Goal: Information Seeking & Learning: Compare options

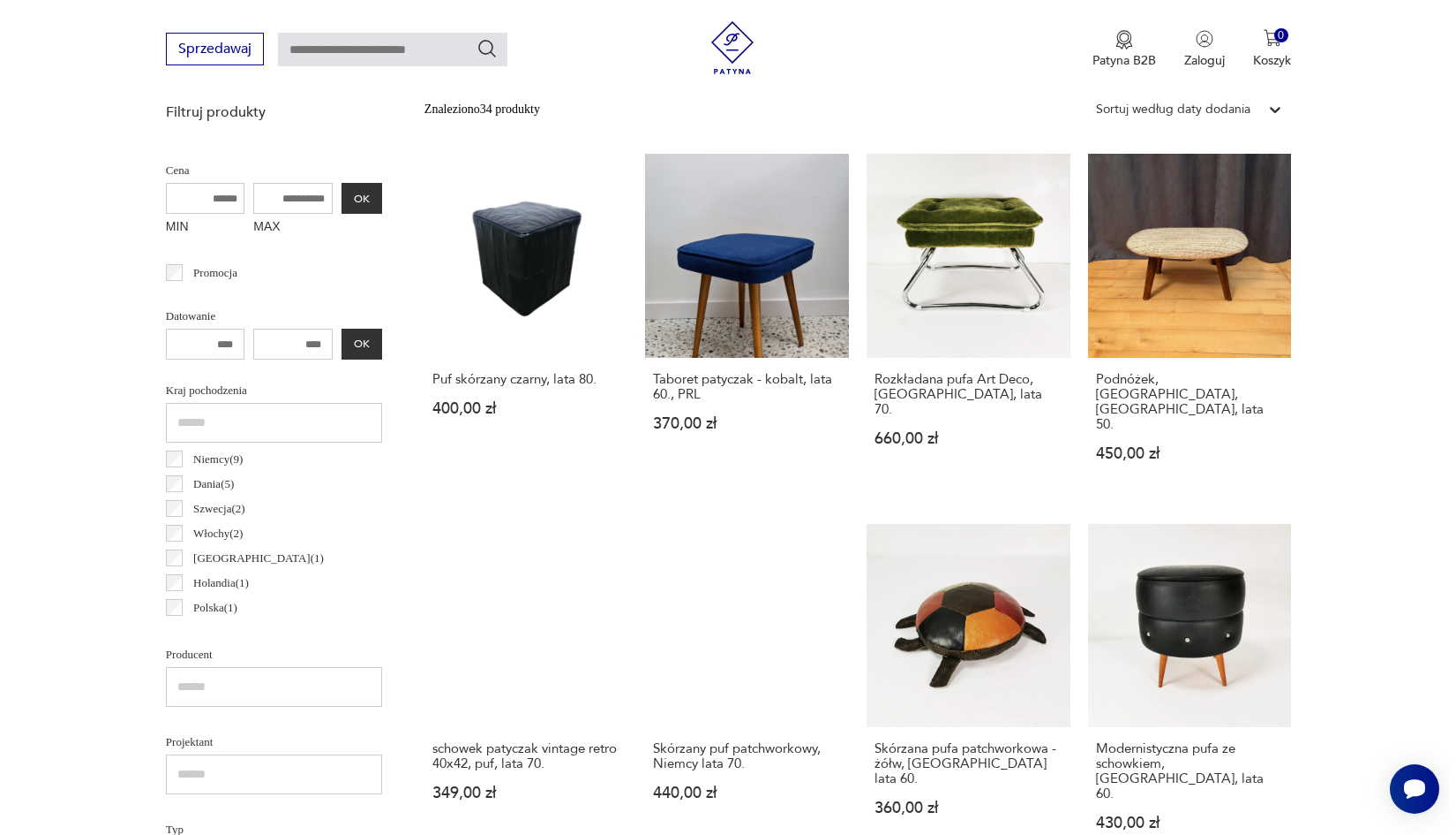
scroll to position [644, 0]
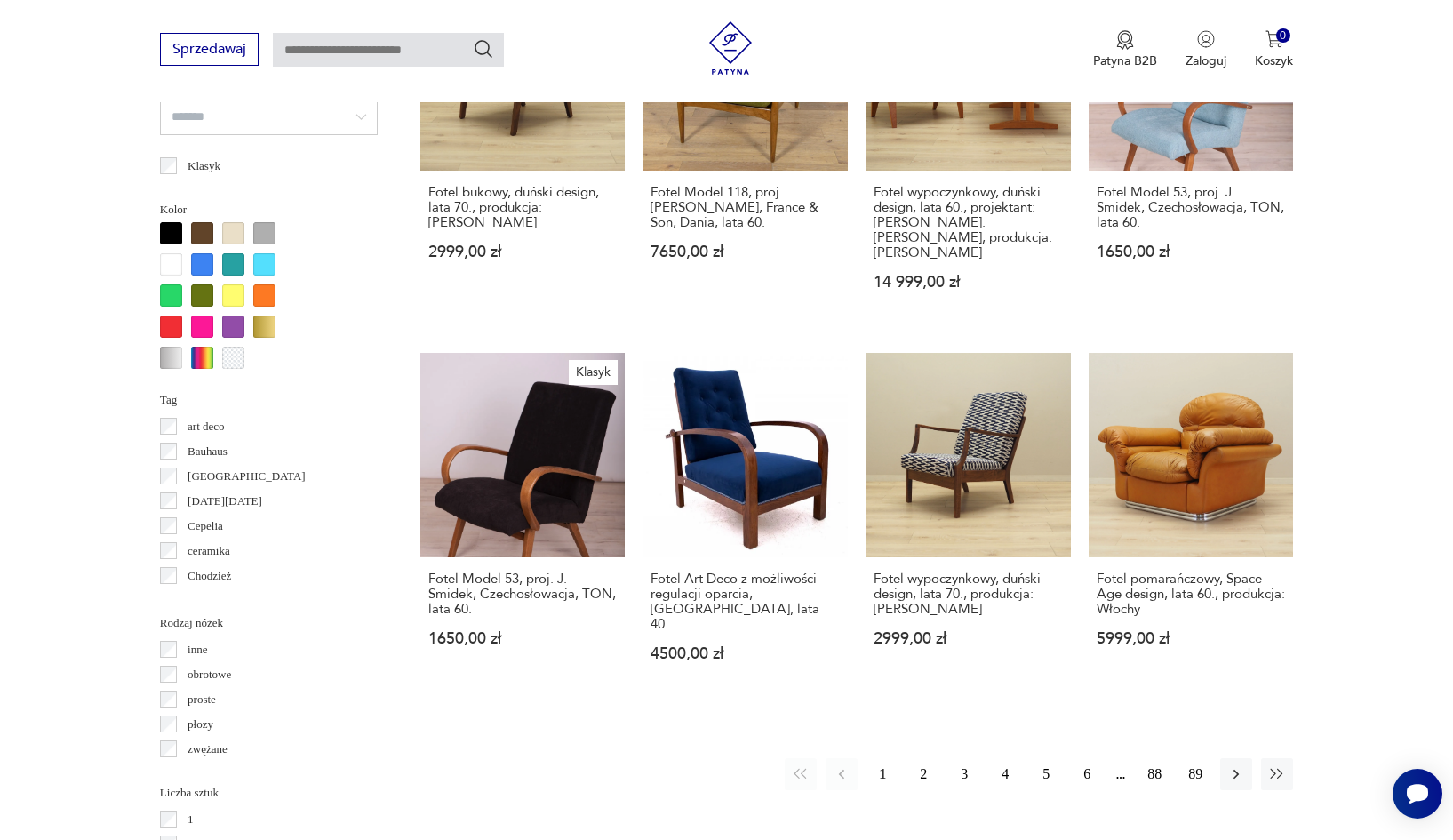
scroll to position [1643, 0]
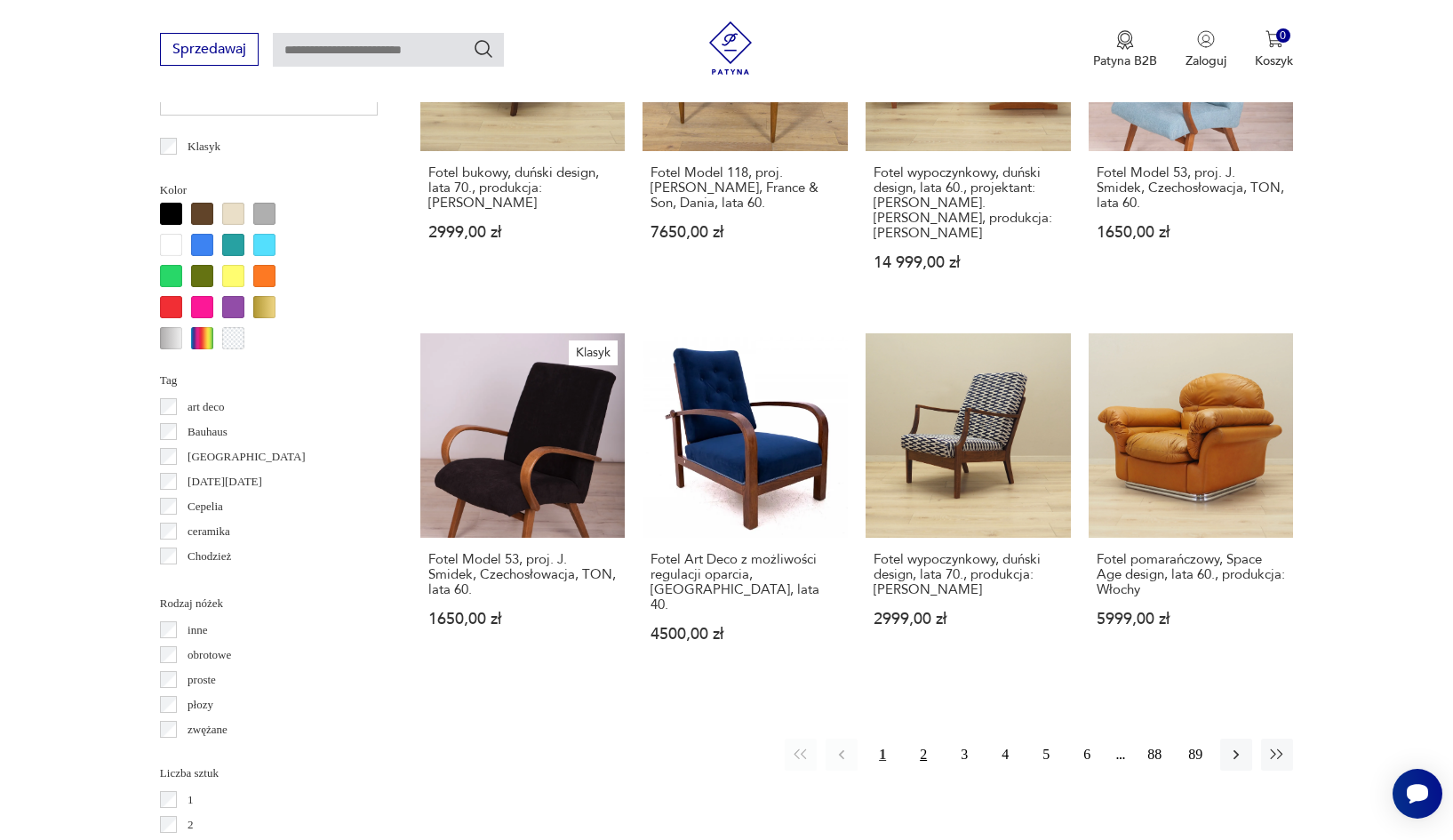
click at [930, 738] on button "2" at bounding box center [923, 754] width 32 height 32
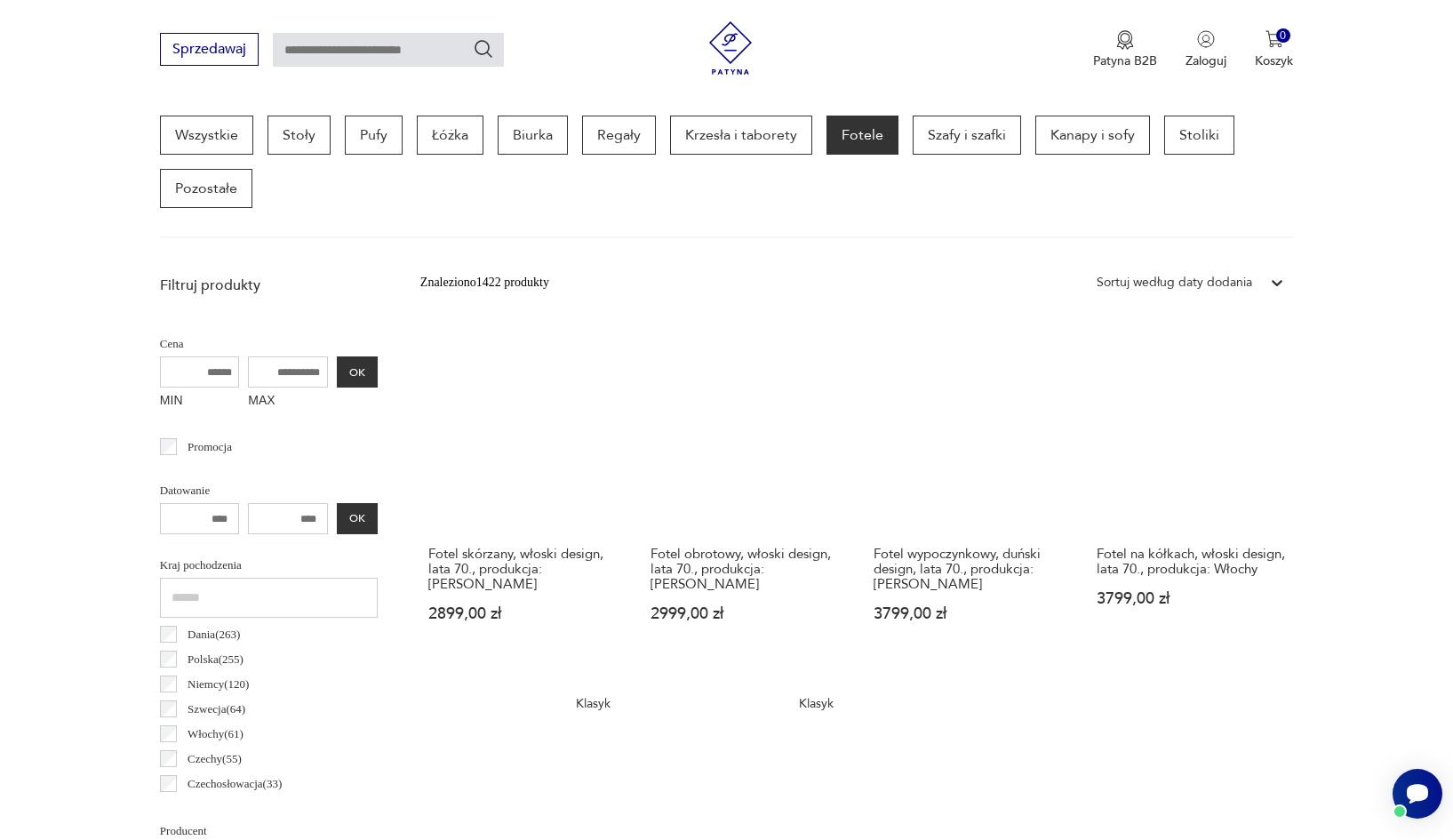
scroll to position [526, 0]
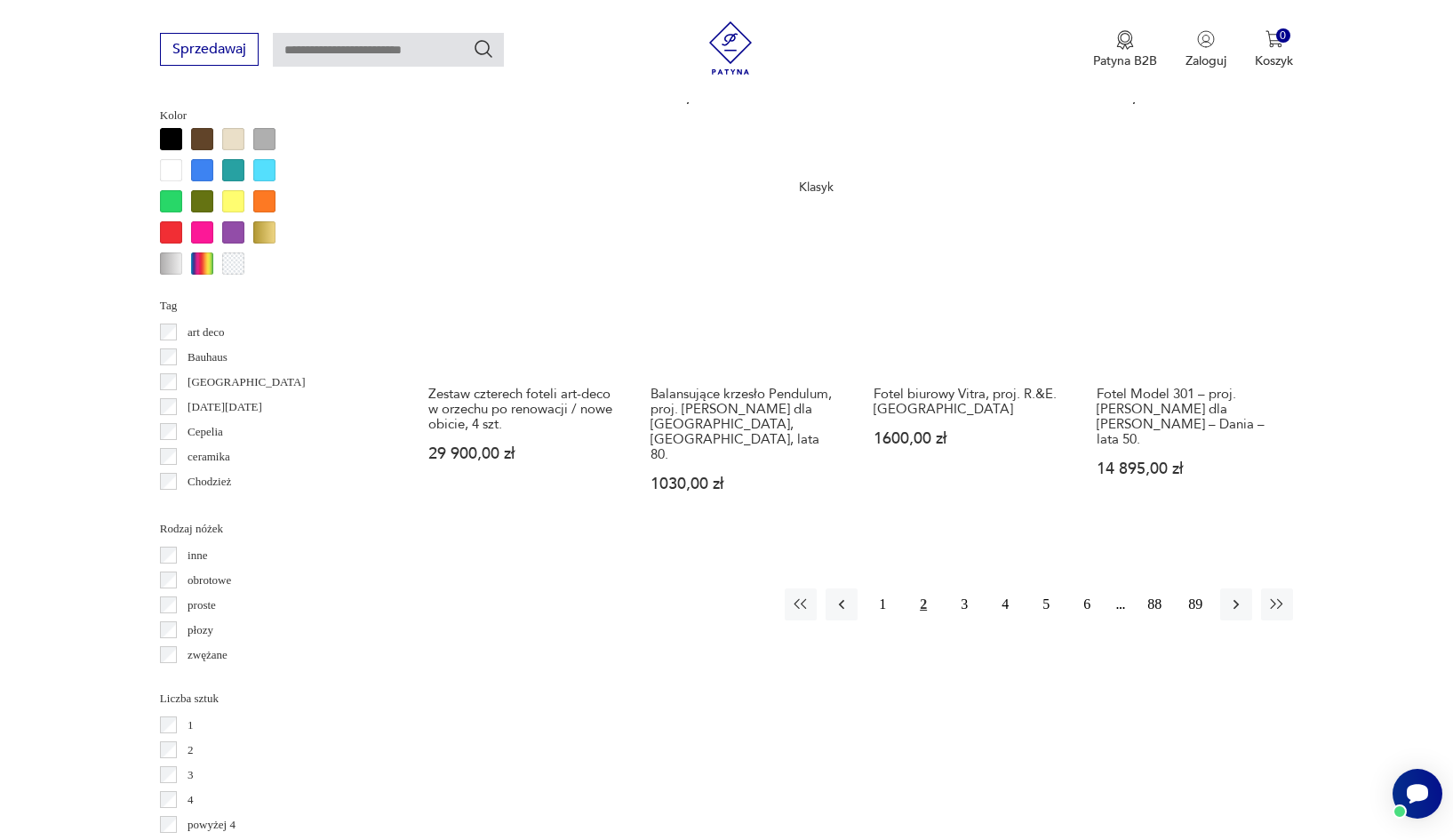
scroll to position [1724, 0]
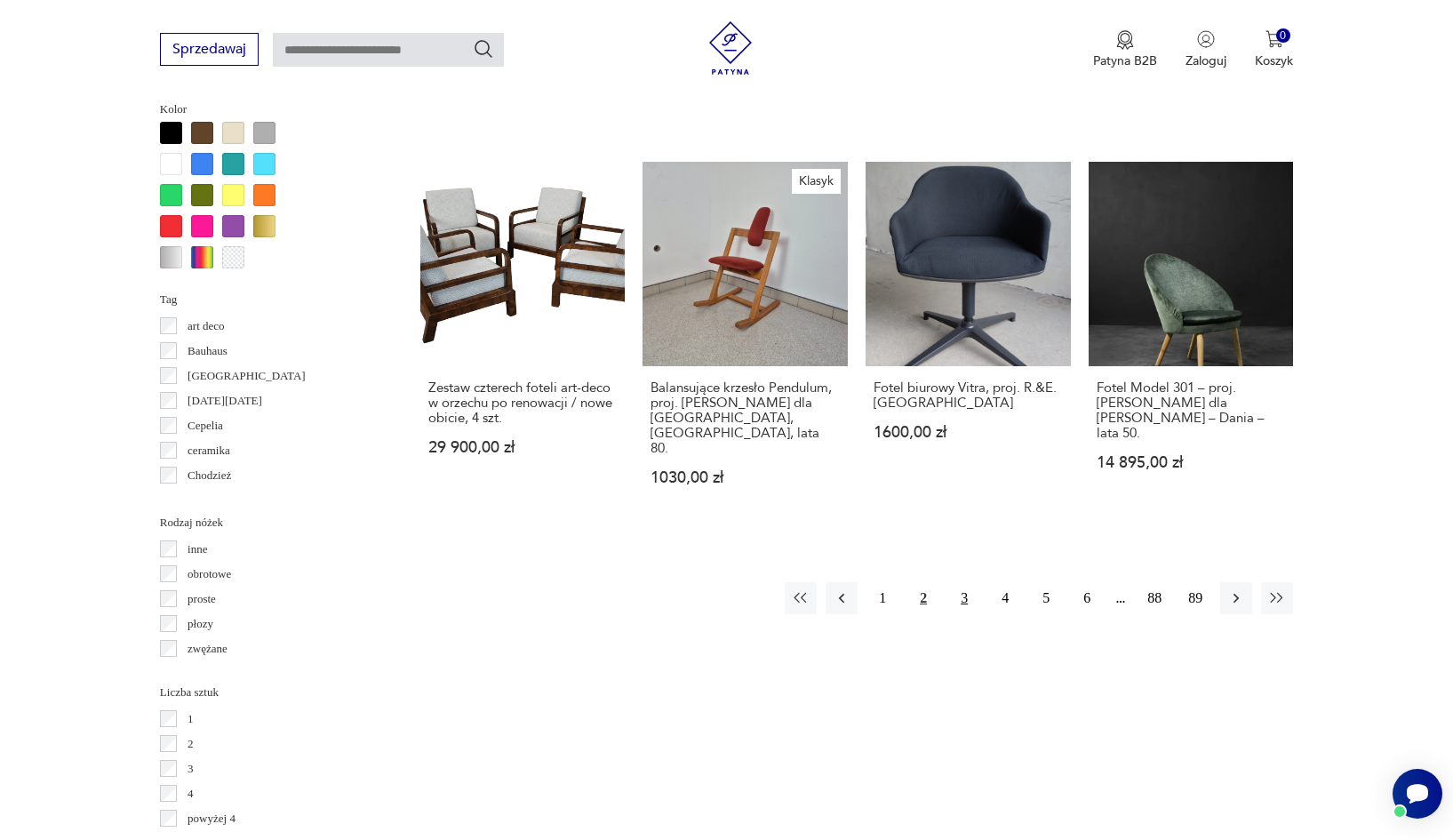
click at [968, 599] on button "3" at bounding box center [963, 597] width 32 height 32
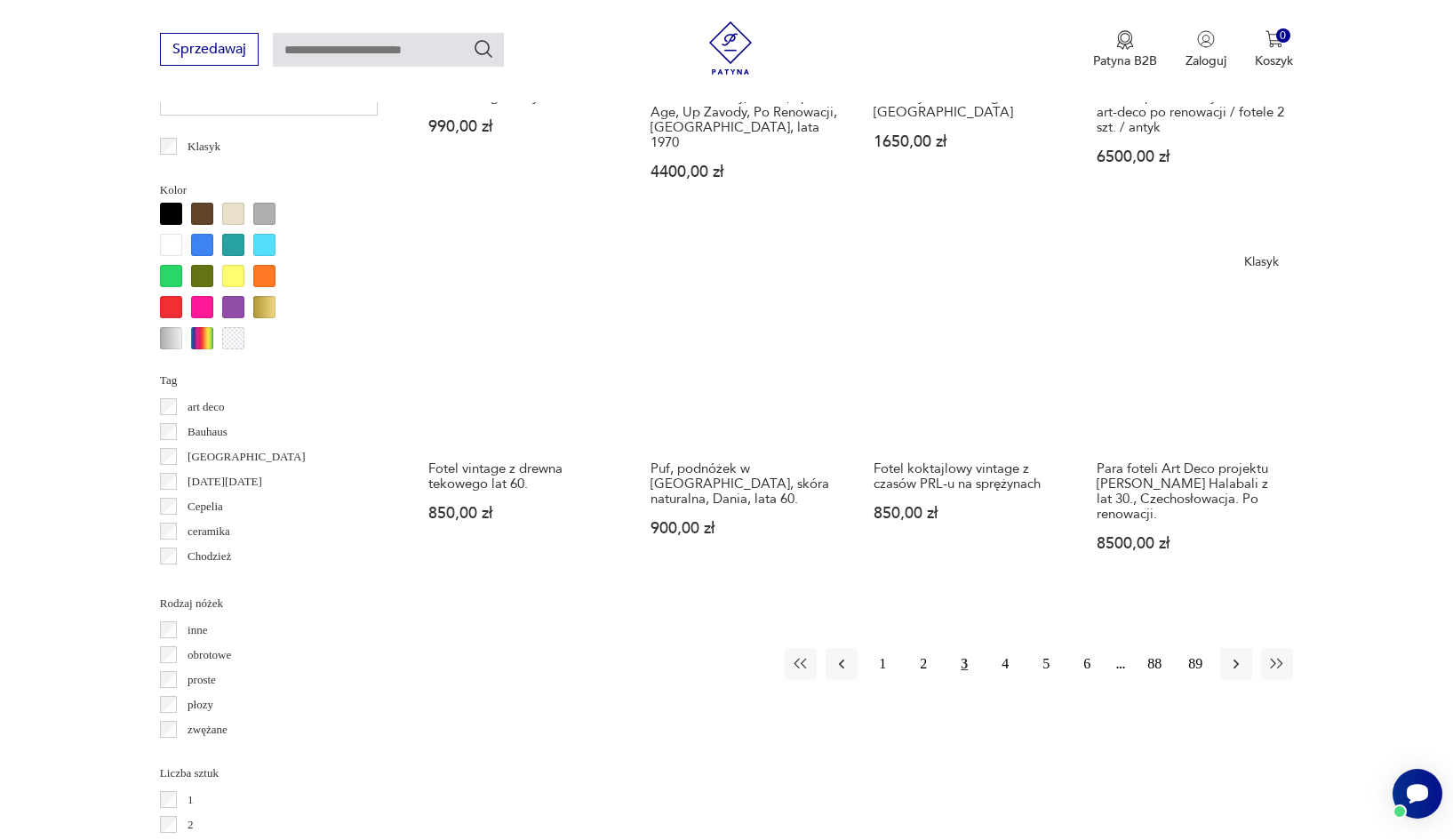
scroll to position [1661, 0]
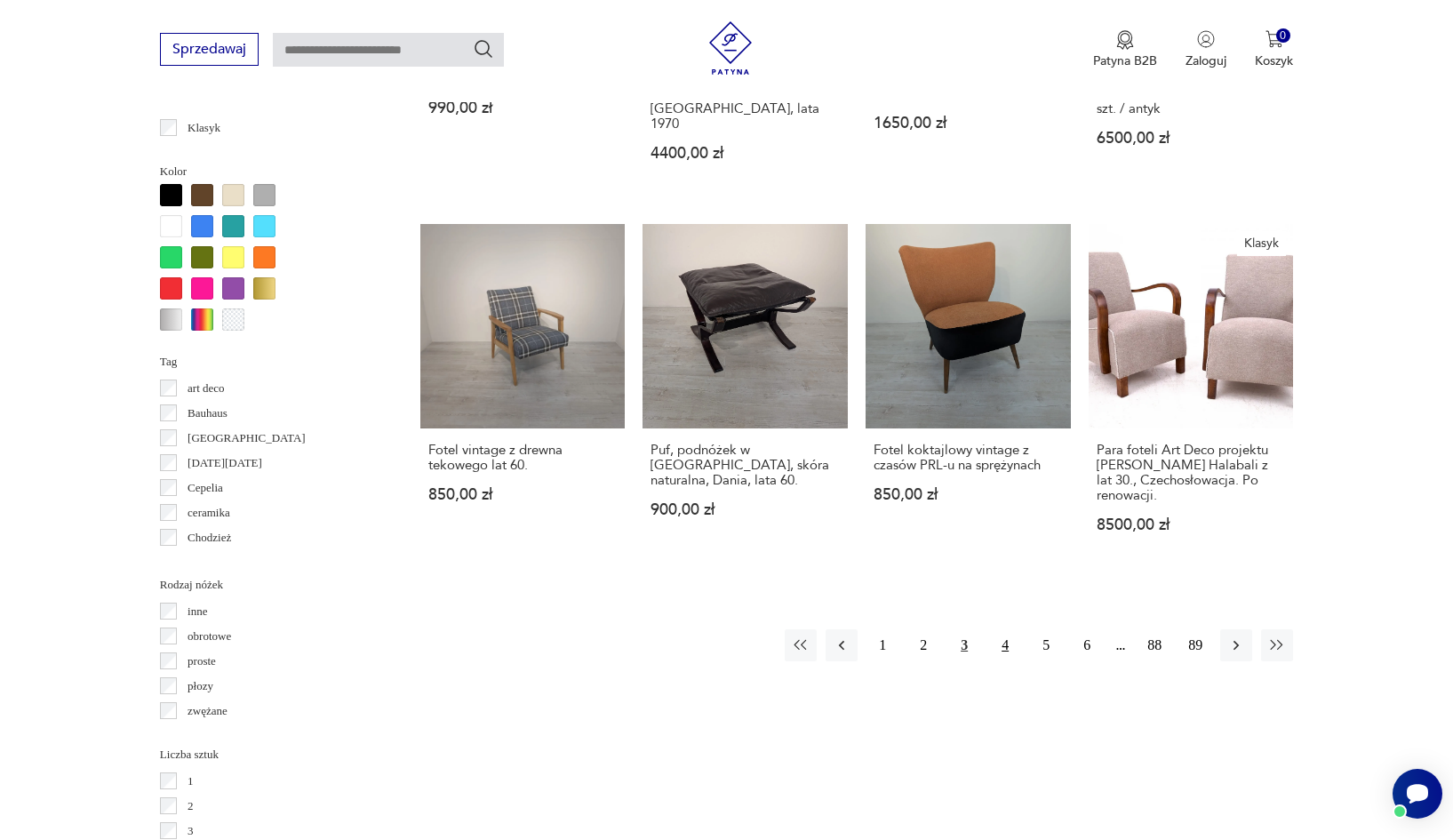
click at [1009, 637] on button "4" at bounding box center [1005, 645] width 32 height 32
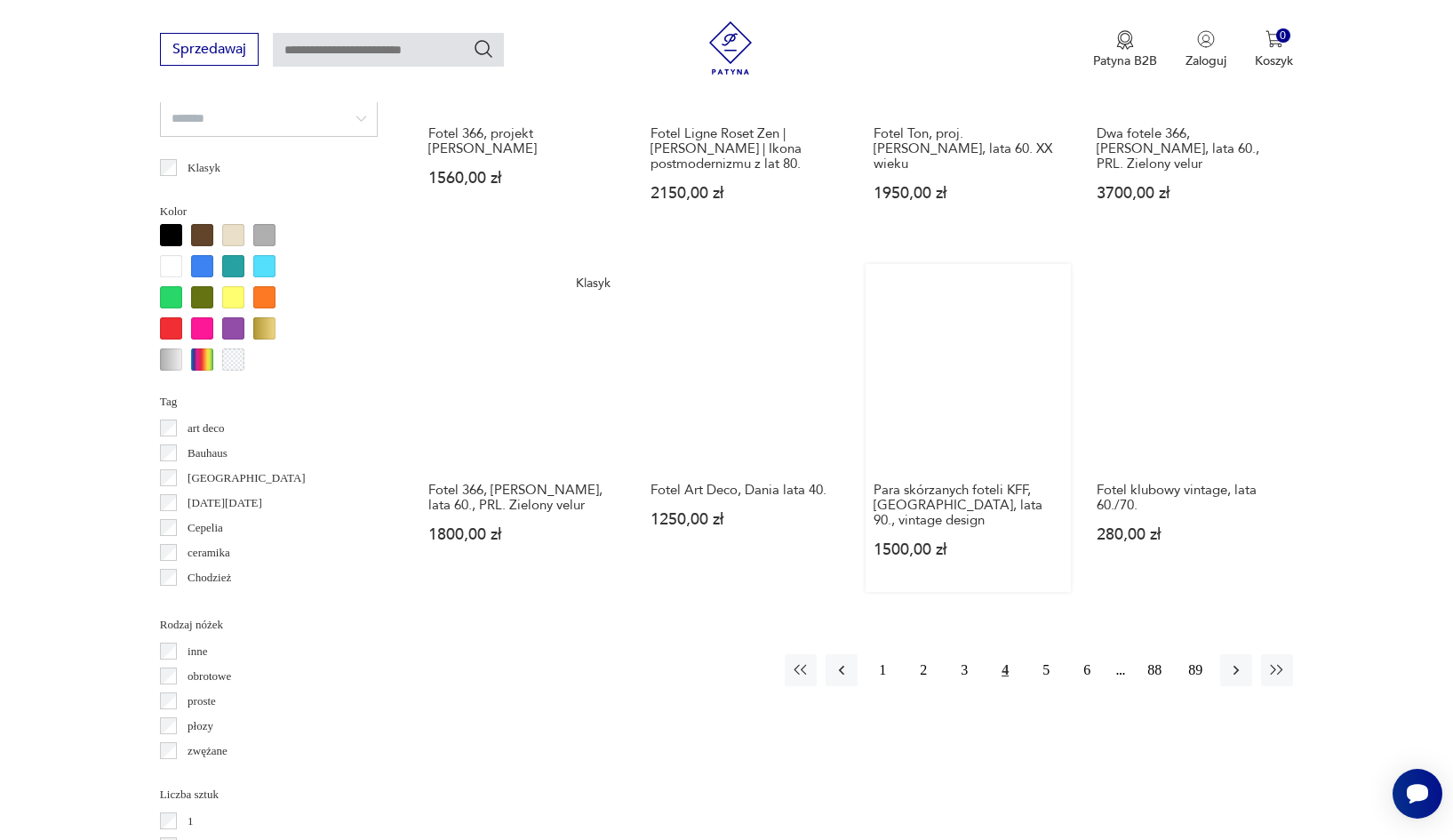
scroll to position [1652, 0]
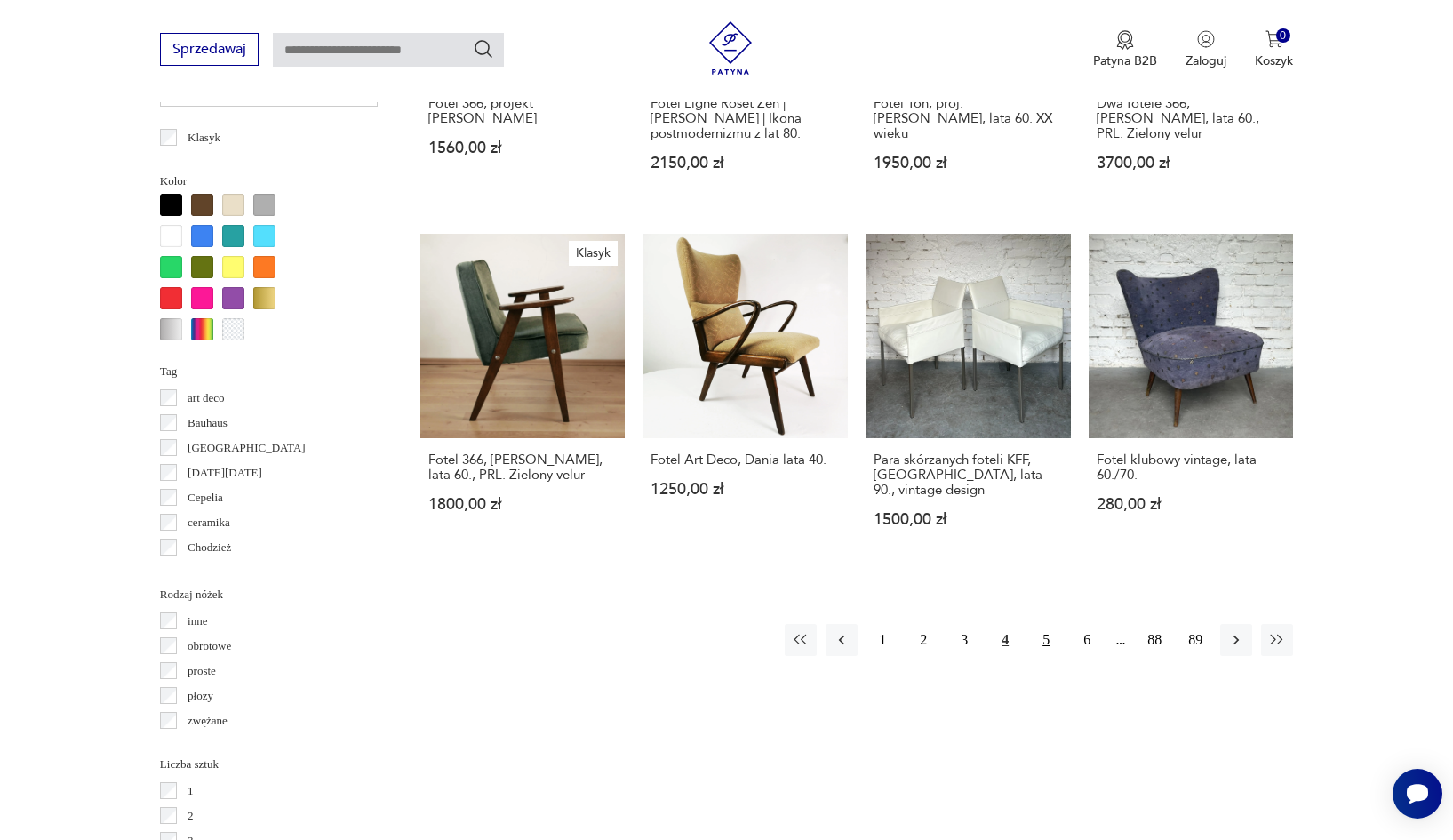
click at [1043, 641] on button "5" at bounding box center [1046, 639] width 32 height 32
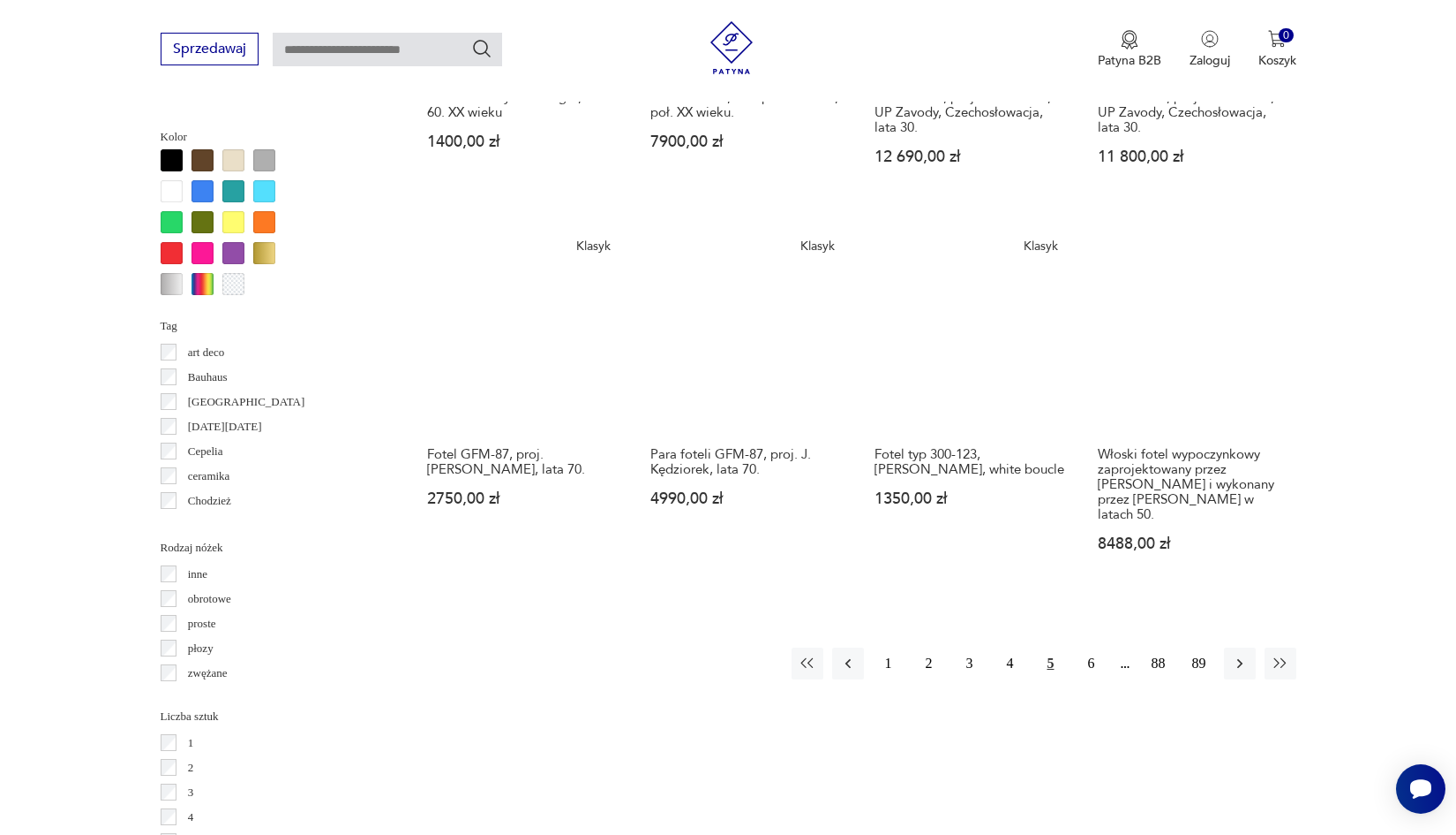
scroll to position [1685, 0]
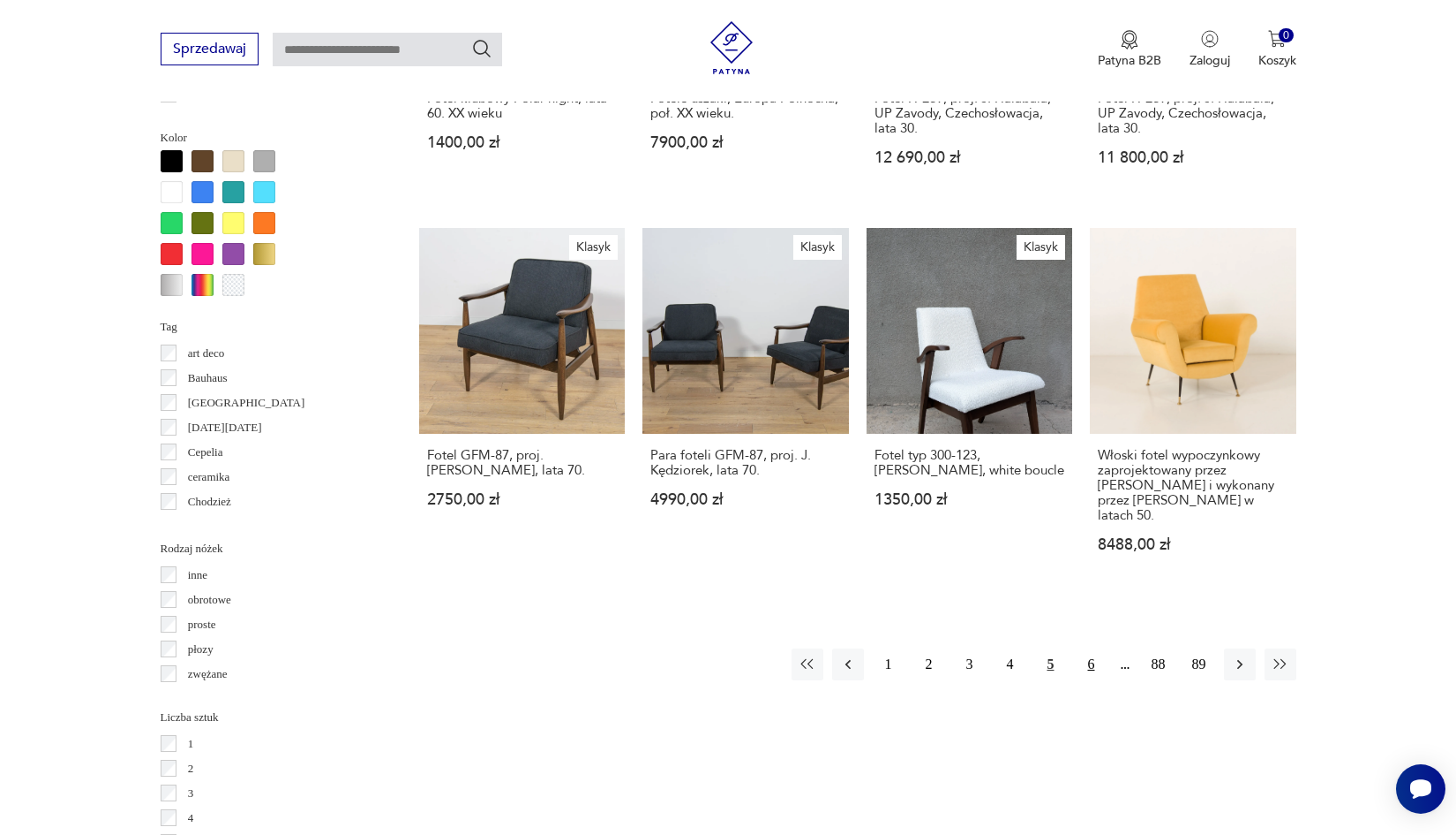
click at [1102, 677] on button "6" at bounding box center [1091, 664] width 32 height 32
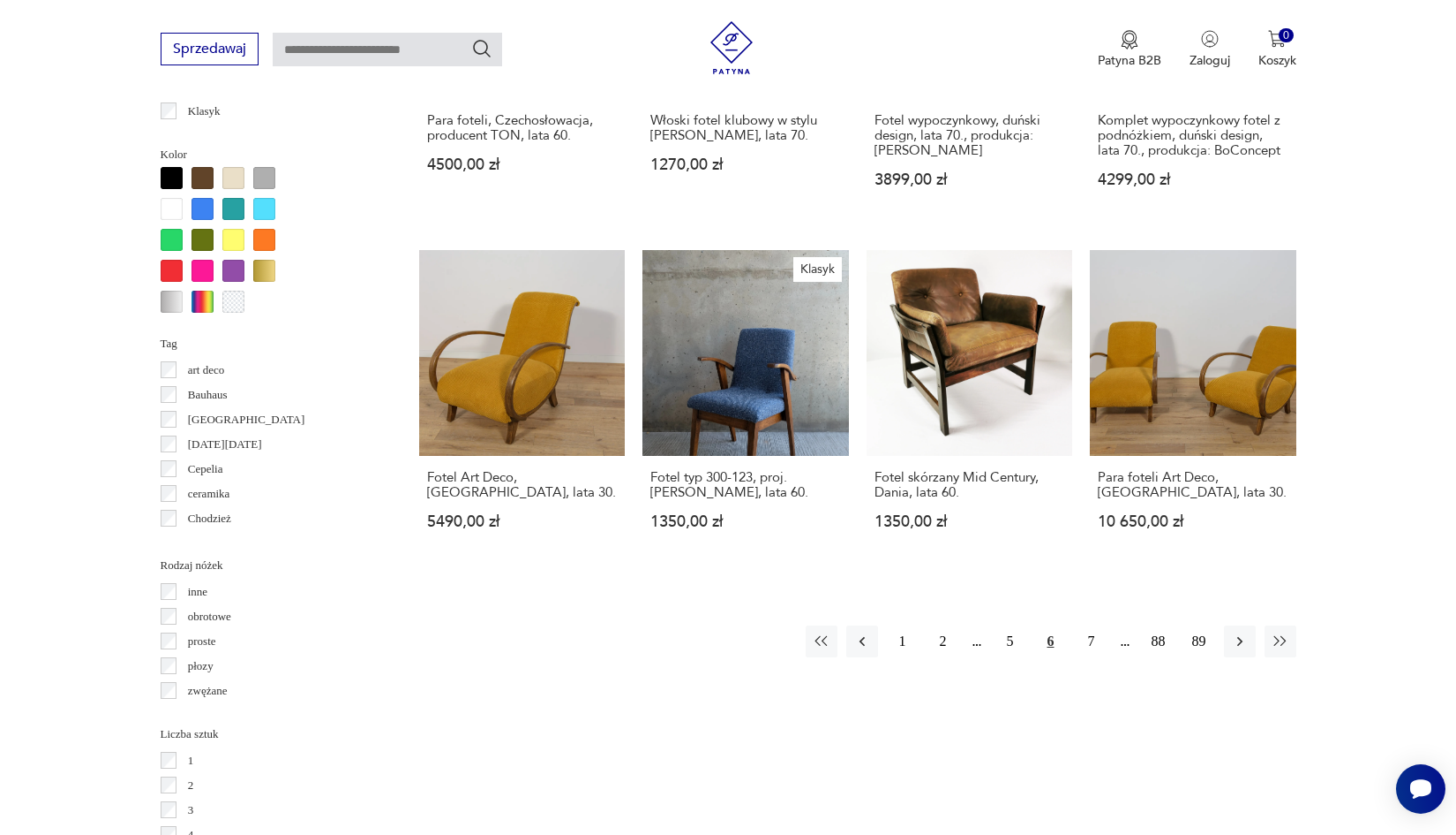
scroll to position [1673, 0]
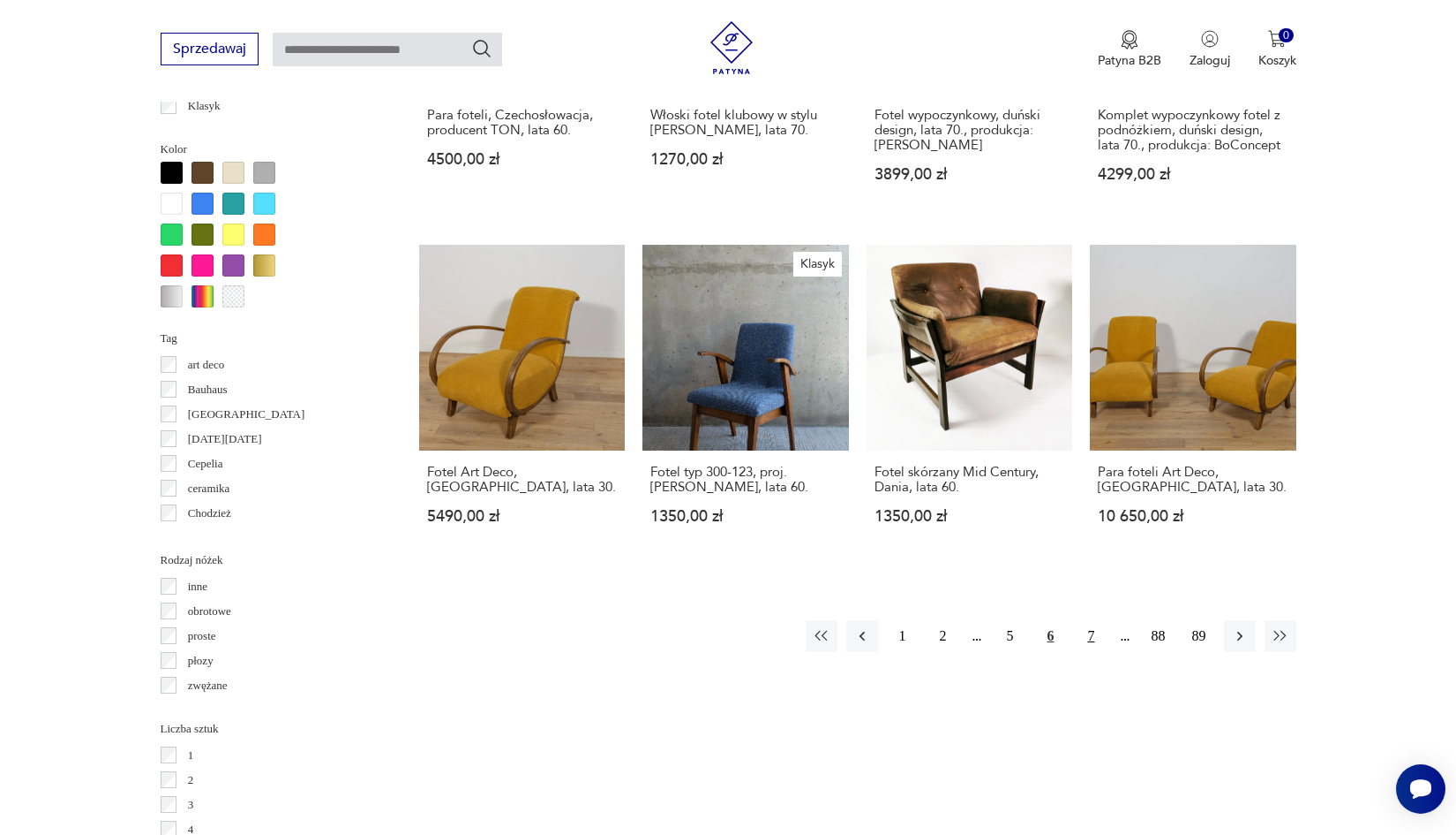
click at [1102, 645] on button "7" at bounding box center [1091, 635] width 32 height 32
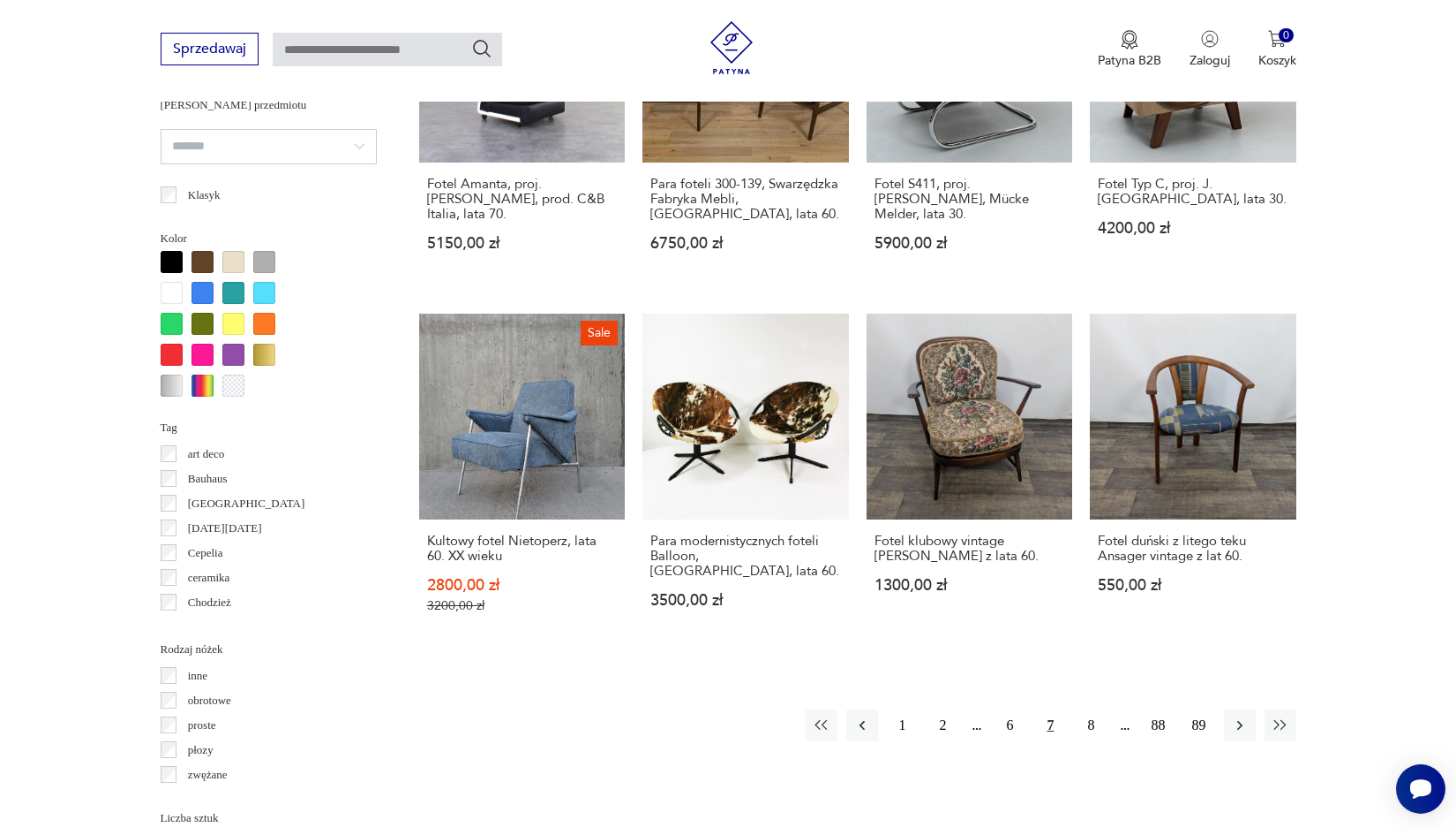
scroll to position [1584, 0]
click at [1097, 721] on button "8" at bounding box center [1091, 724] width 32 height 32
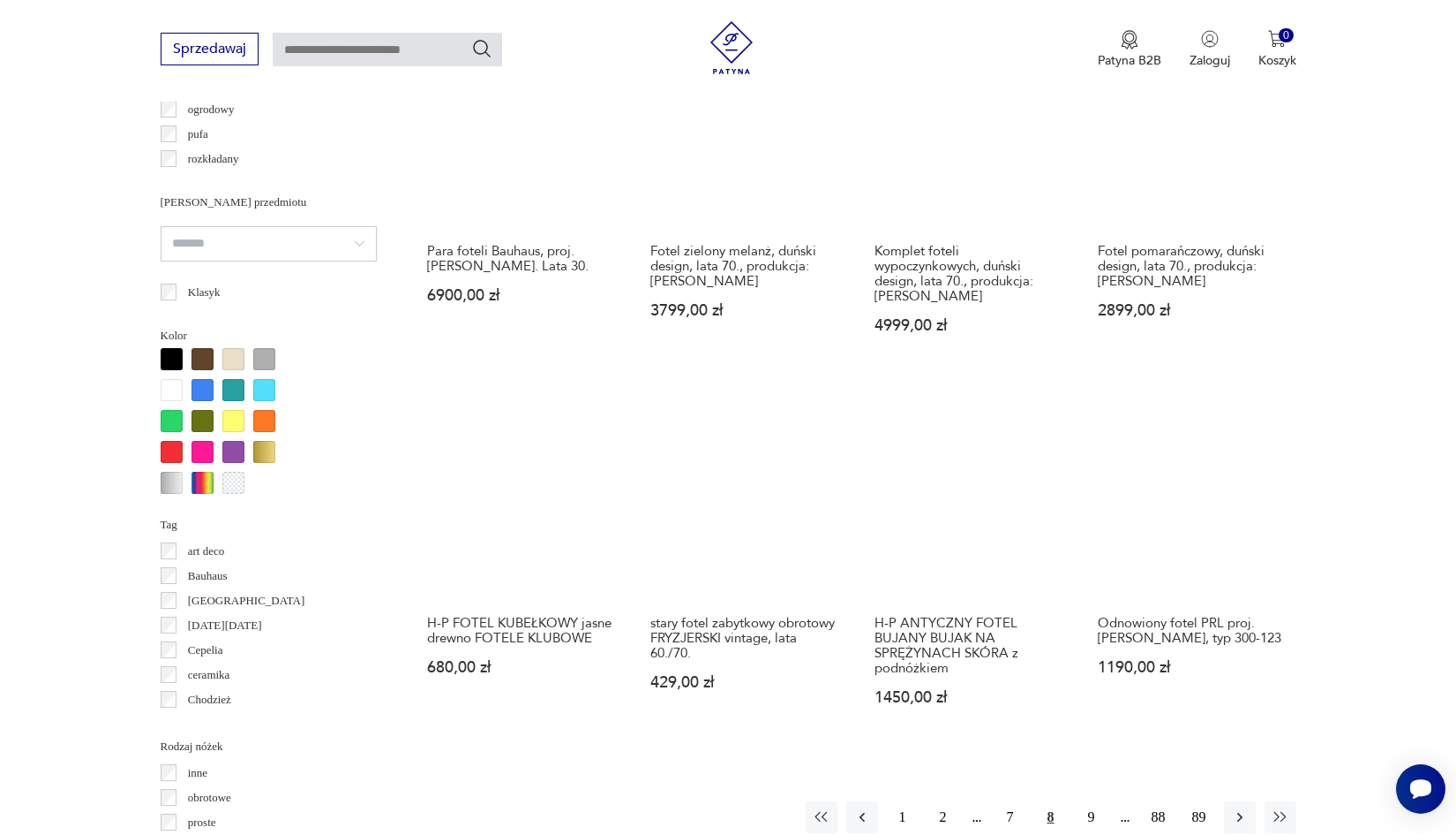
scroll to position [1501, 0]
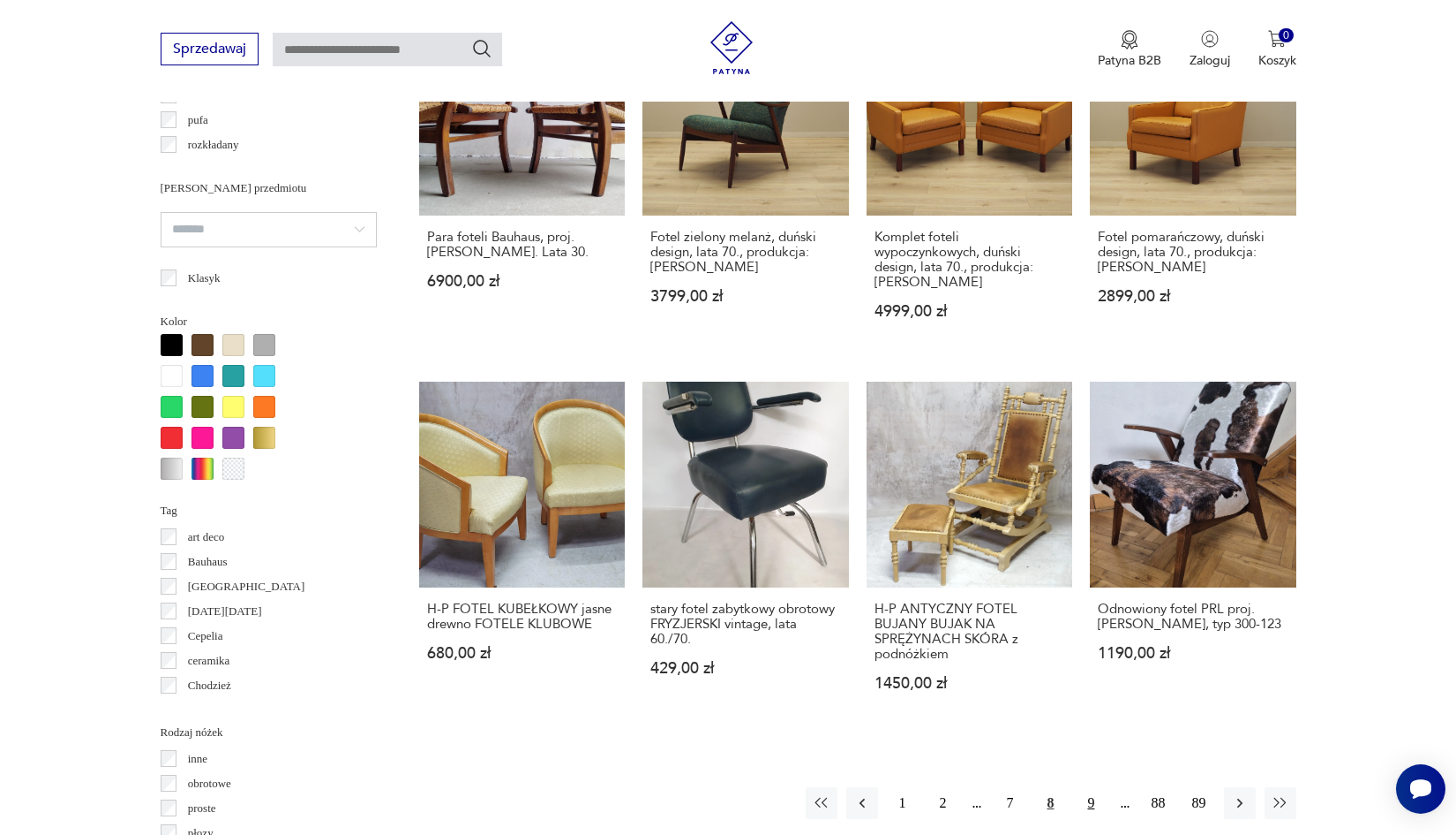
click at [1088, 797] on button "9" at bounding box center [1091, 803] width 32 height 32
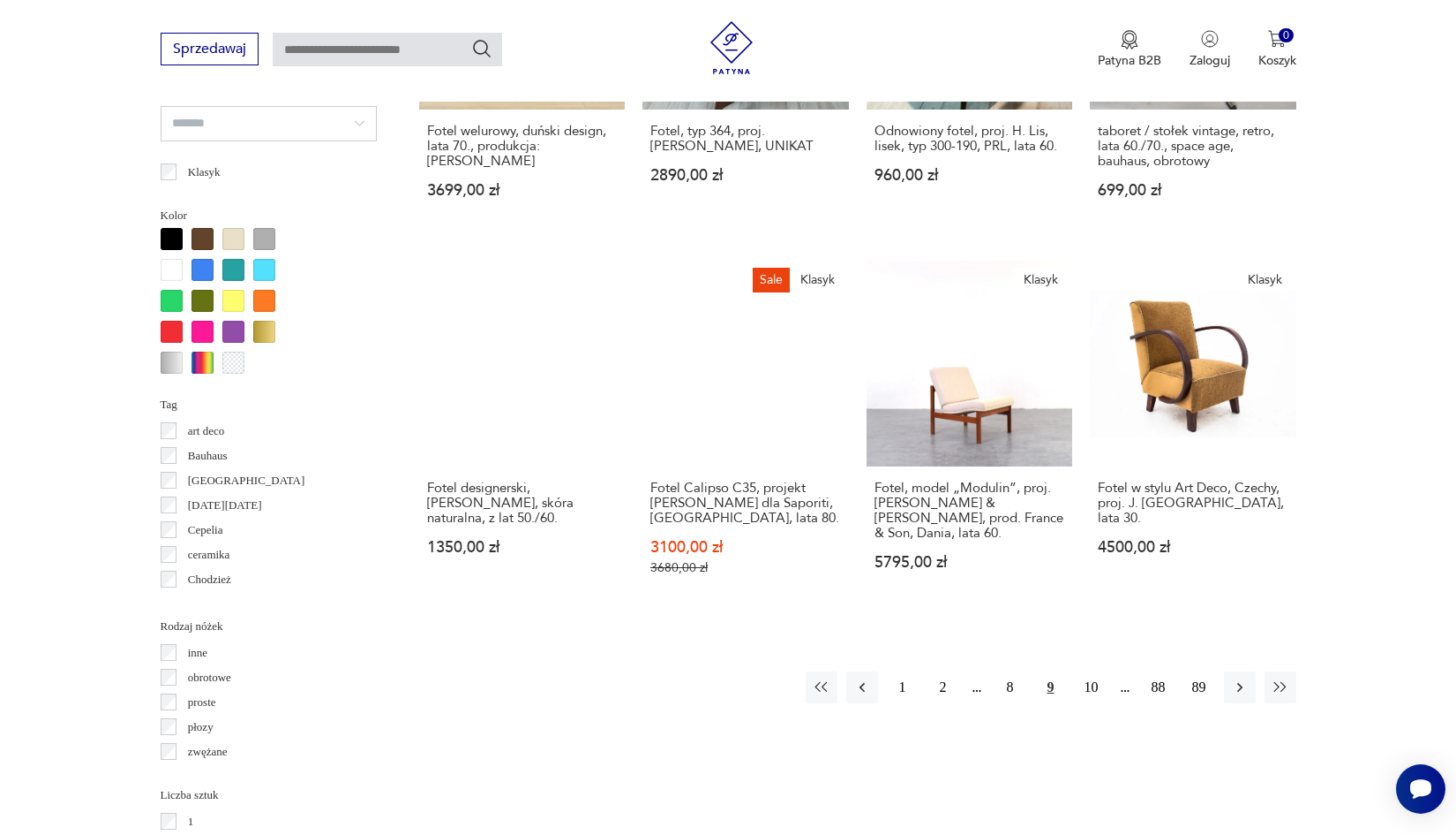
scroll to position [1608, 0]
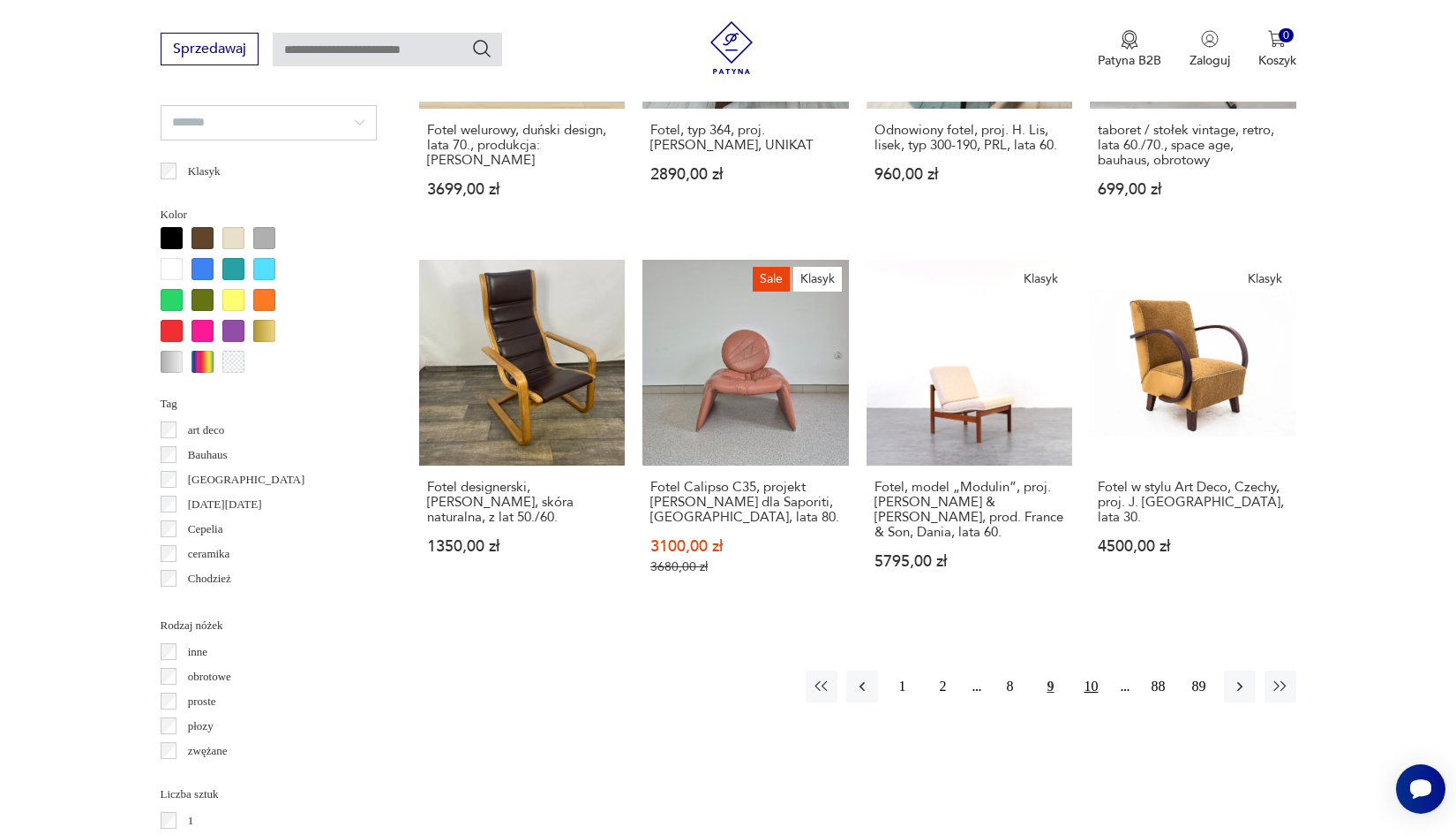
click at [1099, 703] on button "10" at bounding box center [1091, 686] width 32 height 32
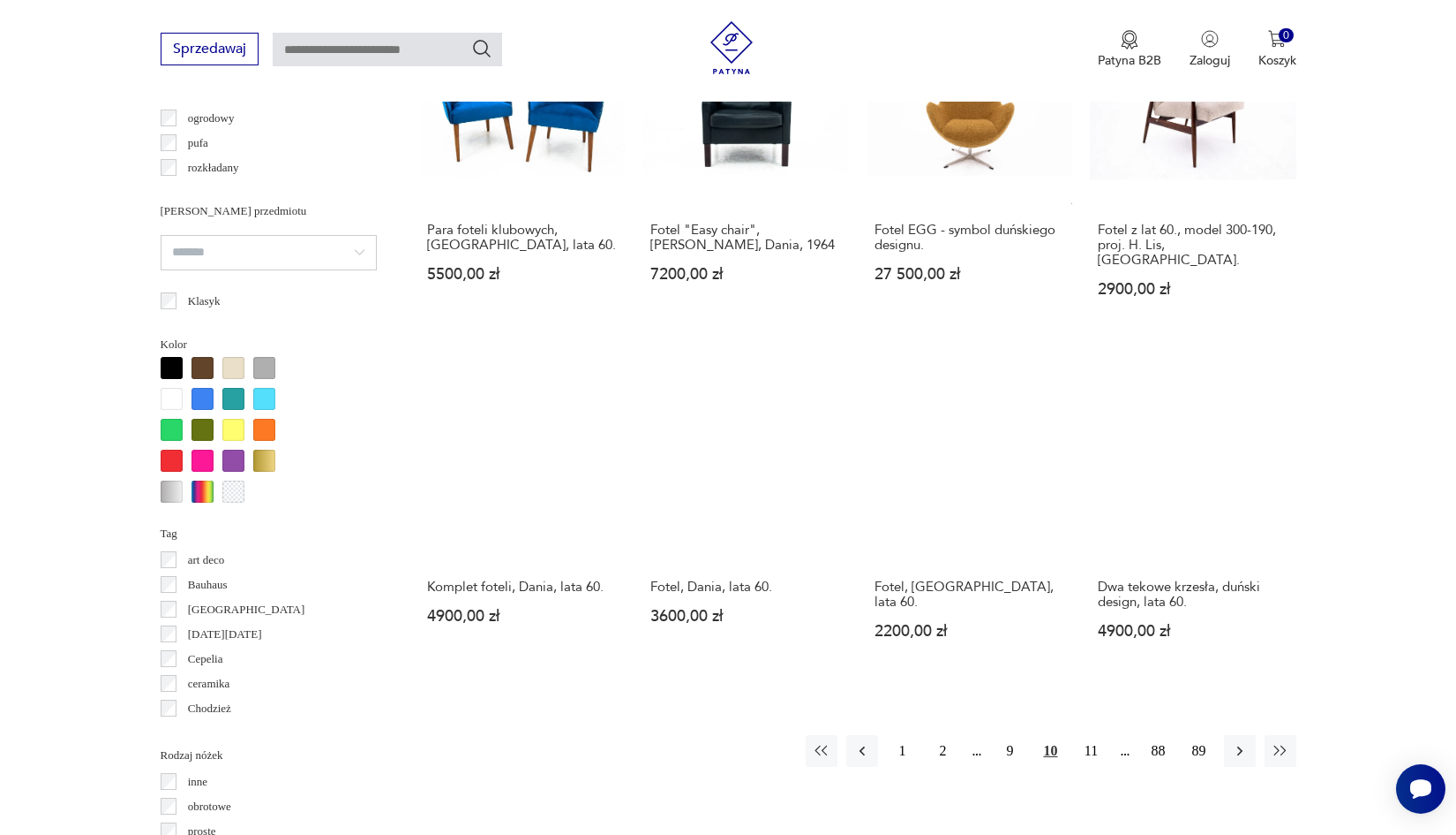
scroll to position [1486, 0]
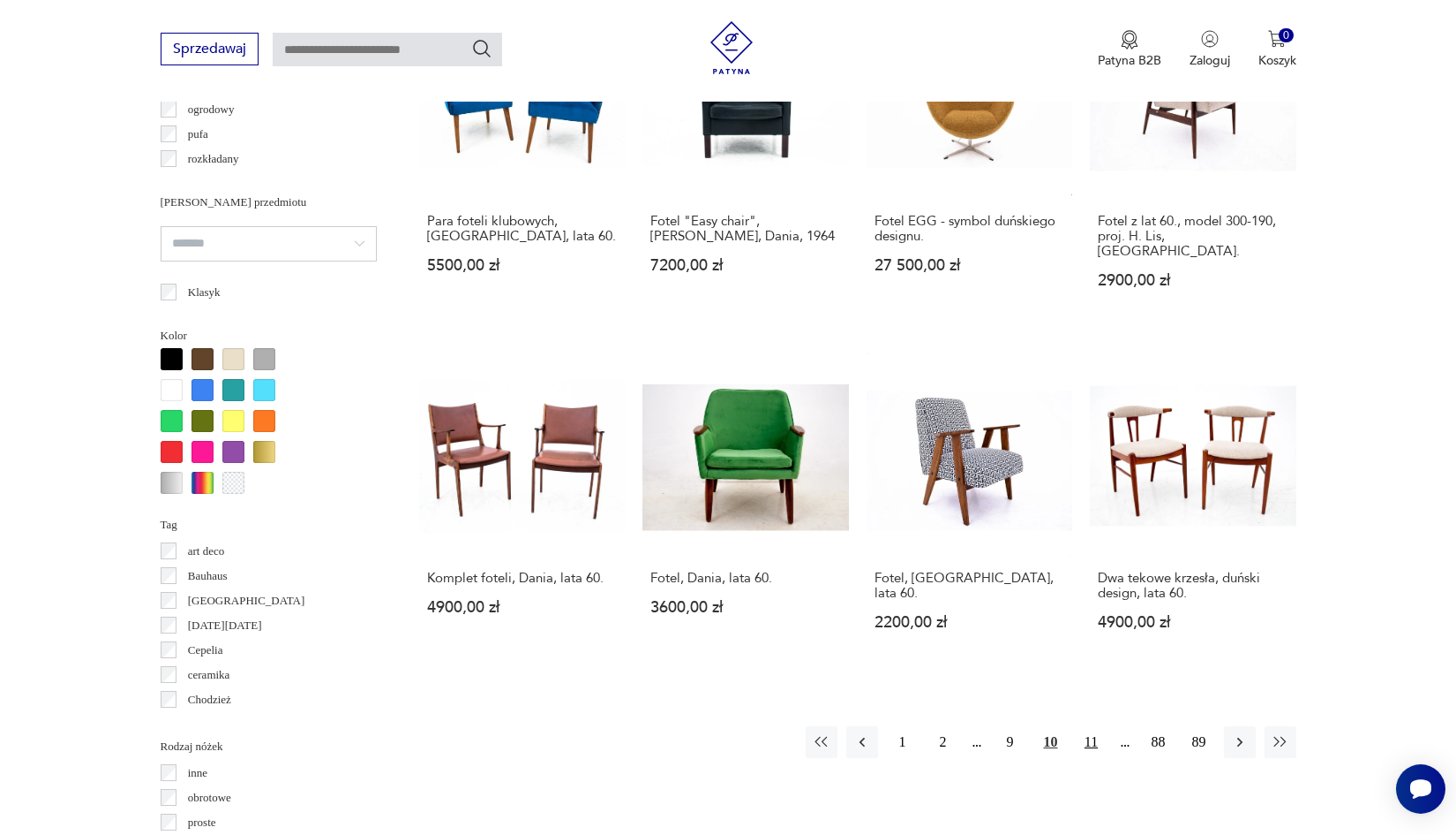
click at [1096, 758] on button "11" at bounding box center [1091, 742] width 32 height 32
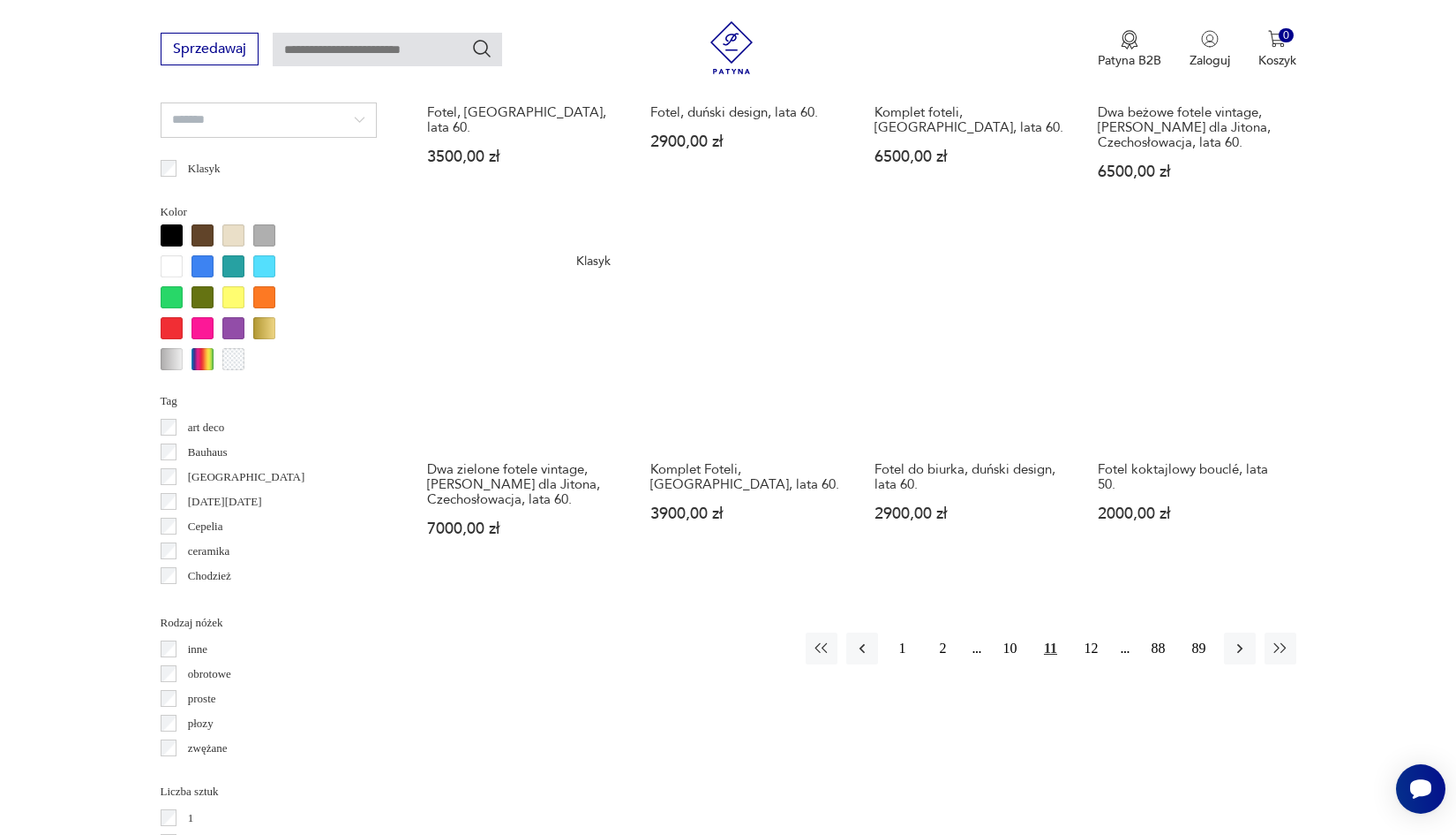
scroll to position [1615, 0]
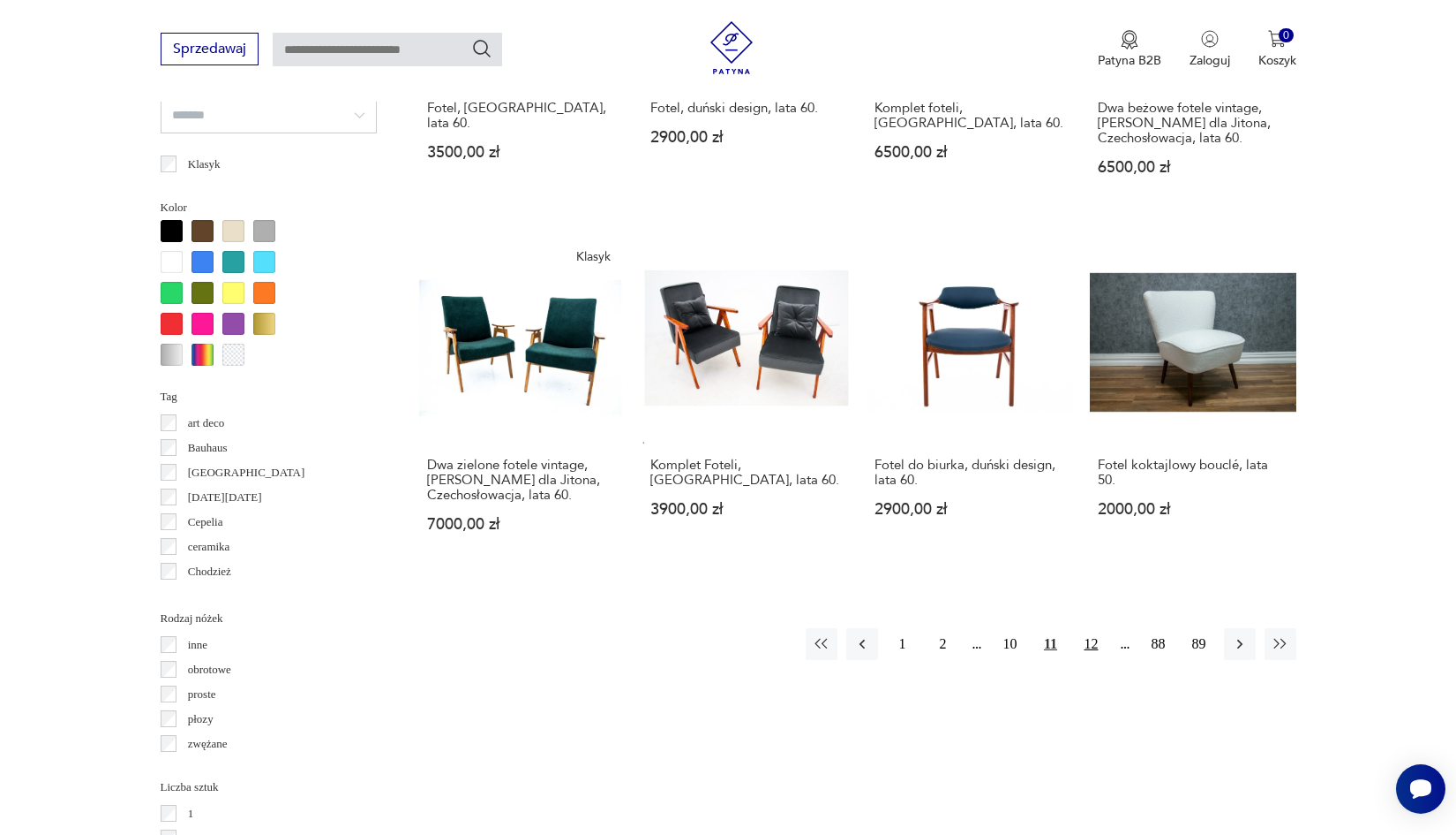
click at [1096, 660] on button "12" at bounding box center [1091, 643] width 32 height 32
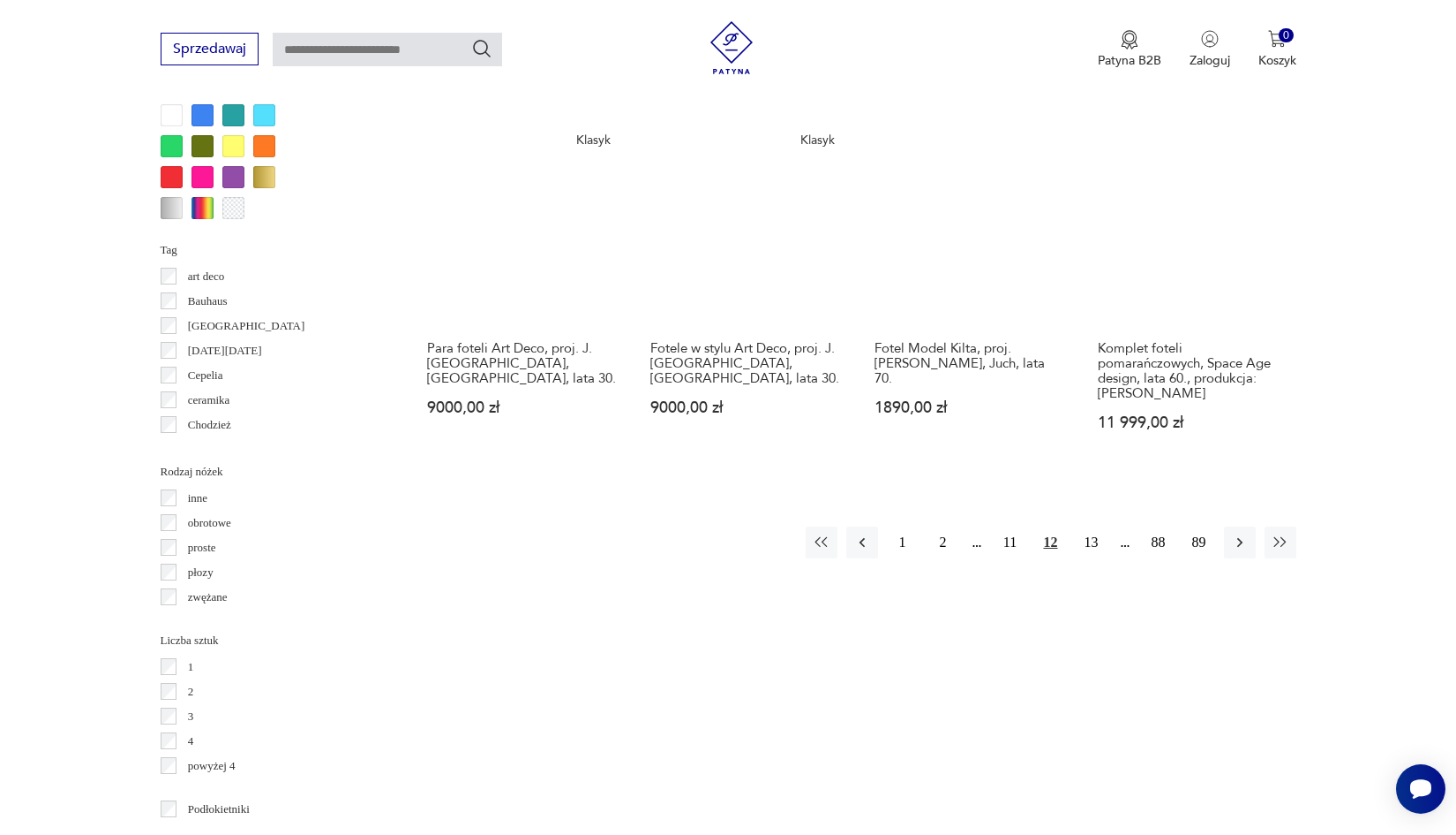
scroll to position [1761, 0]
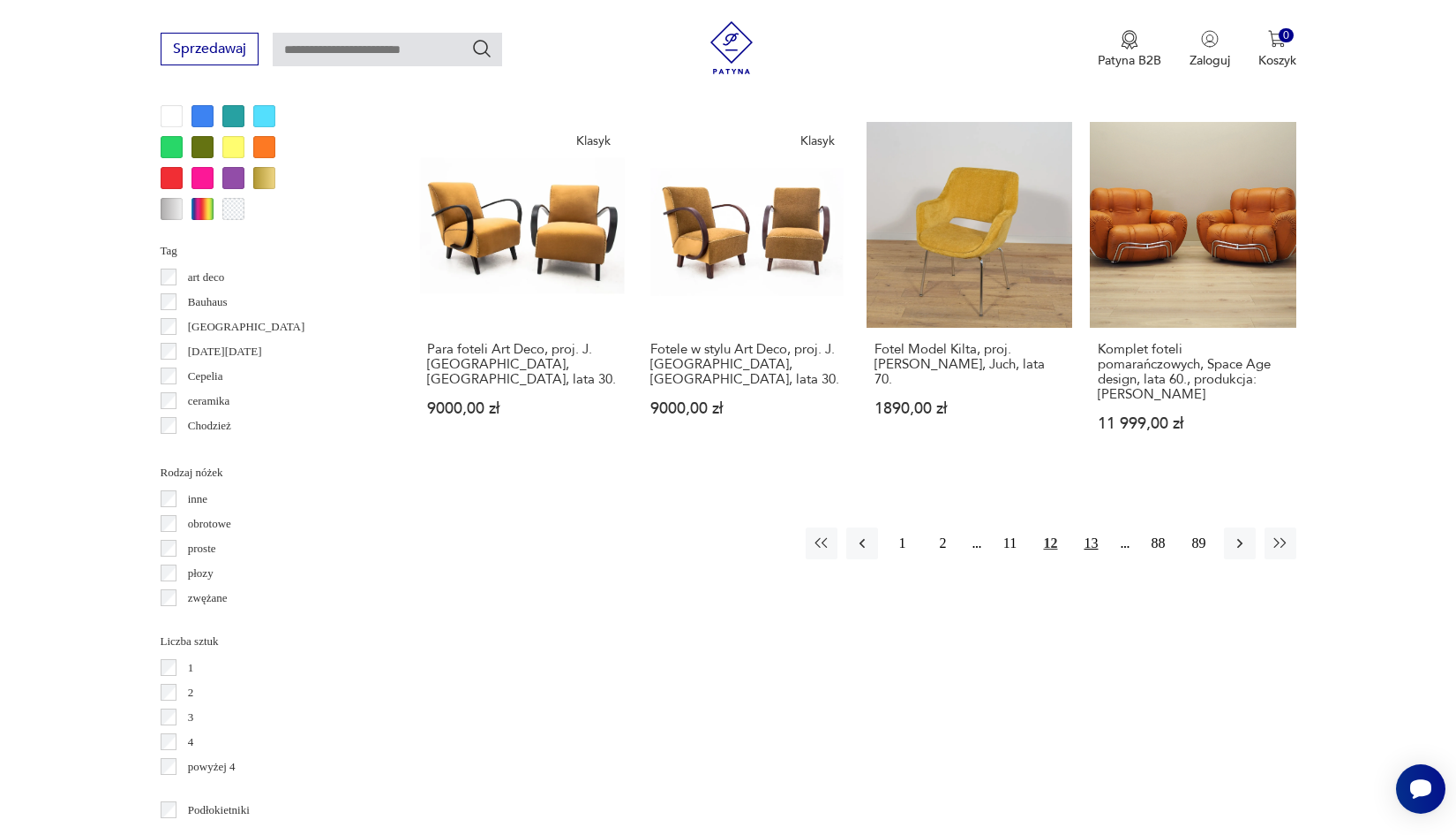
click at [1095, 558] on button "13" at bounding box center [1091, 543] width 32 height 32
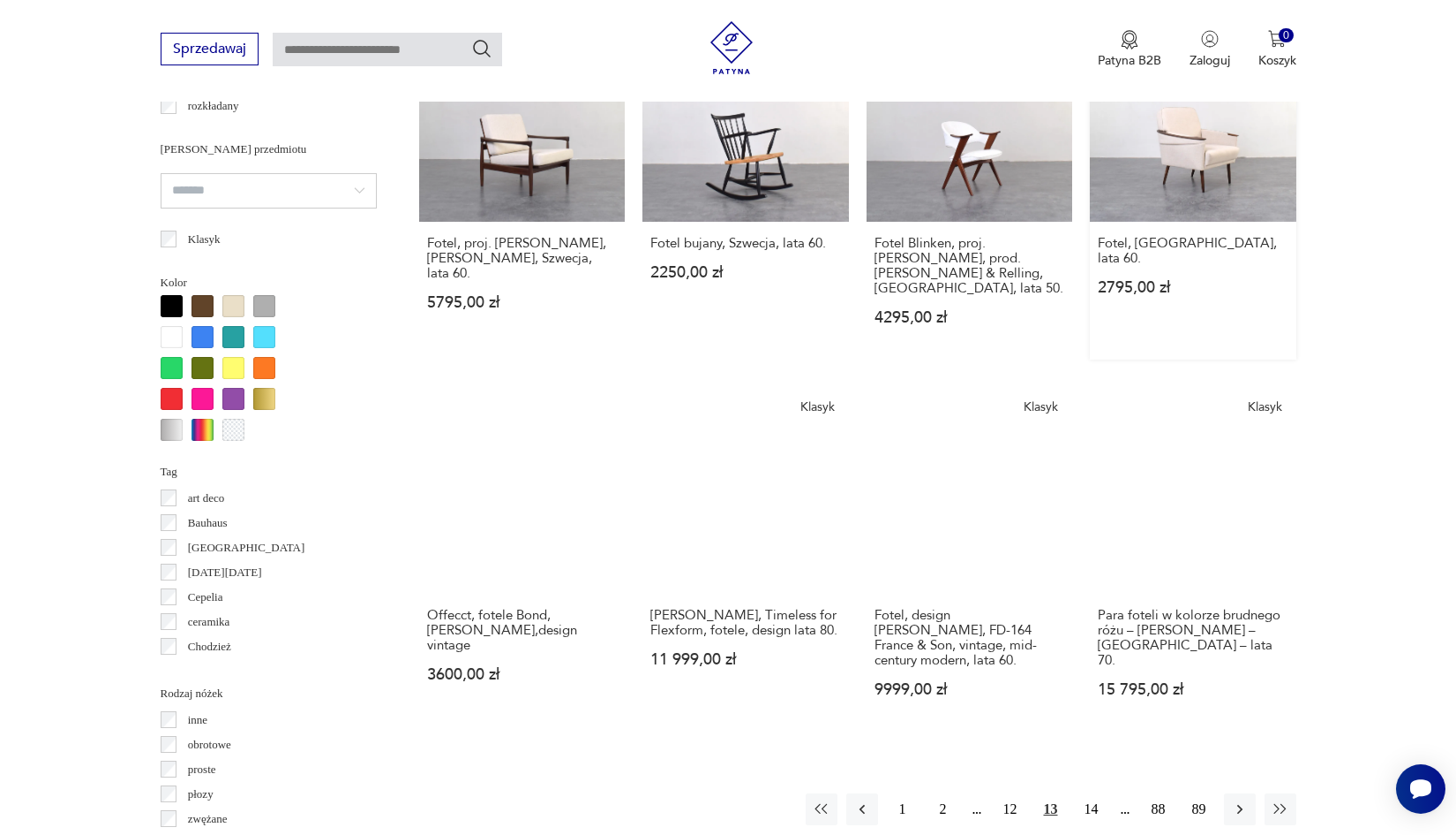
scroll to position [1546, 0]
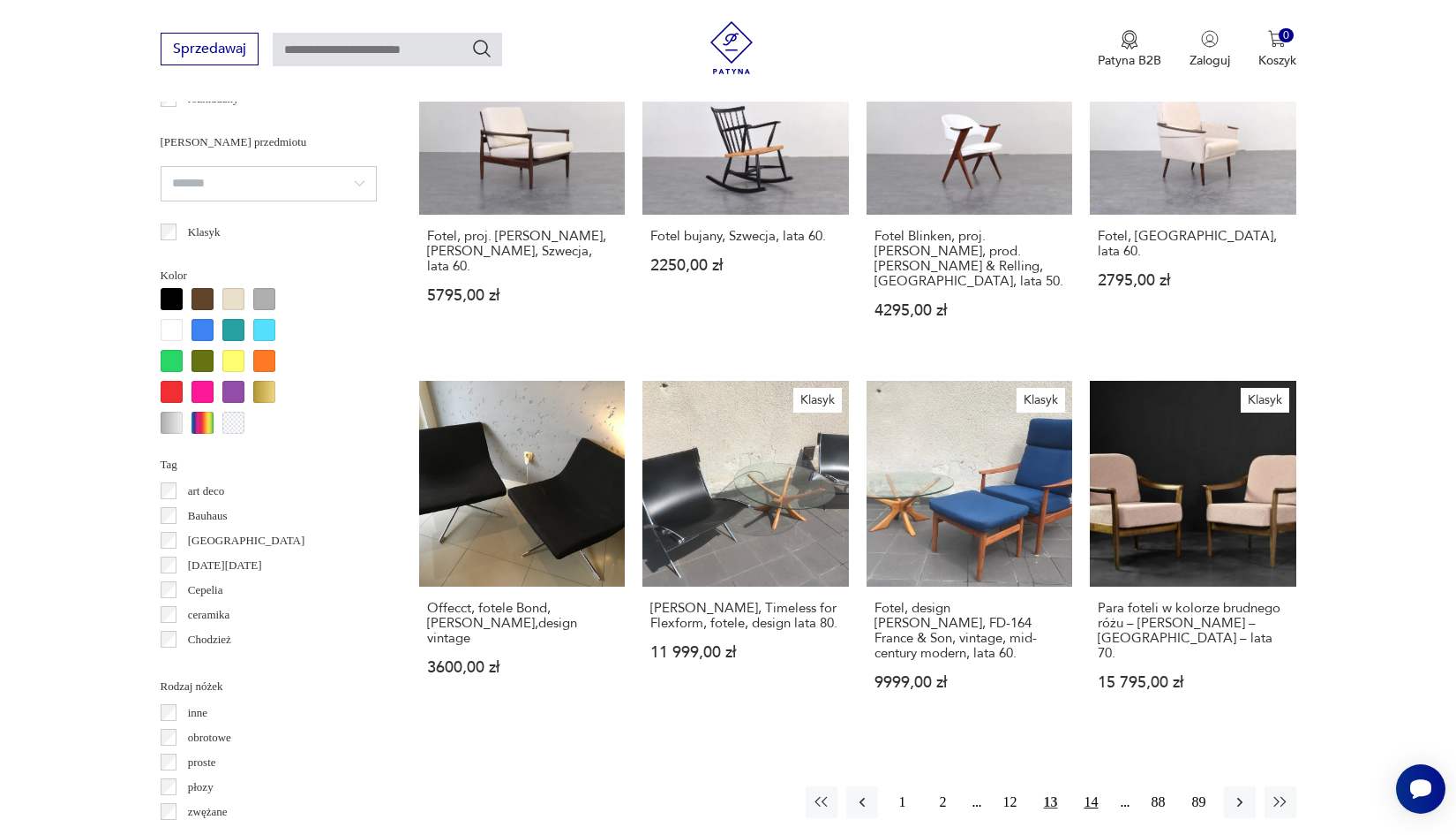
click at [1089, 786] on button "14" at bounding box center [1091, 802] width 32 height 32
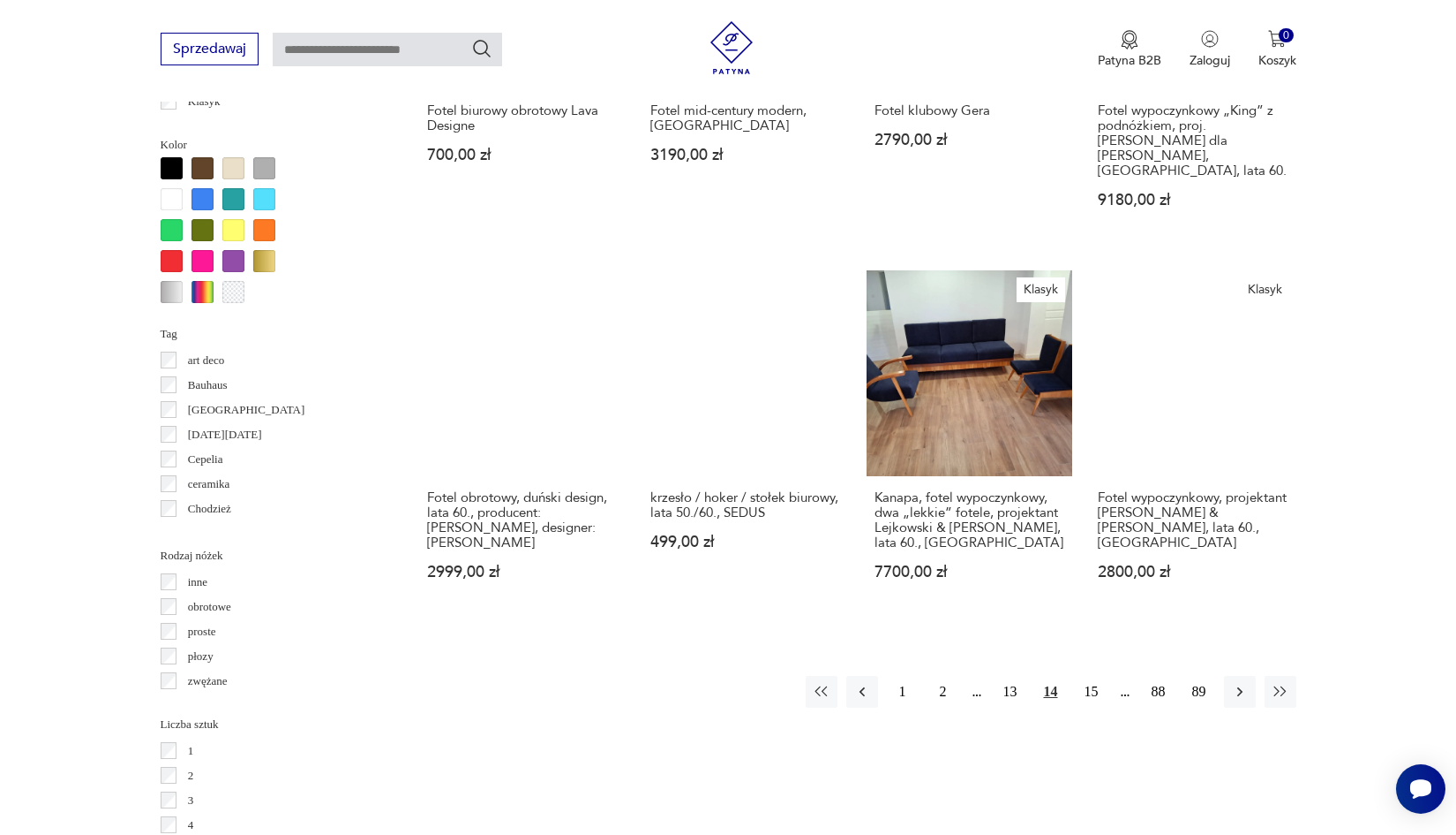
scroll to position [1679, 0]
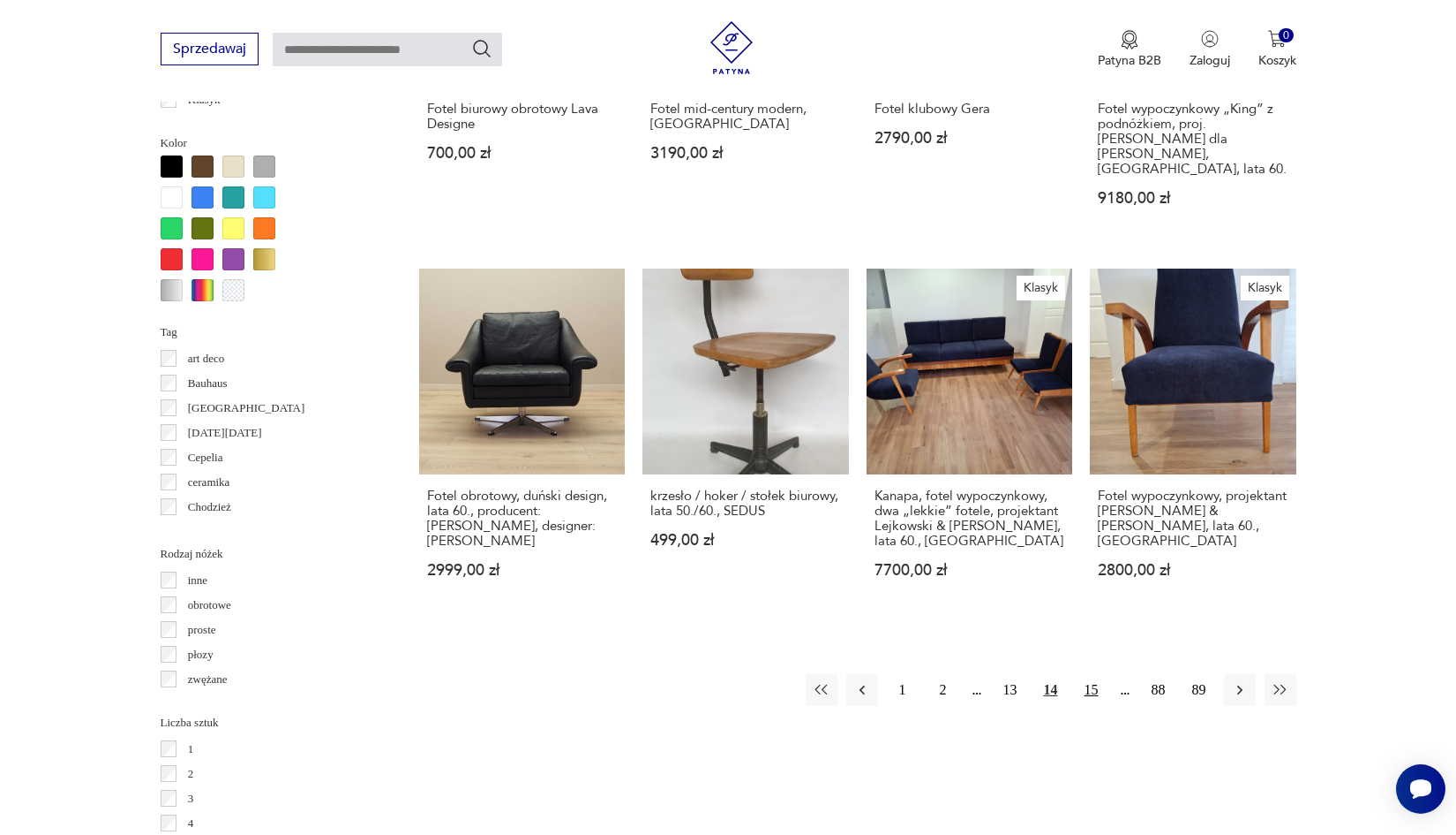
click at [1095, 699] on button "15" at bounding box center [1091, 689] width 32 height 32
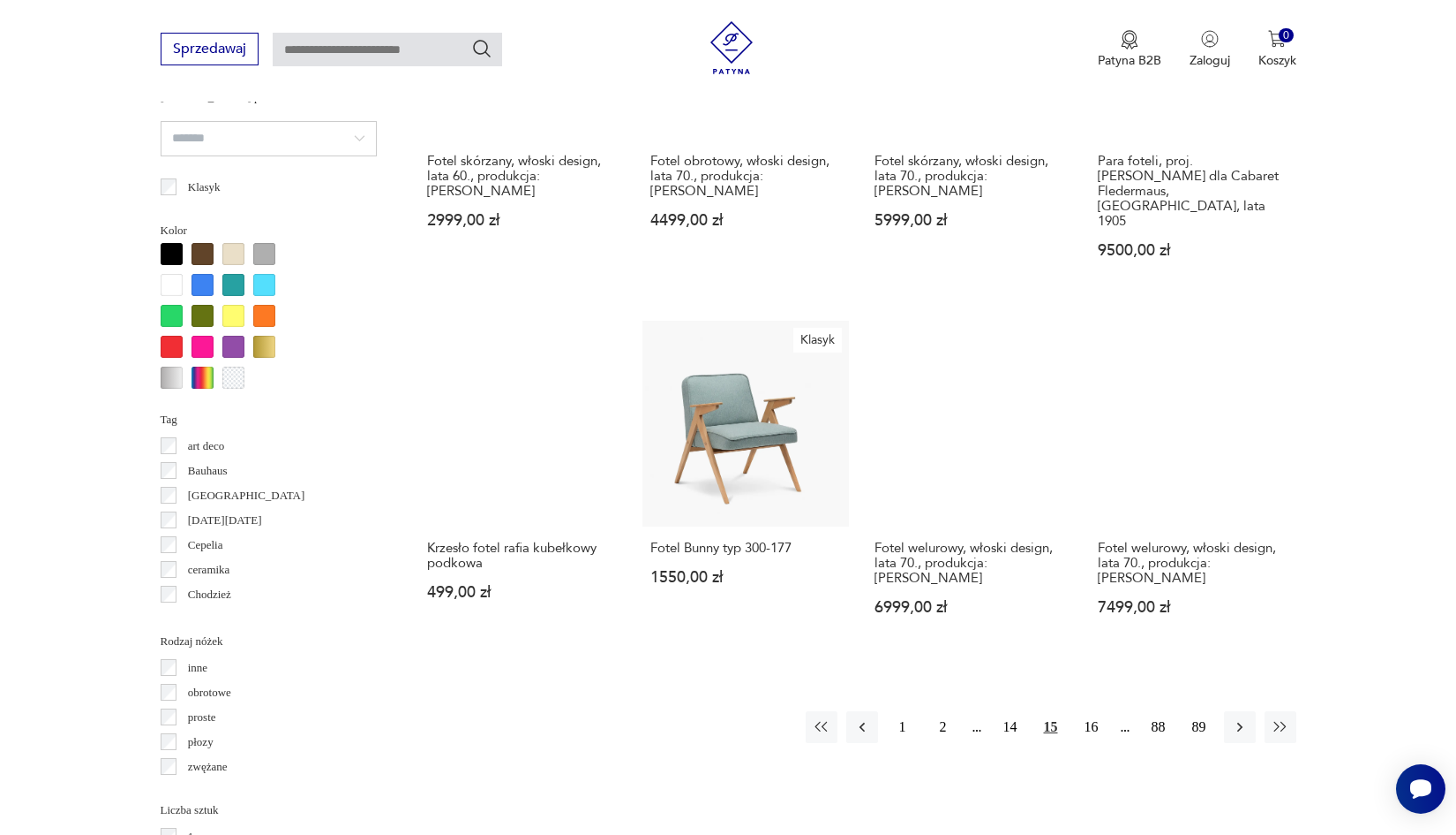
scroll to position [1603, 0]
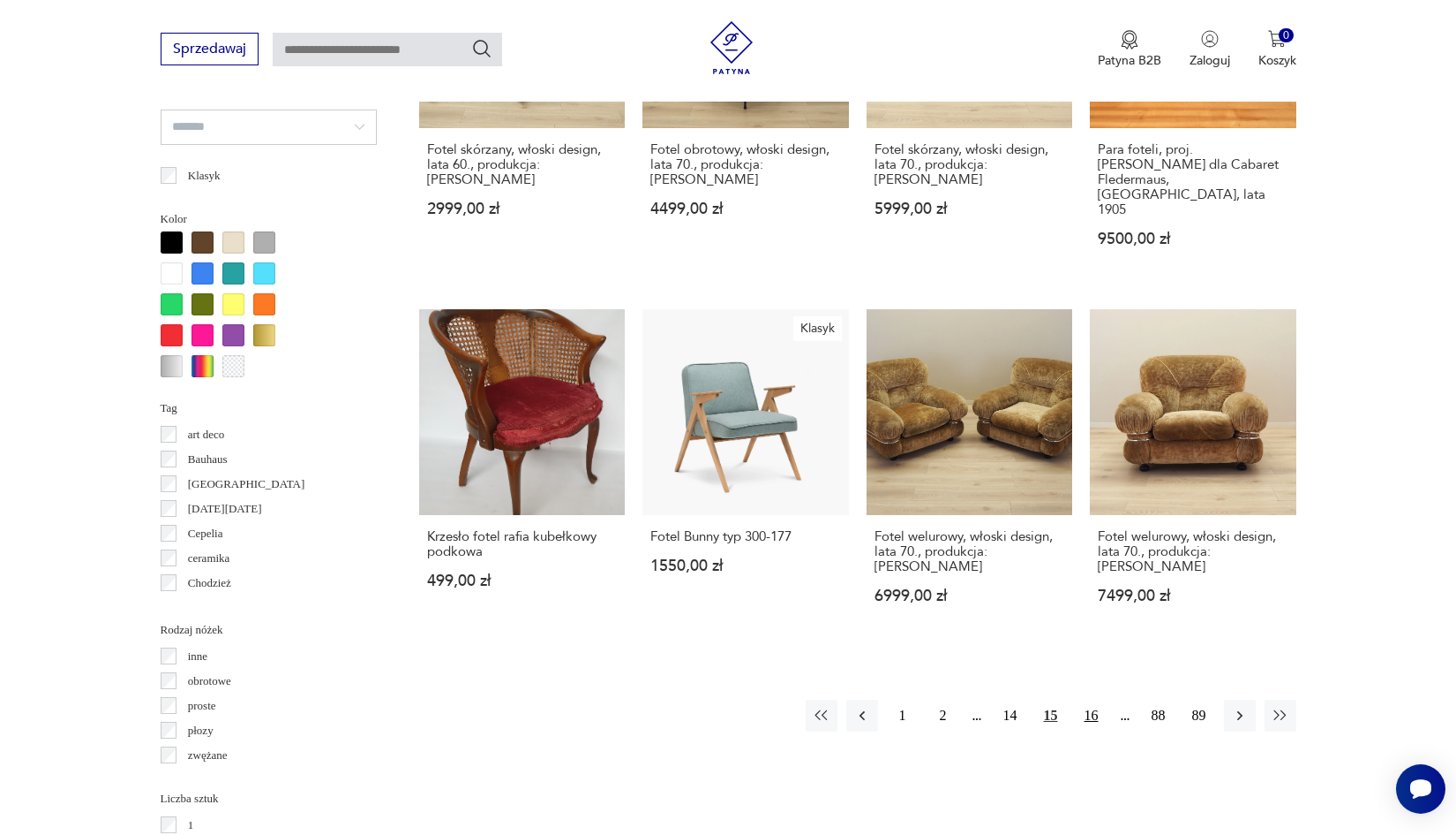
click at [1100, 700] on button "16" at bounding box center [1091, 715] width 32 height 32
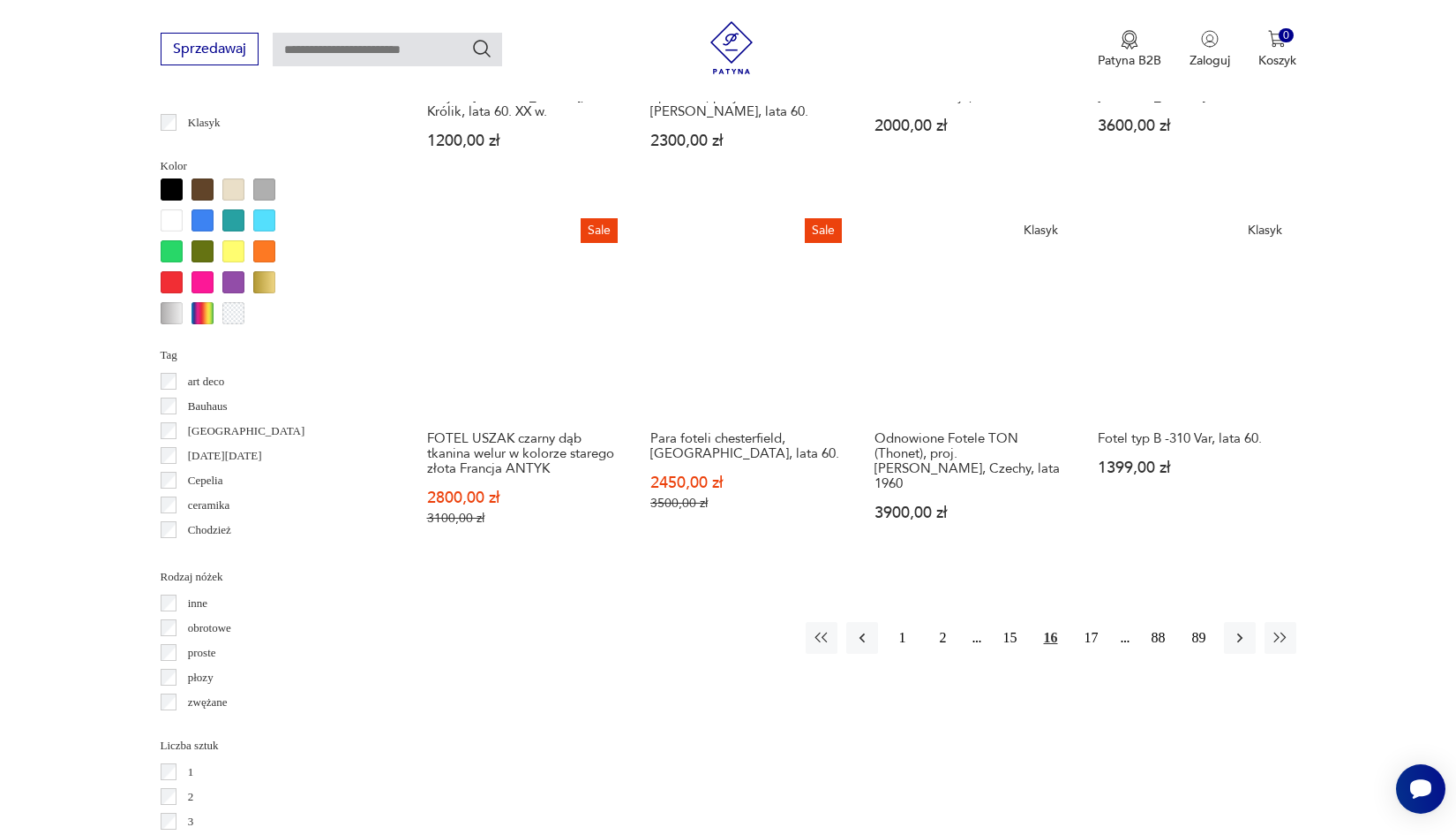
scroll to position [1664, 0]
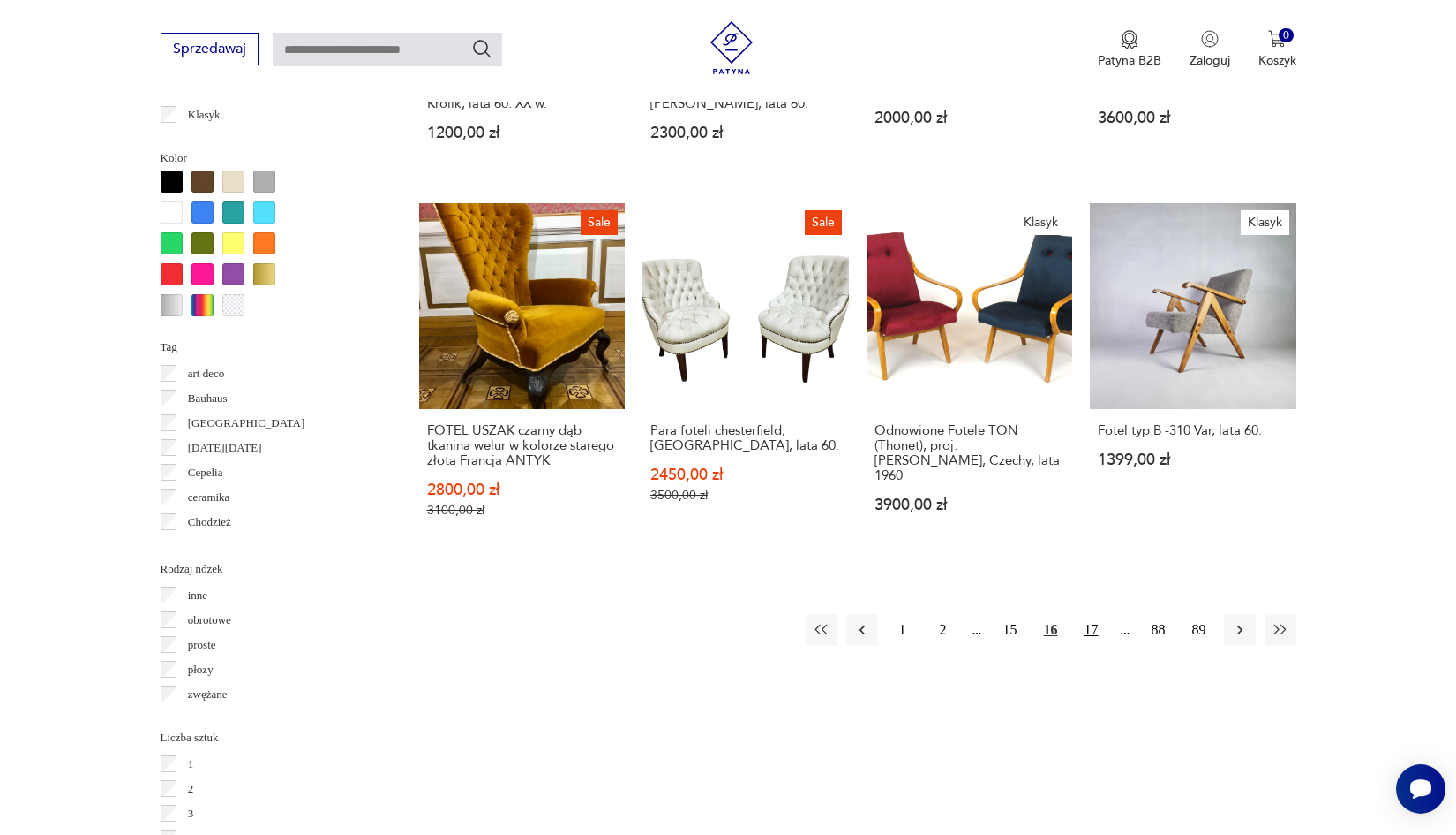
click at [1098, 645] on button "17" at bounding box center [1091, 630] width 32 height 32
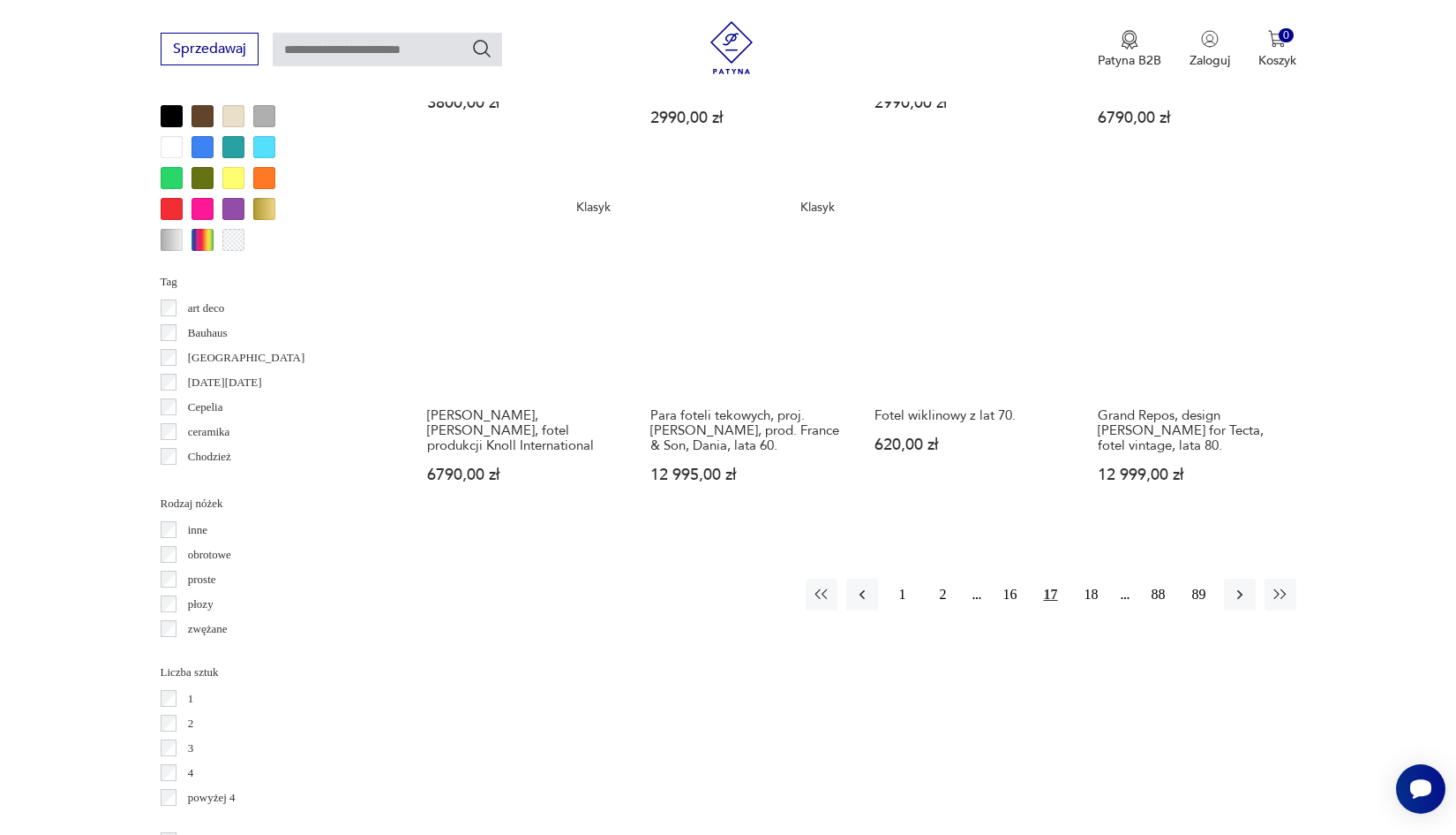
scroll to position [1741, 0]
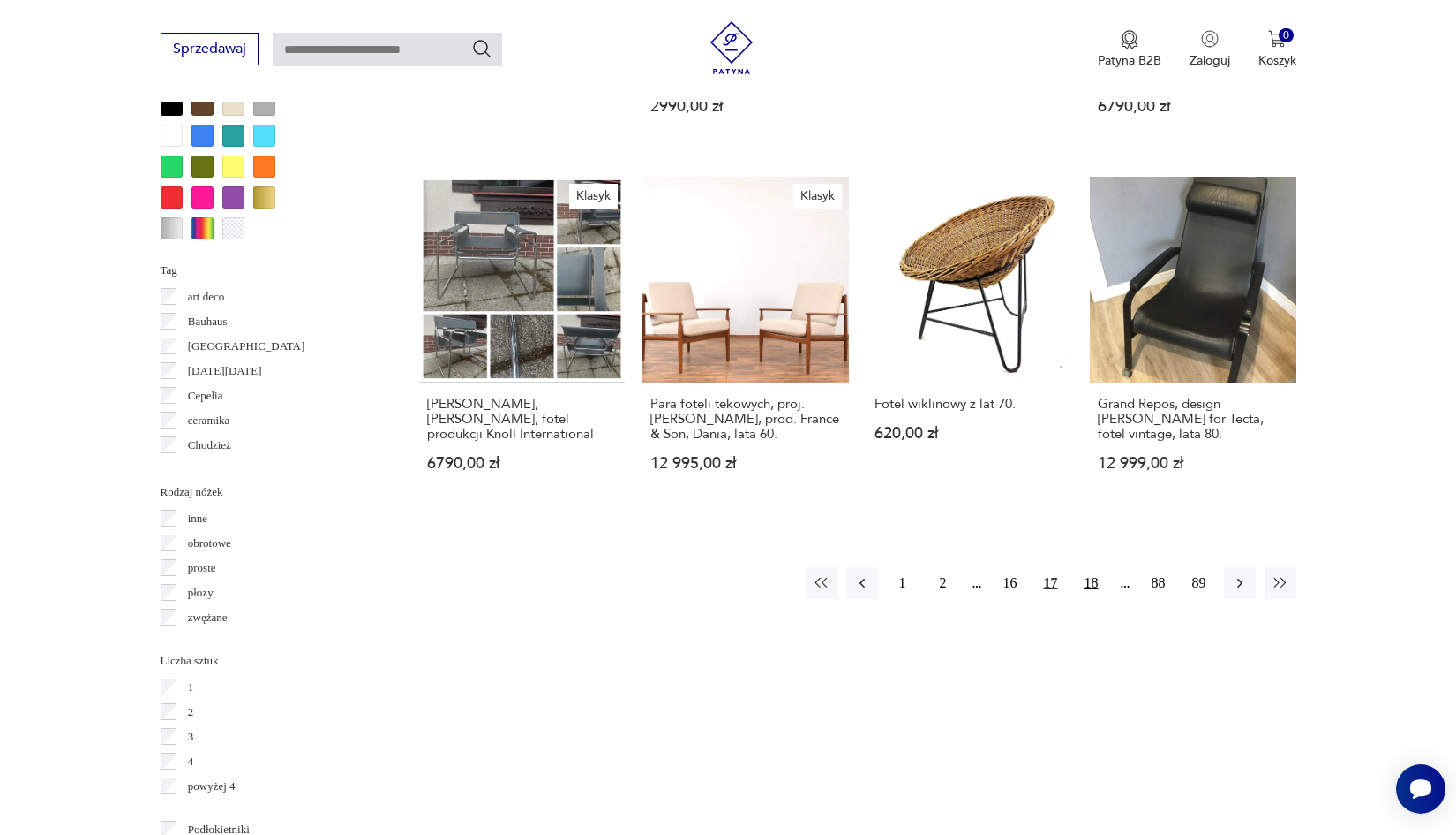
click at [1088, 584] on button "18" at bounding box center [1091, 583] width 32 height 32
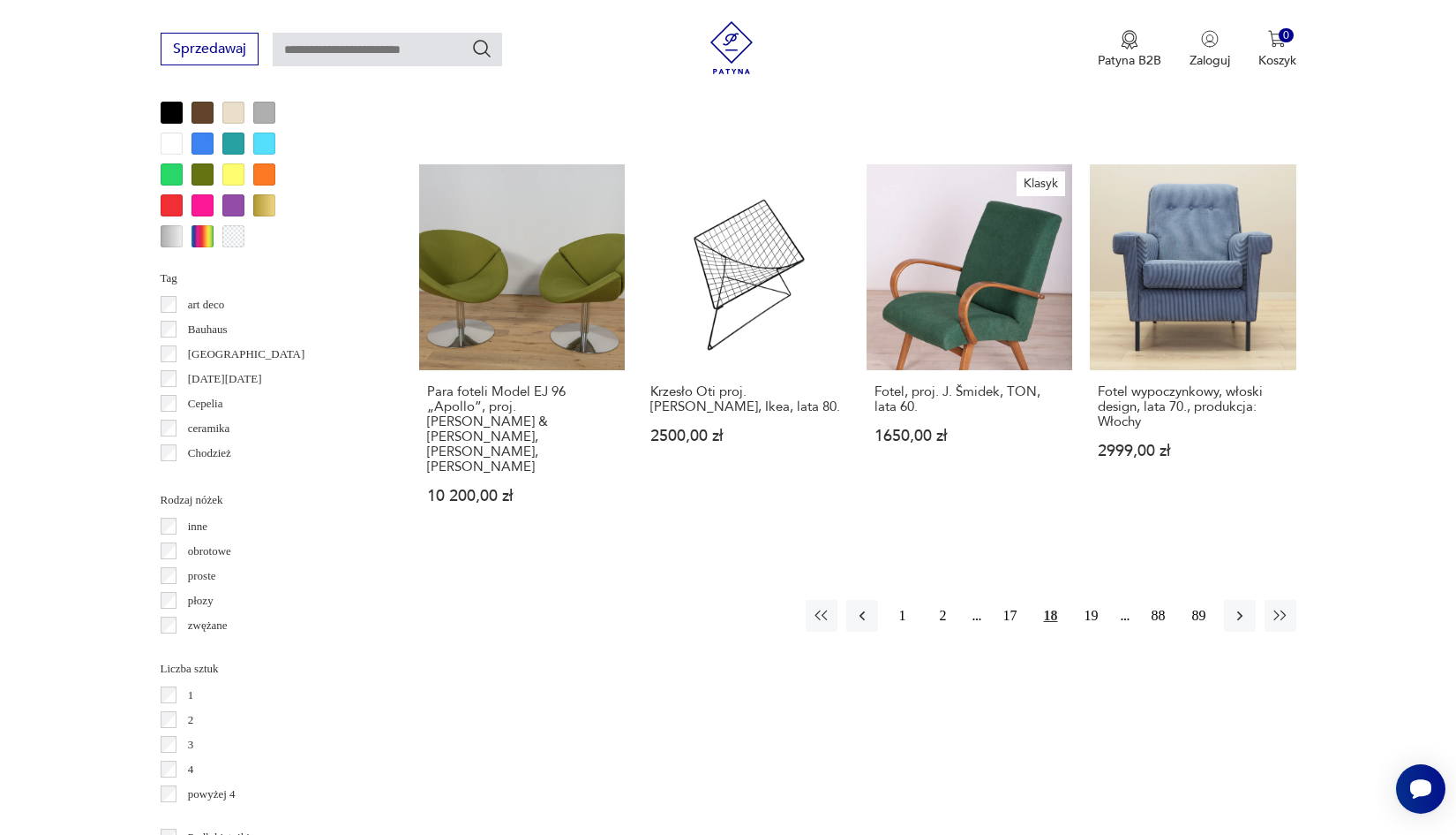
scroll to position [1735, 0]
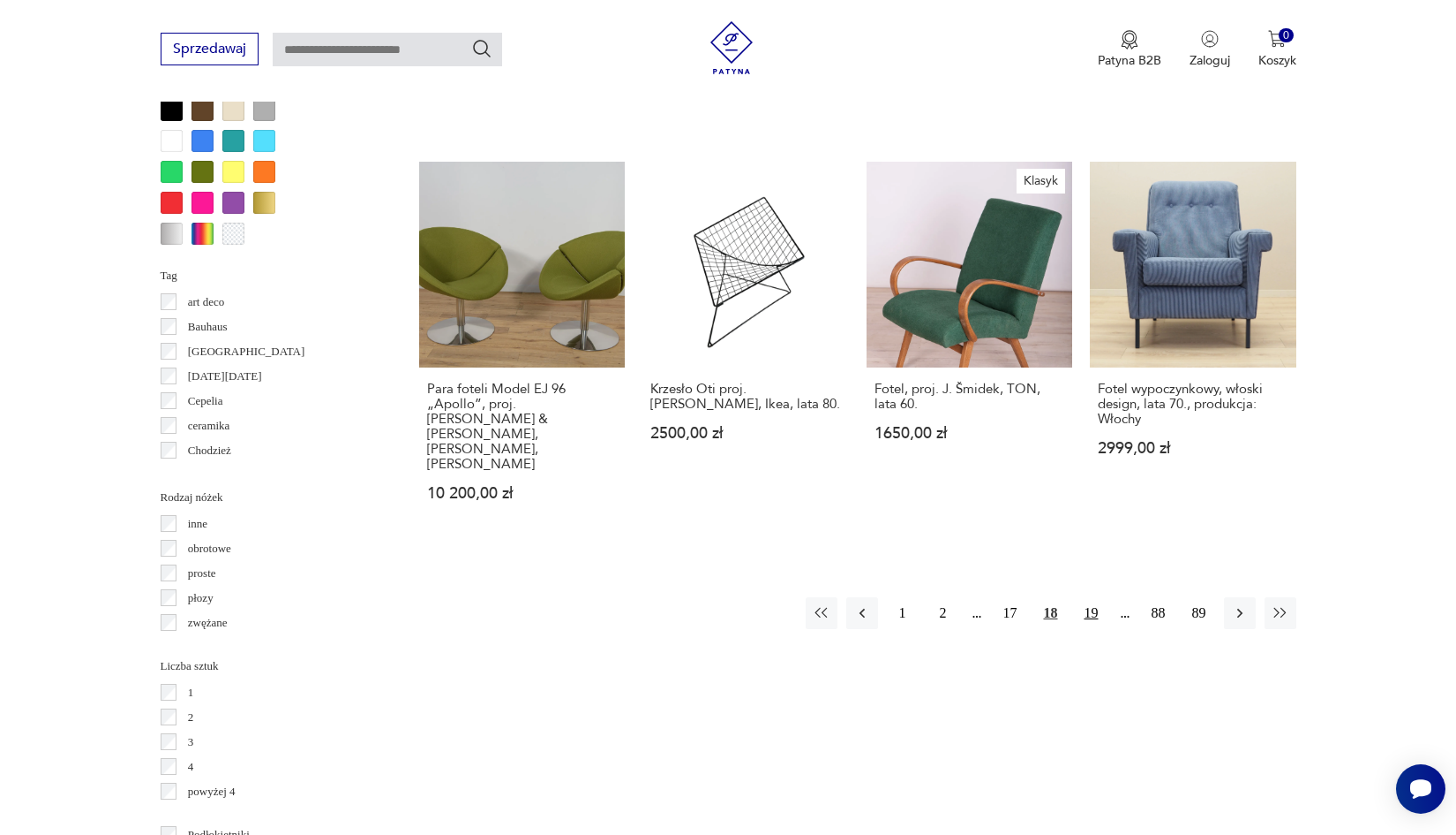
click at [1093, 598] on button "19" at bounding box center [1091, 613] width 32 height 32
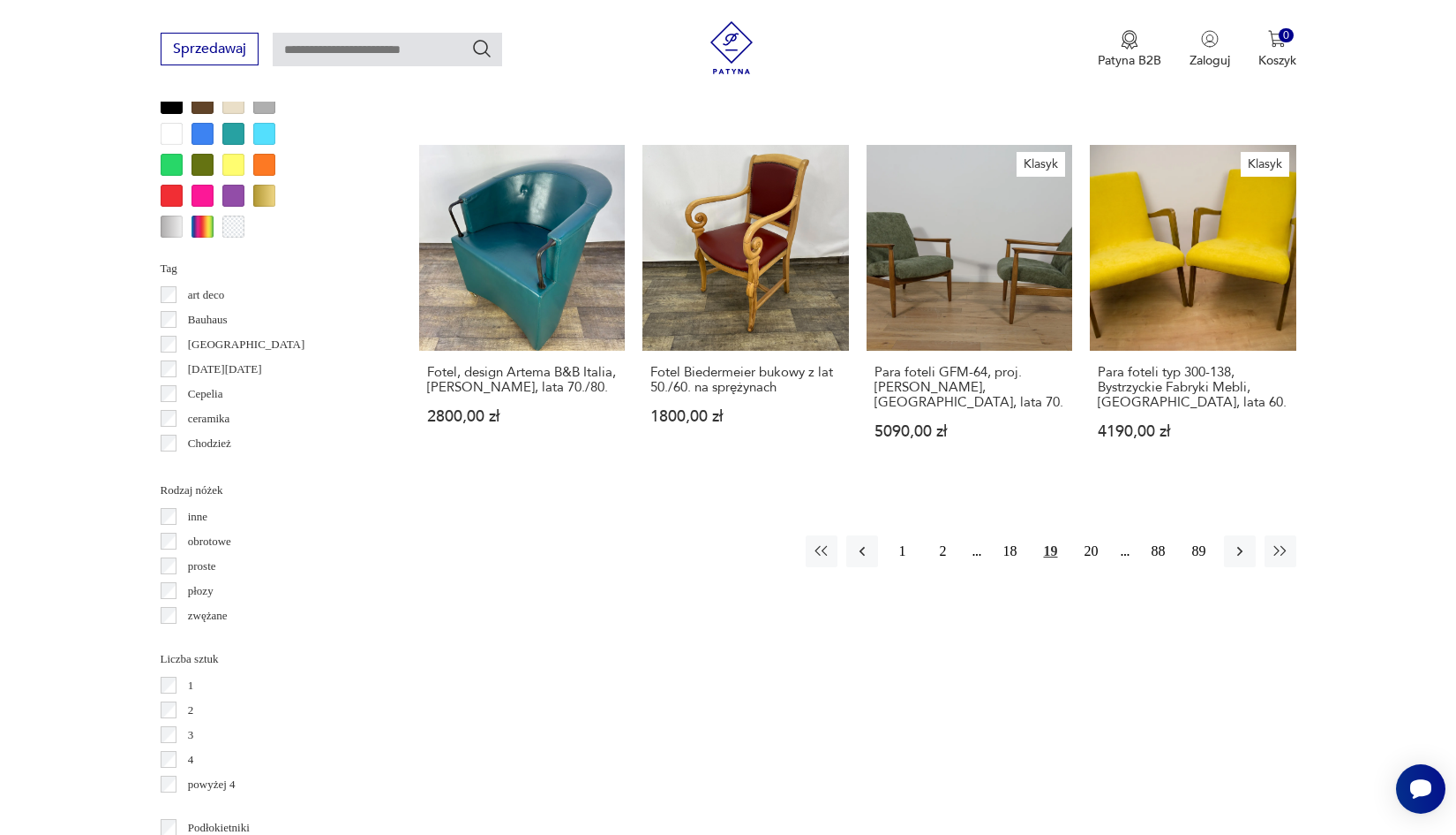
scroll to position [1754, 0]
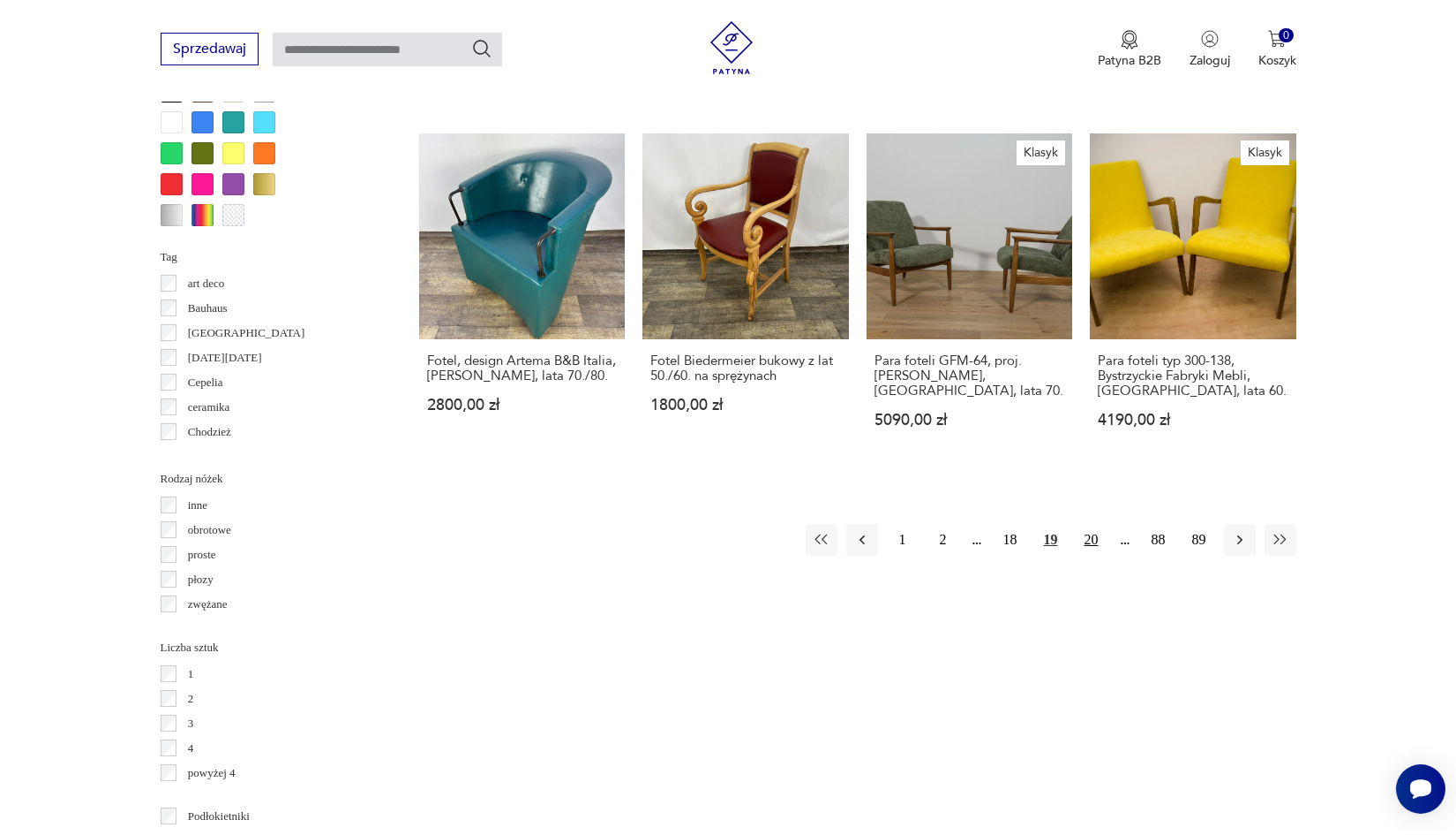
click at [1094, 556] on button "20" at bounding box center [1091, 539] width 32 height 32
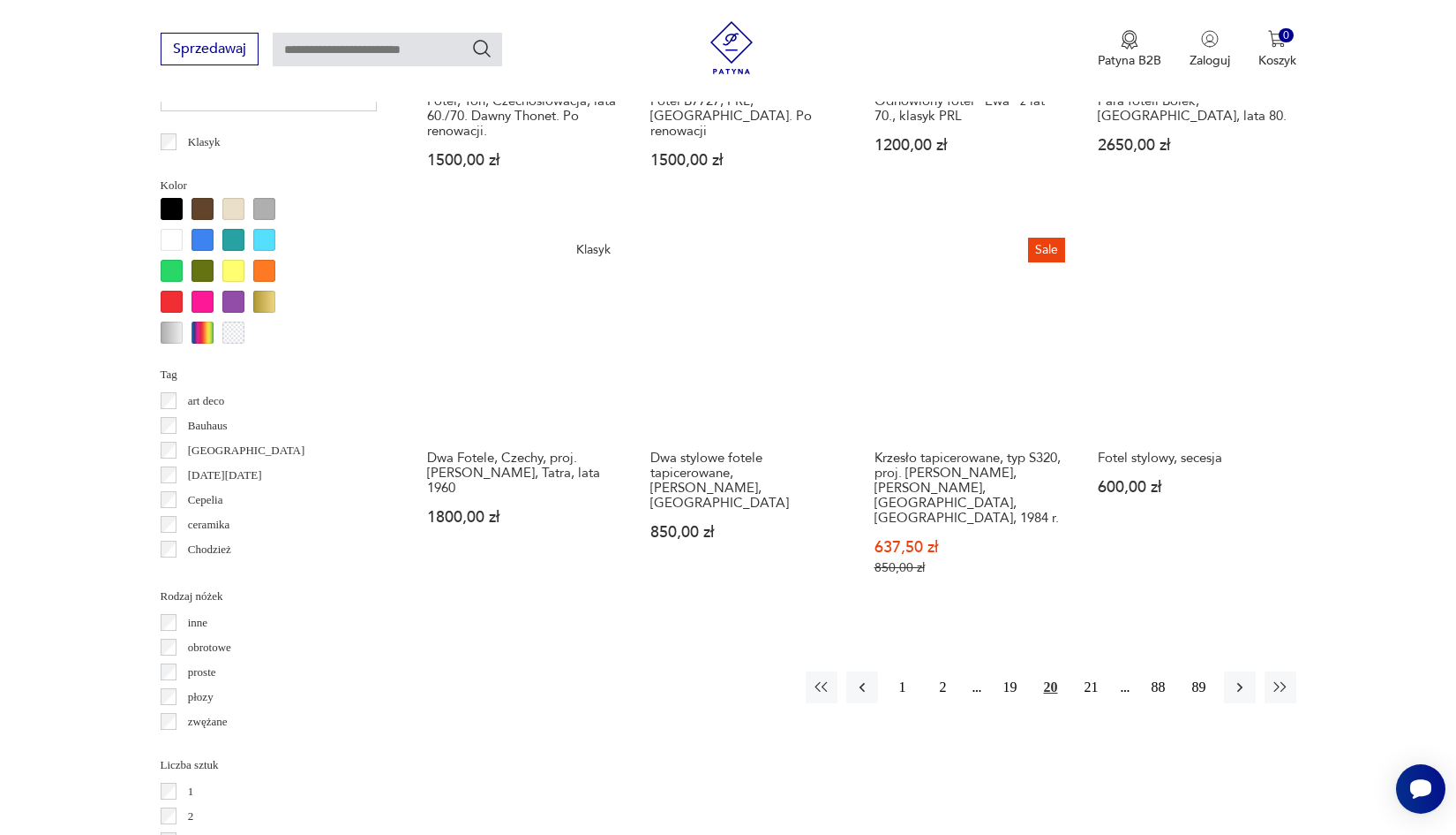
scroll to position [1639, 0]
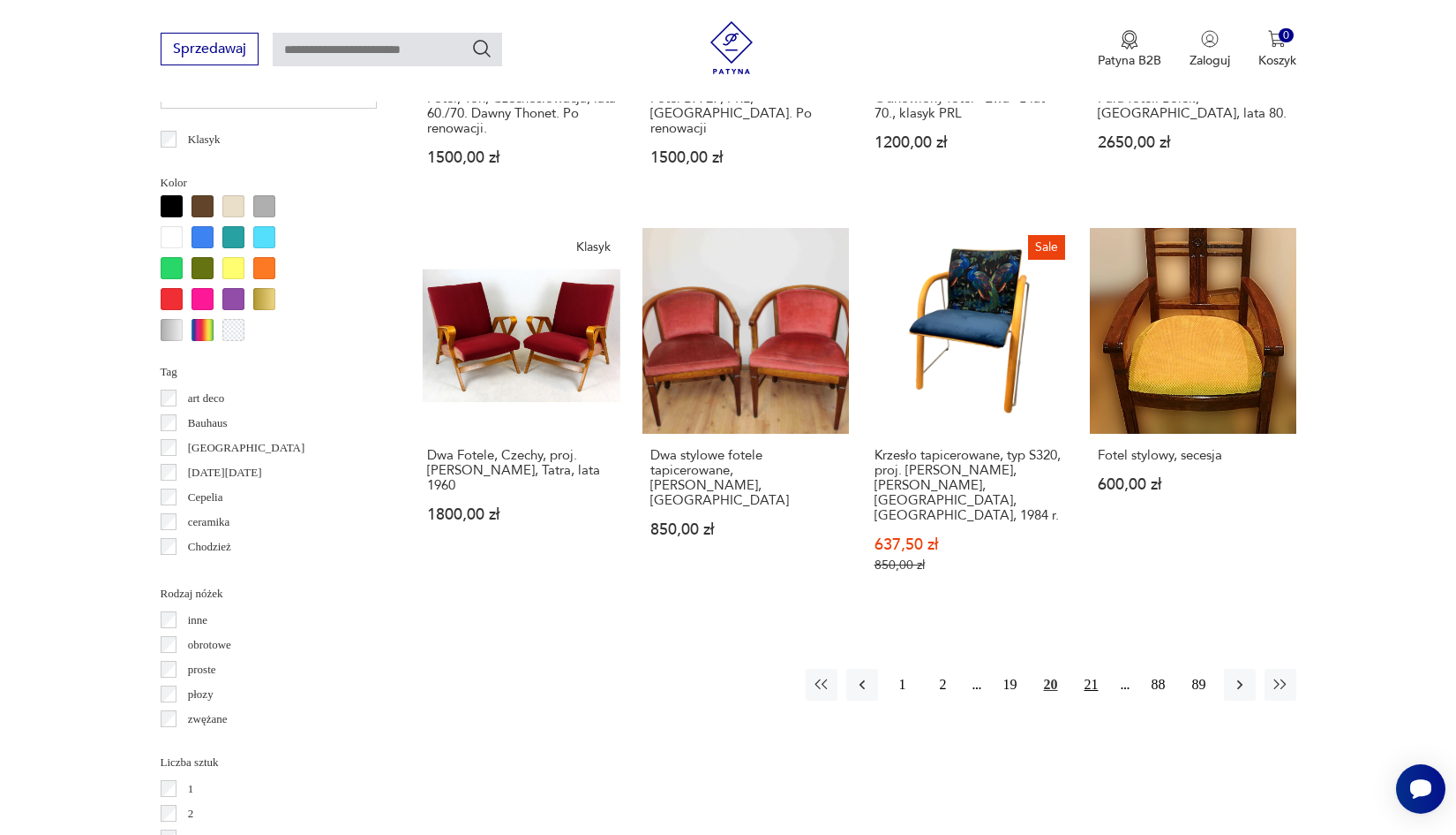
click at [1083, 700] on button "21" at bounding box center [1091, 684] width 32 height 32
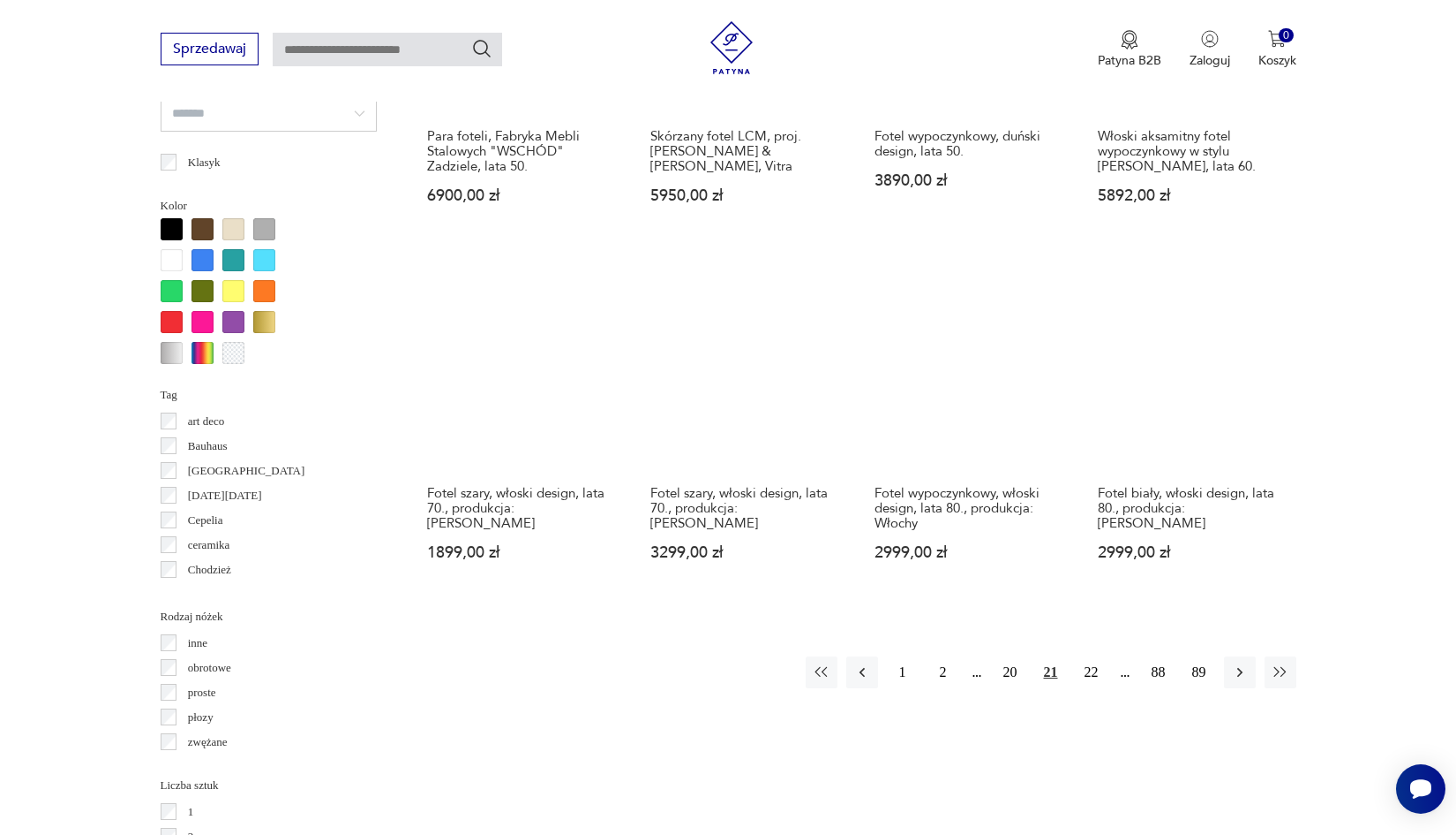
scroll to position [1641, 0]
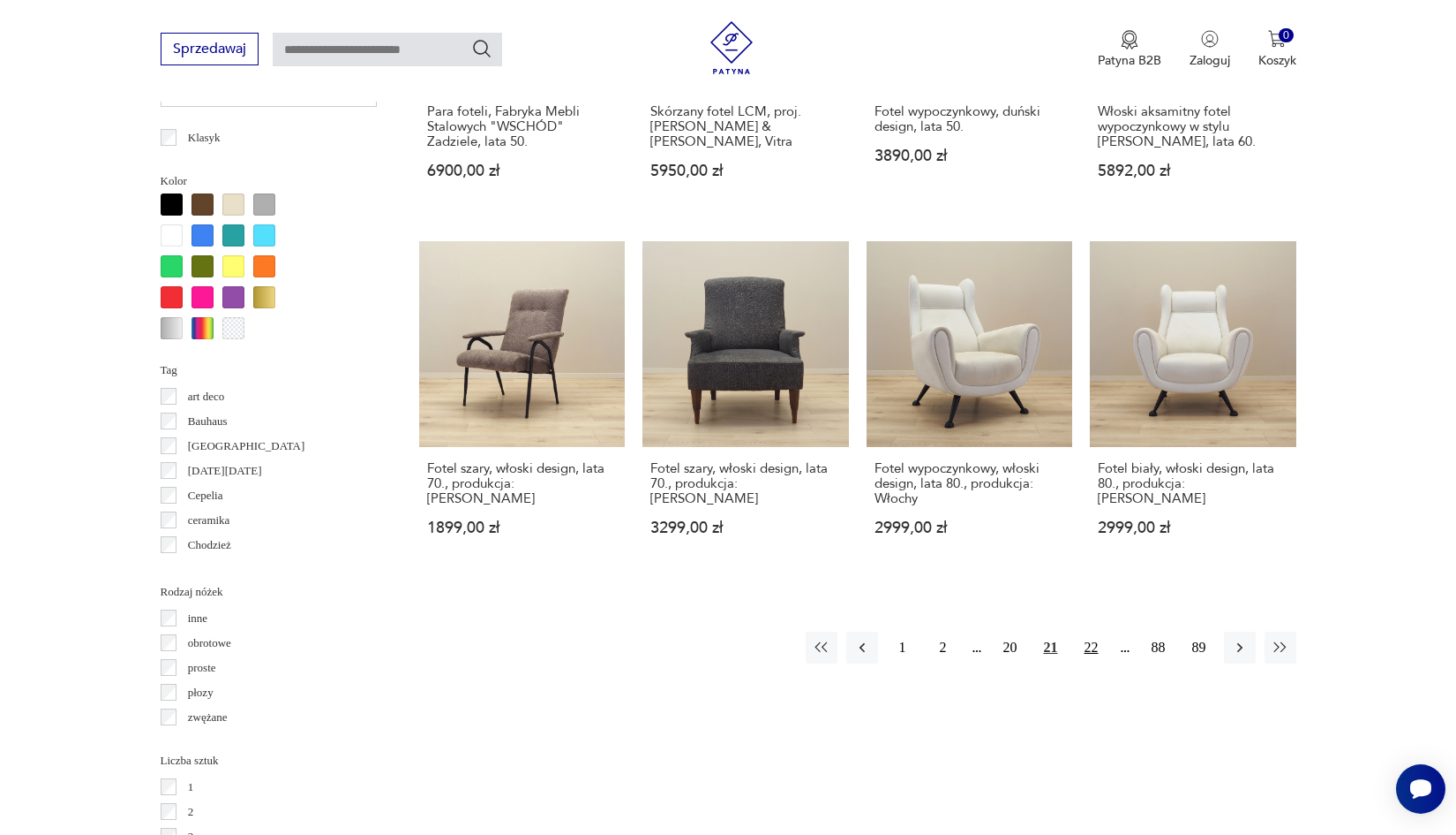
click at [1090, 663] on button "22" at bounding box center [1091, 647] width 32 height 32
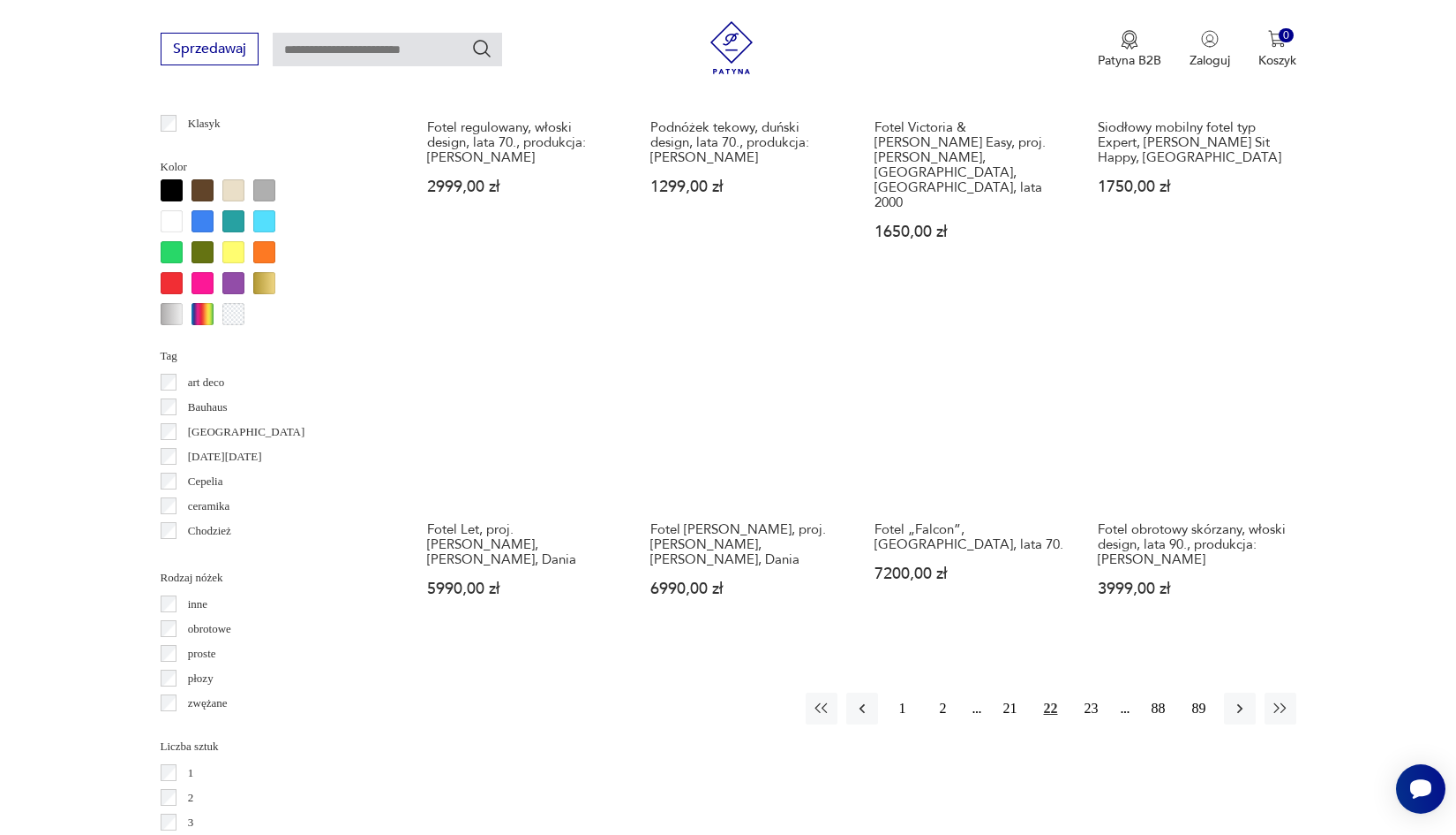
scroll to position [1658, 0]
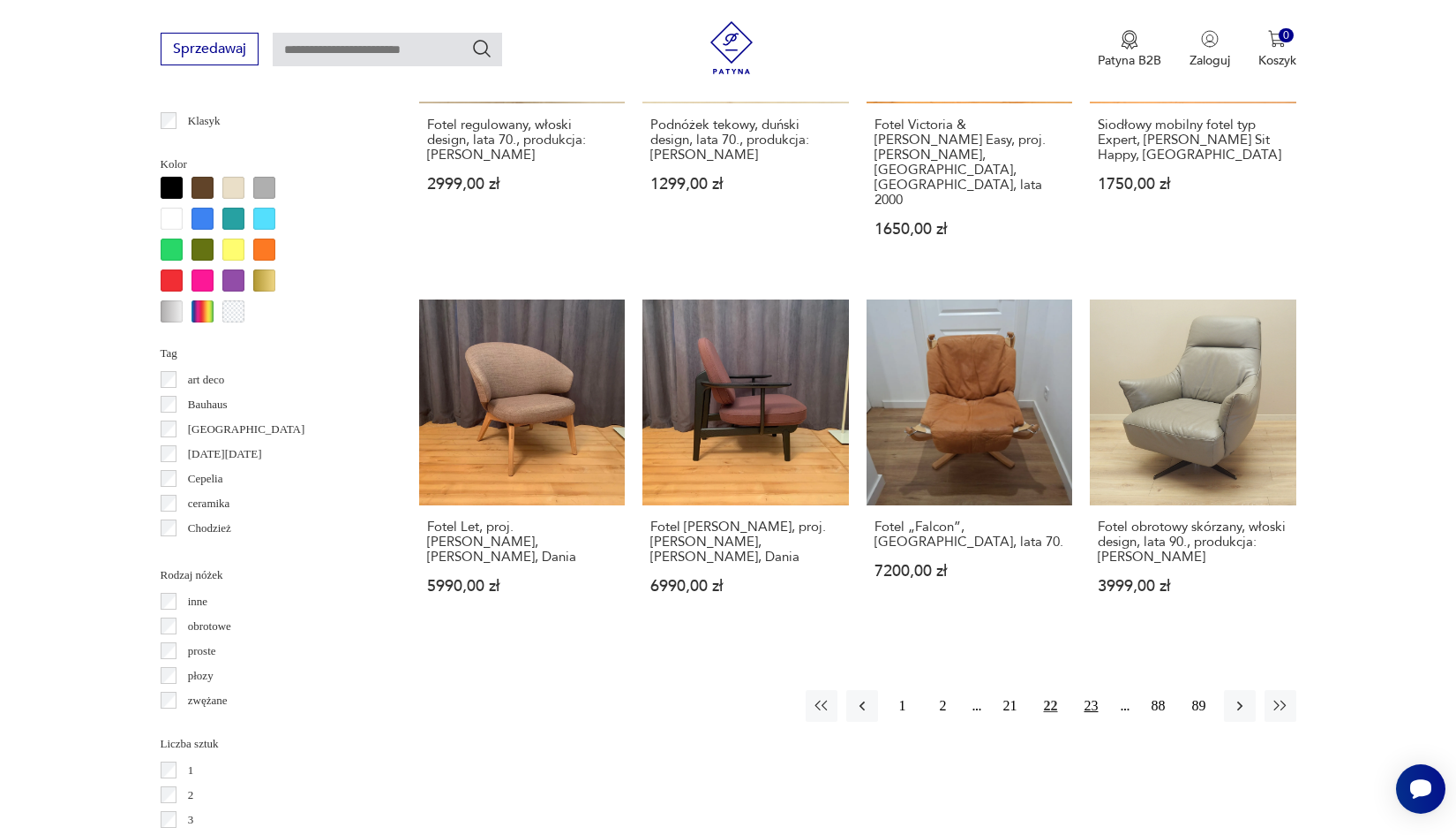
click at [1092, 690] on button "23" at bounding box center [1091, 706] width 32 height 32
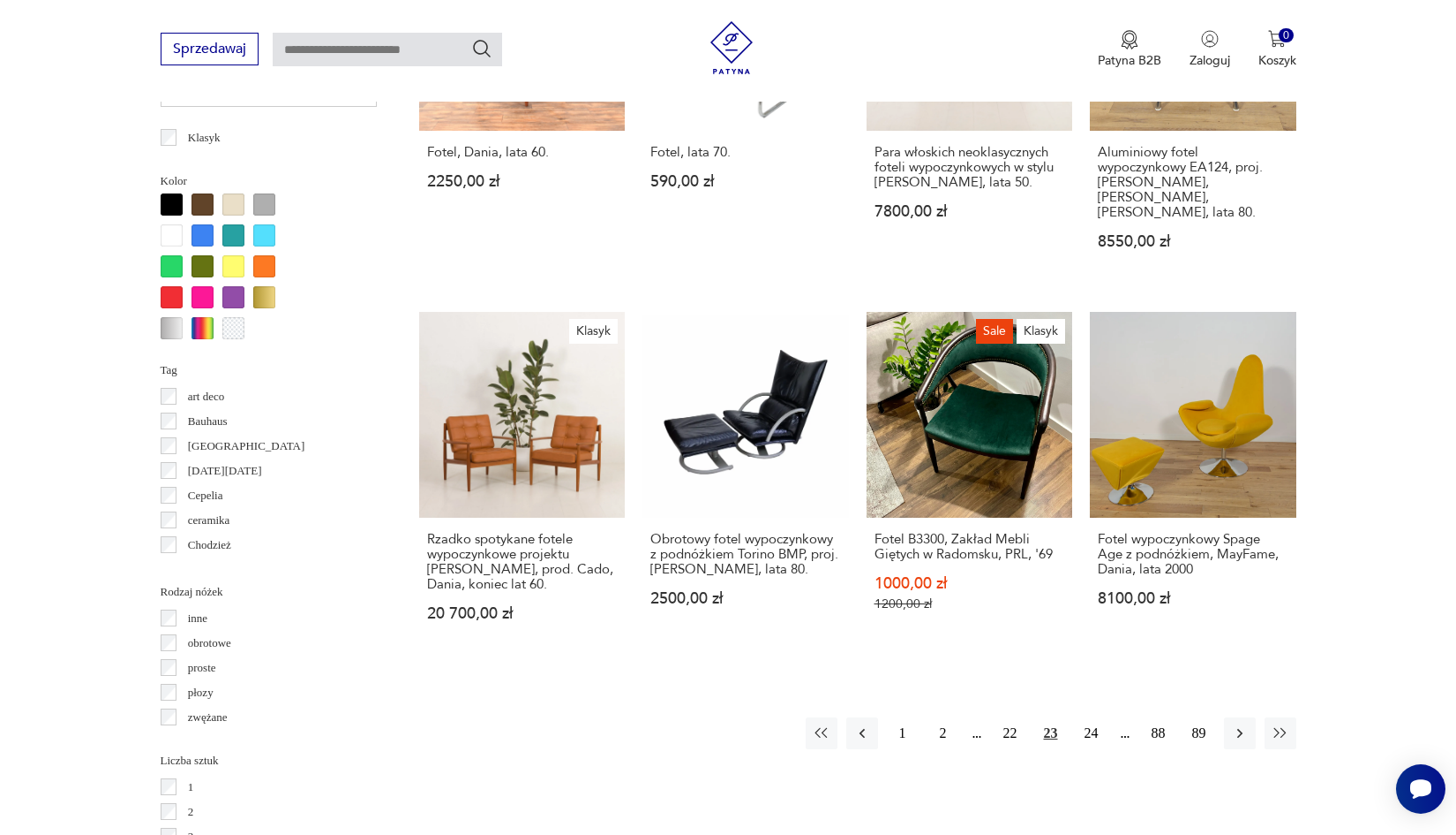
scroll to position [1642, 0]
click at [1095, 716] on button "24" at bounding box center [1091, 732] width 32 height 32
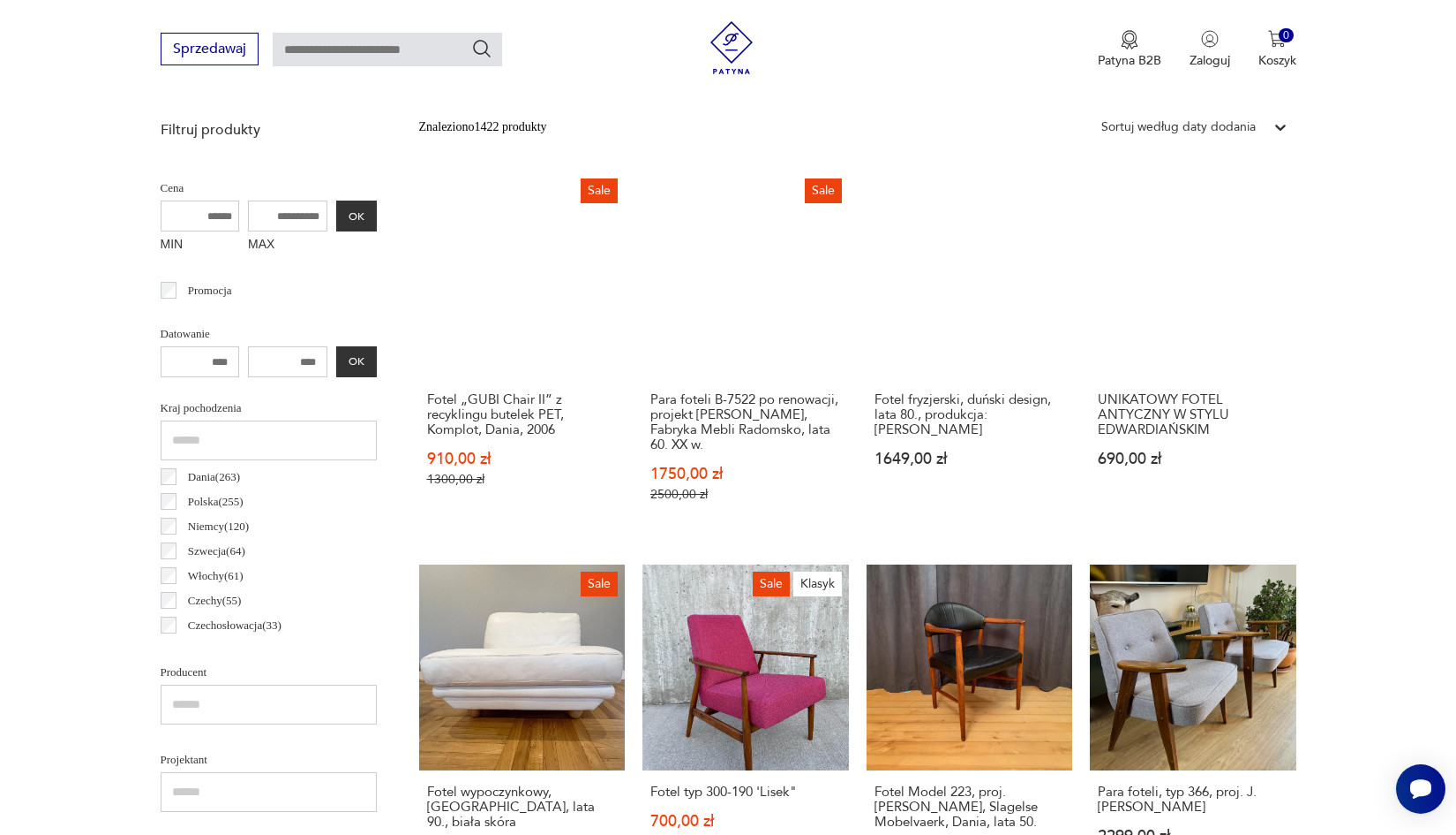
scroll to position [470, 0]
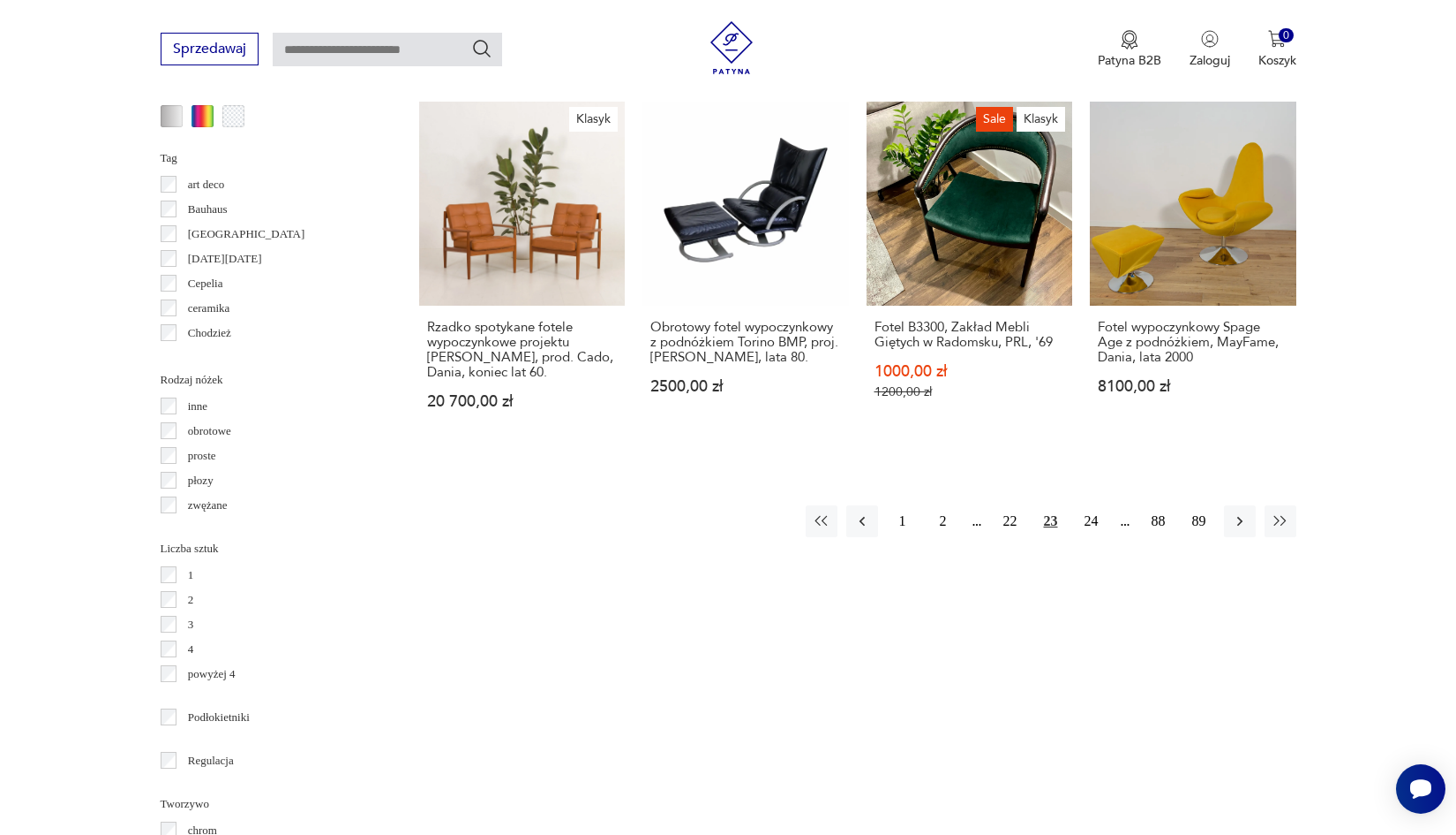
scroll to position [1849, 0]
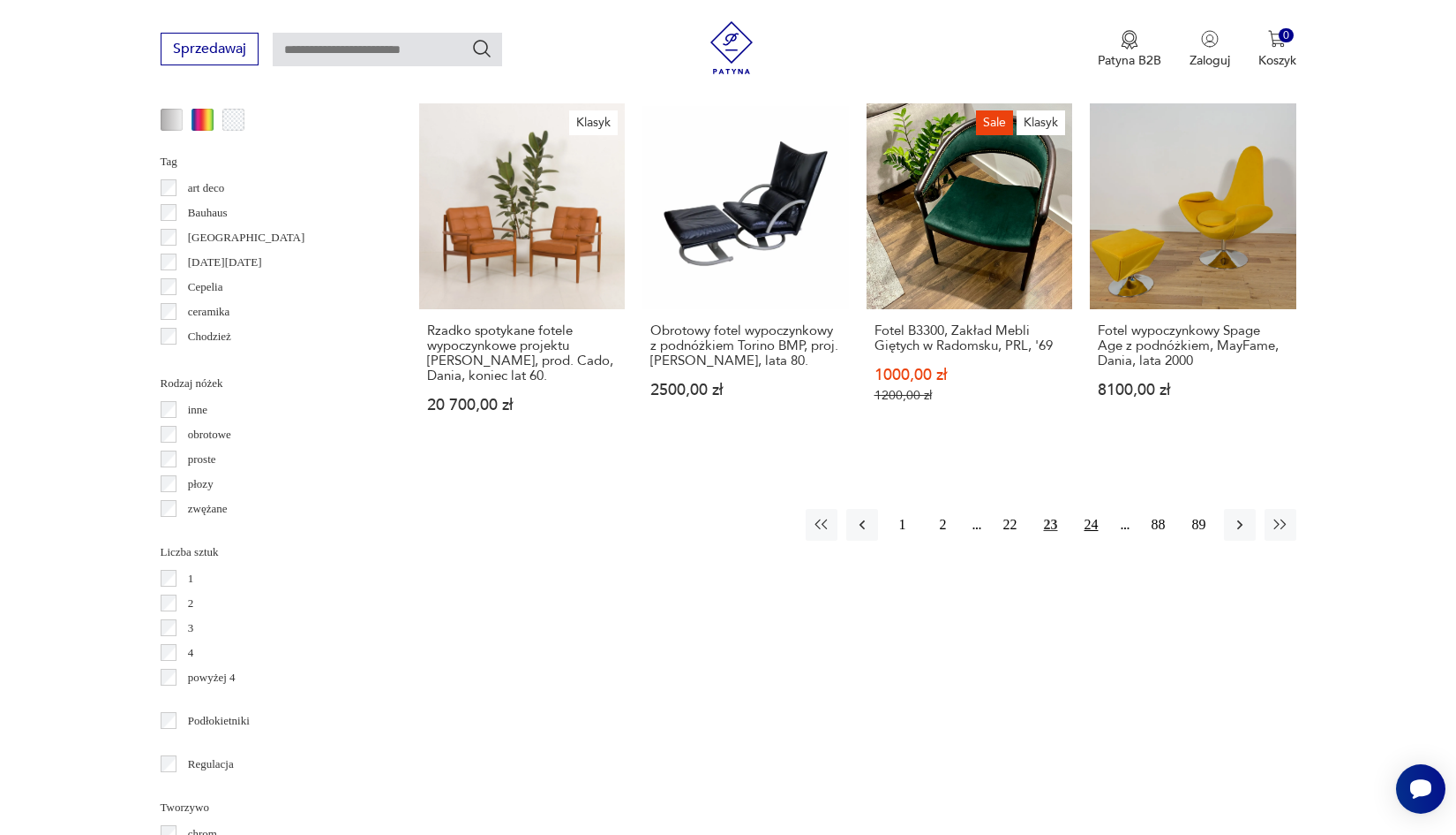
click at [1087, 511] on button "24" at bounding box center [1091, 525] width 32 height 32
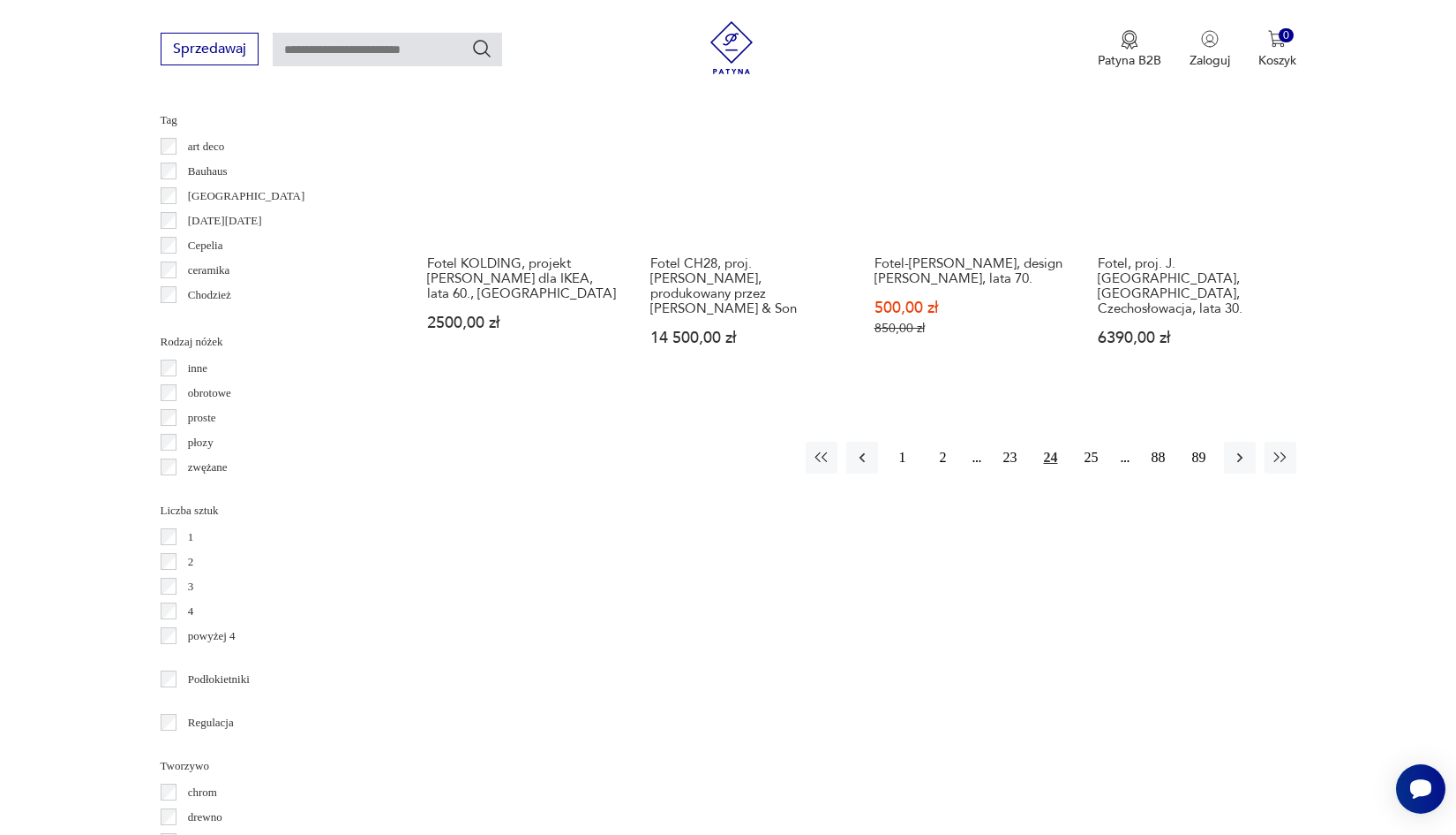
scroll to position [1897, 0]
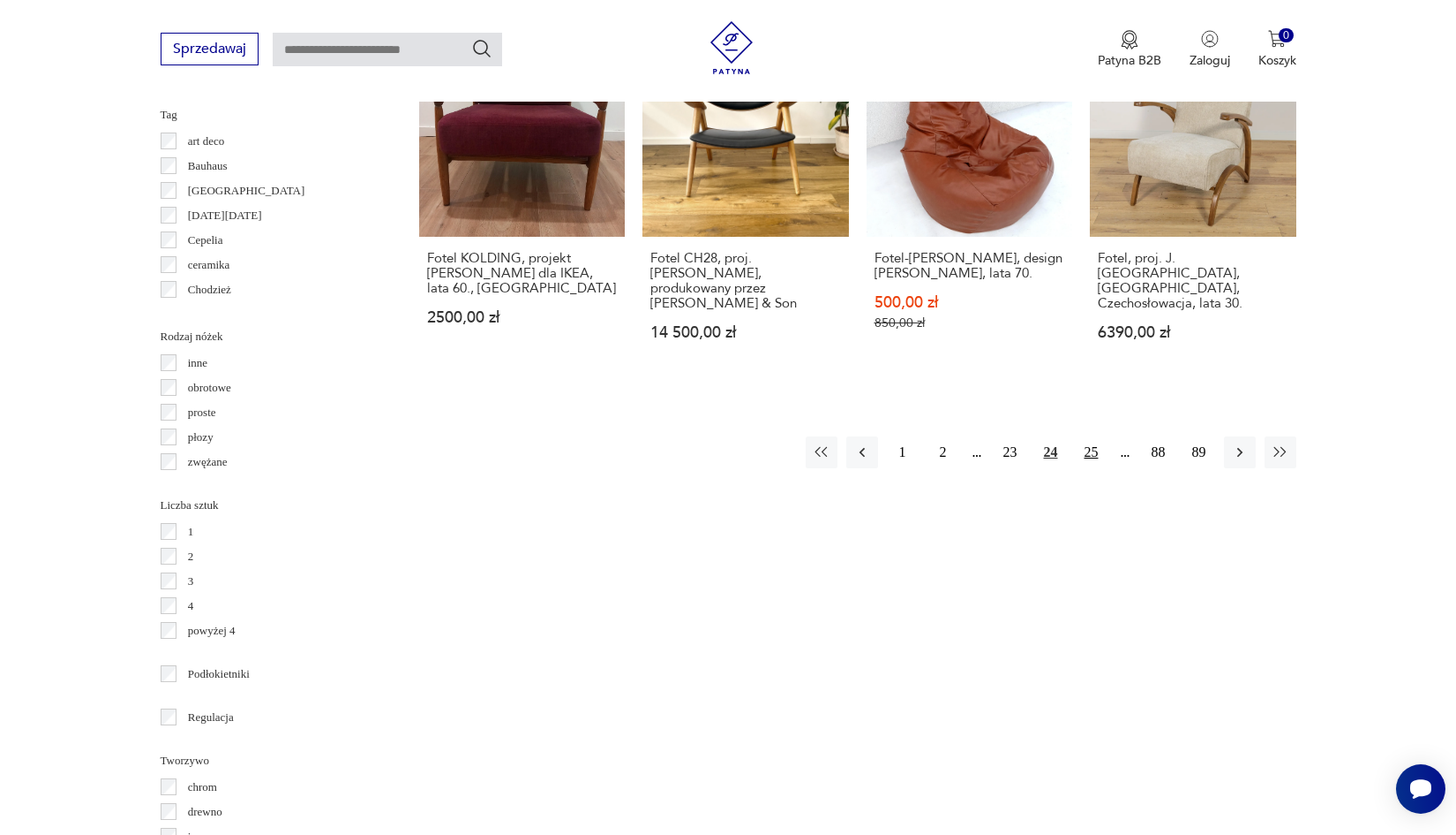
click at [1087, 436] on button "25" at bounding box center [1091, 452] width 32 height 32
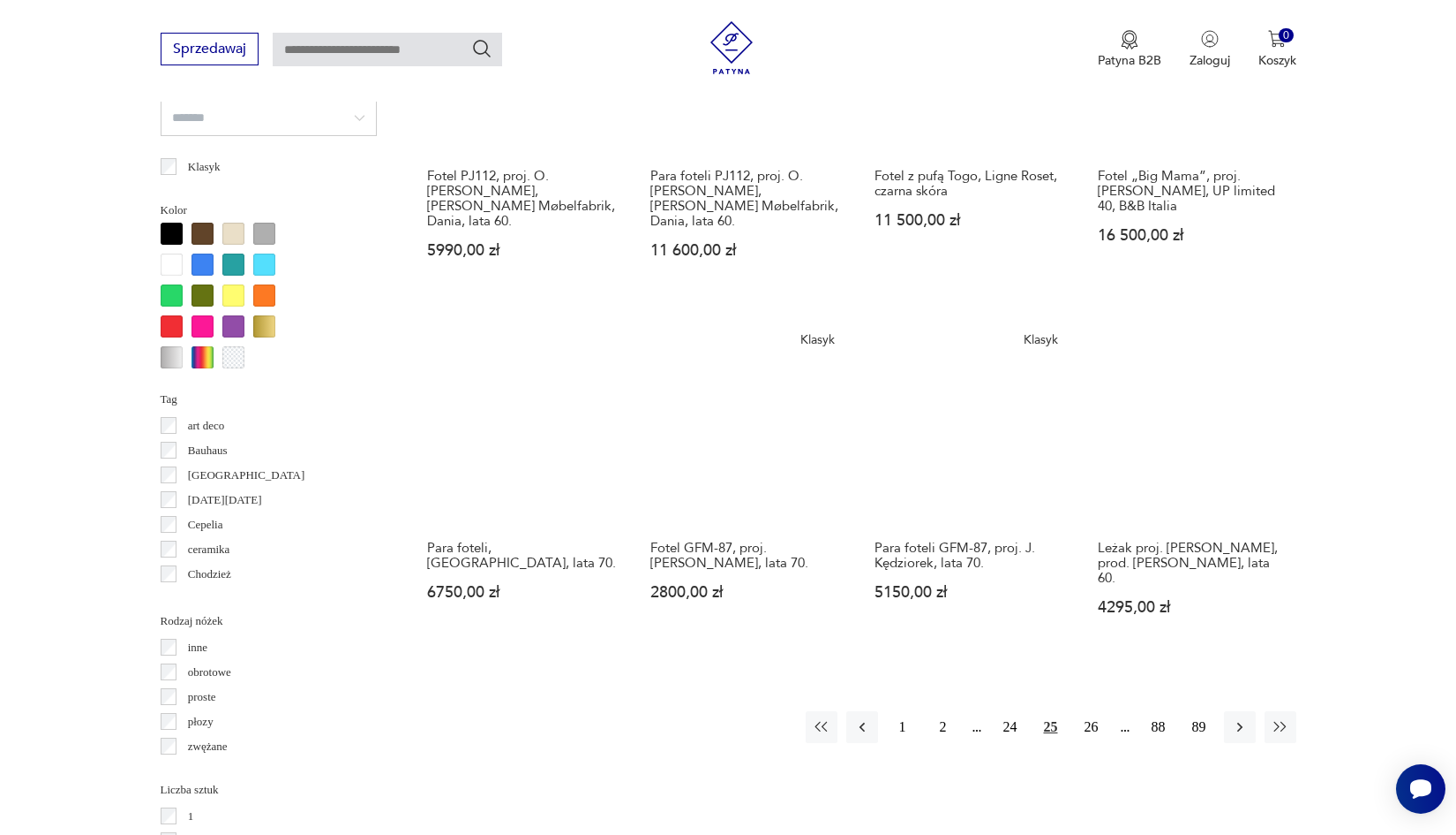
scroll to position [1614, 0]
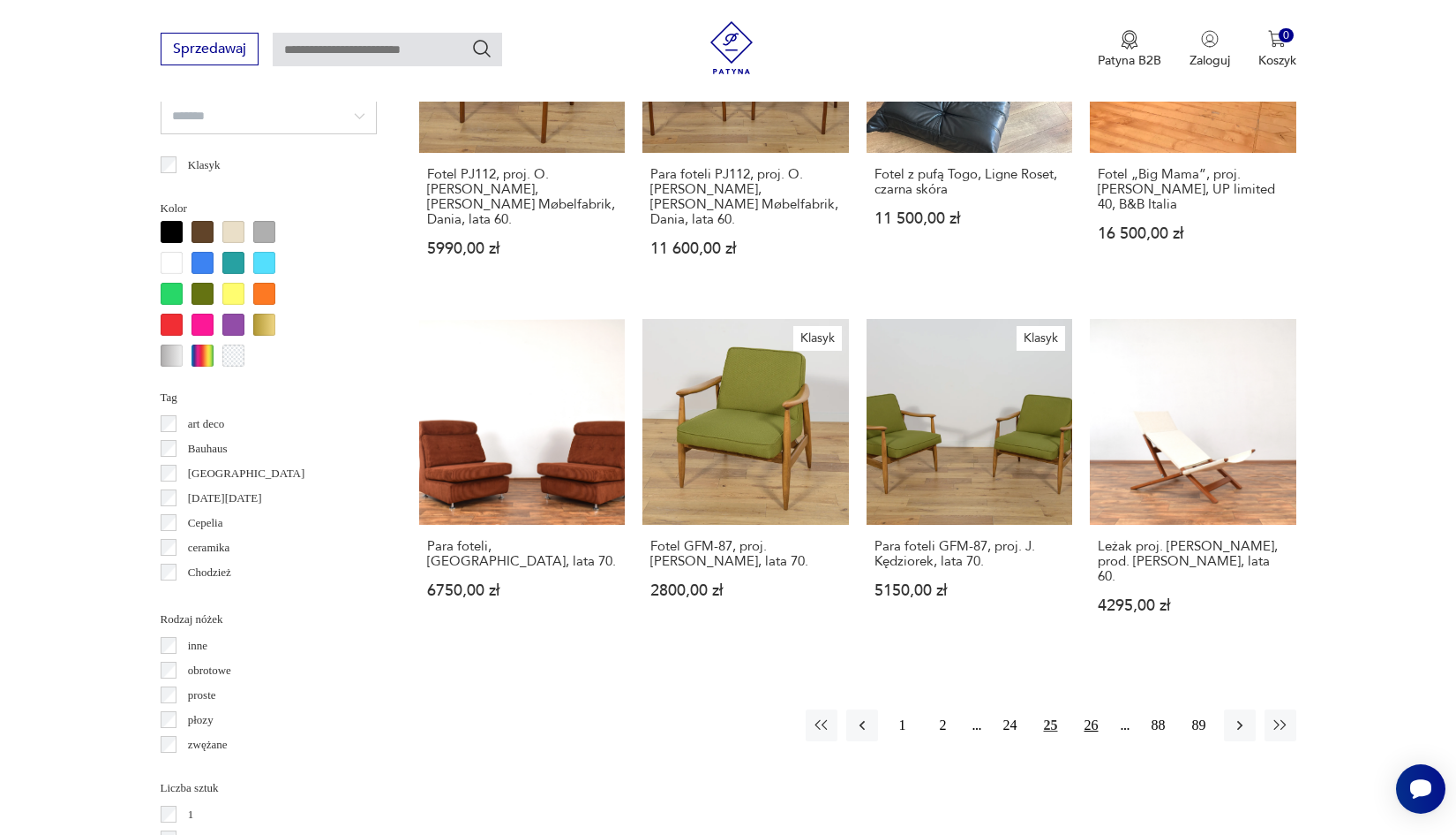
click at [1090, 709] on button "26" at bounding box center [1091, 725] width 32 height 32
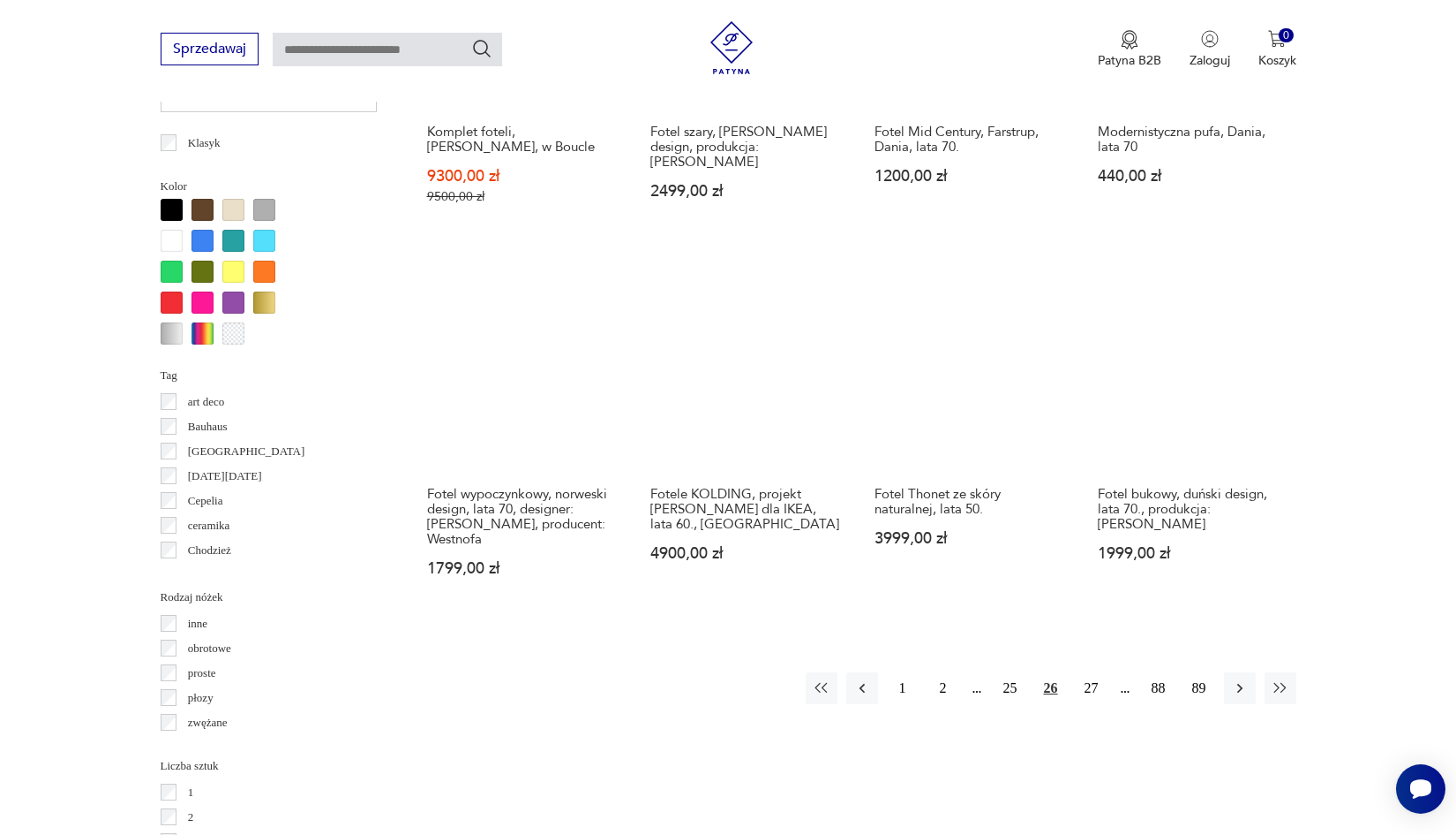
scroll to position [1648, 0]
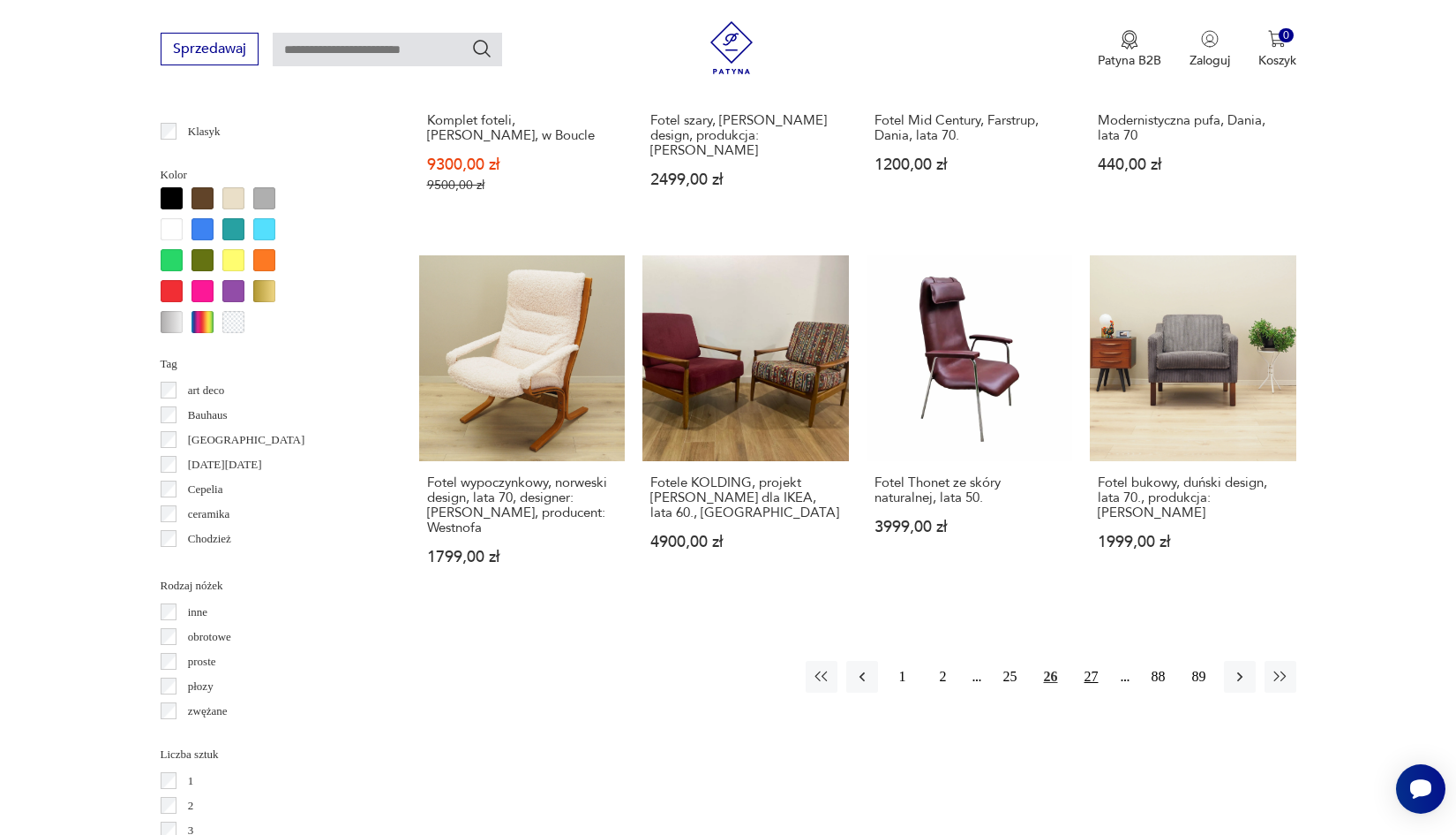
click at [1089, 688] on button "27" at bounding box center [1091, 676] width 32 height 32
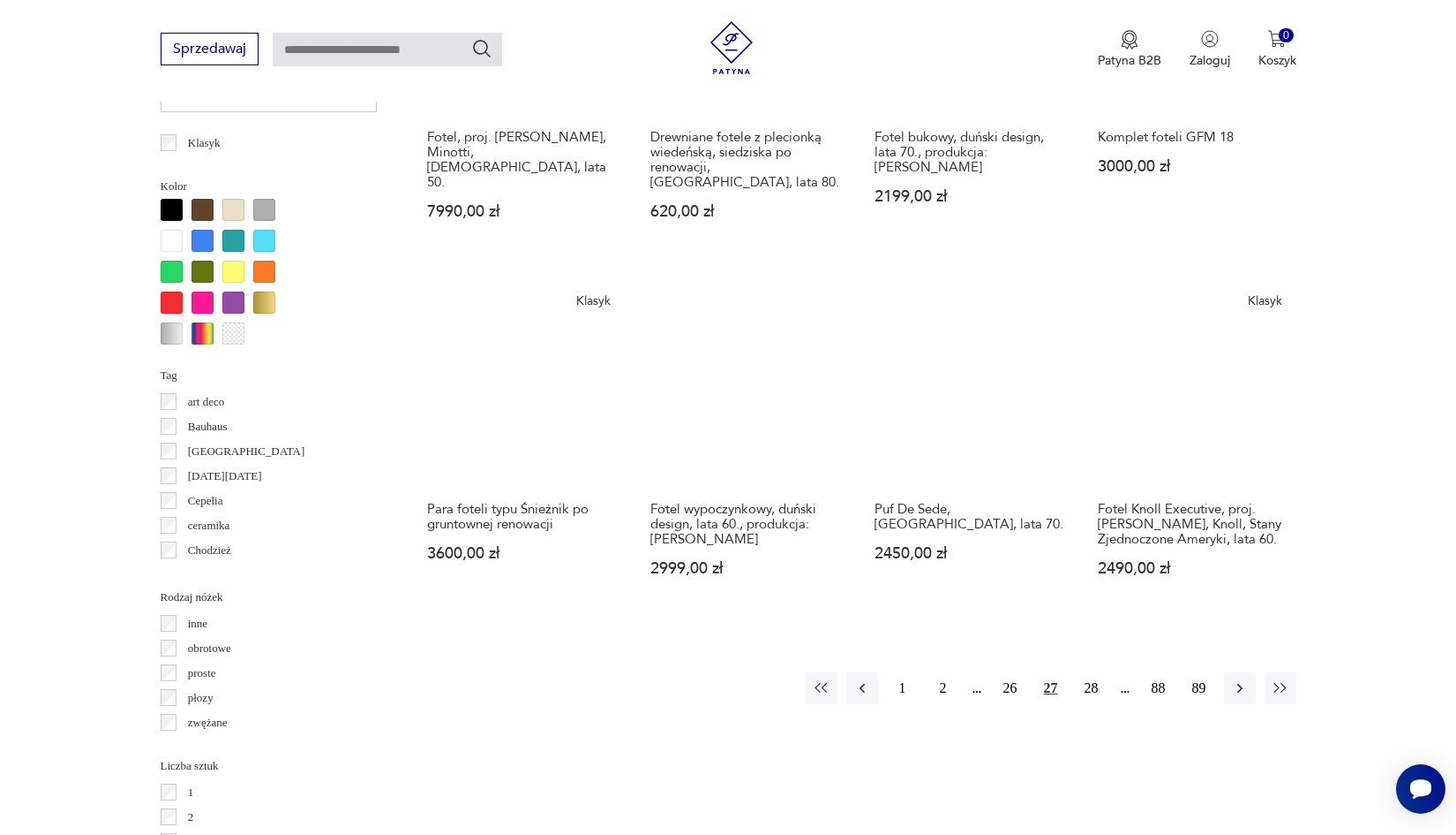
scroll to position [1655, 0]
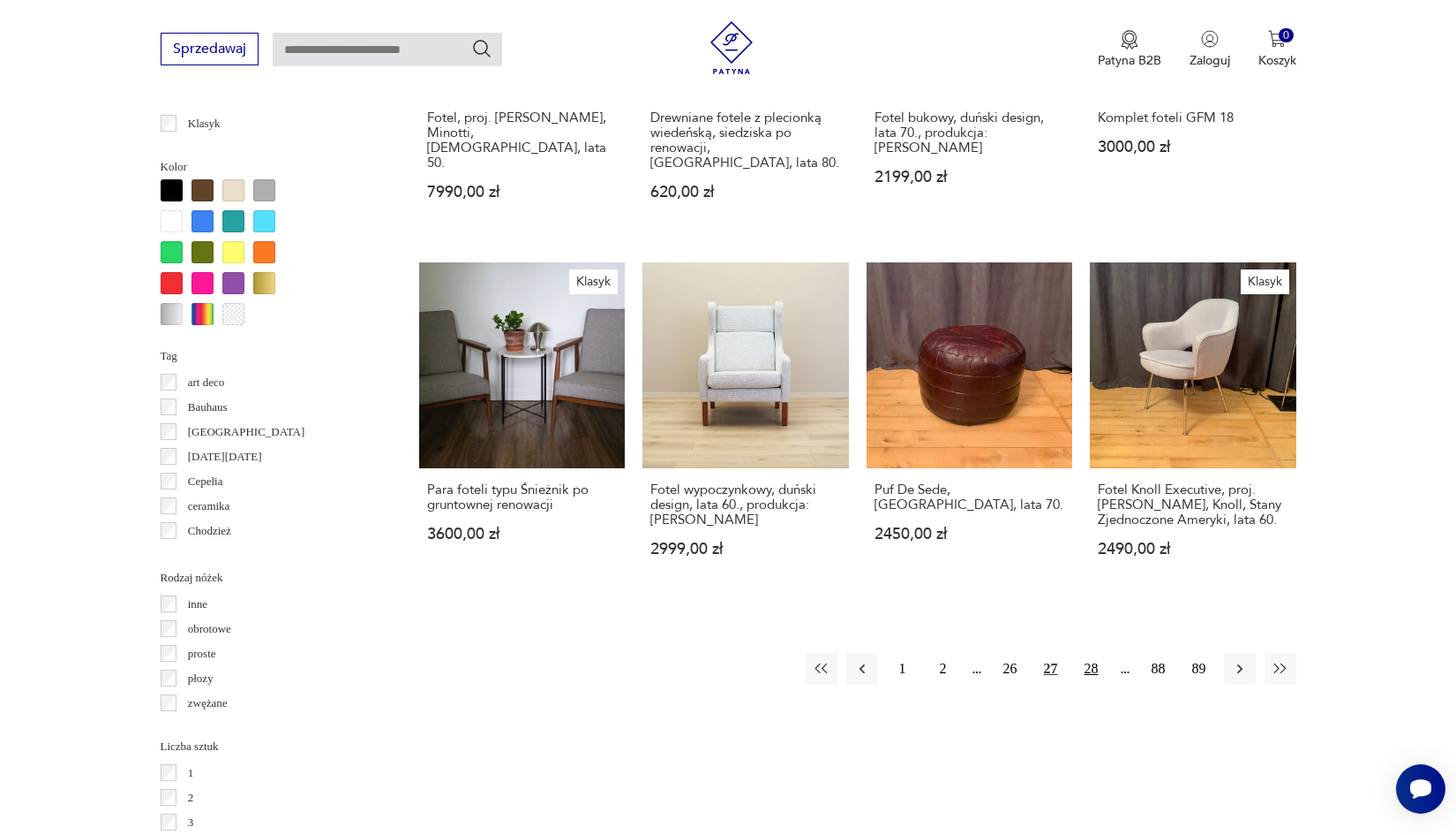
click at [1091, 680] on button "28" at bounding box center [1091, 669] width 32 height 32
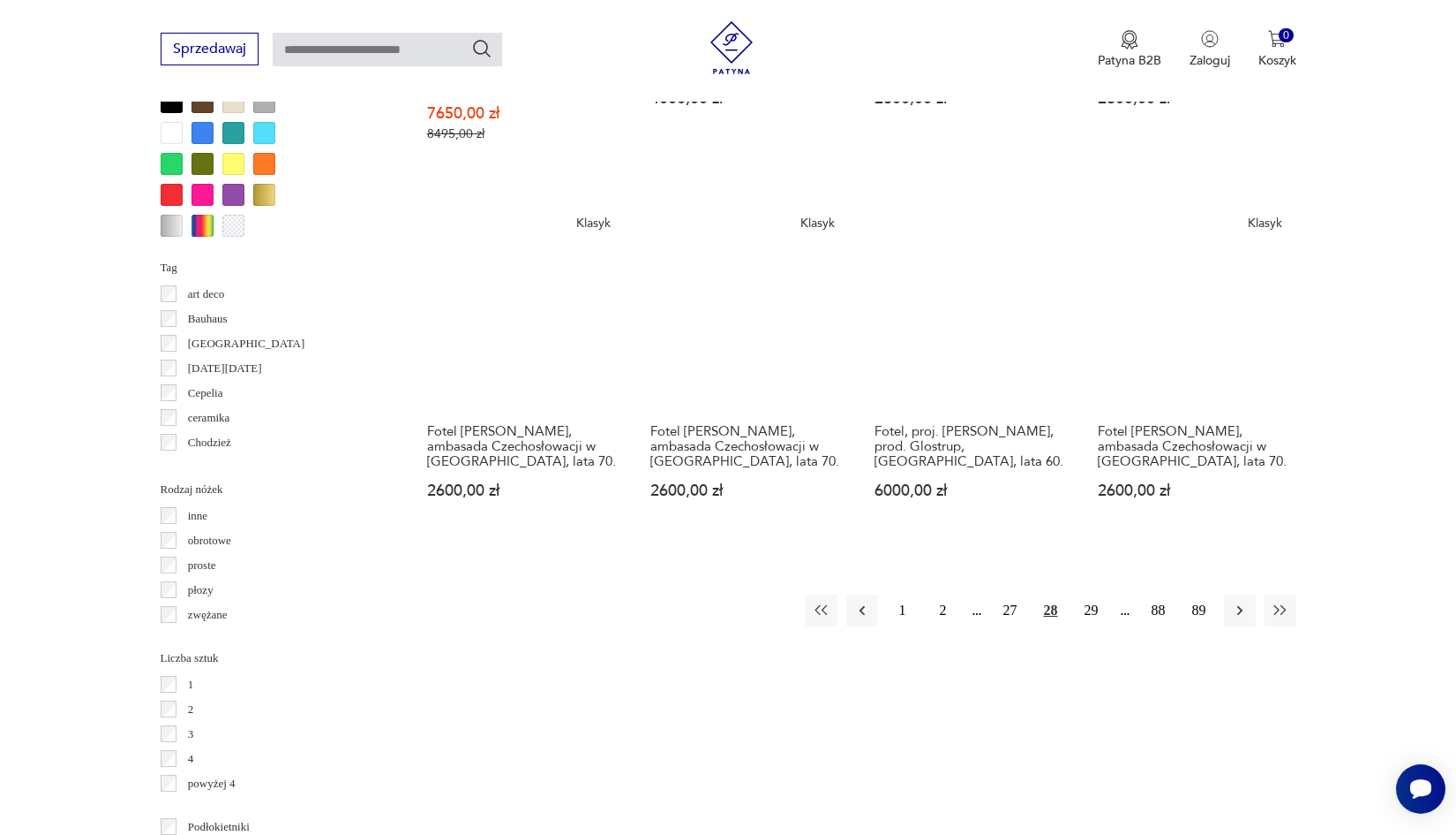
scroll to position [1740, 0]
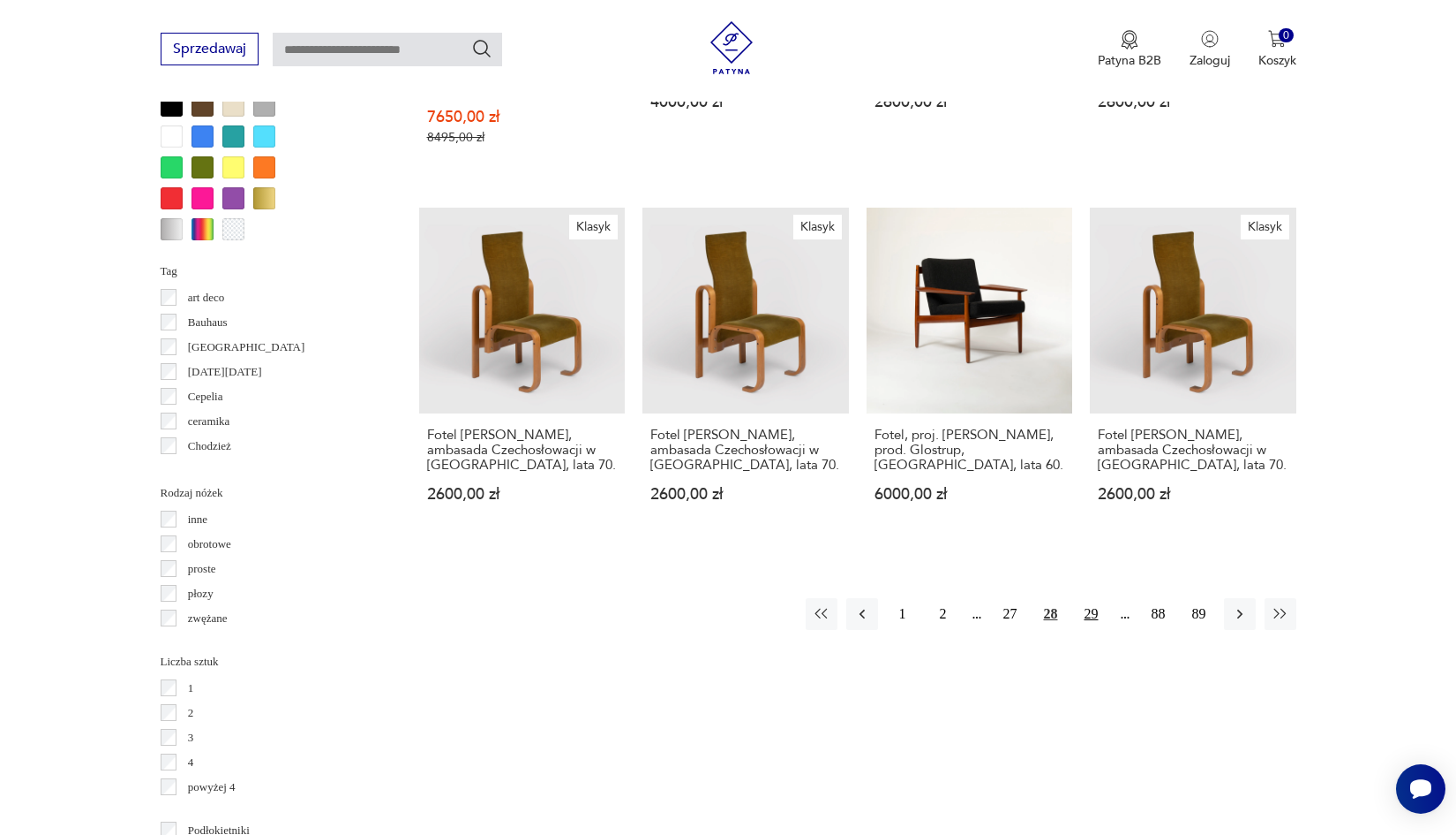
click at [1093, 605] on button "29" at bounding box center [1091, 613] width 32 height 32
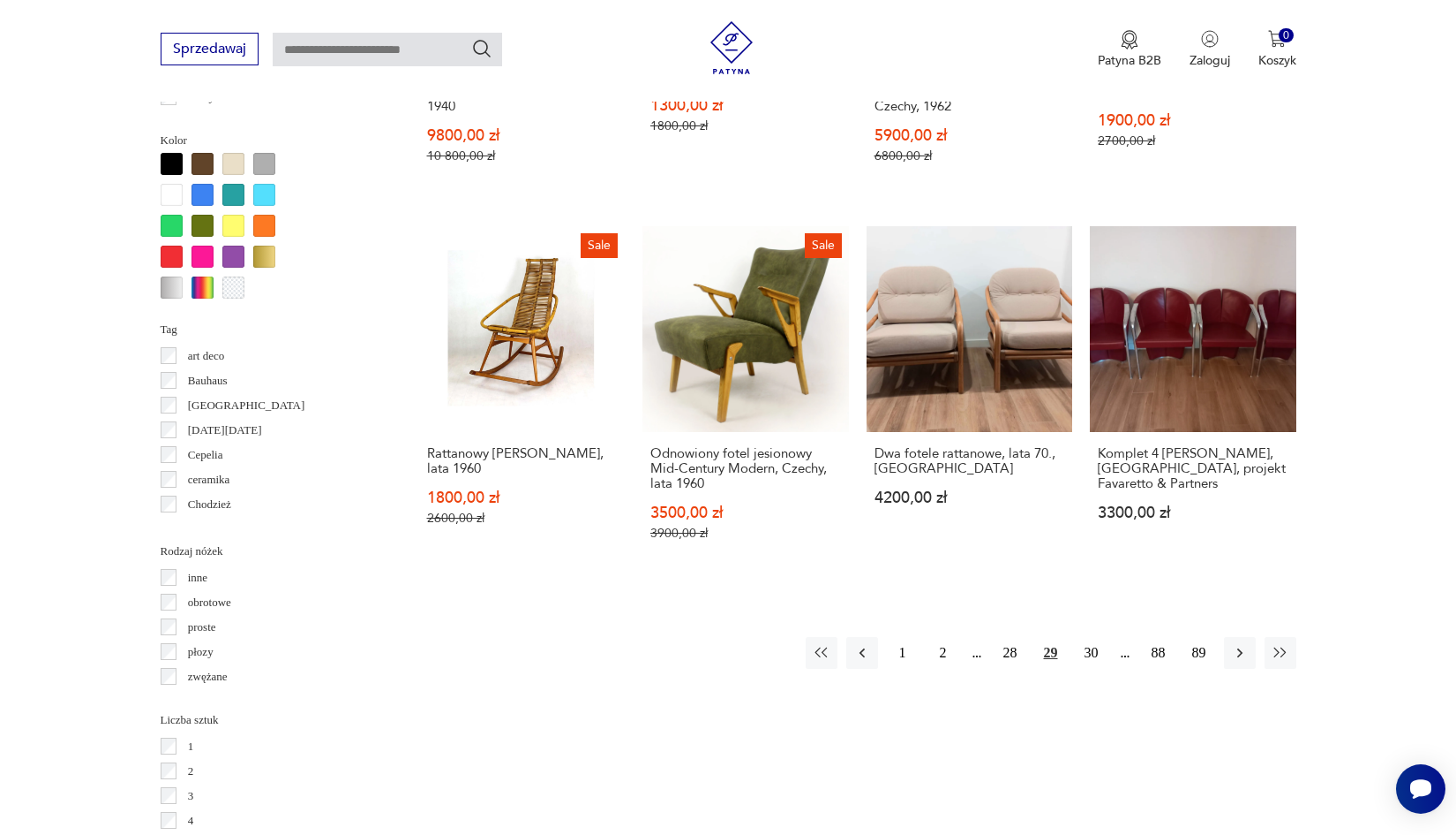
scroll to position [1685, 0]
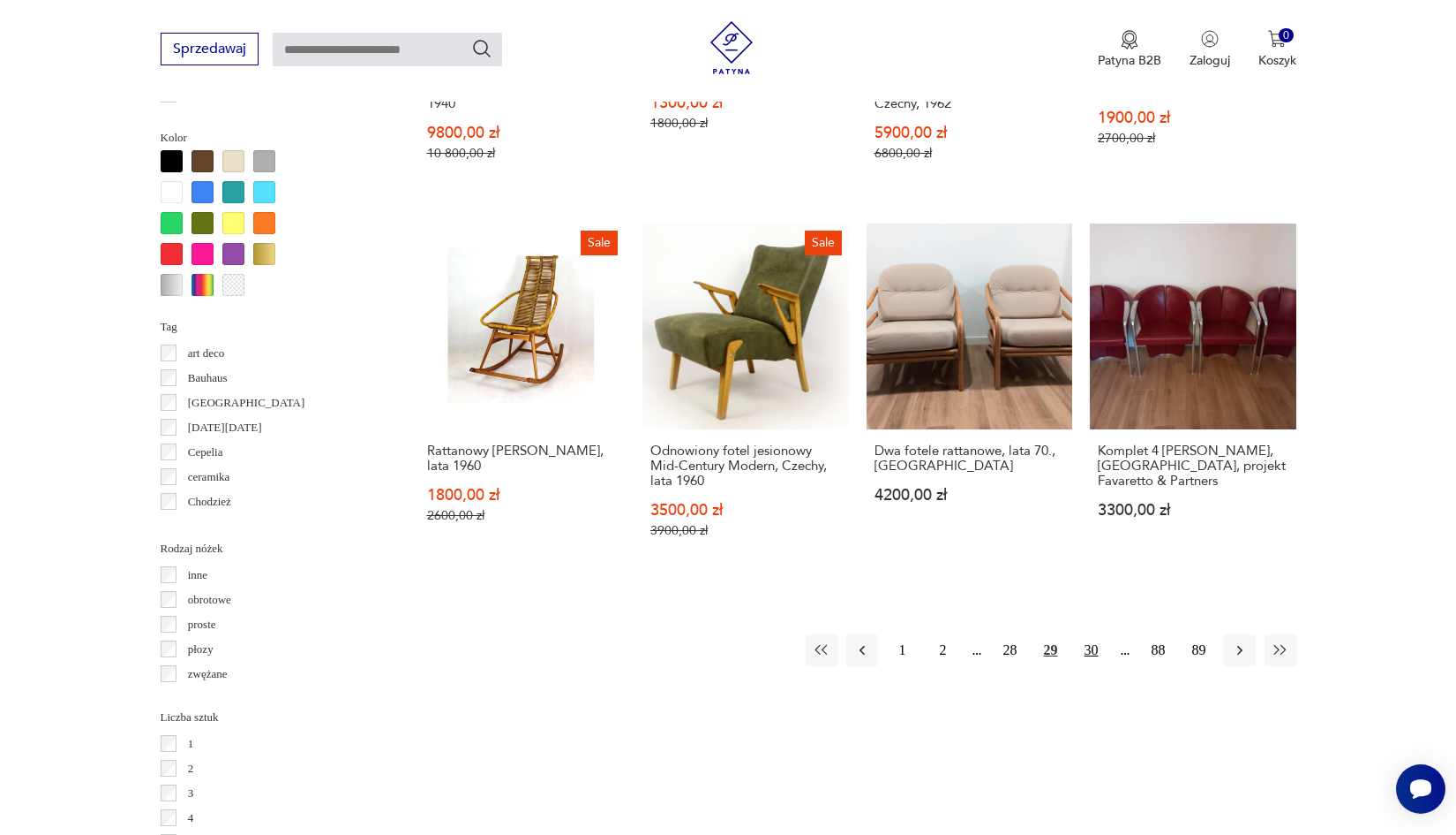
click at [1091, 664] on button "30" at bounding box center [1091, 650] width 32 height 32
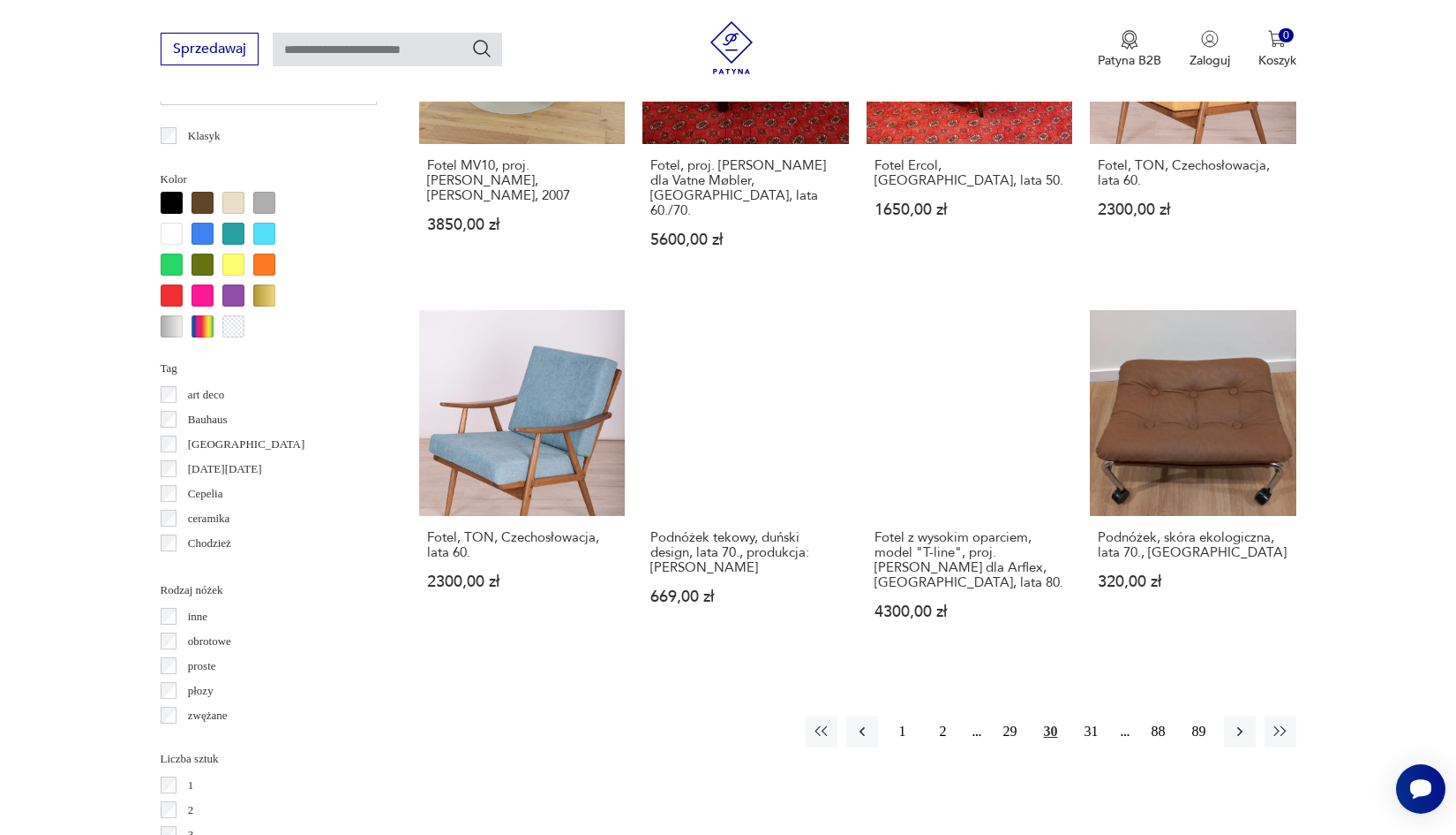
scroll to position [1647, 0]
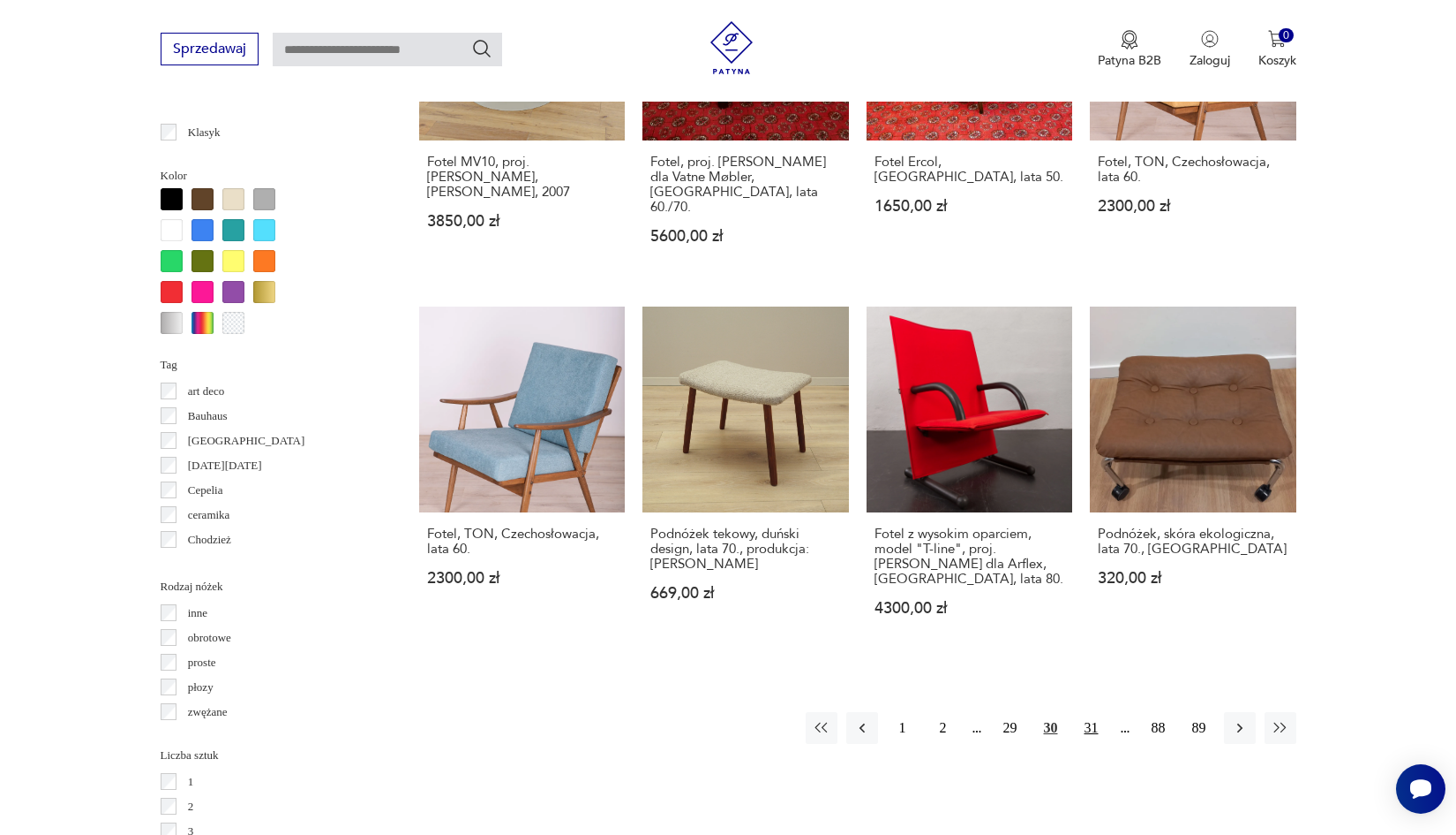
click at [1092, 712] on button "31" at bounding box center [1091, 728] width 32 height 32
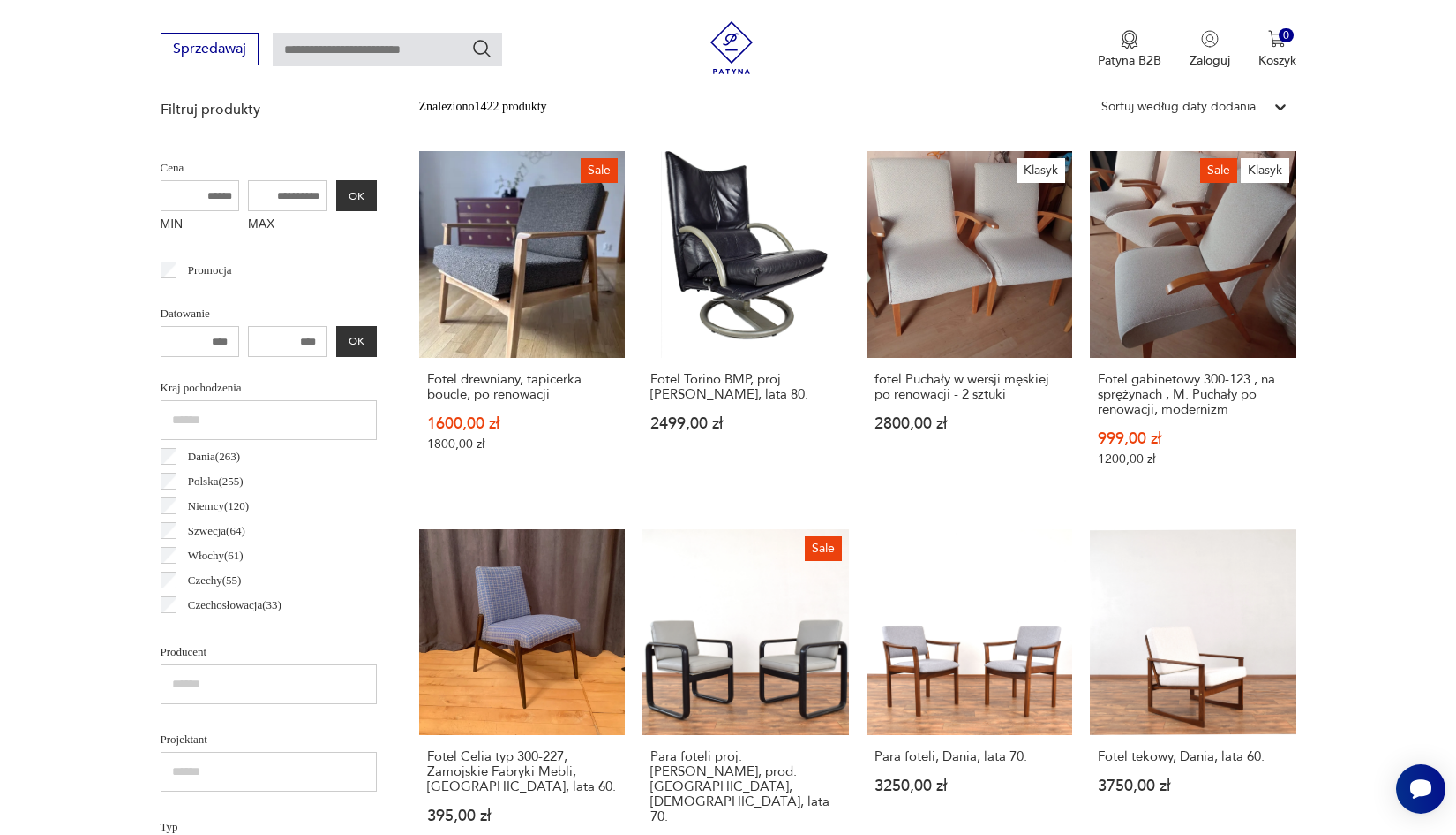
scroll to position [470, 0]
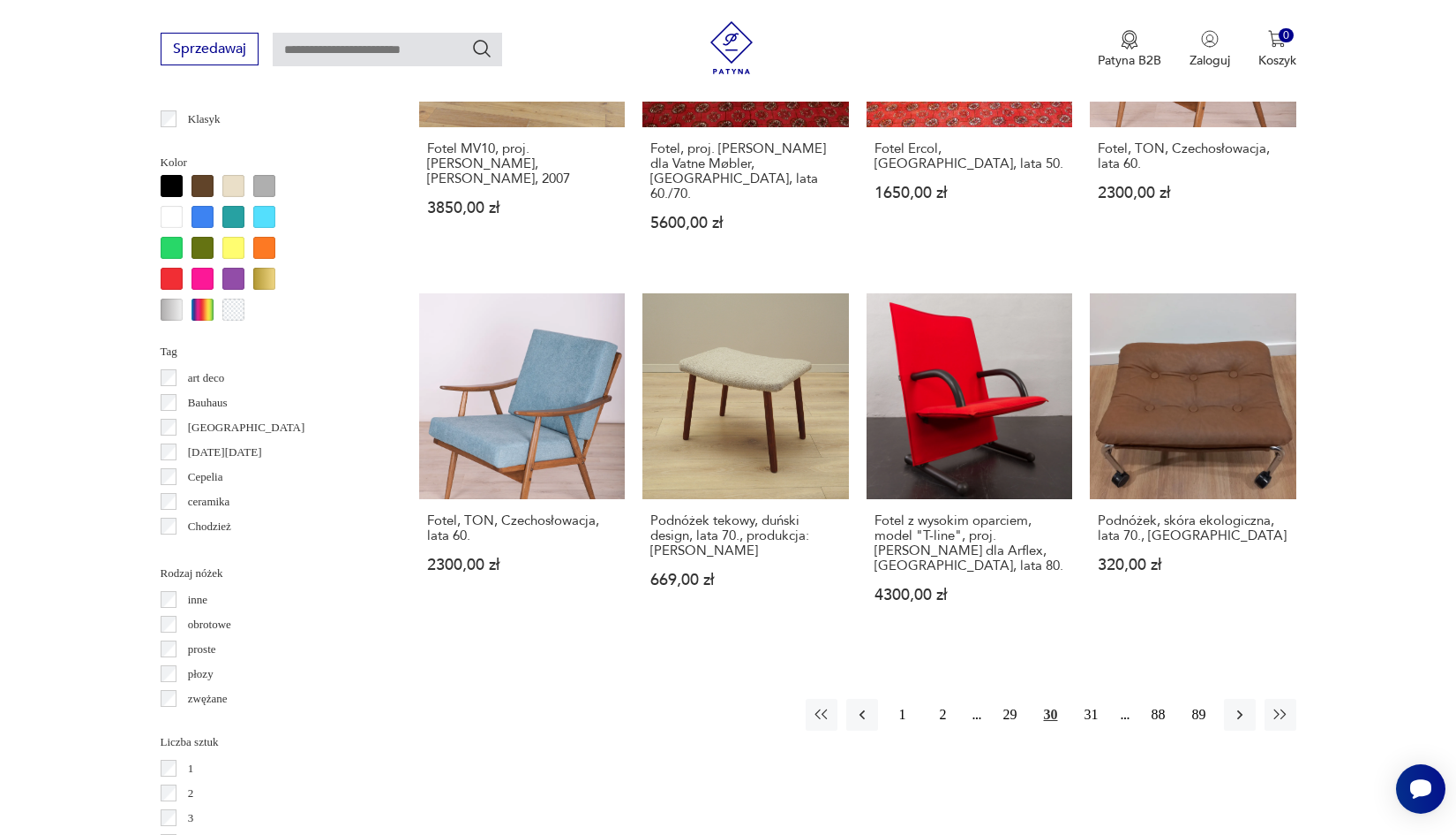
scroll to position [1660, 0]
click at [1096, 698] on button "31" at bounding box center [1091, 713] width 32 height 32
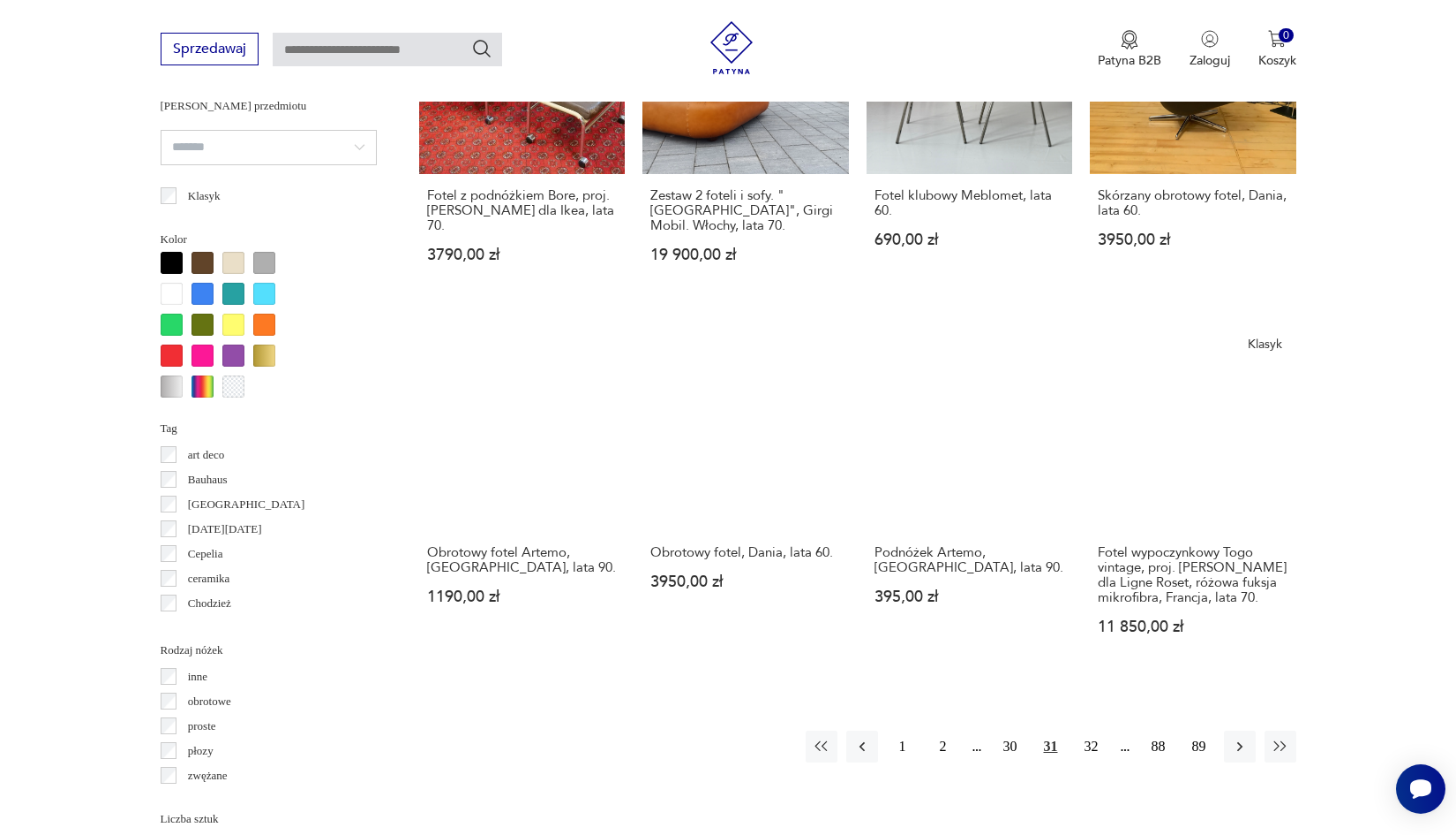
scroll to position [1587, 0]
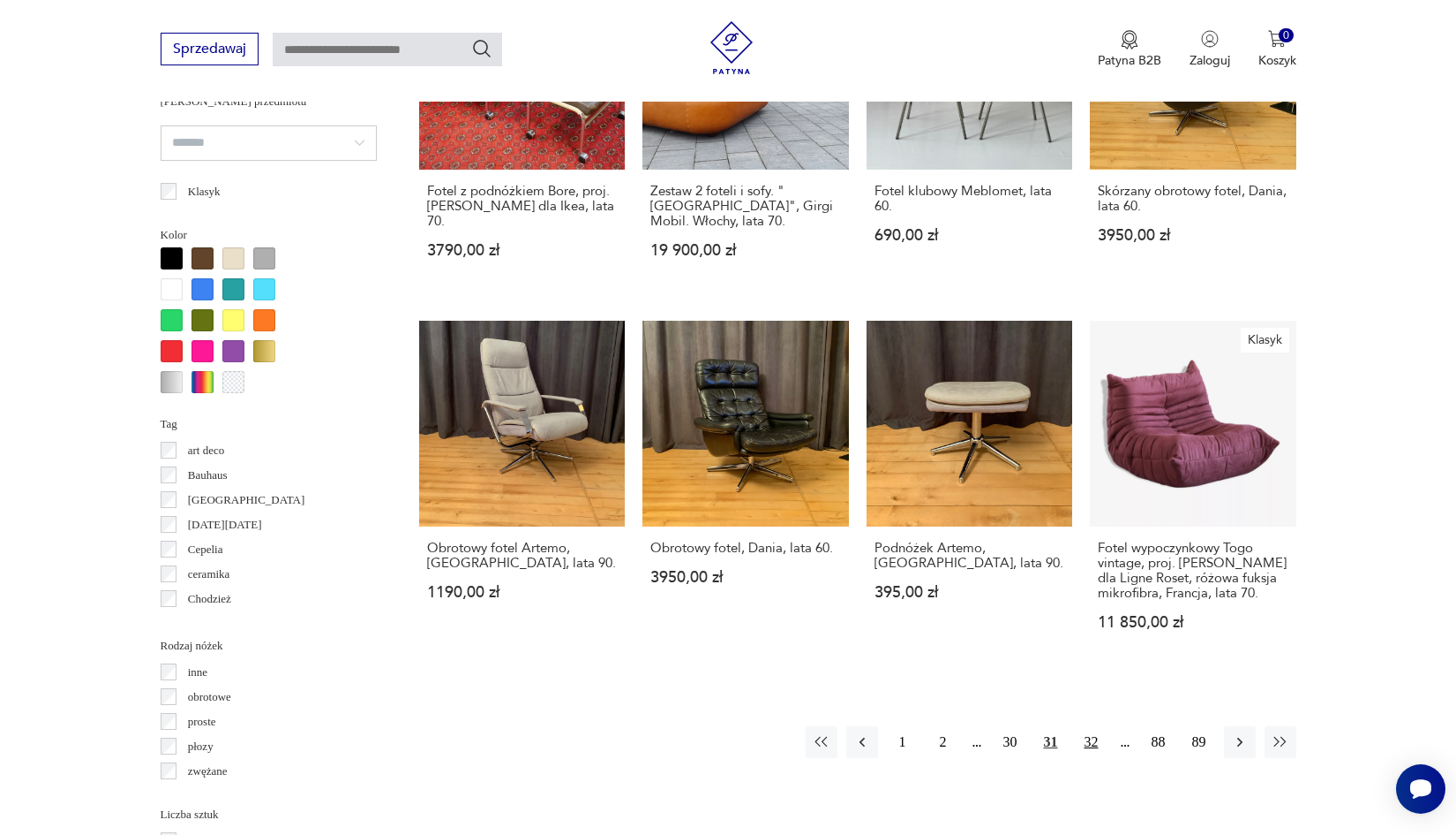
click at [1083, 758] on button "32" at bounding box center [1091, 742] width 32 height 32
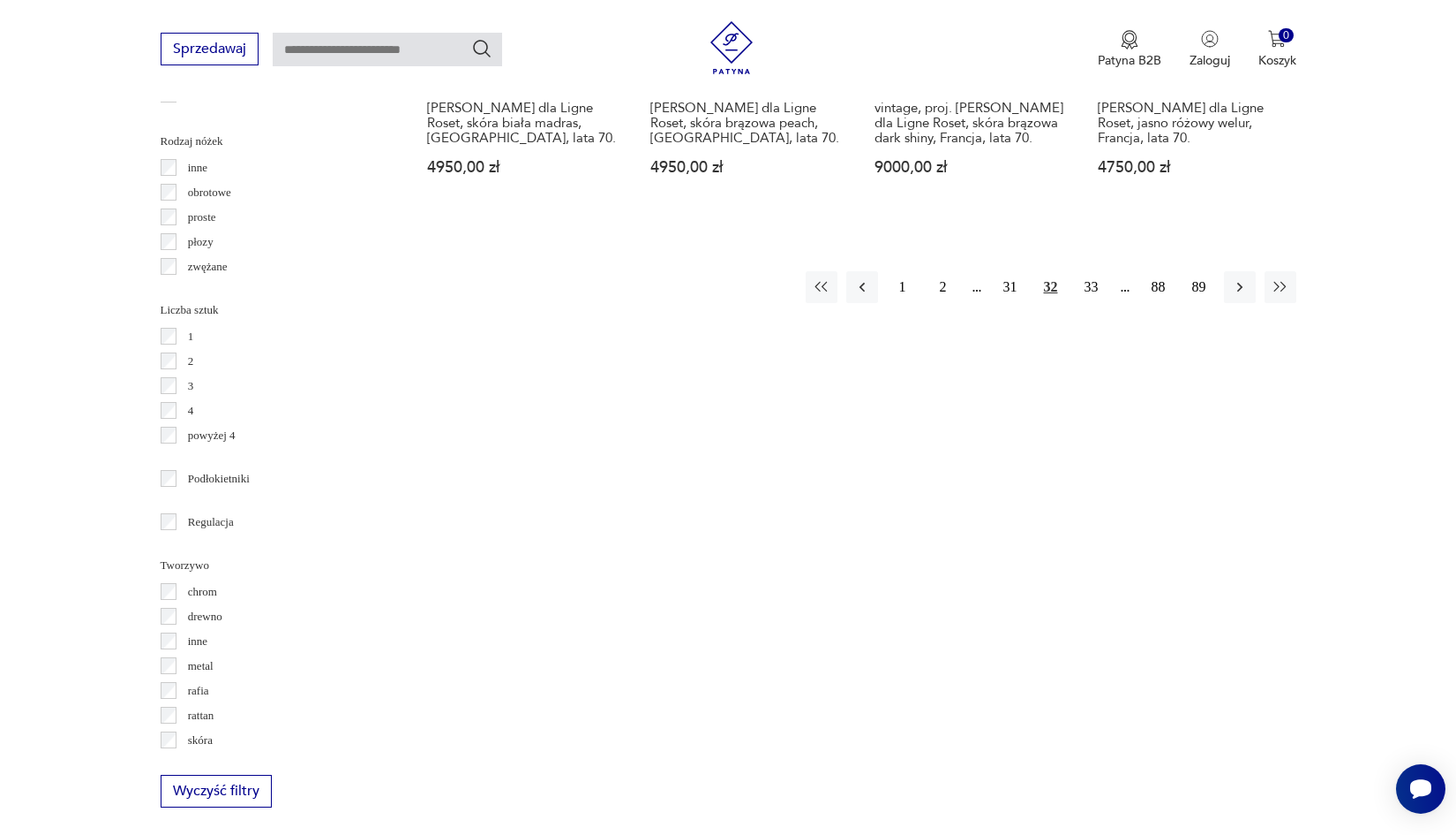
scroll to position [2091, 0]
click at [1088, 287] on button "33" at bounding box center [1091, 287] width 32 height 32
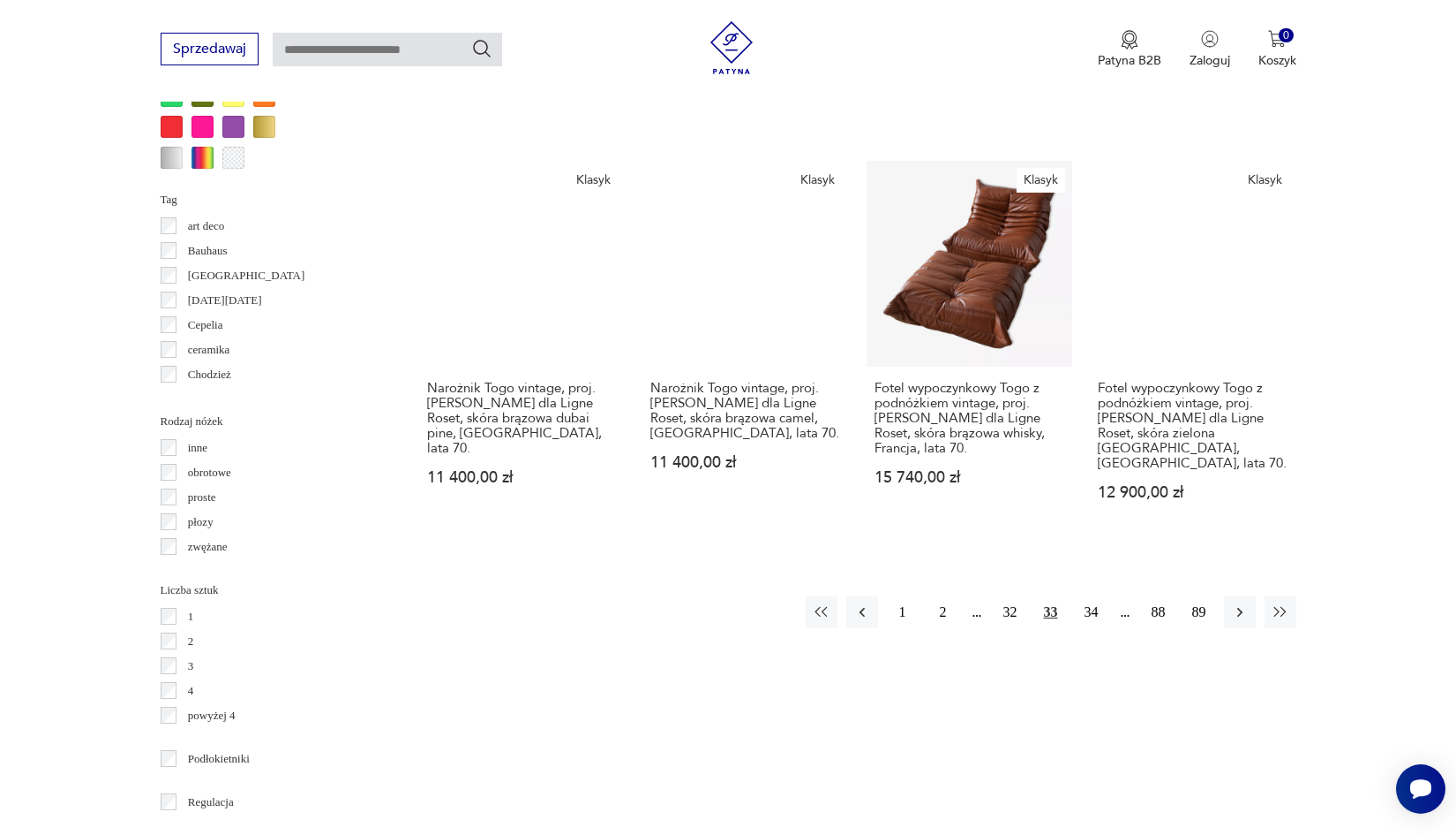
scroll to position [1821, 0]
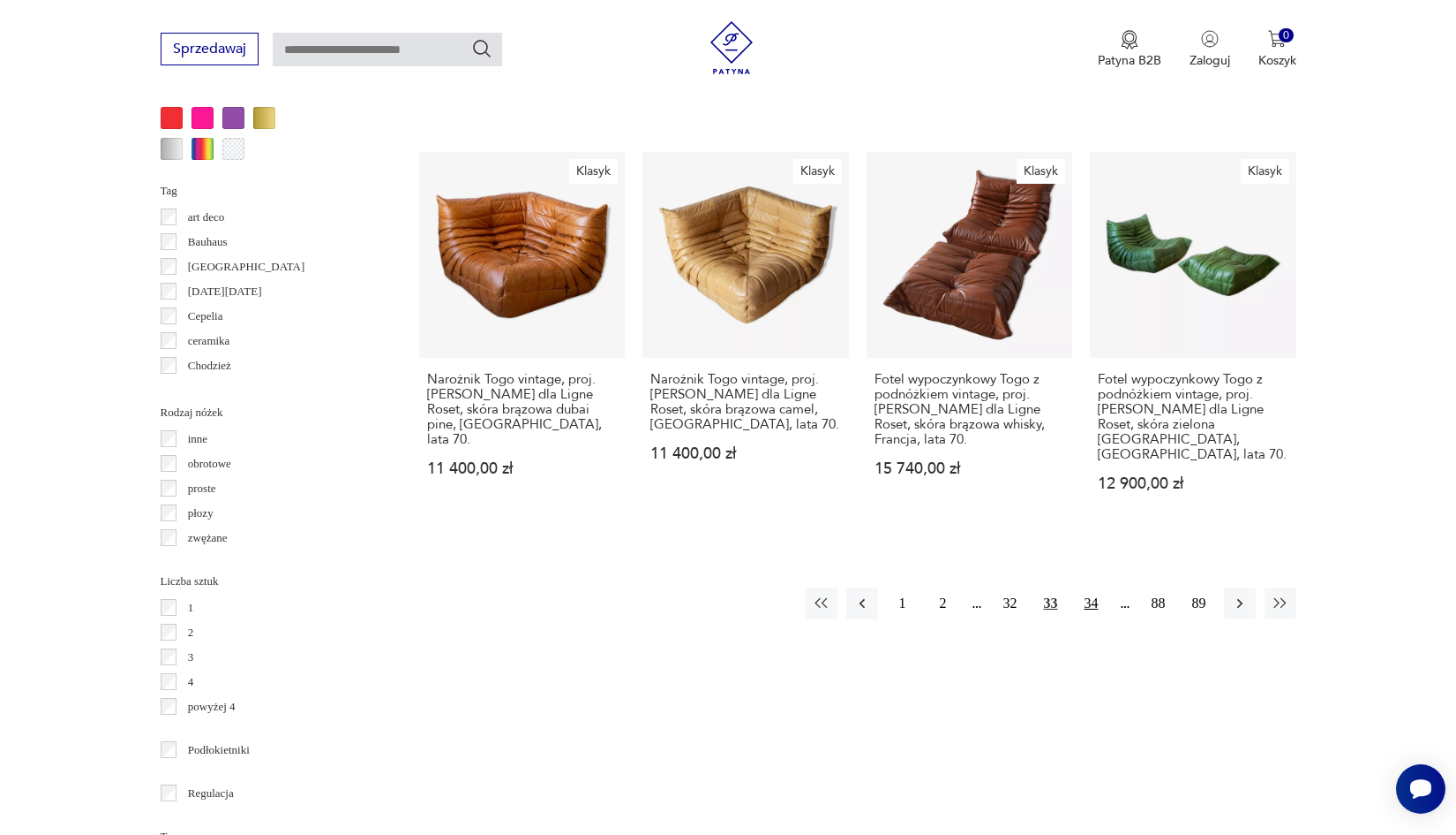
click at [1088, 588] on button "34" at bounding box center [1091, 603] width 32 height 32
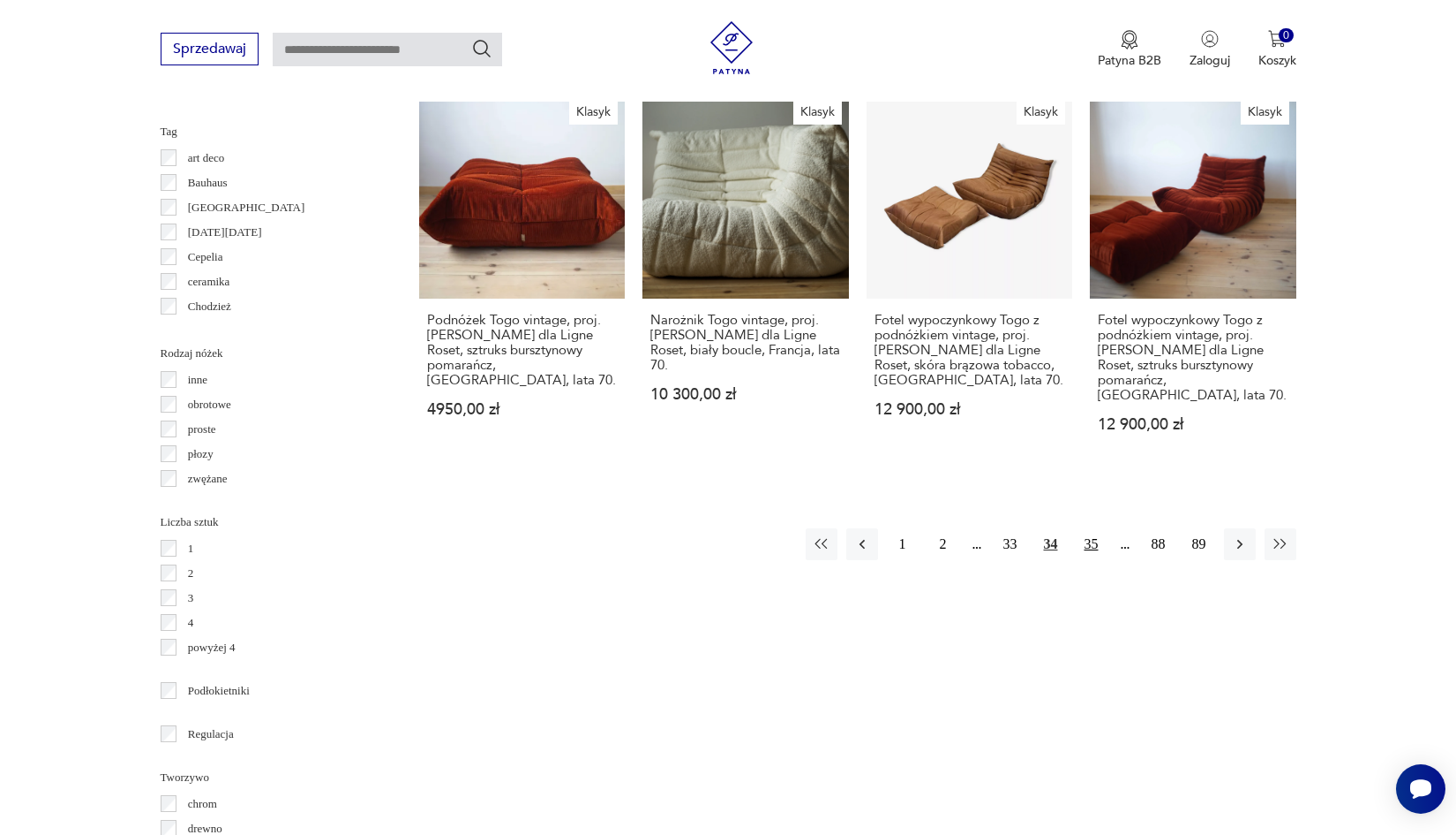
click at [1084, 553] on button "35" at bounding box center [1091, 544] width 32 height 32
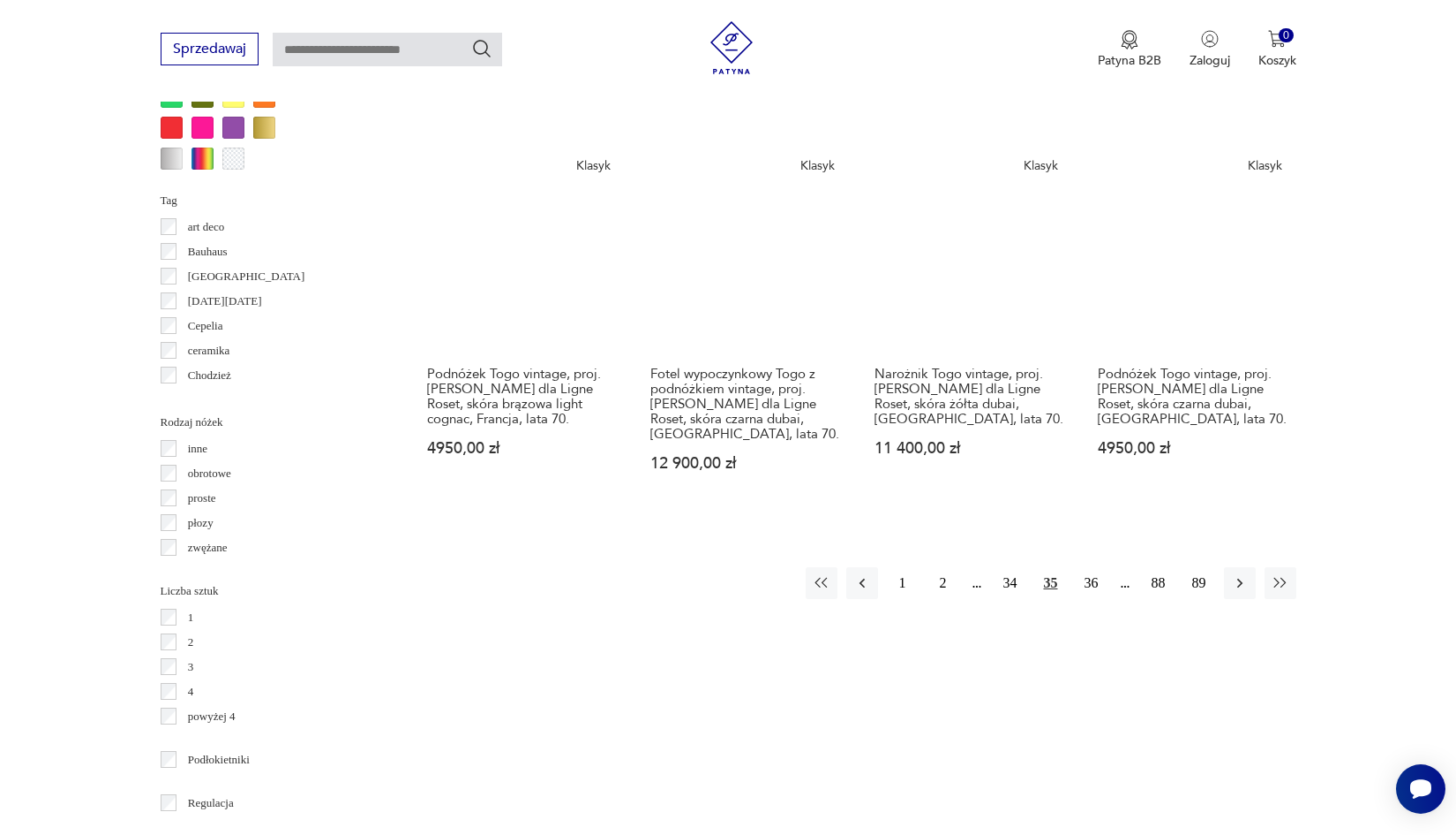
scroll to position [1829, 1]
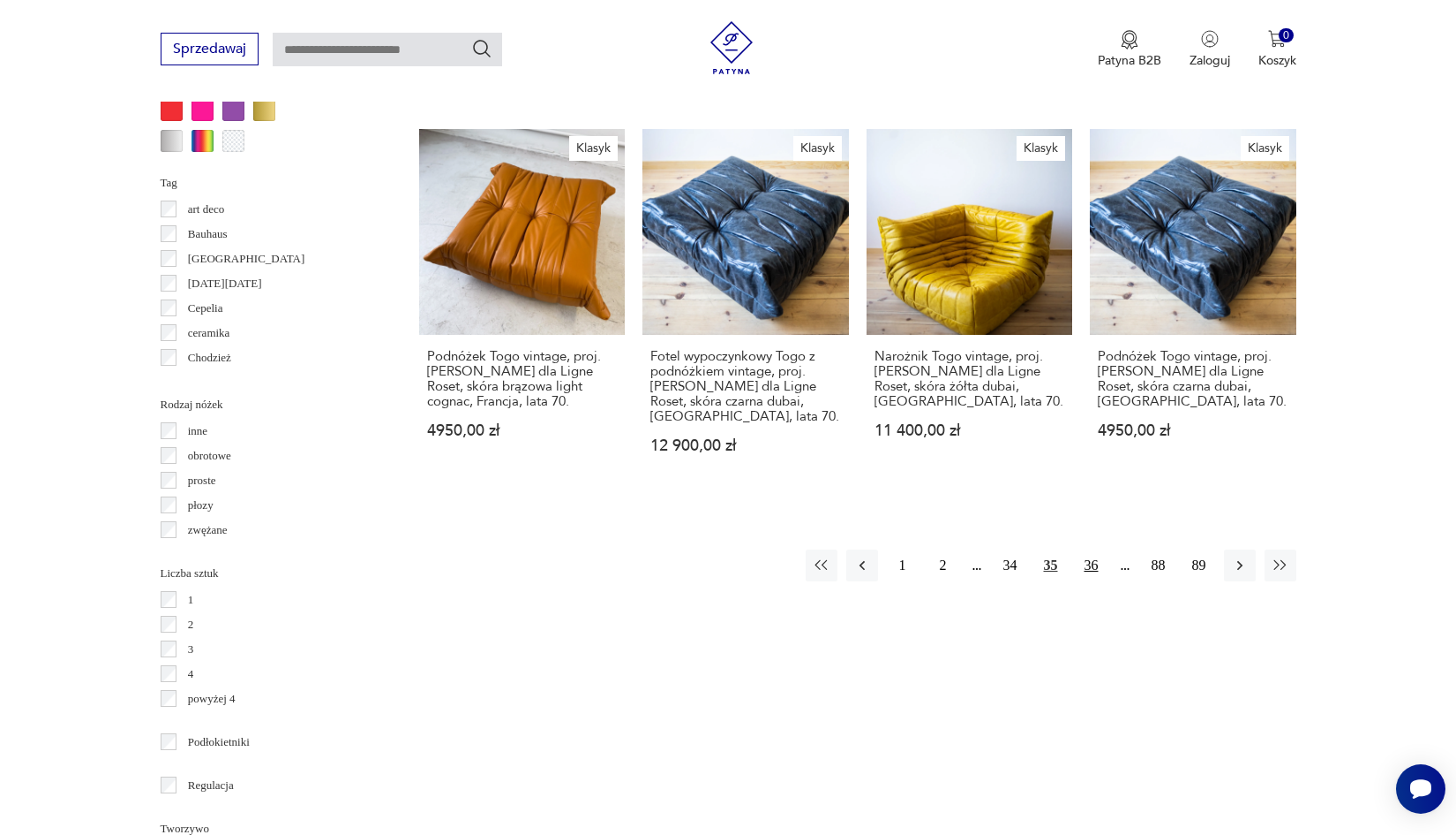
click at [1090, 563] on button "36" at bounding box center [1091, 565] width 32 height 32
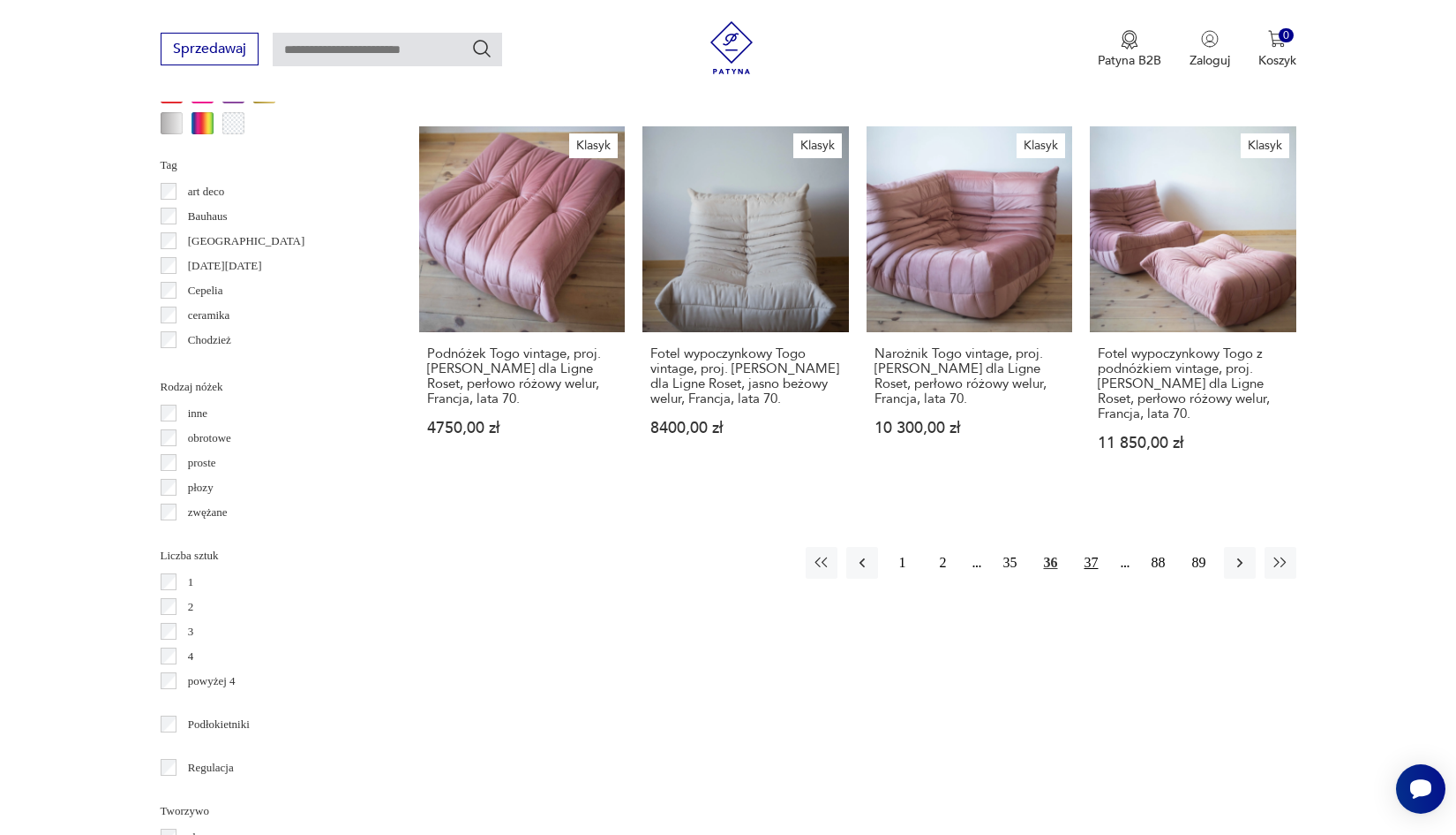
click at [1093, 547] on button "37" at bounding box center [1091, 563] width 32 height 32
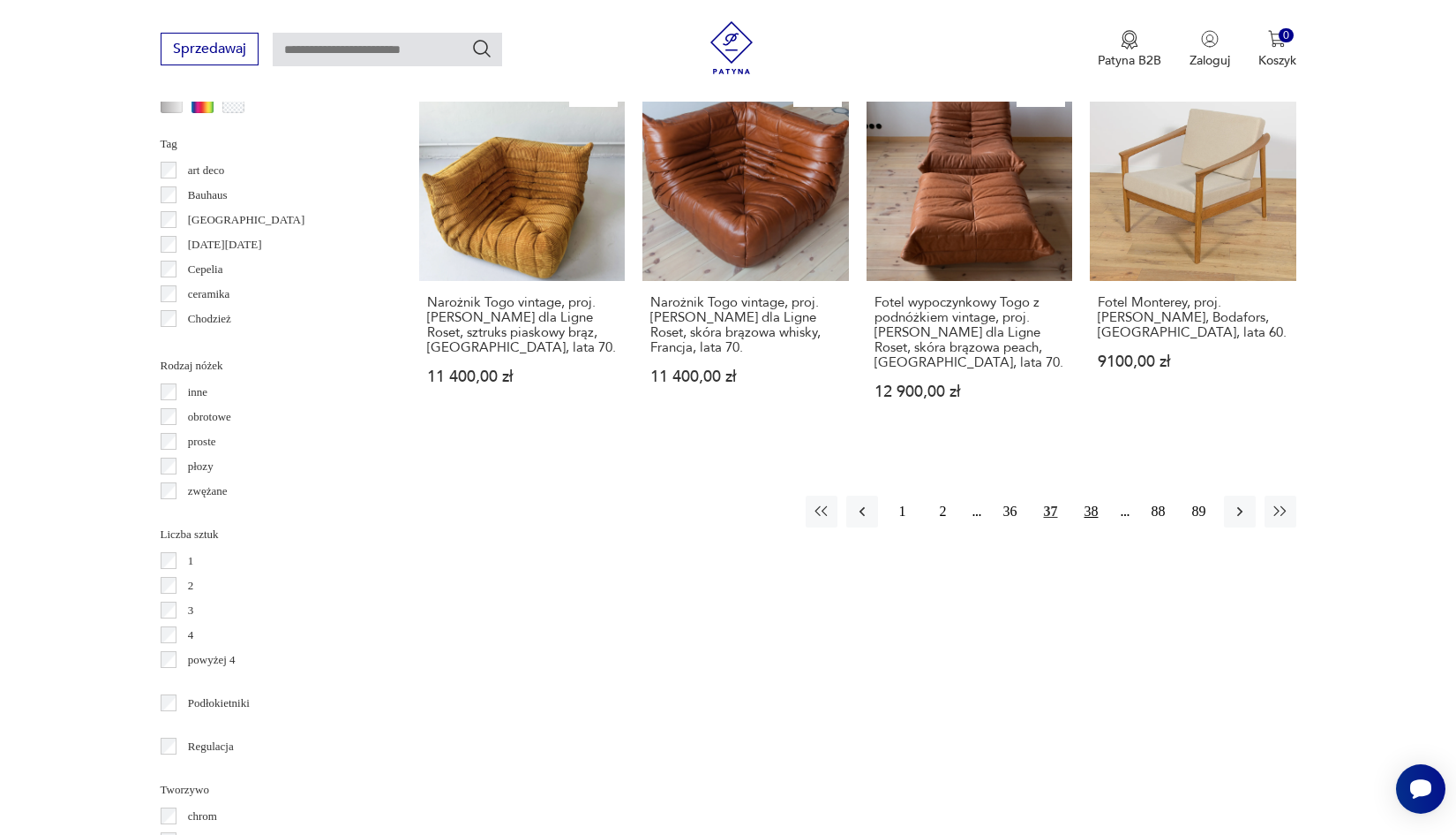
click at [1089, 519] on button "38" at bounding box center [1091, 511] width 32 height 32
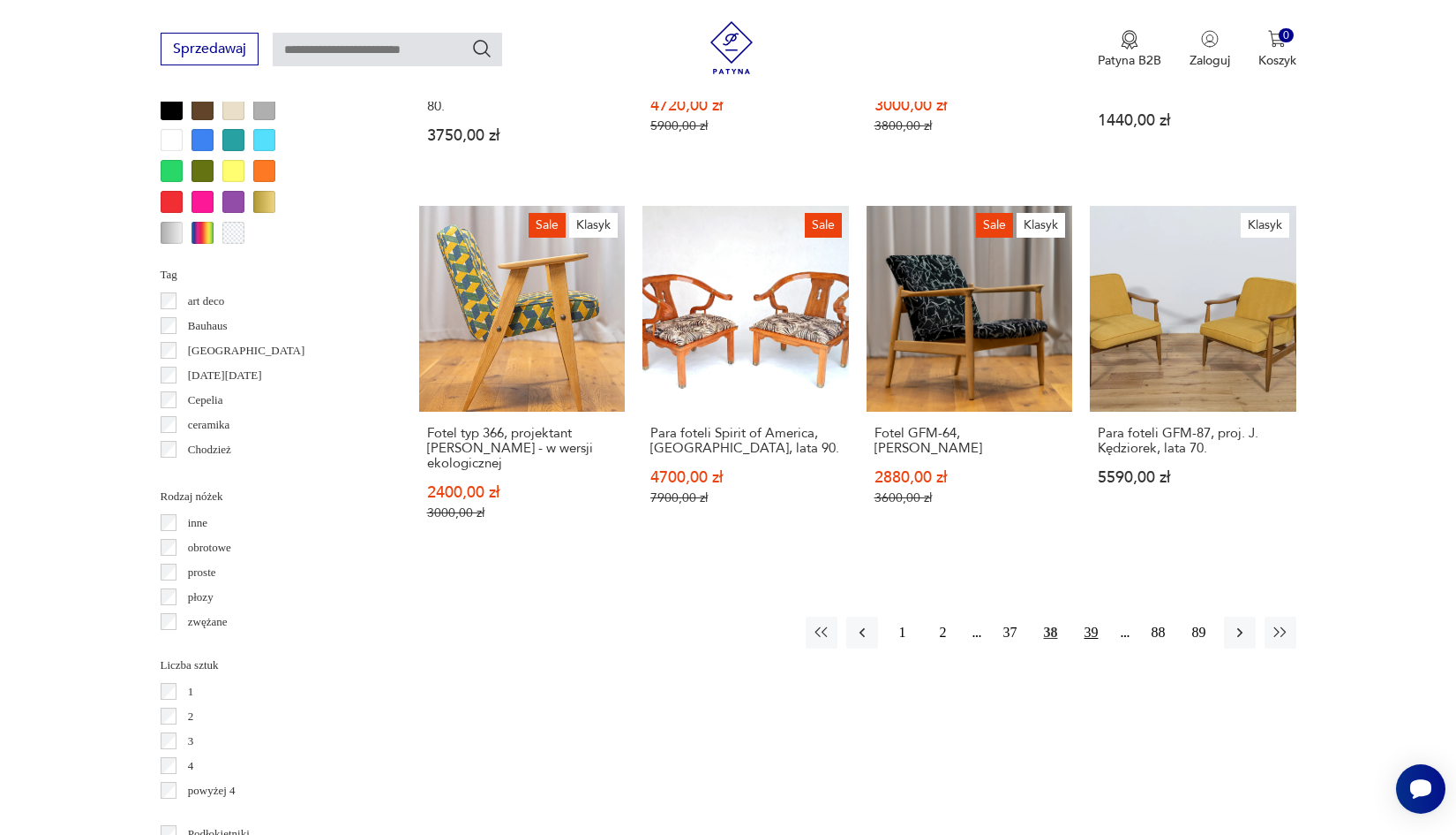
click at [1094, 631] on button "39" at bounding box center [1091, 632] width 32 height 32
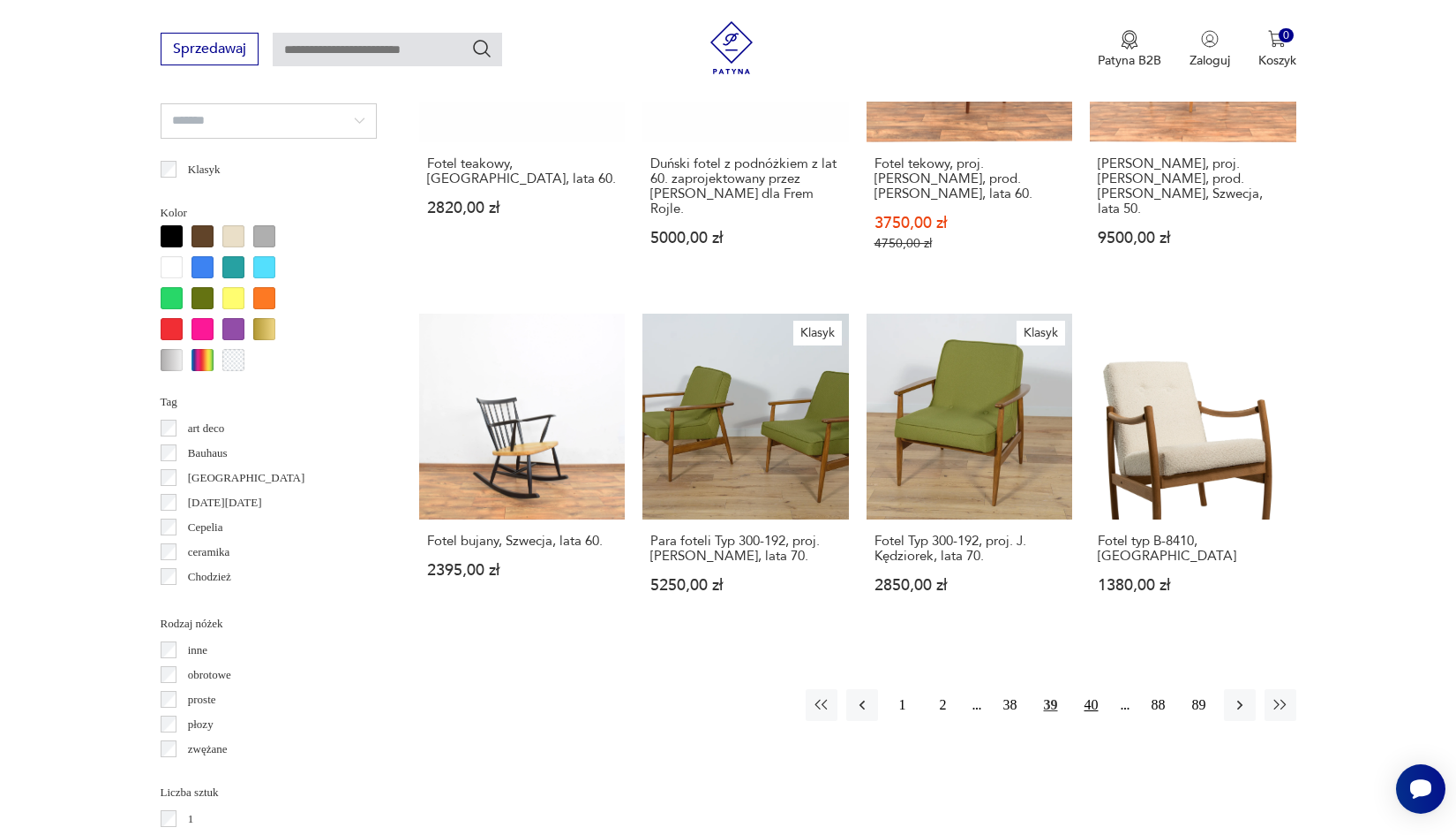
click at [1093, 708] on button "40" at bounding box center [1091, 705] width 32 height 32
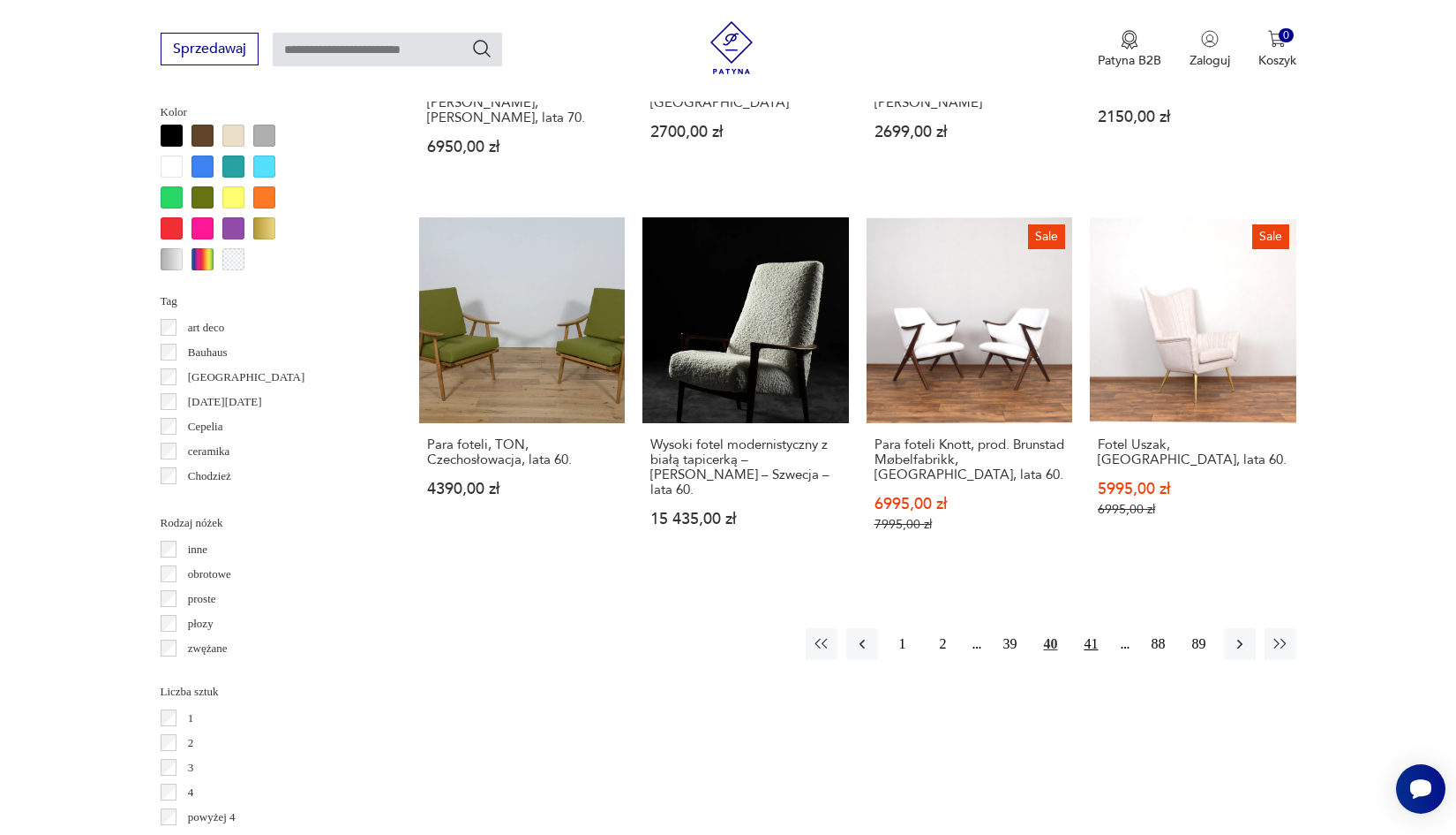
click at [1091, 628] on button "41" at bounding box center [1091, 643] width 32 height 32
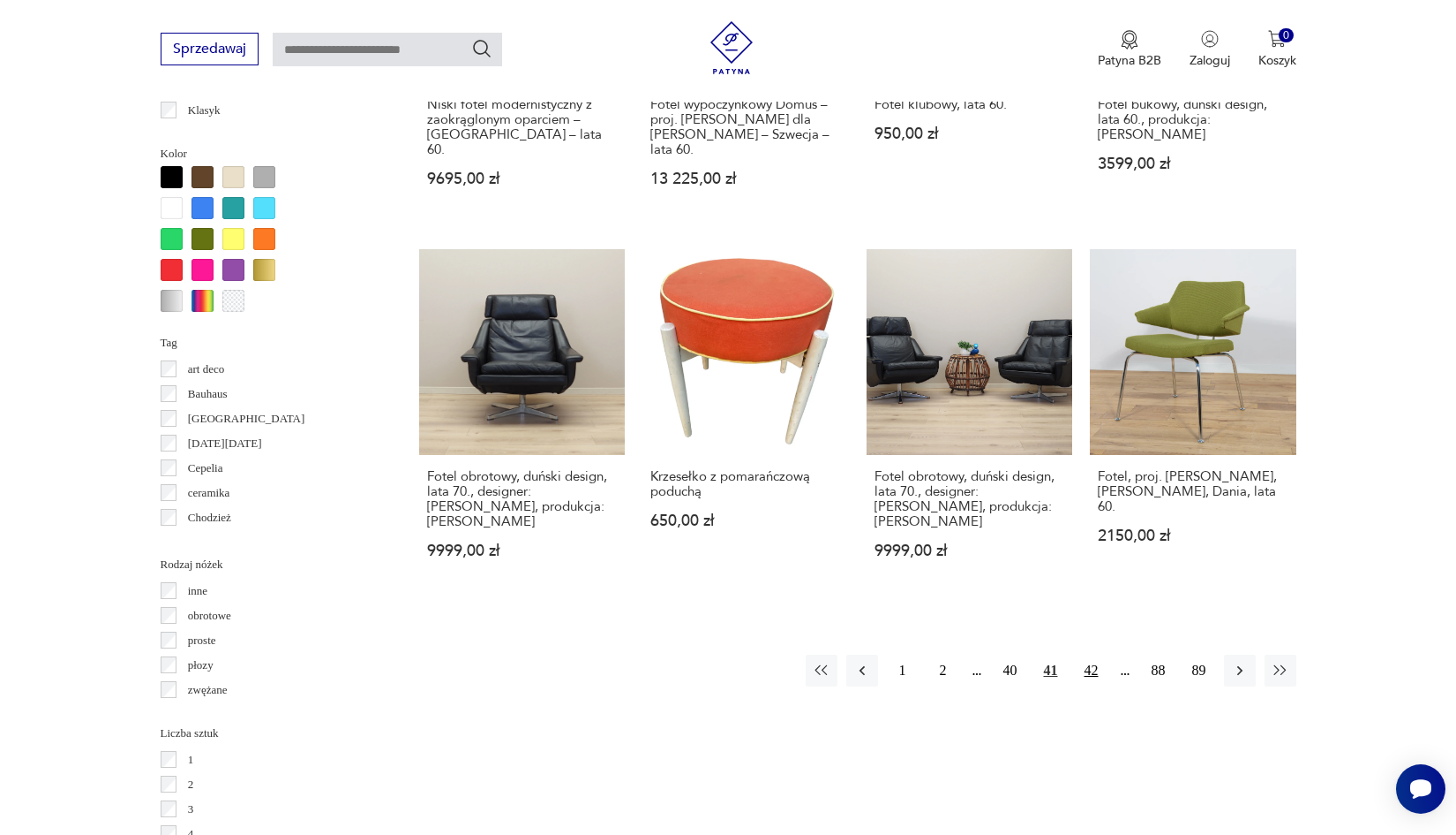
click at [1092, 669] on button "42" at bounding box center [1091, 671] width 32 height 32
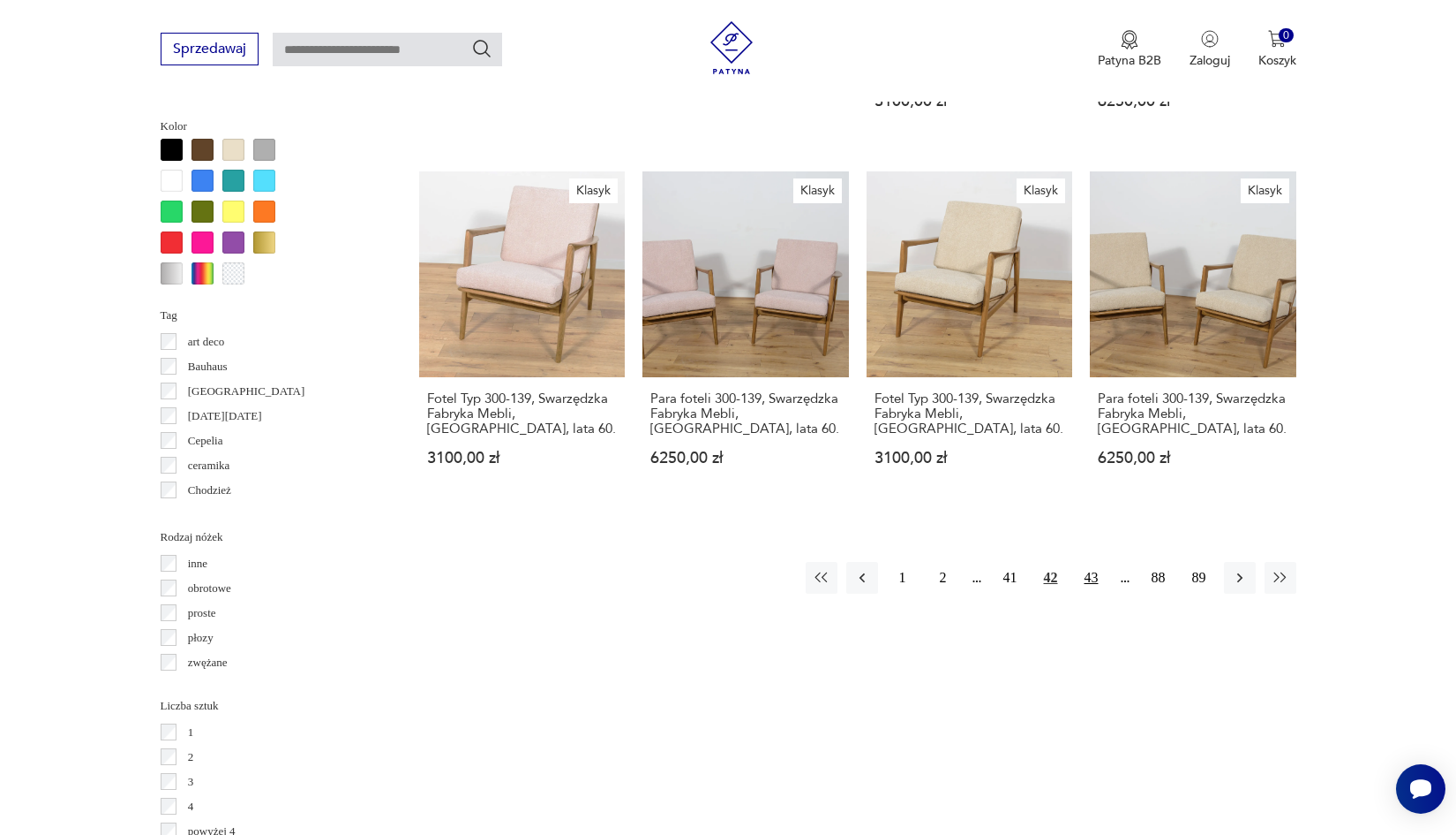
click at [1084, 569] on button "43" at bounding box center [1091, 577] width 32 height 32
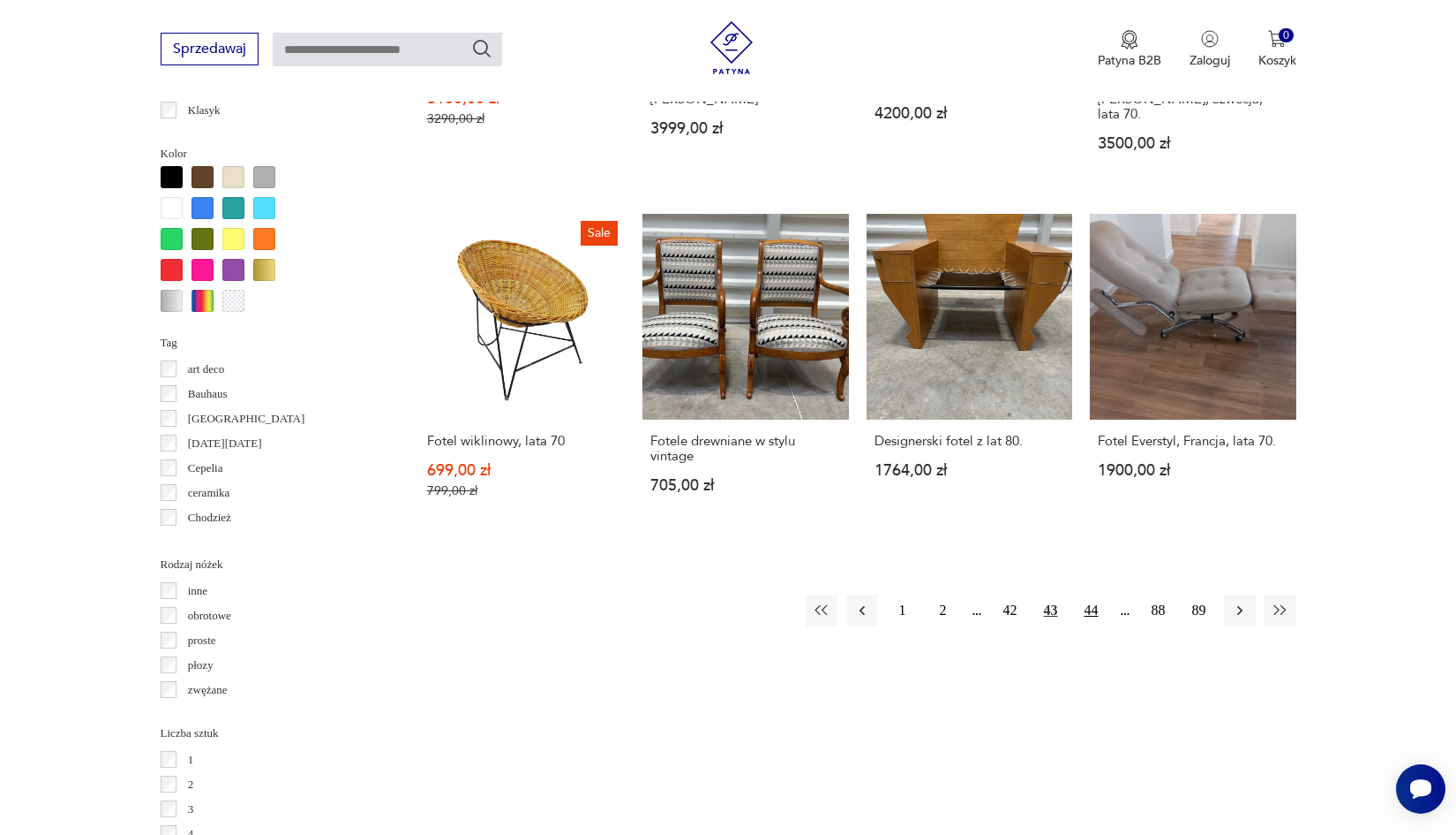
click at [1087, 608] on button "44" at bounding box center [1091, 610] width 32 height 32
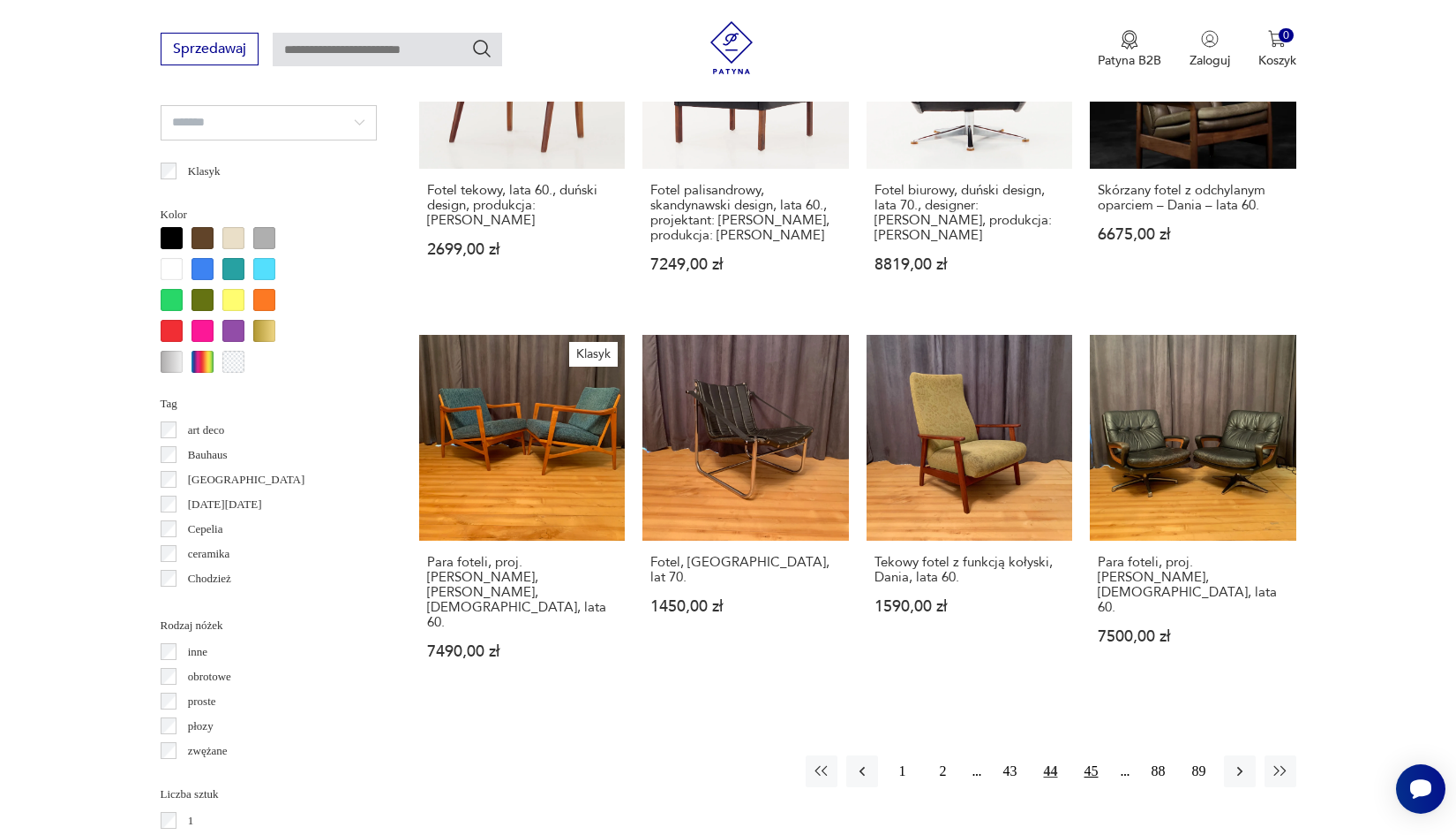
click at [1092, 755] on button "45" at bounding box center [1091, 771] width 32 height 32
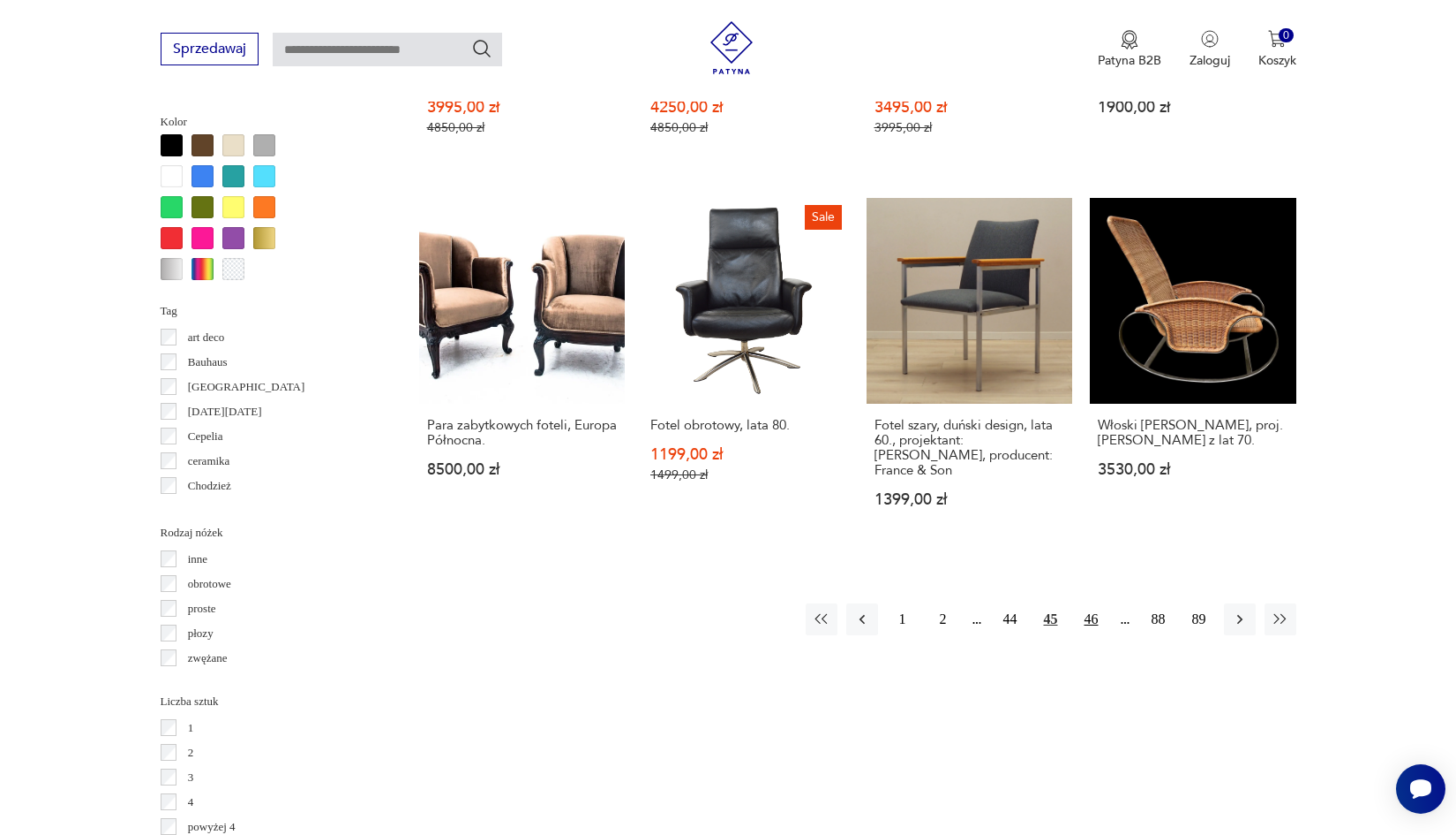
click at [1088, 633] on button "46" at bounding box center [1091, 619] width 32 height 32
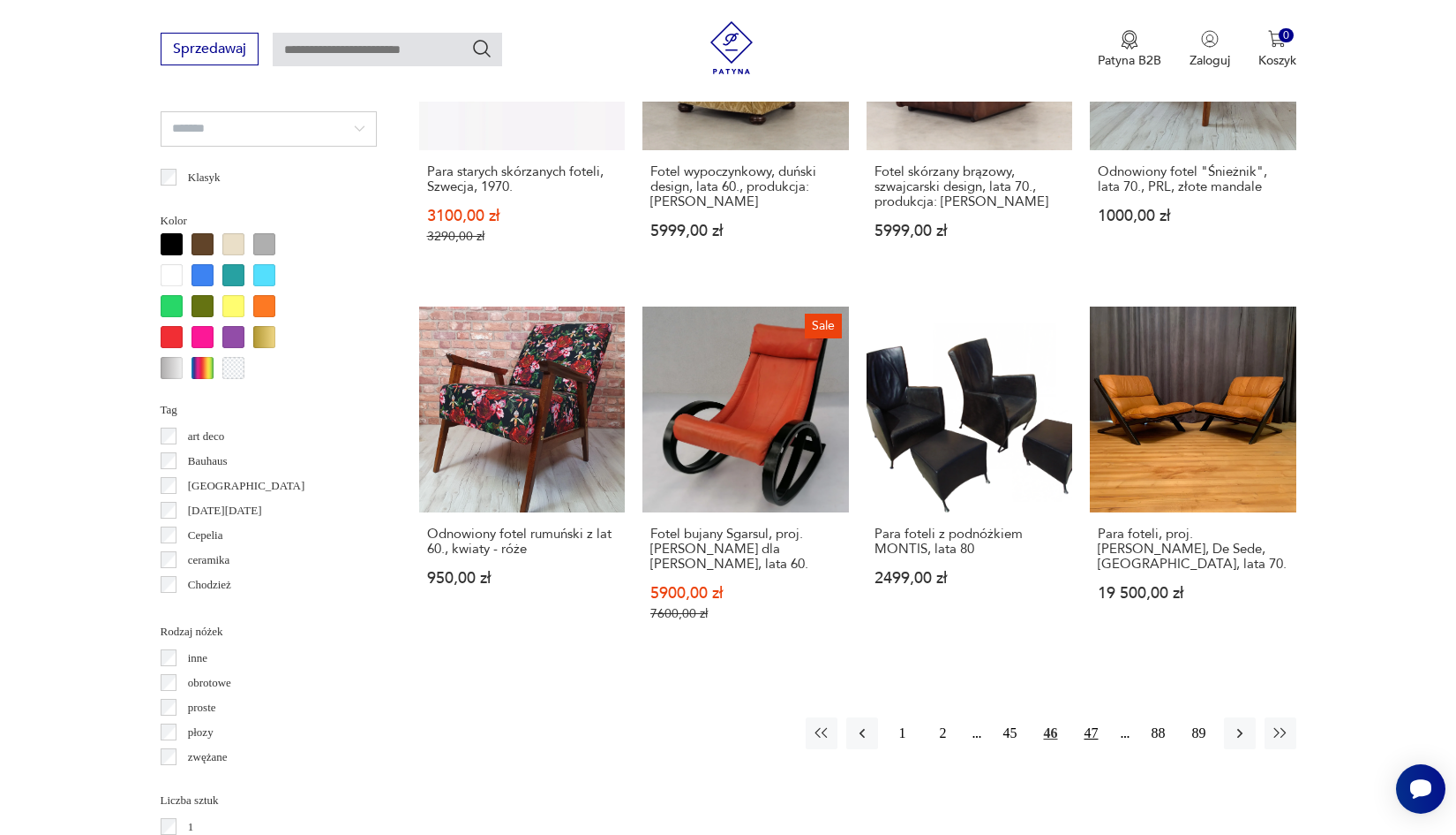
click at [1090, 733] on button "47" at bounding box center [1091, 733] width 32 height 32
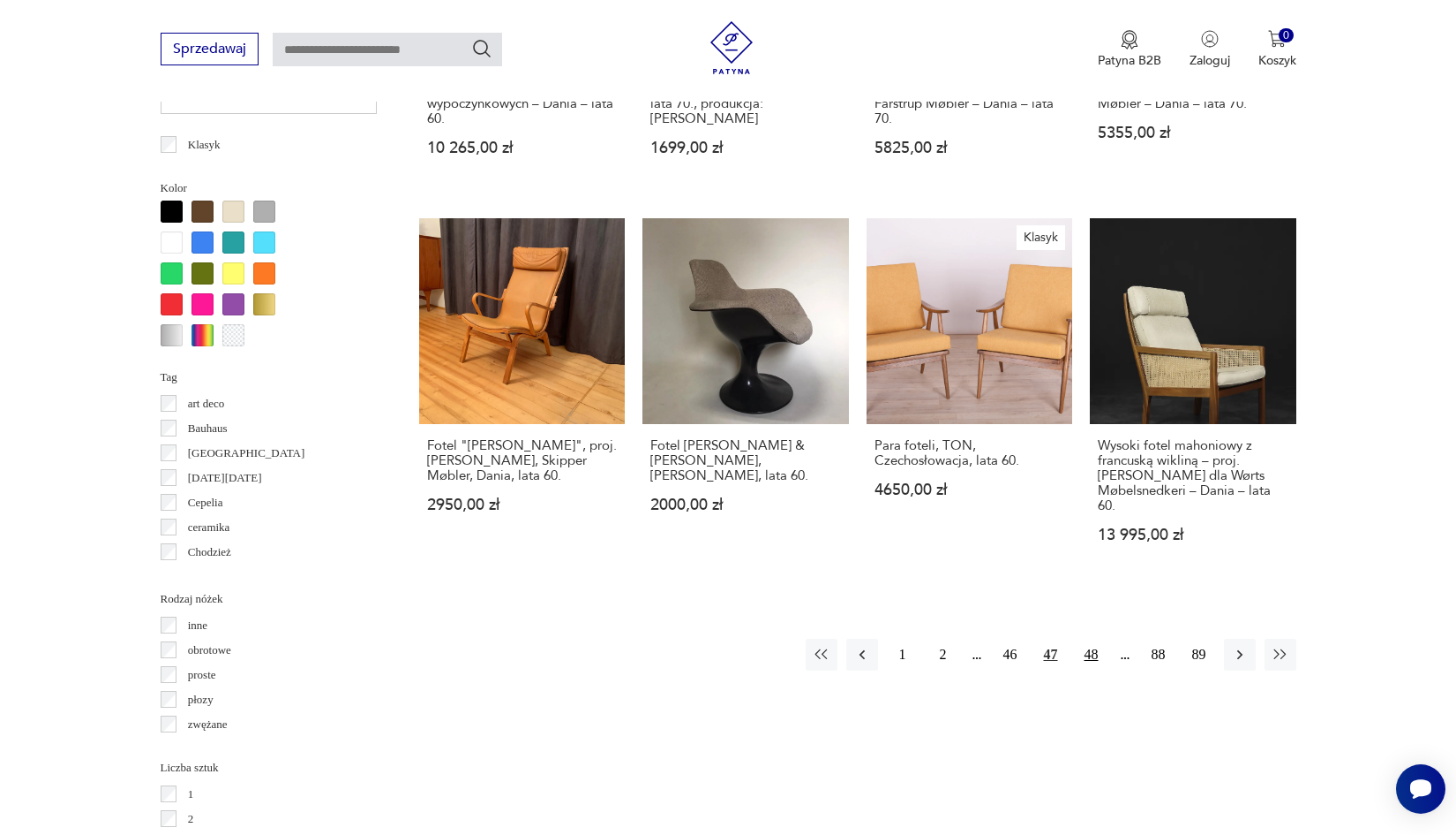
click at [1094, 671] on button "48" at bounding box center [1091, 654] width 32 height 32
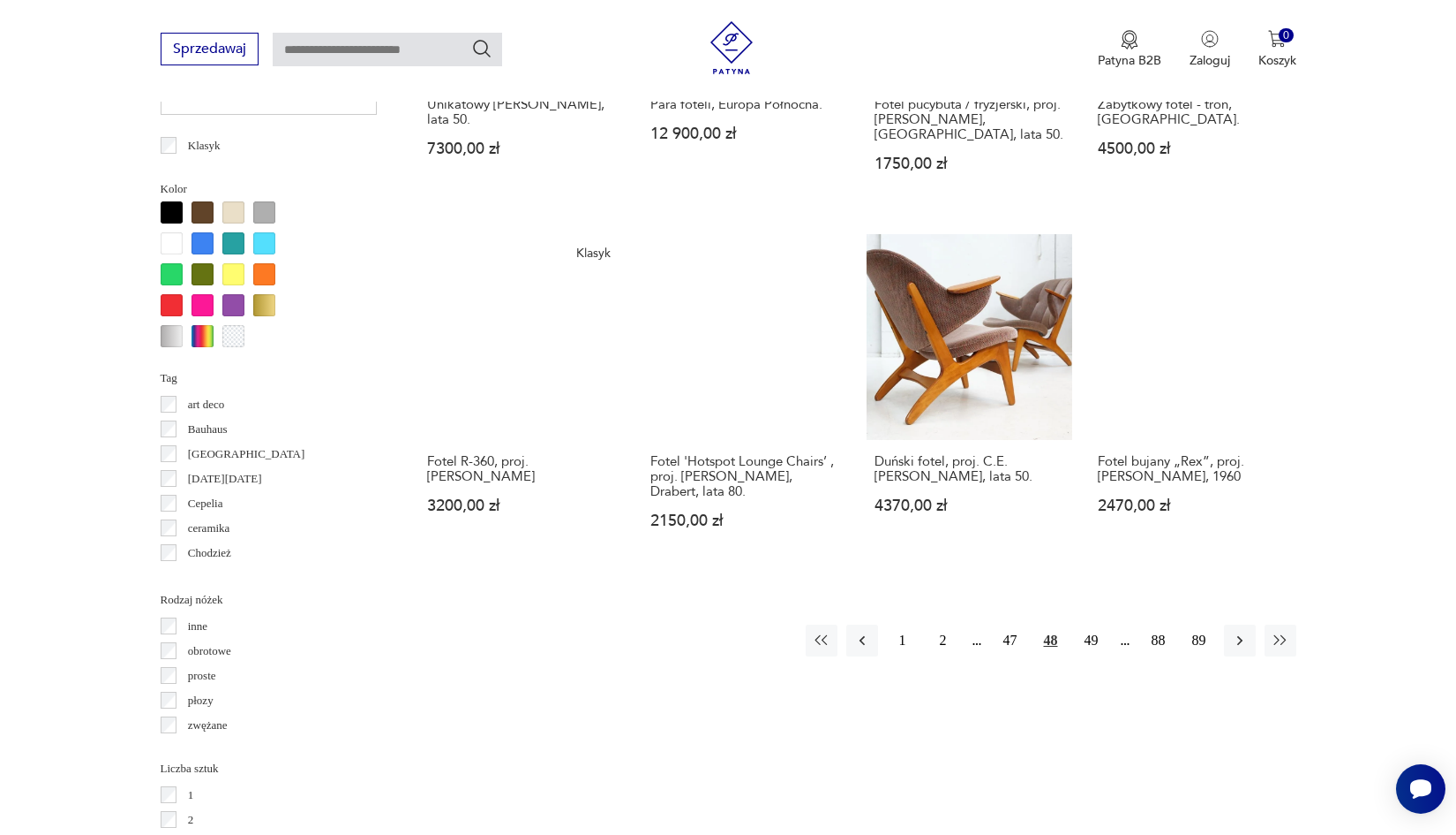
scroll to position [1633, 0]
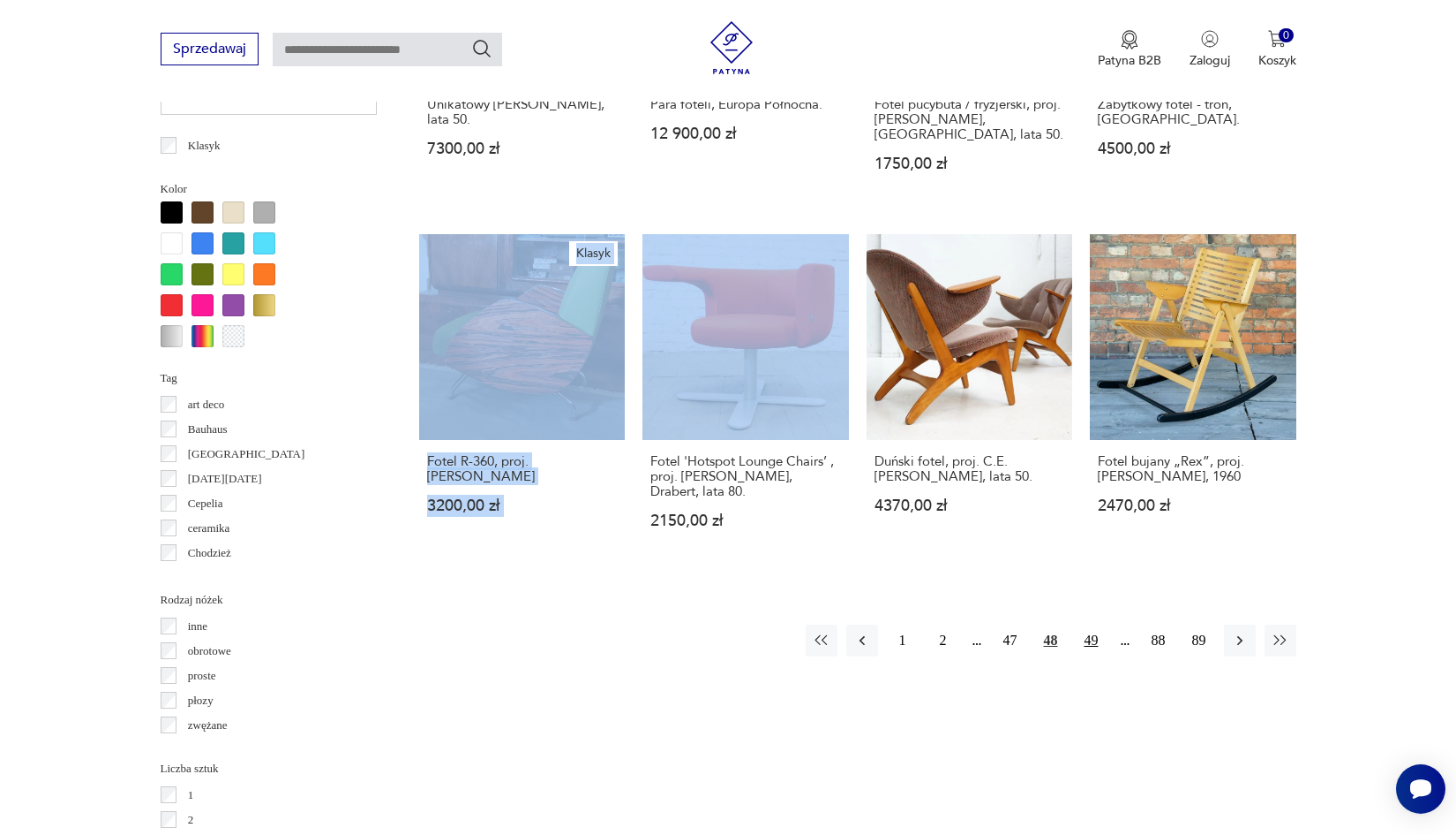
click at [1088, 632] on button "49" at bounding box center [1091, 640] width 32 height 32
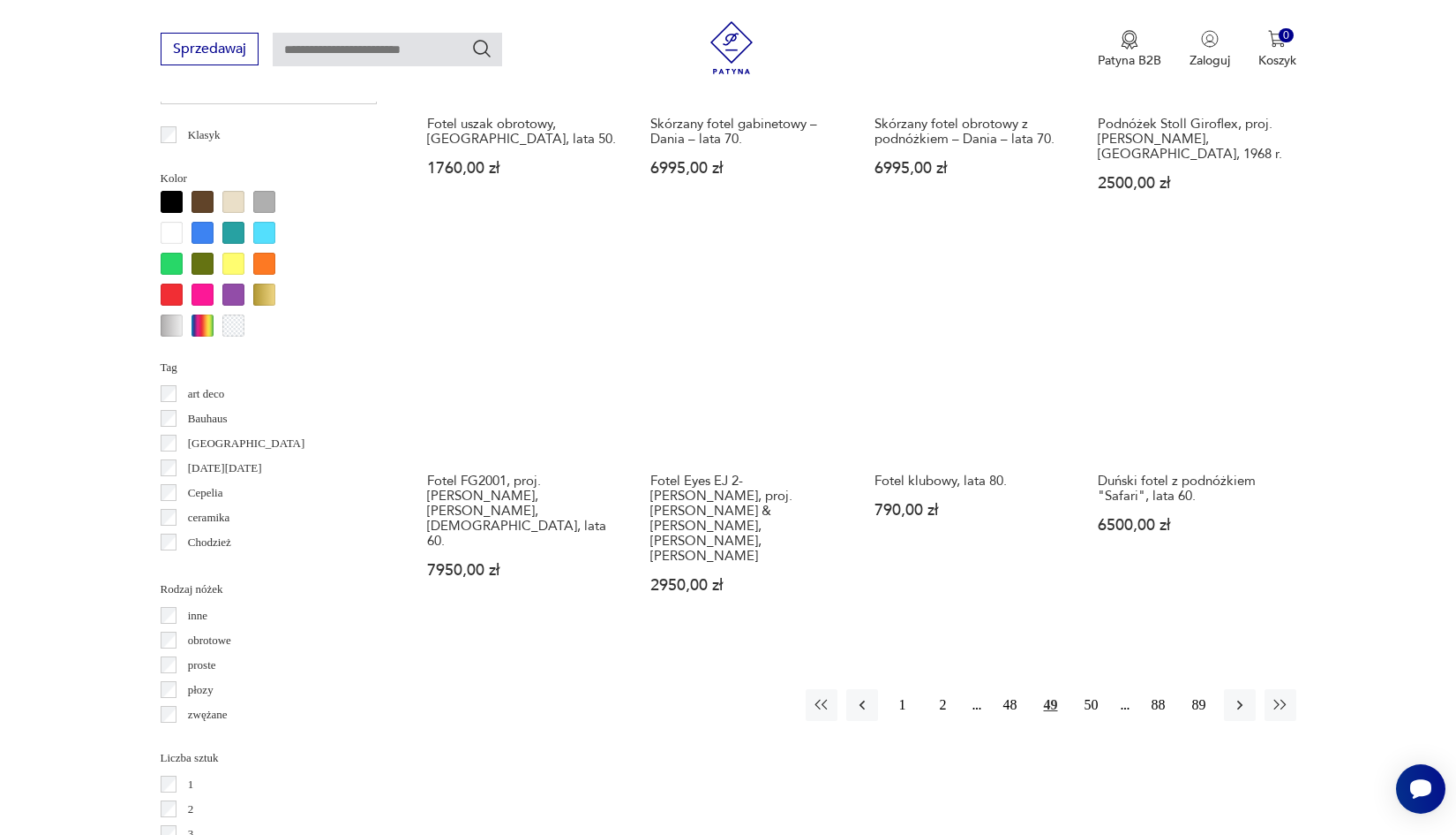
scroll to position [1645, 0]
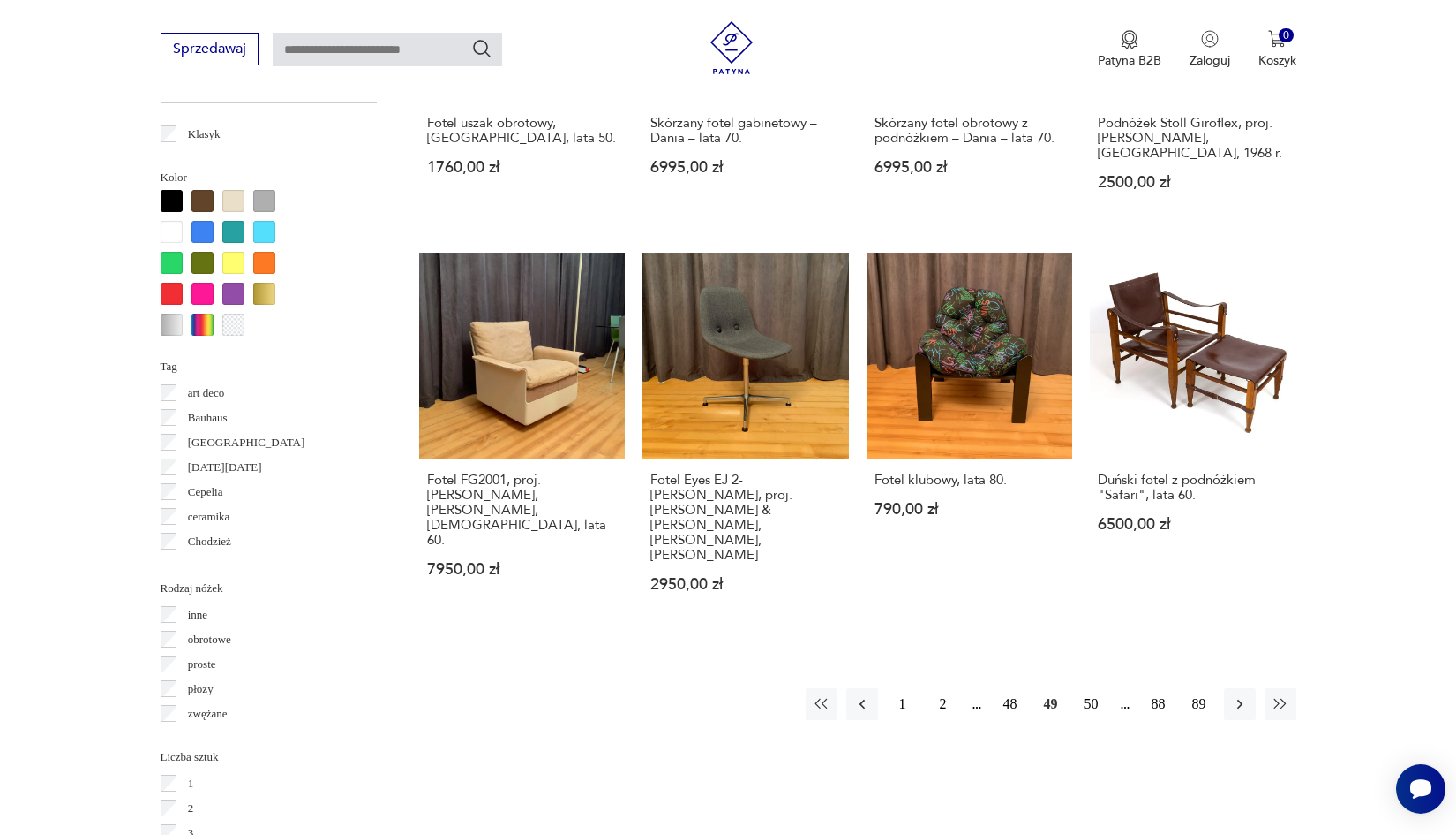
click at [1088, 688] on button "50" at bounding box center [1091, 704] width 32 height 32
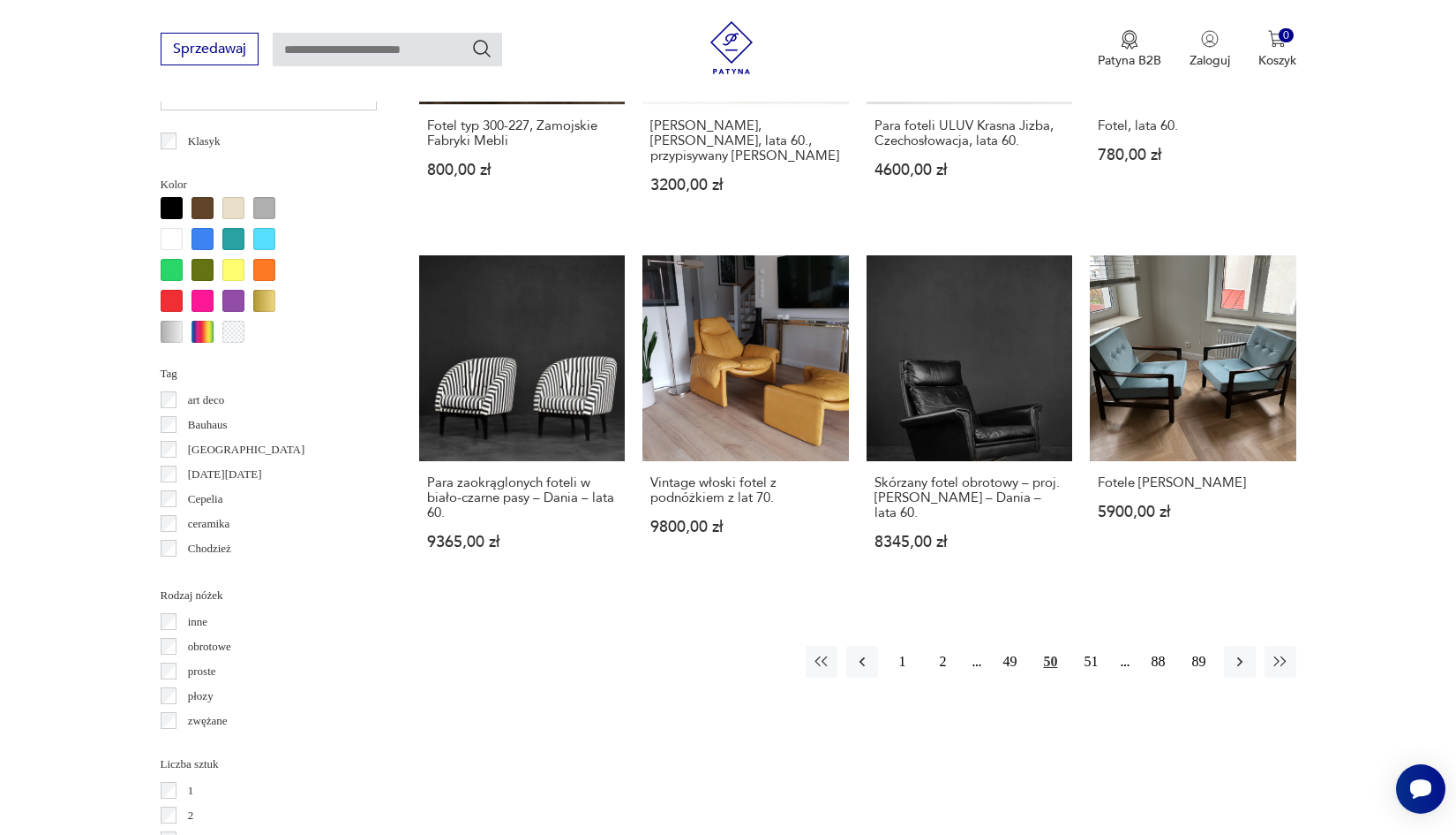
scroll to position [1640, 0]
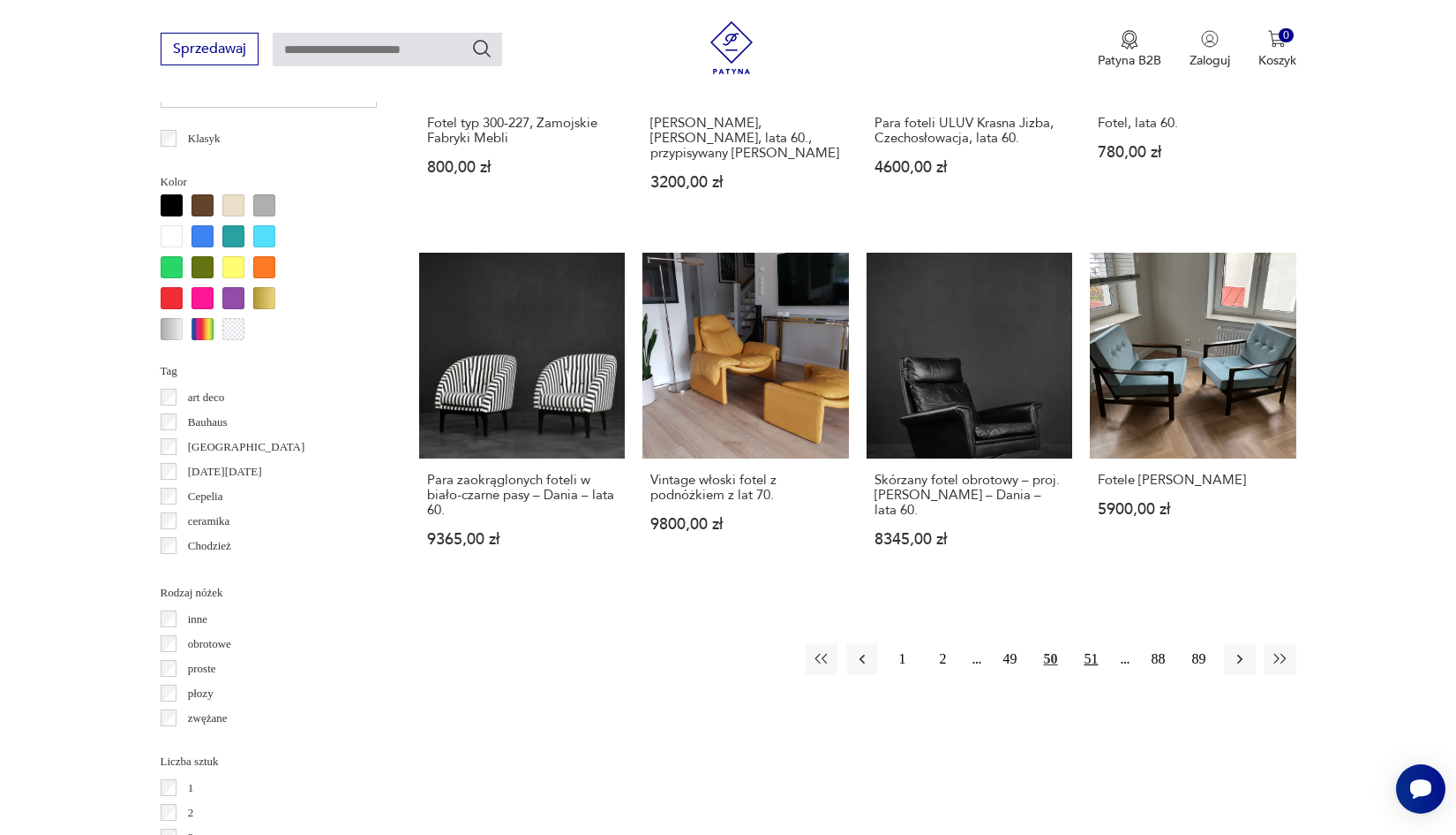
click at [1092, 643] on button "51" at bounding box center [1091, 659] width 32 height 32
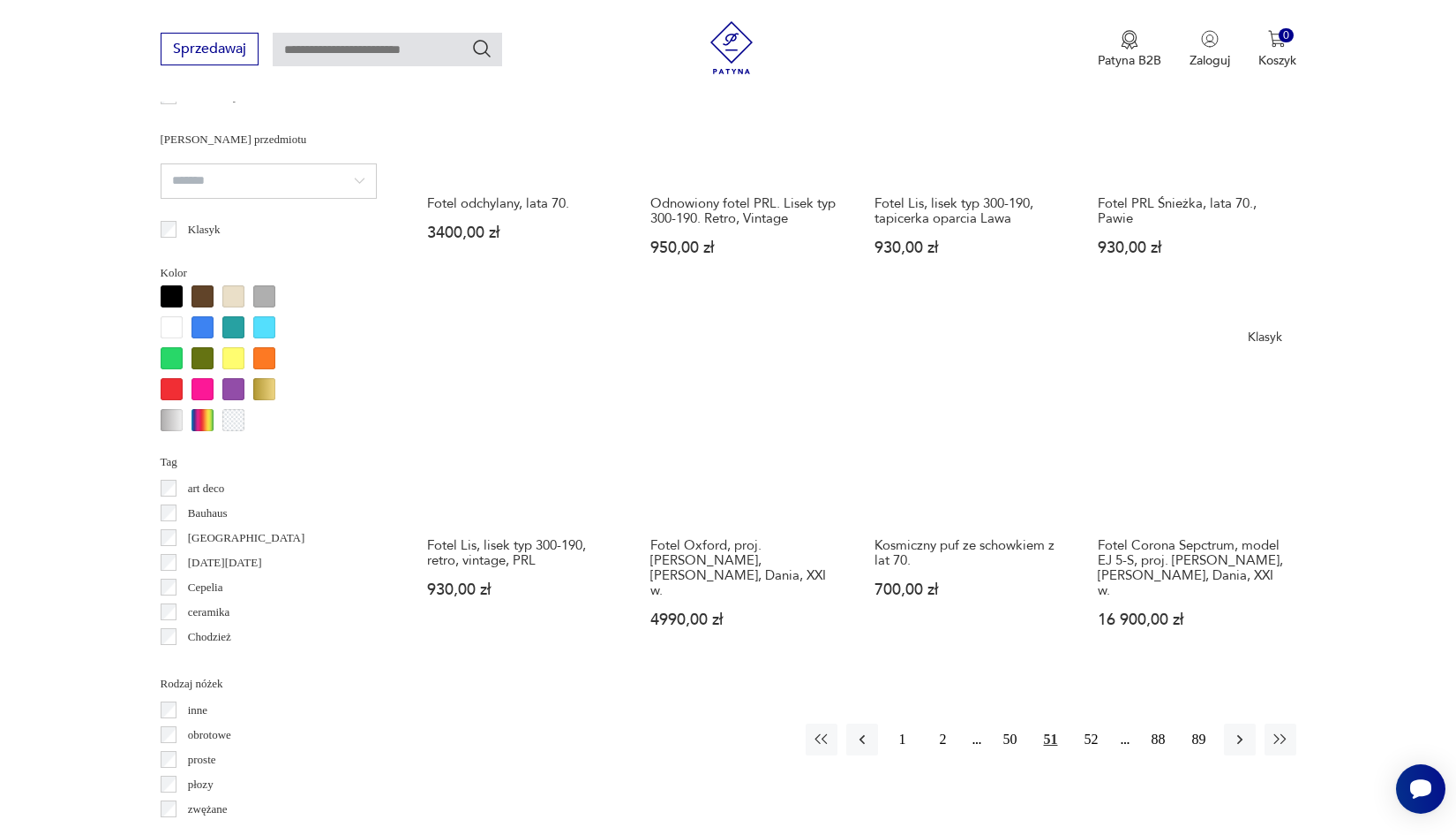
scroll to position [1551, 0]
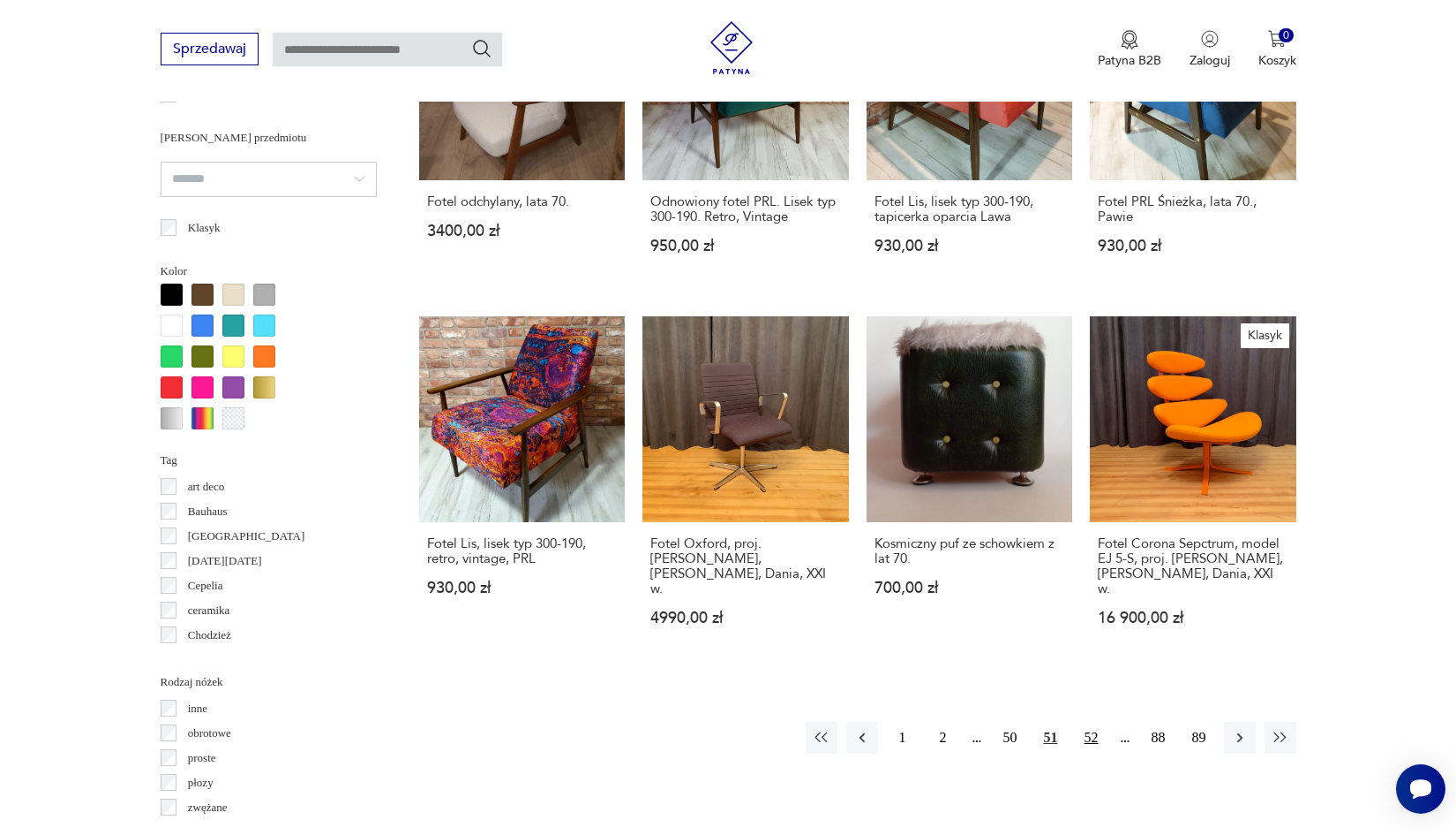
click at [1091, 746] on button "52" at bounding box center [1091, 737] width 32 height 32
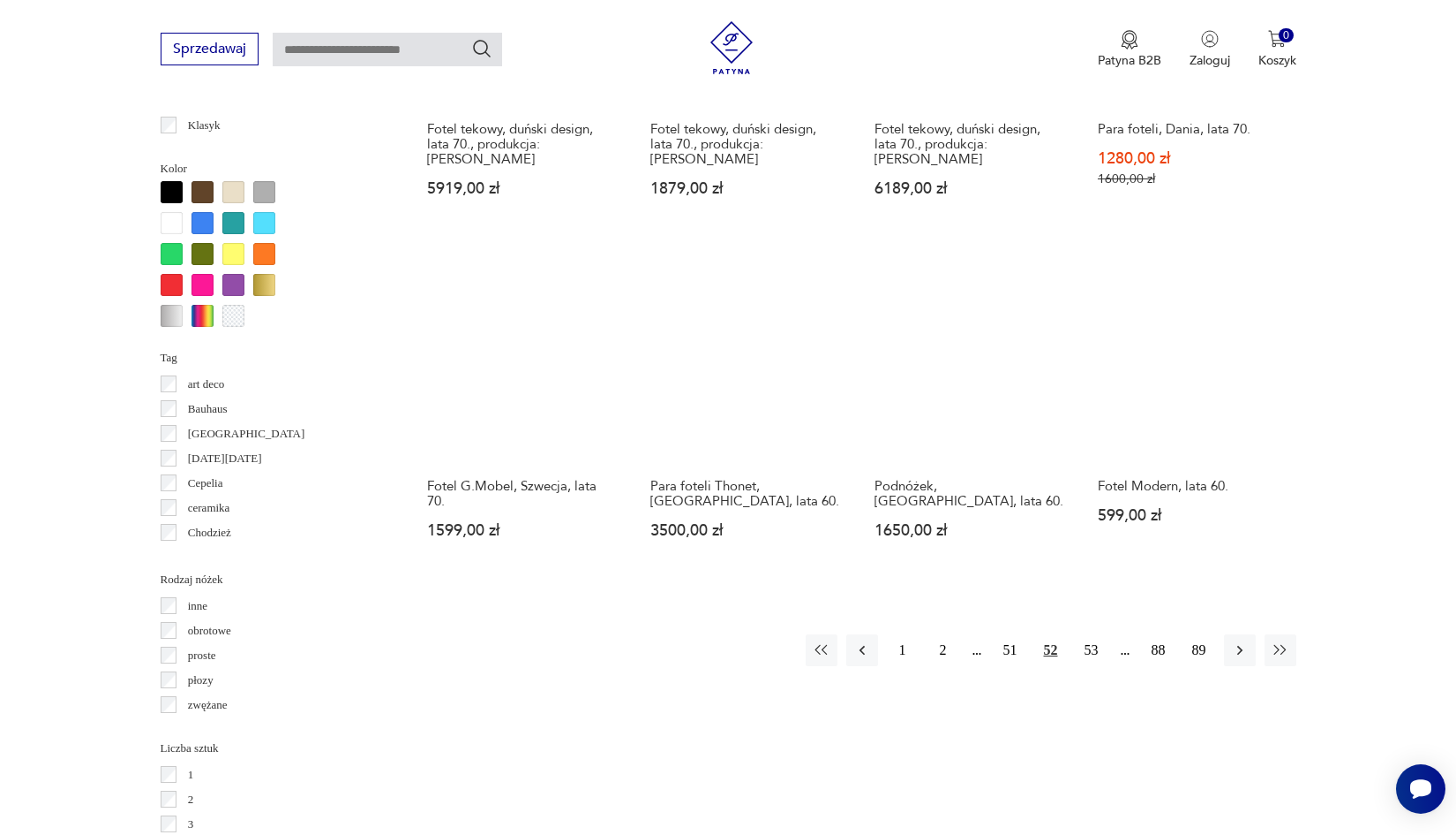
scroll to position [1652, 0]
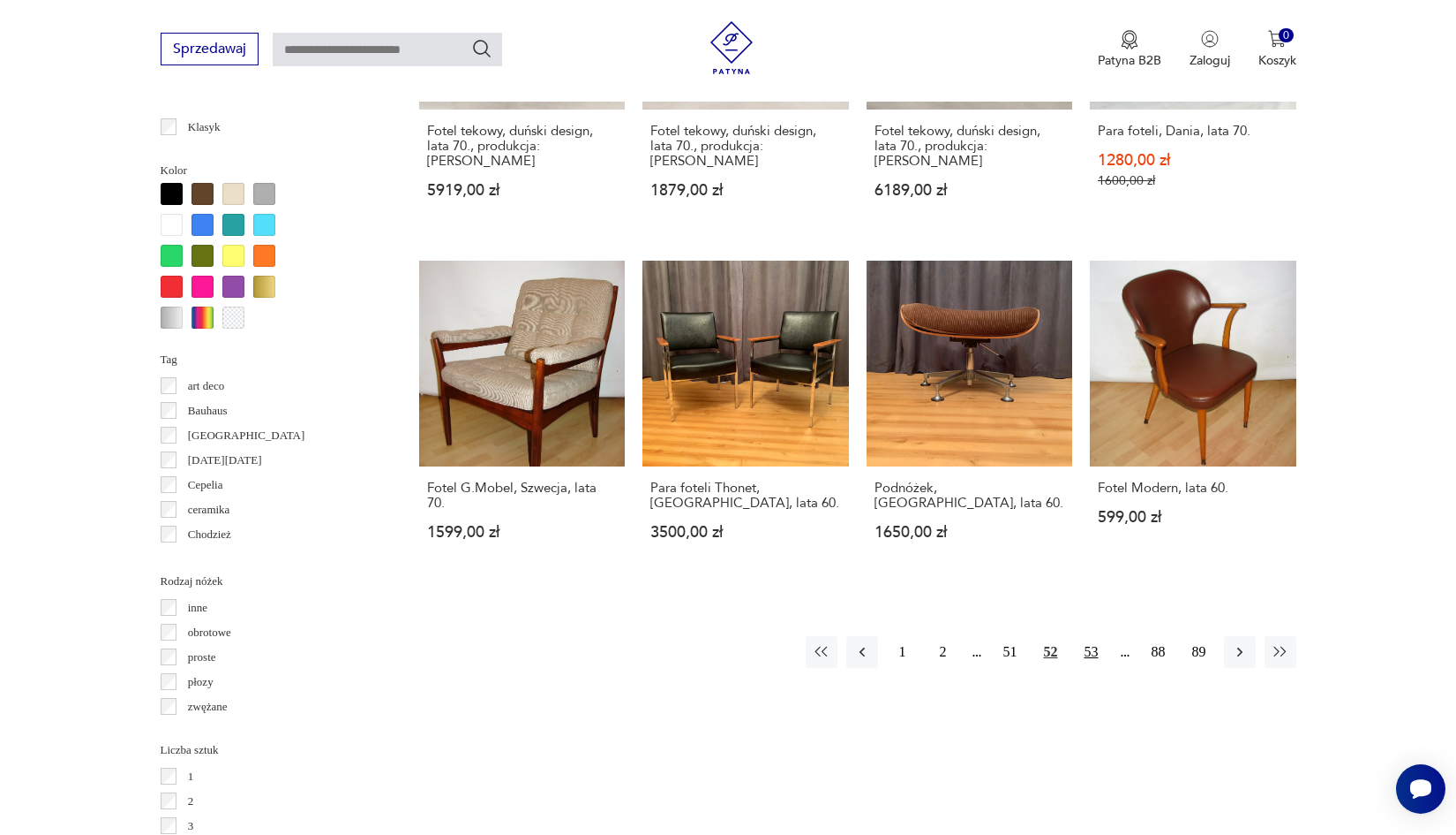
click at [1092, 651] on button "53" at bounding box center [1091, 651] width 32 height 32
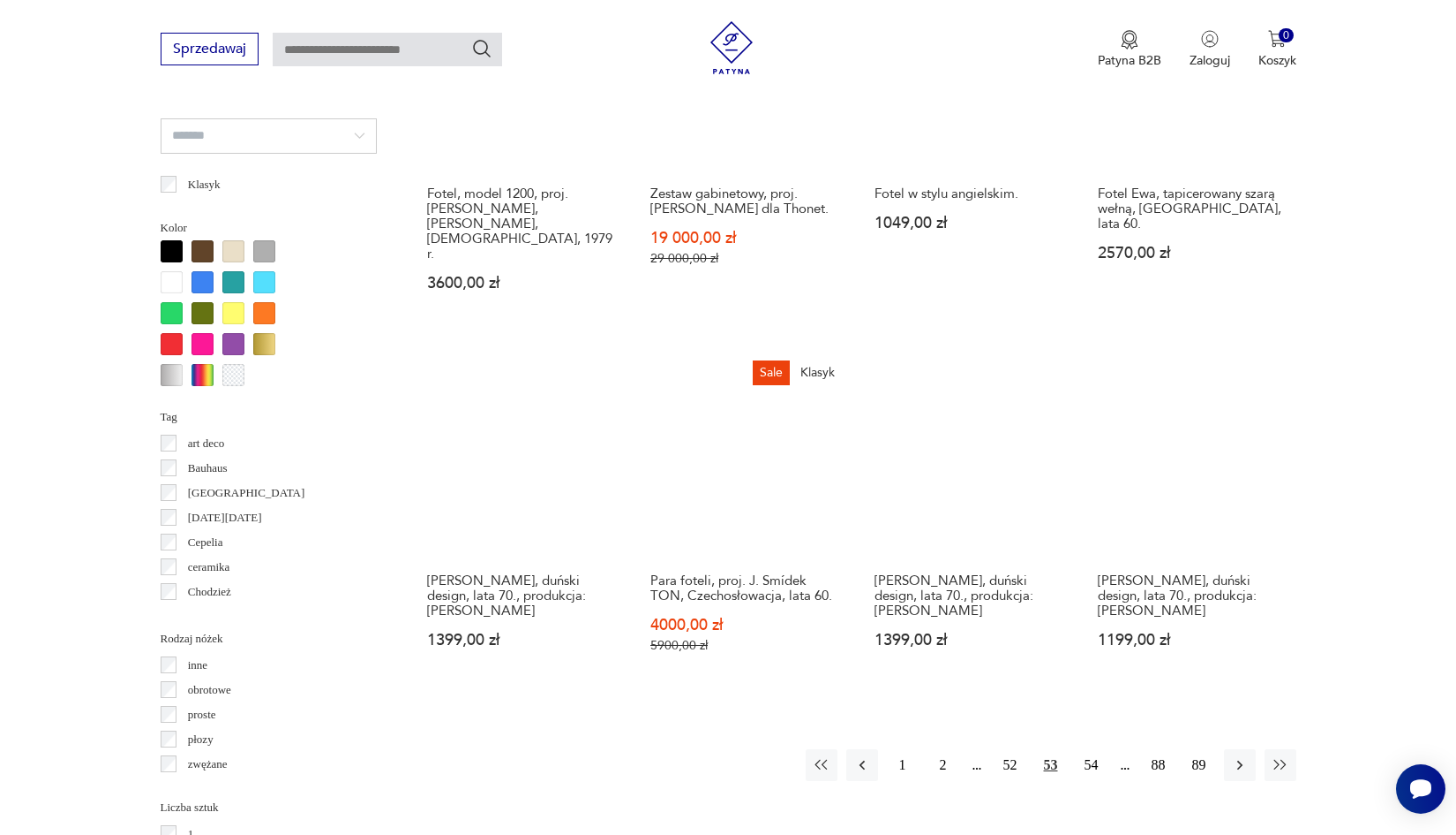
scroll to position [1596, 0]
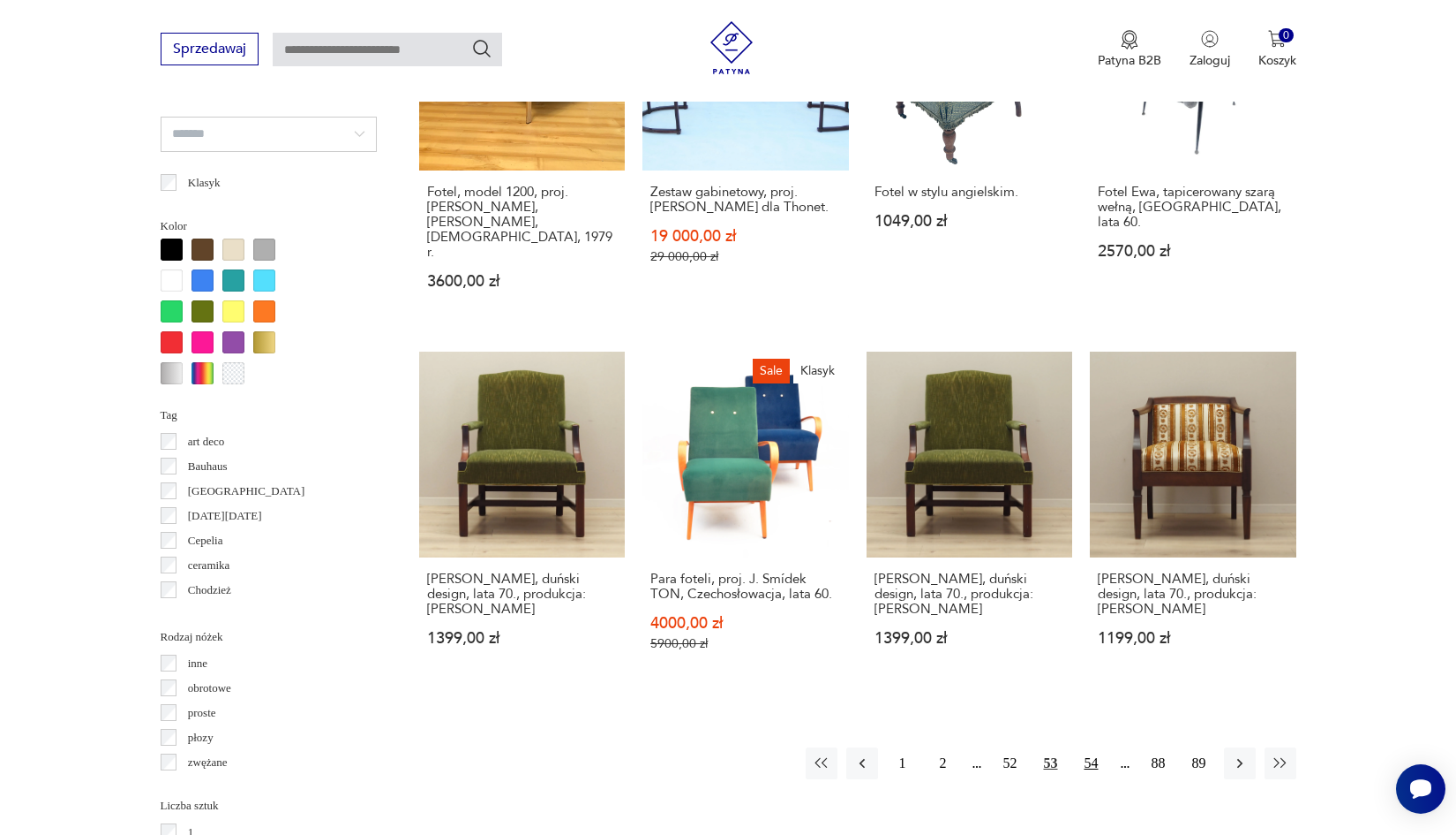
click at [1091, 747] on button "54" at bounding box center [1091, 763] width 32 height 32
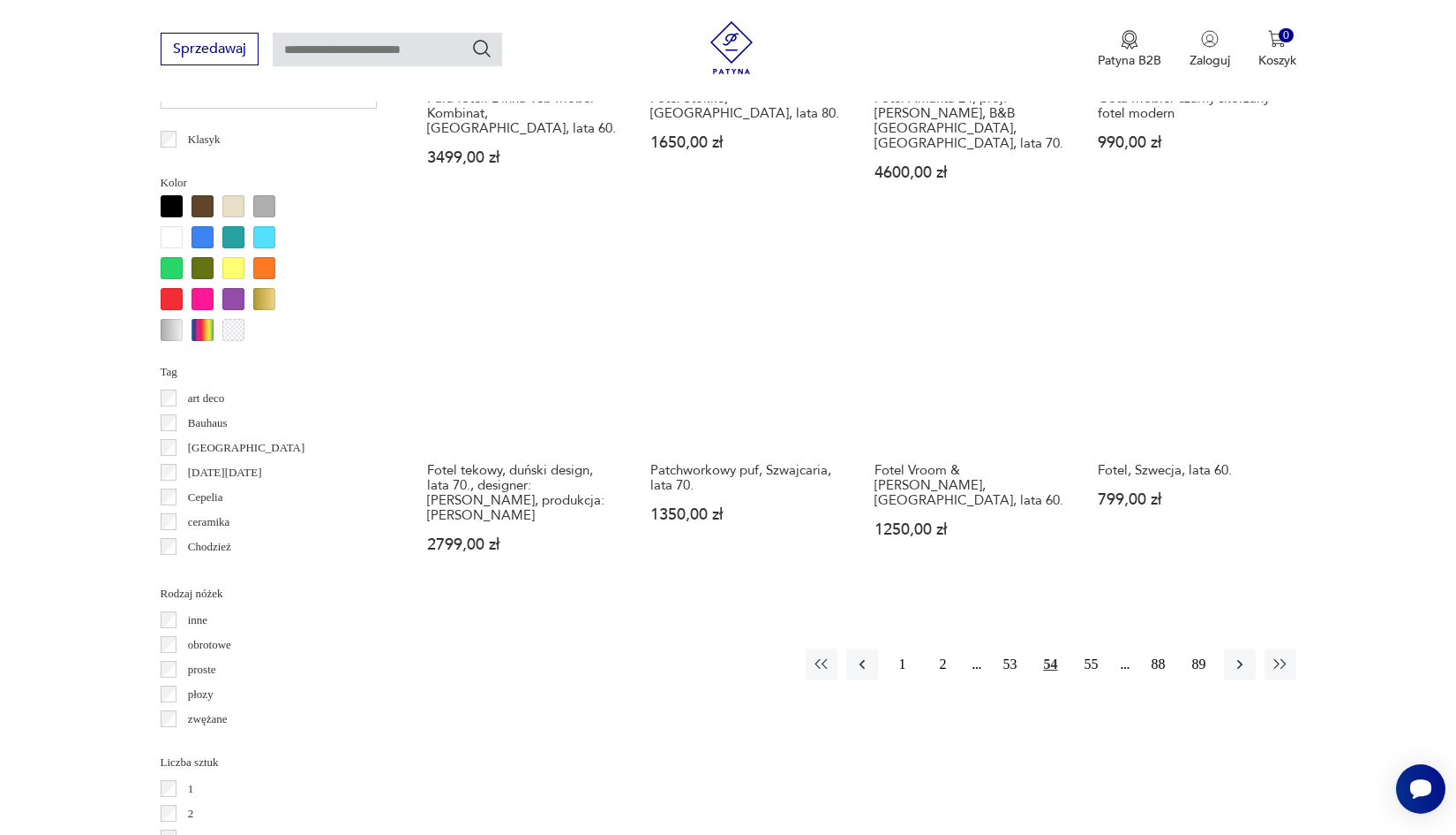
scroll to position [1647, 0]
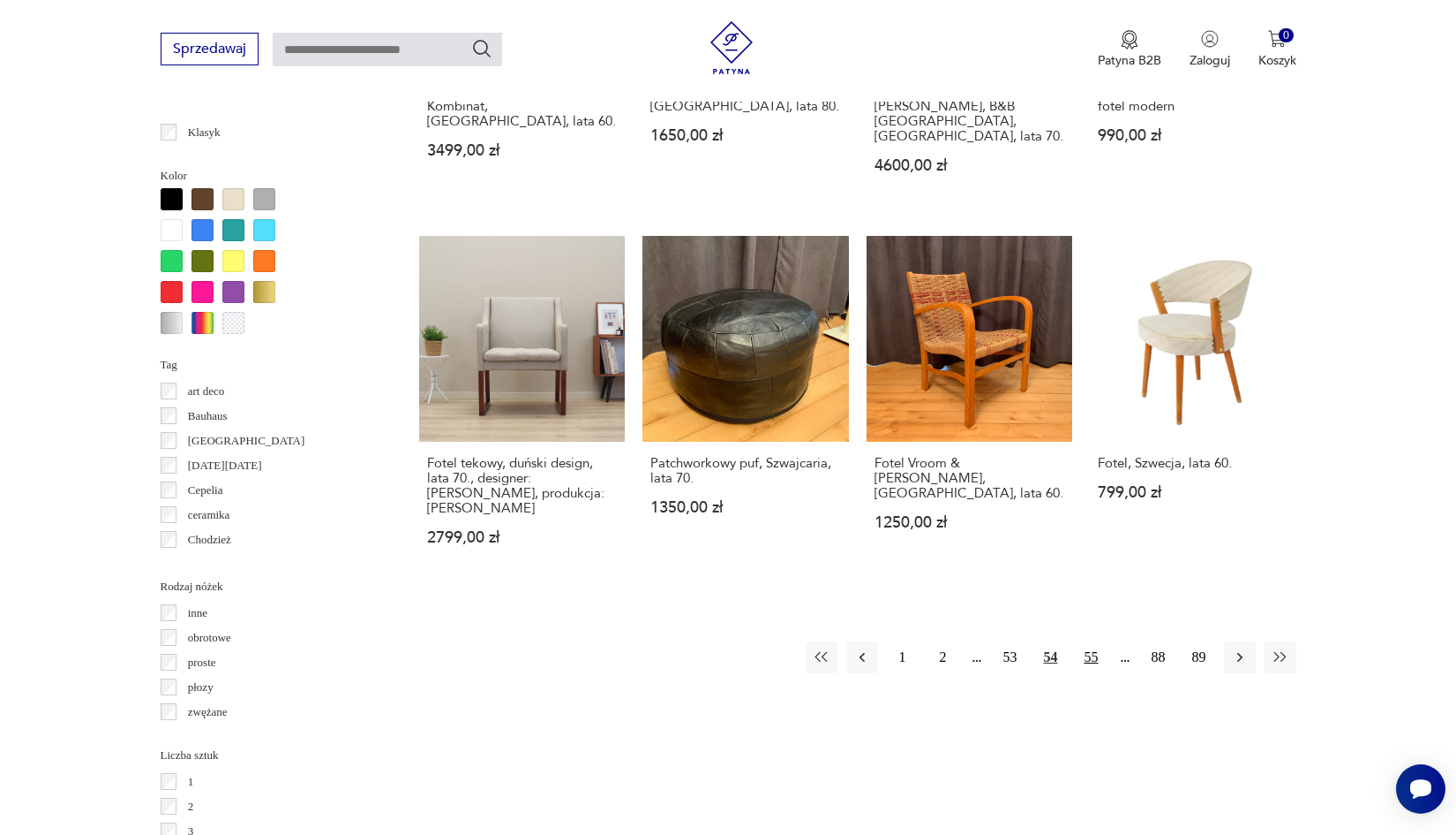
click at [1098, 655] on button "55" at bounding box center [1091, 657] width 32 height 32
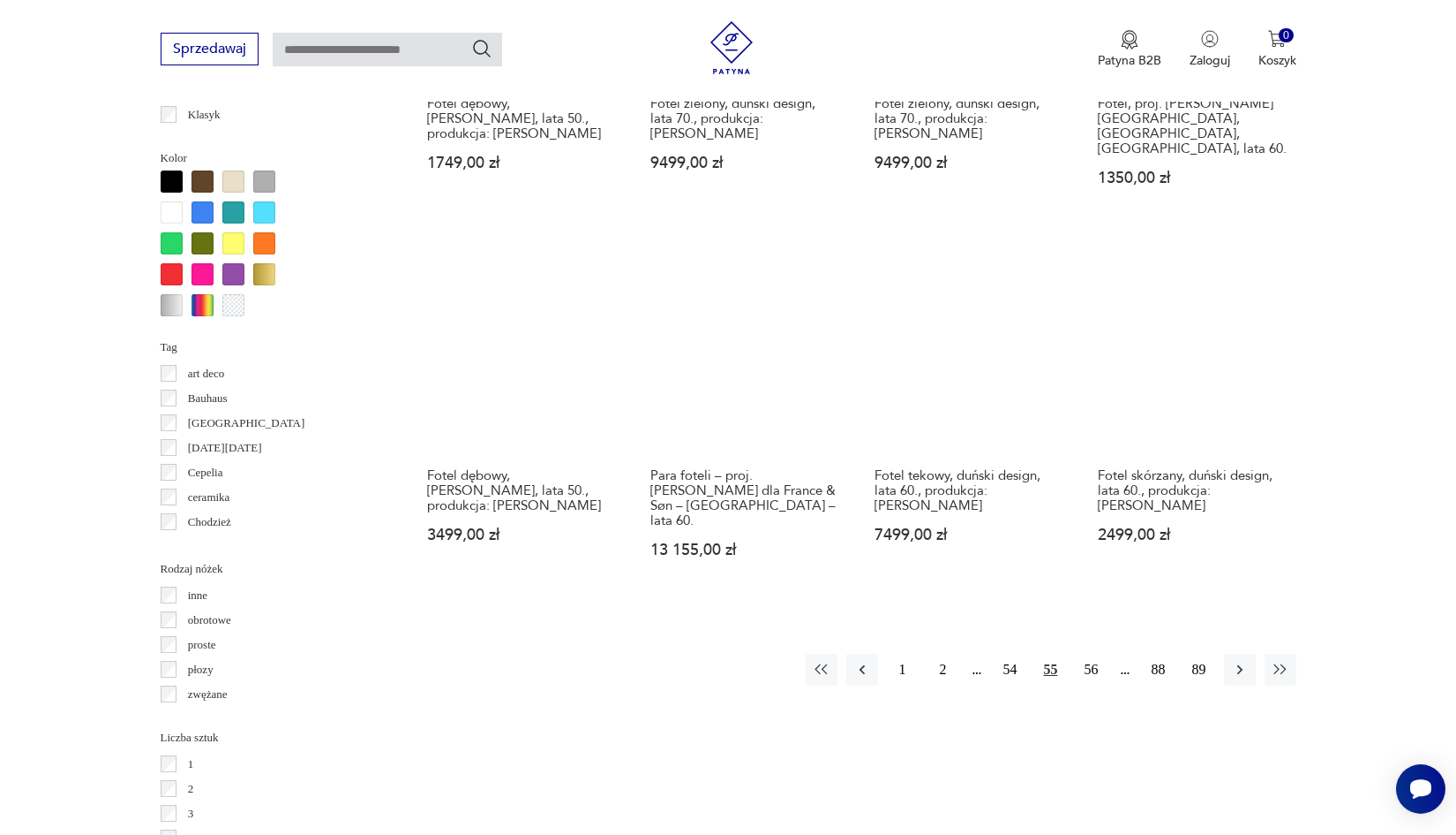
scroll to position [1663, 0]
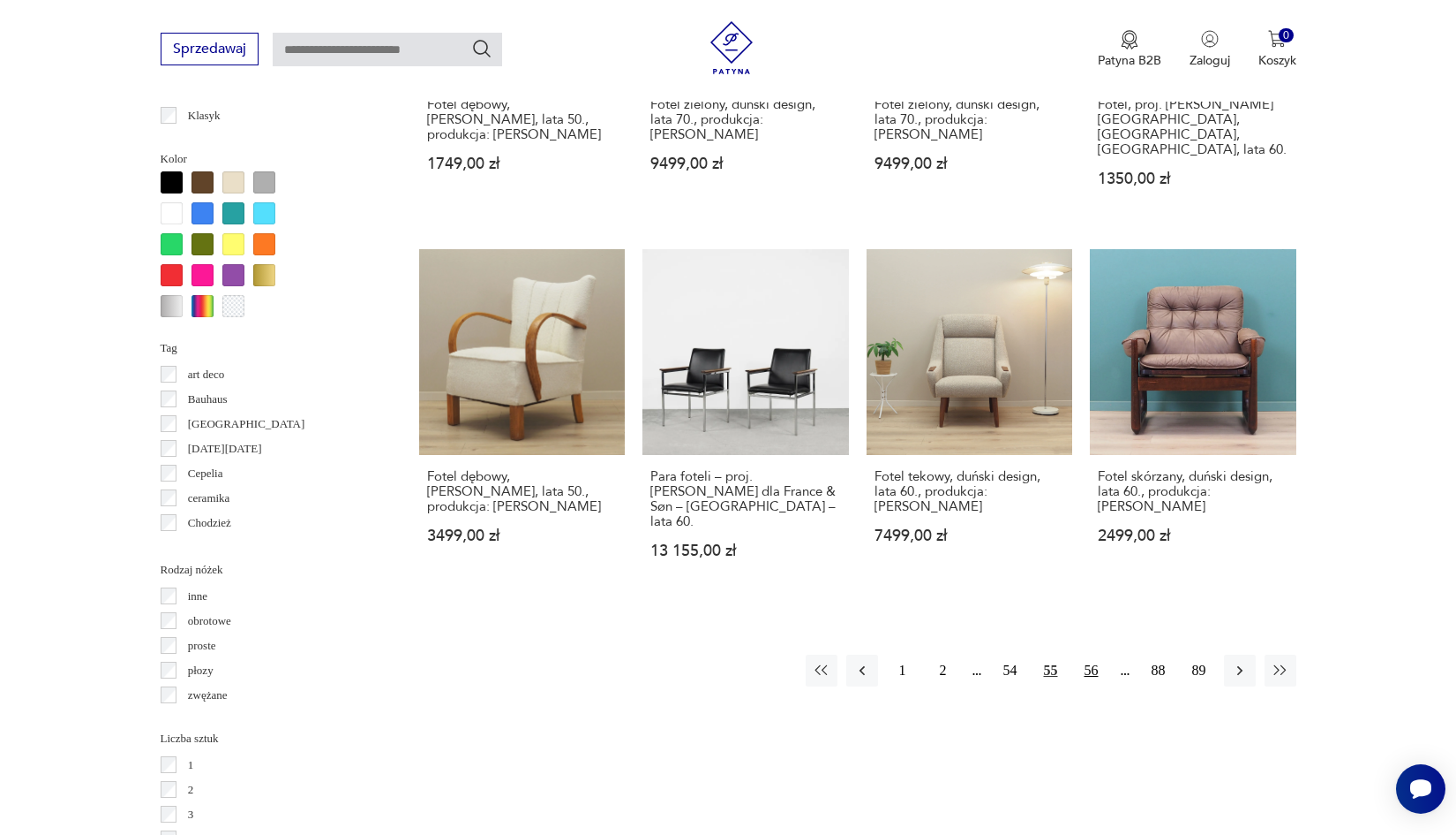
click at [1094, 655] on button "56" at bounding box center [1091, 671] width 32 height 32
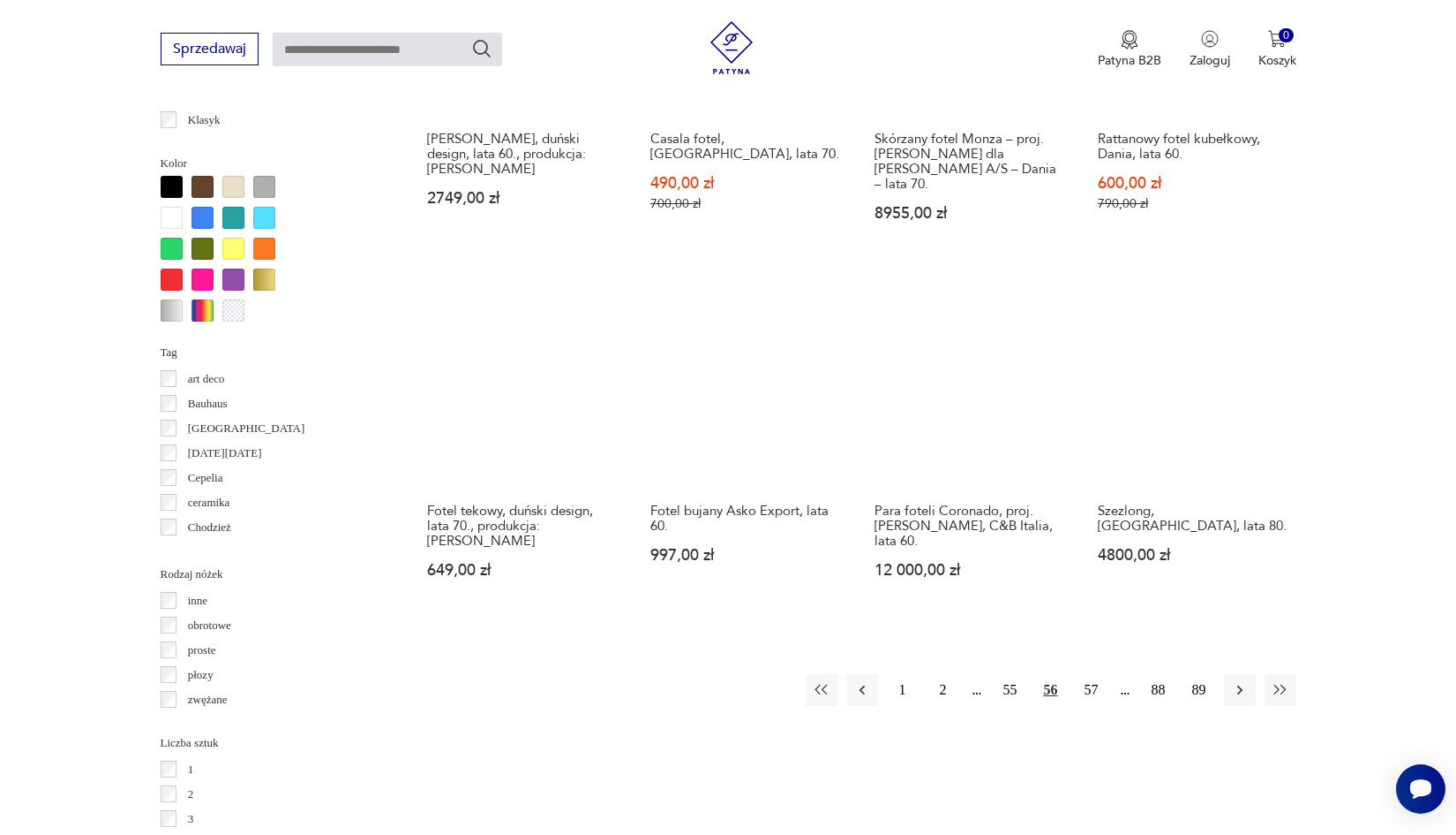
scroll to position [1667, 0]
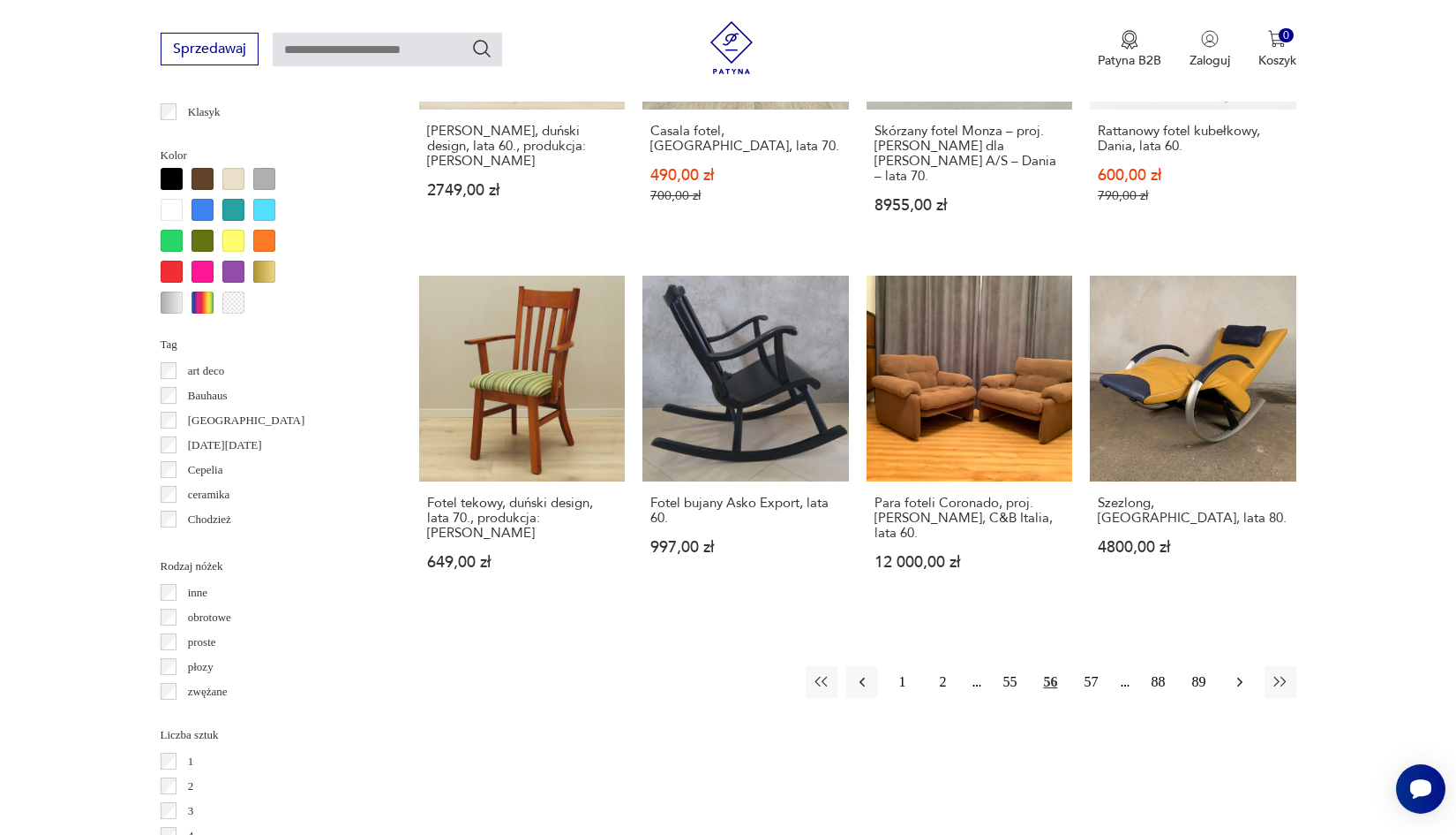
click at [1250, 673] on button "button" at bounding box center [1240, 681] width 32 height 32
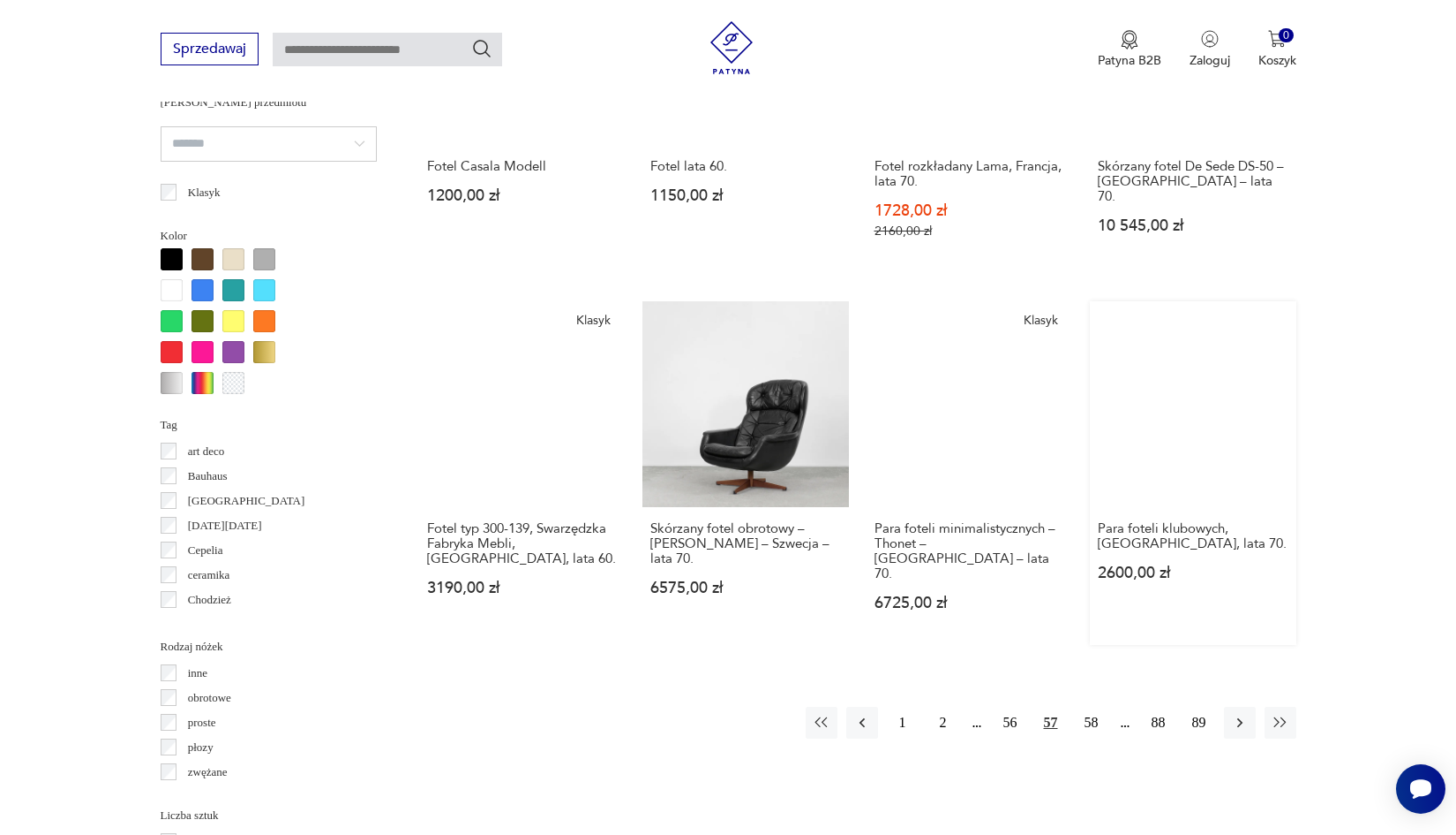
scroll to position [1601, 0]
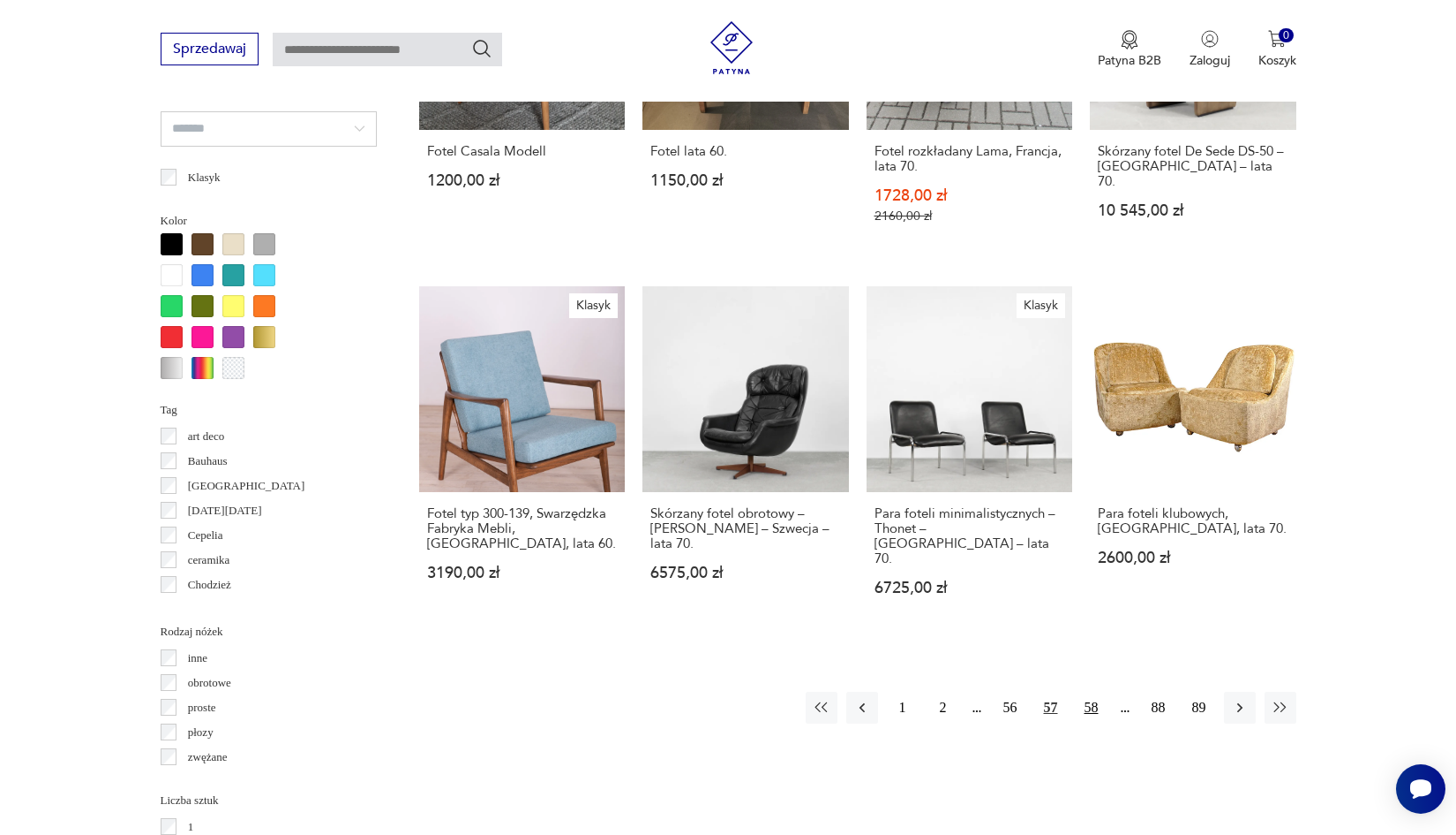
click at [1091, 693] on button "58" at bounding box center [1091, 708] width 32 height 32
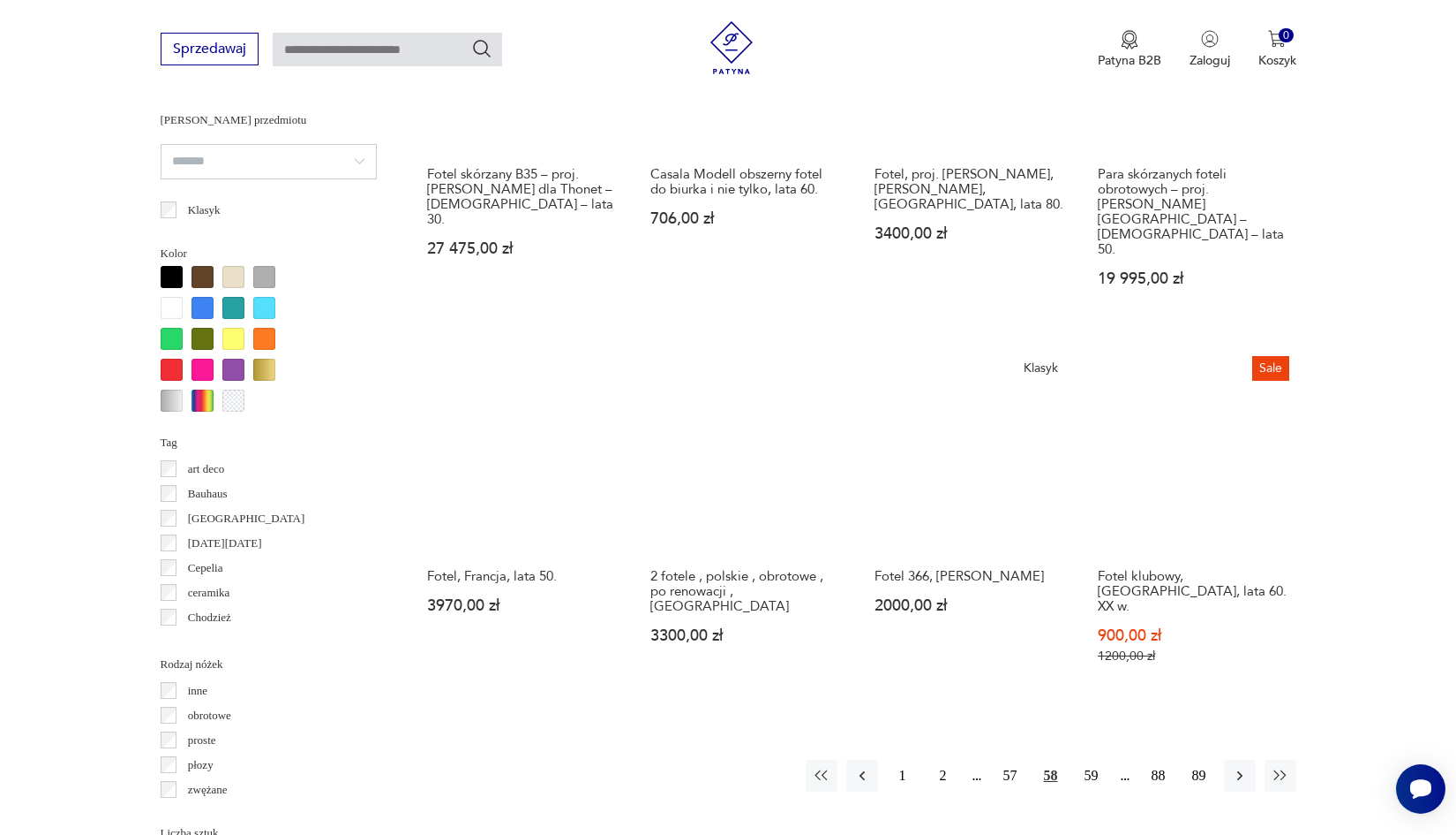
scroll to position [1575, 0]
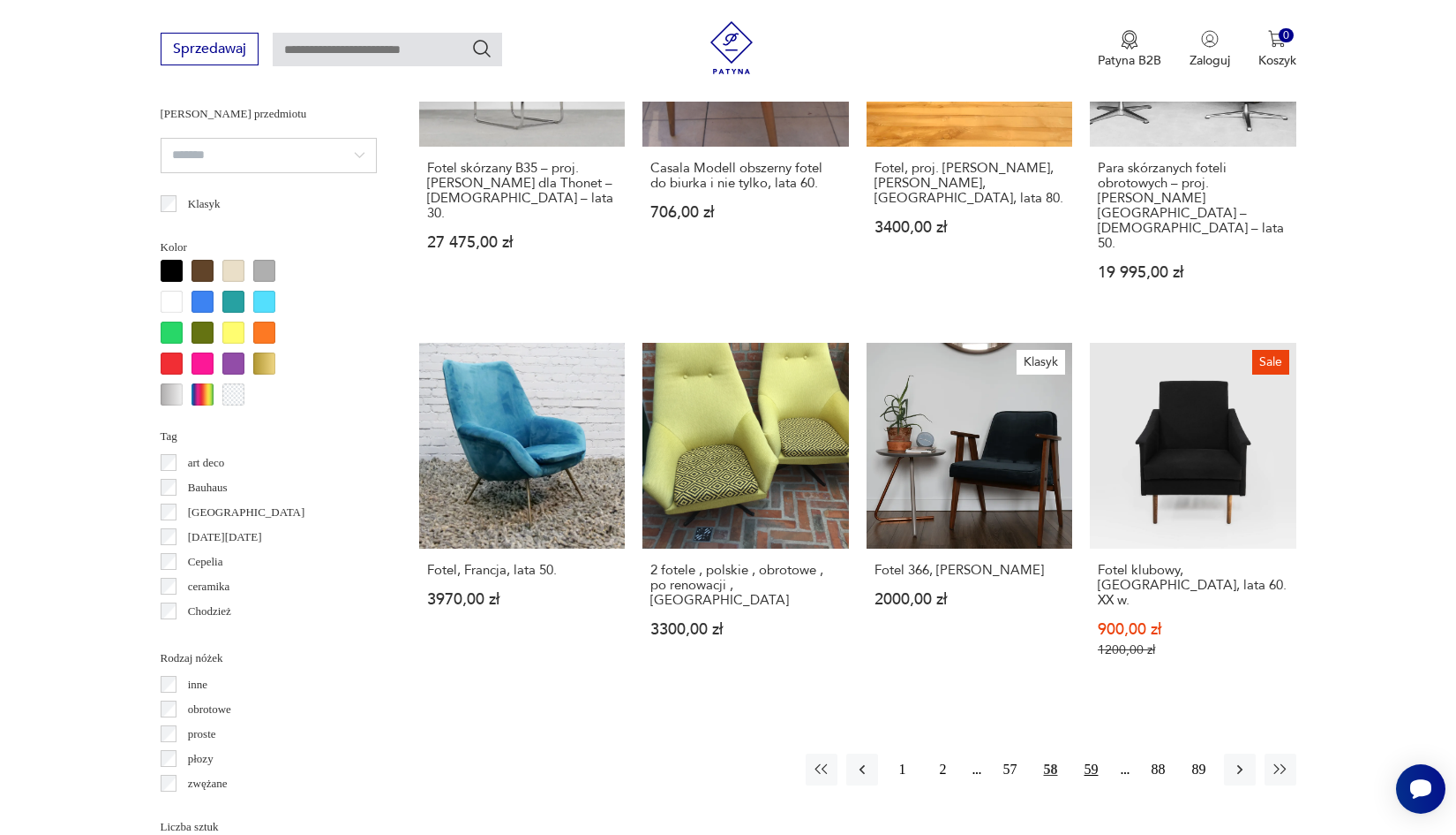
click at [1089, 753] on button "59" at bounding box center [1091, 769] width 32 height 32
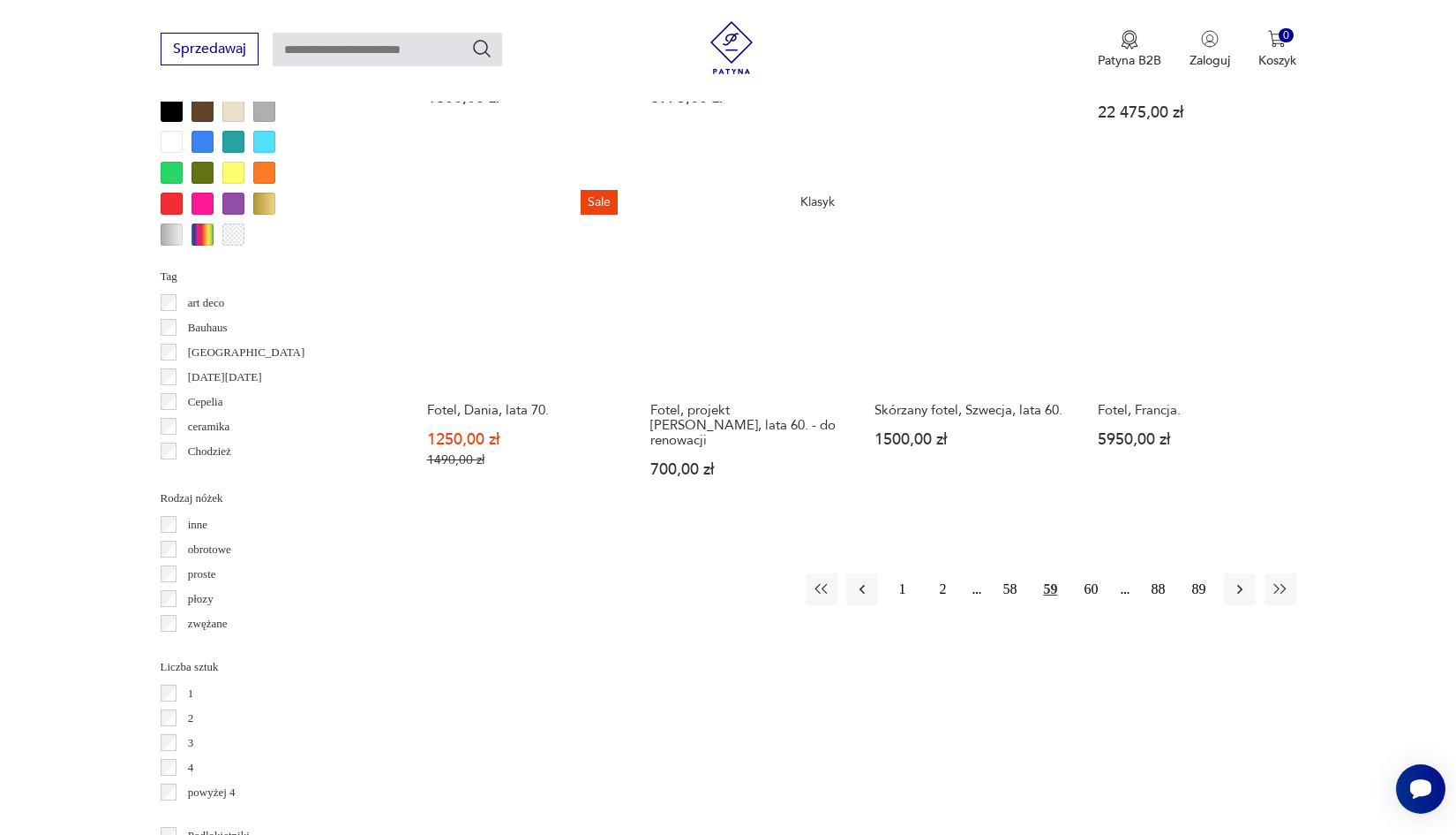
scroll to position [1736, 0]
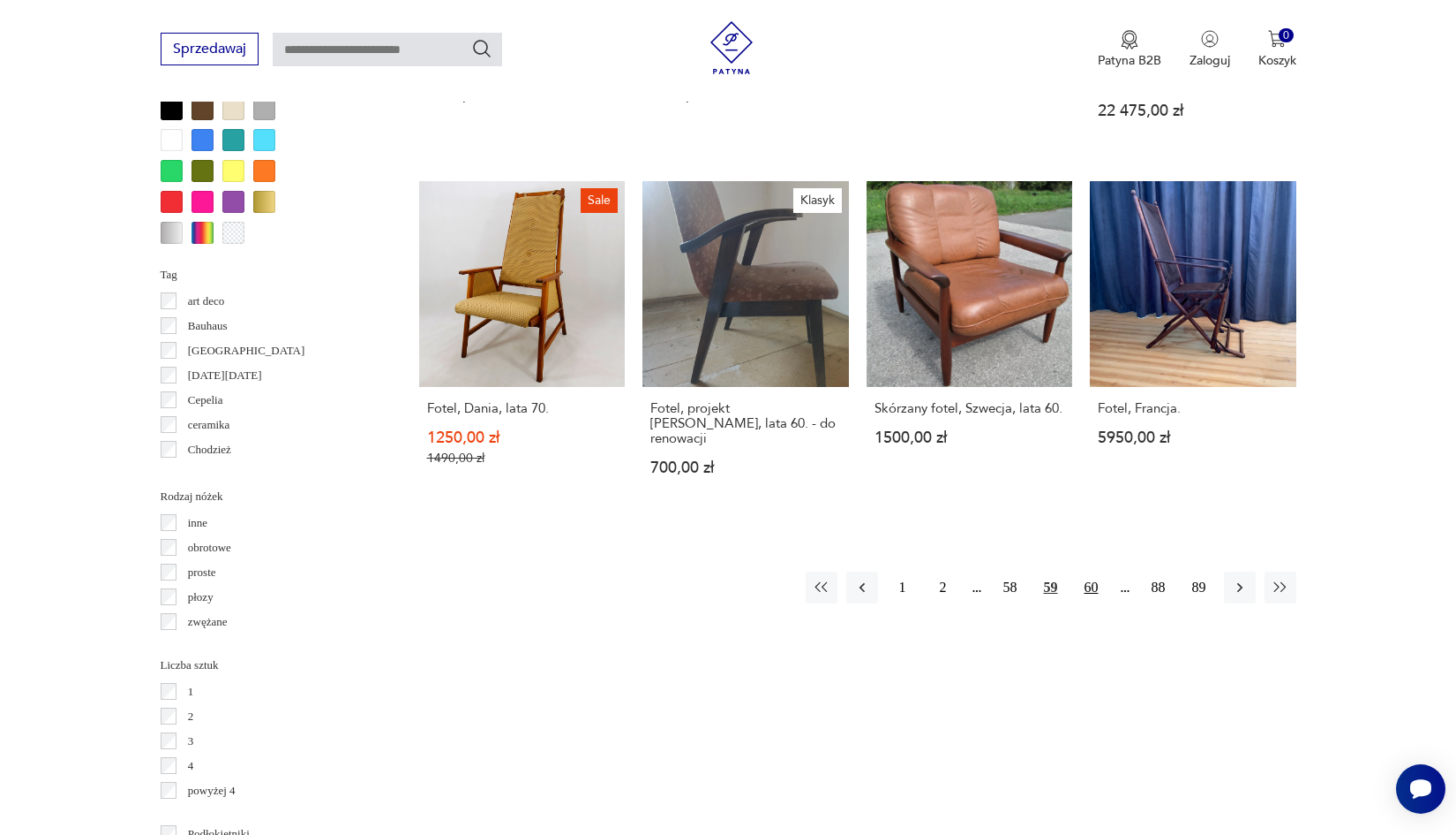
click at [1093, 581] on button "60" at bounding box center [1091, 587] width 32 height 32
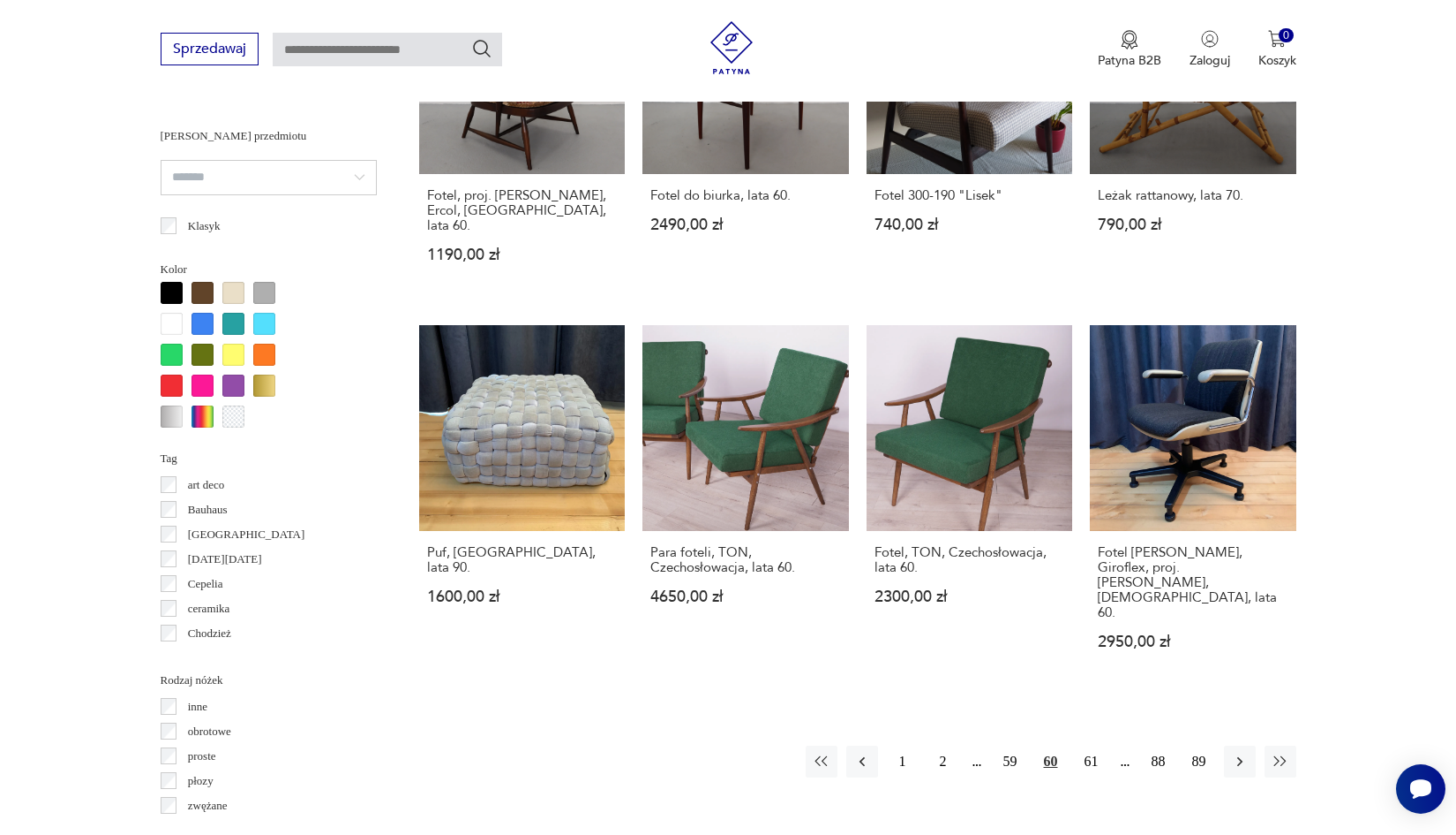
scroll to position [1564, 0]
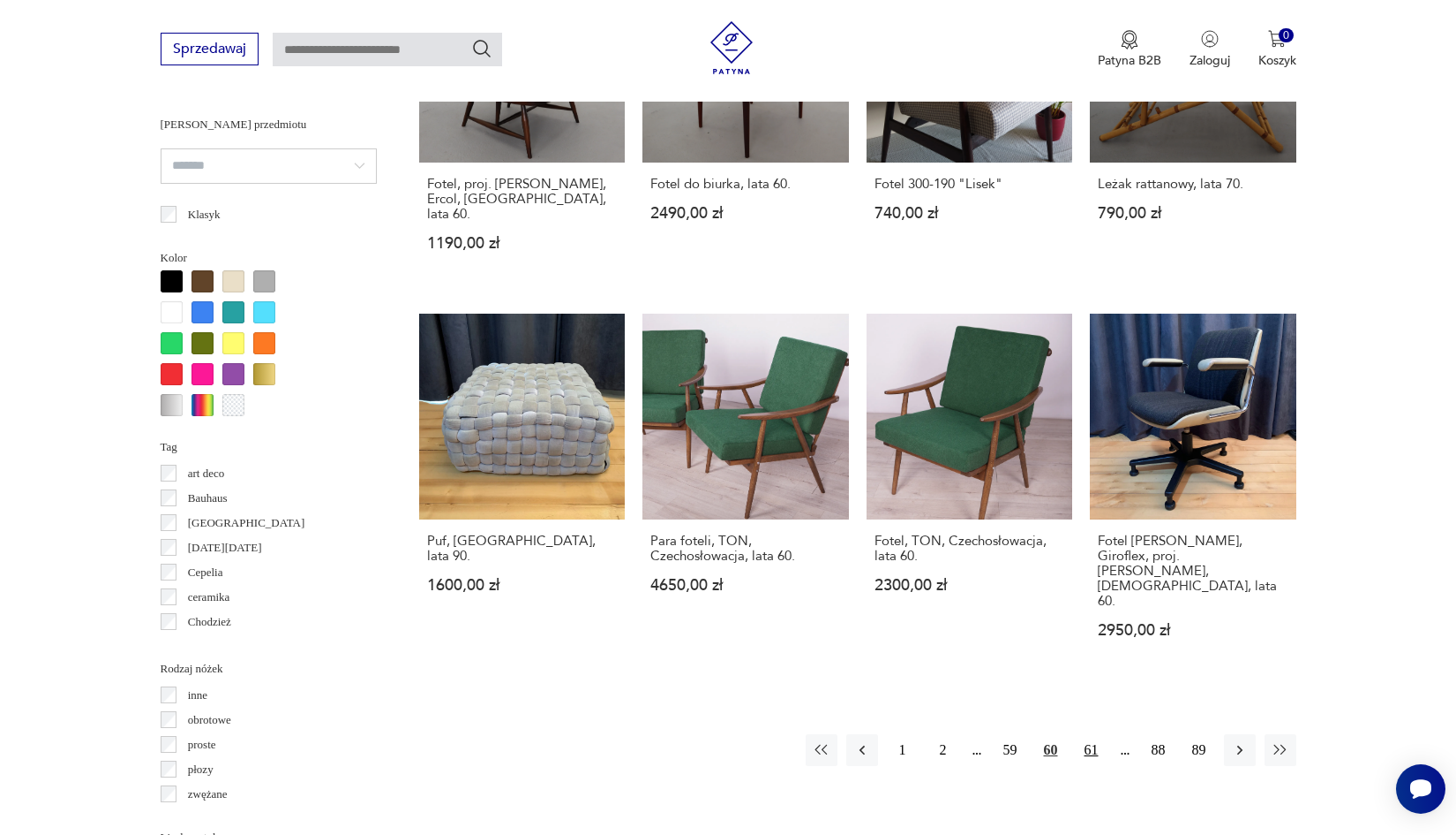
click at [1097, 734] on button "61" at bounding box center [1091, 749] width 32 height 32
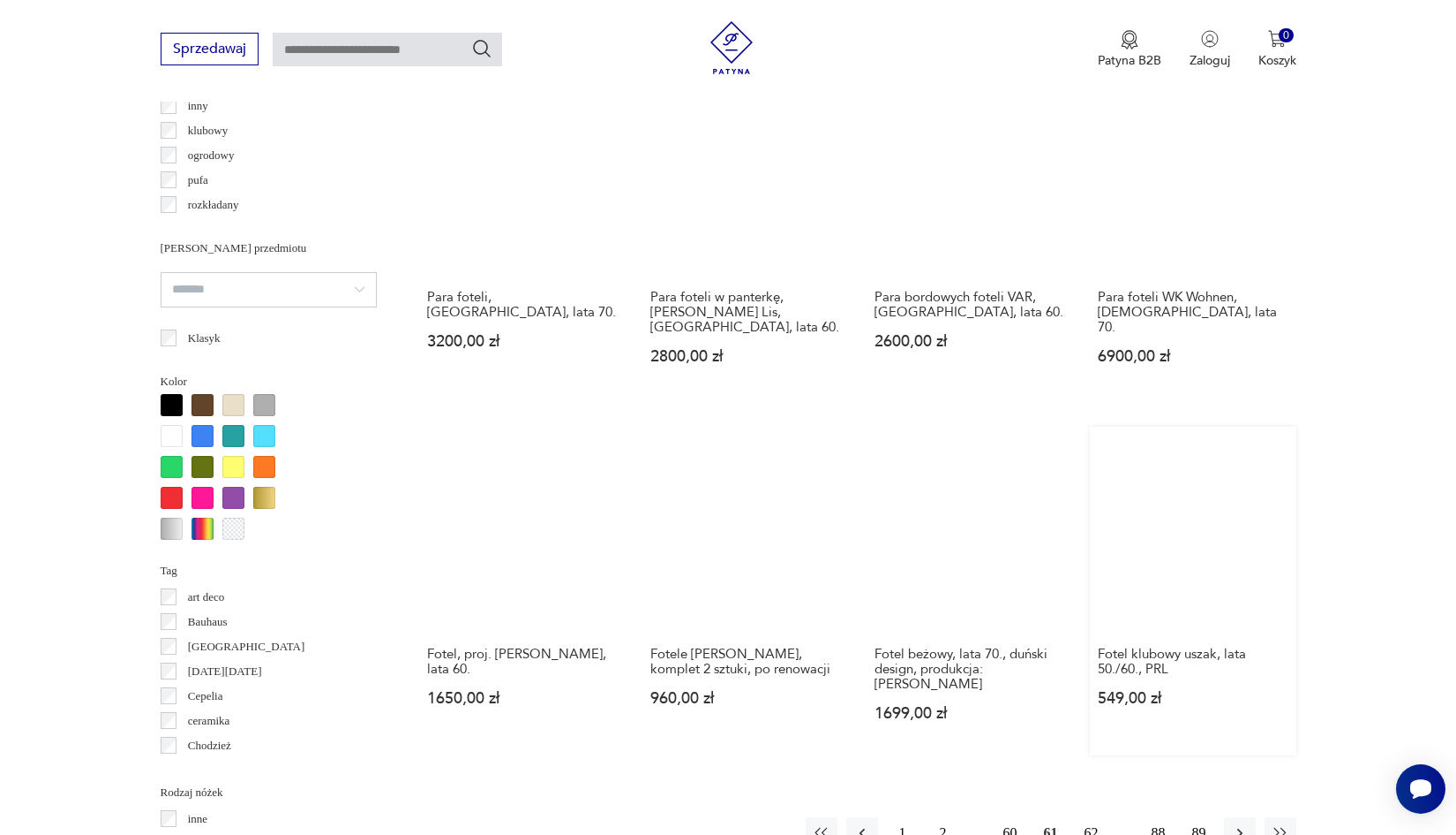
scroll to position [1441, 0]
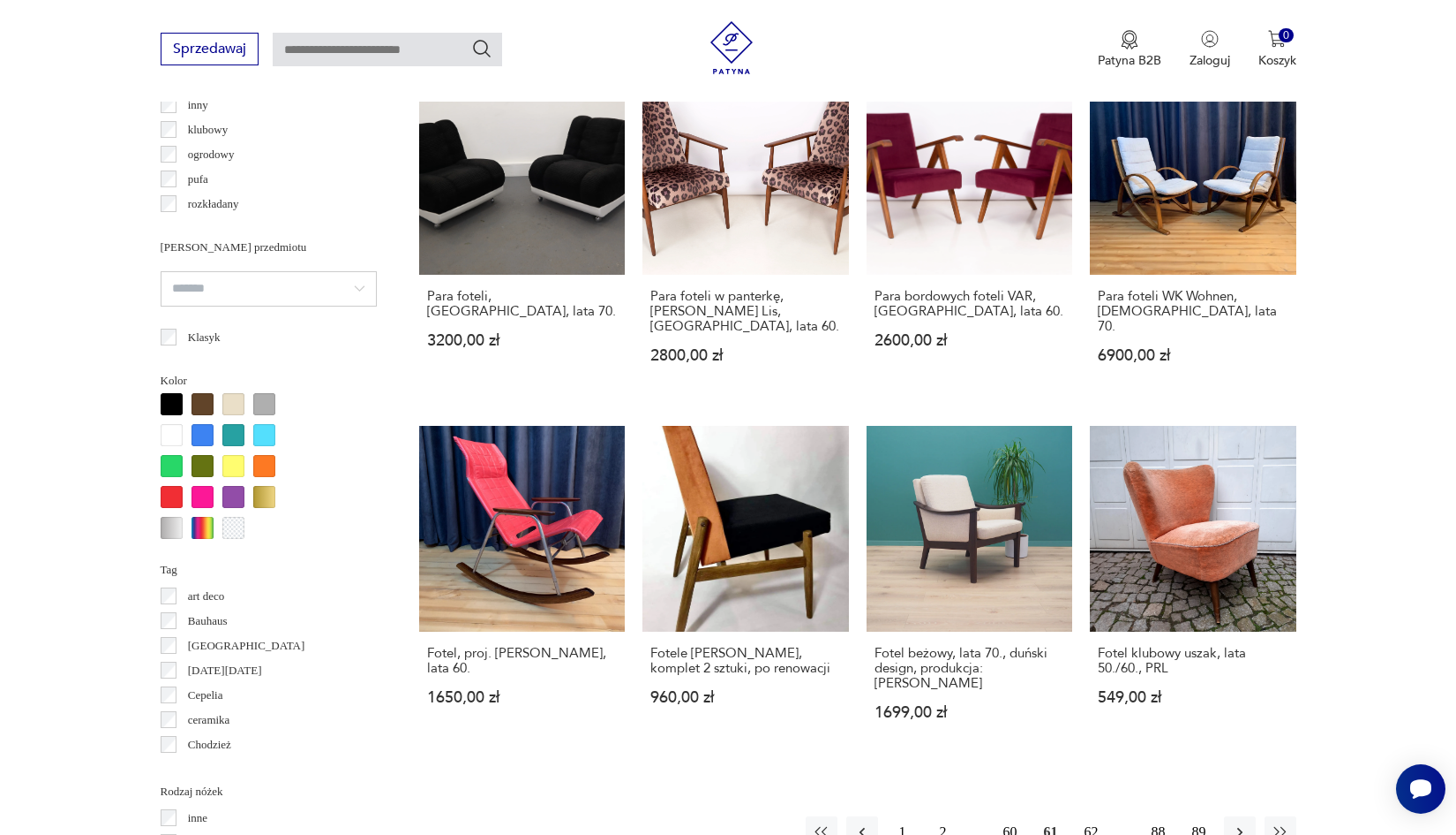
click at [1088, 817] on button "62" at bounding box center [1091, 832] width 32 height 32
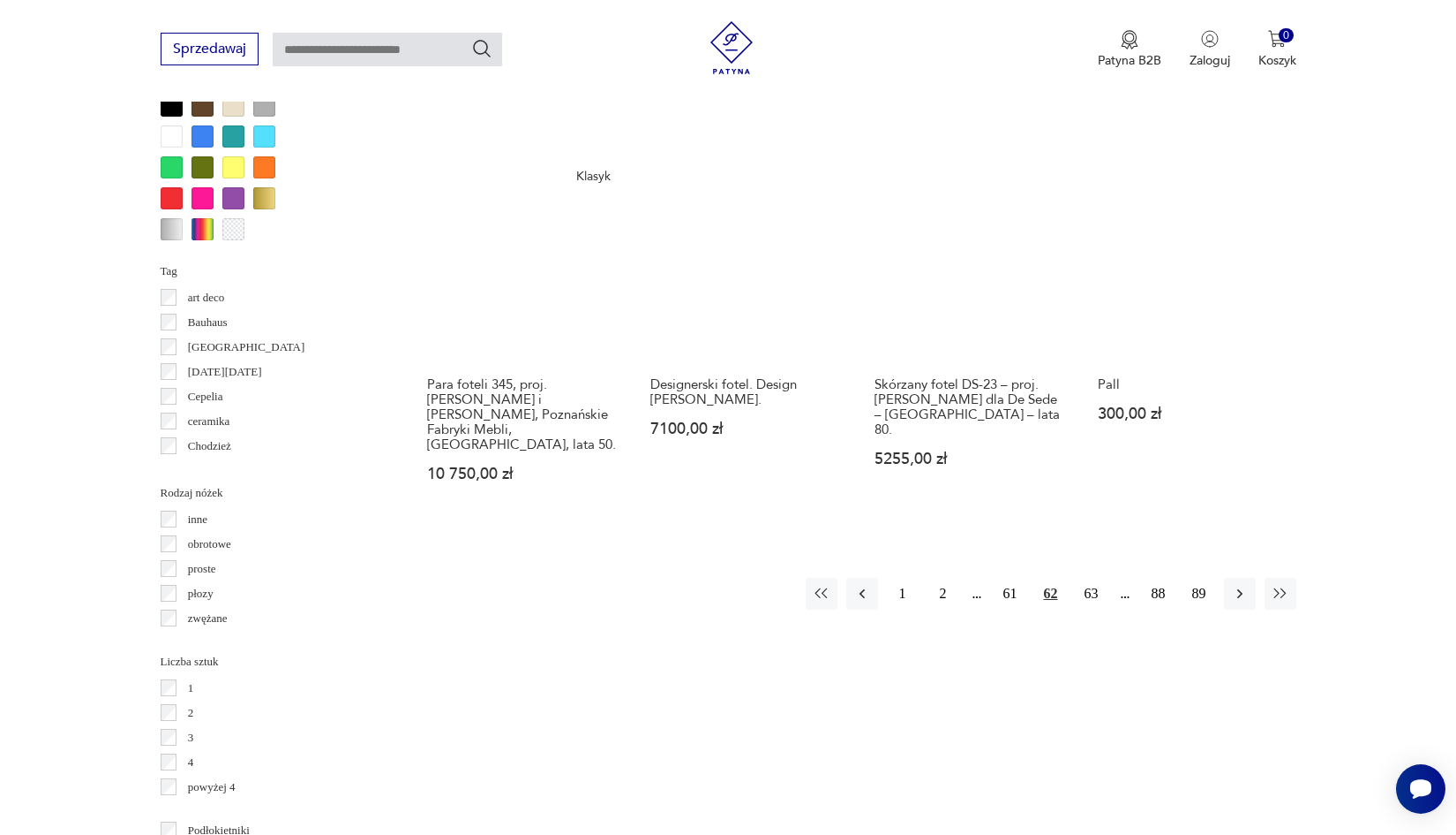
scroll to position [1740, 0]
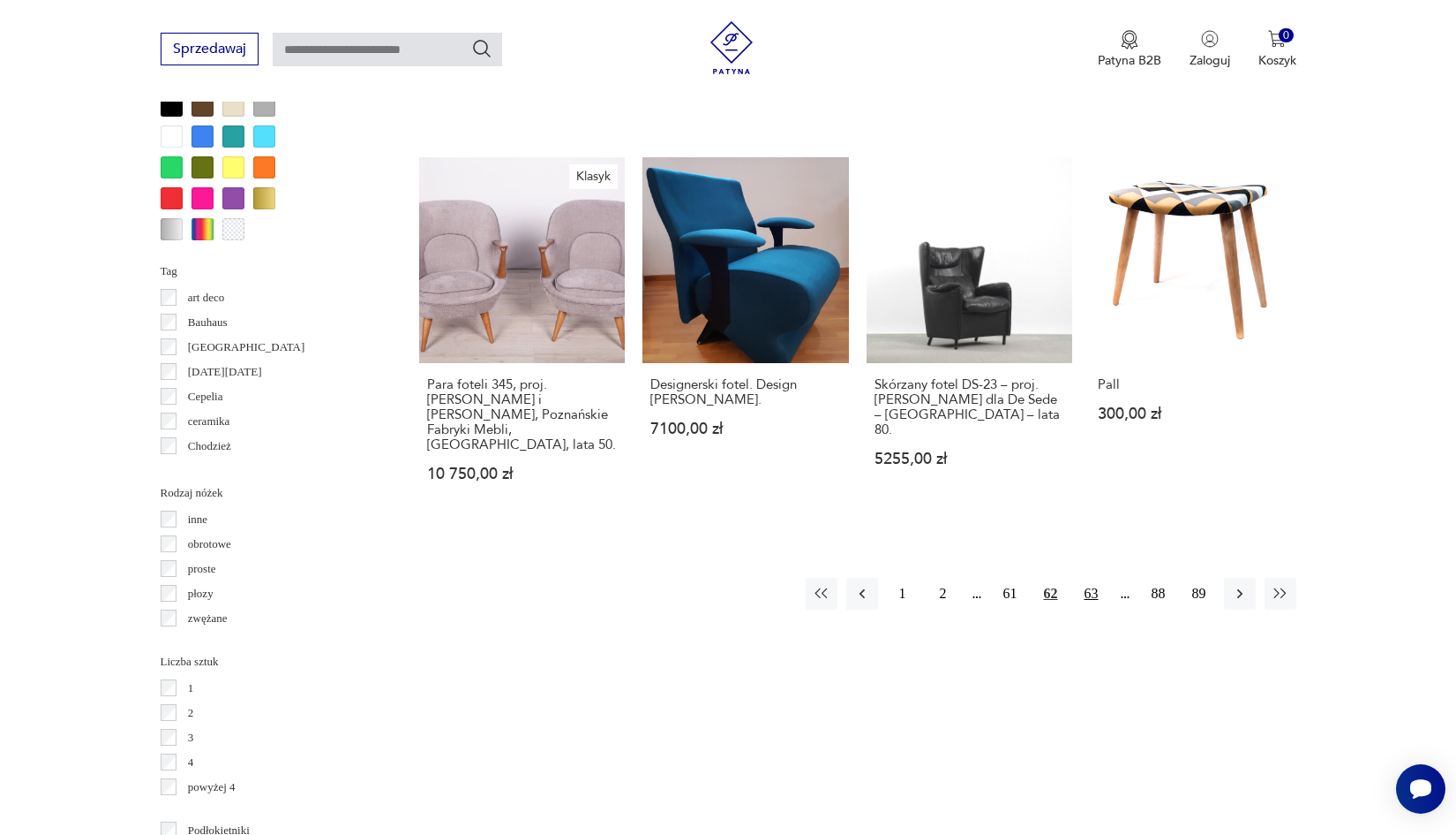
click at [1092, 578] on button "63" at bounding box center [1091, 594] width 32 height 32
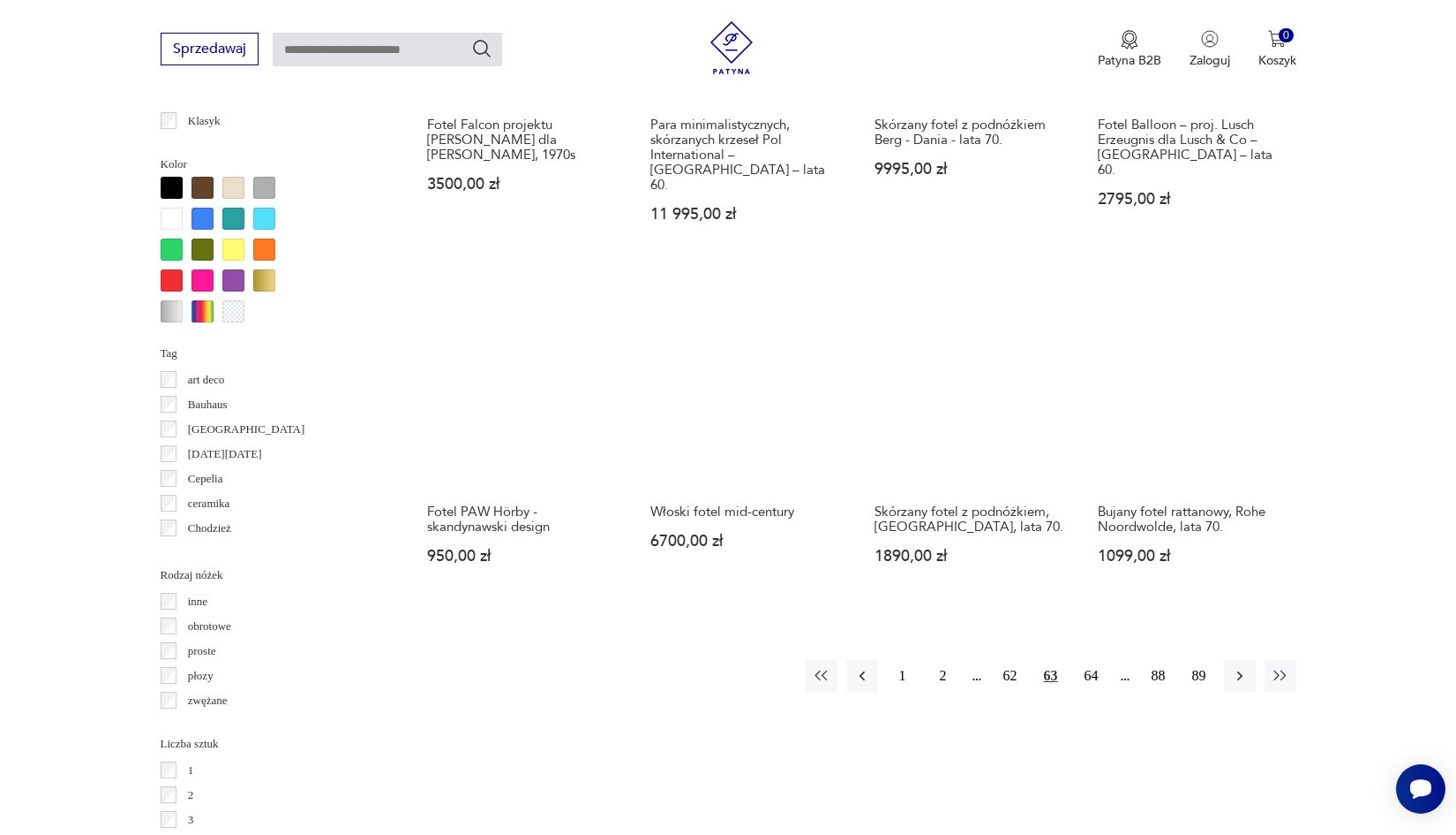
scroll to position [1658, 0]
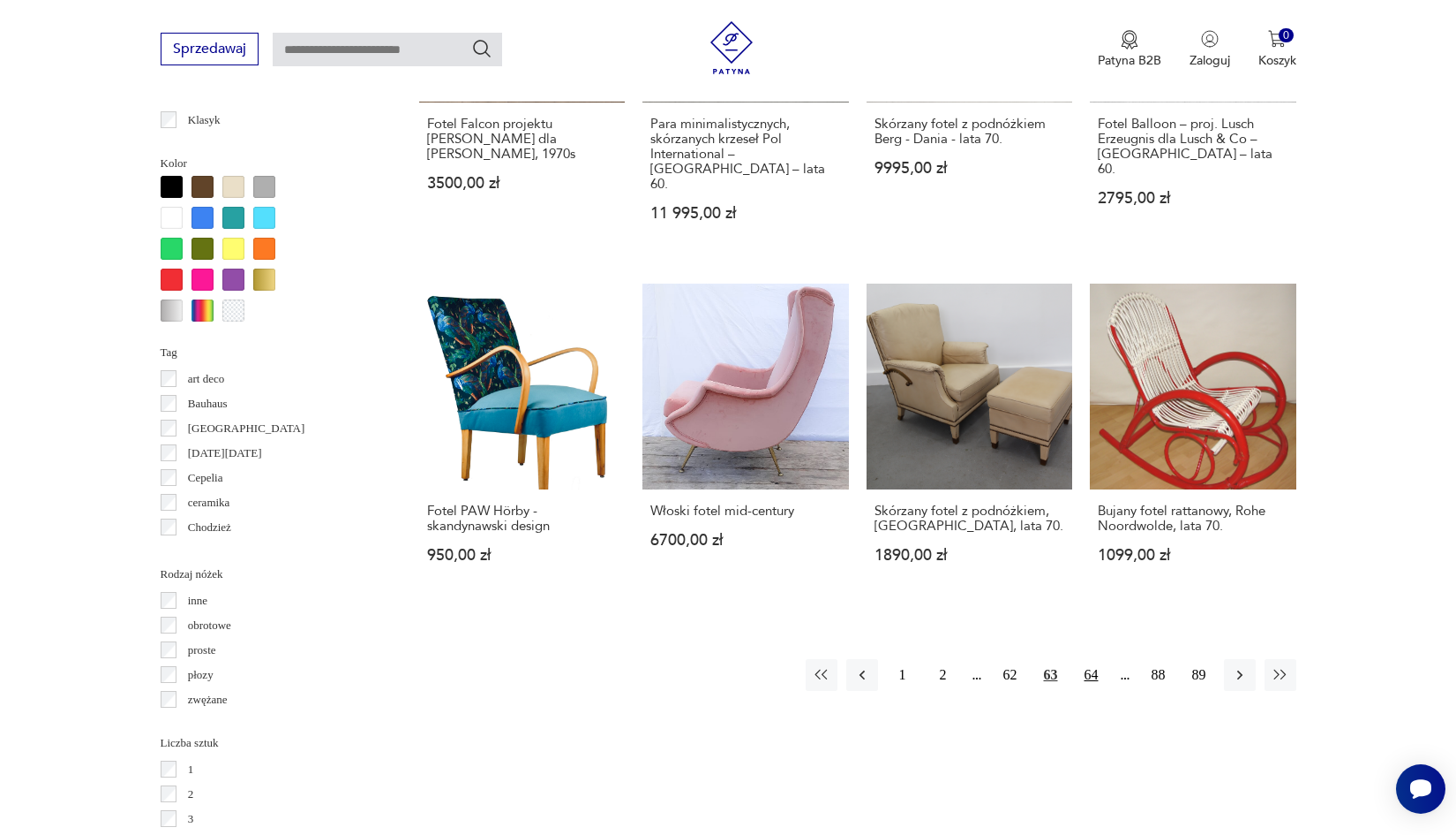
click at [1097, 659] on button "64" at bounding box center [1091, 674] width 32 height 32
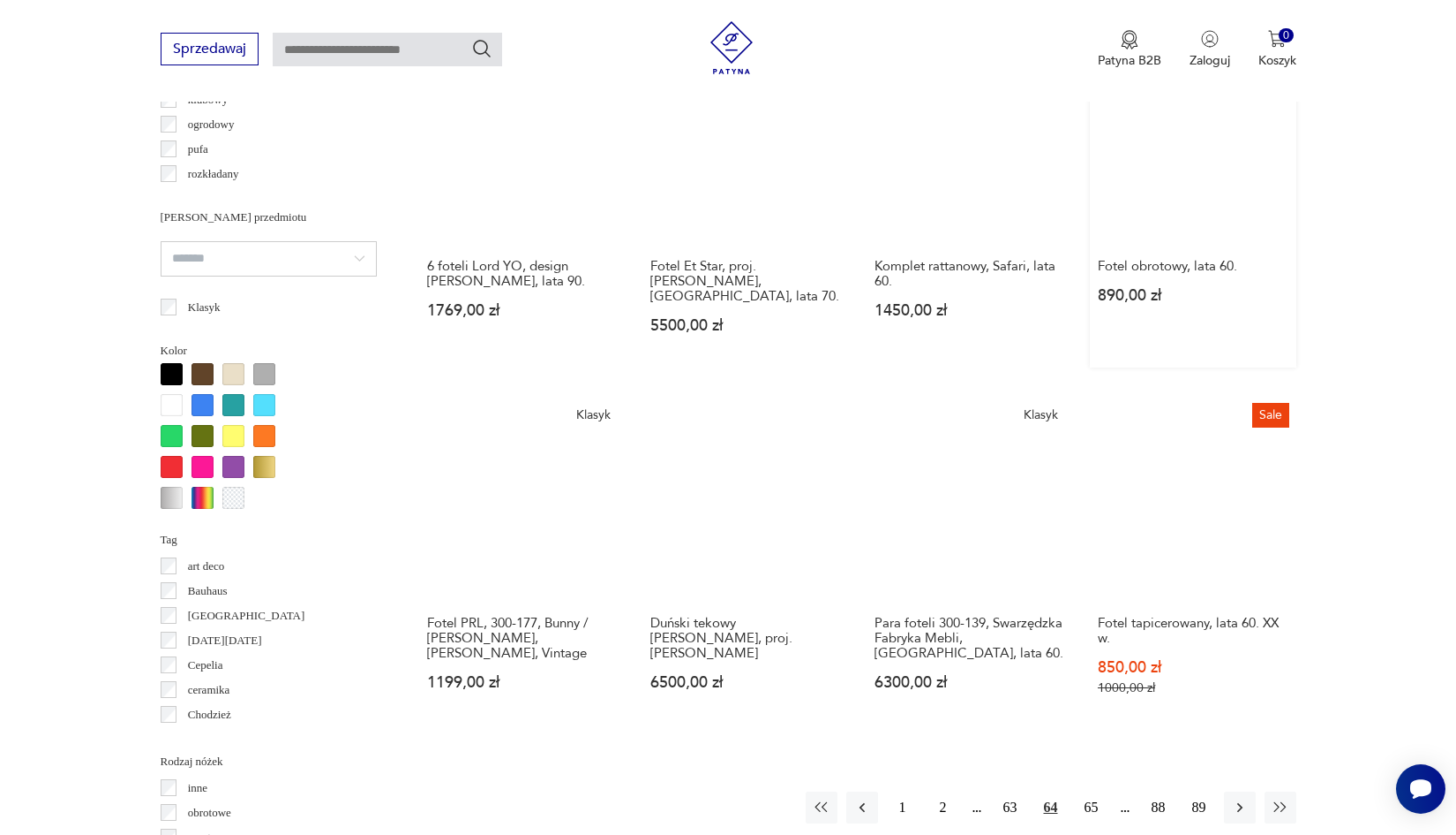
scroll to position [1468, 0]
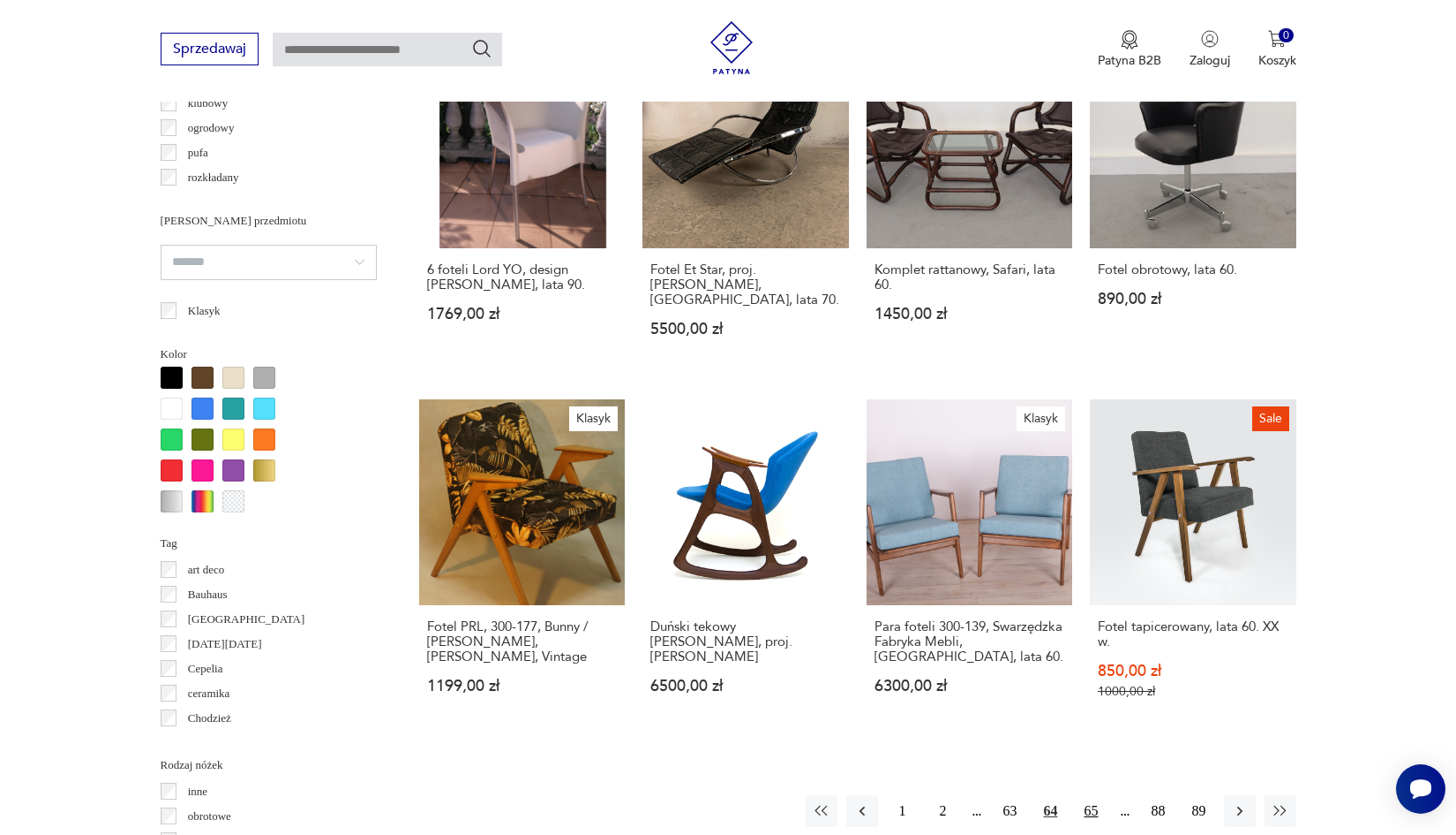
click at [1096, 797] on button "65" at bounding box center [1091, 811] width 32 height 32
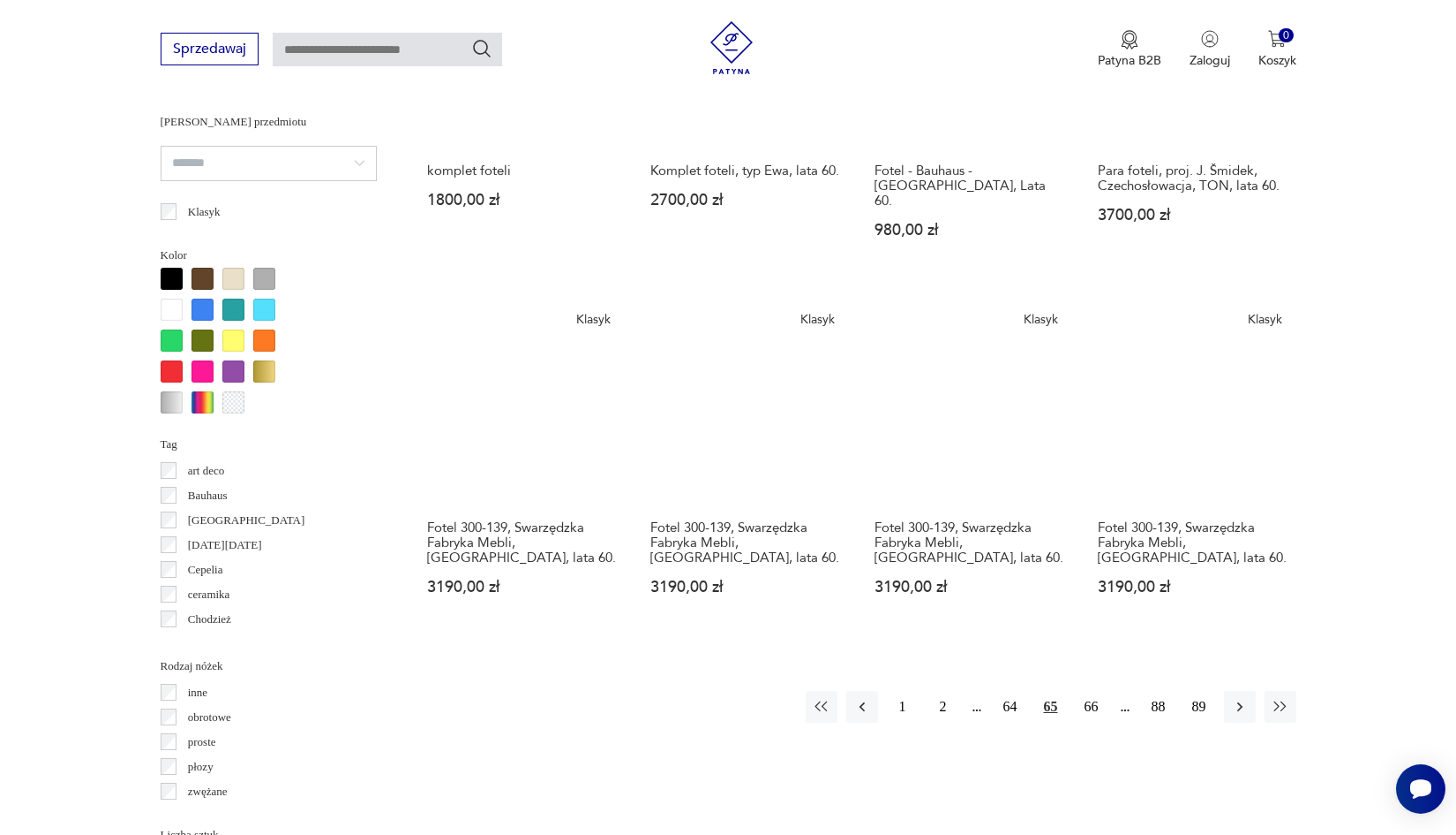
scroll to position [1577, 0]
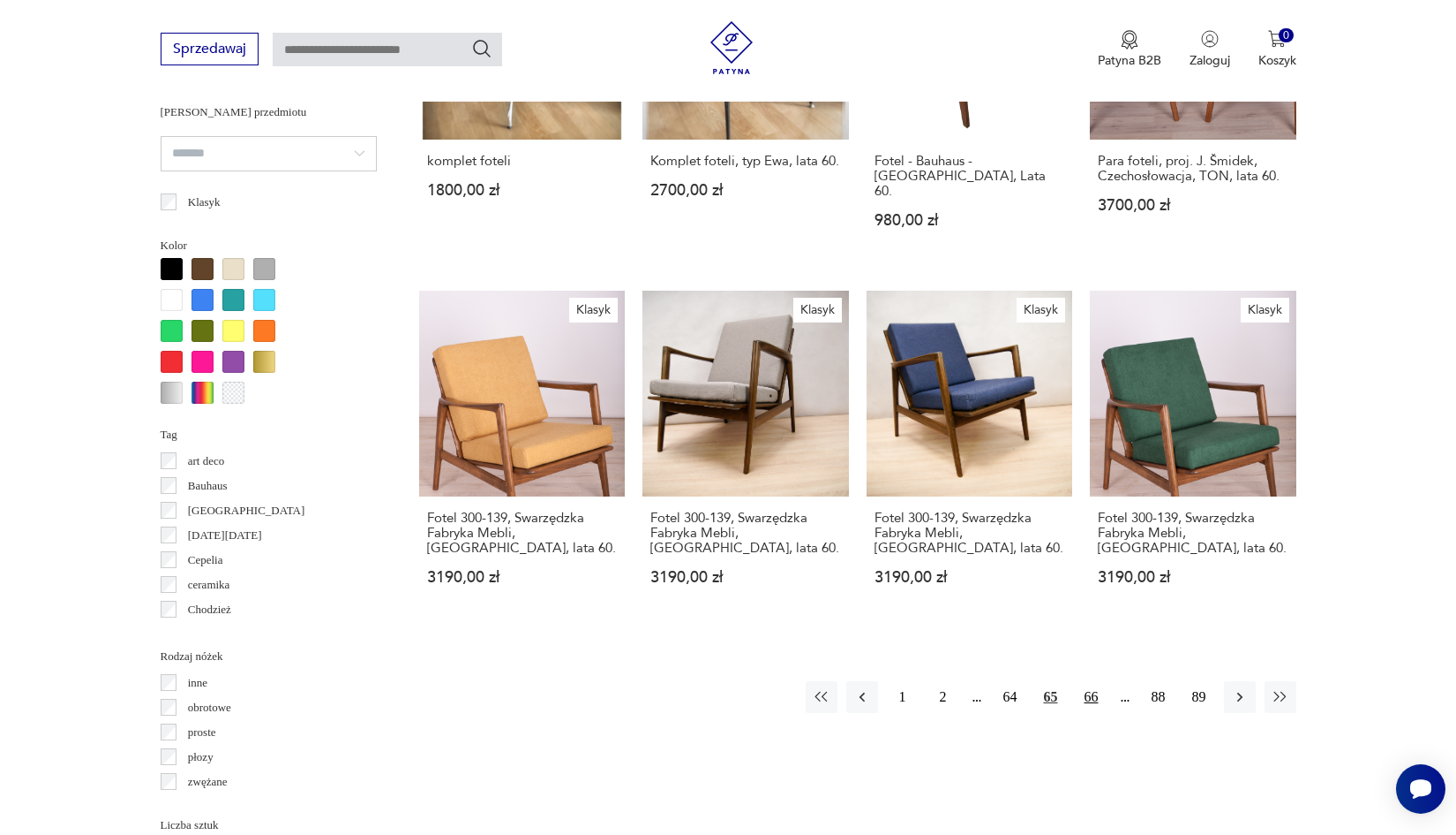
click at [1090, 681] on button "66" at bounding box center [1091, 697] width 32 height 32
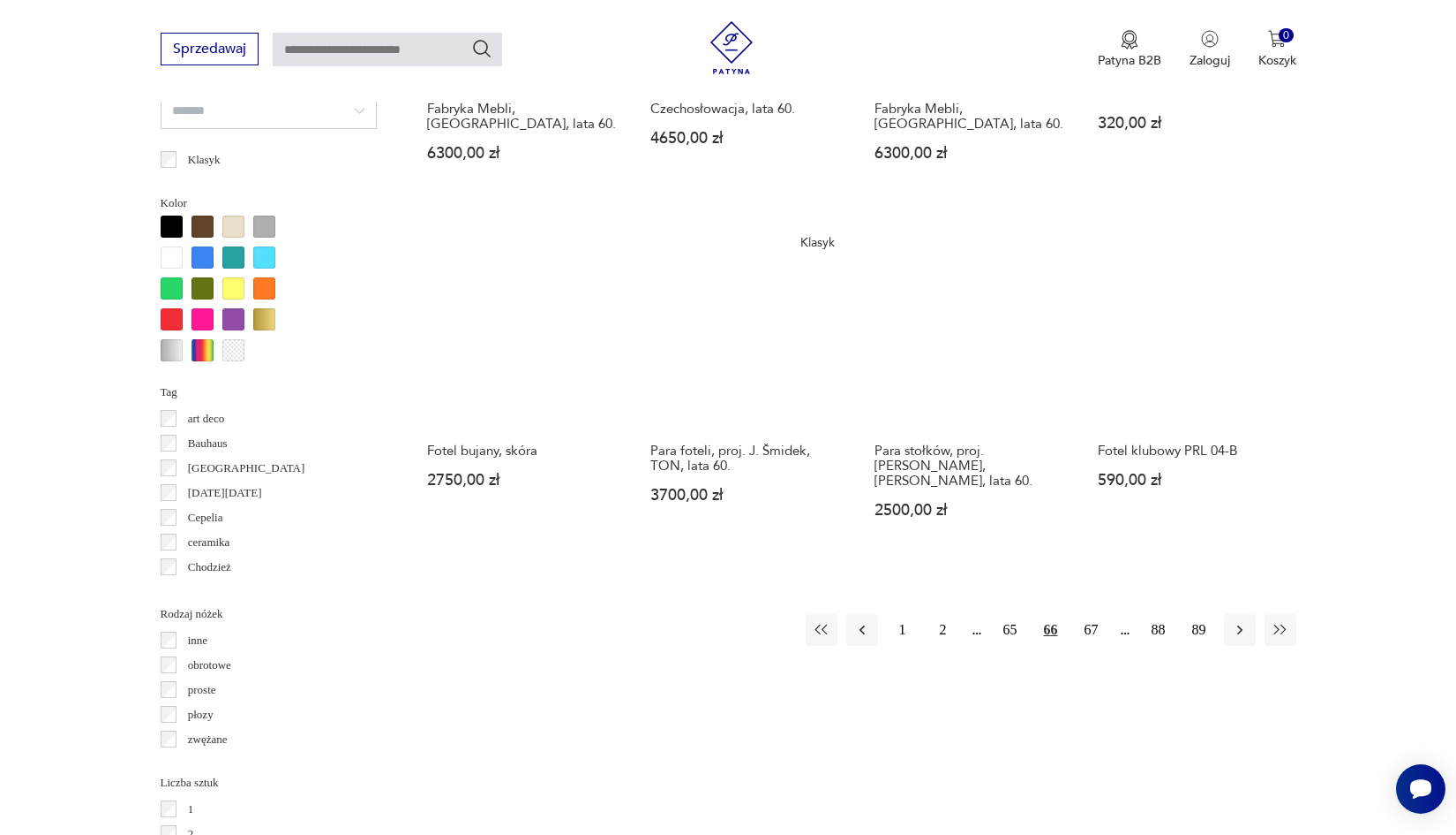
scroll to position [1620, 0]
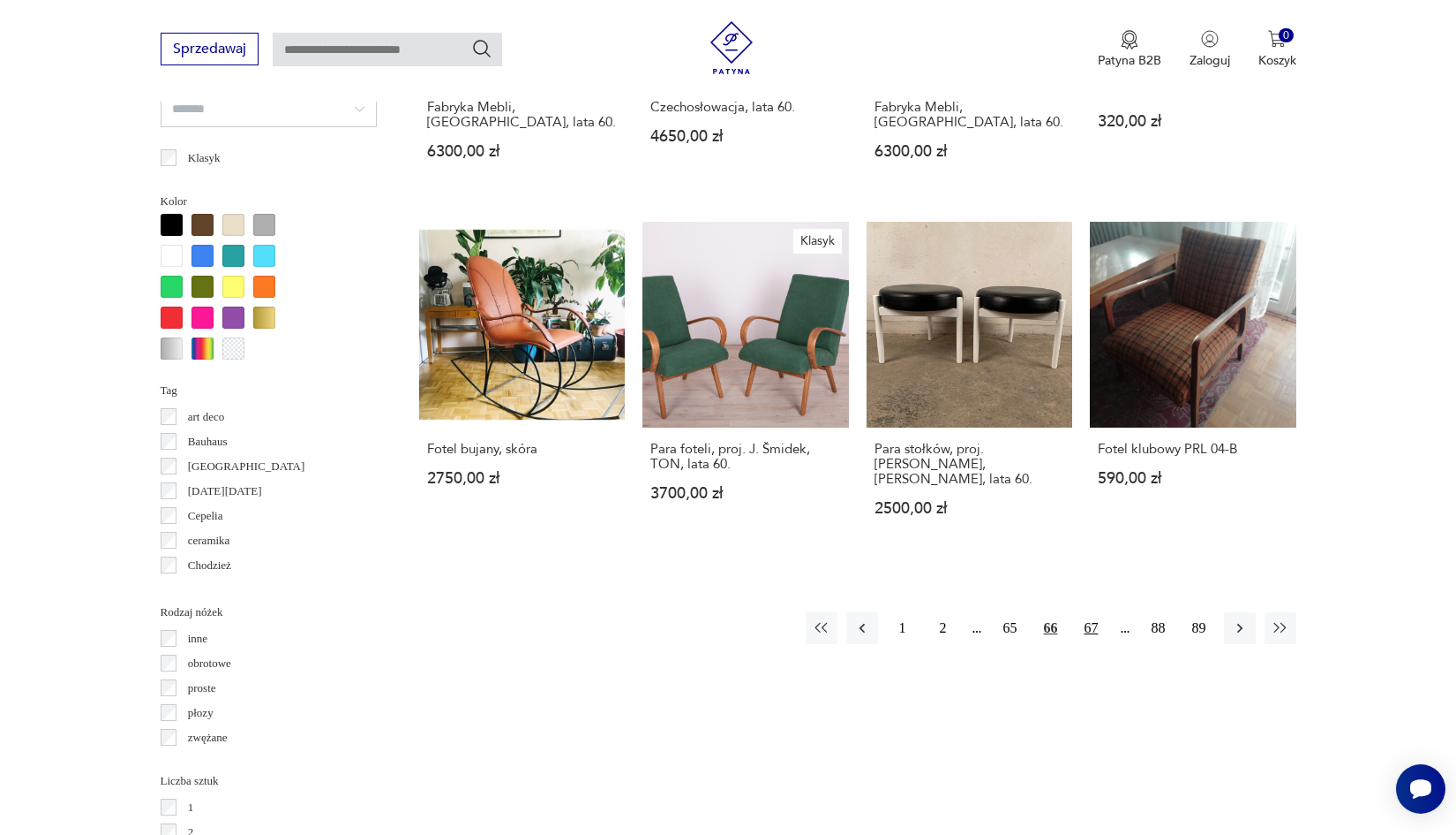
click at [1091, 644] on button "67" at bounding box center [1091, 628] width 32 height 32
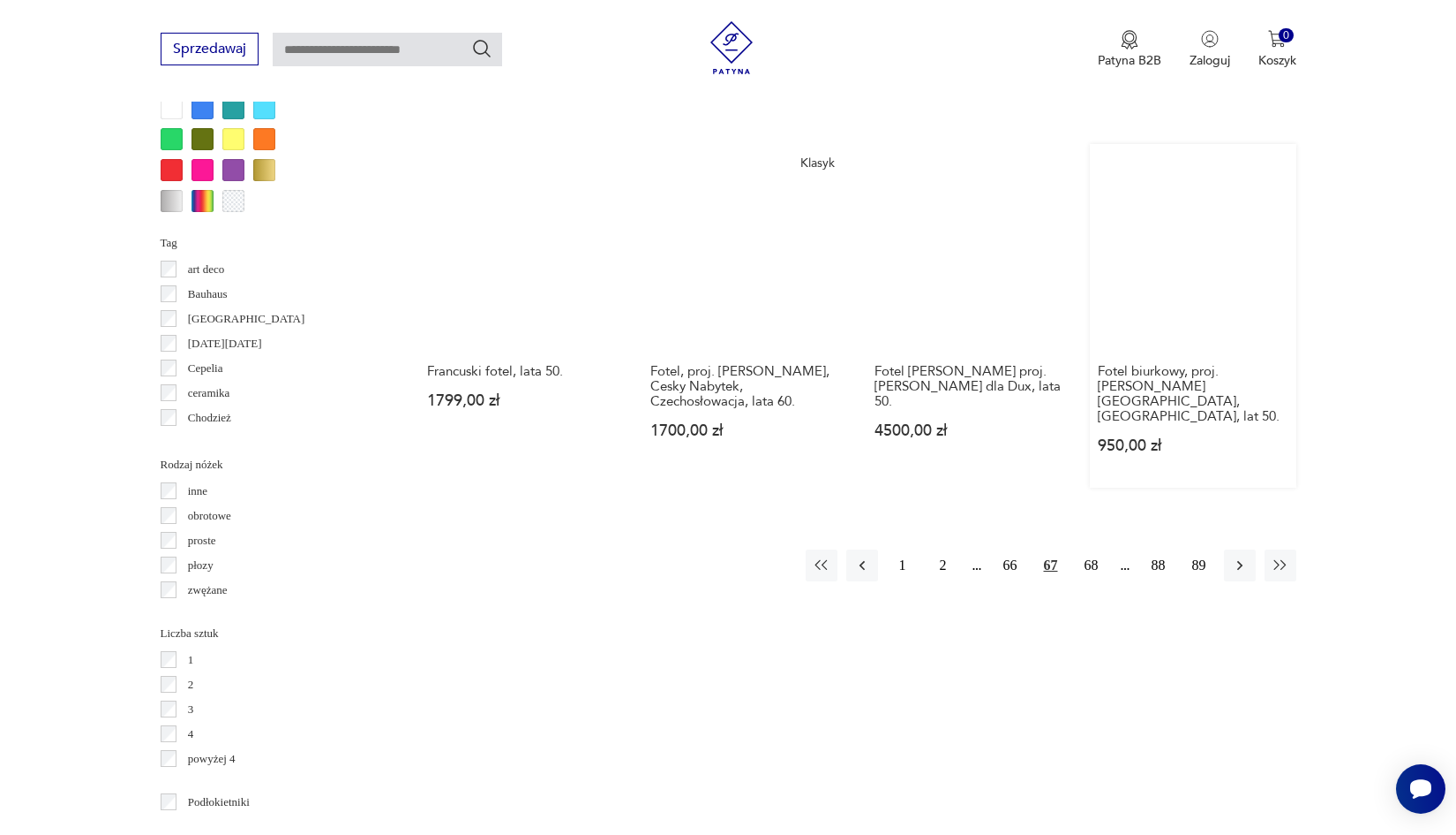
scroll to position [1770, 0]
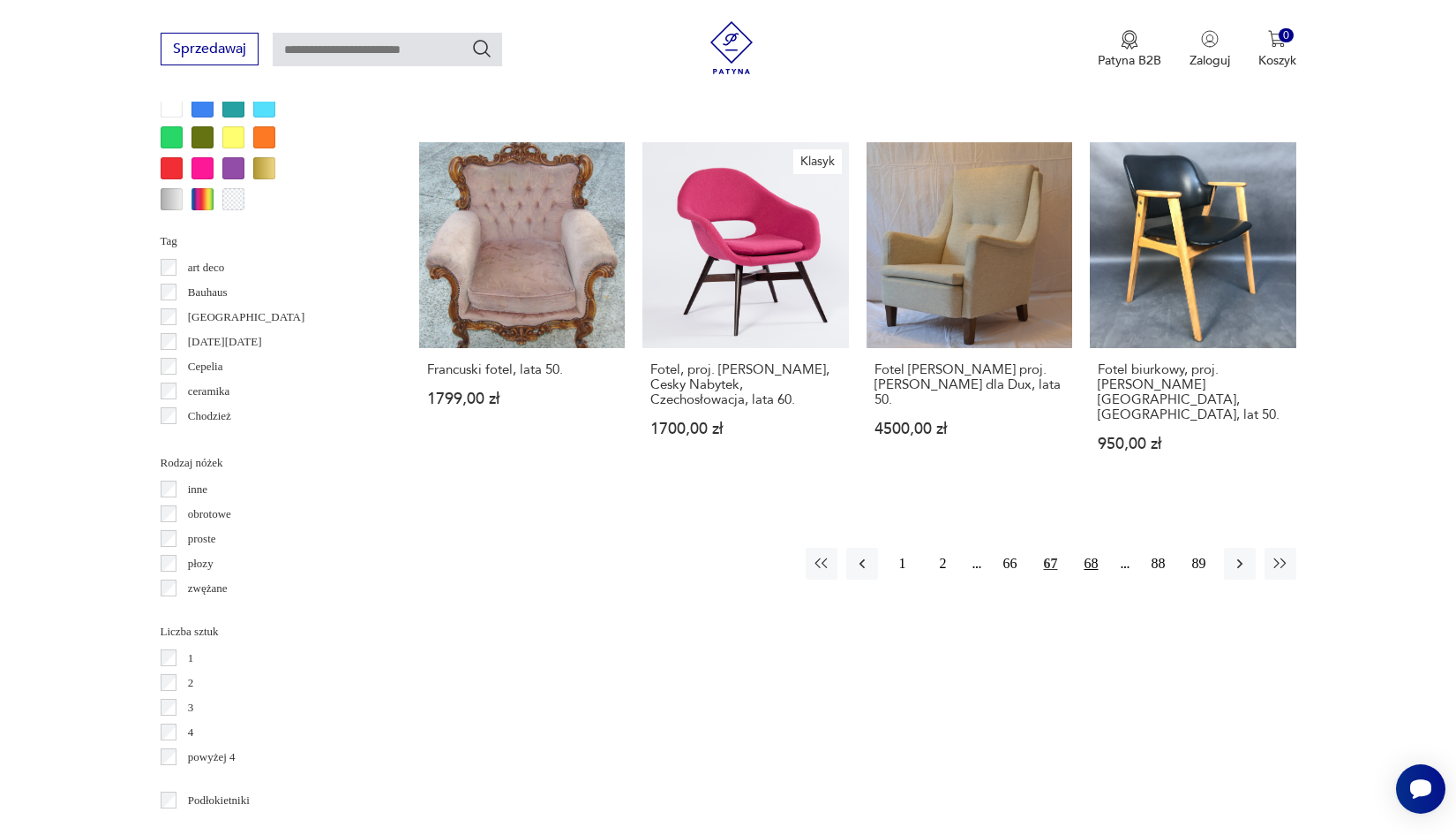
click at [1084, 548] on button "68" at bounding box center [1091, 563] width 32 height 32
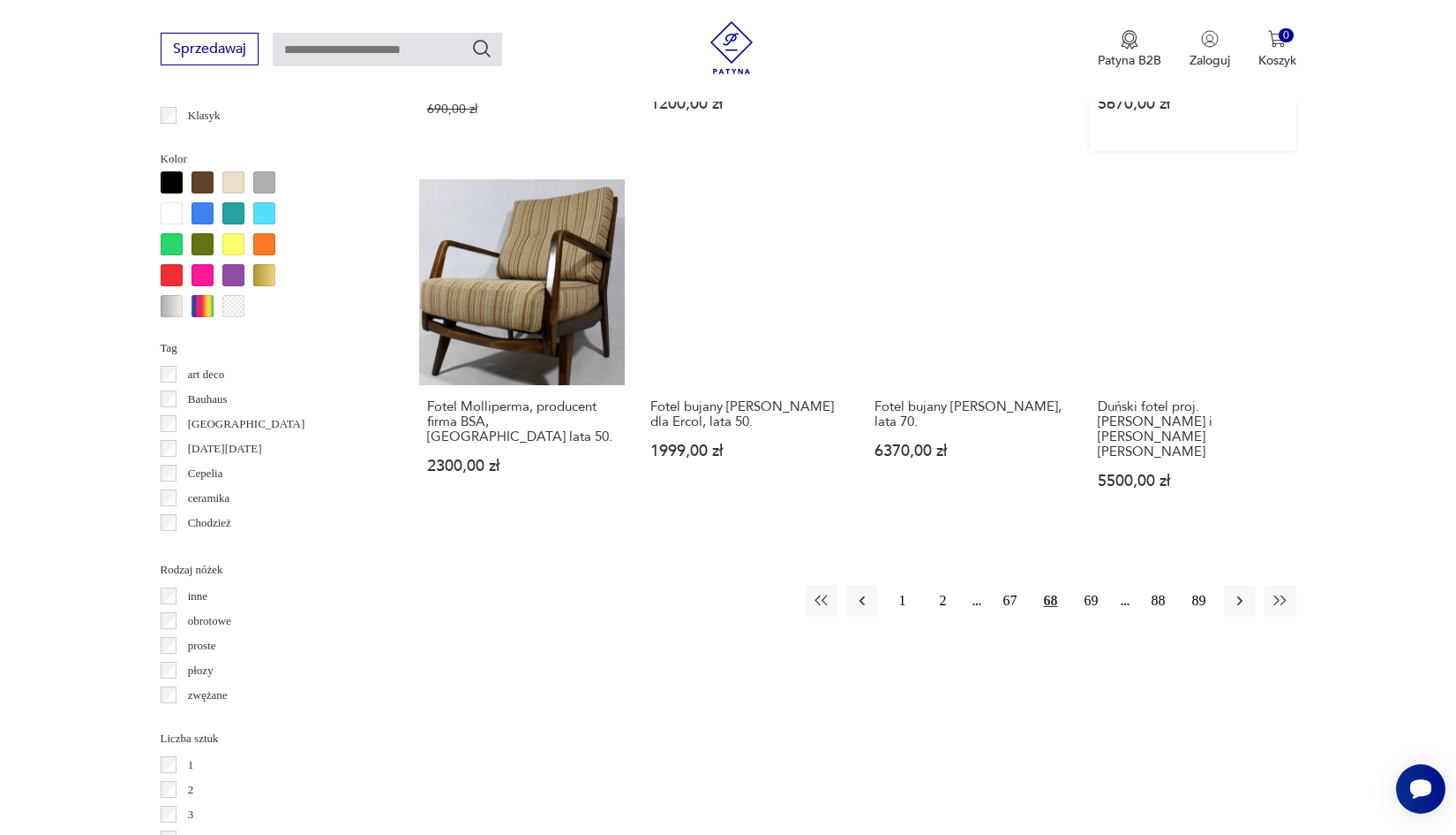
scroll to position [1664, 0]
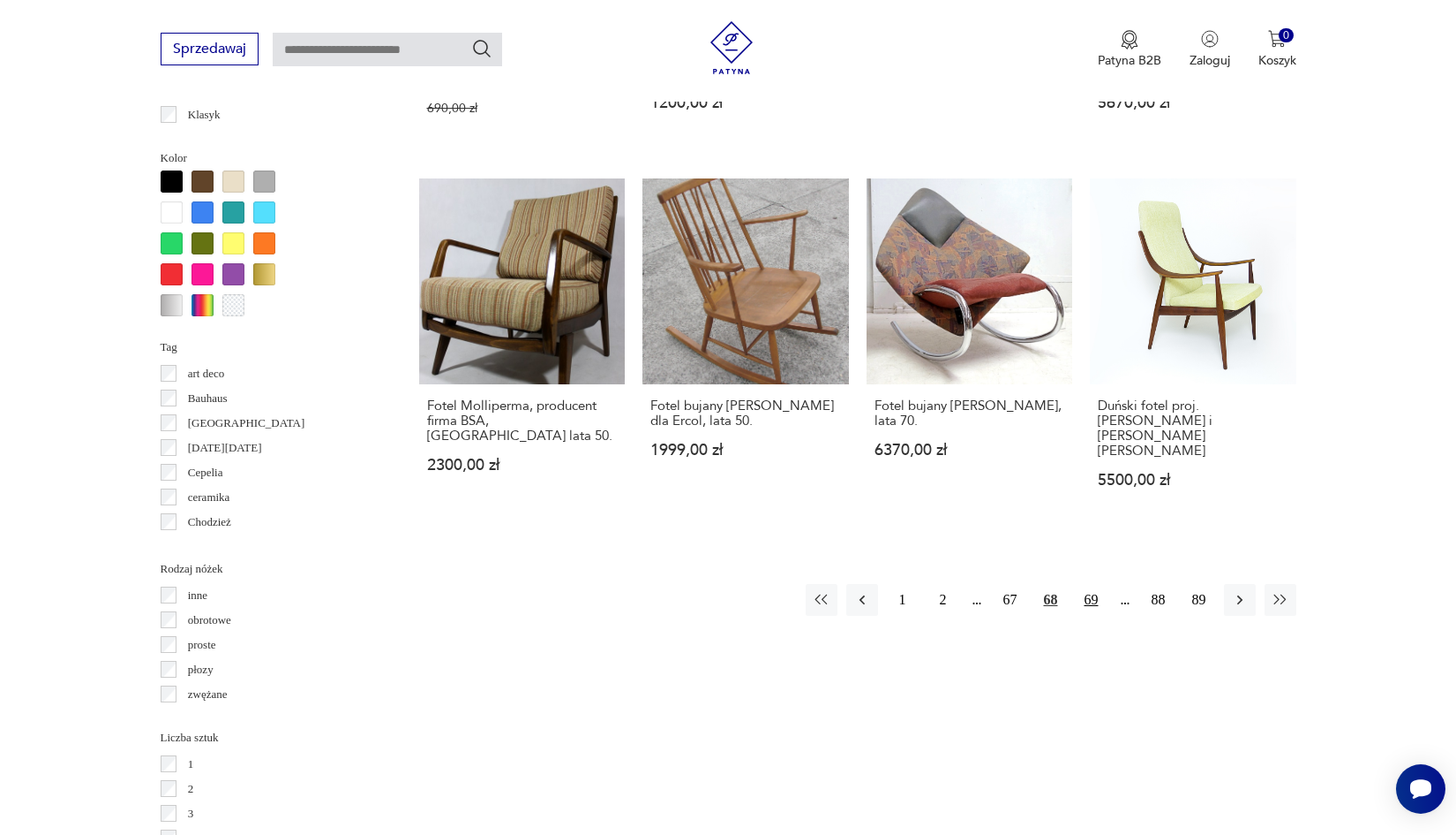
click at [1093, 607] on button "69" at bounding box center [1091, 599] width 32 height 32
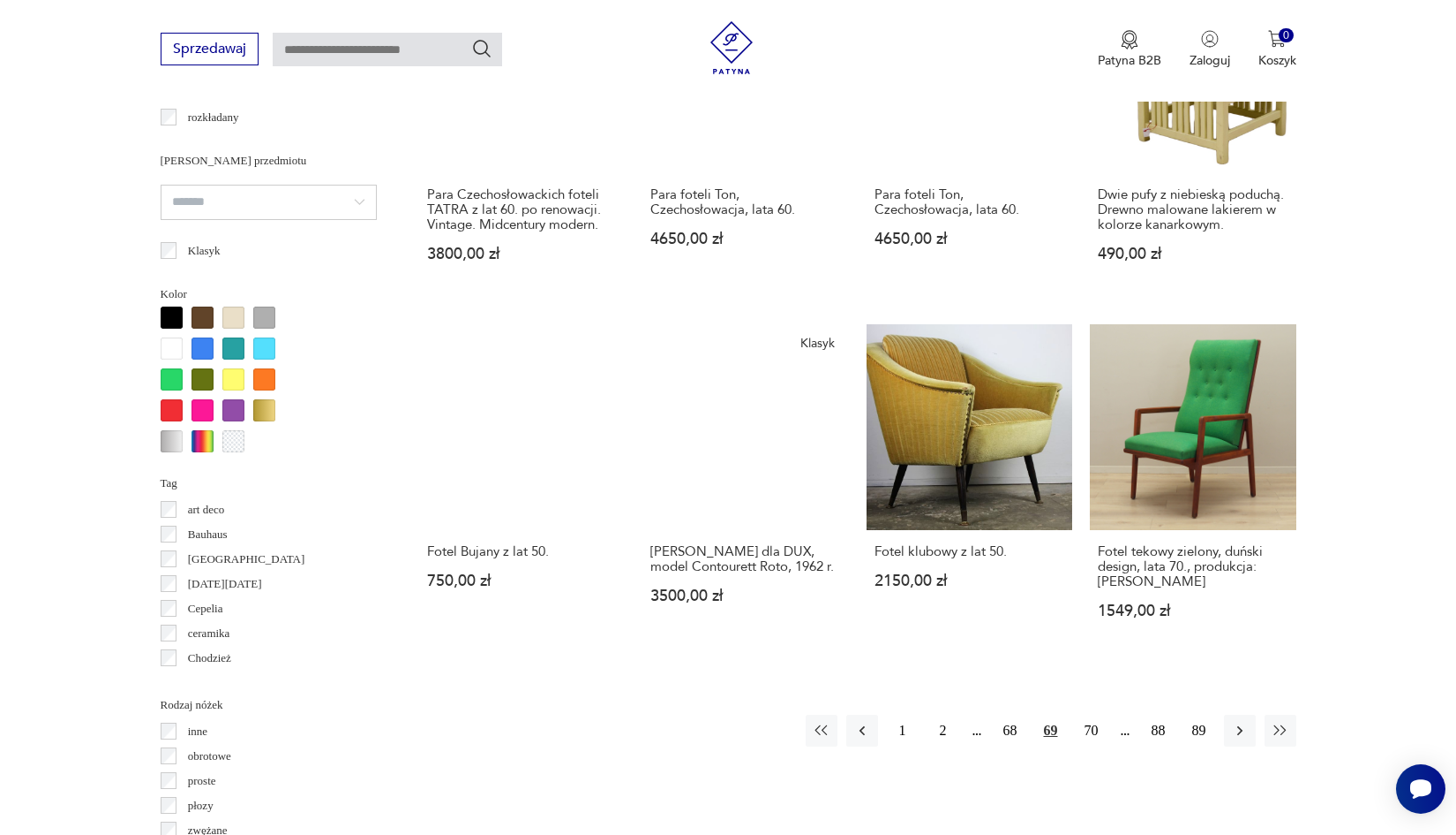
scroll to position [1539, 0]
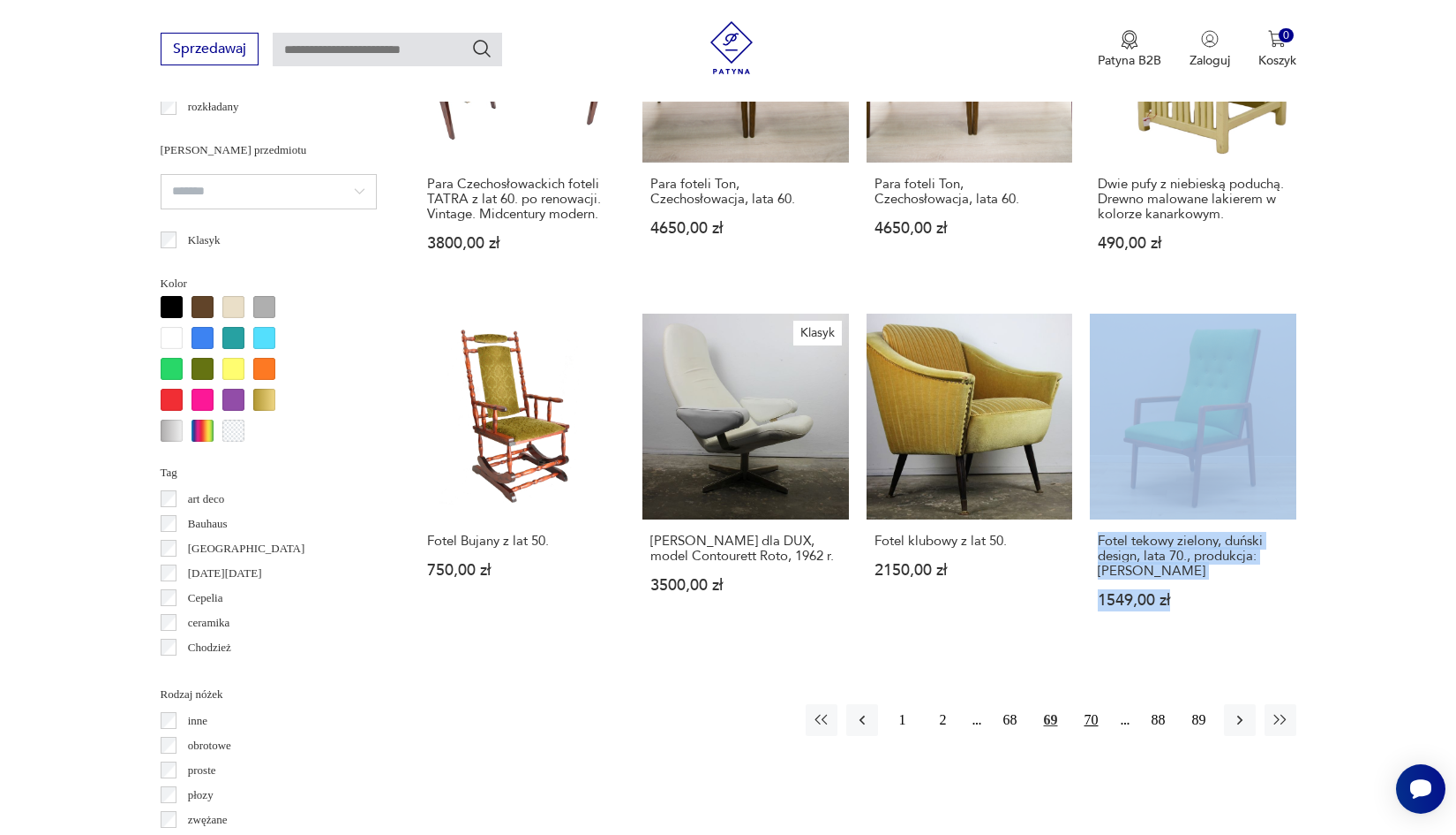
click at [1087, 736] on button "70" at bounding box center [1091, 719] width 32 height 32
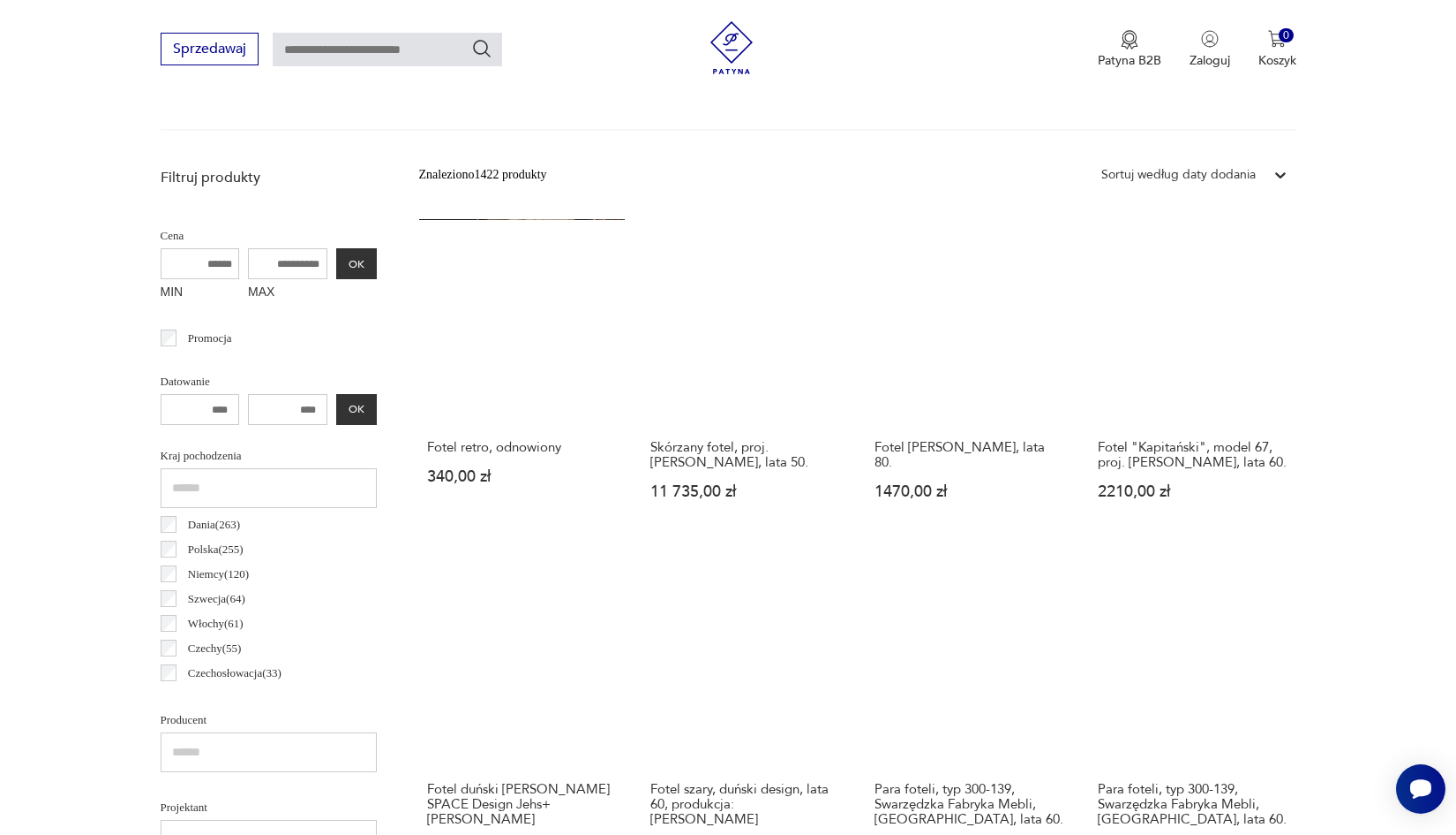
scroll to position [470, 0]
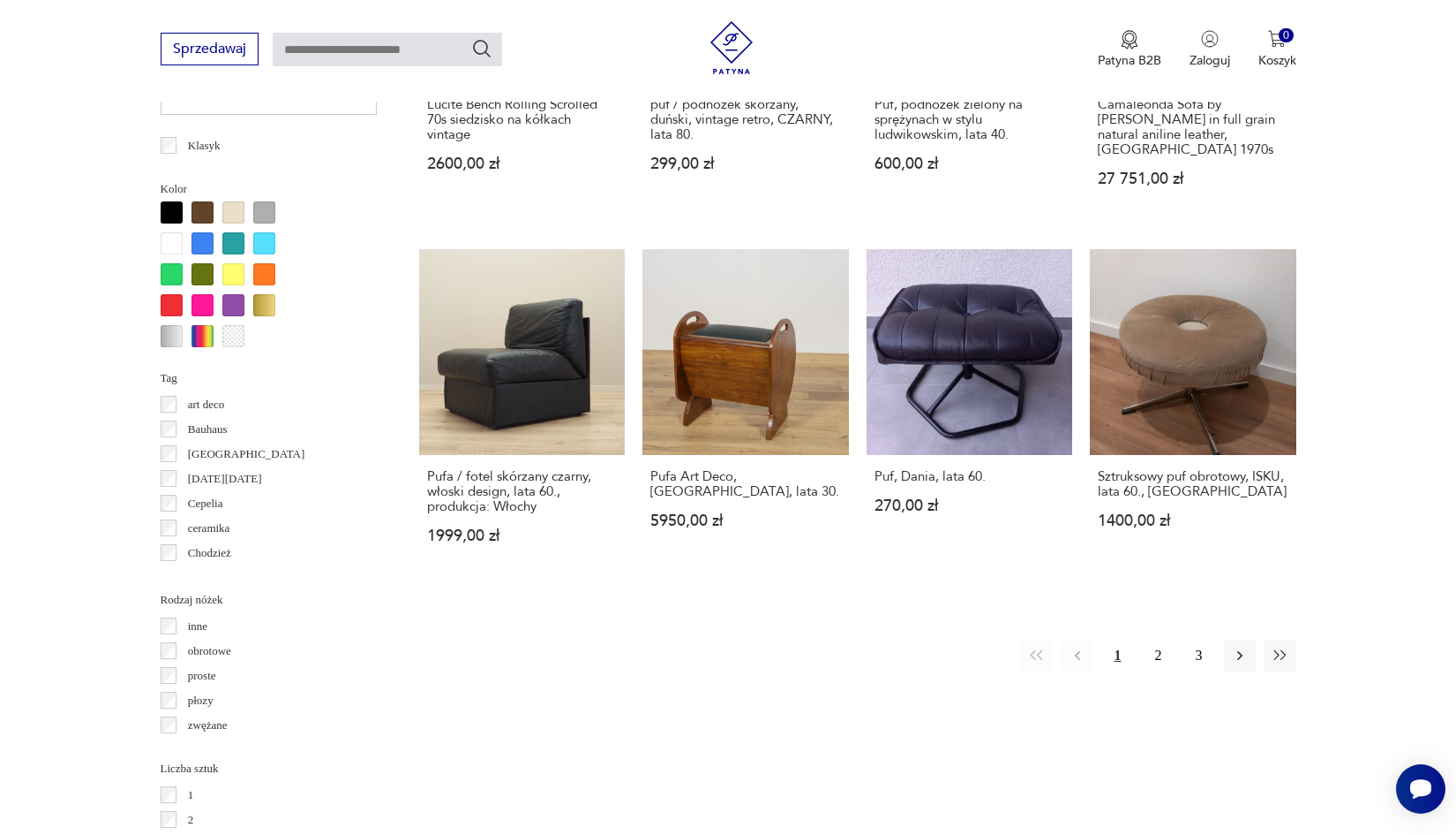
scroll to position [1640, 0]
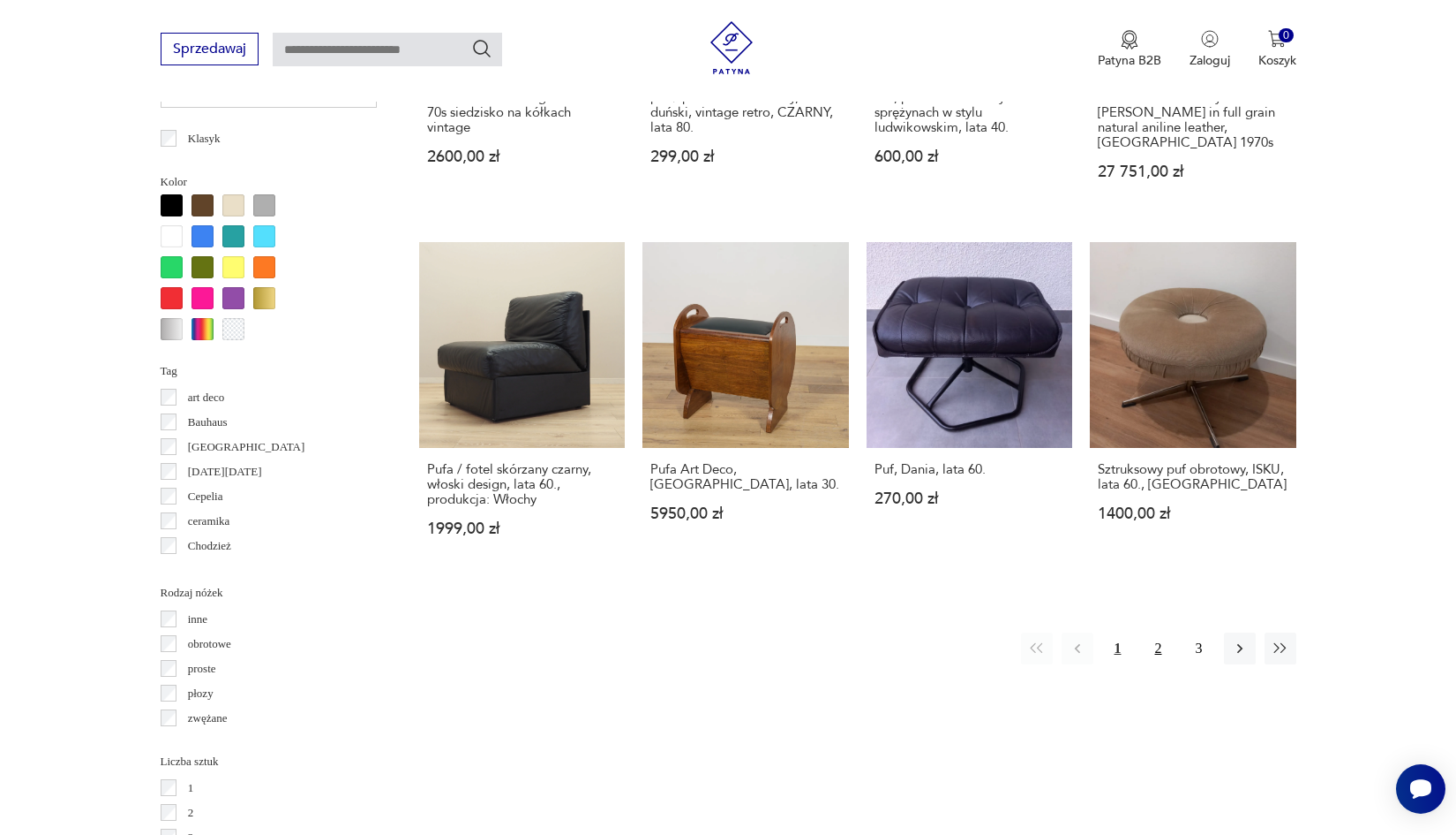
click at [1150, 644] on button "2" at bounding box center [1158, 648] width 32 height 32
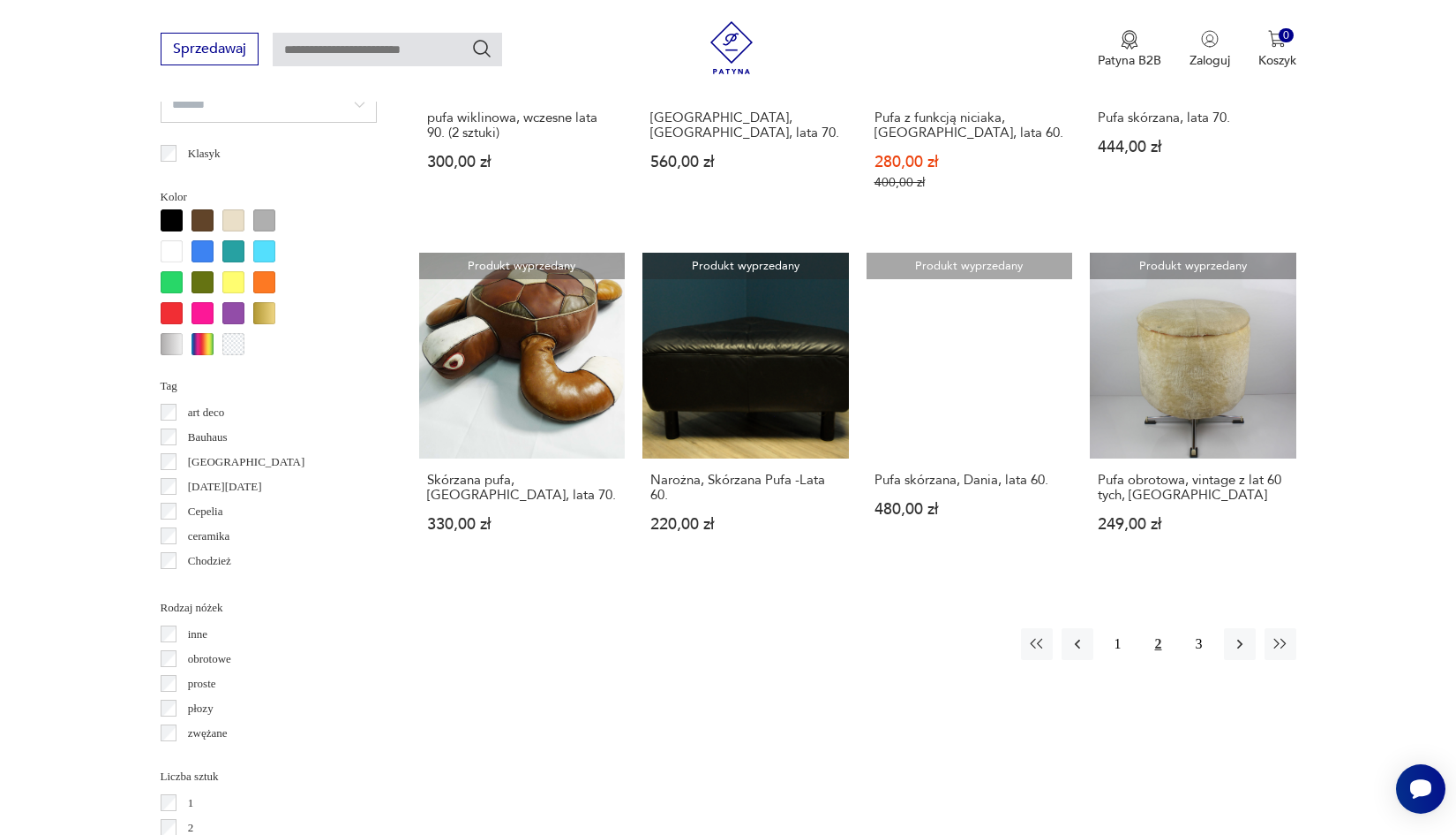
scroll to position [1630, 0]
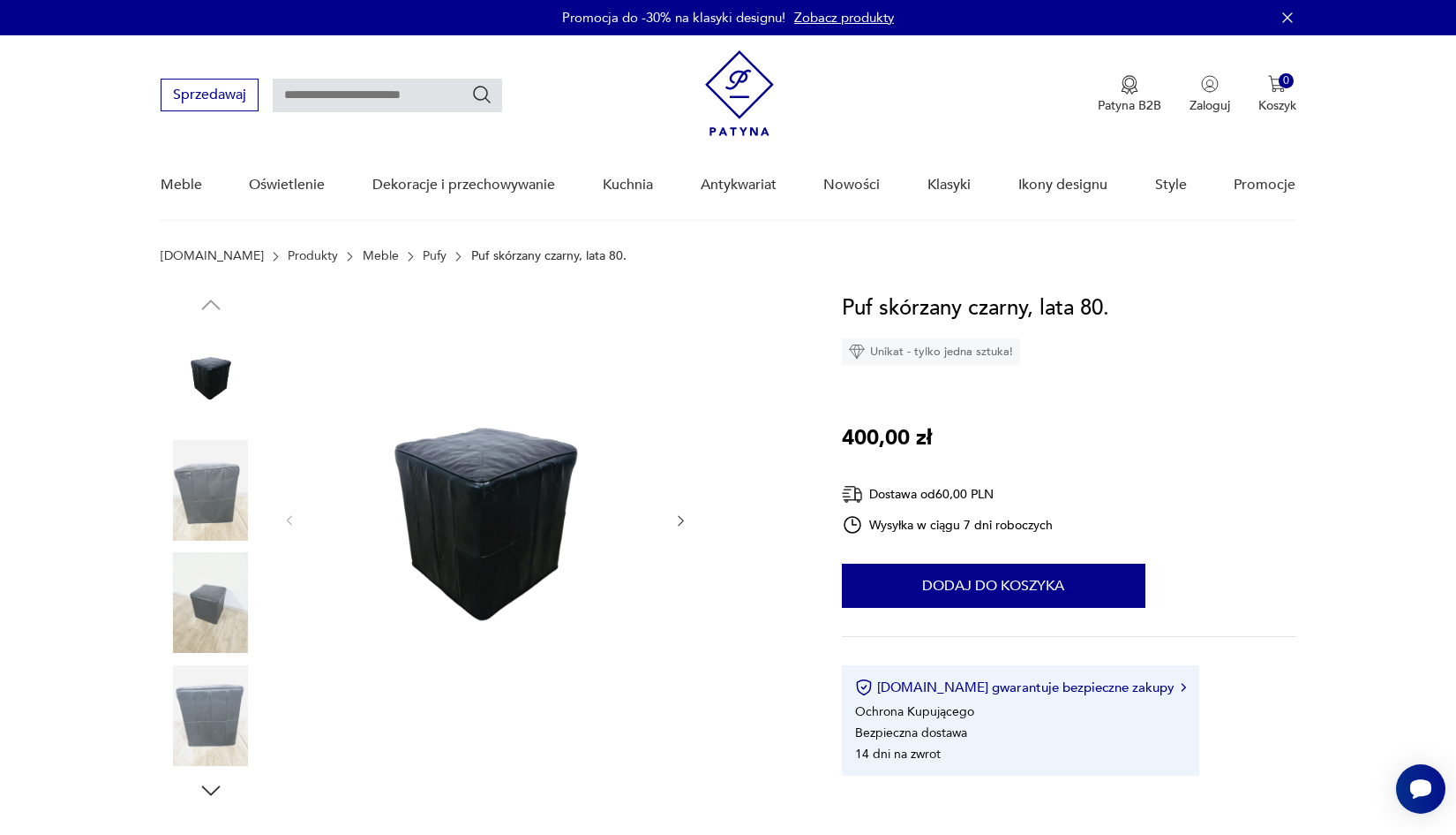
click at [215, 495] on img at bounding box center [210, 490] width 100 height 100
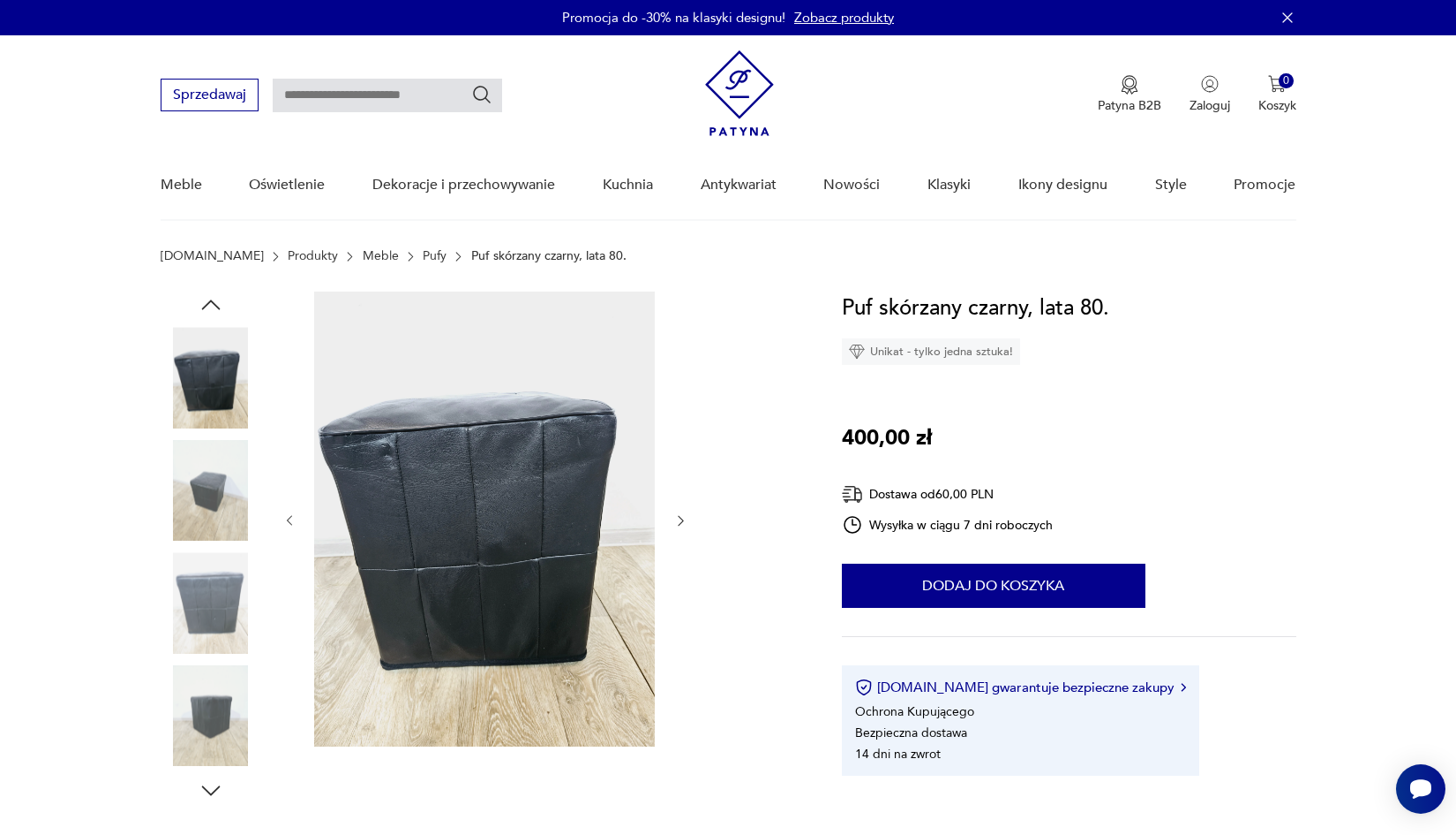
click at [217, 535] on img at bounding box center [210, 490] width 100 height 100
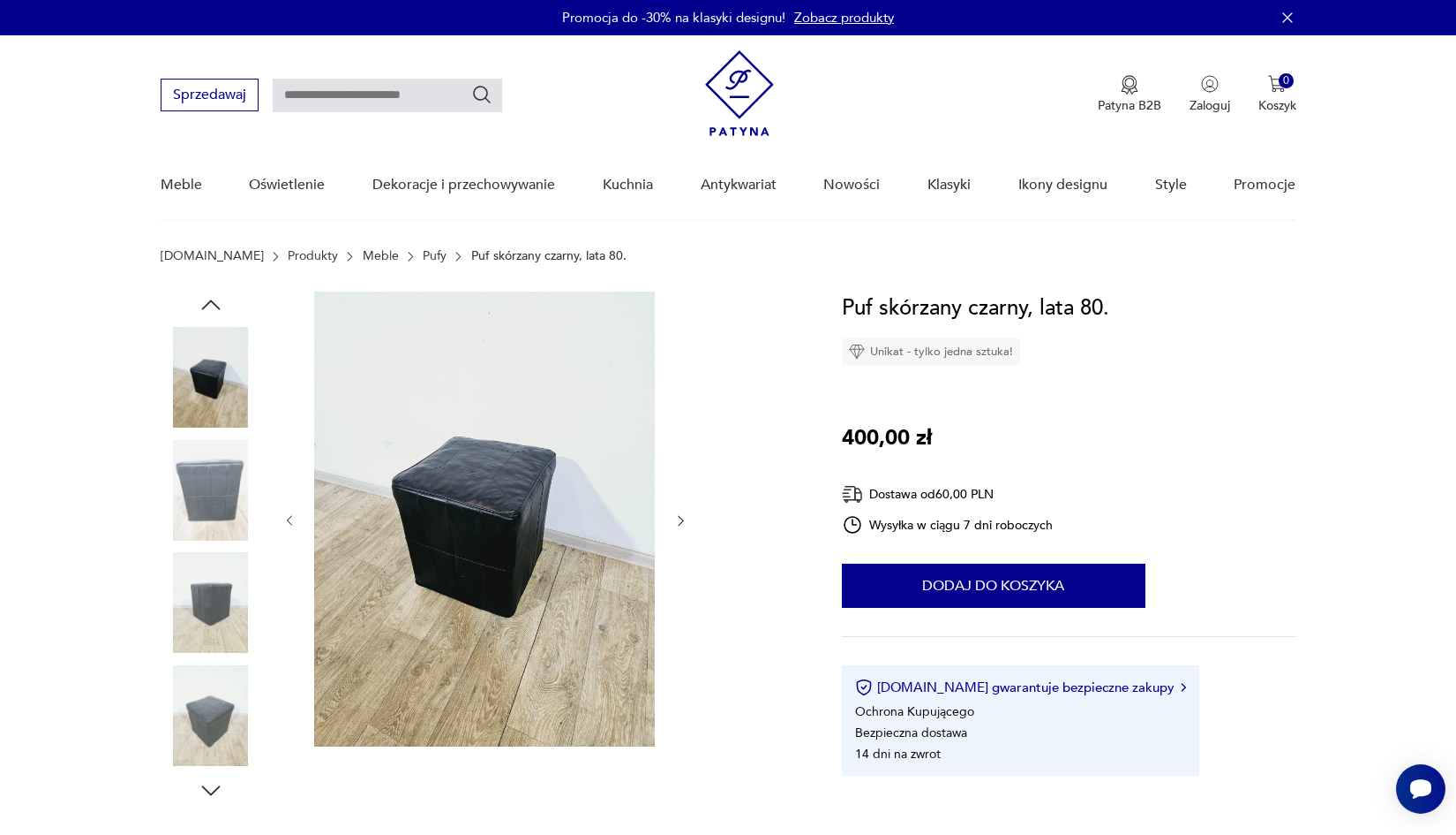
click at [232, 604] on img at bounding box center [210, 601] width 100 height 100
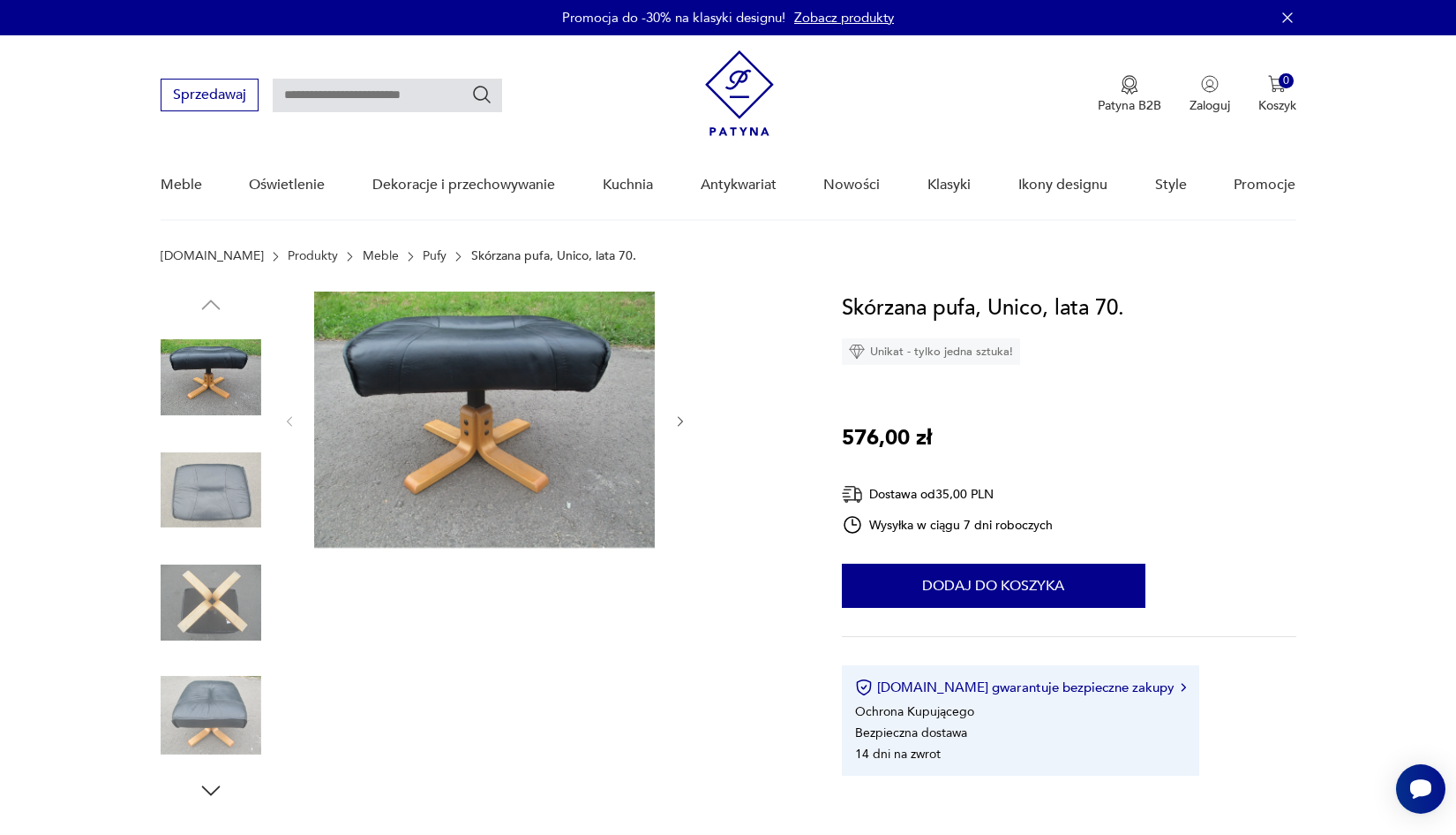
click at [239, 497] on img at bounding box center [210, 490] width 100 height 100
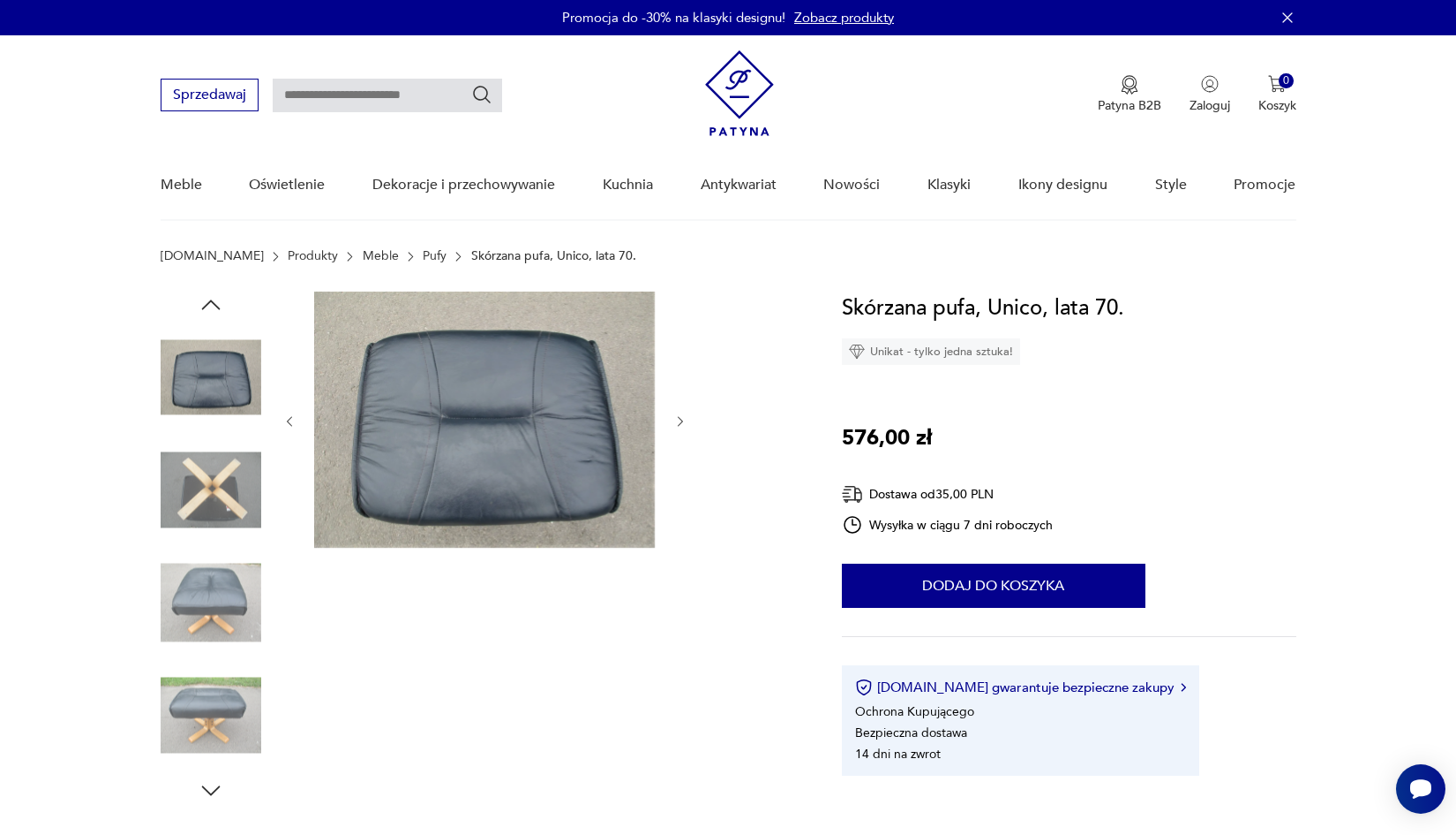
click at [230, 488] on img at bounding box center [210, 490] width 100 height 100
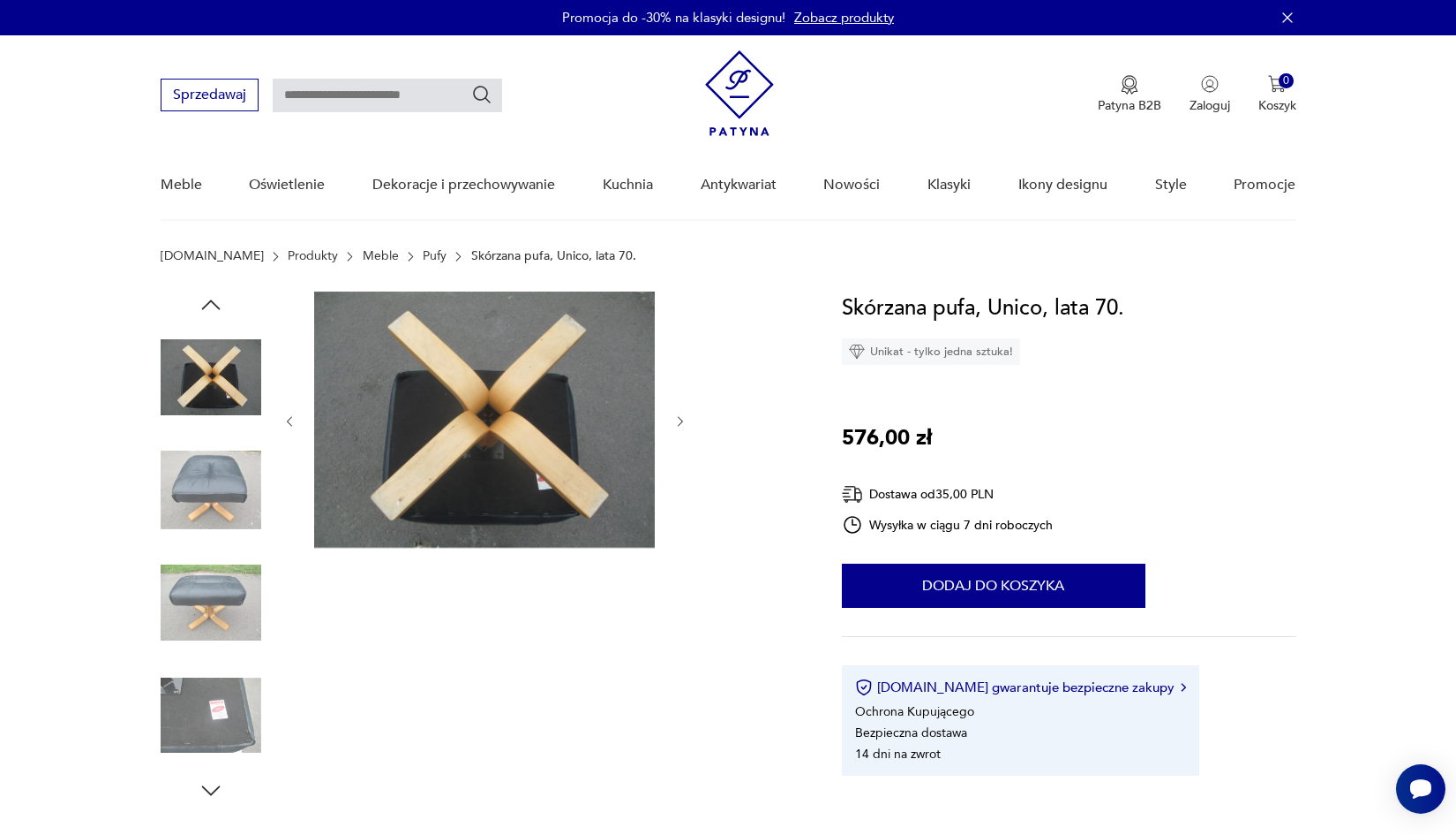
click at [234, 526] on img at bounding box center [210, 490] width 100 height 100
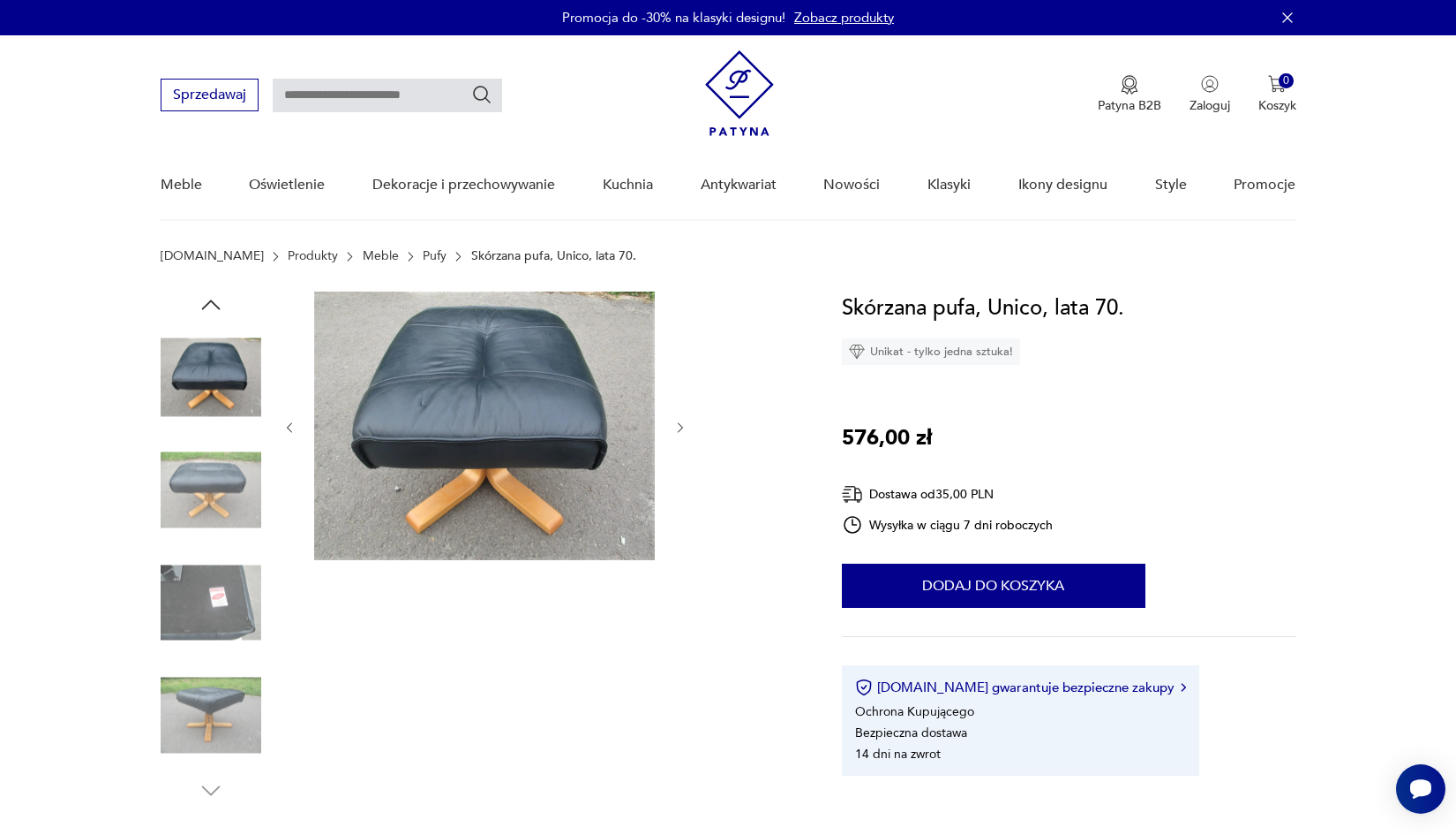
click at [233, 587] on img at bounding box center [210, 601] width 100 height 100
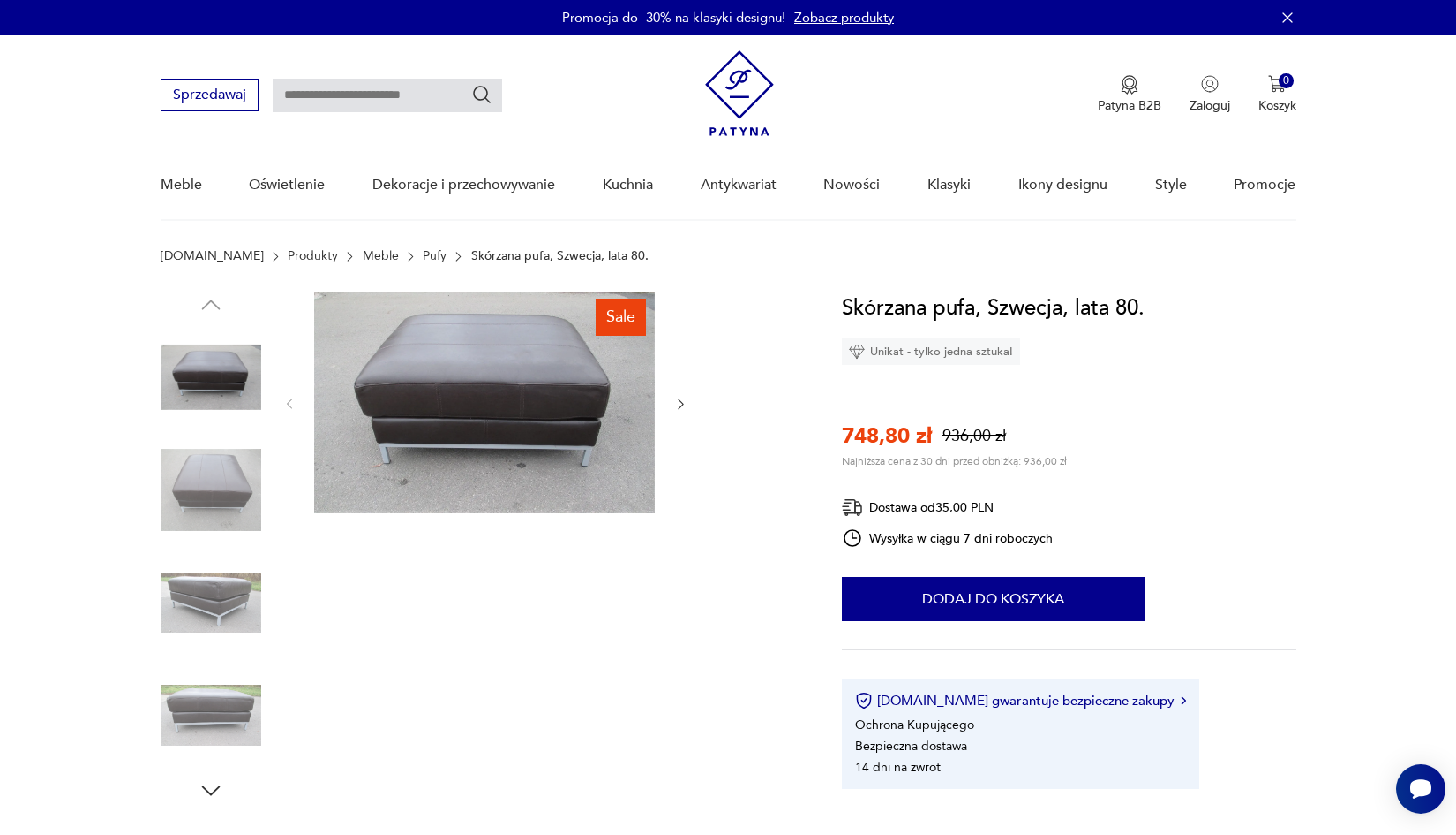
click at [219, 505] on img at bounding box center [210, 490] width 100 height 100
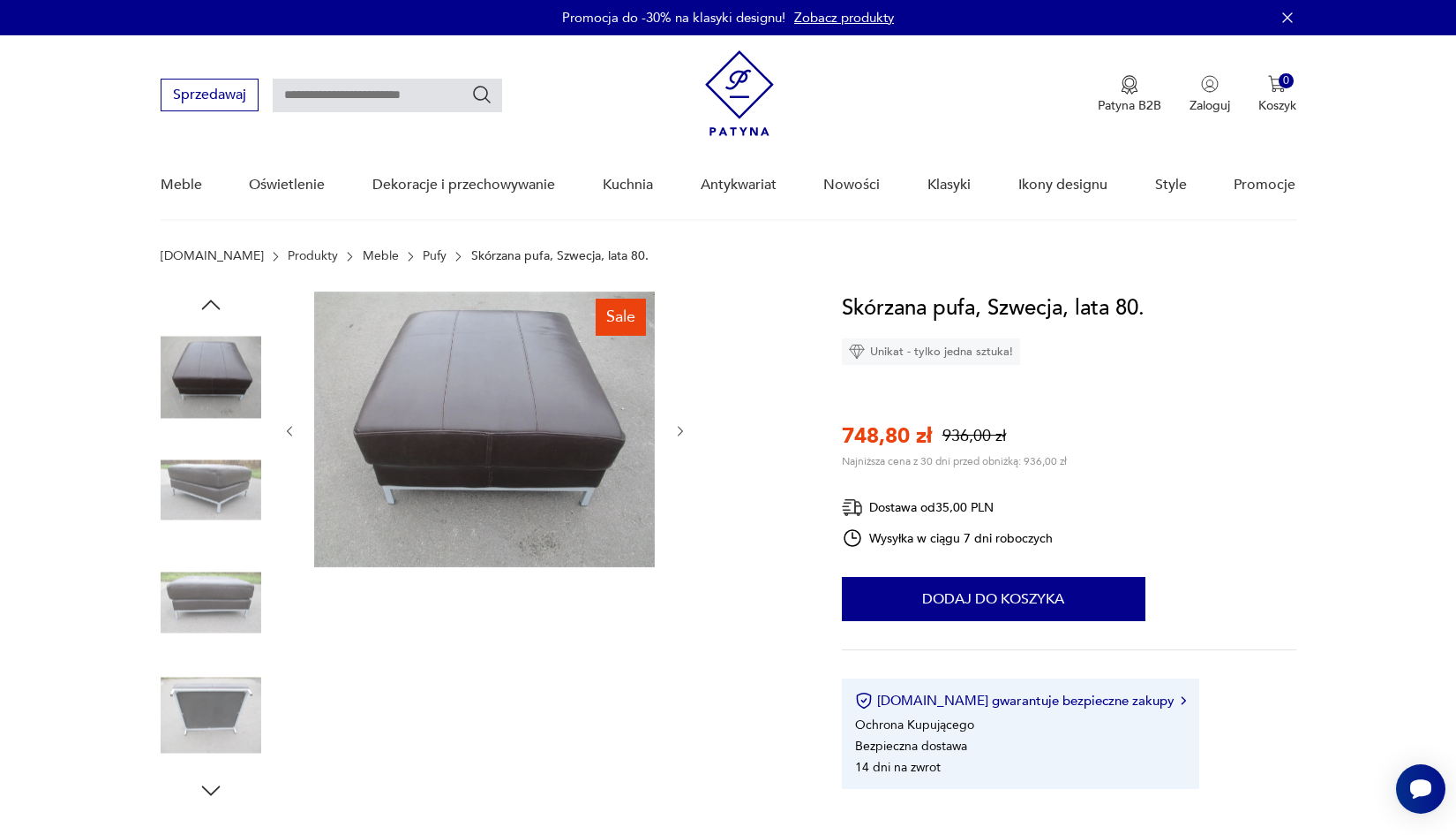
click at [238, 583] on img at bounding box center [210, 601] width 100 height 100
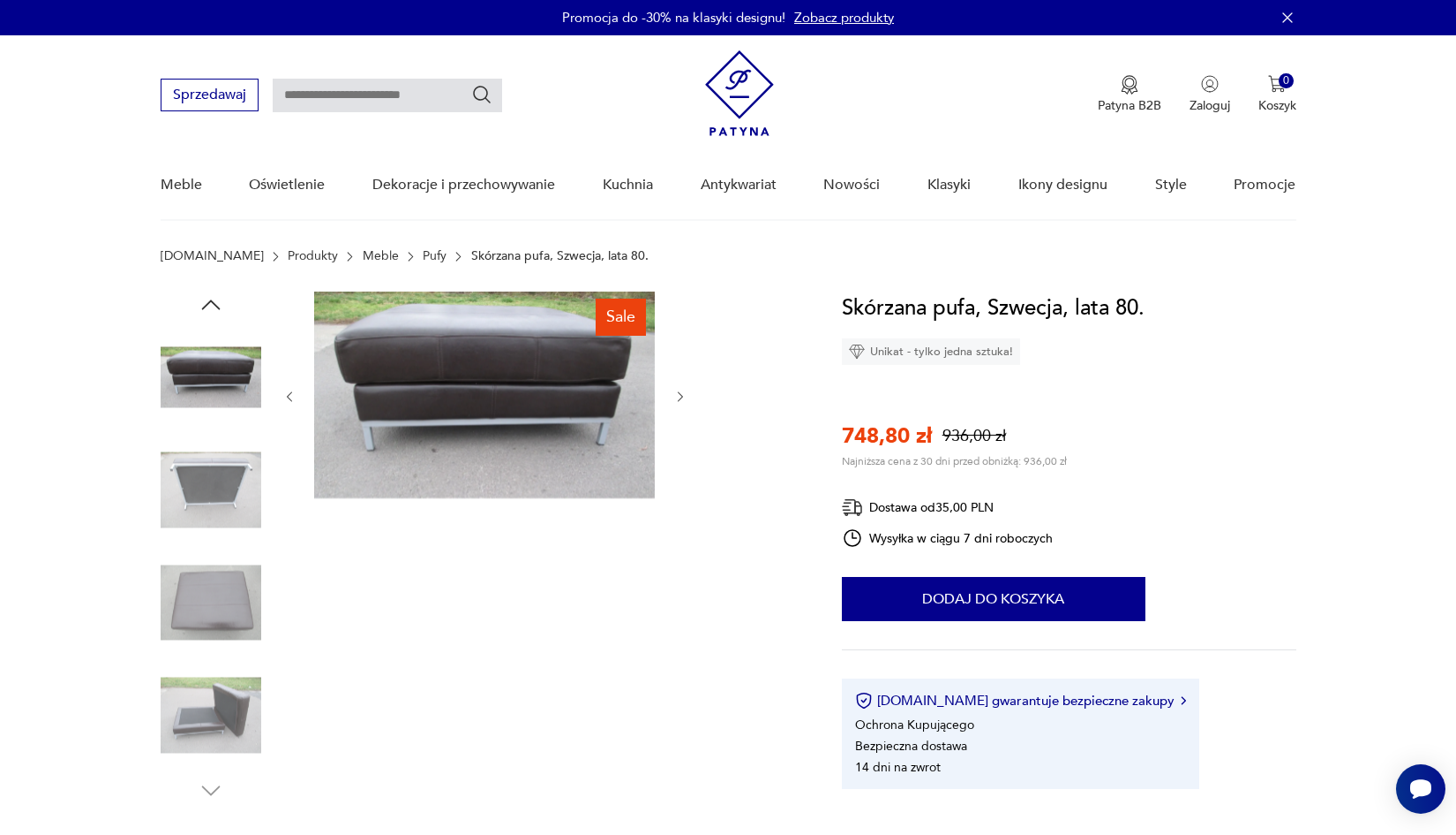
click at [252, 645] on img at bounding box center [210, 601] width 100 height 100
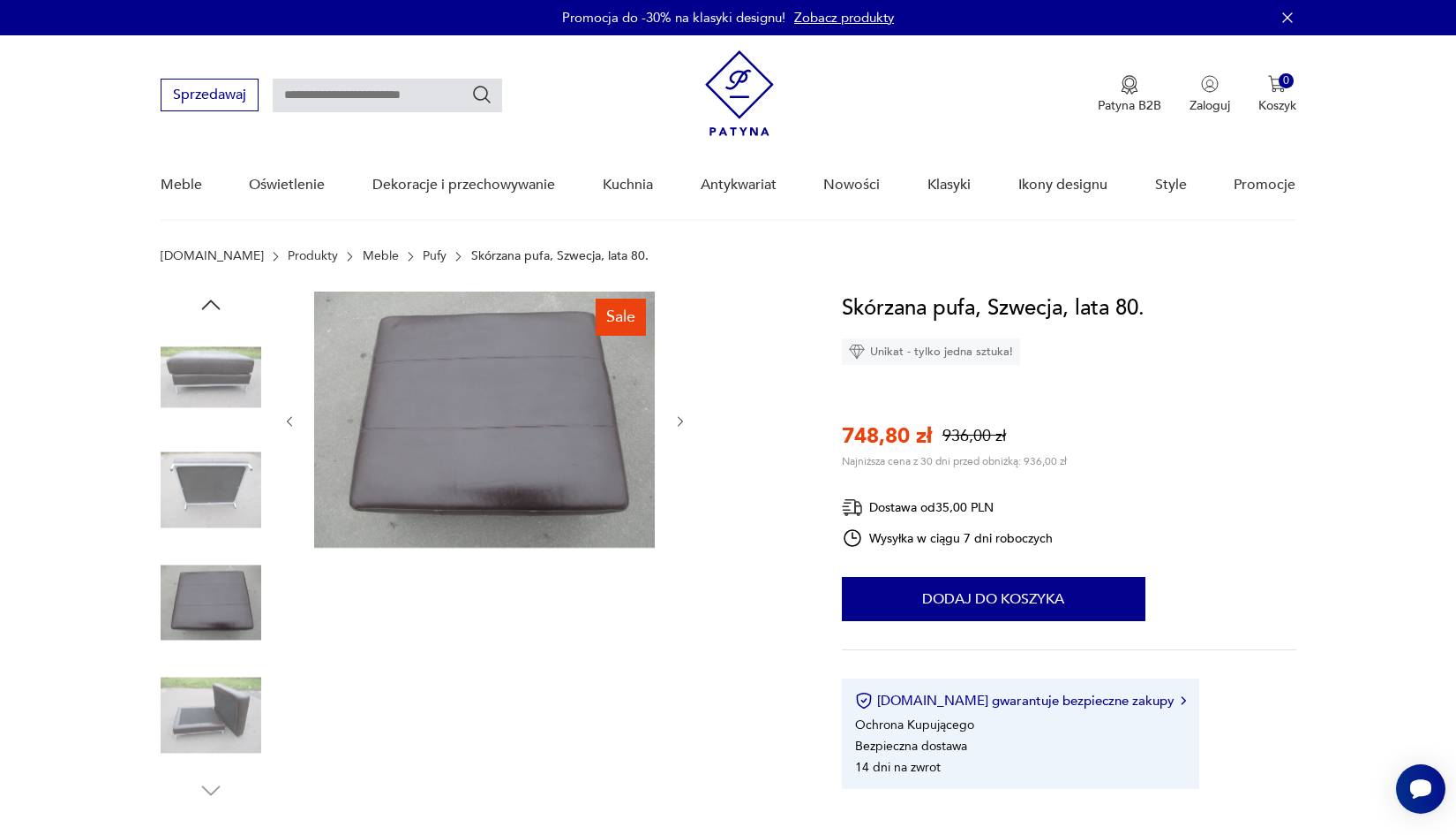
click at [231, 702] on img at bounding box center [210, 714] width 100 height 100
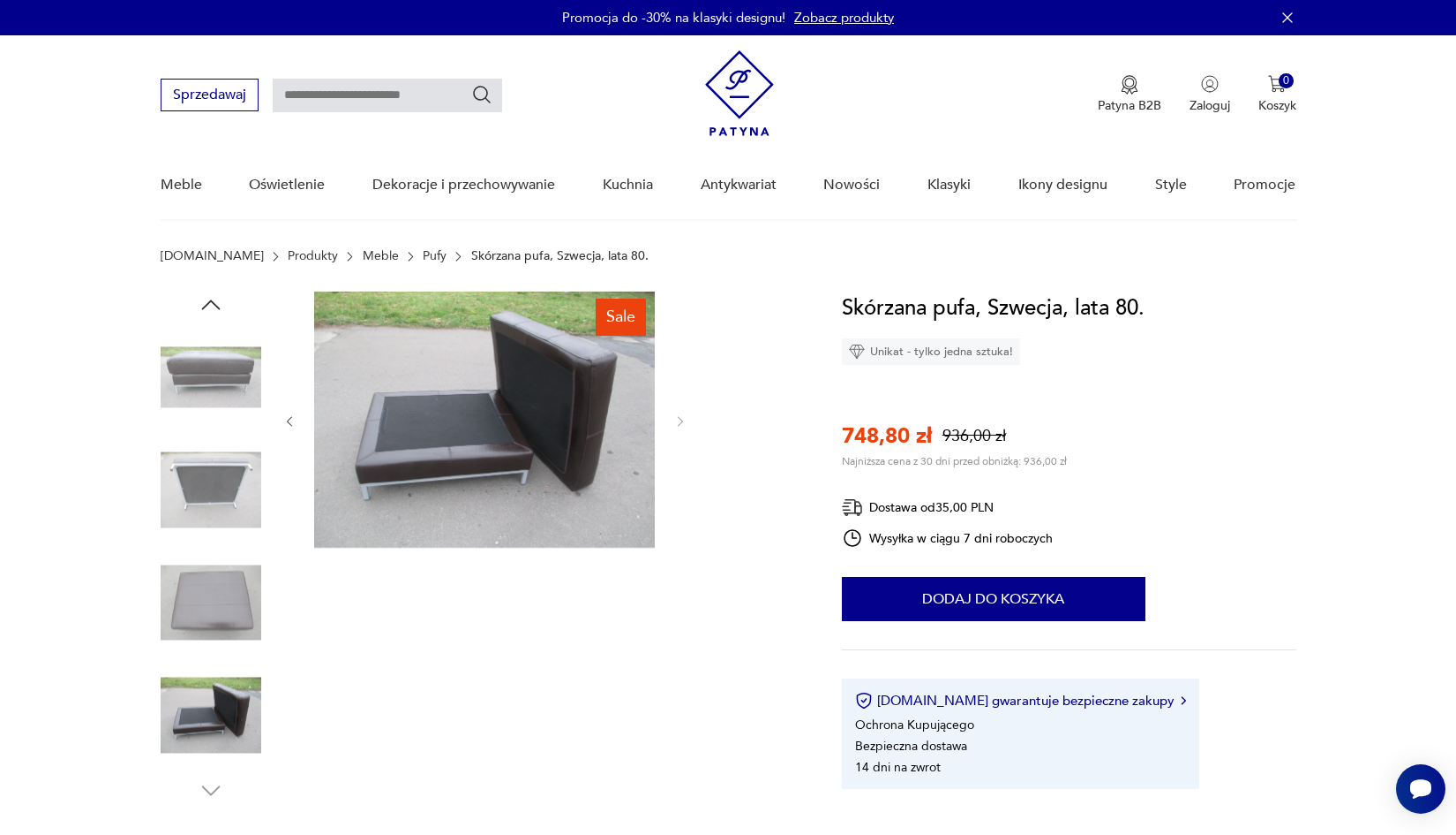
click at [205, 415] on img at bounding box center [210, 377] width 100 height 100
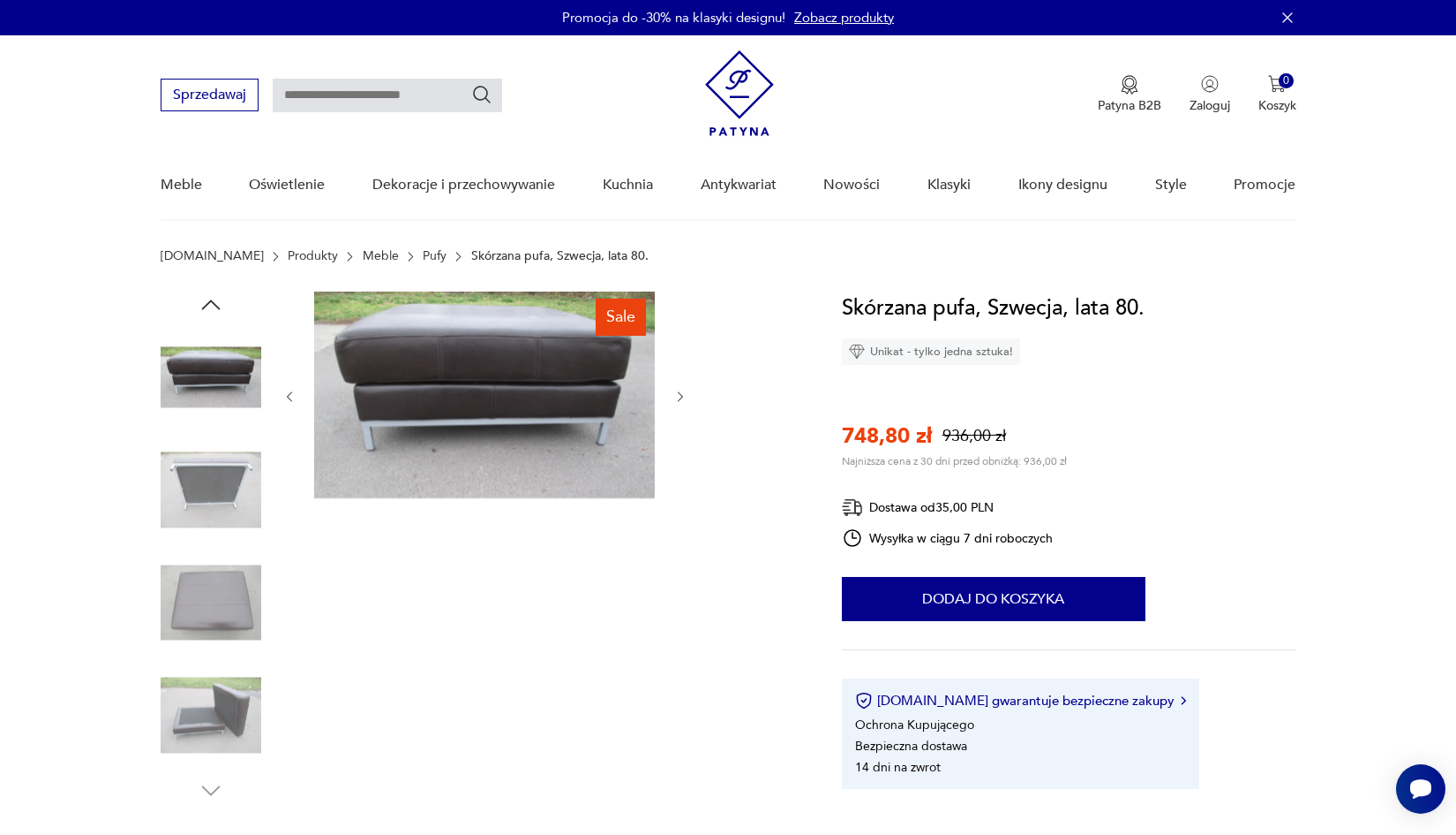
click at [250, 498] on img at bounding box center [210, 490] width 100 height 100
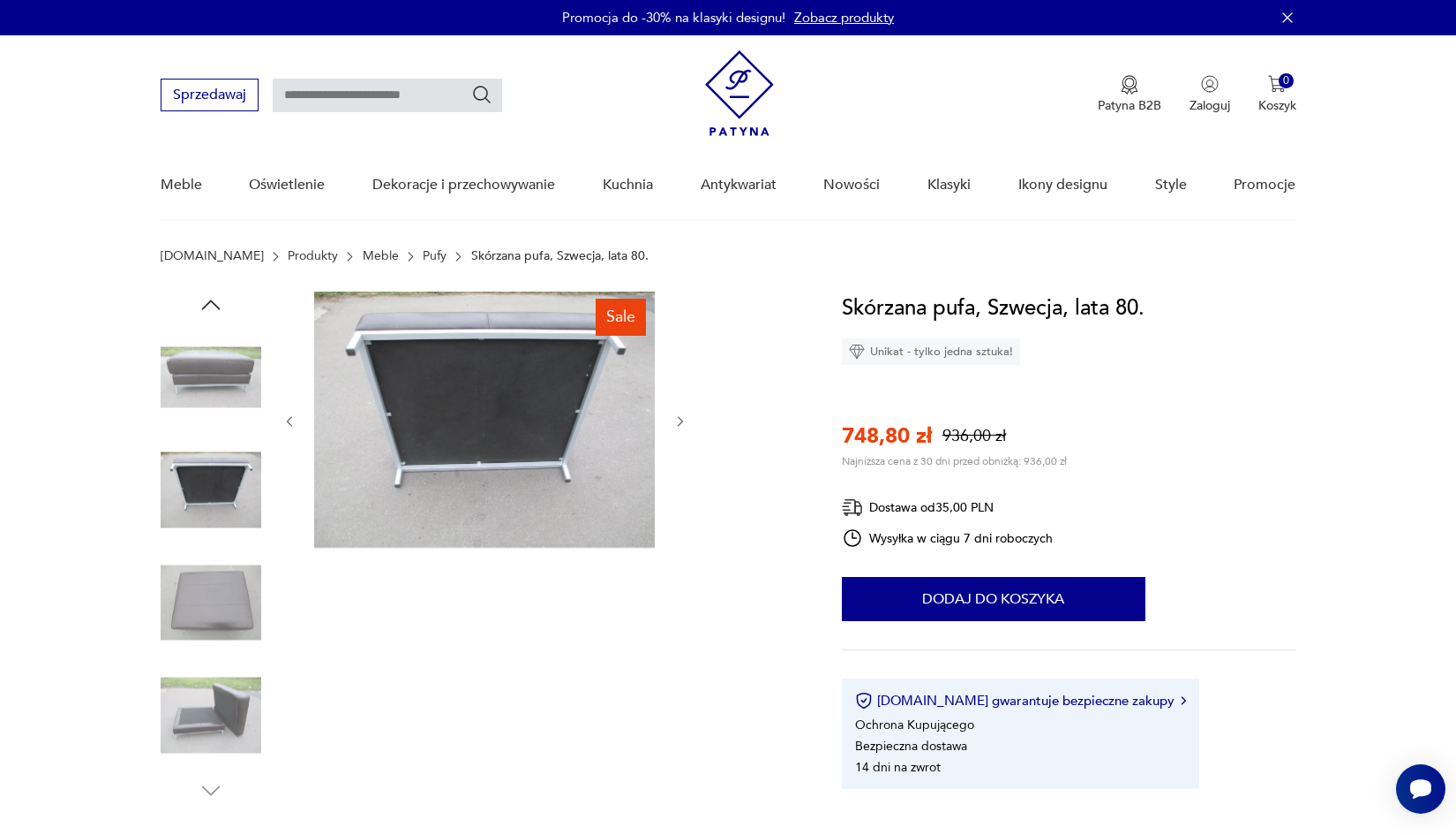
click at [234, 581] on img at bounding box center [210, 601] width 100 height 100
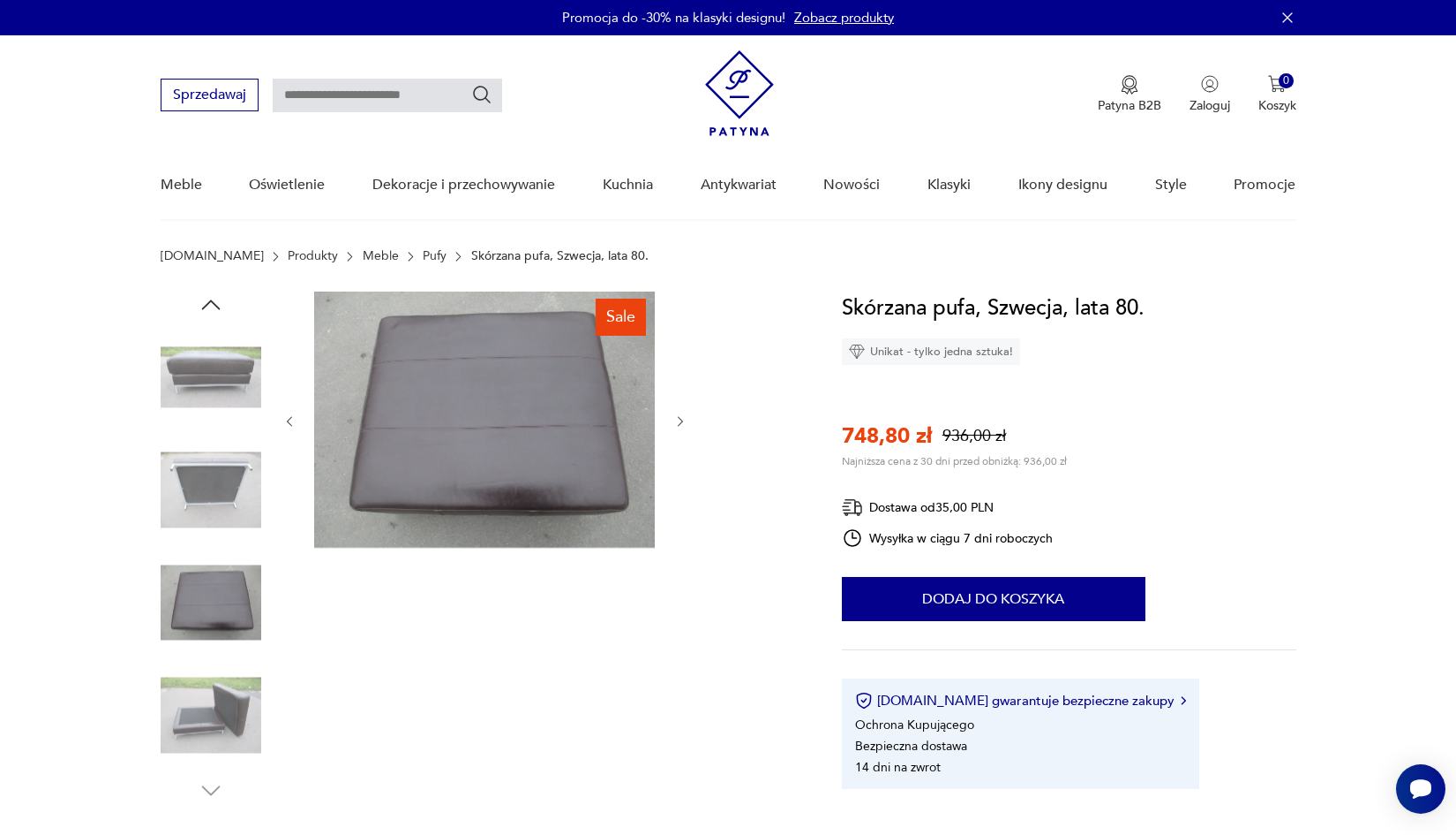
click at [234, 649] on img at bounding box center [210, 601] width 100 height 100
click at [234, 685] on img at bounding box center [210, 714] width 100 height 100
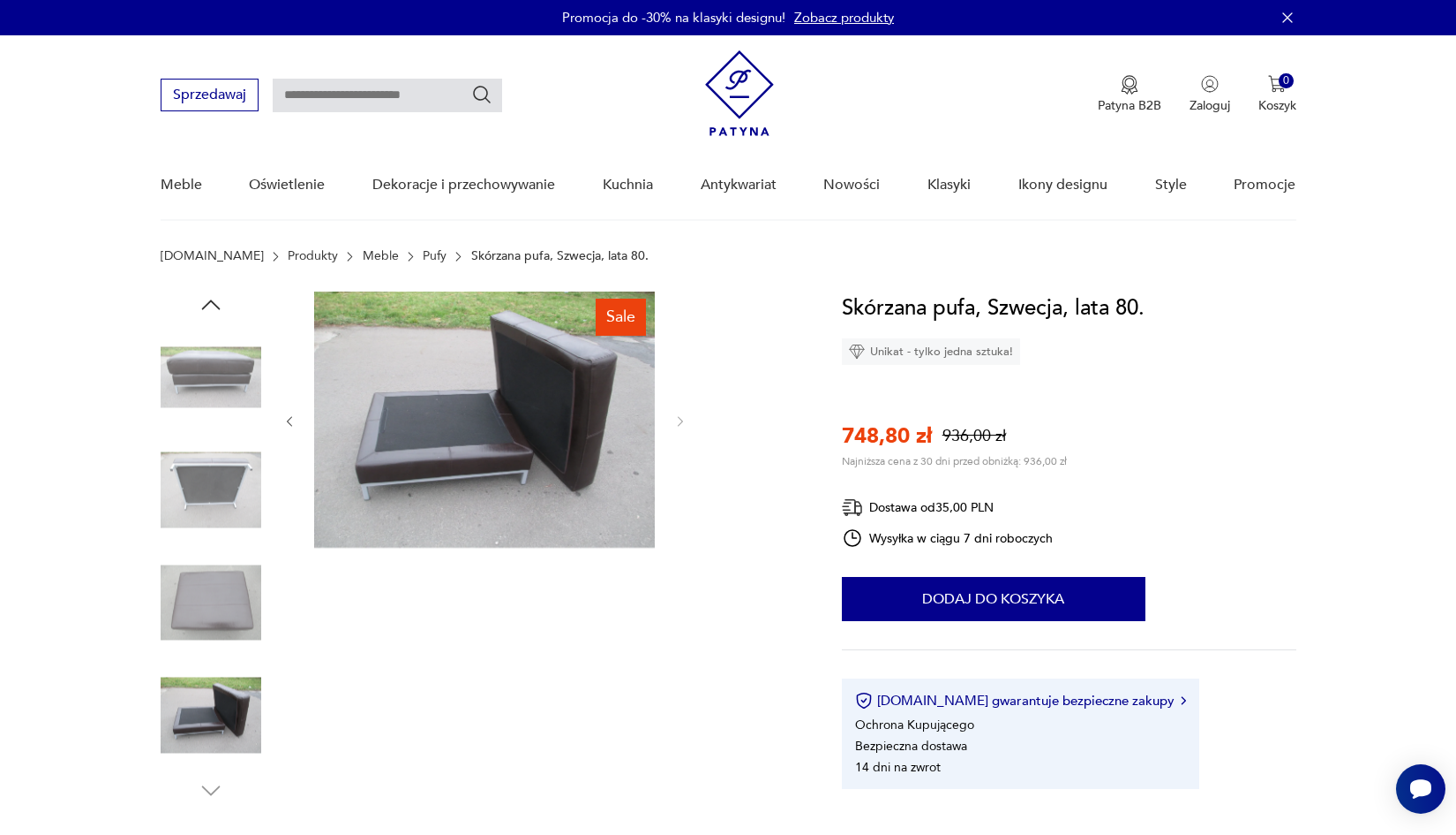
click at [223, 611] on img at bounding box center [210, 601] width 100 height 100
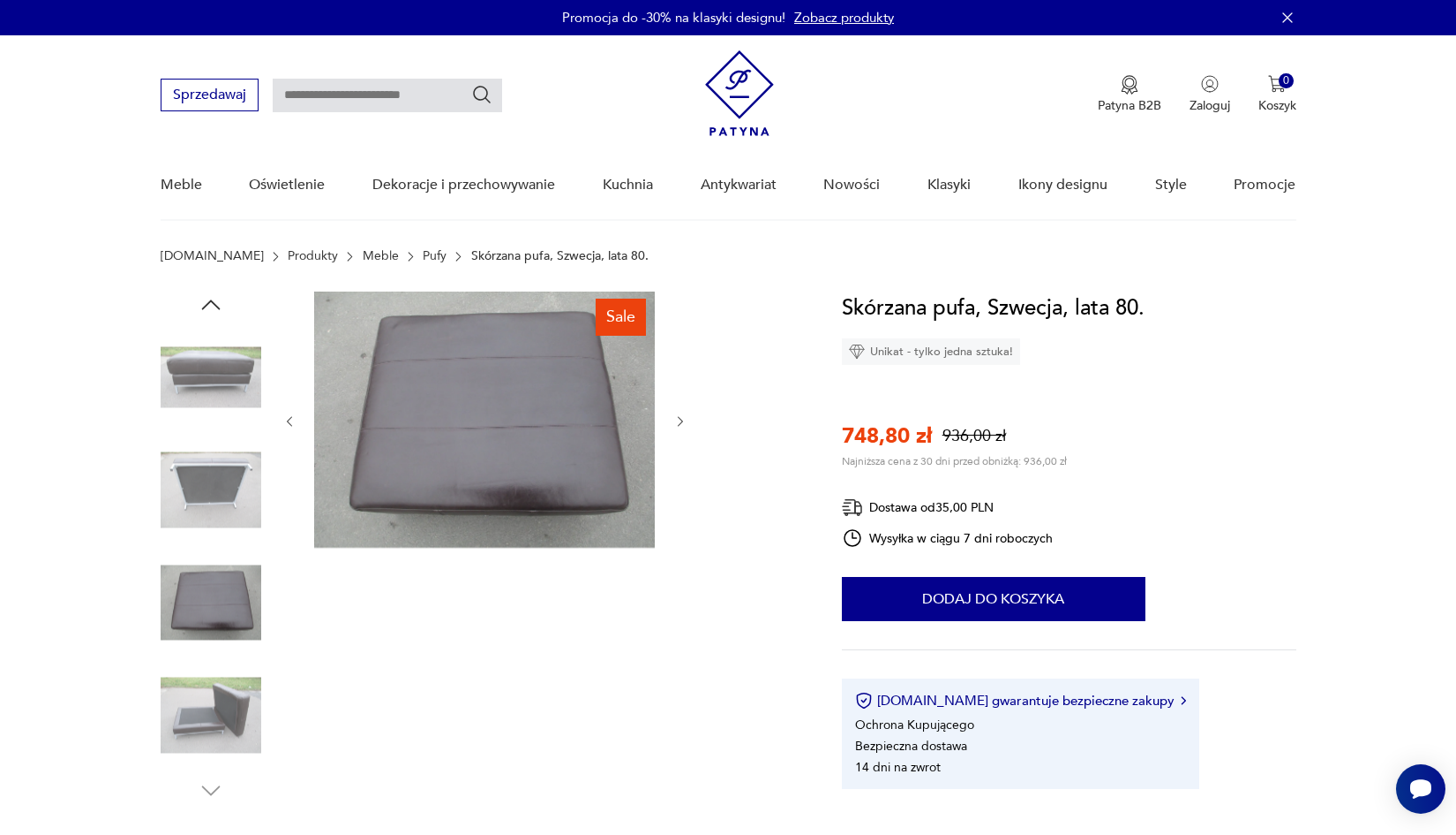
click at [205, 504] on img at bounding box center [210, 490] width 100 height 100
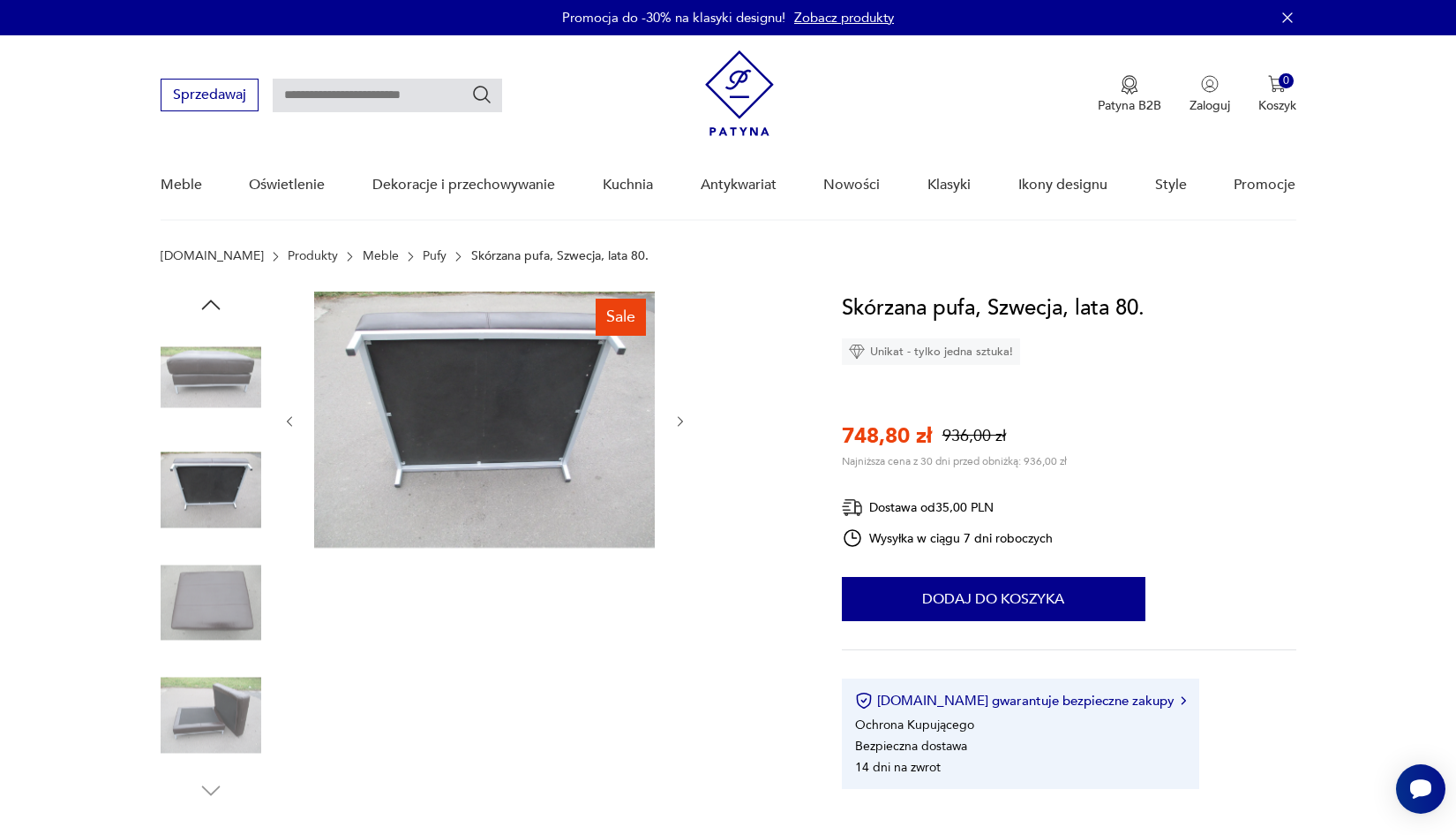
click at [197, 374] on img at bounding box center [210, 377] width 100 height 100
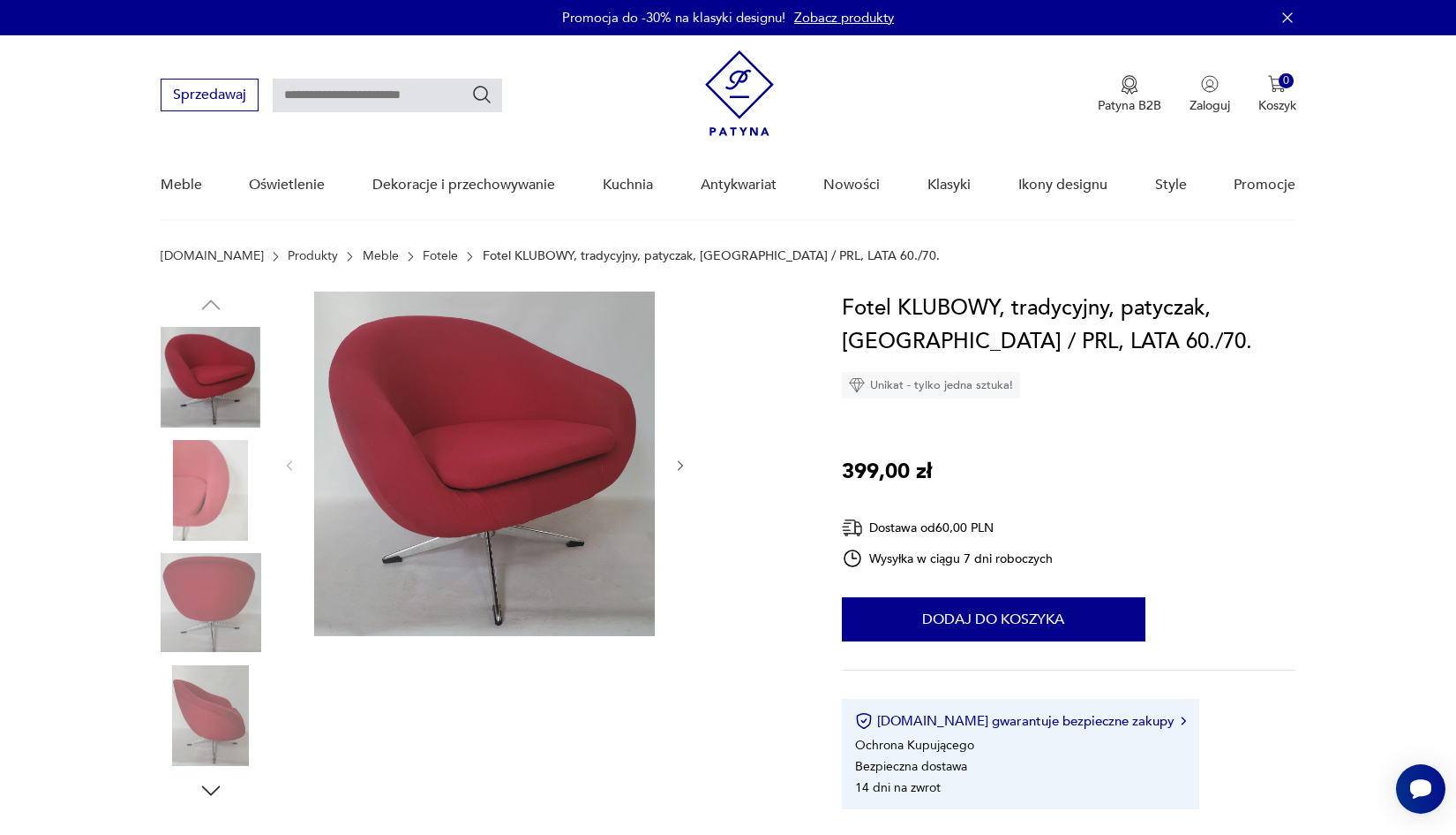
click at [215, 474] on img at bounding box center [210, 490] width 100 height 100
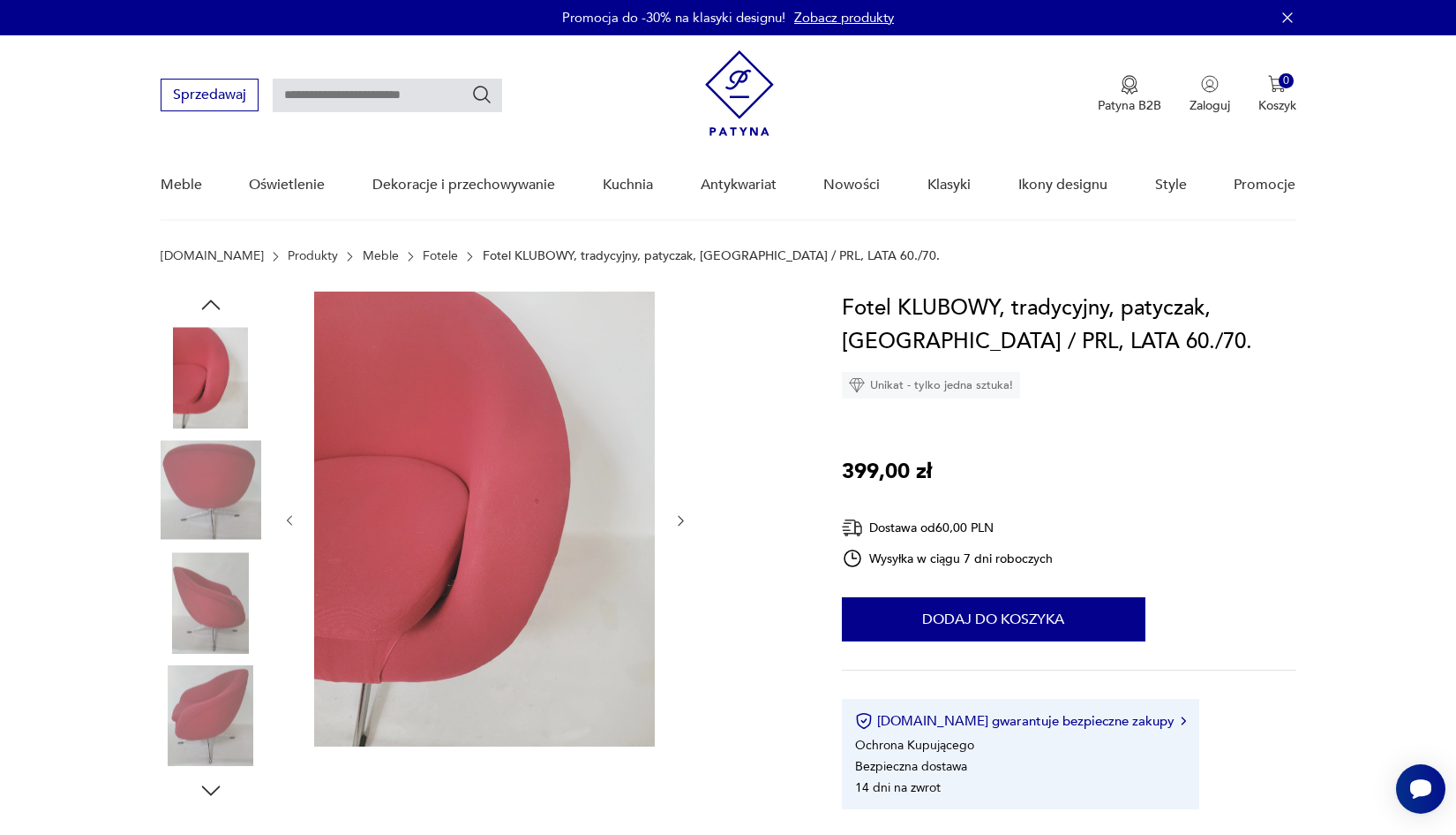
click at [204, 522] on img at bounding box center [210, 490] width 100 height 100
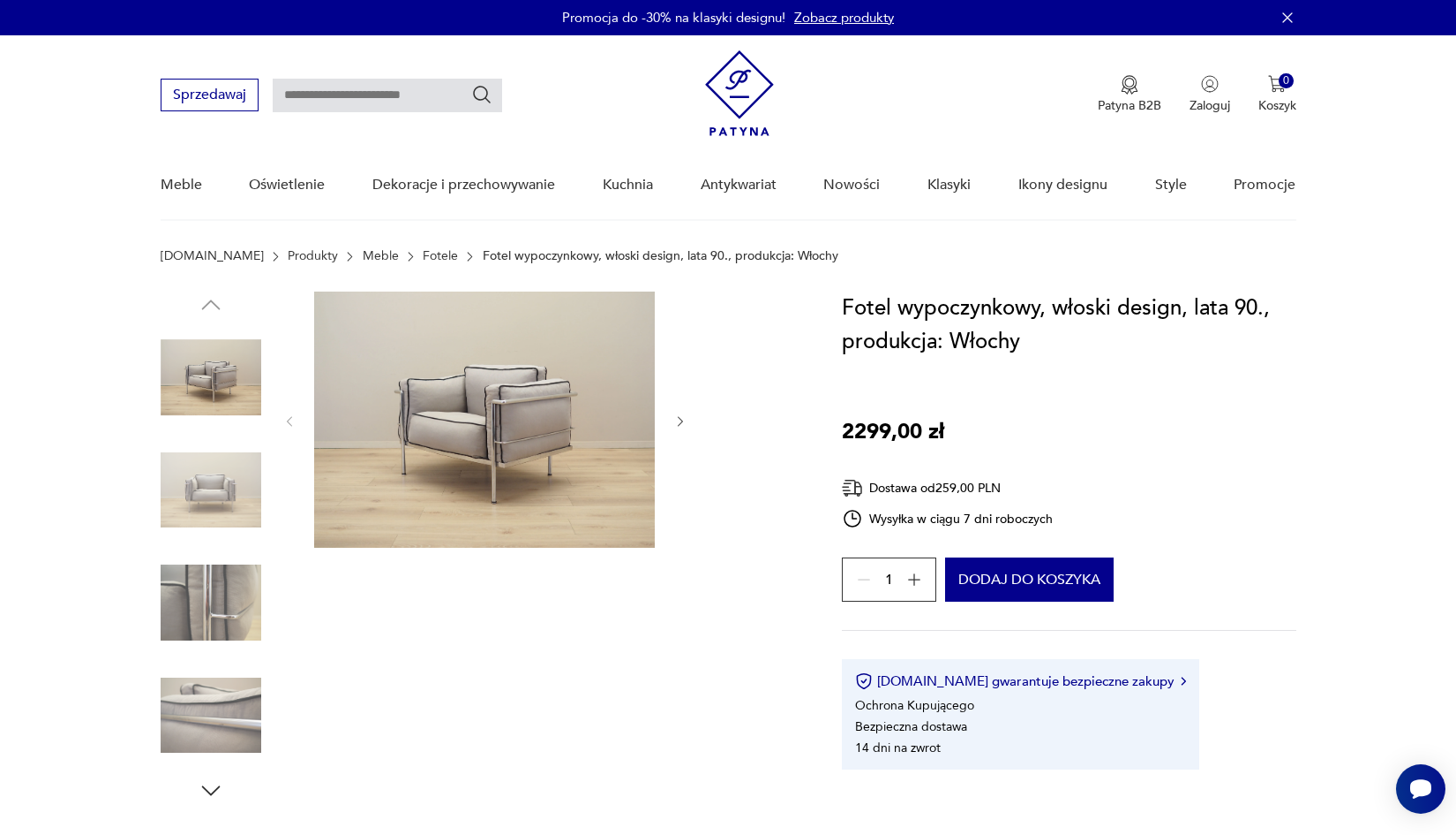
click at [218, 469] on img at bounding box center [210, 490] width 100 height 100
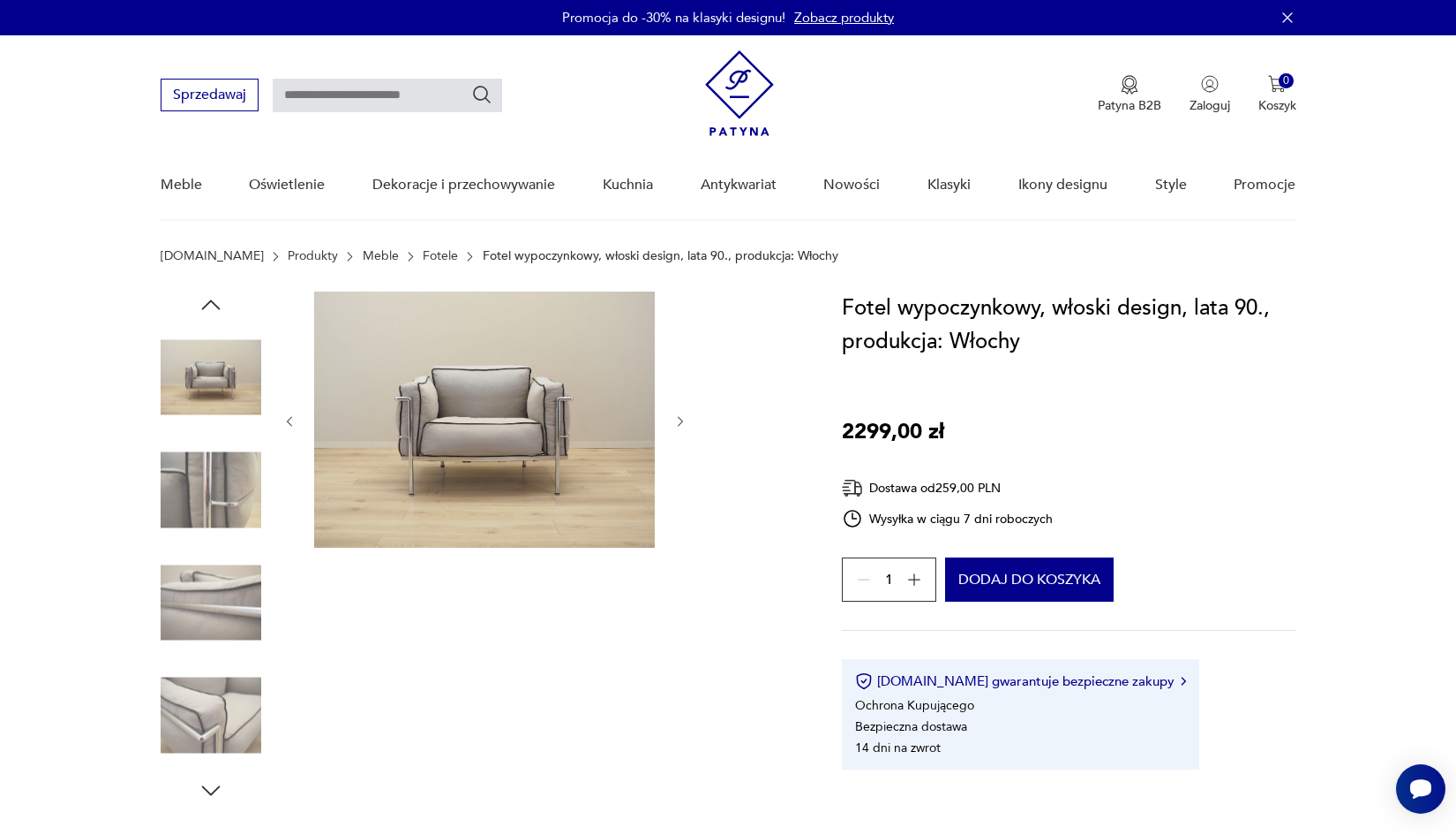
click at [419, 448] on img at bounding box center [484, 418] width 340 height 256
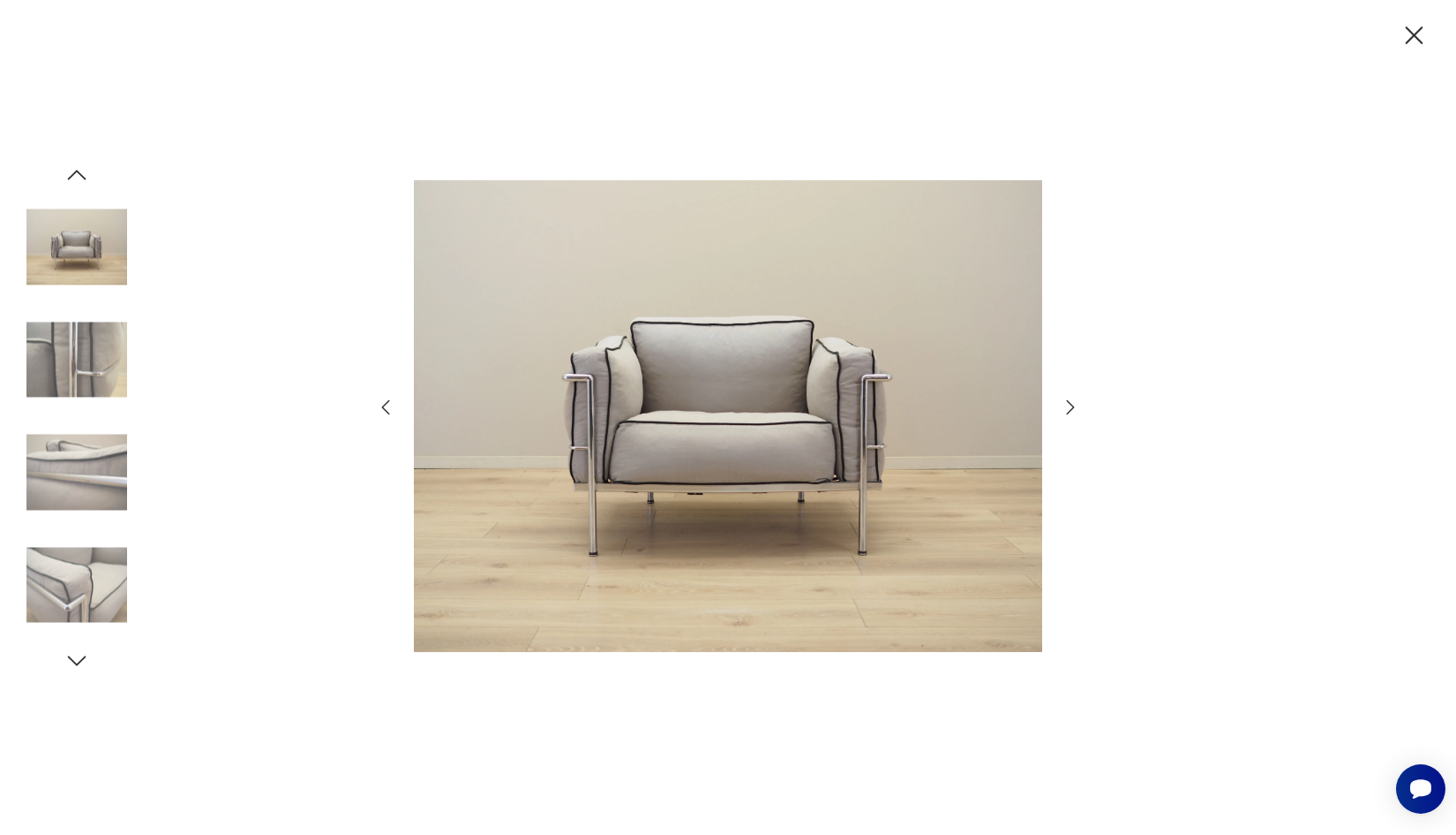
click at [1357, 439] on div at bounding box center [728, 418] width 1456 height 835
click at [1069, 395] on div at bounding box center [728, 418] width 706 height 672
click at [1070, 403] on icon "button" at bounding box center [1071, 406] width 8 height 15
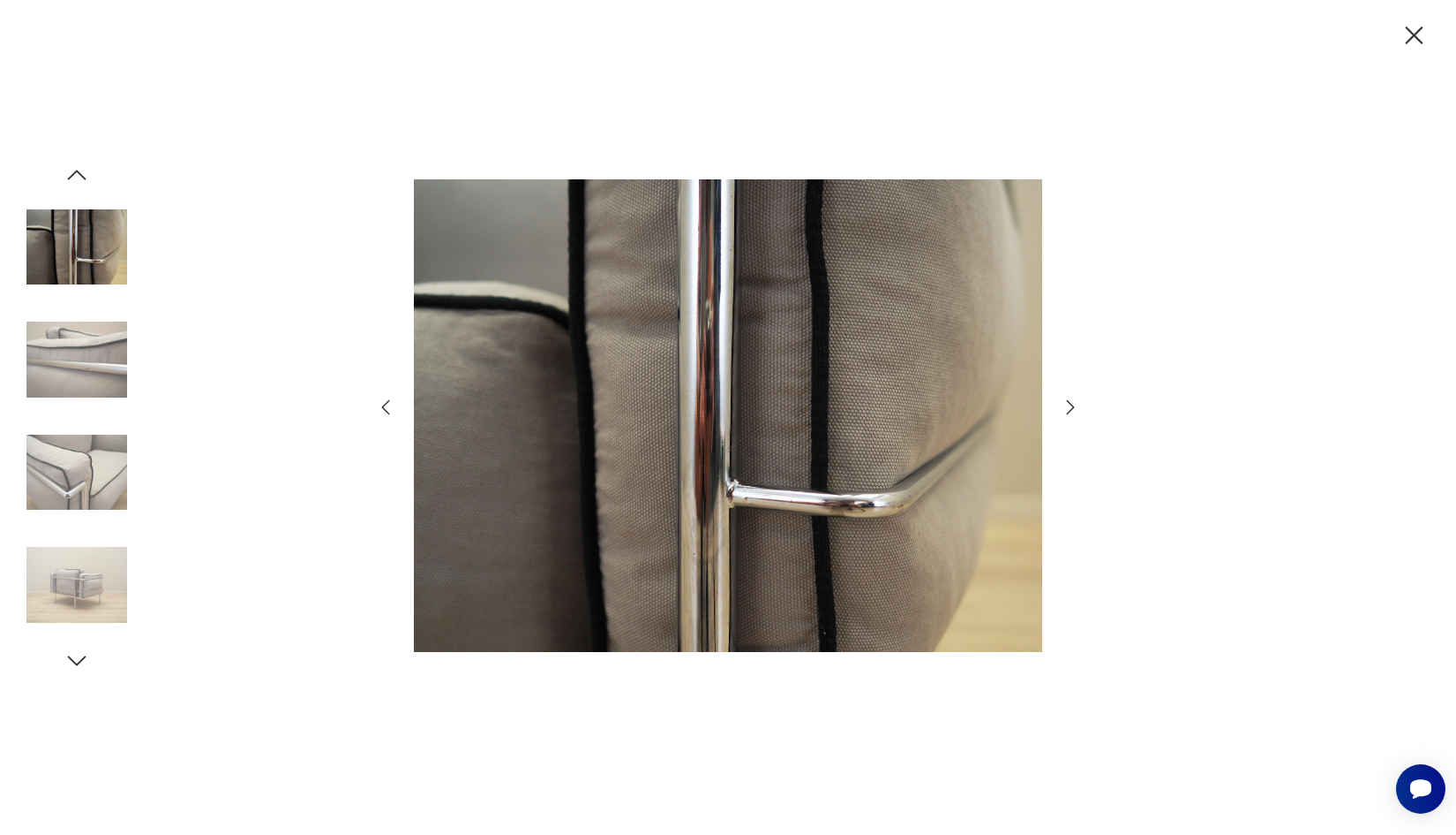
click at [1070, 403] on icon "button" at bounding box center [1071, 406] width 8 height 15
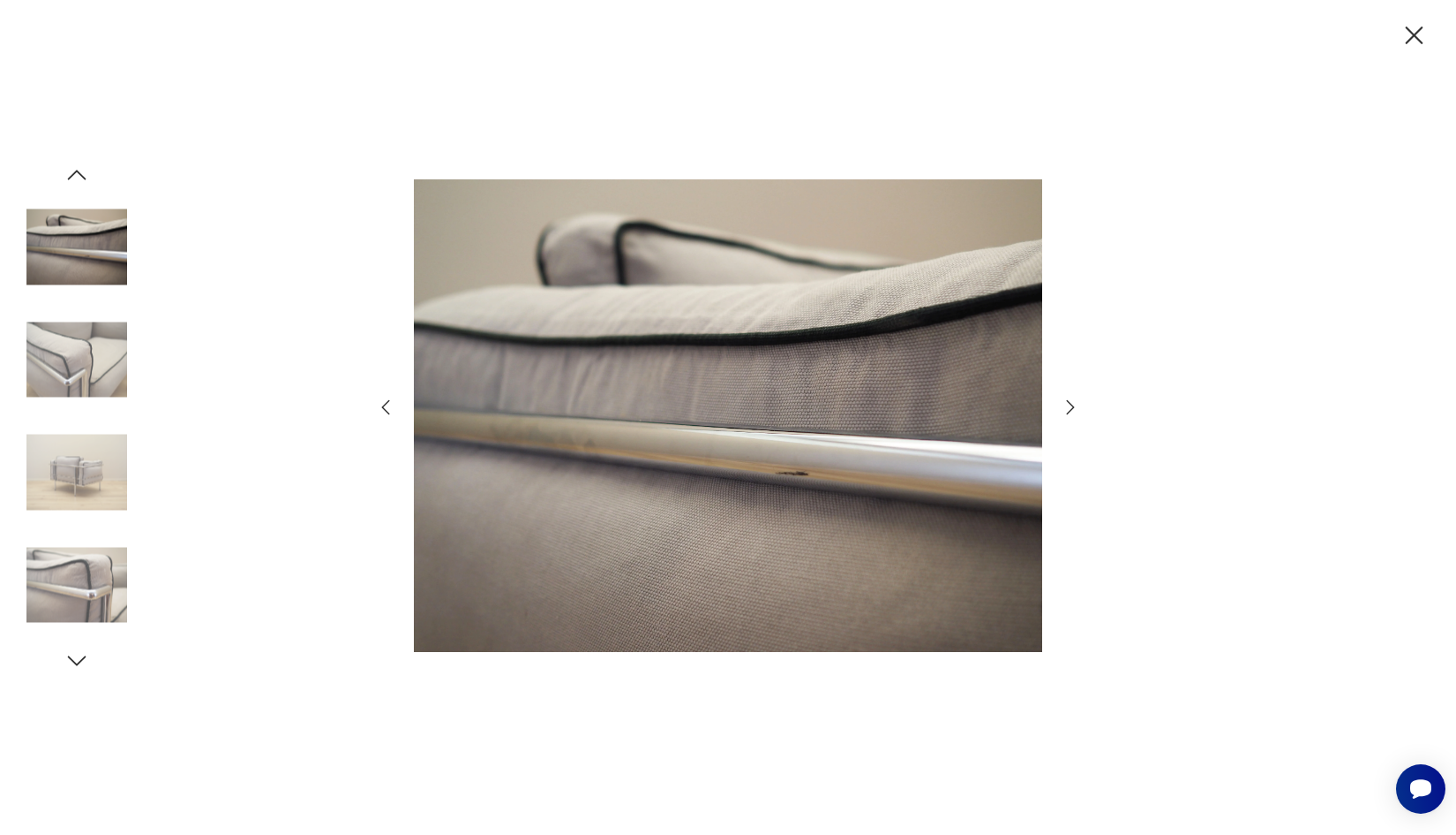
click at [1070, 403] on icon "button" at bounding box center [1071, 406] width 8 height 15
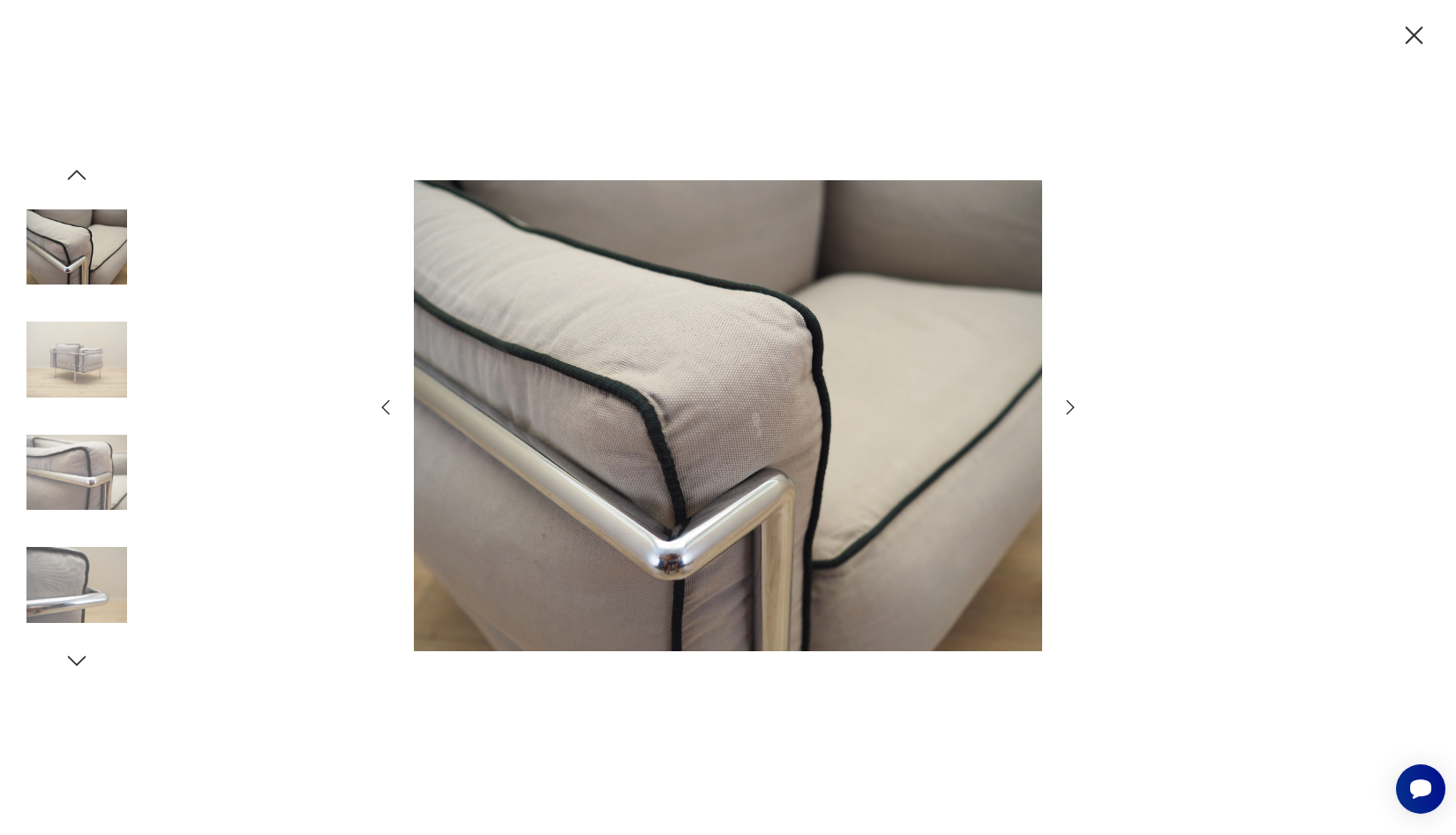
click at [1070, 403] on icon "button" at bounding box center [1071, 406] width 8 height 15
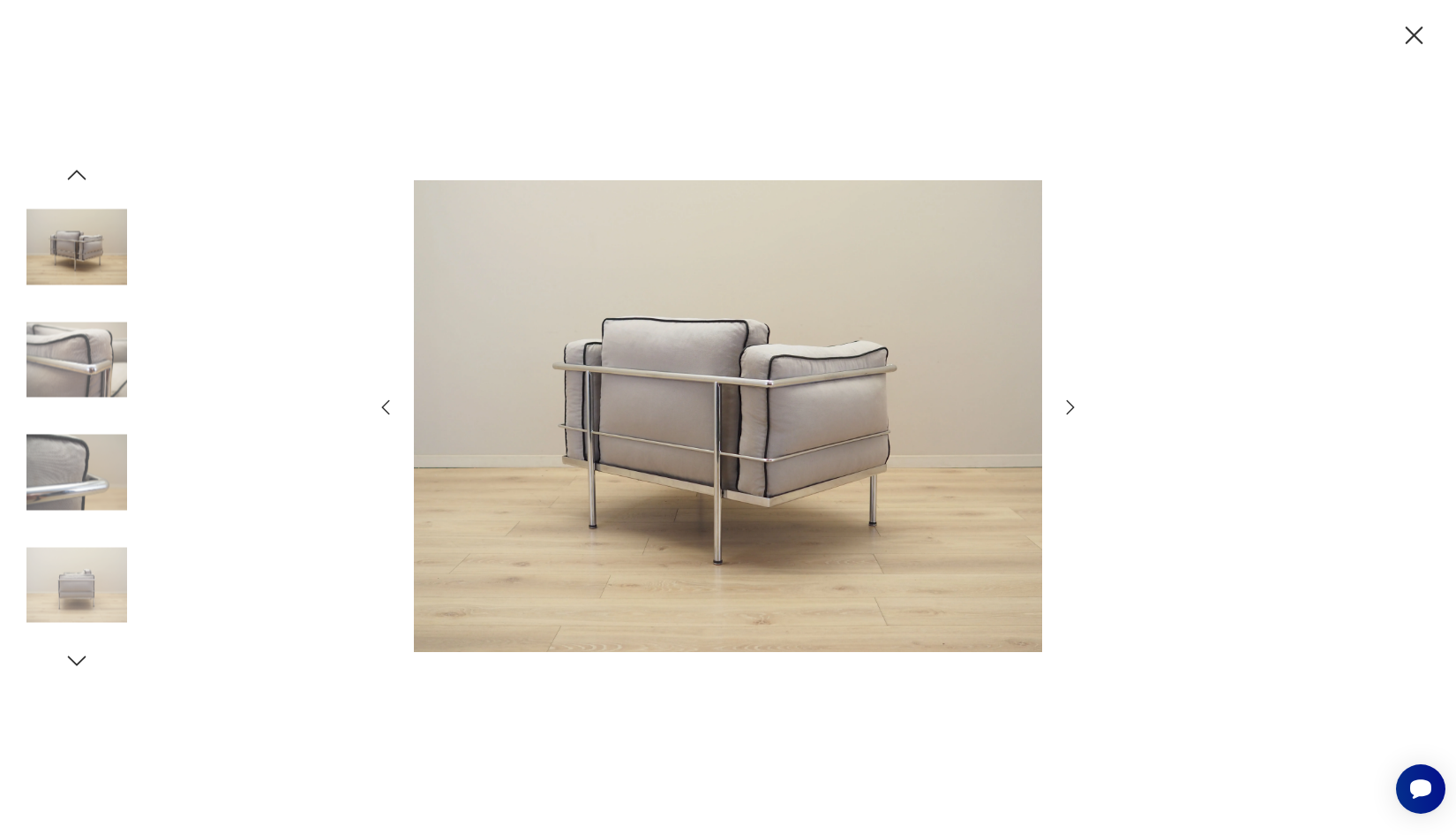
click at [1070, 403] on icon "button" at bounding box center [1071, 406] width 8 height 15
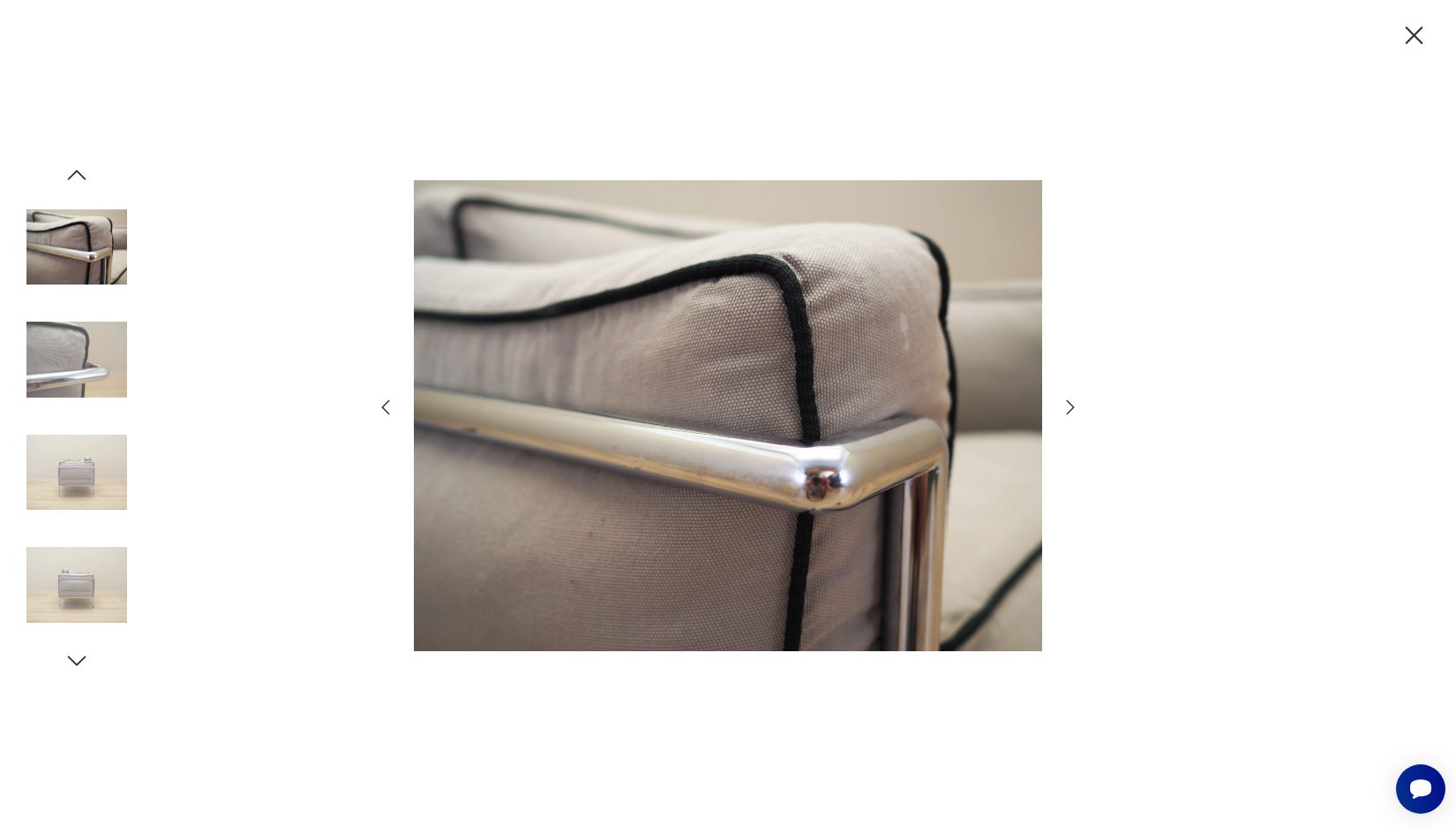
click at [1070, 403] on icon "button" at bounding box center [1071, 406] width 8 height 15
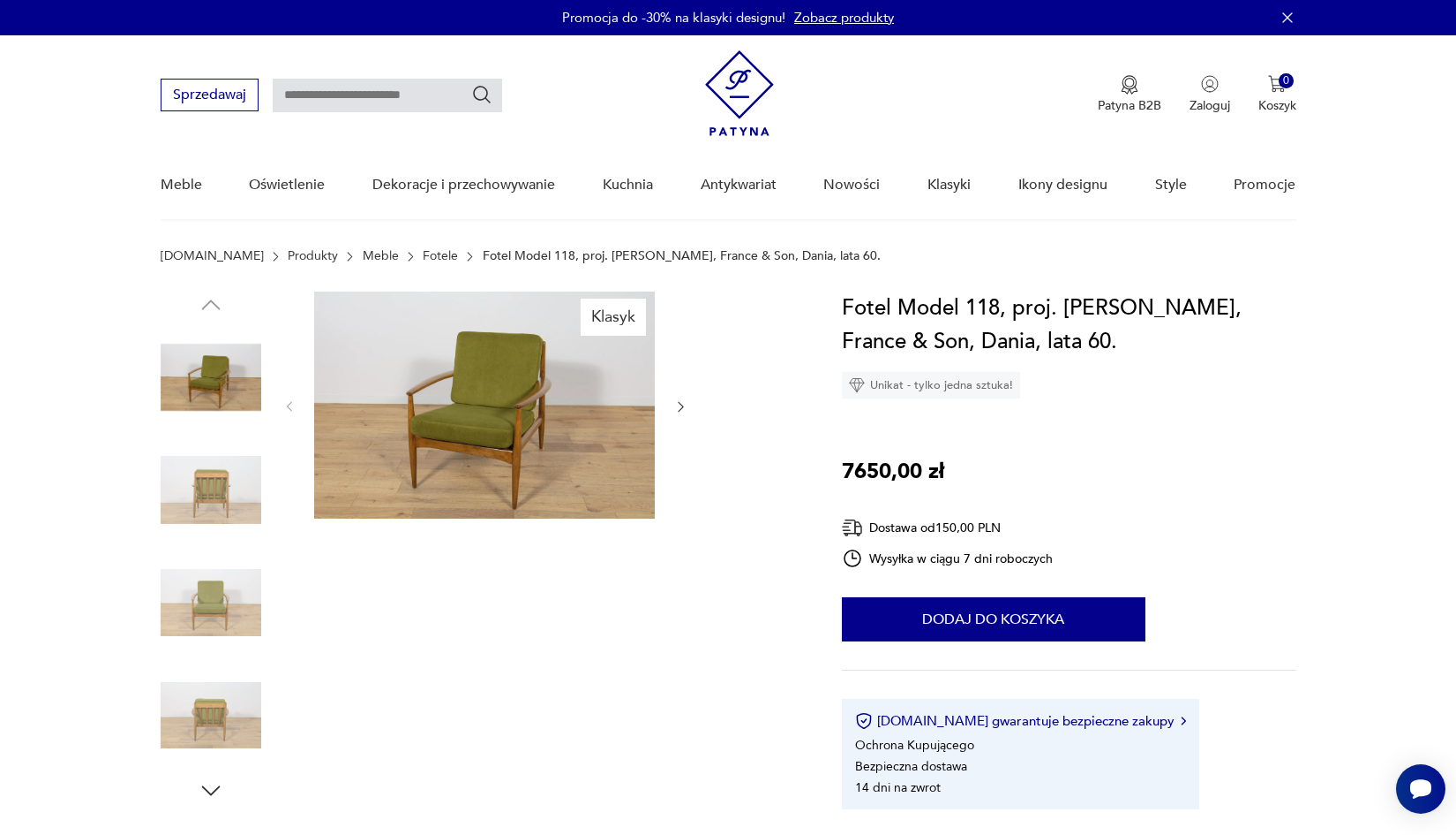
click at [520, 378] on img at bounding box center [484, 404] width 340 height 227
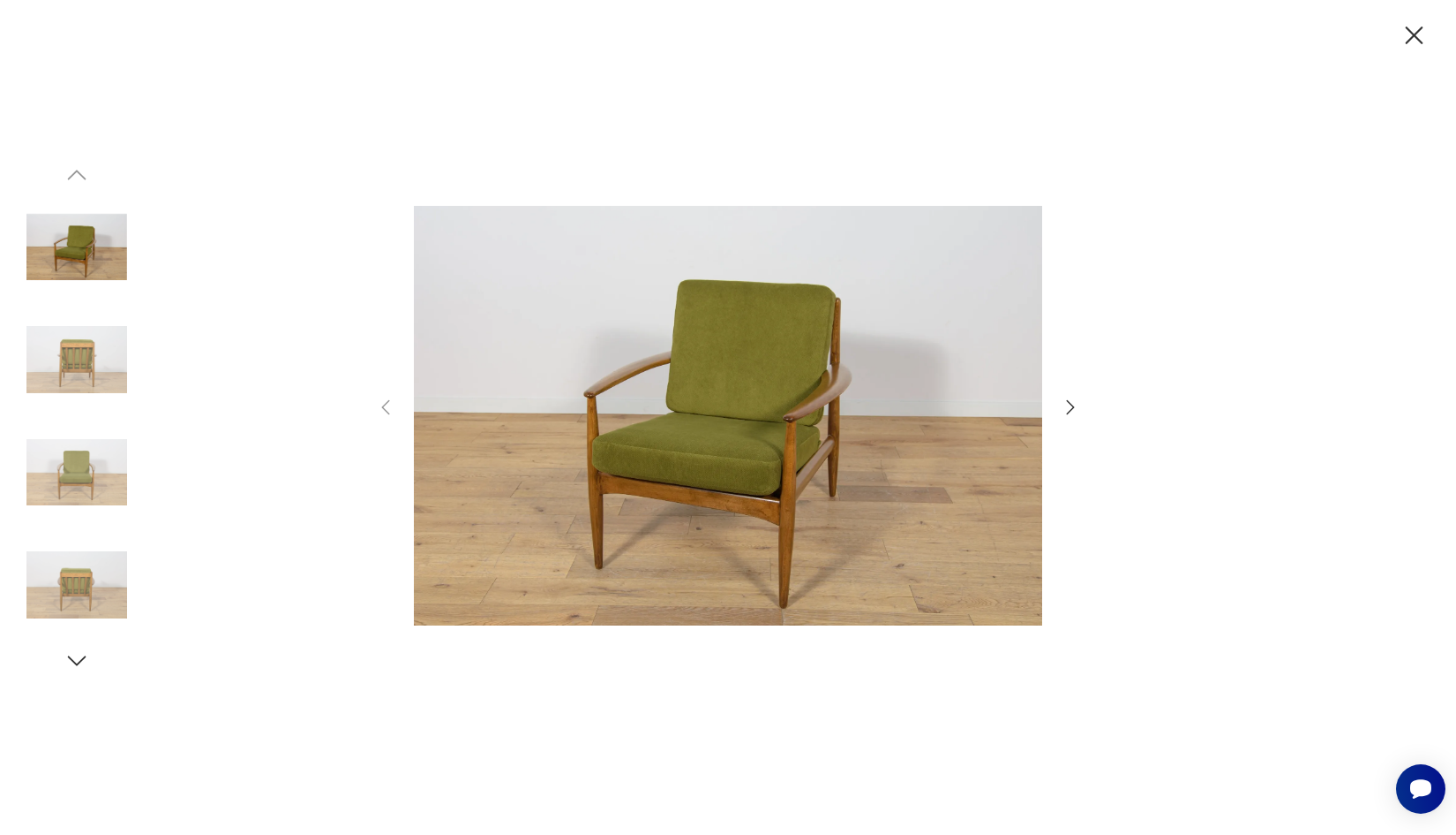
click at [1067, 404] on icon "button" at bounding box center [1071, 408] width 21 height 21
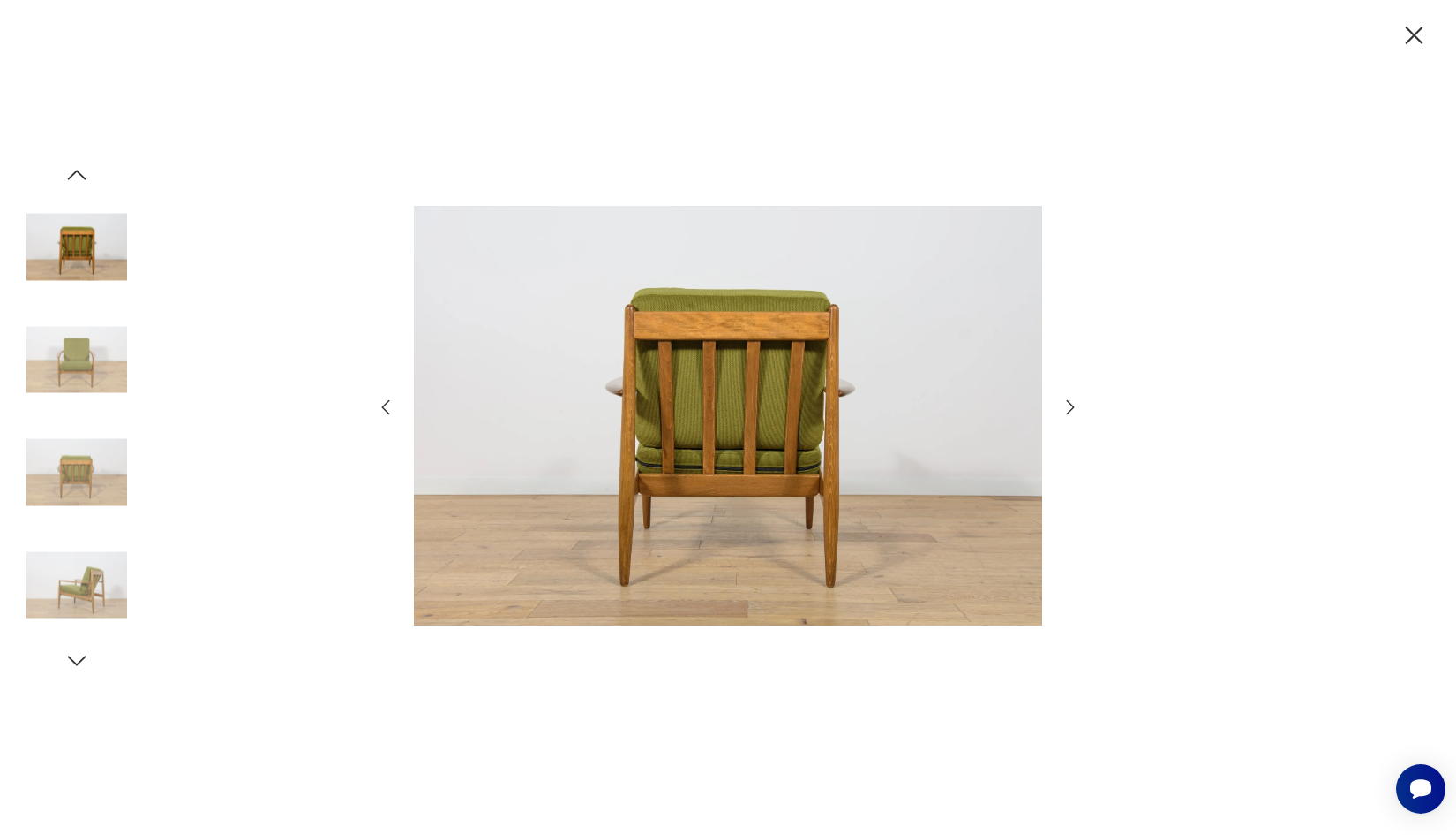
click at [1067, 404] on icon "button" at bounding box center [1071, 408] width 21 height 21
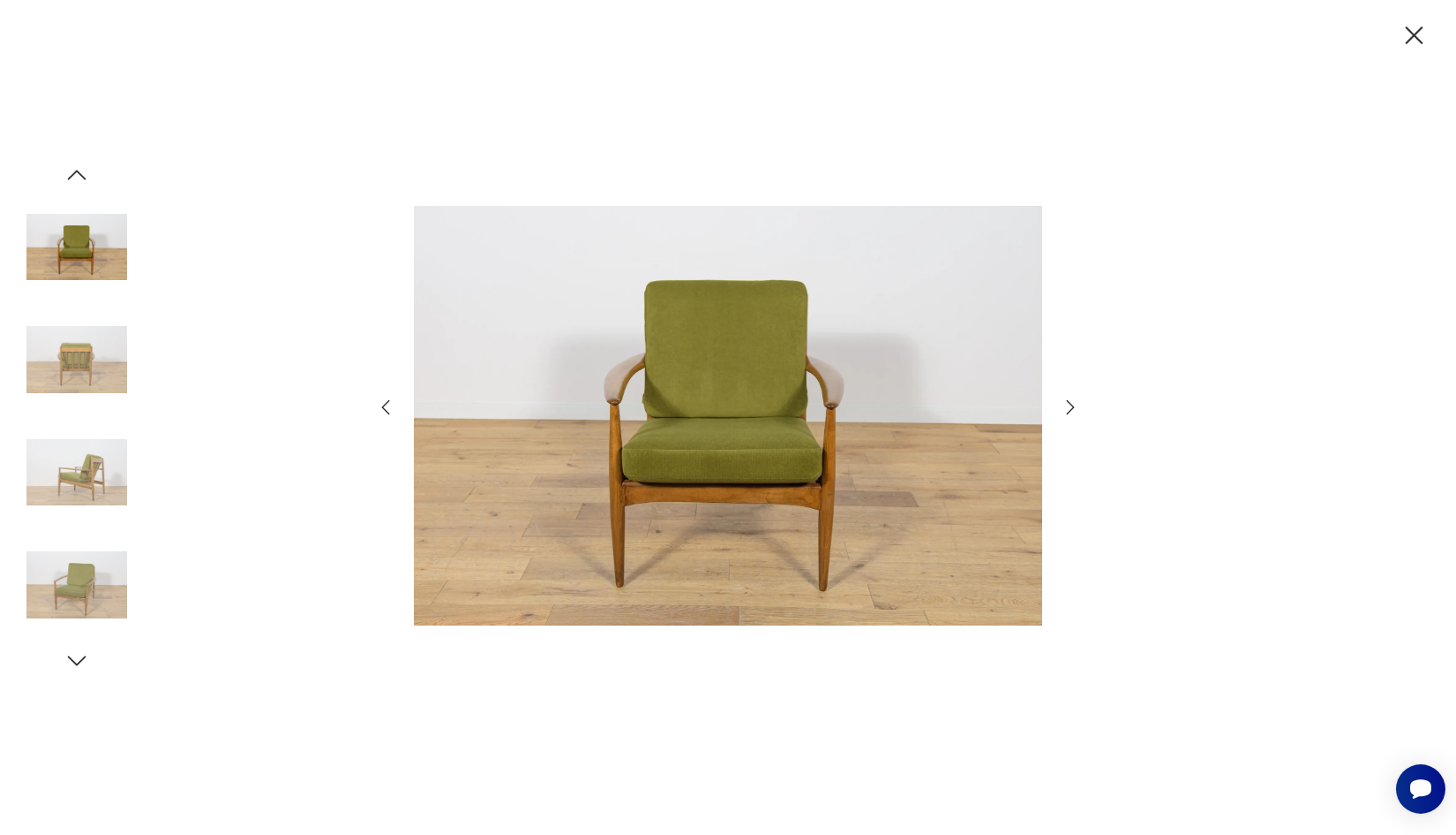
click at [1074, 409] on icon "button" at bounding box center [1071, 408] width 21 height 21
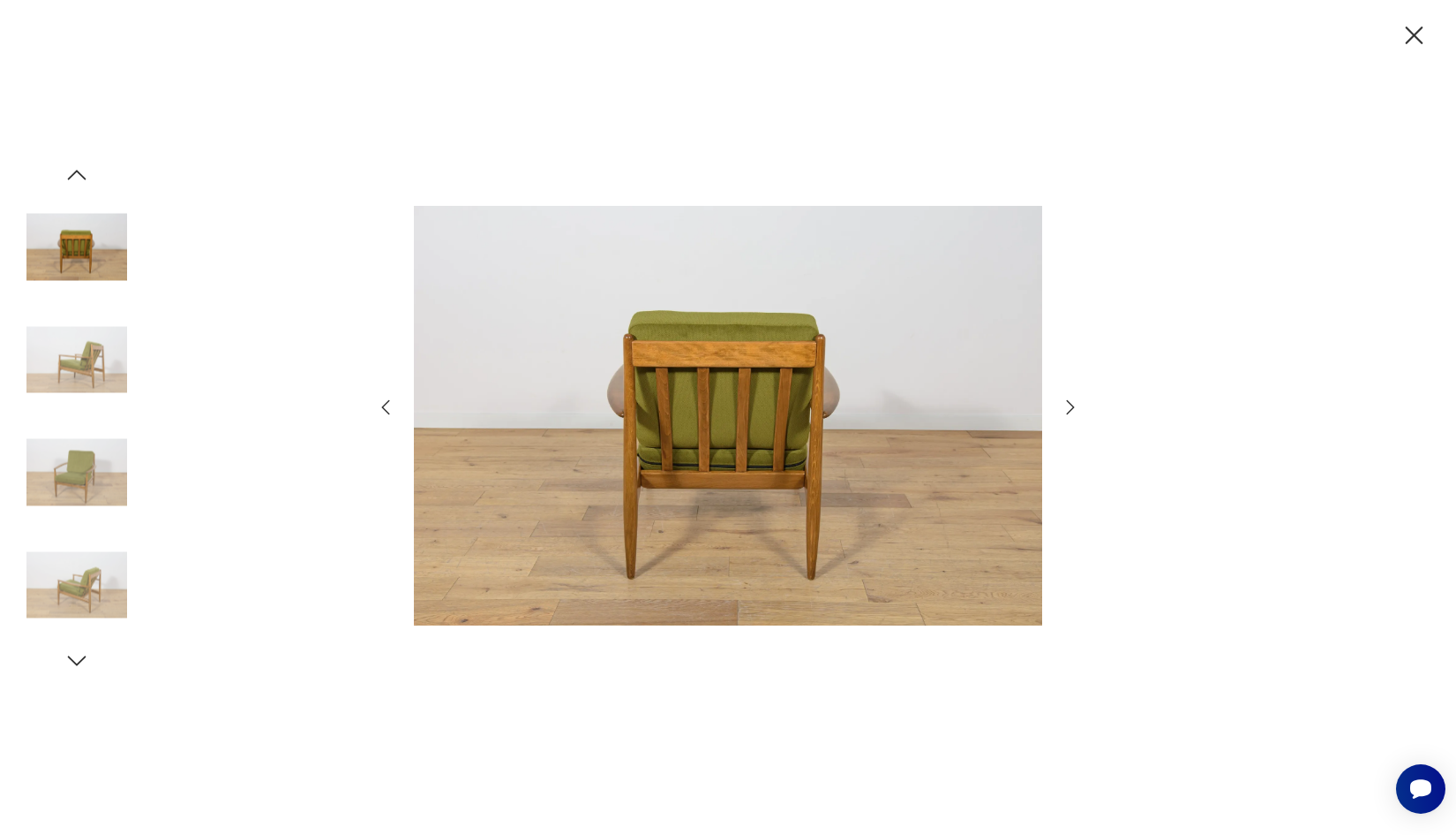
click at [1074, 409] on icon "button" at bounding box center [1071, 408] width 21 height 21
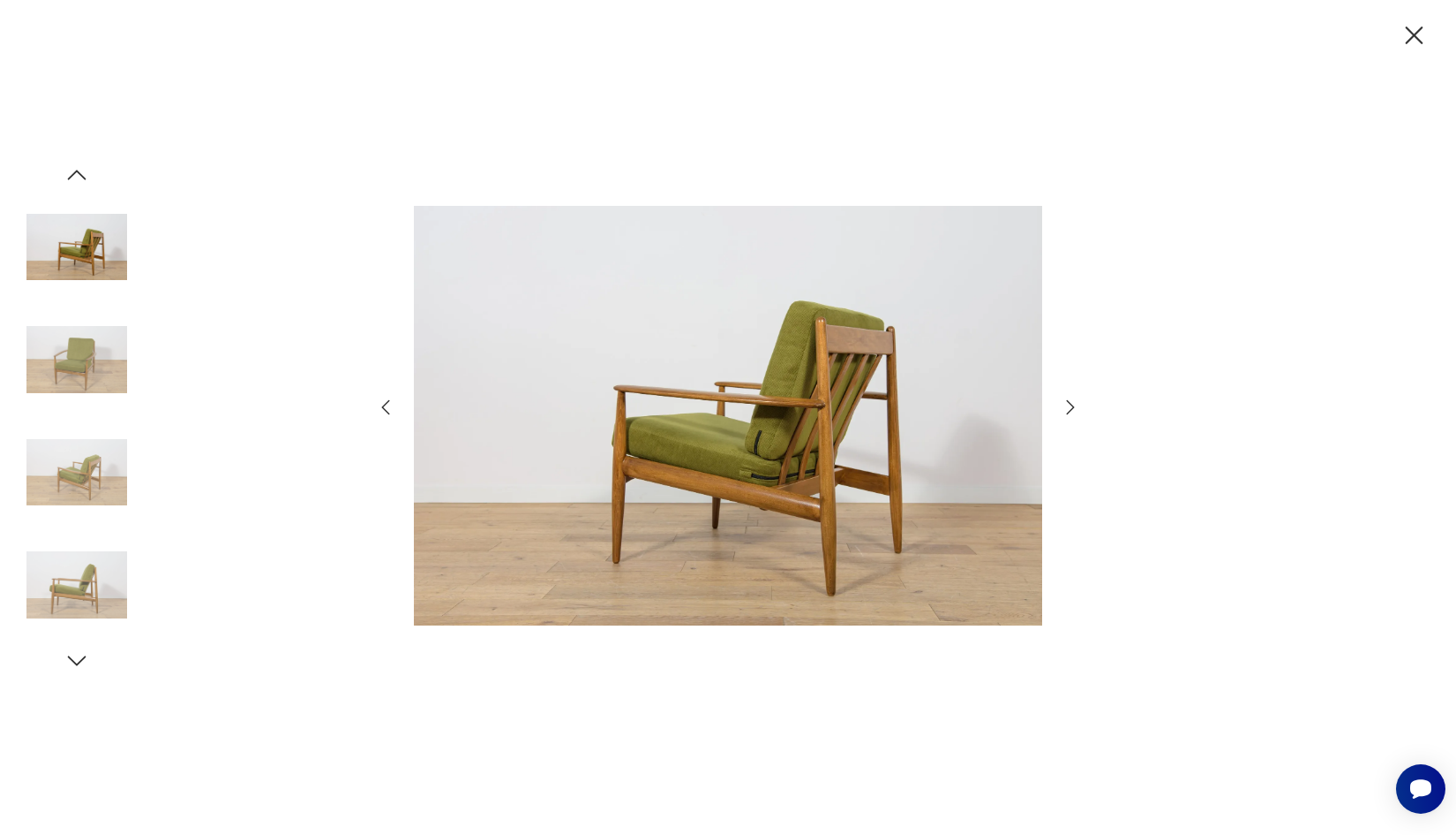
click at [1074, 409] on icon "button" at bounding box center [1071, 408] width 21 height 21
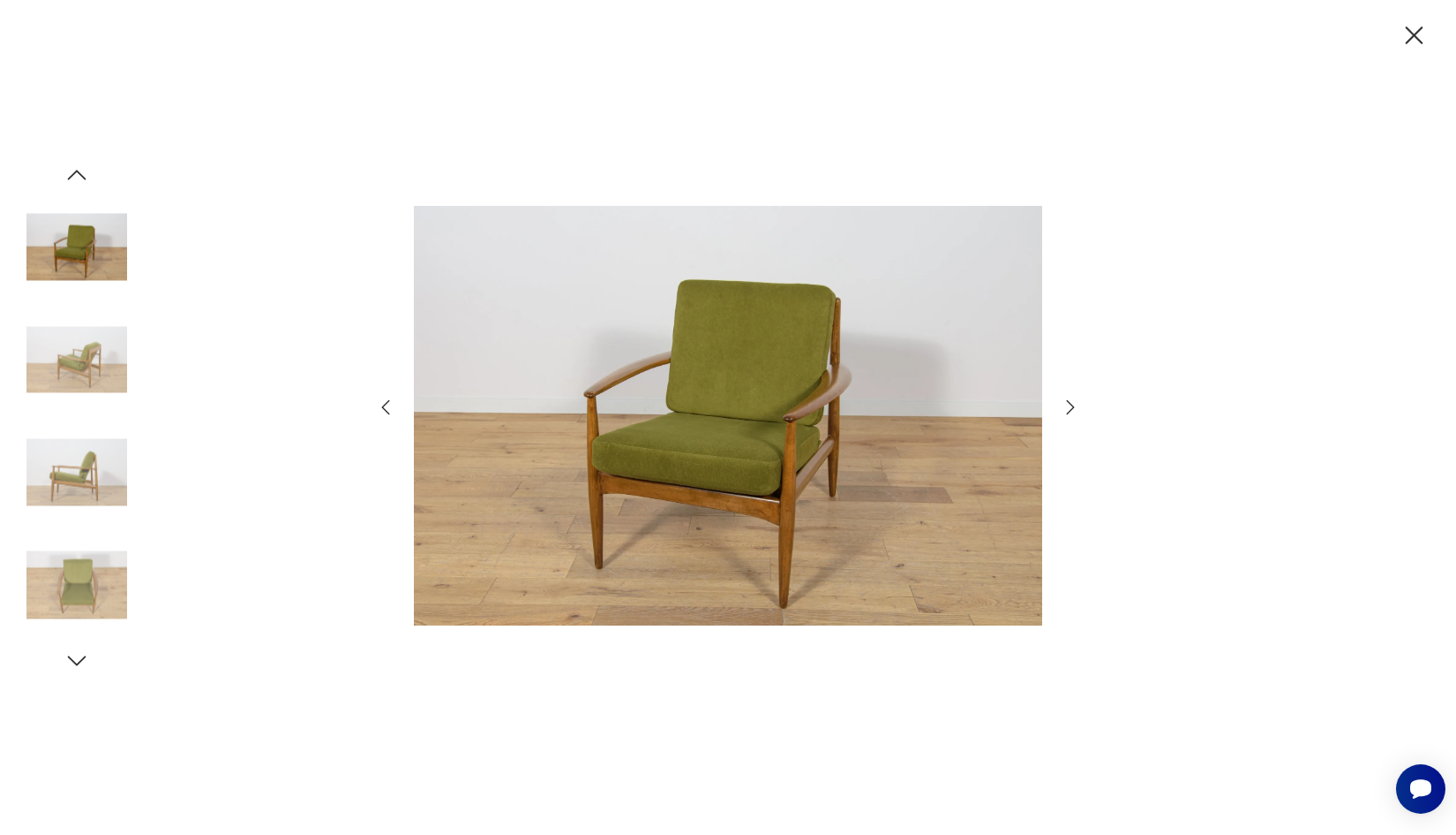
click at [1074, 410] on icon "button" at bounding box center [1071, 408] width 21 height 21
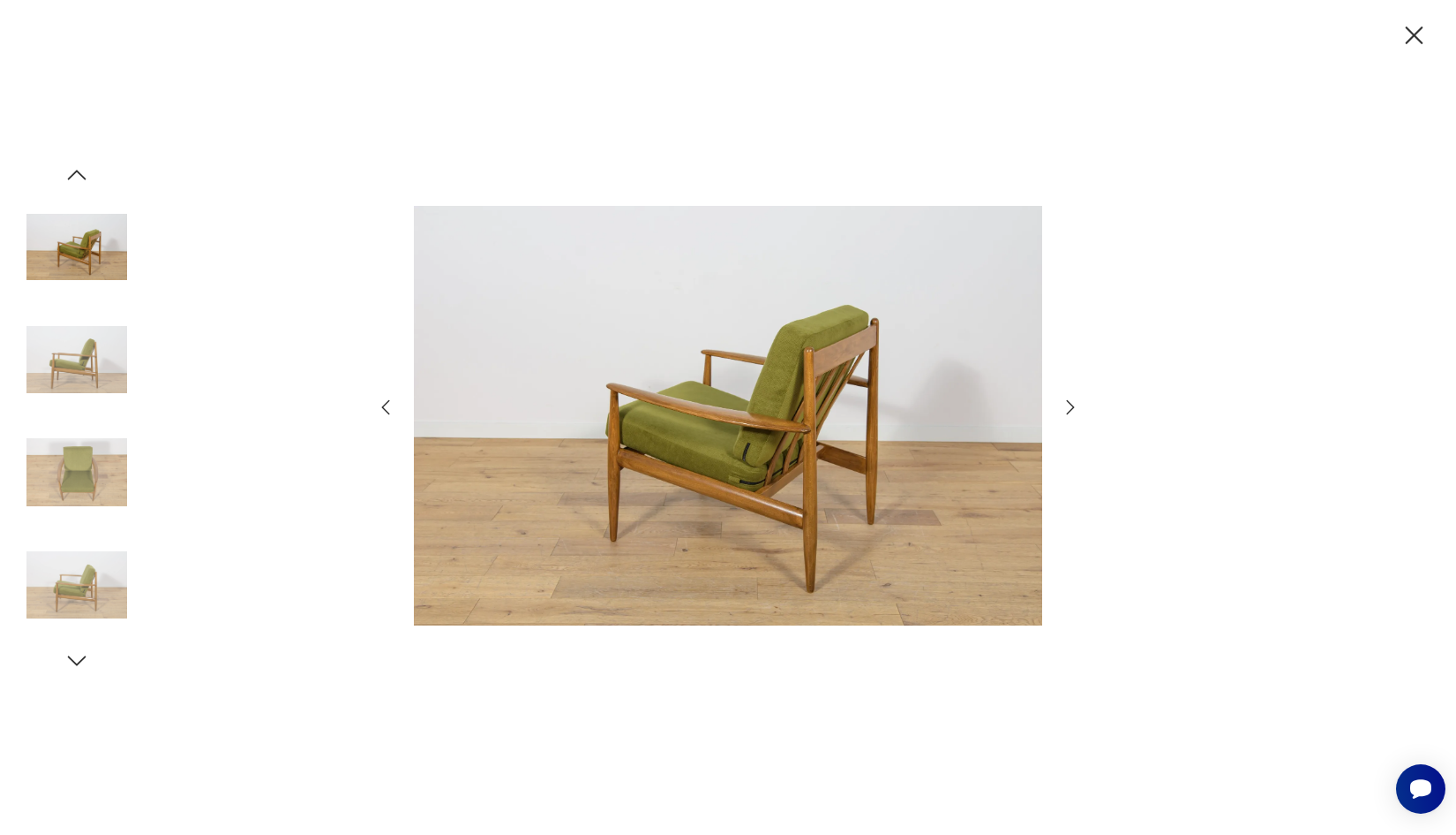
click at [1074, 410] on icon "button" at bounding box center [1071, 408] width 21 height 21
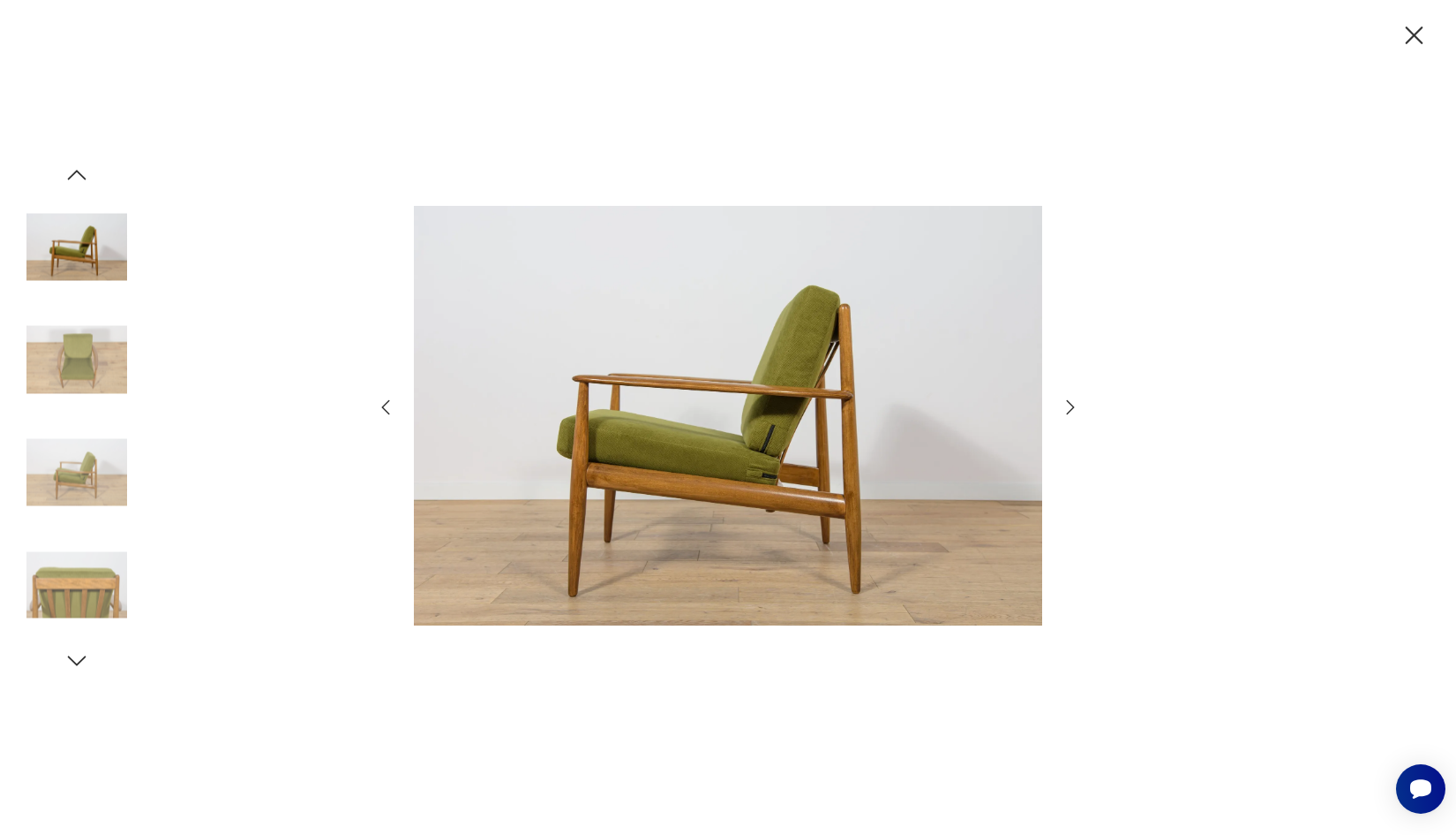
click at [1408, 44] on icon "button" at bounding box center [1415, 36] width 31 height 31
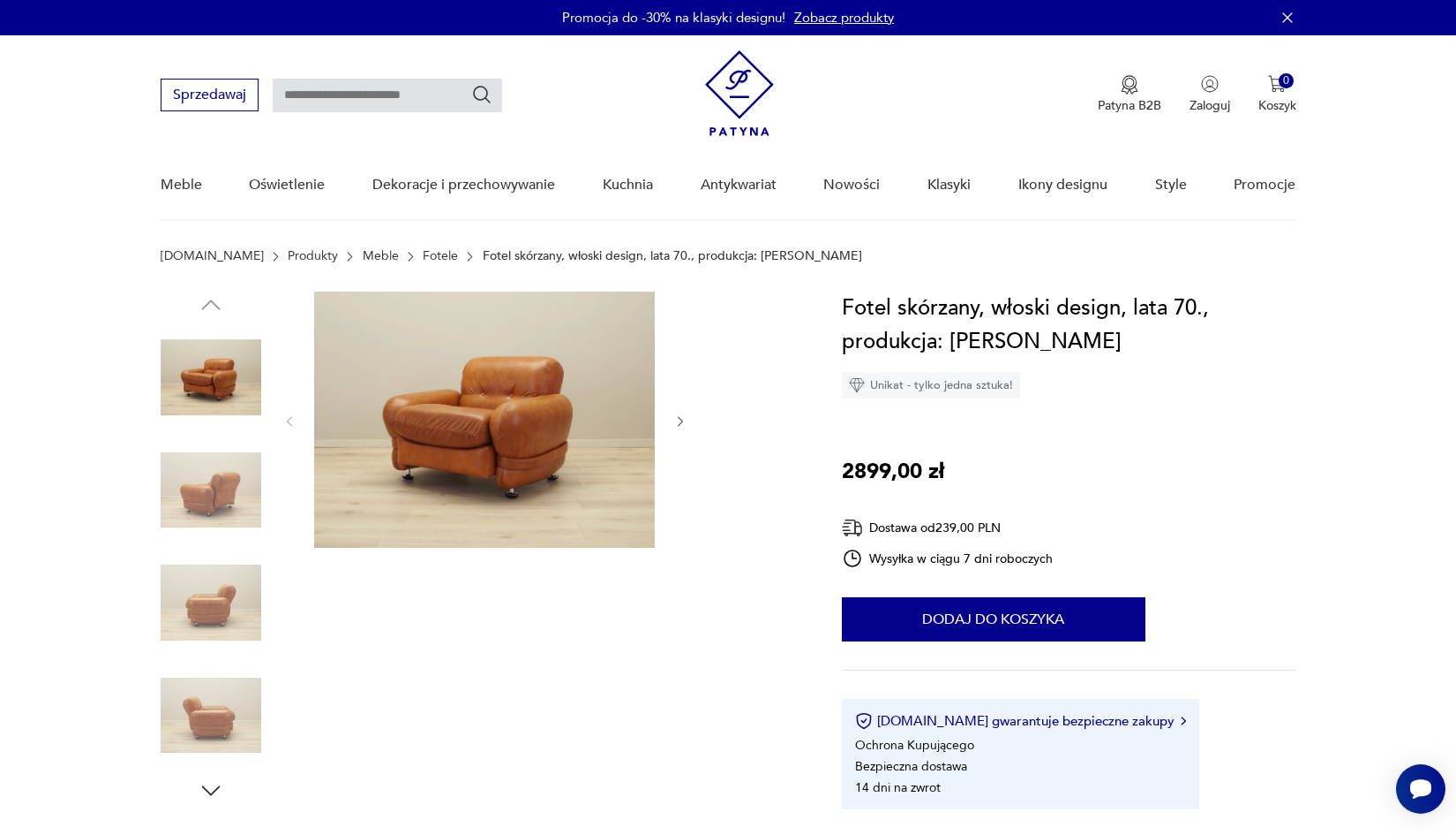
click at [460, 348] on img at bounding box center [484, 418] width 340 height 256
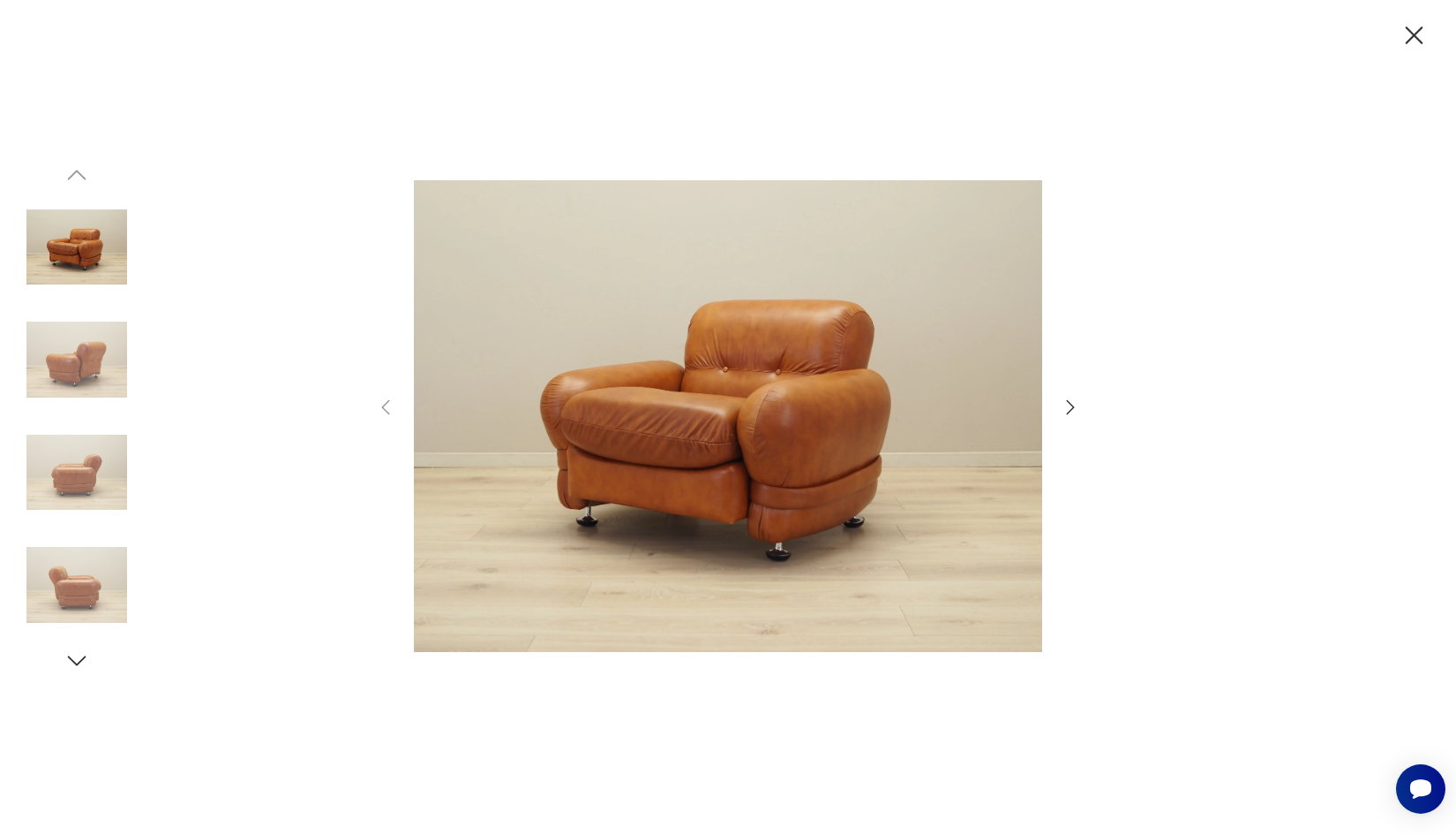
click at [1074, 406] on icon "button" at bounding box center [1071, 406] width 8 height 15
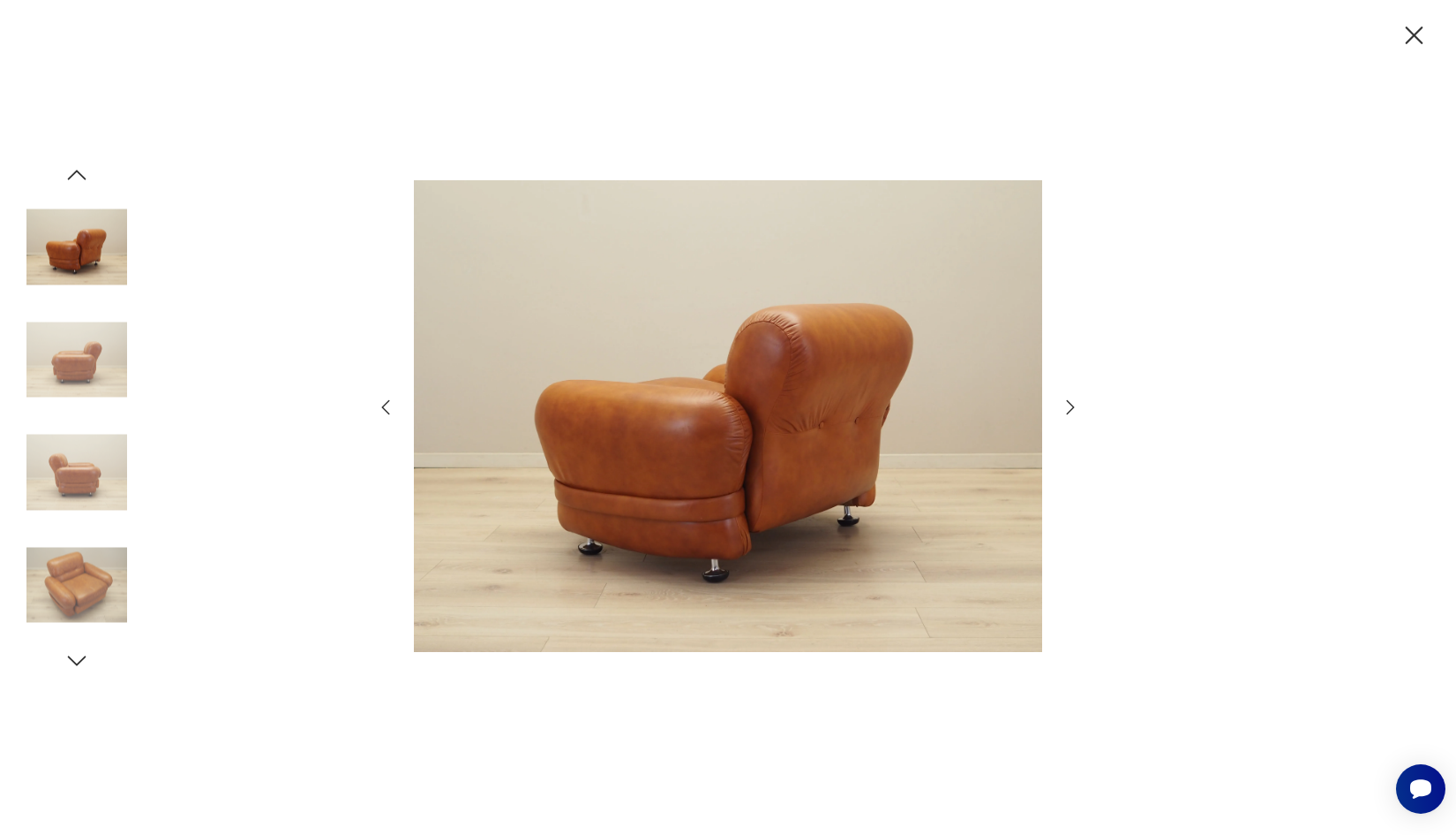
click at [1074, 406] on icon "button" at bounding box center [1071, 406] width 8 height 15
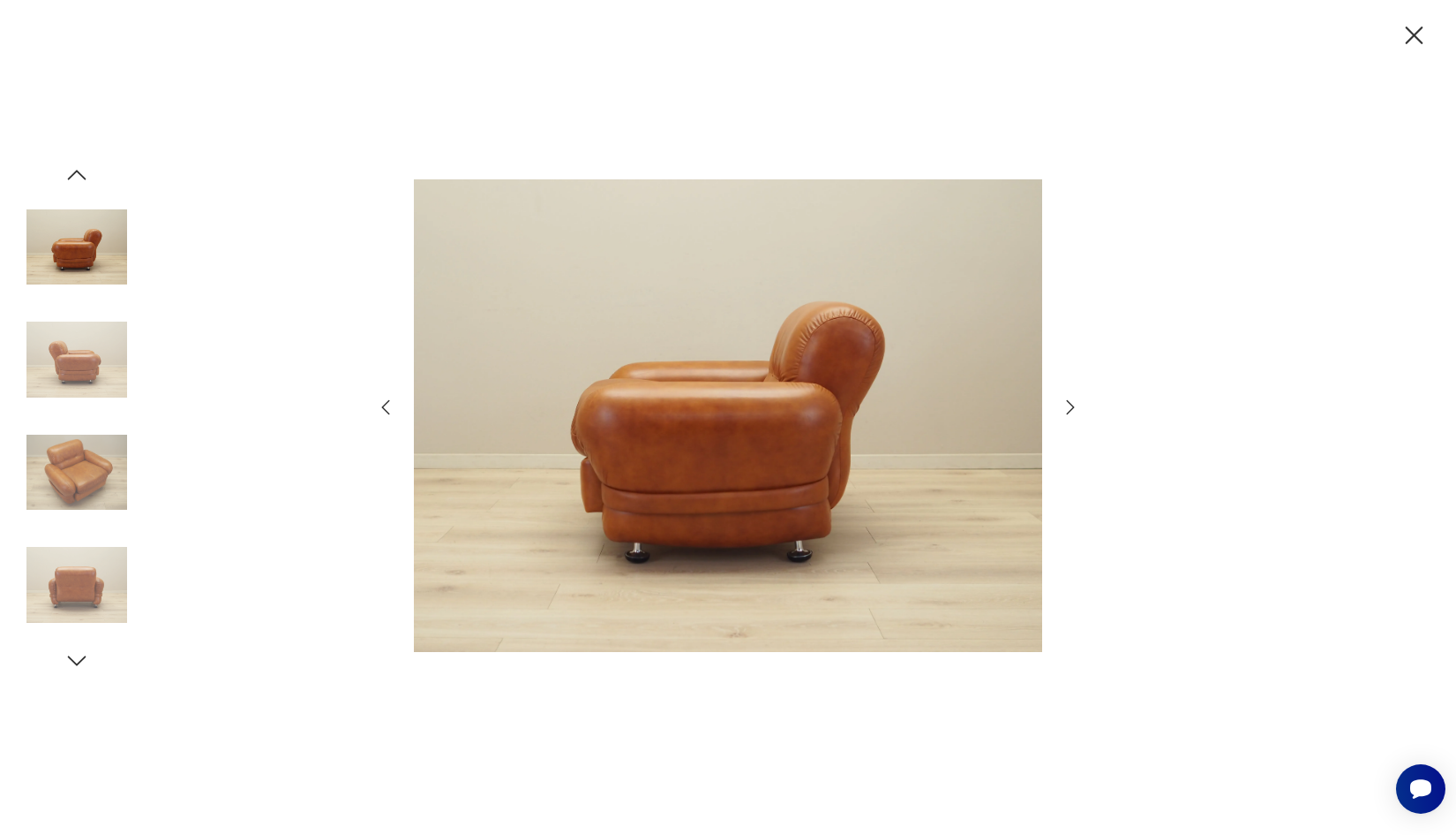
click at [1074, 406] on icon "button" at bounding box center [1071, 406] width 8 height 15
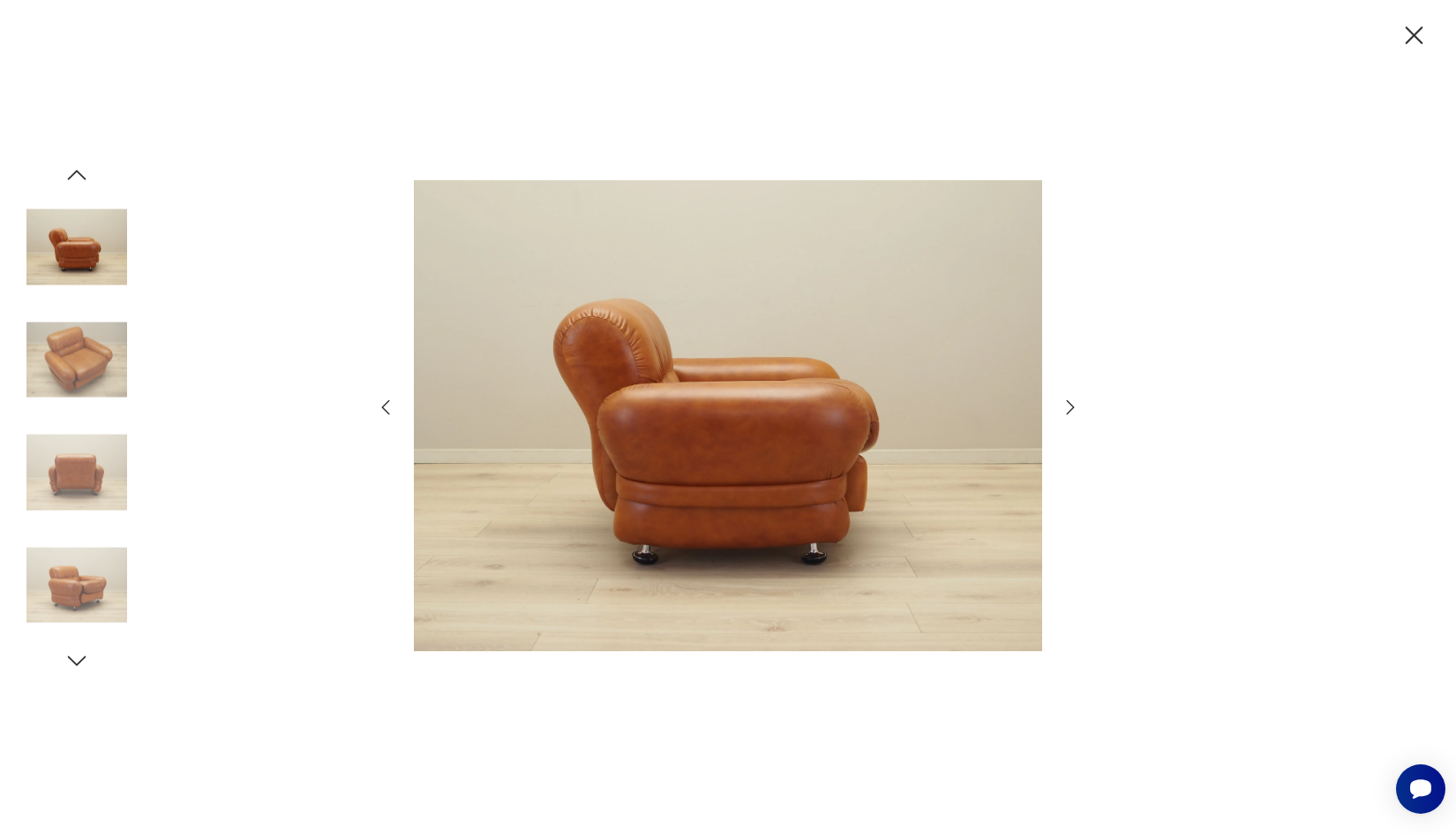
click at [1074, 406] on icon "button" at bounding box center [1071, 406] width 8 height 15
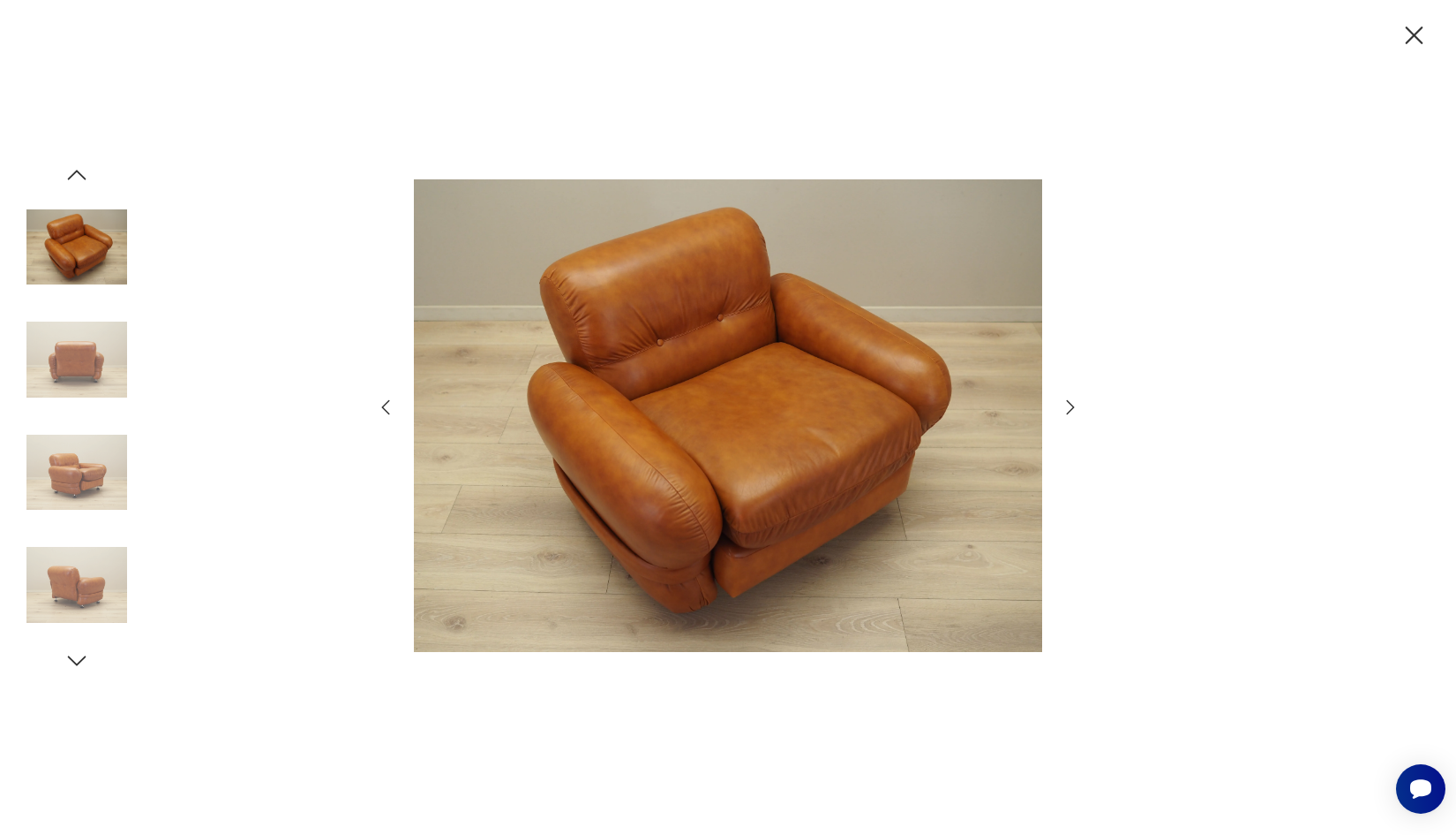
click at [1074, 406] on icon "button" at bounding box center [1071, 406] width 8 height 15
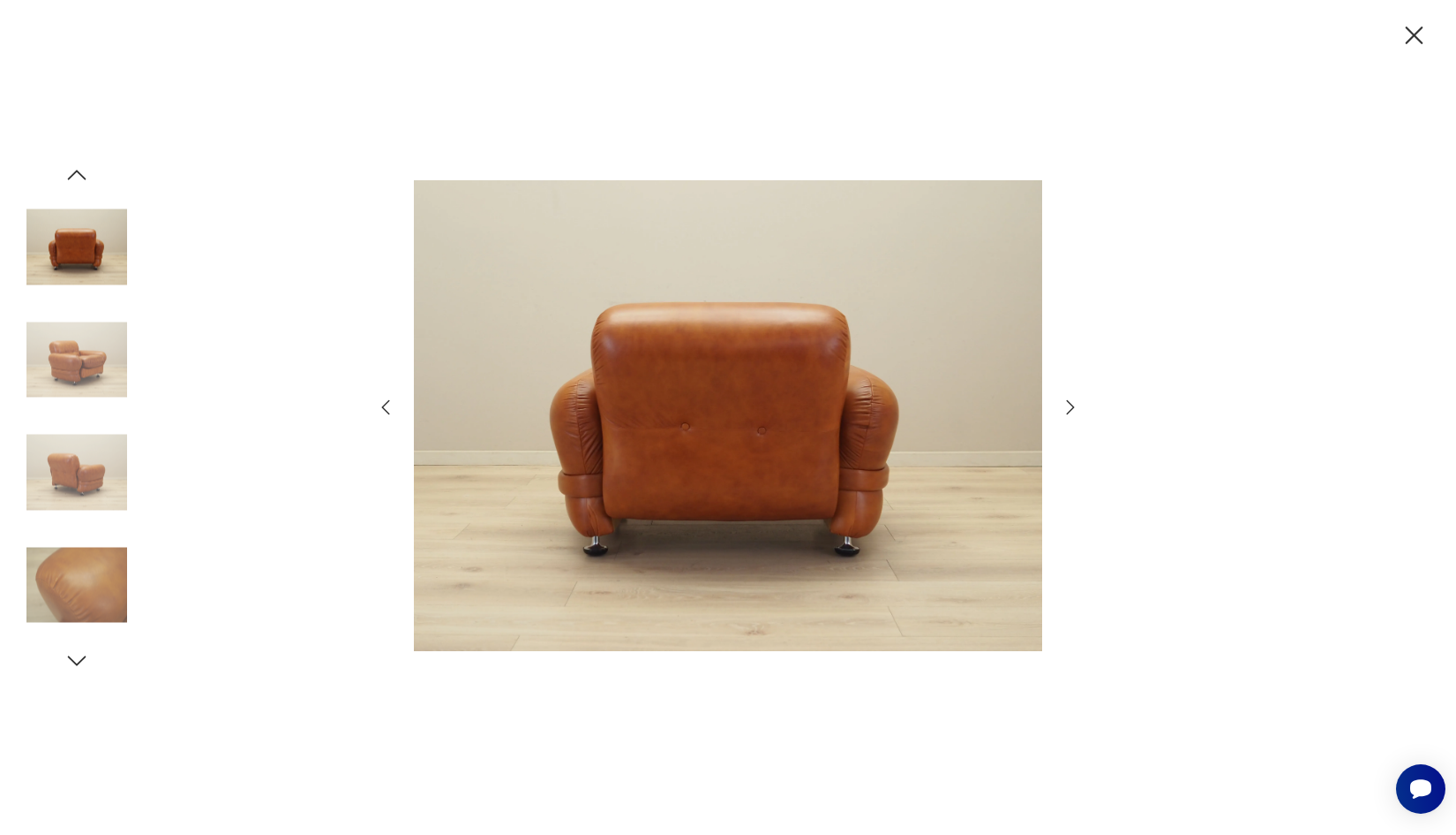
click at [1074, 406] on icon "button" at bounding box center [1071, 406] width 8 height 15
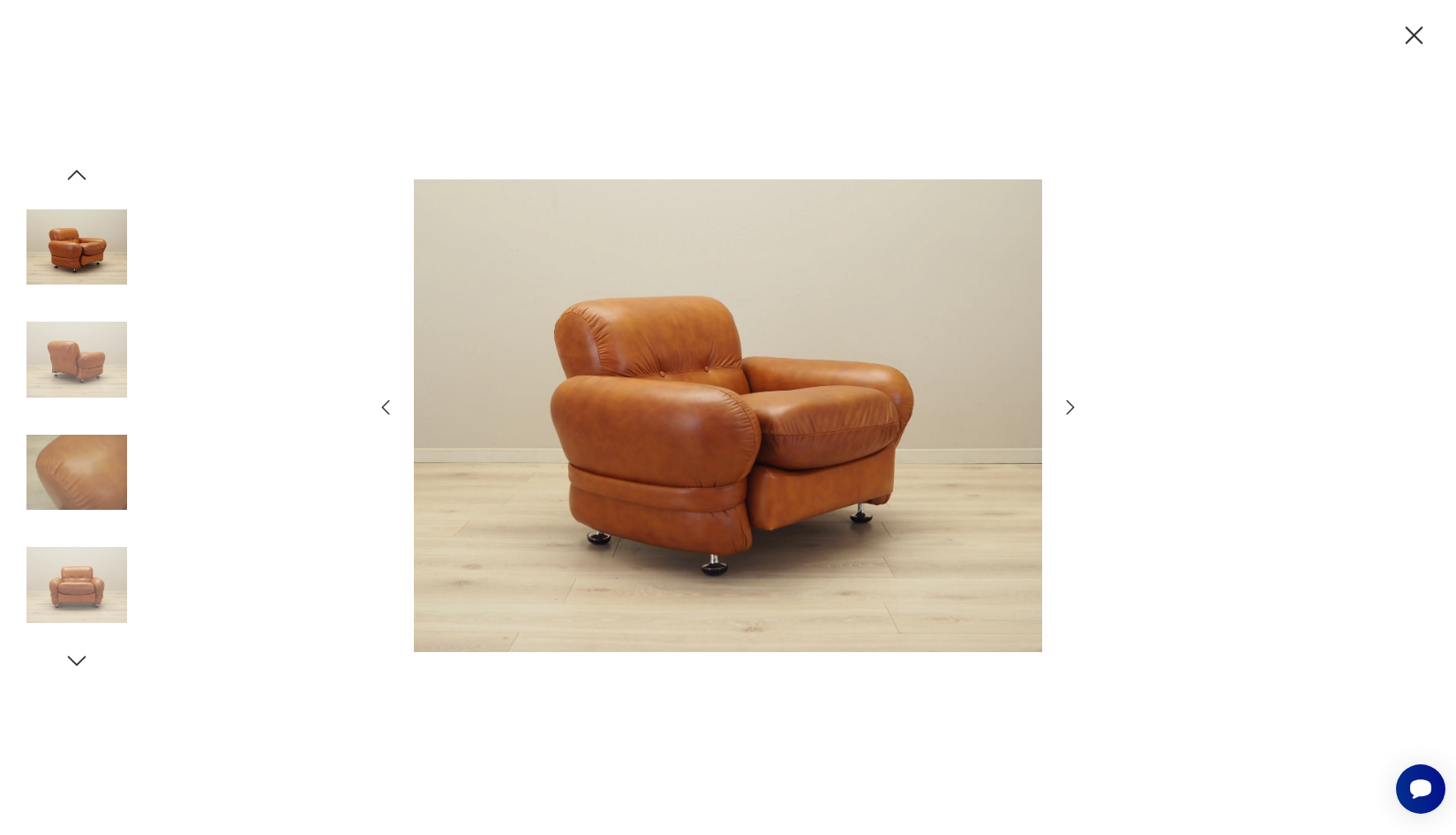
click at [1074, 406] on icon "button" at bounding box center [1071, 406] width 8 height 15
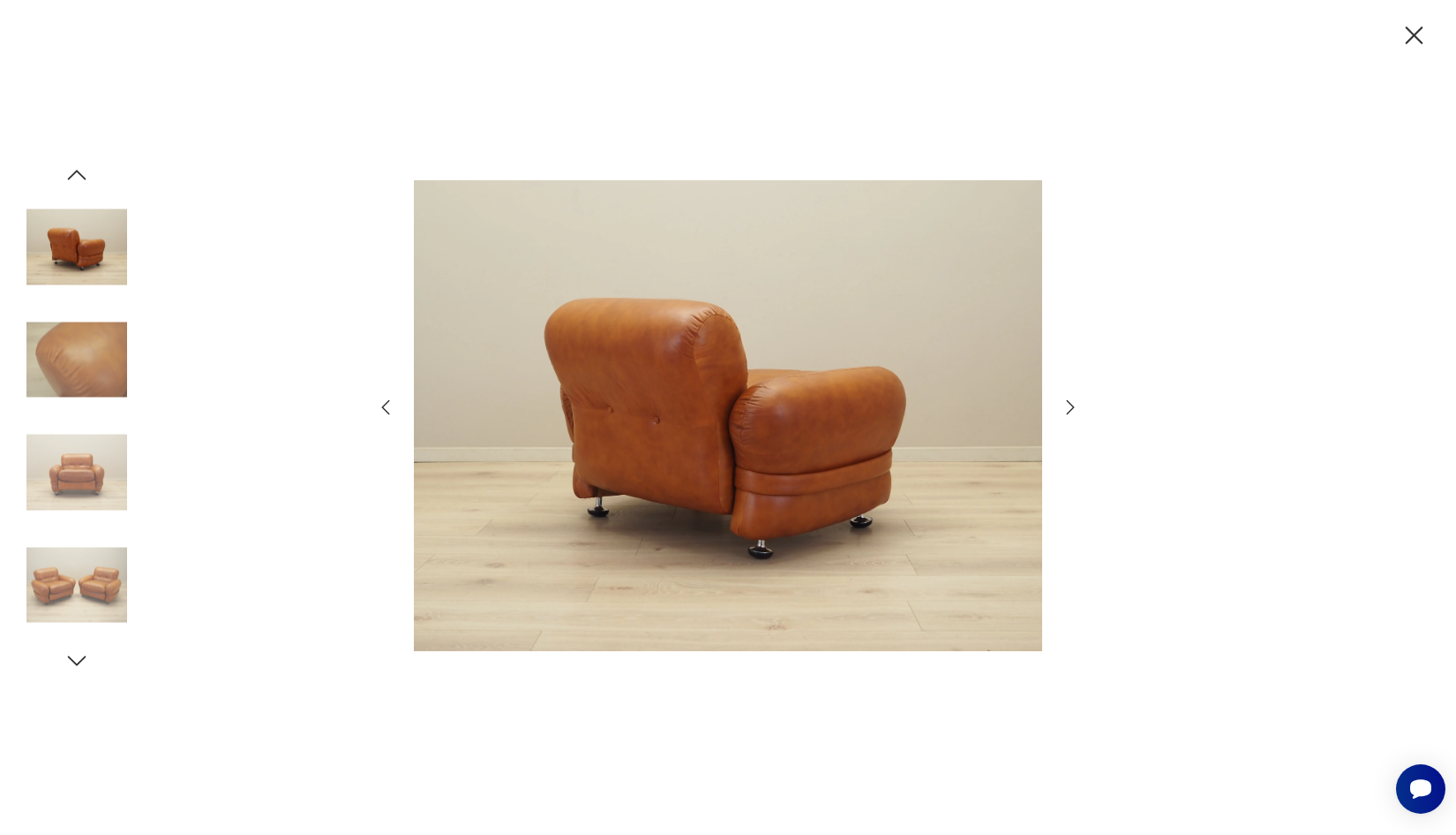
click at [1074, 406] on icon "button" at bounding box center [1071, 406] width 8 height 15
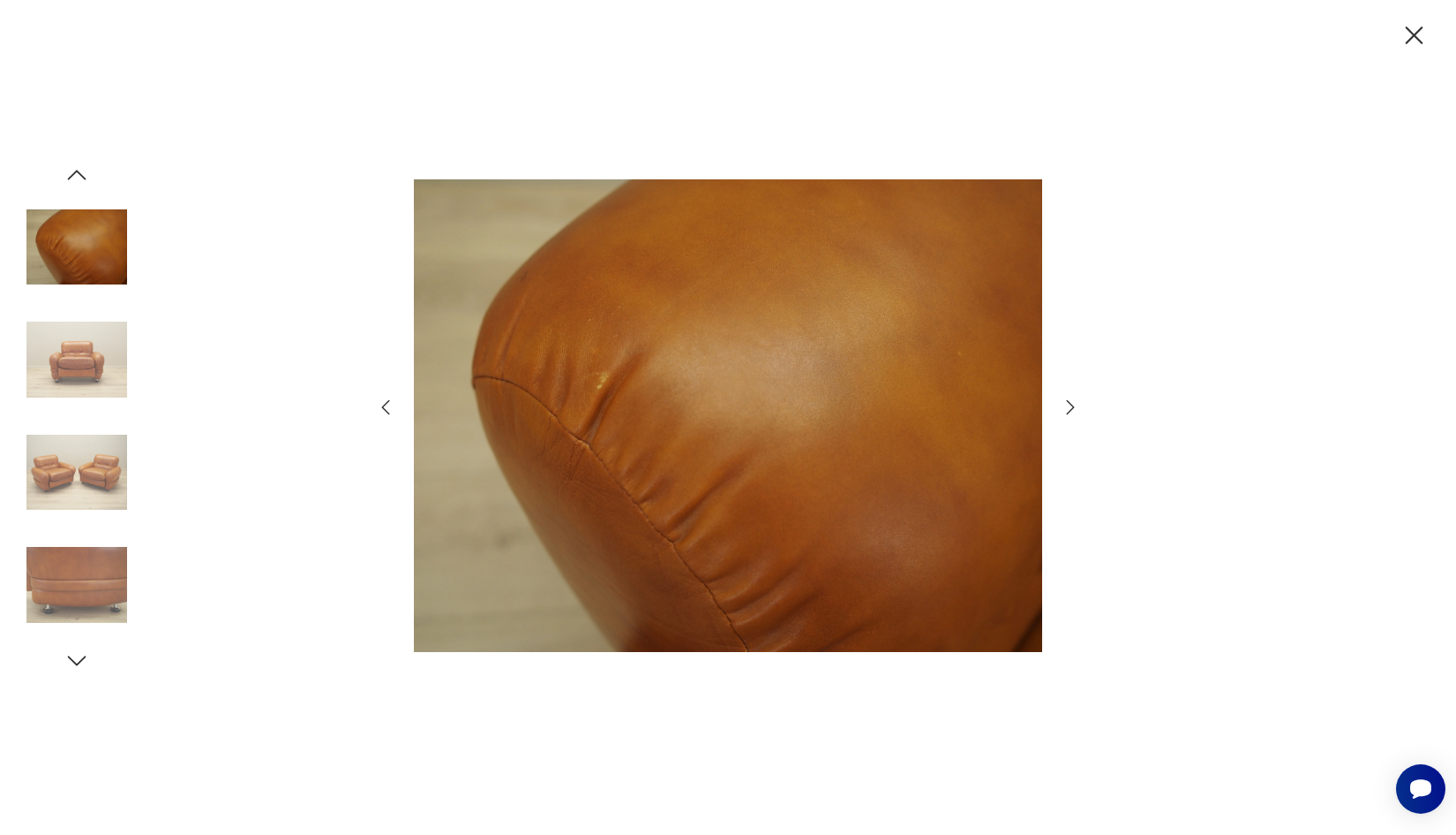
click at [1074, 406] on icon "button" at bounding box center [1071, 406] width 8 height 15
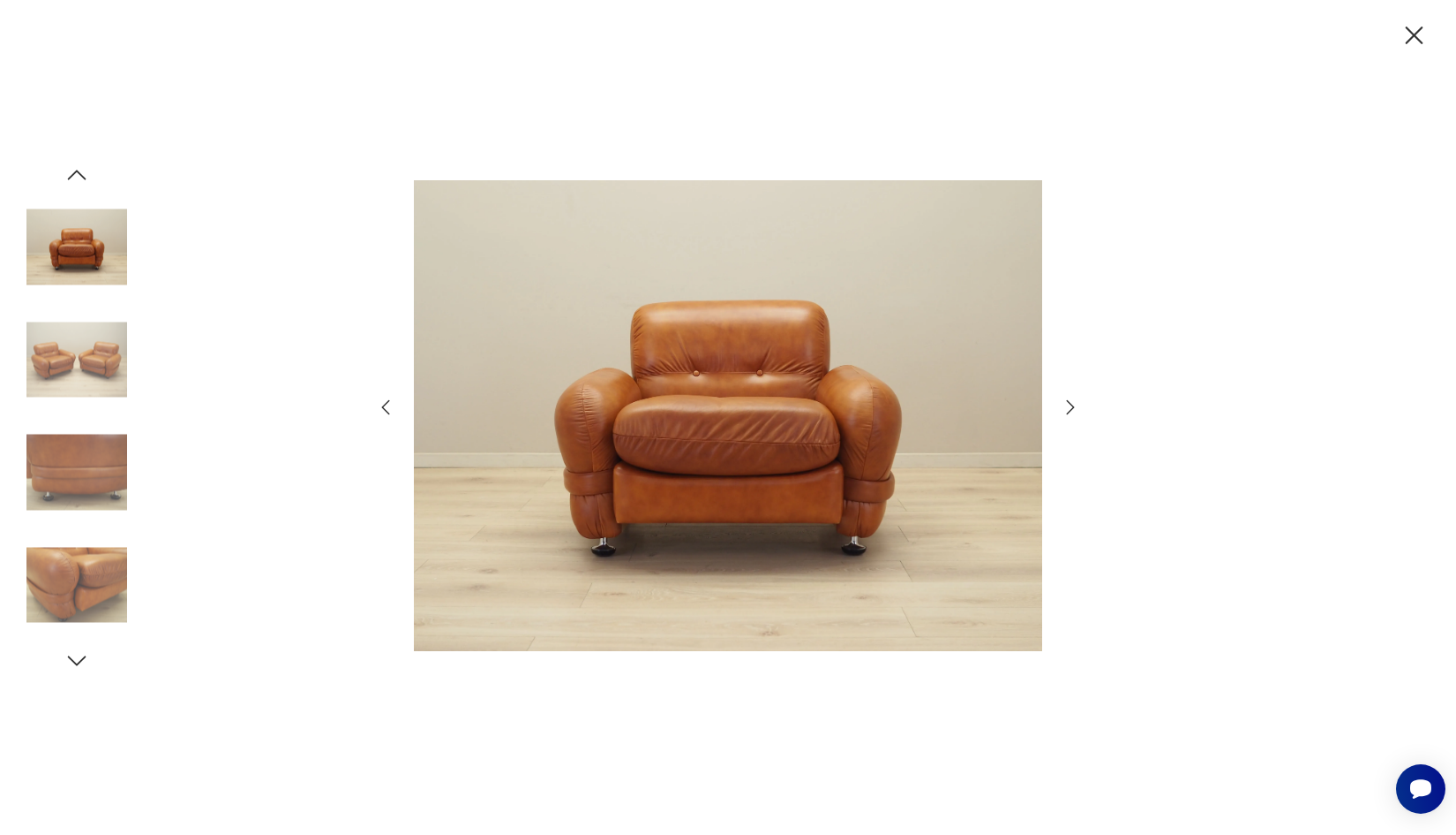
click at [1074, 406] on icon "button" at bounding box center [1071, 406] width 8 height 15
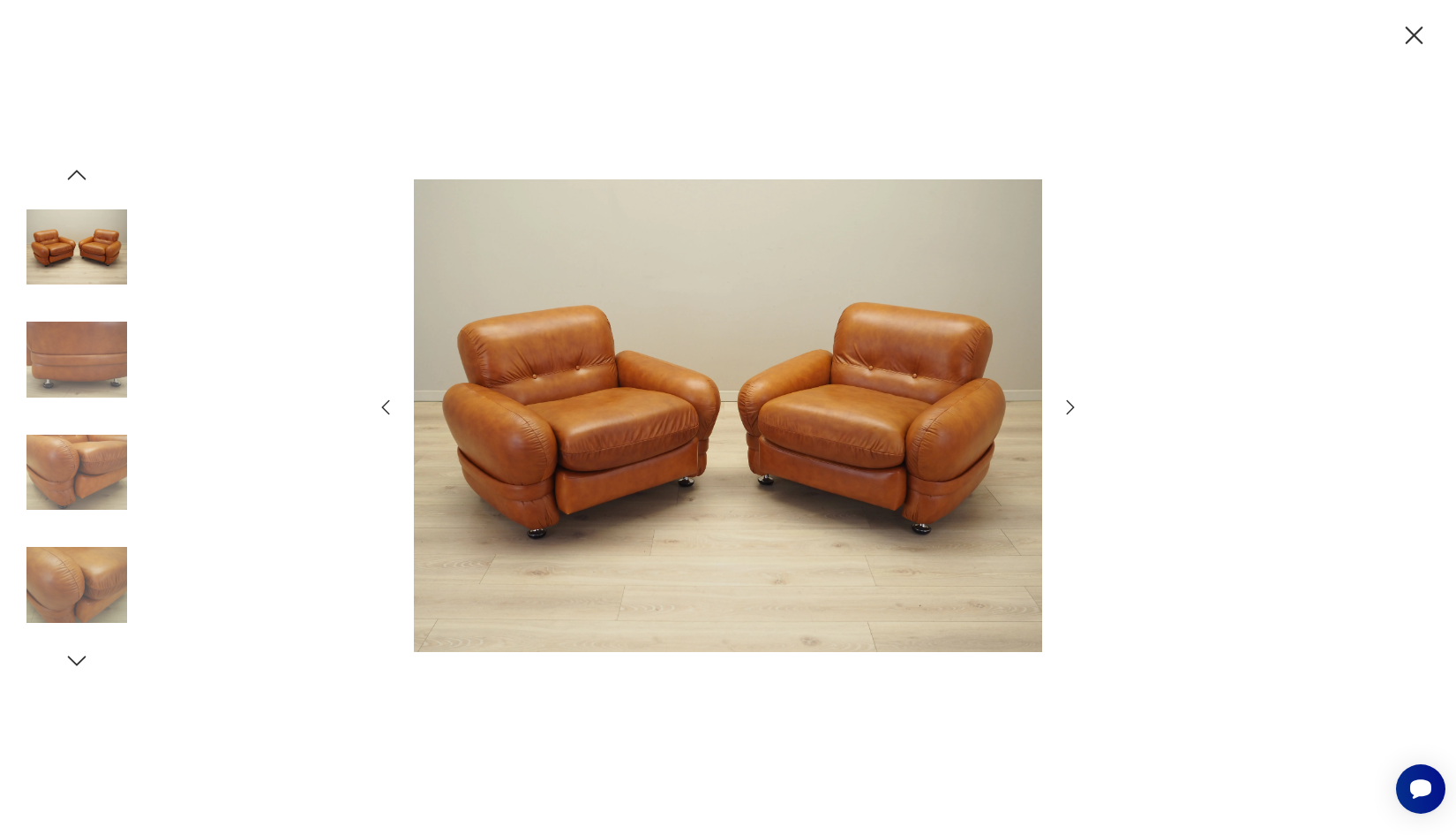
click at [1413, 37] on icon "button" at bounding box center [1415, 35] width 18 height 18
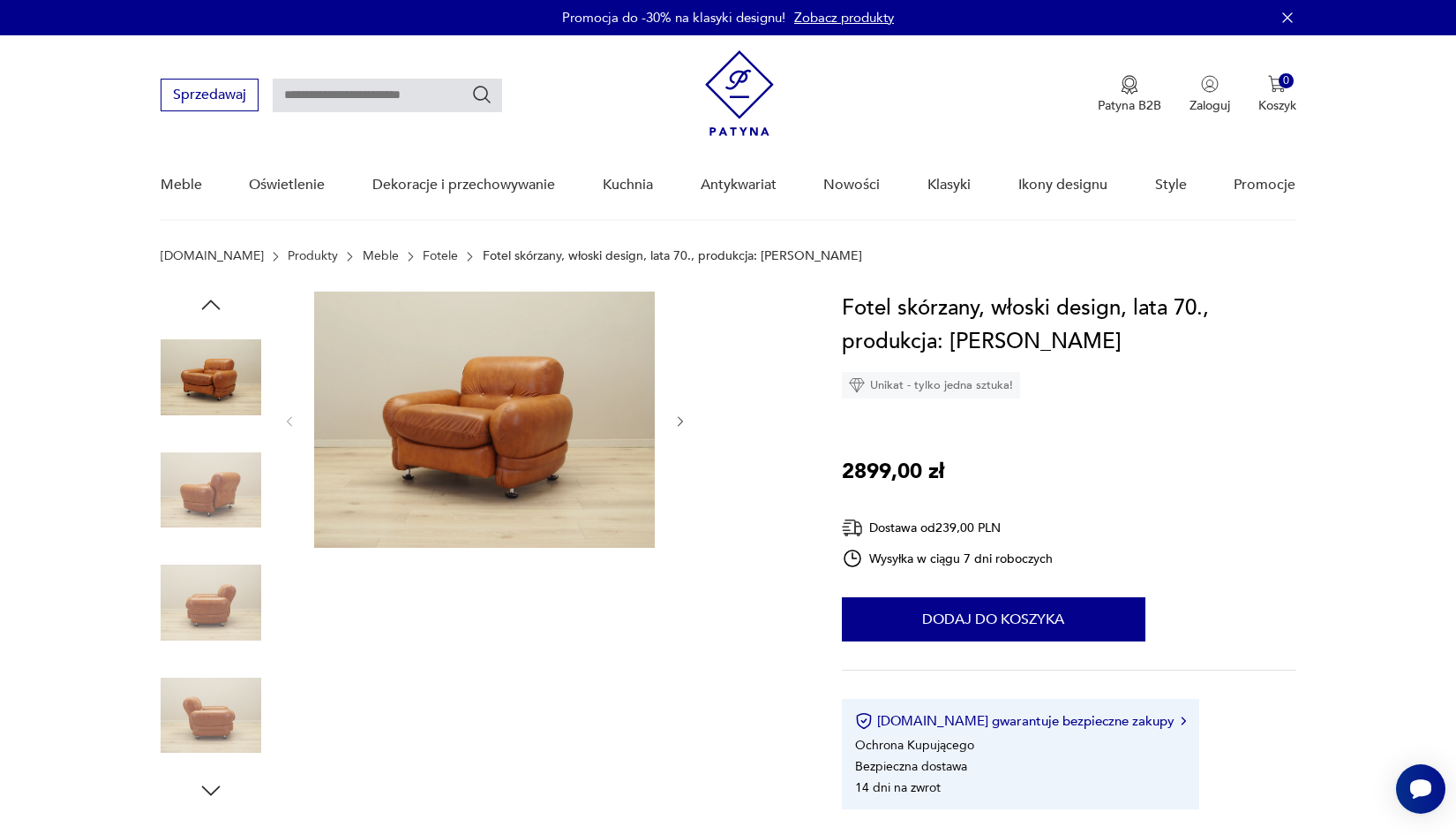
click at [434, 379] on img at bounding box center [484, 418] width 340 height 256
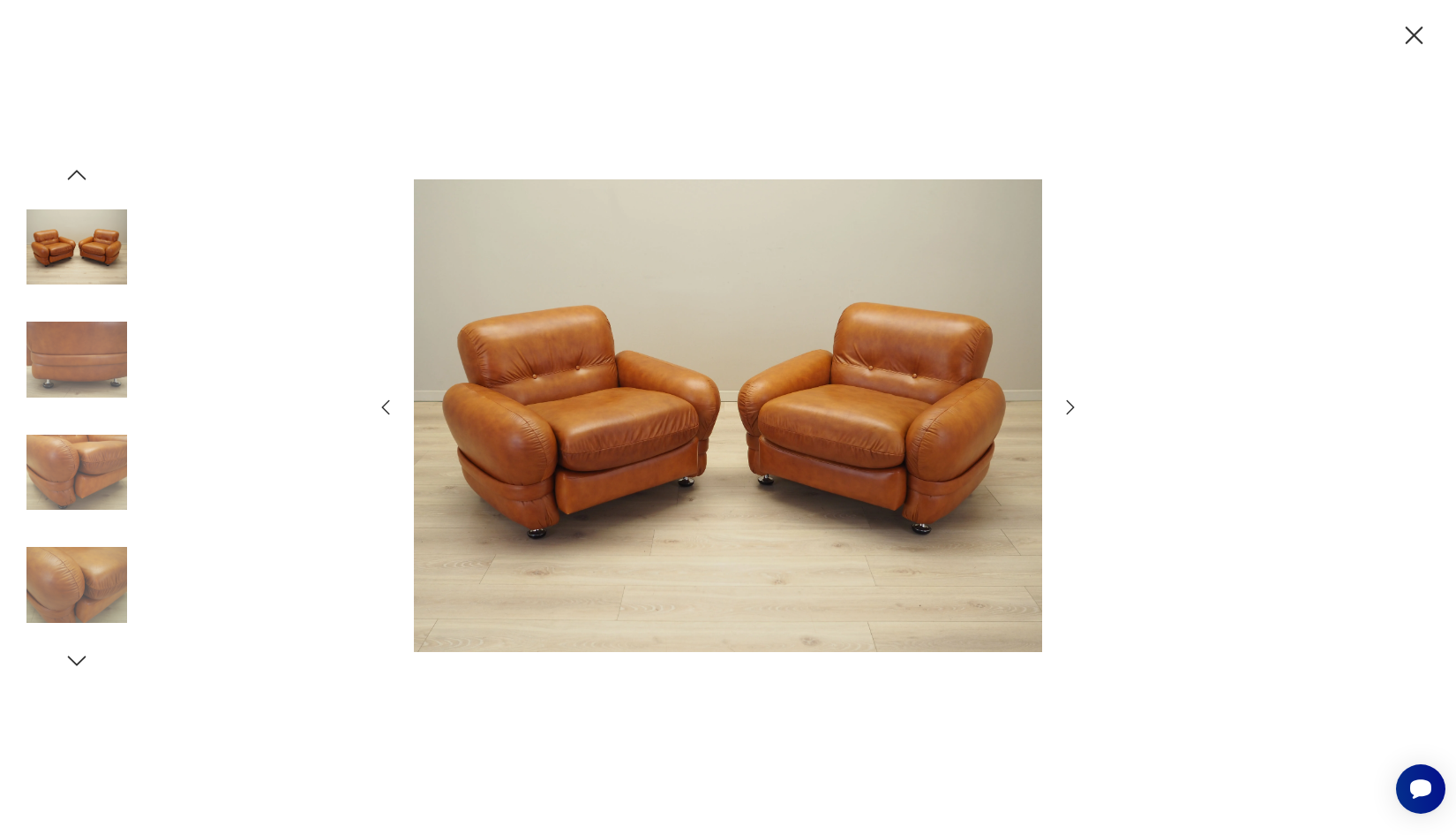
click at [1063, 404] on icon "button" at bounding box center [1071, 408] width 21 height 21
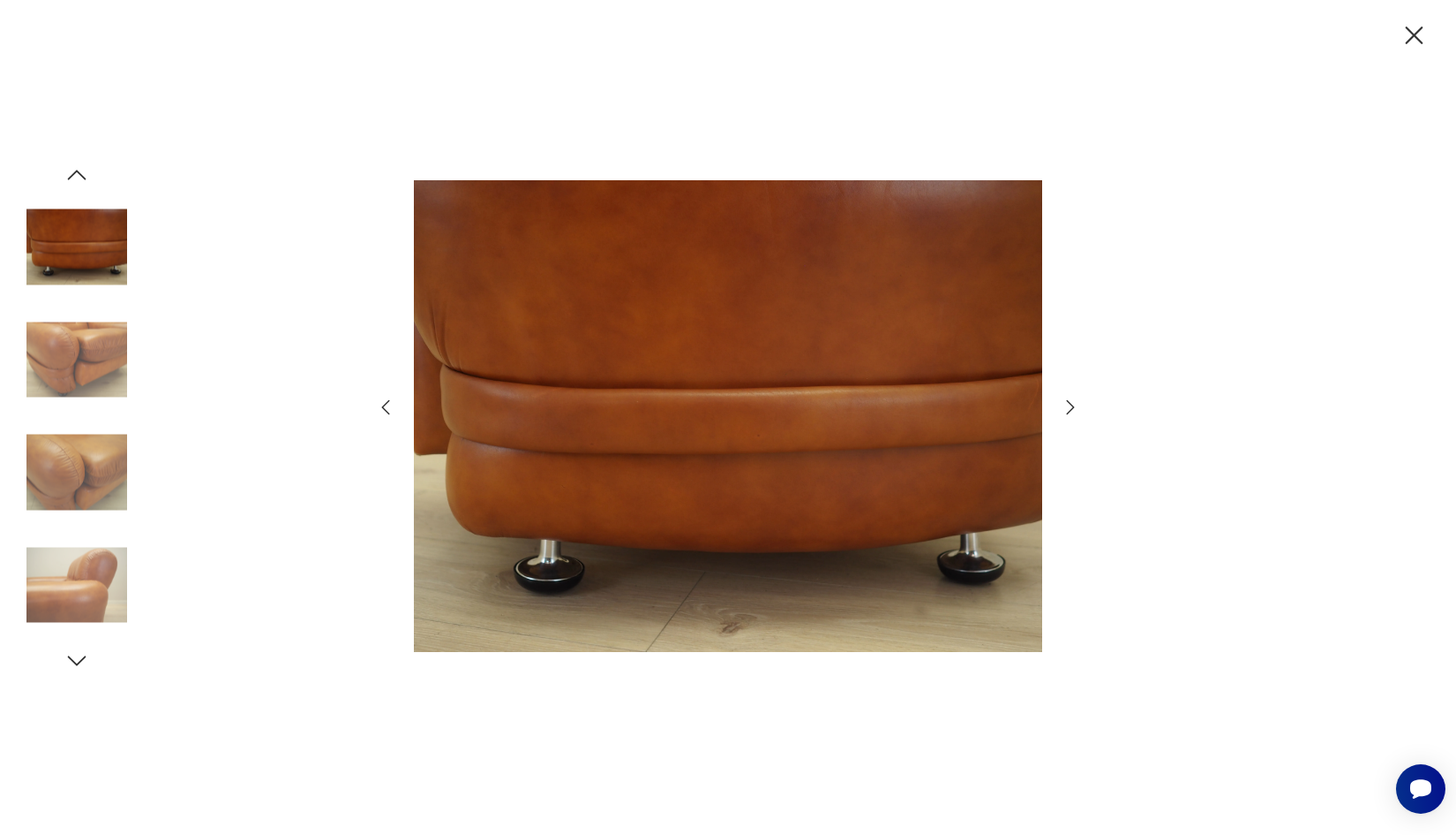
click at [1073, 406] on icon "button" at bounding box center [1071, 406] width 8 height 15
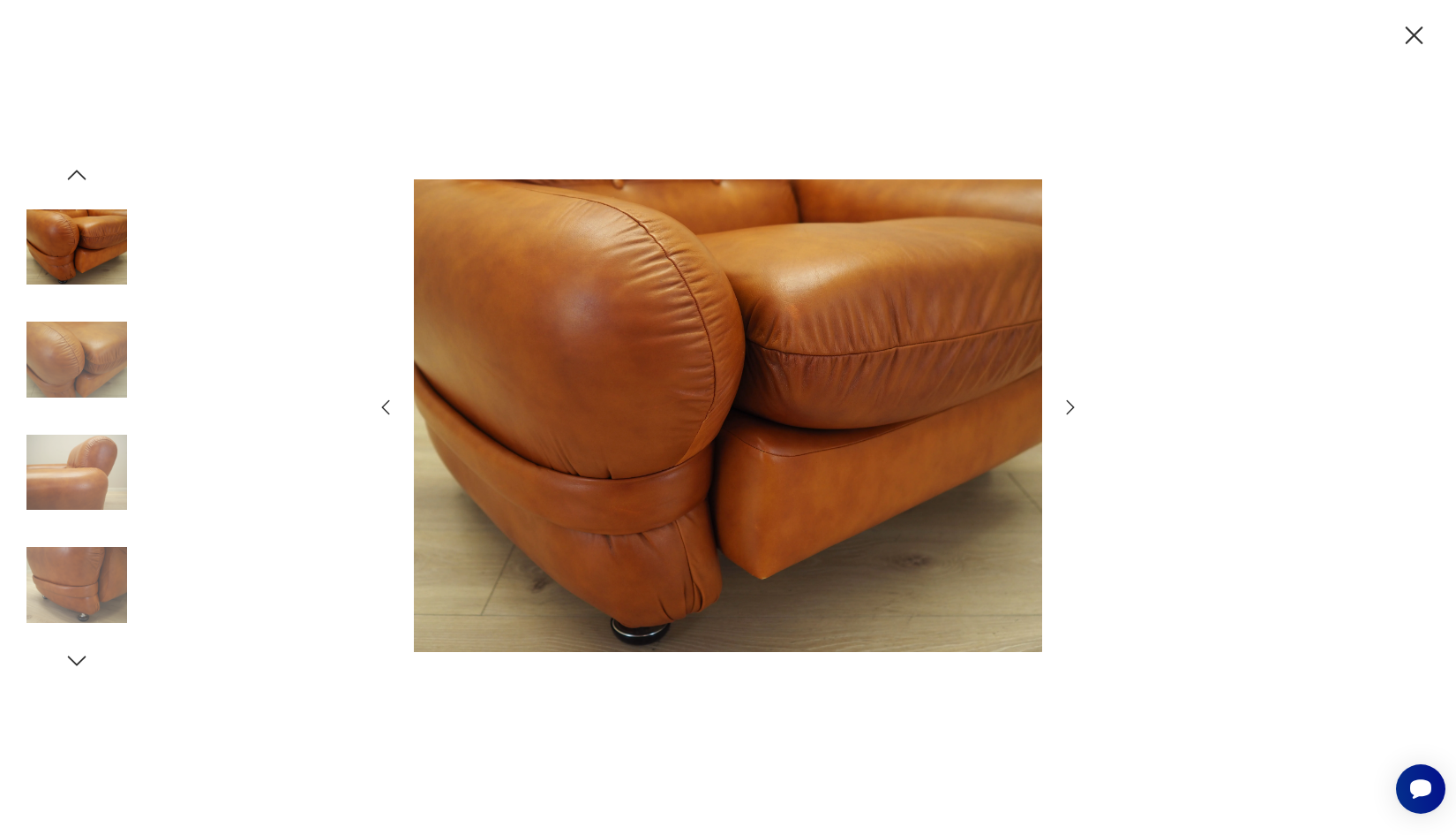
click at [1073, 406] on icon "button" at bounding box center [1071, 406] width 8 height 15
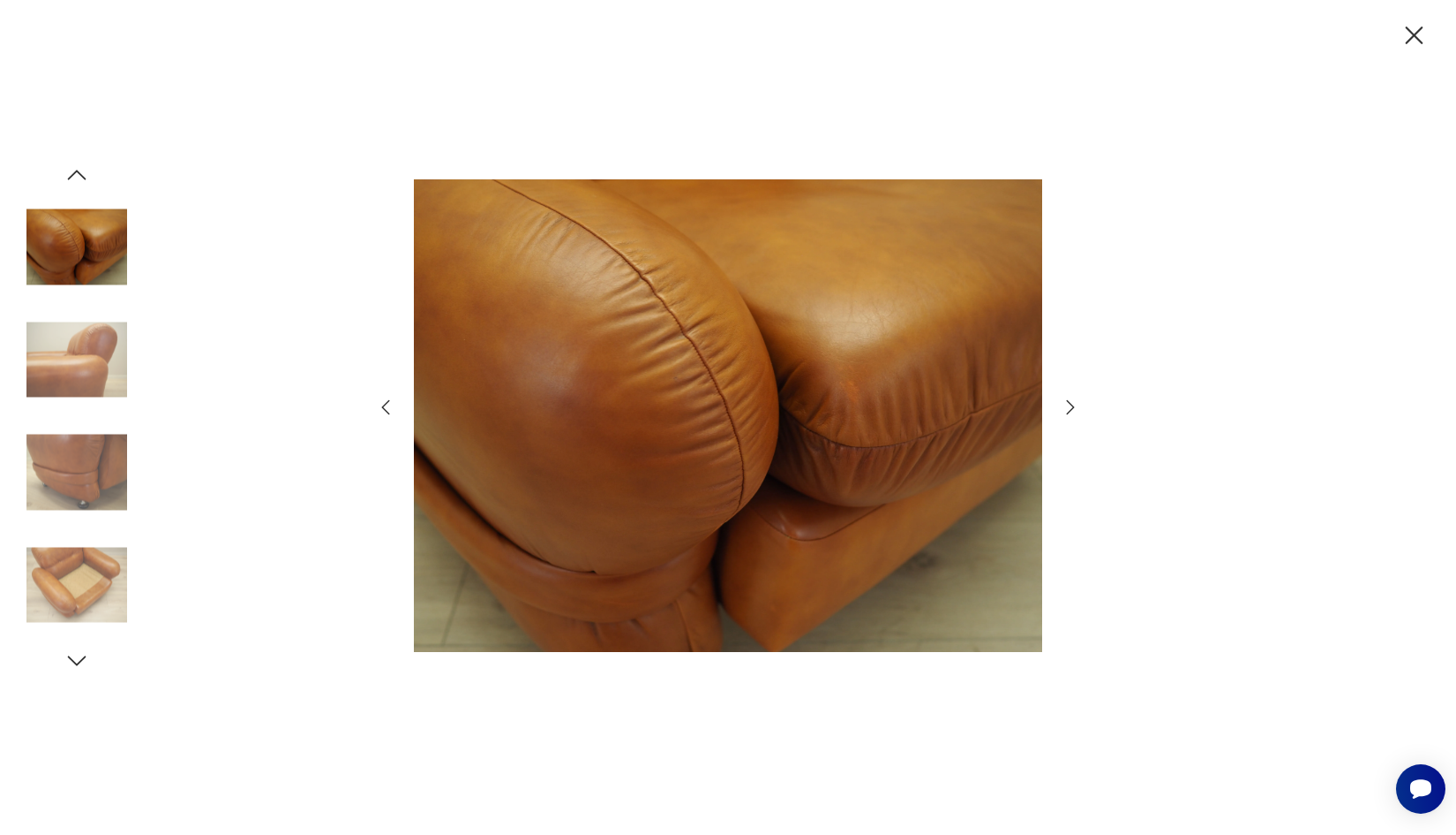
click at [1073, 406] on icon "button" at bounding box center [1071, 406] width 8 height 15
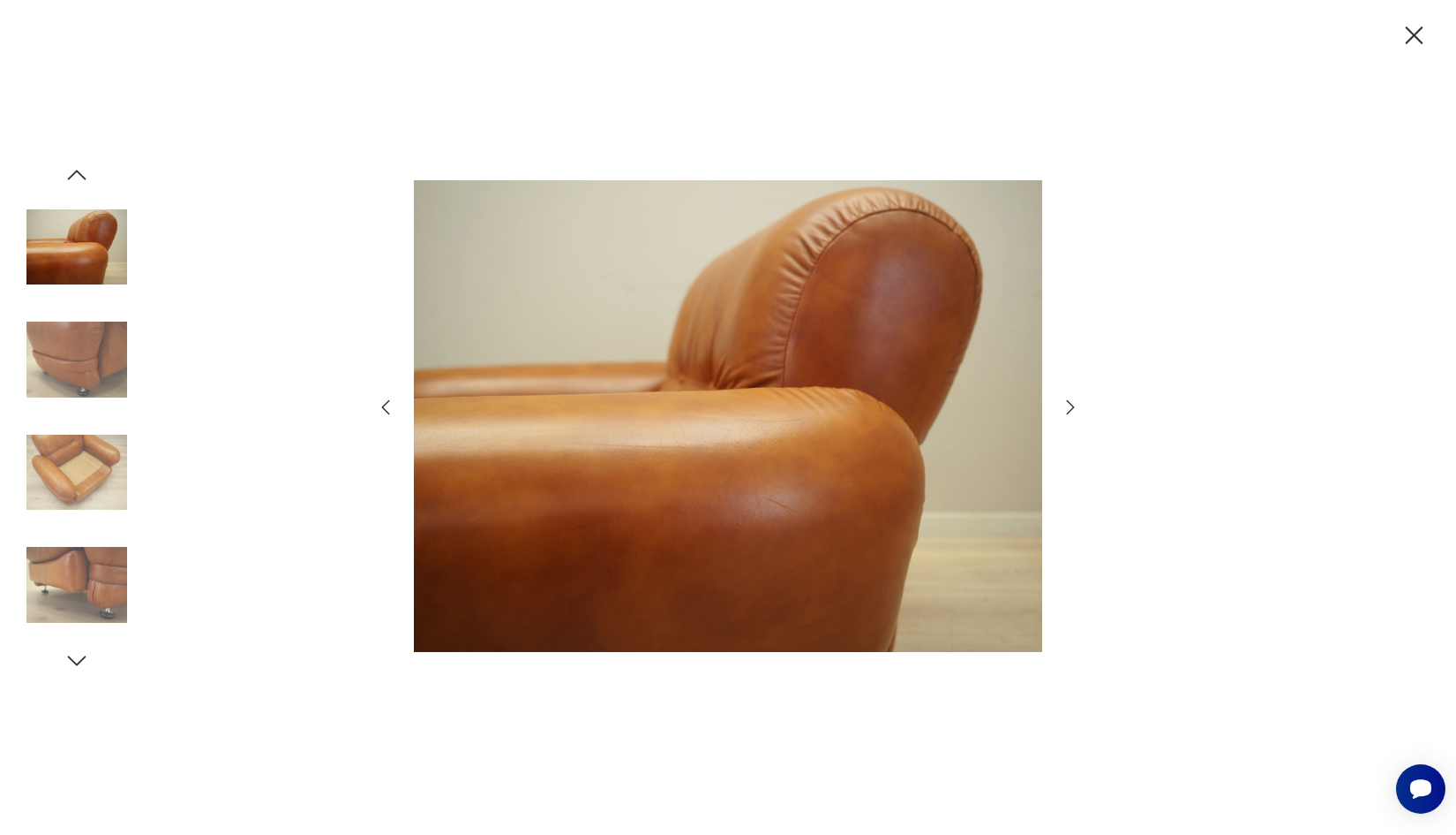
click at [1073, 406] on icon "button" at bounding box center [1071, 406] width 8 height 15
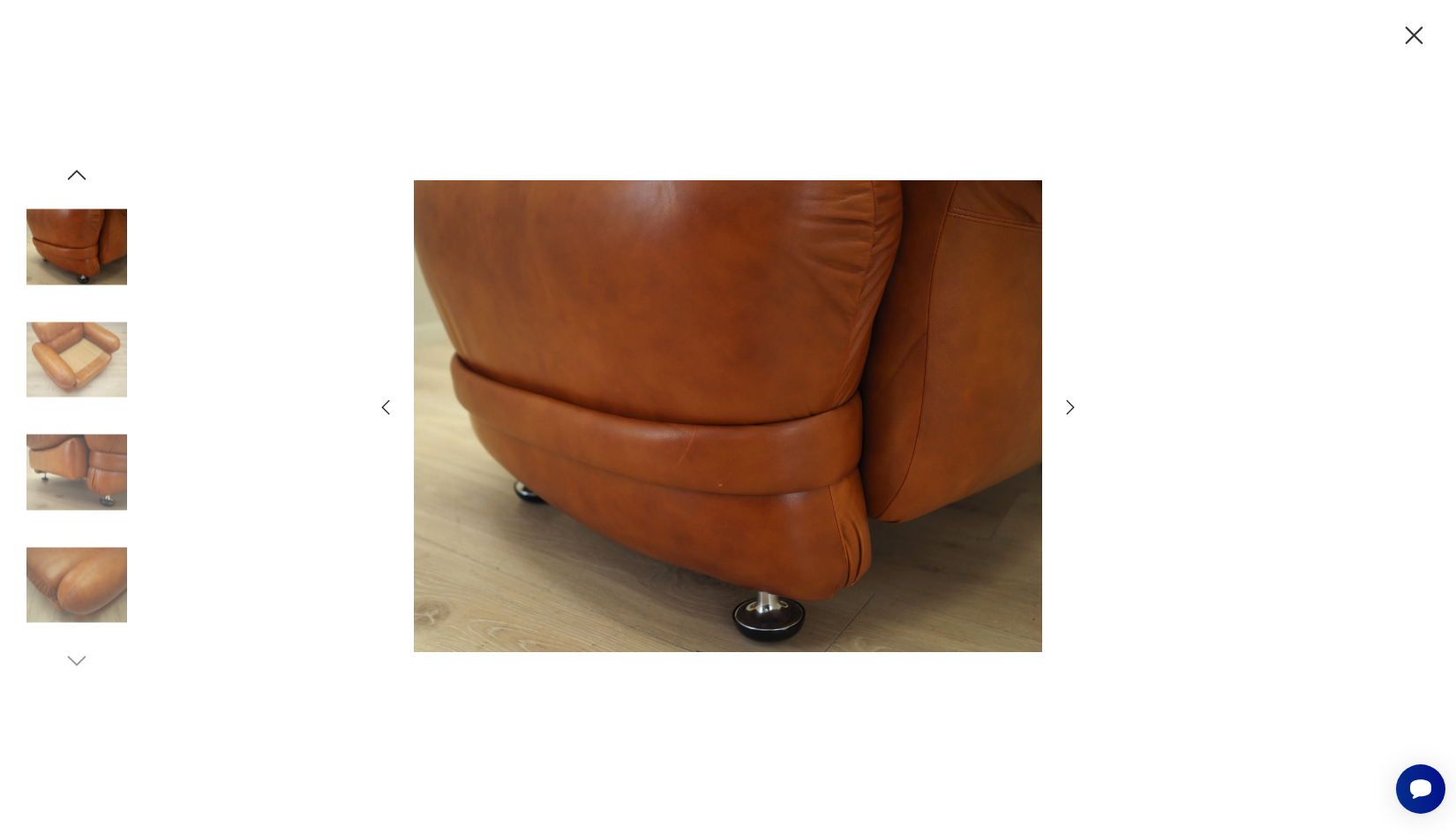
click at [1073, 406] on icon "button" at bounding box center [1071, 406] width 8 height 15
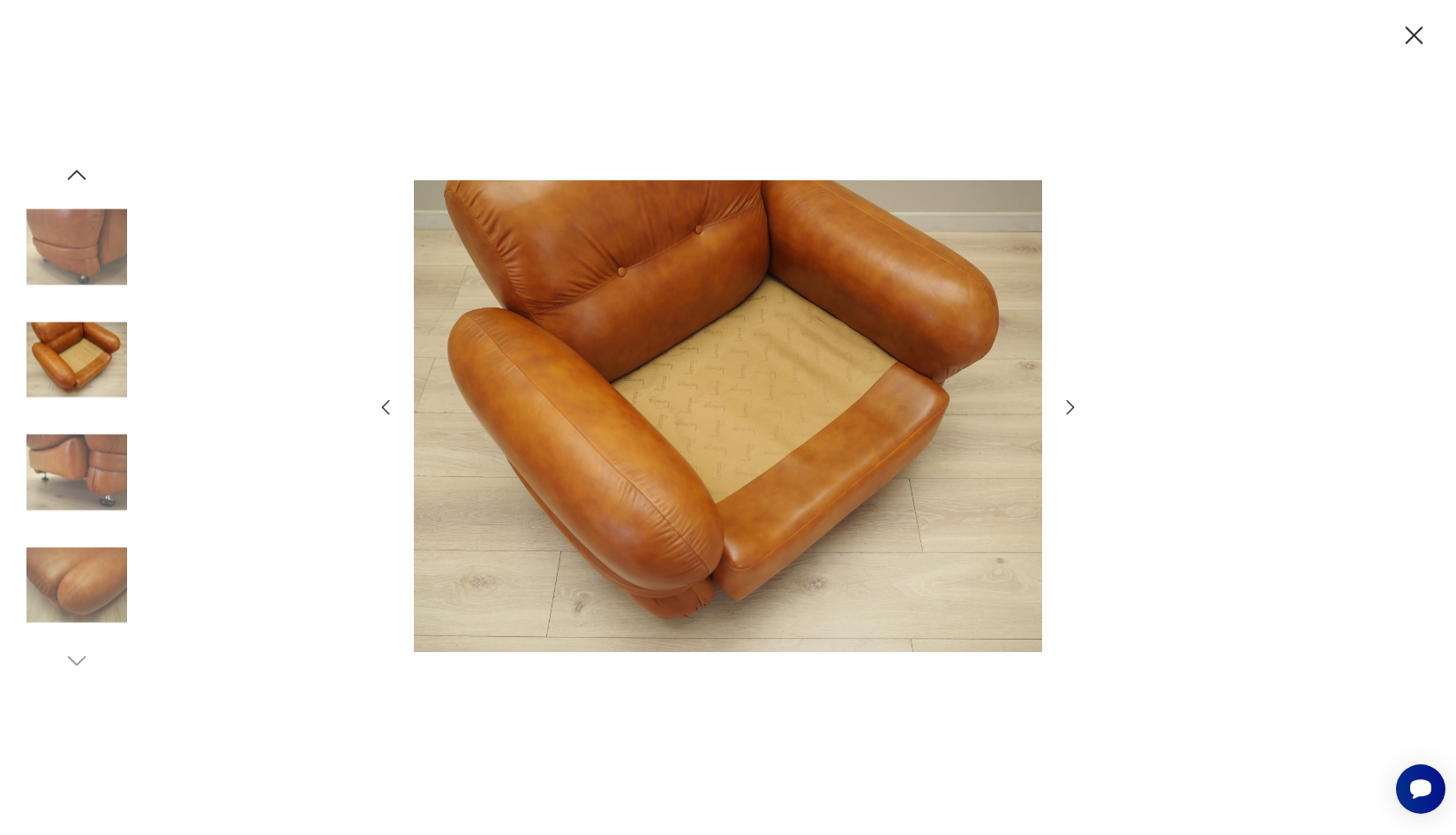
click at [1073, 406] on icon "button" at bounding box center [1071, 406] width 8 height 15
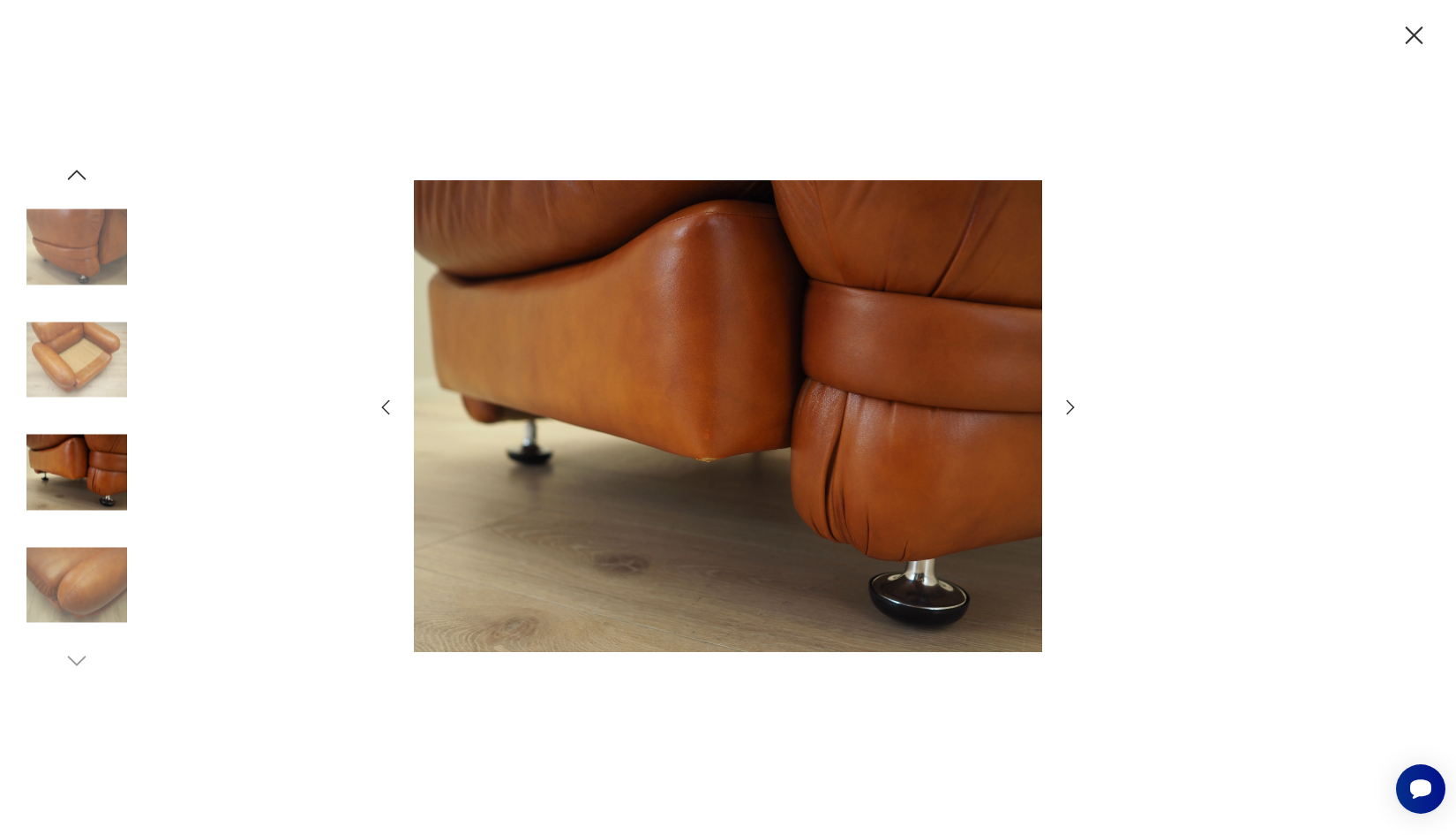
click at [1073, 406] on icon "button" at bounding box center [1071, 406] width 8 height 15
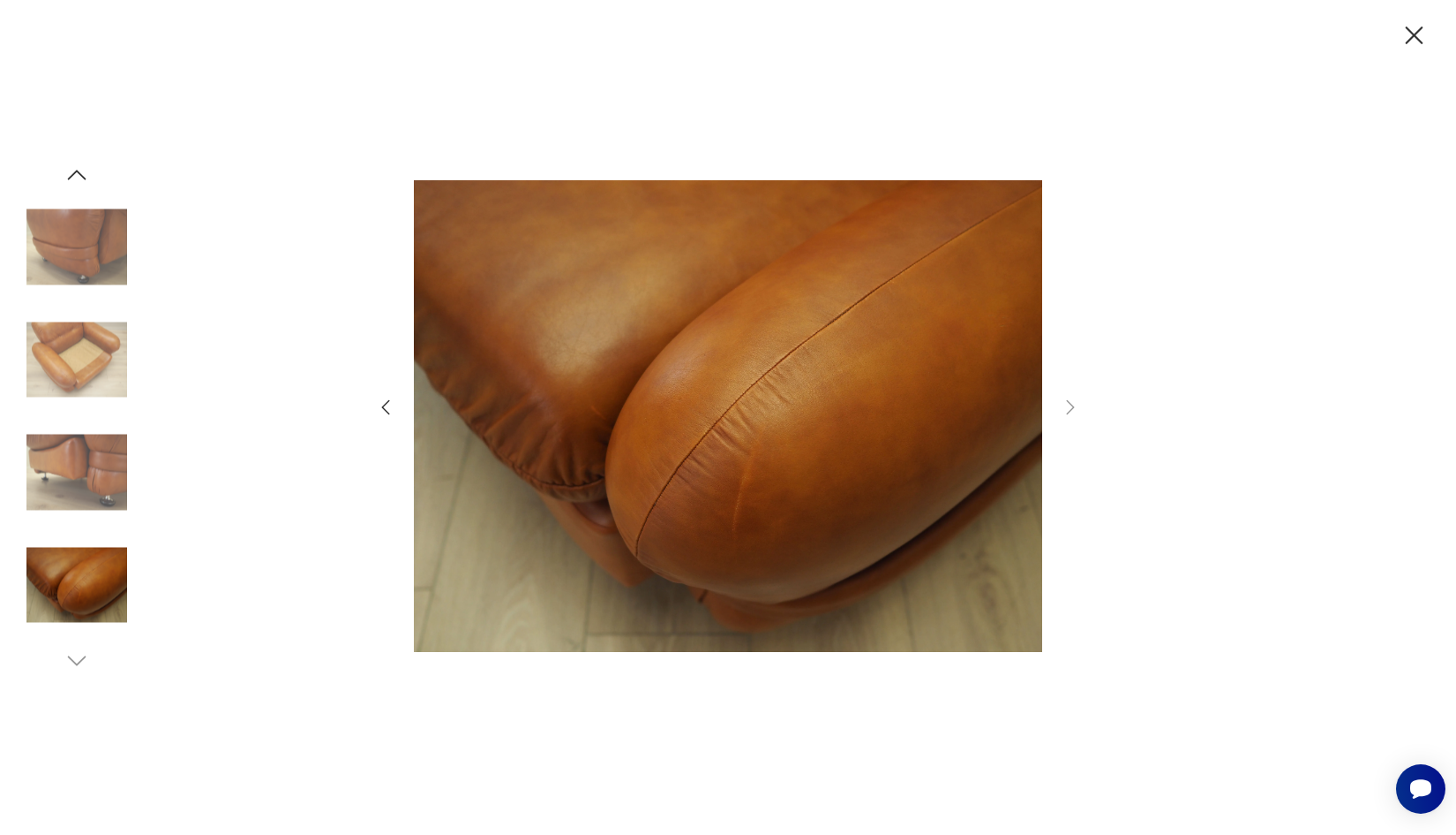
click at [72, 176] on icon "button" at bounding box center [77, 174] width 18 height 10
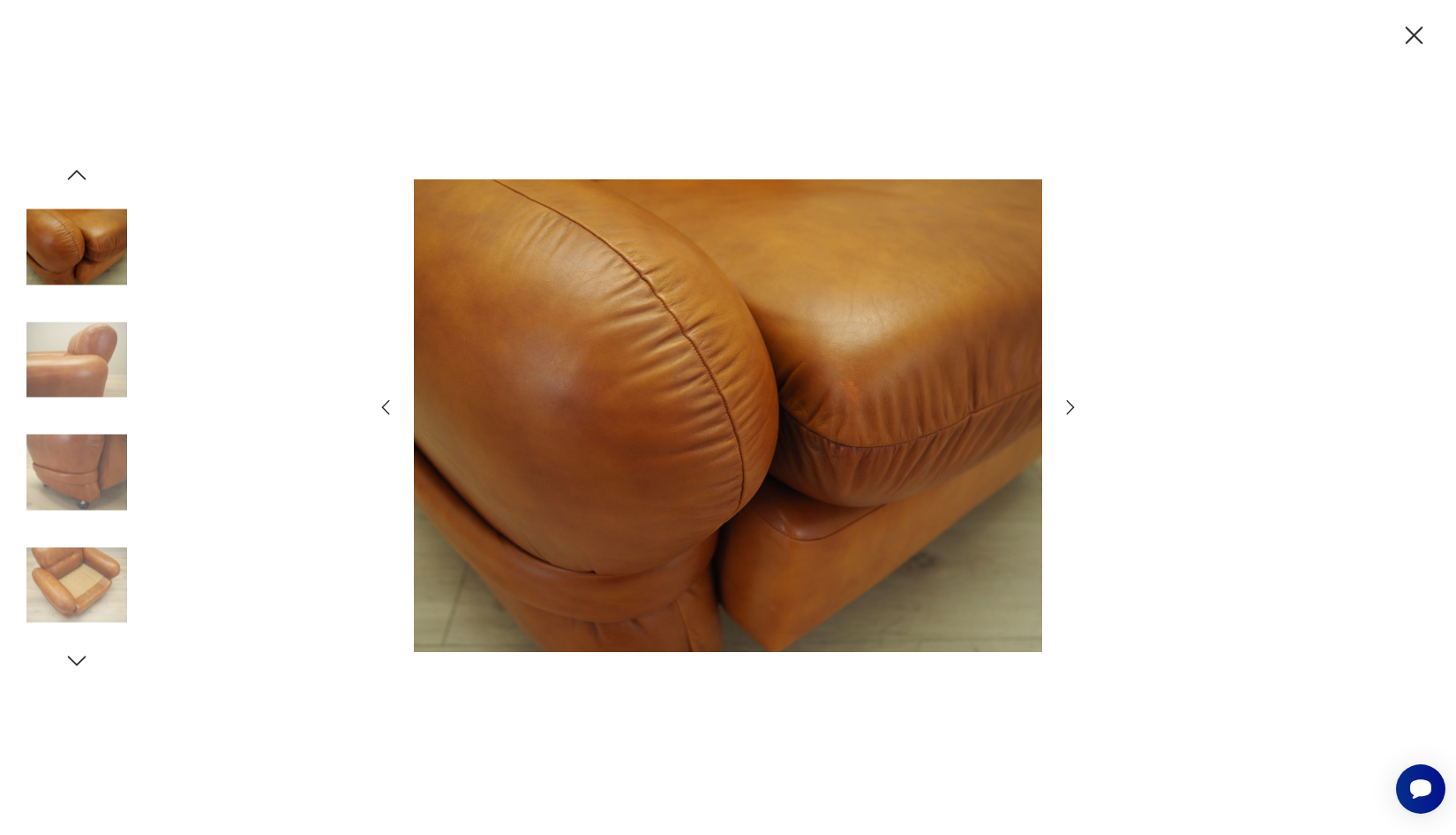
click at [72, 176] on icon "button" at bounding box center [77, 174] width 18 height 10
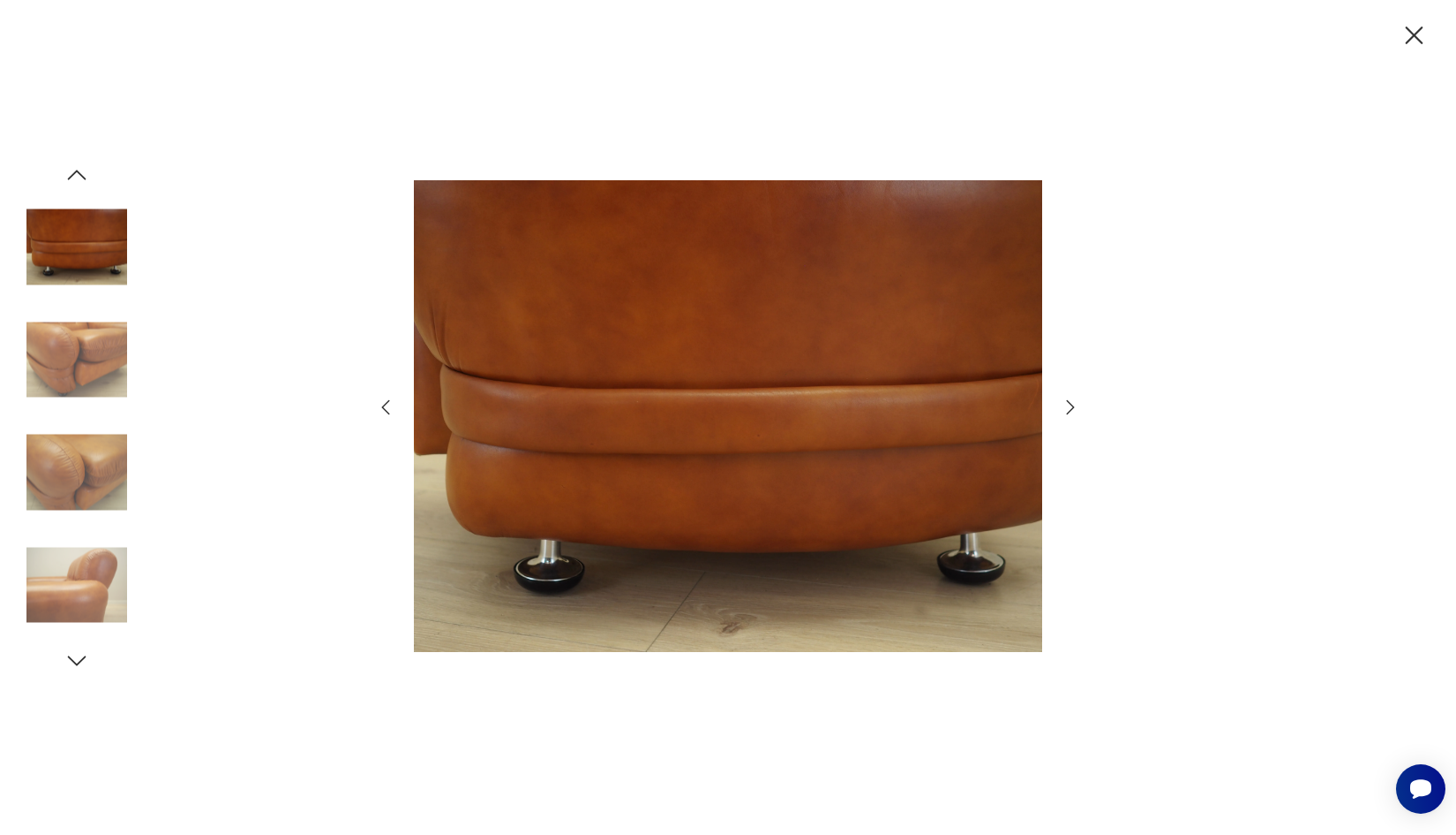
click at [72, 176] on icon "button" at bounding box center [77, 174] width 18 height 10
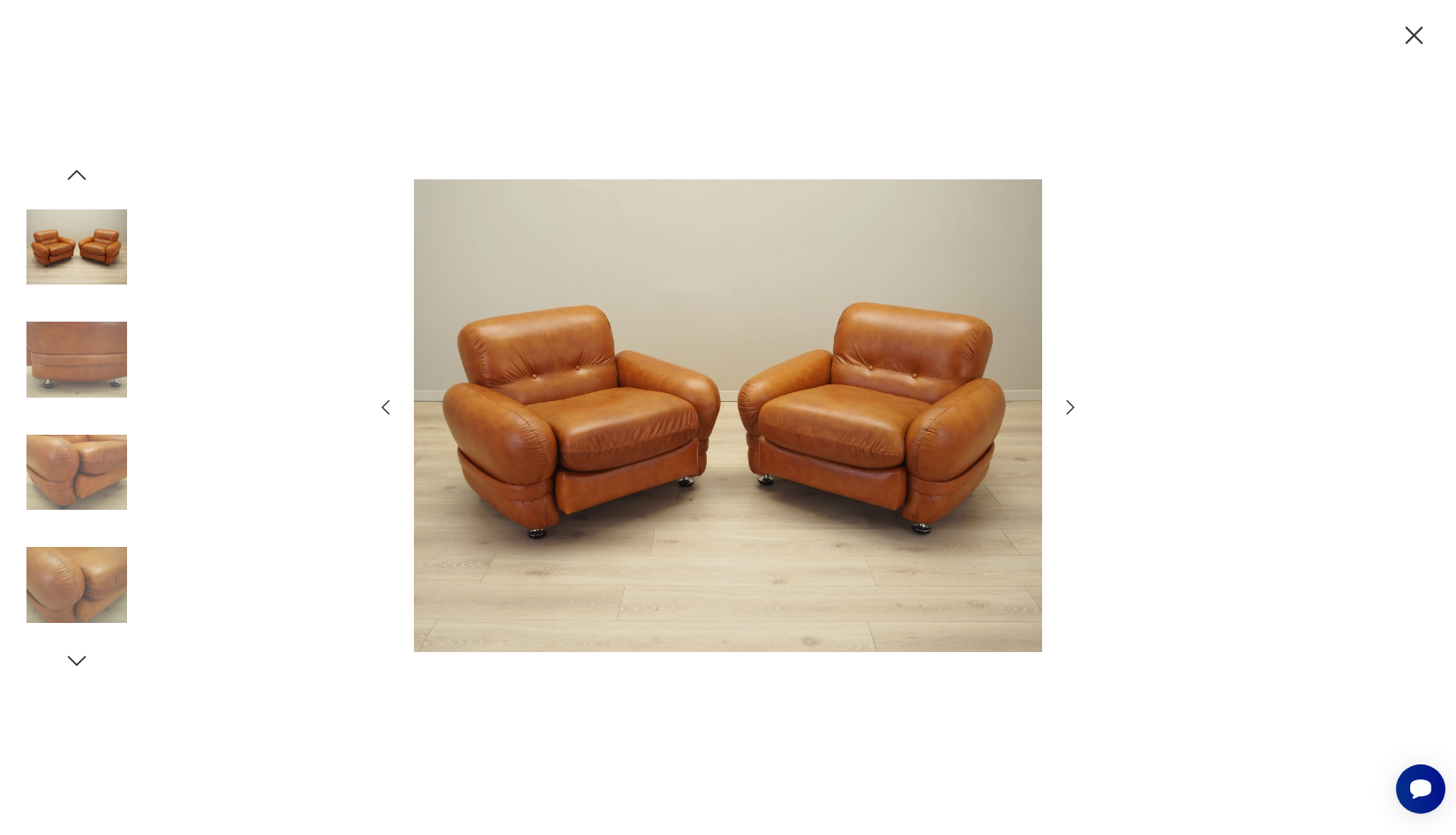
click at [72, 176] on icon "button" at bounding box center [77, 174] width 18 height 10
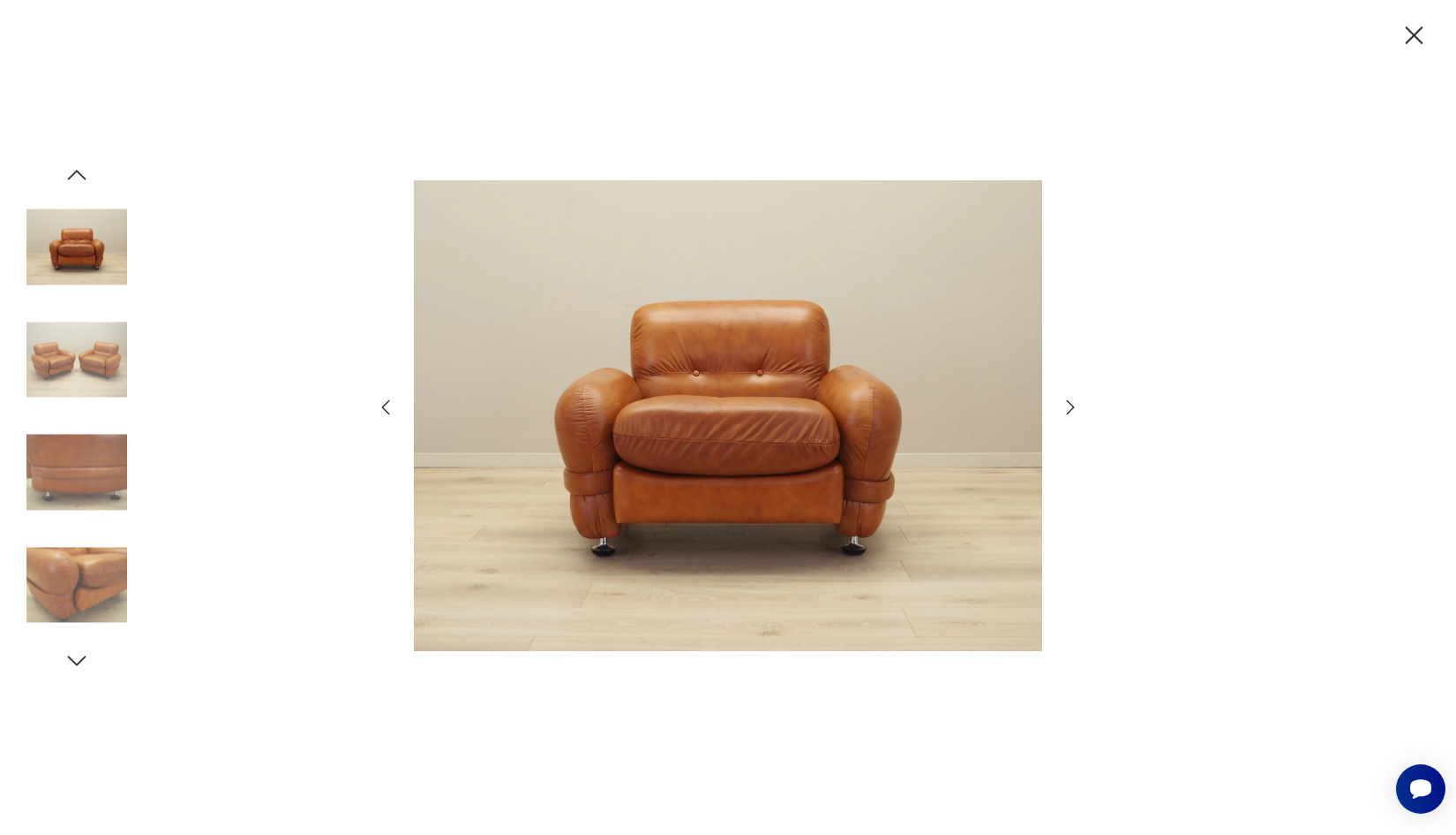
click at [72, 176] on icon "button" at bounding box center [77, 174] width 18 height 10
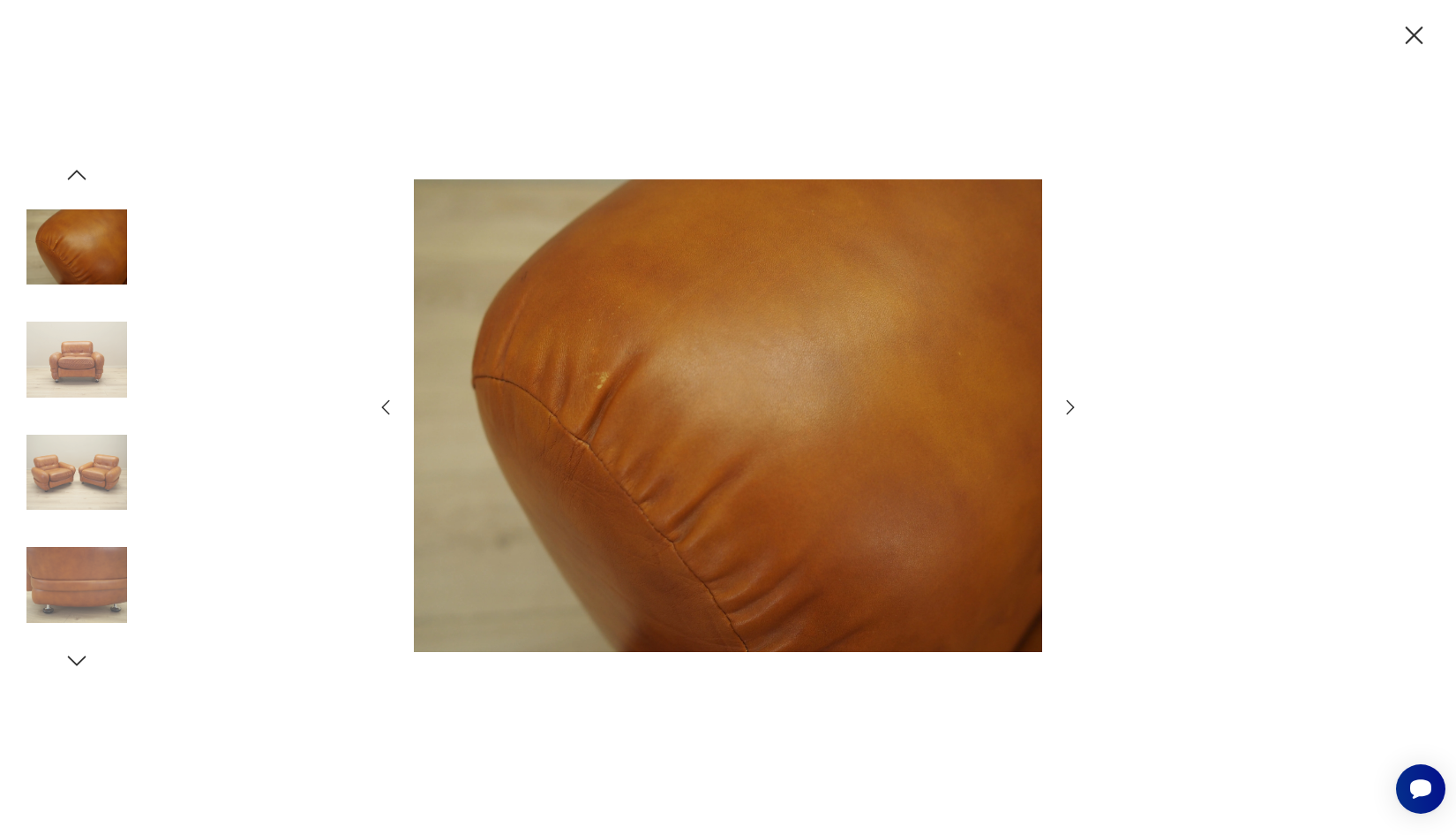
click at [72, 176] on icon "button" at bounding box center [77, 174] width 18 height 10
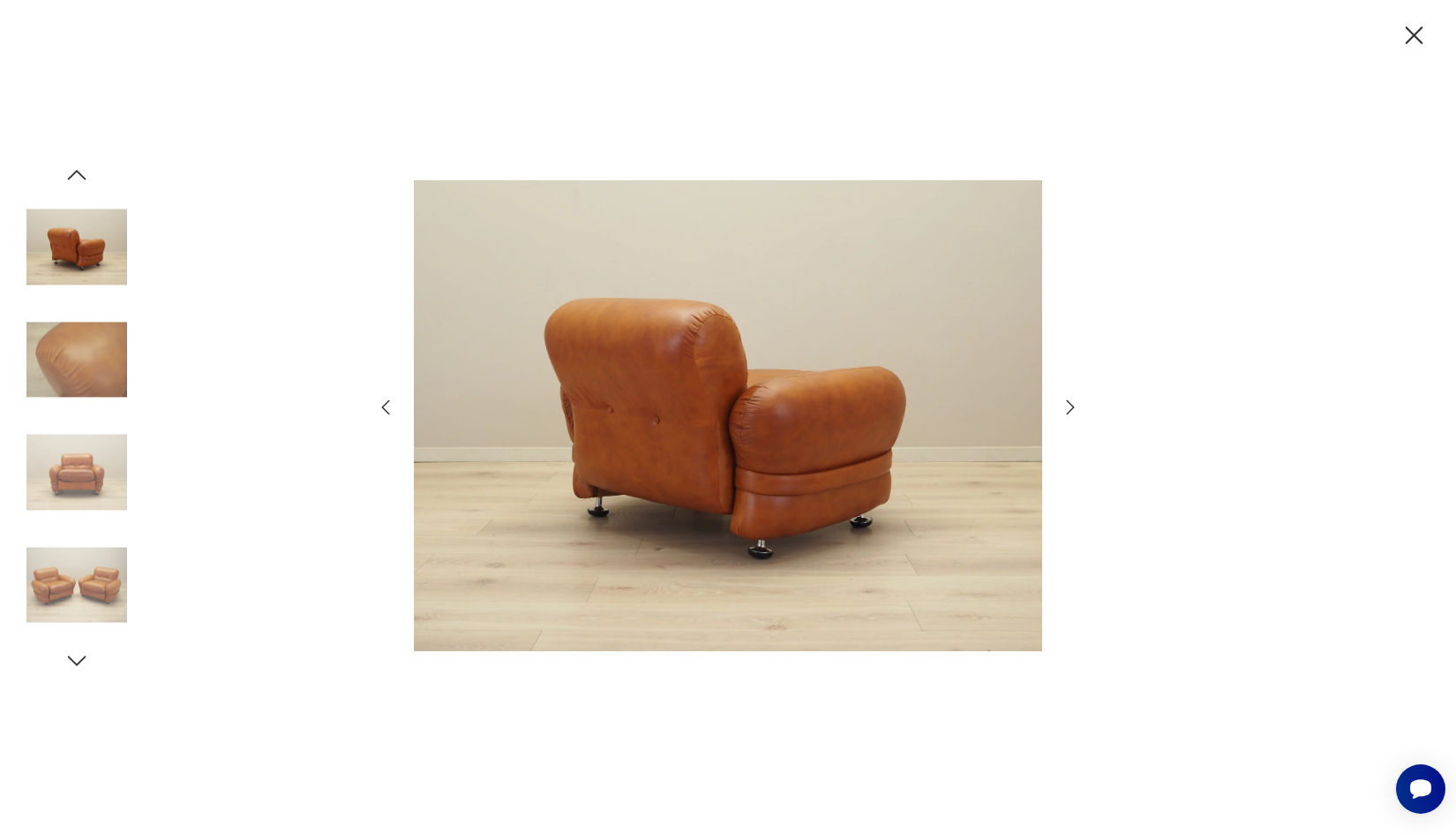
click at [72, 176] on icon "button" at bounding box center [77, 174] width 18 height 10
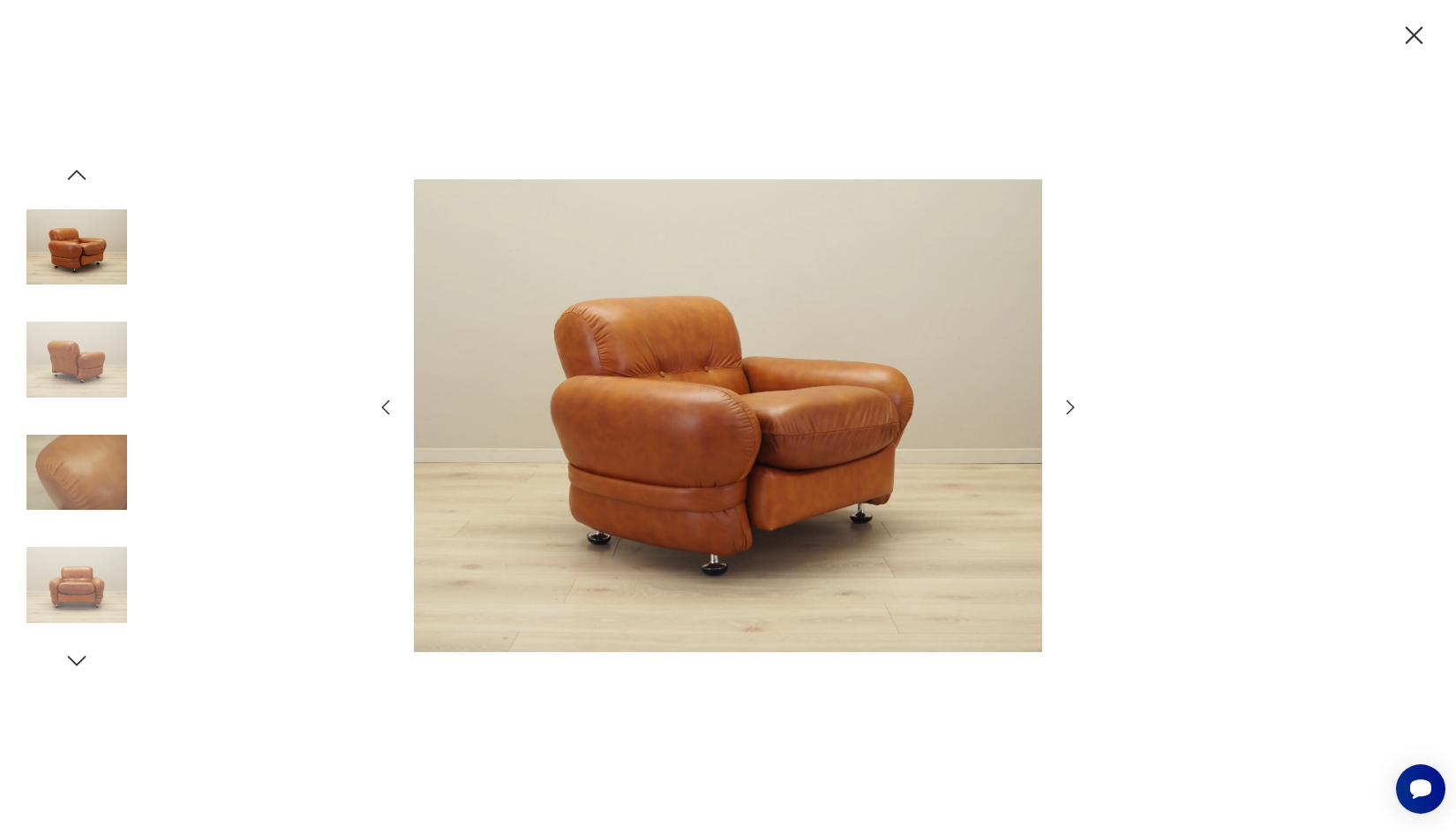
click at [72, 176] on icon "button" at bounding box center [77, 174] width 18 height 10
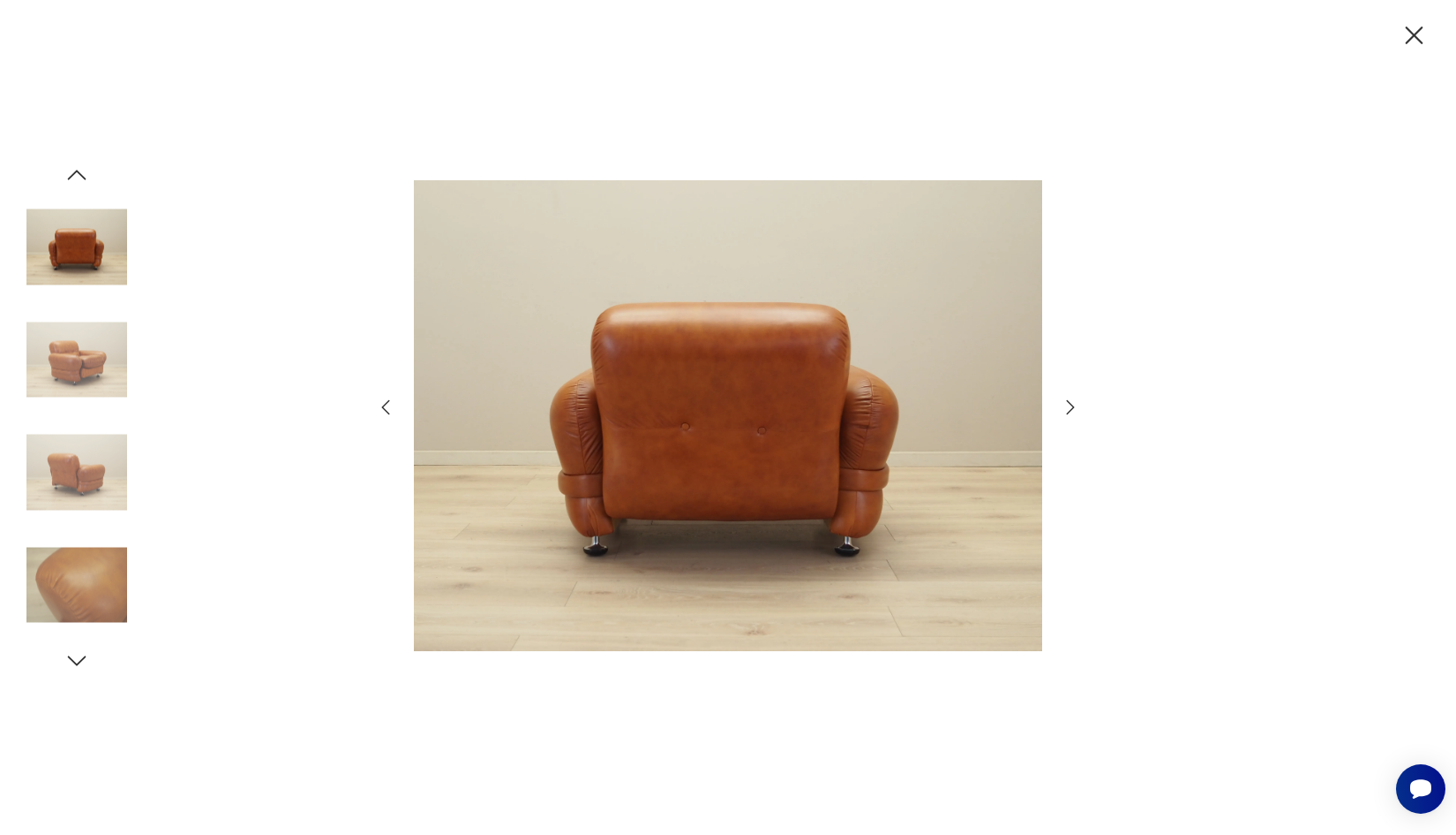
click at [72, 176] on icon "button" at bounding box center [77, 174] width 18 height 10
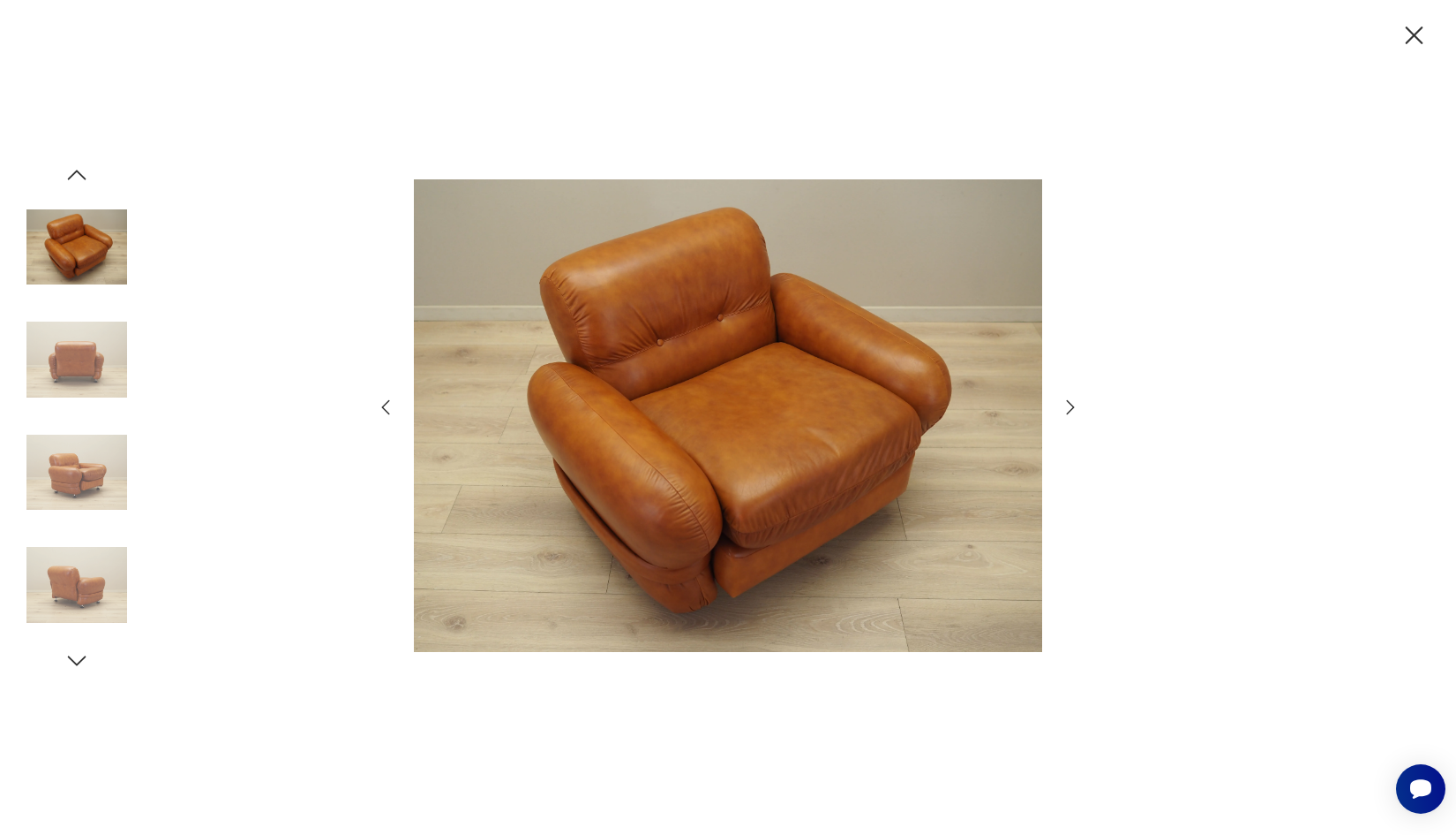
click at [72, 176] on icon "button" at bounding box center [77, 174] width 18 height 10
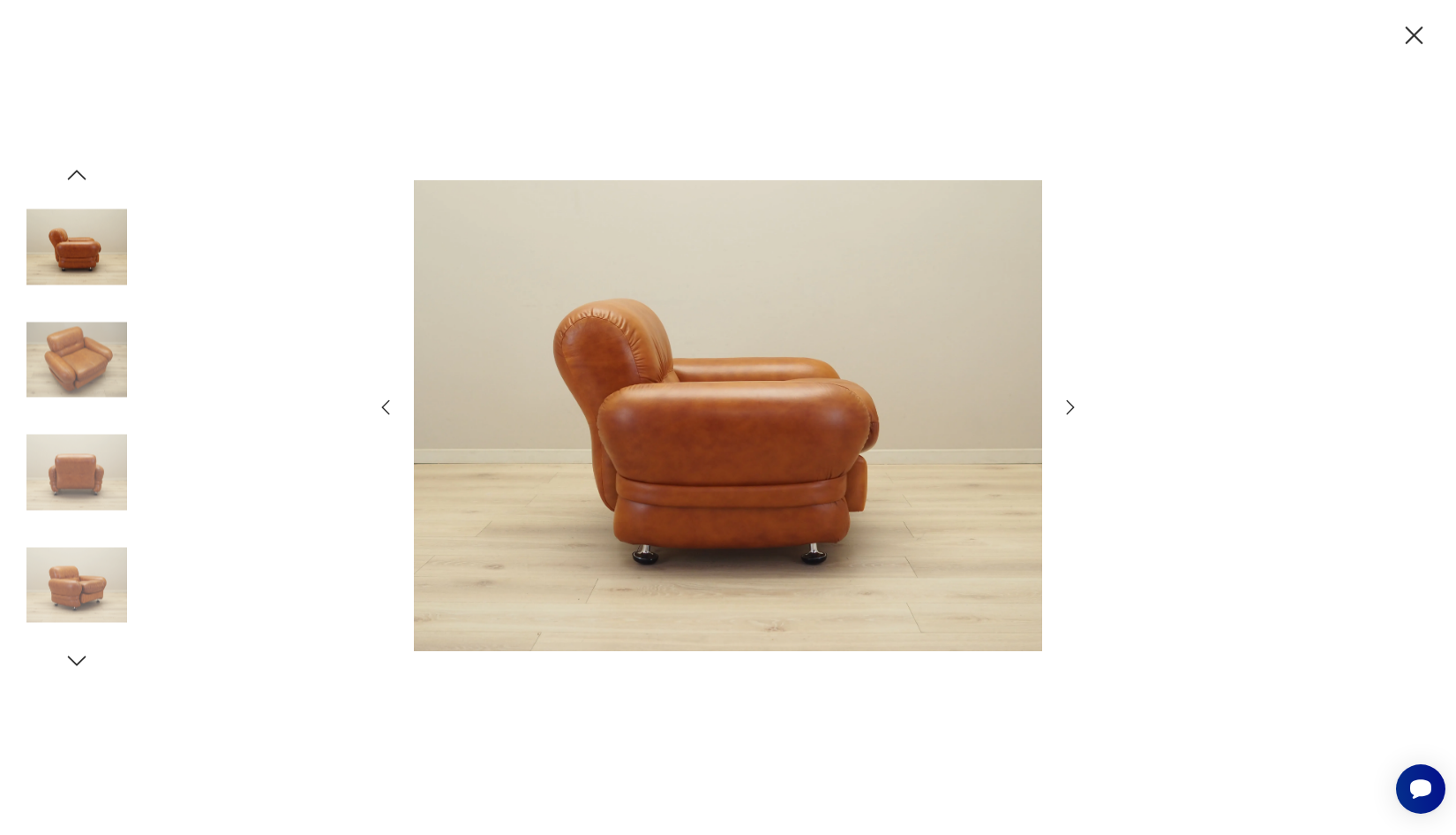
click at [72, 176] on icon "button" at bounding box center [77, 174] width 18 height 10
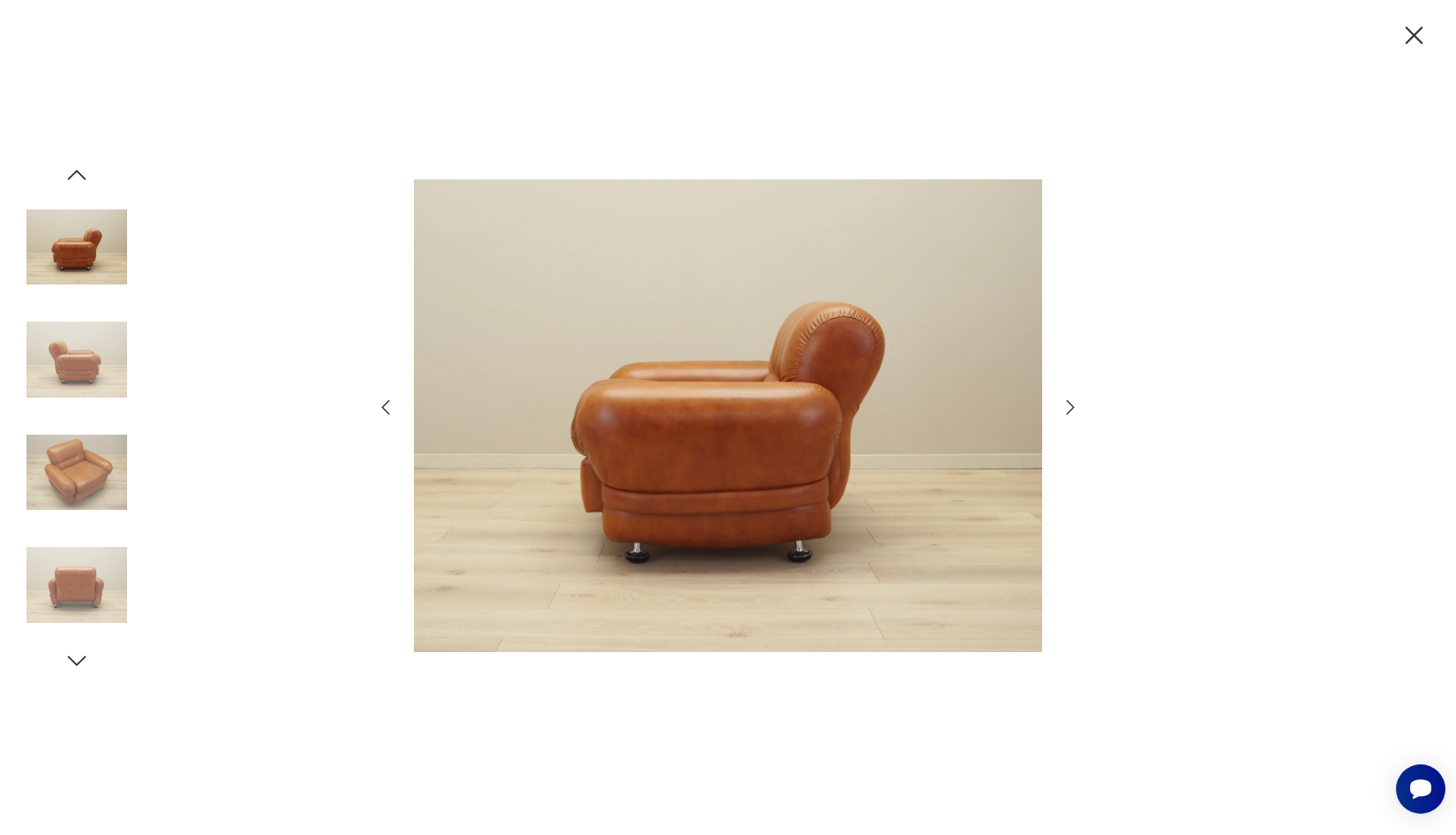
click at [72, 176] on icon "button" at bounding box center [77, 174] width 18 height 10
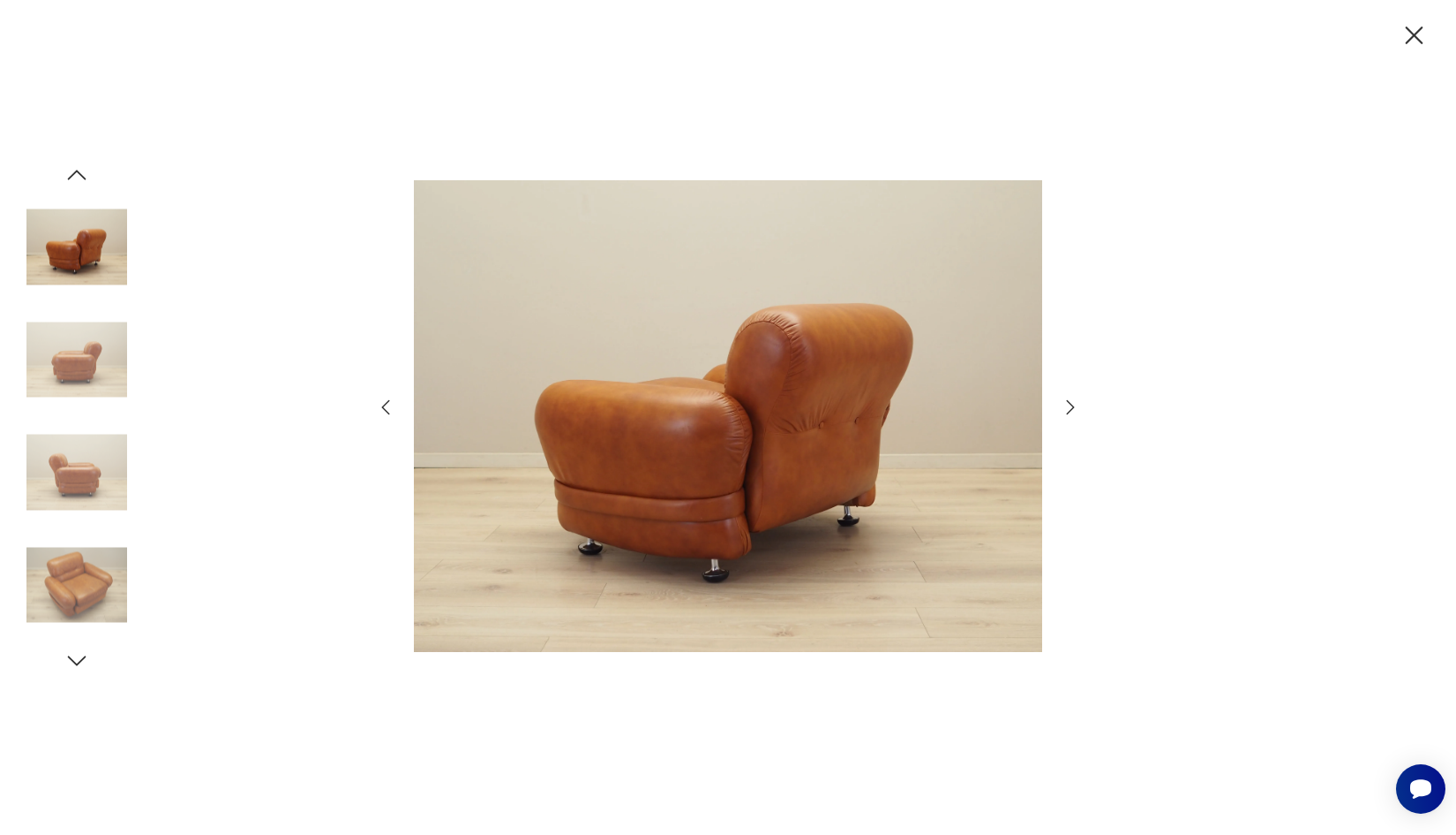
click at [72, 176] on icon "button" at bounding box center [77, 174] width 18 height 10
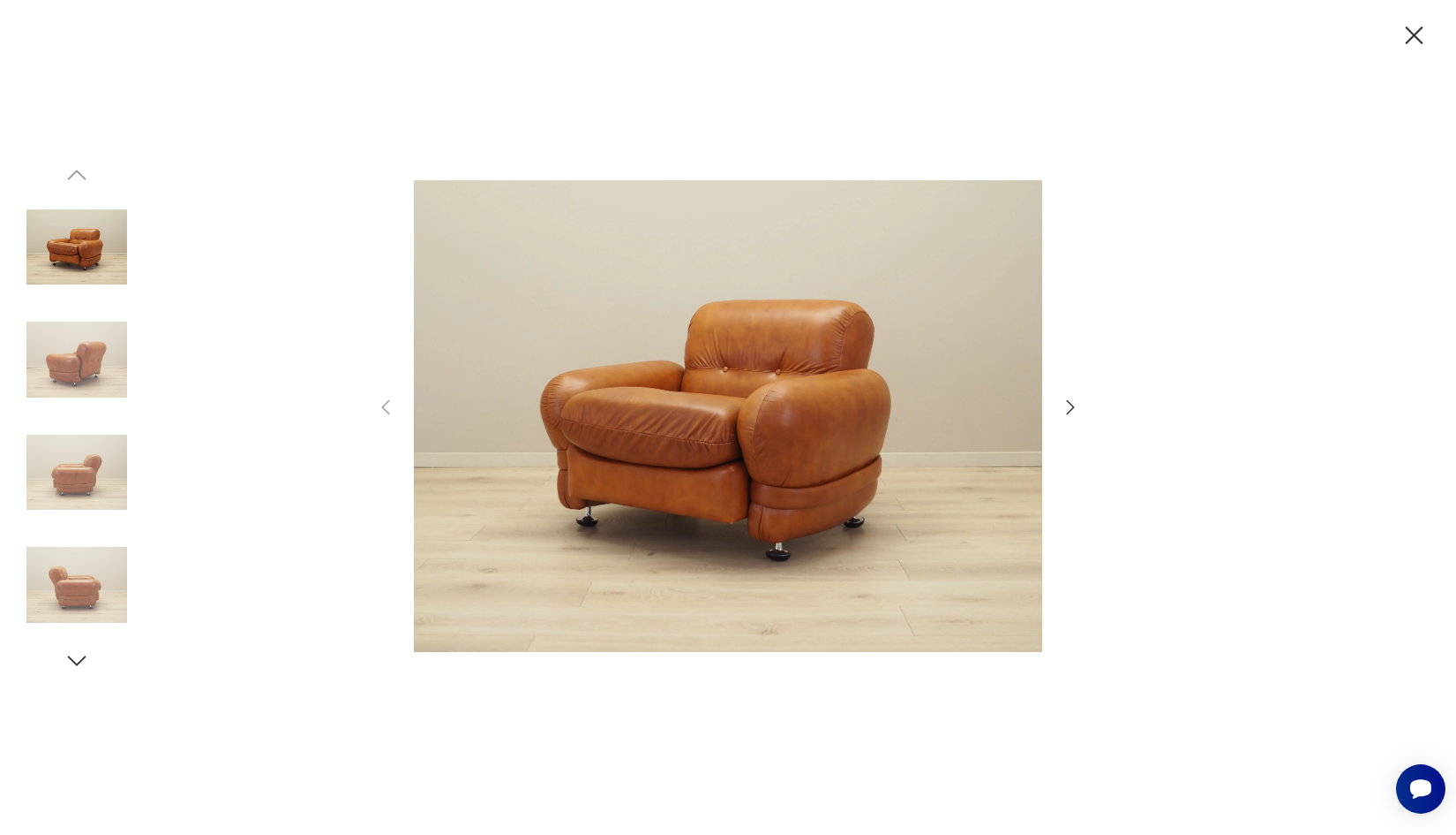
click at [1408, 35] on icon "button" at bounding box center [1415, 36] width 31 height 31
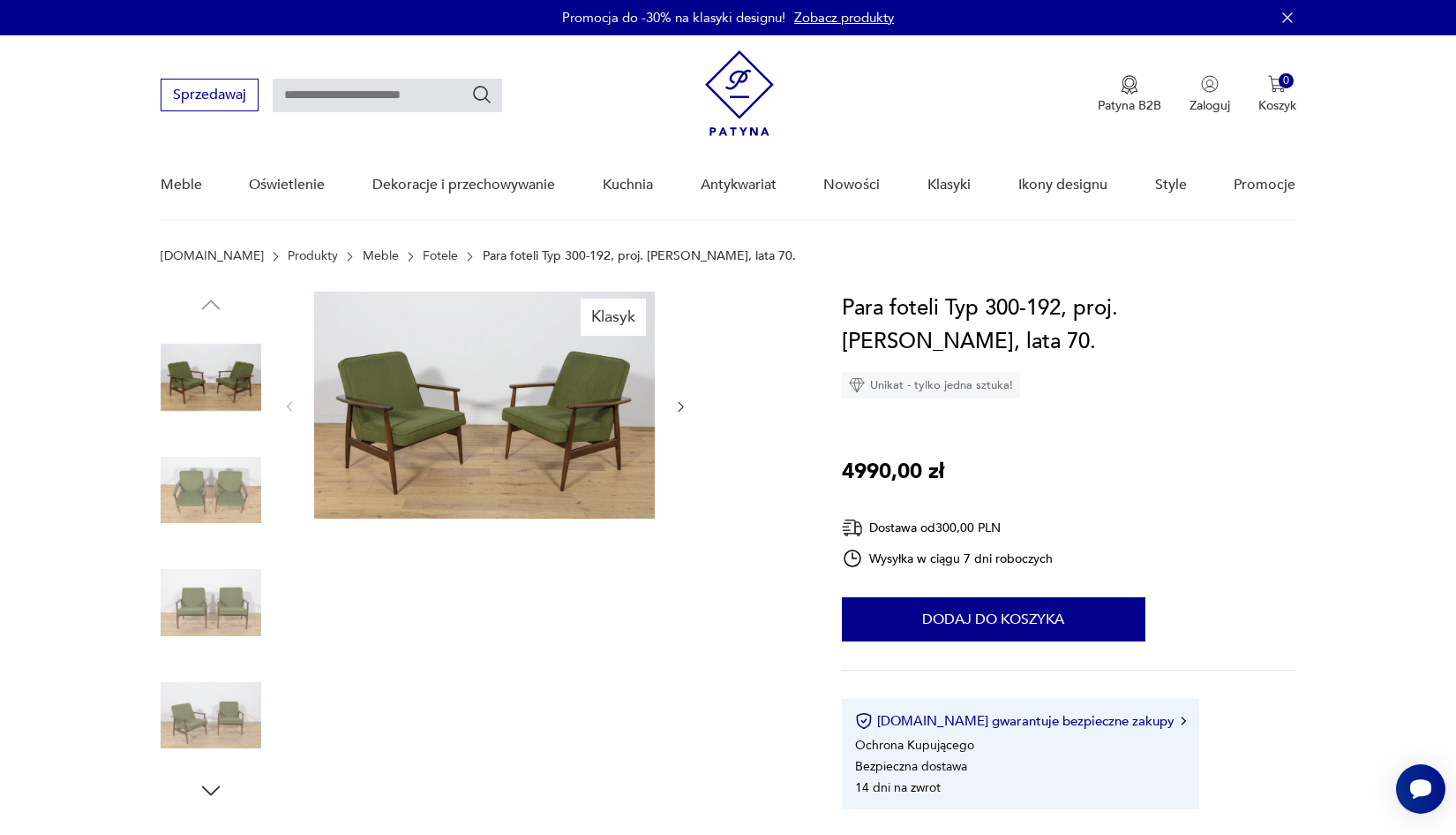
click at [448, 345] on img at bounding box center [484, 404] width 340 height 227
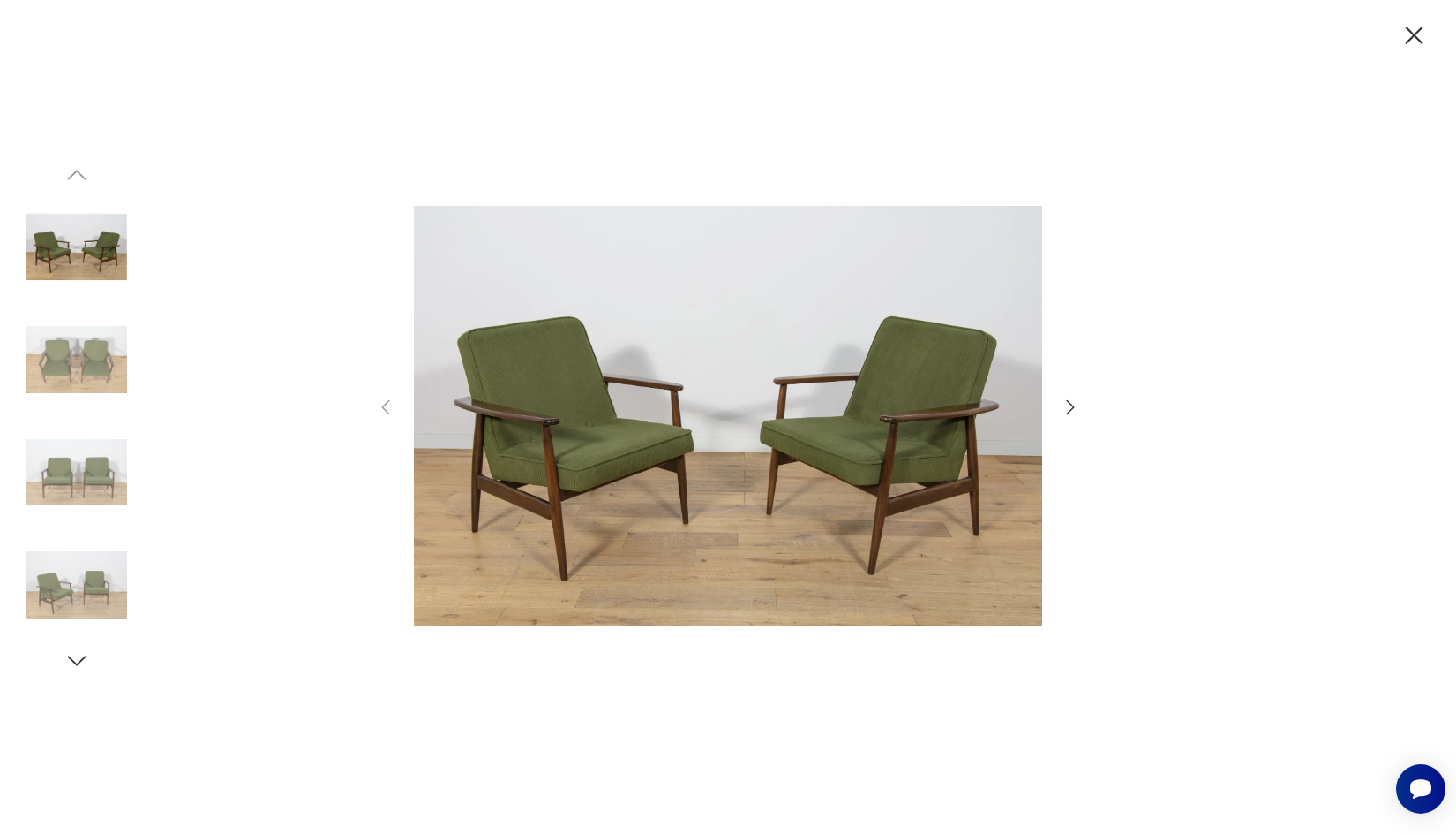
click at [1065, 406] on icon "button" at bounding box center [1071, 408] width 21 height 21
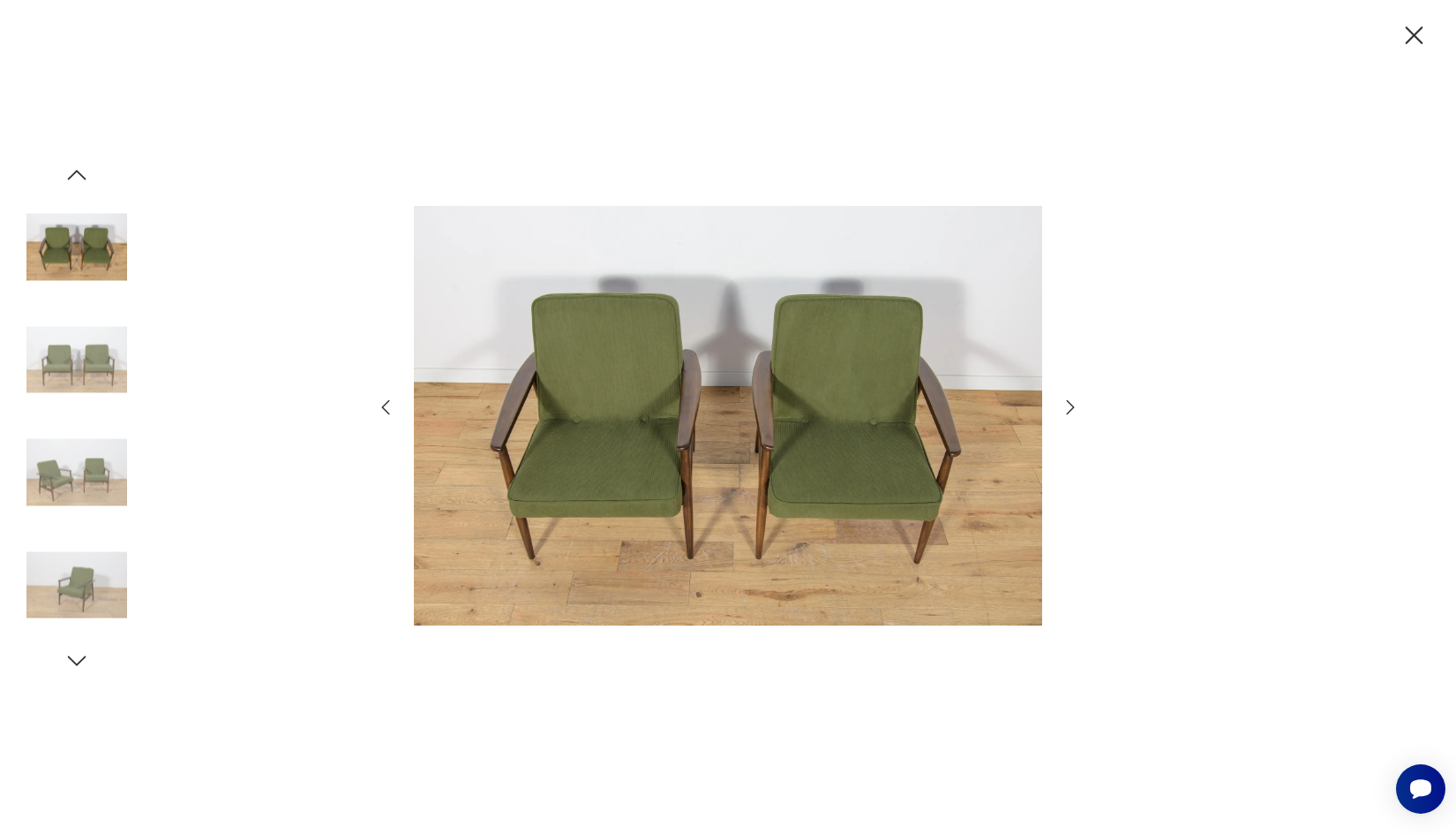
click at [1065, 406] on icon "button" at bounding box center [1071, 408] width 21 height 21
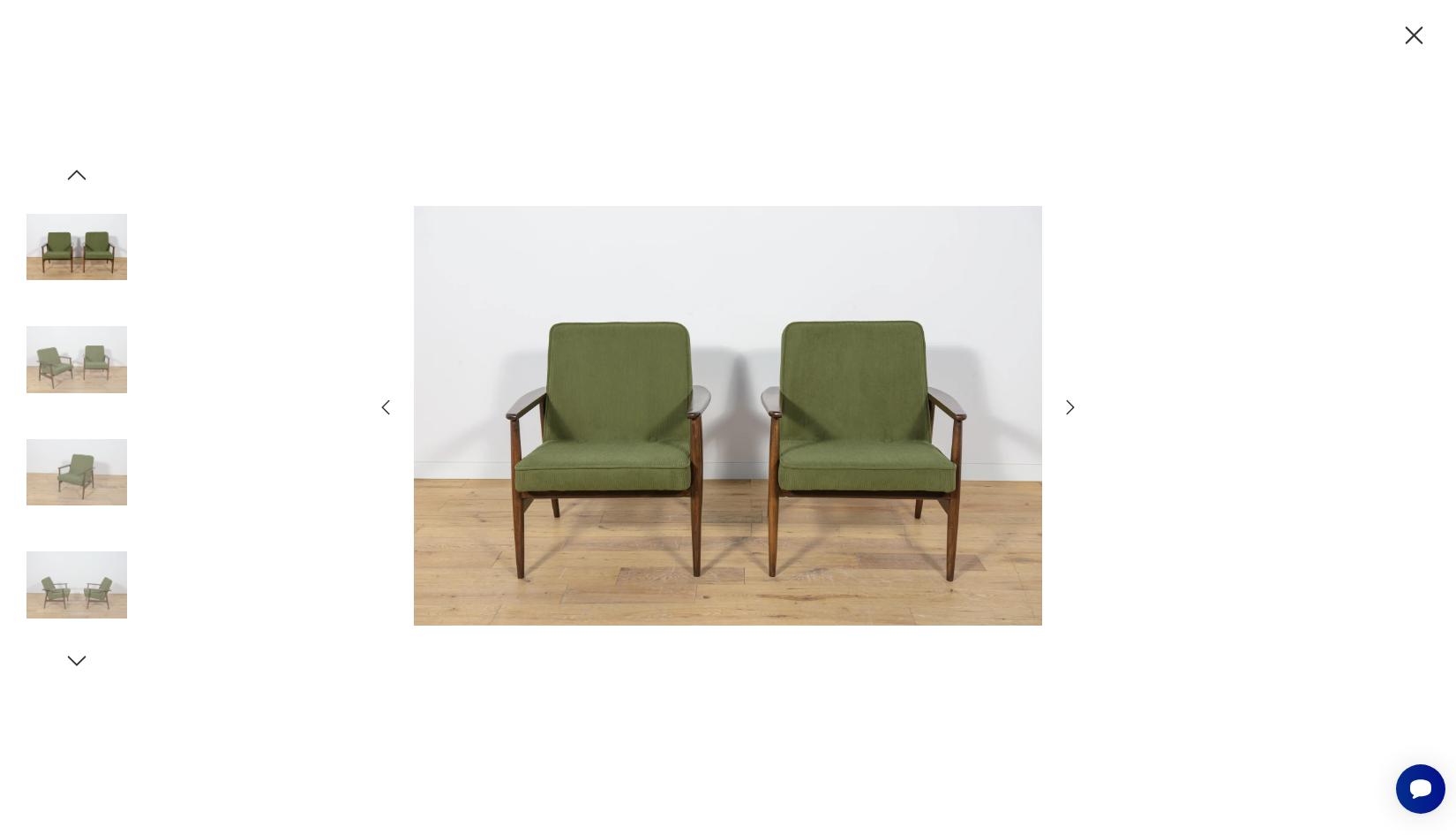
click at [1065, 406] on icon "button" at bounding box center [1071, 408] width 21 height 21
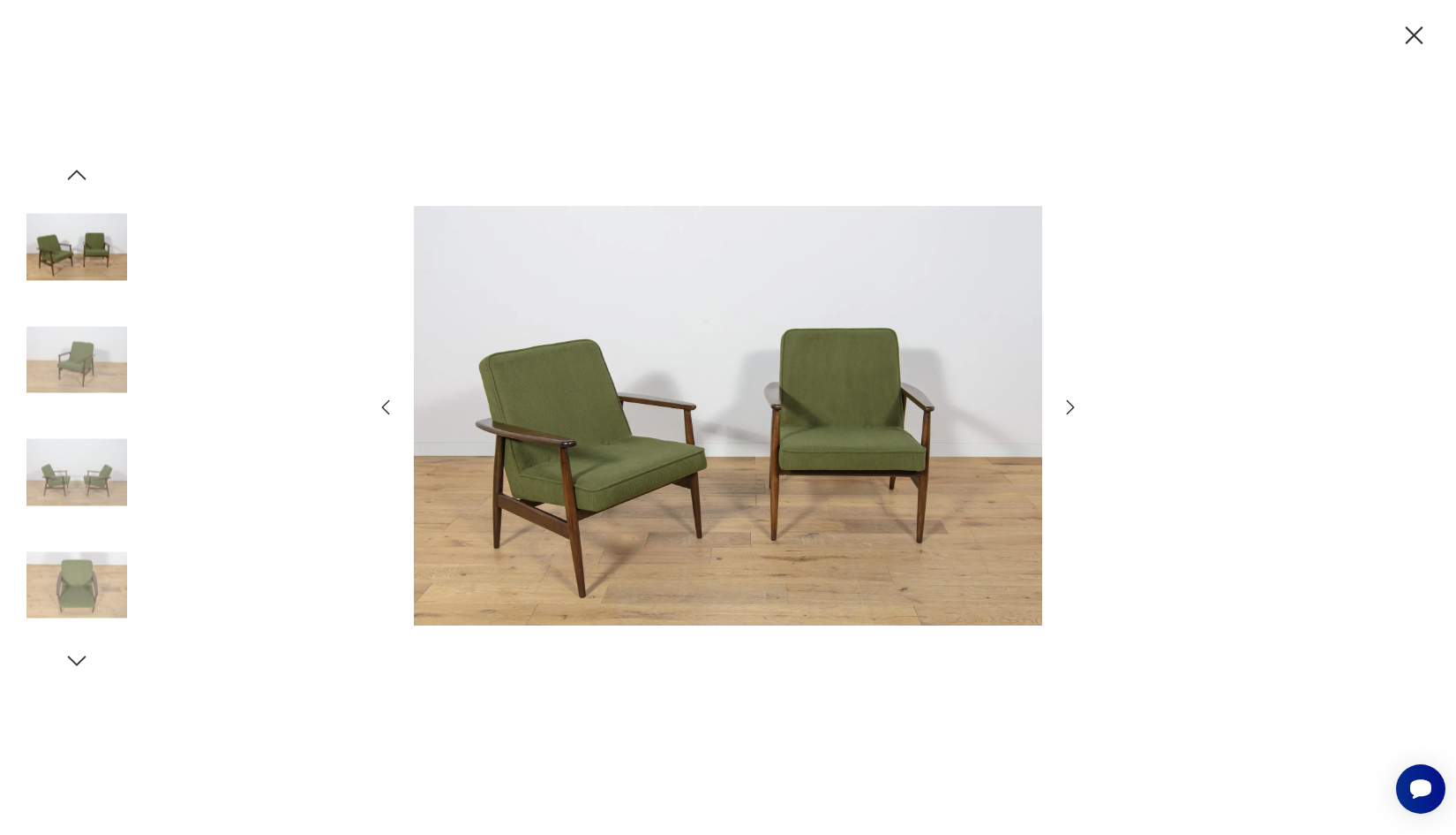
click at [1065, 406] on icon "button" at bounding box center [1071, 408] width 21 height 21
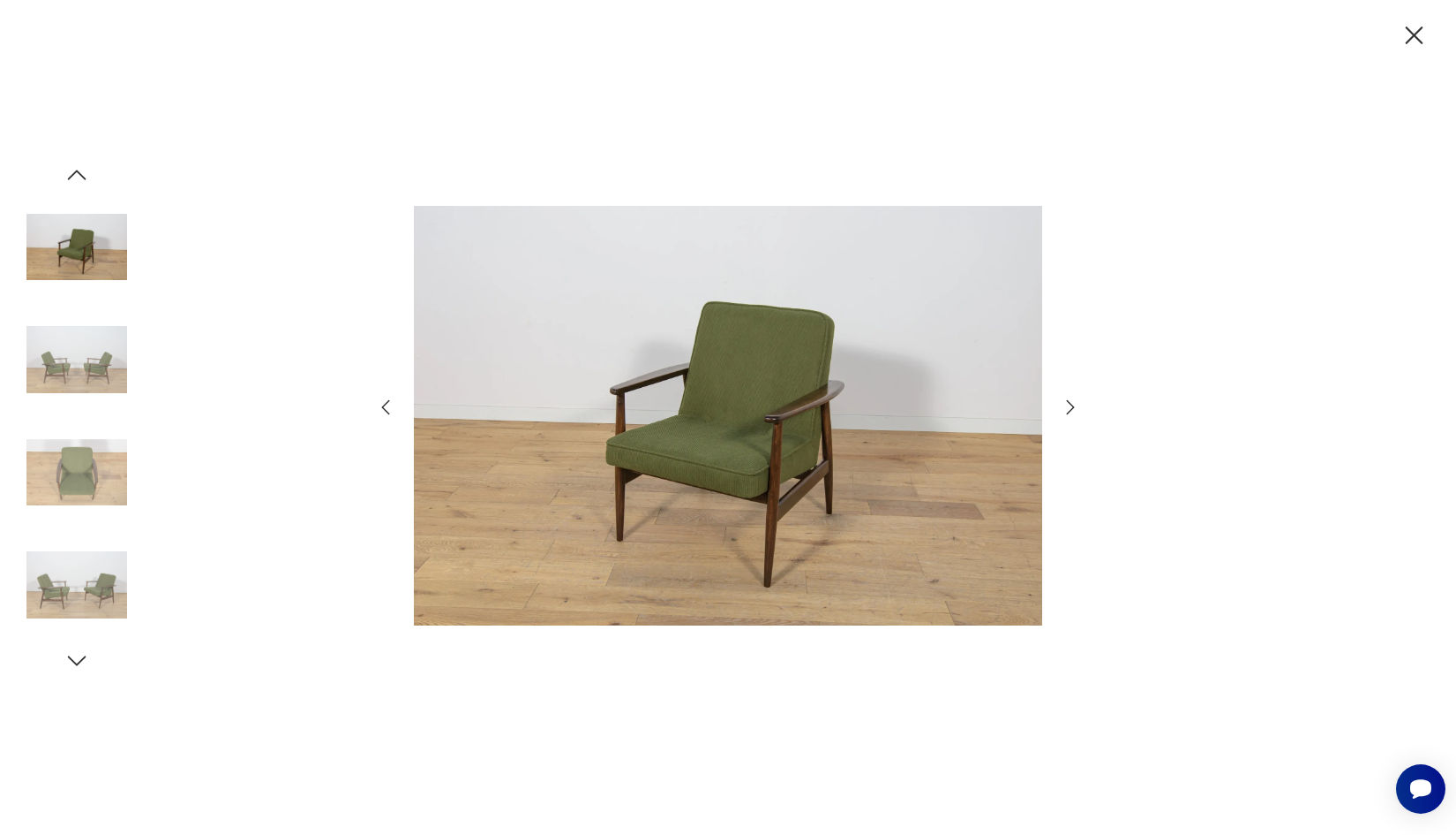
click at [1065, 406] on icon "button" at bounding box center [1071, 408] width 21 height 21
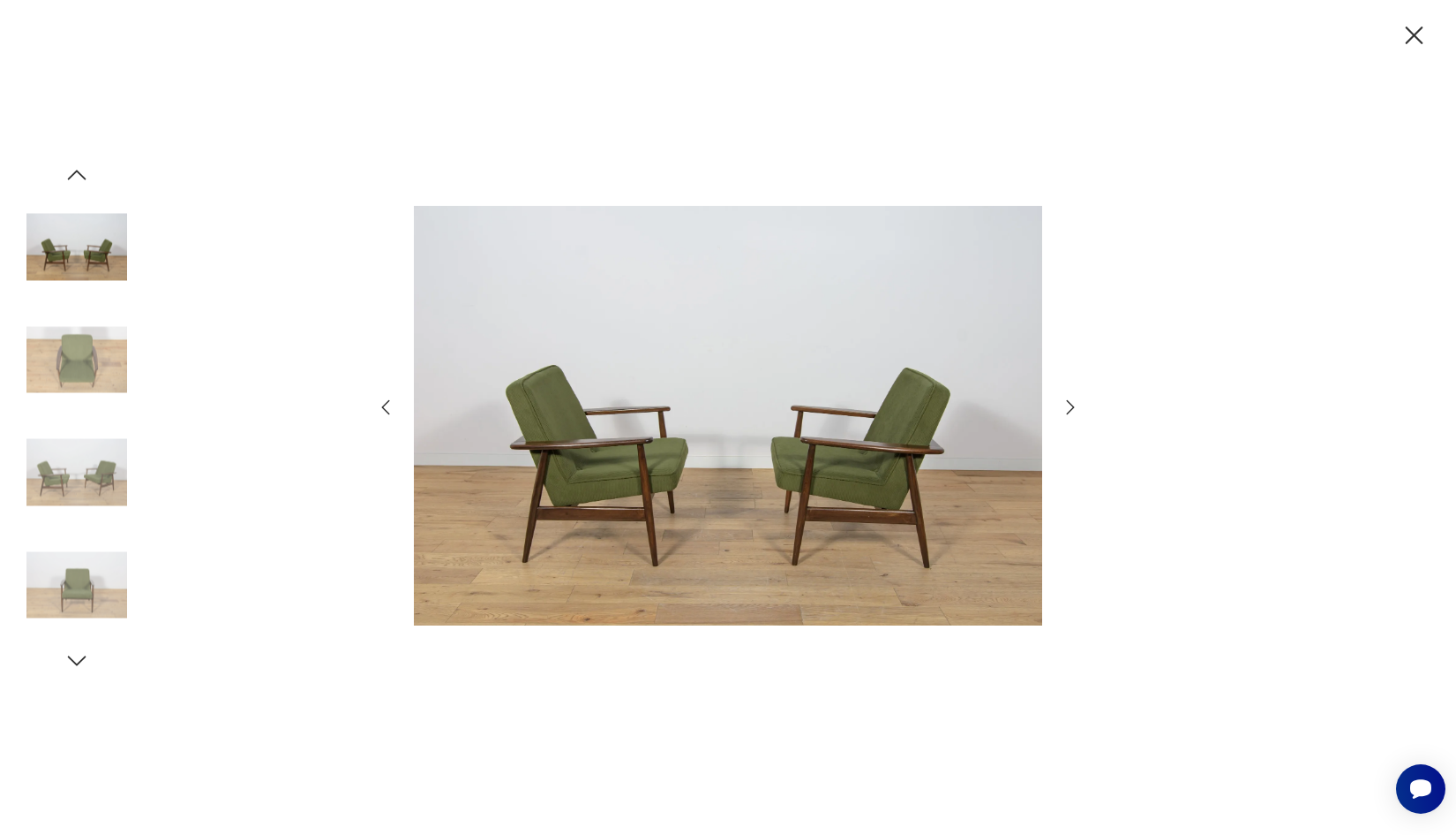
click at [1065, 406] on icon "button" at bounding box center [1071, 408] width 21 height 21
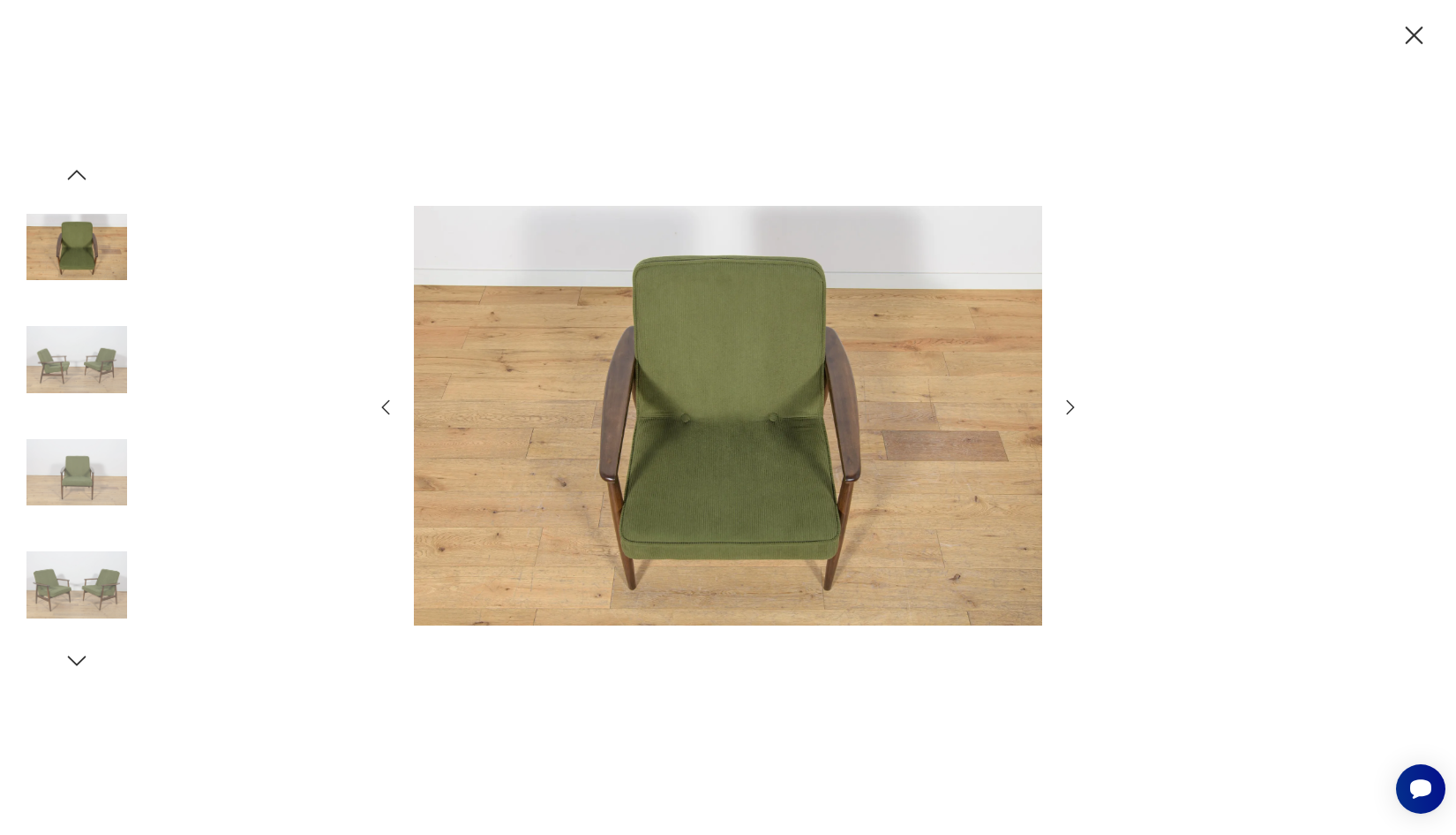
click at [1065, 406] on icon "button" at bounding box center [1071, 408] width 21 height 21
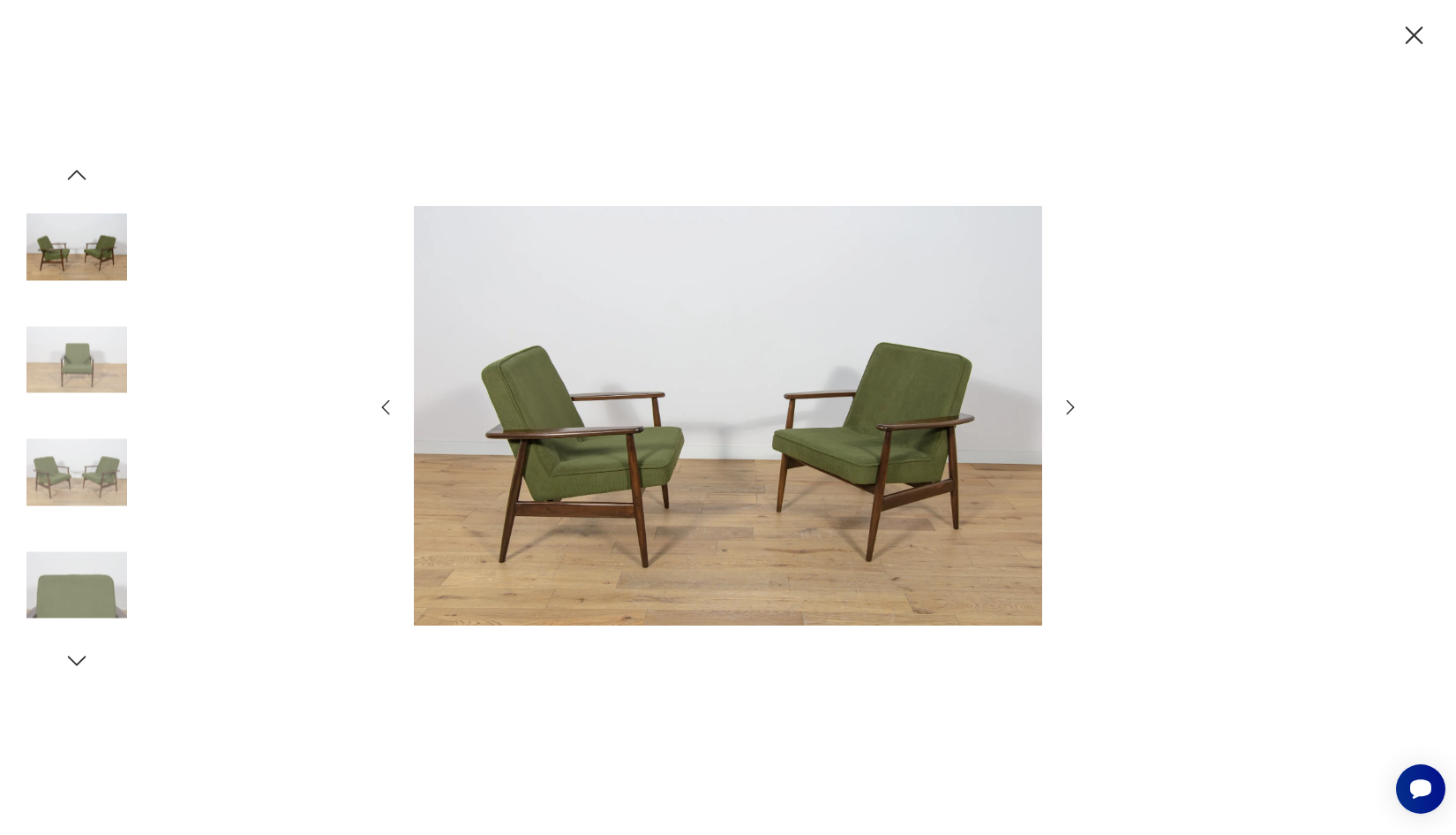
click at [385, 406] on icon "button" at bounding box center [386, 408] width 21 height 21
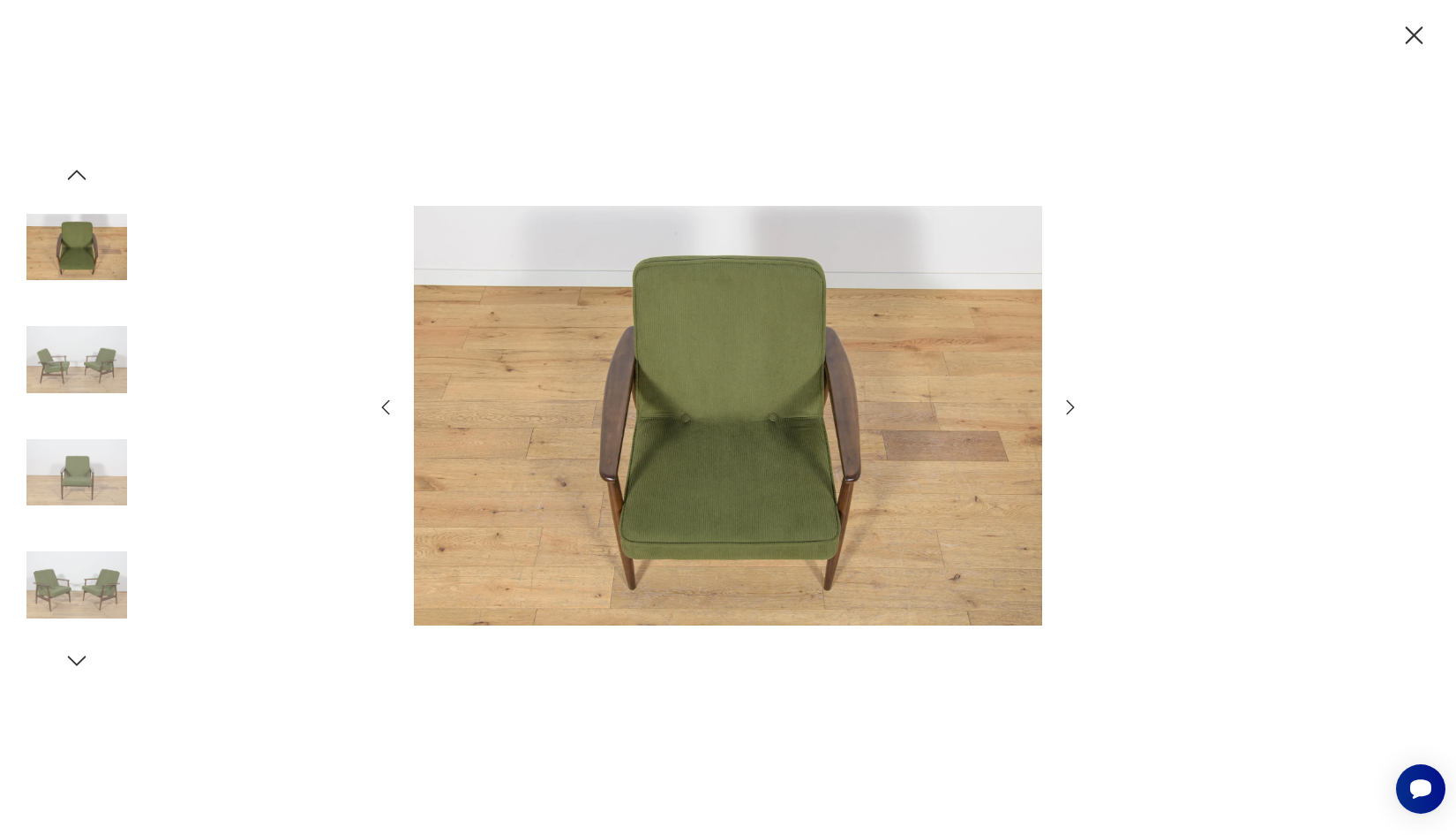
click at [1419, 50] on icon "button" at bounding box center [1415, 36] width 31 height 31
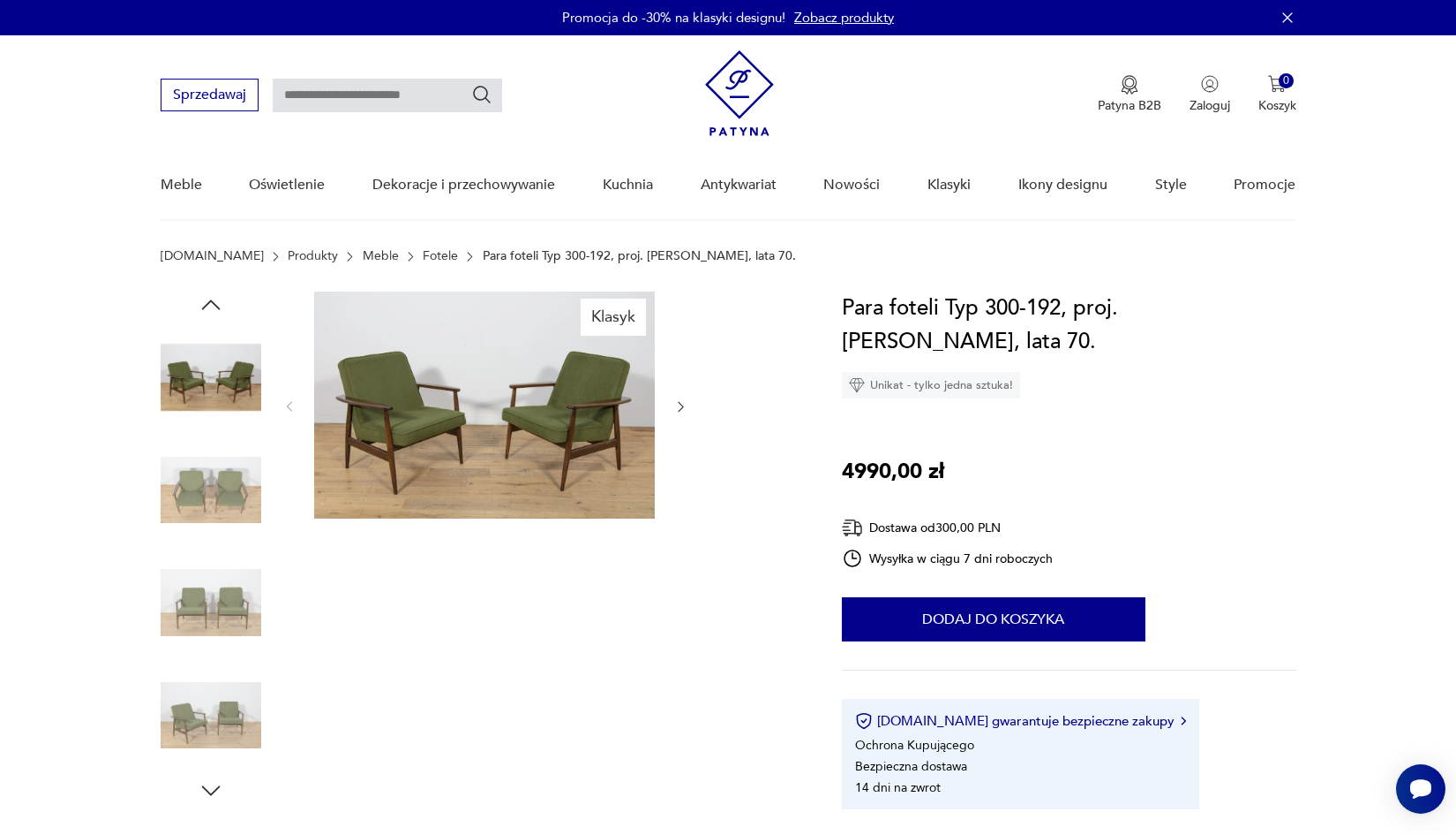
click at [489, 381] on img at bounding box center [484, 404] width 340 height 227
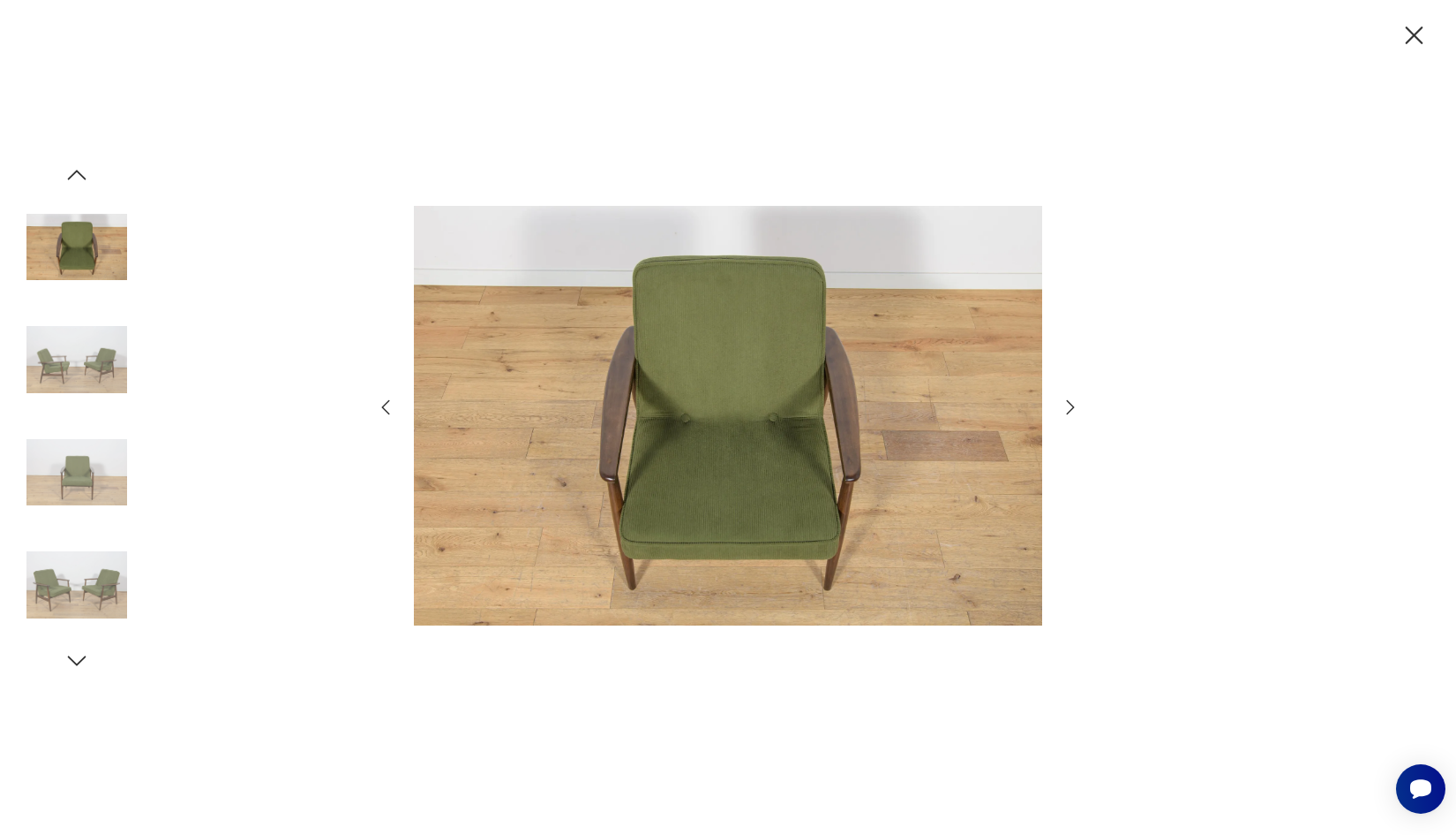
click at [709, 476] on img at bounding box center [728, 416] width 628 height 668
click at [1413, 37] on icon "button" at bounding box center [1415, 35] width 18 height 18
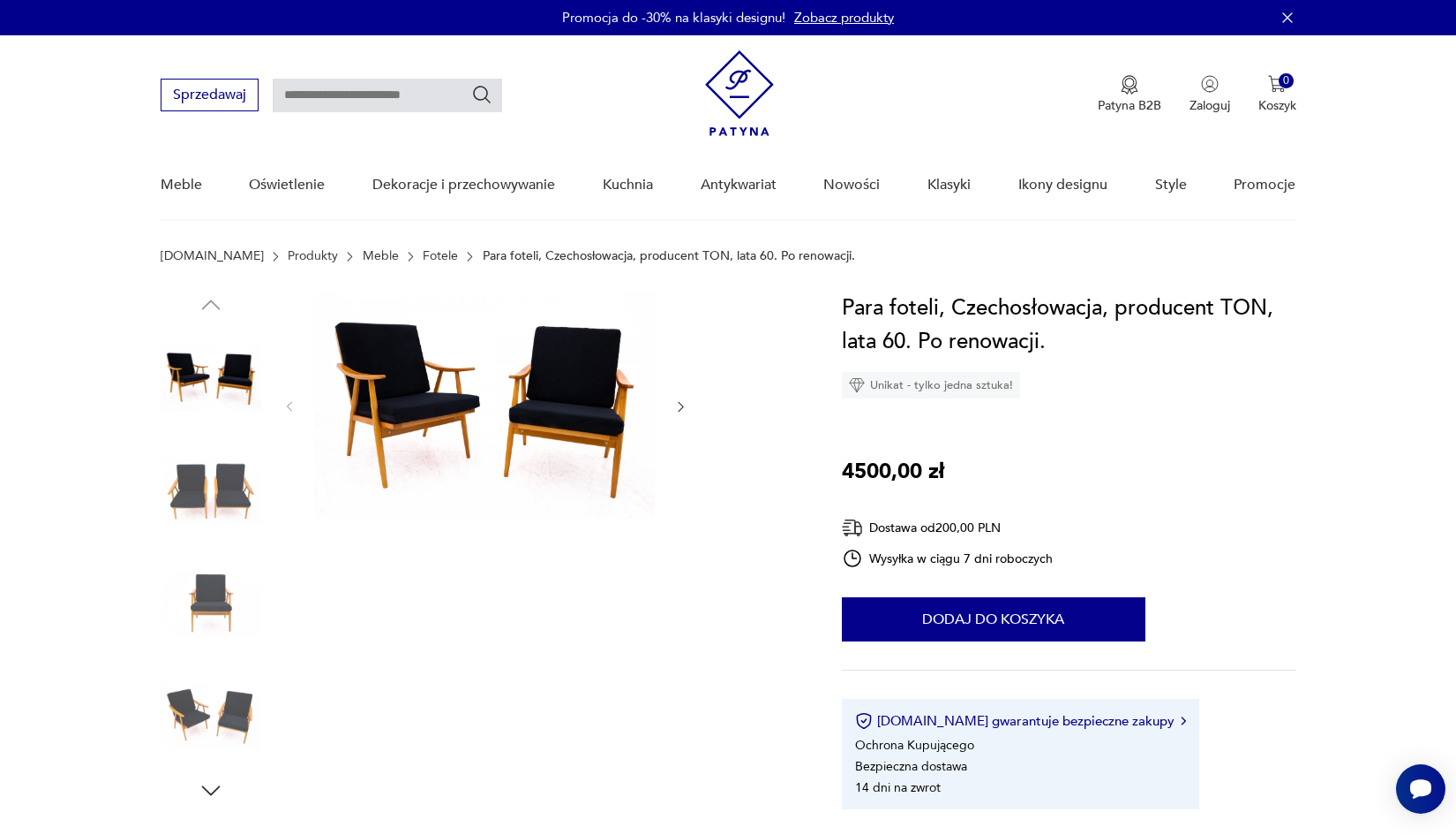
click at [218, 380] on img at bounding box center [210, 377] width 100 height 100
click at [396, 369] on img at bounding box center [484, 404] width 340 height 227
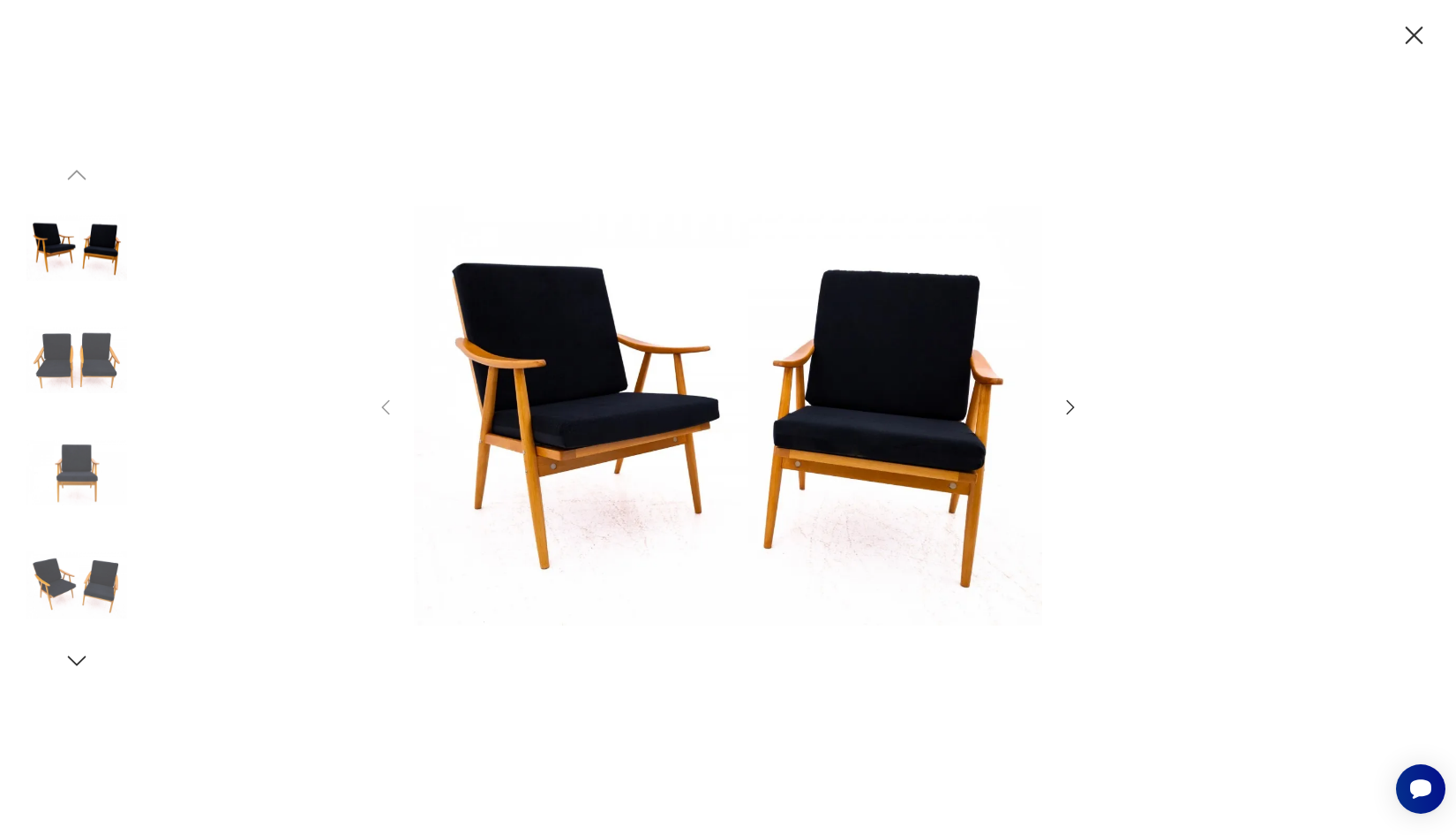
click at [96, 358] on img at bounding box center [76, 359] width 100 height 100
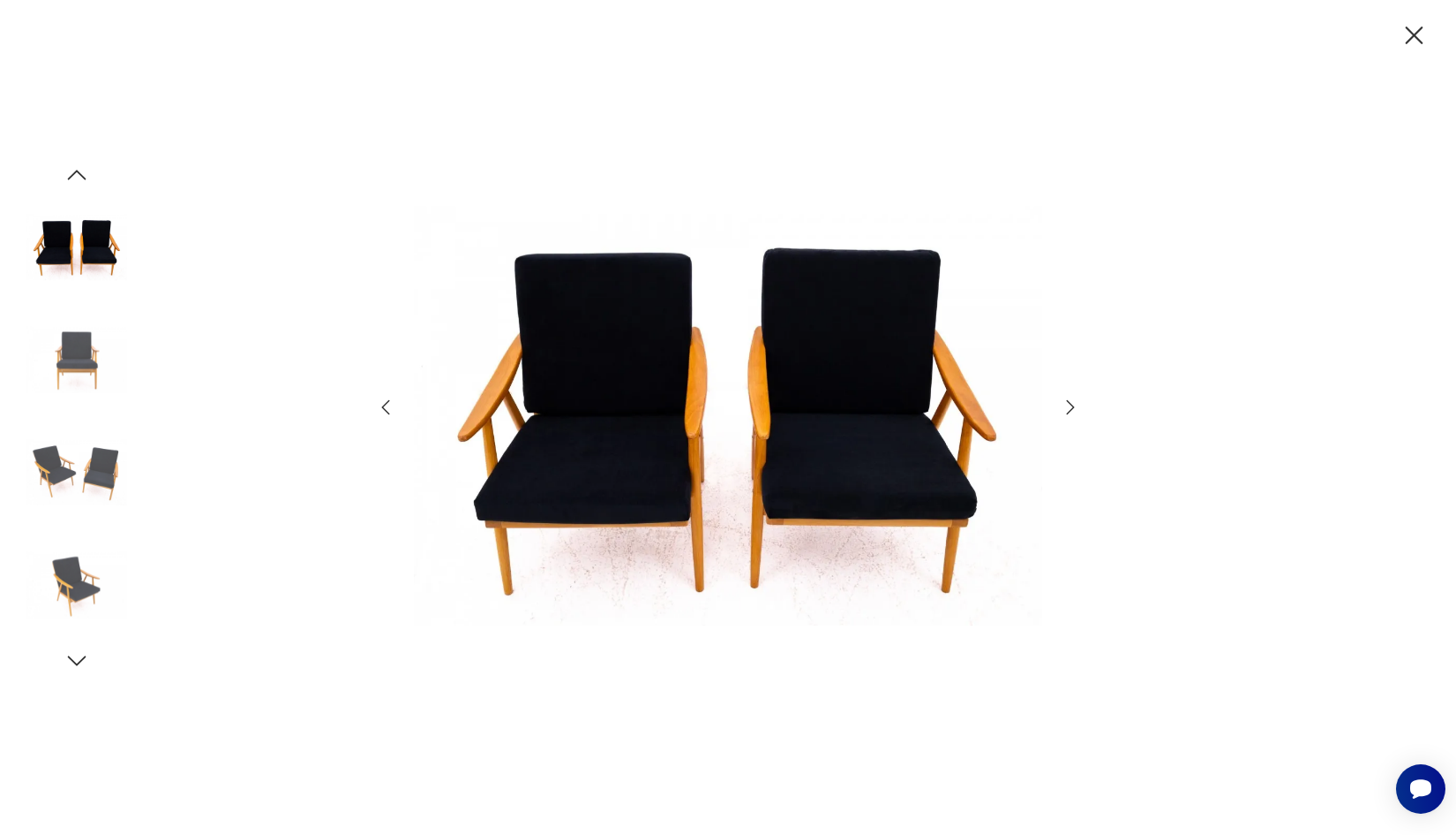
click at [86, 416] on div at bounding box center [76, 305] width 100 height 442
click at [78, 486] on img at bounding box center [76, 472] width 100 height 100
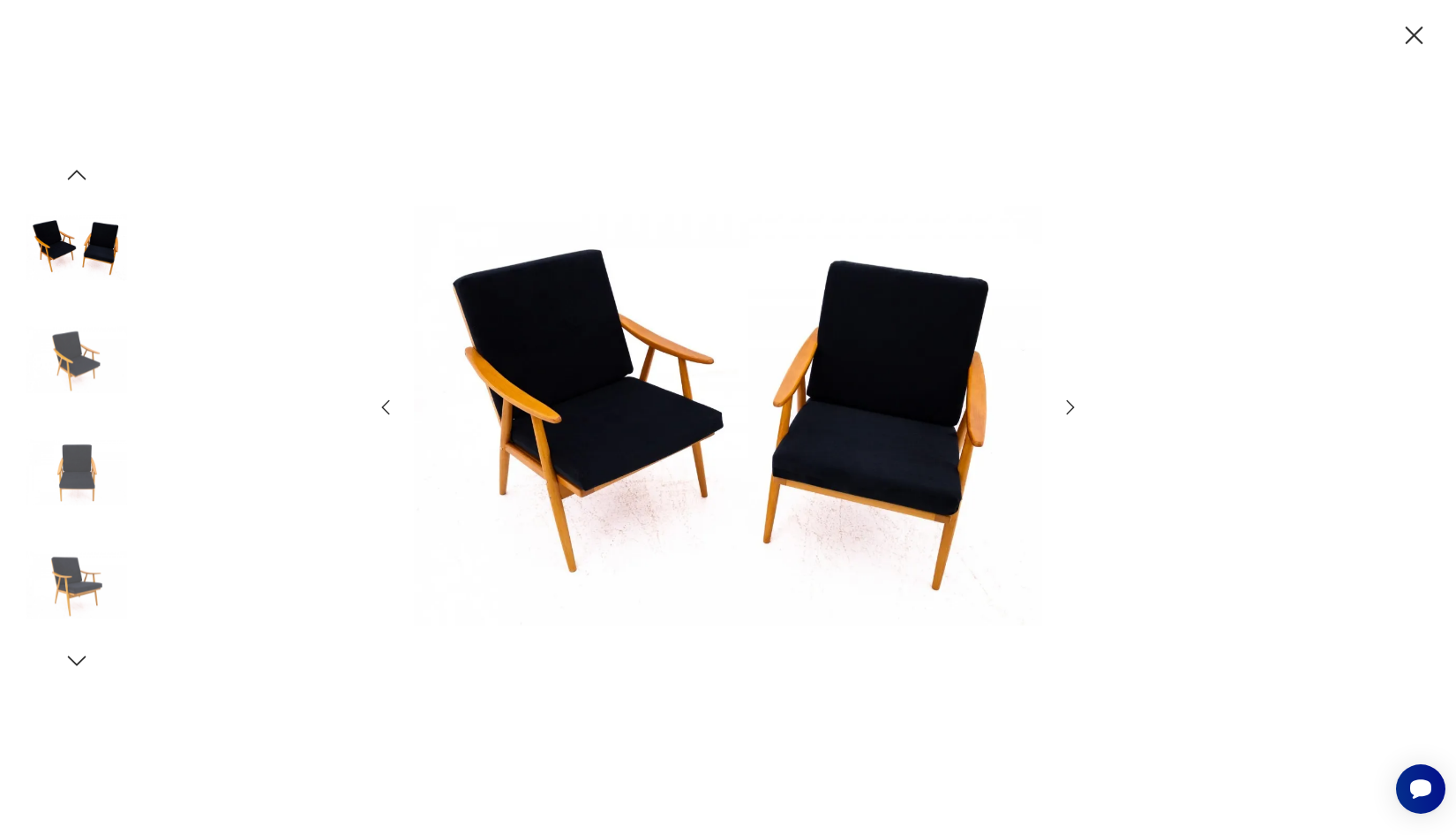
click at [80, 473] on img at bounding box center [76, 472] width 100 height 100
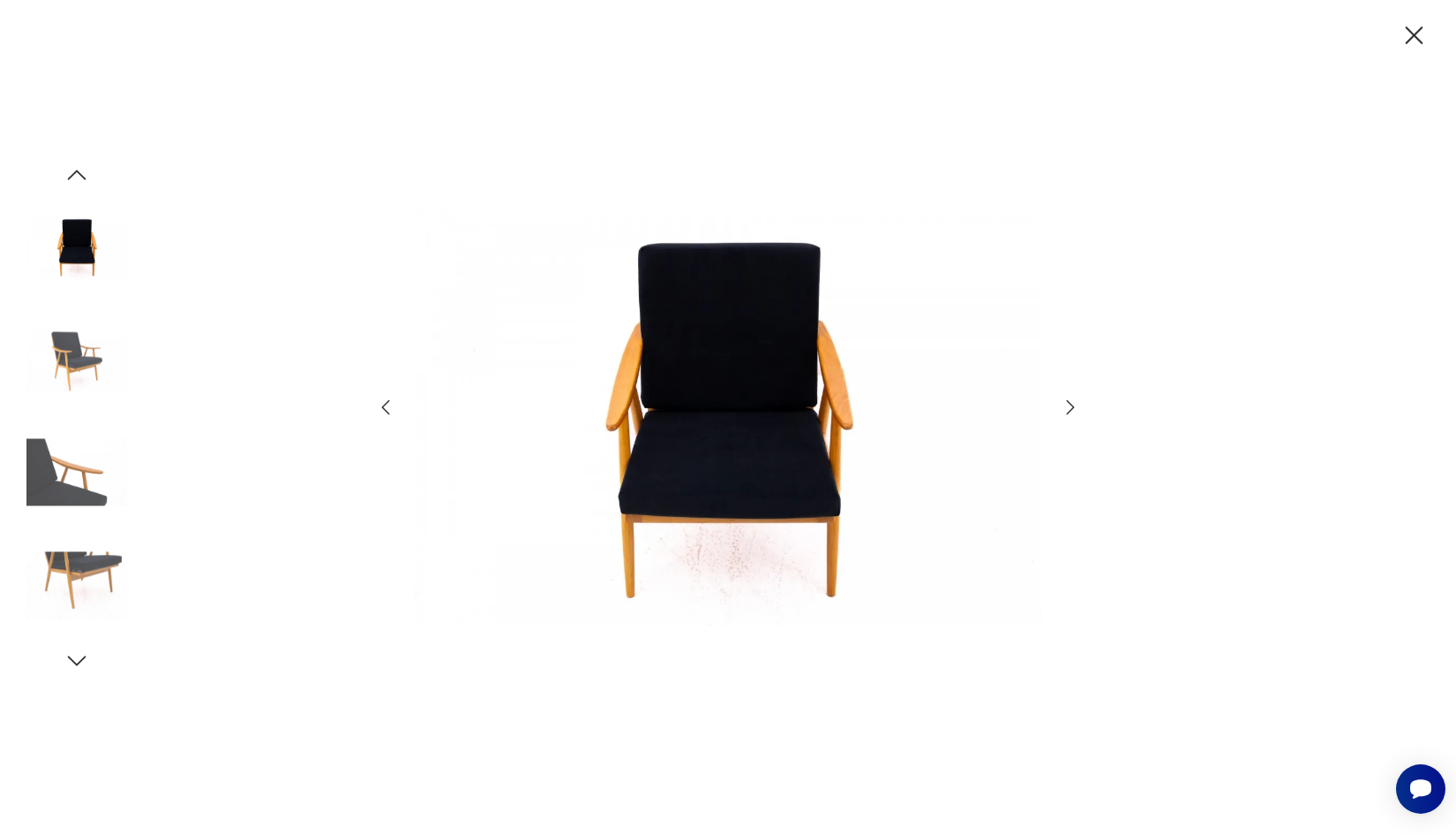
click at [78, 530] on div at bounding box center [76, 418] width 100 height 442
click at [81, 535] on img at bounding box center [76, 584] width 100 height 100
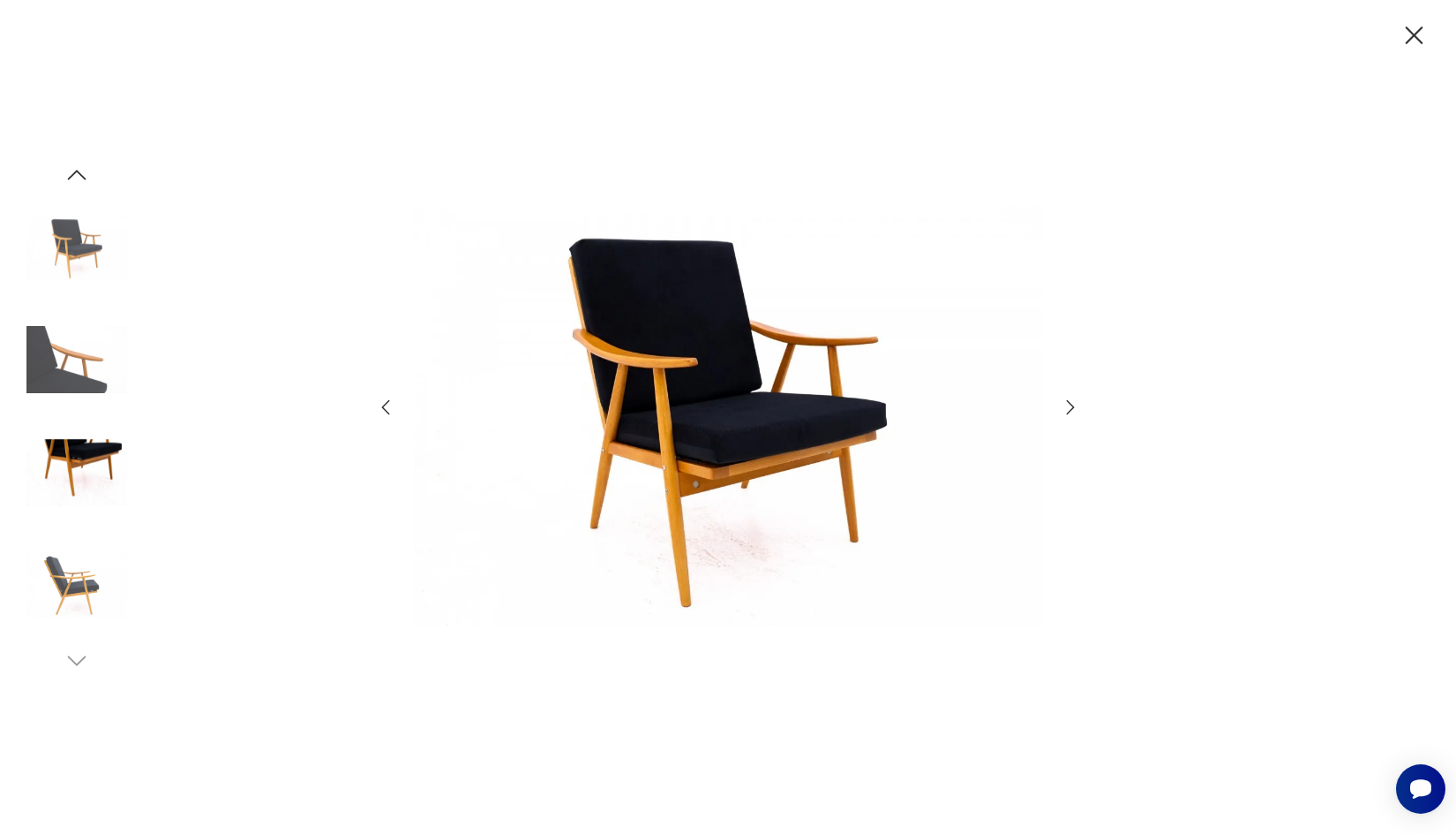
click at [1424, 38] on icon "button" at bounding box center [1415, 36] width 31 height 31
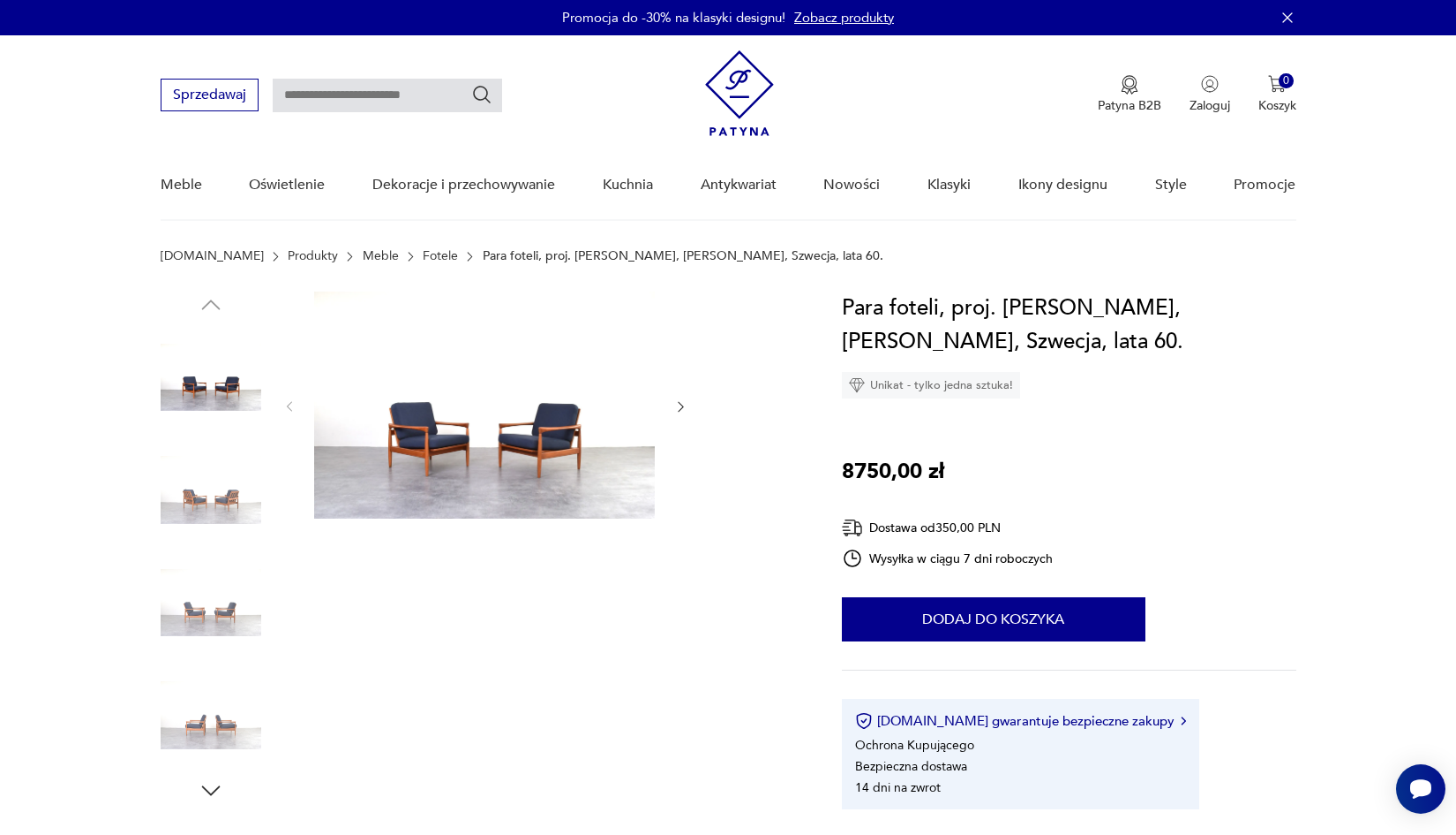
click at [205, 382] on img at bounding box center [210, 377] width 100 height 100
click at [406, 425] on img at bounding box center [484, 404] width 340 height 227
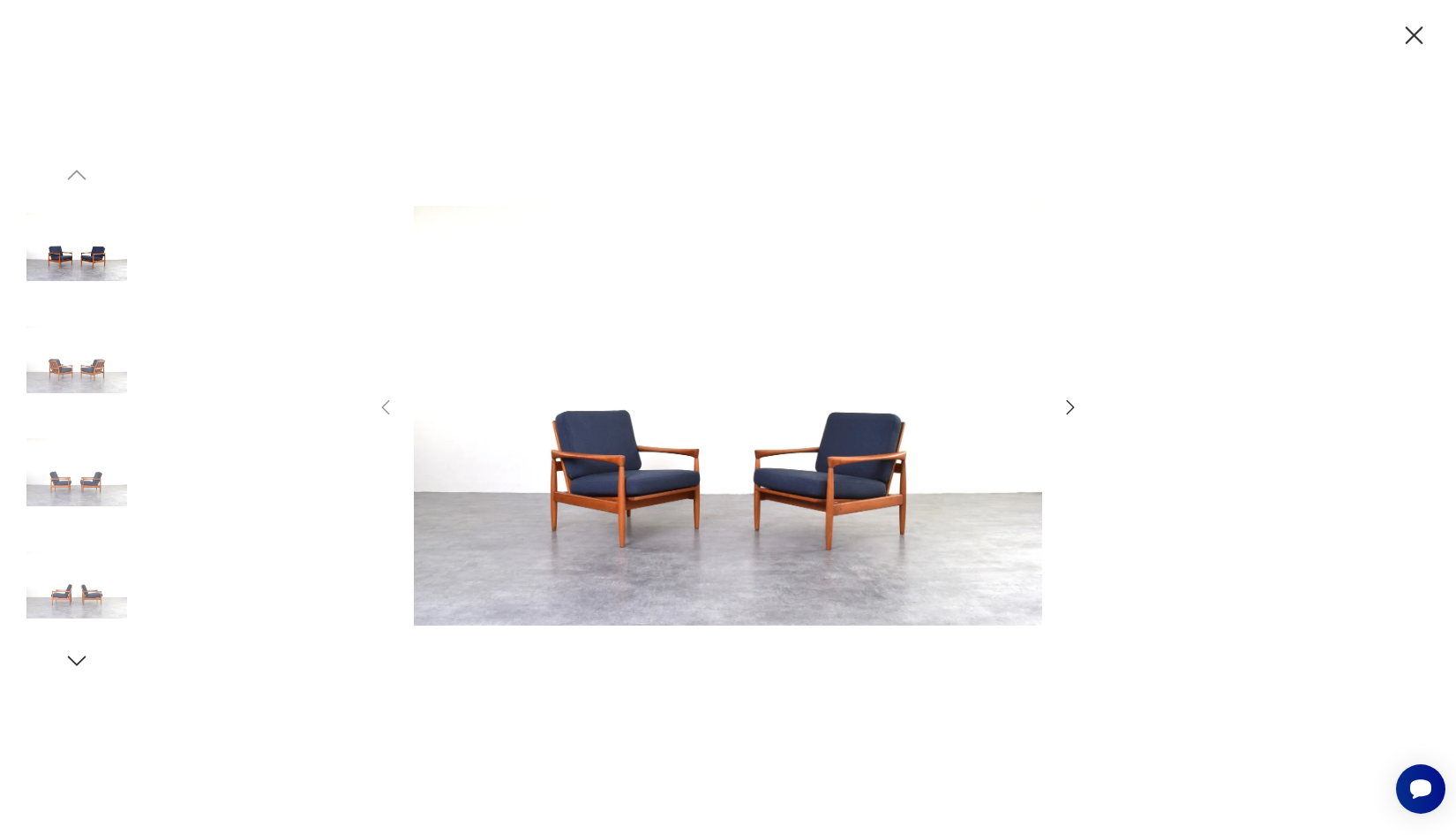
click at [1066, 409] on icon "button" at bounding box center [1071, 408] width 21 height 21
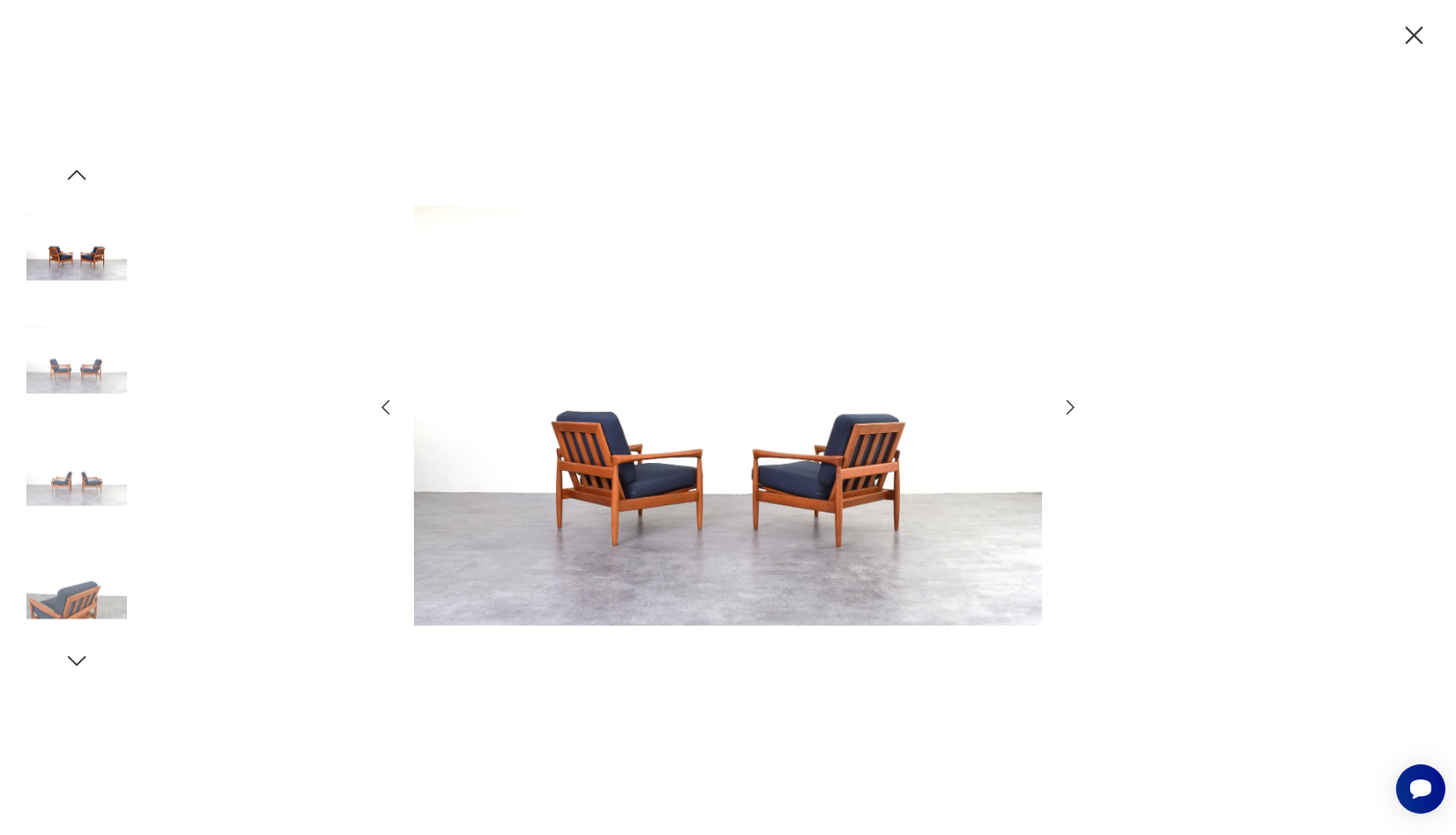
click at [1066, 409] on icon "button" at bounding box center [1071, 408] width 21 height 21
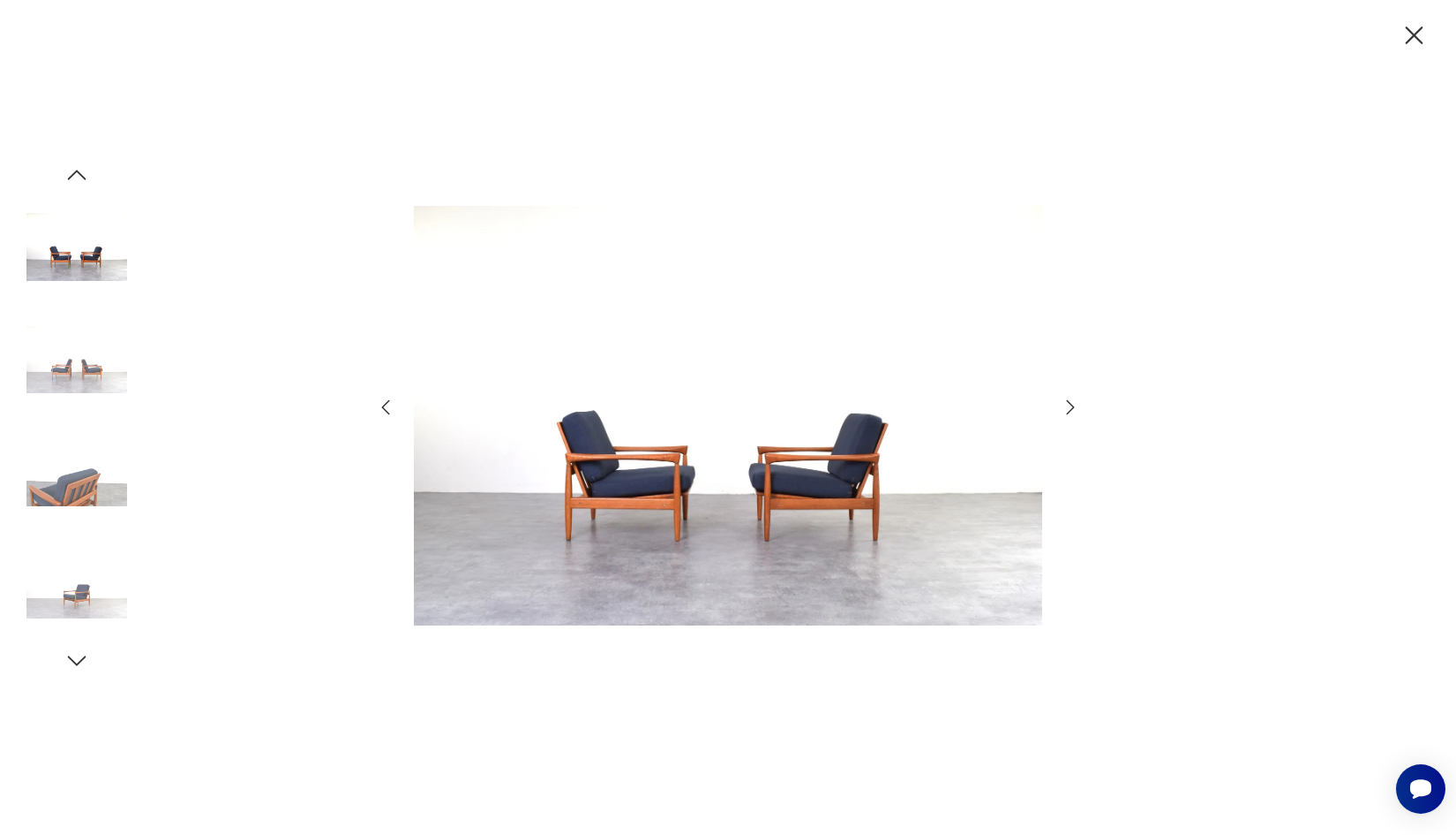
click at [1066, 409] on icon "button" at bounding box center [1071, 408] width 21 height 21
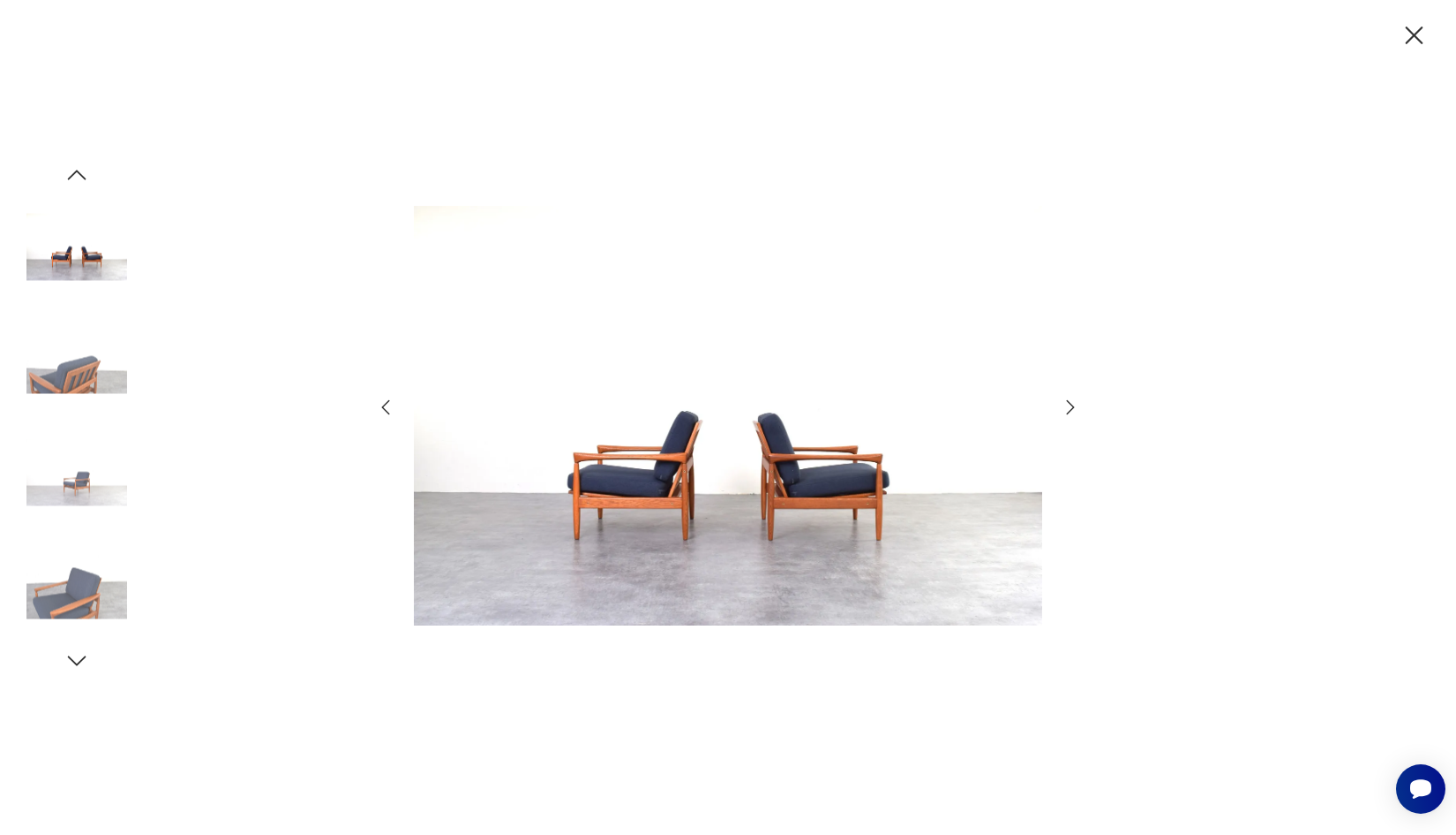
click at [1066, 409] on icon "button" at bounding box center [1071, 408] width 21 height 21
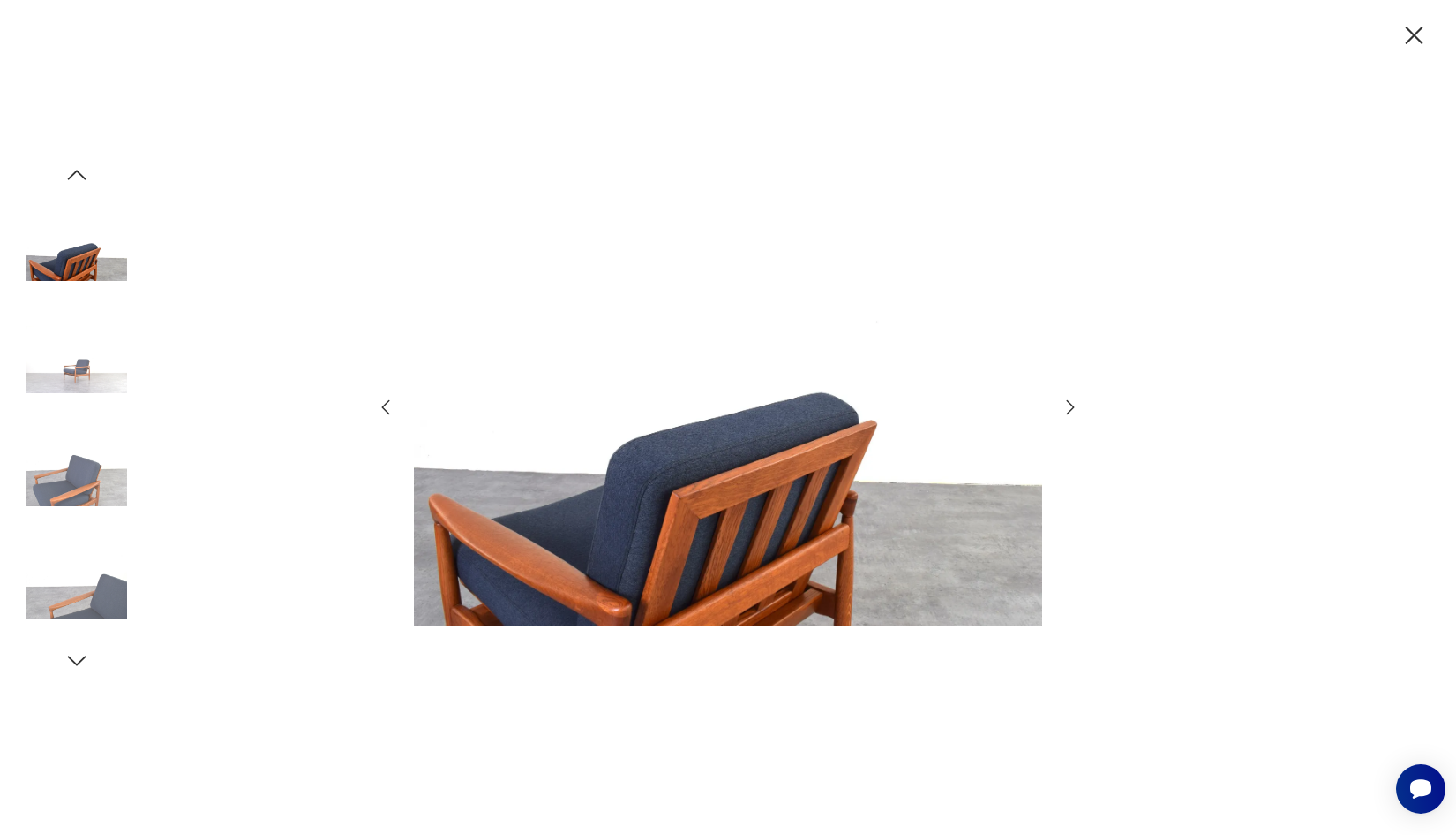
click at [1066, 409] on icon "button" at bounding box center [1071, 408] width 21 height 21
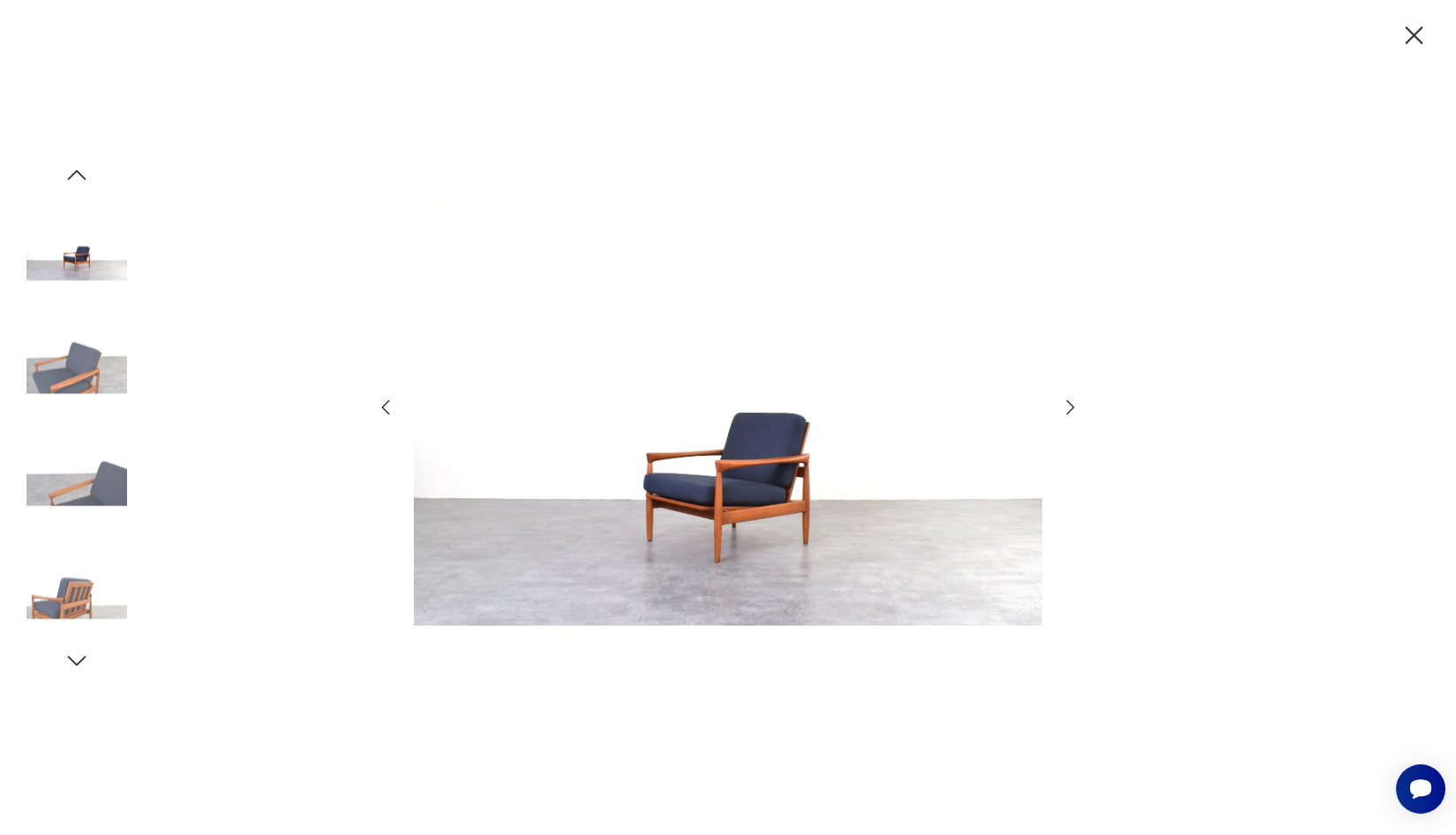
click at [1066, 409] on icon "button" at bounding box center [1071, 408] width 21 height 21
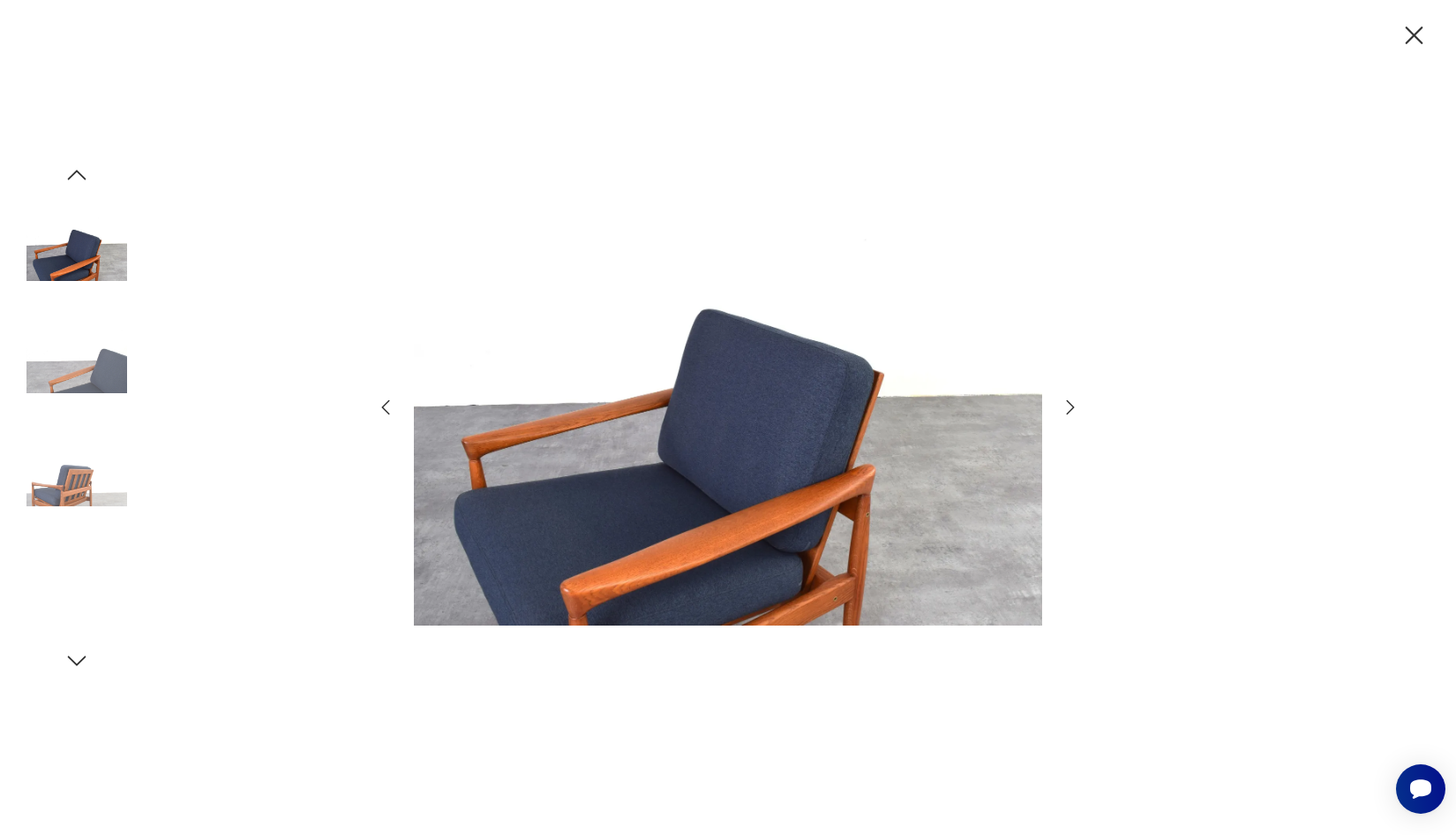
click at [1066, 409] on icon "button" at bounding box center [1071, 408] width 21 height 21
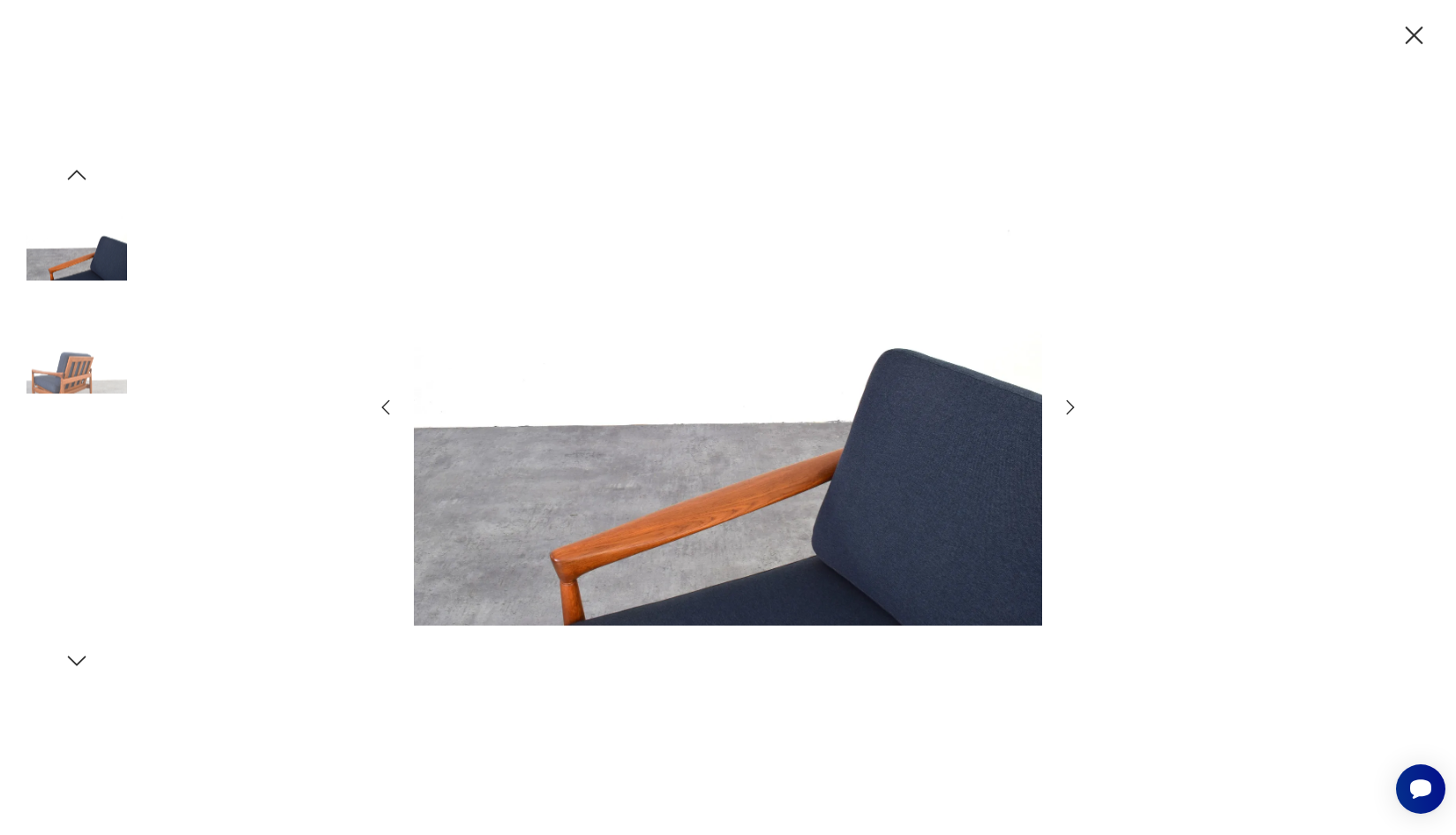
click at [1066, 409] on icon "button" at bounding box center [1071, 408] width 21 height 21
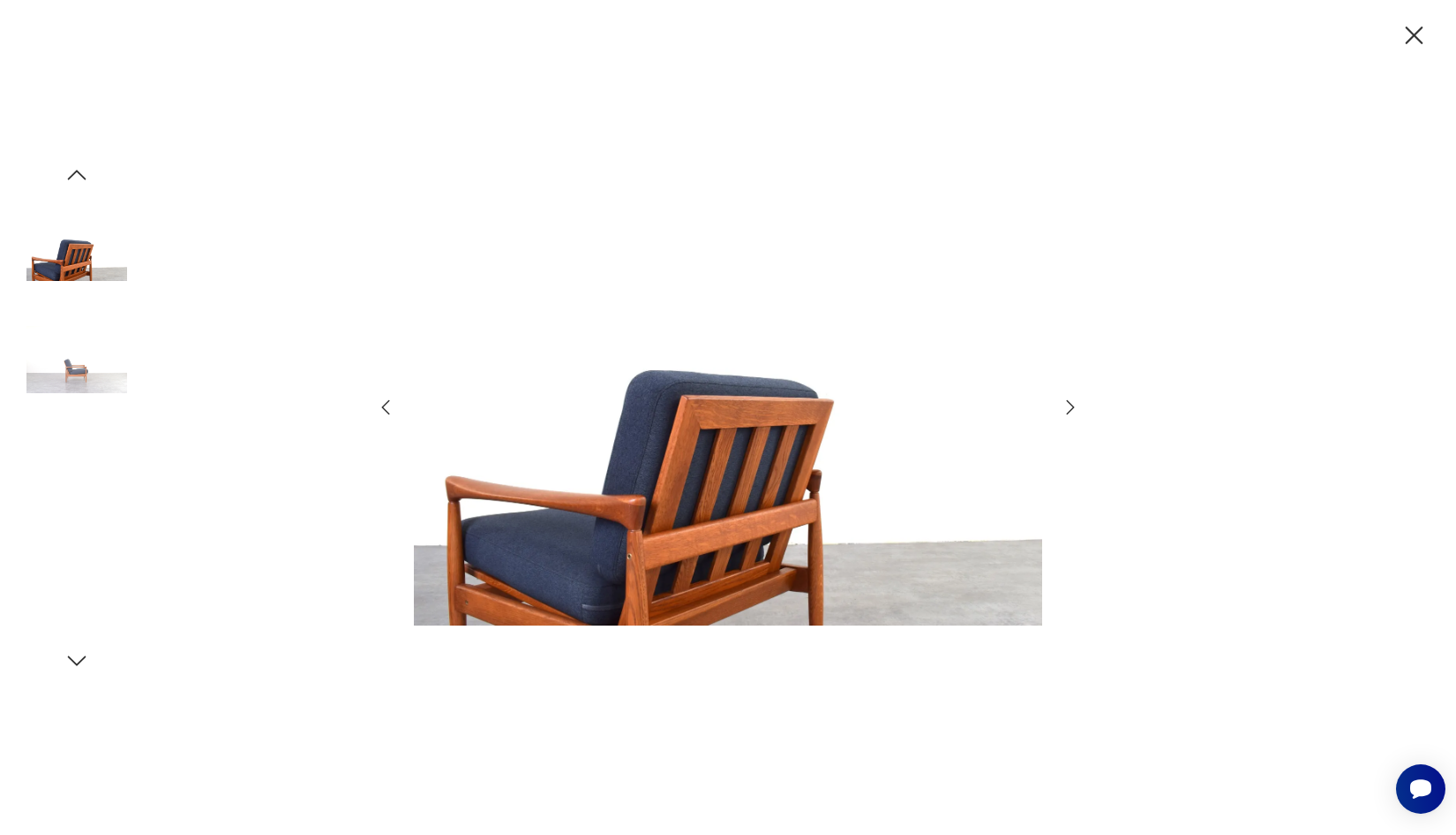
click at [1066, 409] on icon "button" at bounding box center [1071, 408] width 21 height 21
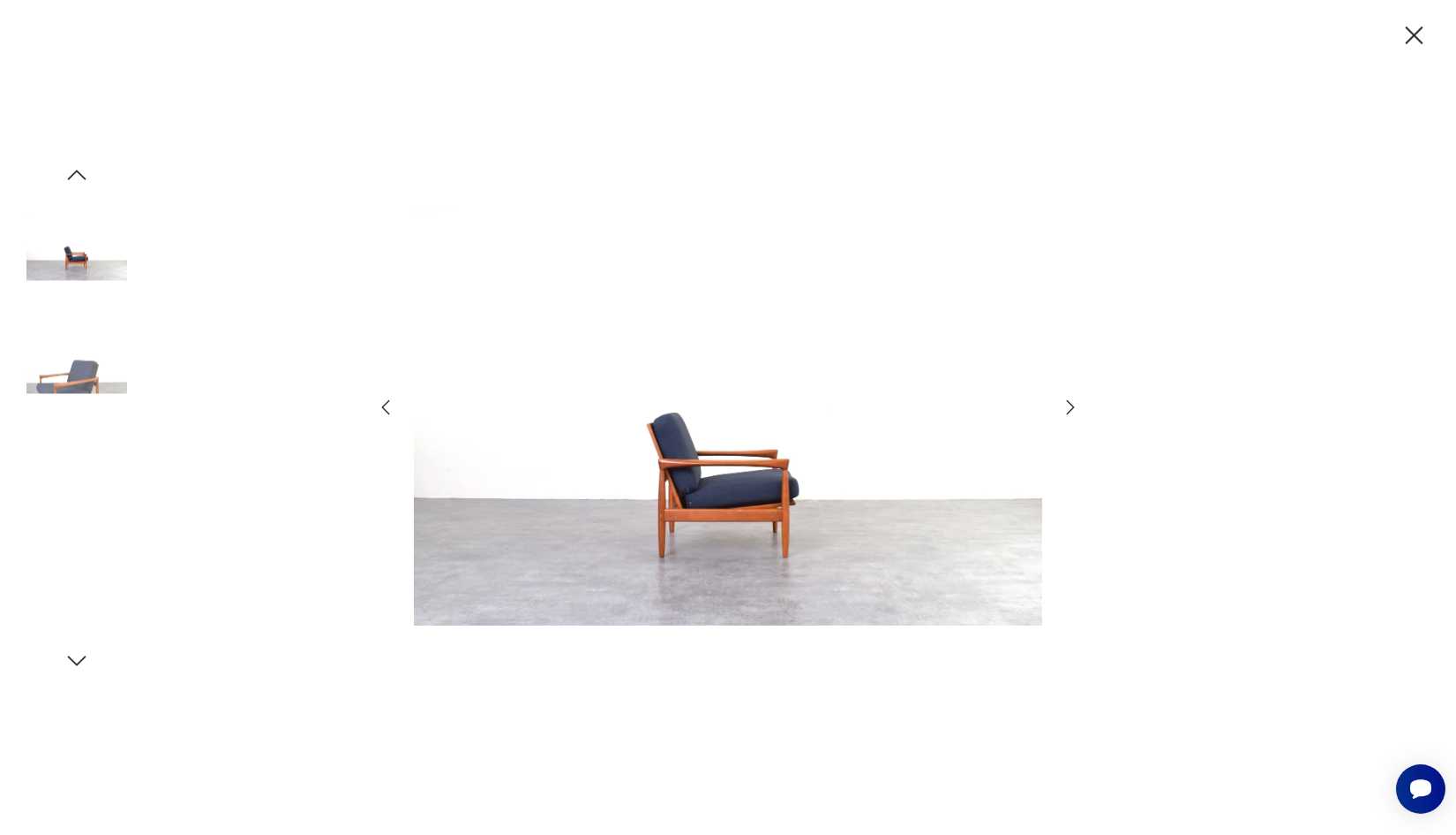
click at [1066, 409] on icon "button" at bounding box center [1071, 408] width 21 height 21
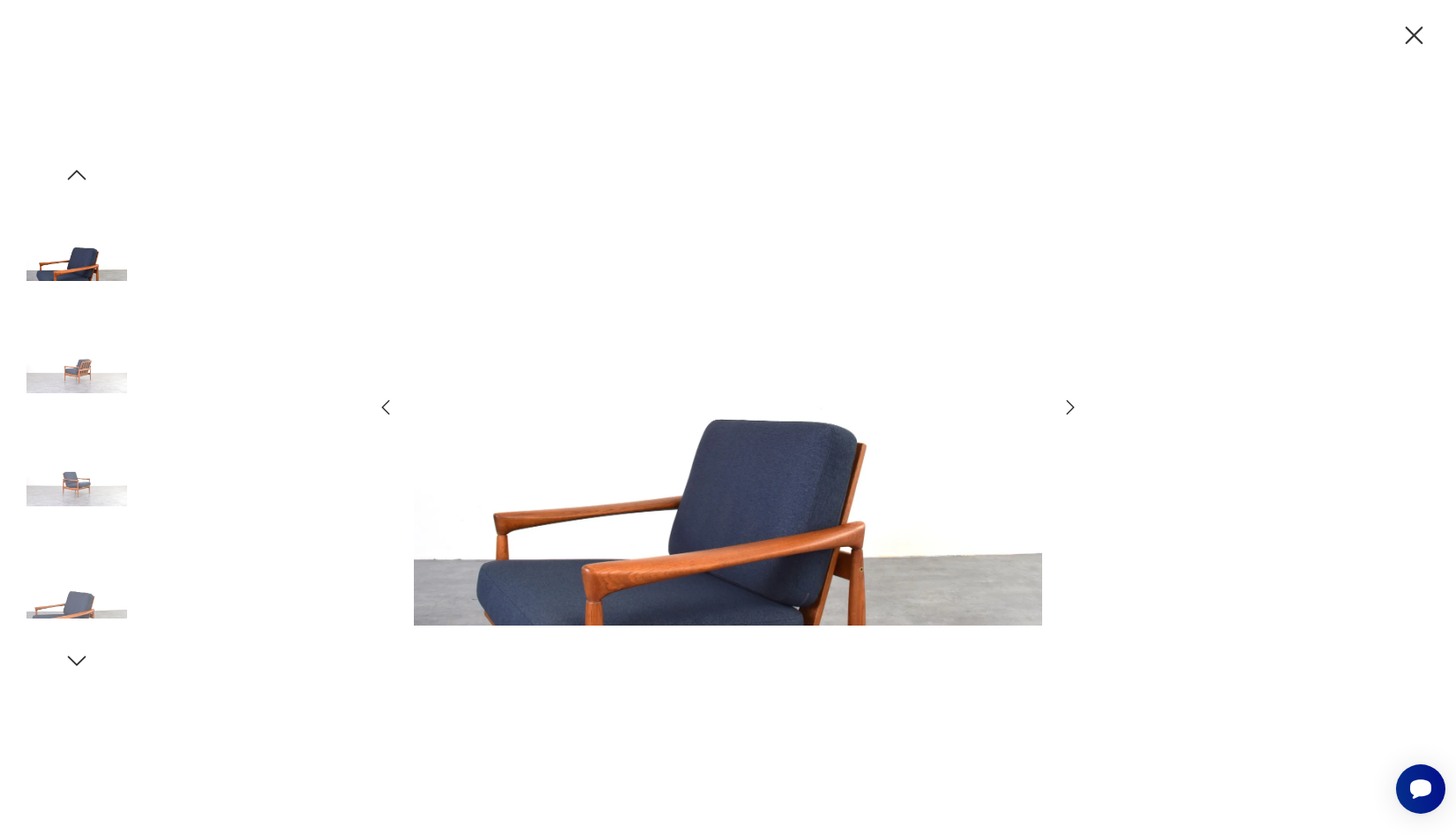
click at [1066, 409] on icon "button" at bounding box center [1071, 408] width 21 height 21
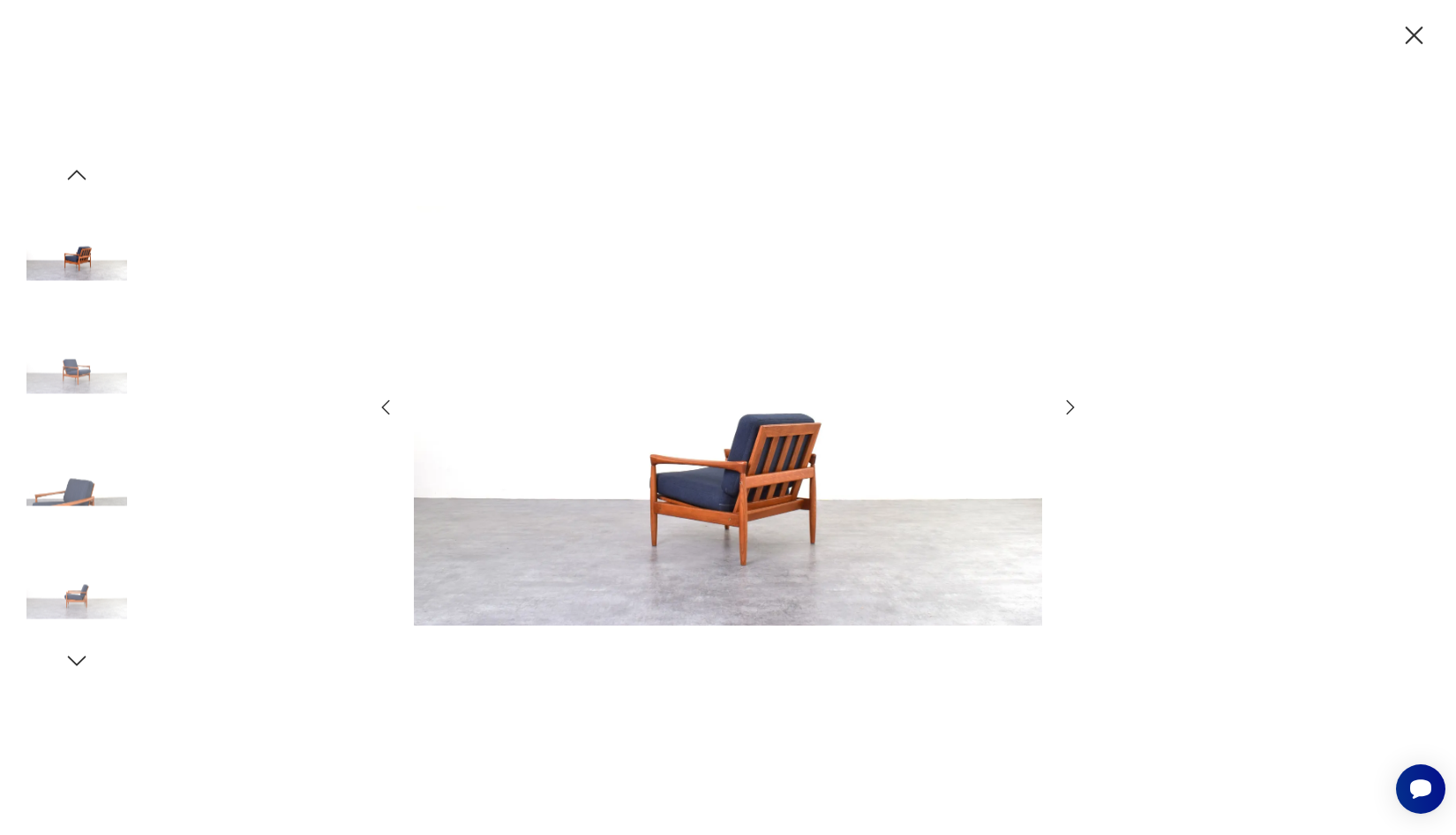
click at [1066, 409] on icon "button" at bounding box center [1071, 408] width 21 height 21
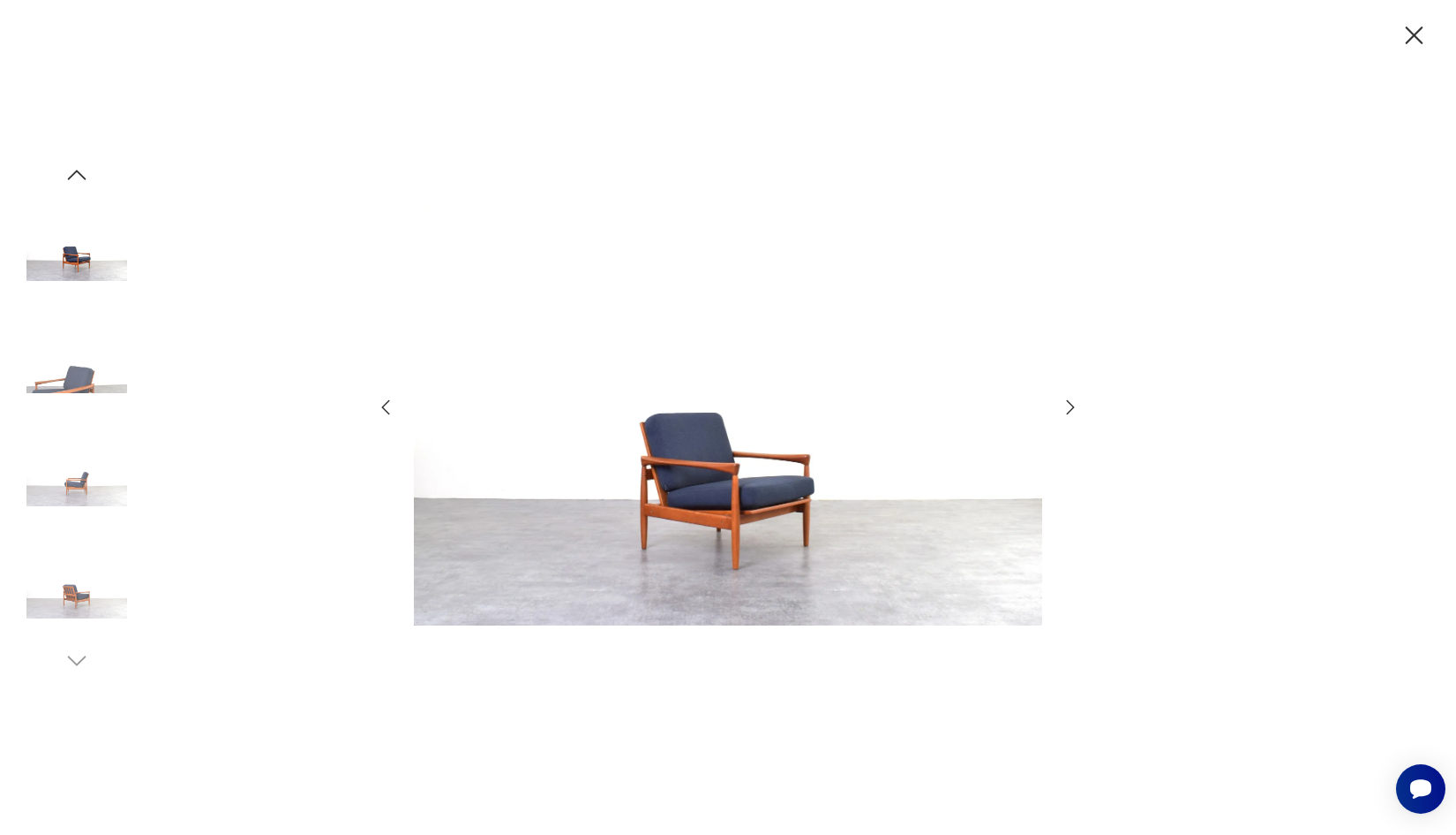
click at [1415, 46] on icon "button" at bounding box center [1415, 36] width 31 height 31
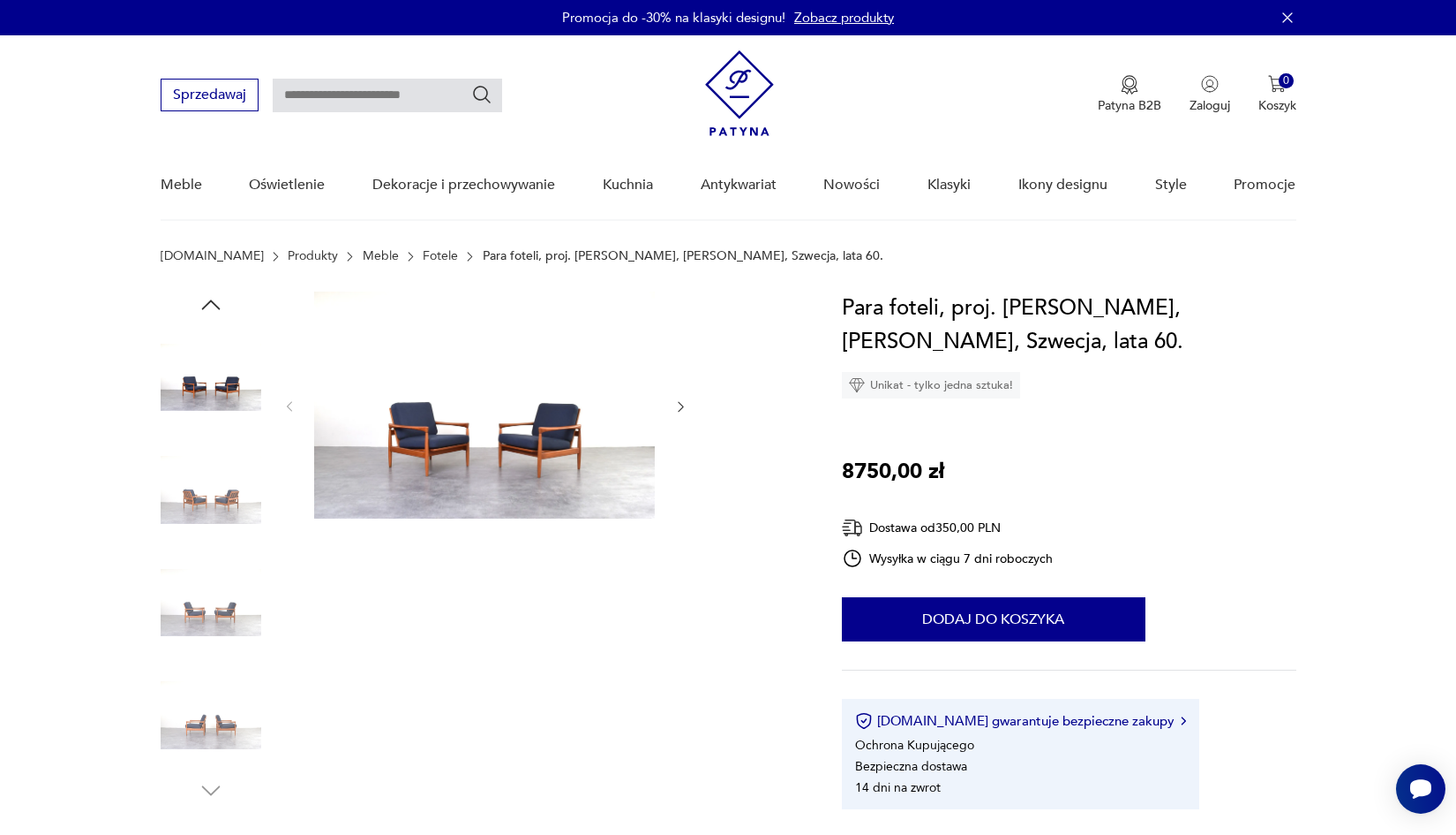
click at [528, 459] on img at bounding box center [484, 404] width 340 height 227
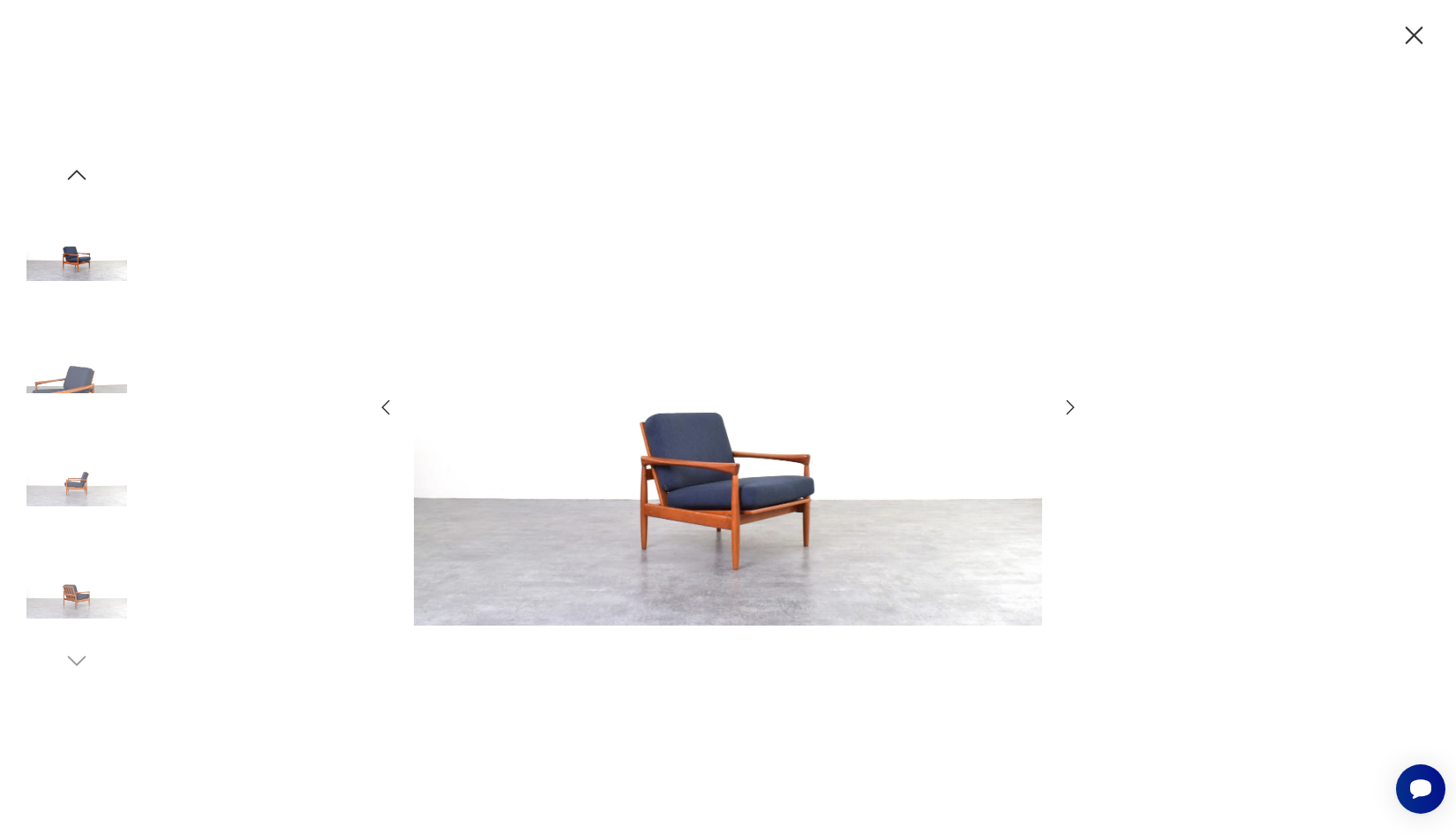
click at [1081, 413] on icon "button" at bounding box center [1071, 408] width 21 height 21
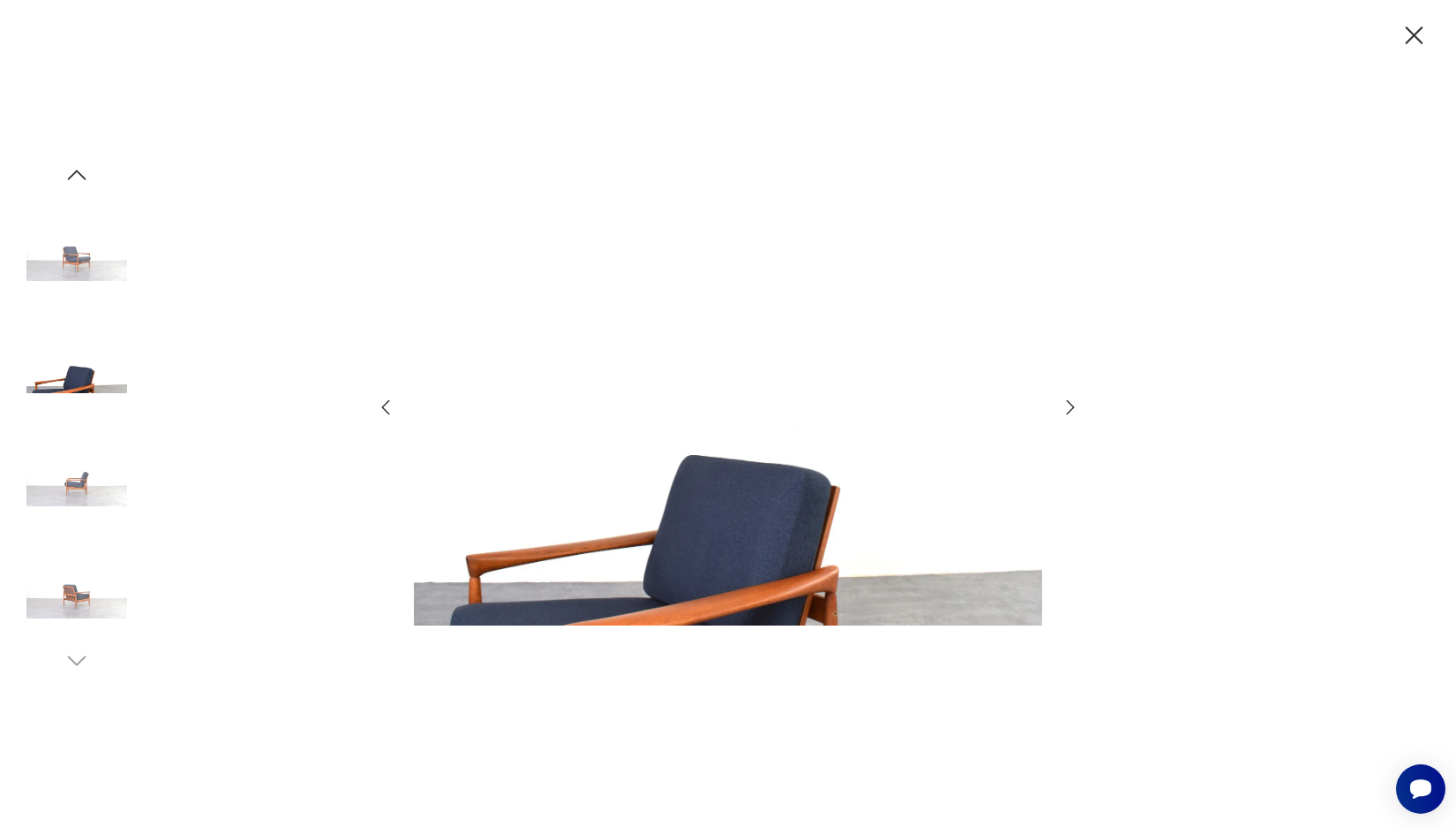
click at [1081, 413] on icon "button" at bounding box center [1071, 408] width 21 height 21
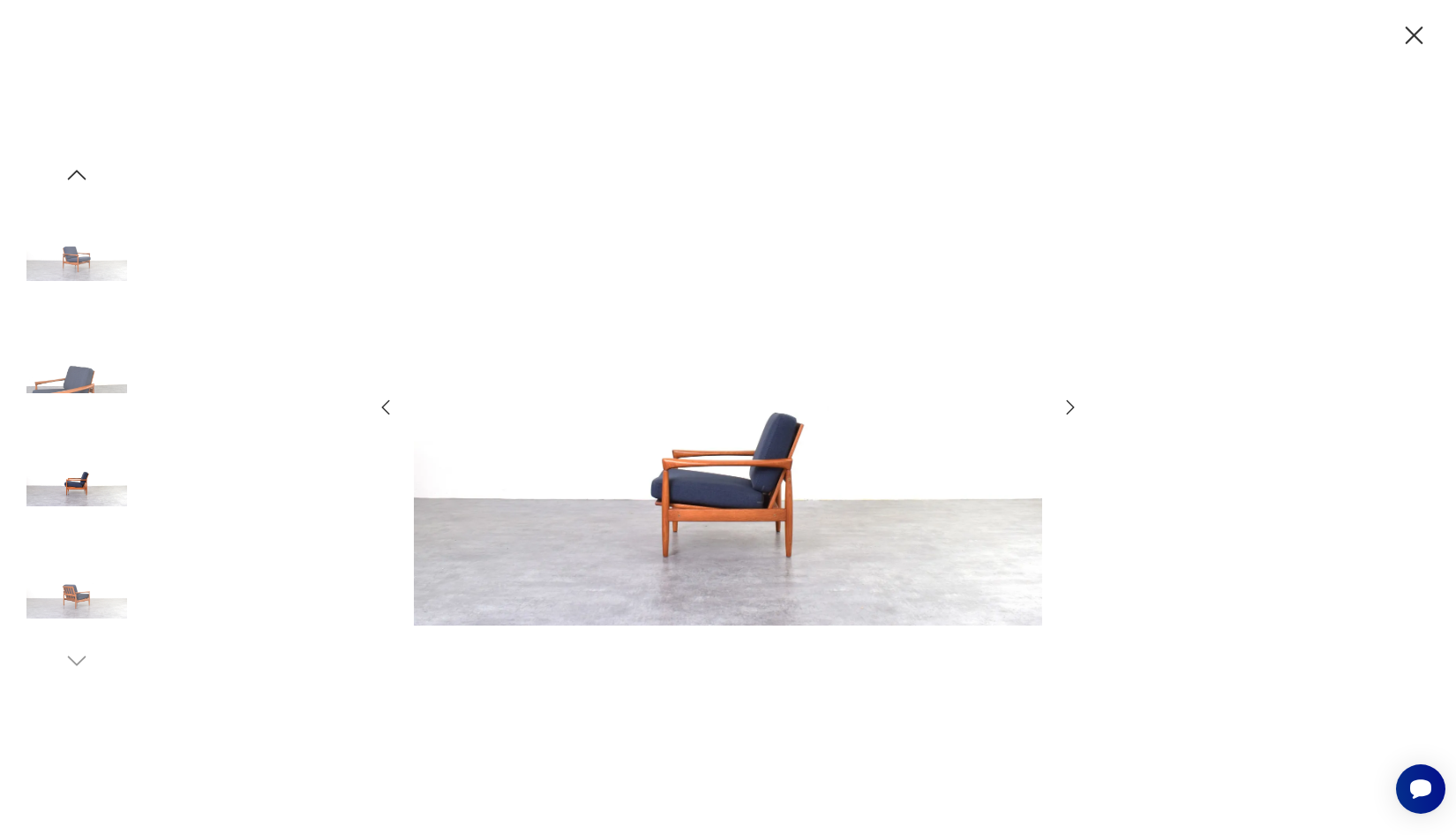
click at [1081, 413] on icon "button" at bounding box center [1071, 408] width 21 height 21
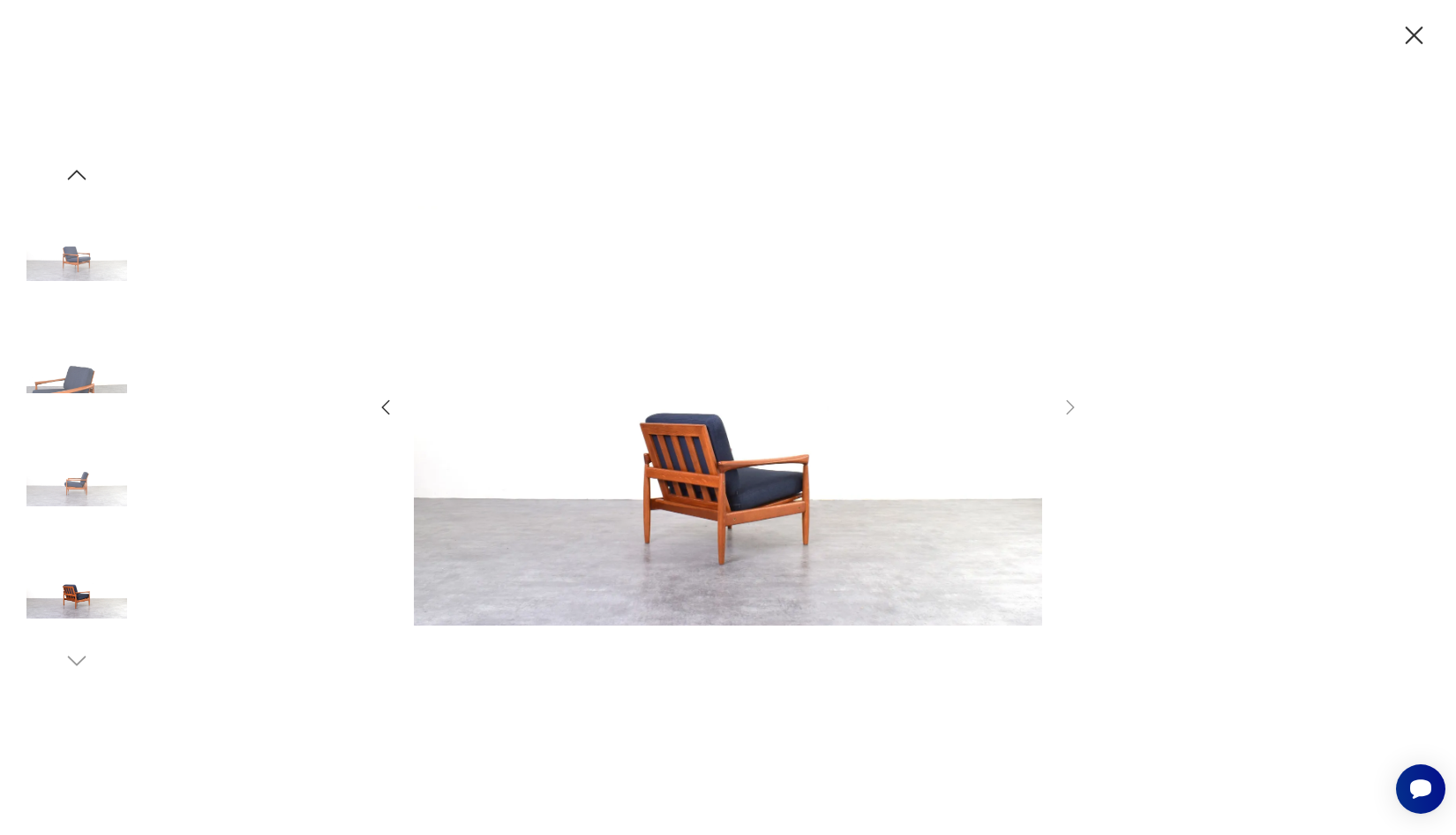
click at [387, 411] on icon "button" at bounding box center [386, 406] width 8 height 15
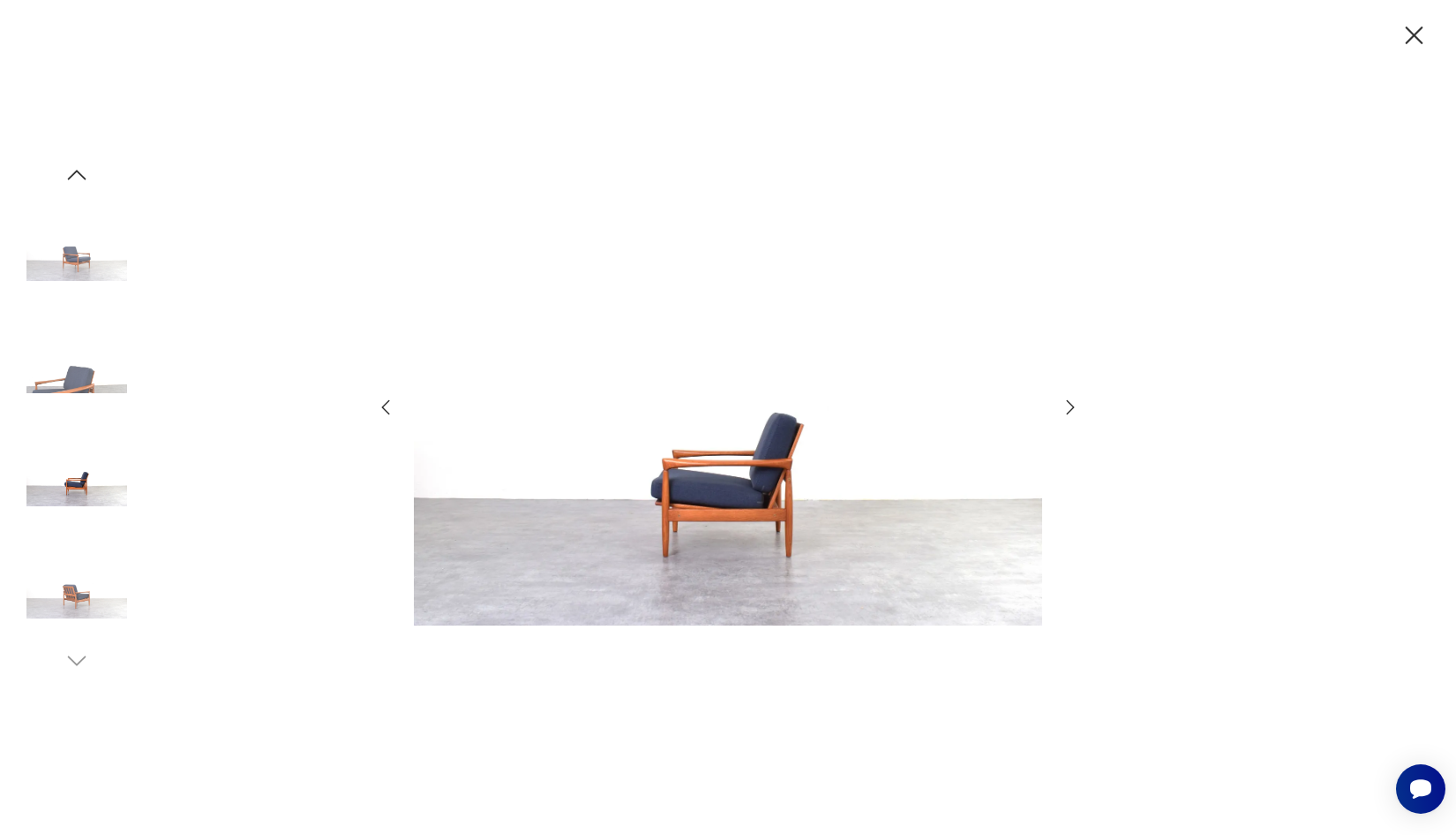
click at [1070, 407] on icon "button" at bounding box center [1071, 408] width 21 height 21
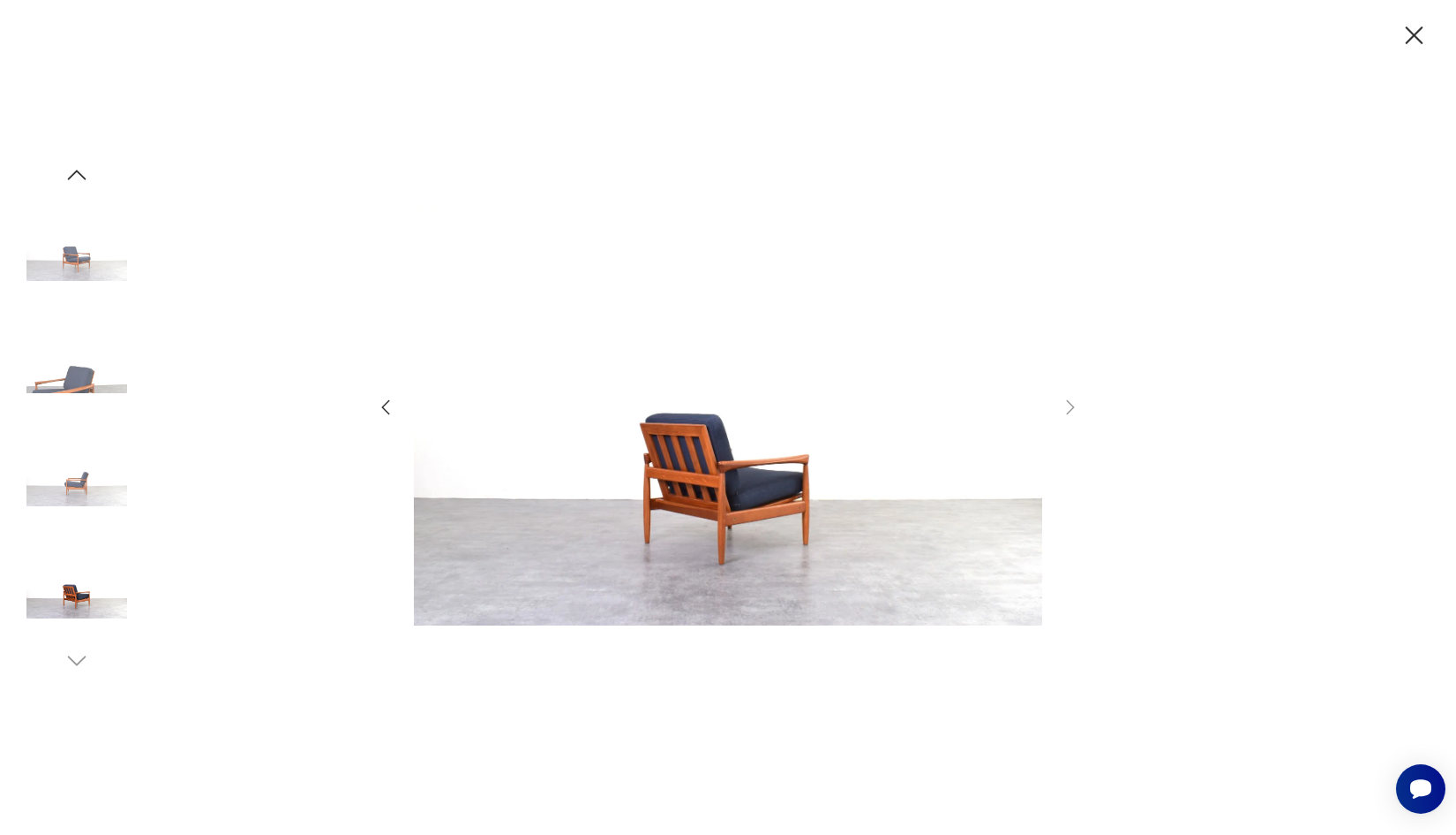
click at [1419, 33] on icon "button" at bounding box center [1415, 36] width 31 height 31
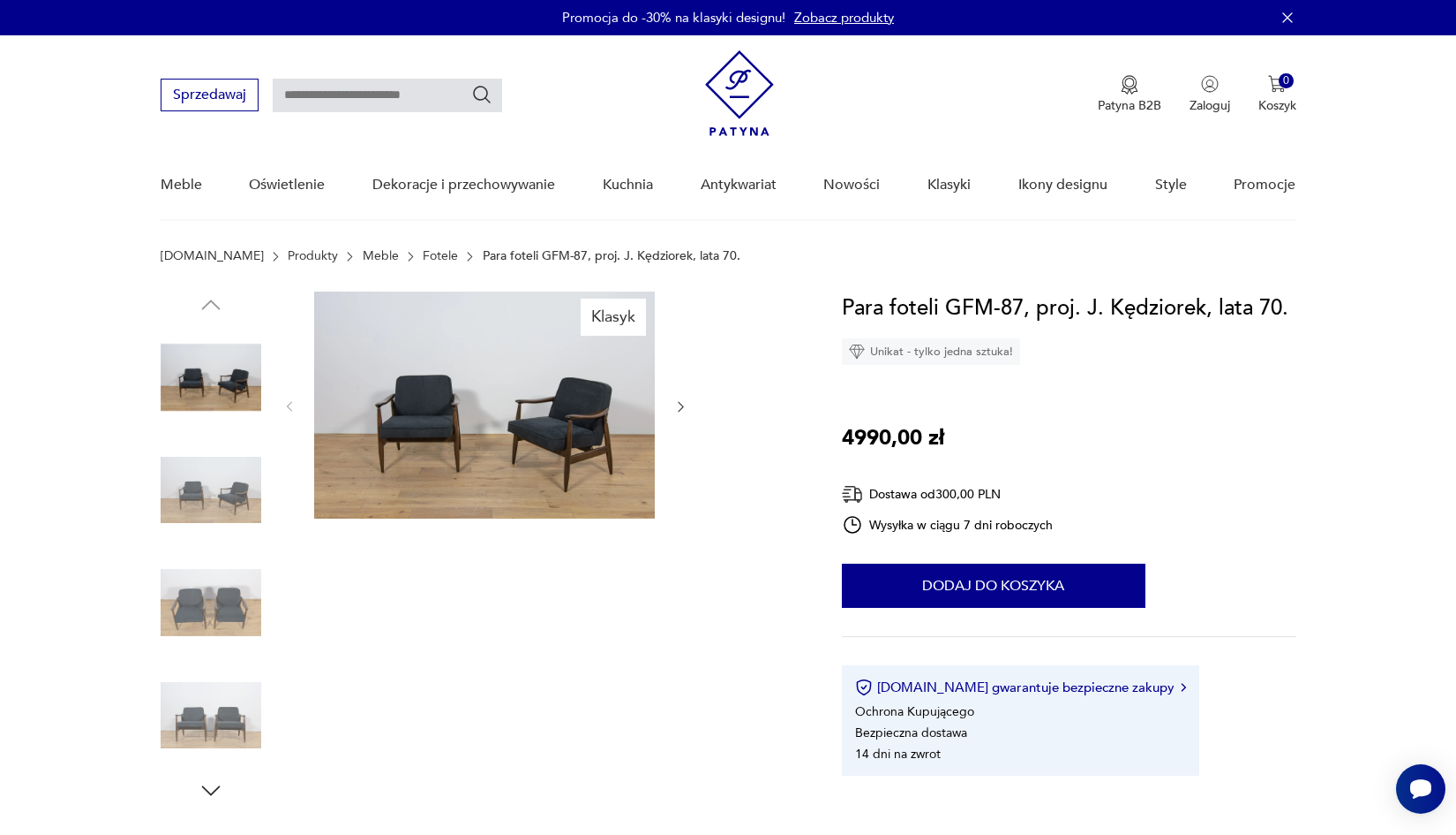
click at [513, 371] on img at bounding box center [484, 404] width 340 height 227
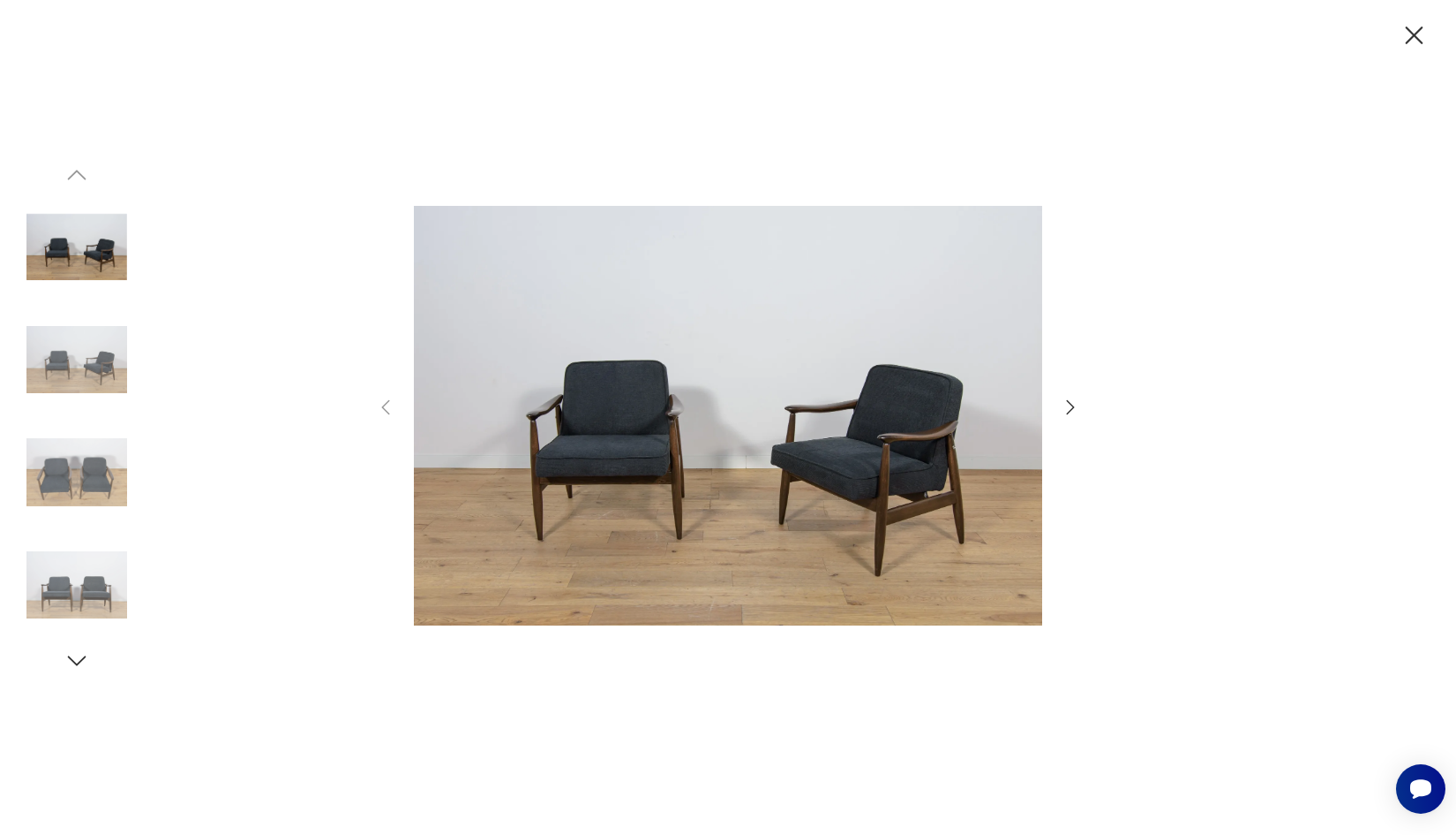
click at [1074, 405] on icon "button" at bounding box center [1071, 408] width 21 height 21
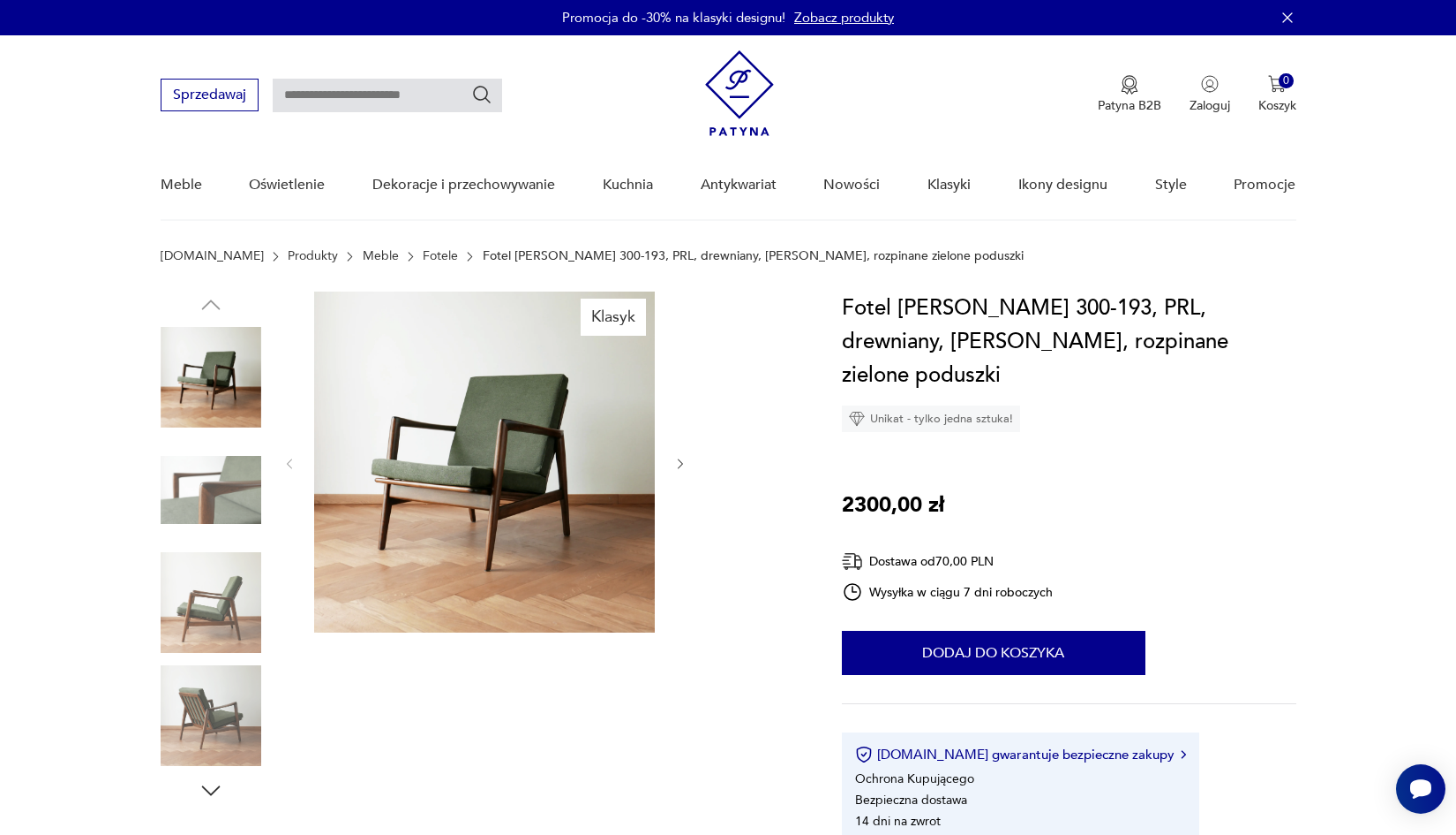
click at [481, 460] on img at bounding box center [484, 461] width 340 height 341
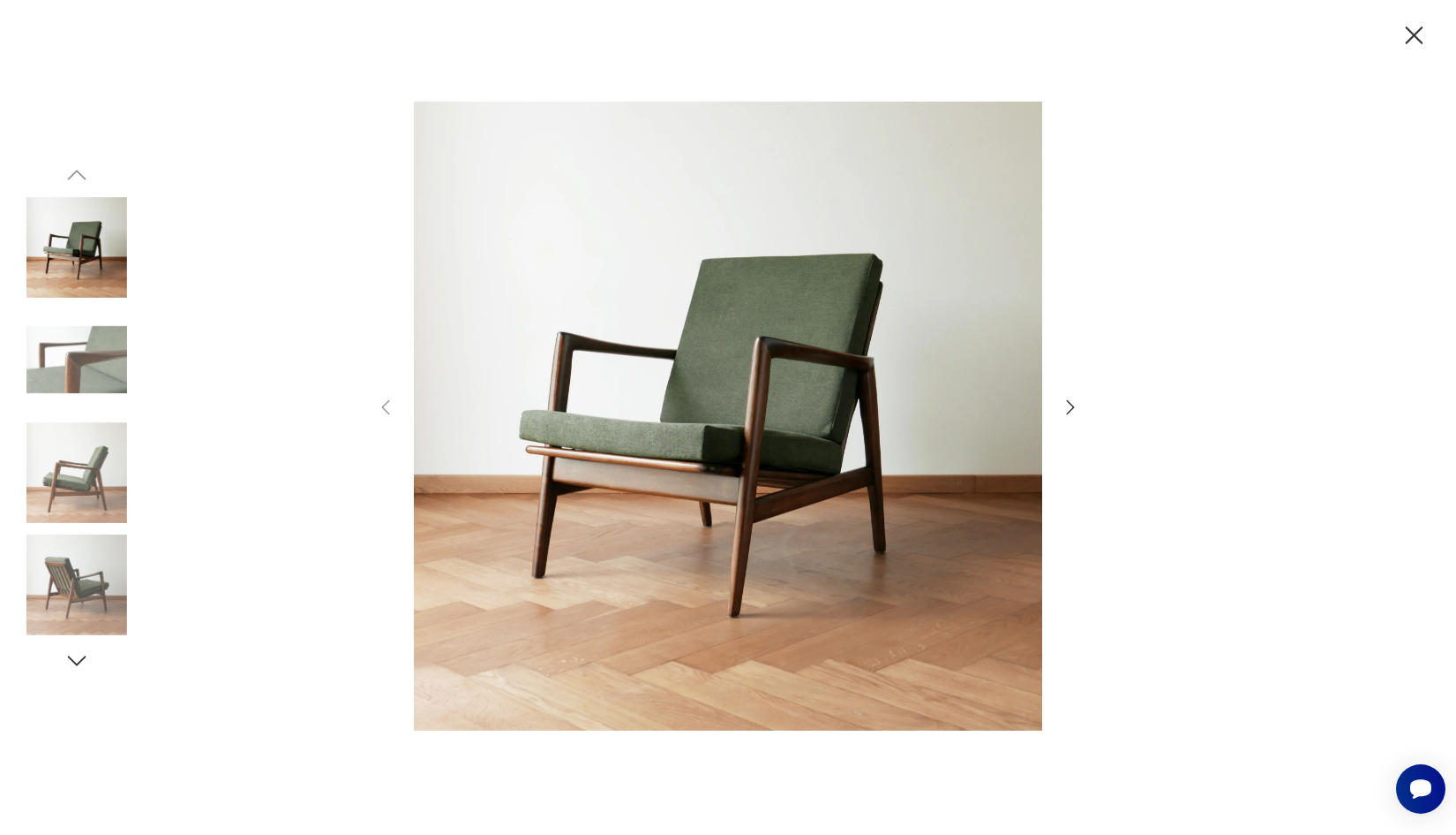
click at [1065, 405] on icon "button" at bounding box center [1071, 408] width 21 height 21
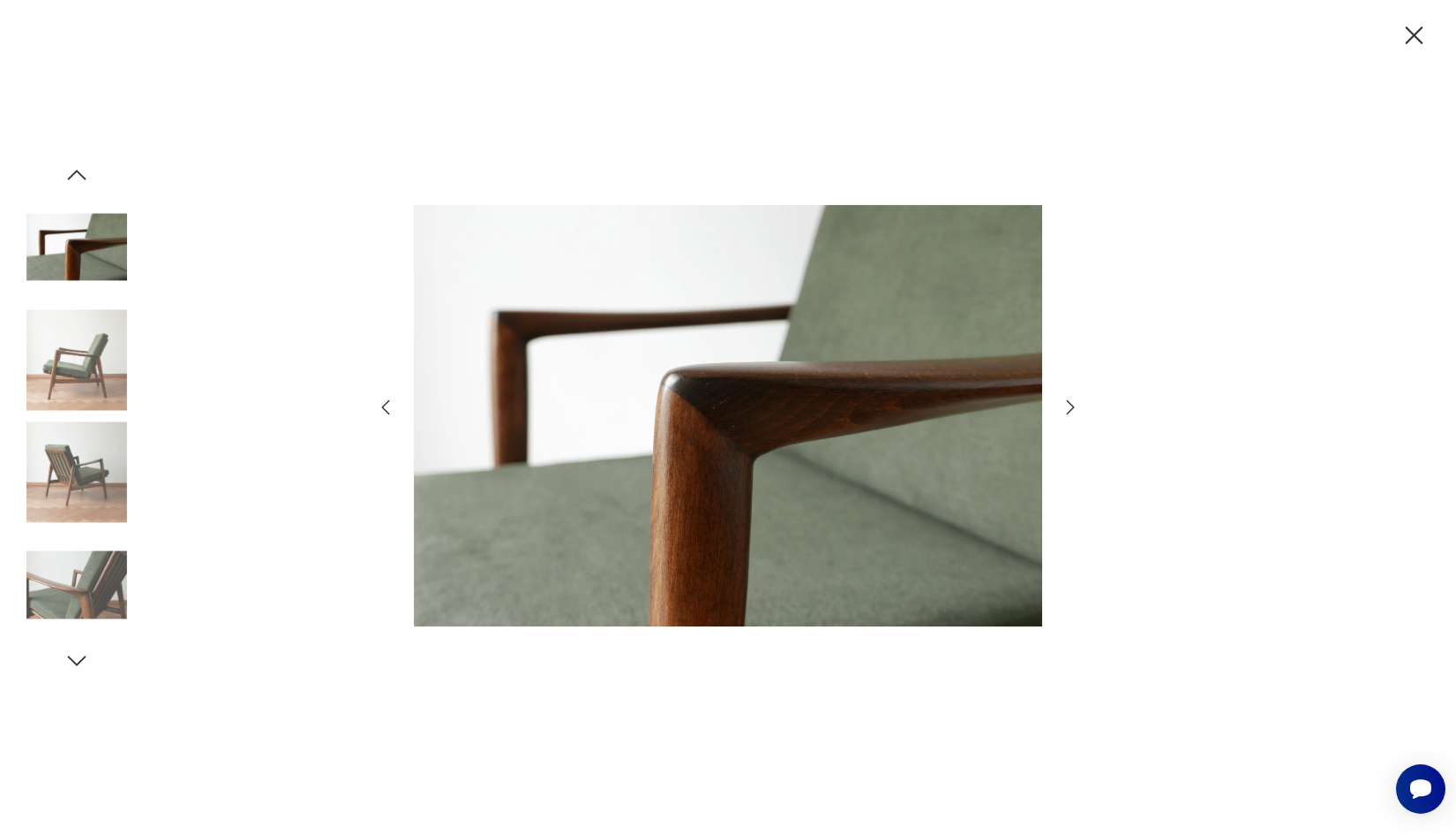
click at [1065, 405] on icon "button" at bounding box center [1071, 408] width 21 height 21
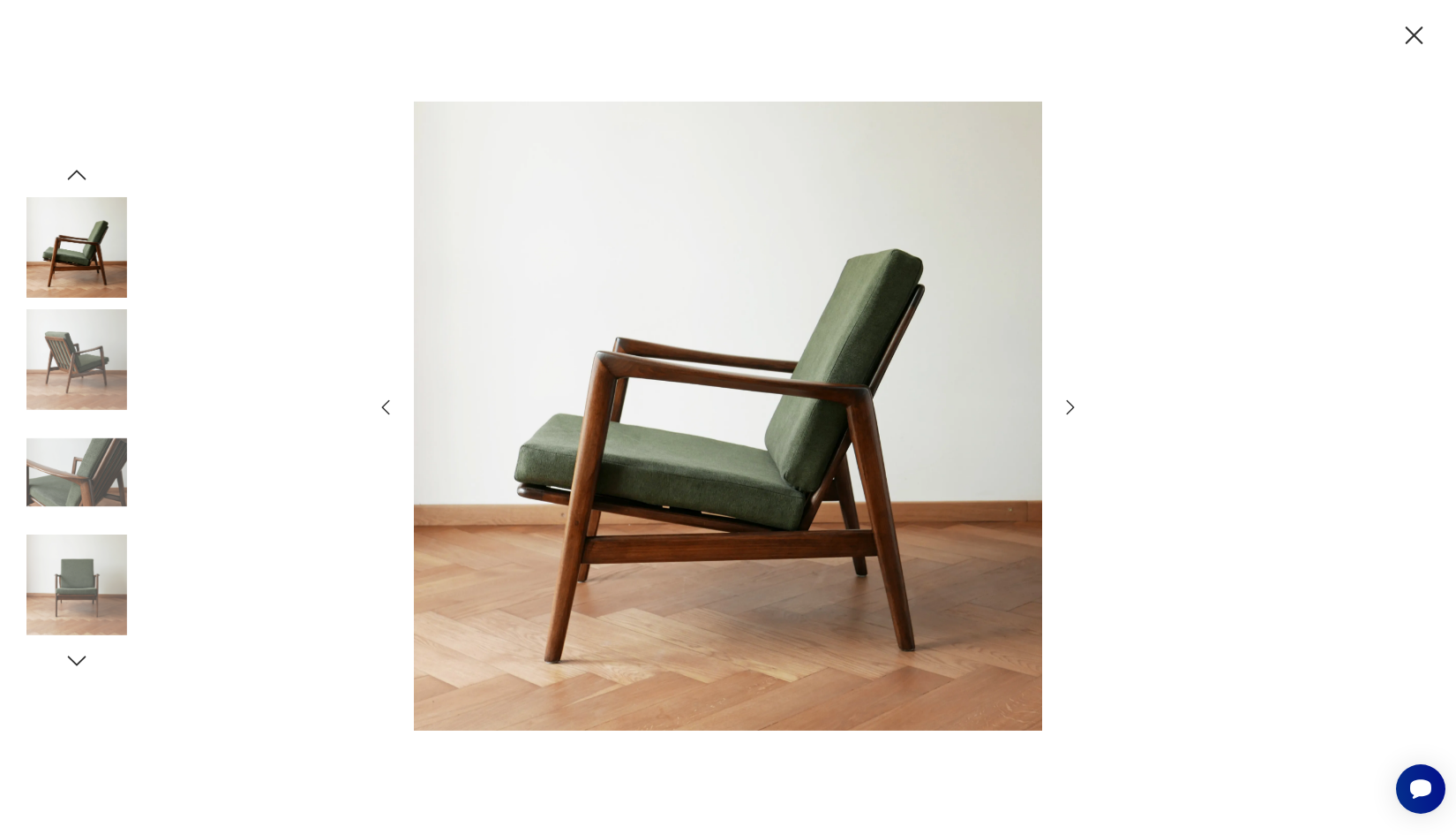
click at [1065, 405] on icon "button" at bounding box center [1071, 408] width 21 height 21
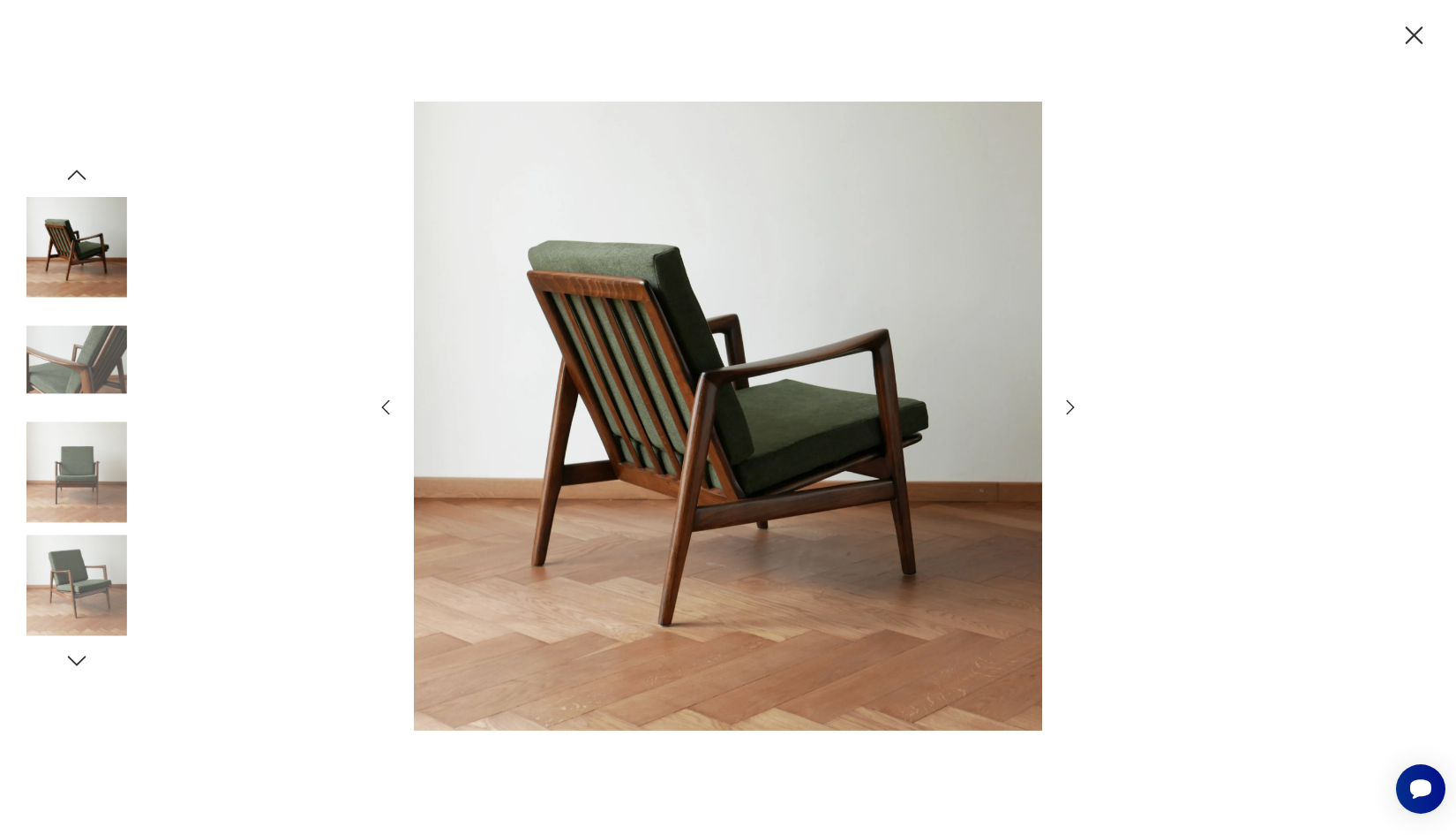
click at [1065, 405] on icon "button" at bounding box center [1071, 408] width 21 height 21
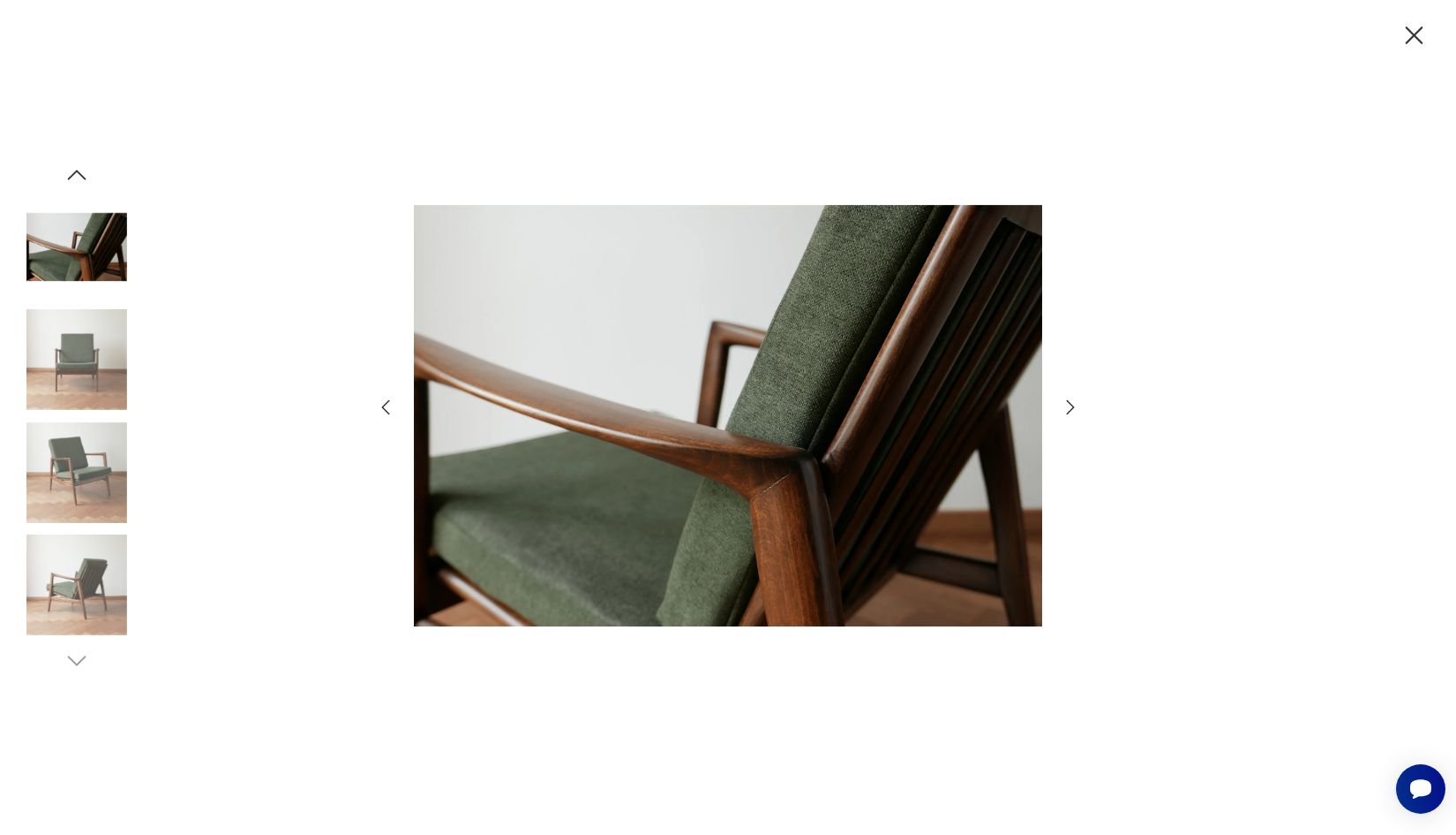
click at [1065, 405] on icon "button" at bounding box center [1071, 408] width 21 height 21
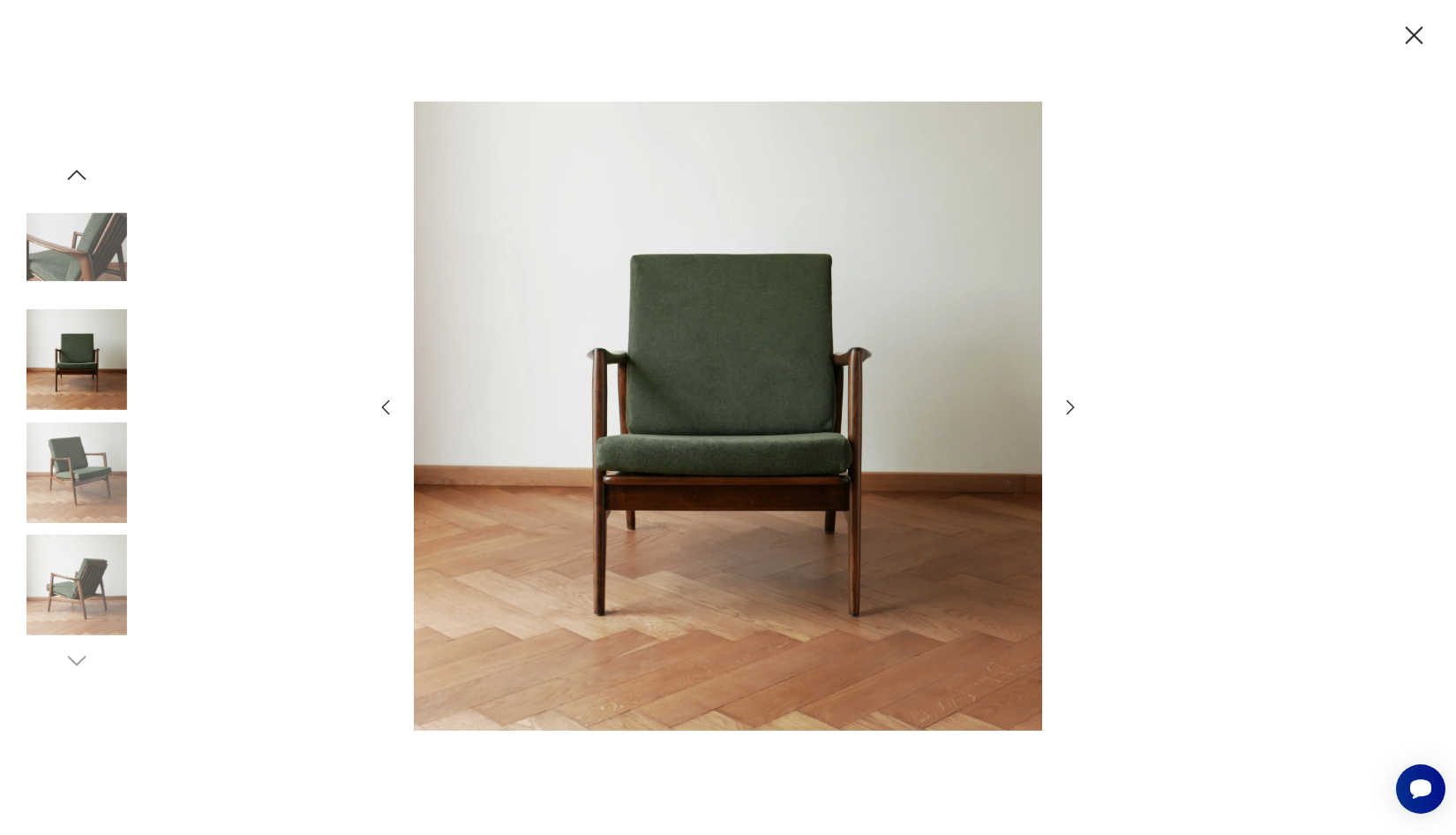
click at [1065, 405] on icon "button" at bounding box center [1071, 408] width 21 height 21
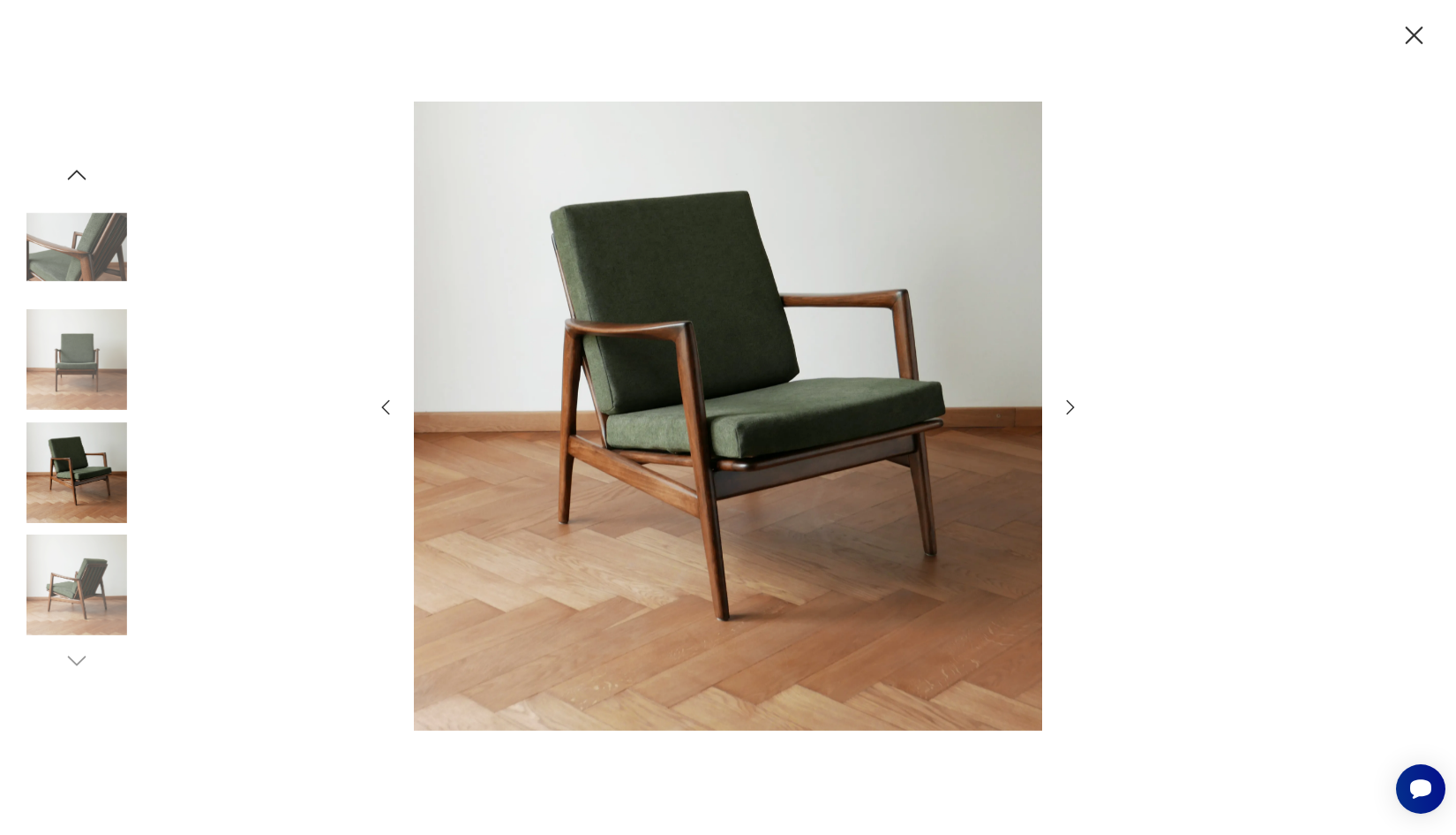
click at [1065, 405] on icon "button" at bounding box center [1071, 408] width 21 height 21
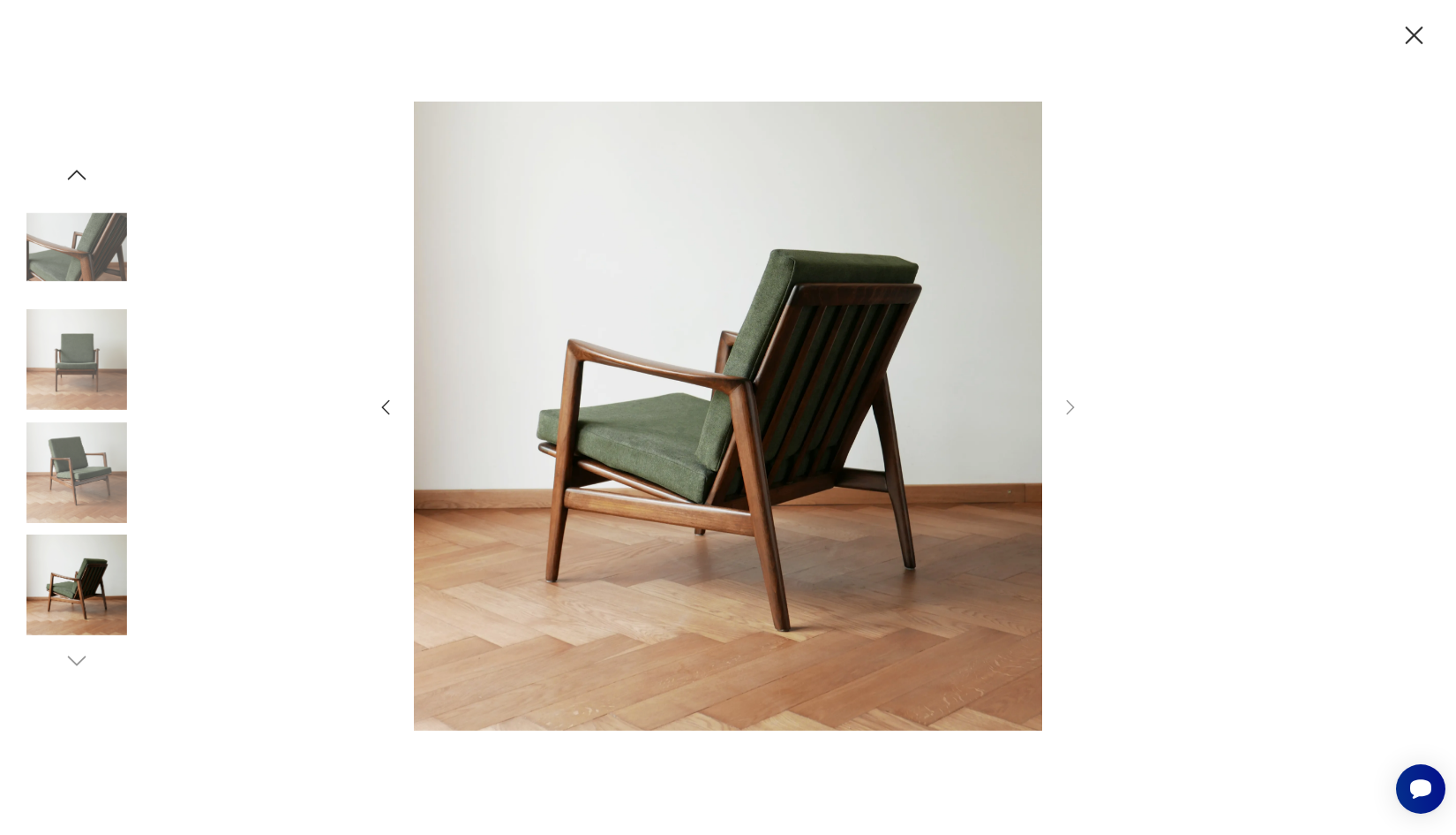
click at [1425, 34] on icon "button" at bounding box center [1415, 36] width 31 height 31
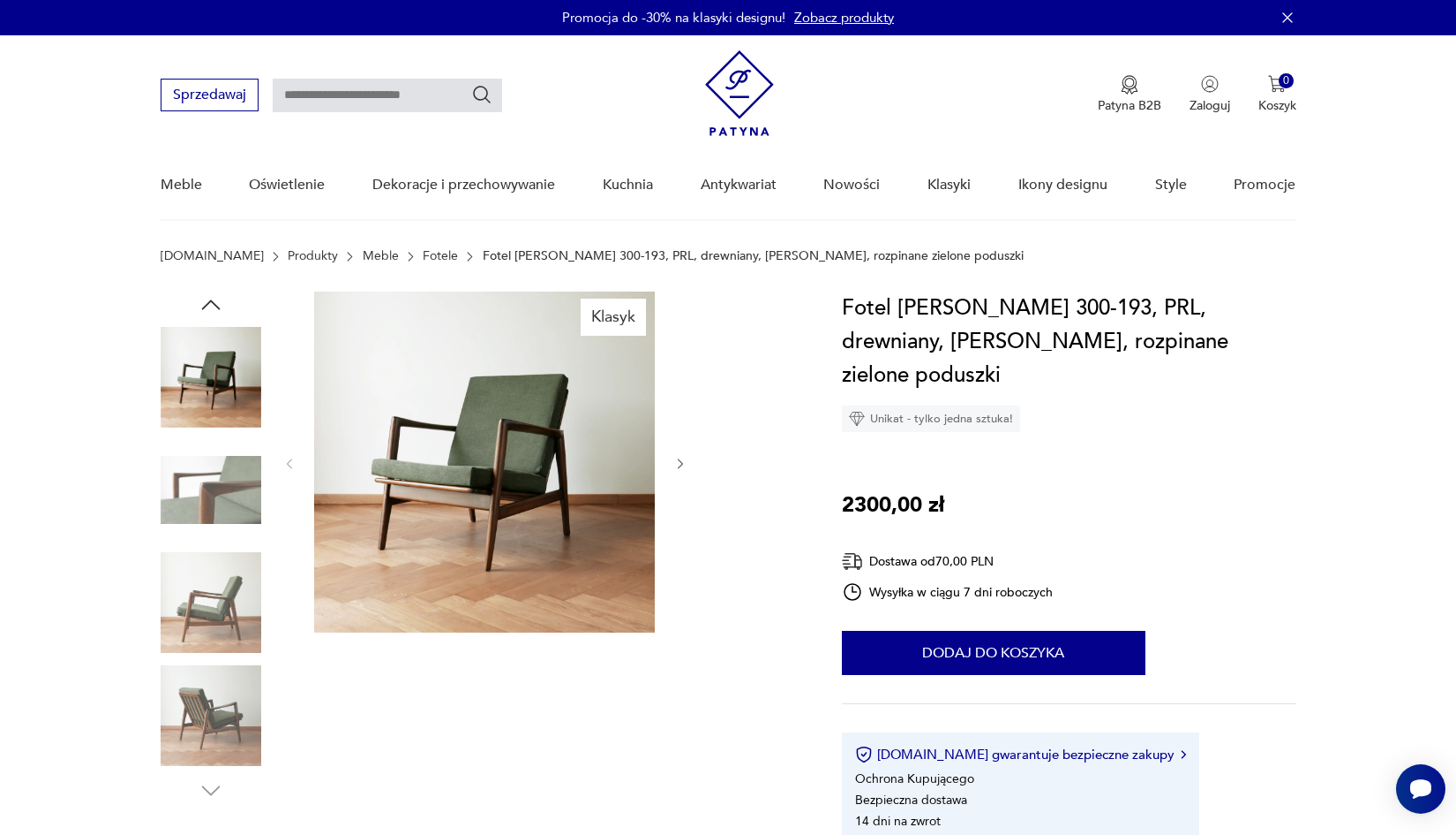
click at [207, 702] on img at bounding box center [210, 714] width 100 height 100
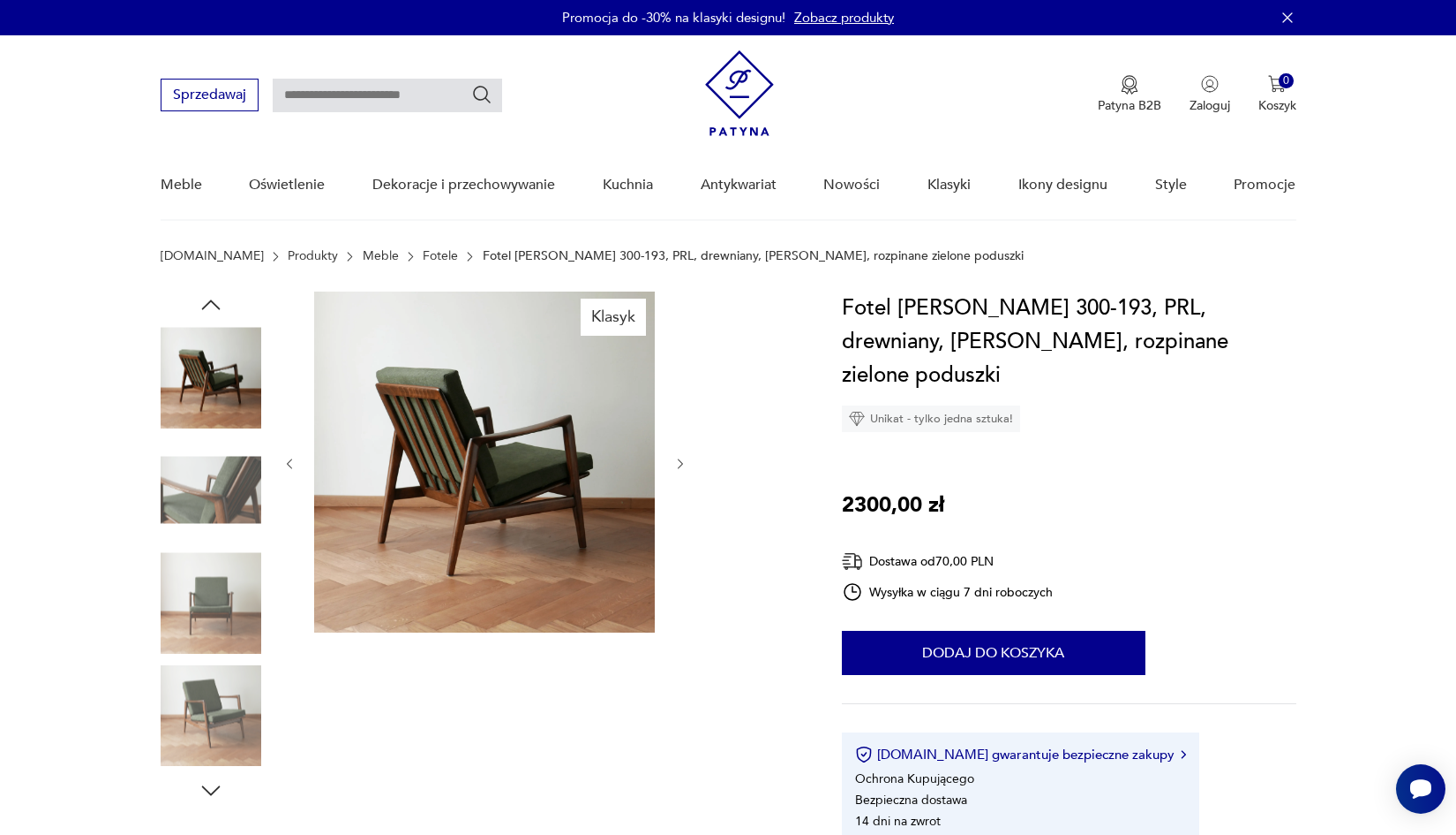
click at [224, 703] on img at bounding box center [210, 714] width 100 height 100
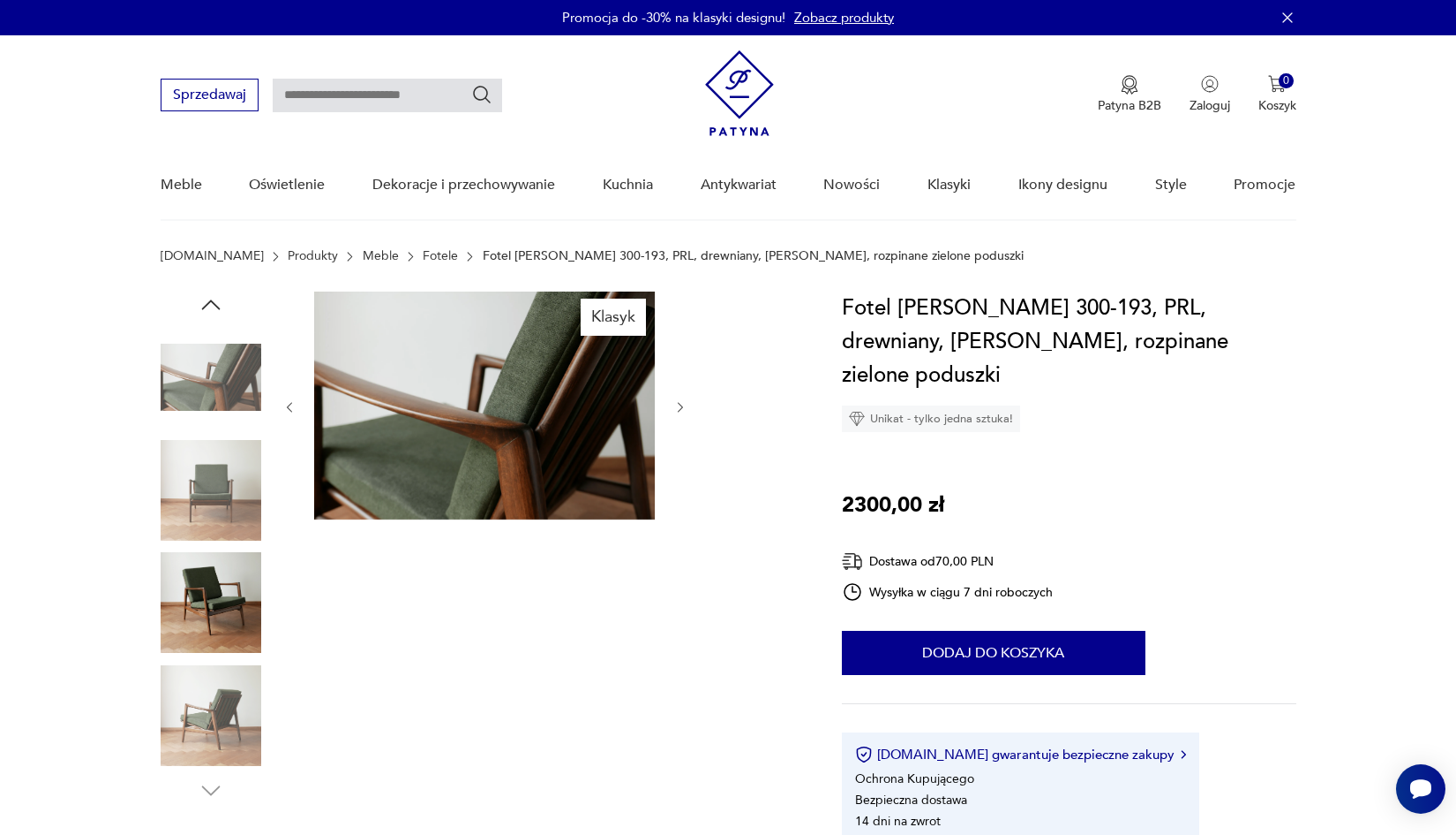
click at [212, 704] on img at bounding box center [210, 714] width 100 height 100
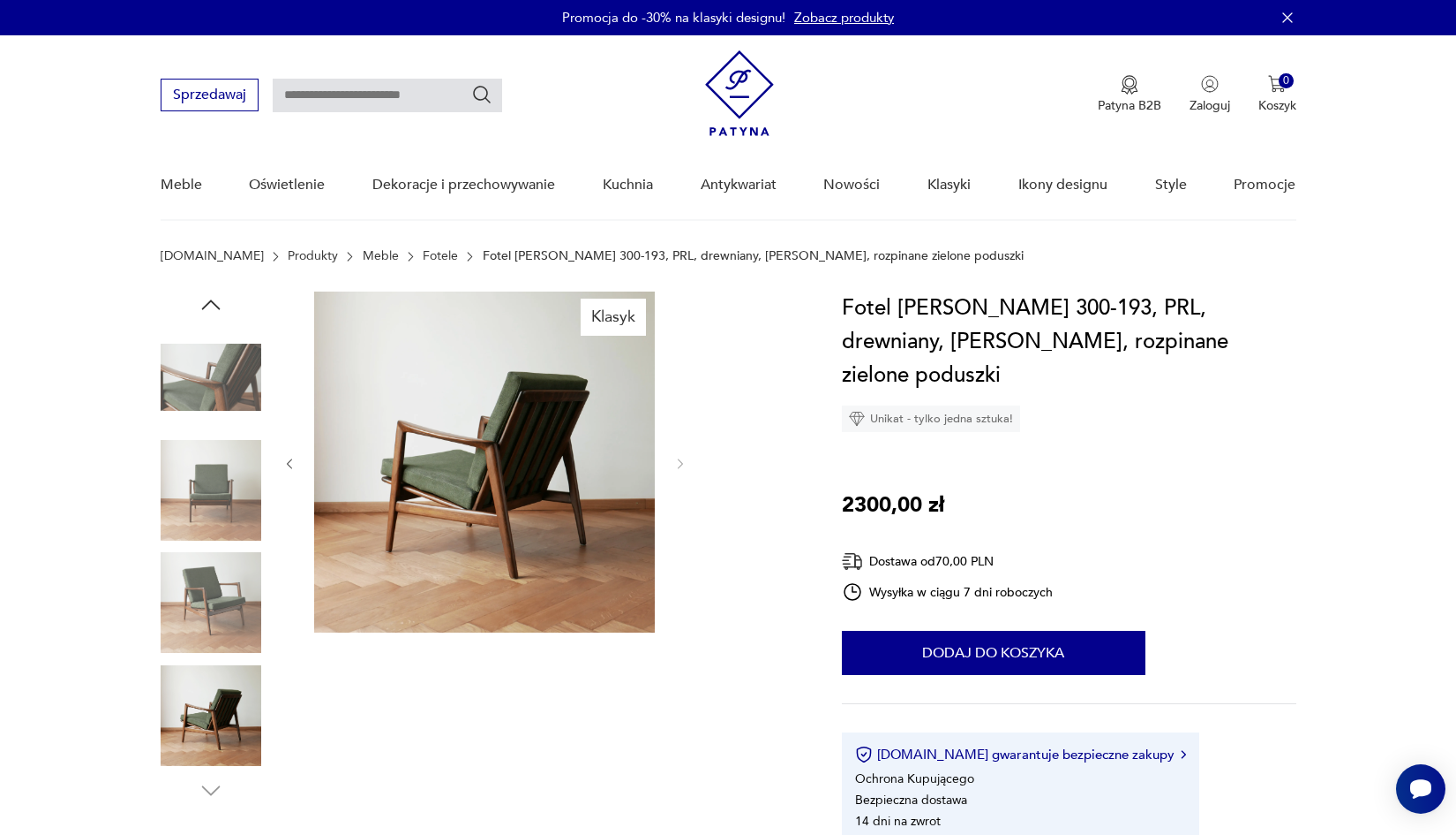
click at [540, 508] on img at bounding box center [484, 461] width 340 height 341
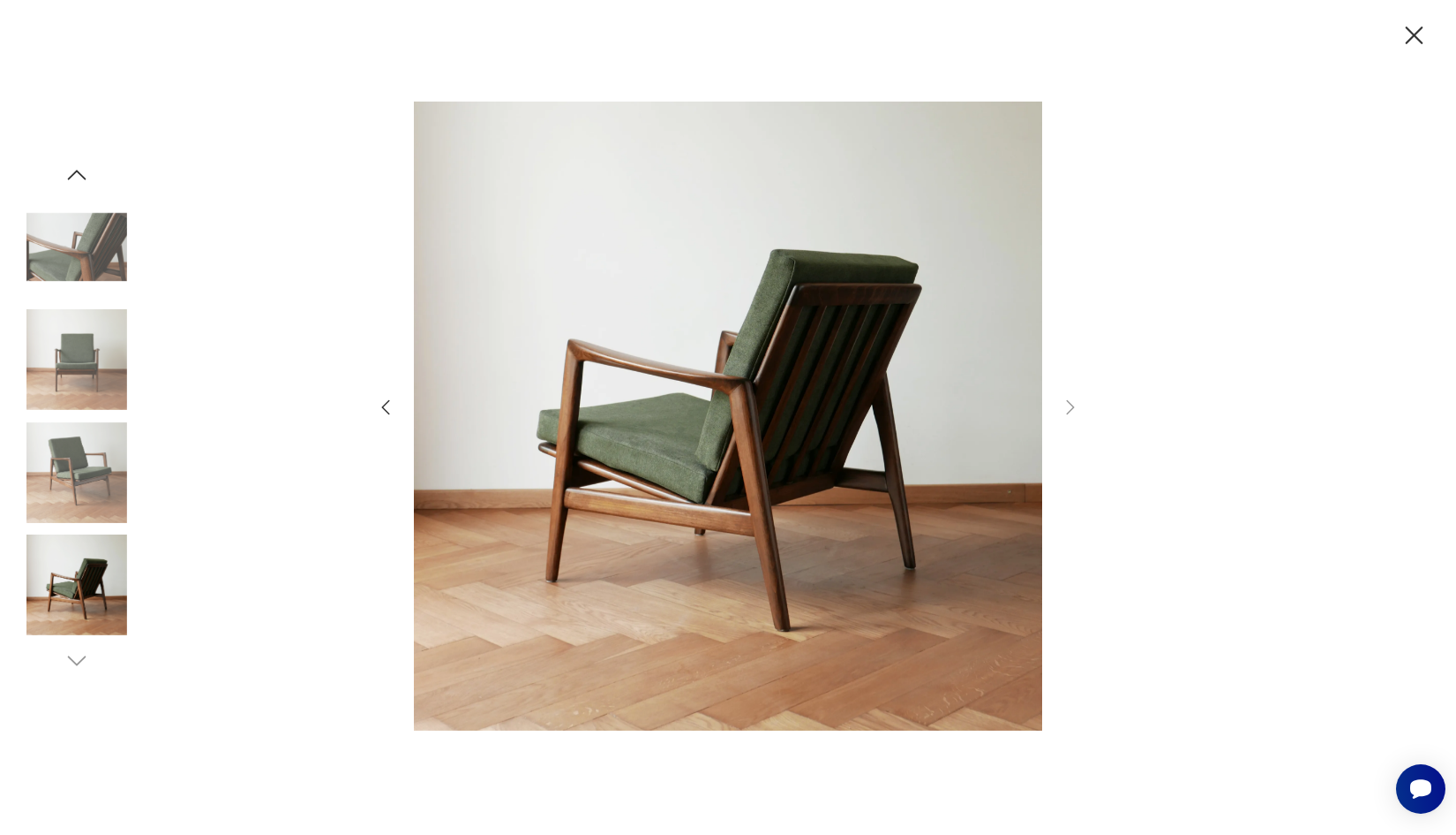
click at [386, 411] on icon "button" at bounding box center [386, 406] width 8 height 15
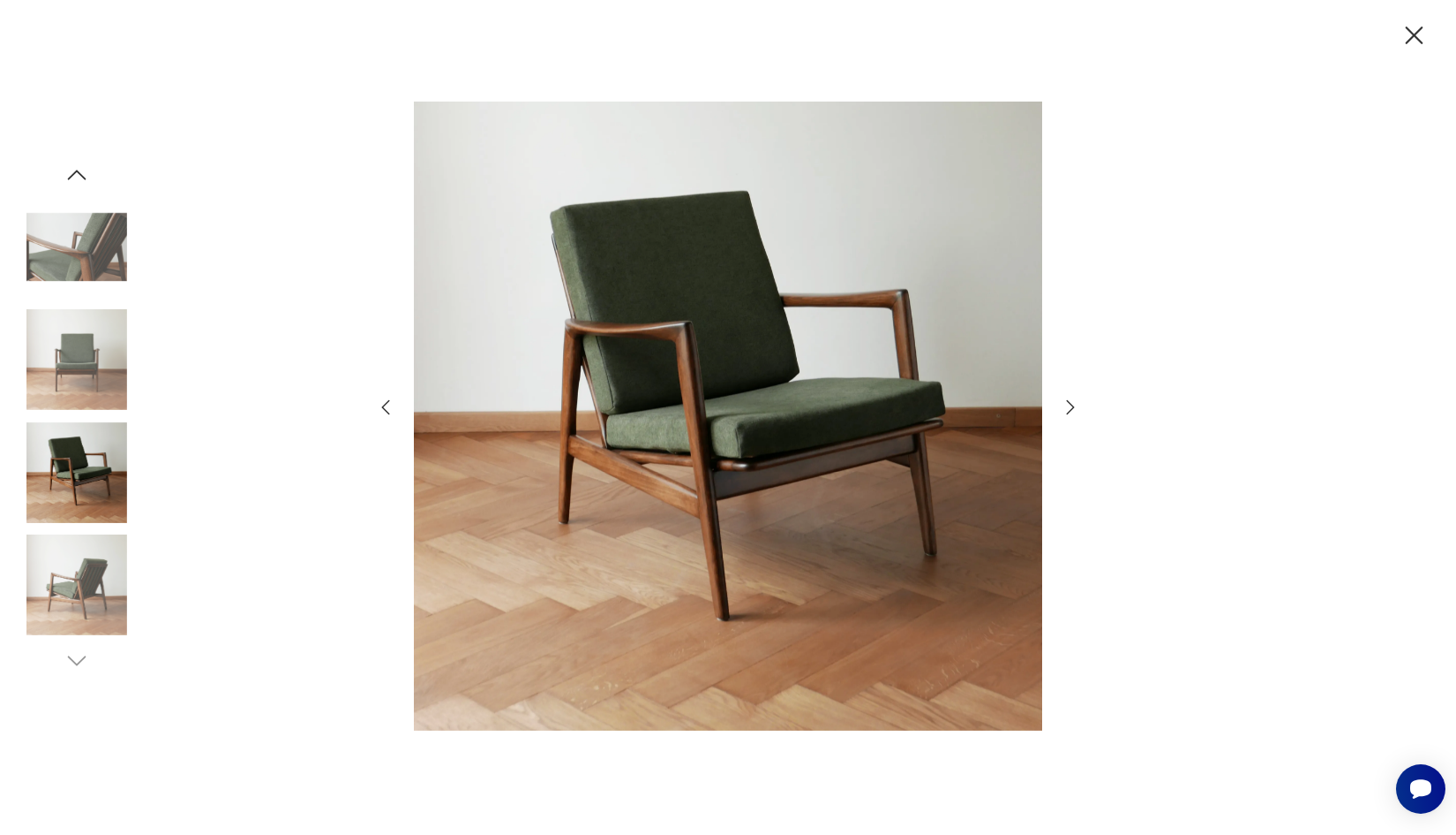
click at [386, 411] on icon "button" at bounding box center [386, 406] width 8 height 15
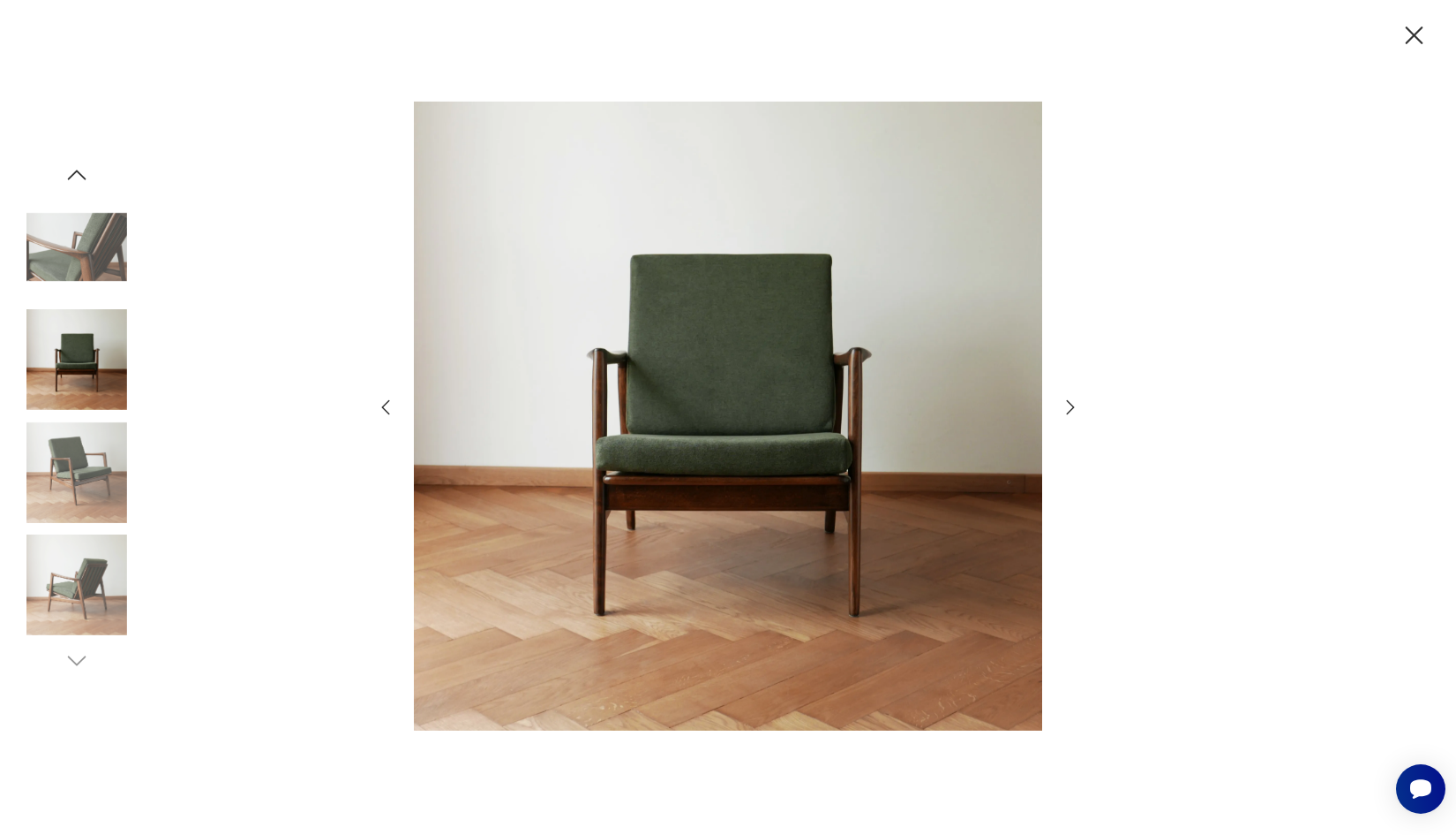
click at [386, 411] on icon "button" at bounding box center [386, 406] width 8 height 15
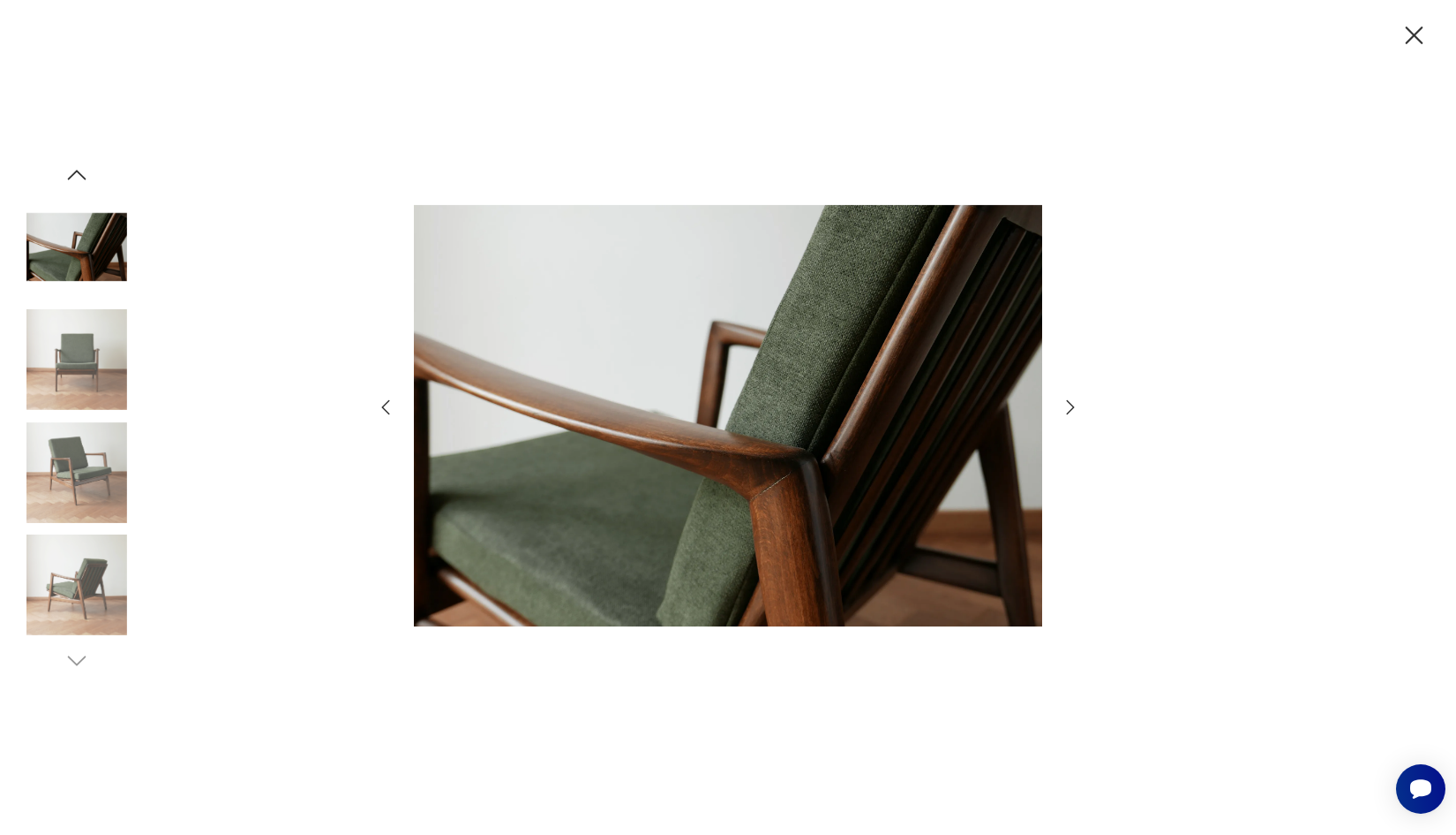
click at [386, 411] on icon "button" at bounding box center [386, 406] width 8 height 15
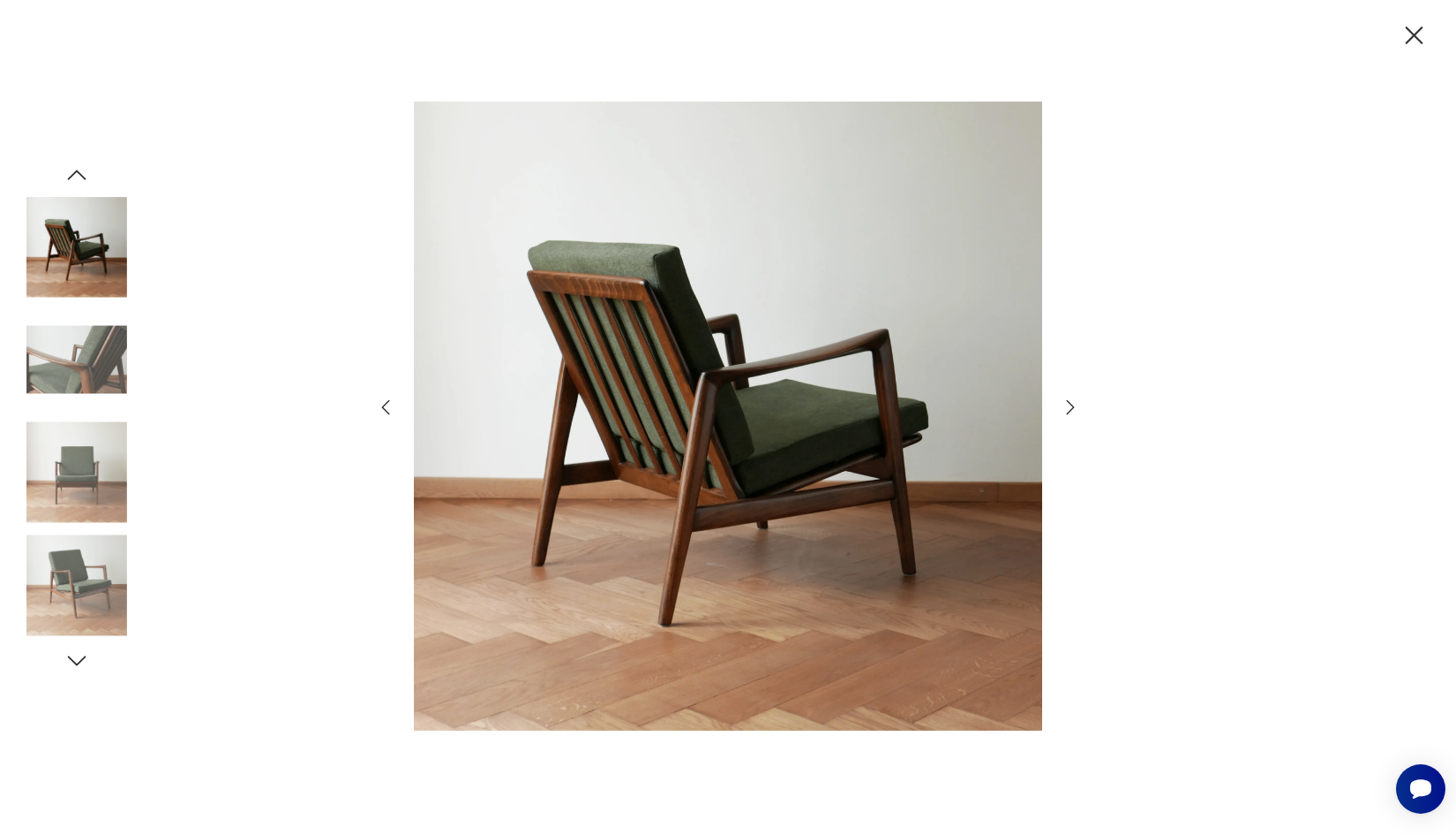
click at [386, 411] on icon "button" at bounding box center [386, 406] width 8 height 15
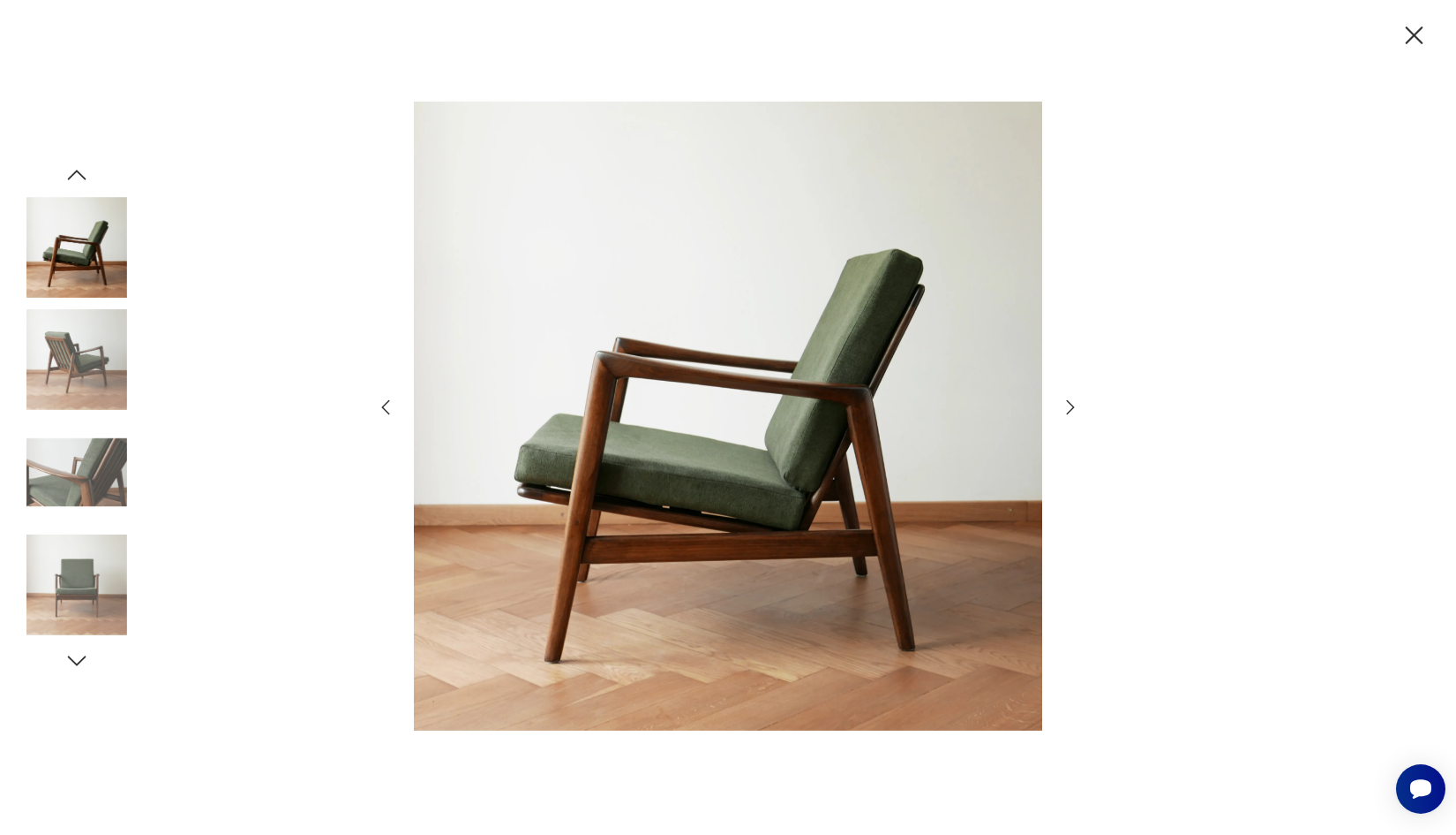
click at [386, 411] on icon "button" at bounding box center [386, 406] width 8 height 15
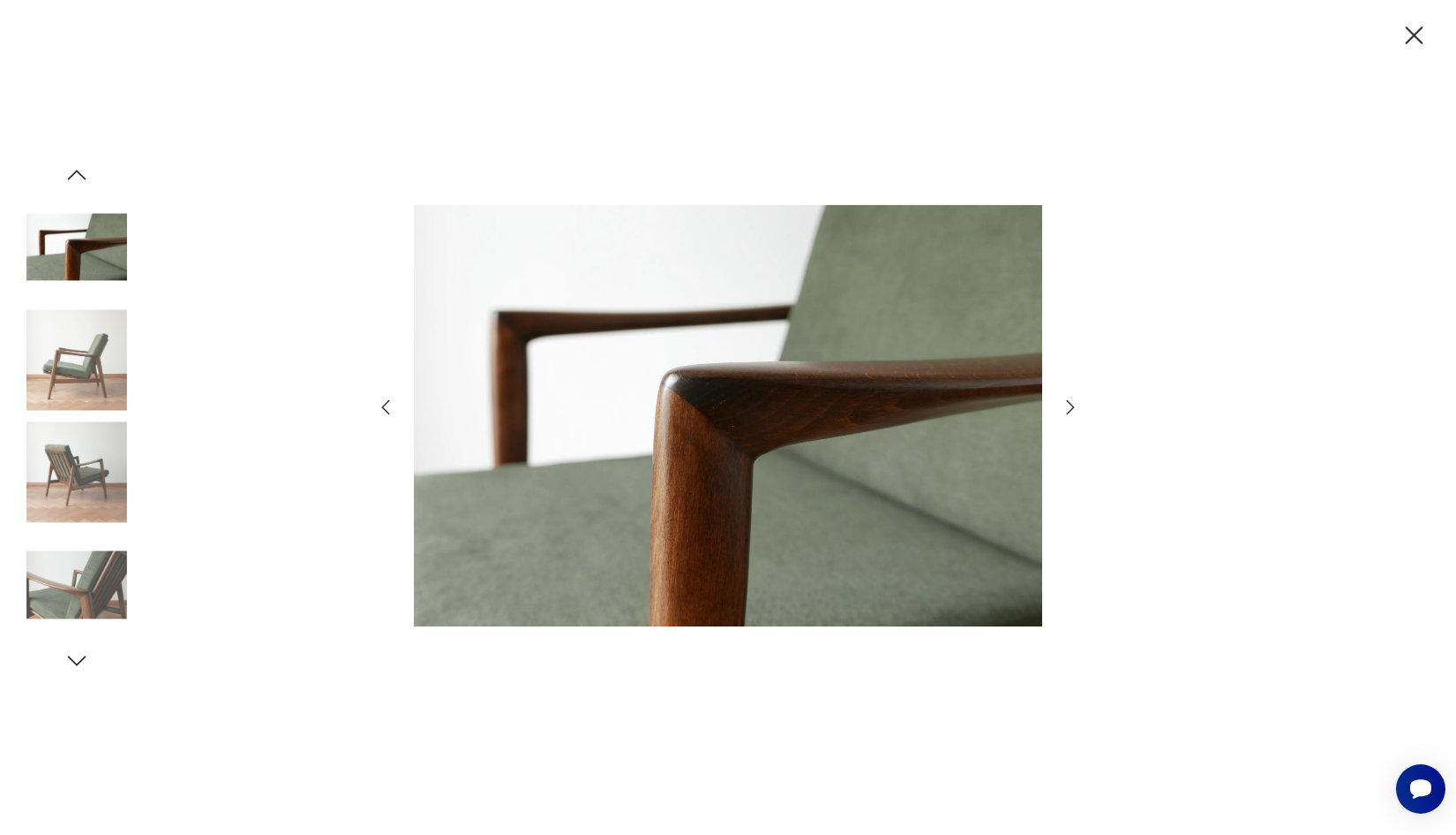
click at [386, 411] on icon "button" at bounding box center [386, 406] width 8 height 15
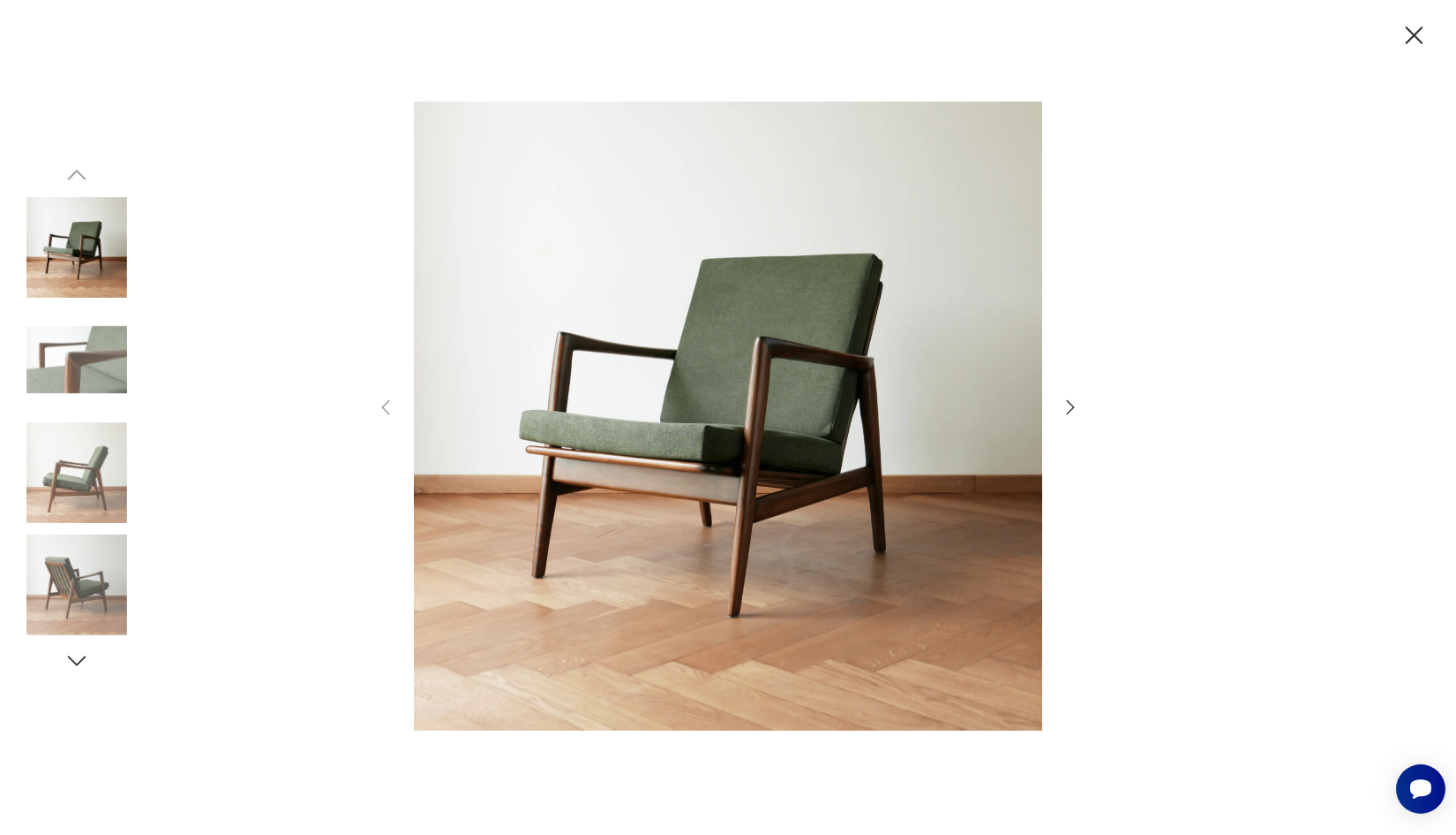
click at [1408, 27] on icon "button" at bounding box center [1415, 36] width 31 height 31
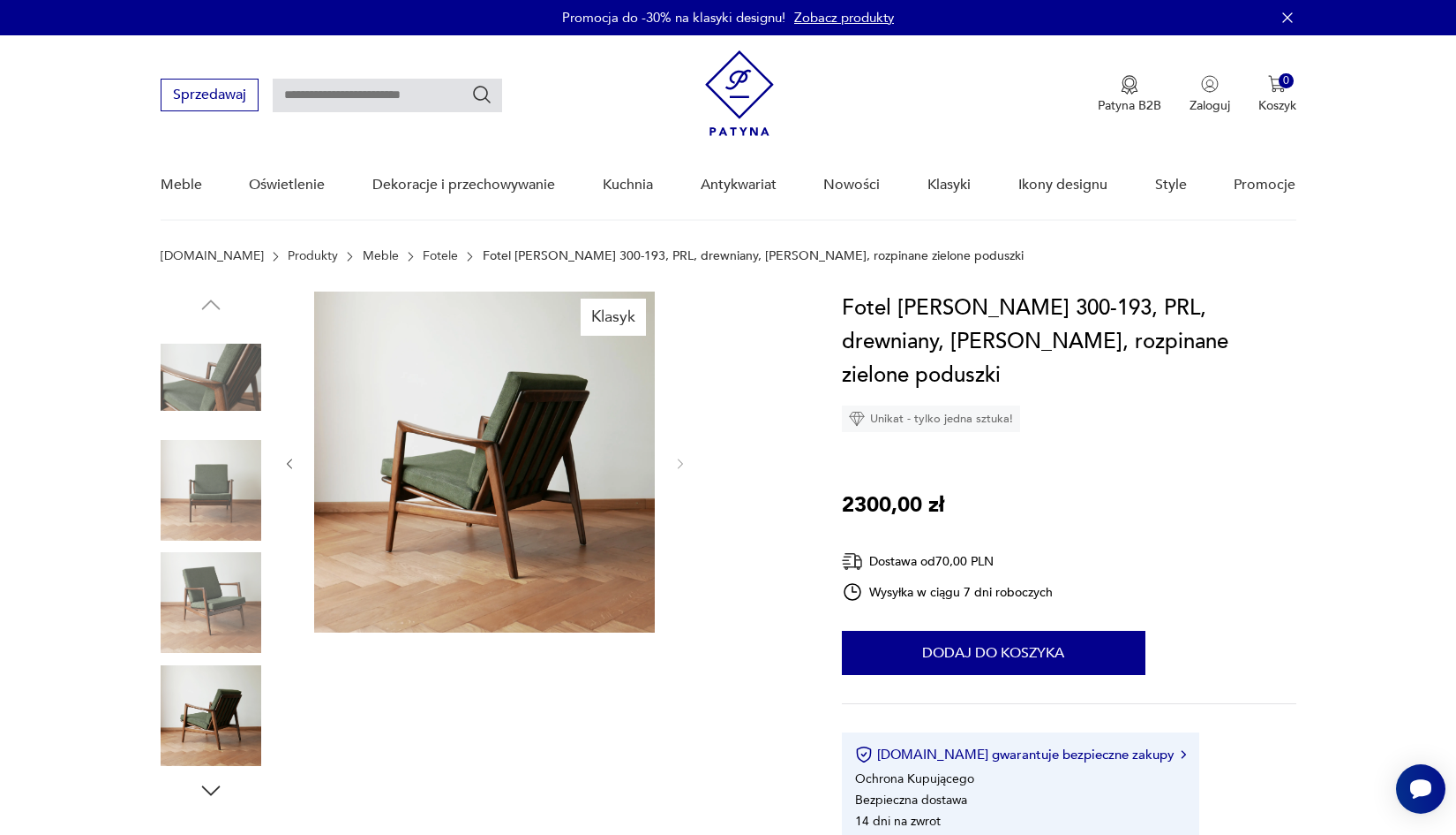
click at [212, 503] on img at bounding box center [210, 490] width 100 height 100
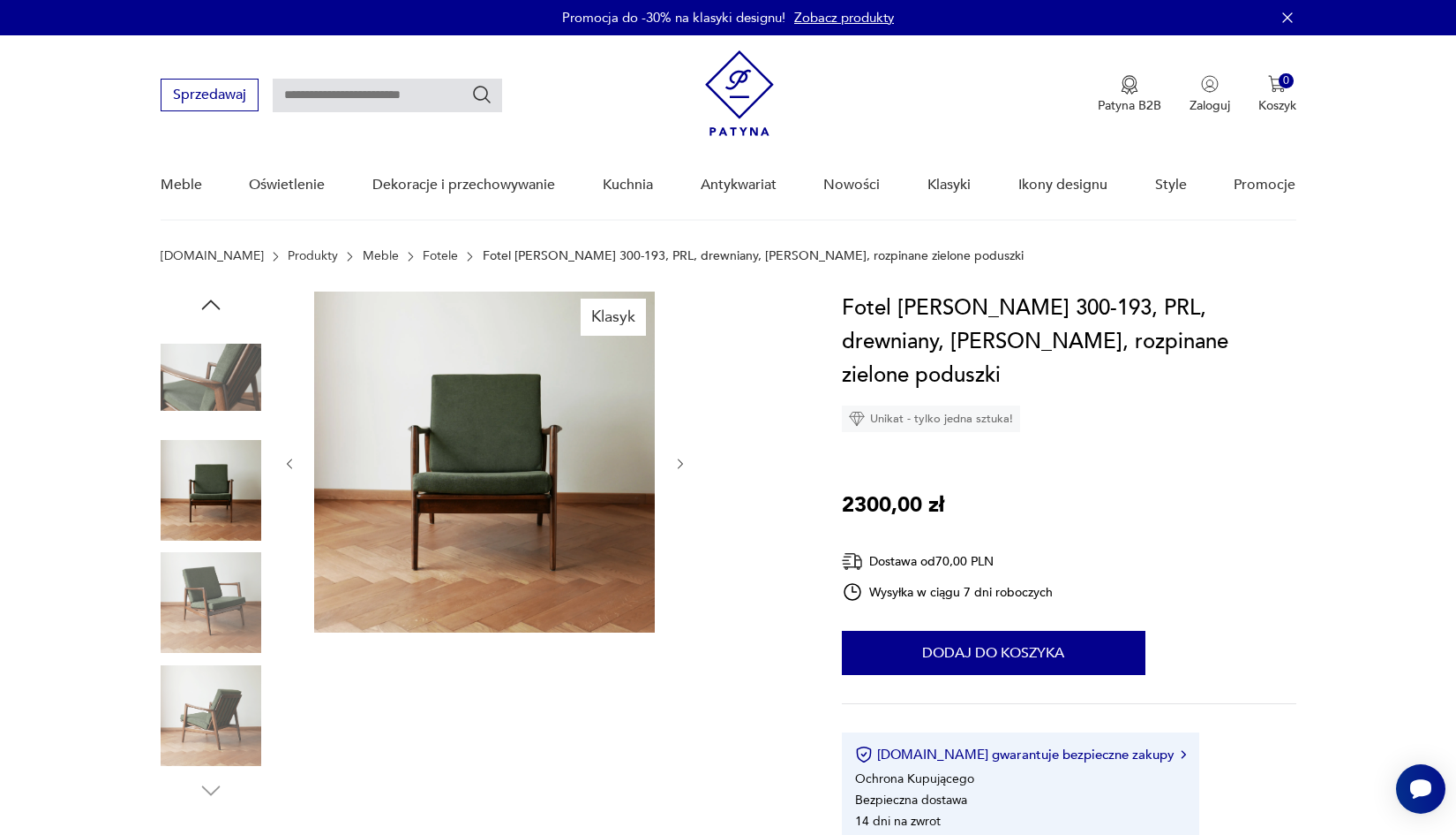
click at [238, 616] on img at bounding box center [210, 601] width 100 height 100
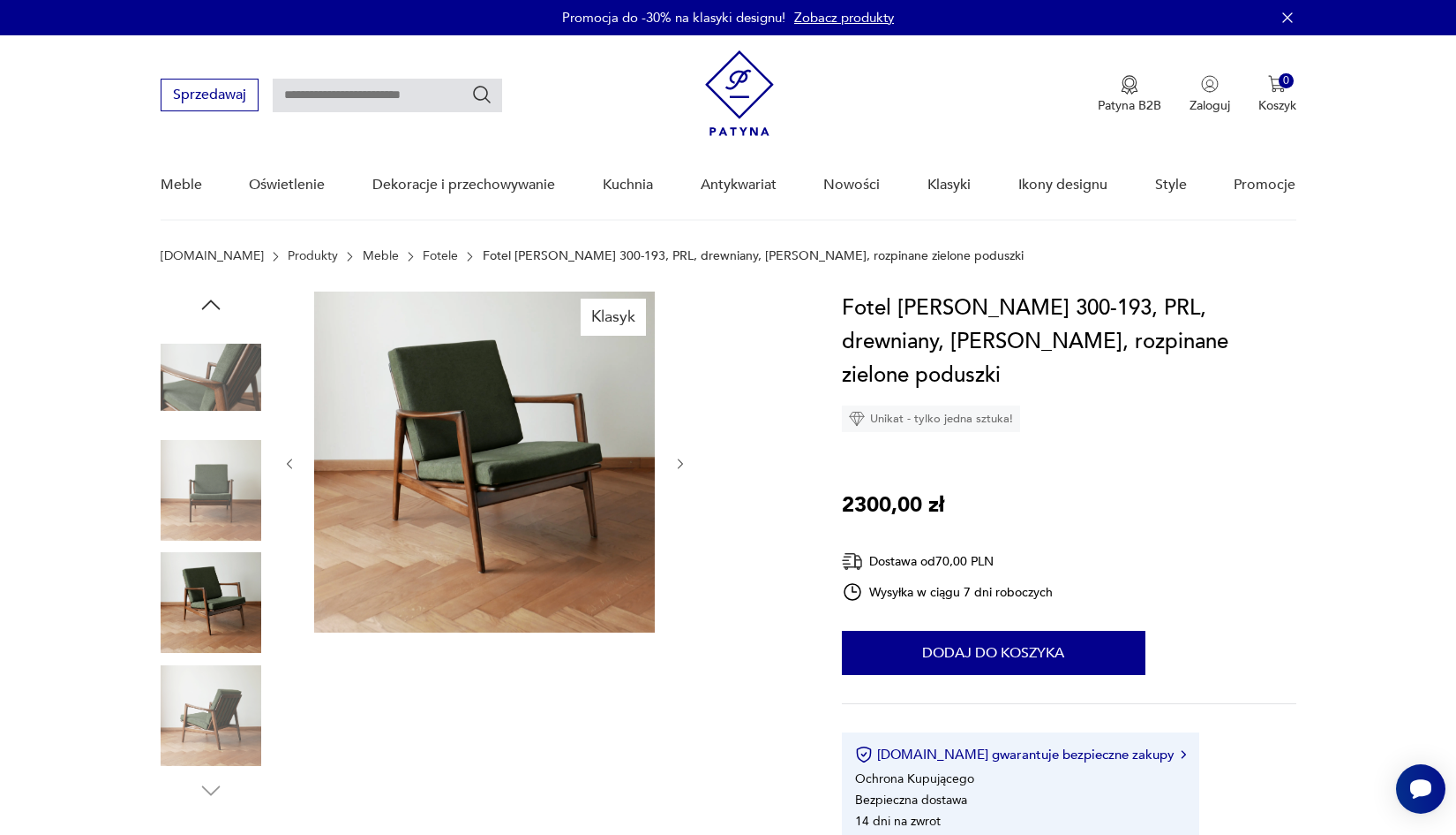
click at [232, 703] on img at bounding box center [210, 714] width 100 height 100
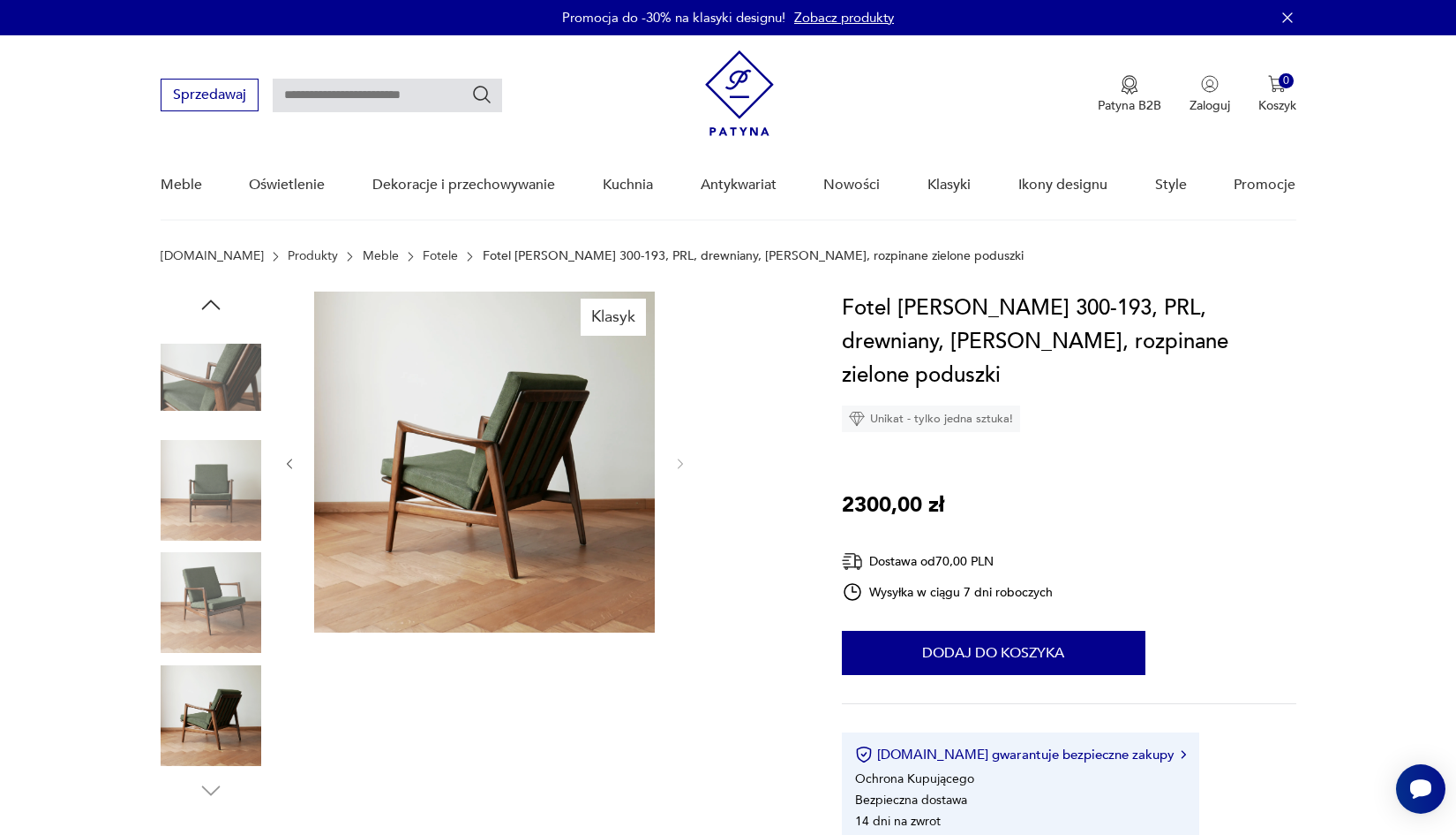
click at [563, 464] on img at bounding box center [484, 461] width 340 height 341
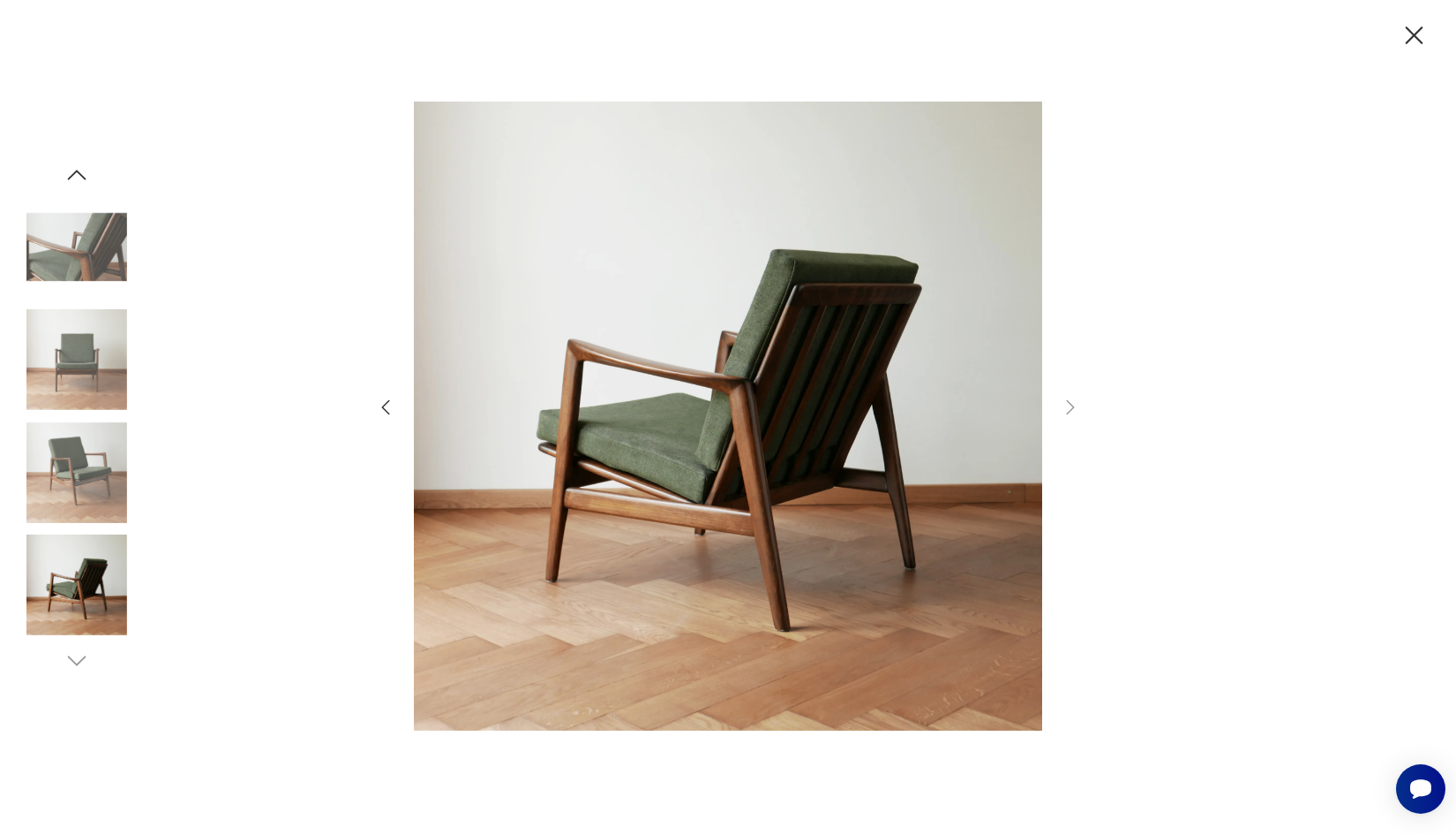
click at [1424, 31] on icon "button" at bounding box center [1415, 36] width 31 height 31
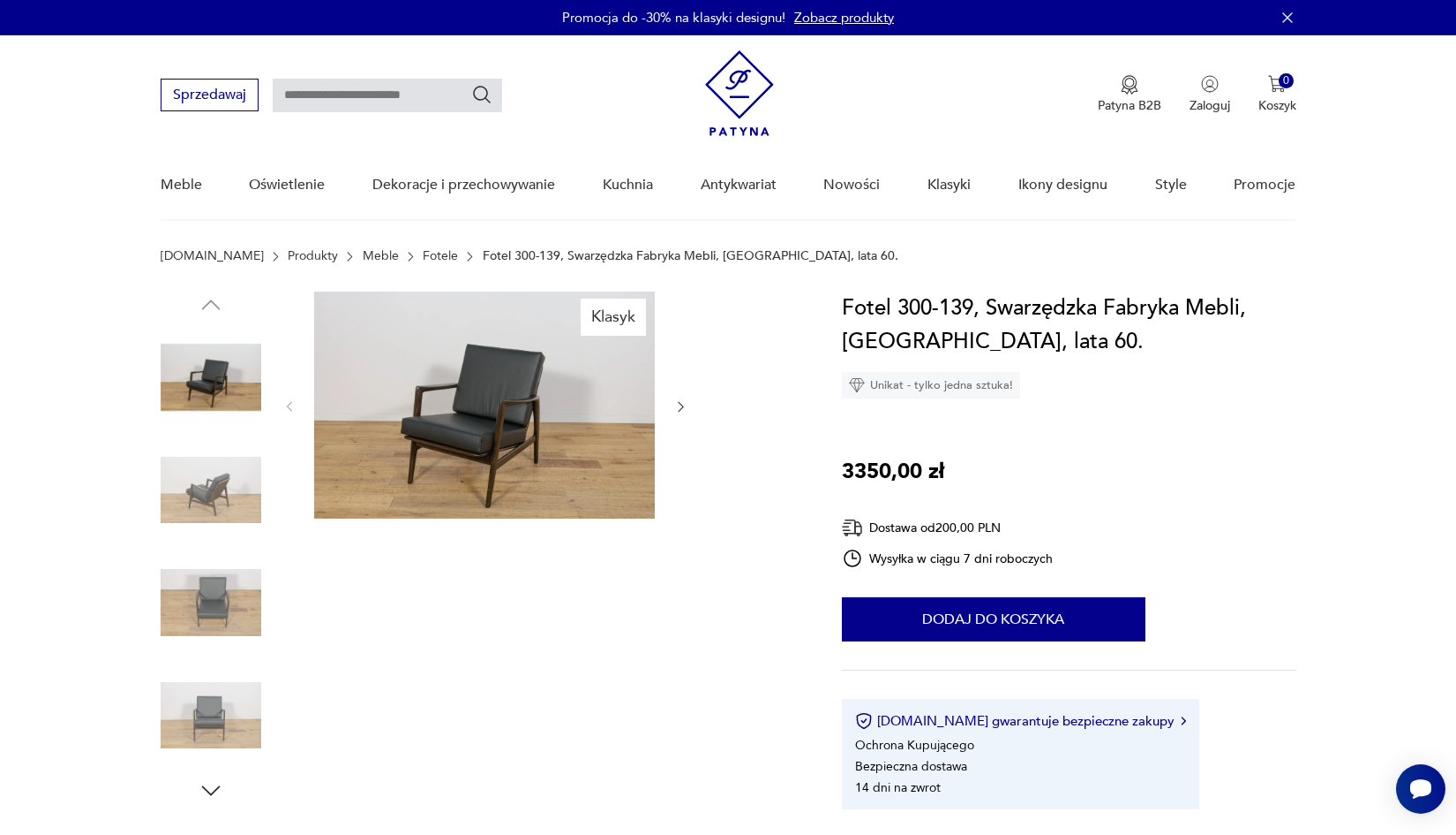
click at [522, 356] on img at bounding box center [484, 404] width 340 height 227
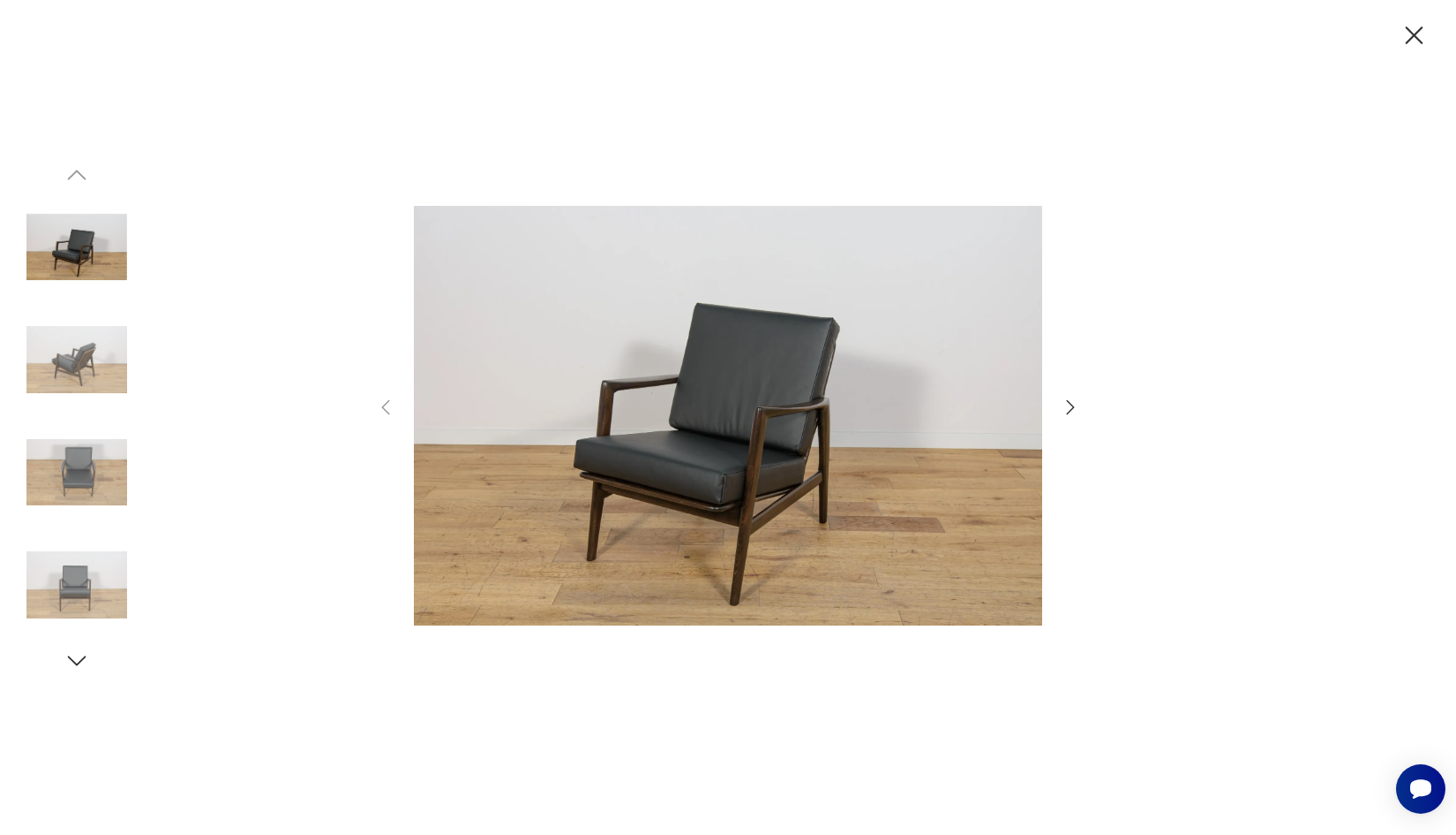
click at [1069, 406] on icon "button" at bounding box center [1071, 408] width 21 height 21
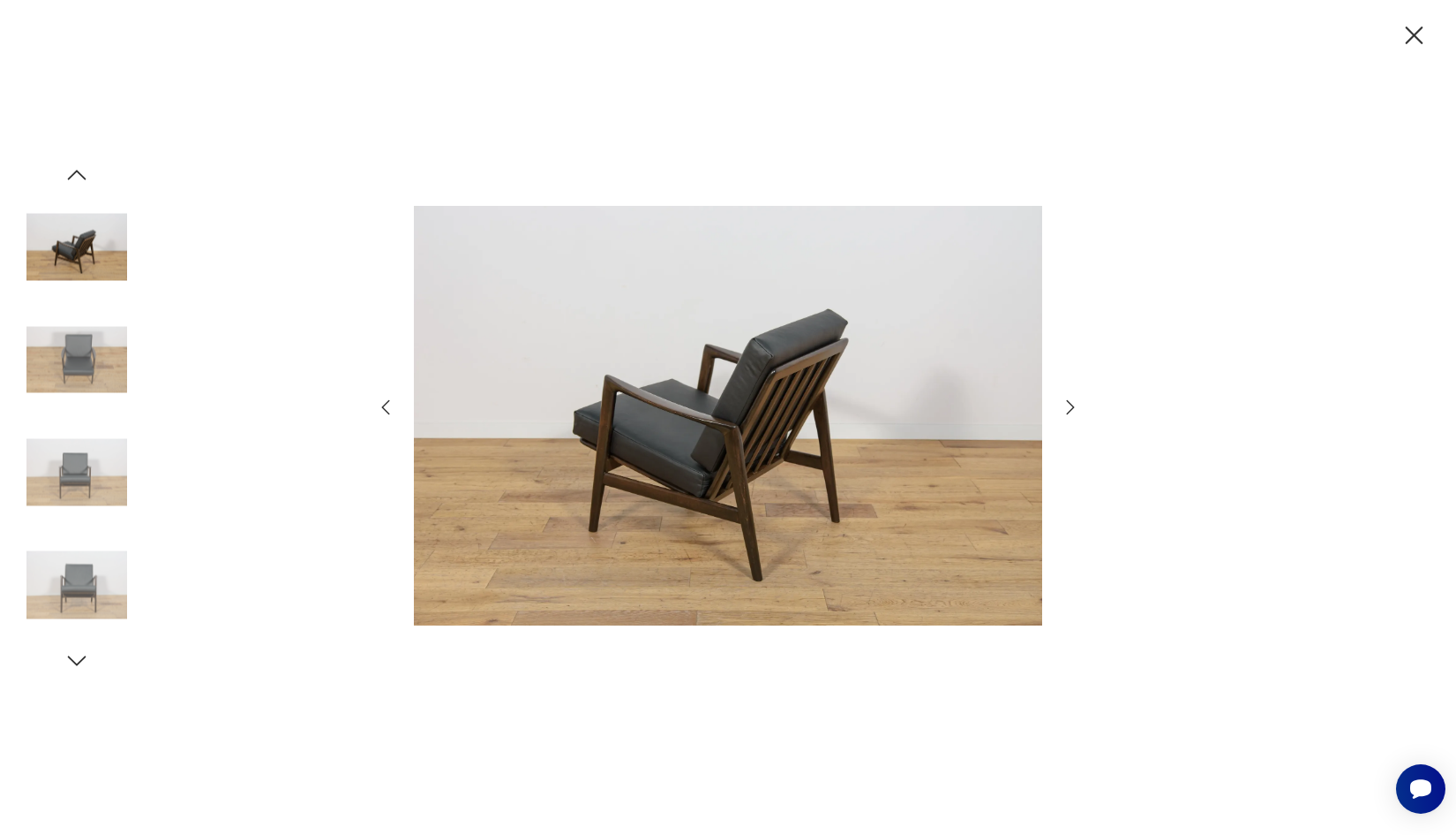
click at [1069, 406] on icon "button" at bounding box center [1071, 408] width 21 height 21
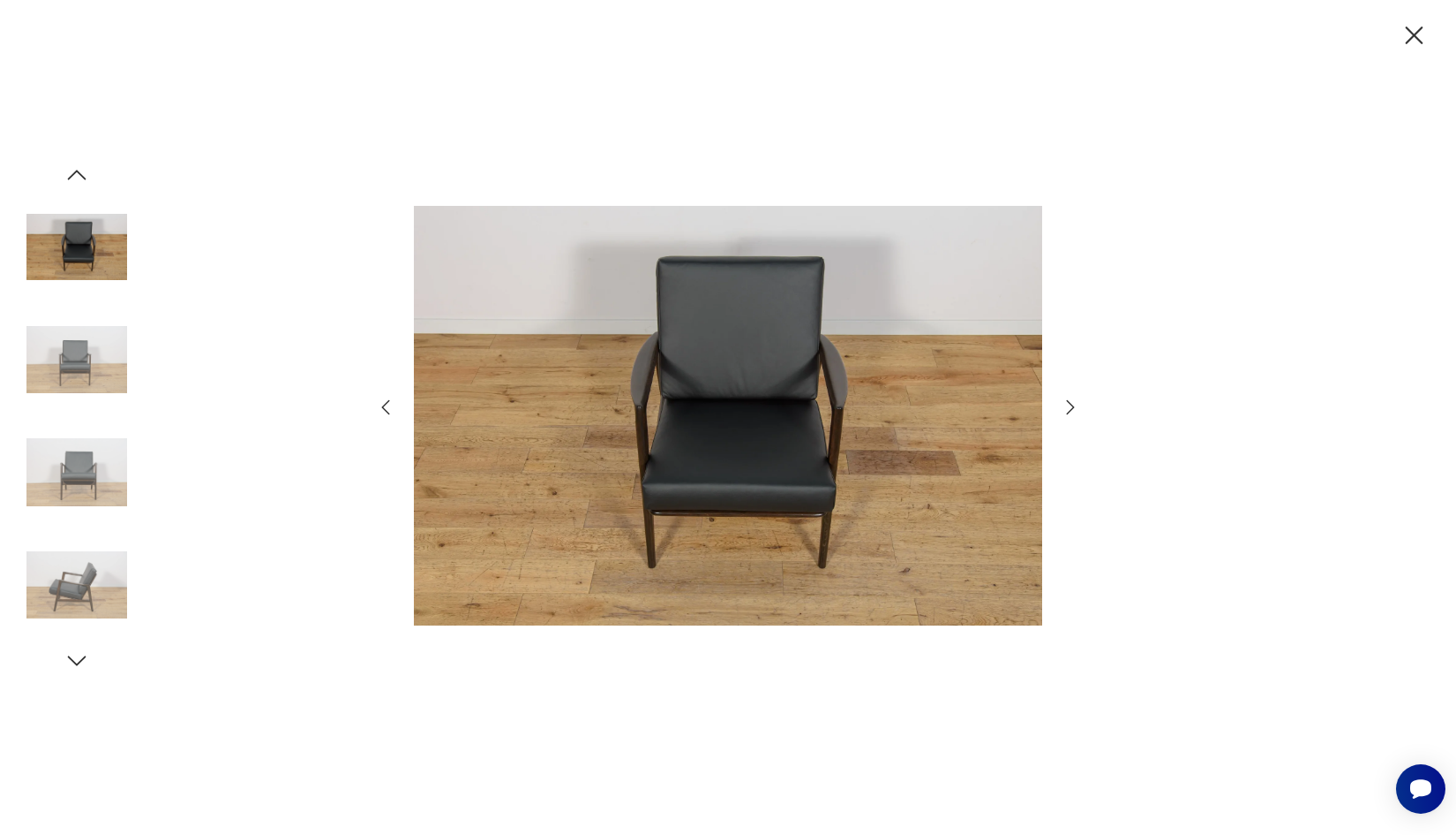
click at [1069, 406] on icon "button" at bounding box center [1071, 408] width 21 height 21
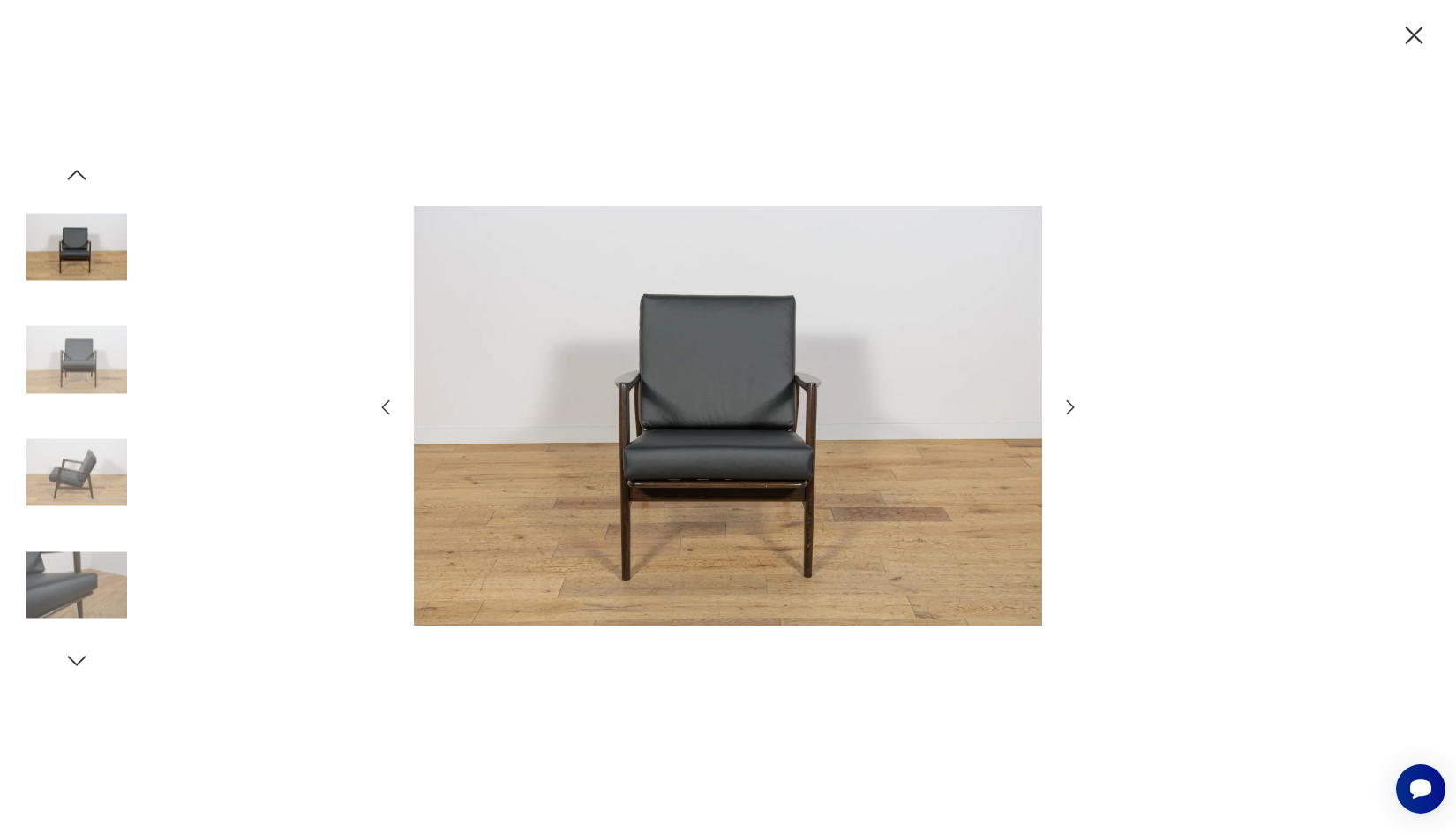
click at [1069, 406] on icon "button" at bounding box center [1071, 408] width 21 height 21
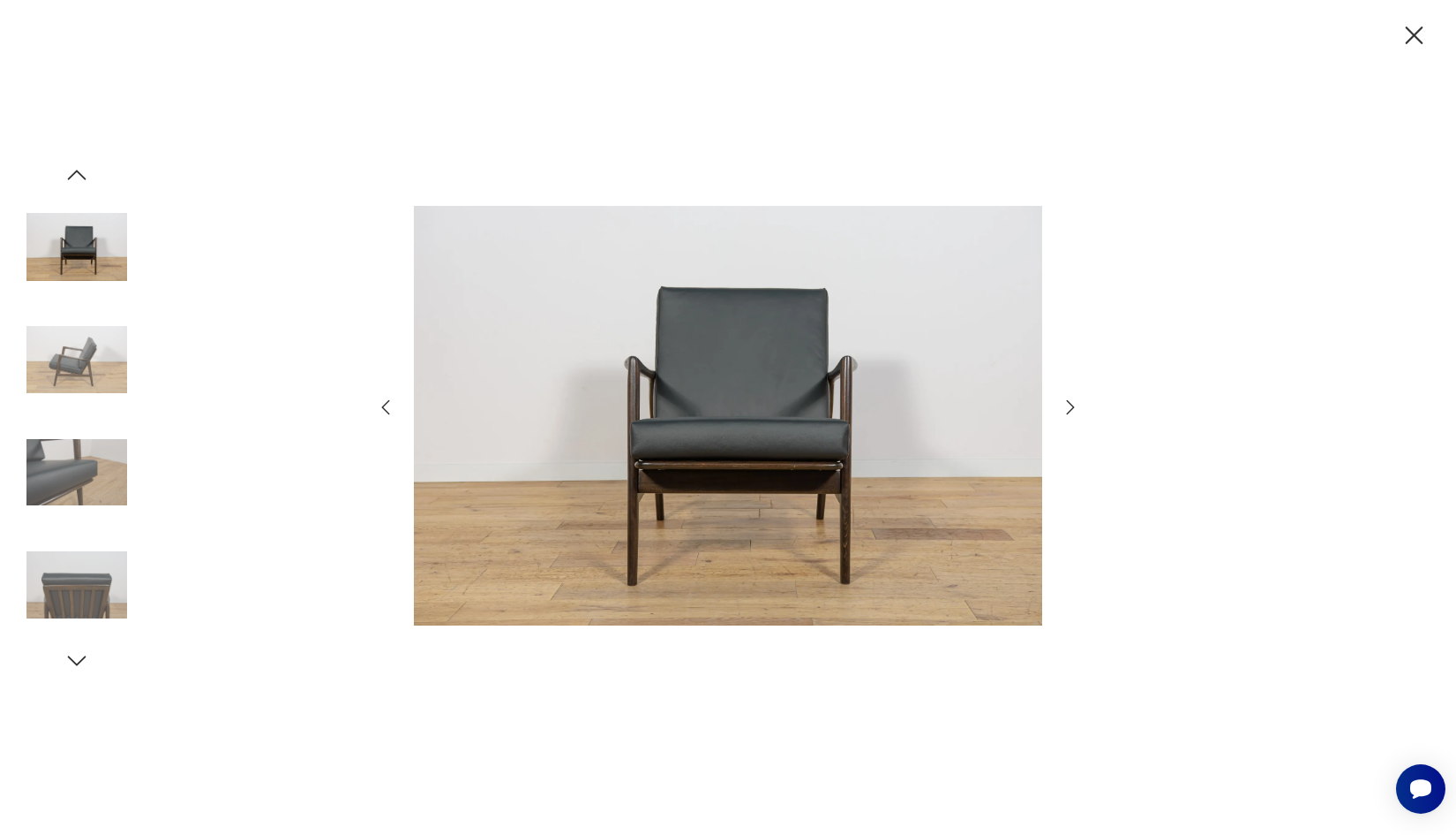
click at [1069, 406] on icon "button" at bounding box center [1071, 408] width 21 height 21
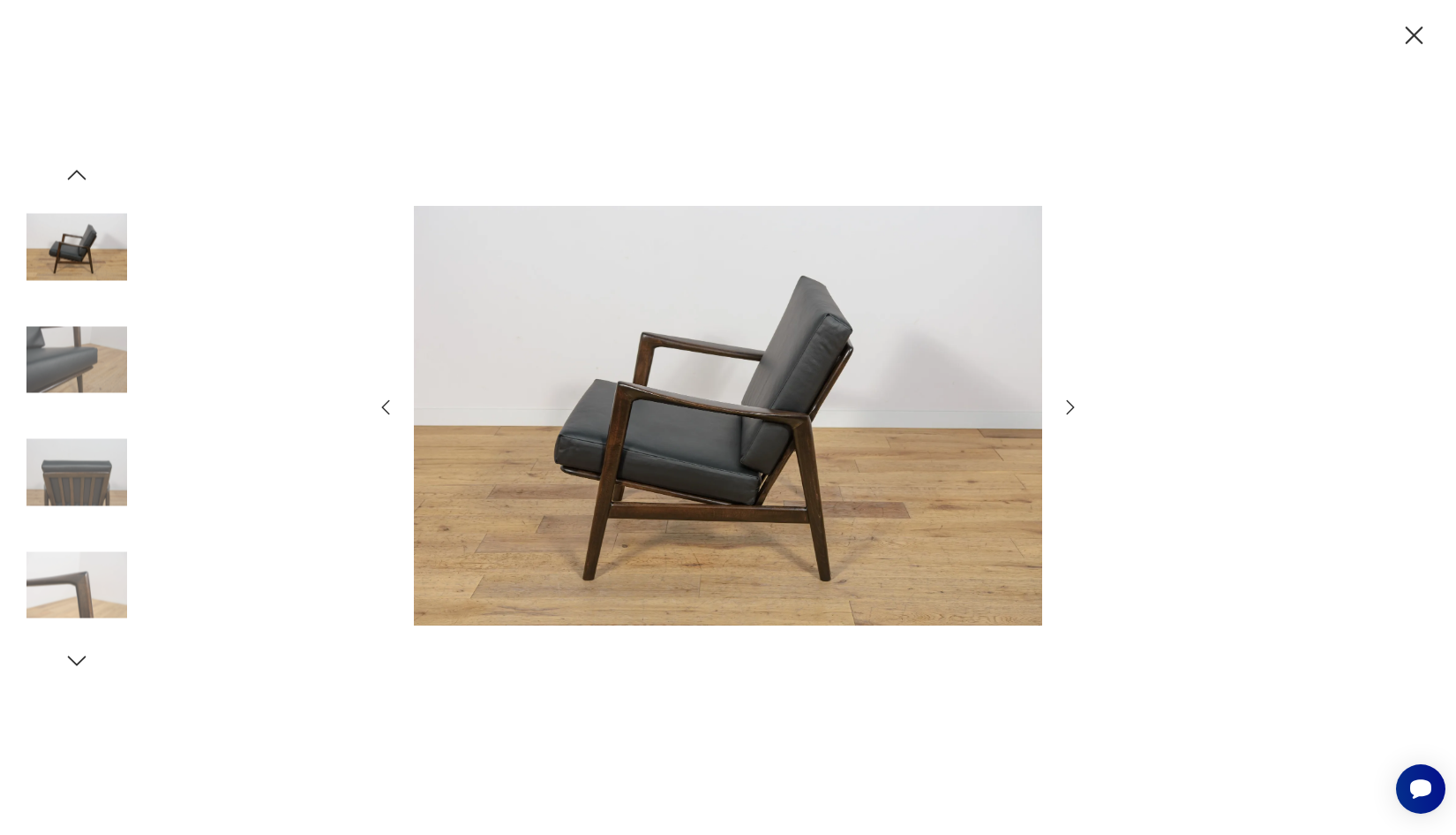
click at [1069, 406] on icon "button" at bounding box center [1071, 408] width 21 height 21
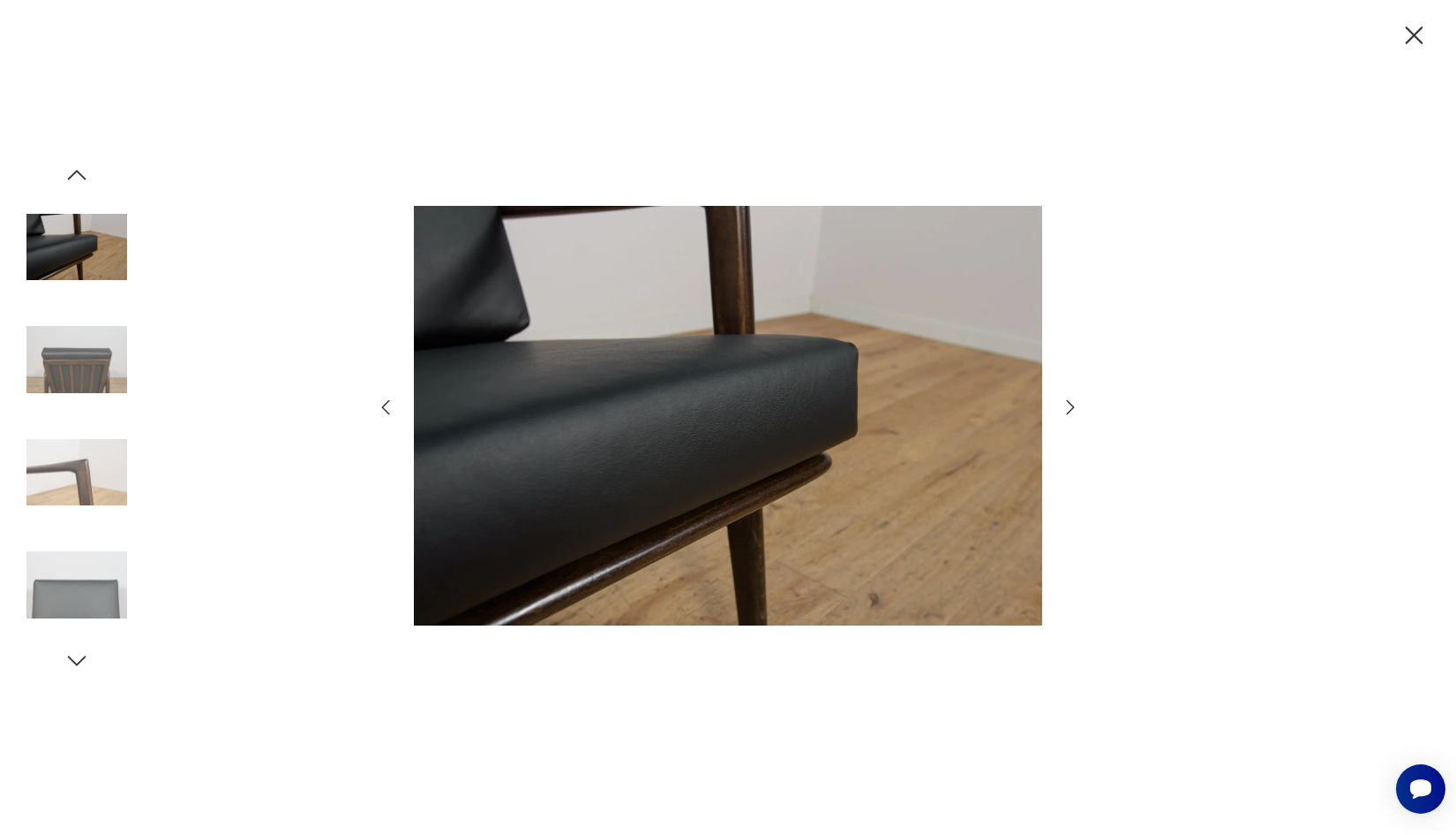
click at [1069, 406] on icon "button" at bounding box center [1071, 408] width 21 height 21
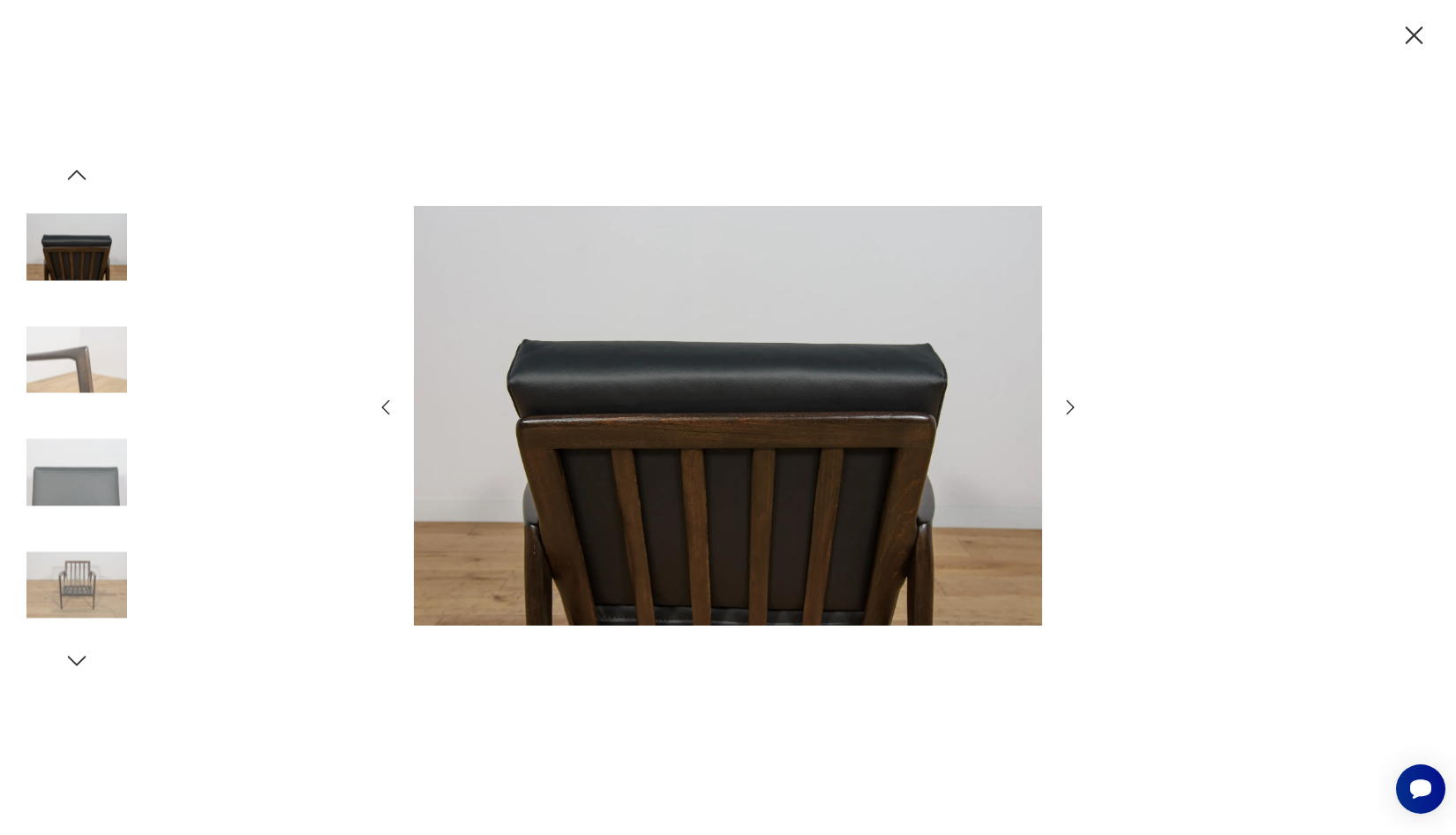
click at [1069, 406] on icon "button" at bounding box center [1071, 408] width 21 height 21
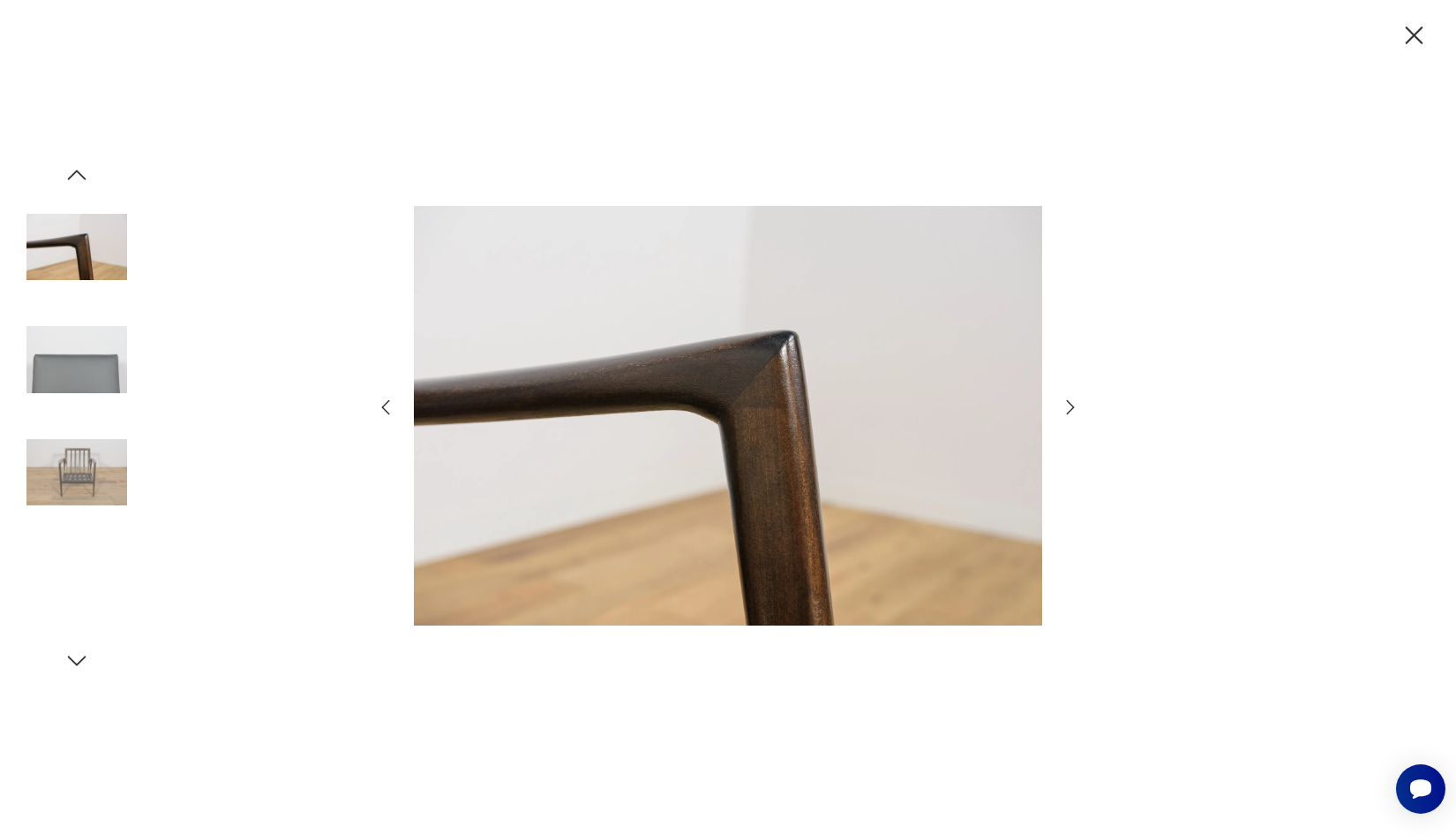
click at [1069, 406] on icon "button" at bounding box center [1071, 408] width 21 height 21
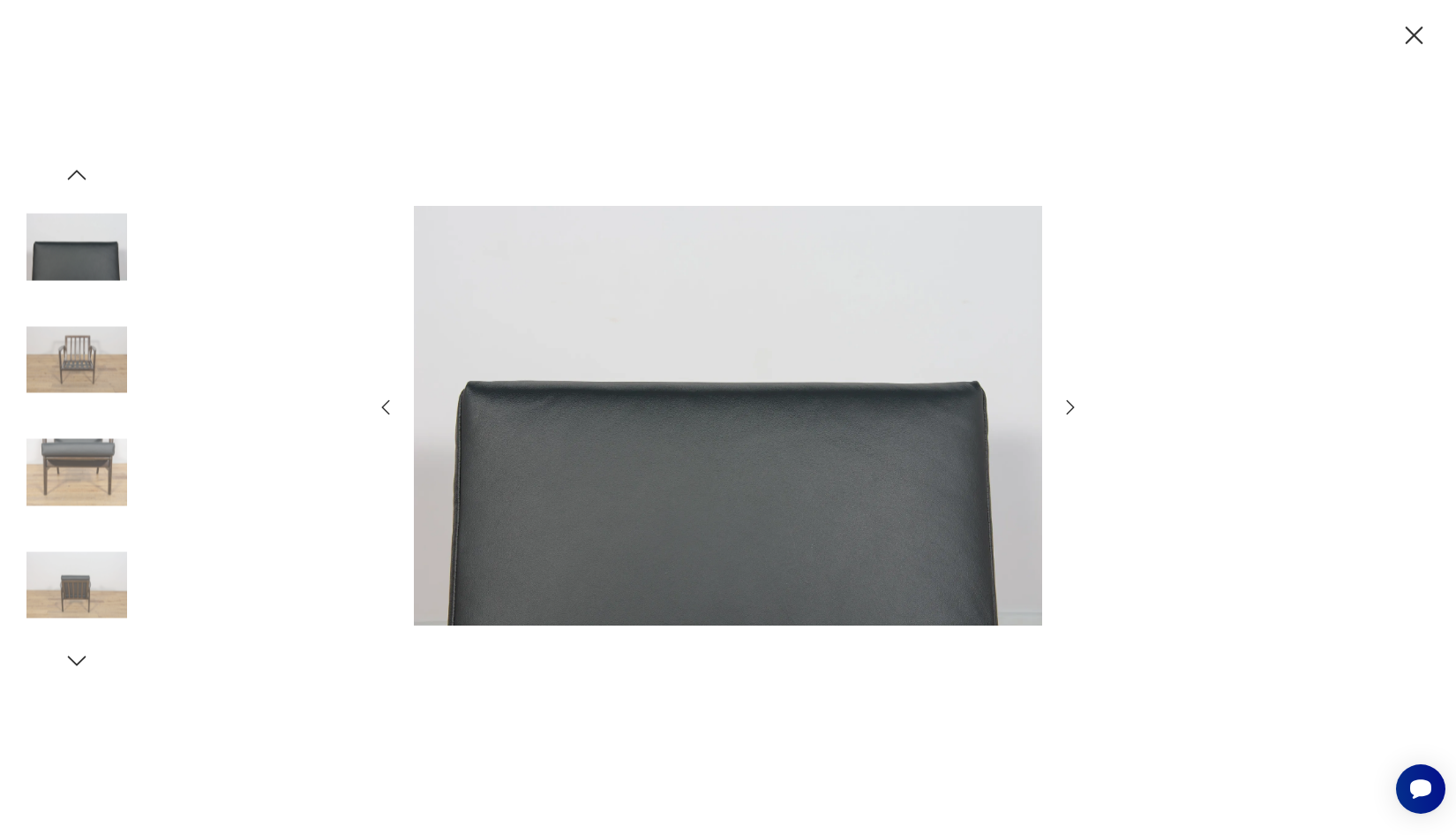
click at [1414, 36] on icon "button" at bounding box center [1415, 35] width 18 height 18
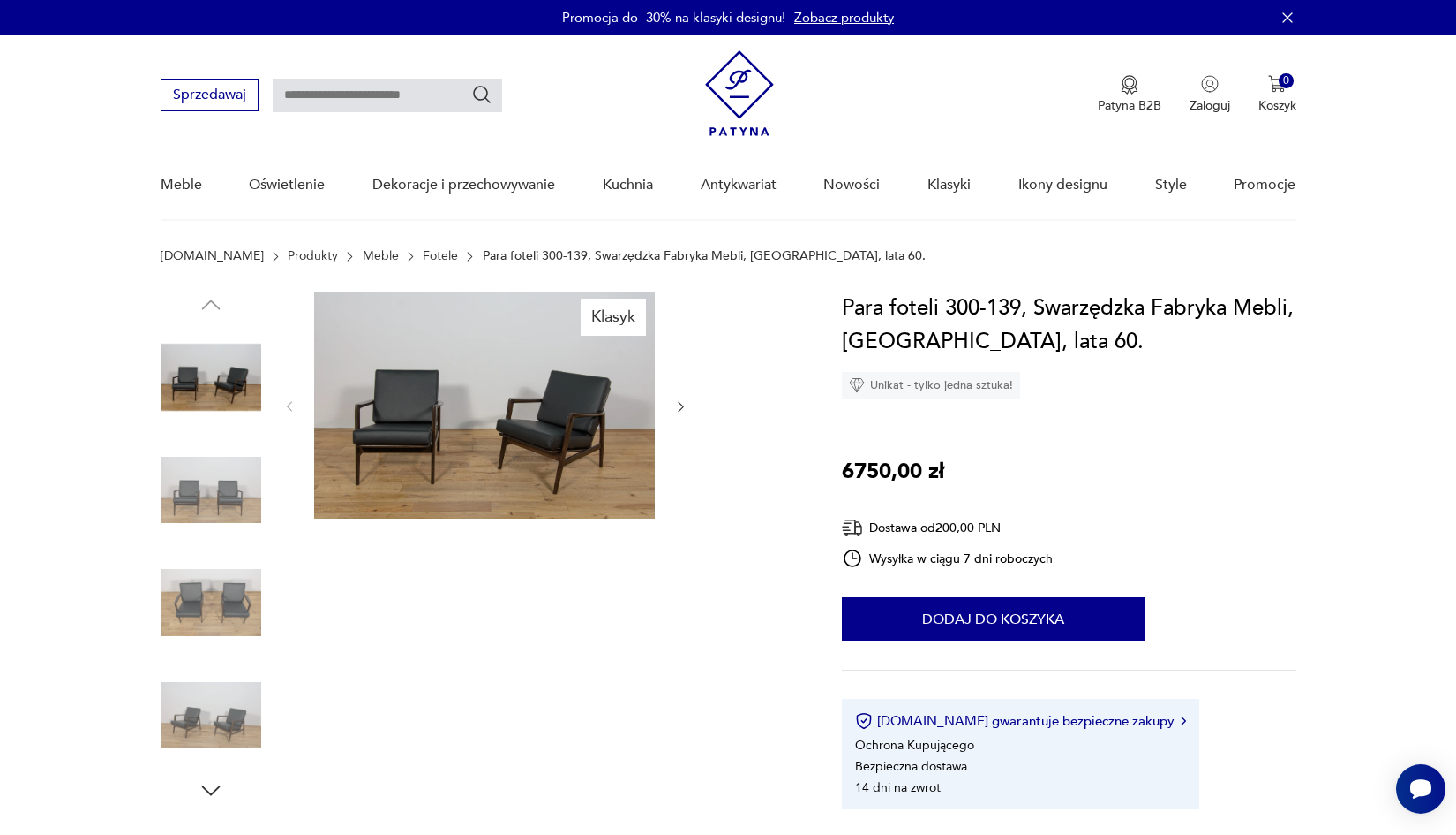
click at [542, 418] on img at bounding box center [484, 404] width 340 height 227
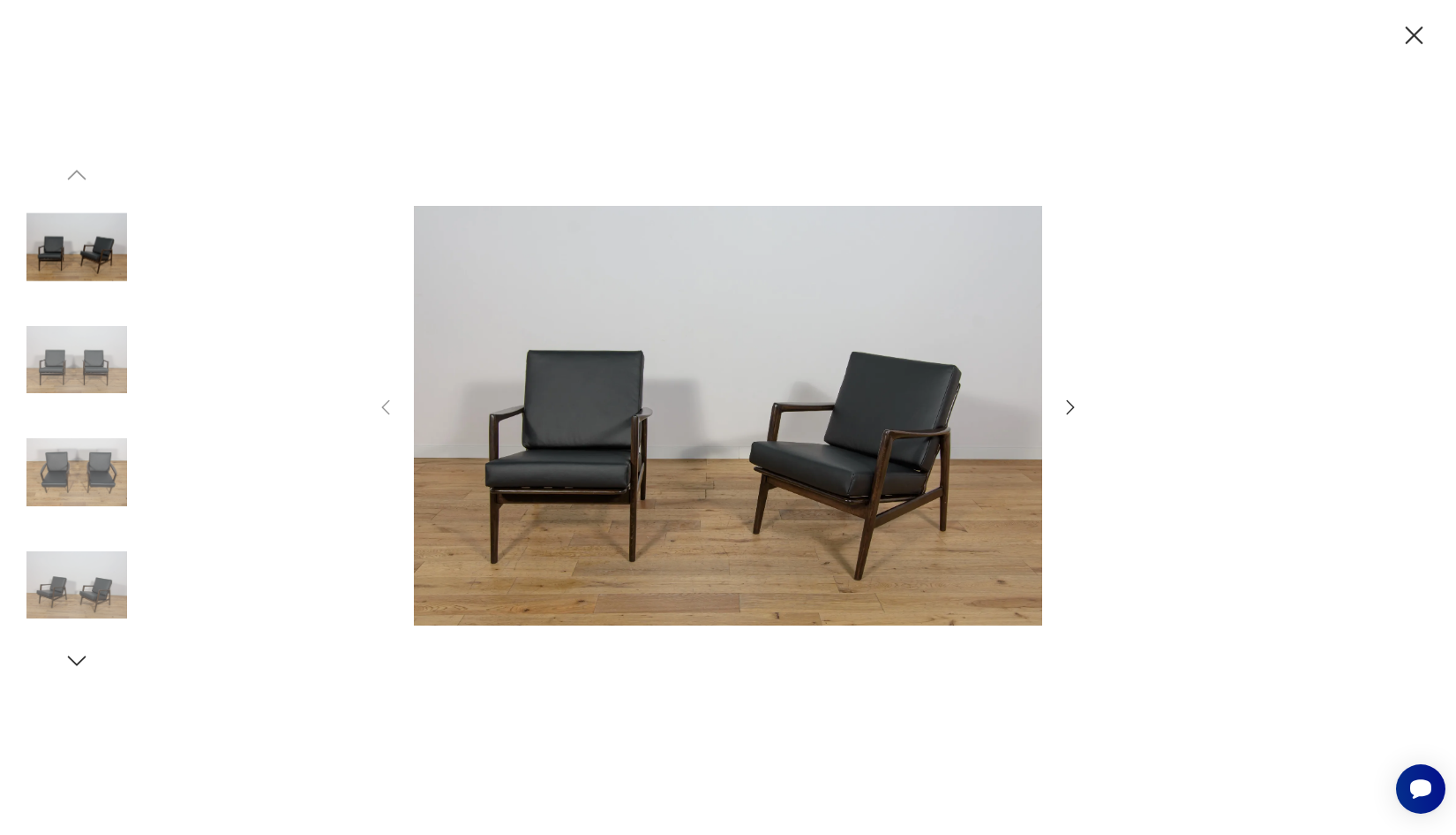
click at [1077, 392] on div at bounding box center [728, 418] width 706 height 672
click at [1073, 401] on icon "button" at bounding box center [1071, 408] width 21 height 21
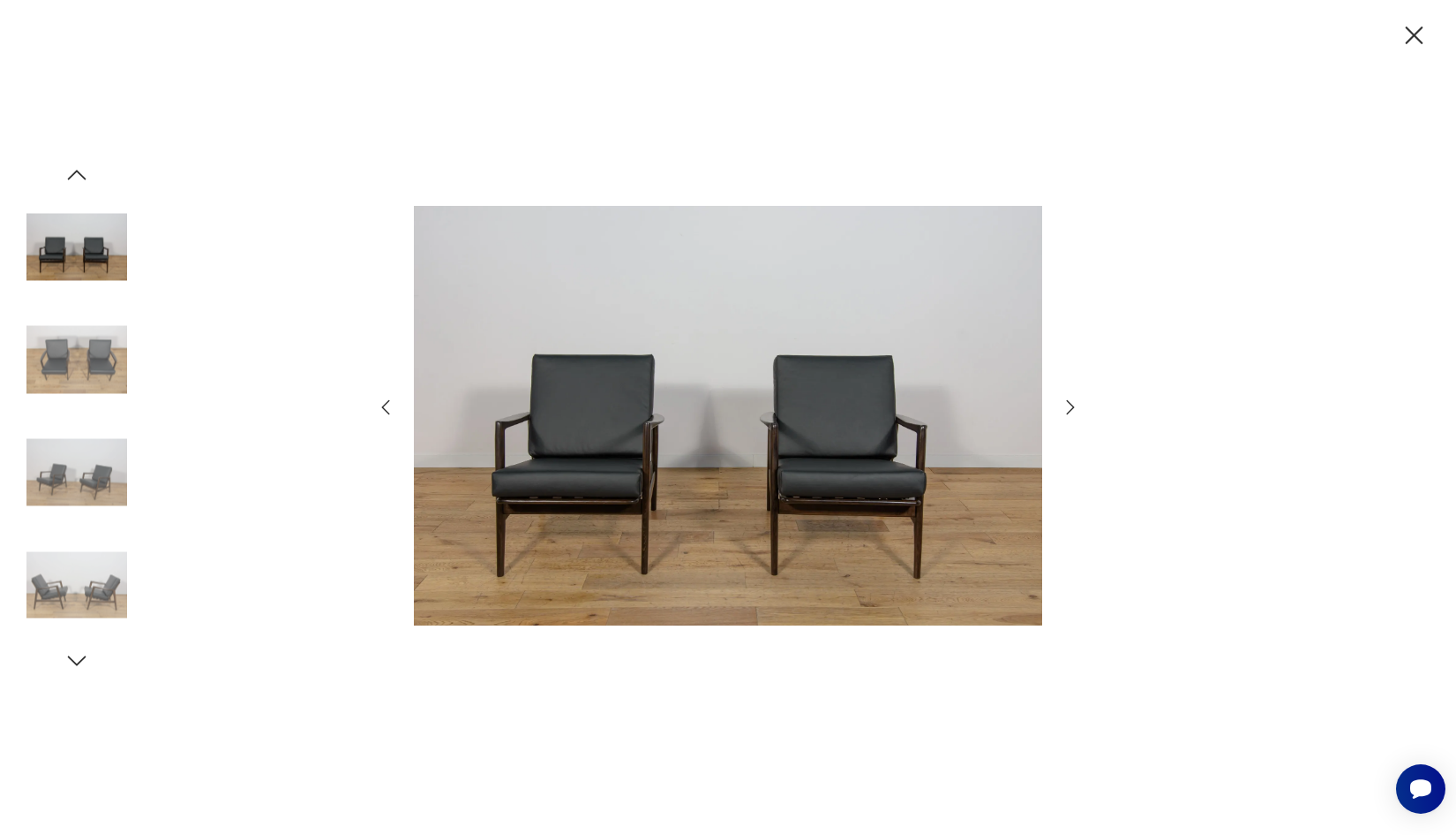
click at [1073, 401] on icon "button" at bounding box center [1071, 408] width 21 height 21
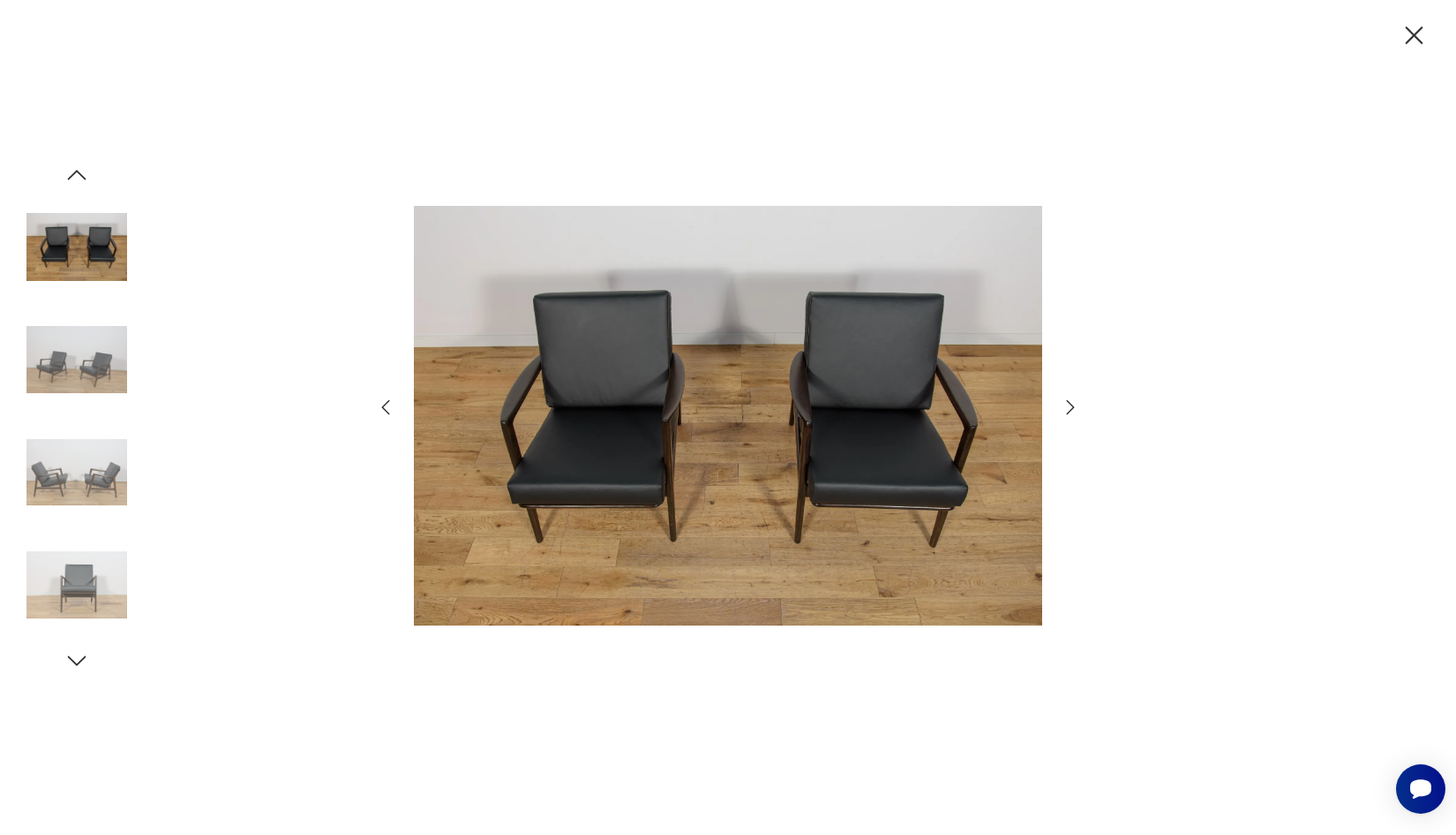
click at [1073, 401] on icon "button" at bounding box center [1071, 408] width 21 height 21
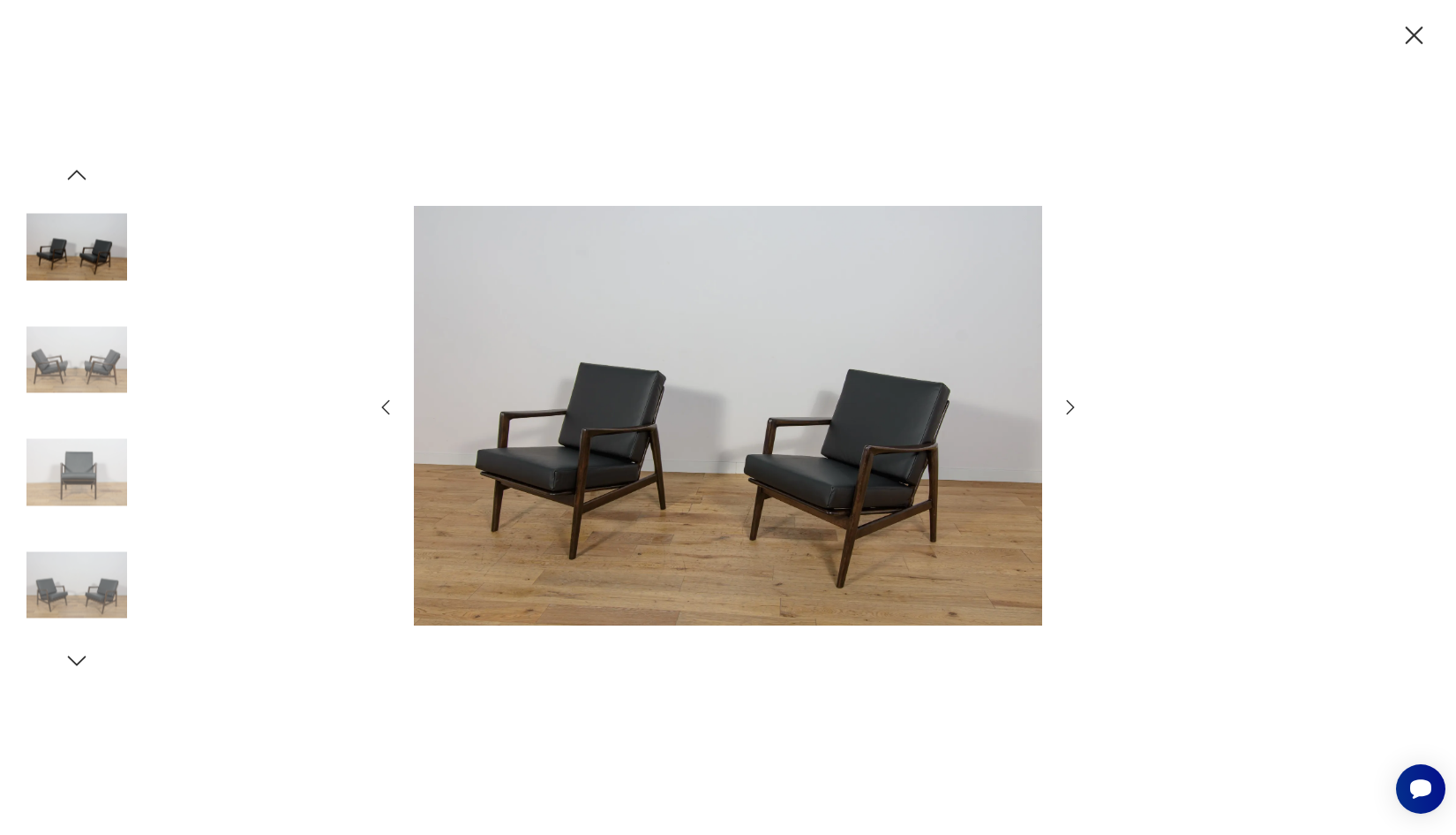
click at [1409, 24] on icon "button" at bounding box center [1415, 36] width 31 height 31
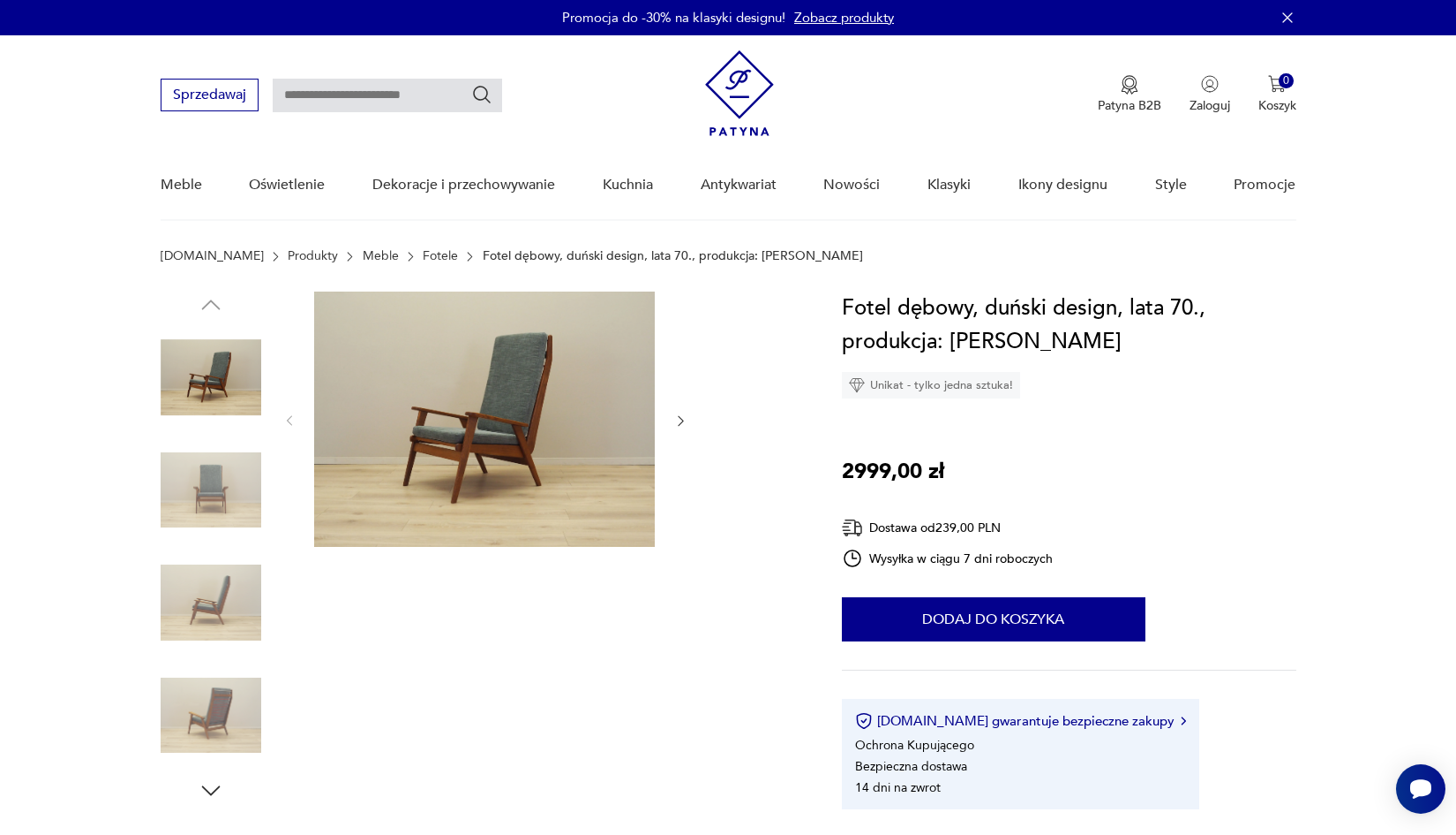
click at [558, 421] on img at bounding box center [484, 418] width 340 height 255
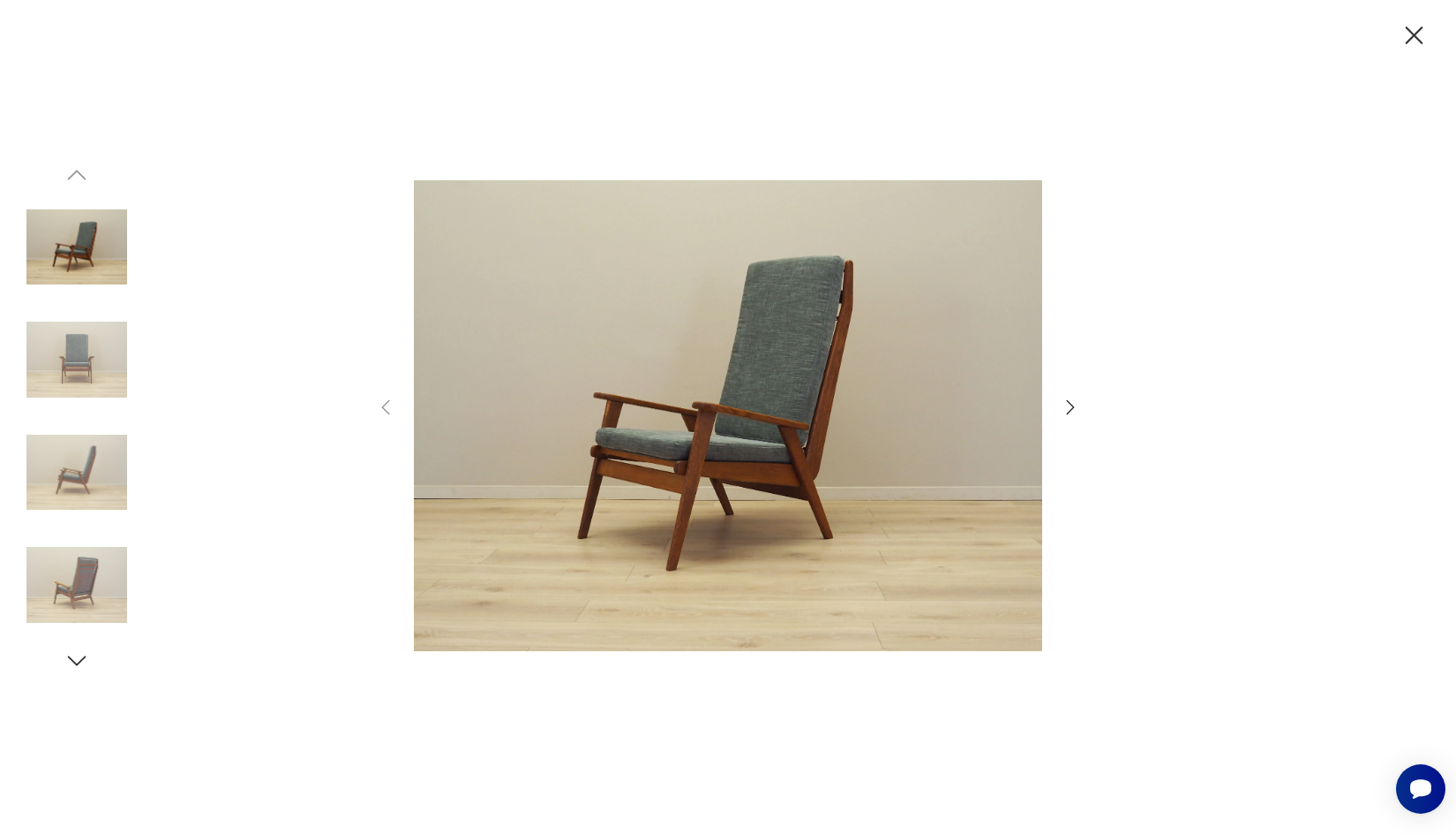
click at [1067, 403] on icon "button" at bounding box center [1071, 408] width 21 height 21
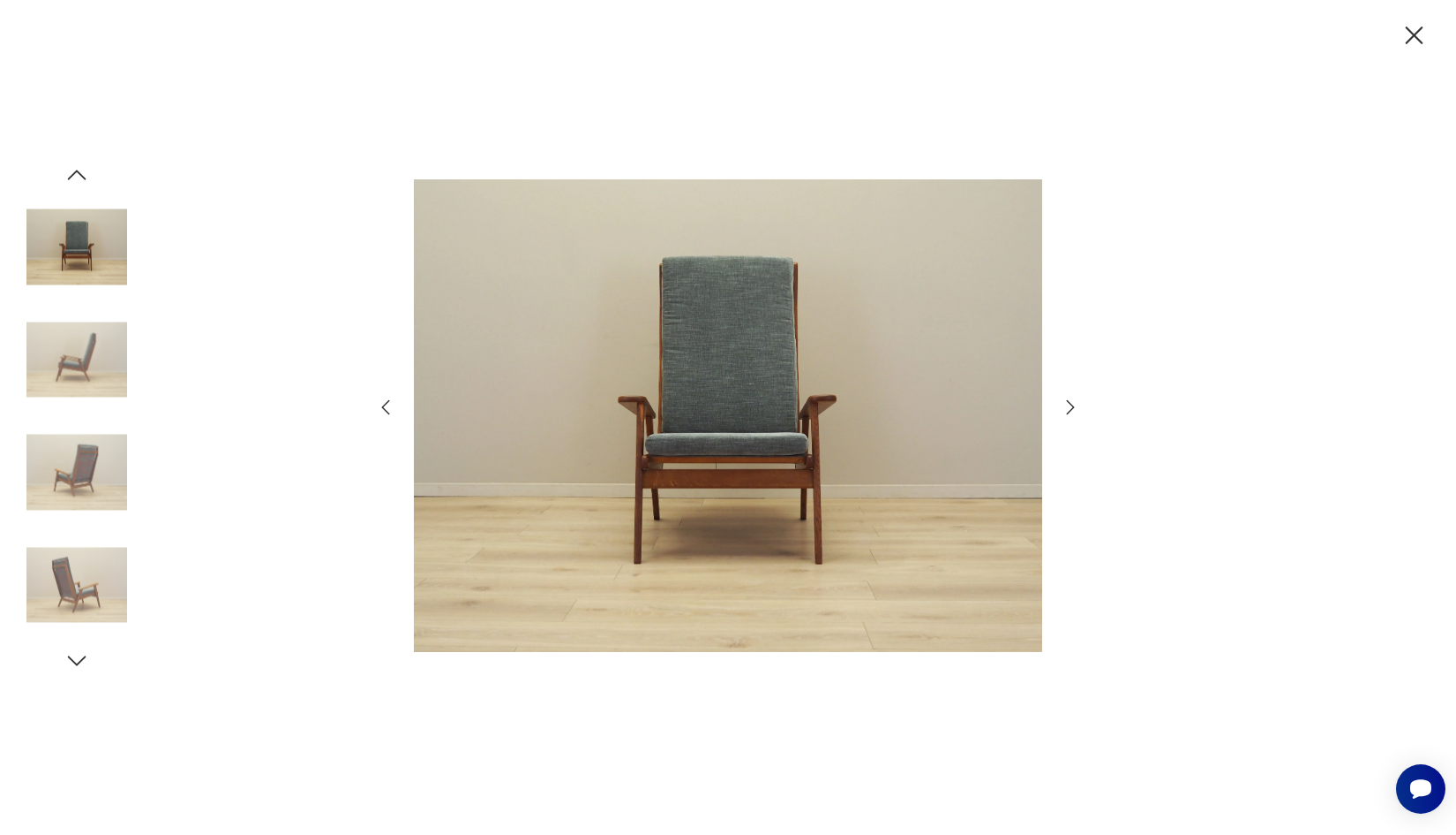
click at [1067, 403] on icon "button" at bounding box center [1071, 408] width 21 height 21
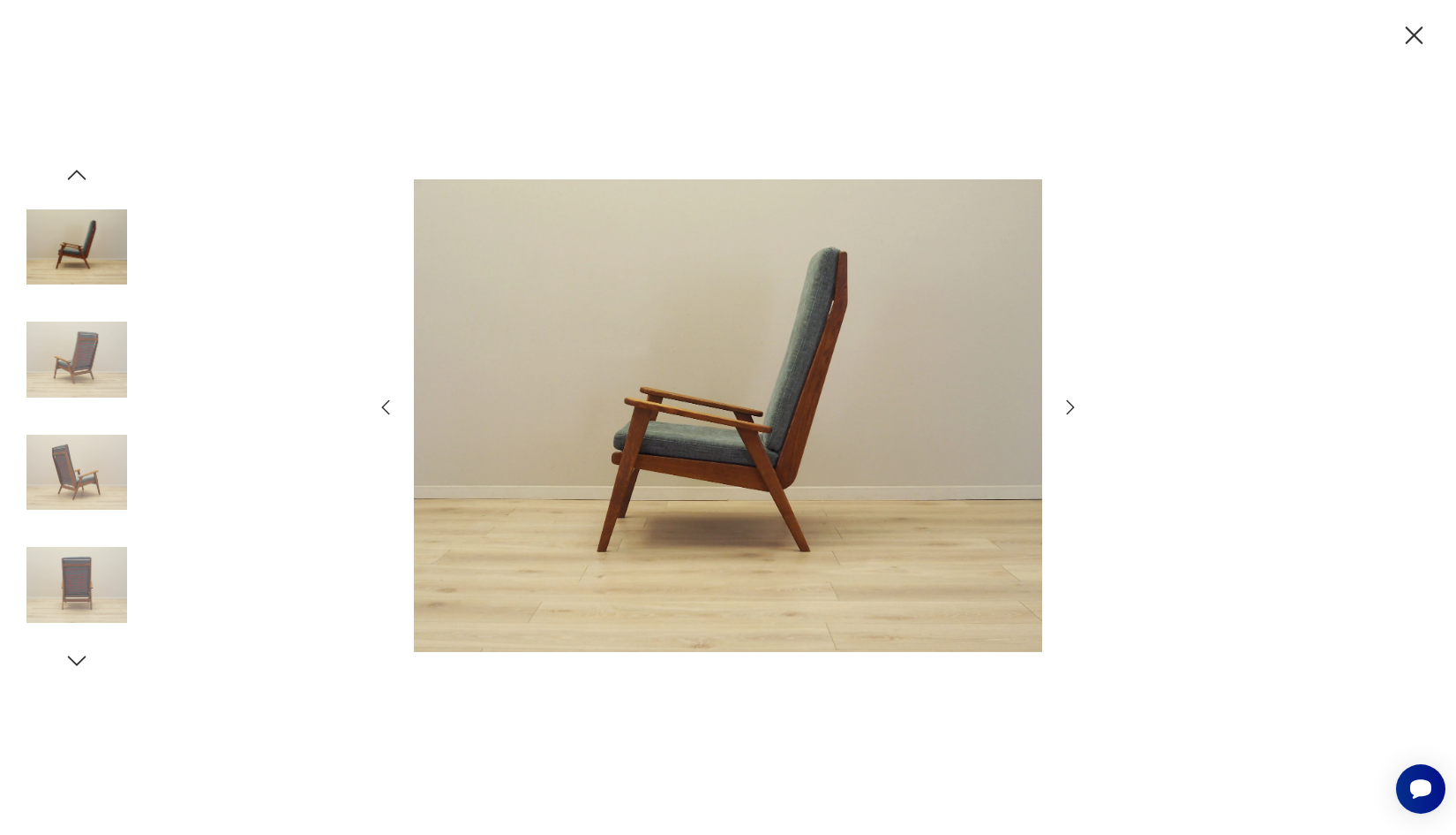
click at [1067, 403] on icon "button" at bounding box center [1071, 408] width 21 height 21
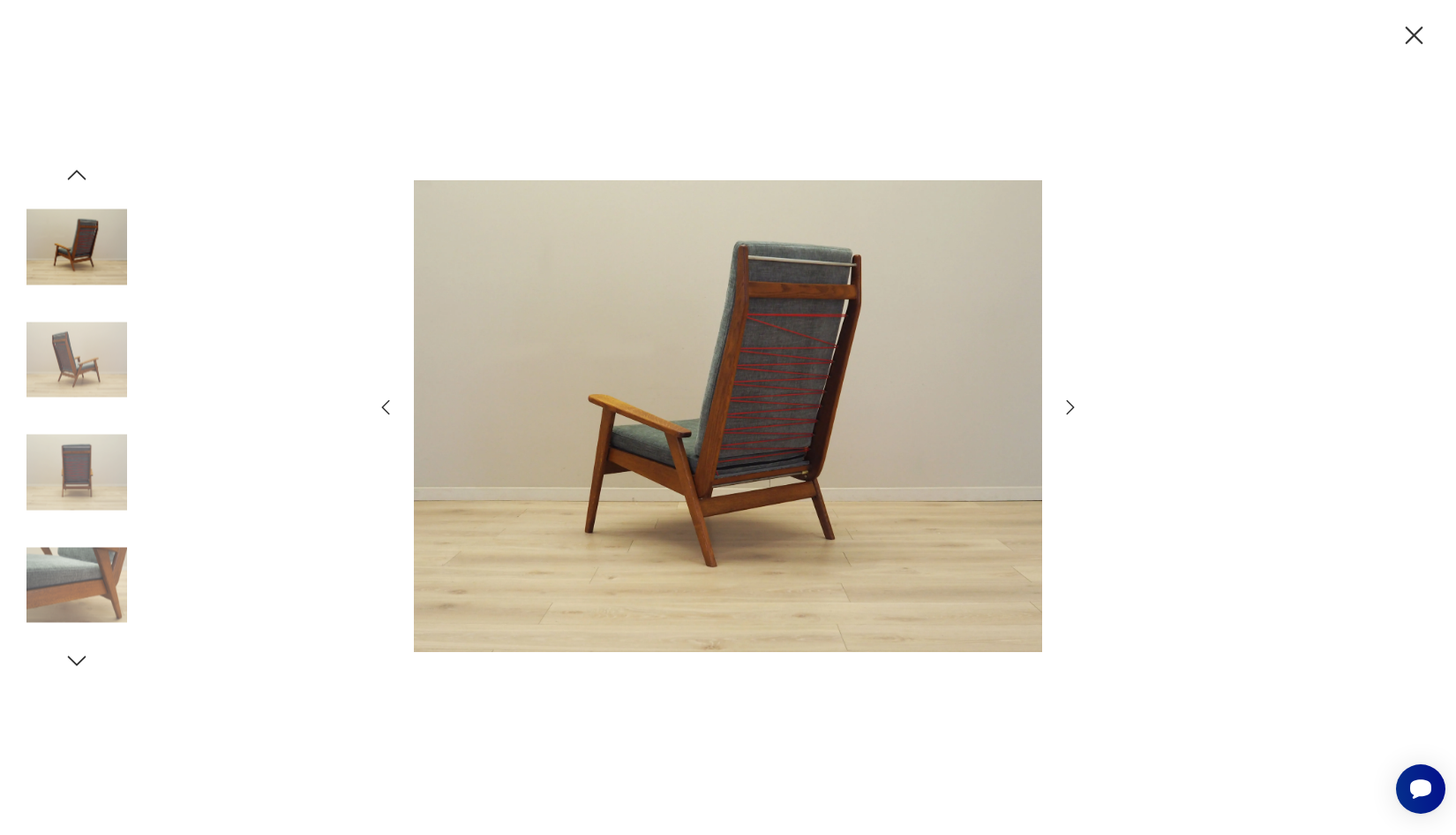
click at [1067, 403] on icon "button" at bounding box center [1071, 408] width 21 height 21
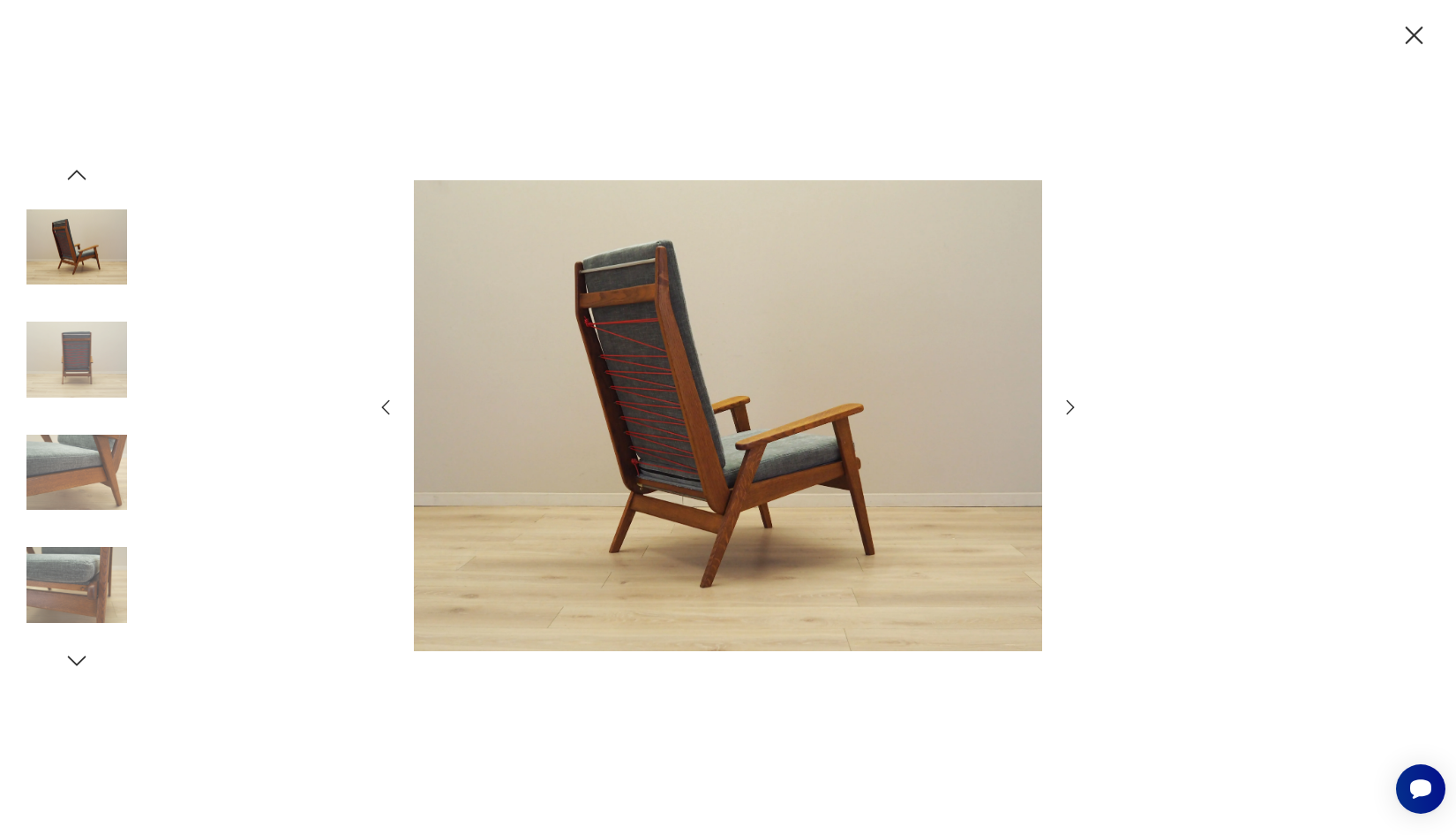
click at [1067, 403] on icon "button" at bounding box center [1071, 408] width 21 height 21
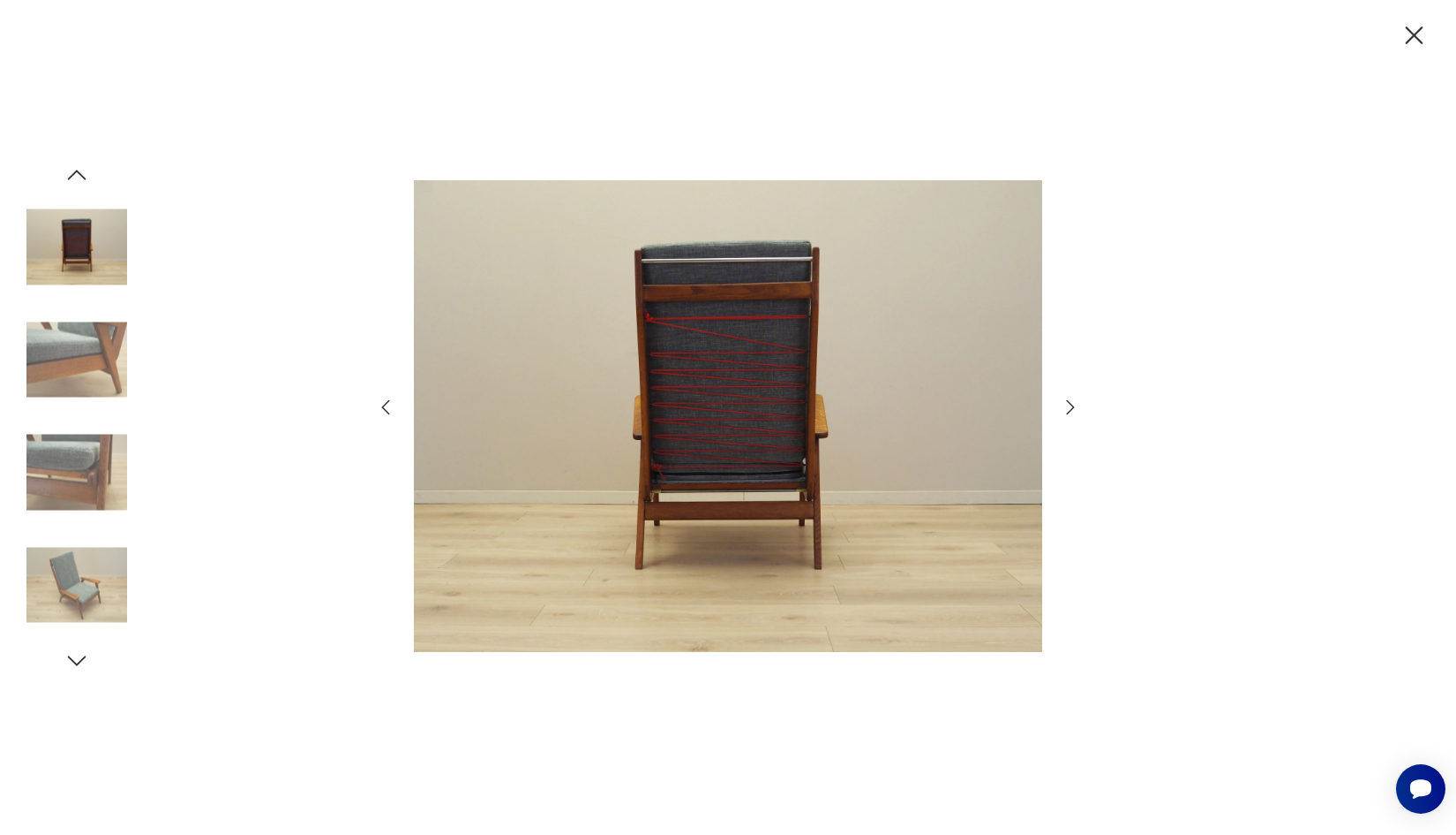
click at [1067, 403] on icon "button" at bounding box center [1071, 408] width 21 height 21
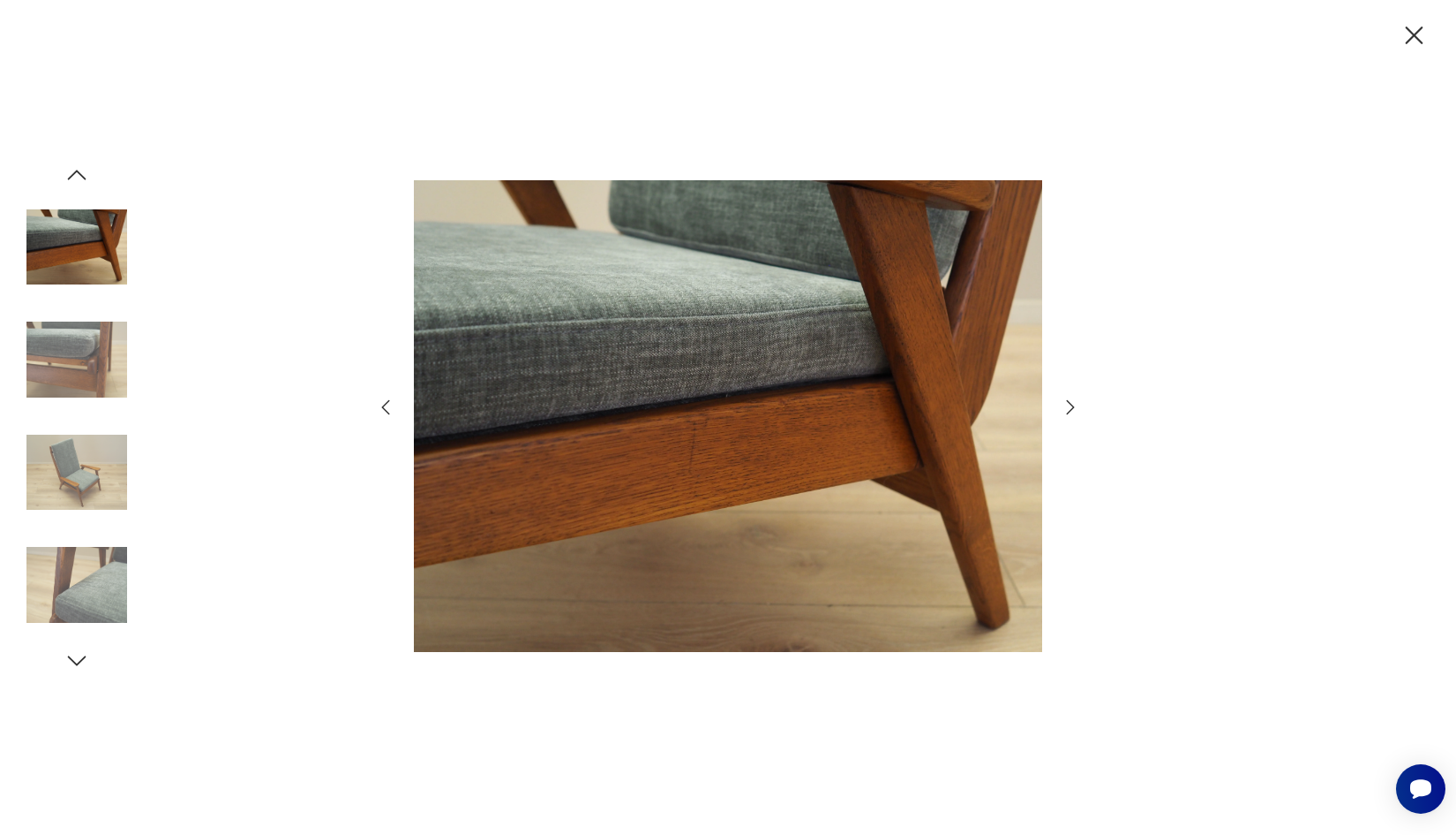
click at [1067, 403] on icon "button" at bounding box center [1071, 408] width 21 height 21
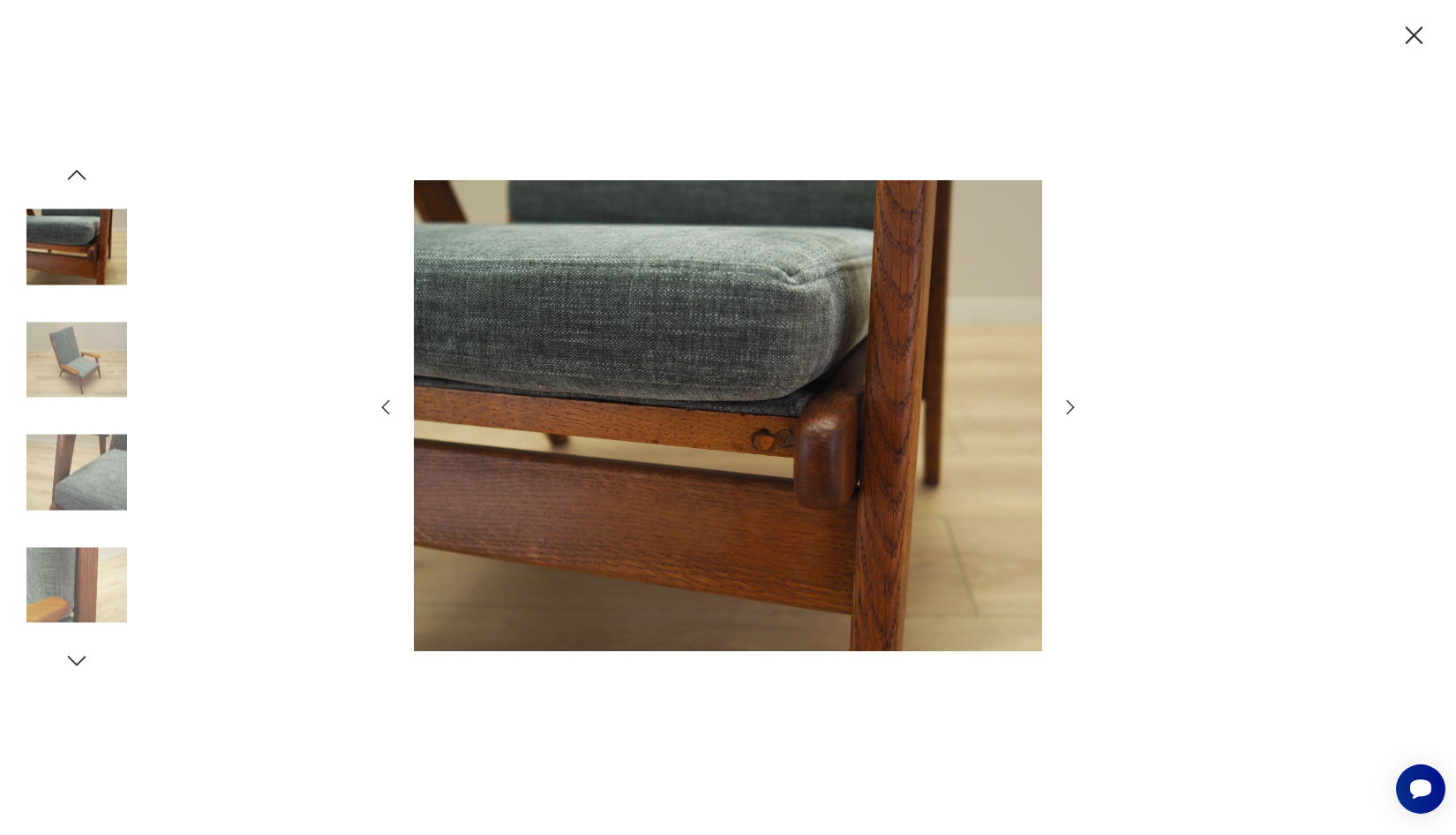
click at [1067, 403] on icon "button" at bounding box center [1071, 408] width 21 height 21
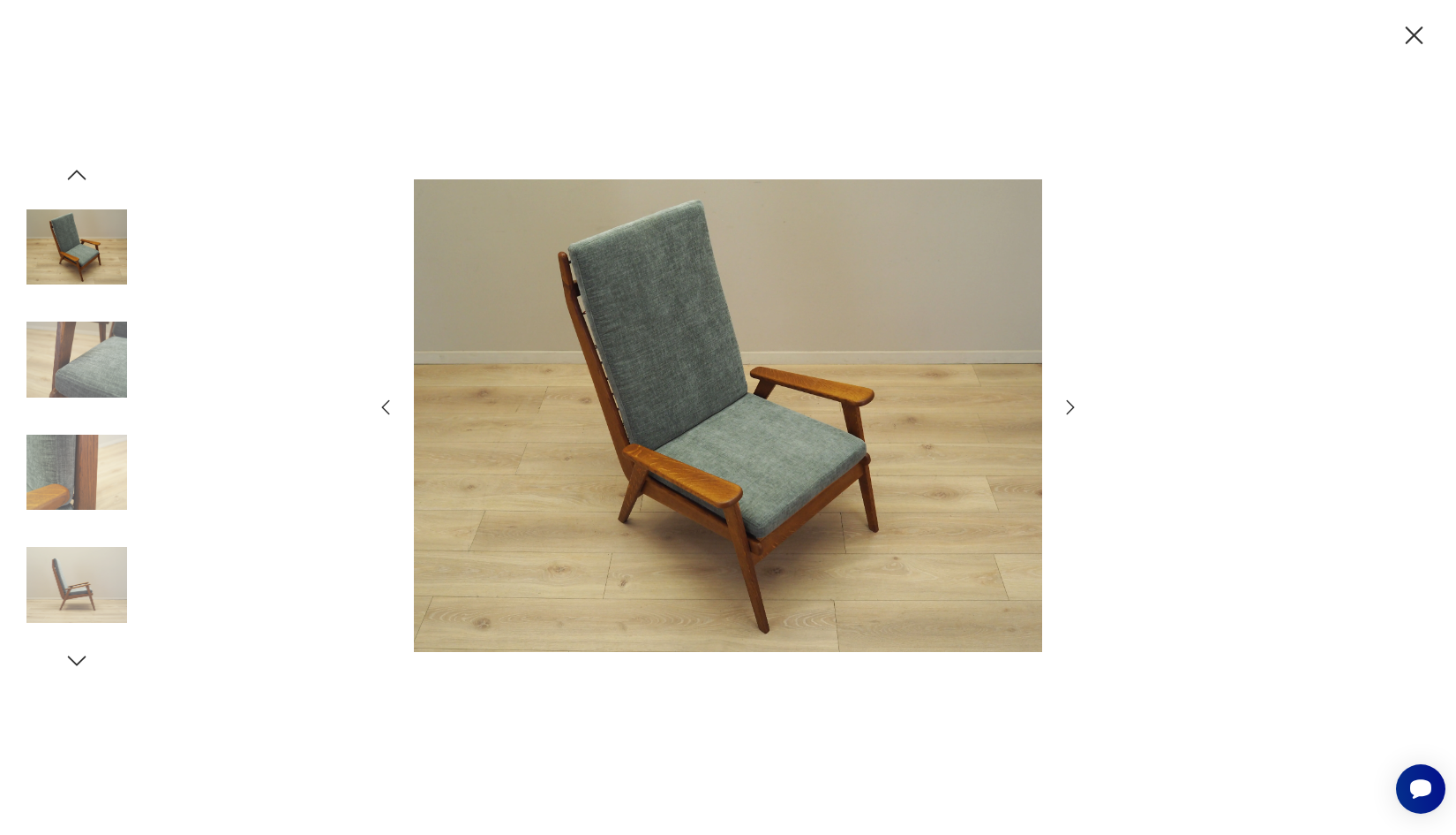
click at [1065, 401] on icon "button" at bounding box center [1071, 408] width 21 height 21
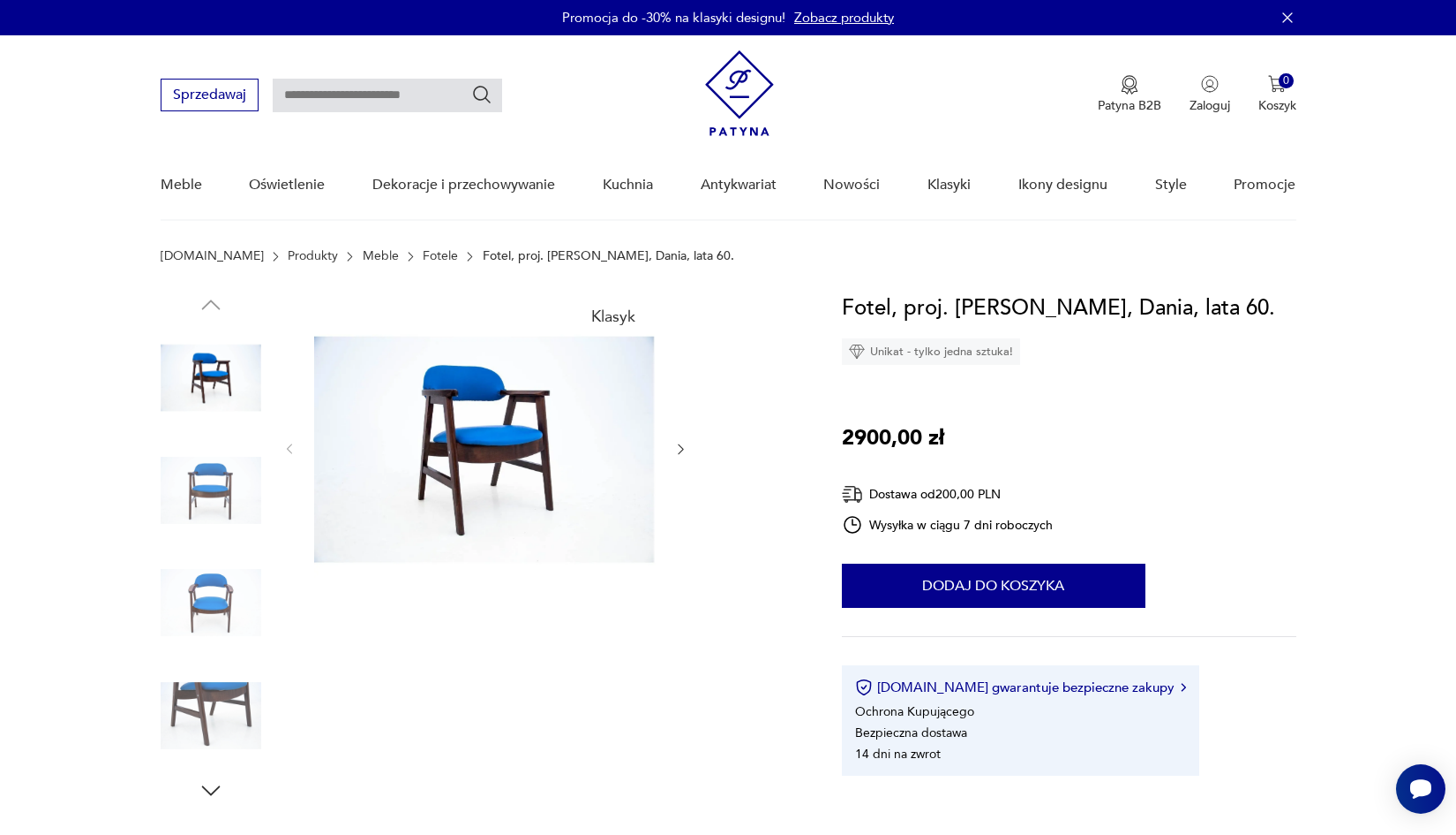
click at [467, 406] on img at bounding box center [484, 447] width 340 height 311
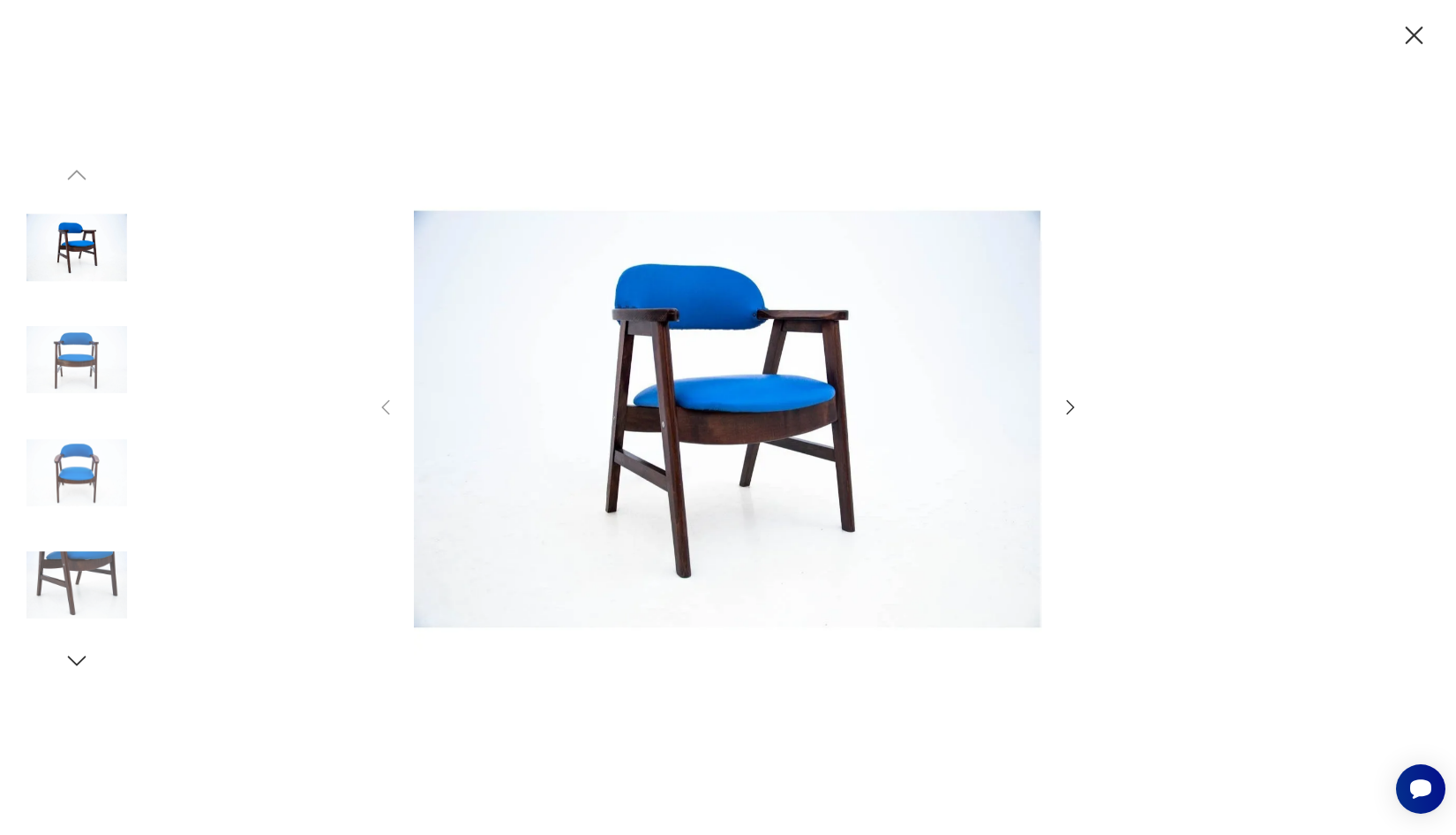
click at [1071, 407] on icon "button" at bounding box center [1071, 408] width 21 height 21
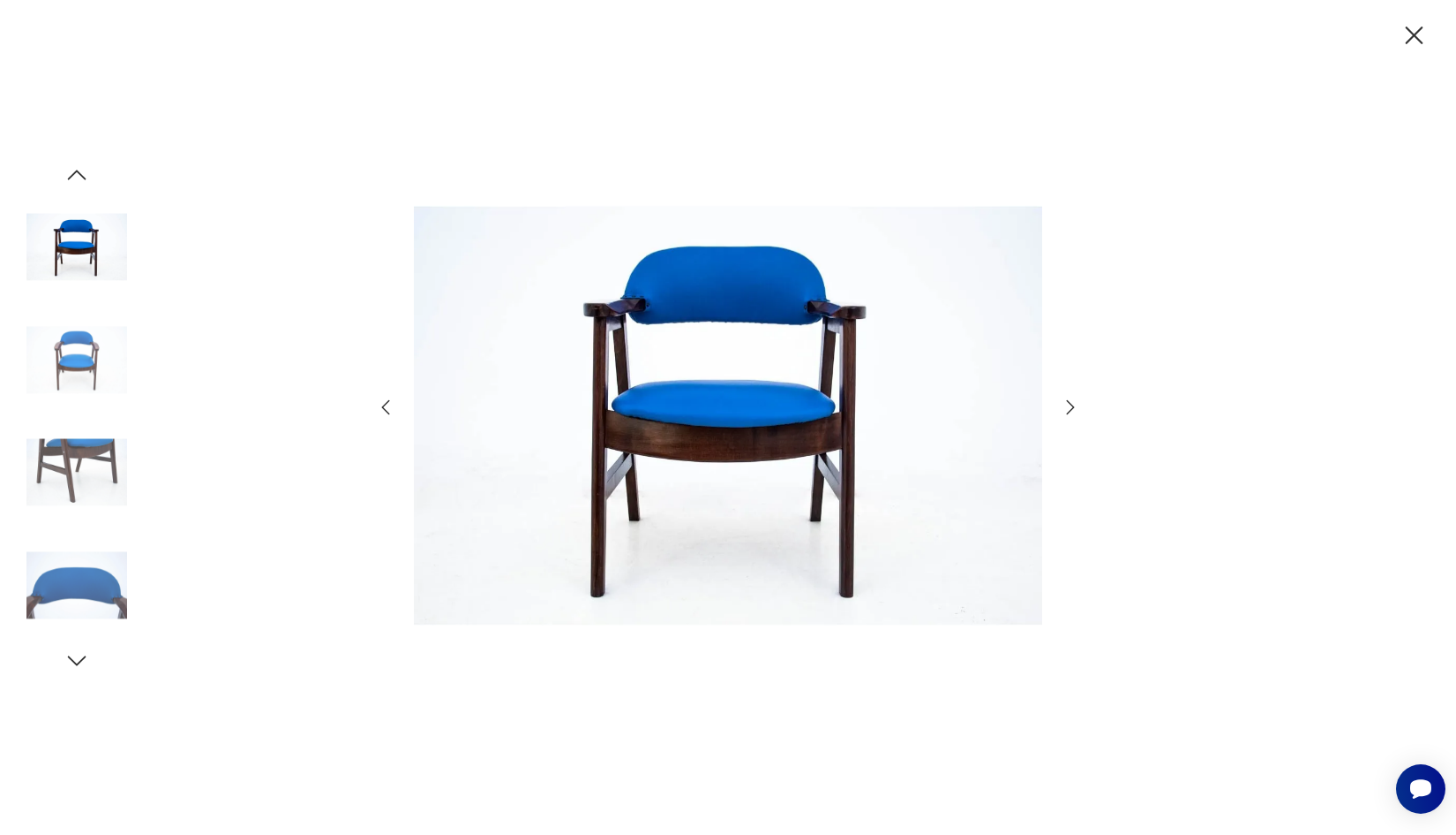
click at [1071, 407] on icon "button" at bounding box center [1071, 408] width 21 height 21
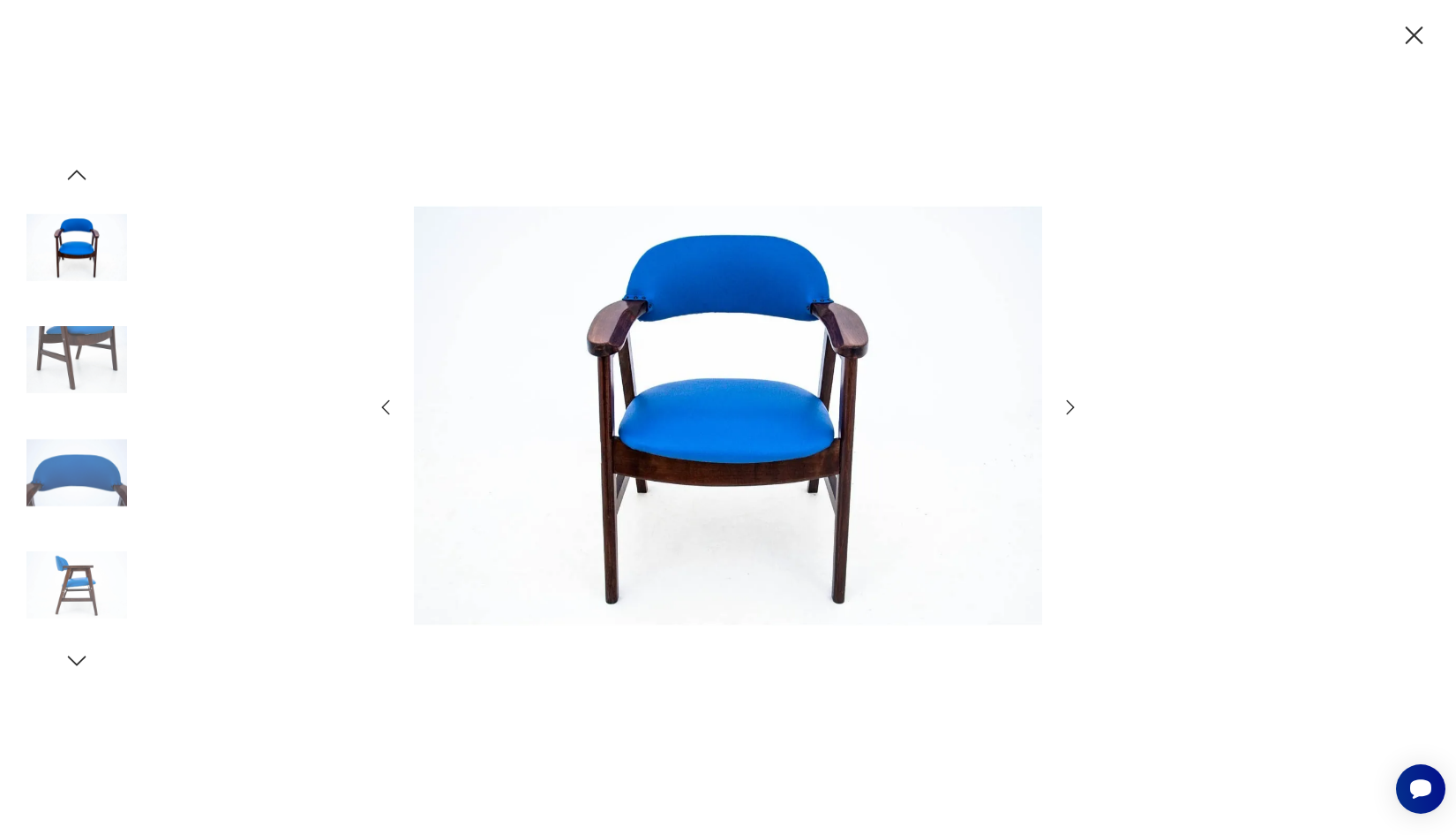
click at [1071, 407] on icon "button" at bounding box center [1071, 408] width 21 height 21
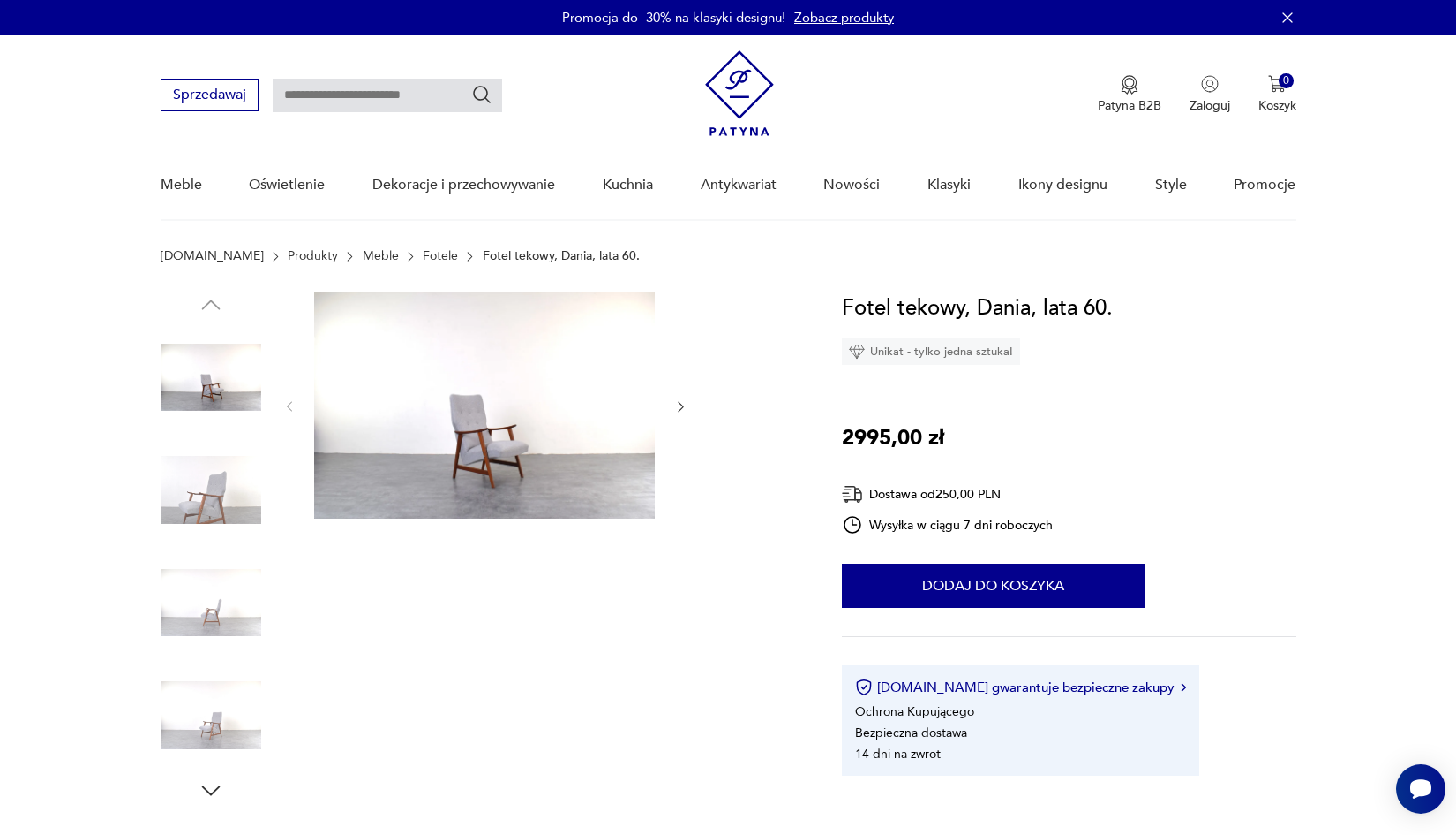
click at [541, 414] on img at bounding box center [484, 404] width 340 height 227
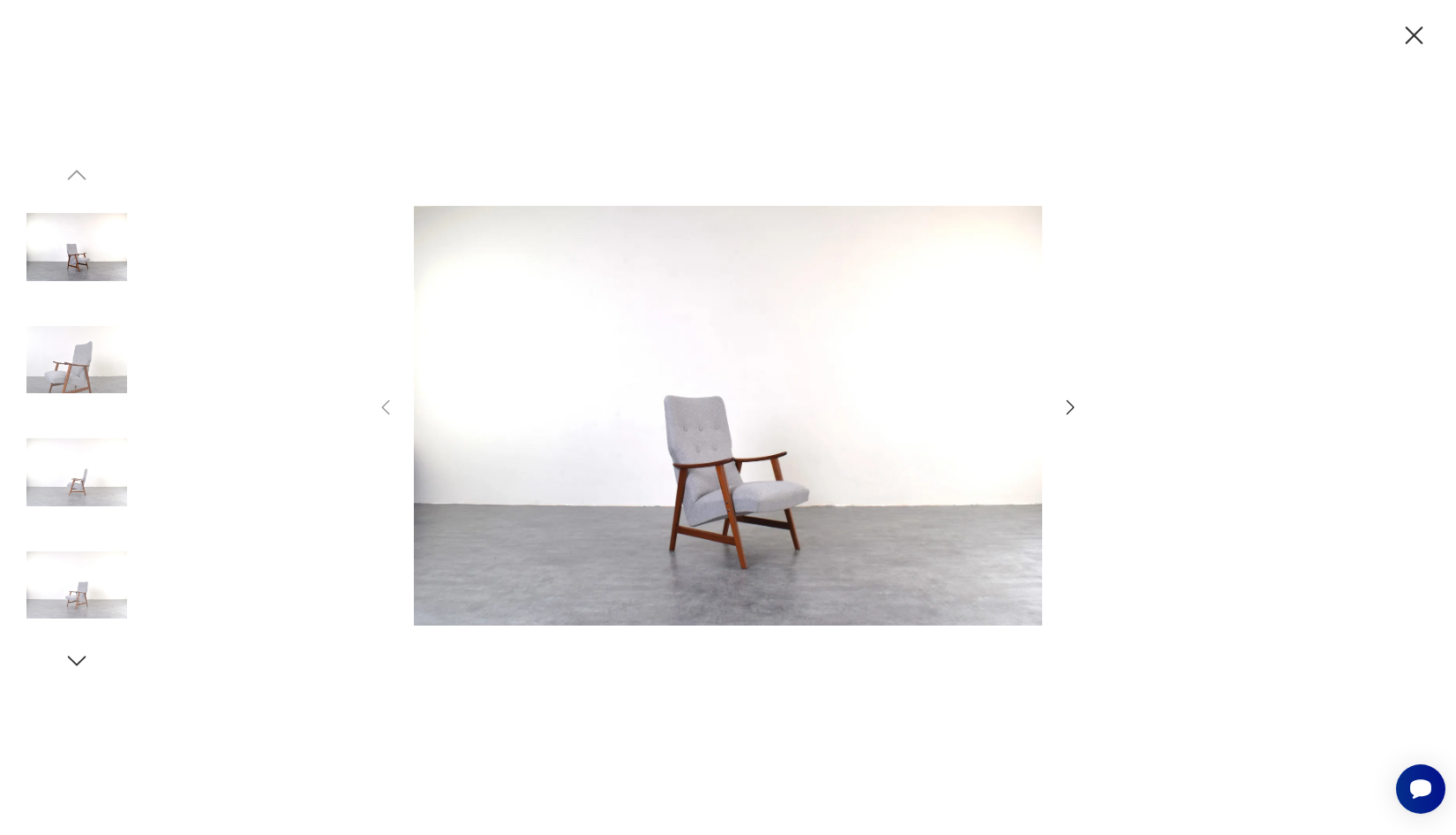
click at [1069, 414] on icon "button" at bounding box center [1071, 408] width 21 height 21
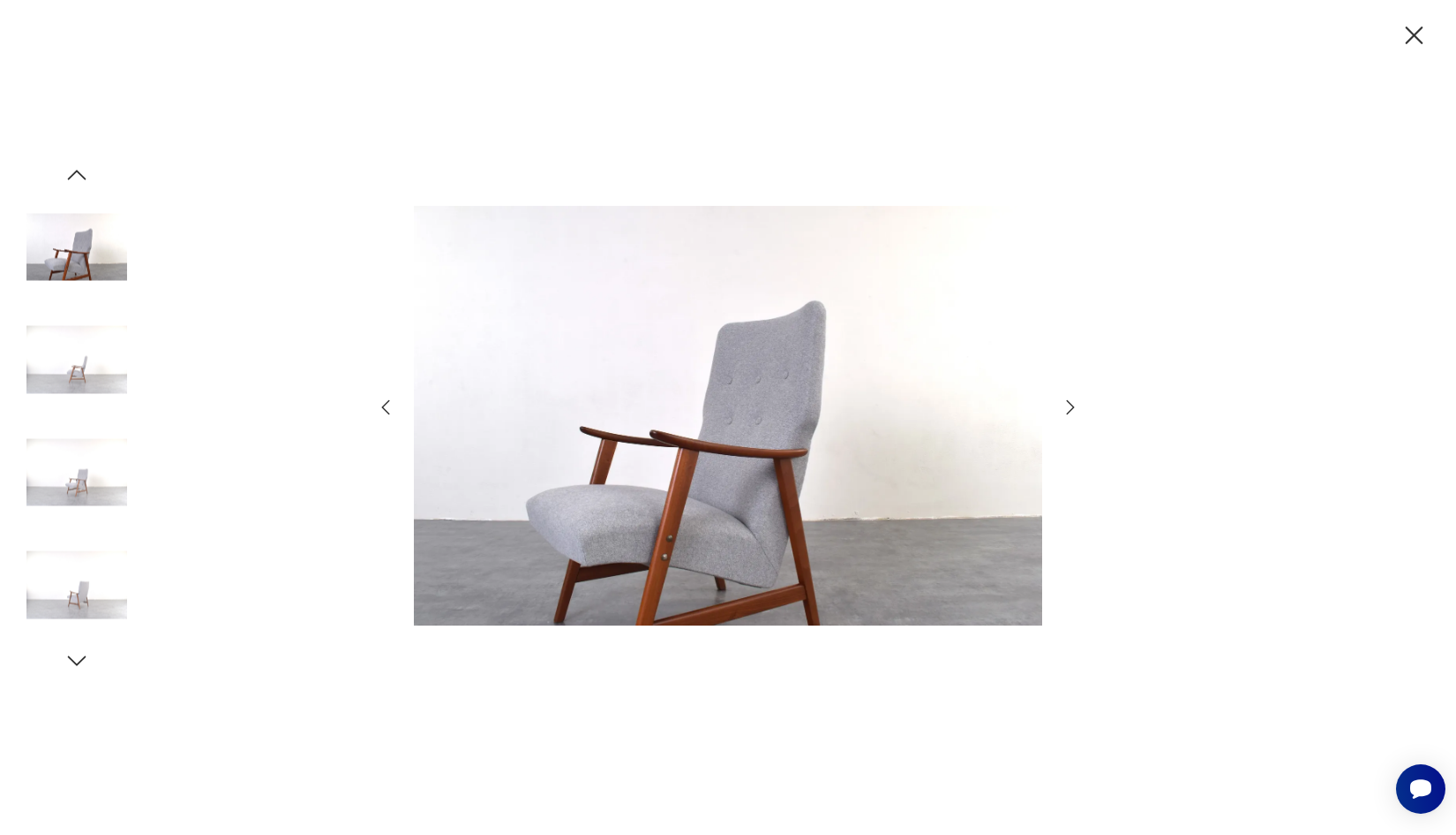
click at [1069, 414] on icon "button" at bounding box center [1071, 408] width 21 height 21
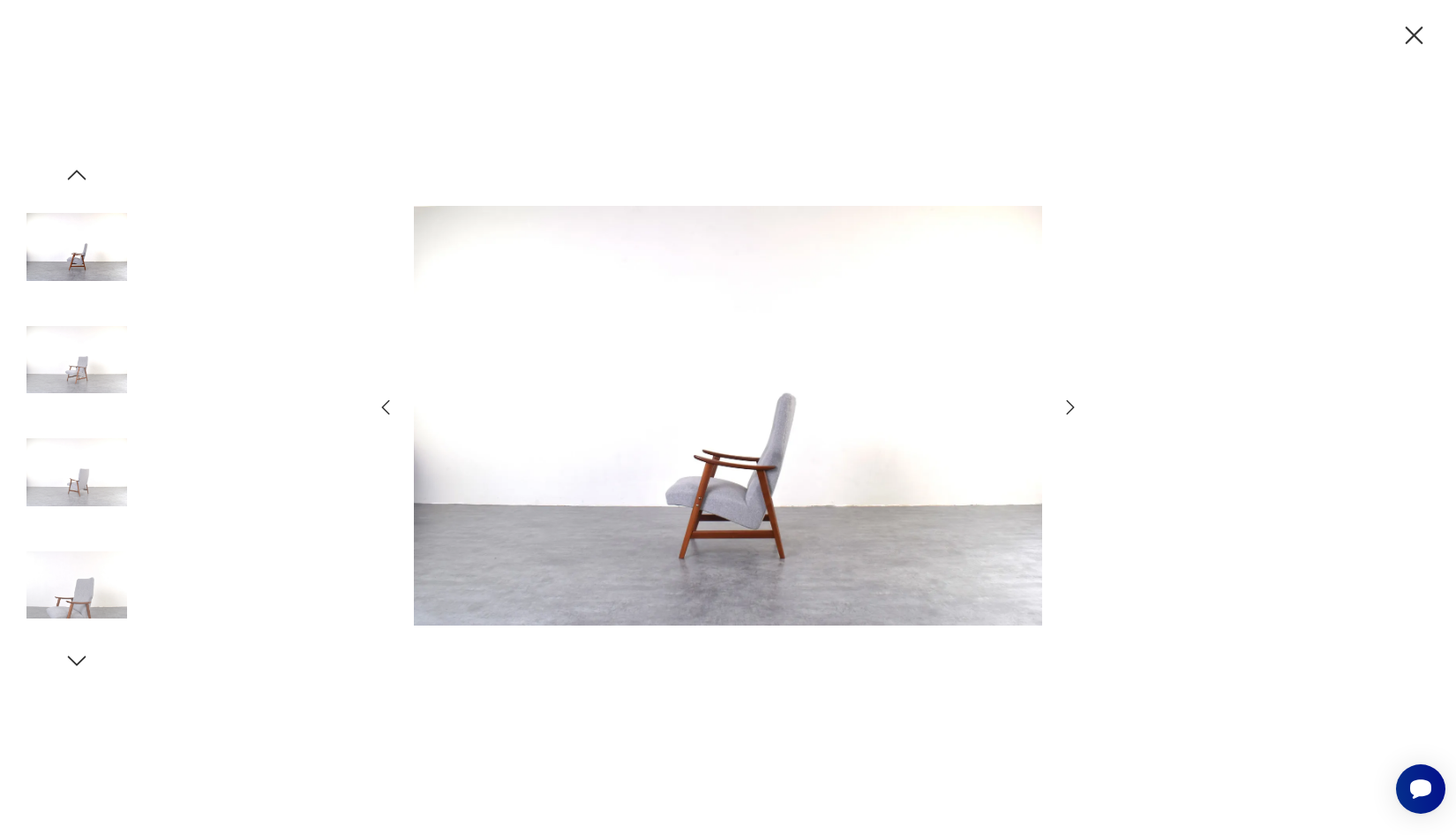
click at [1069, 414] on icon "button" at bounding box center [1071, 408] width 21 height 21
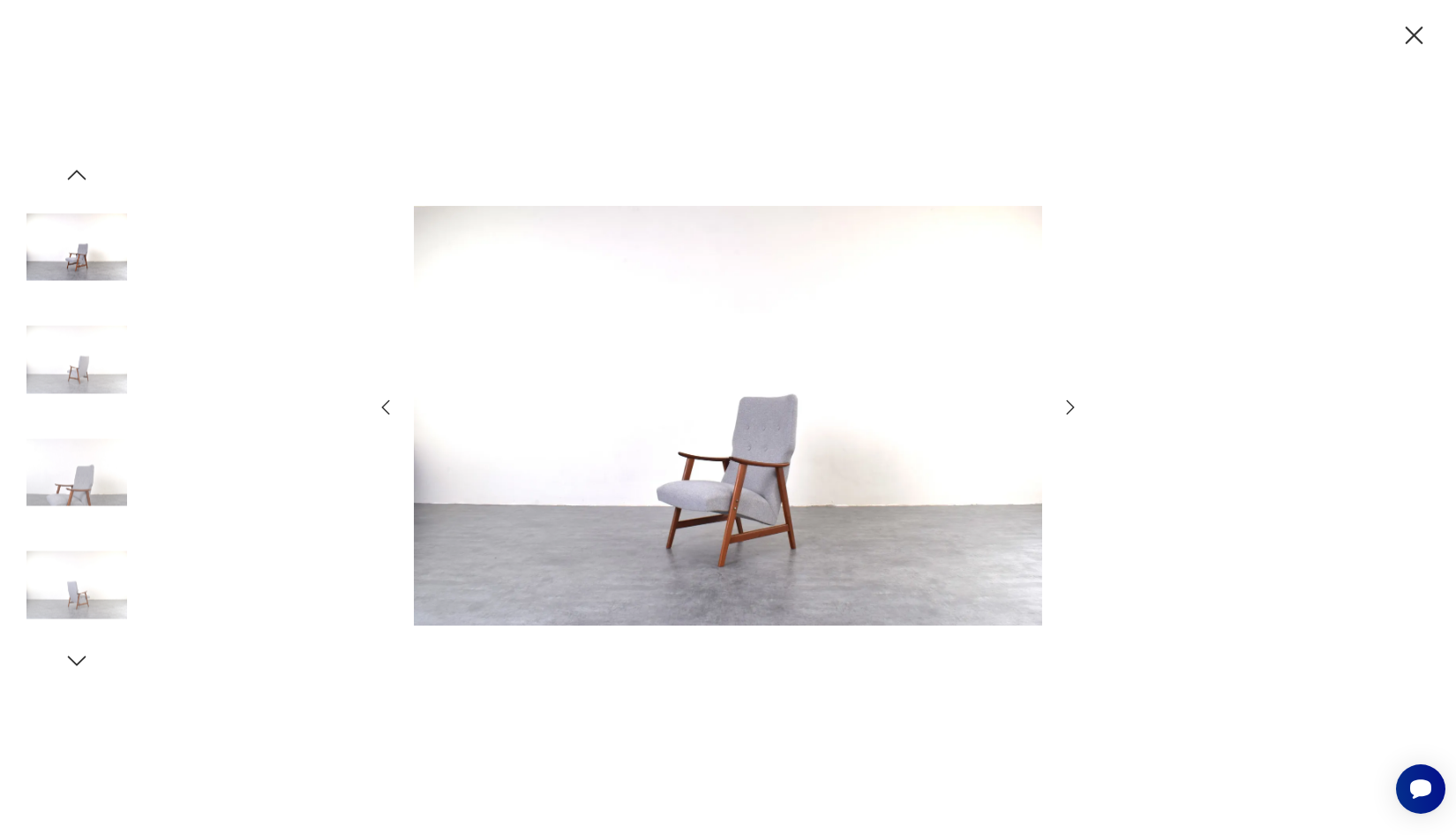
click at [1069, 414] on icon "button" at bounding box center [1071, 408] width 21 height 21
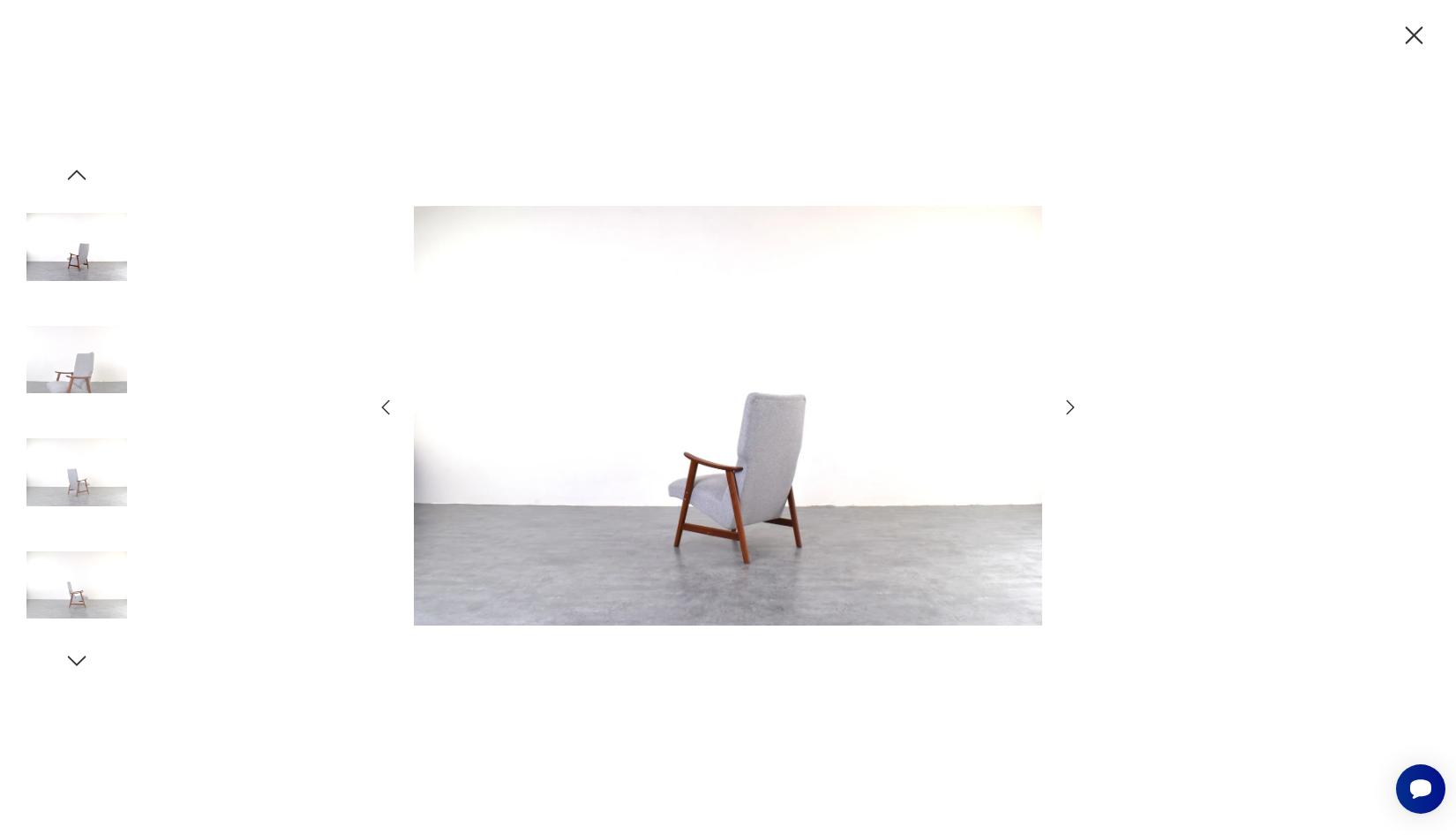
click at [1069, 414] on icon "button" at bounding box center [1071, 408] width 21 height 21
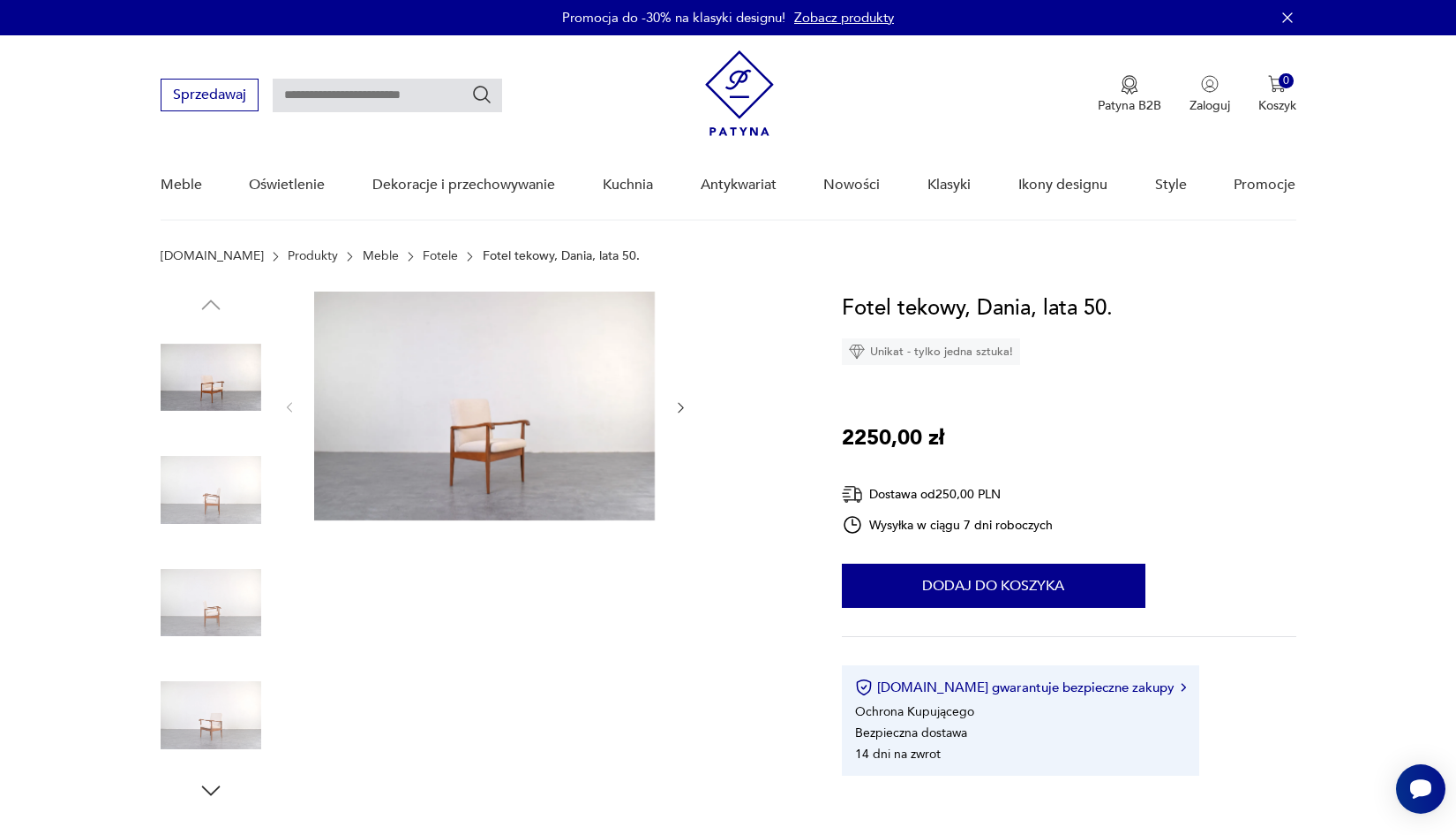
click at [520, 362] on img at bounding box center [484, 405] width 340 height 229
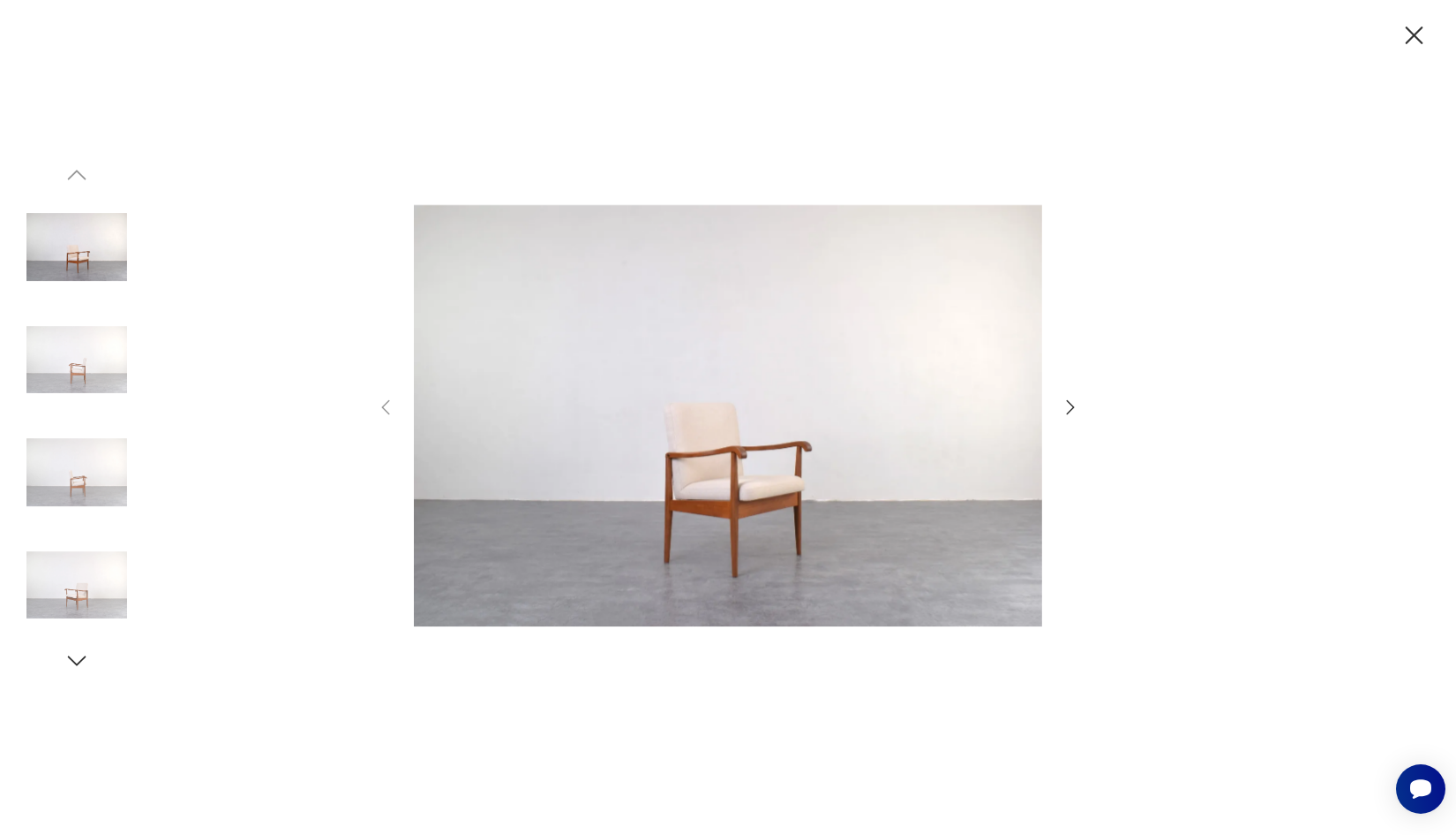
click at [1075, 402] on icon "button" at bounding box center [1071, 408] width 21 height 21
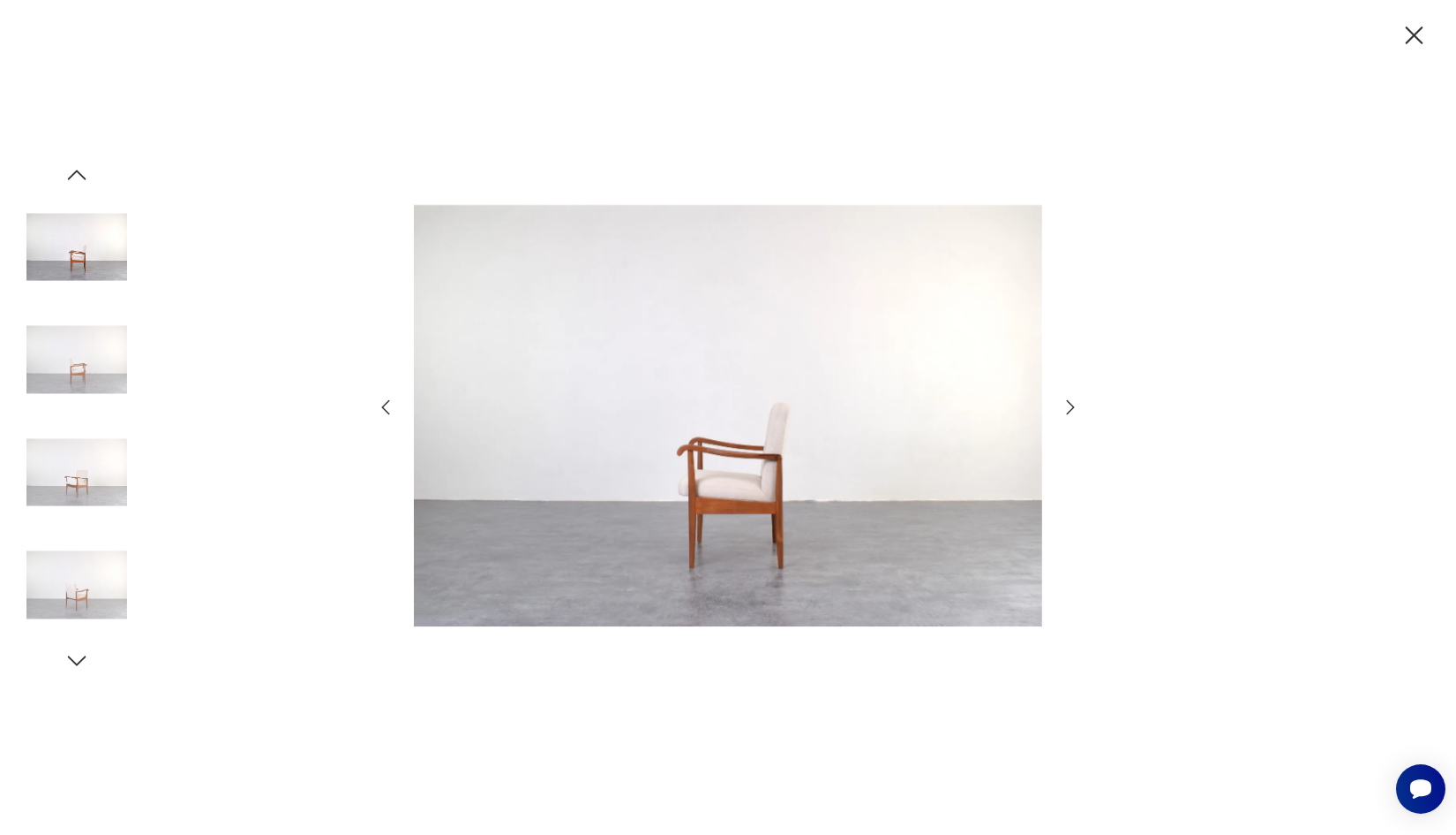
click at [1075, 402] on icon "button" at bounding box center [1071, 408] width 21 height 21
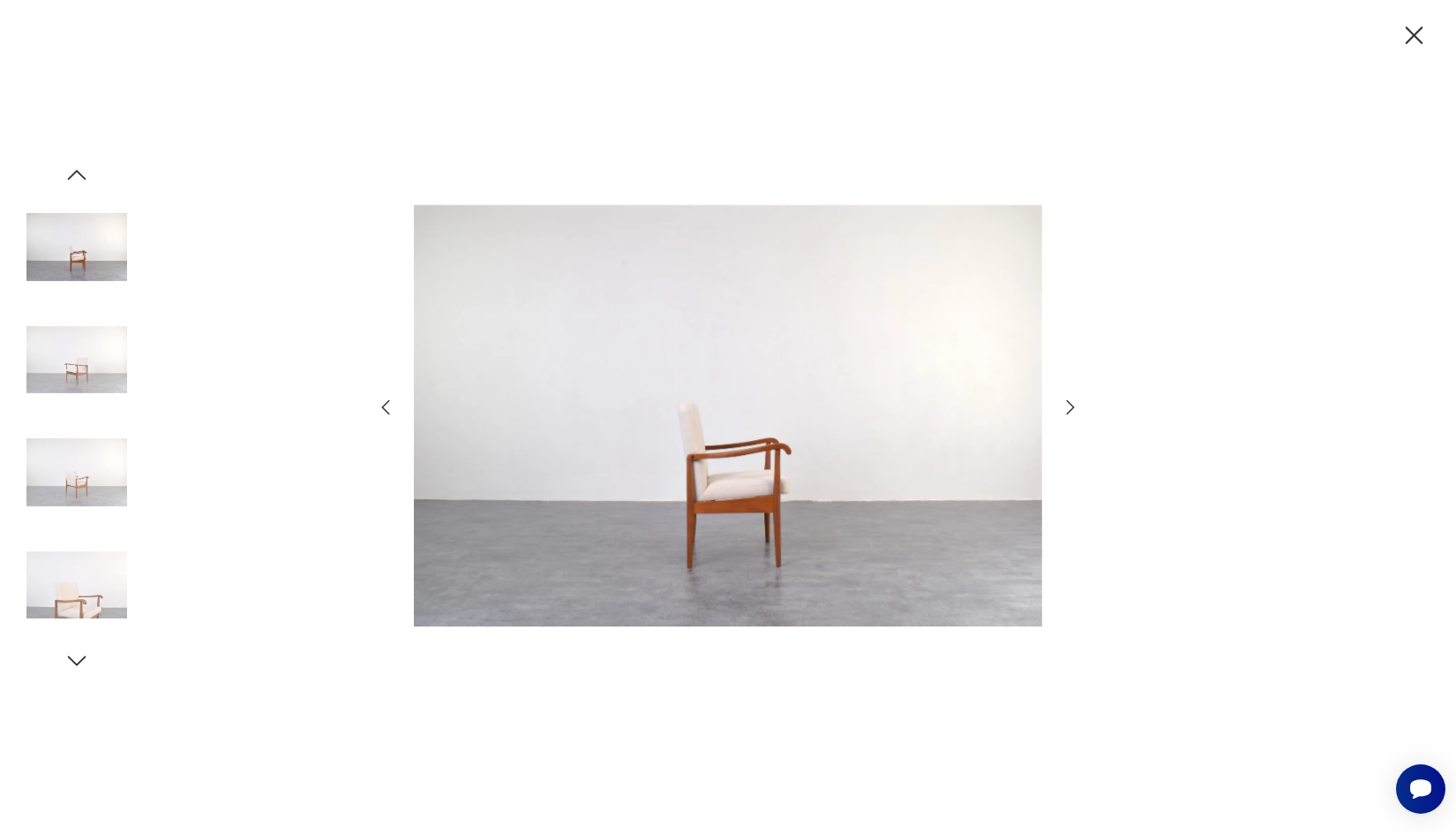
click at [1075, 402] on icon "button" at bounding box center [1071, 408] width 21 height 21
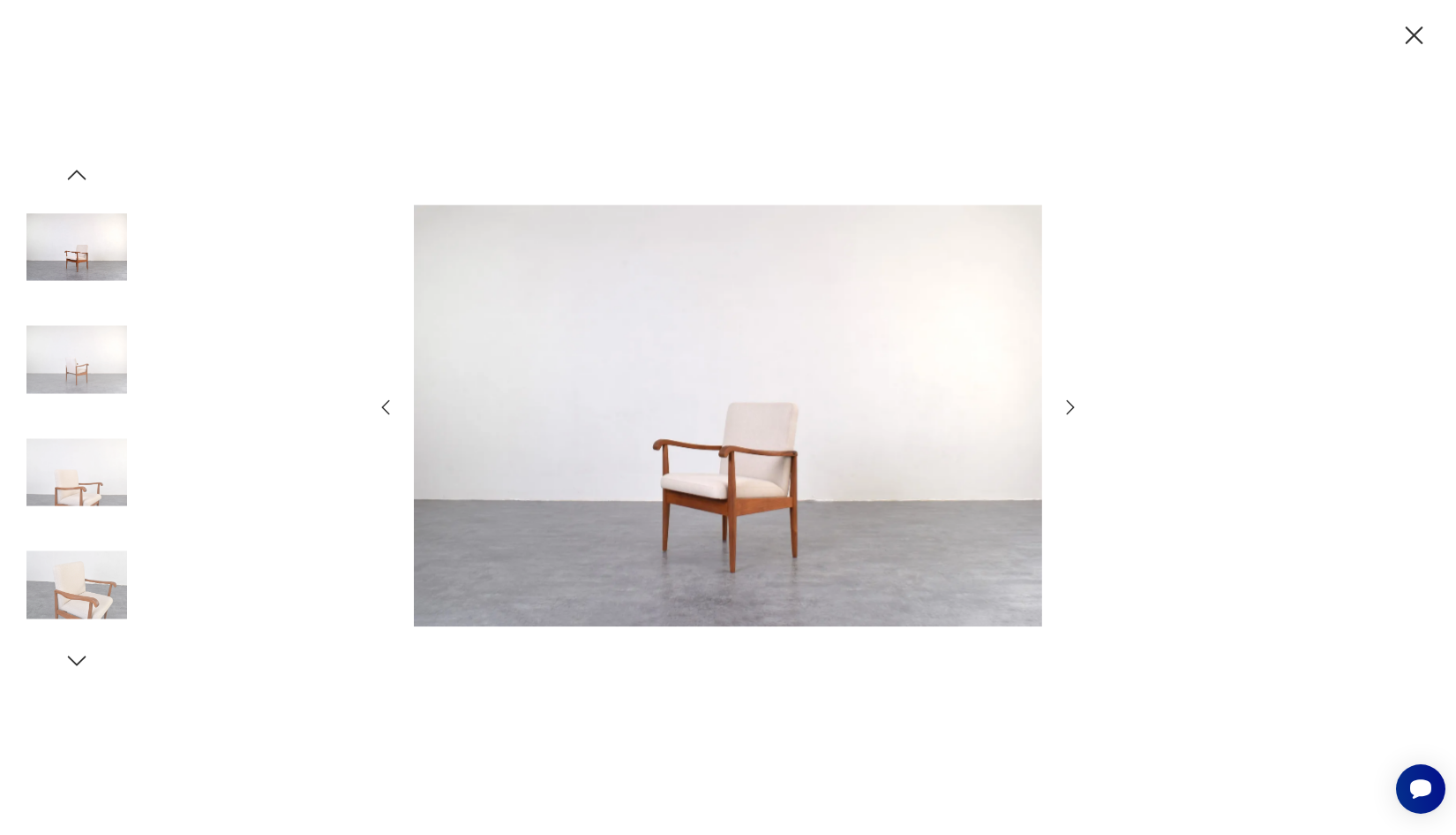
click at [1075, 402] on icon "button" at bounding box center [1071, 408] width 21 height 21
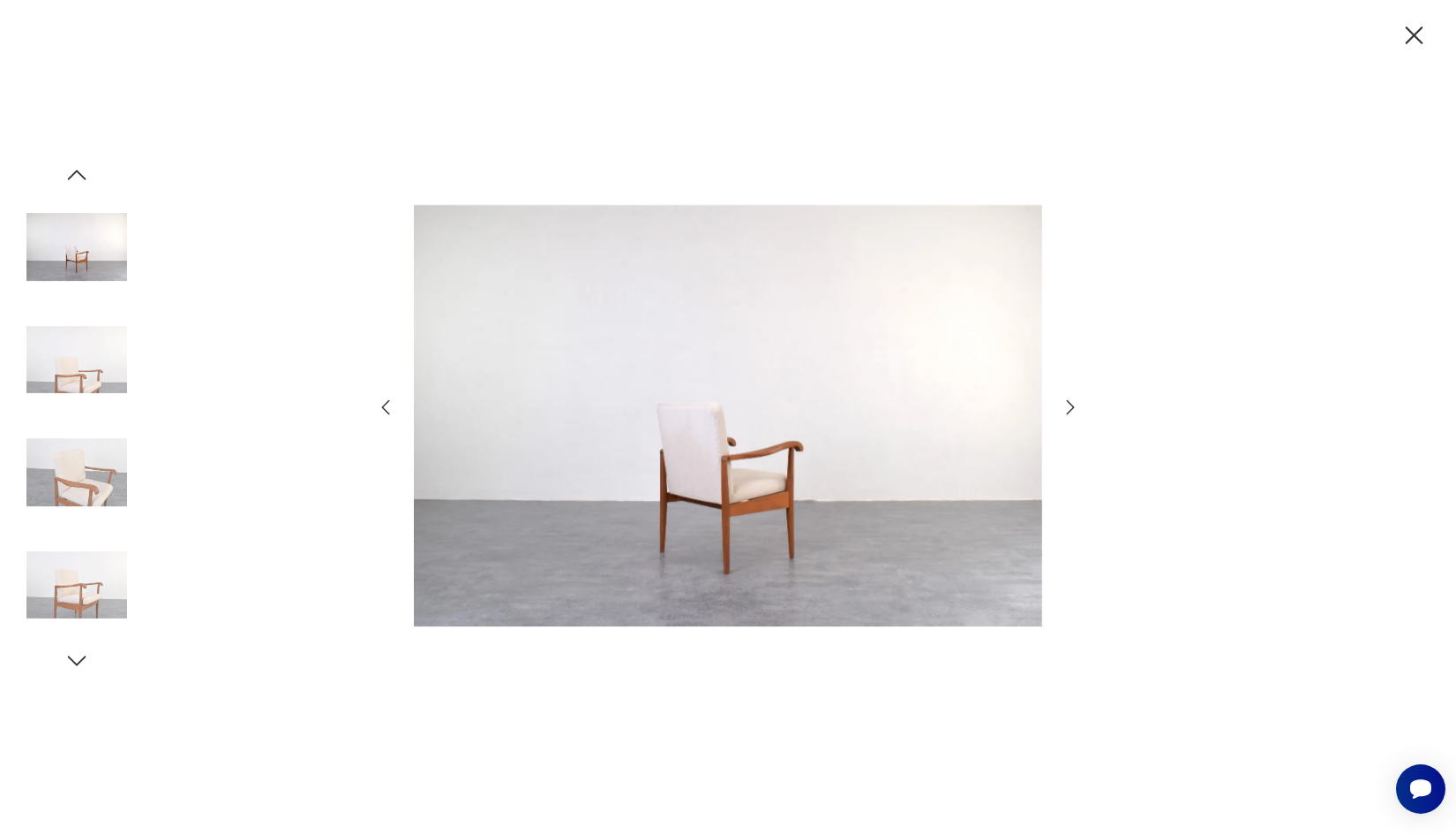
click at [1075, 402] on icon "button" at bounding box center [1071, 408] width 21 height 21
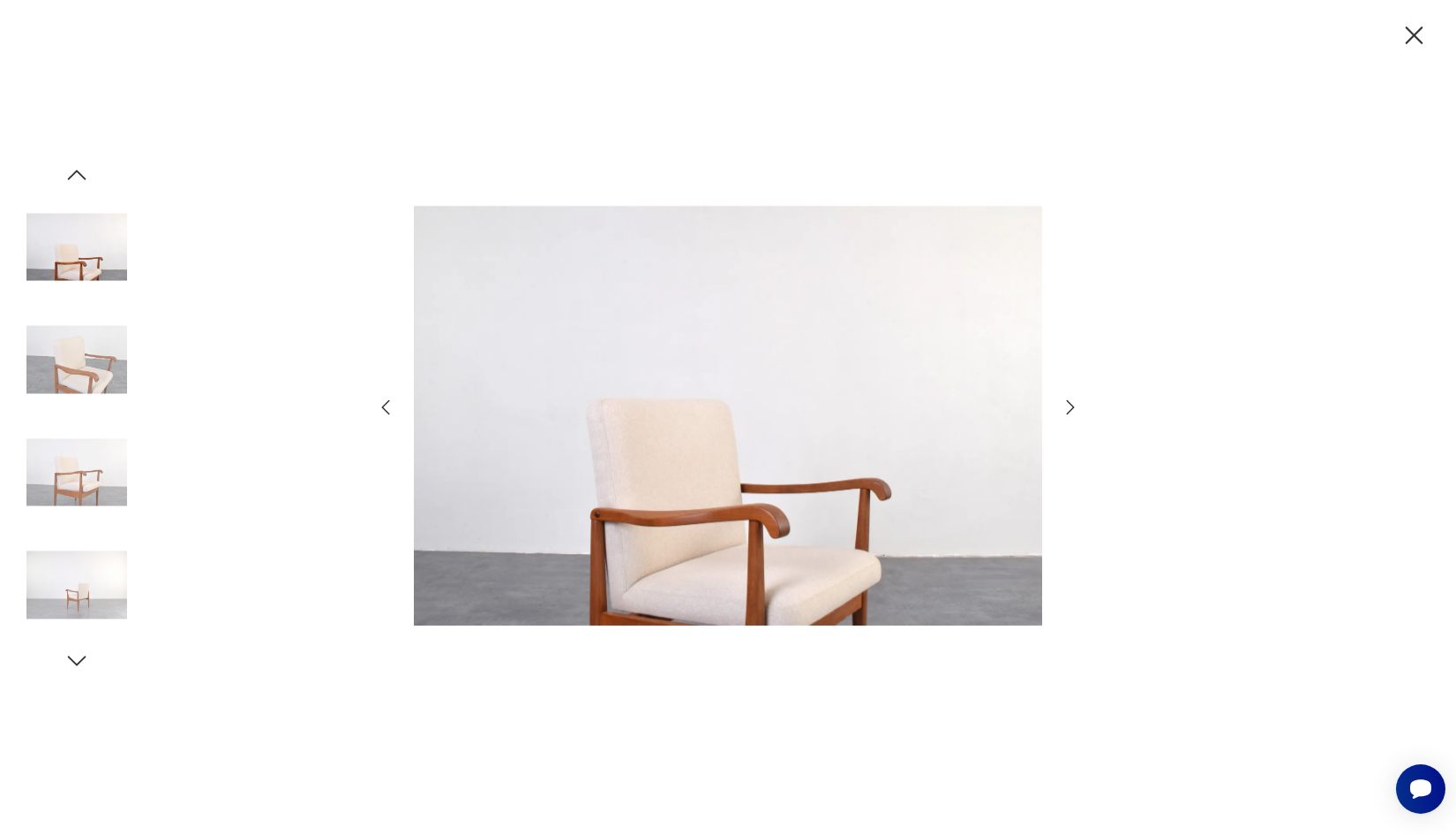
click at [1075, 402] on icon "button" at bounding box center [1071, 408] width 21 height 21
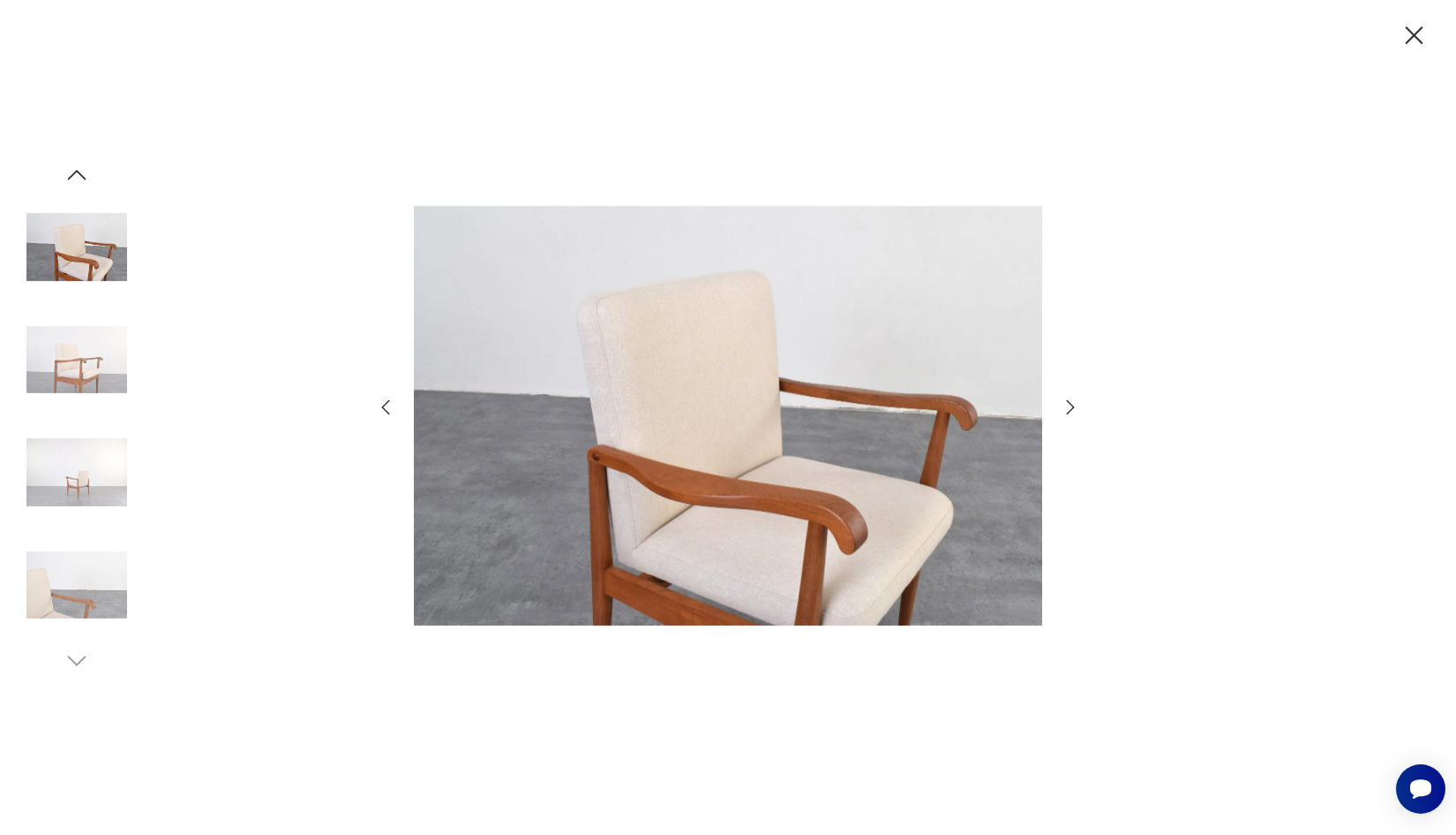
click at [1075, 402] on icon "button" at bounding box center [1071, 408] width 21 height 21
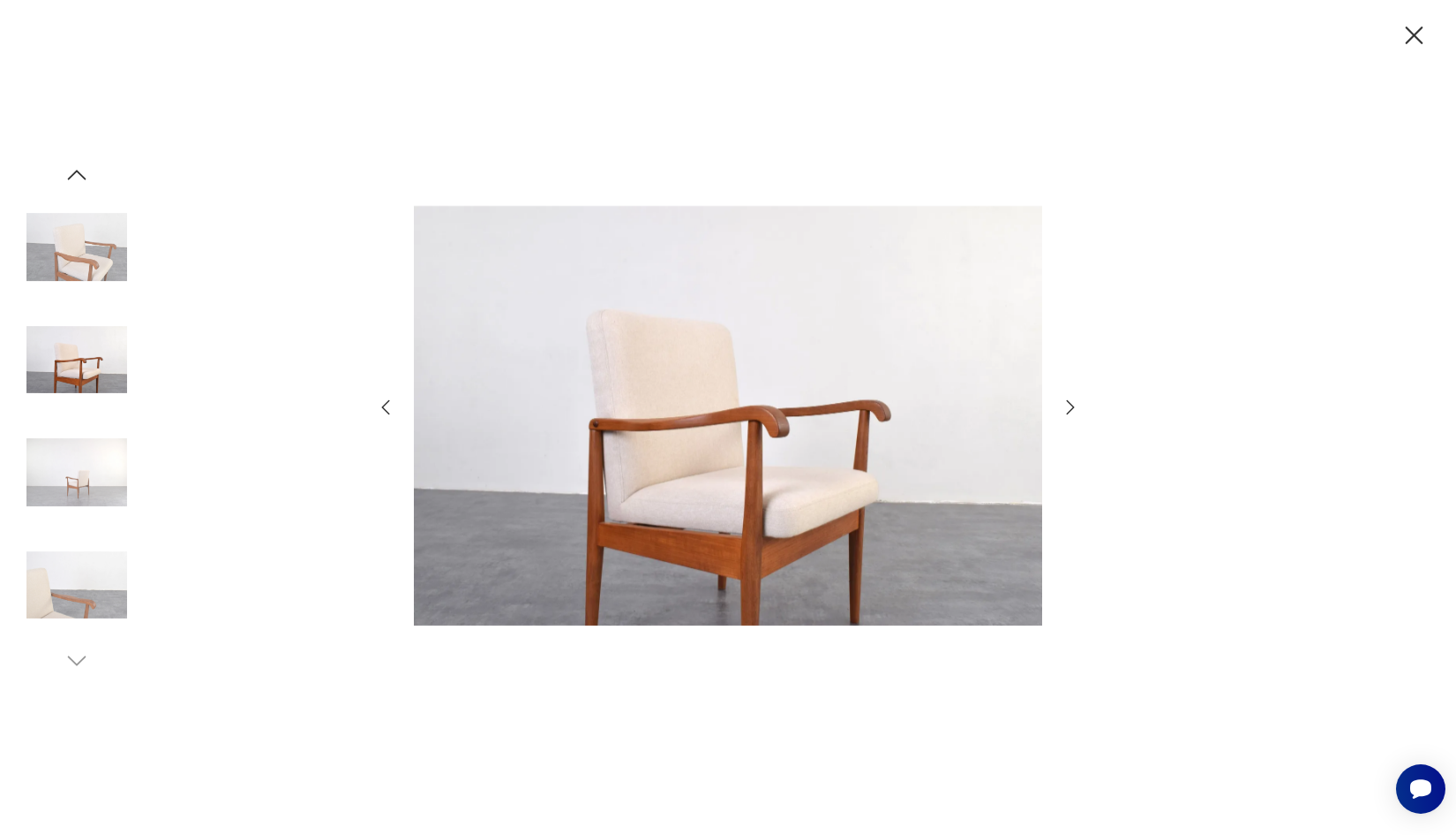
click at [1075, 402] on icon "button" at bounding box center [1071, 408] width 21 height 21
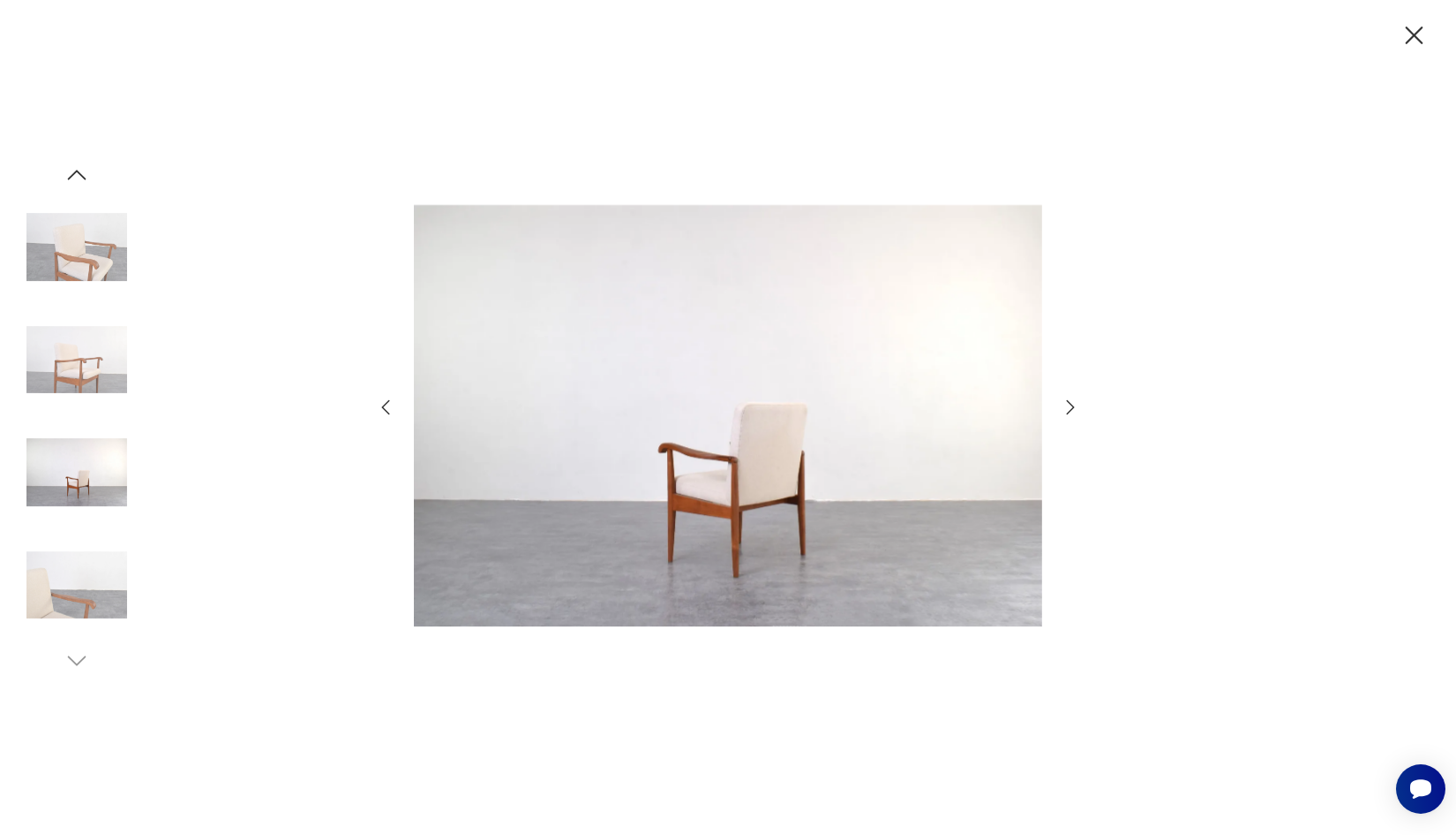
click at [1075, 402] on icon "button" at bounding box center [1071, 408] width 21 height 21
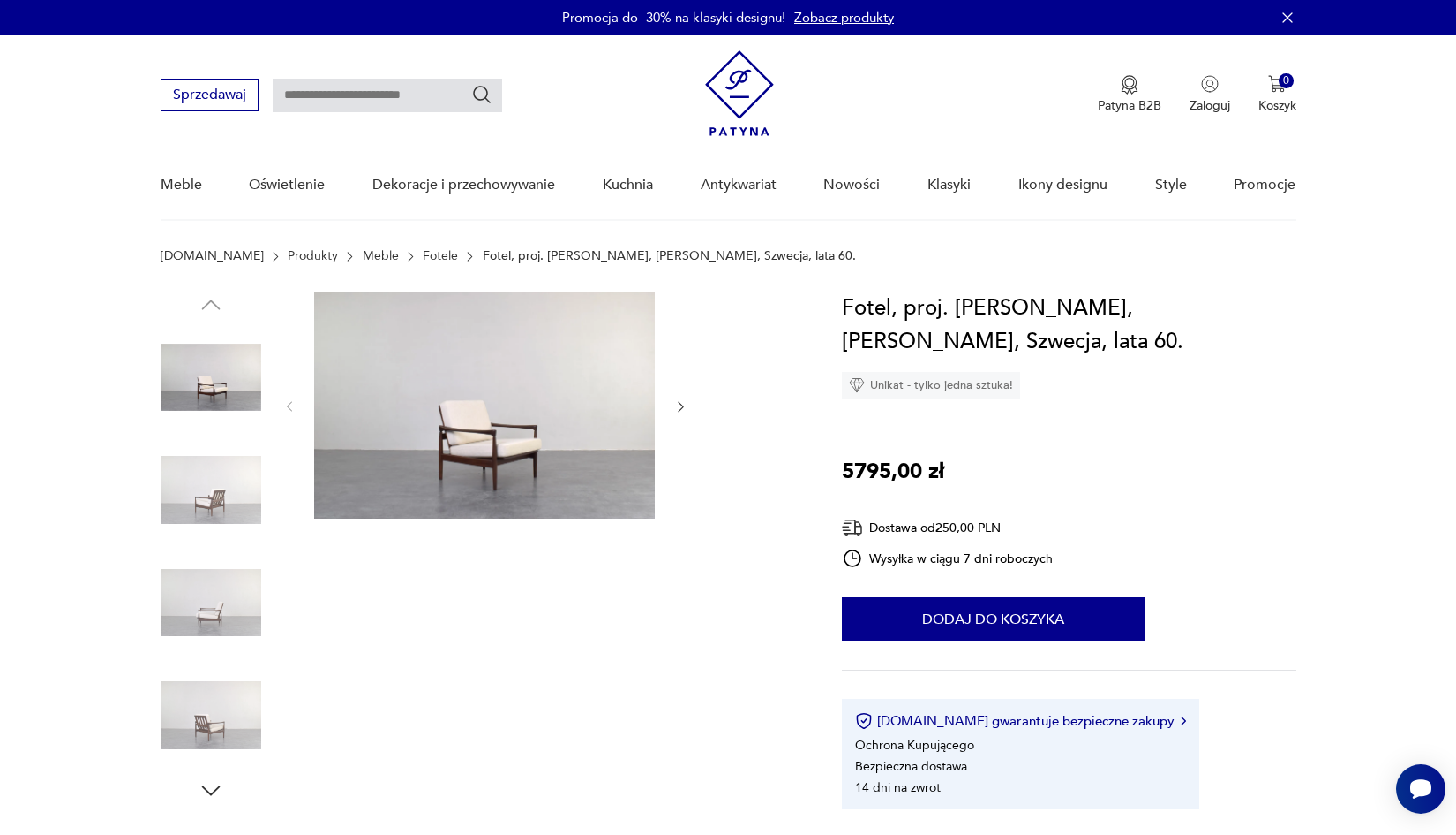
click at [487, 418] on img at bounding box center [484, 404] width 340 height 227
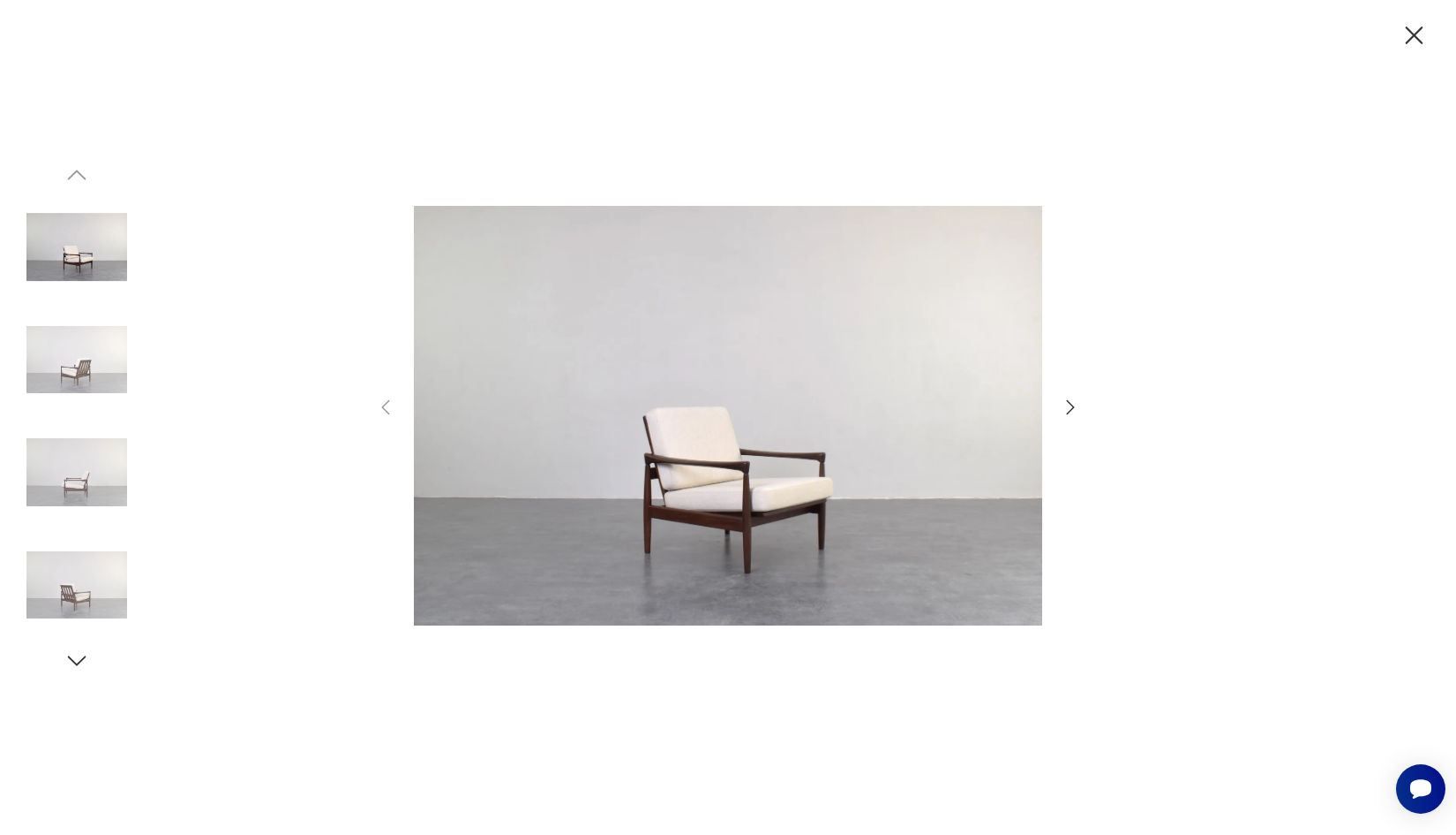
click at [1065, 401] on icon "button" at bounding box center [1071, 408] width 21 height 21
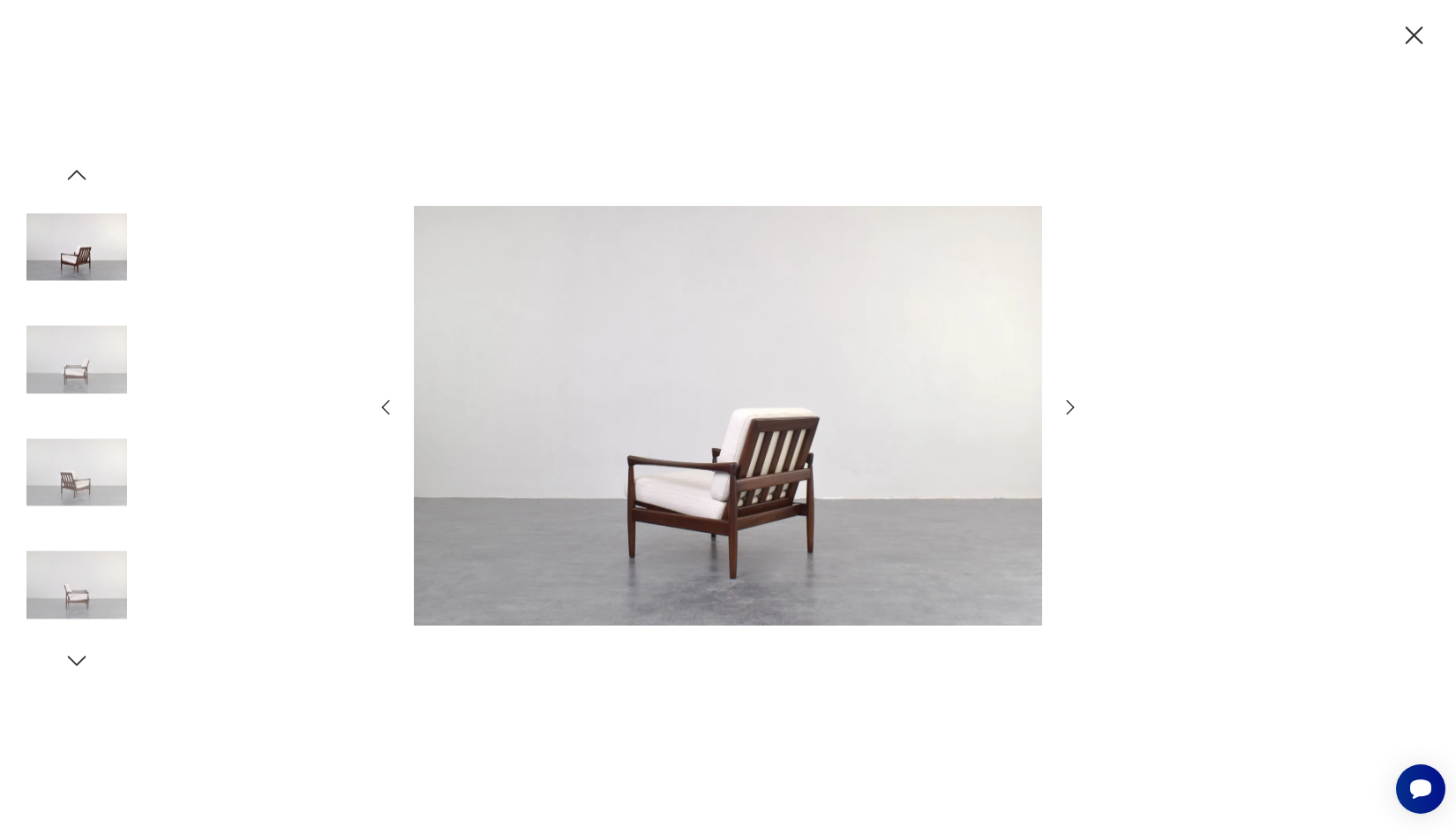
click at [1065, 401] on icon "button" at bounding box center [1071, 408] width 21 height 21
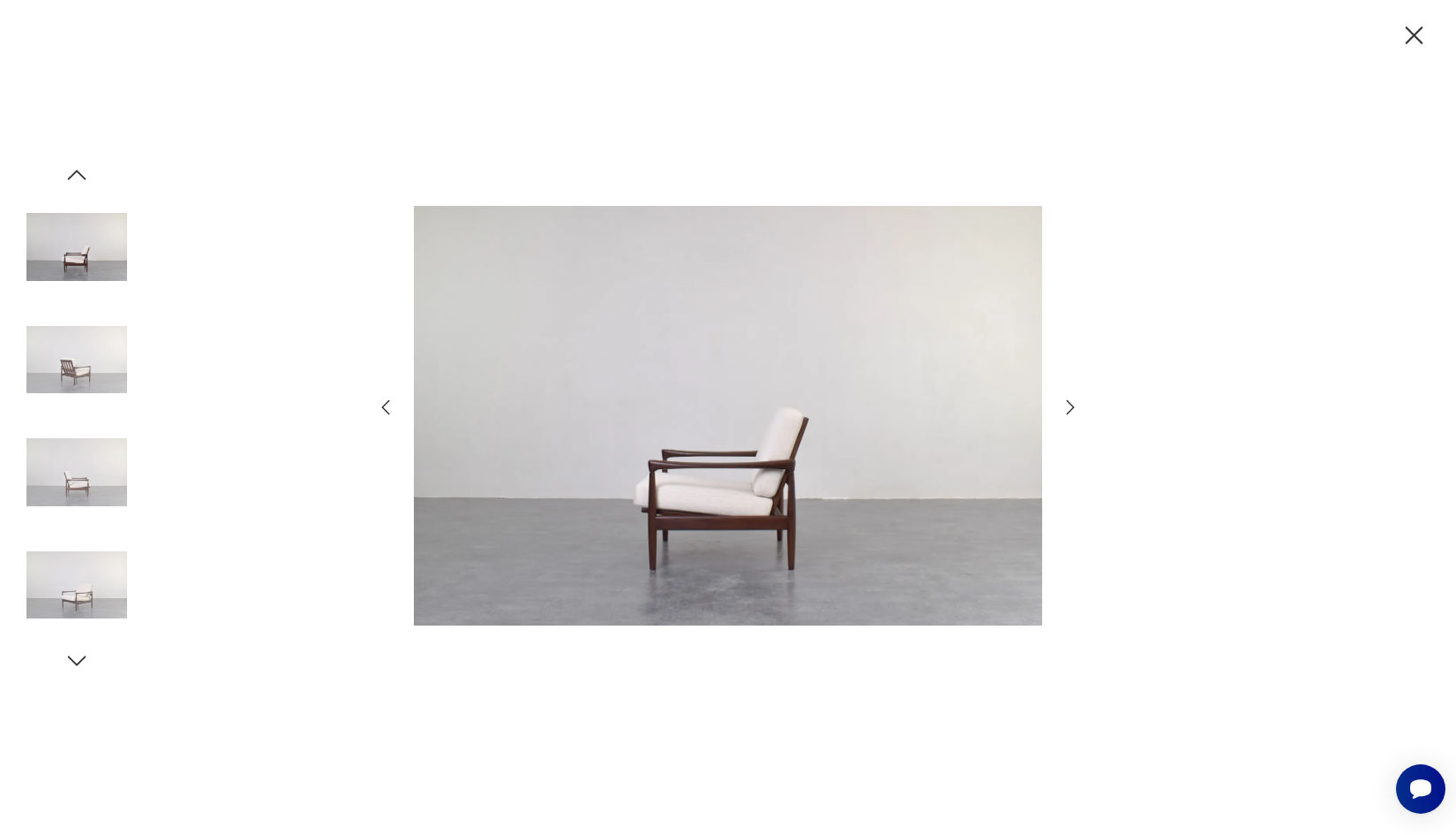
click at [1065, 401] on icon "button" at bounding box center [1071, 408] width 21 height 21
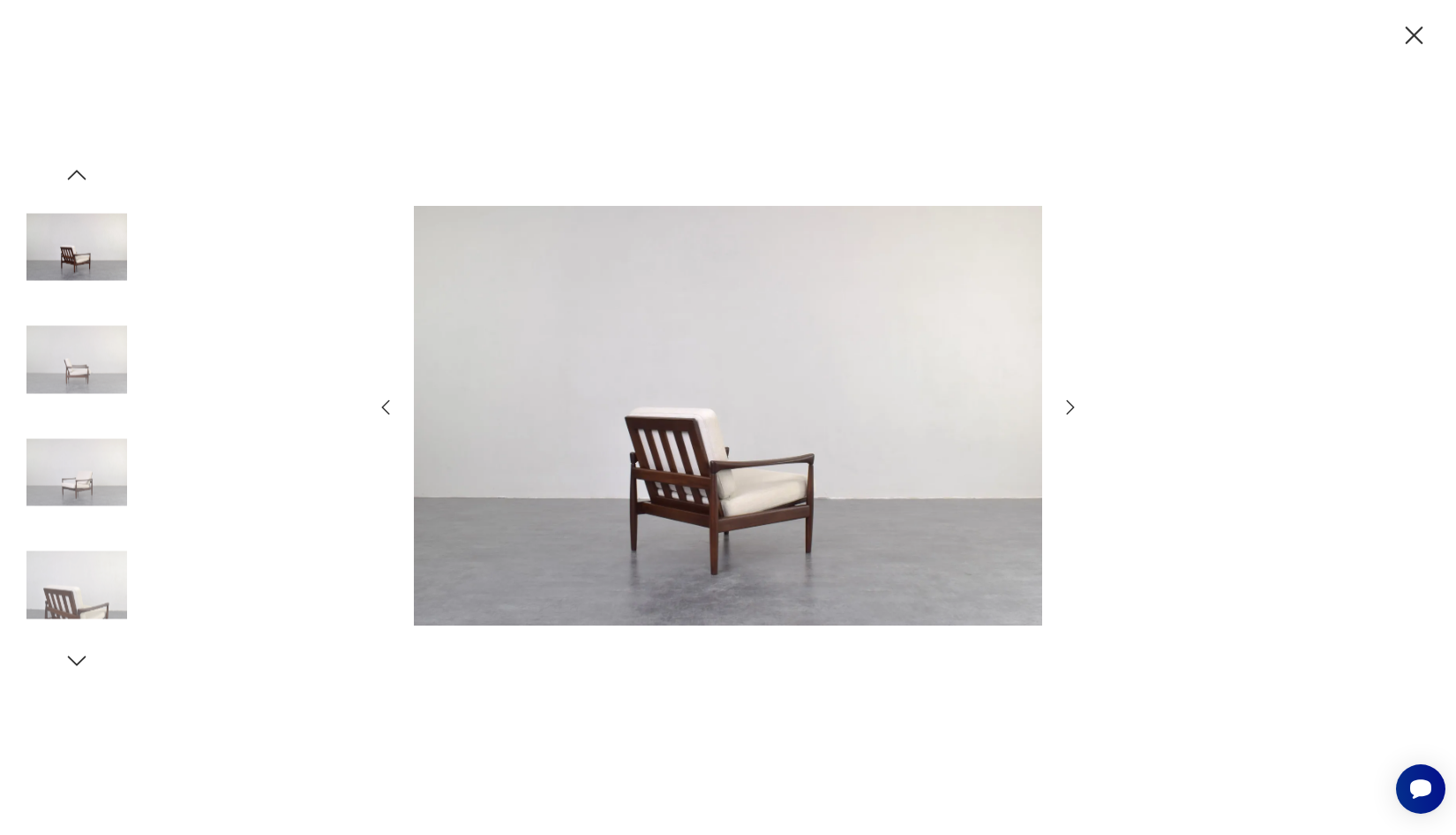
click at [1065, 401] on icon "button" at bounding box center [1071, 408] width 21 height 21
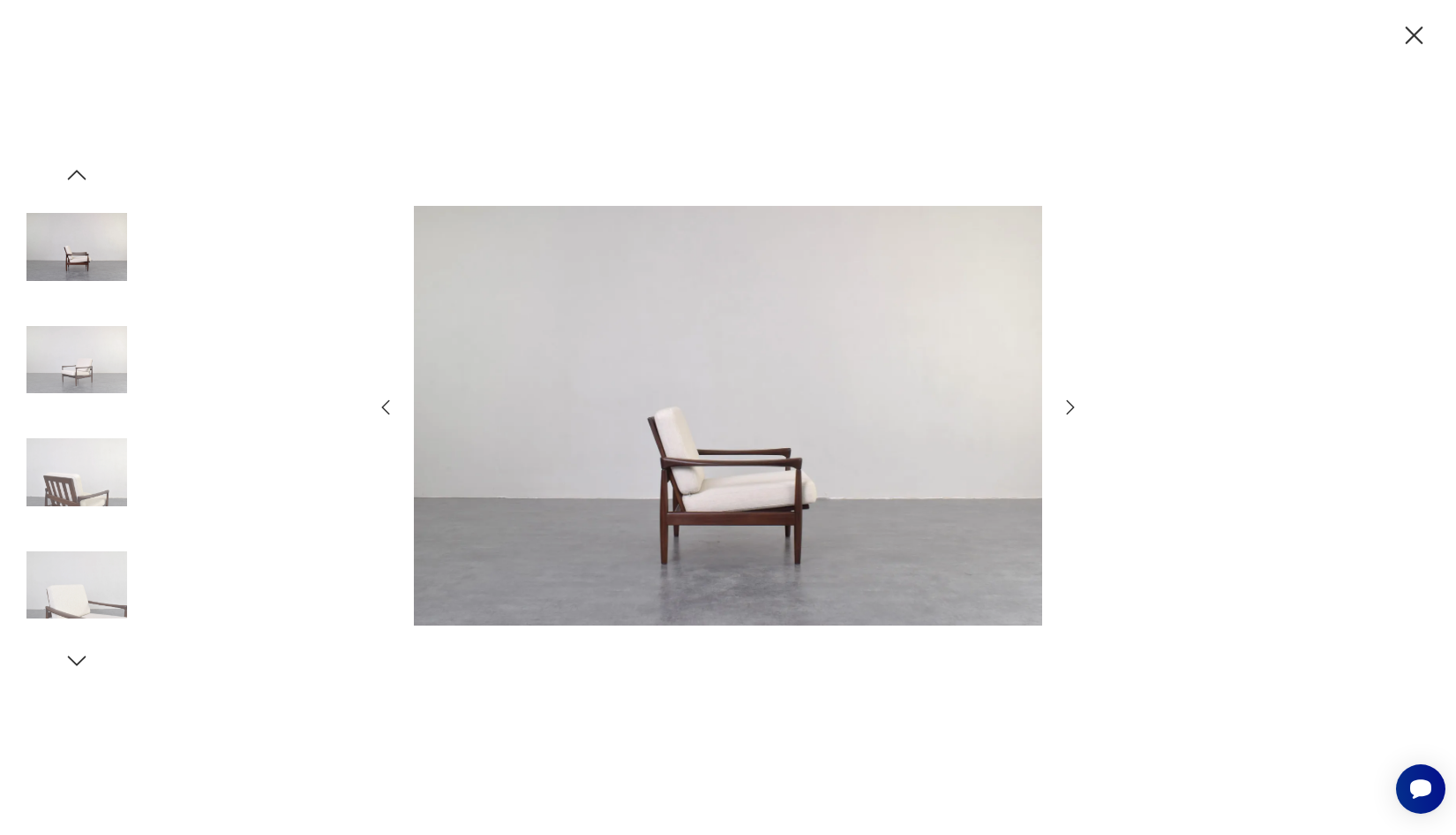
click at [1065, 401] on icon "button" at bounding box center [1071, 408] width 21 height 21
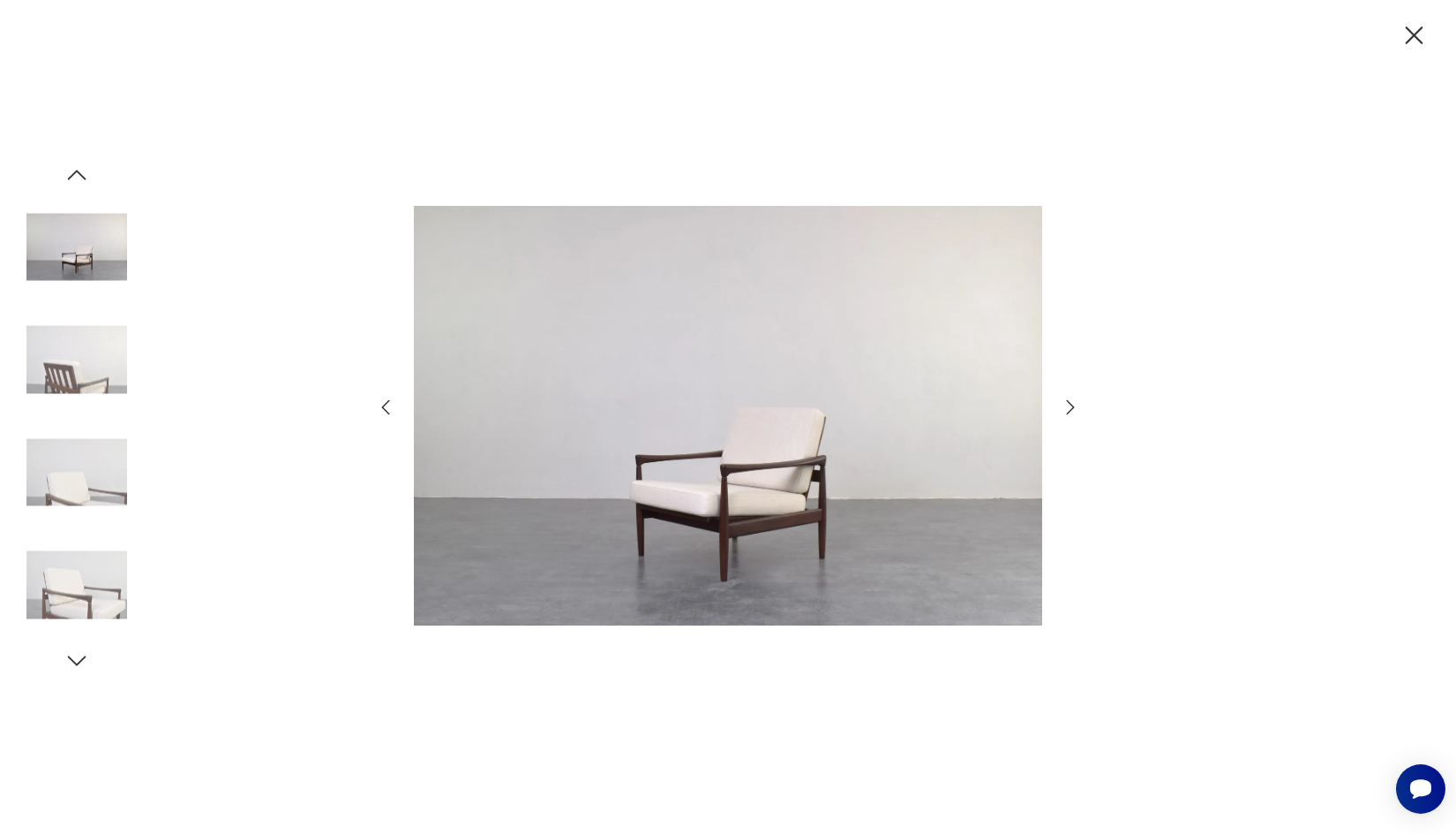
click at [1065, 401] on icon "button" at bounding box center [1071, 408] width 21 height 21
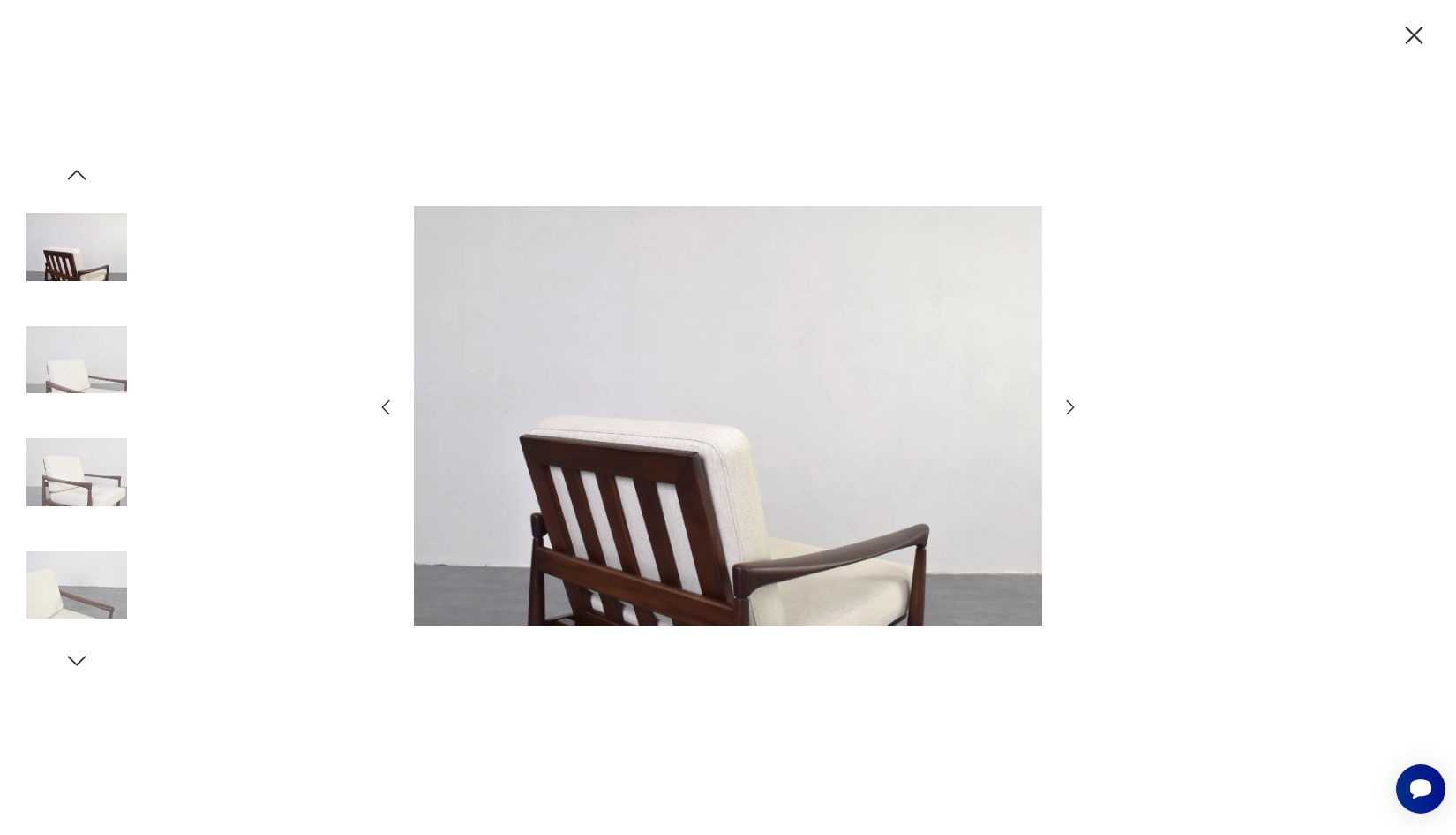
click at [1065, 401] on icon "button" at bounding box center [1071, 408] width 21 height 21
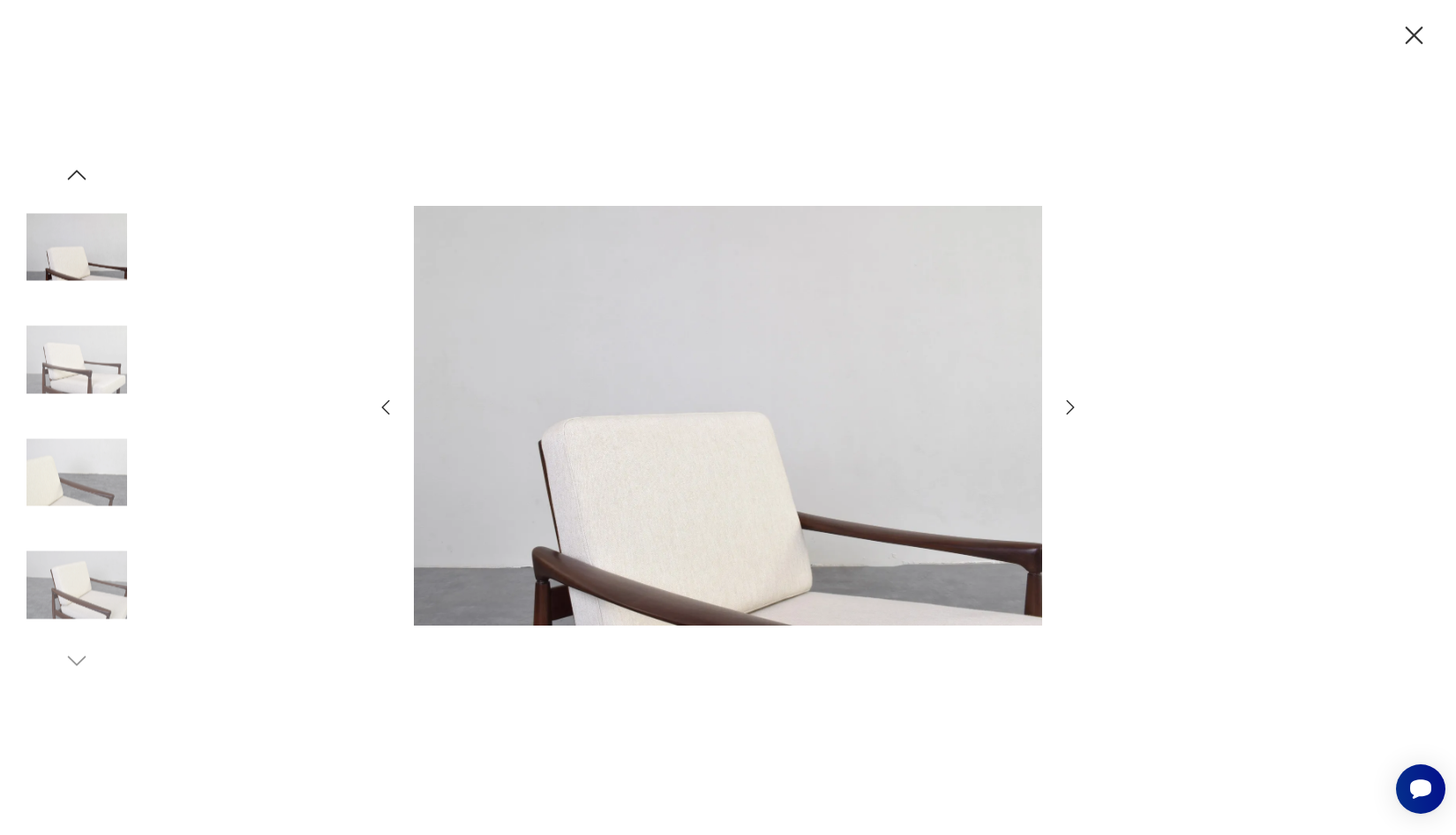
click at [1065, 401] on icon "button" at bounding box center [1071, 408] width 21 height 21
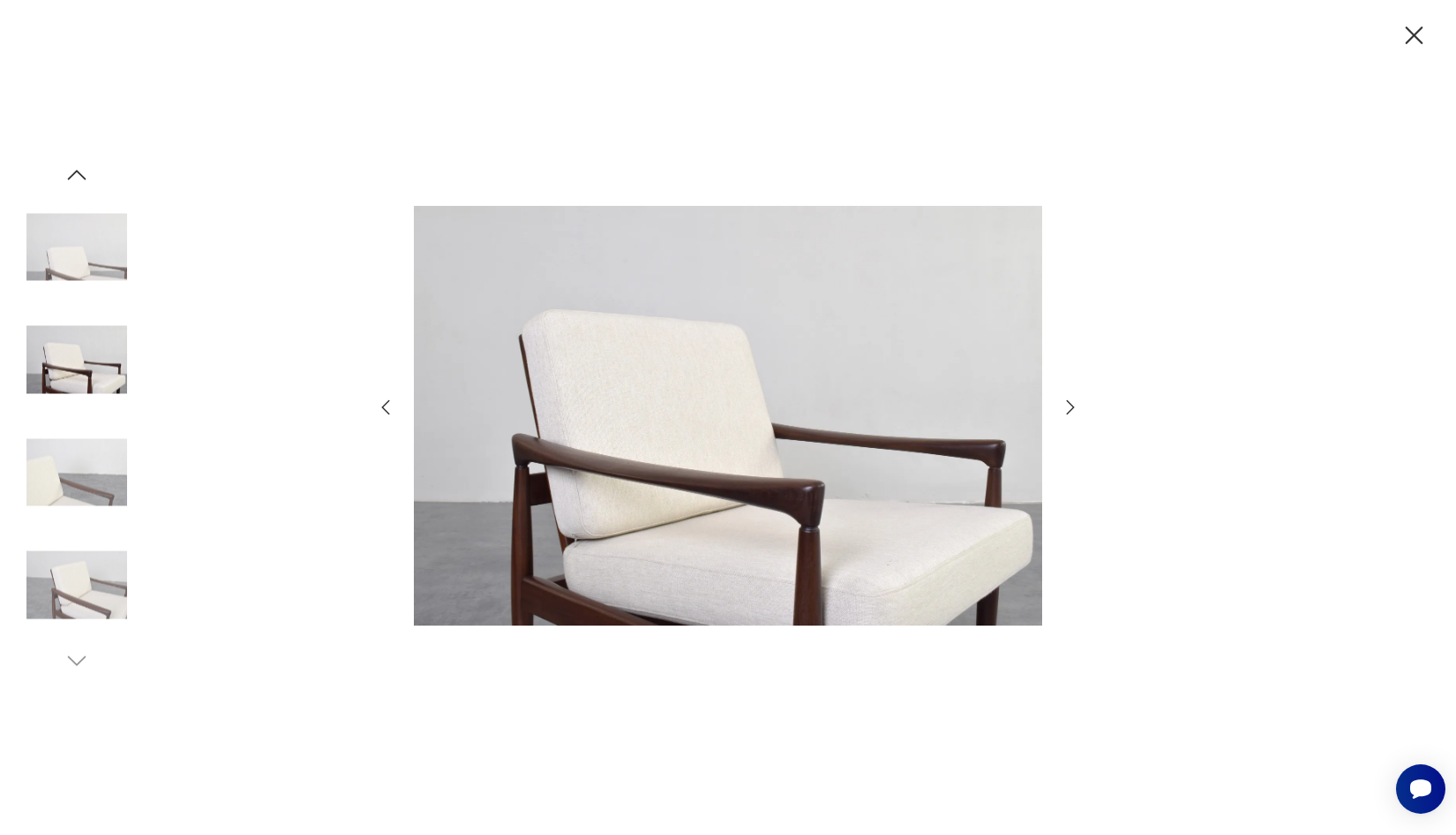
click at [1065, 401] on icon "button" at bounding box center [1071, 408] width 21 height 21
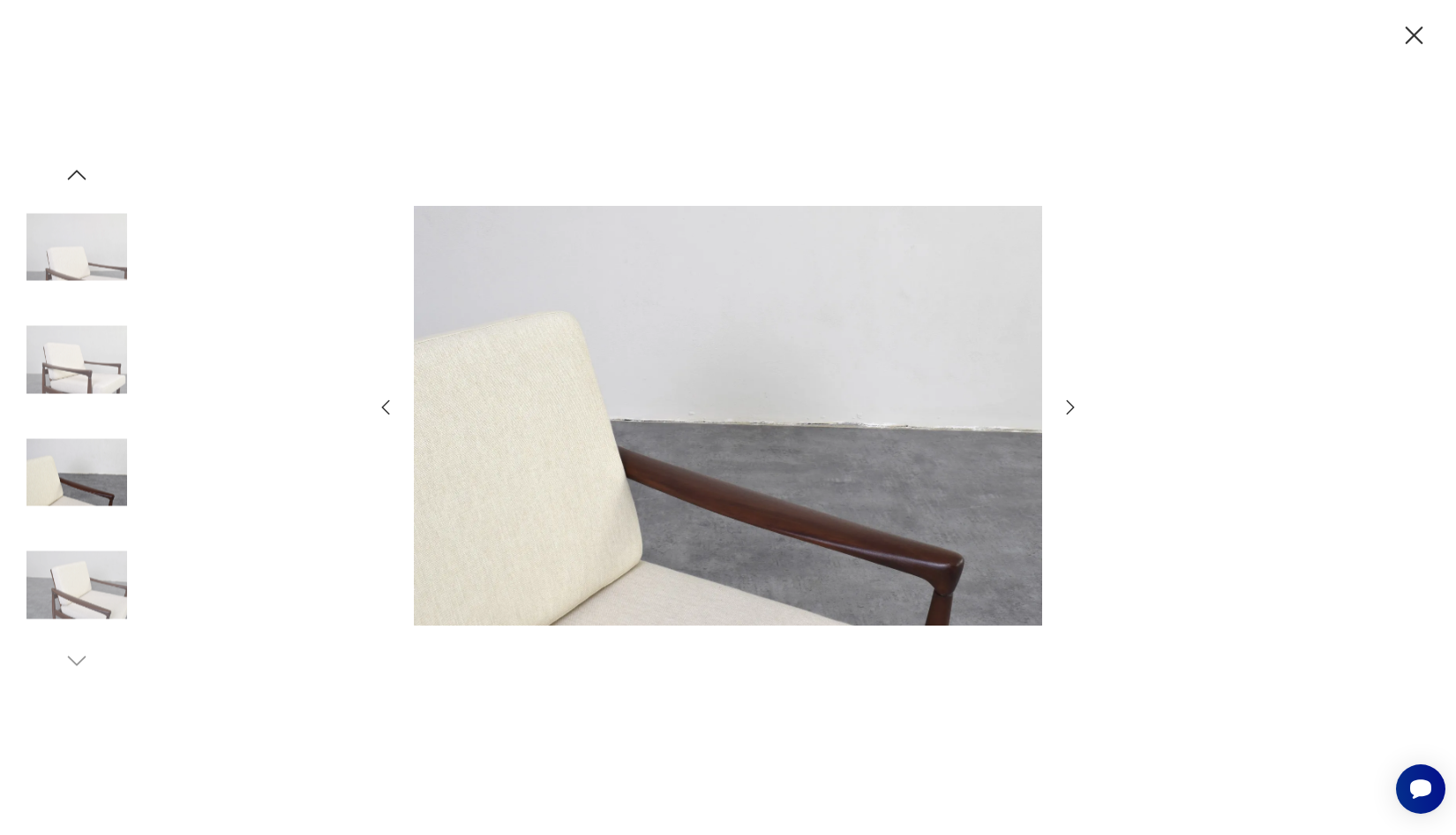
click at [1065, 401] on icon "button" at bounding box center [1071, 408] width 21 height 21
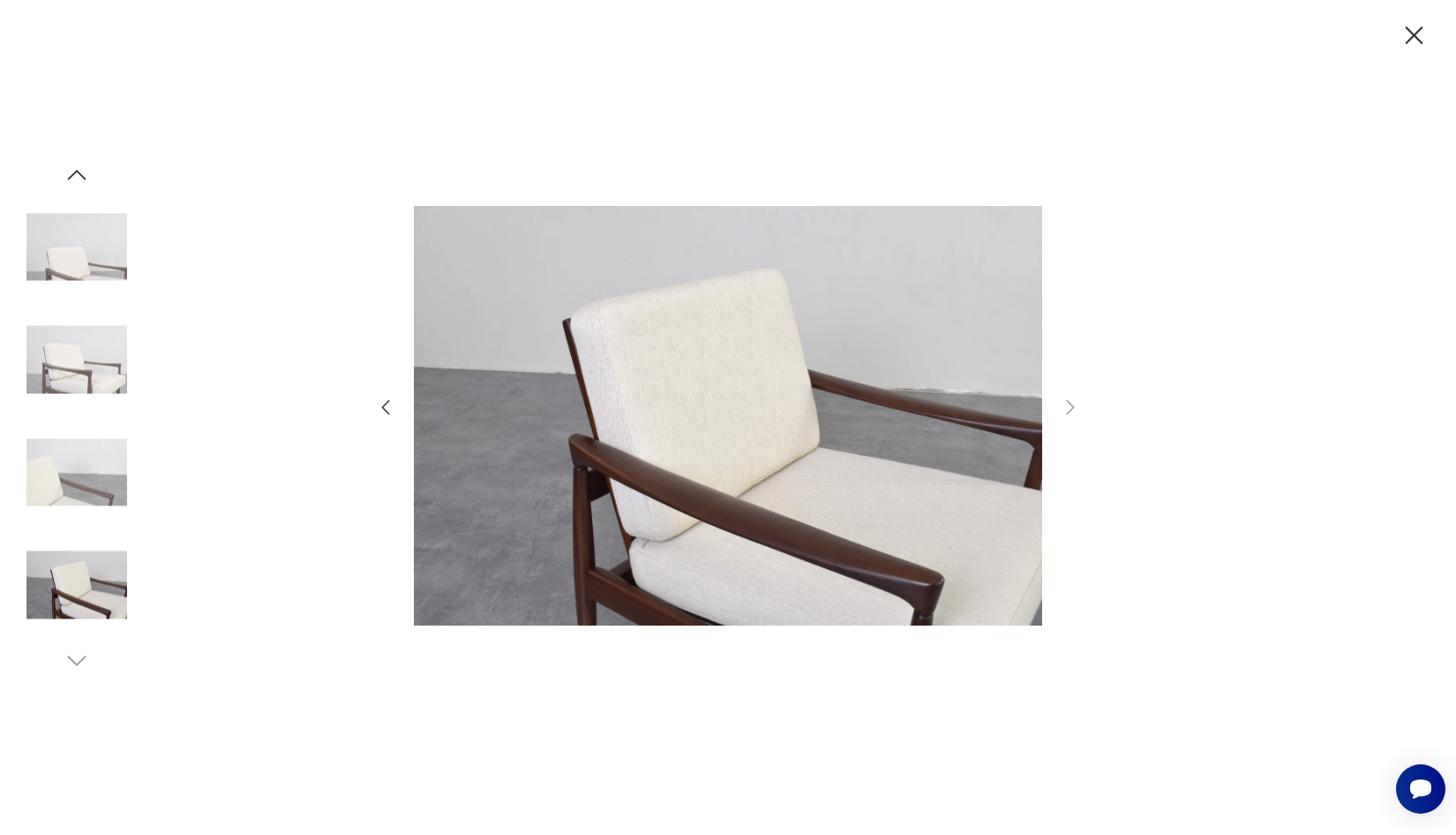
click at [1420, 40] on icon "button" at bounding box center [1415, 36] width 31 height 31
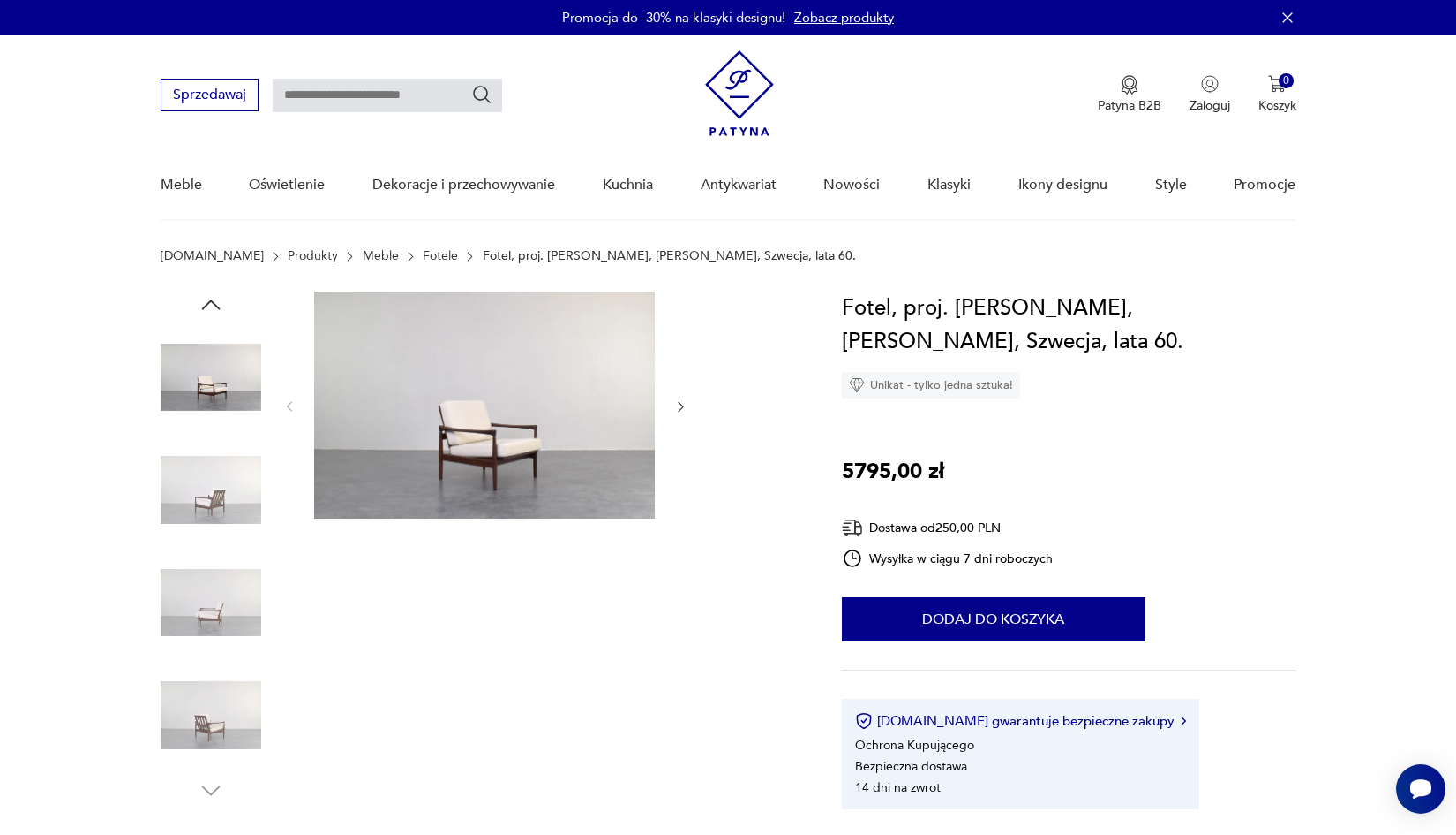
click at [223, 492] on img at bounding box center [210, 490] width 100 height 100
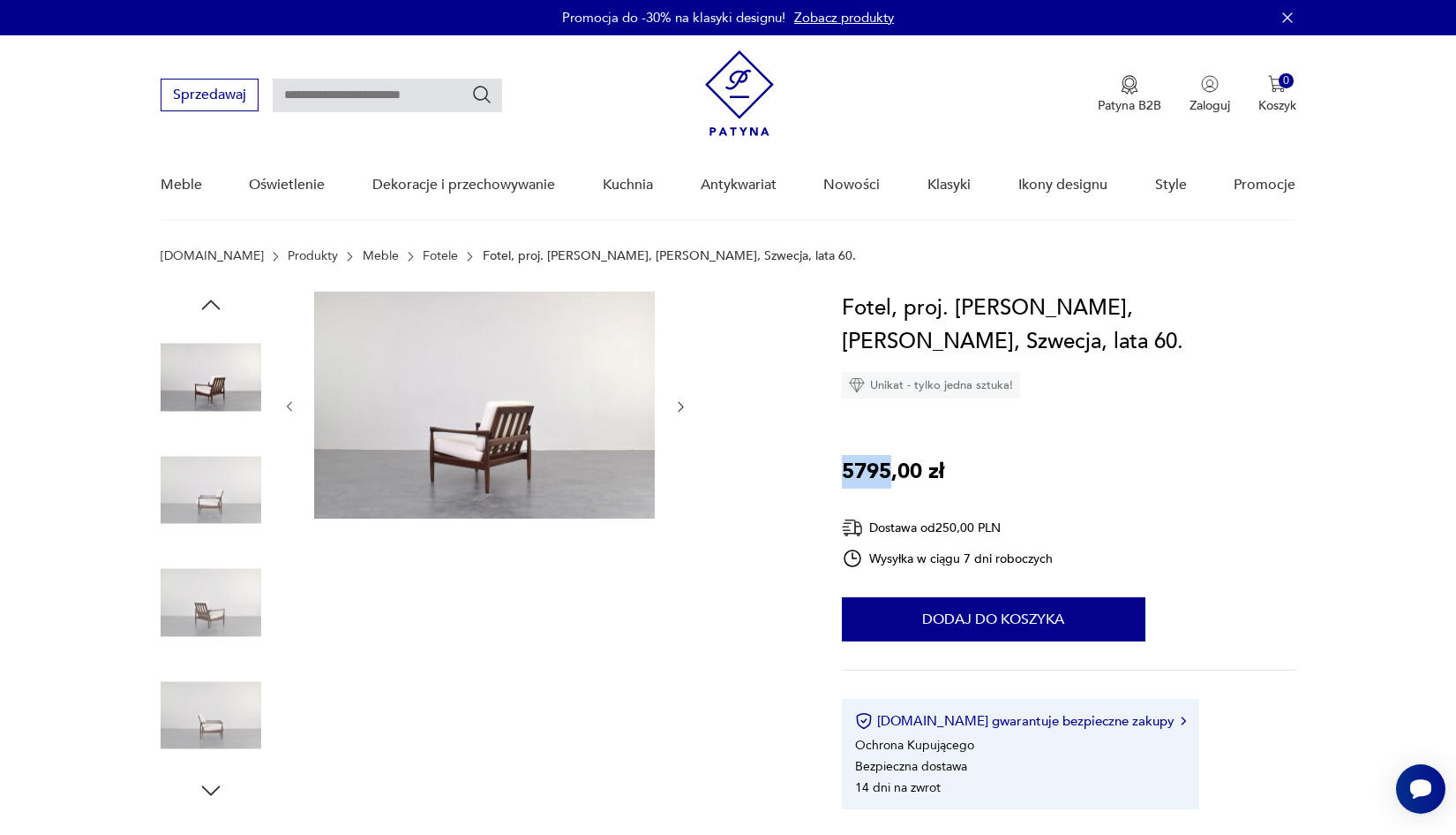
drag, startPoint x: 837, startPoint y: 426, endPoint x: 906, endPoint y: 427, distance: 69.0
click at [490, 431] on img at bounding box center [484, 404] width 340 height 227
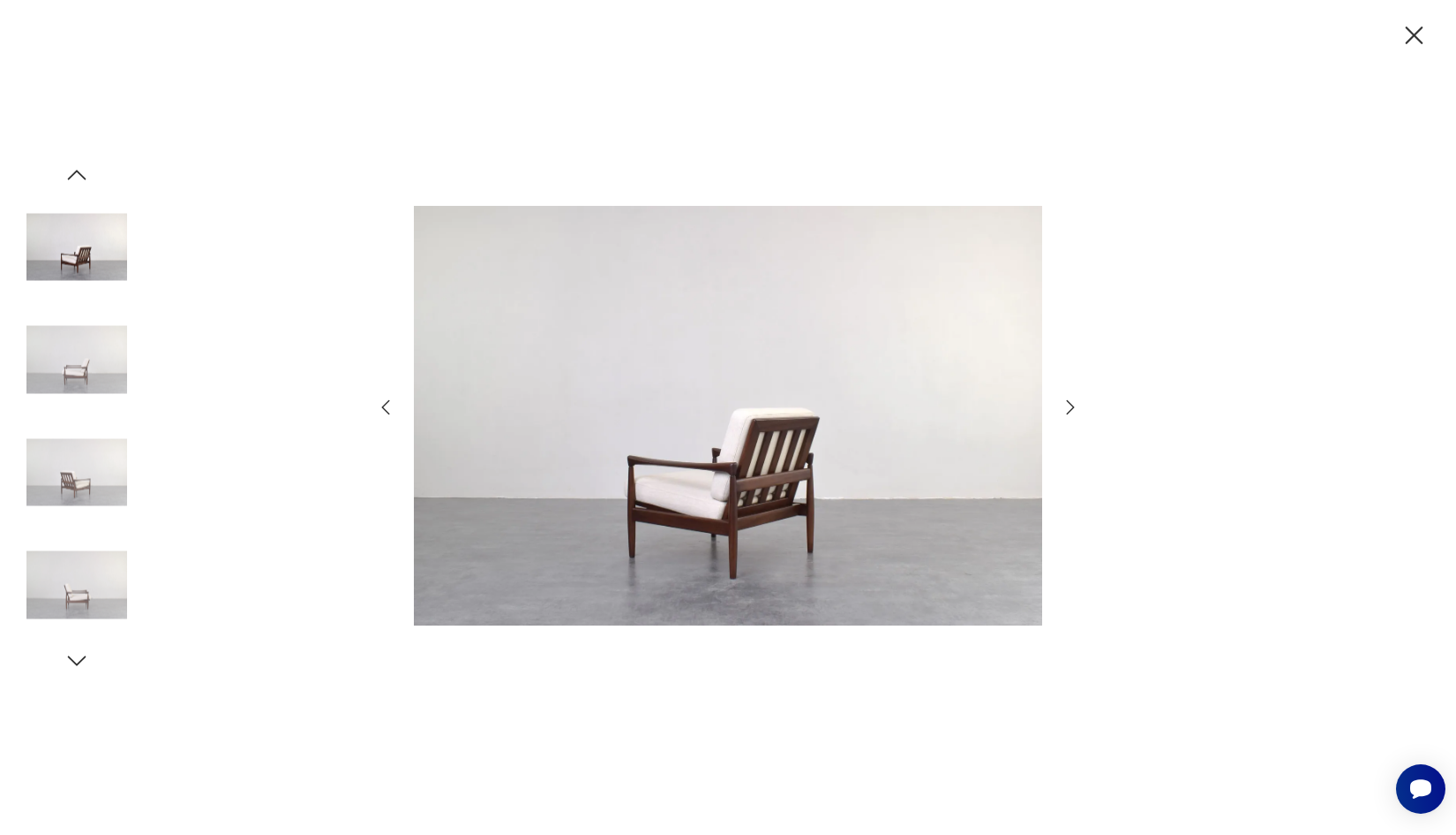
click at [1052, 405] on div at bounding box center [728, 418] width 706 height 672
click at [1082, 413] on div at bounding box center [728, 418] width 1456 height 835
click at [1069, 408] on icon "button" at bounding box center [1071, 408] width 21 height 21
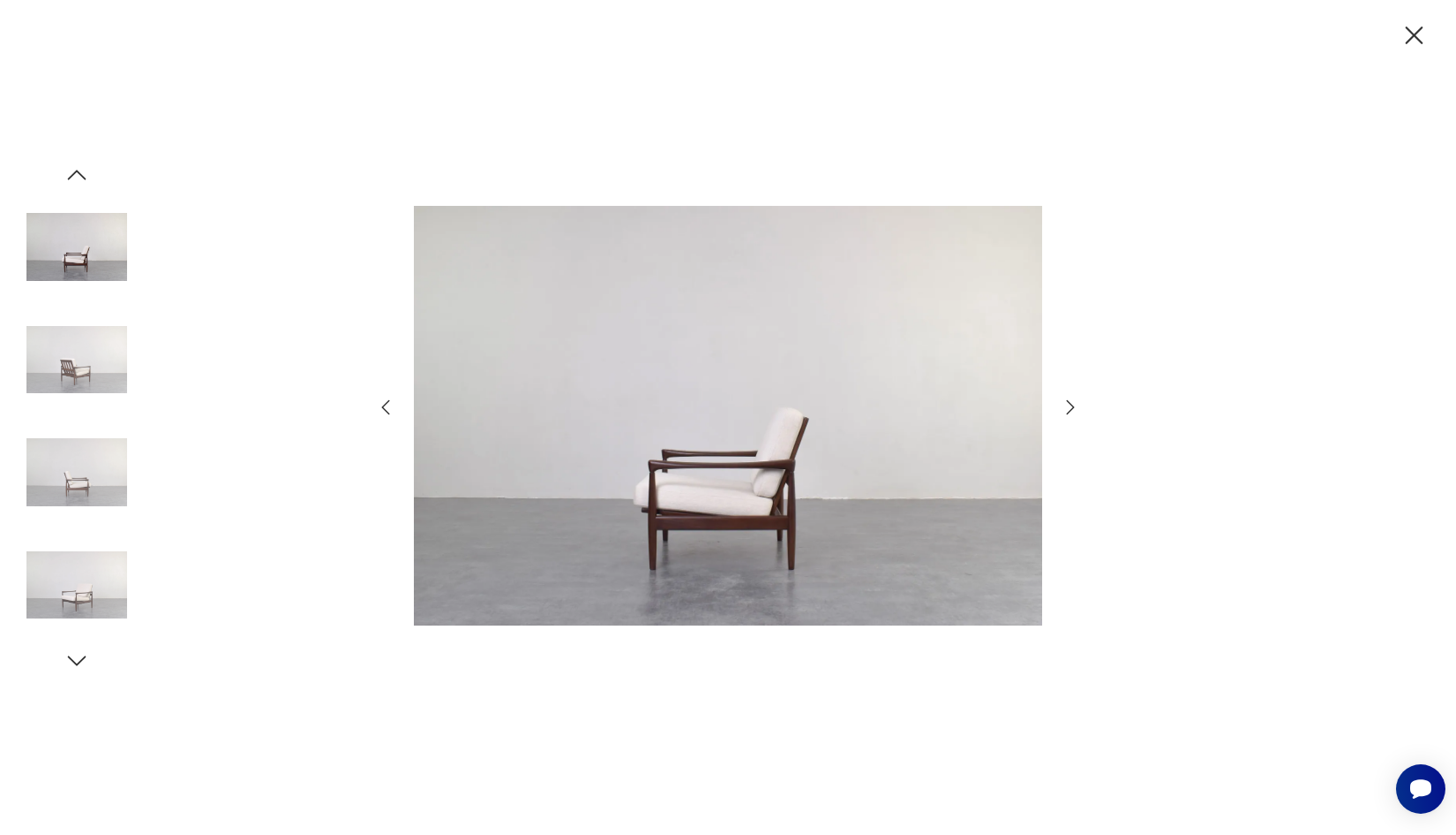
click at [1069, 408] on icon "button" at bounding box center [1071, 408] width 21 height 21
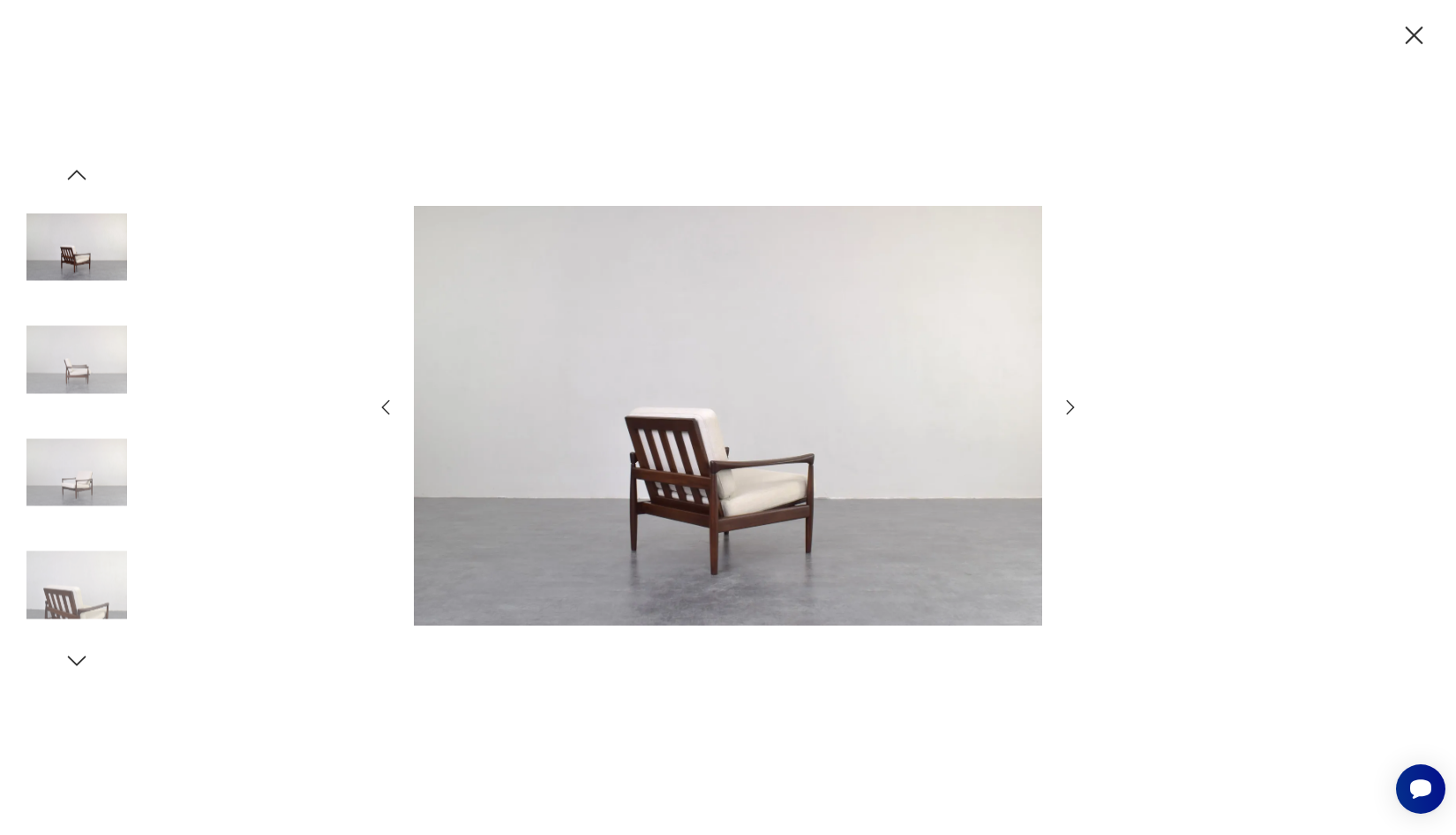
click at [1069, 408] on icon "button" at bounding box center [1071, 408] width 21 height 21
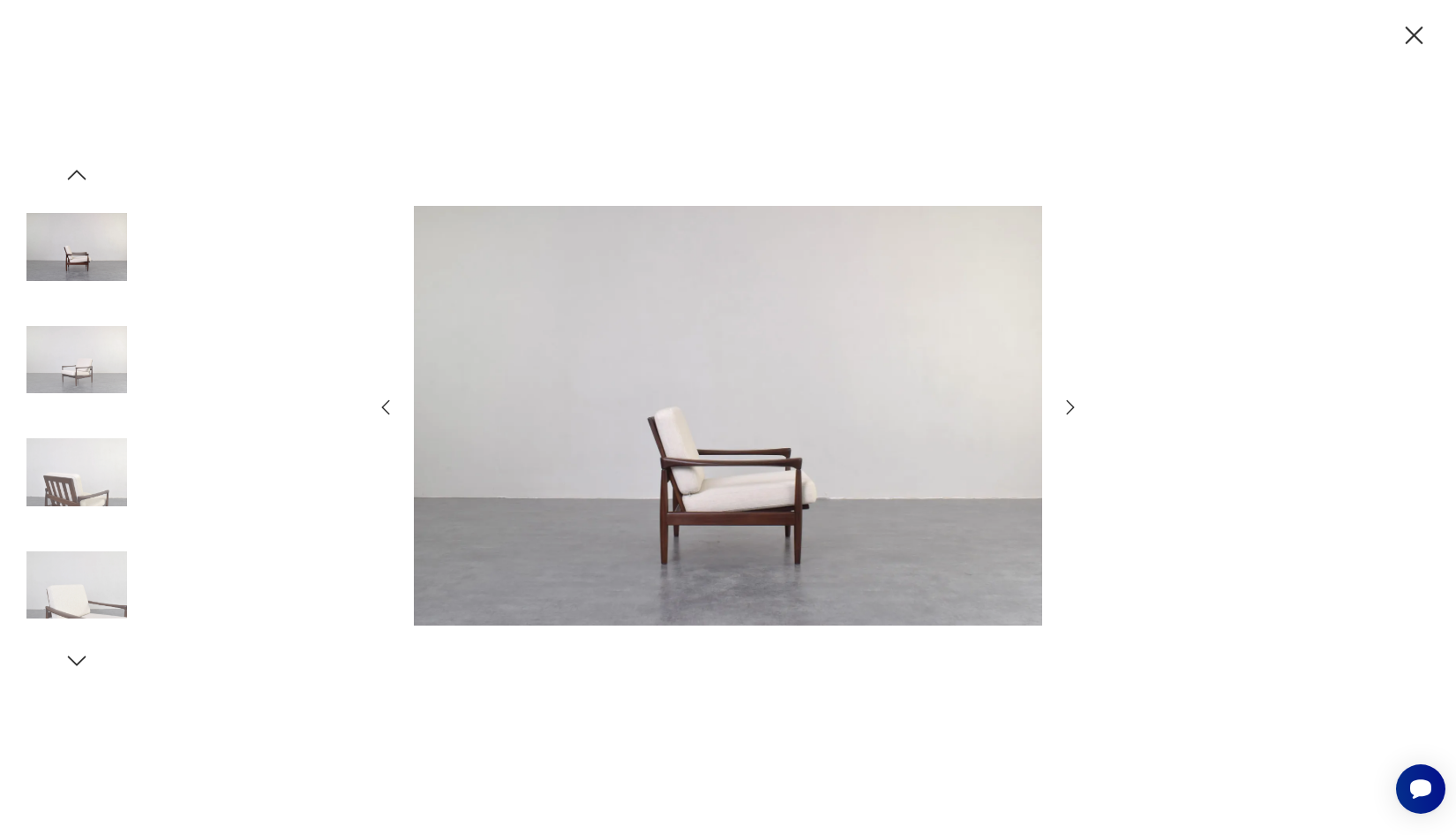
click at [1069, 408] on icon "button" at bounding box center [1071, 408] width 21 height 21
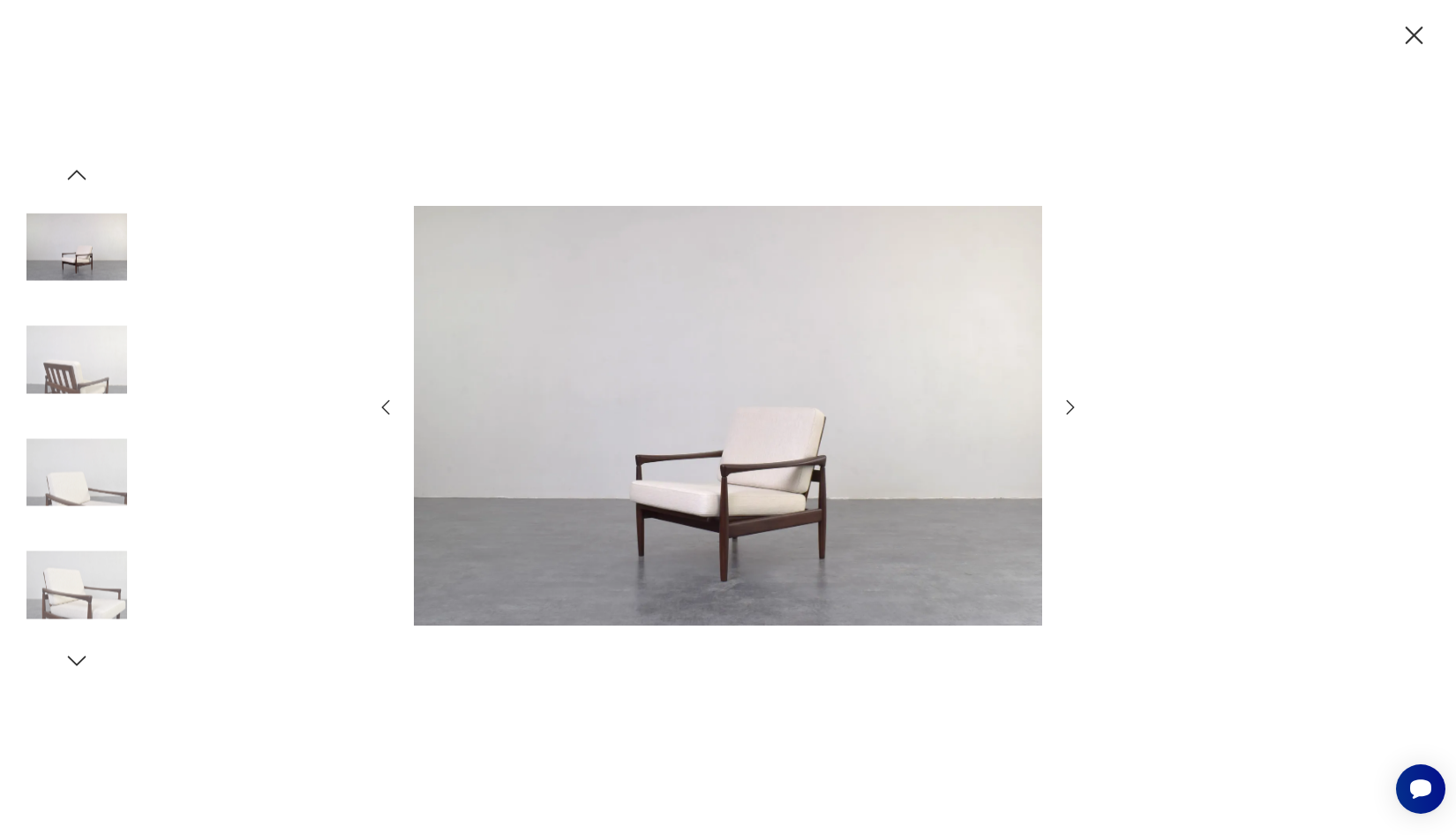
click at [1069, 408] on icon "button" at bounding box center [1071, 408] width 21 height 21
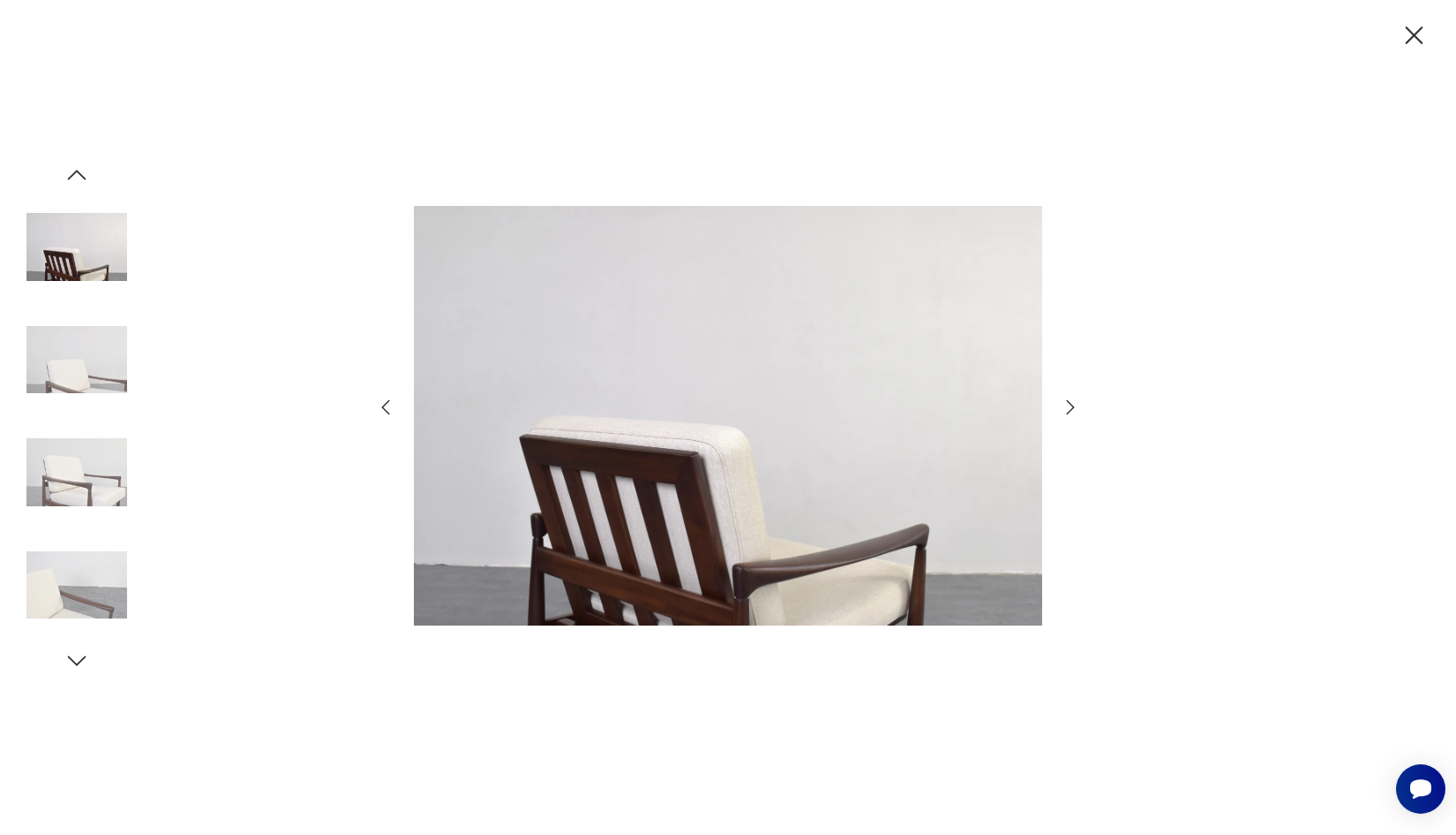
click at [1417, 33] on icon "button" at bounding box center [1415, 35] width 18 height 18
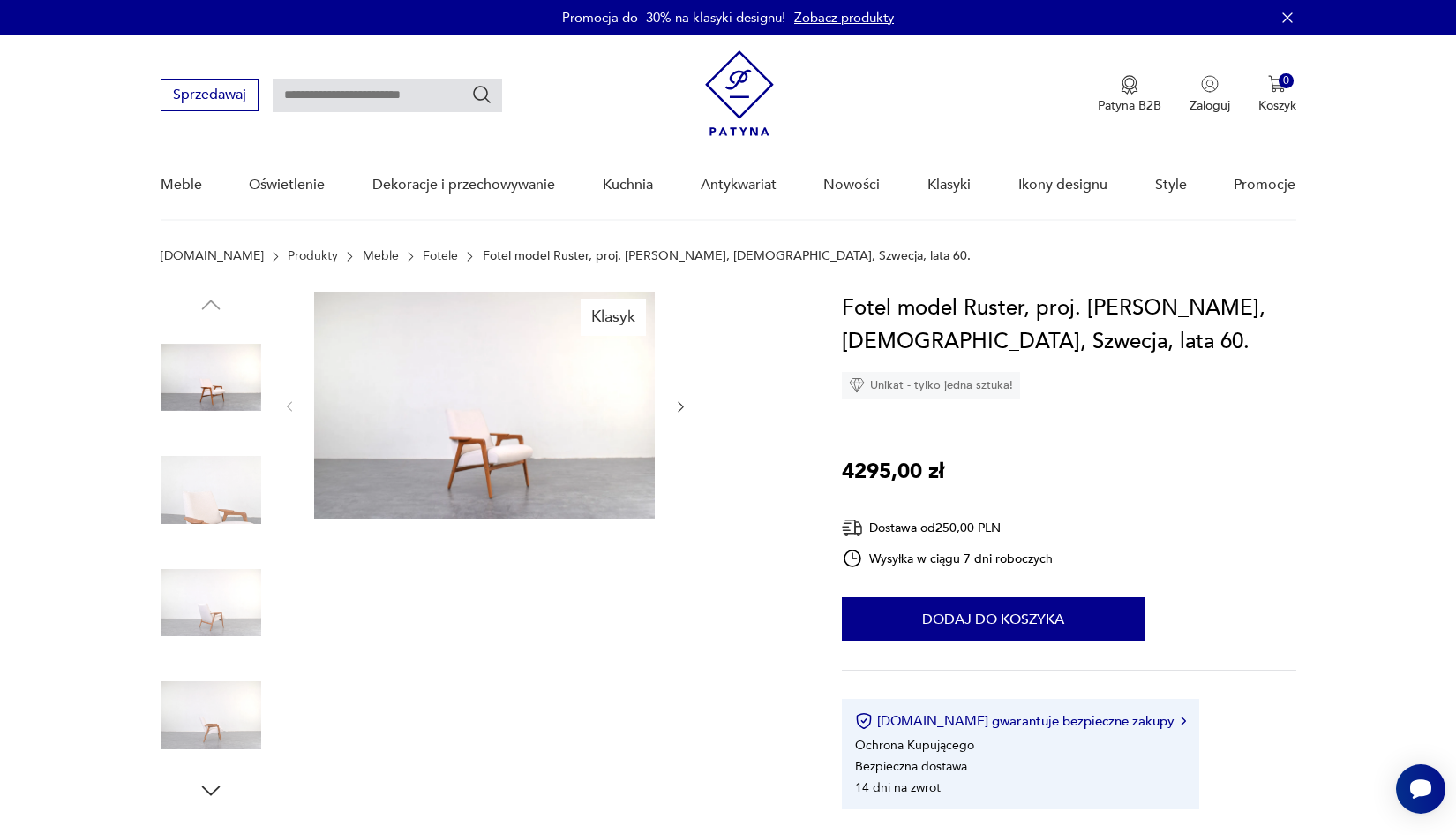
click at [489, 435] on img at bounding box center [484, 404] width 340 height 227
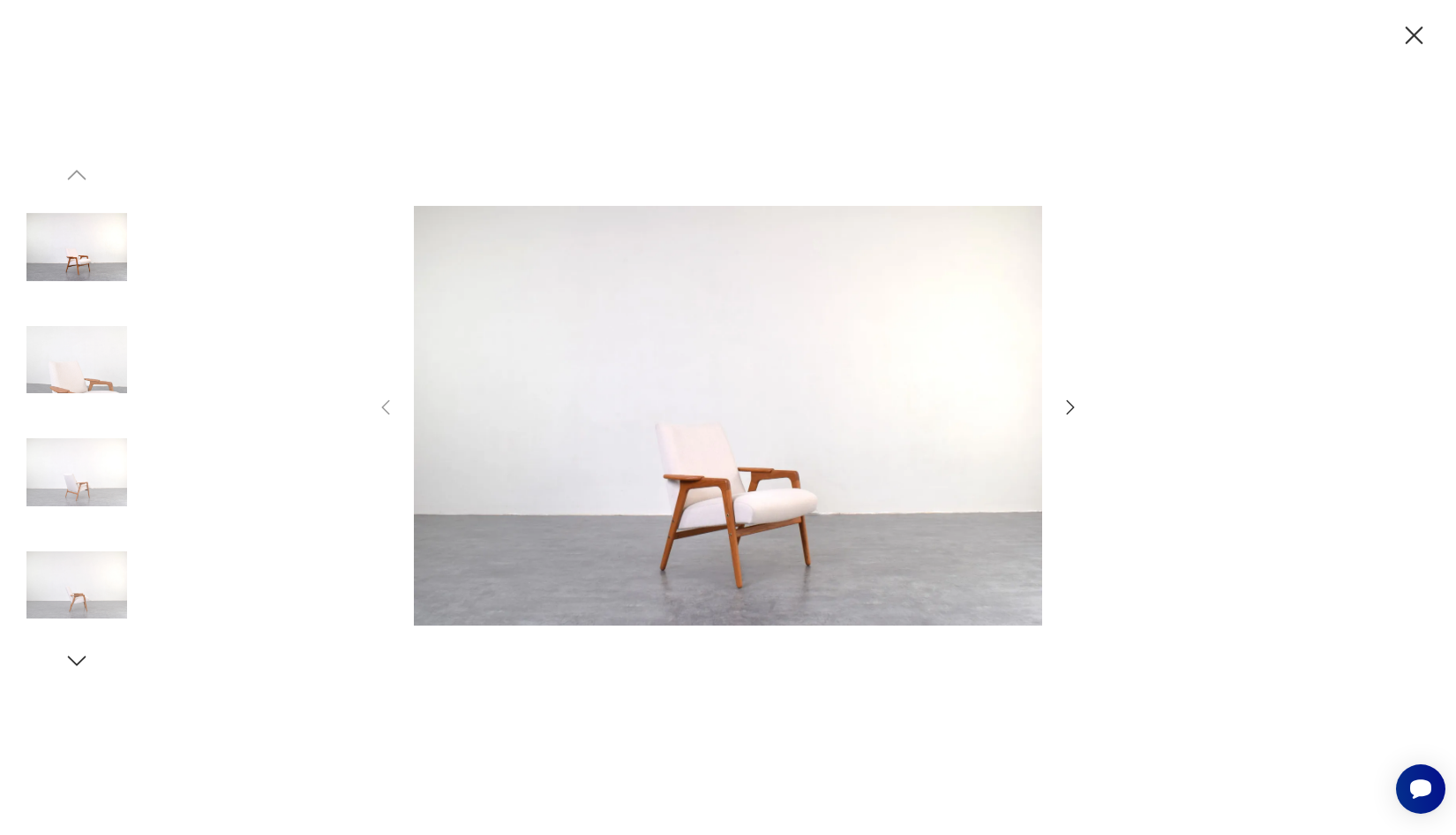
click at [1066, 403] on icon "button" at bounding box center [1071, 408] width 21 height 21
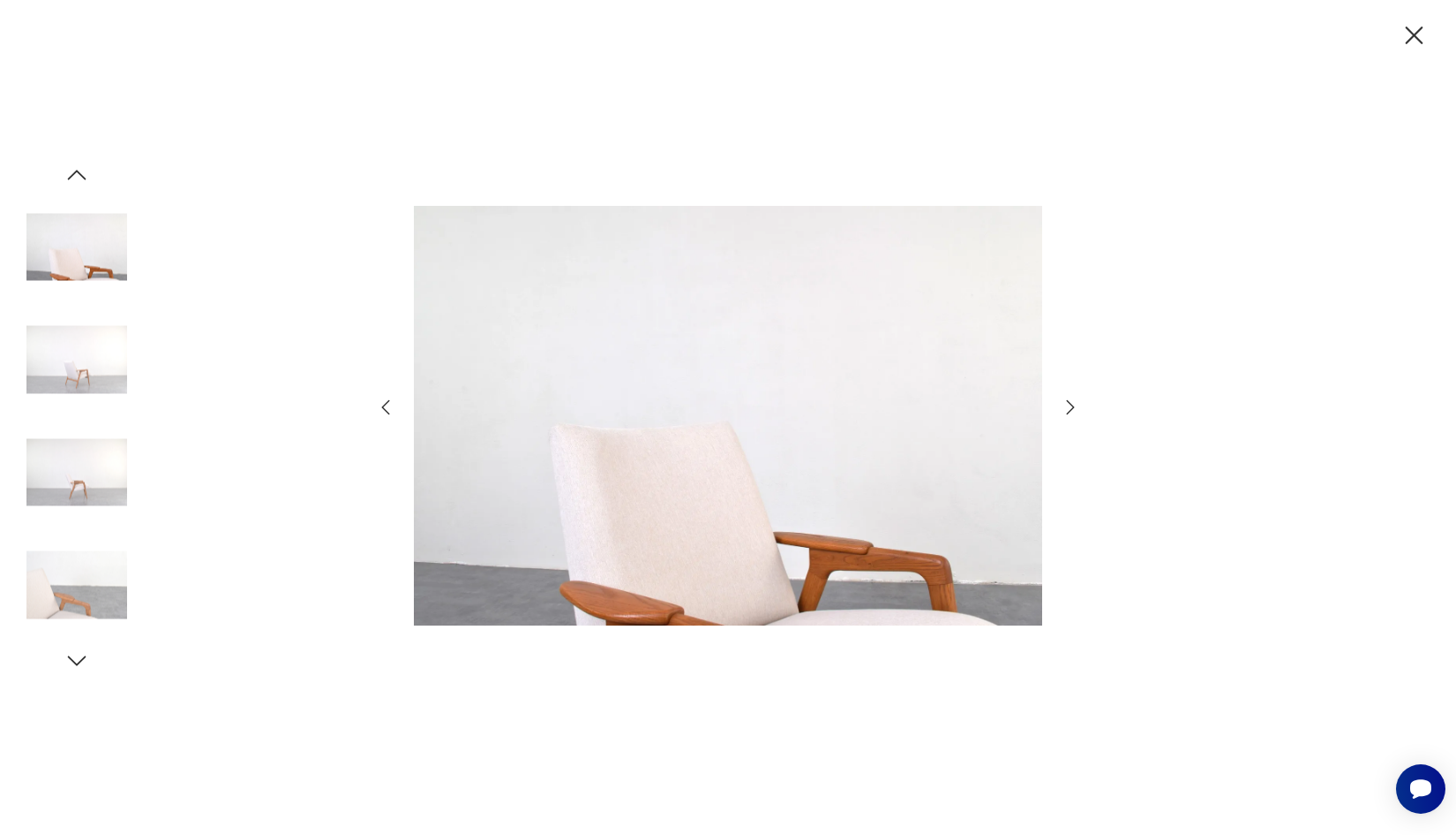
click at [1066, 403] on icon "button" at bounding box center [1071, 408] width 21 height 21
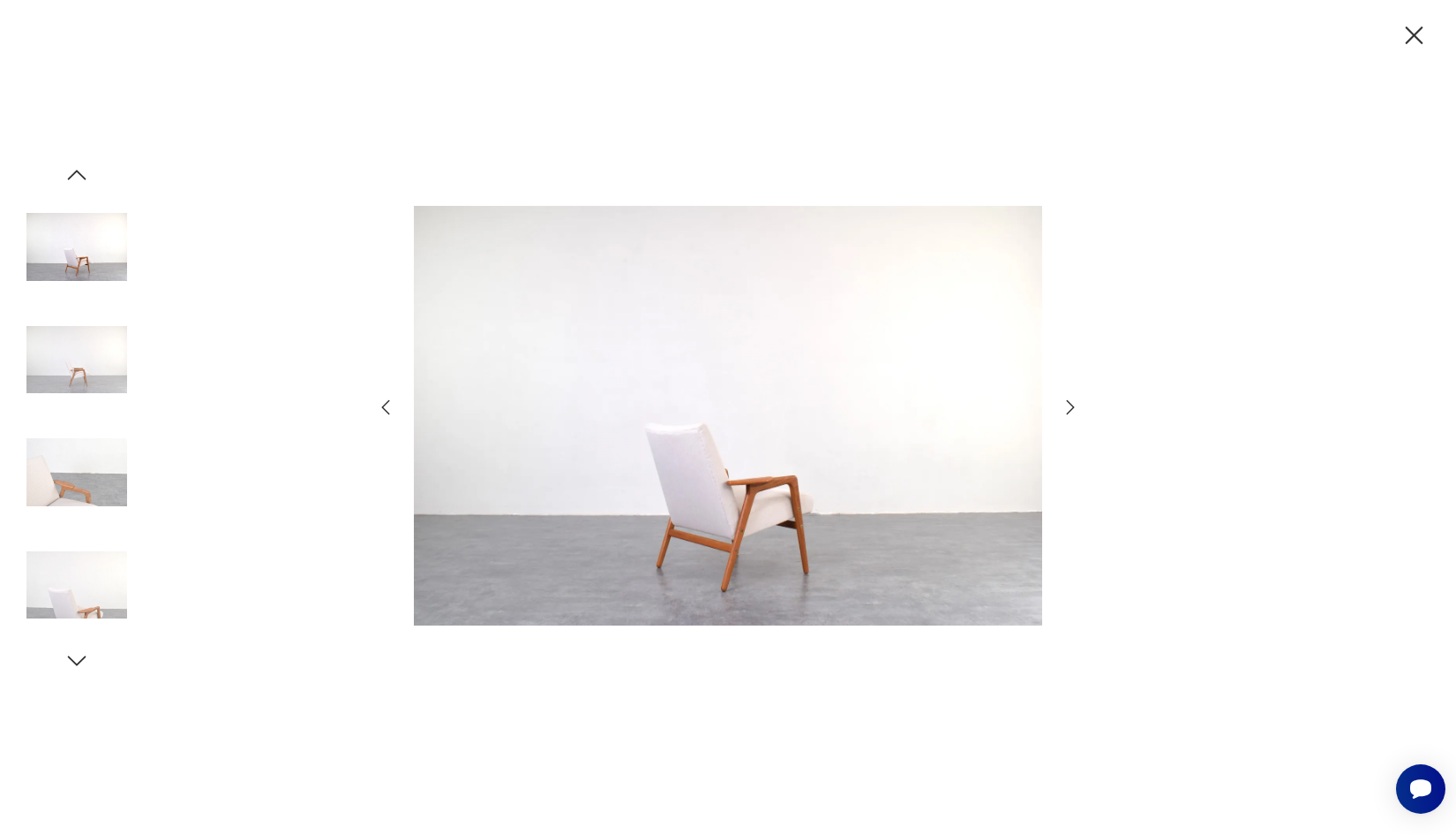
click at [1066, 403] on icon "button" at bounding box center [1071, 408] width 21 height 21
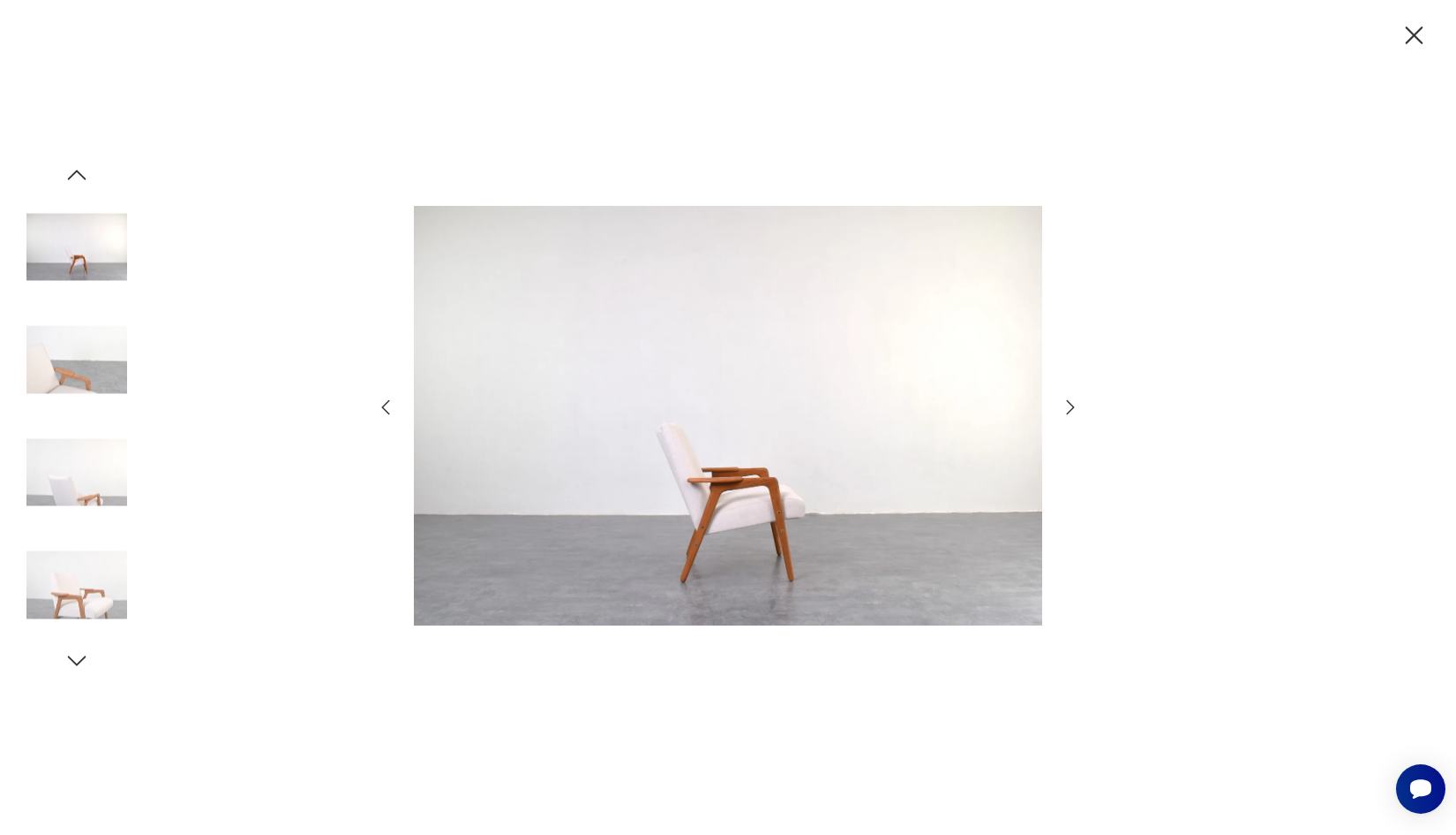
click at [1066, 403] on icon "button" at bounding box center [1071, 408] width 21 height 21
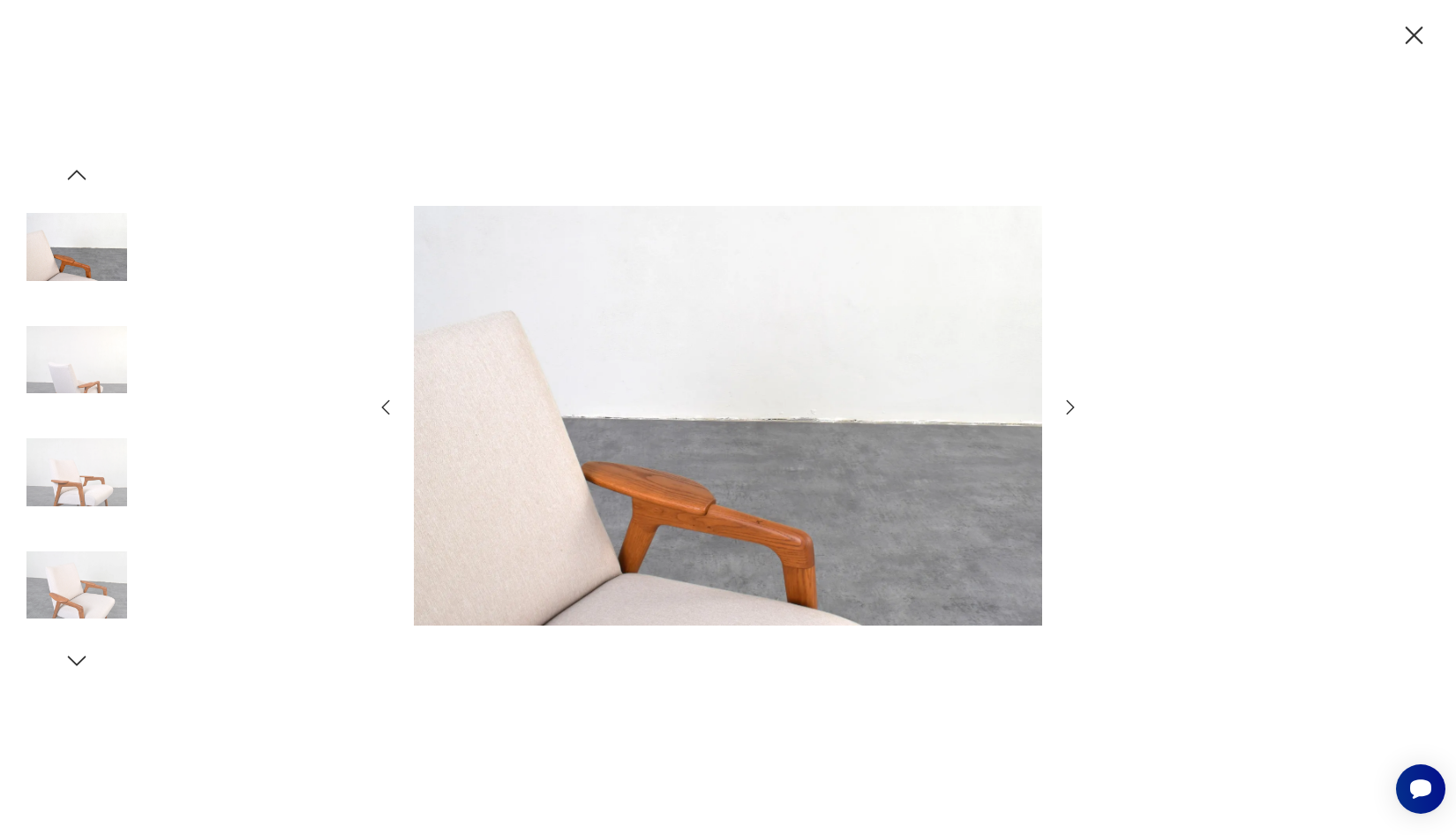
click at [1066, 403] on icon "button" at bounding box center [1071, 408] width 21 height 21
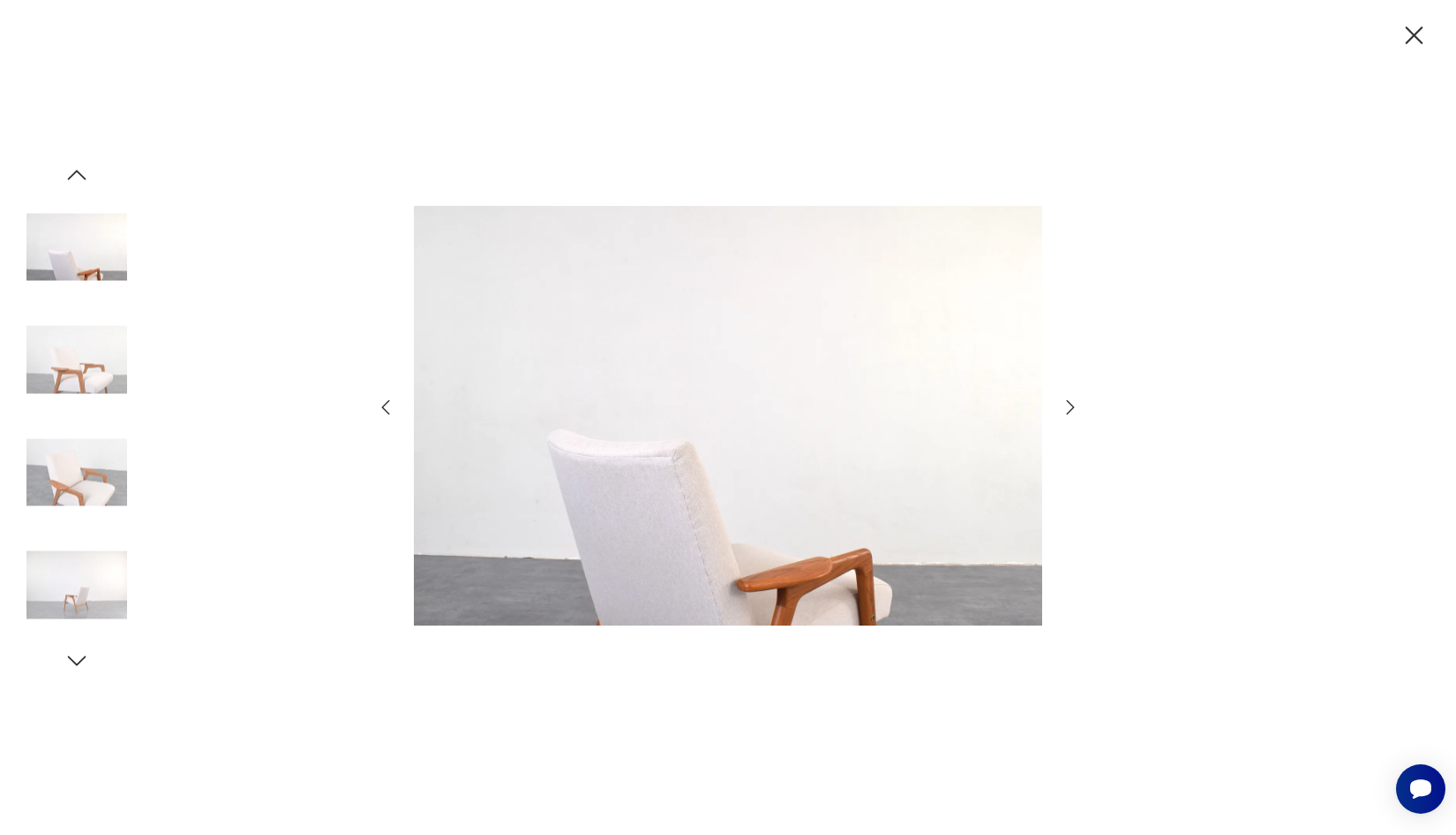
click at [1409, 34] on icon "button" at bounding box center [1415, 36] width 31 height 31
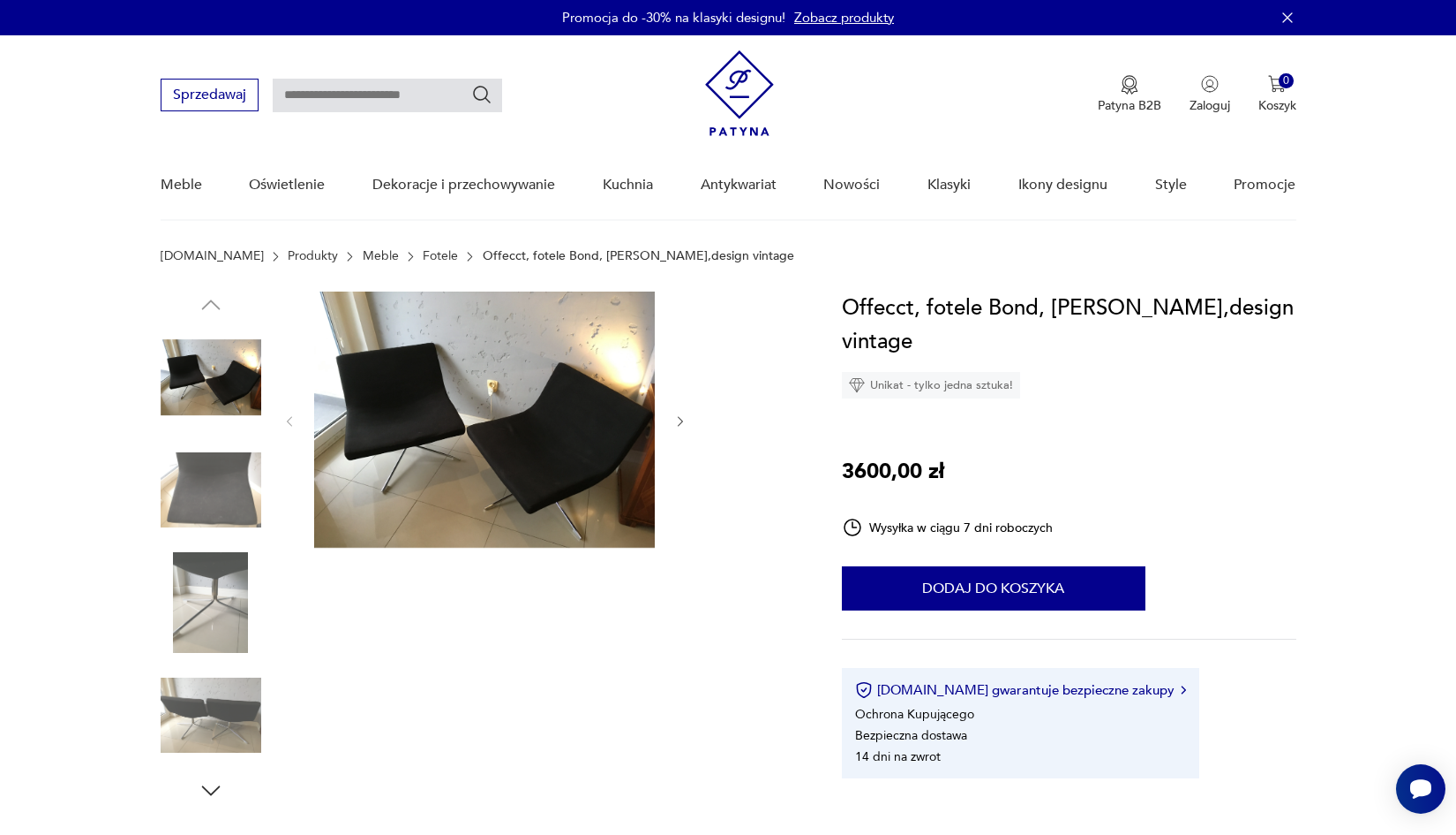
click at [502, 407] on img at bounding box center [484, 418] width 340 height 256
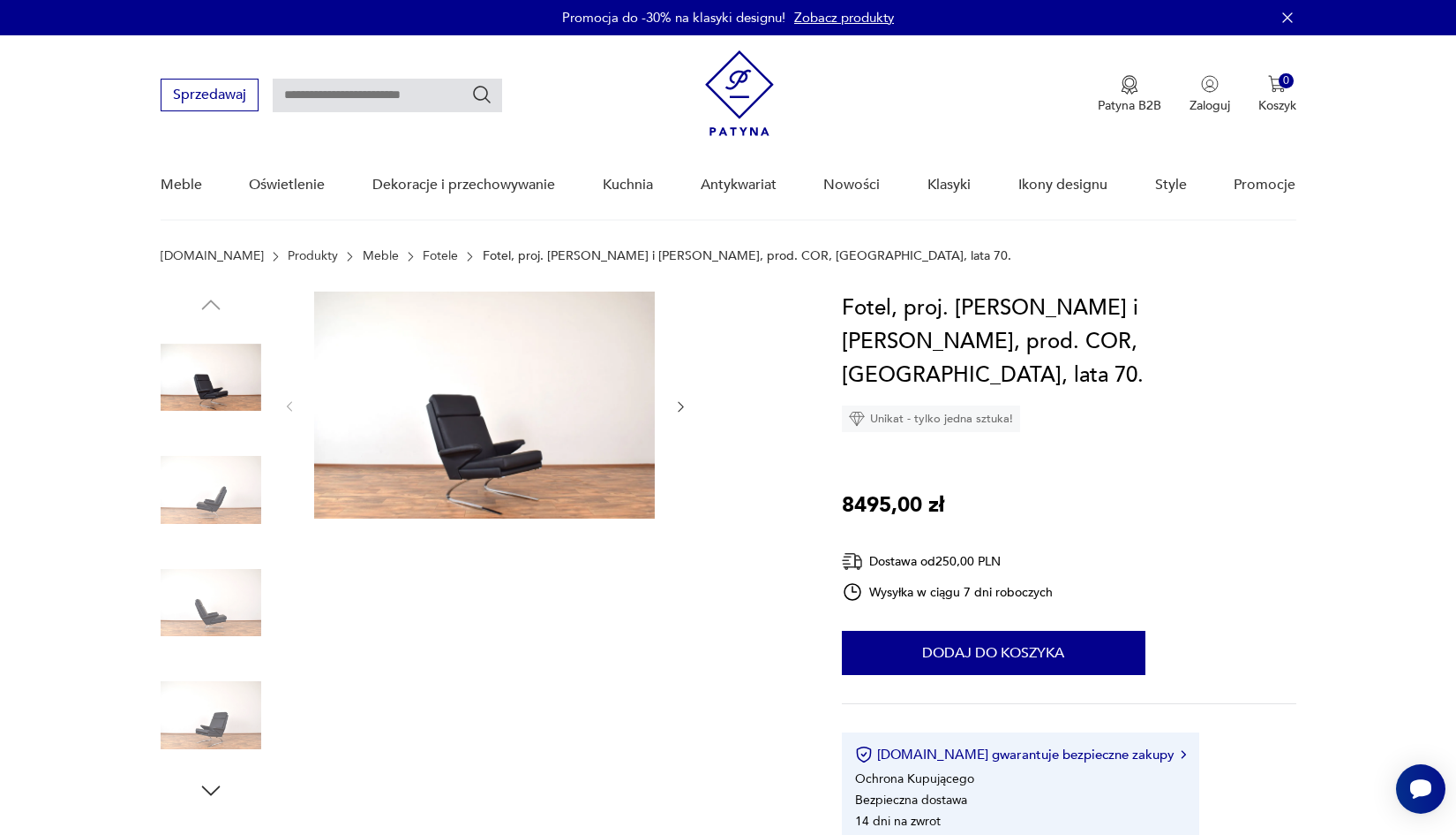
click at [520, 445] on img at bounding box center [484, 404] width 340 height 227
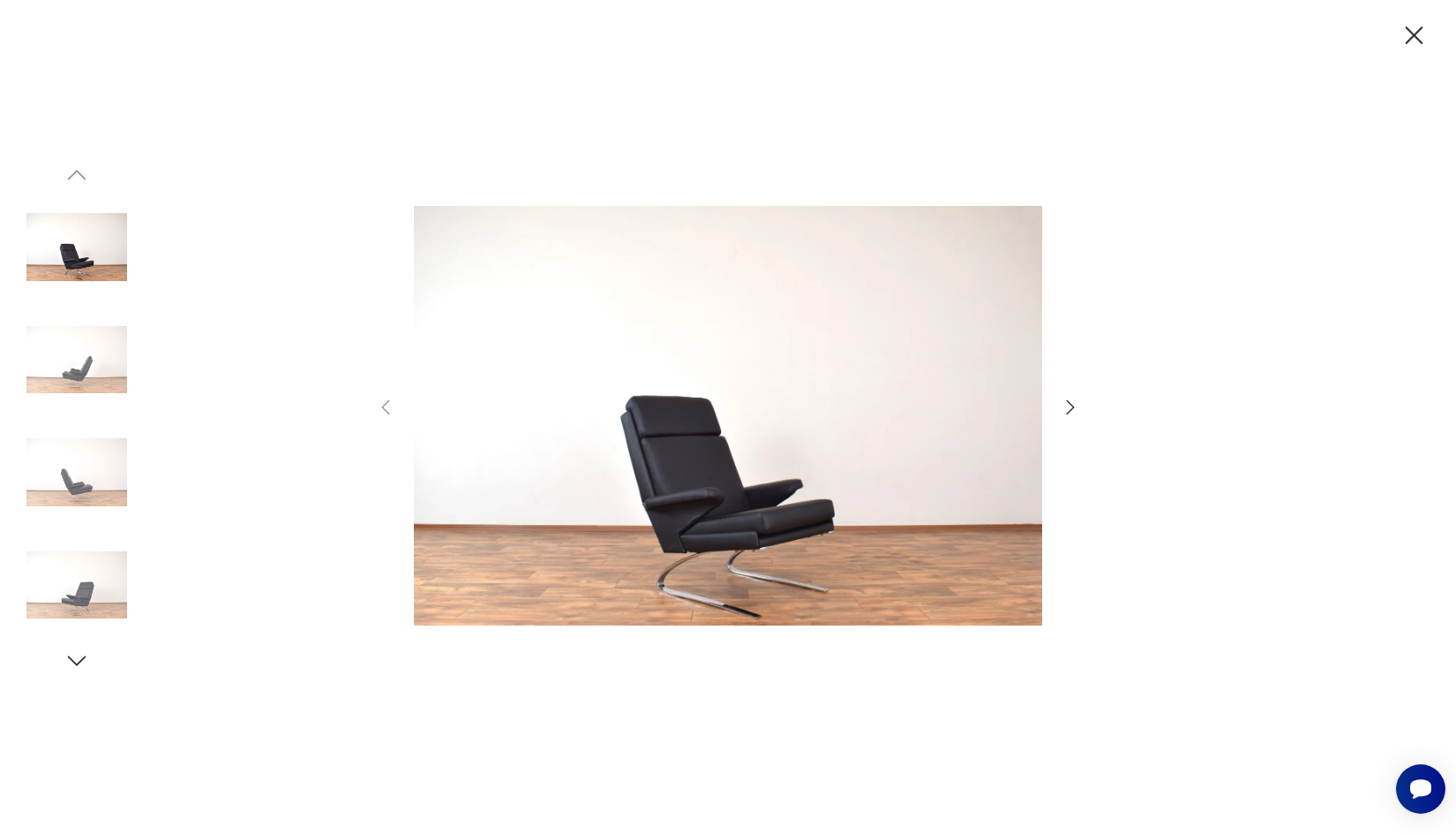
click at [1076, 407] on icon "button" at bounding box center [1071, 408] width 21 height 21
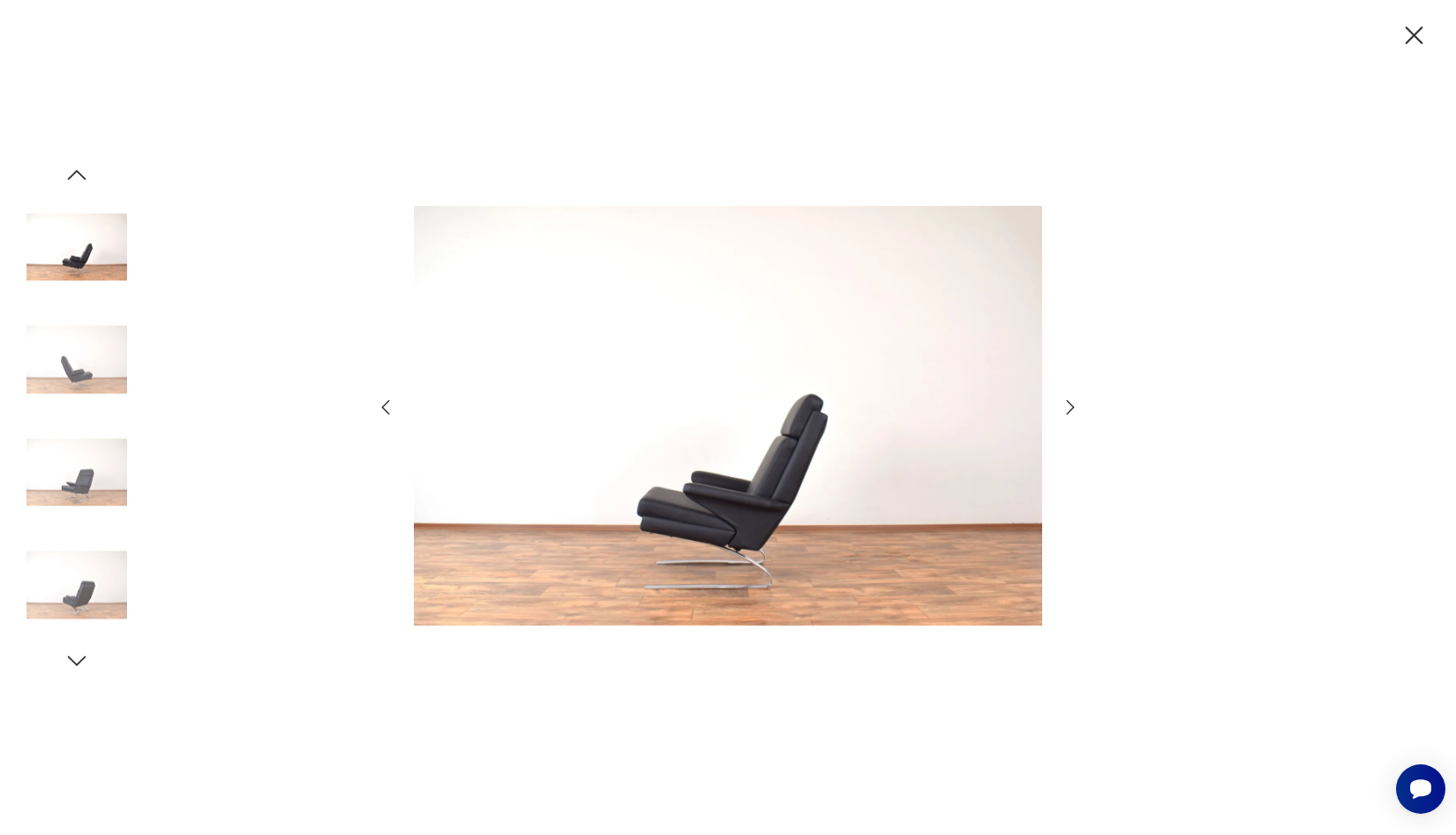
click at [1076, 407] on icon "button" at bounding box center [1071, 408] width 21 height 21
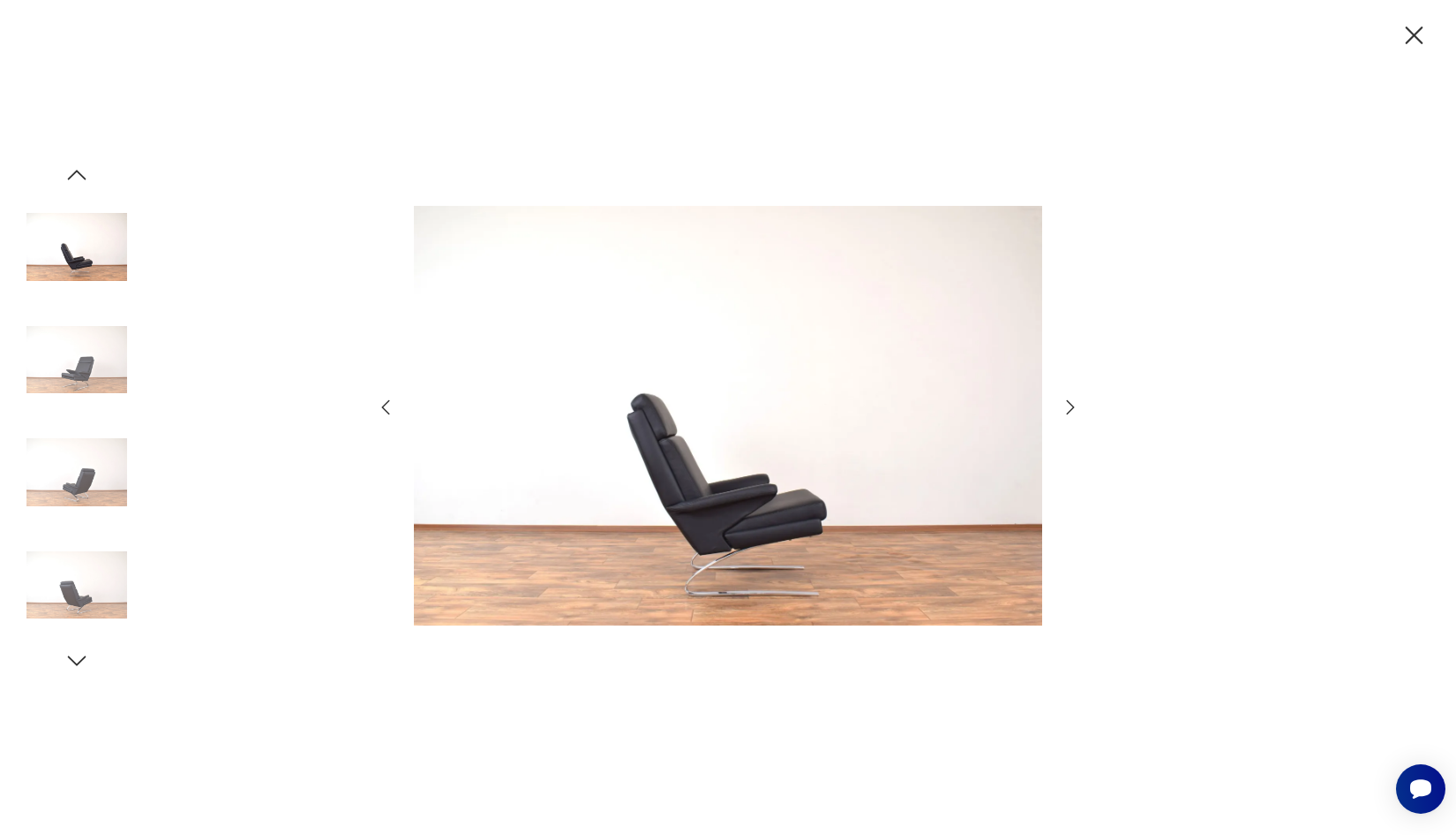
click at [1076, 407] on icon "button" at bounding box center [1071, 408] width 21 height 21
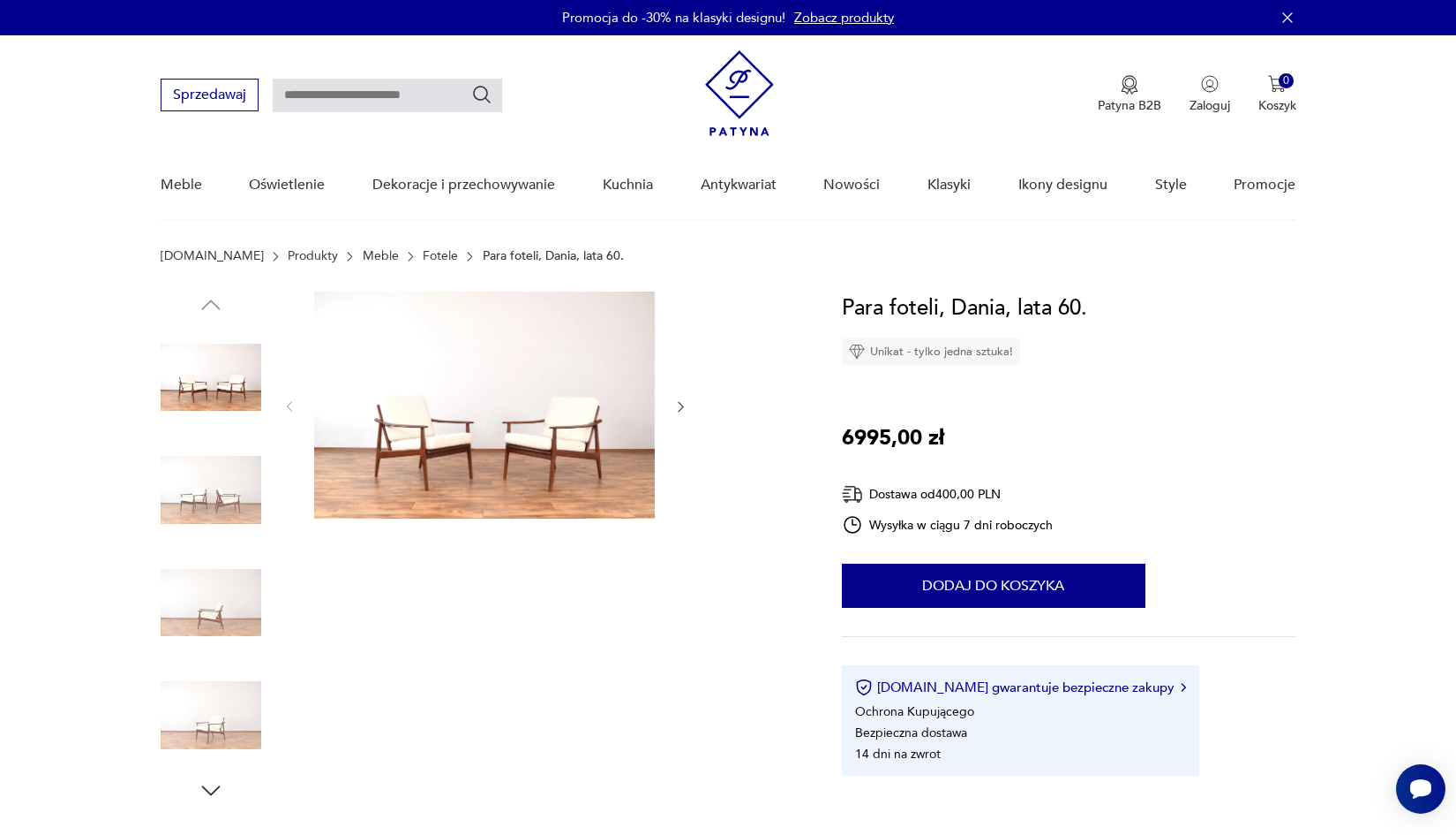
click at [495, 366] on img at bounding box center [484, 404] width 340 height 227
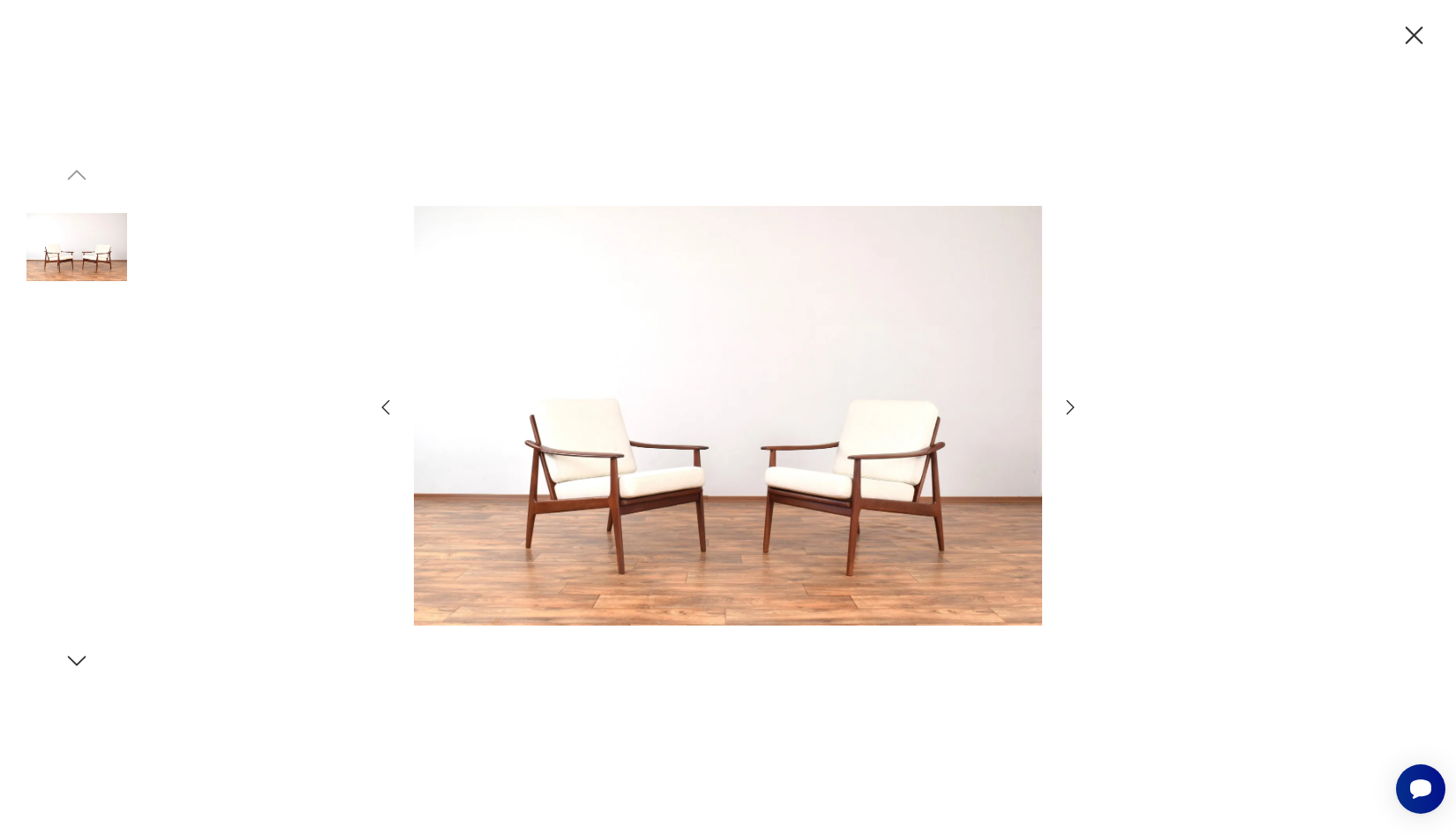
click at [495, 385] on img at bounding box center [728, 416] width 628 height 668
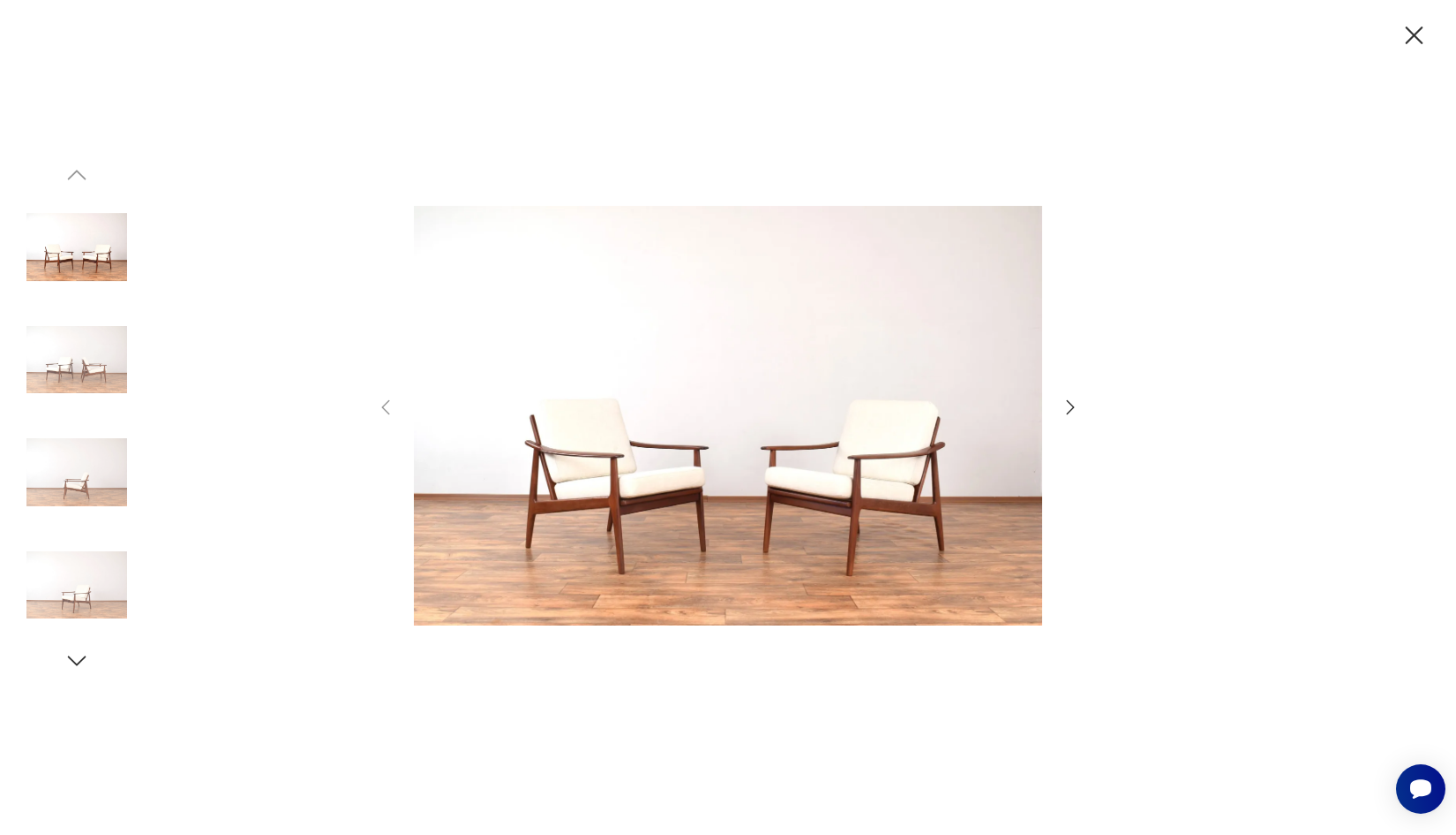
click at [1075, 414] on icon "button" at bounding box center [1071, 408] width 21 height 21
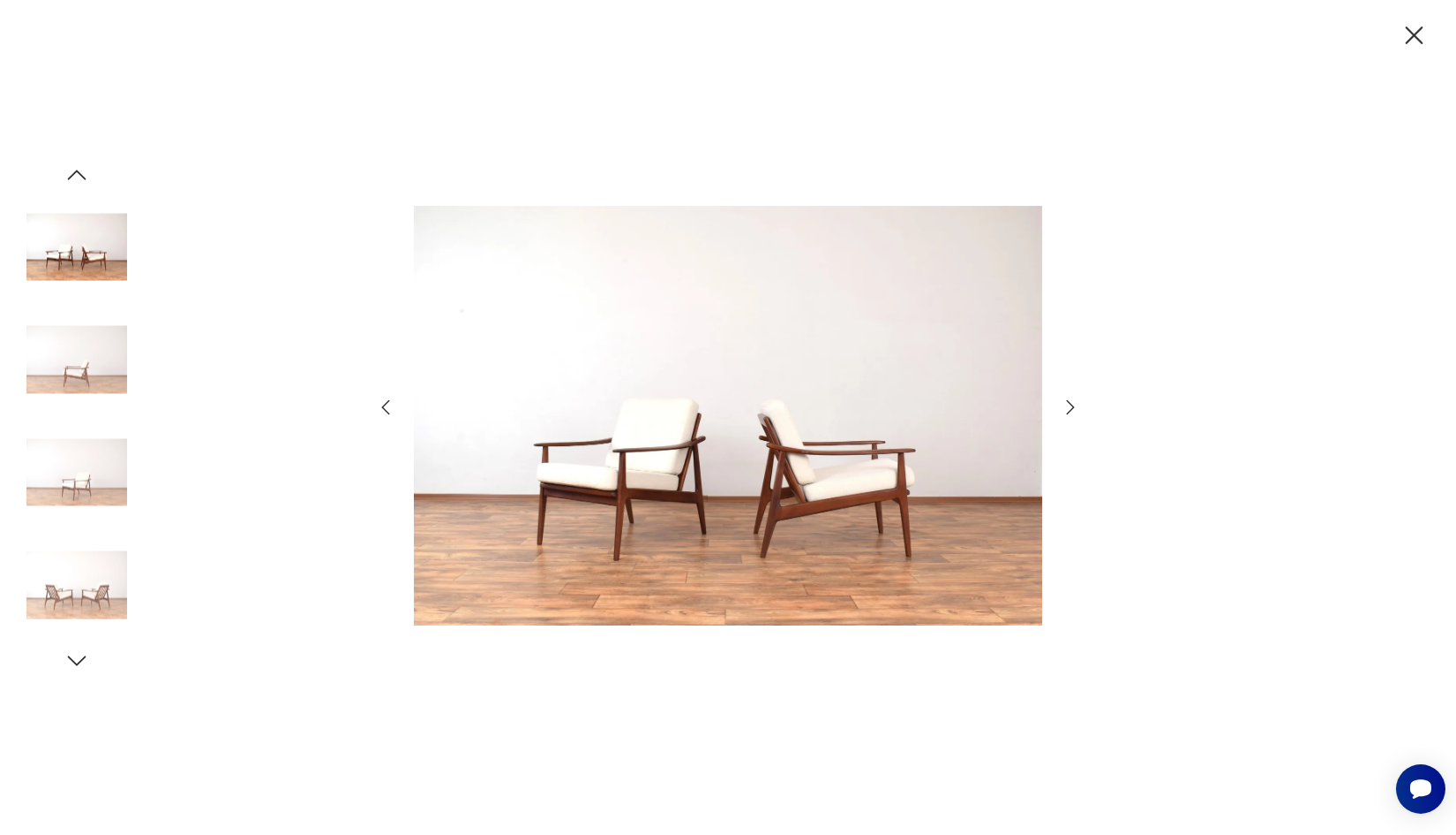
click at [1075, 414] on icon "button" at bounding box center [1071, 408] width 21 height 21
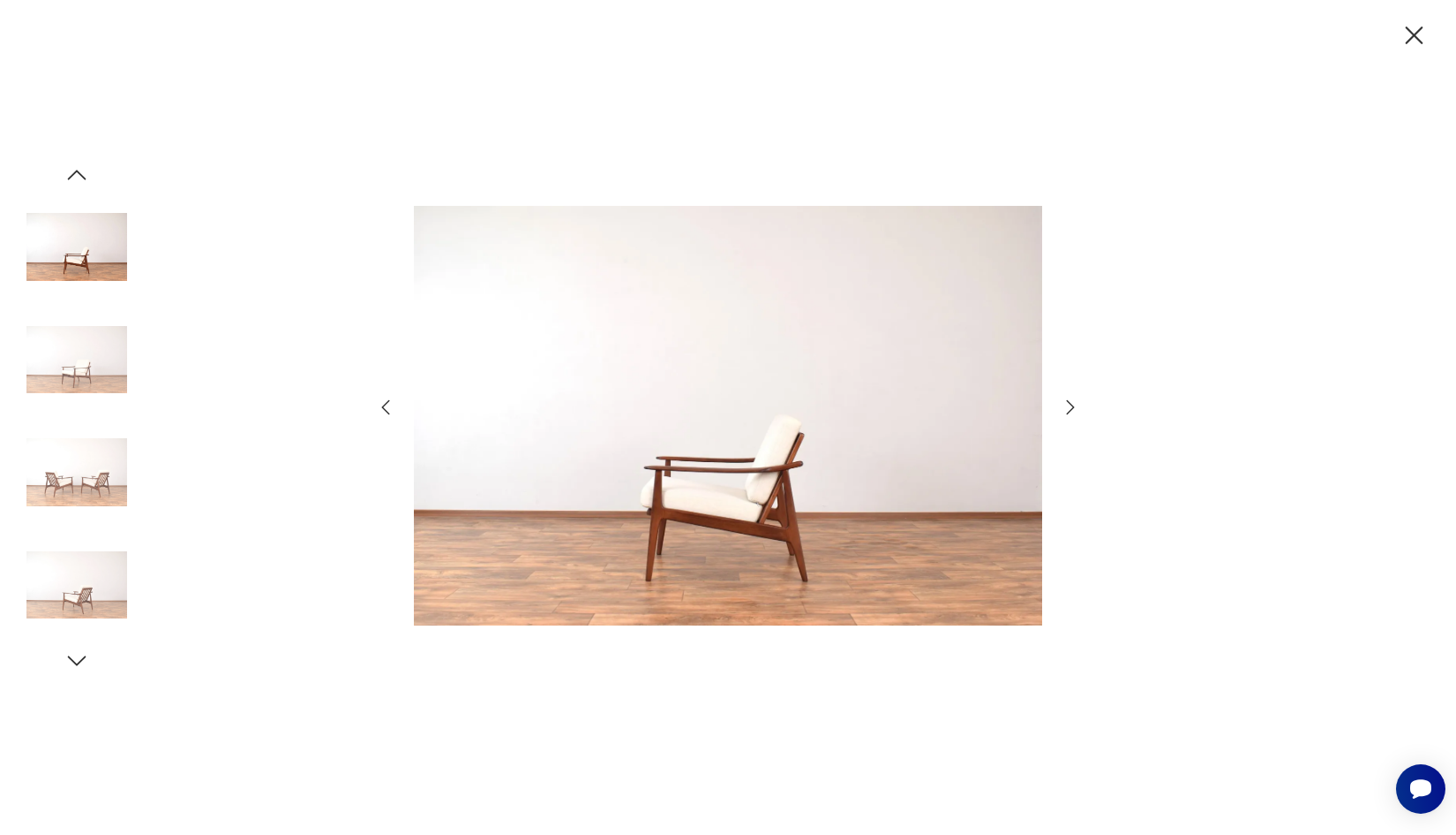
click at [1075, 414] on icon "button" at bounding box center [1071, 408] width 21 height 21
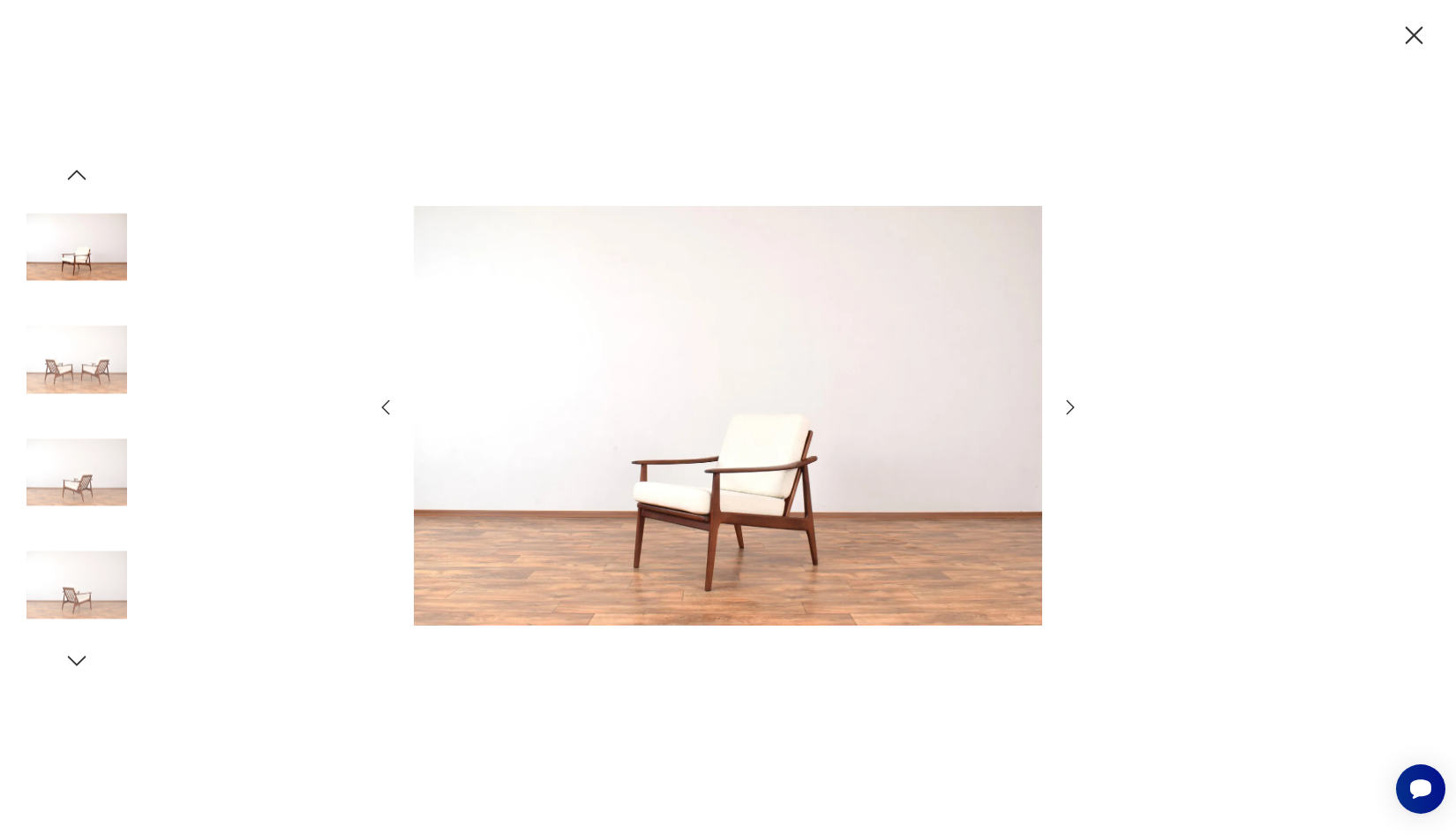
click at [1411, 41] on icon "button" at bounding box center [1415, 36] width 31 height 31
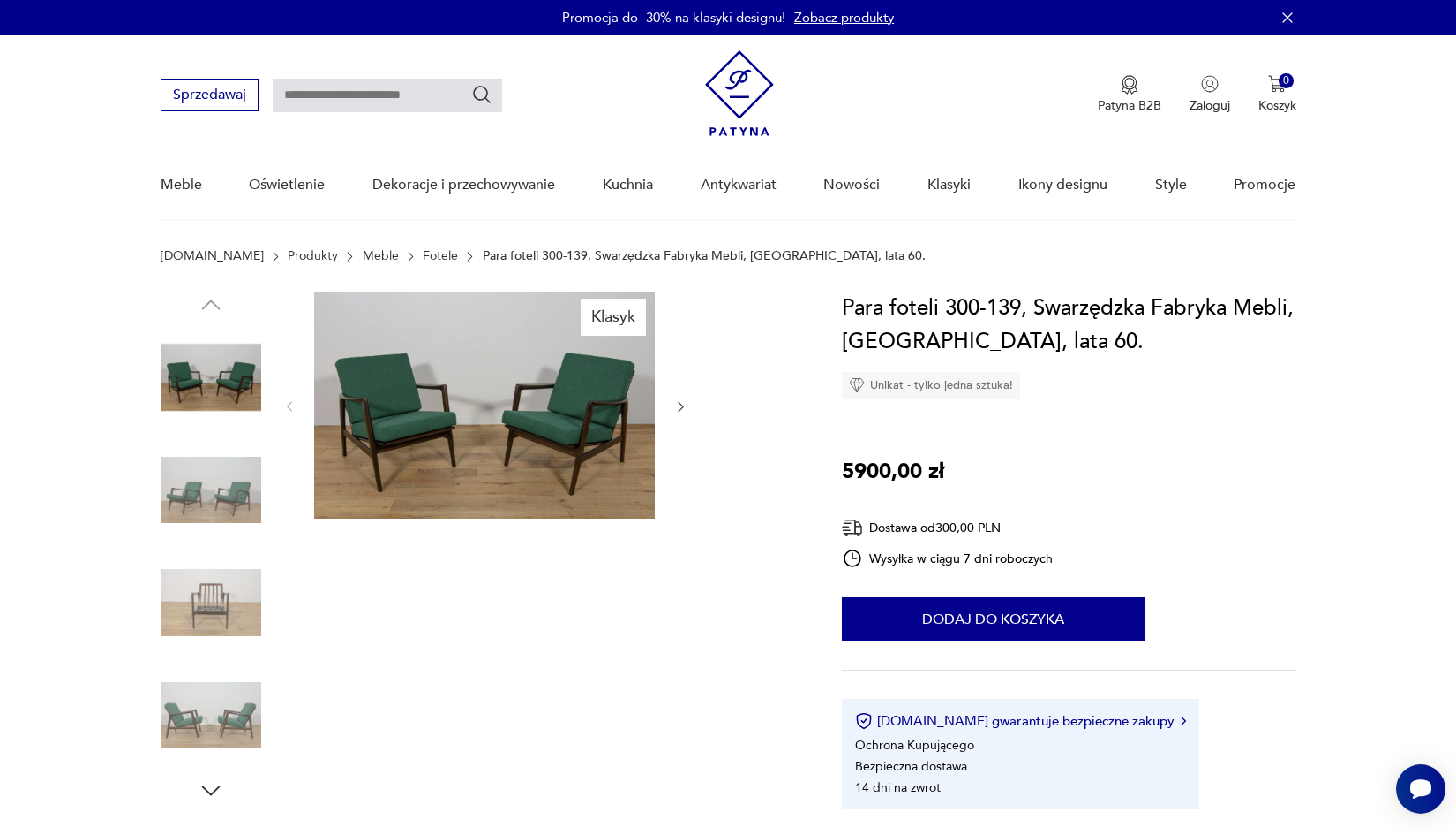
click at [555, 418] on img at bounding box center [484, 404] width 340 height 227
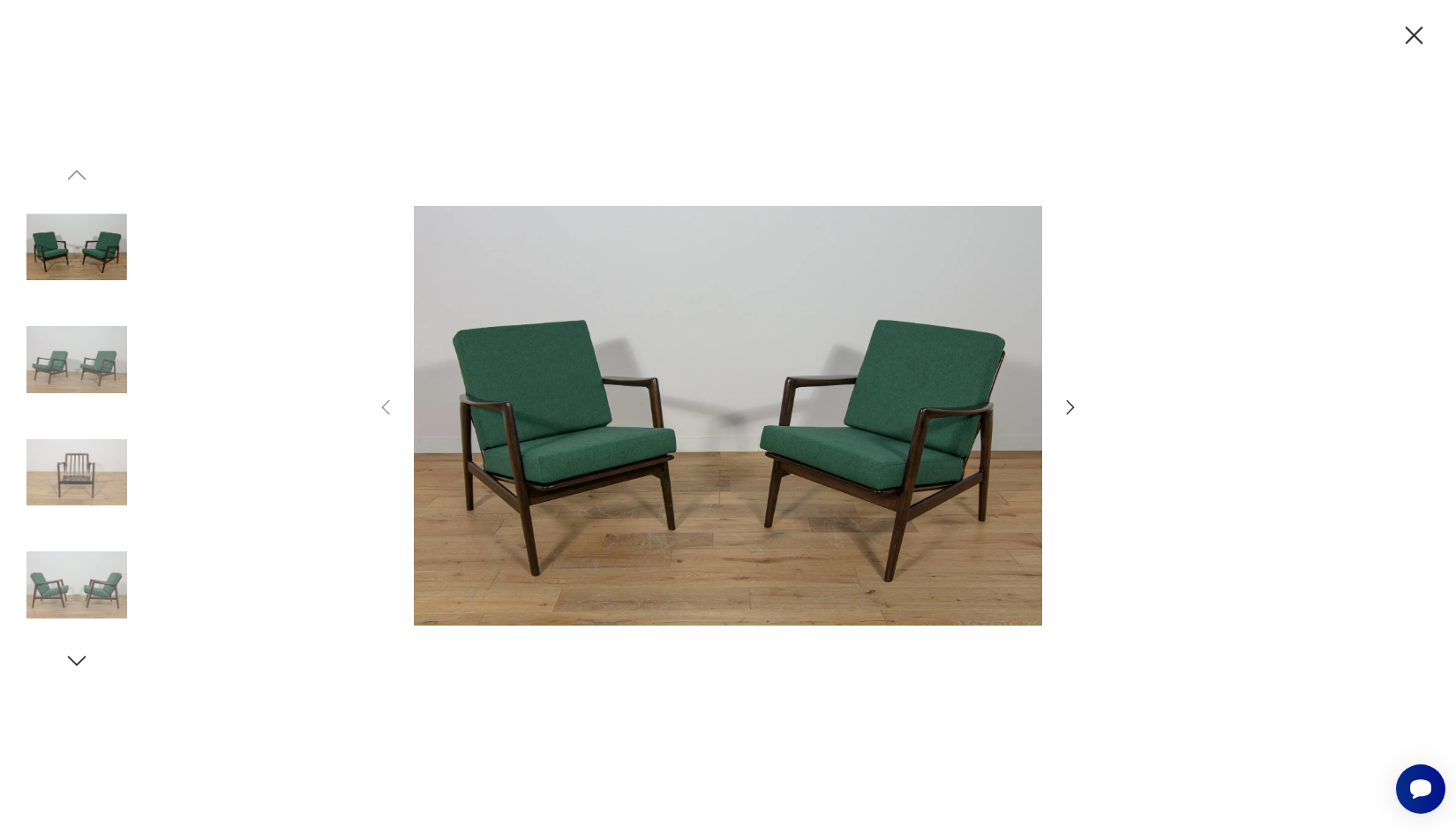
click at [1073, 416] on icon "button" at bounding box center [1071, 408] width 21 height 21
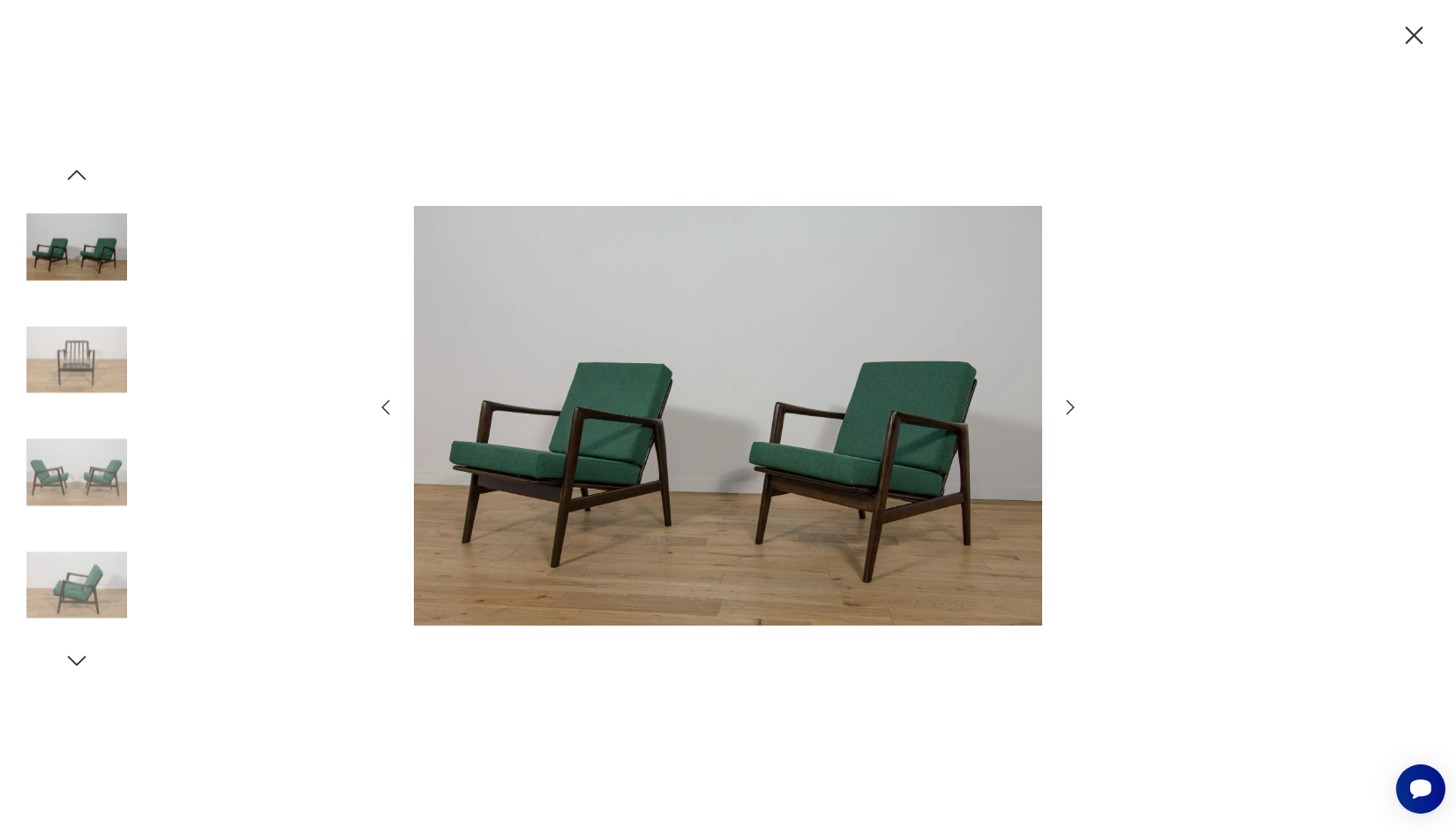
click at [1073, 416] on icon "button" at bounding box center [1071, 408] width 21 height 21
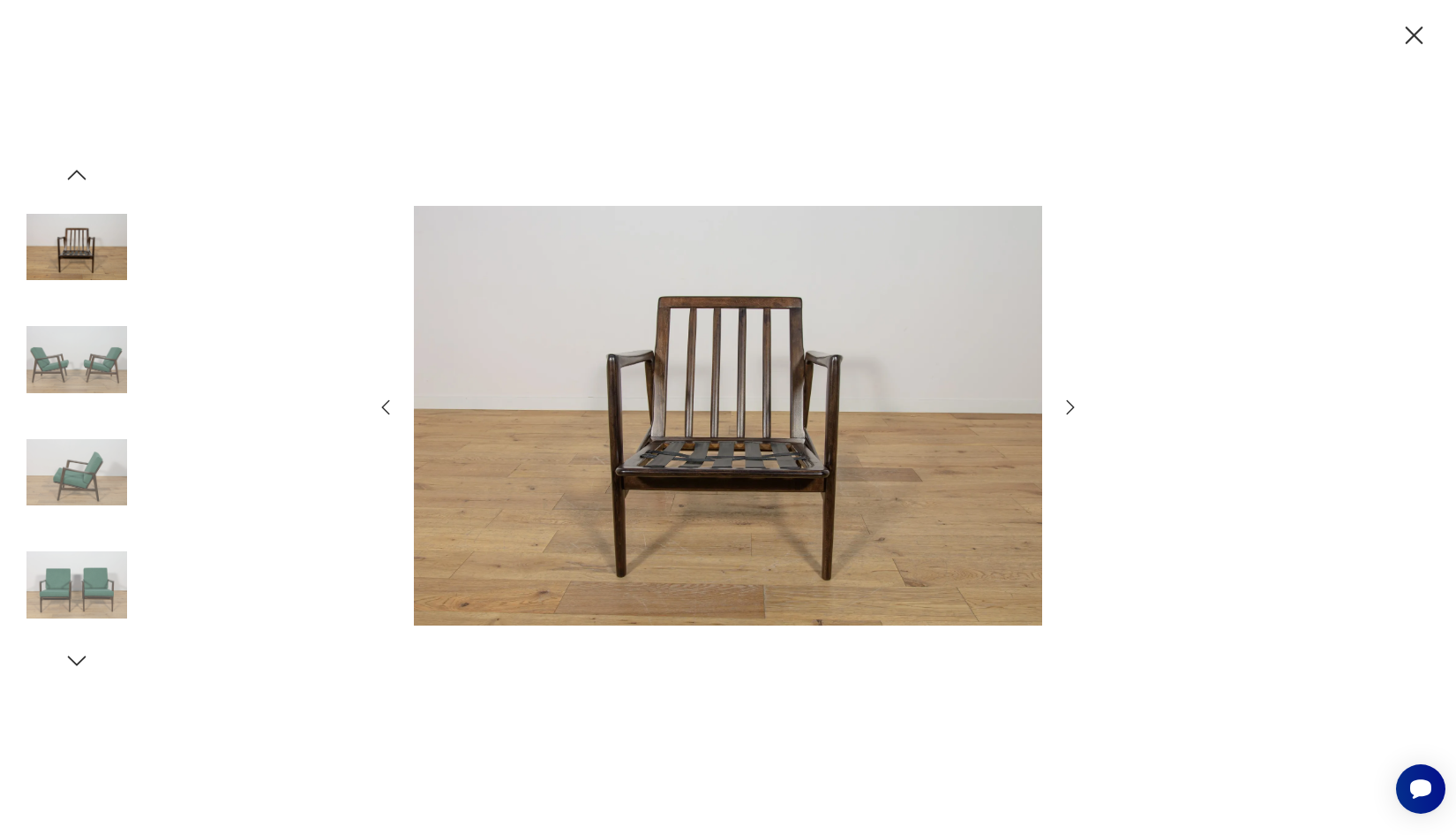
click at [1073, 416] on icon "button" at bounding box center [1071, 408] width 21 height 21
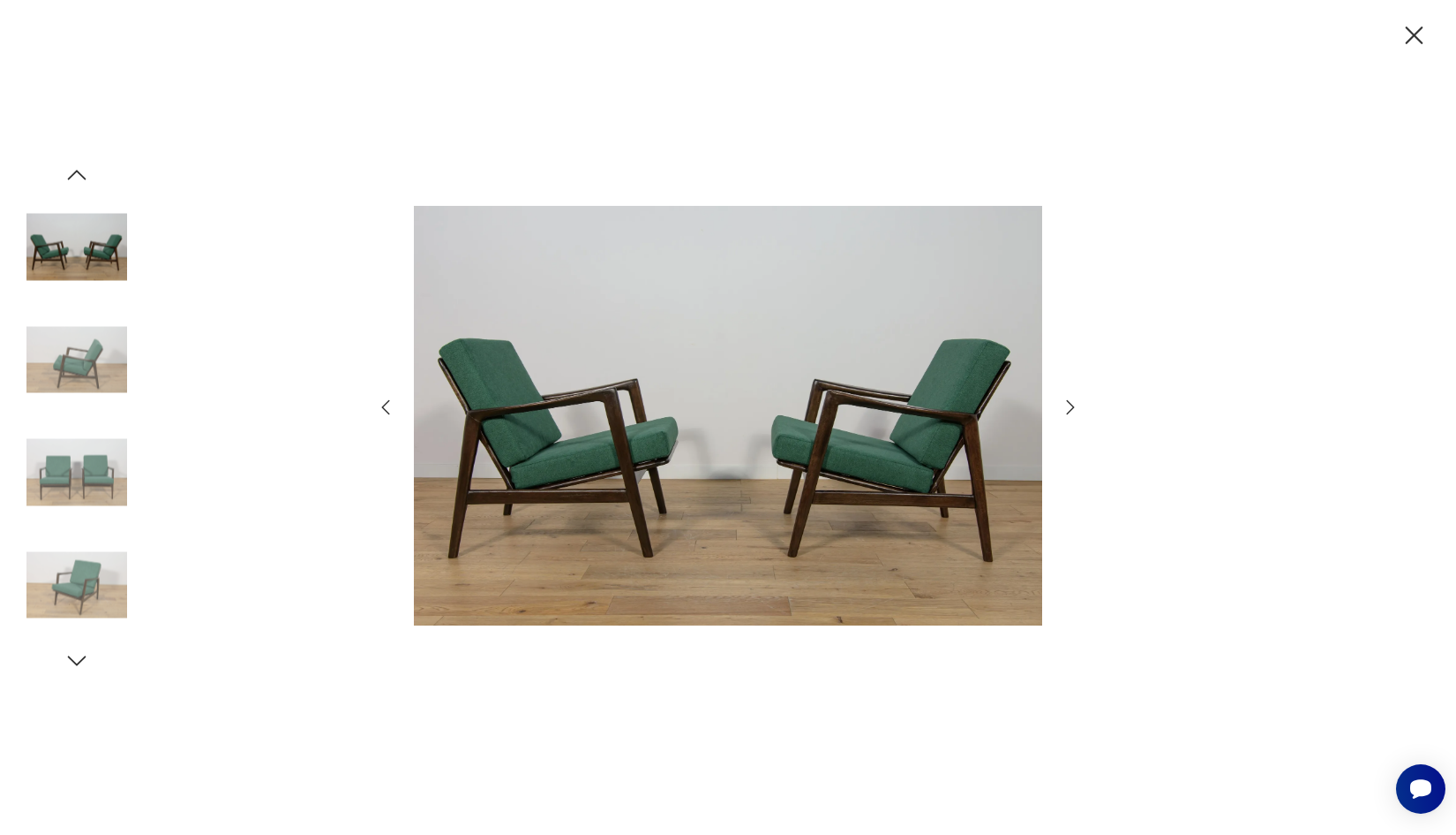
click at [1073, 416] on icon "button" at bounding box center [1071, 408] width 21 height 21
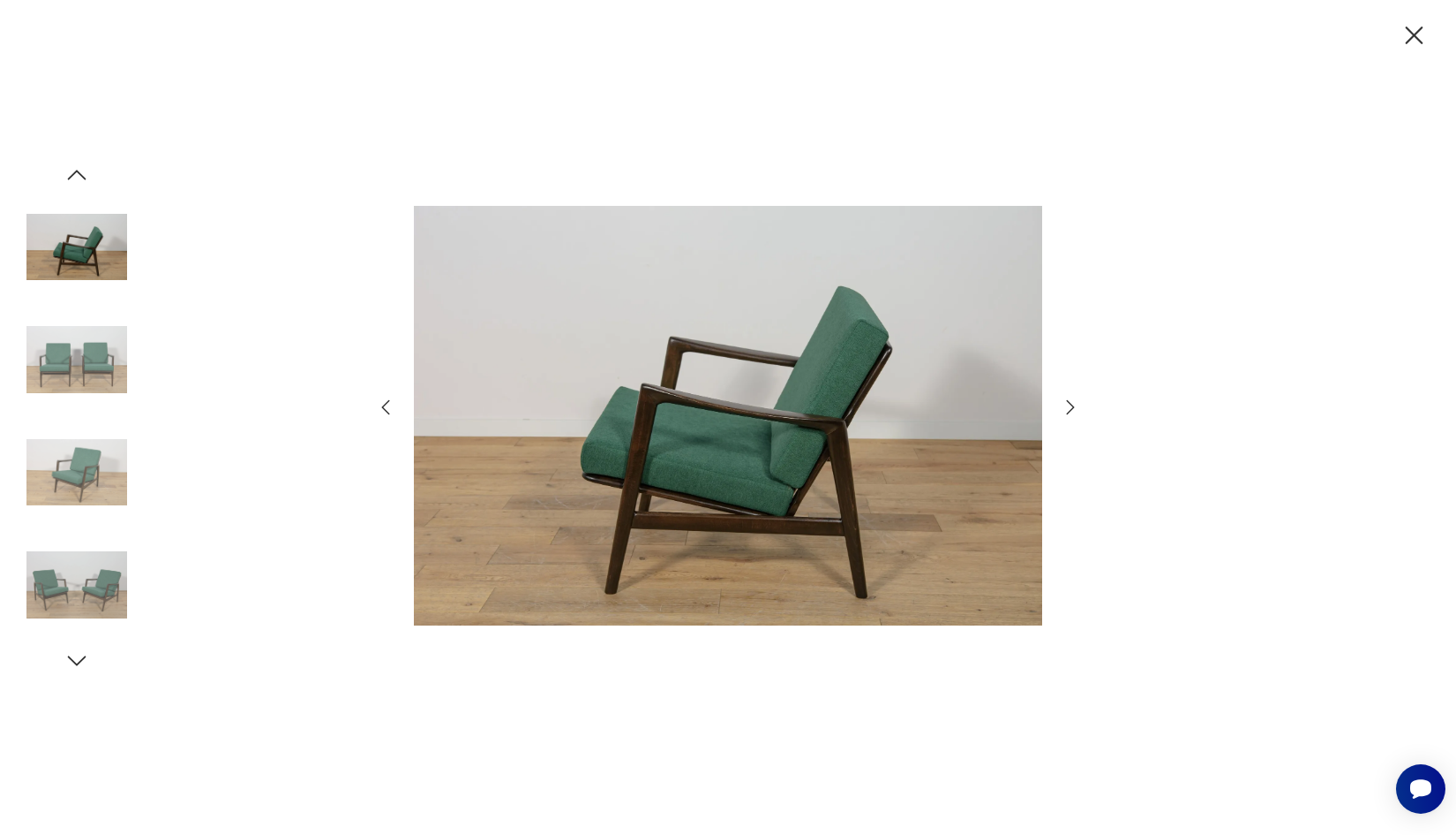
click at [1073, 416] on icon "button" at bounding box center [1071, 408] width 21 height 21
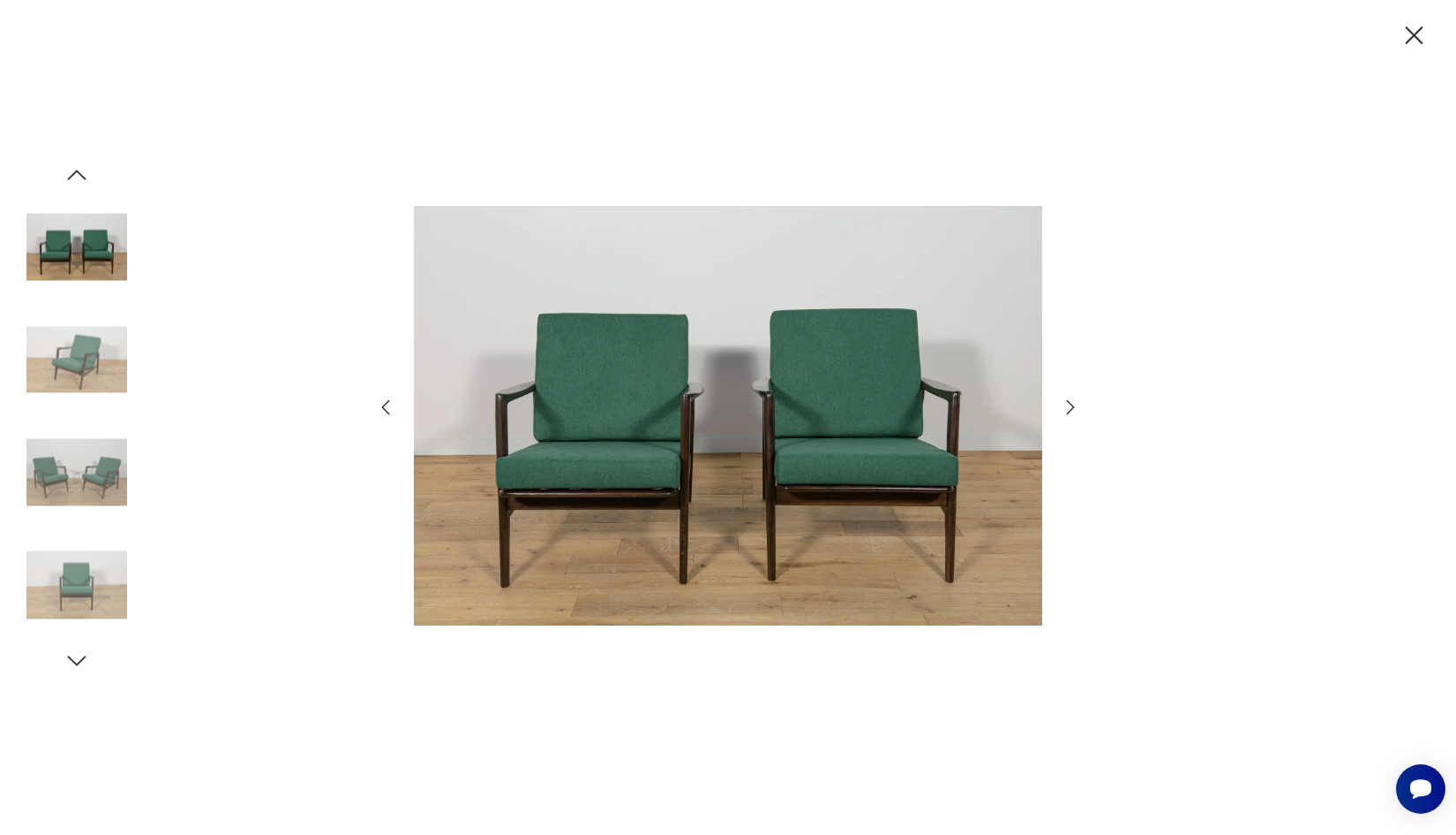
click at [1073, 416] on icon "button" at bounding box center [1071, 408] width 21 height 21
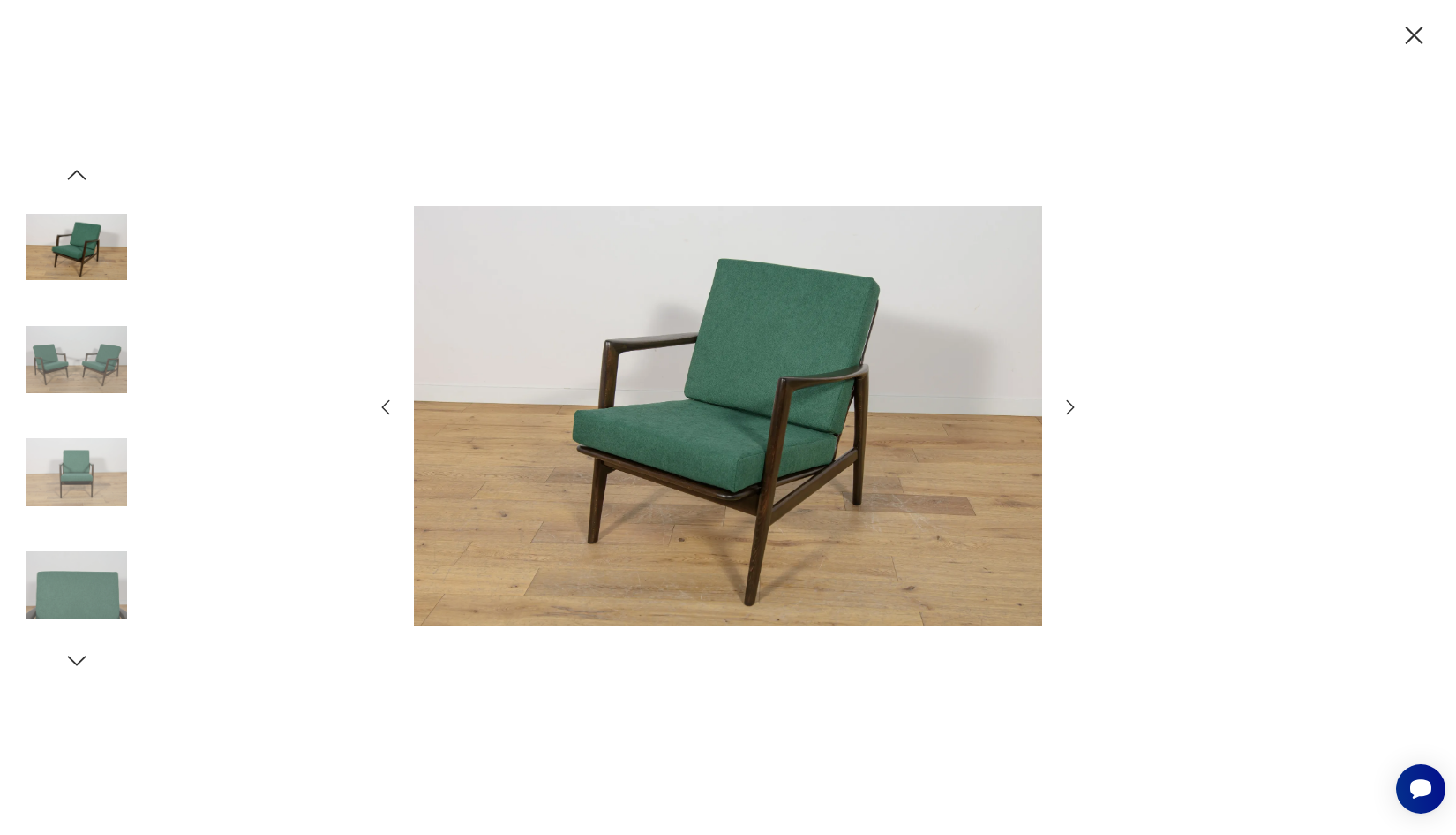
click at [1073, 416] on icon "button" at bounding box center [1071, 408] width 21 height 21
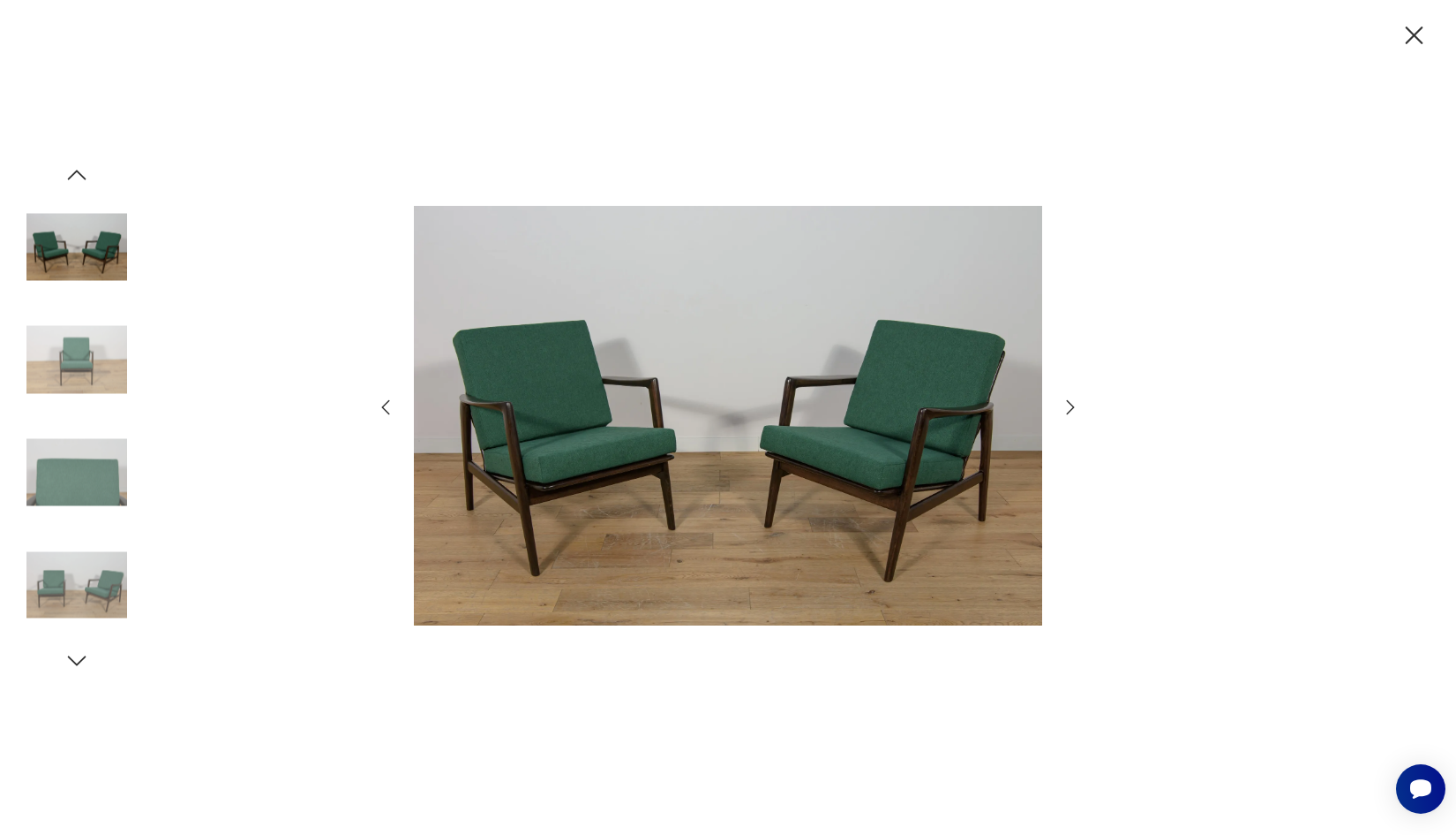
click at [1073, 416] on icon "button" at bounding box center [1071, 408] width 21 height 21
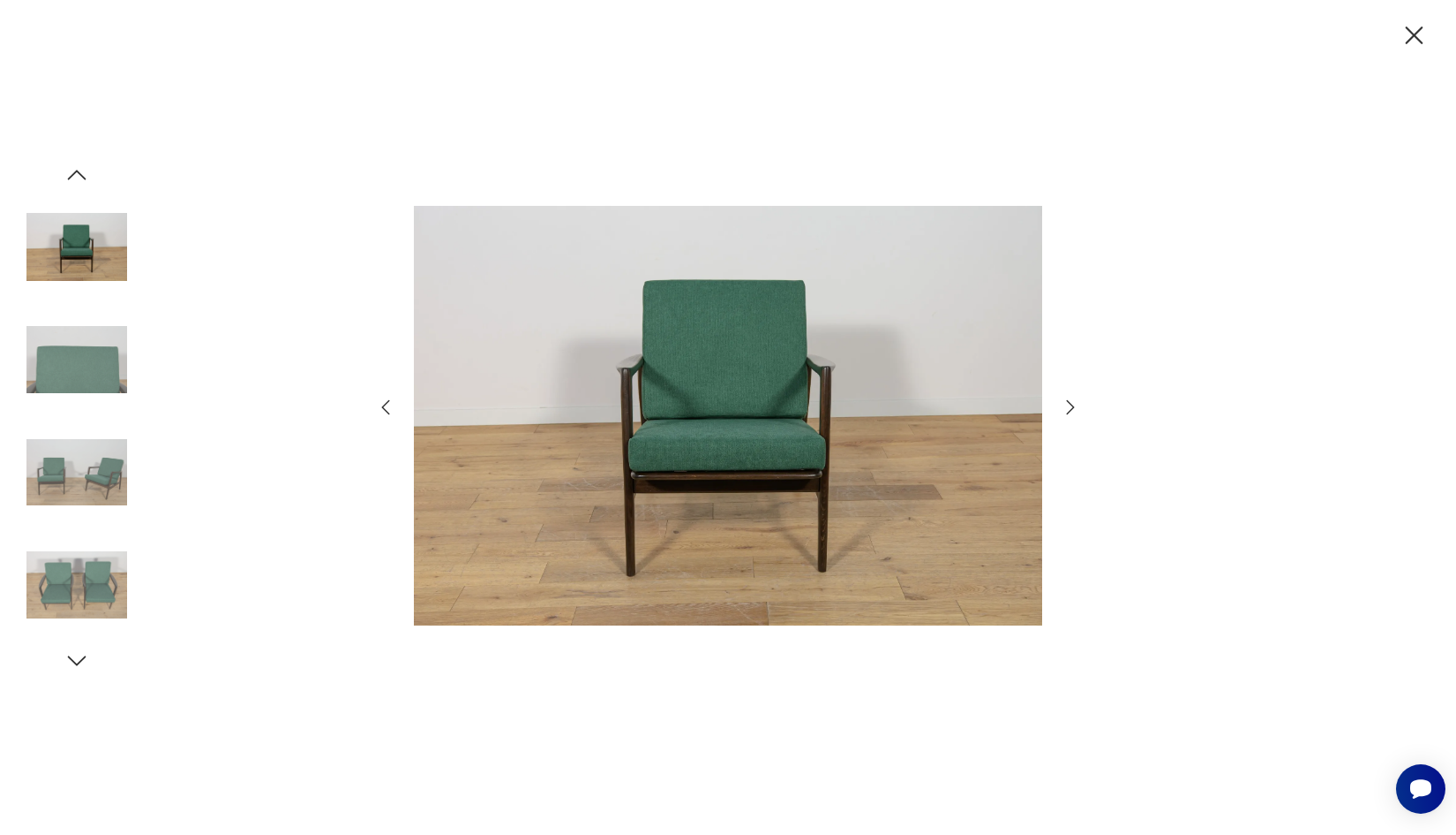
click at [1073, 416] on icon "button" at bounding box center [1071, 408] width 21 height 21
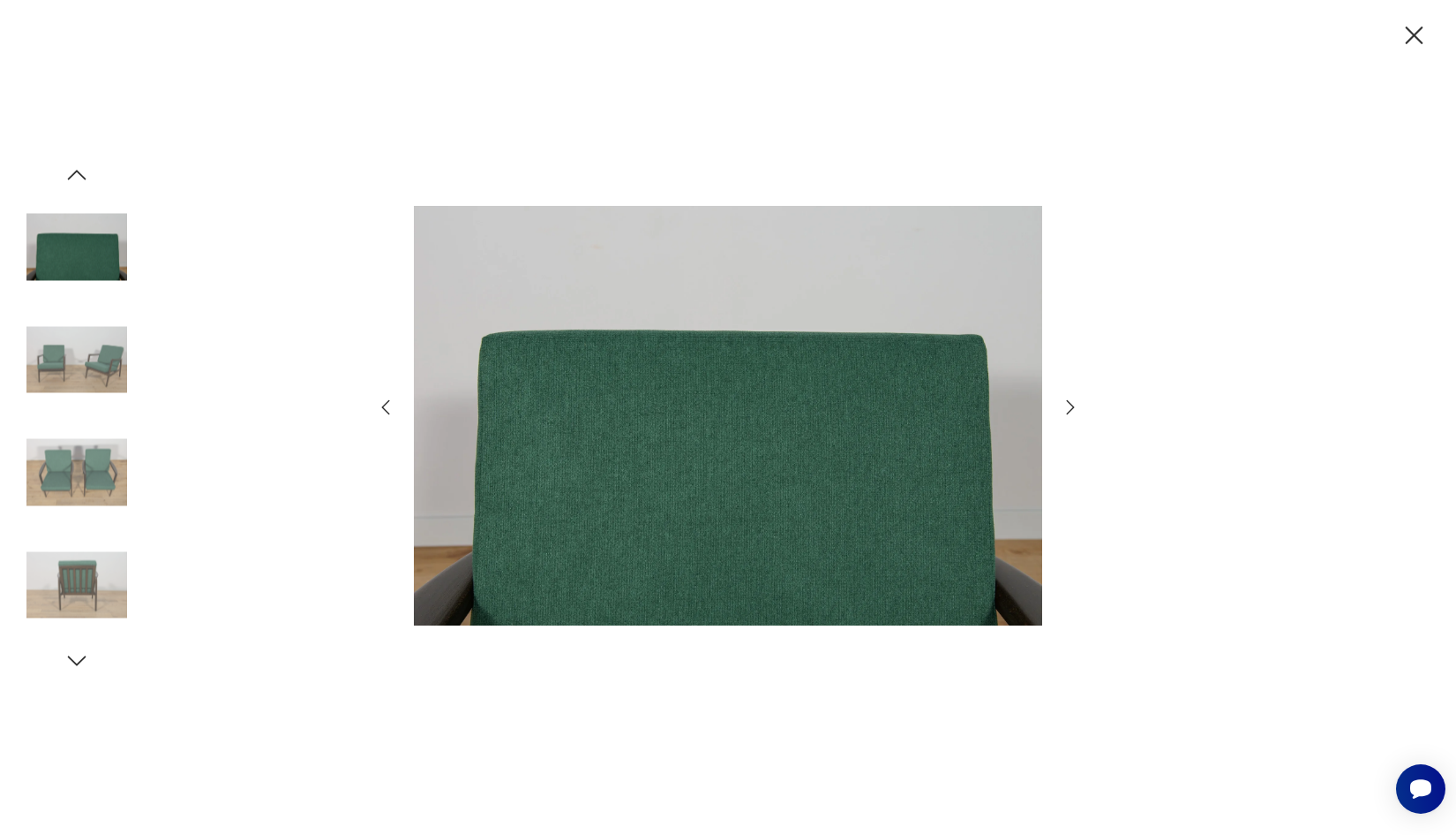
click at [1073, 416] on icon "button" at bounding box center [1071, 408] width 21 height 21
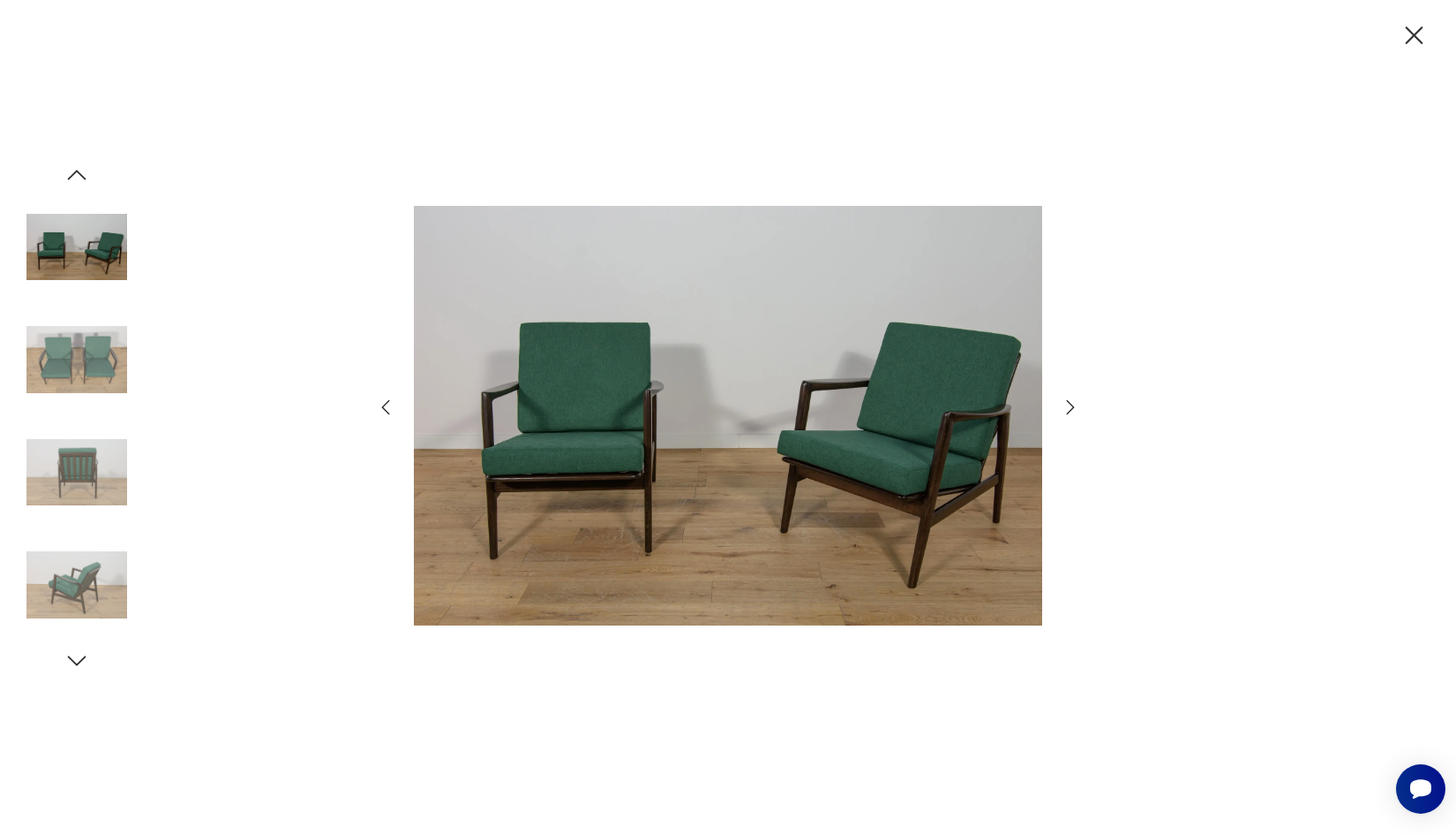
click at [1073, 416] on icon "button" at bounding box center [1071, 408] width 21 height 21
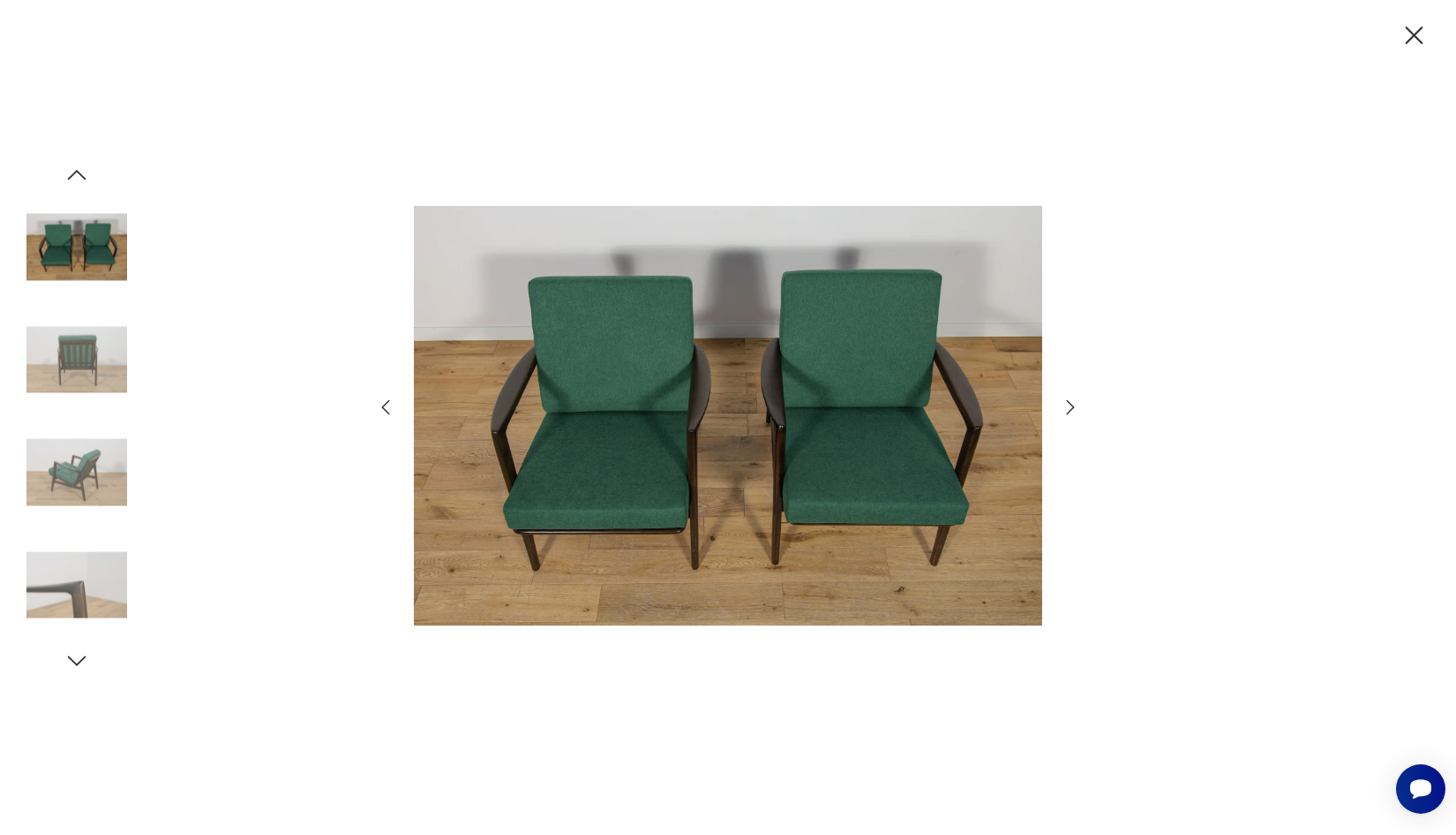
click at [1412, 41] on icon "button" at bounding box center [1415, 36] width 31 height 31
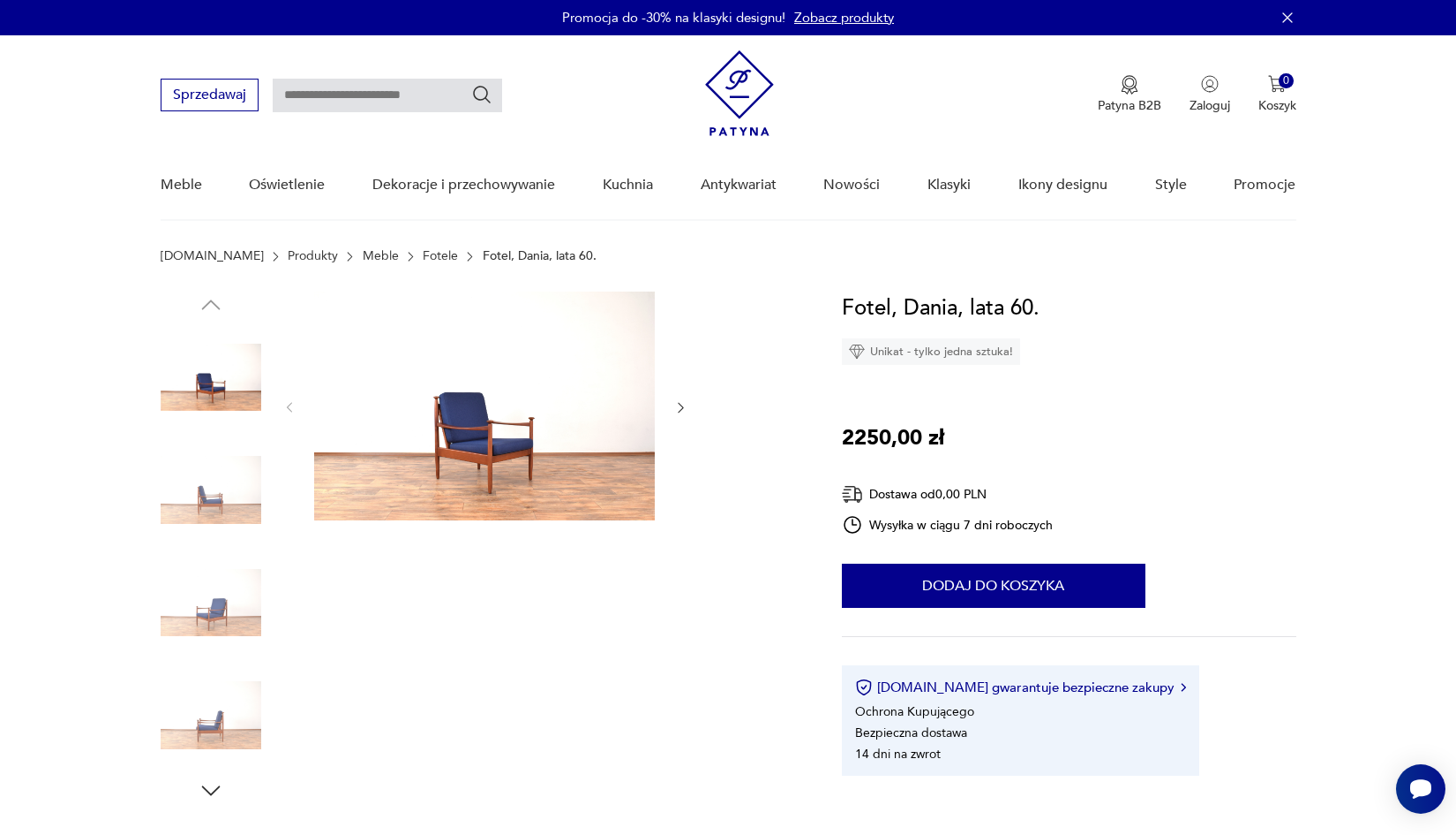
click at [531, 443] on img at bounding box center [484, 405] width 340 height 229
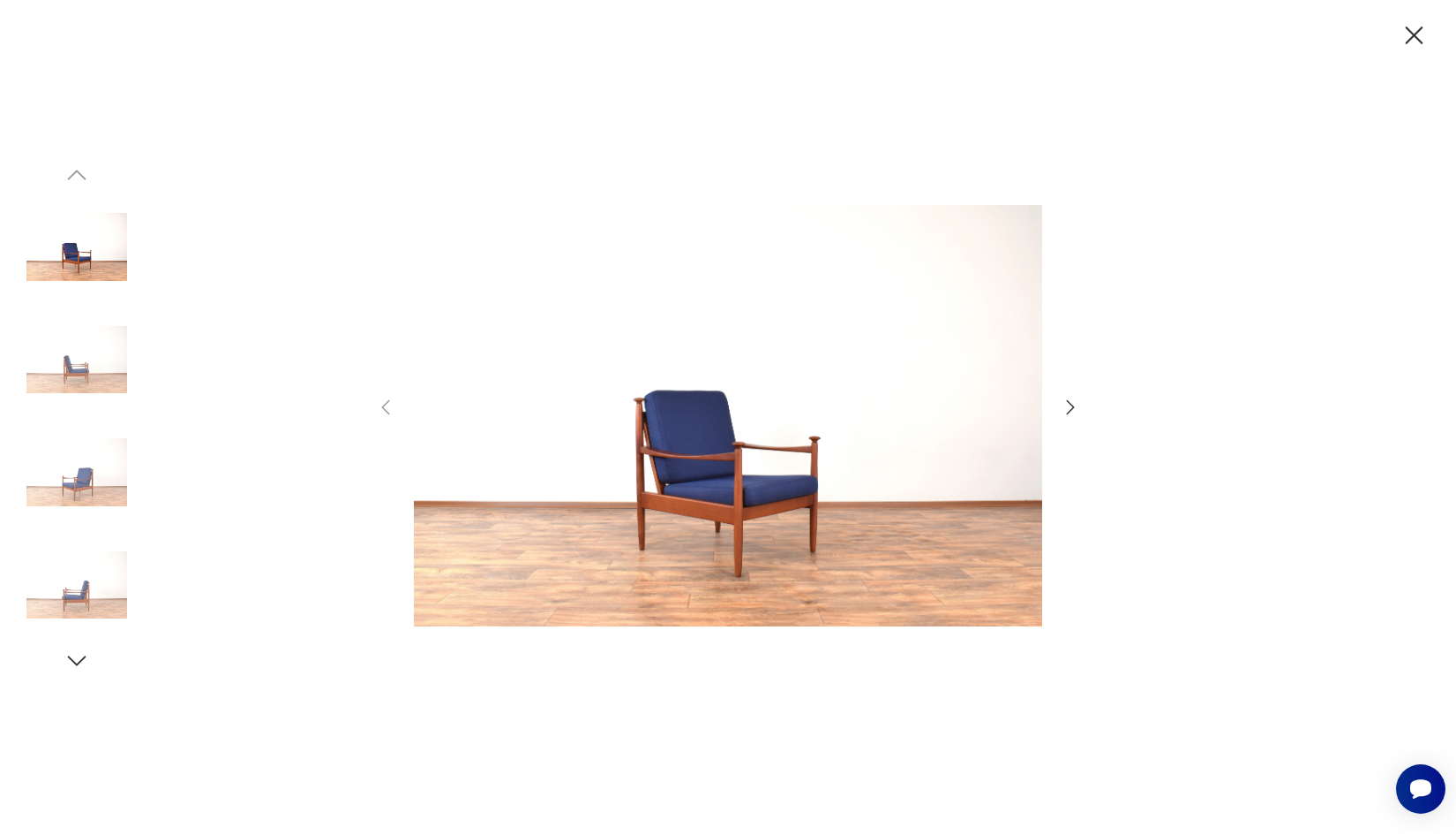
click at [1064, 406] on icon "button" at bounding box center [1071, 408] width 21 height 21
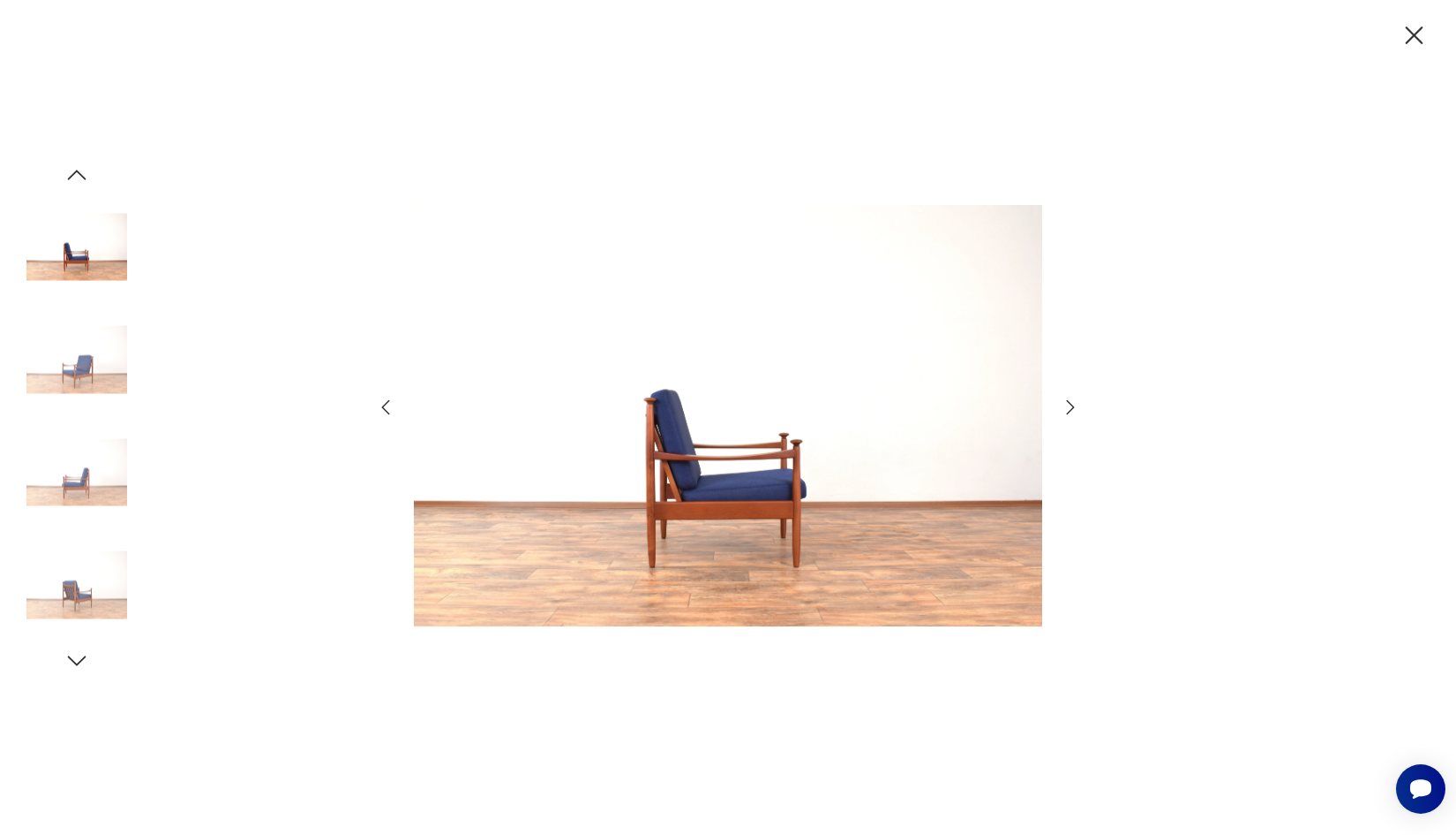
click at [1064, 406] on icon "button" at bounding box center [1071, 408] width 21 height 21
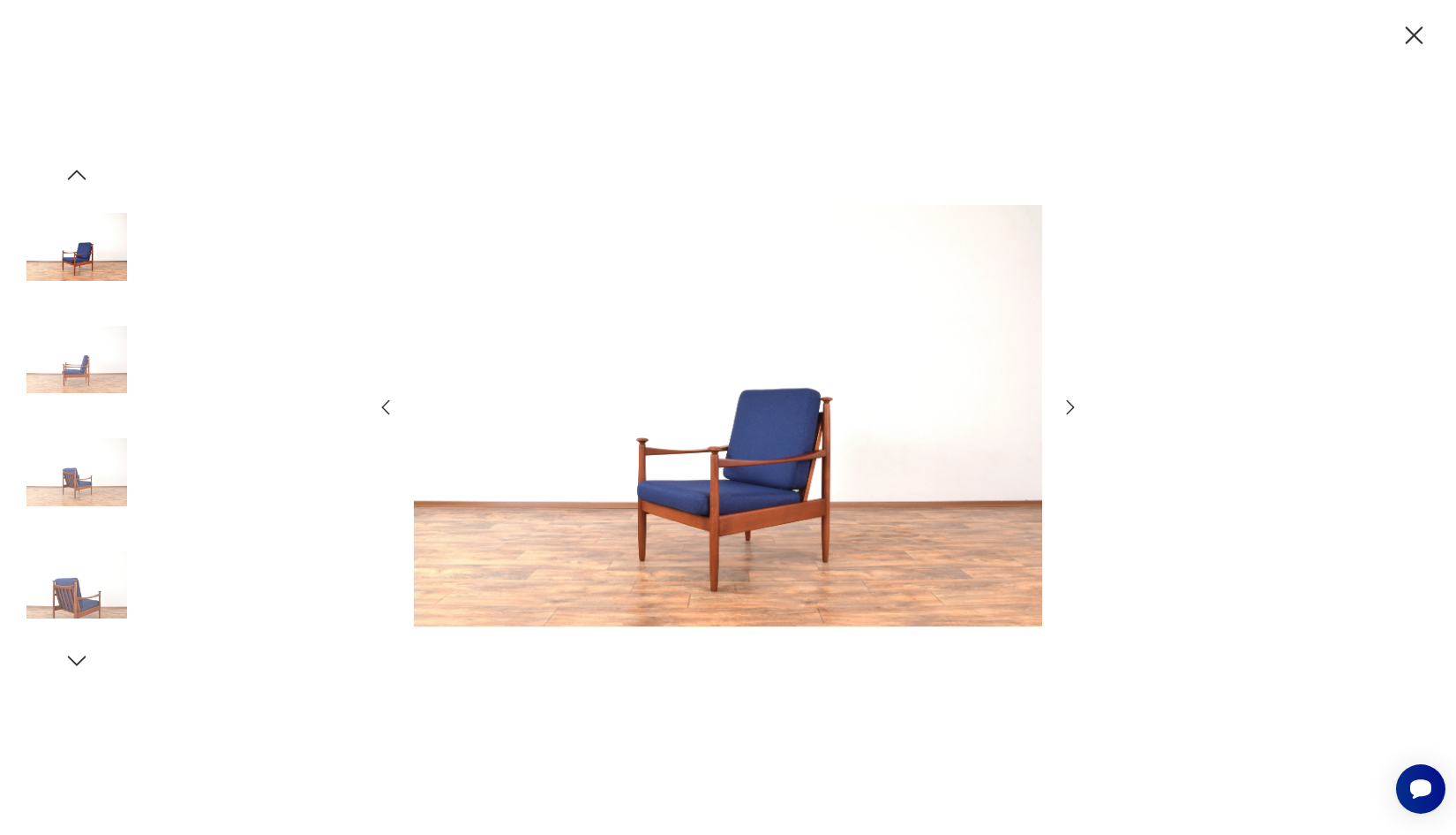
click at [414, 196] on img at bounding box center [728, 416] width 628 height 668
click at [1065, 406] on icon "button" at bounding box center [1071, 408] width 21 height 21
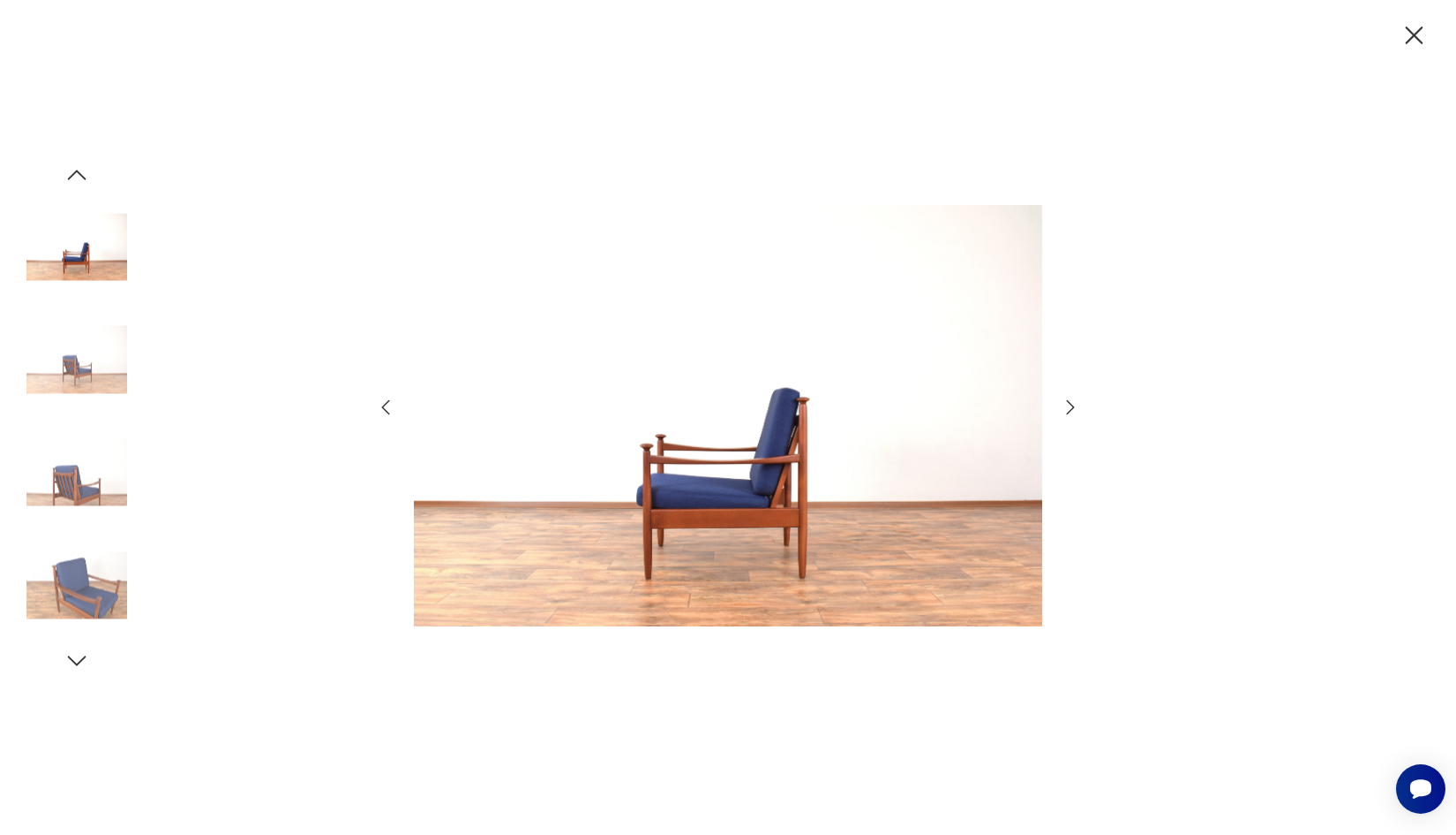
click at [1072, 407] on icon "button" at bounding box center [1071, 408] width 21 height 21
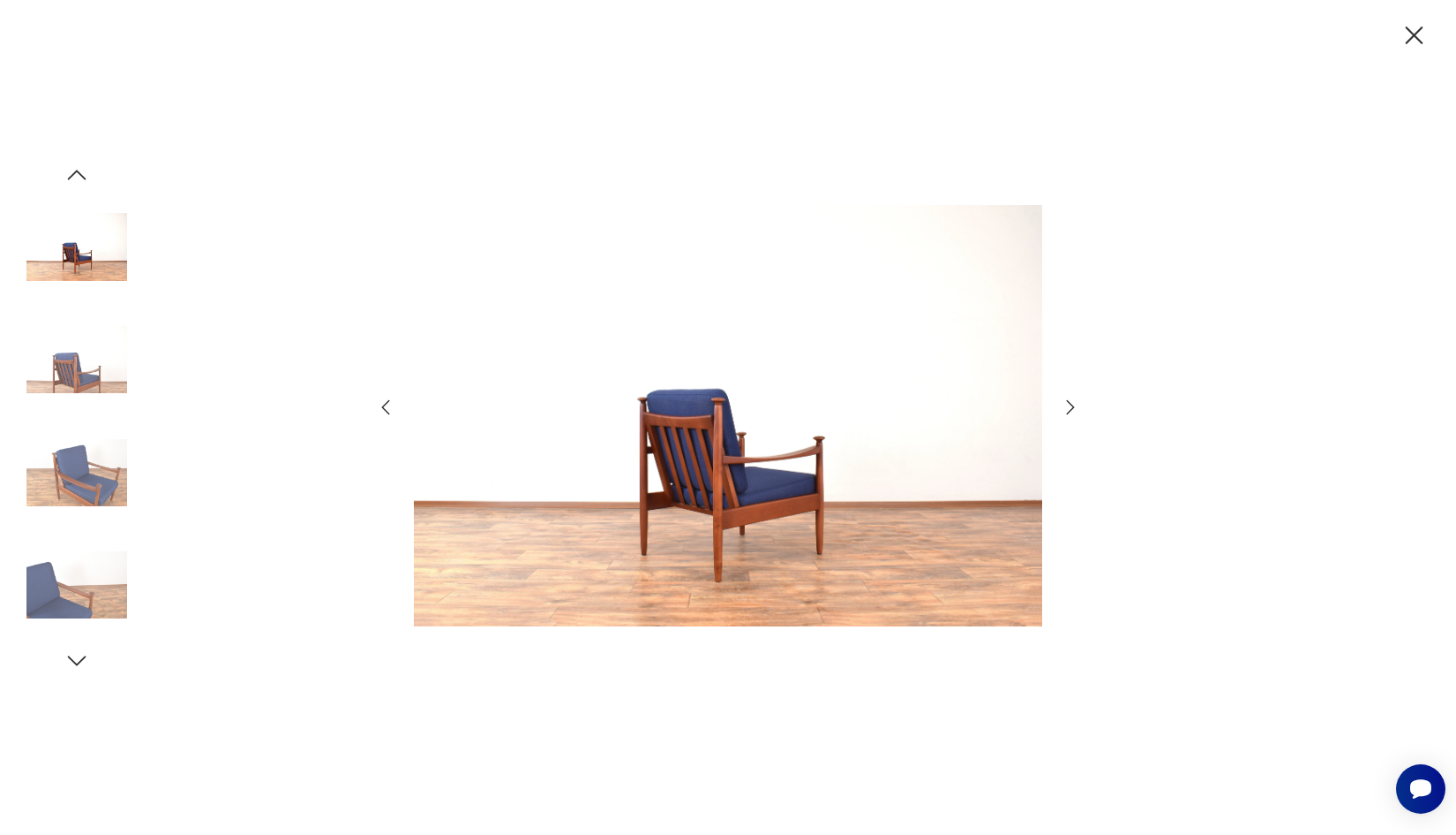
click at [1072, 407] on icon "button" at bounding box center [1071, 408] width 21 height 21
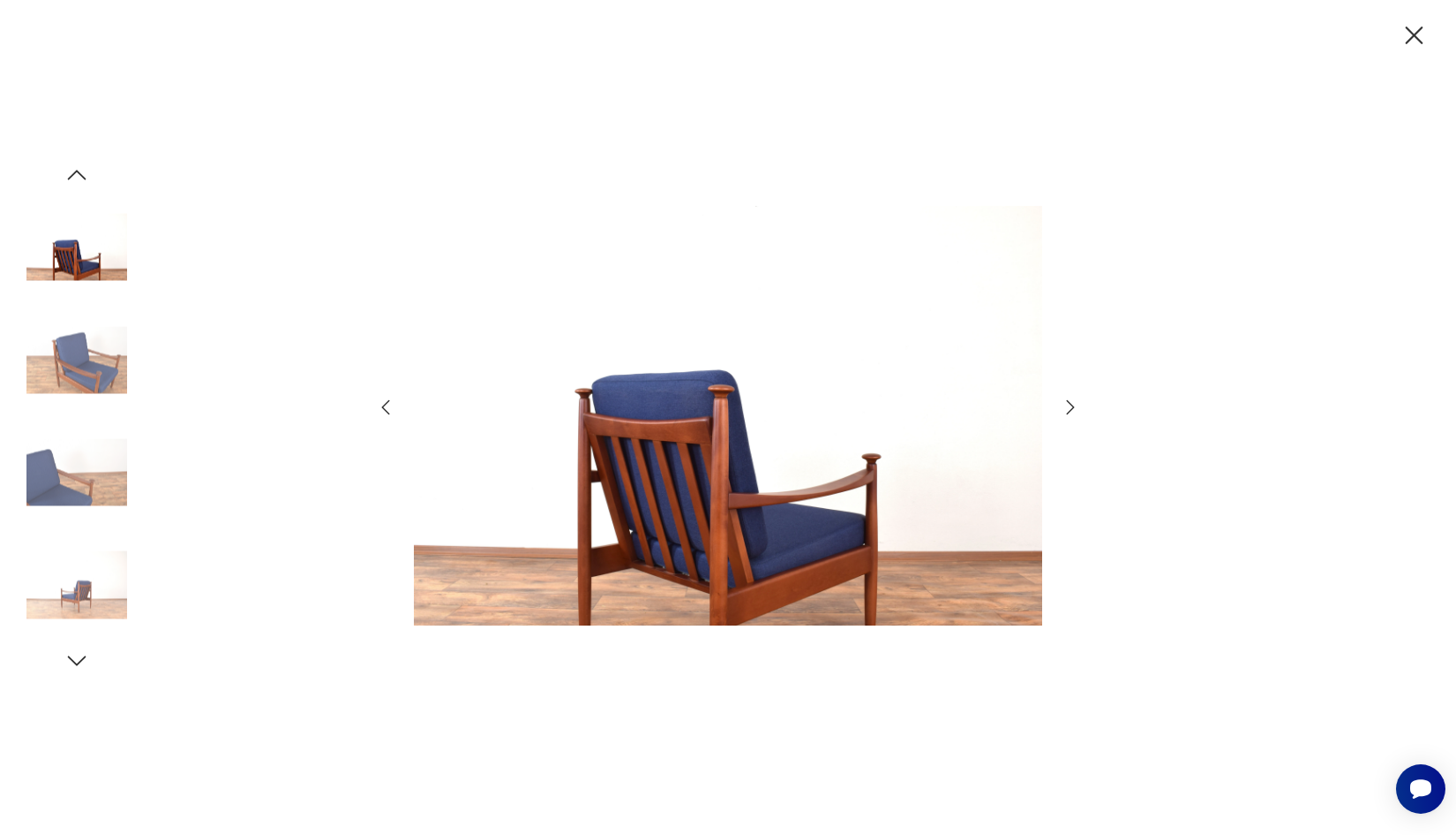
click at [1072, 407] on icon "button" at bounding box center [1071, 408] width 21 height 21
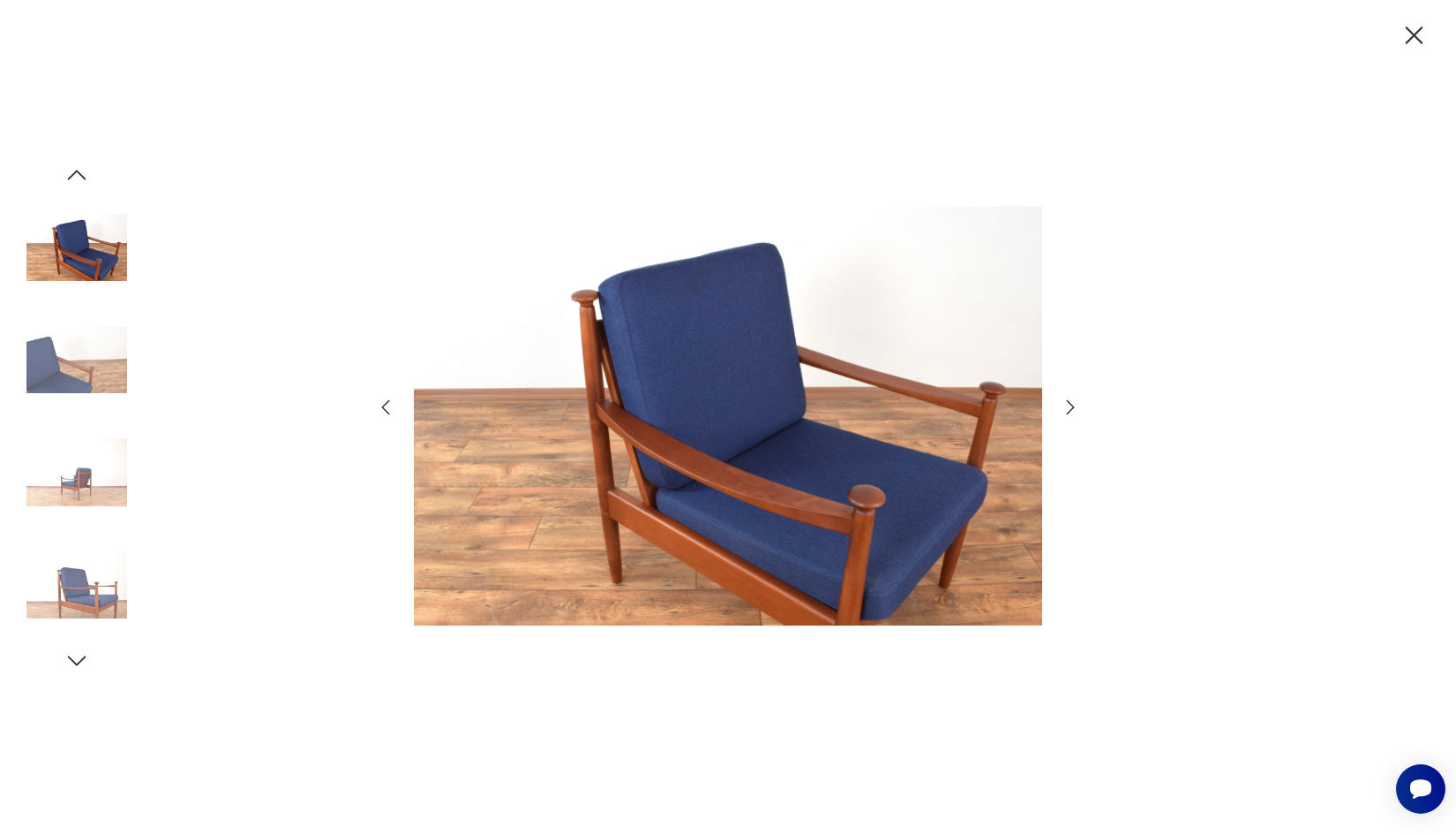
click at [1072, 407] on icon "button" at bounding box center [1071, 408] width 21 height 21
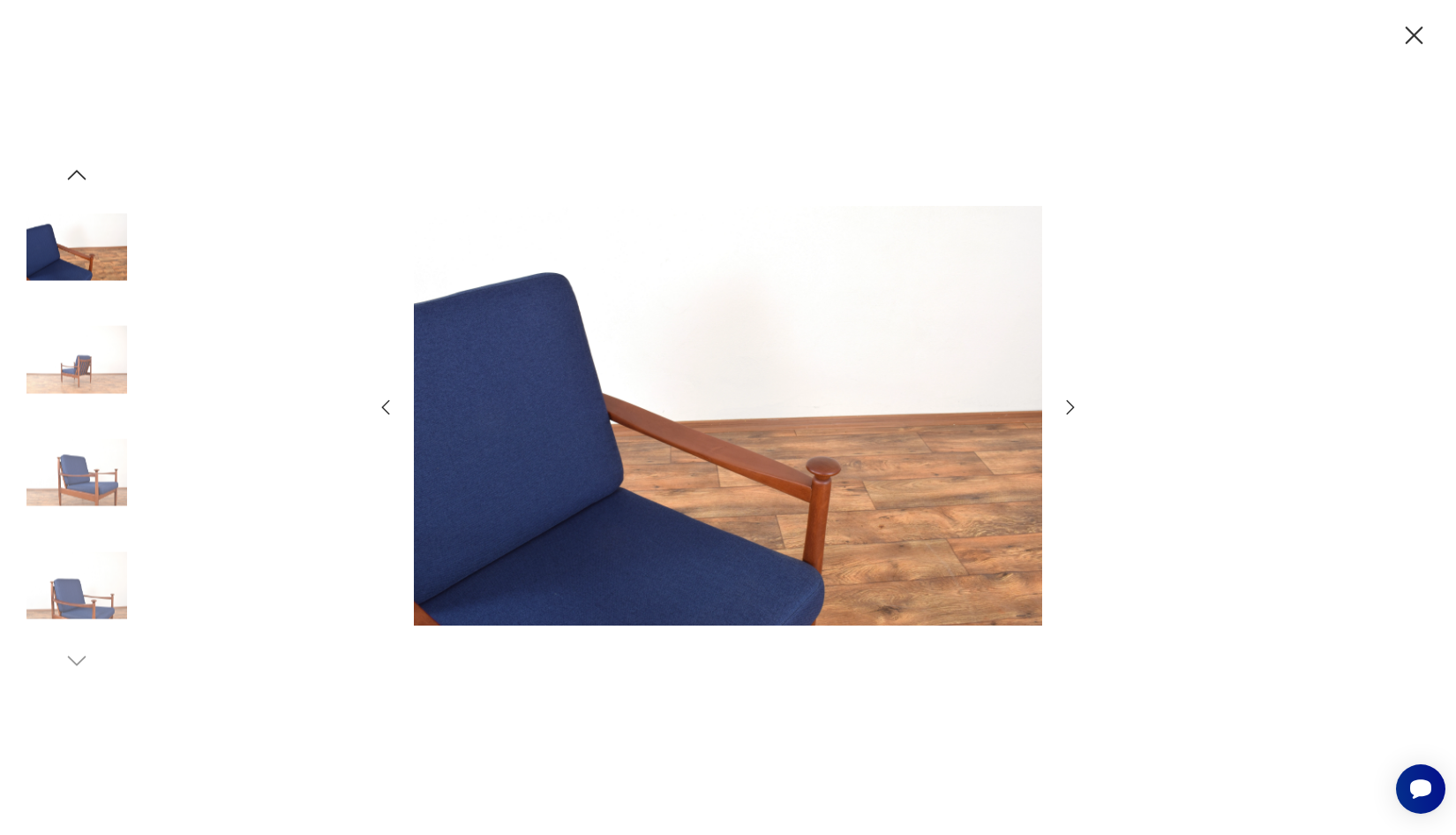
click at [1072, 407] on icon "button" at bounding box center [1071, 408] width 21 height 21
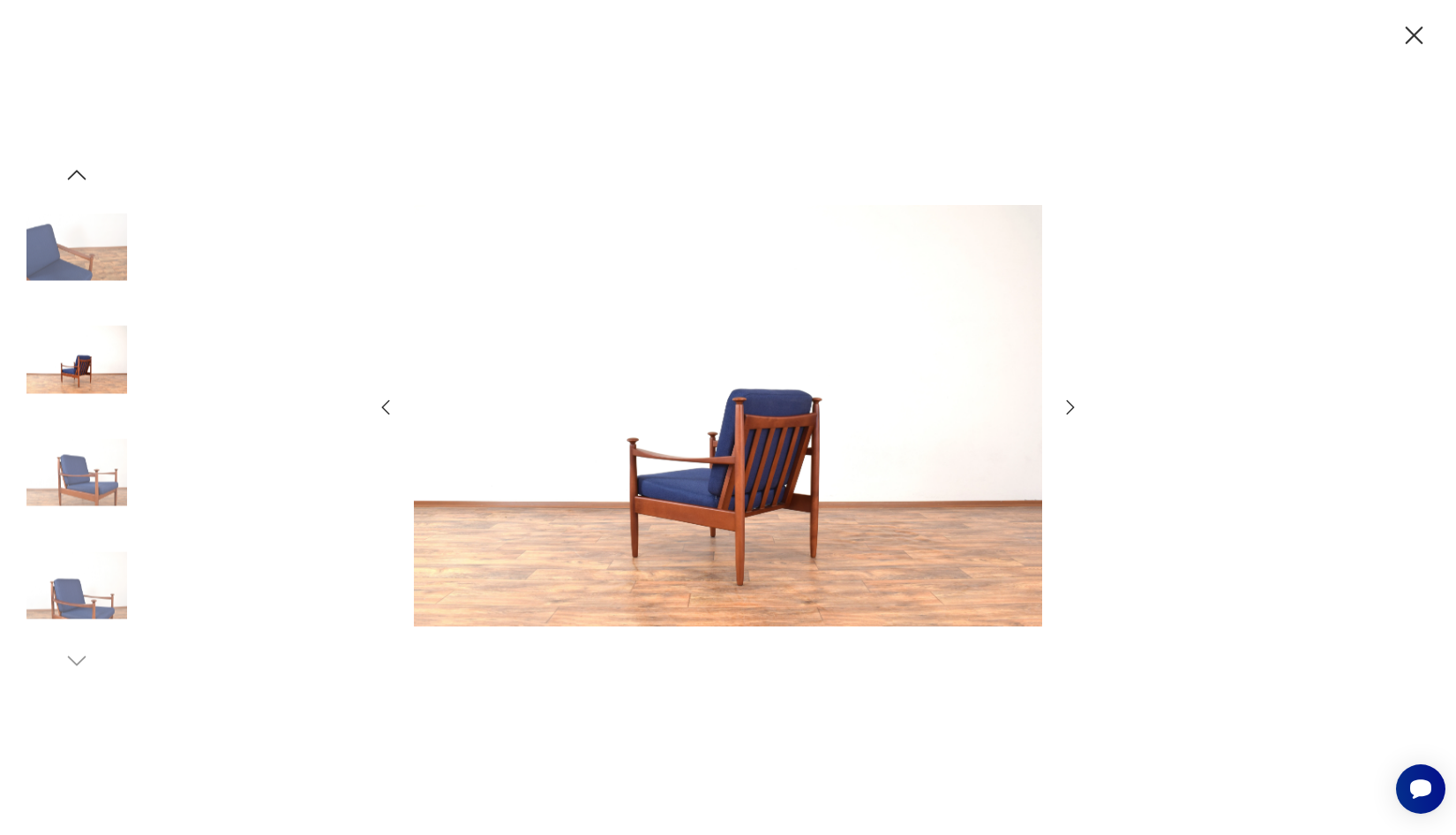
click at [1072, 407] on icon "button" at bounding box center [1071, 408] width 21 height 21
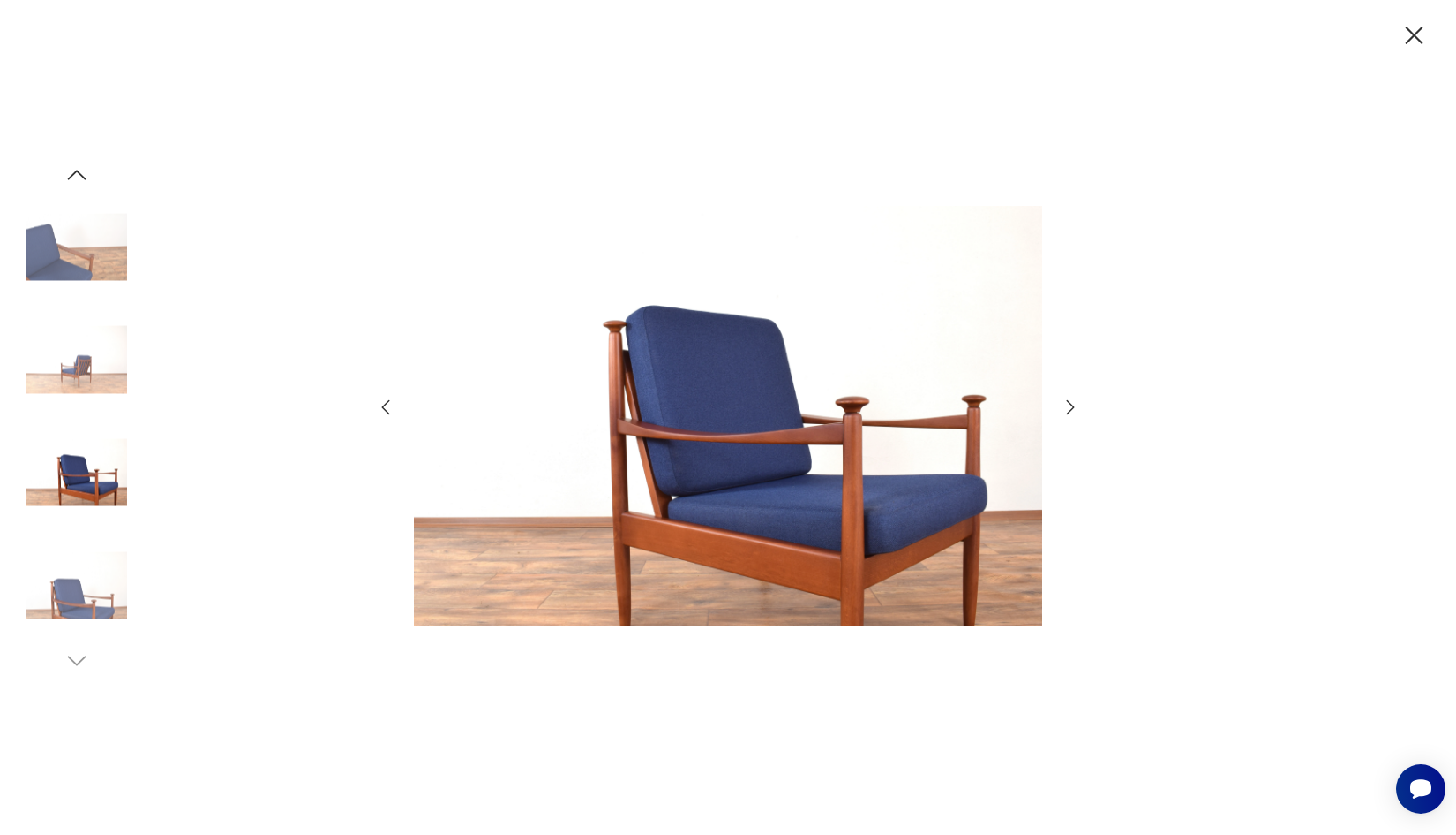
click at [1072, 407] on icon "button" at bounding box center [1071, 408] width 21 height 21
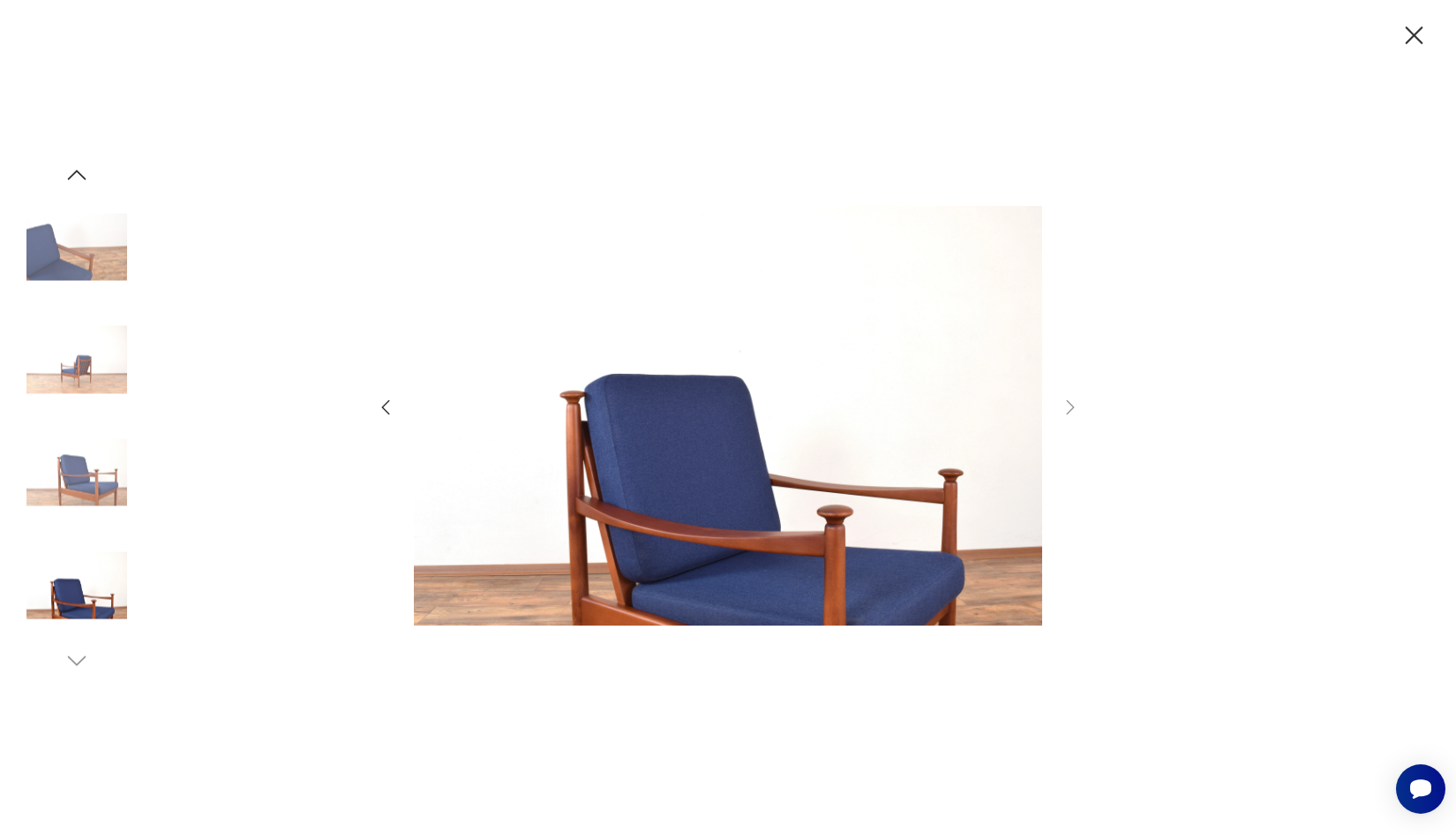
click at [388, 401] on icon "button" at bounding box center [386, 406] width 8 height 15
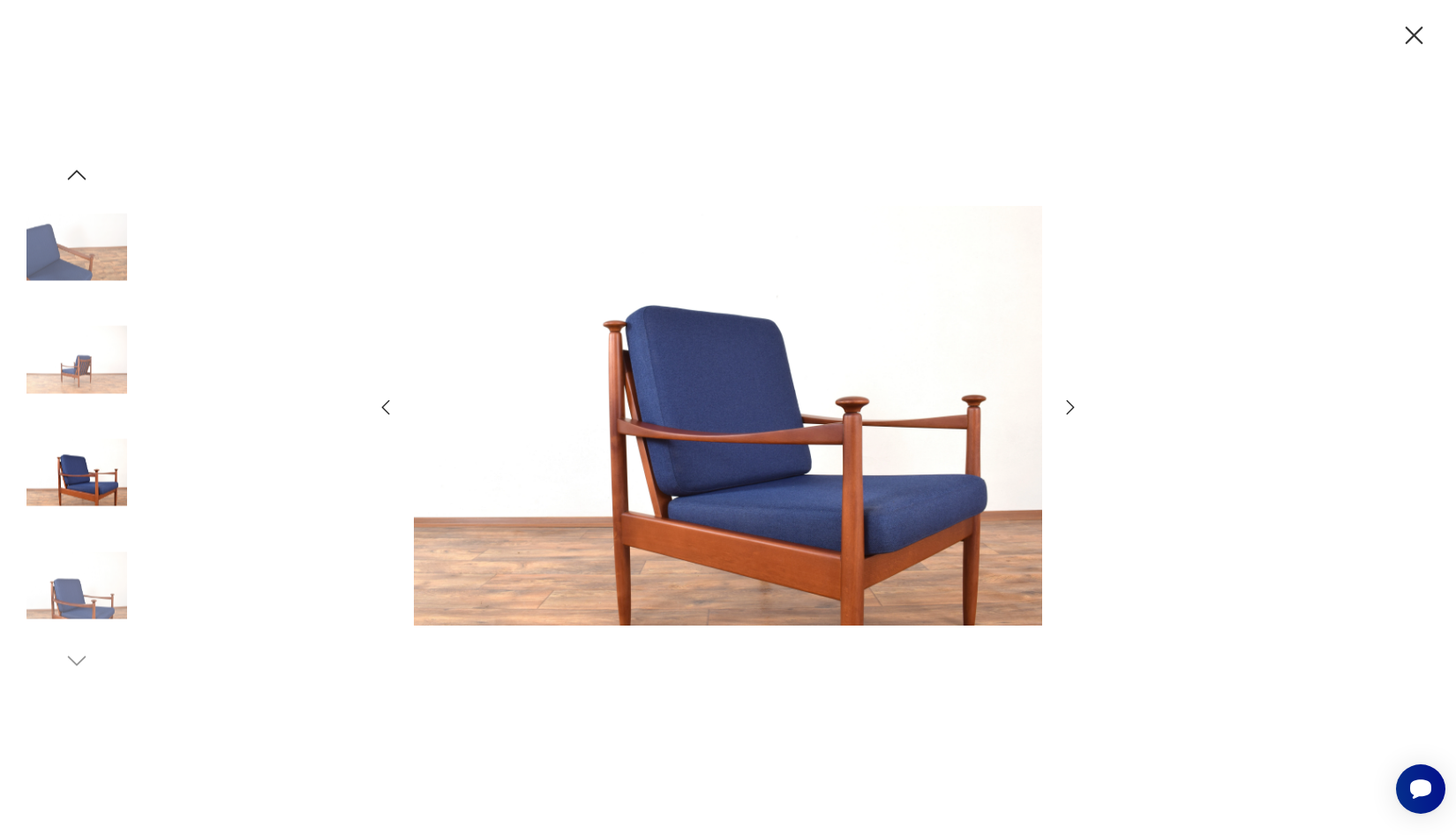
click at [388, 401] on icon "button" at bounding box center [386, 406] width 8 height 15
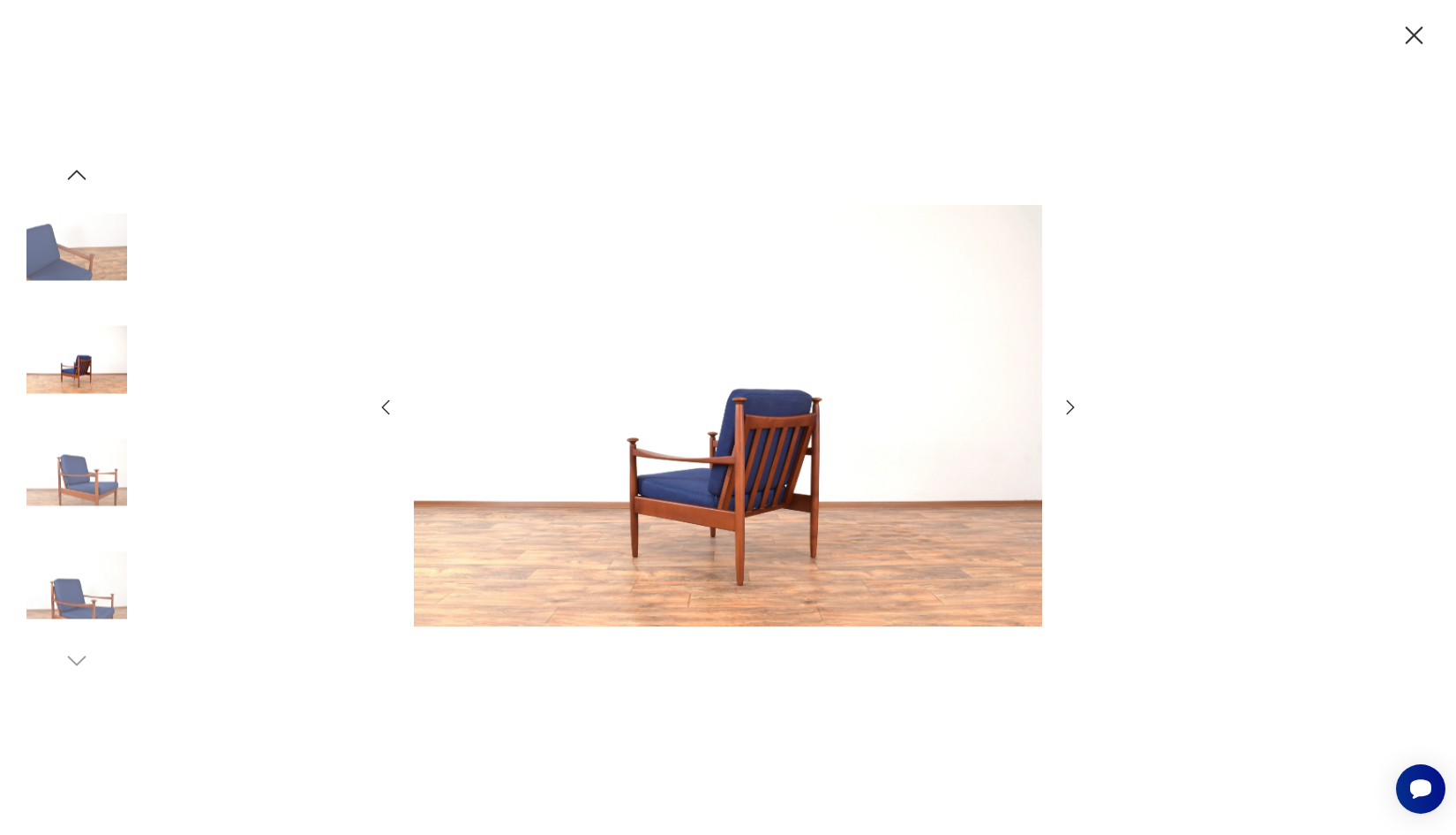
click at [388, 401] on icon "button" at bounding box center [386, 406] width 8 height 15
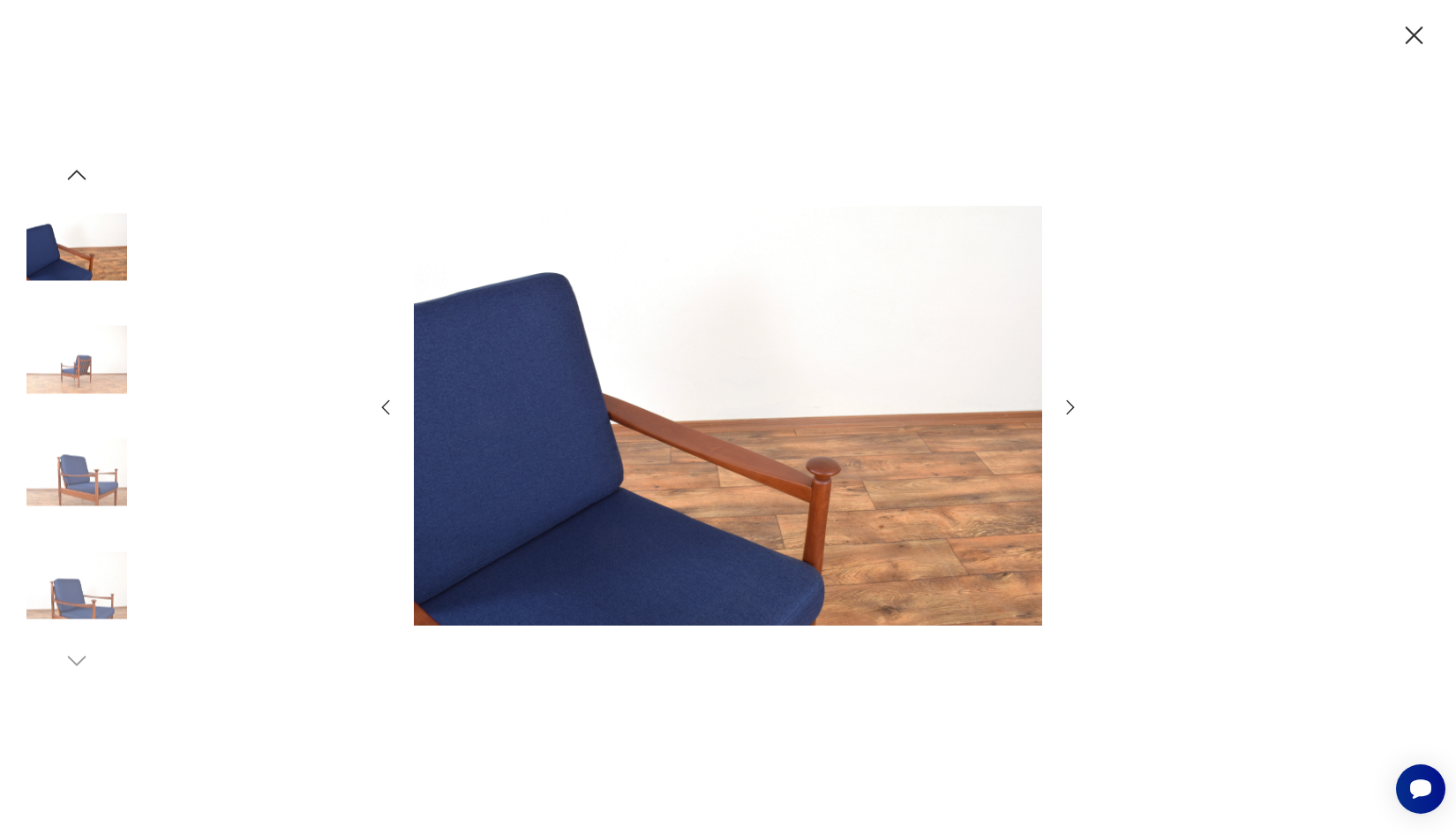
click at [388, 401] on icon "button" at bounding box center [386, 406] width 8 height 15
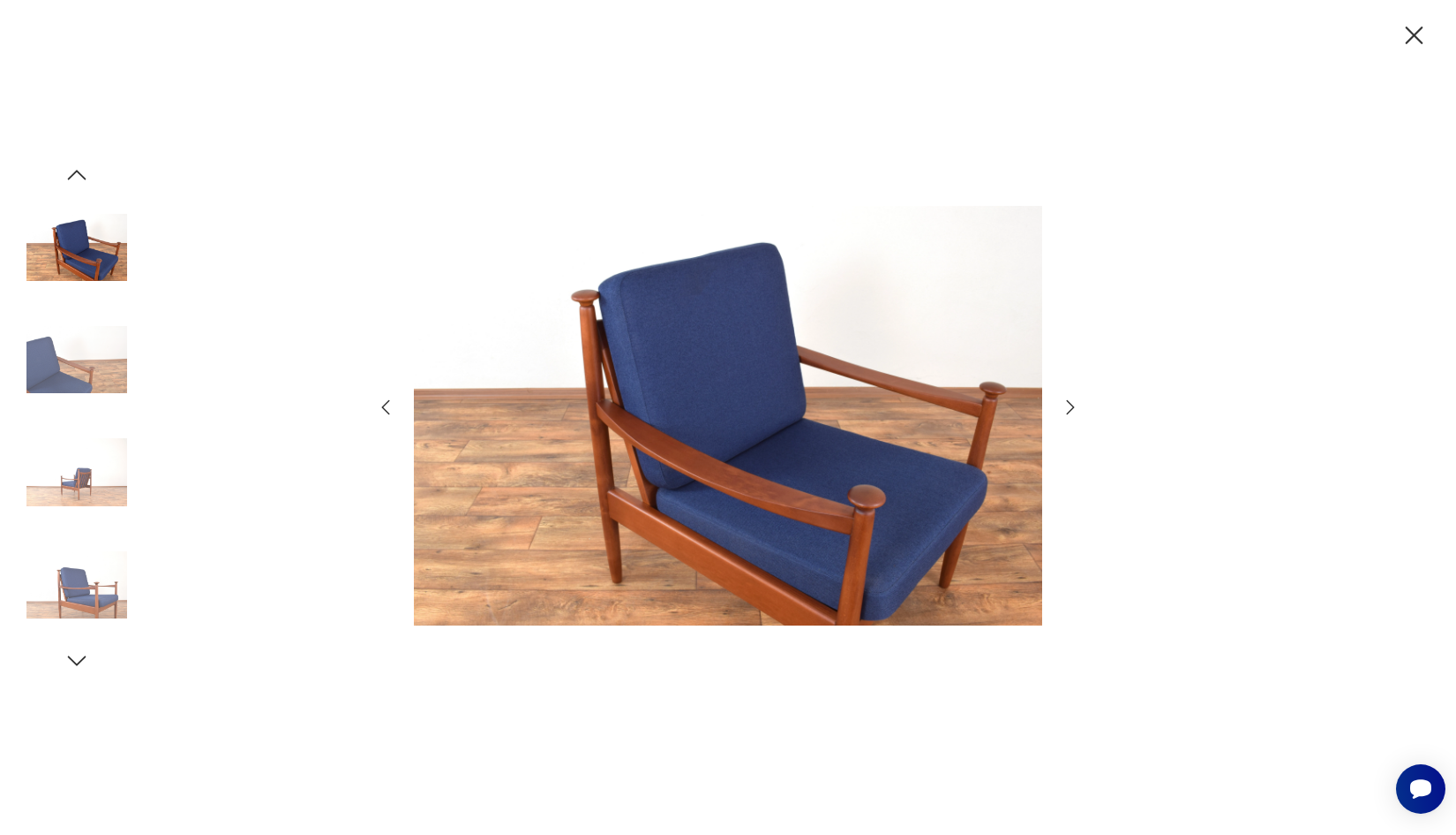
click at [388, 401] on icon "button" at bounding box center [386, 406] width 8 height 15
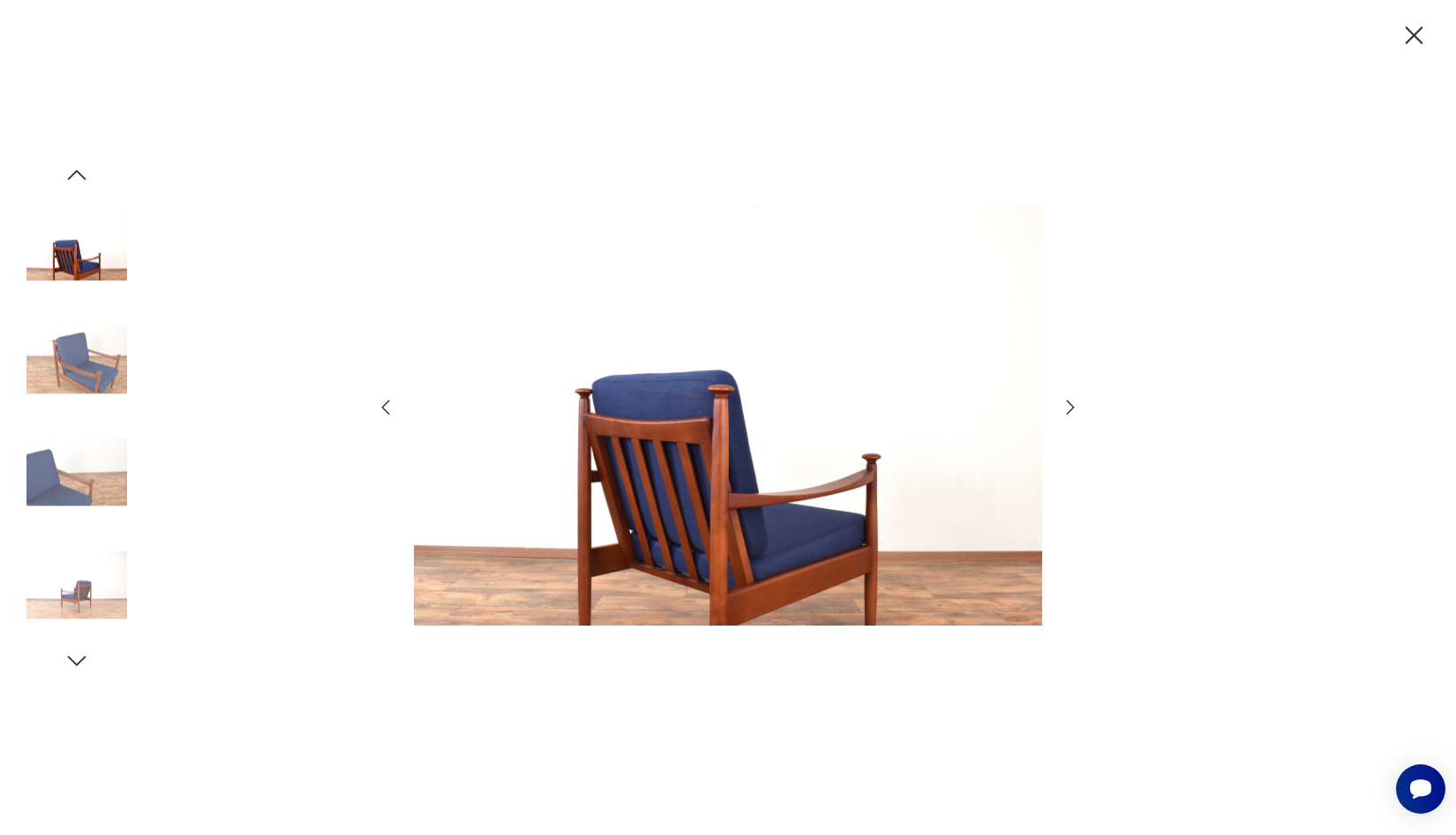
click at [388, 401] on icon "button" at bounding box center [386, 406] width 8 height 15
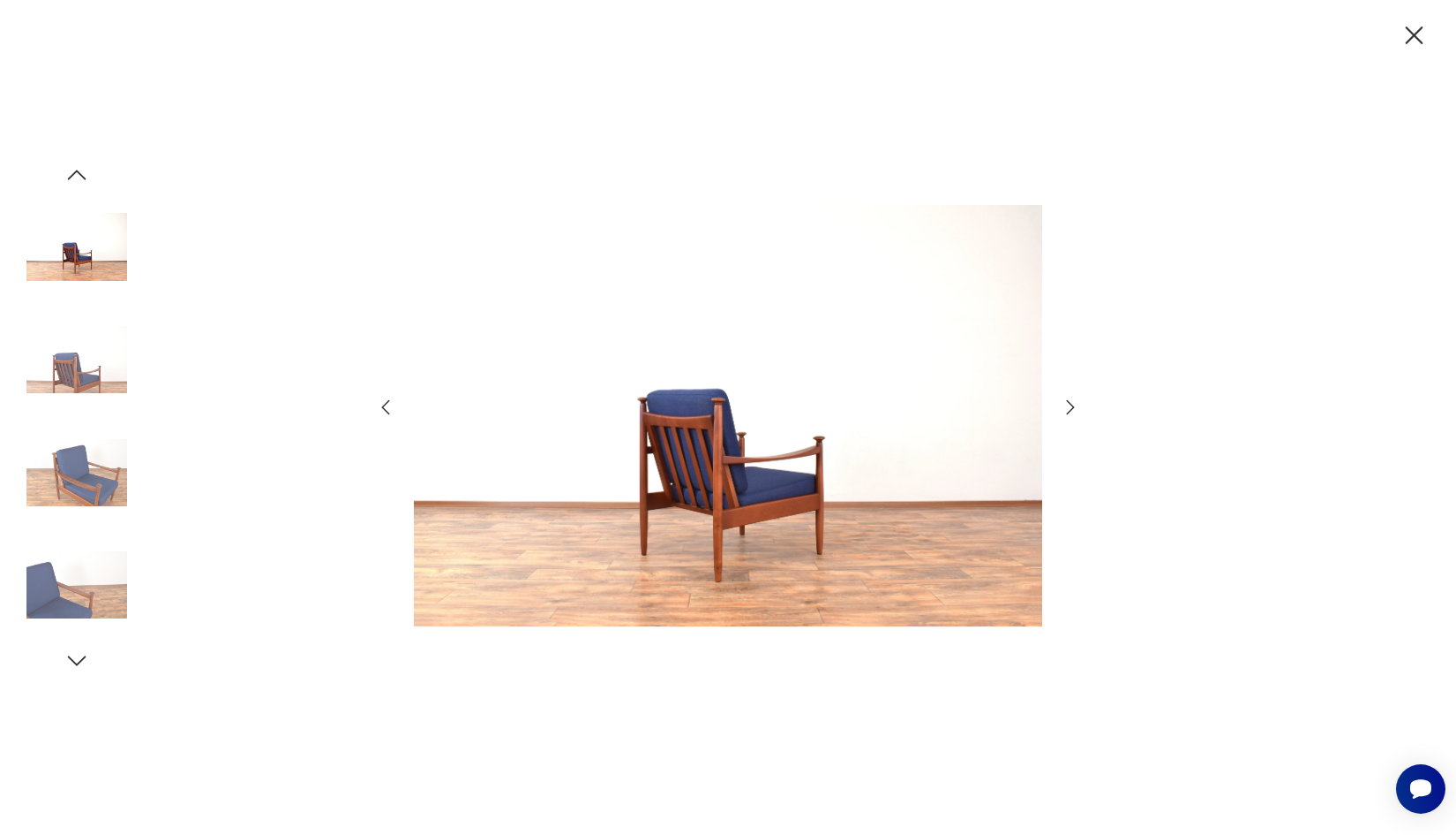
click at [388, 401] on icon "button" at bounding box center [386, 406] width 8 height 15
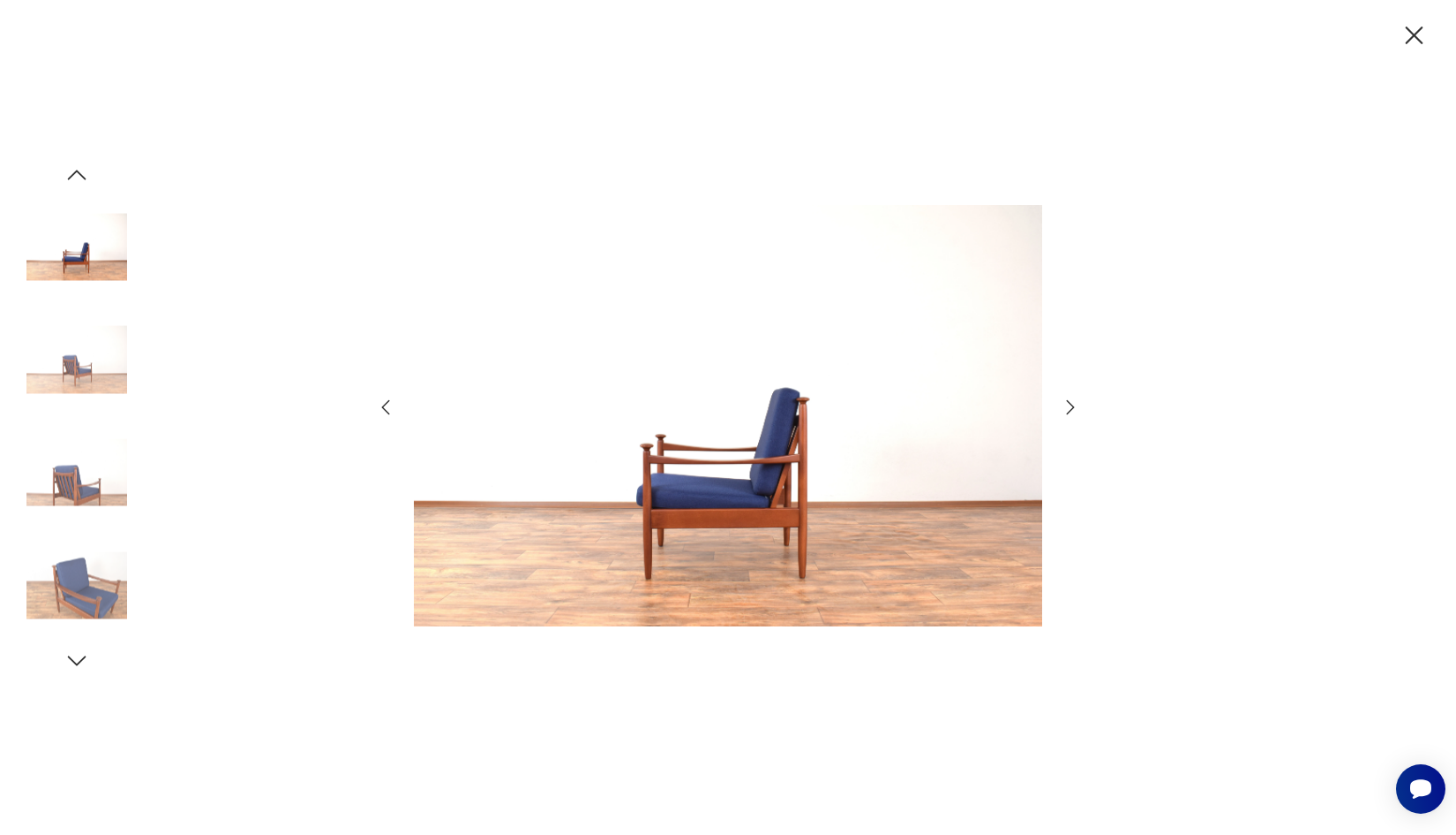
click at [388, 401] on icon "button" at bounding box center [386, 406] width 8 height 15
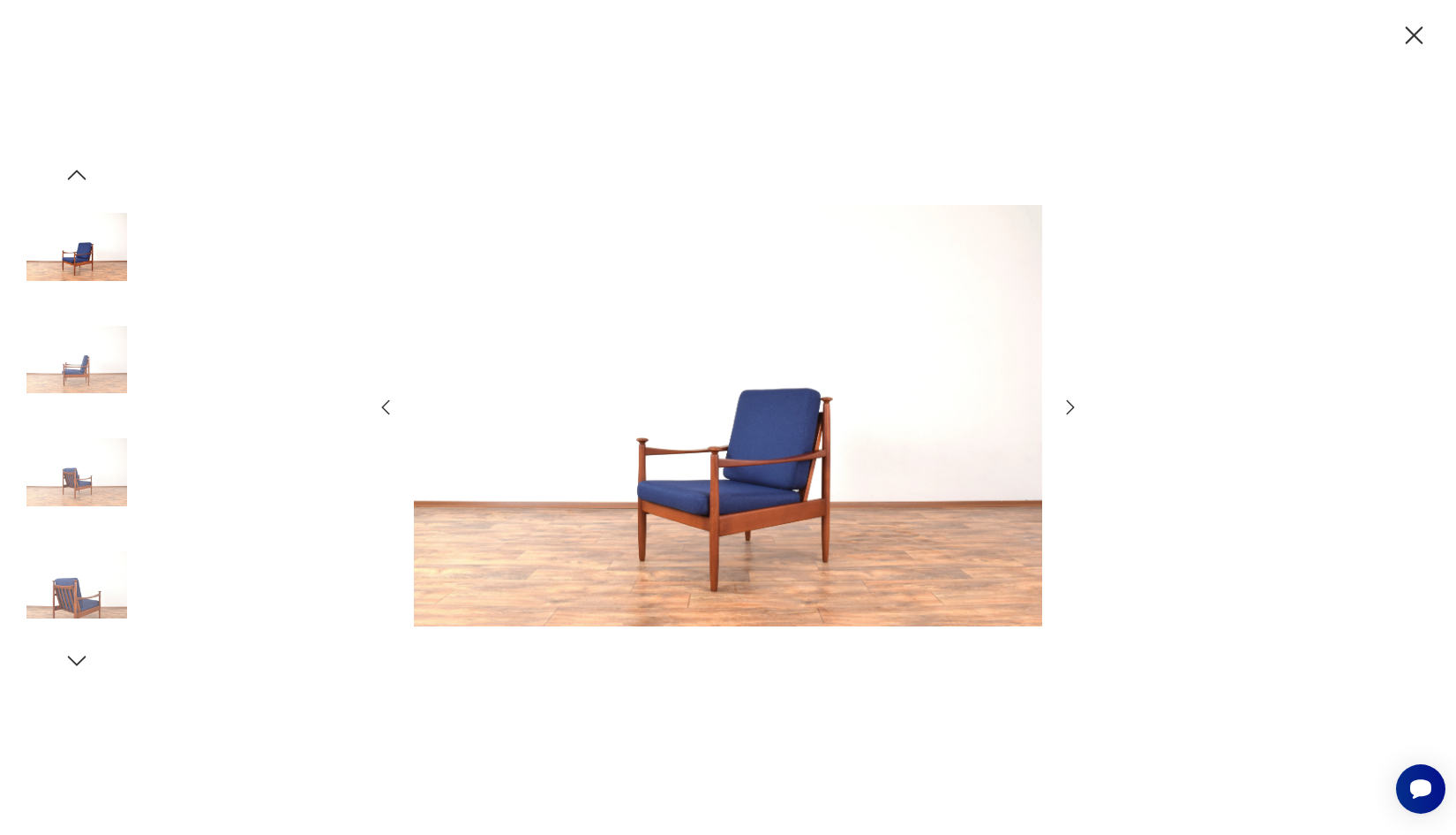
click at [388, 401] on icon "button" at bounding box center [386, 406] width 8 height 15
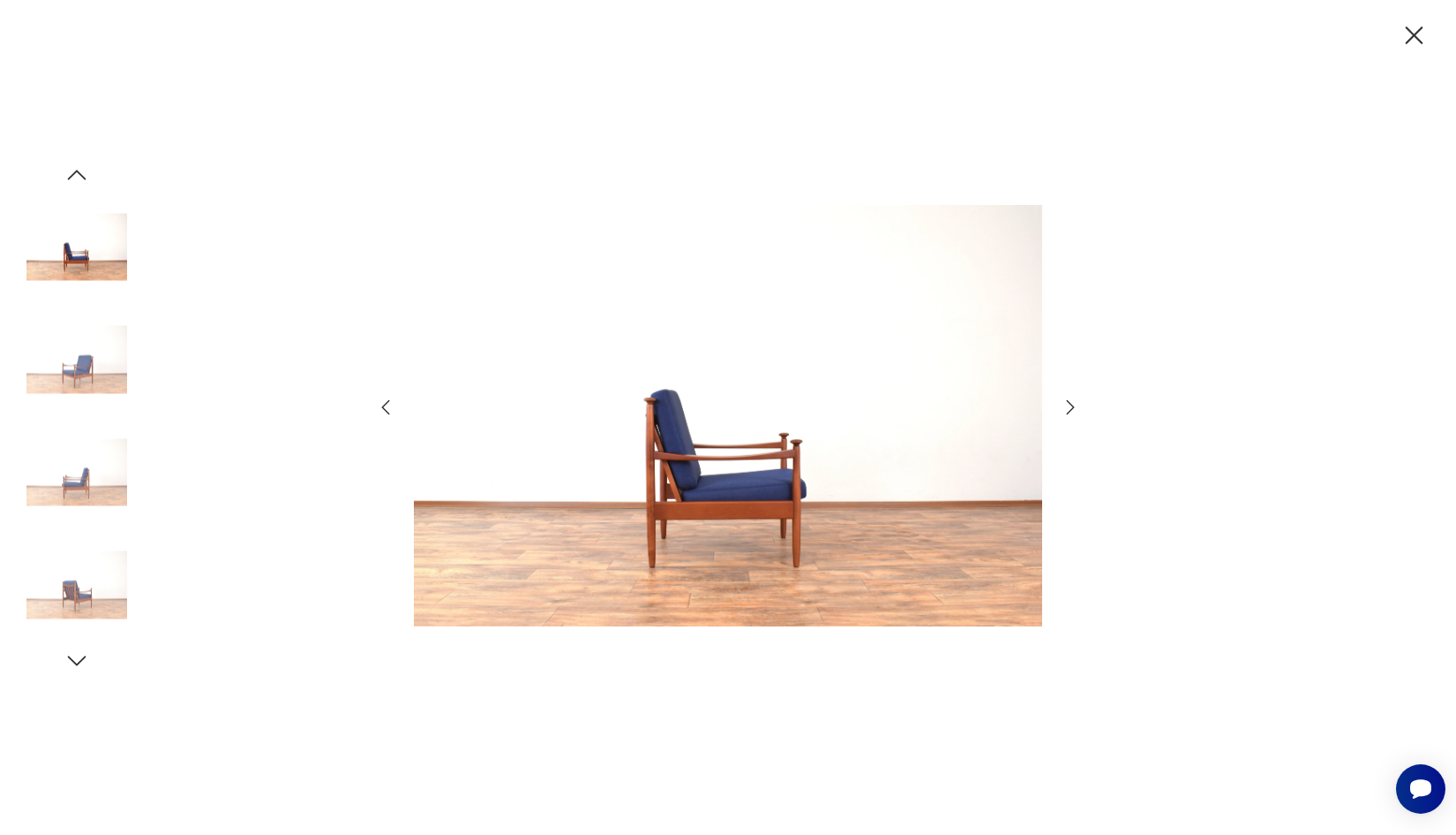
click at [388, 401] on icon "button" at bounding box center [386, 406] width 8 height 15
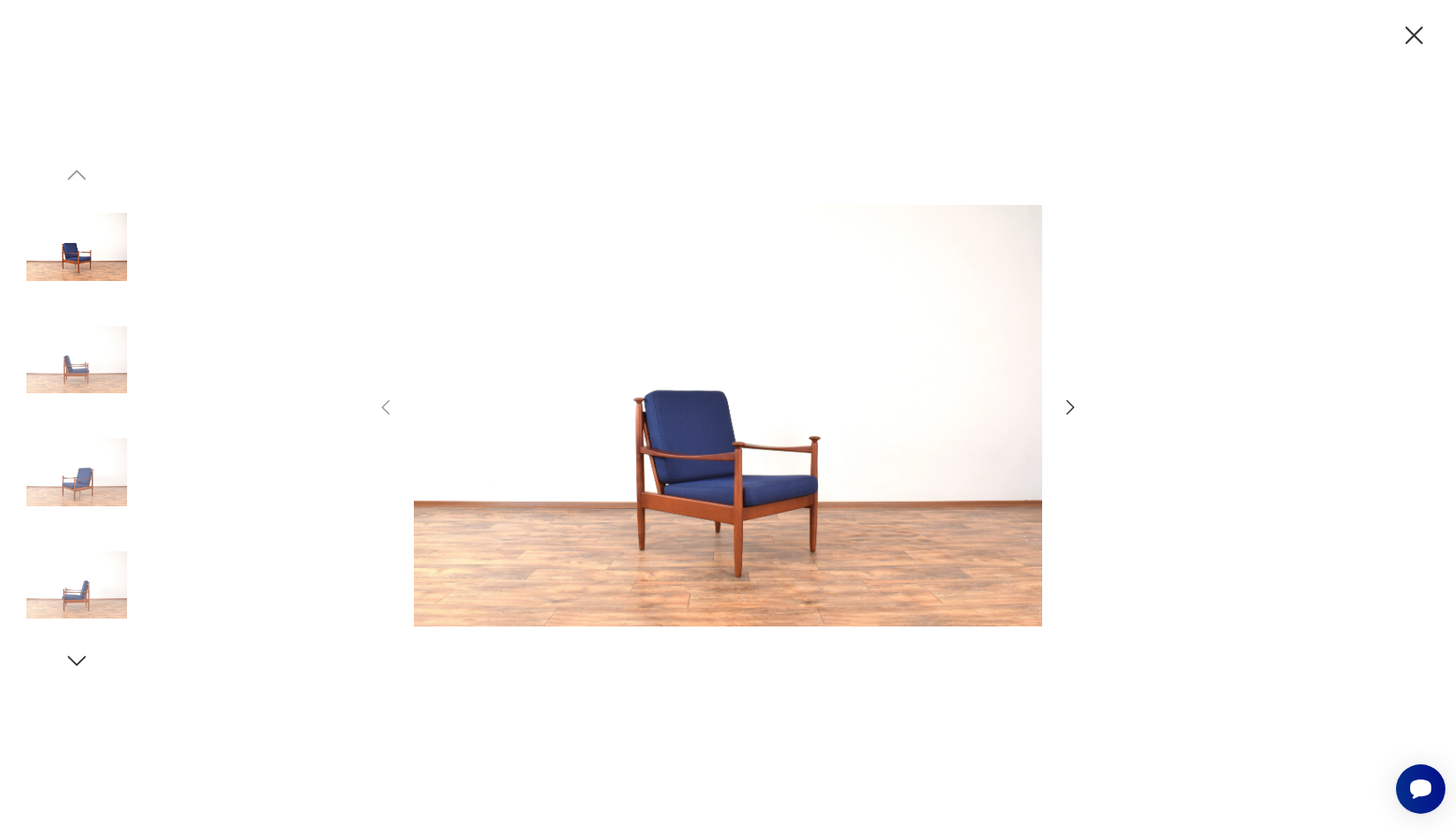
click at [1419, 45] on icon "button" at bounding box center [1415, 36] width 31 height 31
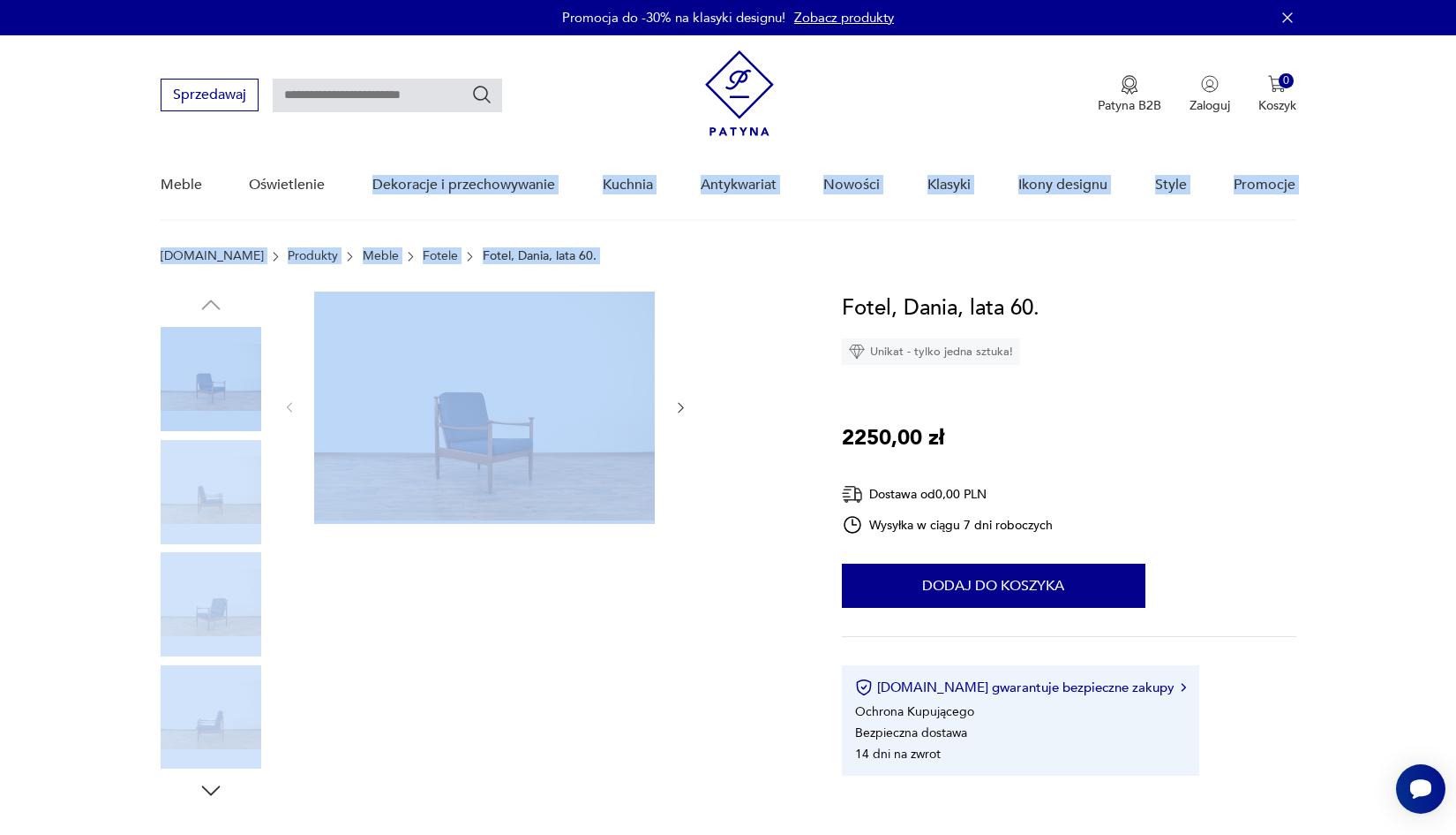
scroll to position [54, 0]
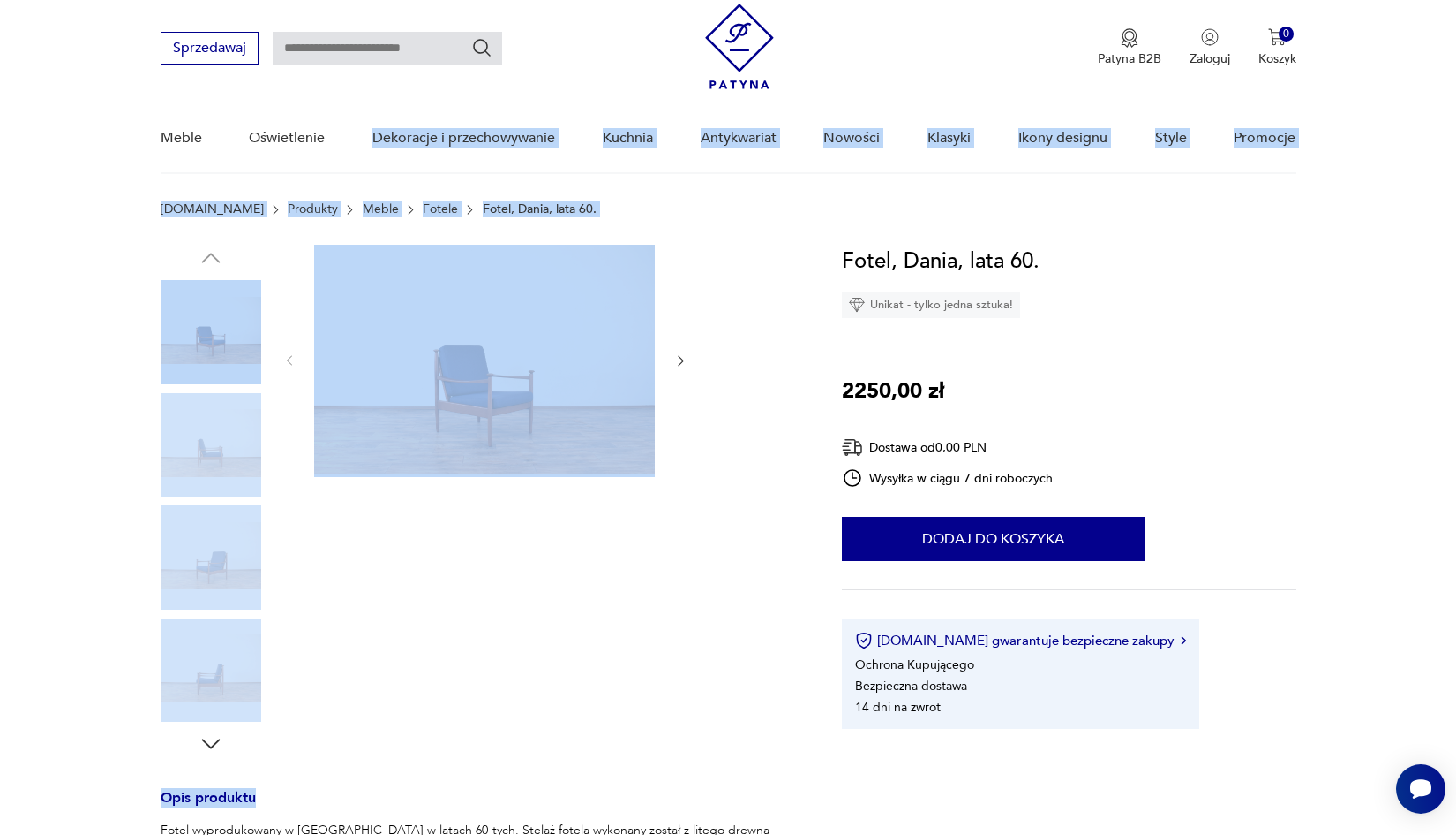
drag, startPoint x: 487, startPoint y: 394, endPoint x: 776, endPoint y: 833, distance: 525.6
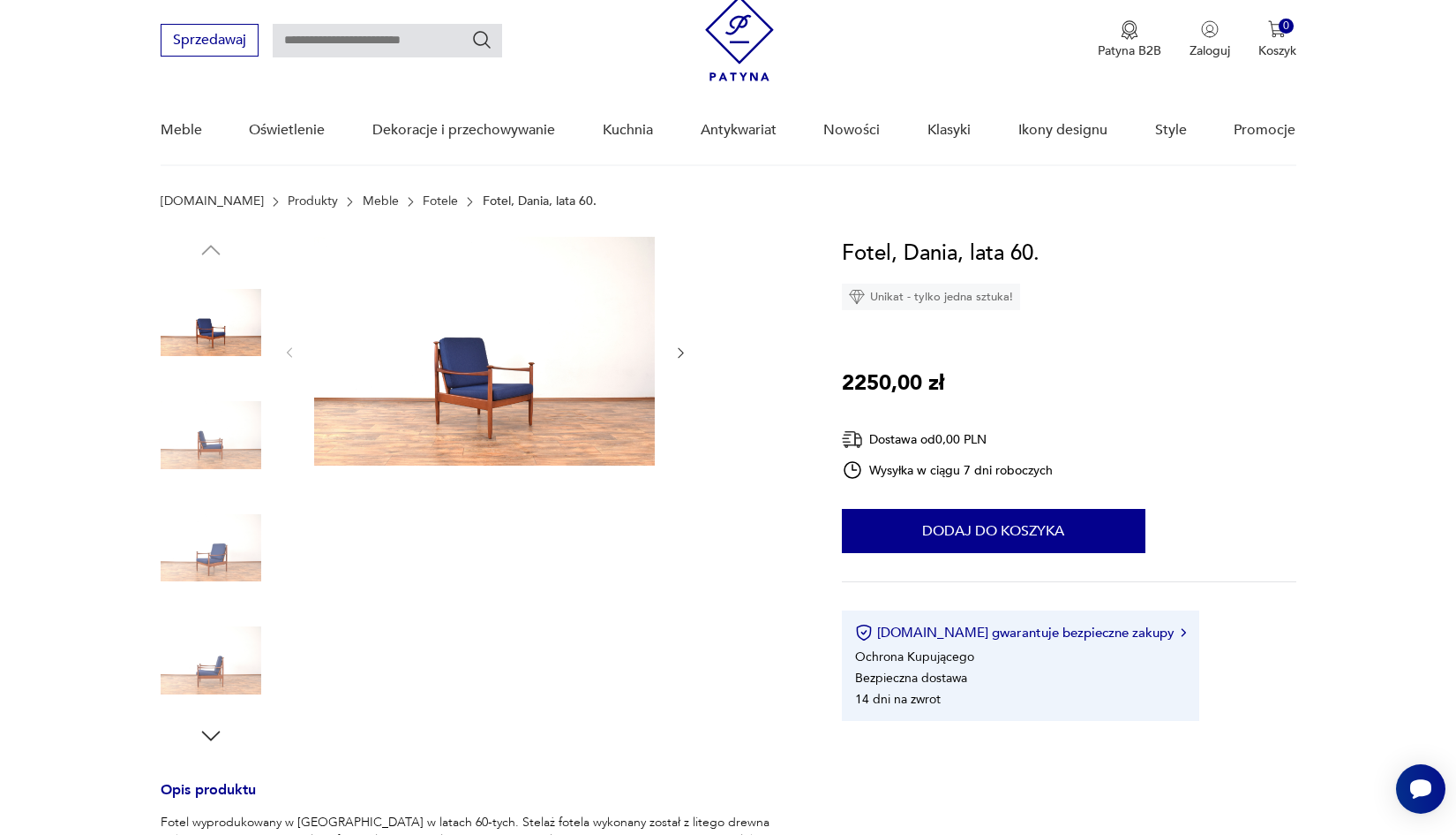
click at [759, 514] on div at bounding box center [479, 492] width 639 height 512
click at [522, 372] on img at bounding box center [484, 350] width 340 height 229
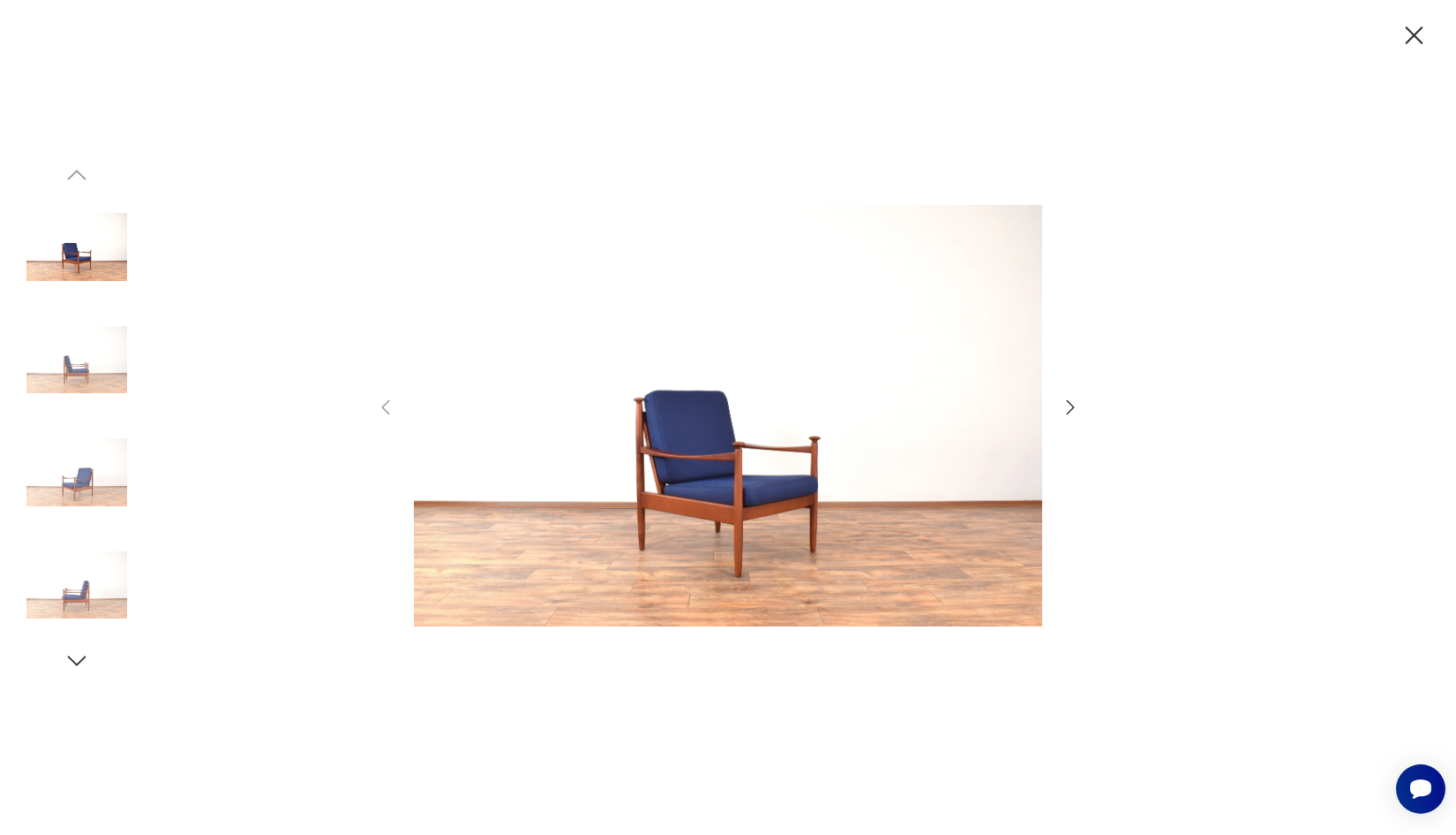
click at [1077, 410] on icon "button" at bounding box center [1071, 408] width 21 height 21
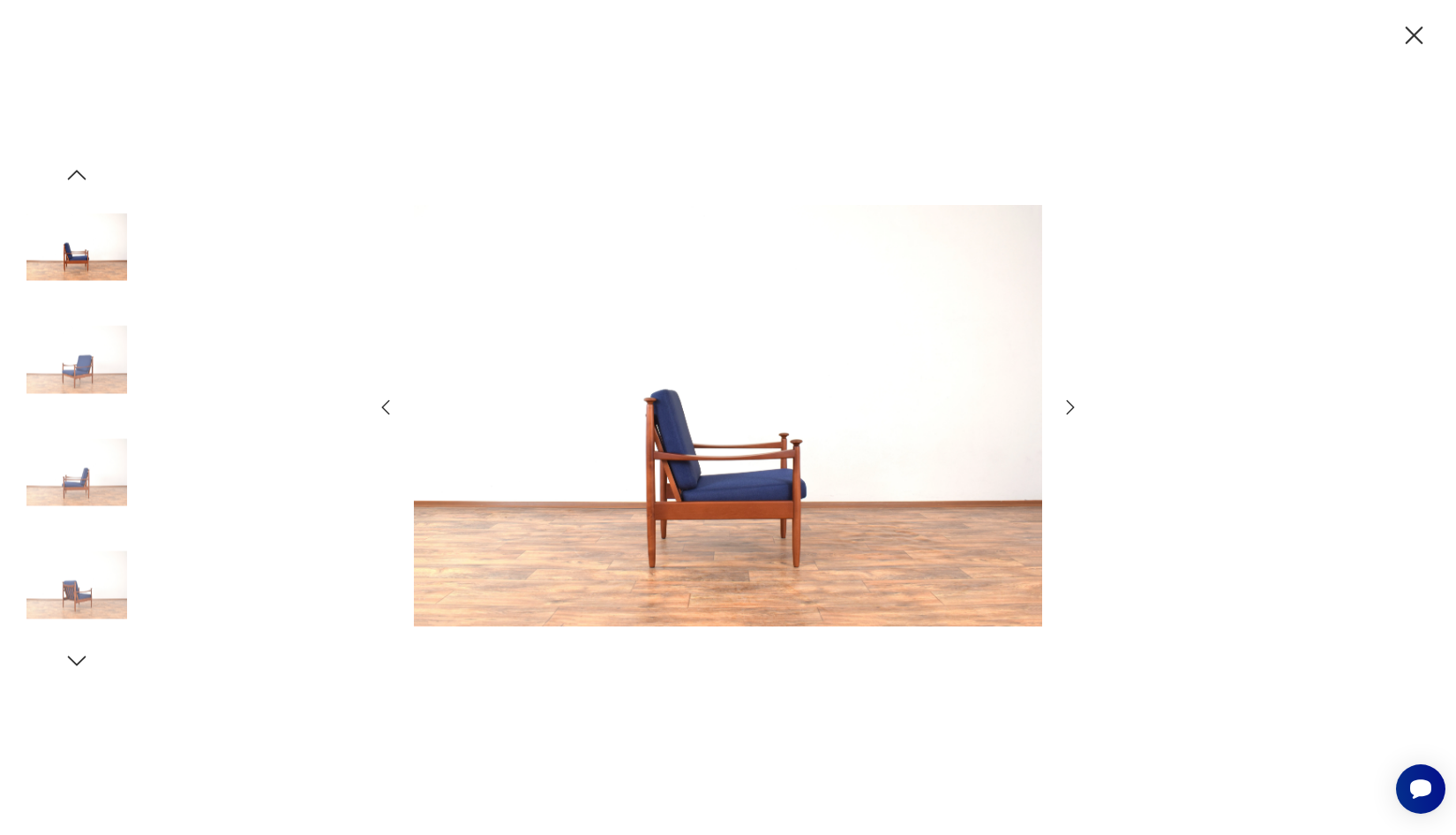
click at [1075, 410] on icon "button" at bounding box center [1071, 408] width 21 height 21
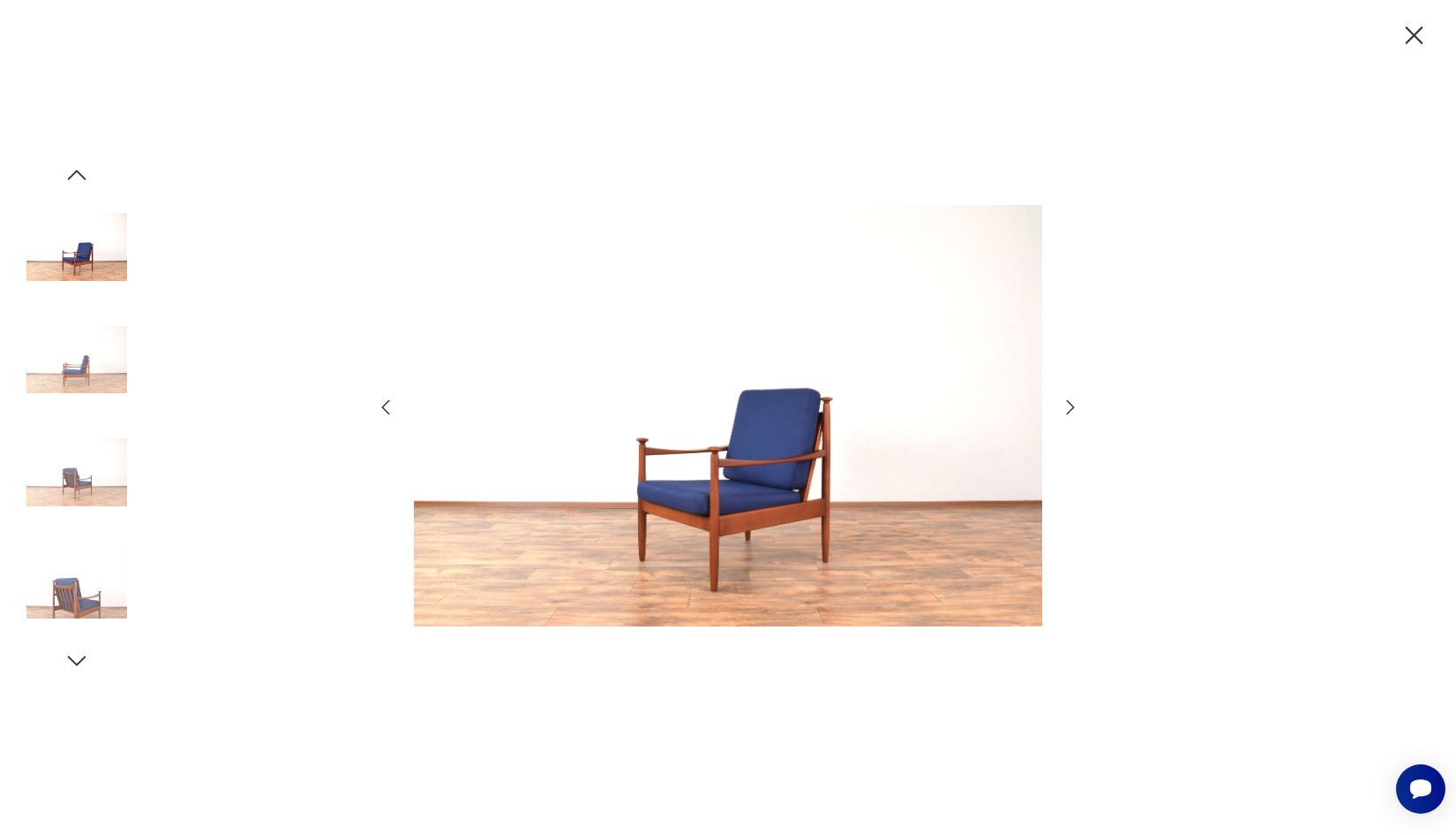
click at [1075, 410] on icon "button" at bounding box center [1071, 408] width 21 height 21
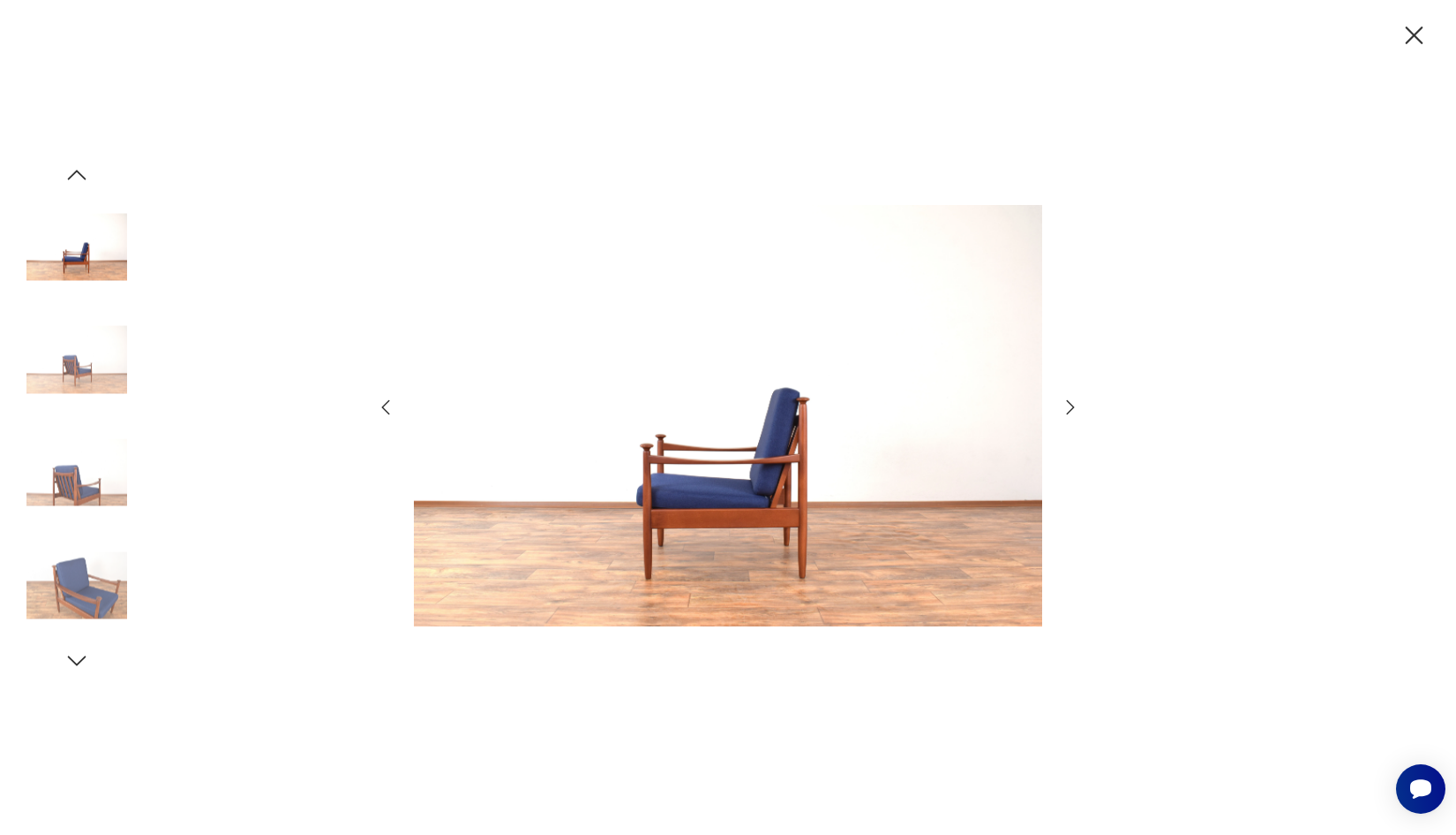
click at [1075, 410] on icon "button" at bounding box center [1071, 408] width 21 height 21
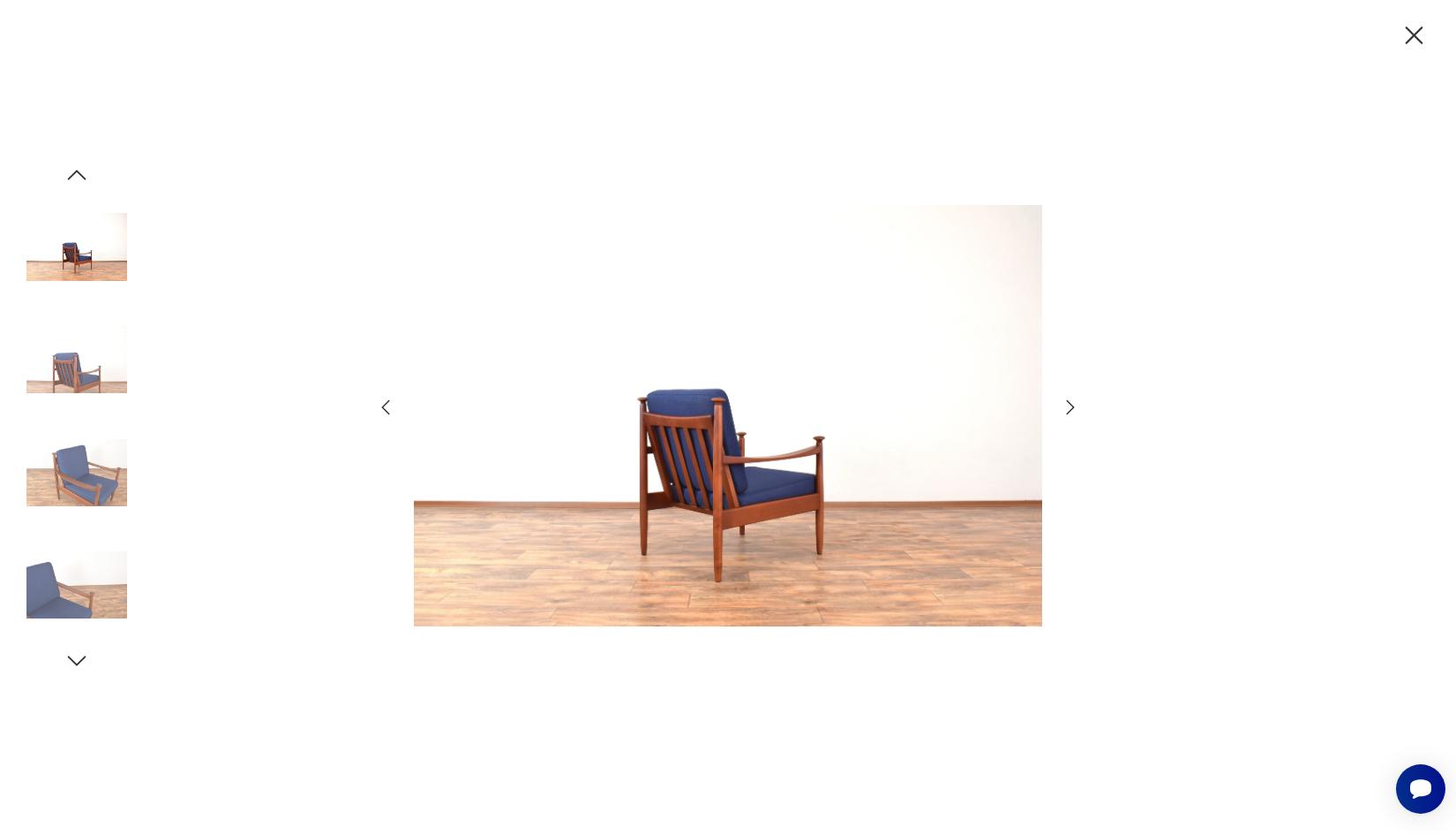
click at [1069, 406] on icon "button" at bounding box center [1071, 408] width 21 height 21
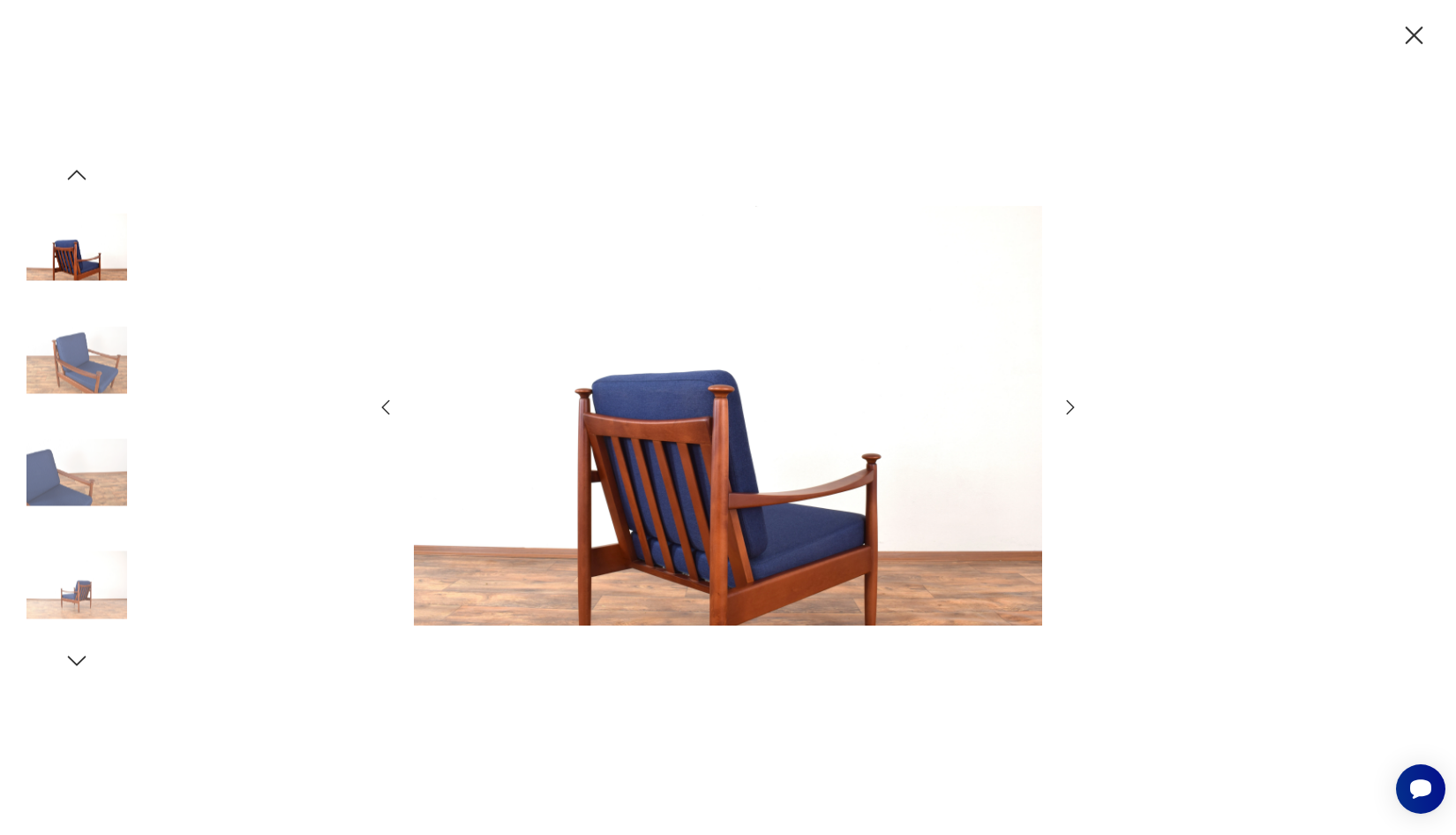
click at [1069, 406] on icon "button" at bounding box center [1071, 408] width 21 height 21
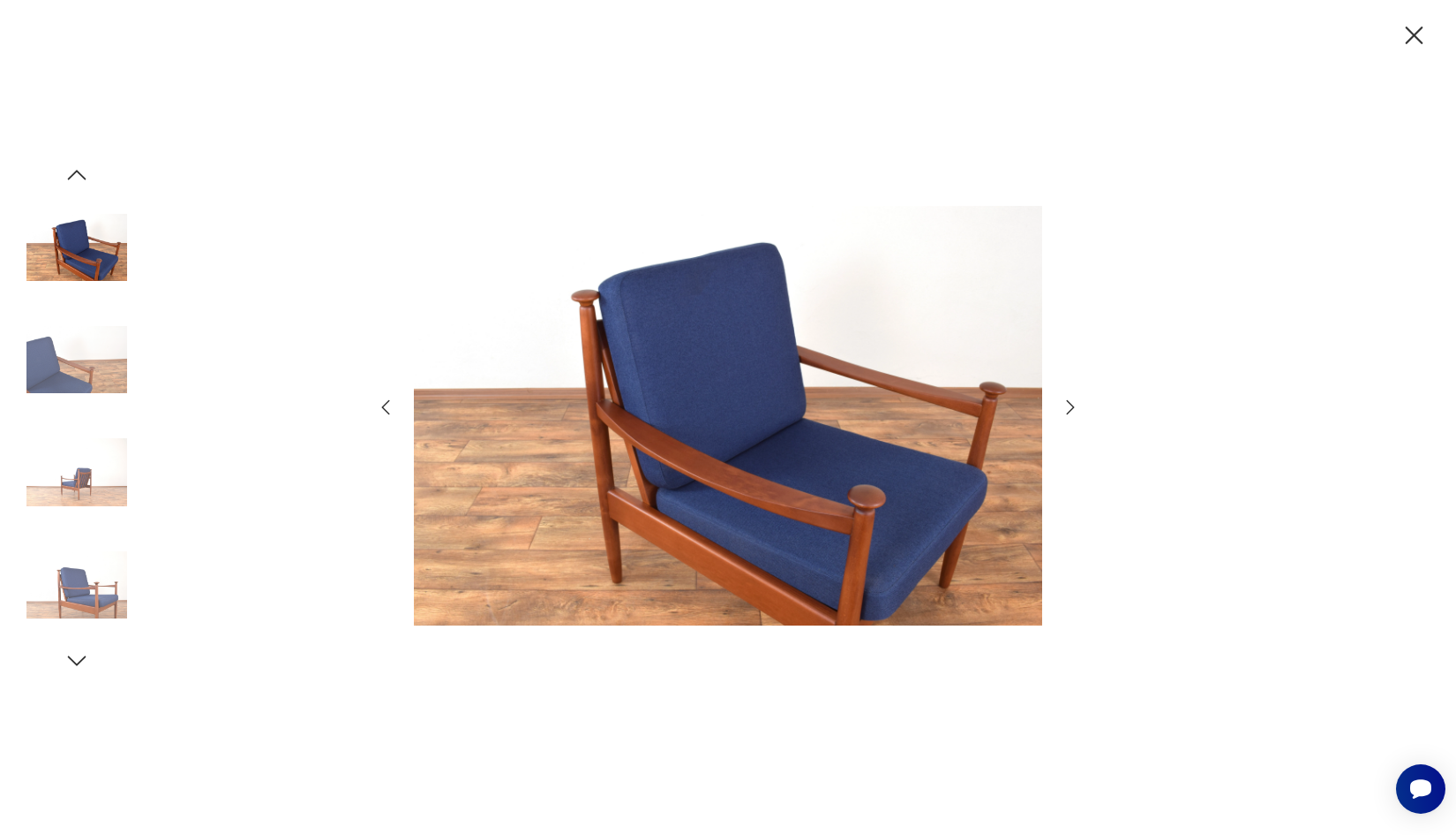
click at [1069, 406] on icon "button" at bounding box center [1071, 408] width 21 height 21
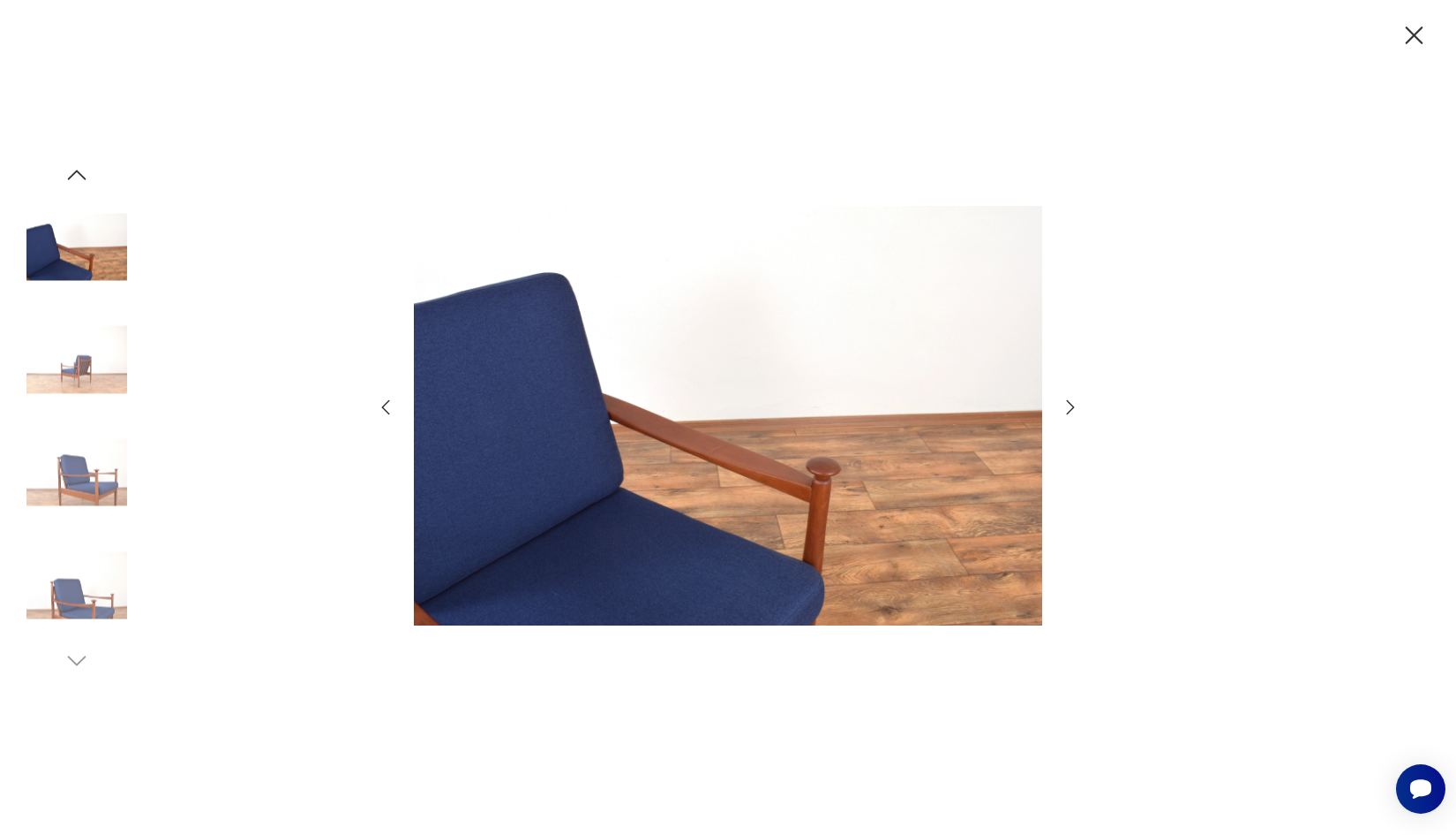
click at [1069, 406] on icon "button" at bounding box center [1071, 408] width 21 height 21
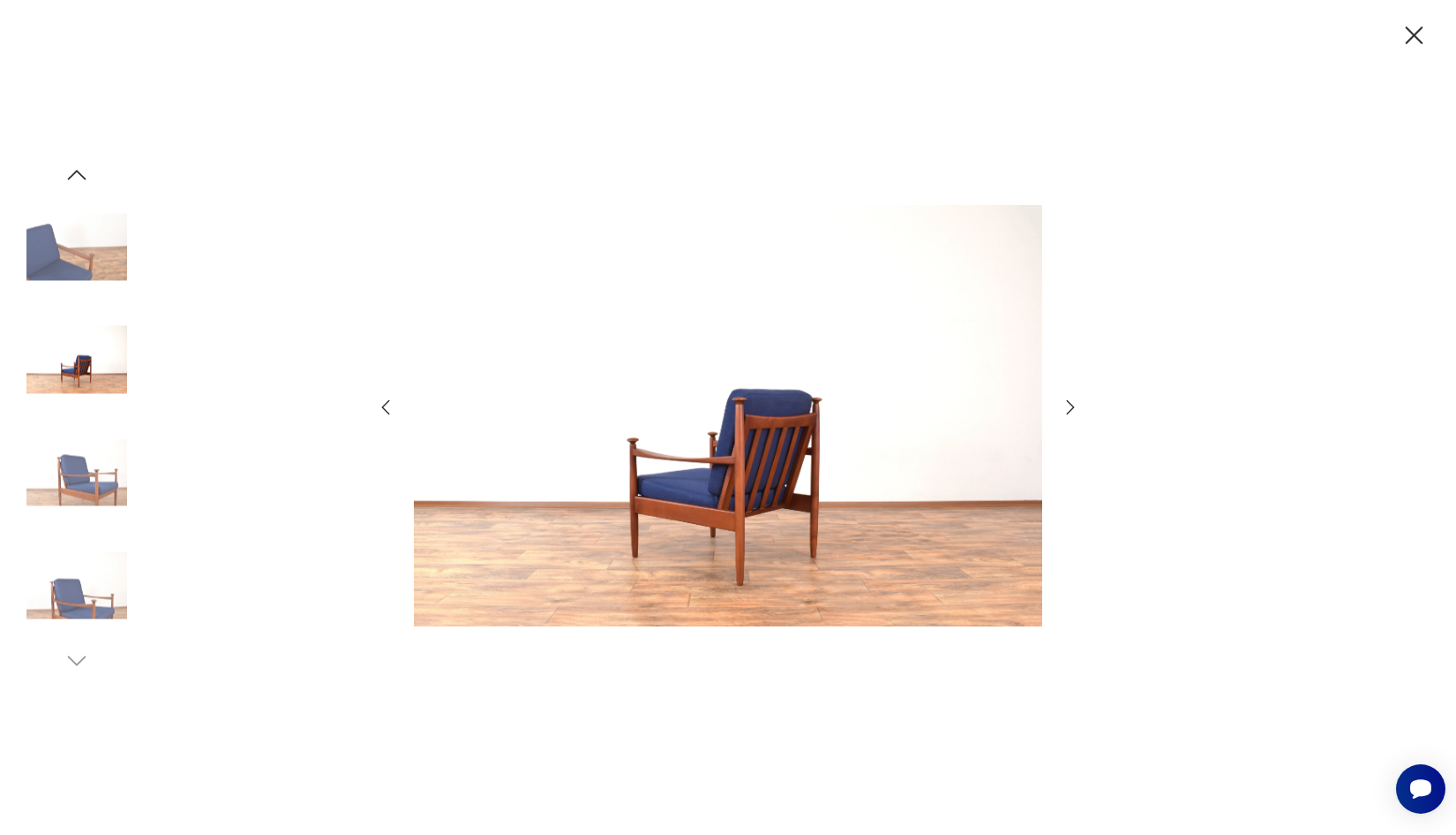
click at [1069, 406] on icon "button" at bounding box center [1071, 408] width 21 height 21
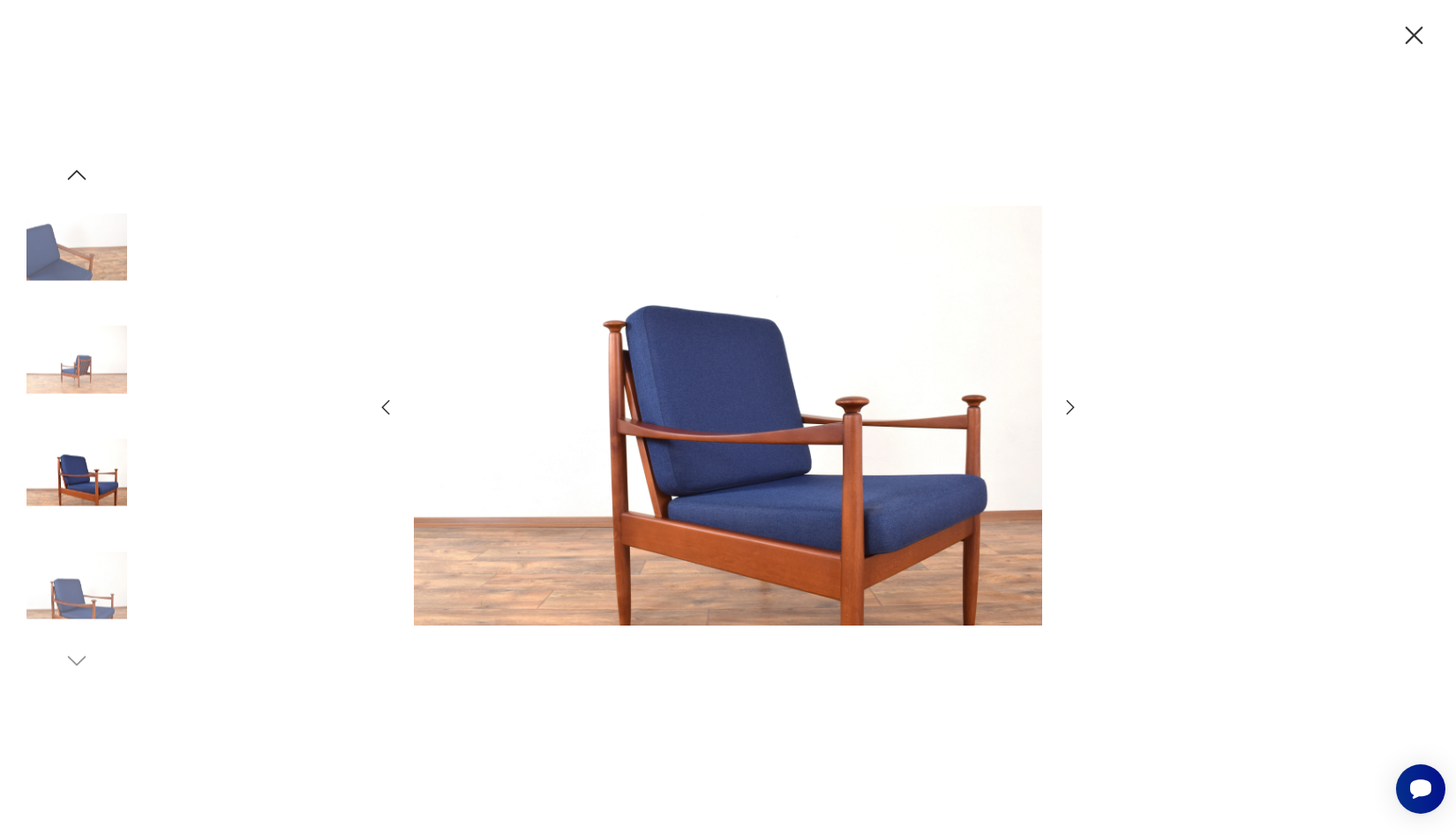
click at [1066, 404] on icon "button" at bounding box center [1071, 408] width 21 height 21
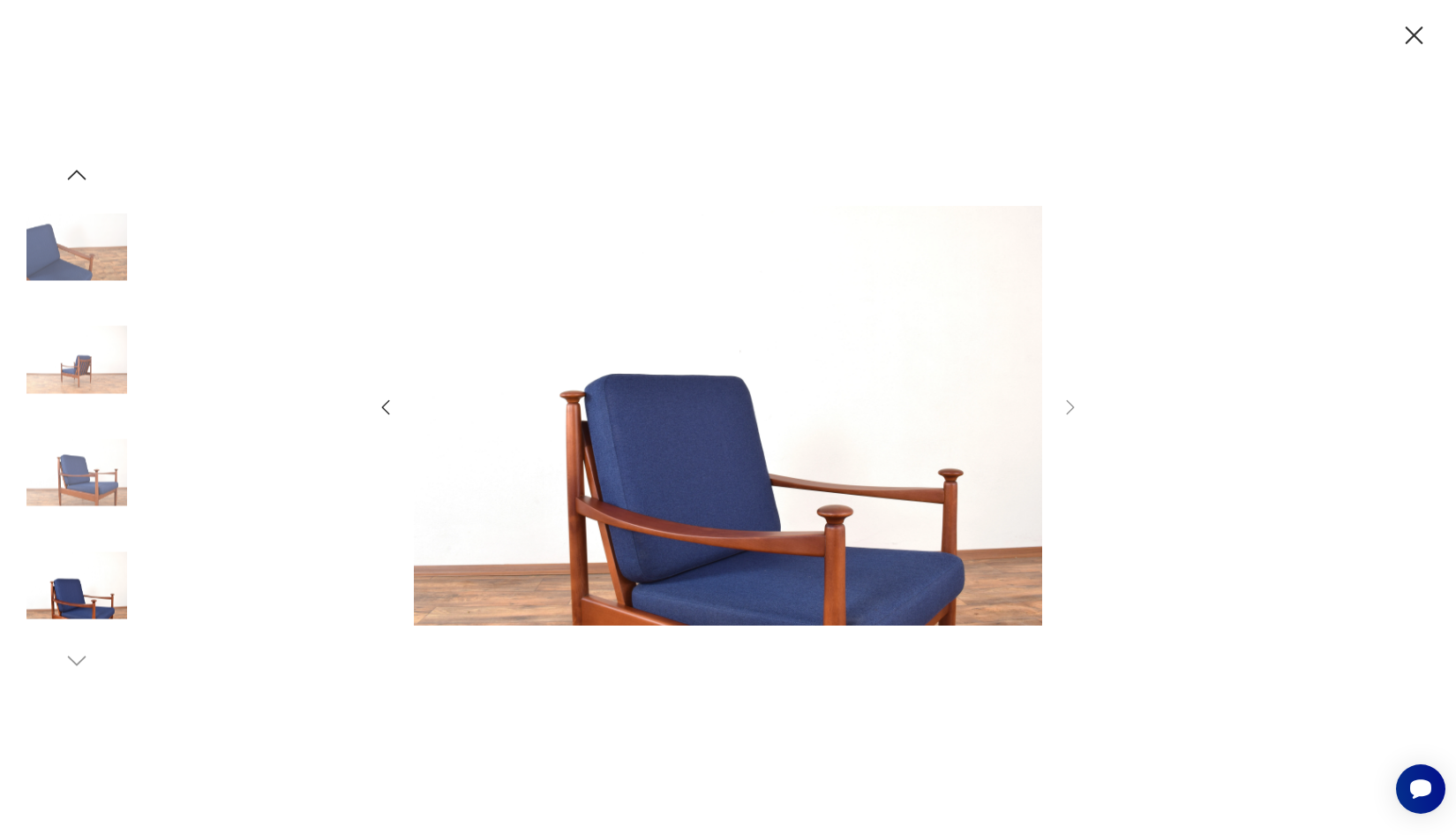
click at [1411, 30] on icon "button" at bounding box center [1415, 36] width 31 height 31
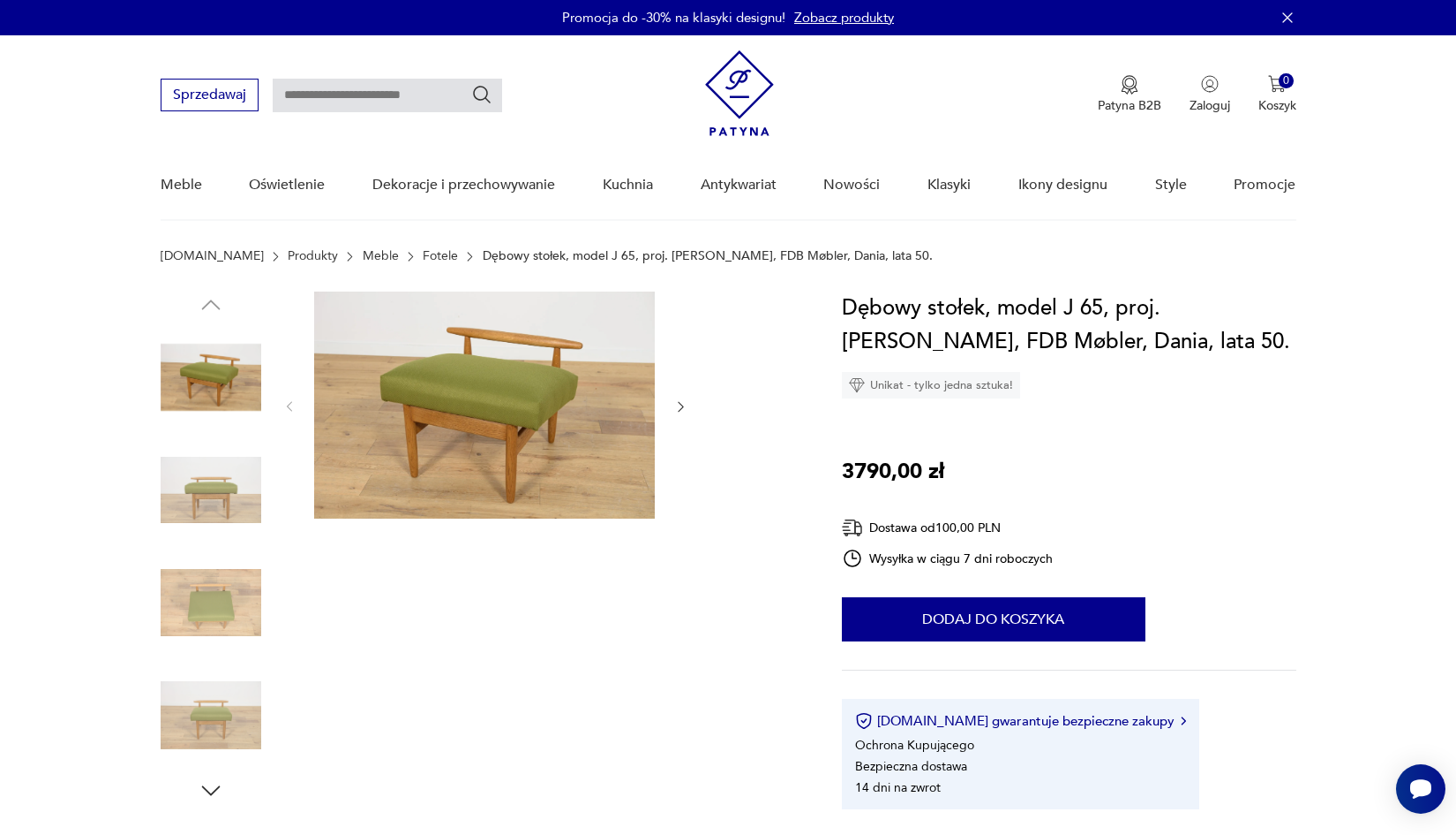
click at [176, 488] on img at bounding box center [210, 490] width 100 height 100
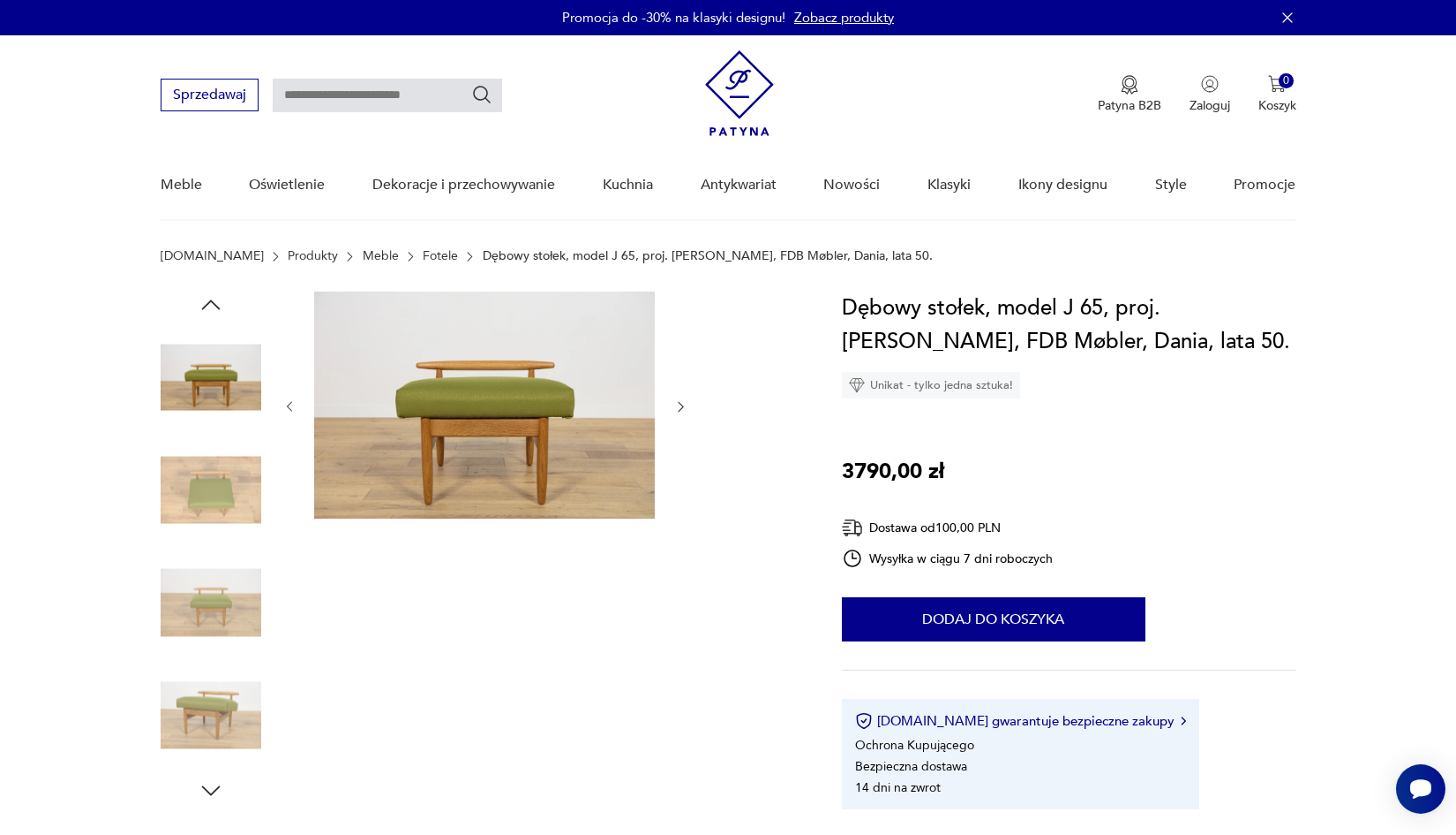
click at [204, 483] on img at bounding box center [210, 490] width 100 height 100
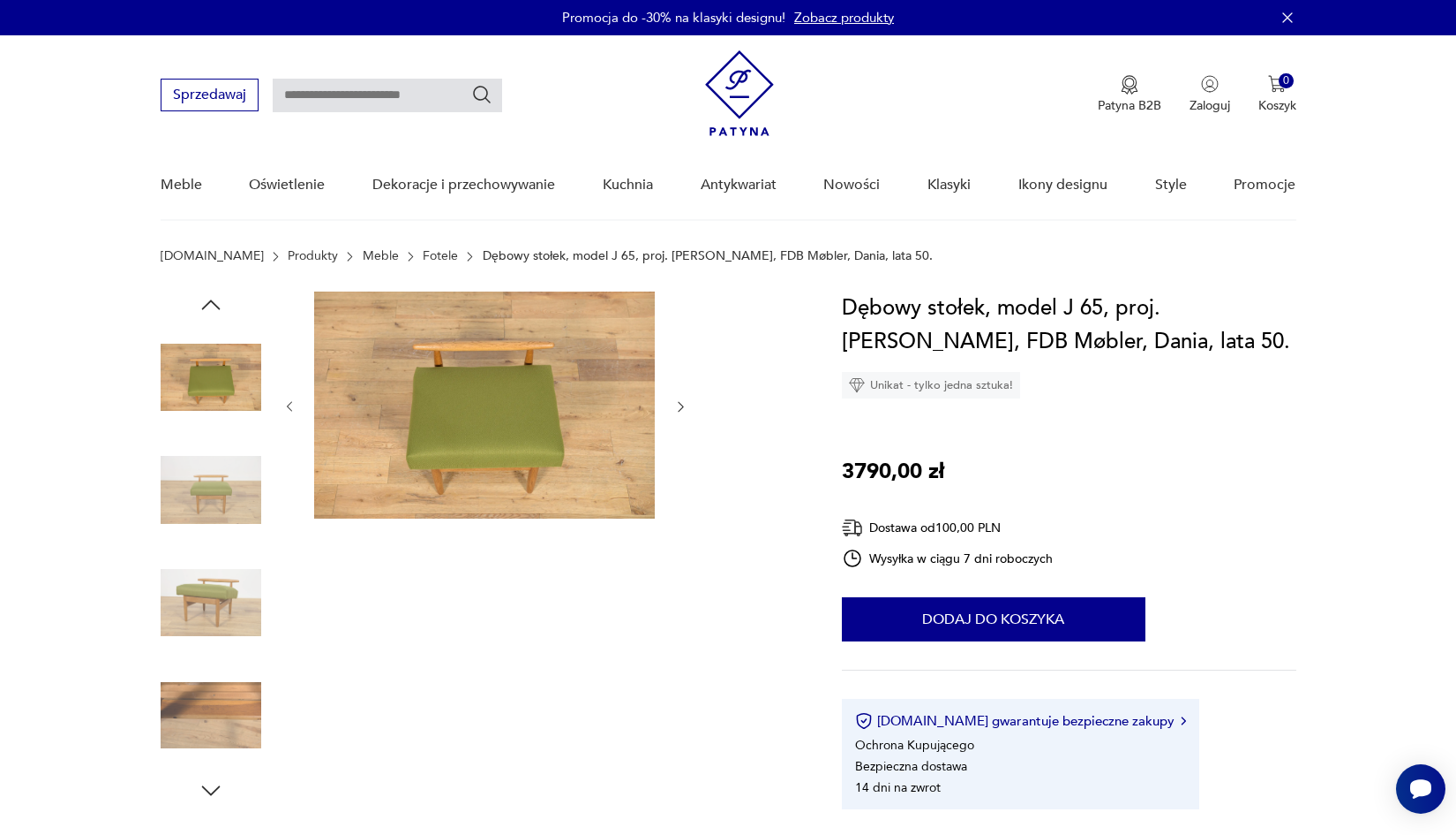
click at [215, 540] on div at bounding box center [210, 490] width 100 height 100
click at [225, 587] on img at bounding box center [210, 601] width 100 height 100
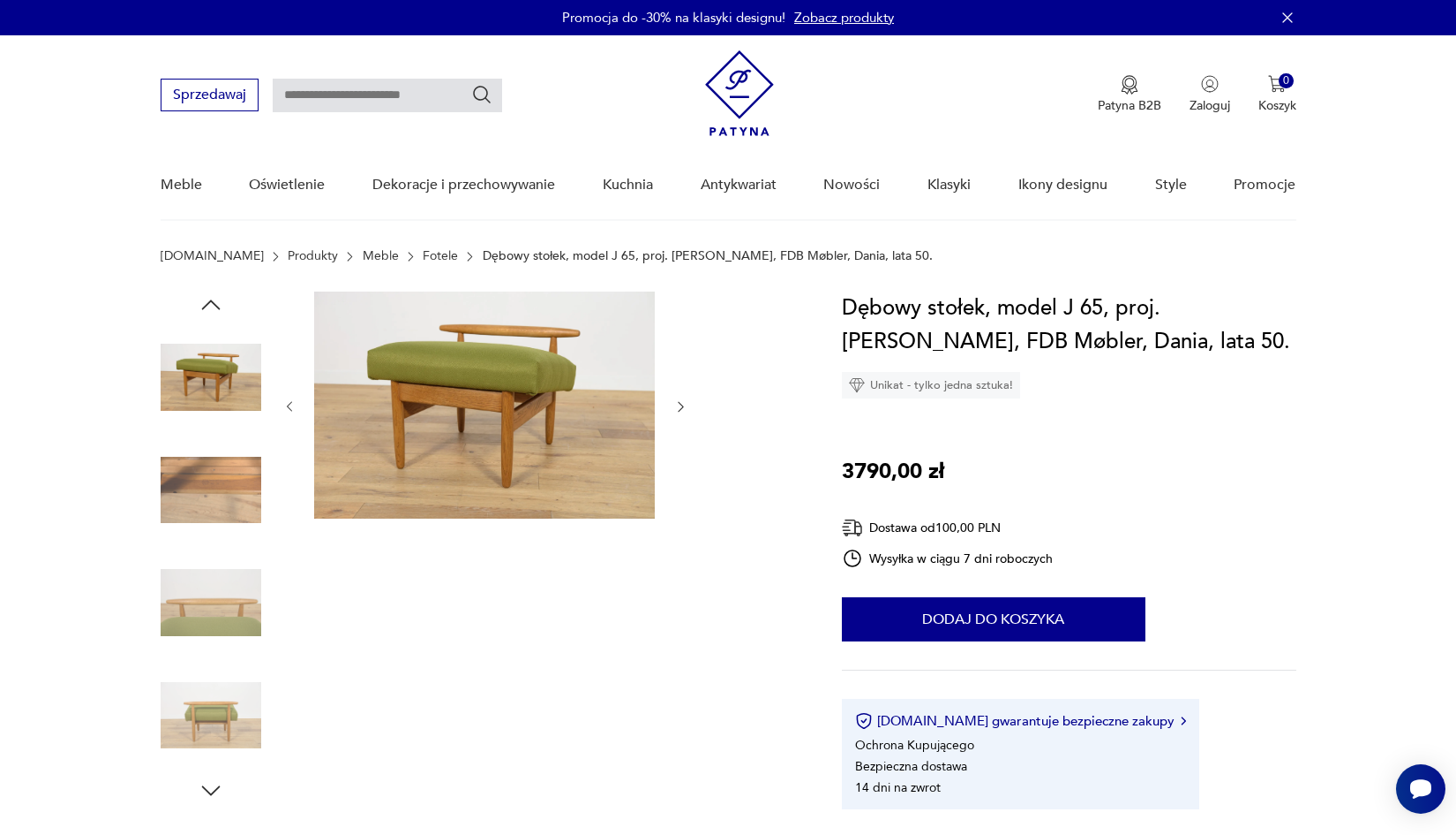
click at [232, 715] on img at bounding box center [210, 714] width 100 height 100
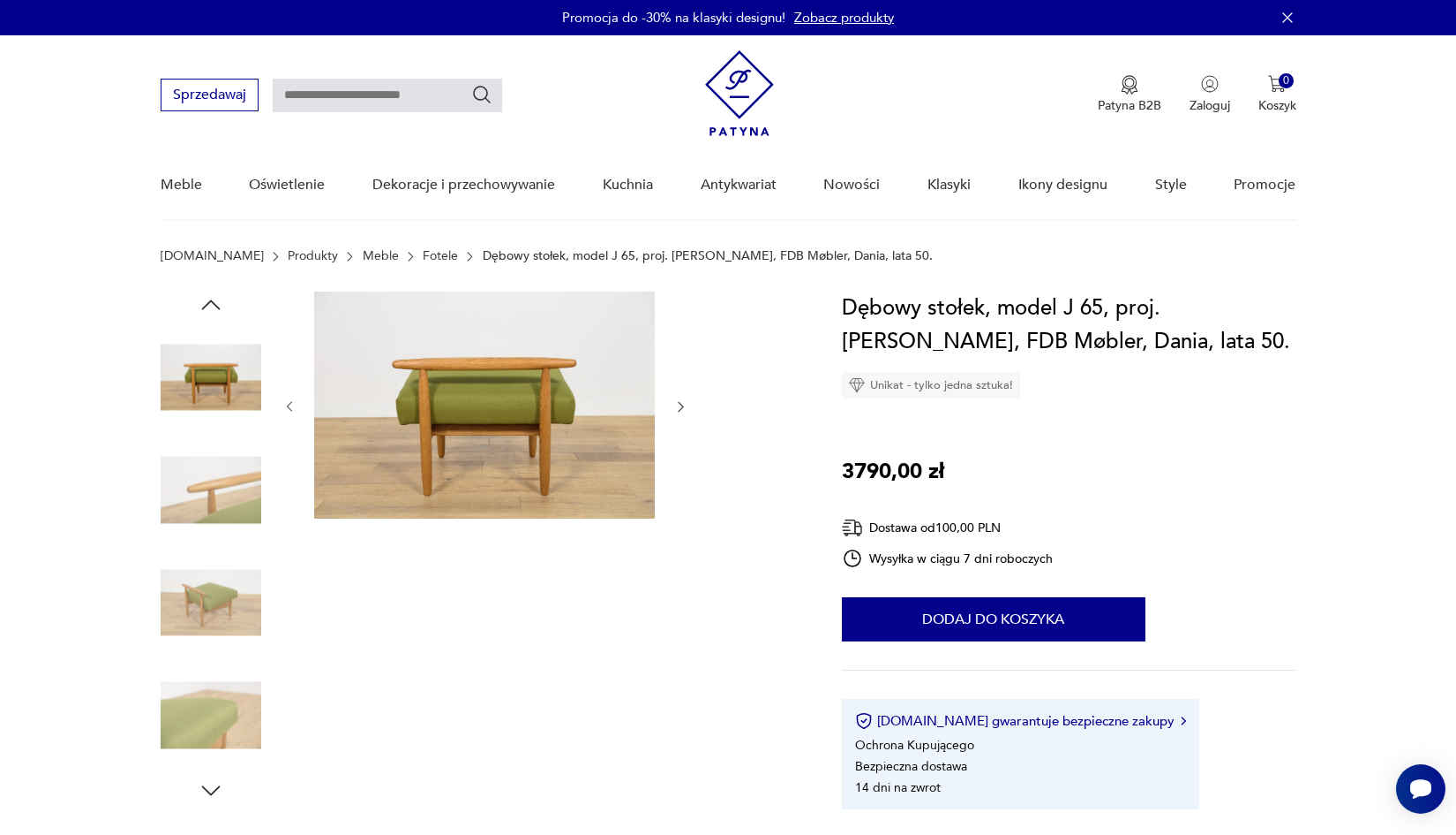
click at [212, 587] on img at bounding box center [210, 601] width 100 height 100
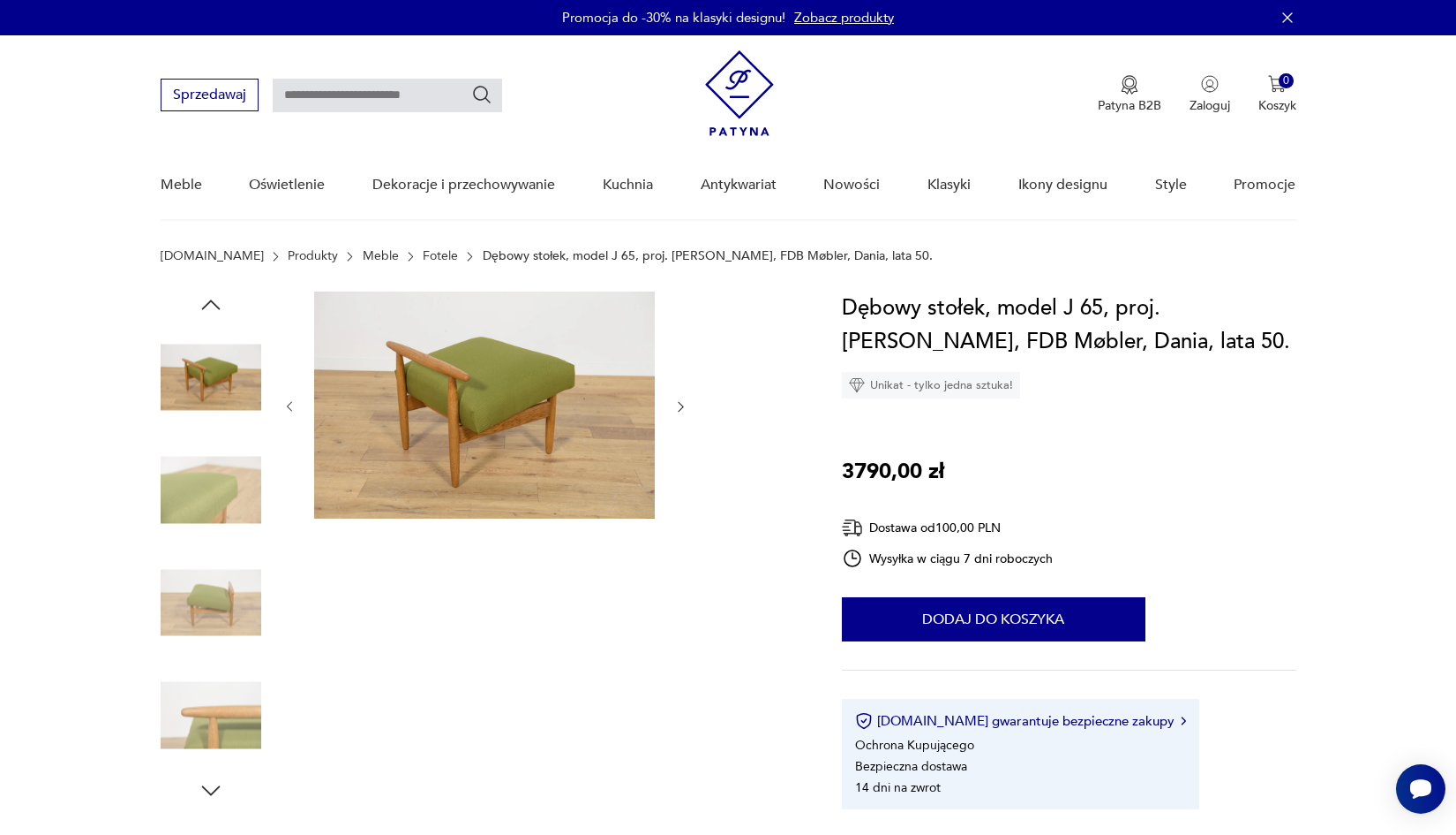
click at [231, 705] on img at bounding box center [210, 714] width 100 height 100
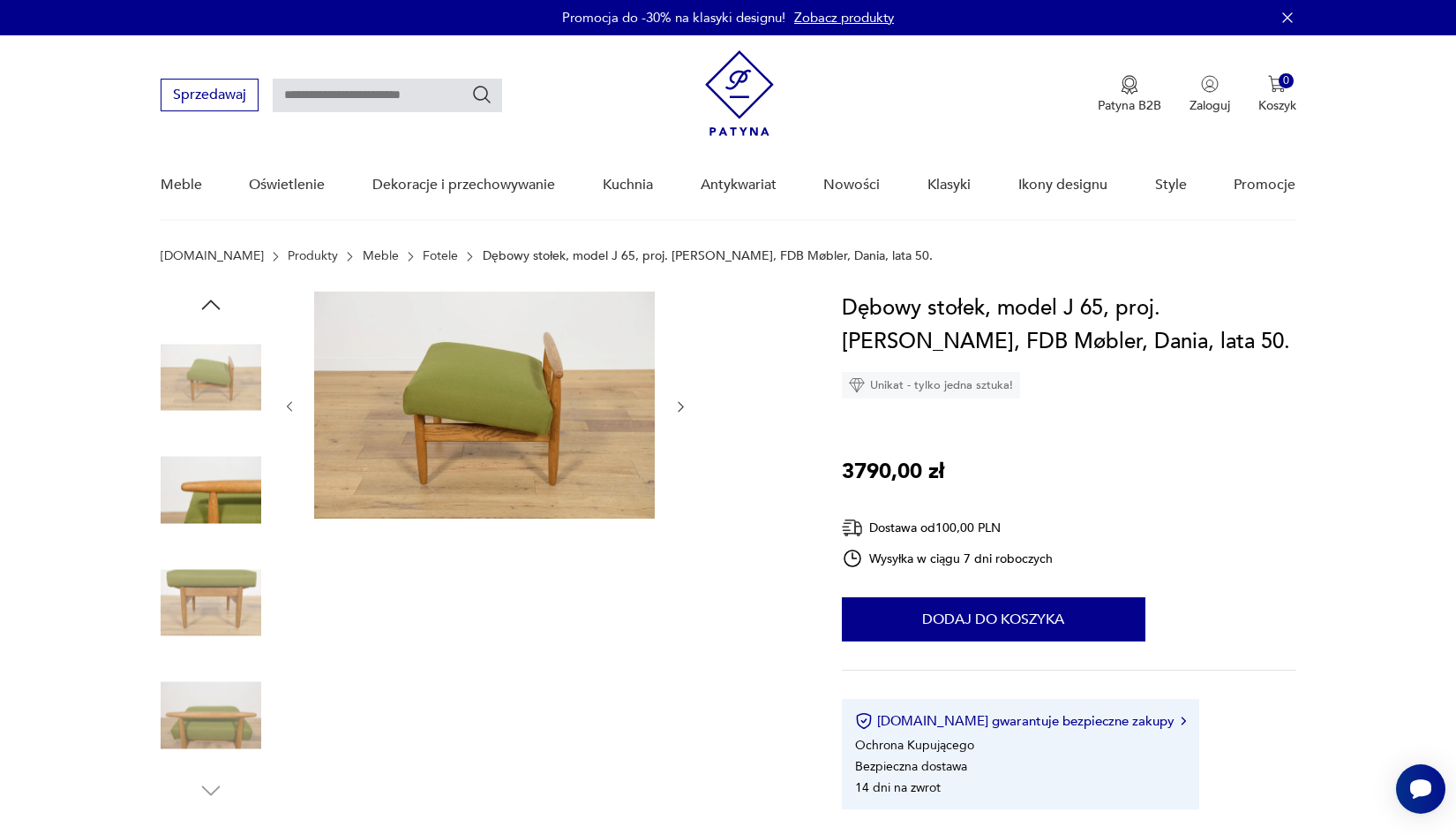
click at [222, 589] on img at bounding box center [210, 601] width 100 height 100
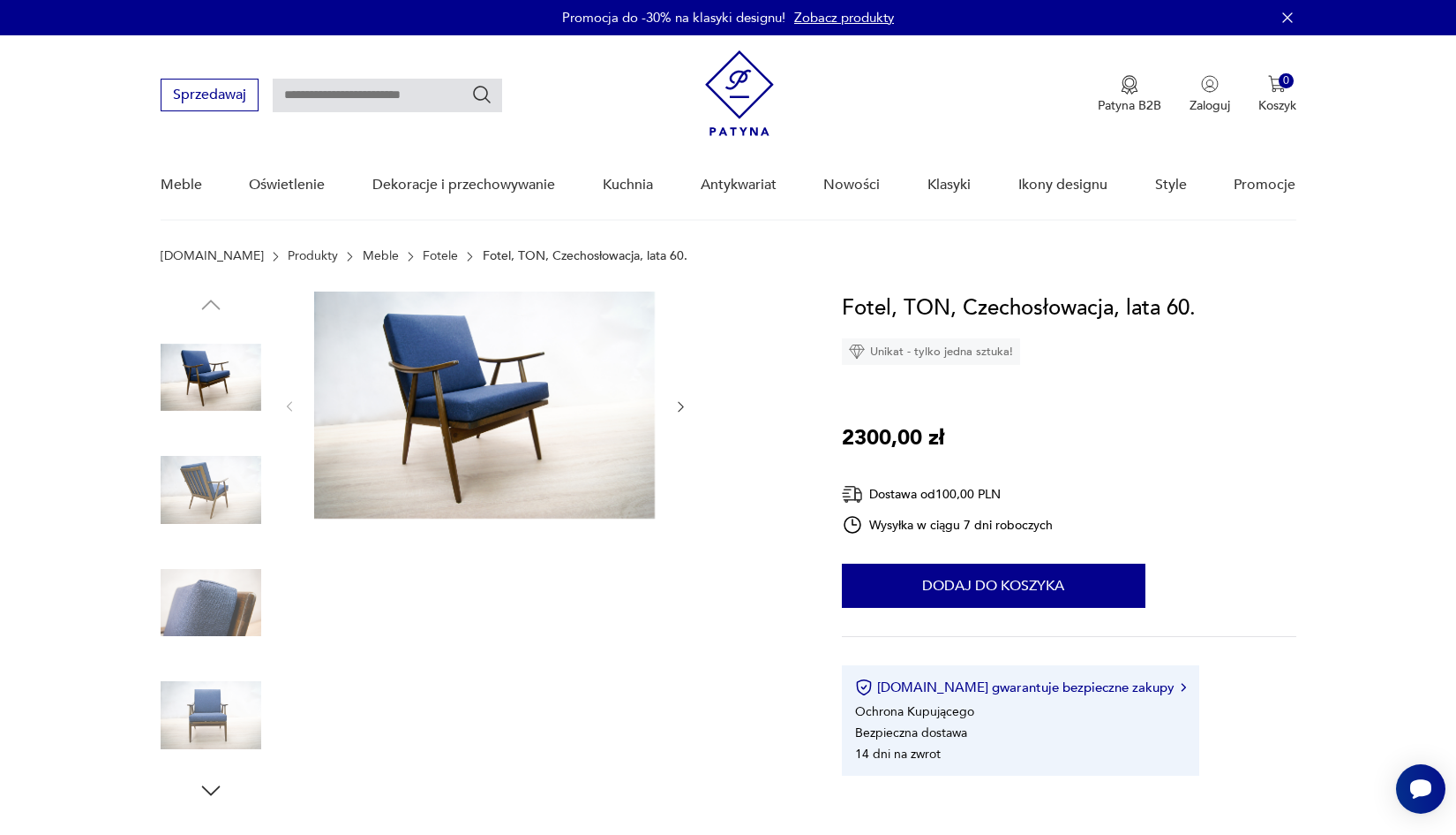
click at [219, 473] on img at bounding box center [210, 490] width 100 height 100
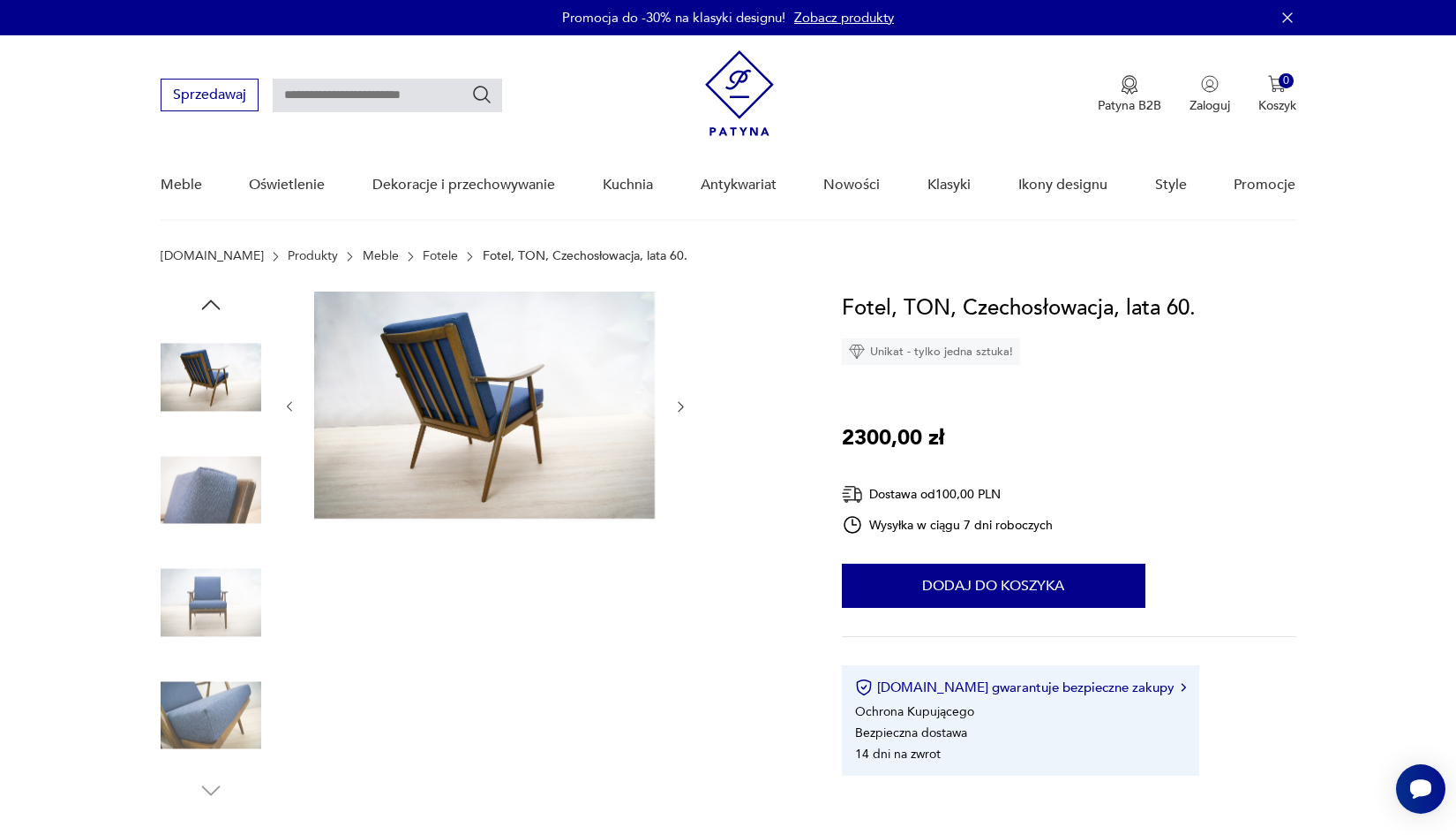
click at [218, 519] on img at bounding box center [210, 490] width 100 height 100
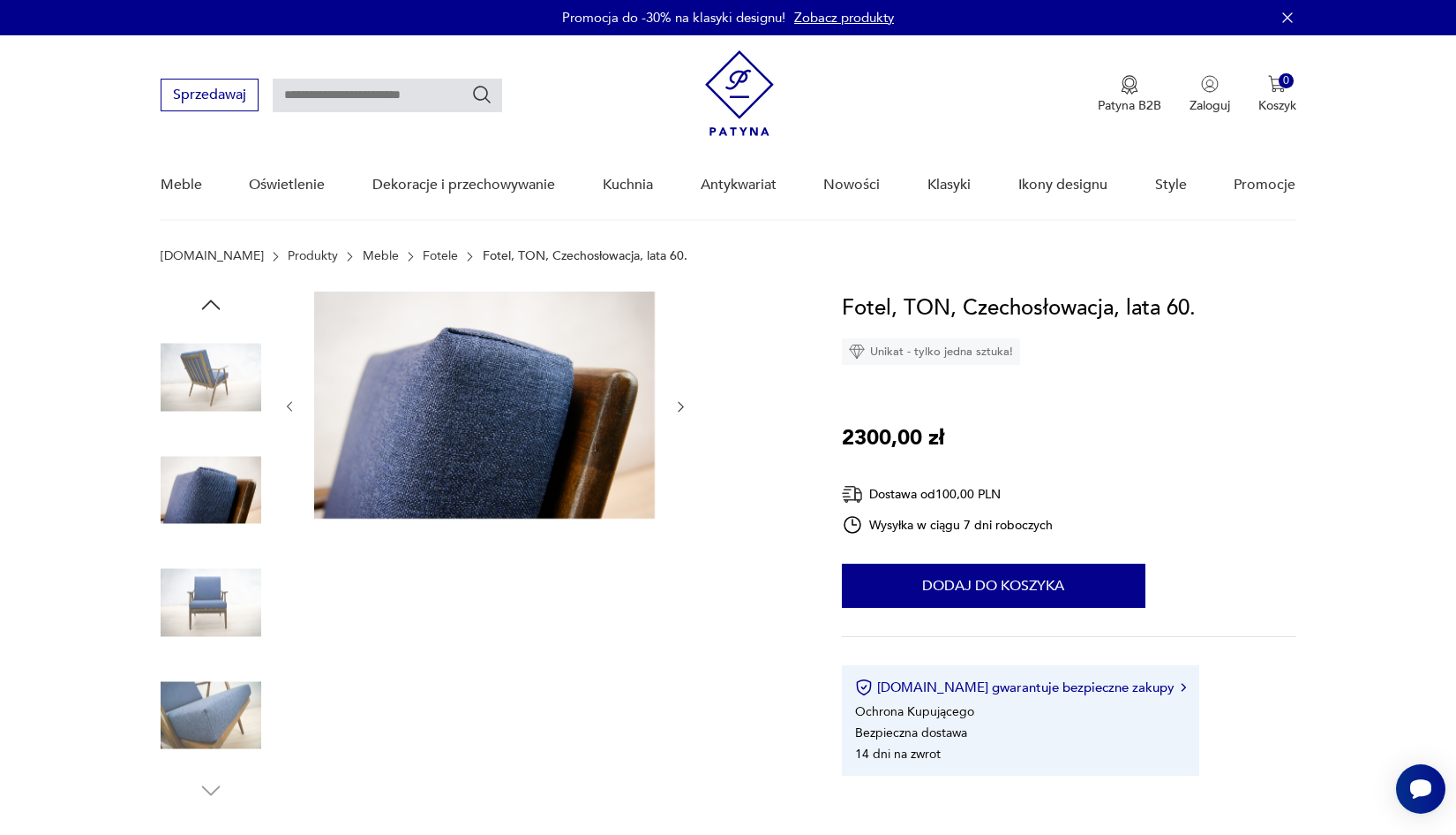
click at [228, 621] on img at bounding box center [210, 601] width 100 height 100
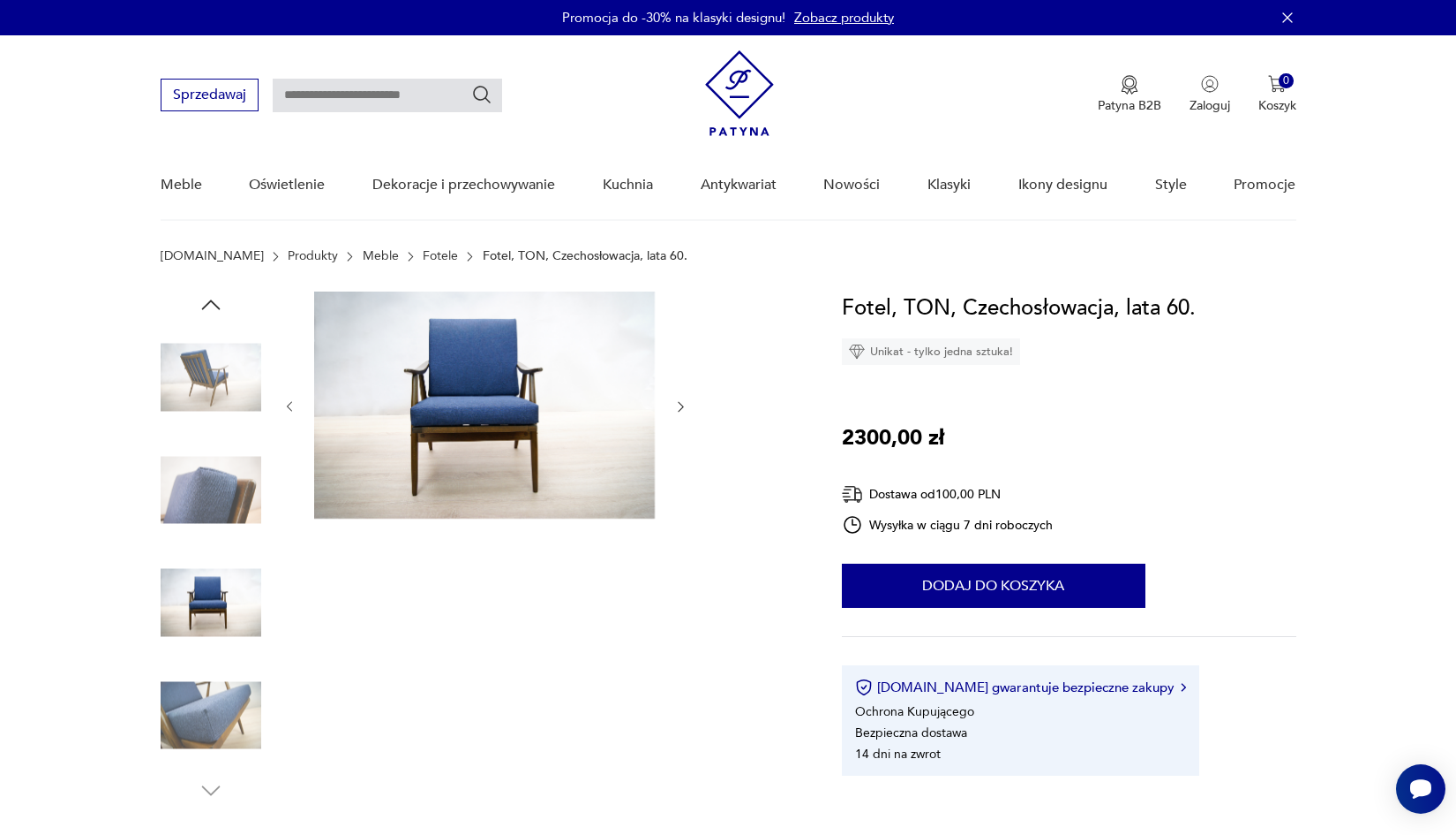
click at [252, 722] on img at bounding box center [210, 714] width 100 height 100
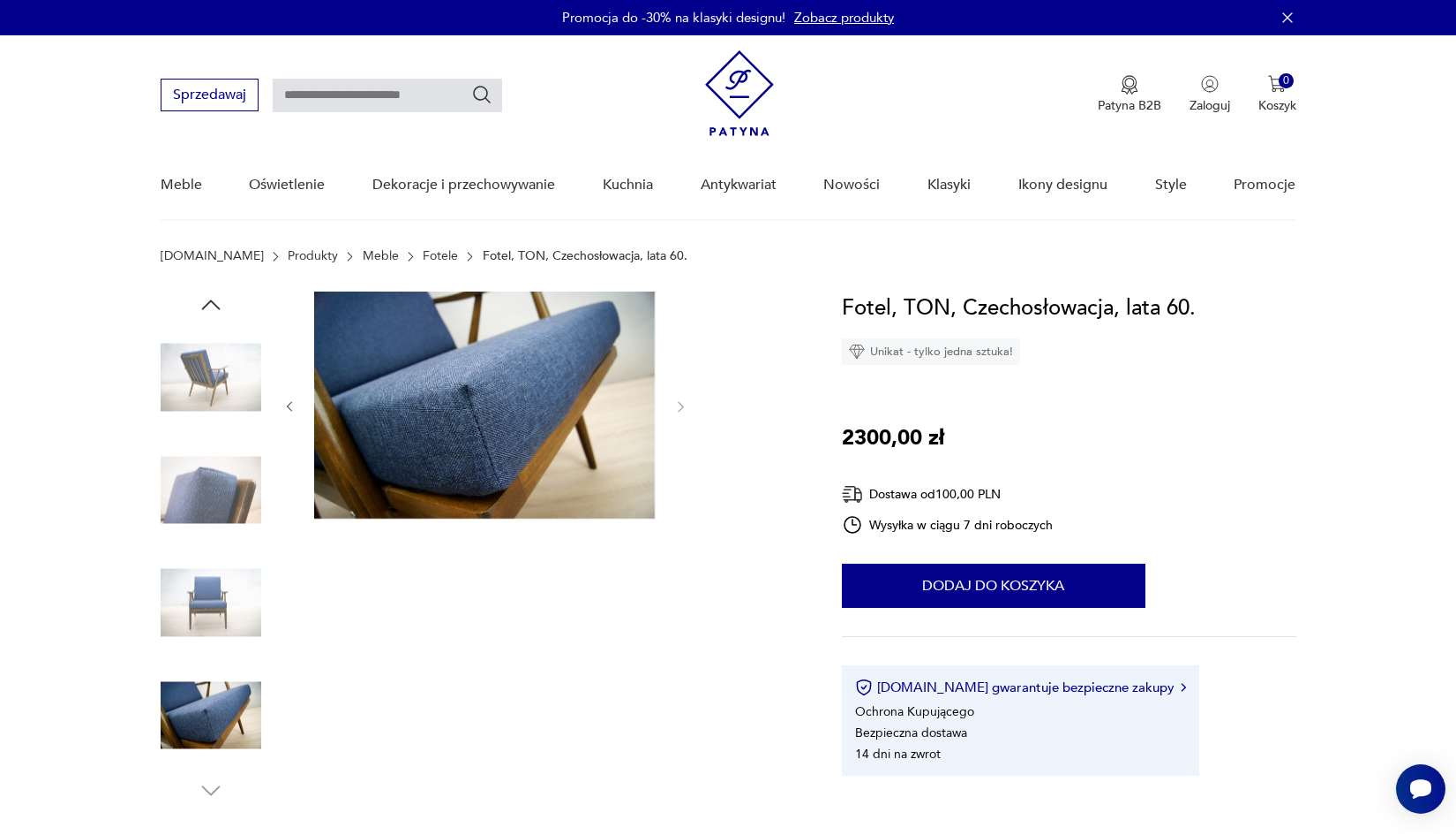
click at [233, 584] on img at bounding box center [210, 601] width 100 height 100
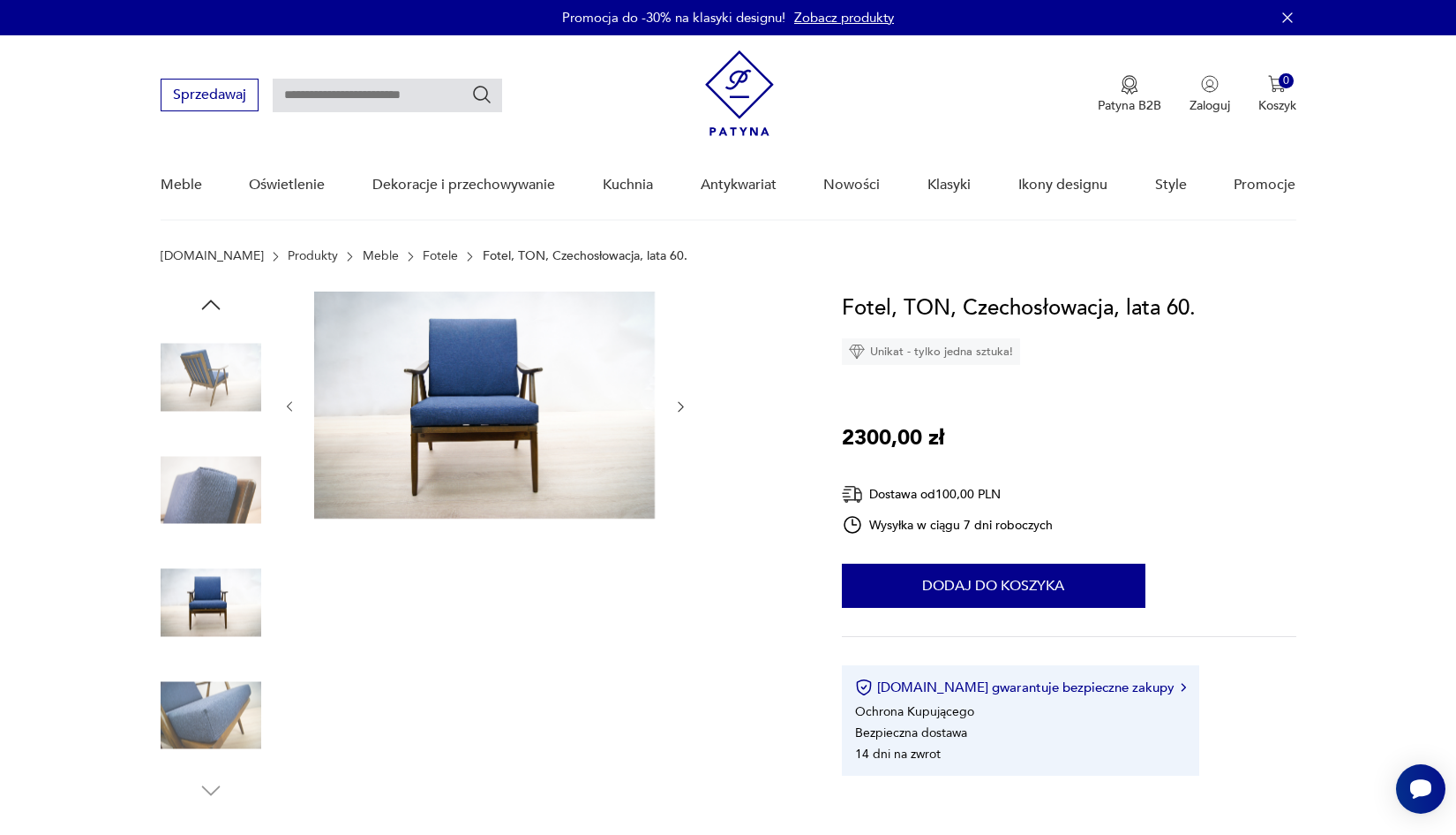
click at [228, 447] on img at bounding box center [210, 490] width 100 height 100
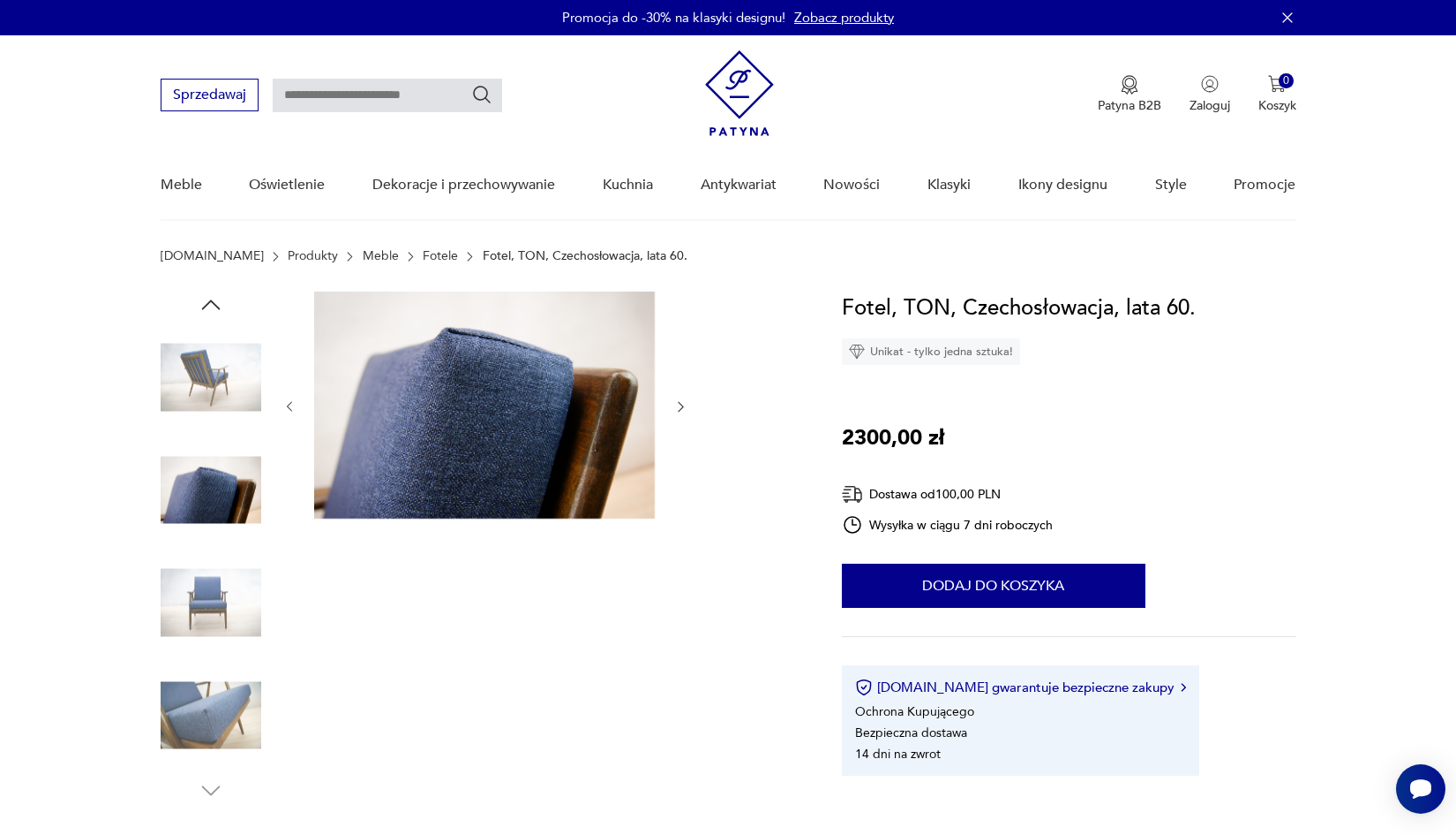
click at [215, 389] on img at bounding box center [210, 377] width 100 height 100
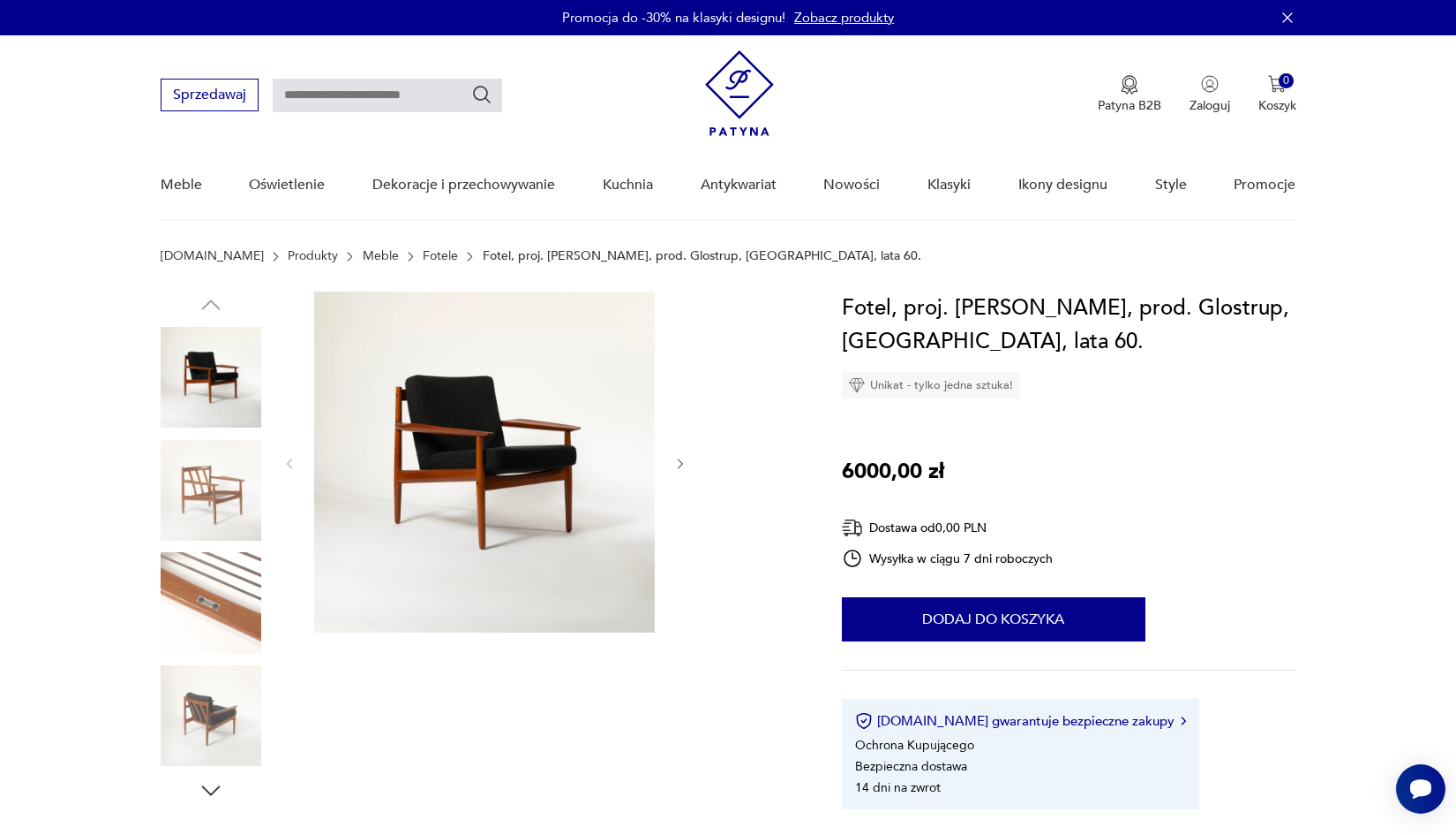
click at [225, 381] on img at bounding box center [210, 377] width 100 height 100
click at [475, 492] on img at bounding box center [484, 461] width 340 height 341
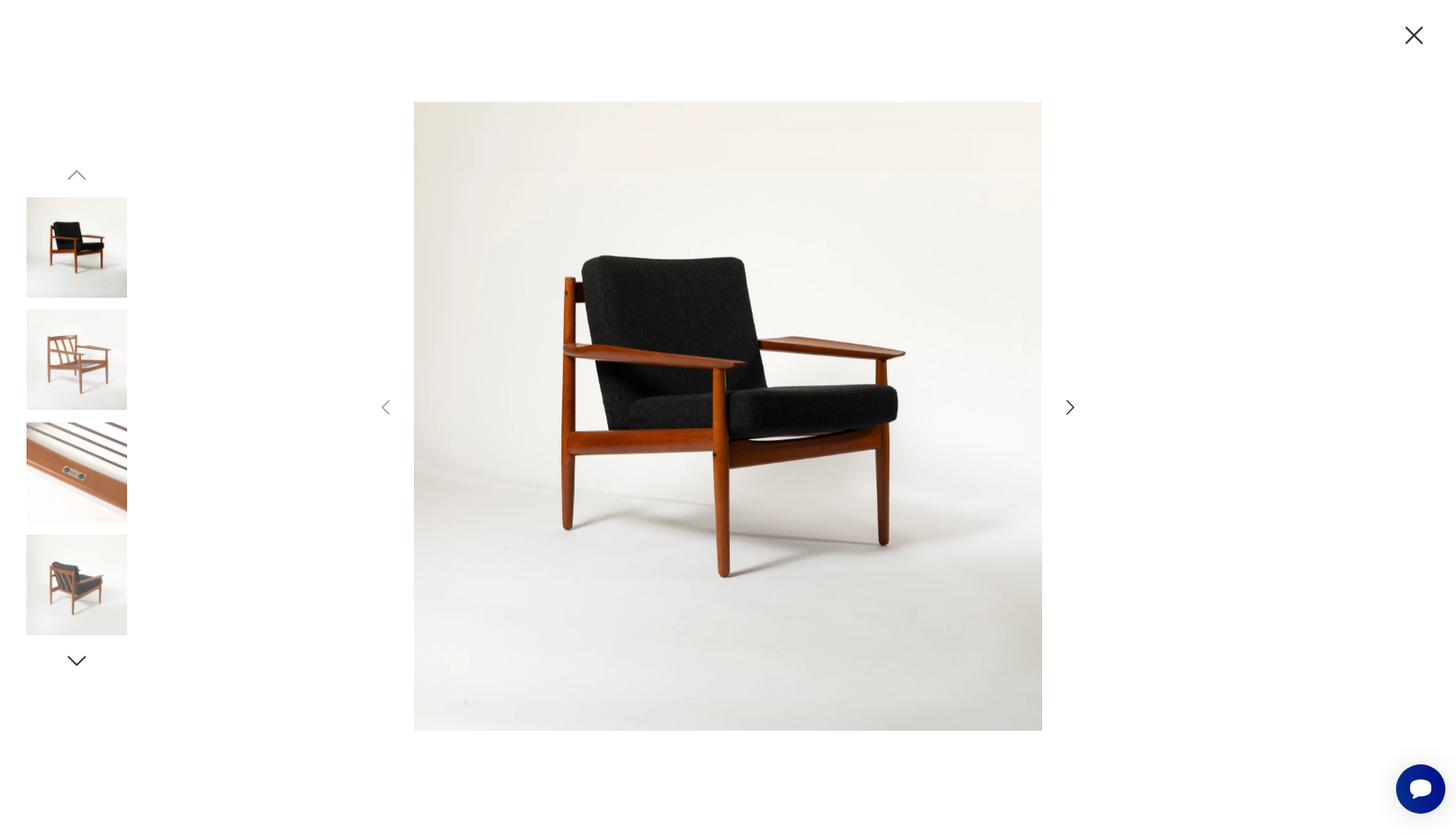
click at [1068, 403] on icon "button" at bounding box center [1071, 408] width 21 height 21
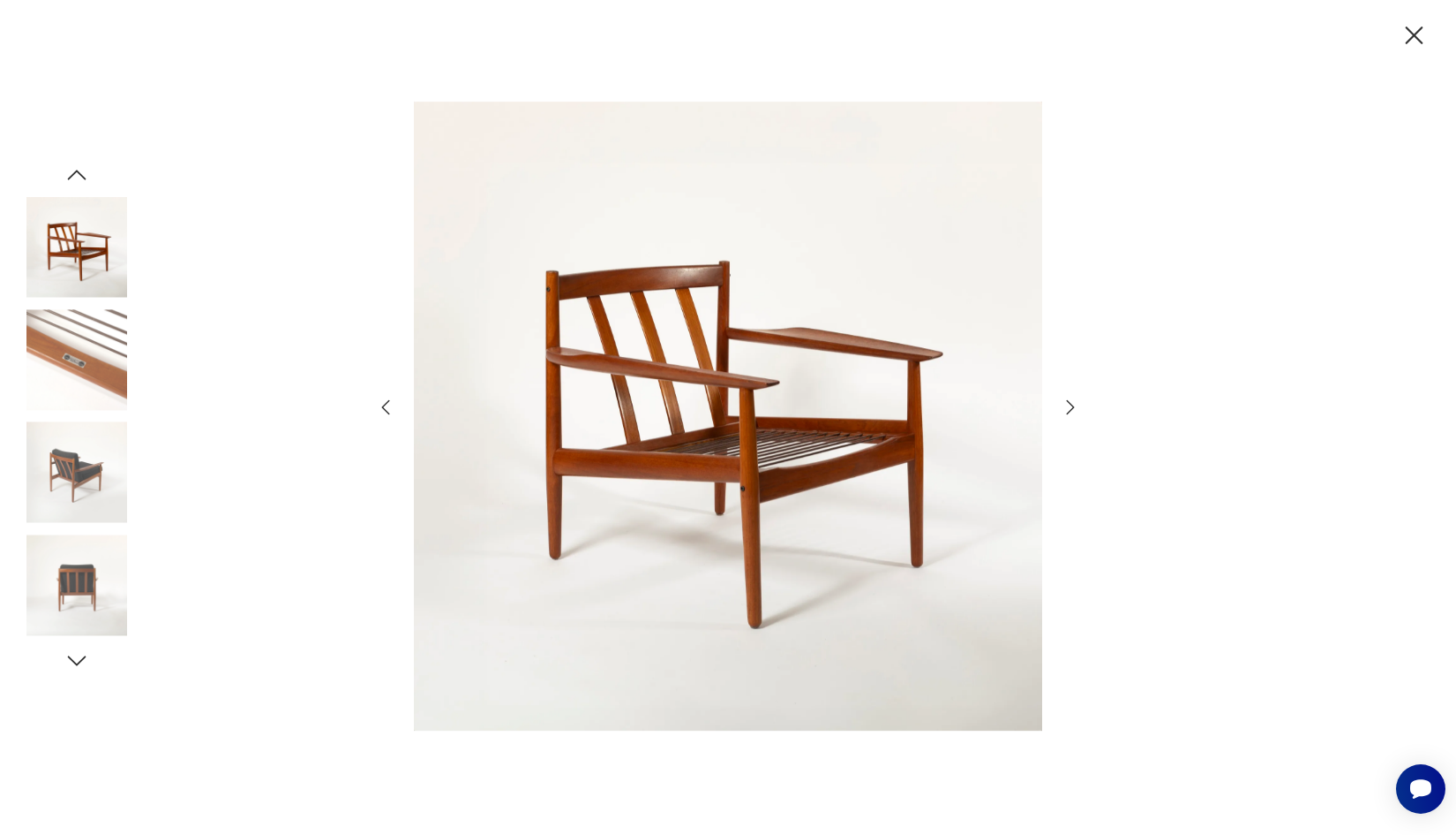
click at [1068, 403] on icon "button" at bounding box center [1071, 408] width 21 height 21
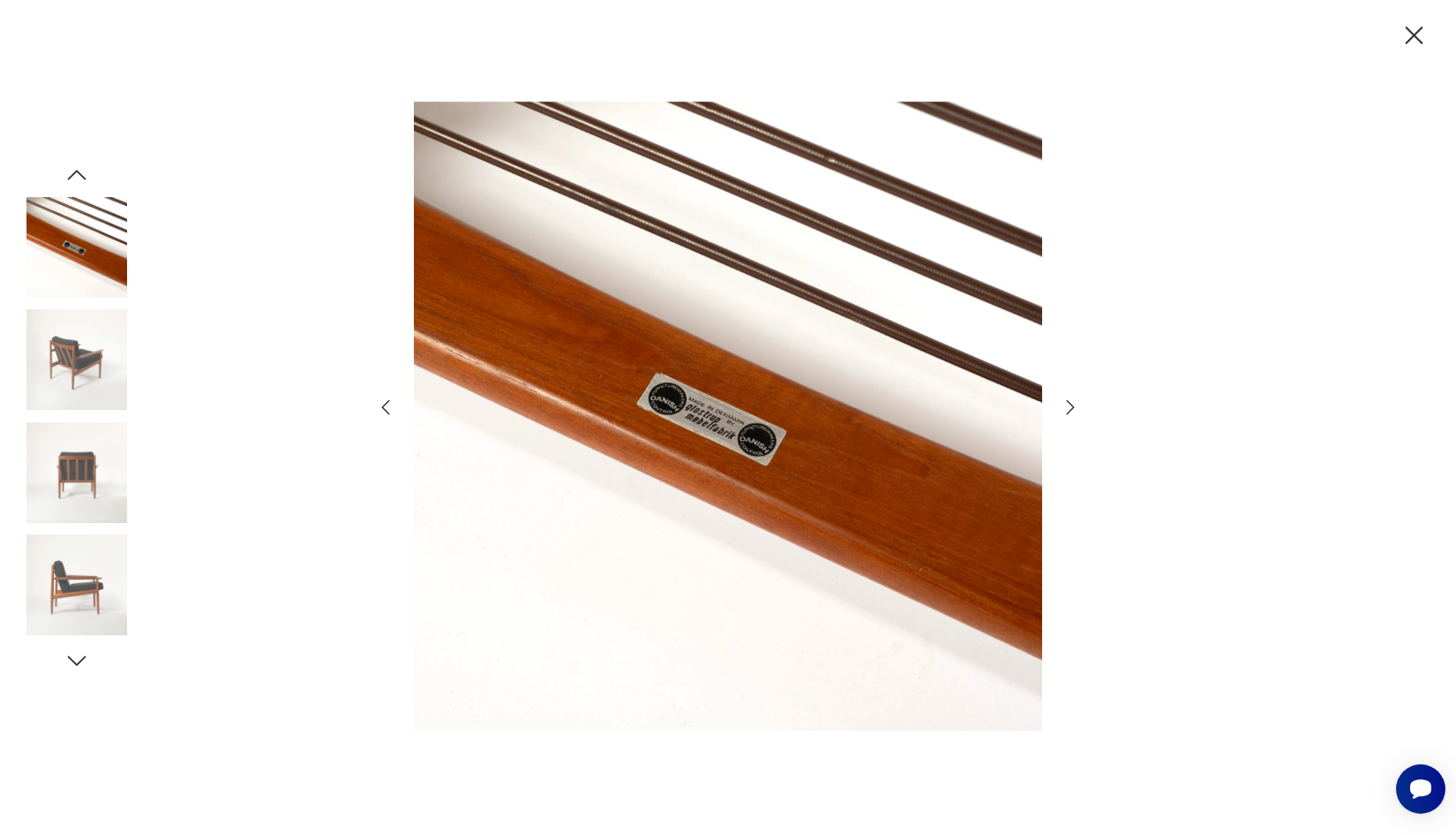
click at [1068, 403] on icon "button" at bounding box center [1071, 408] width 21 height 21
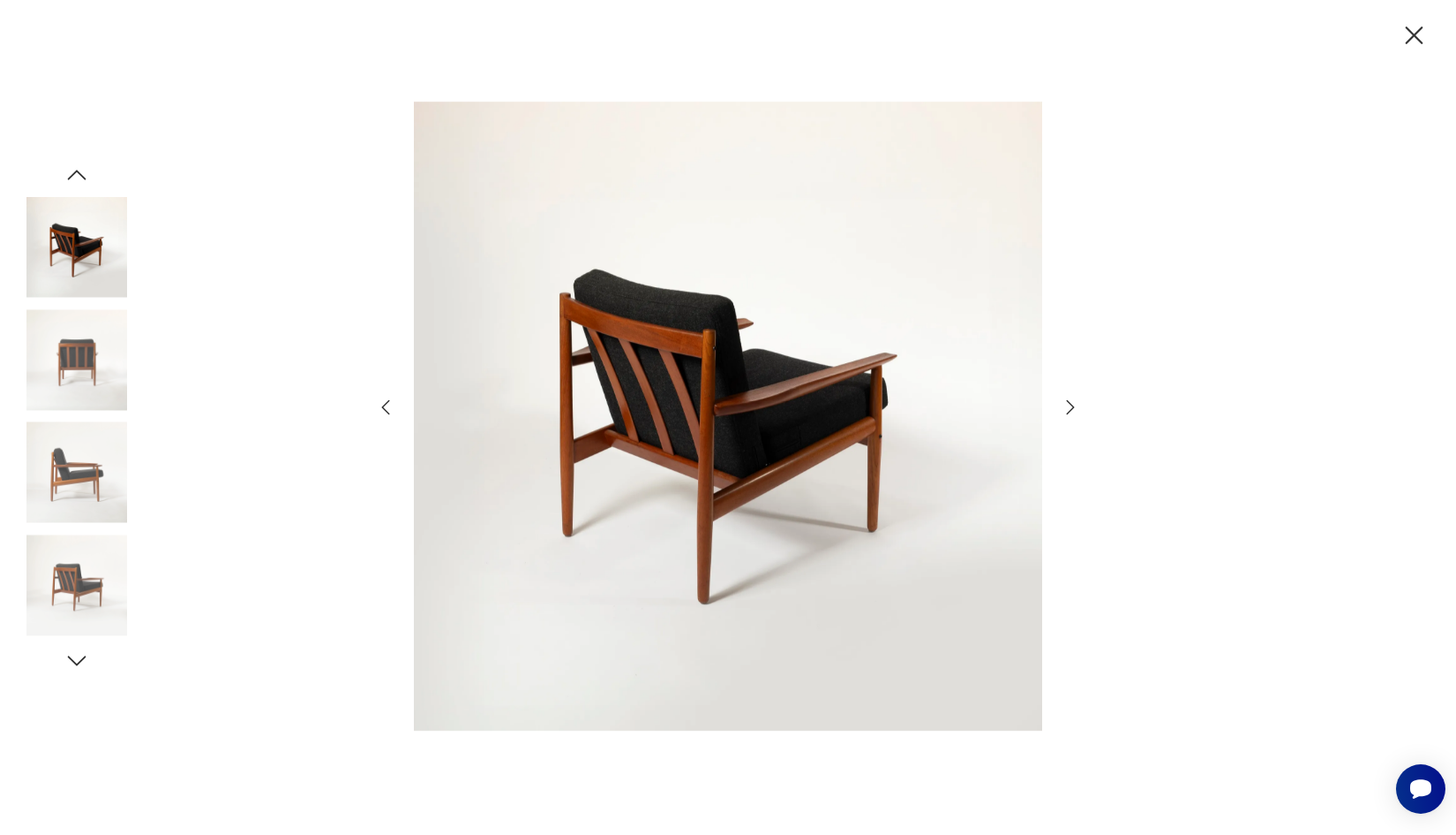
click at [1068, 403] on icon "button" at bounding box center [1071, 408] width 21 height 21
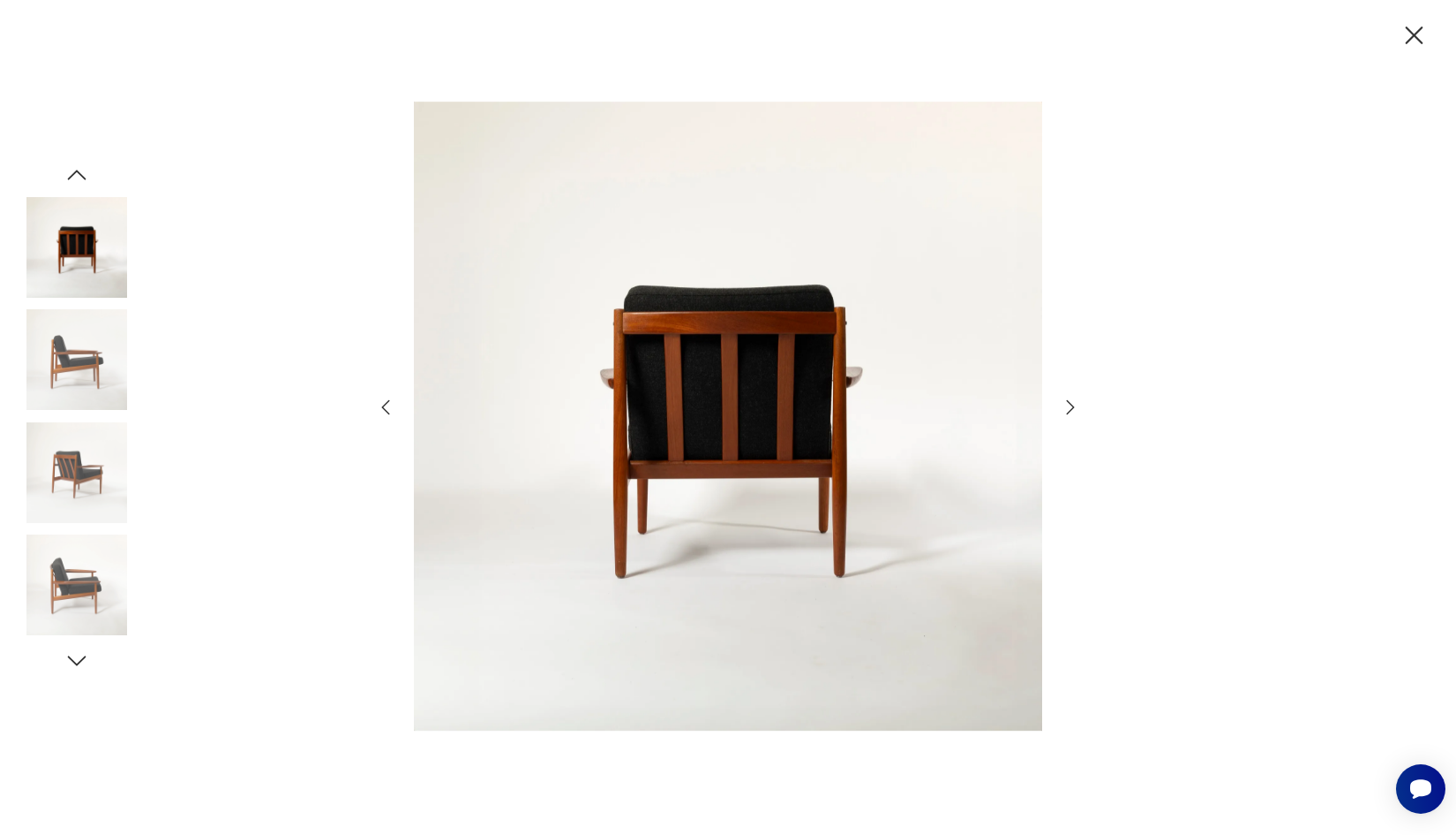
click at [1068, 403] on icon "button" at bounding box center [1071, 408] width 21 height 21
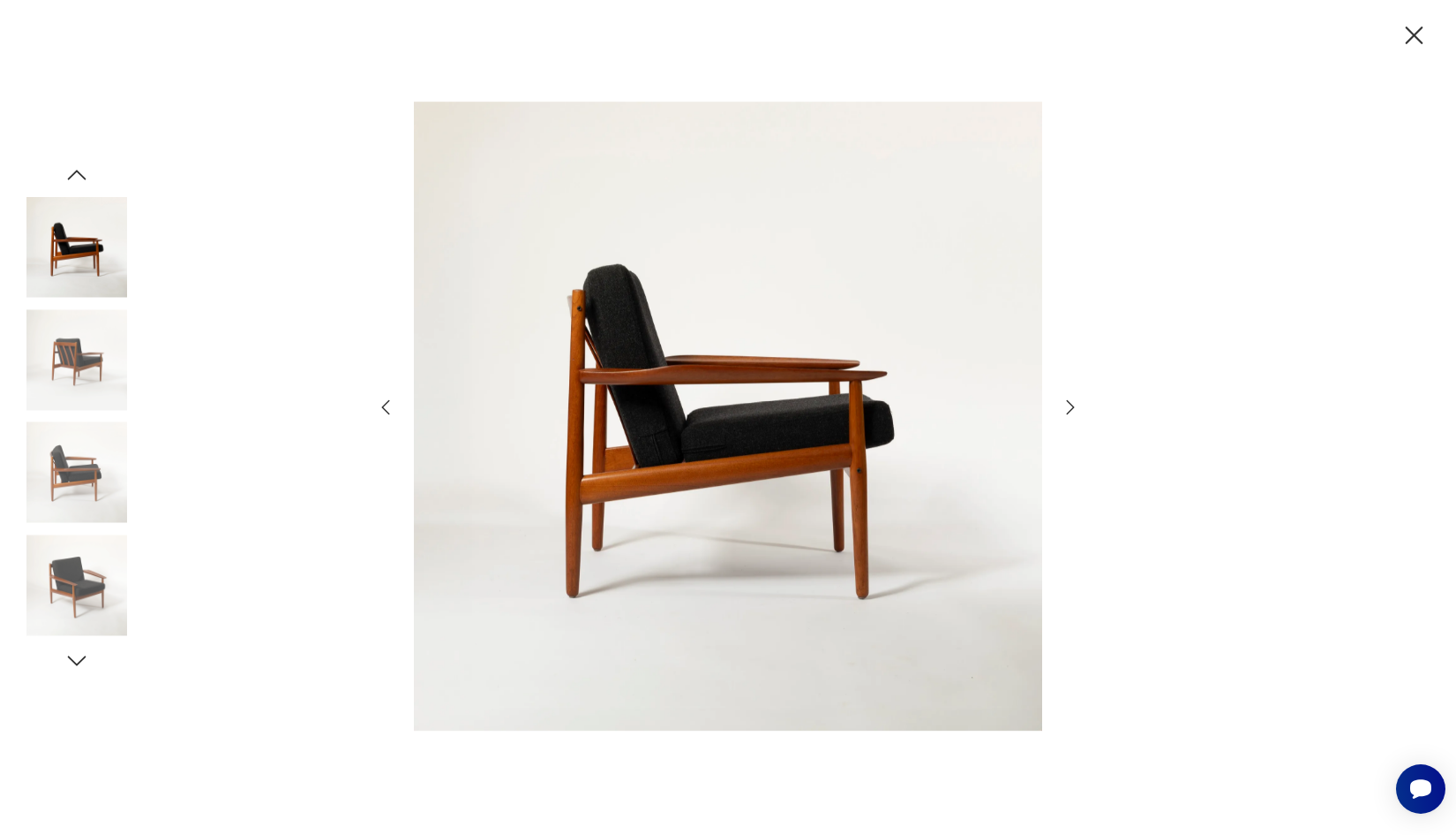
click at [1068, 403] on icon "button" at bounding box center [1071, 408] width 21 height 21
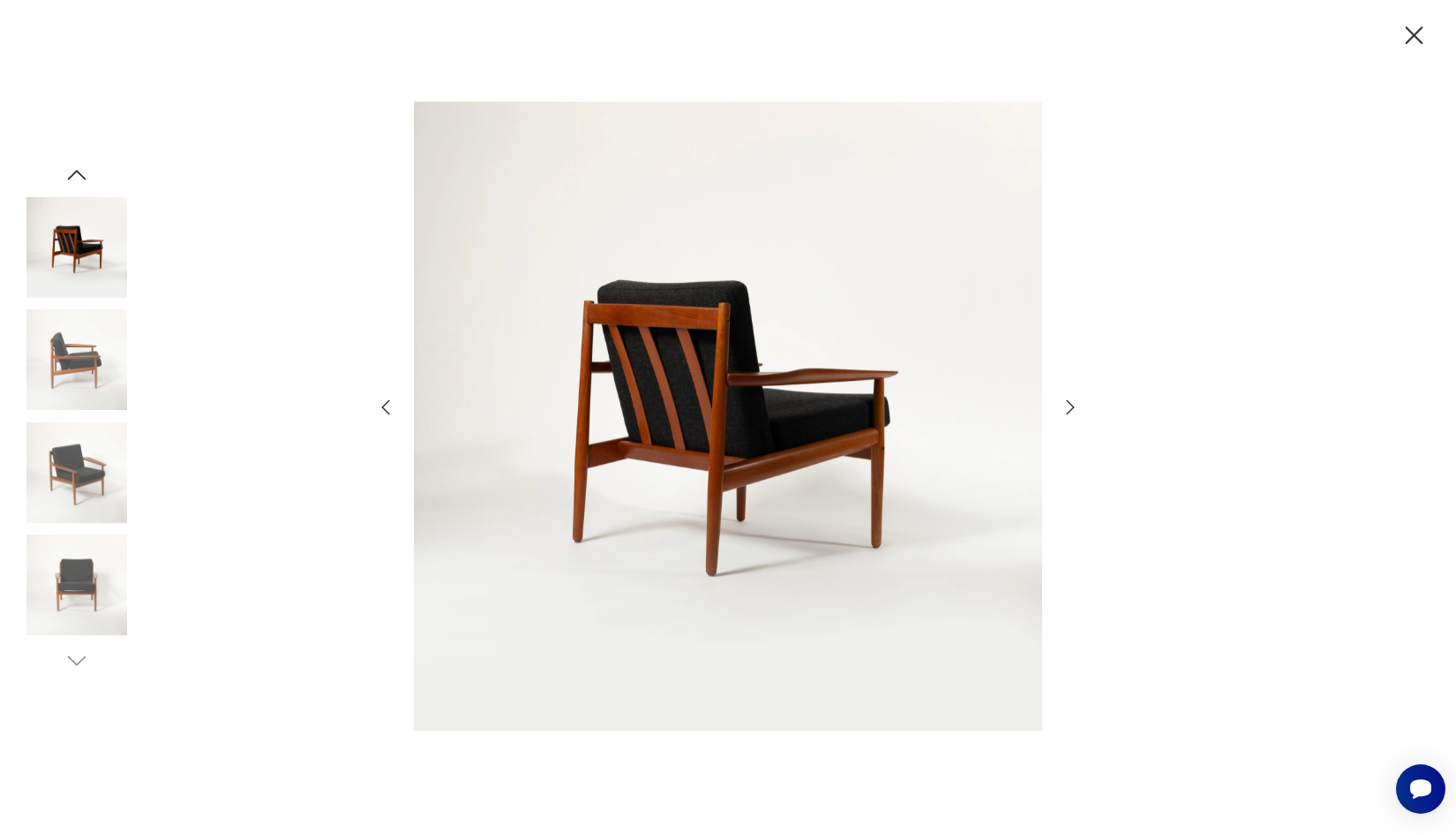
click at [1068, 403] on icon "button" at bounding box center [1071, 408] width 21 height 21
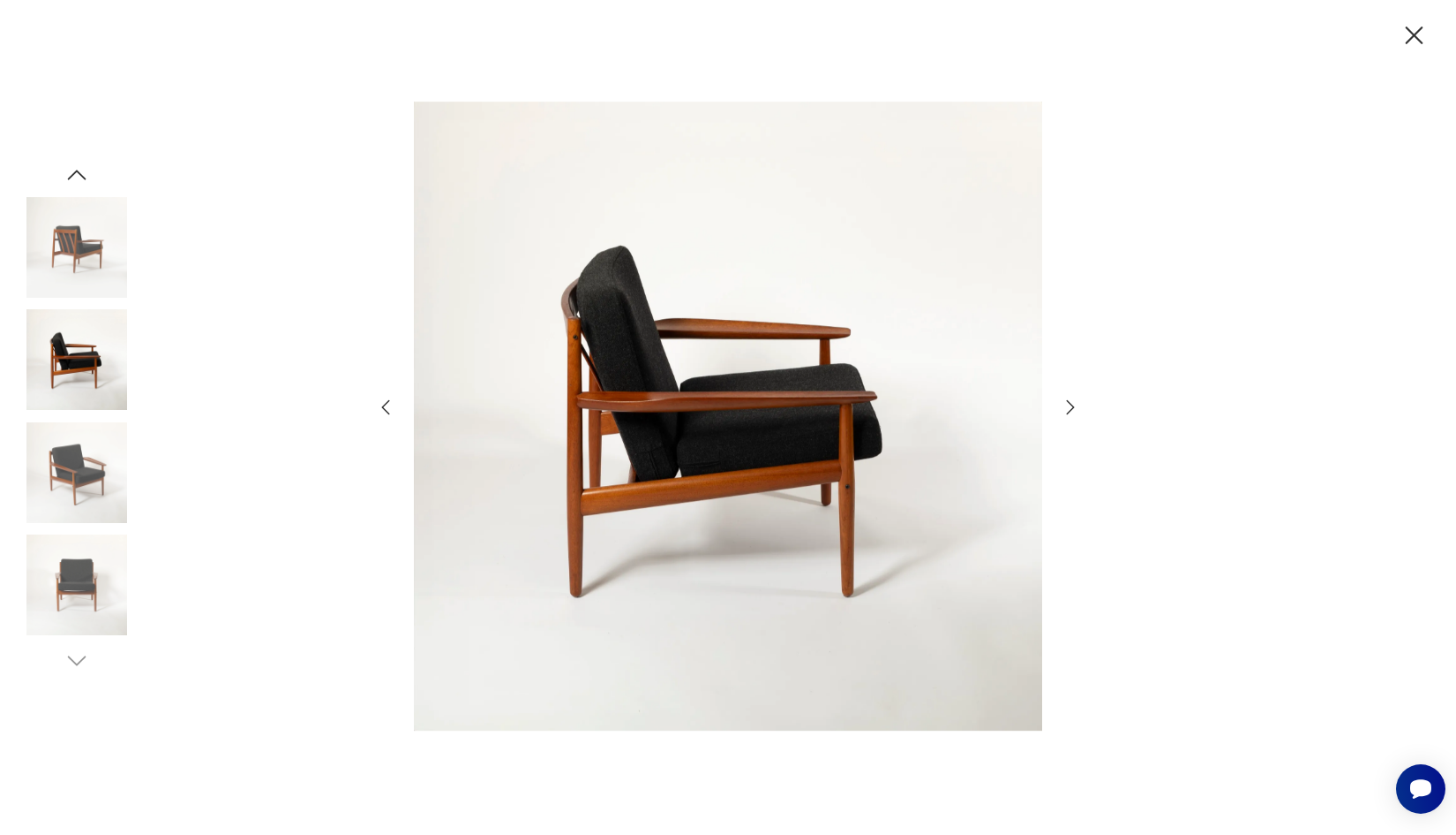
click at [1068, 403] on icon "button" at bounding box center [1071, 408] width 21 height 21
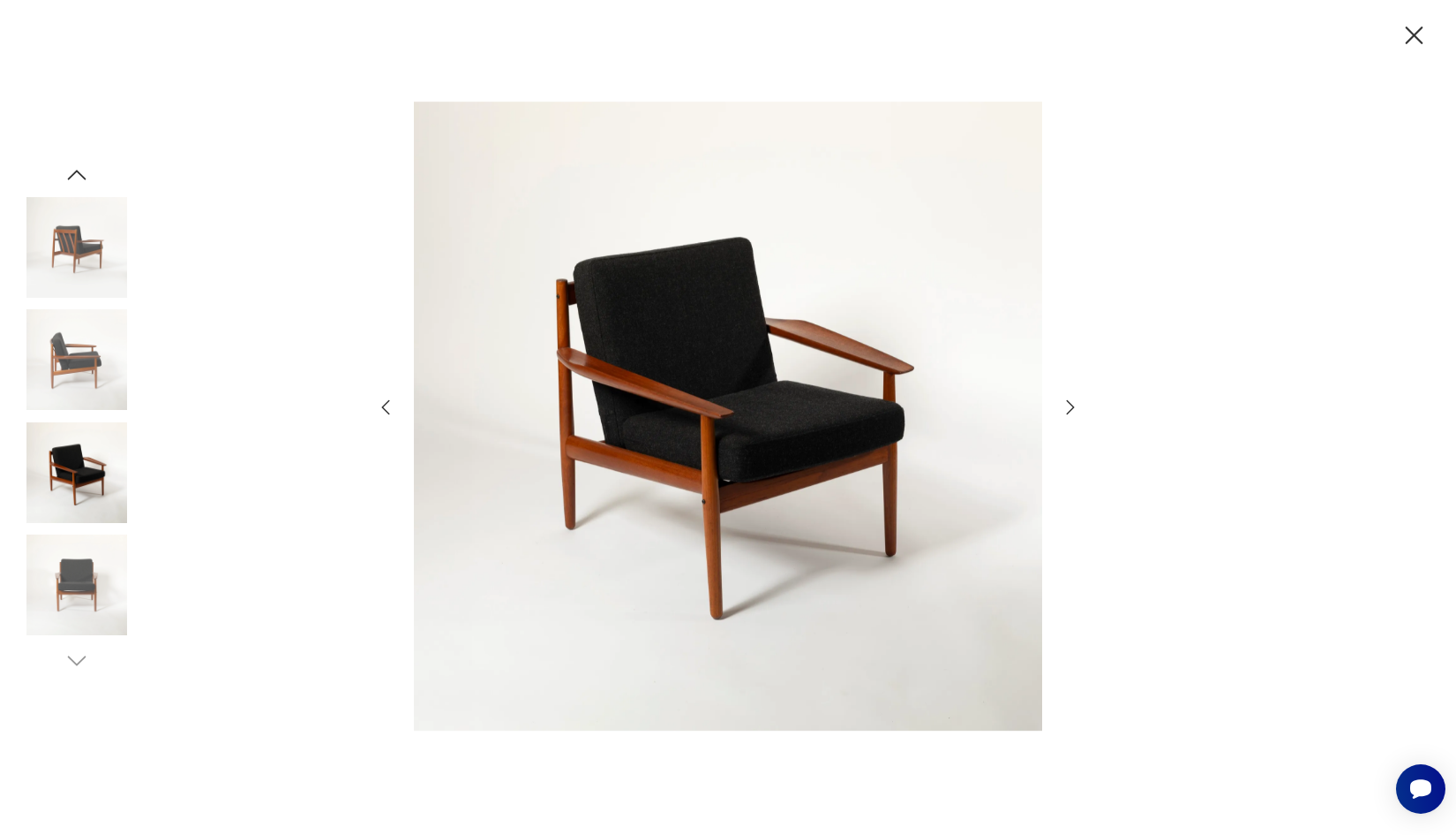
click at [1068, 403] on icon "button" at bounding box center [1071, 408] width 21 height 21
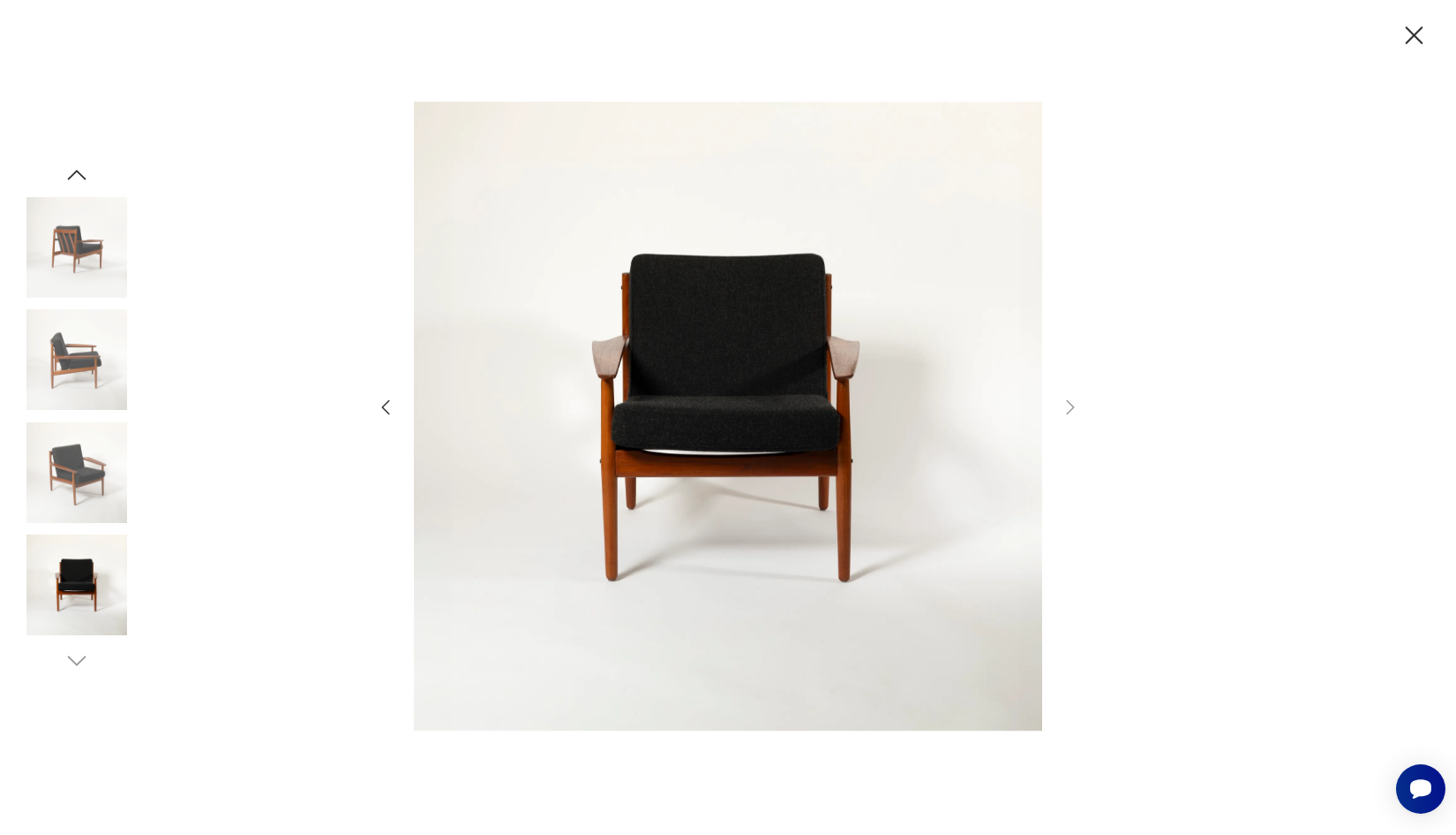
click at [388, 417] on icon "button" at bounding box center [386, 408] width 21 height 21
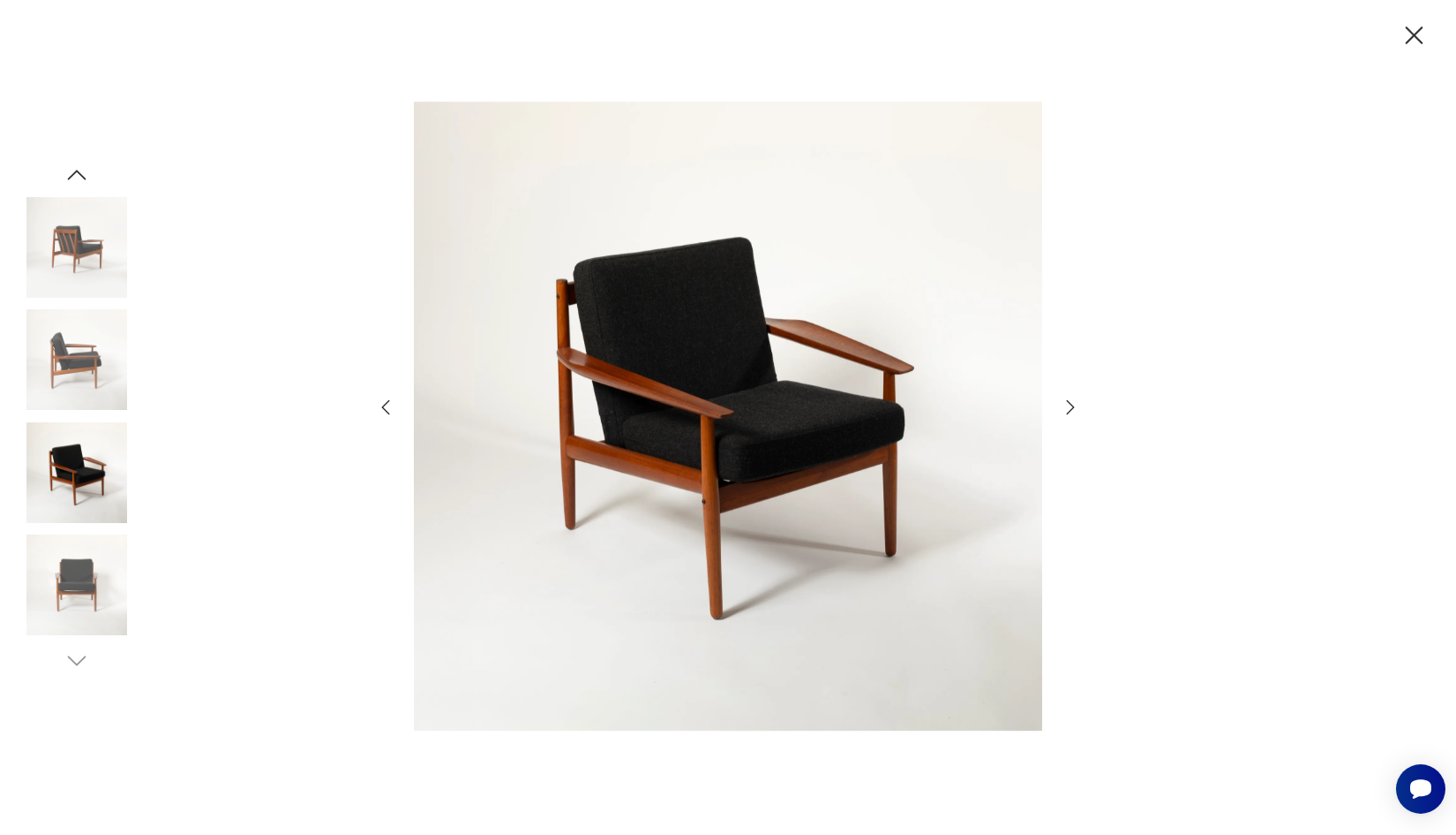
click at [1419, 34] on icon "button" at bounding box center [1415, 36] width 31 height 31
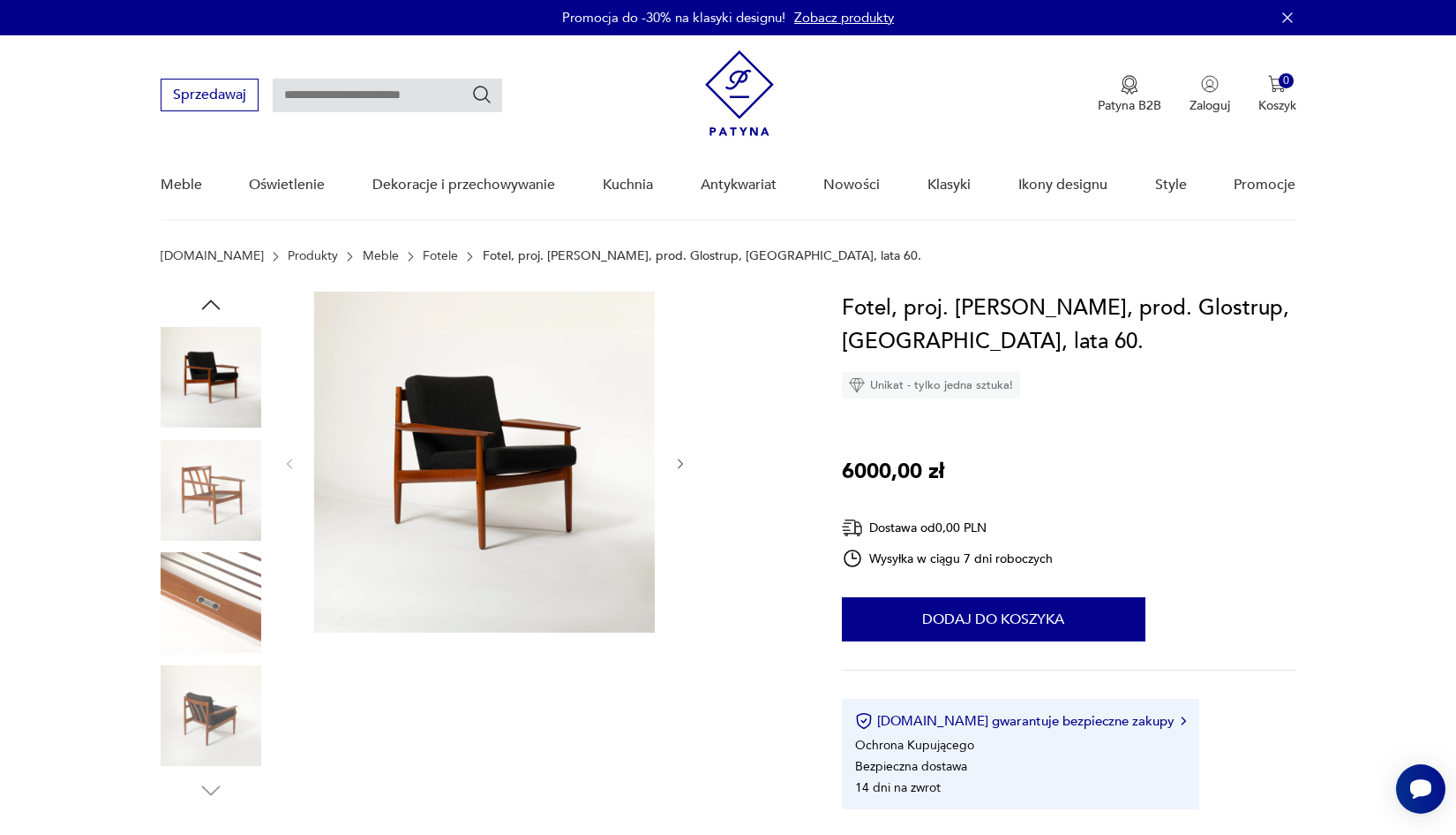
click at [581, 402] on img at bounding box center [484, 461] width 340 height 341
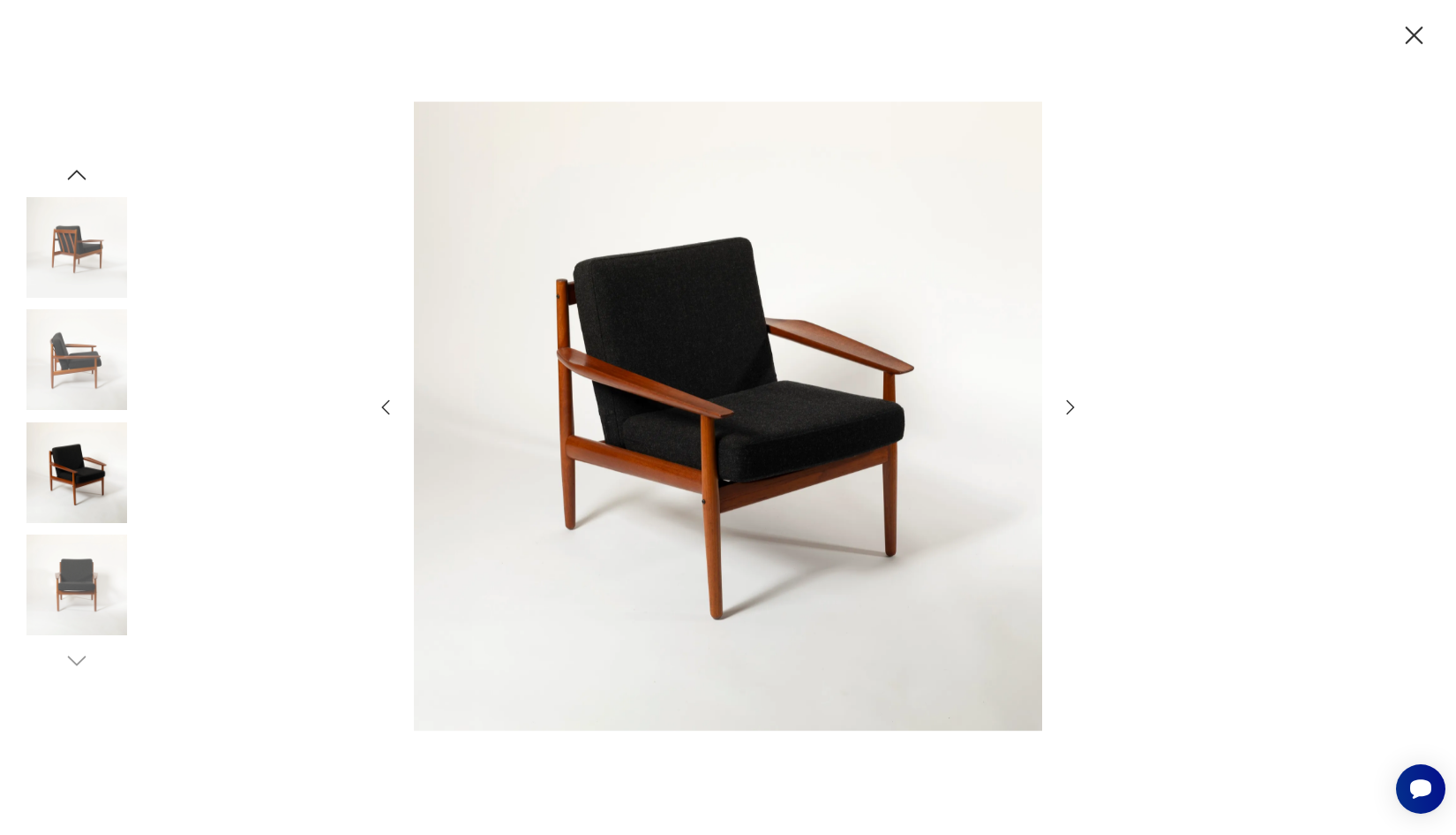
click at [1066, 402] on icon "button" at bounding box center [1071, 408] width 21 height 21
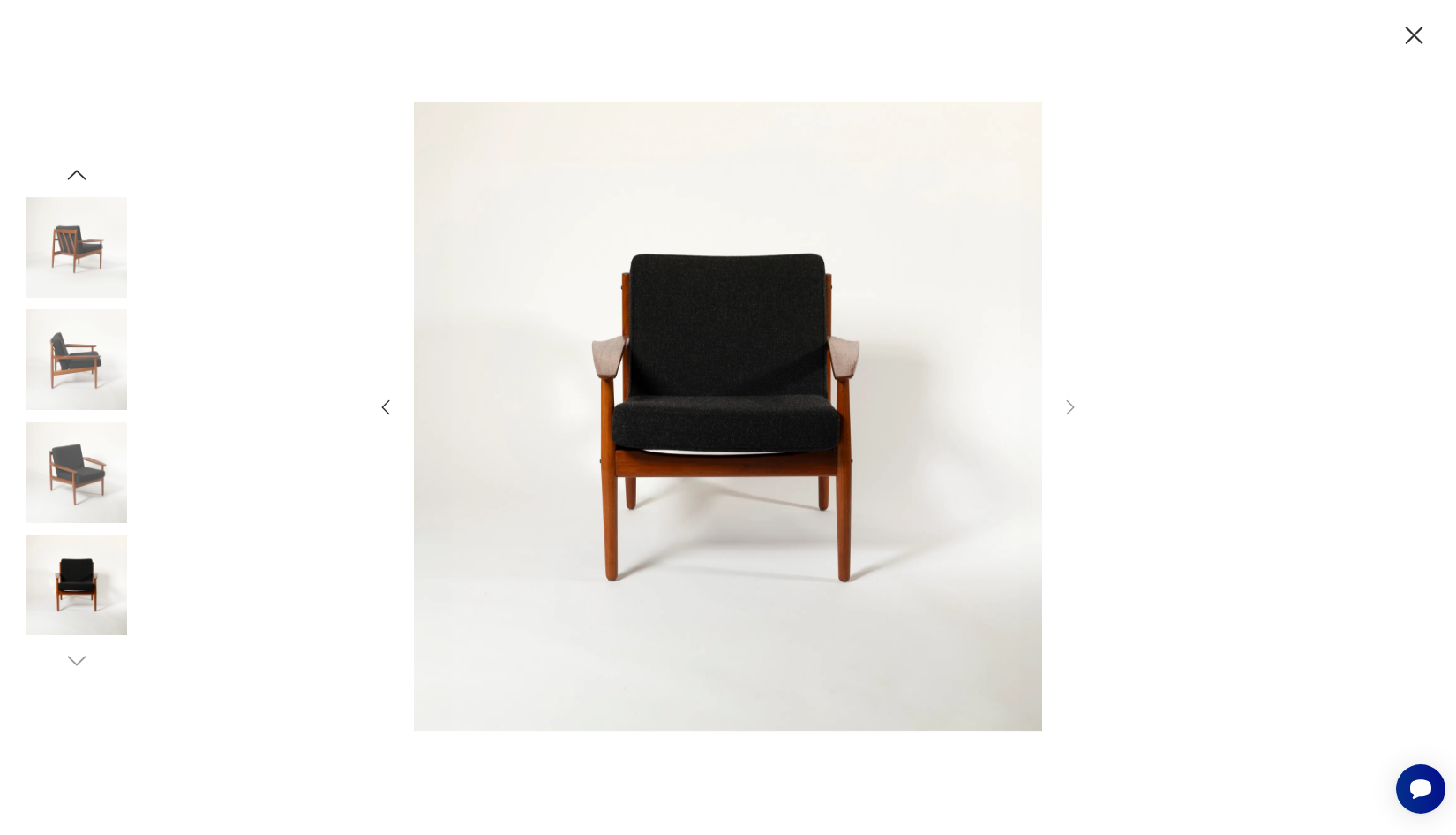
click at [386, 406] on icon "button" at bounding box center [386, 408] width 21 height 21
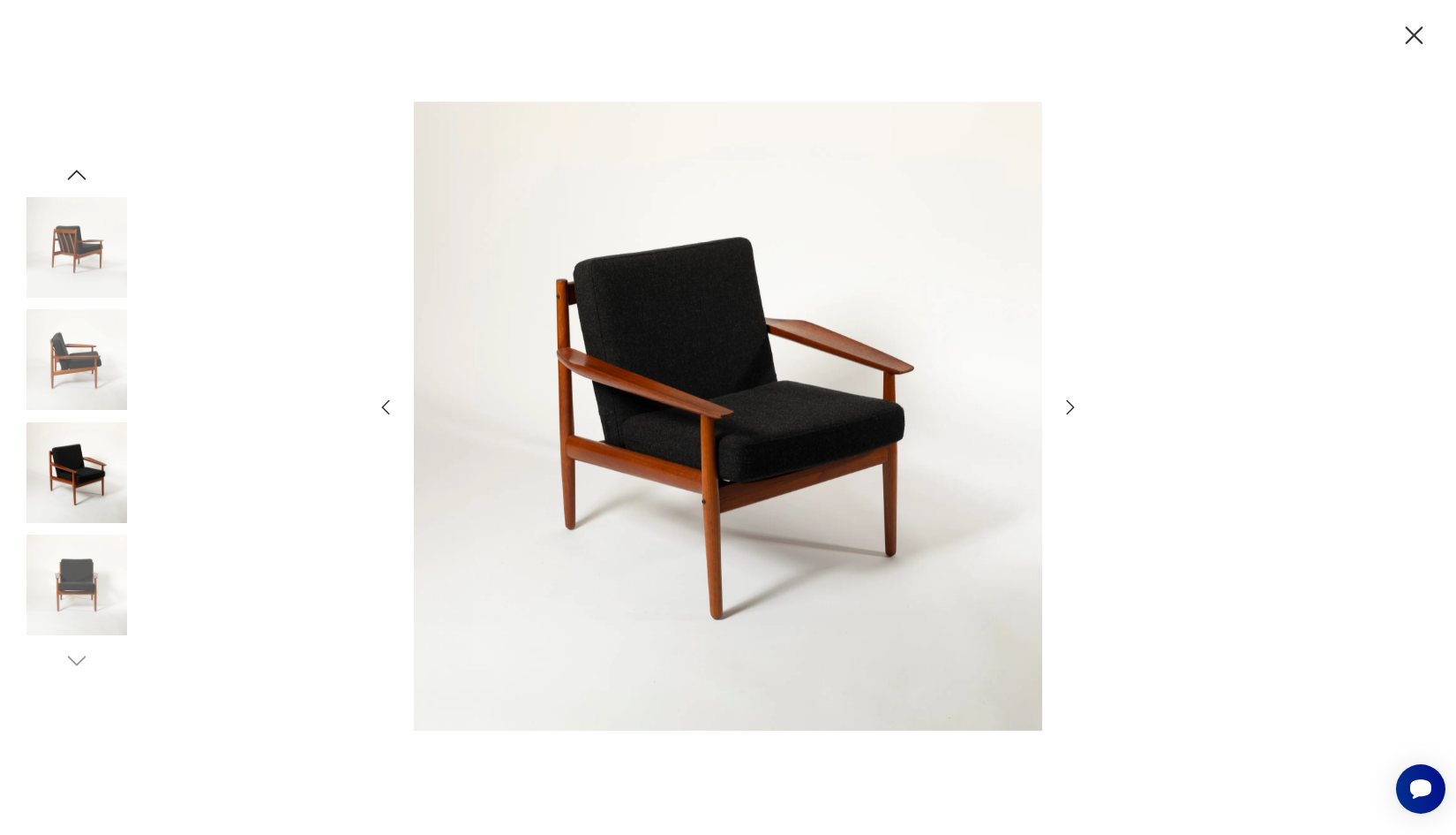
click at [386, 406] on icon "button" at bounding box center [386, 408] width 21 height 21
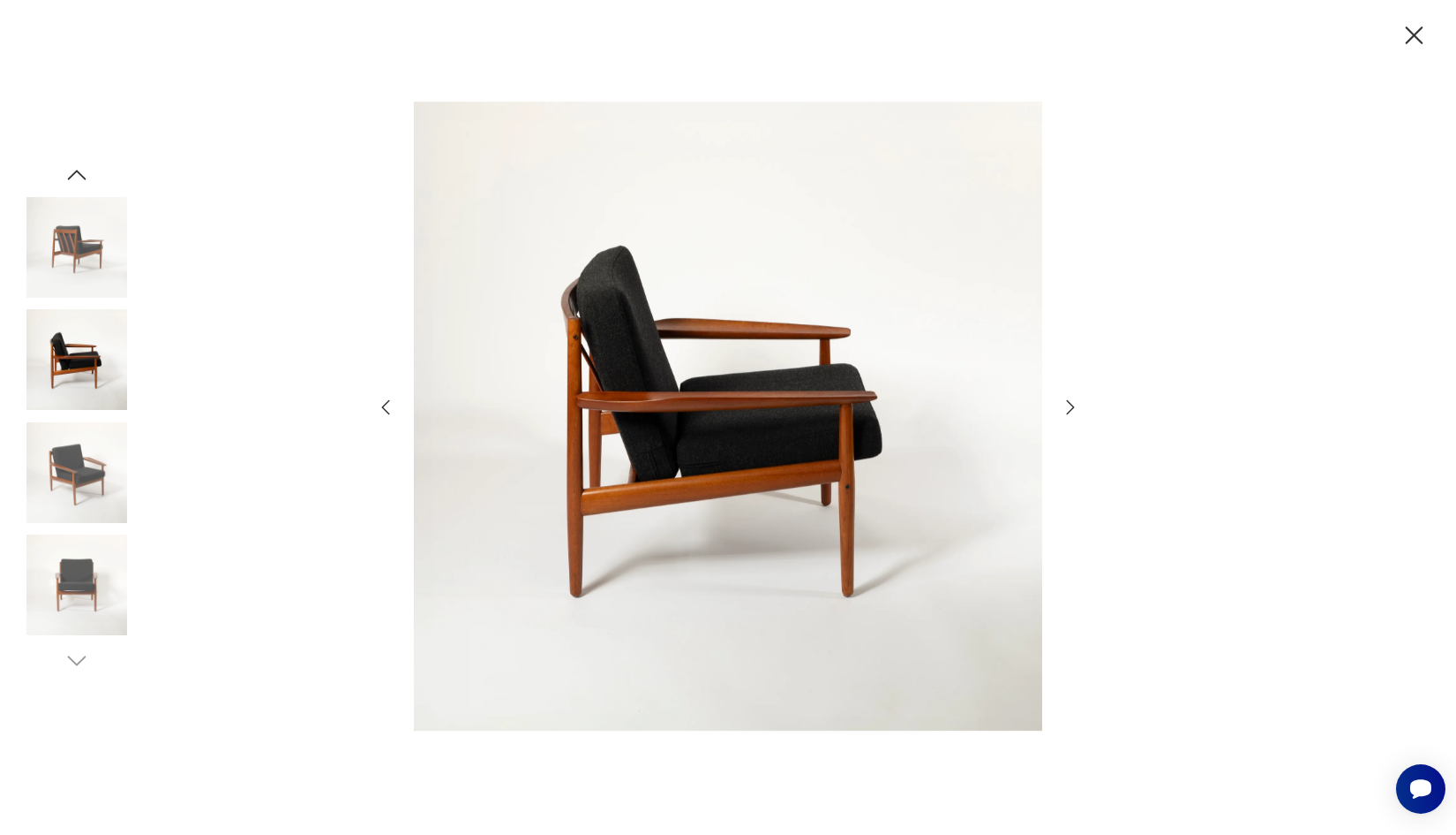
click at [386, 406] on icon "button" at bounding box center [386, 408] width 21 height 21
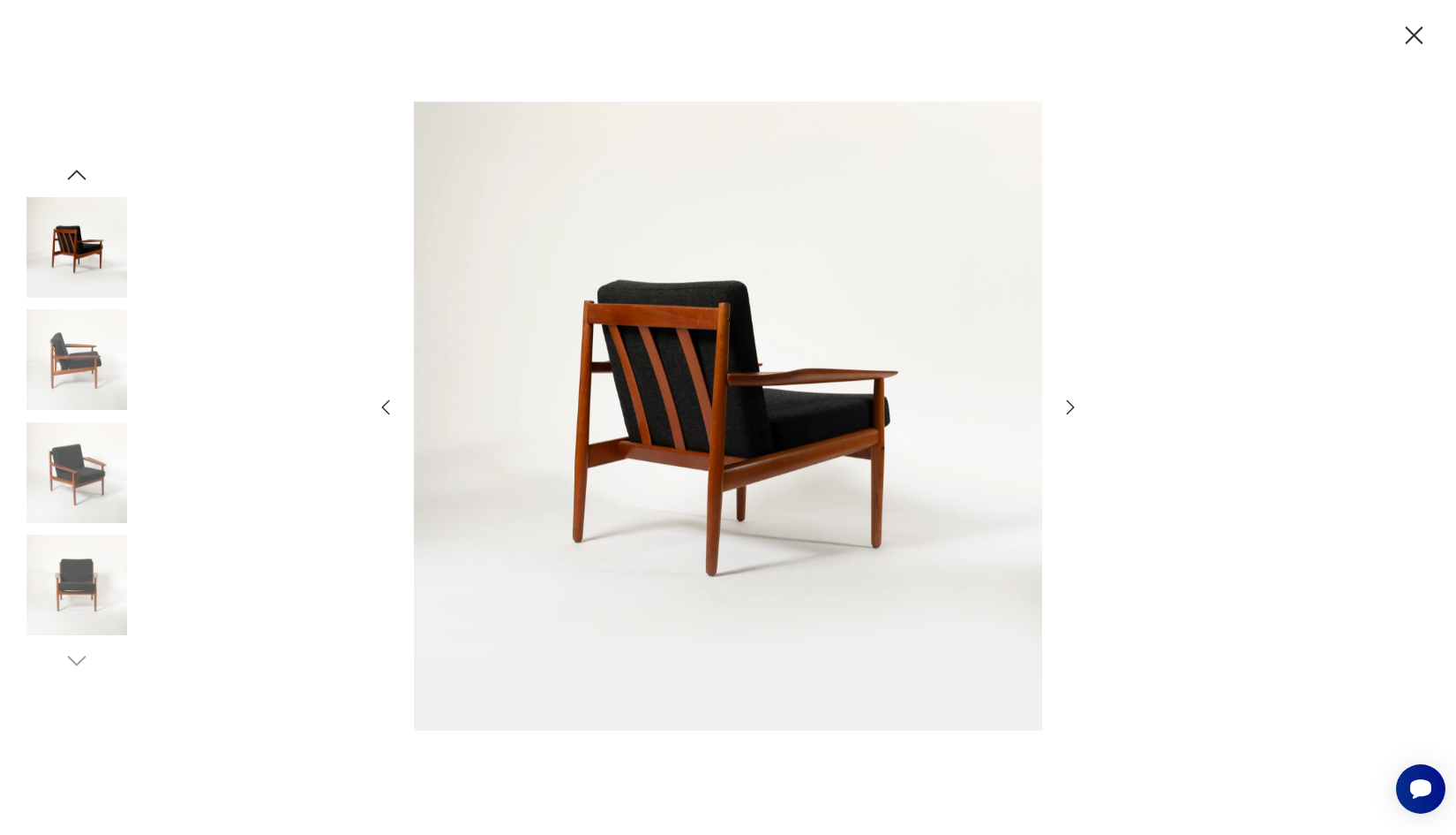
click at [386, 406] on icon "button" at bounding box center [386, 408] width 21 height 21
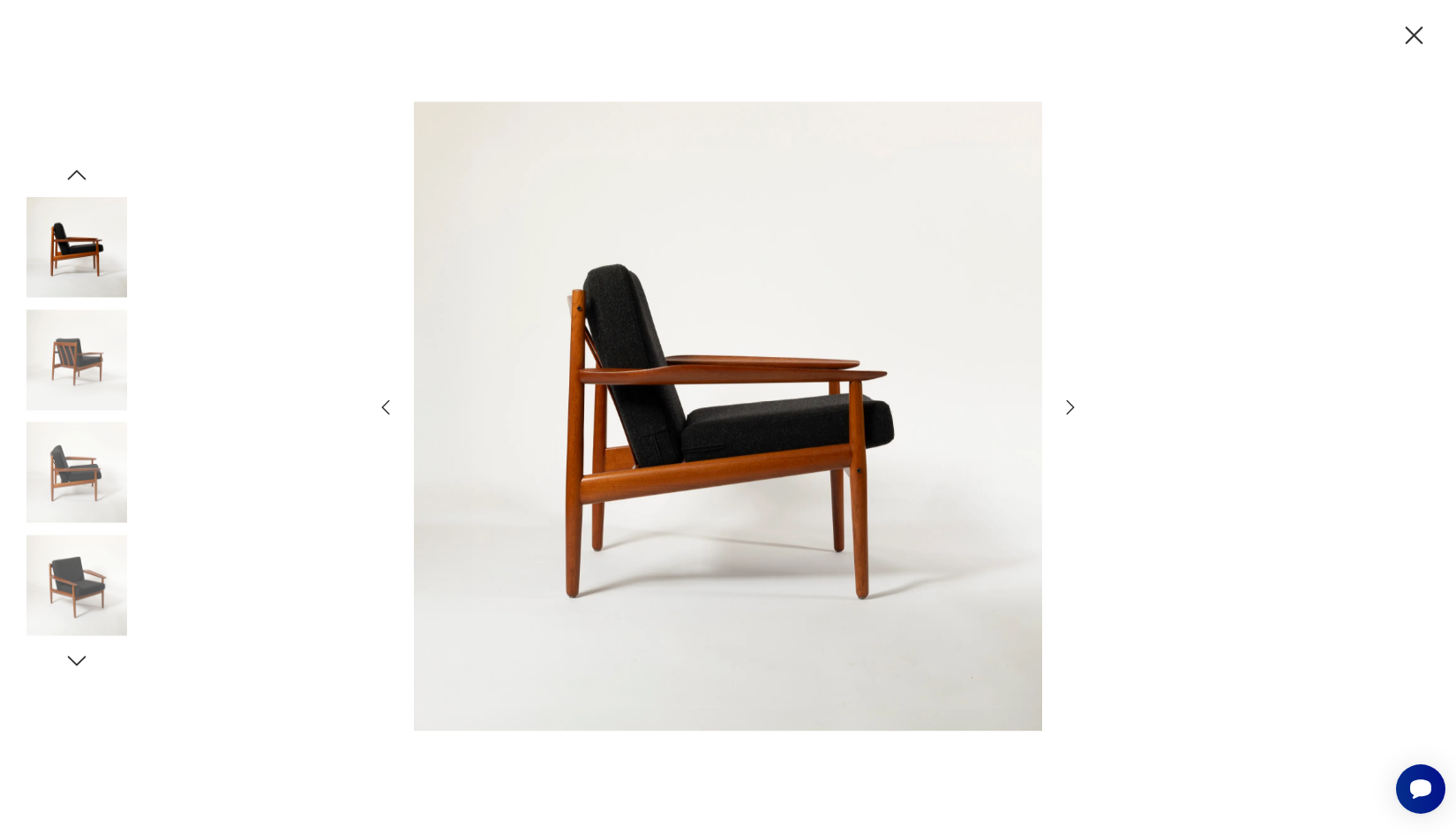
click at [386, 406] on icon "button" at bounding box center [386, 408] width 21 height 21
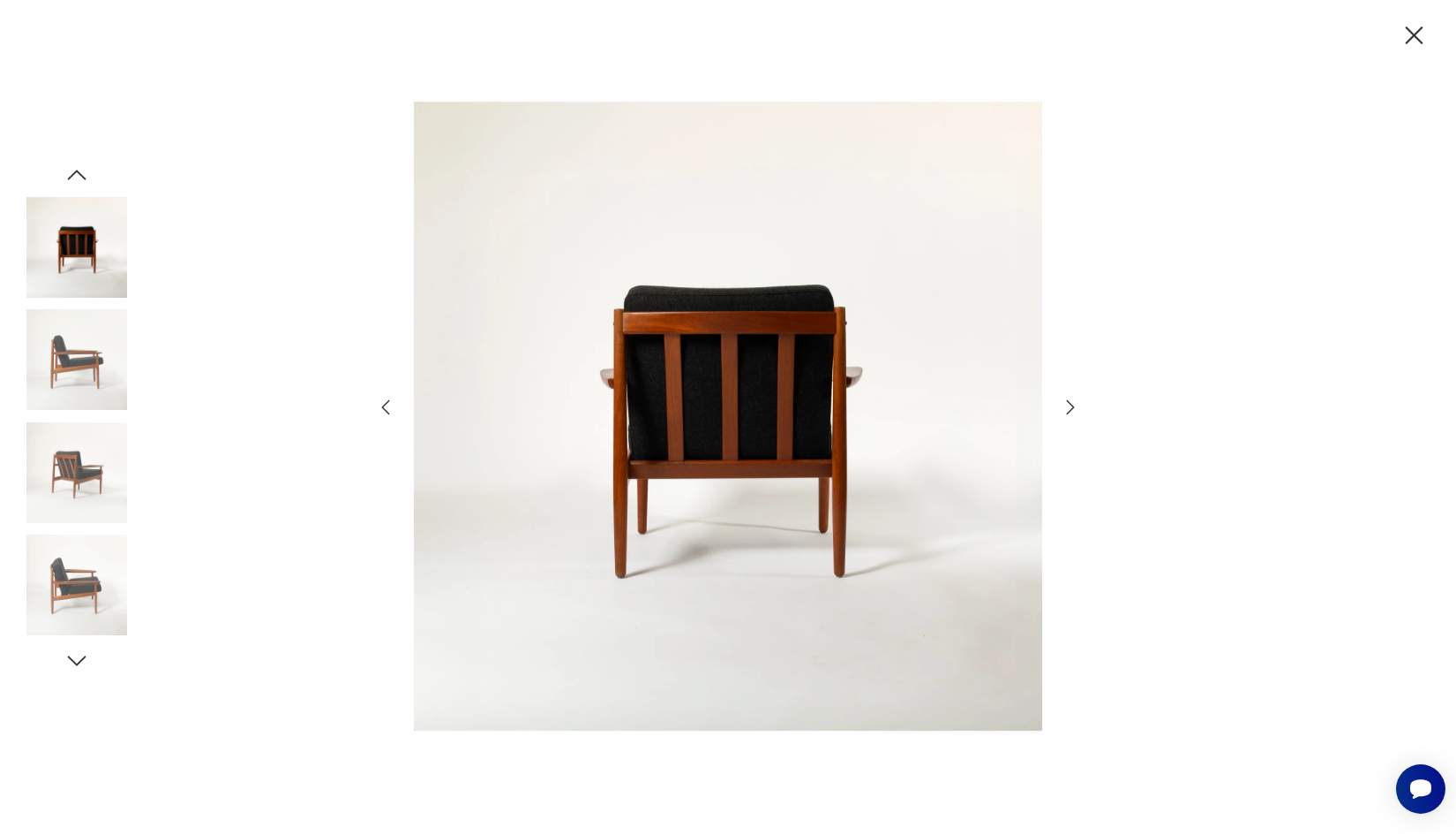
click at [386, 406] on icon "button" at bounding box center [386, 408] width 21 height 21
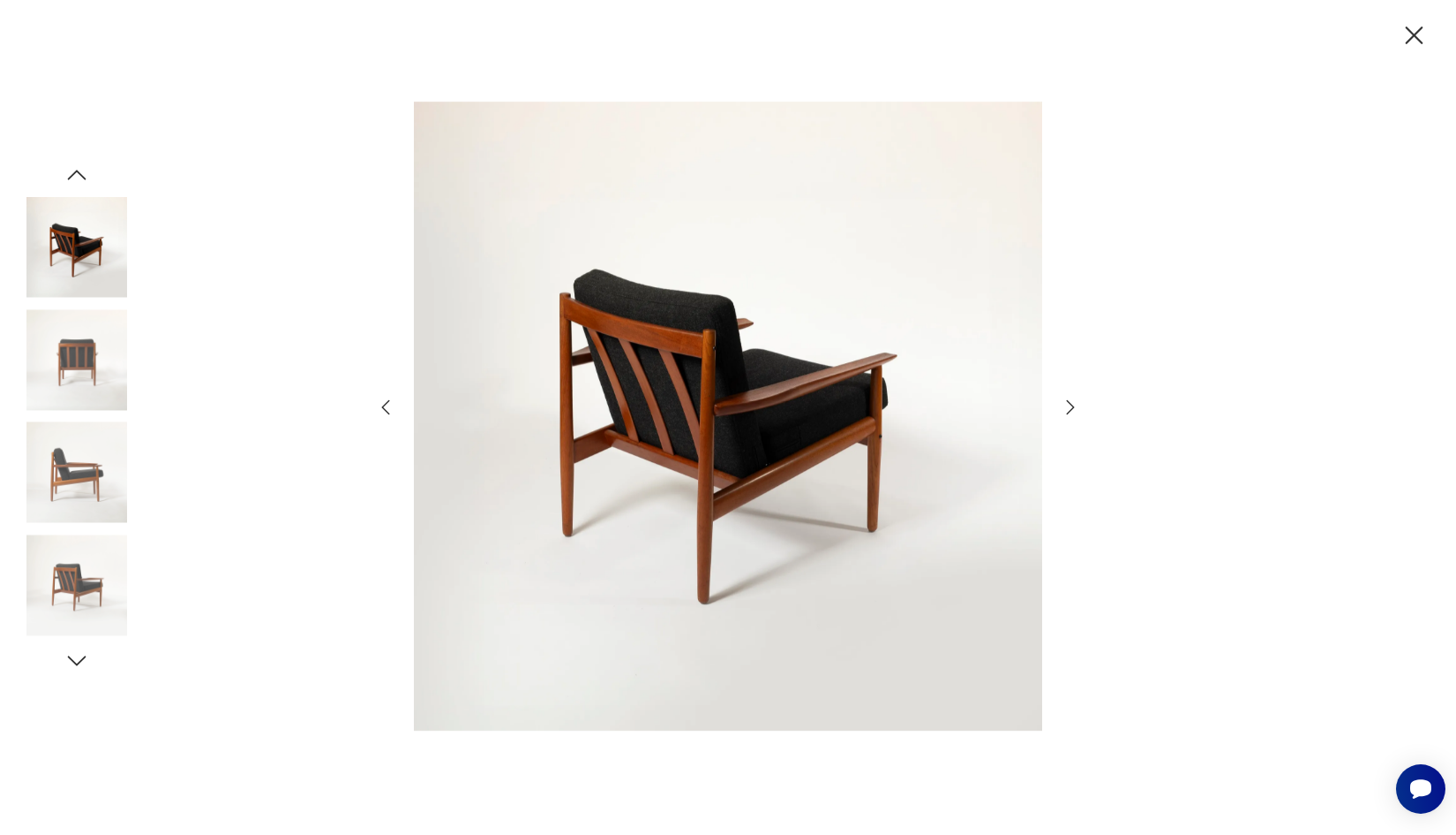
click at [386, 406] on icon "button" at bounding box center [386, 408] width 21 height 21
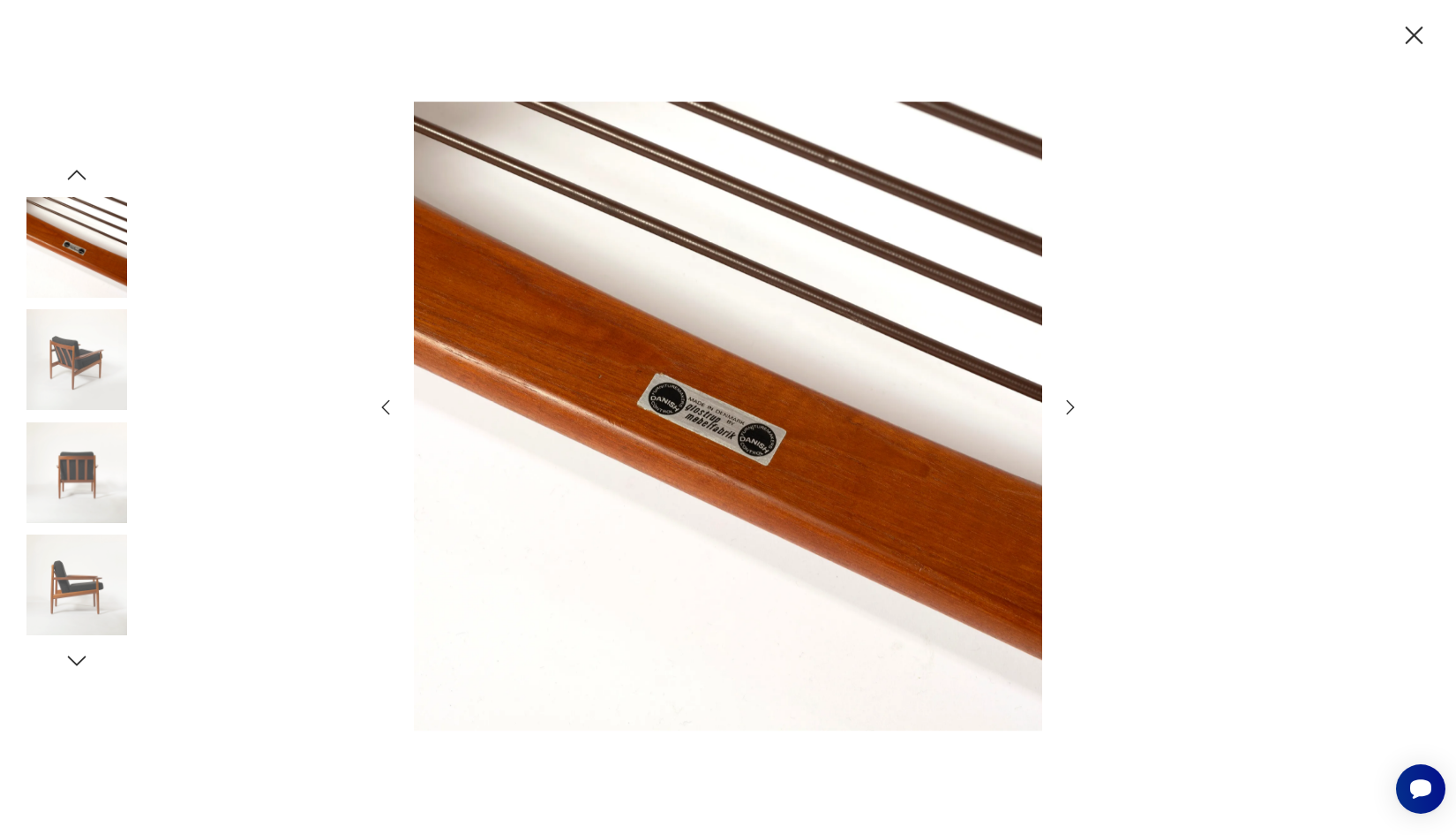
click at [386, 406] on icon "button" at bounding box center [386, 408] width 21 height 21
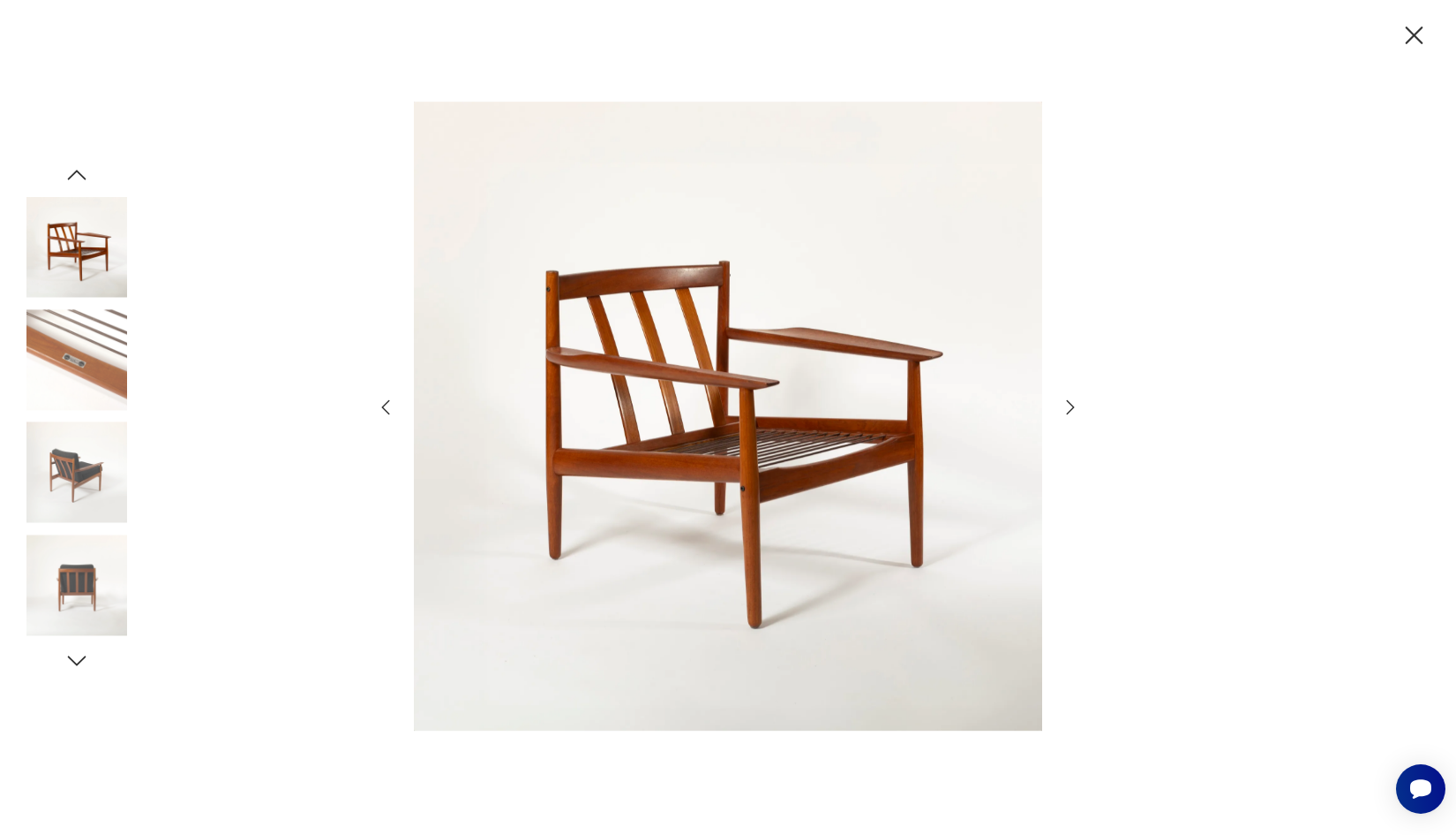
click at [386, 406] on icon "button" at bounding box center [386, 408] width 21 height 21
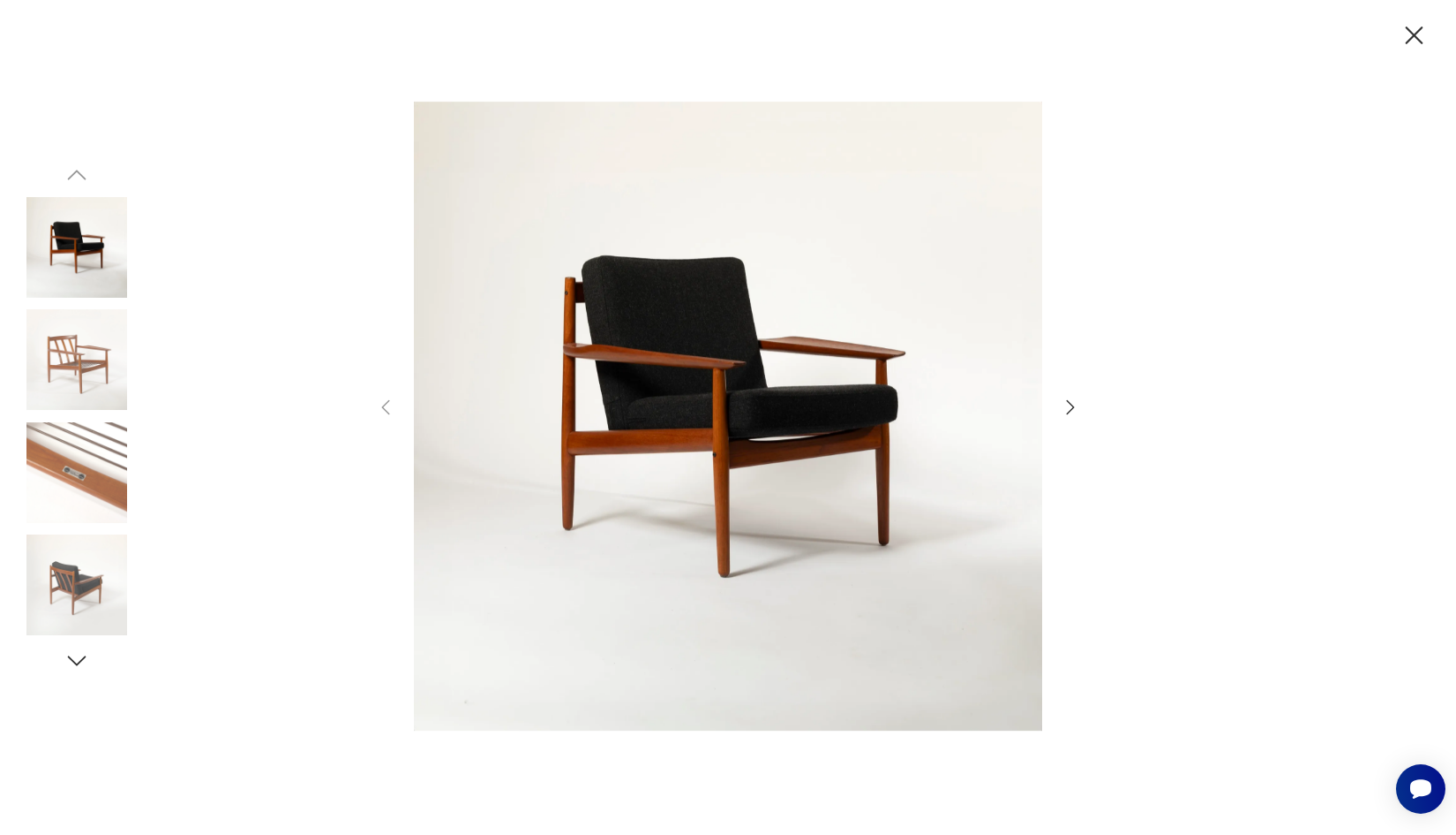
click at [1414, 33] on icon "button" at bounding box center [1415, 35] width 18 height 18
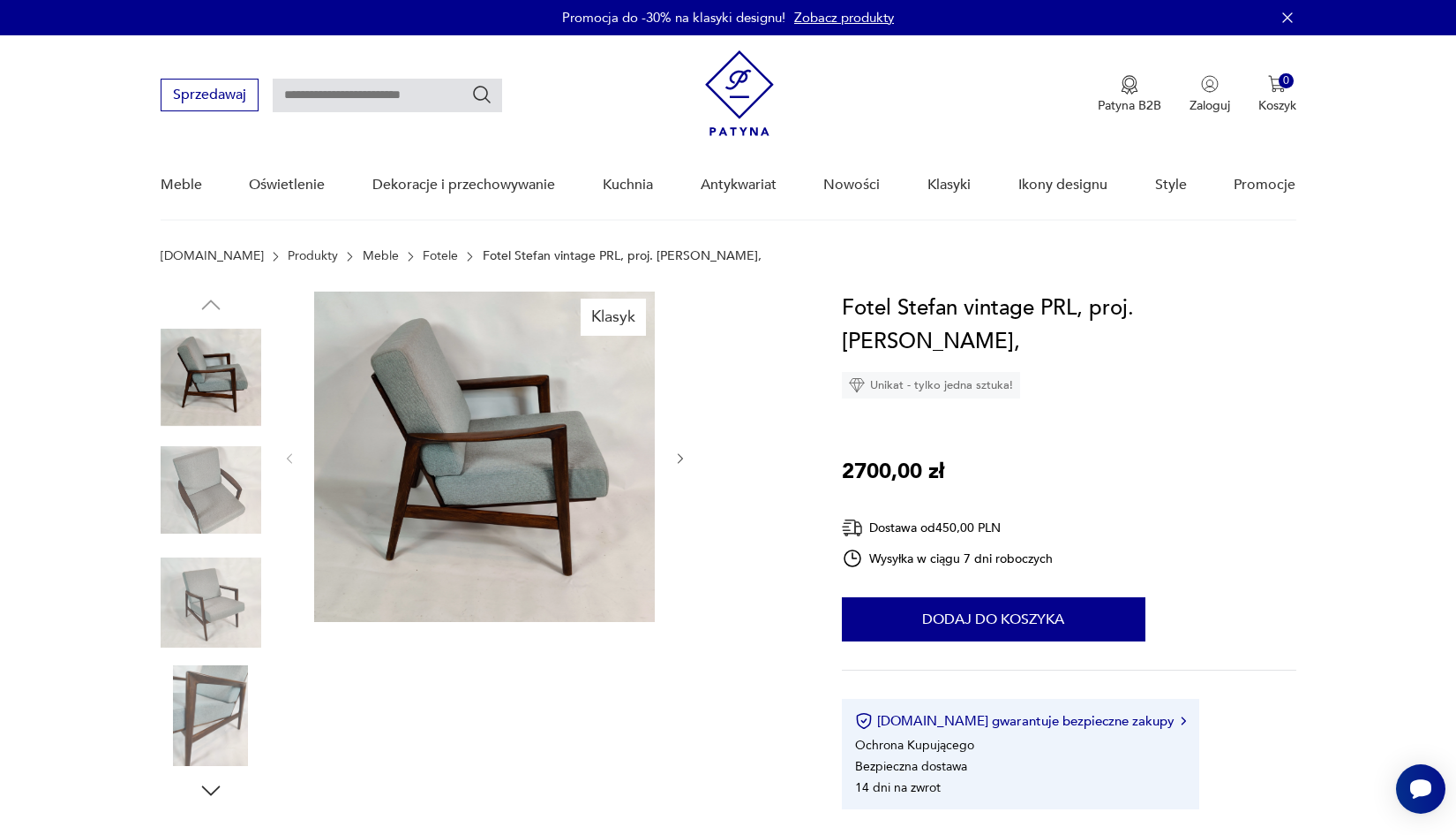
click at [215, 477] on img at bounding box center [210, 490] width 100 height 100
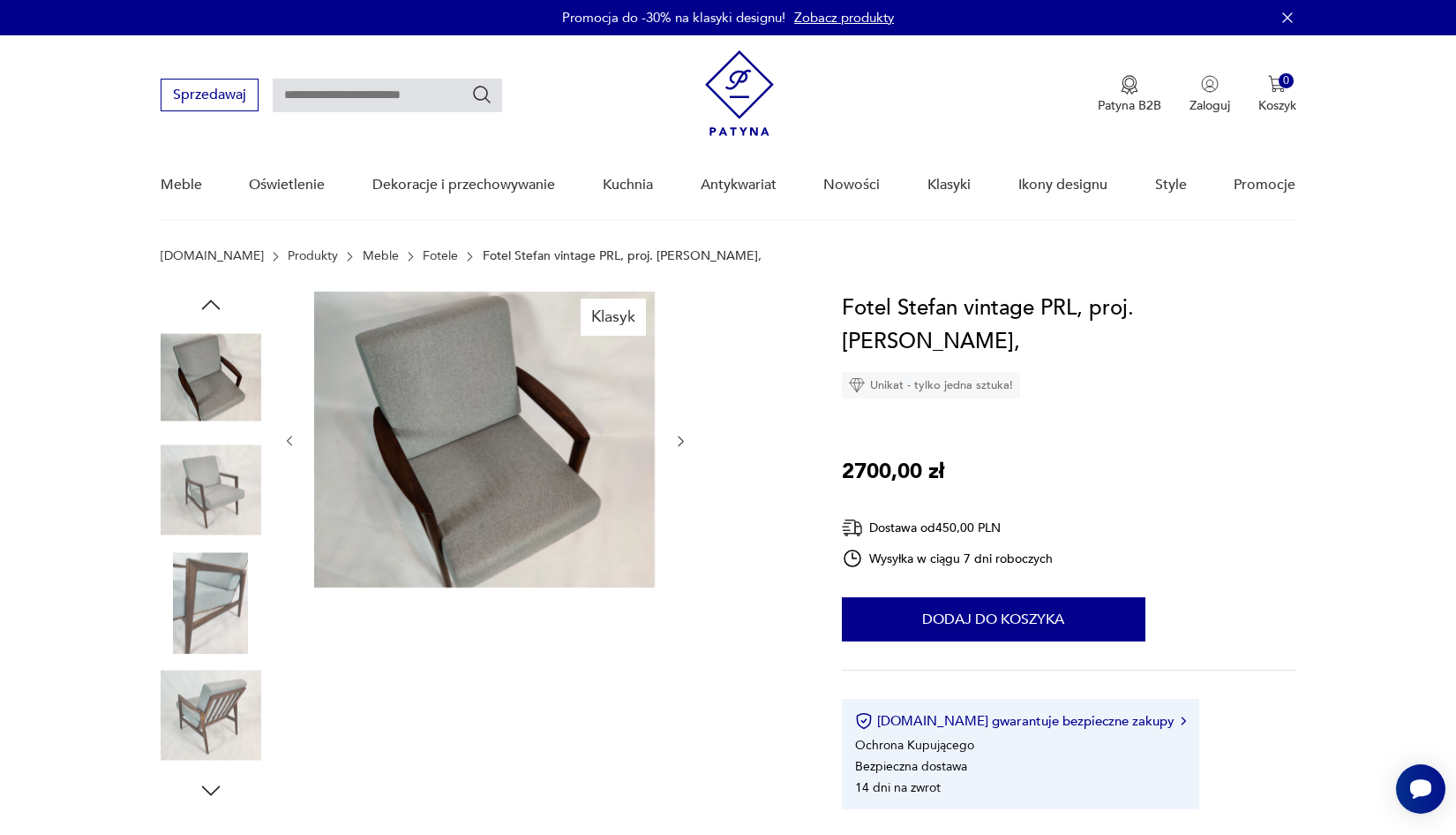
click at [228, 462] on img at bounding box center [210, 490] width 100 height 100
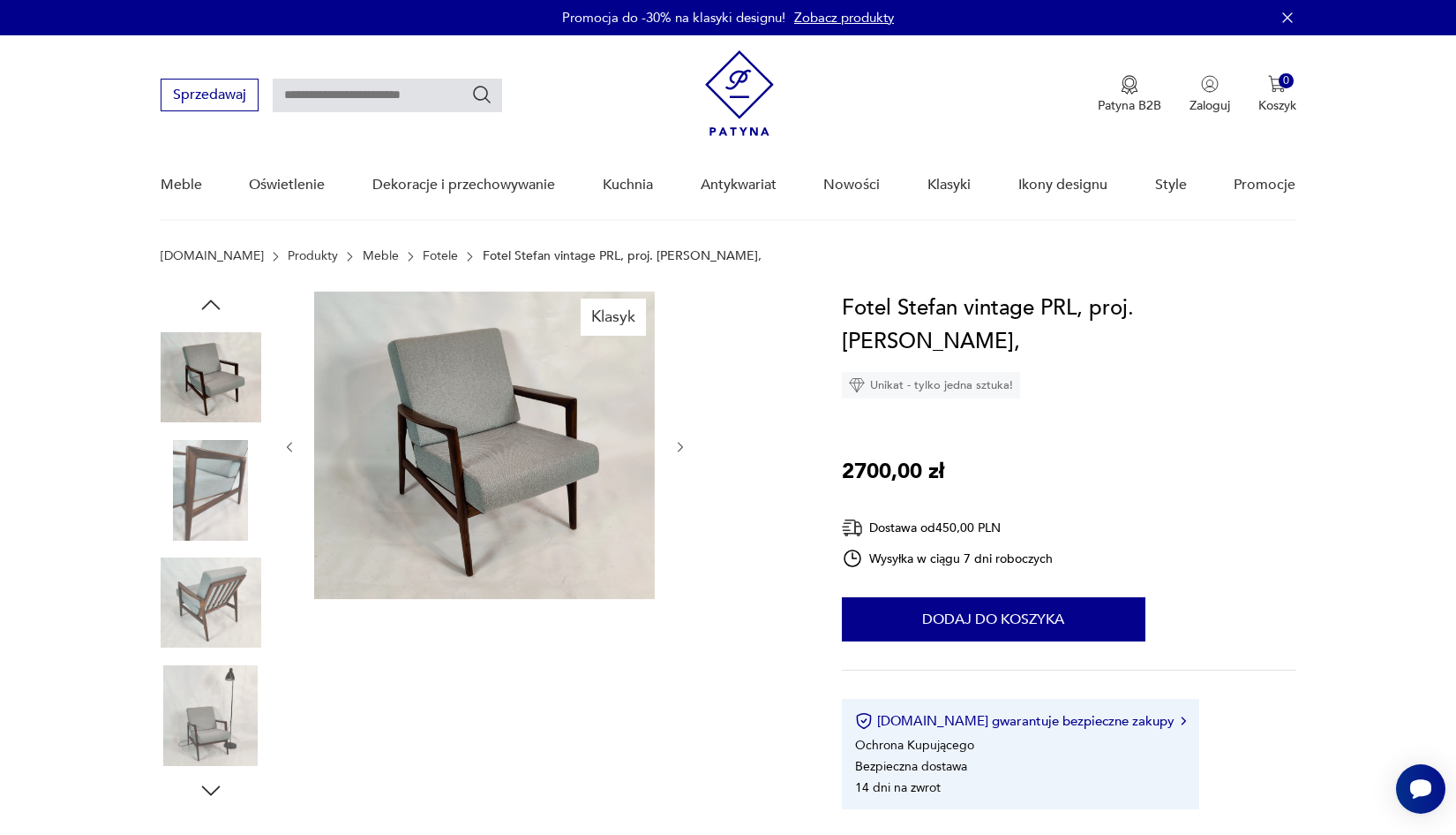
click at [215, 605] on img at bounding box center [210, 601] width 100 height 100
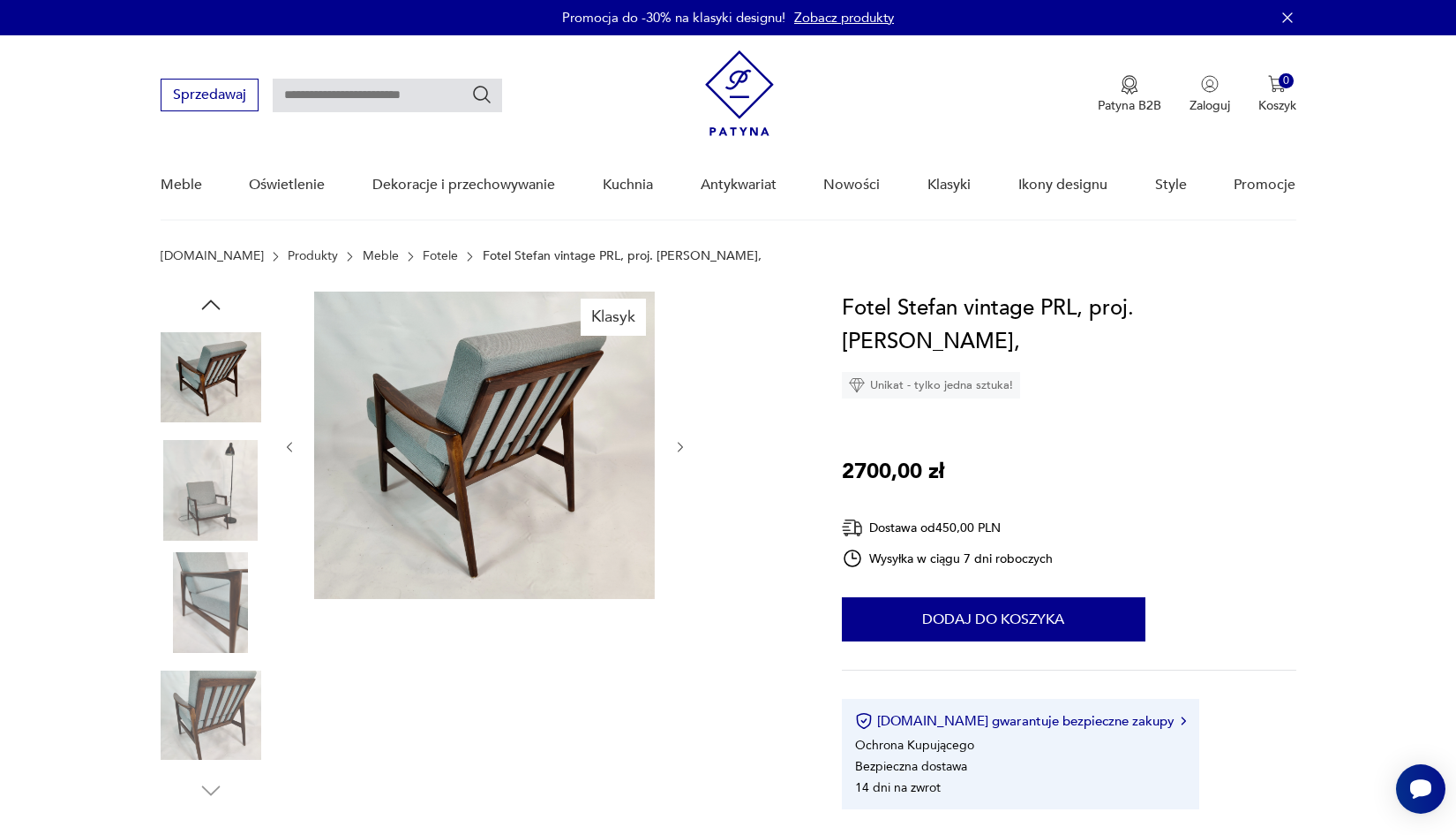
click at [219, 602] on img at bounding box center [210, 601] width 100 height 100
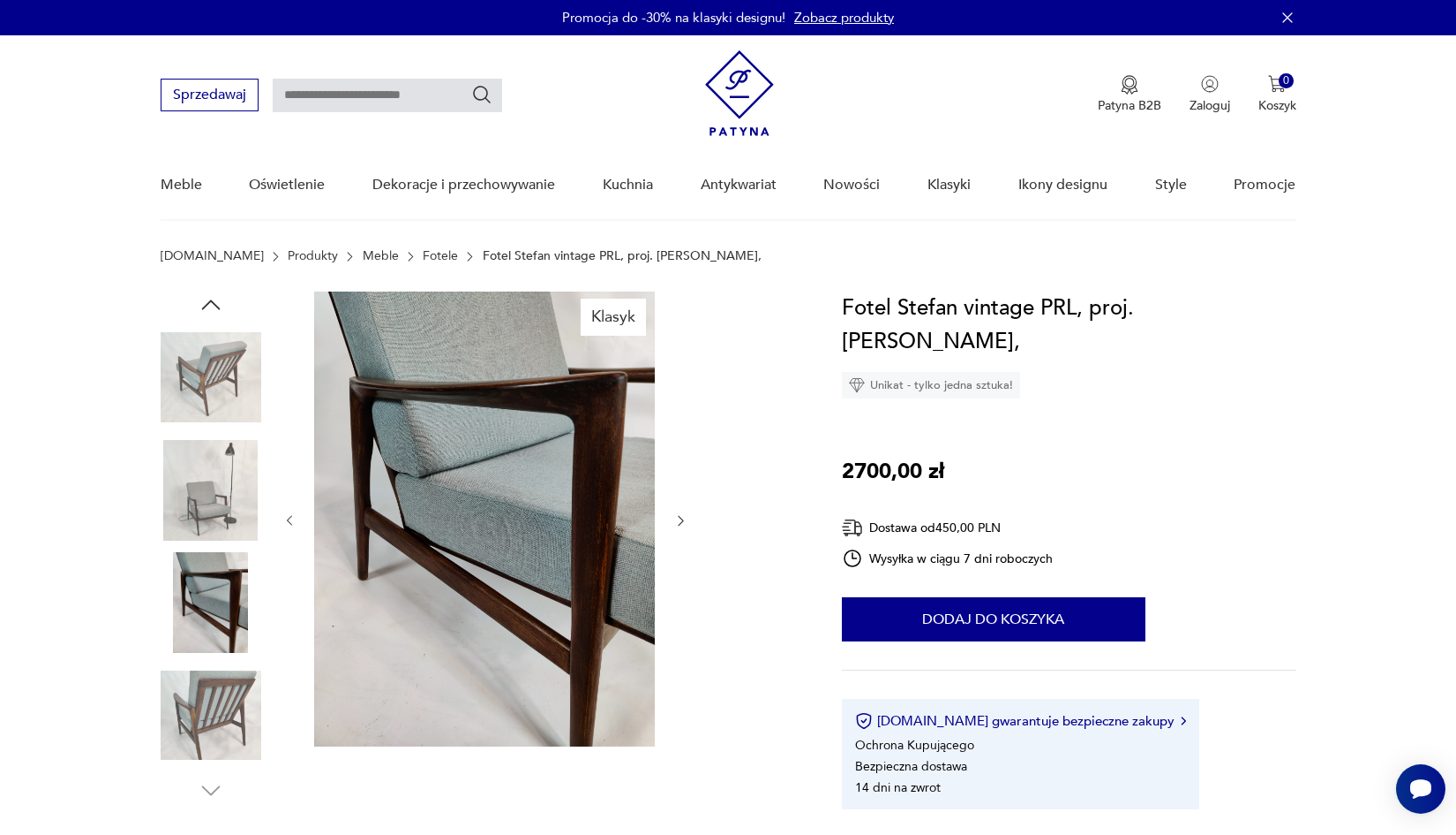
click at [223, 688] on img at bounding box center [210, 714] width 100 height 100
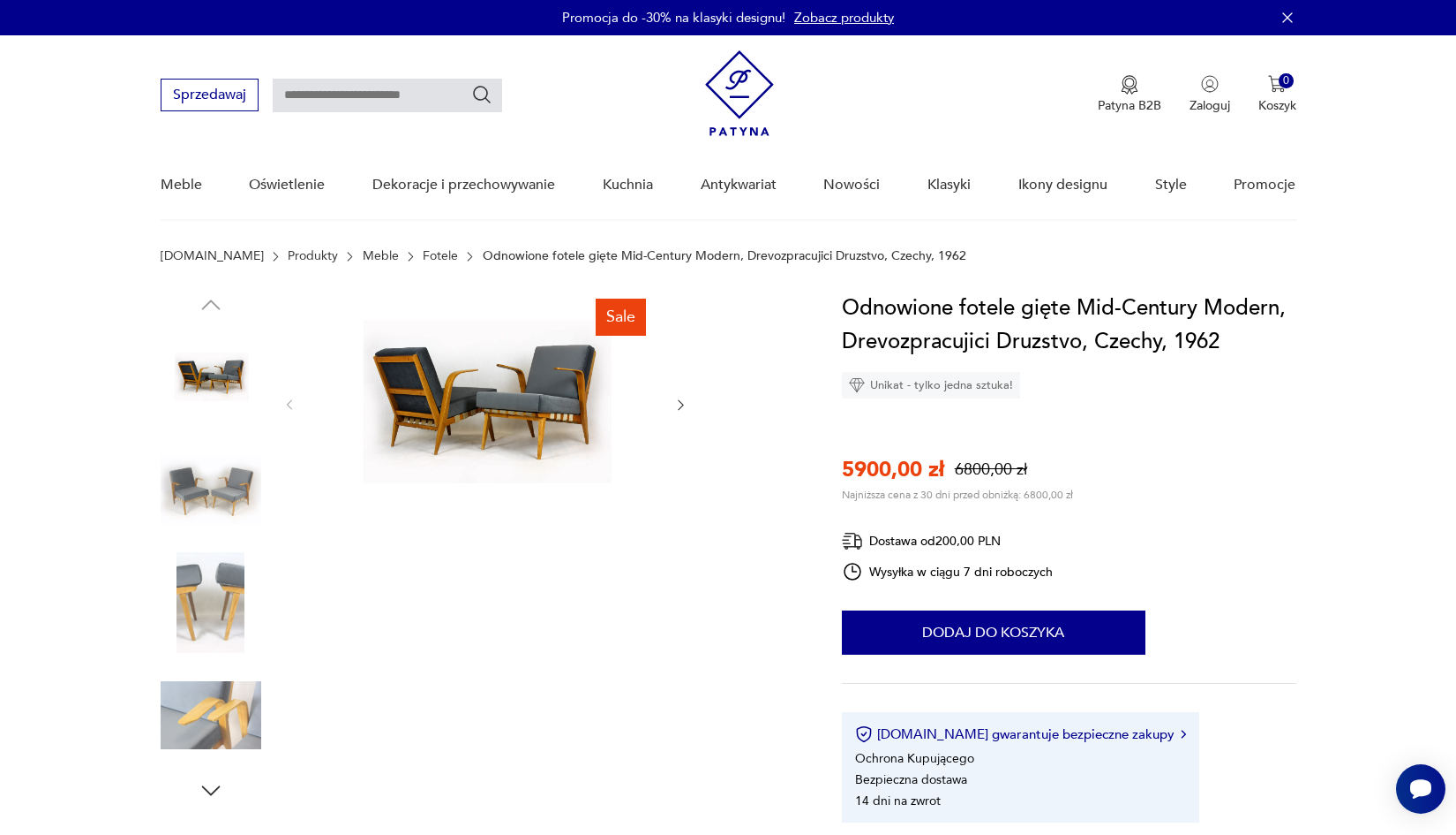
click at [491, 386] on img at bounding box center [484, 403] width 340 height 224
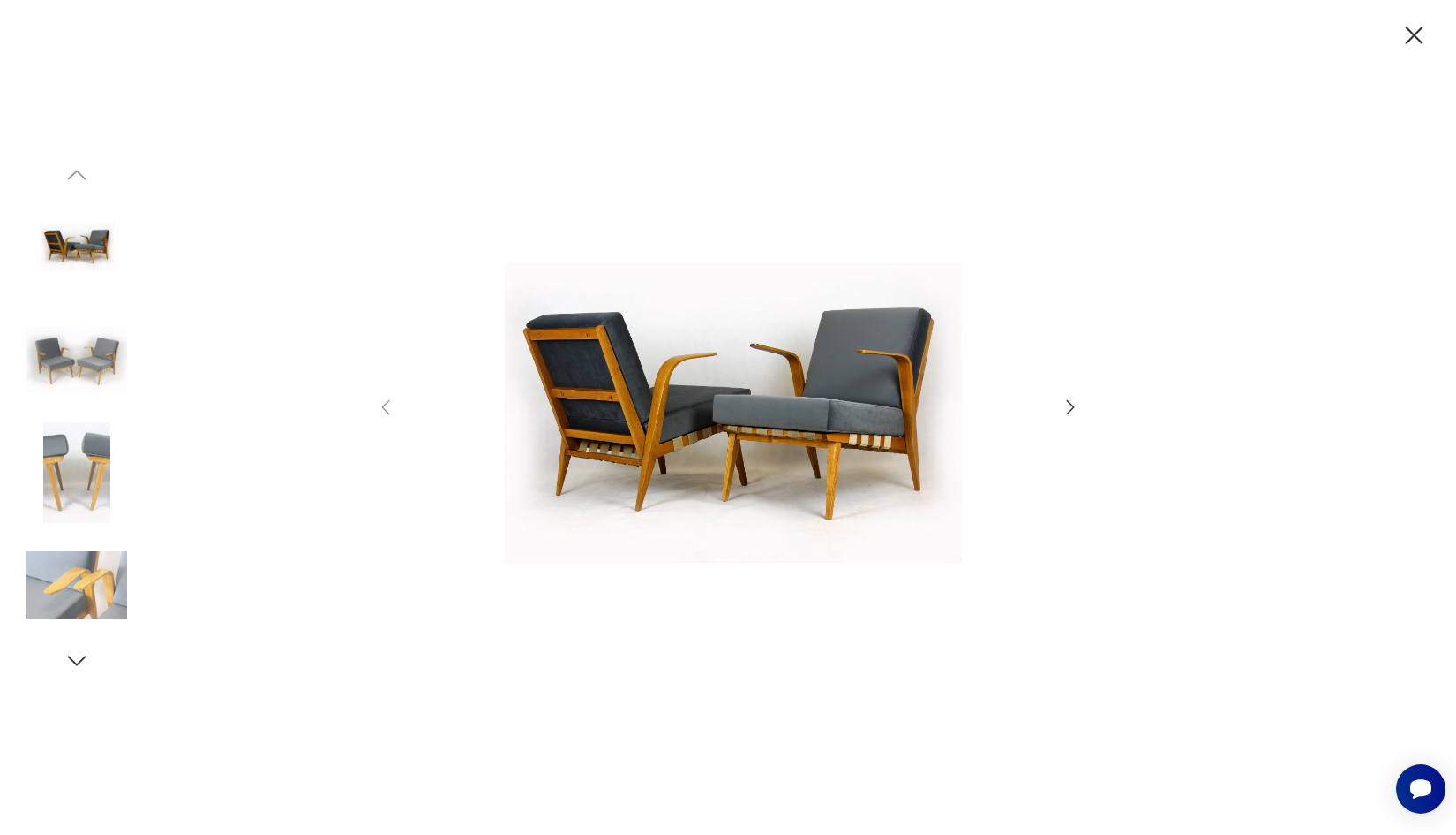
click at [93, 352] on img at bounding box center [76, 359] width 100 height 100
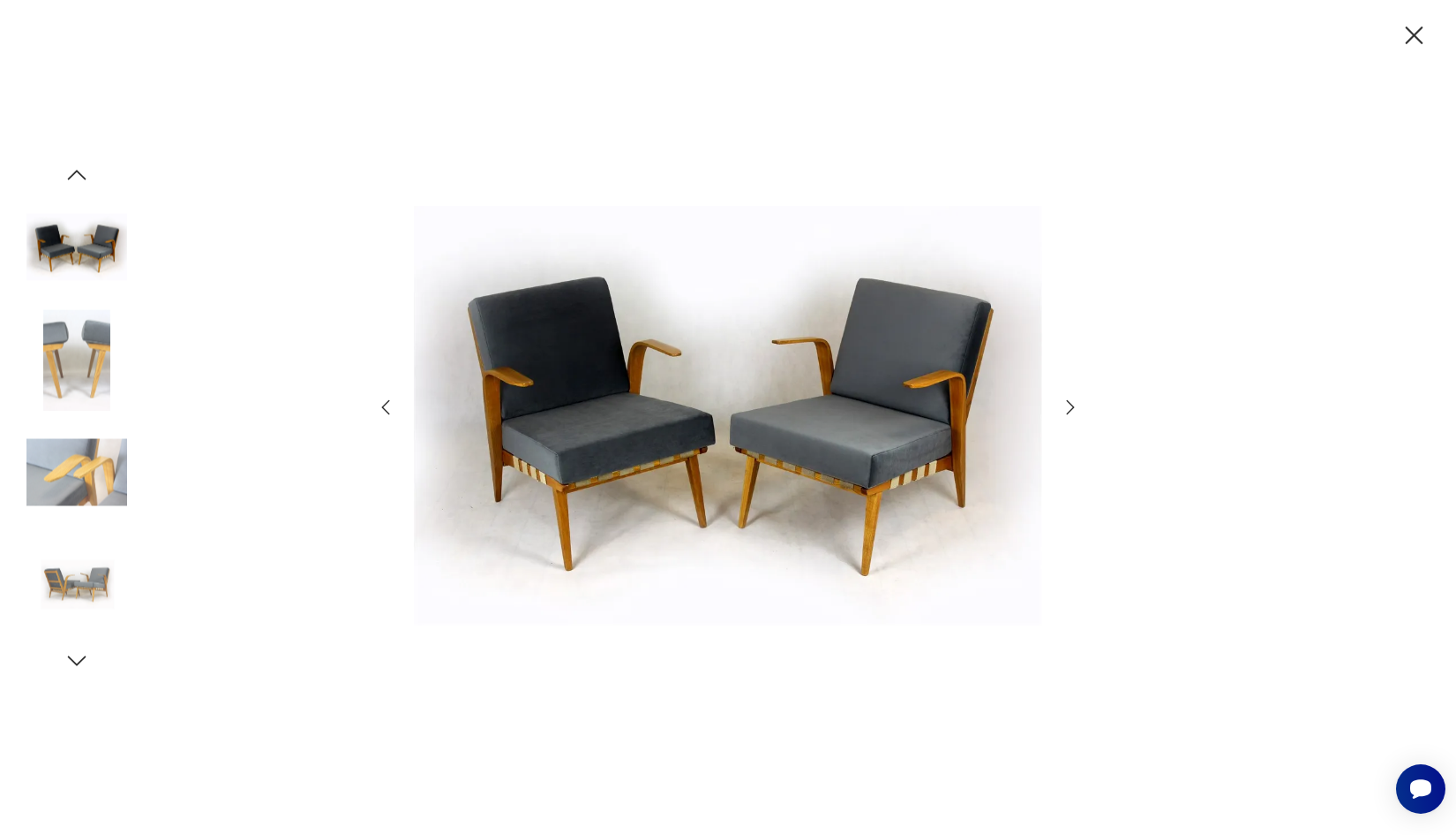
click at [90, 366] on img at bounding box center [76, 359] width 100 height 100
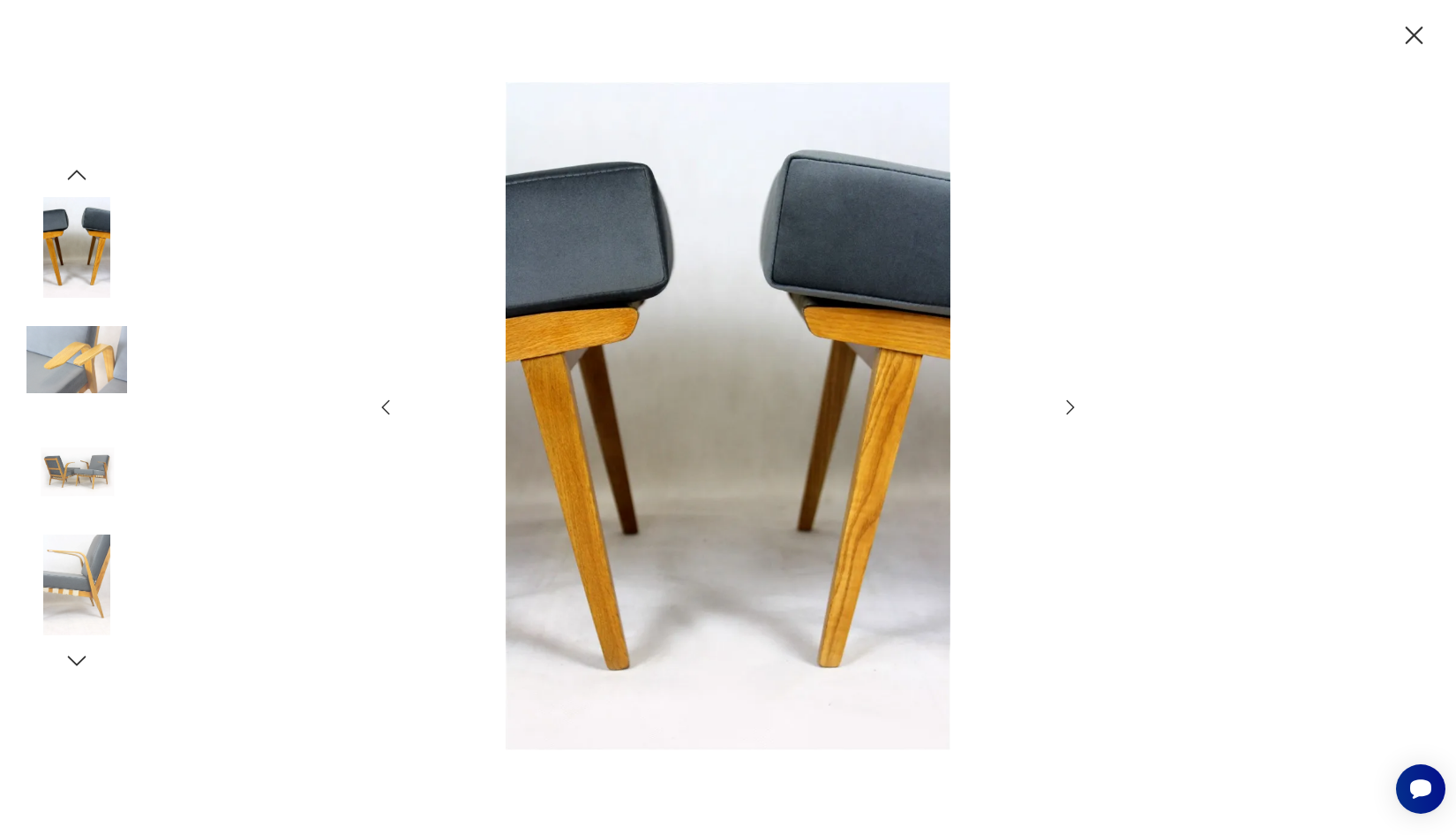
click at [101, 463] on img at bounding box center [76, 472] width 100 height 100
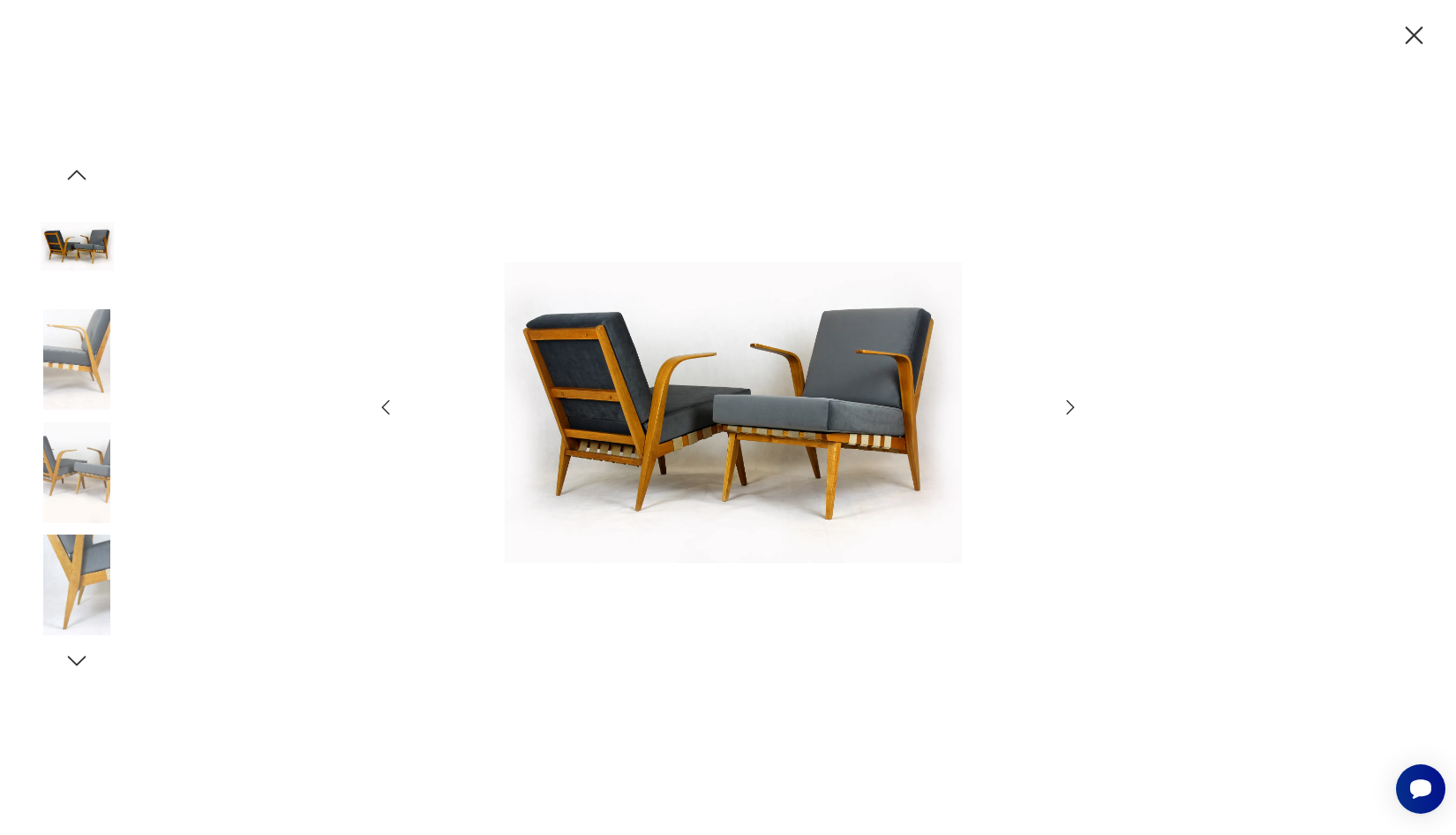
click at [101, 307] on div at bounding box center [76, 418] width 100 height 442
click at [96, 423] on img at bounding box center [76, 472] width 100 height 100
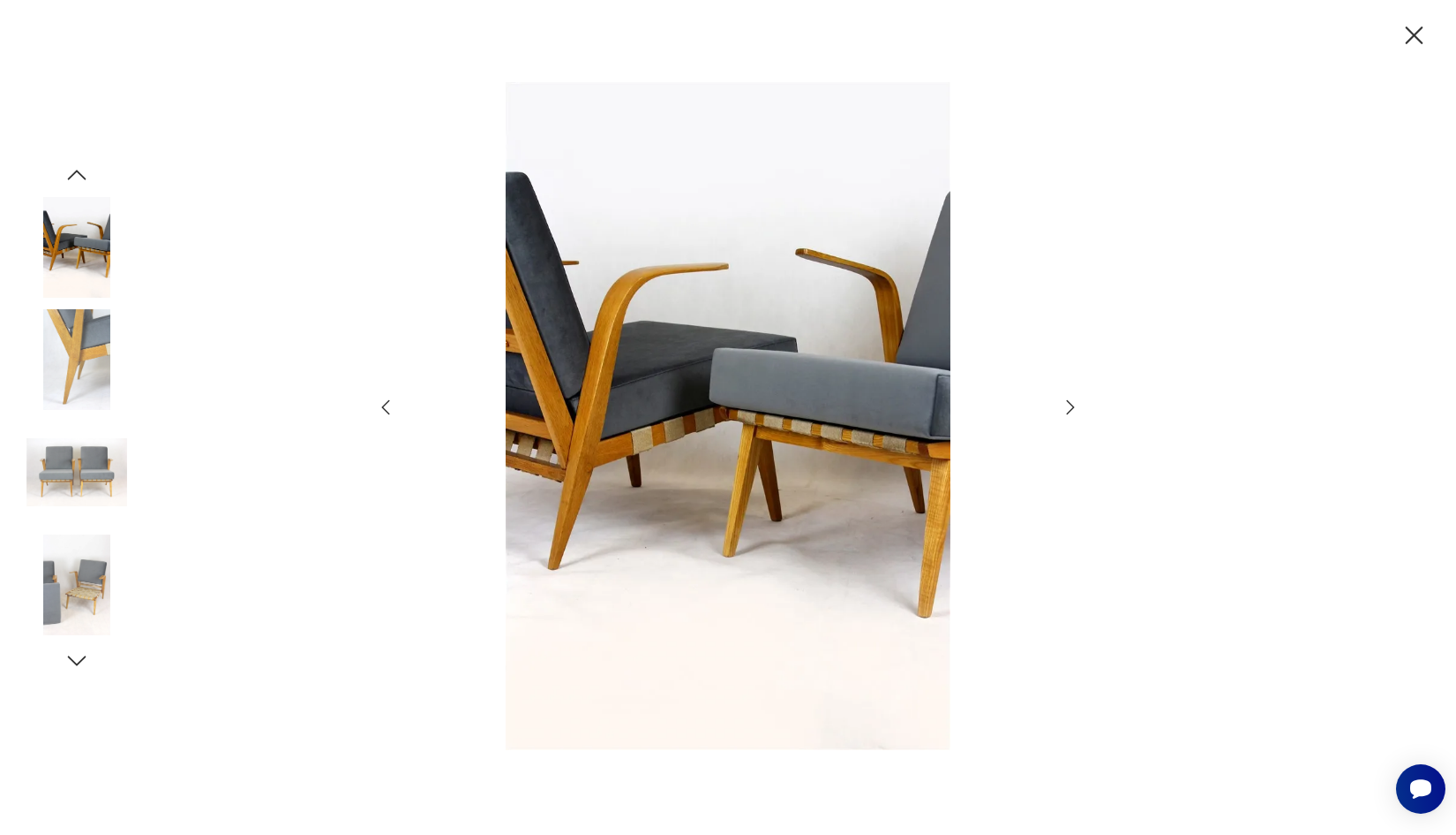
click at [95, 454] on img at bounding box center [76, 472] width 100 height 100
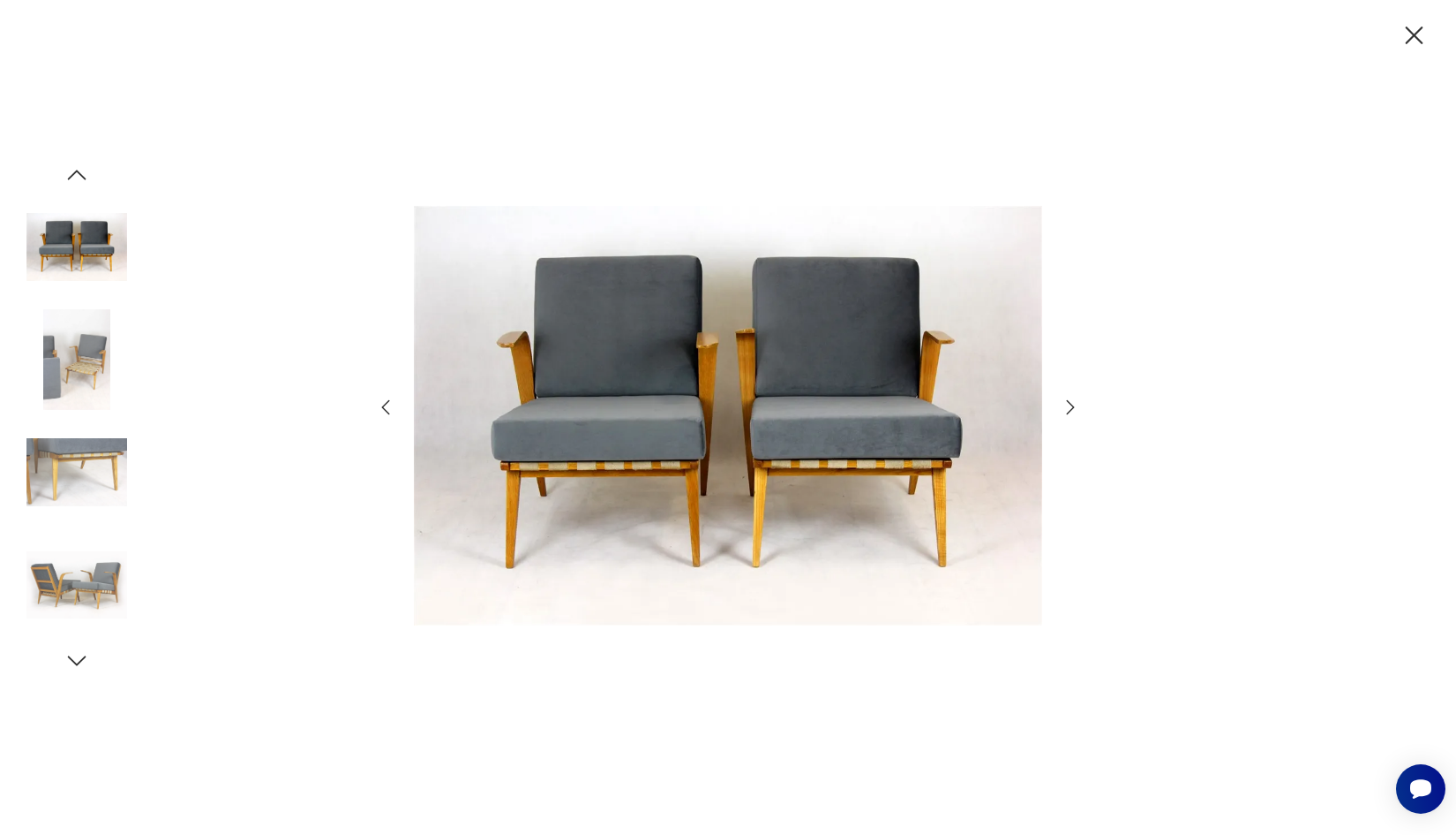
click at [83, 588] on img at bounding box center [76, 584] width 100 height 100
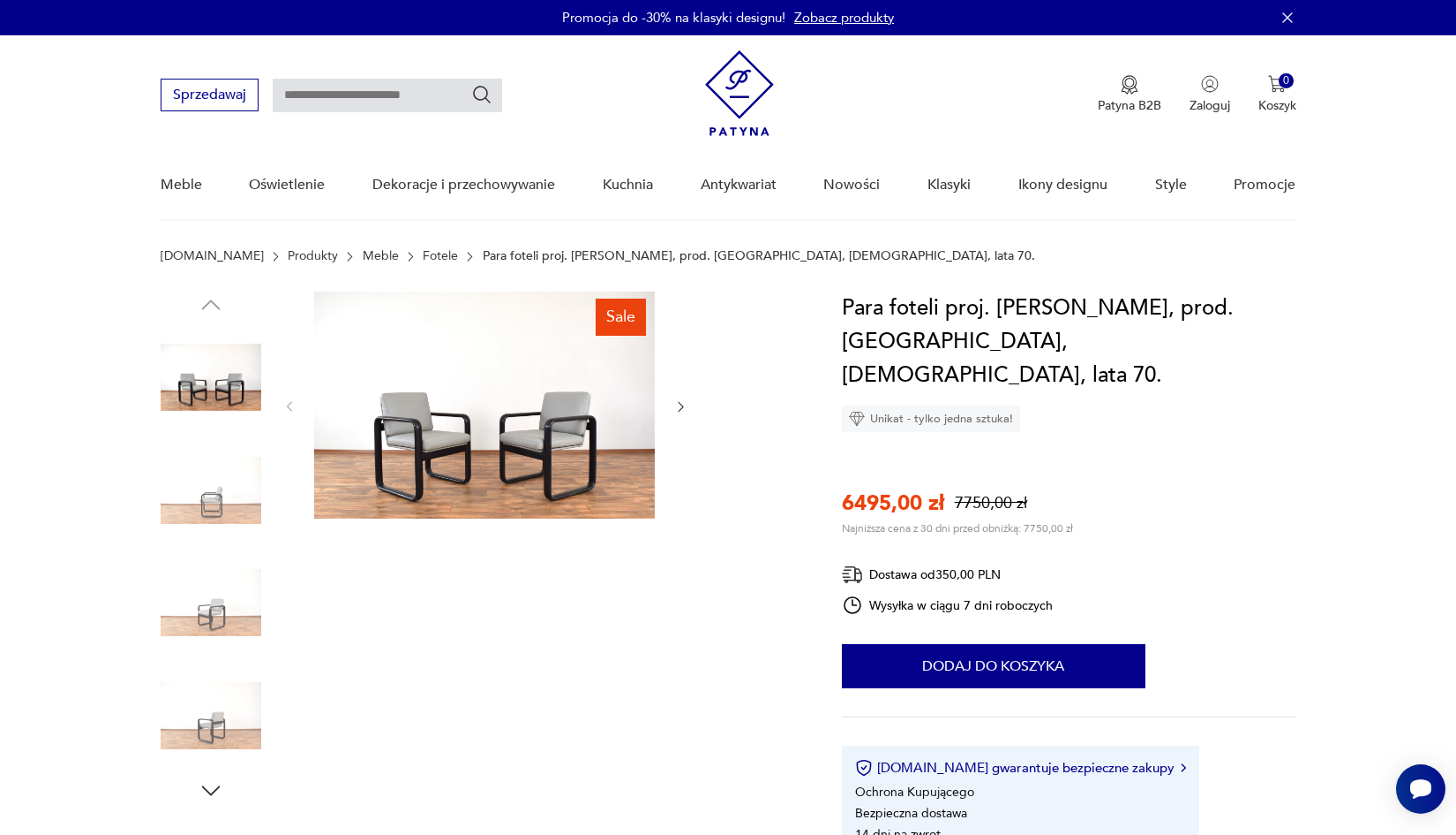
click at [519, 410] on img at bounding box center [484, 404] width 340 height 227
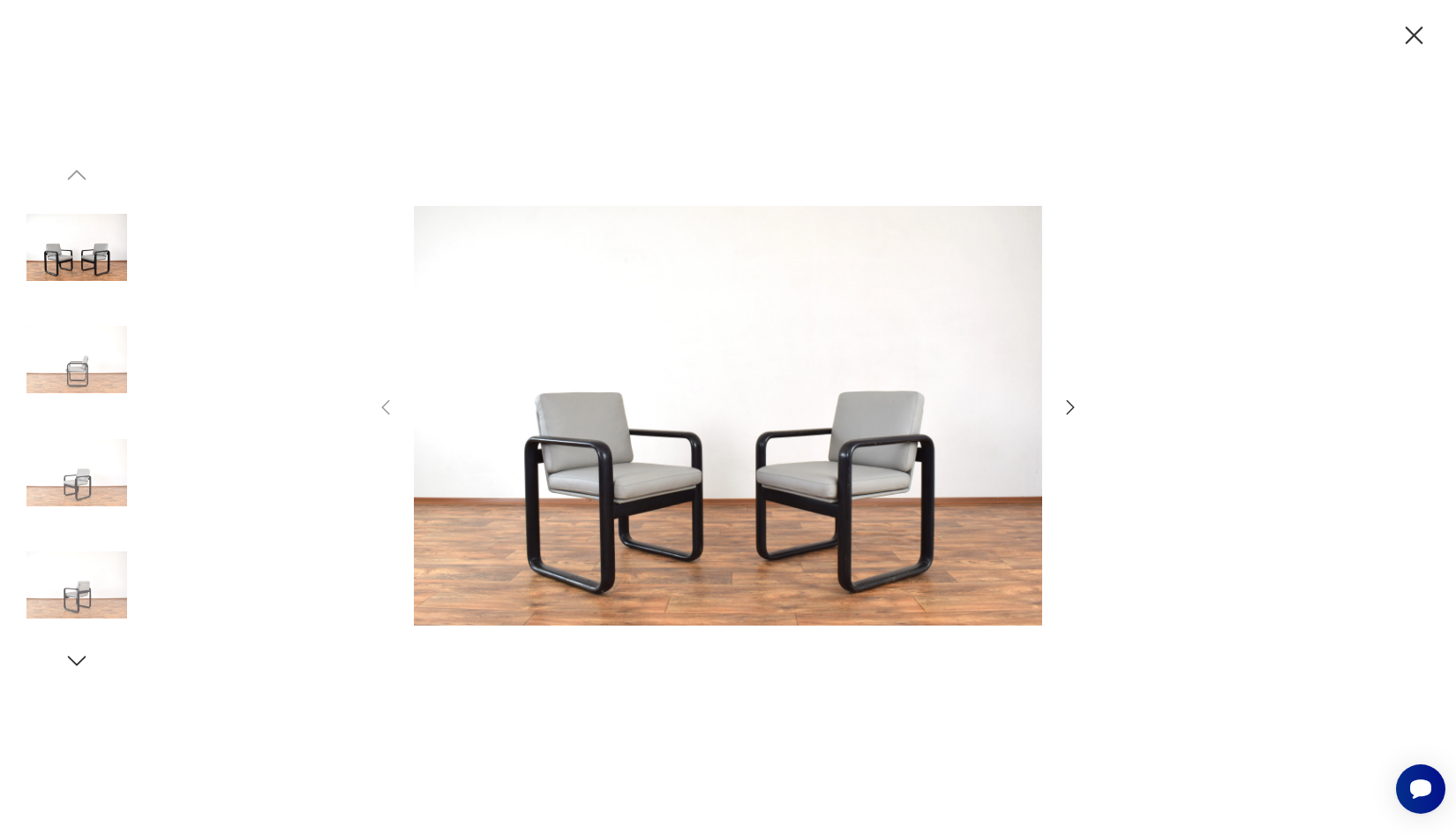
click at [1069, 407] on icon "button" at bounding box center [1071, 408] width 21 height 21
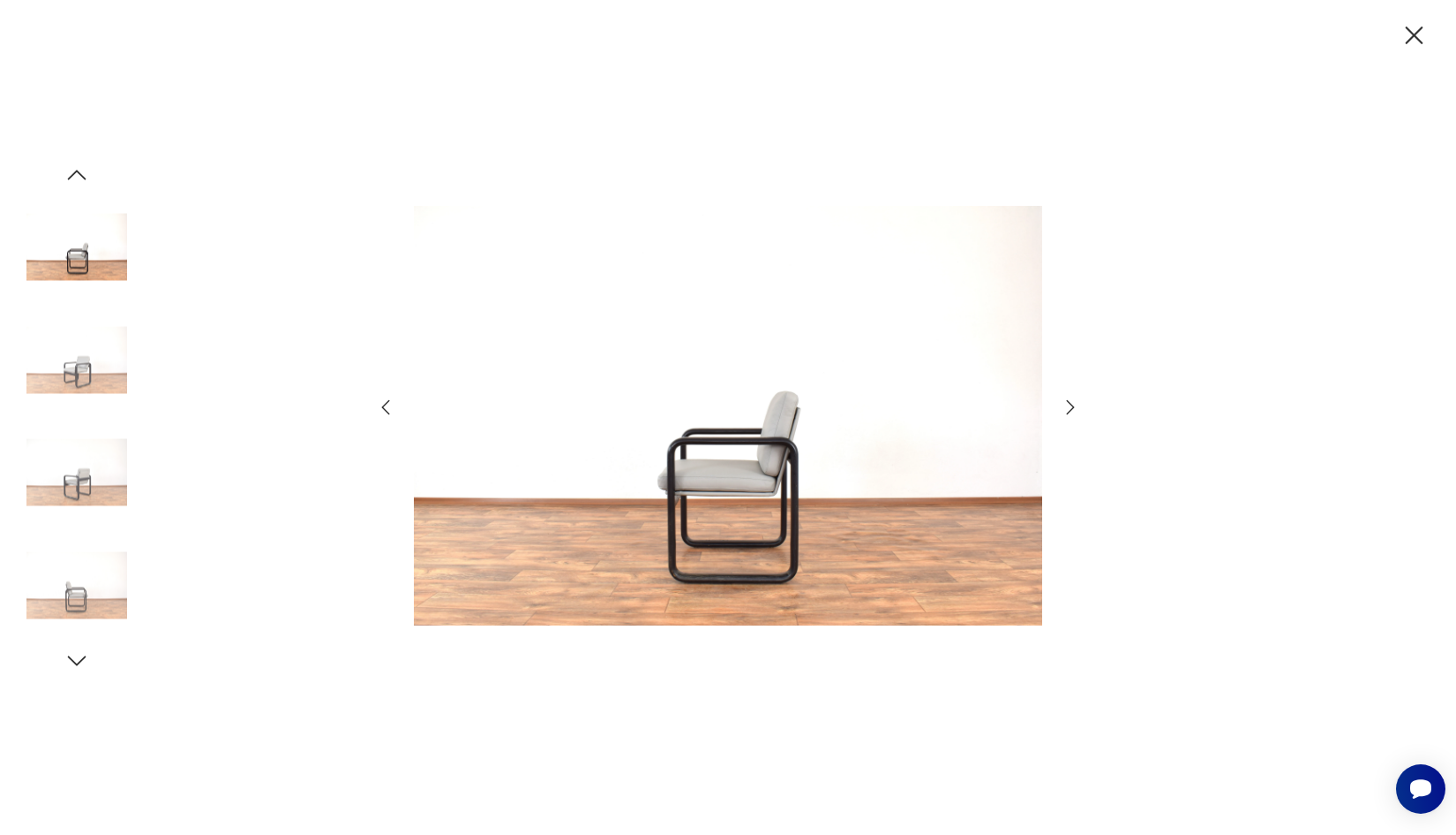
click at [1069, 407] on icon "button" at bounding box center [1071, 408] width 21 height 21
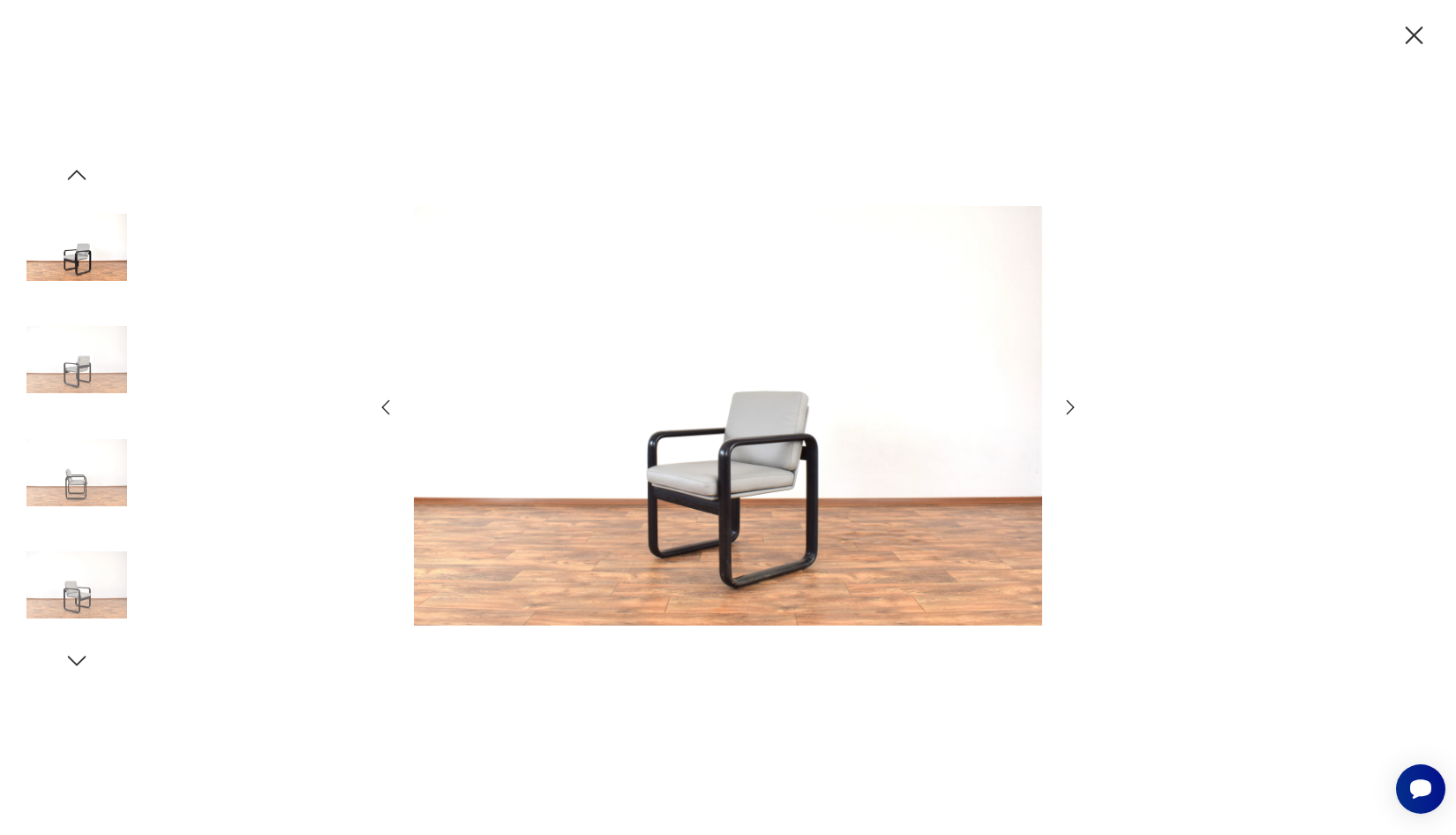
click at [1069, 407] on icon "button" at bounding box center [1071, 408] width 21 height 21
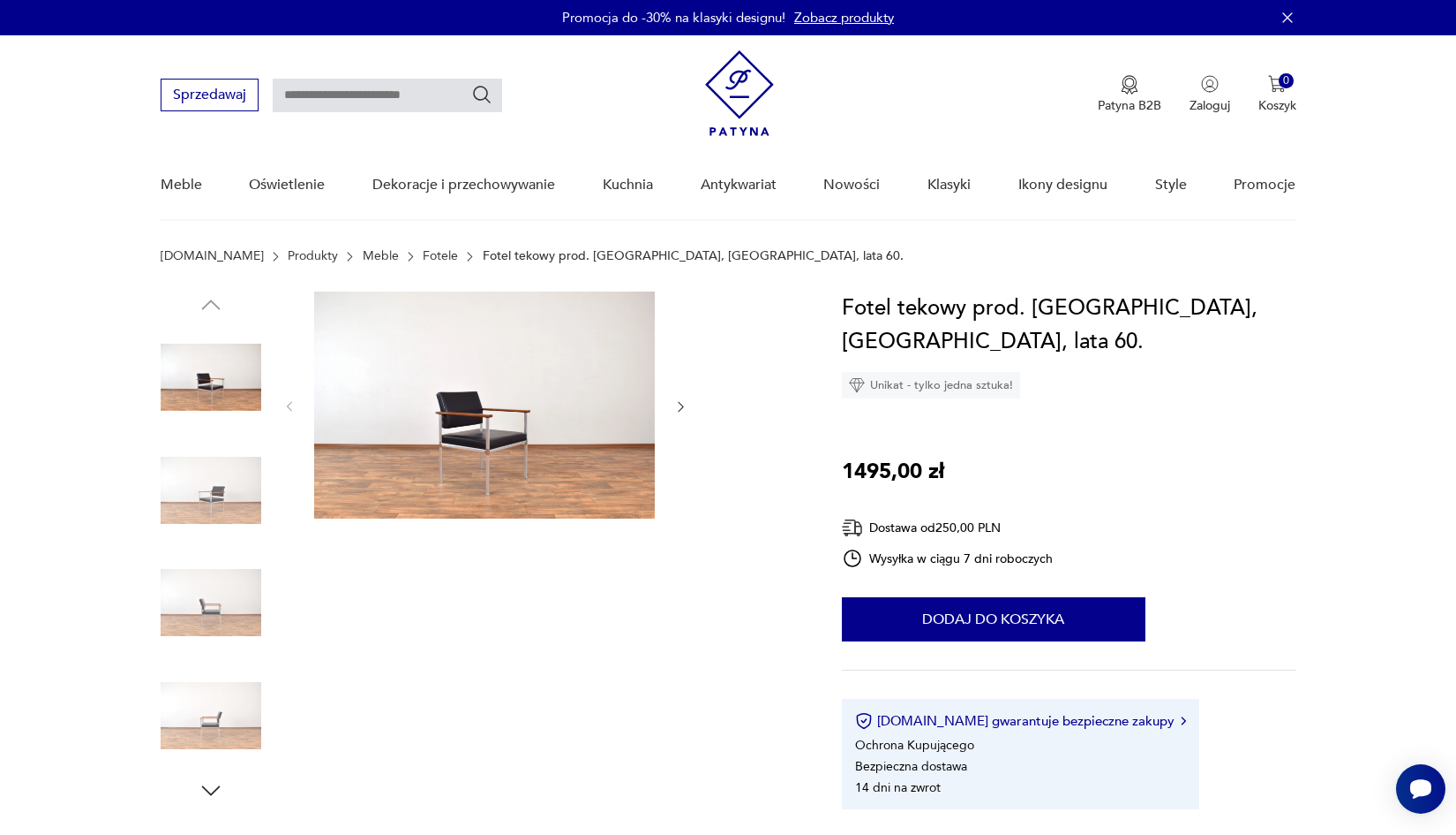
click at [512, 393] on img at bounding box center [484, 404] width 340 height 227
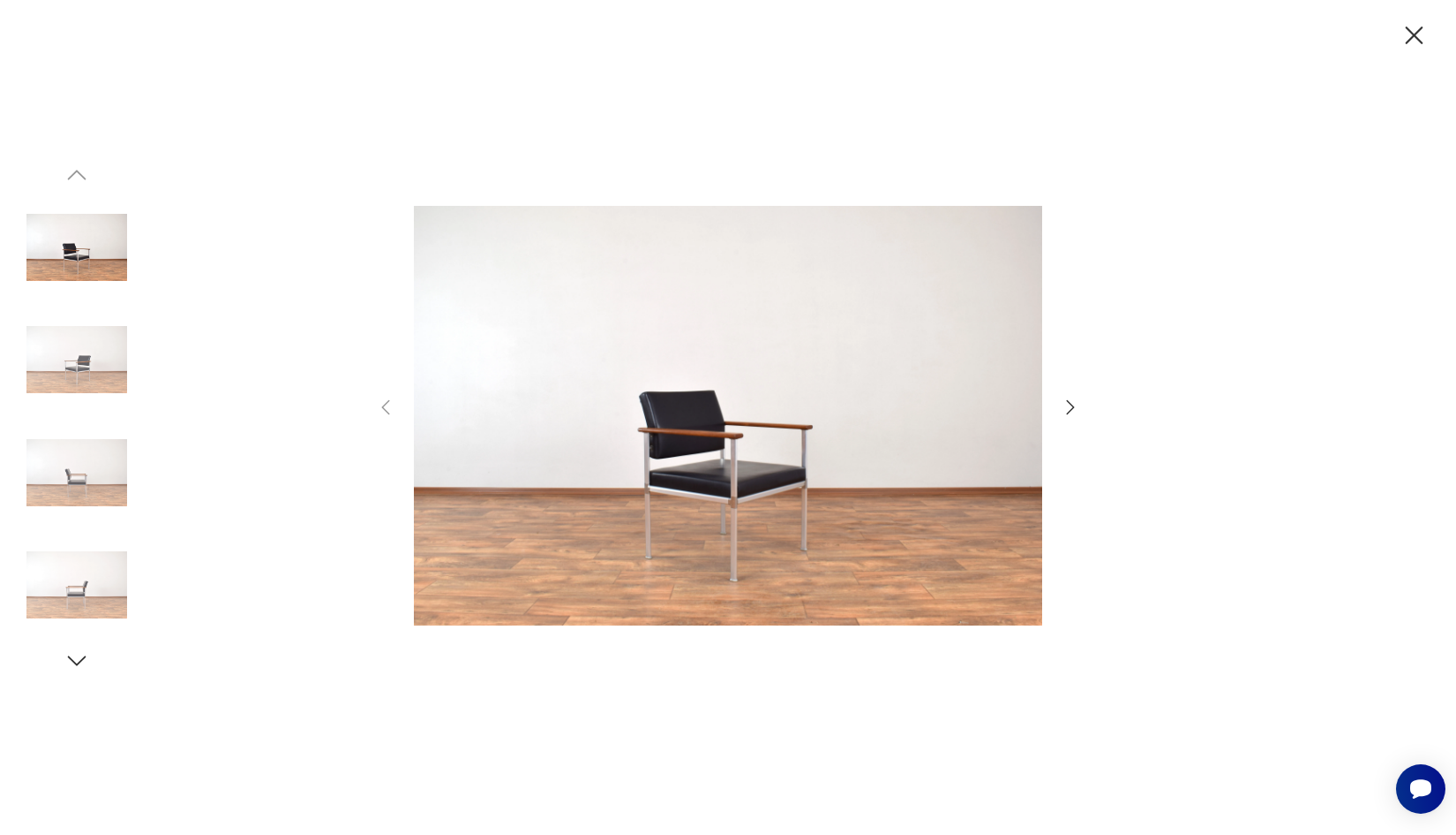
click at [1075, 408] on icon "button" at bounding box center [1071, 408] width 21 height 21
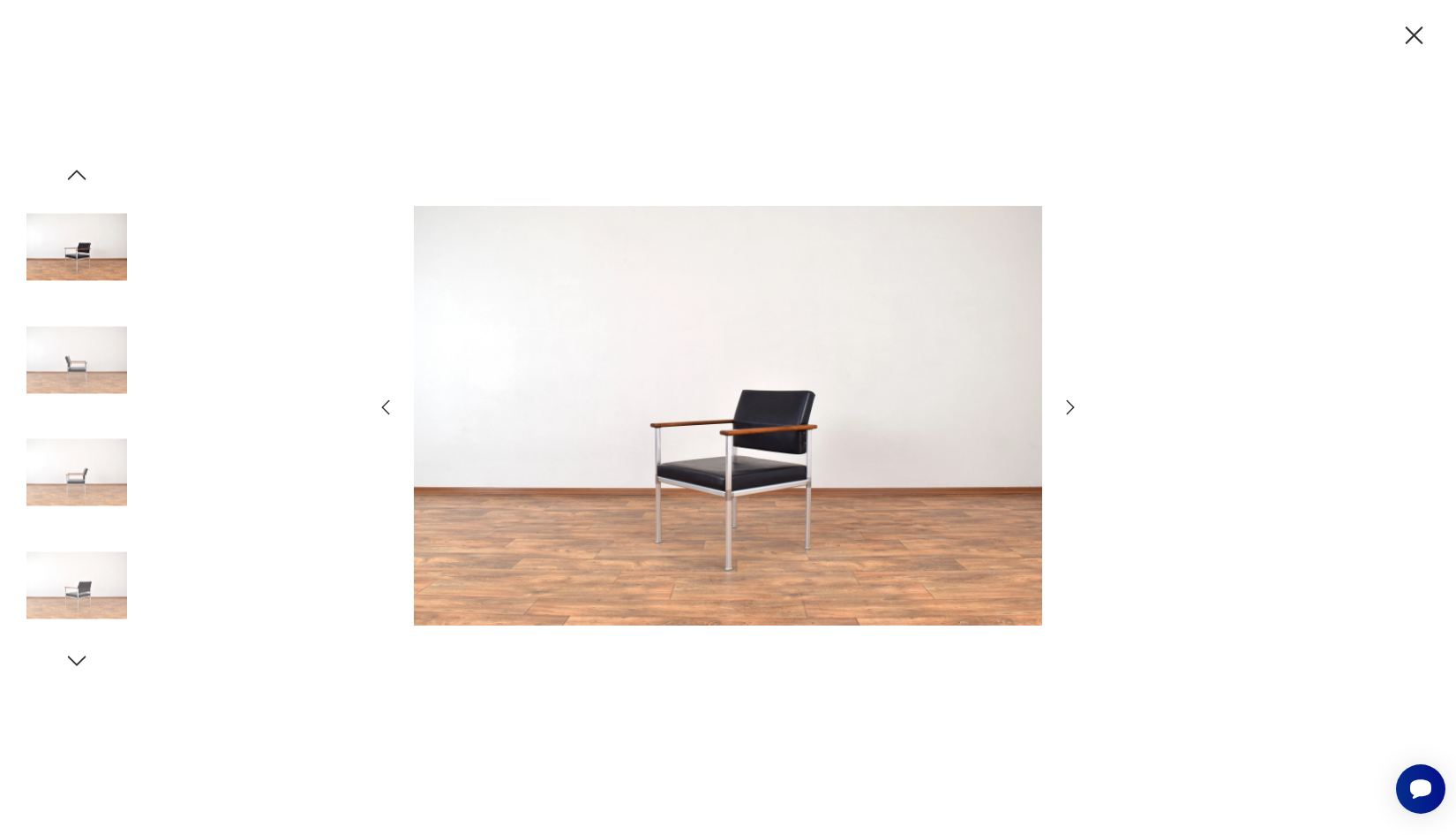
click at [1075, 408] on icon "button" at bounding box center [1071, 408] width 21 height 21
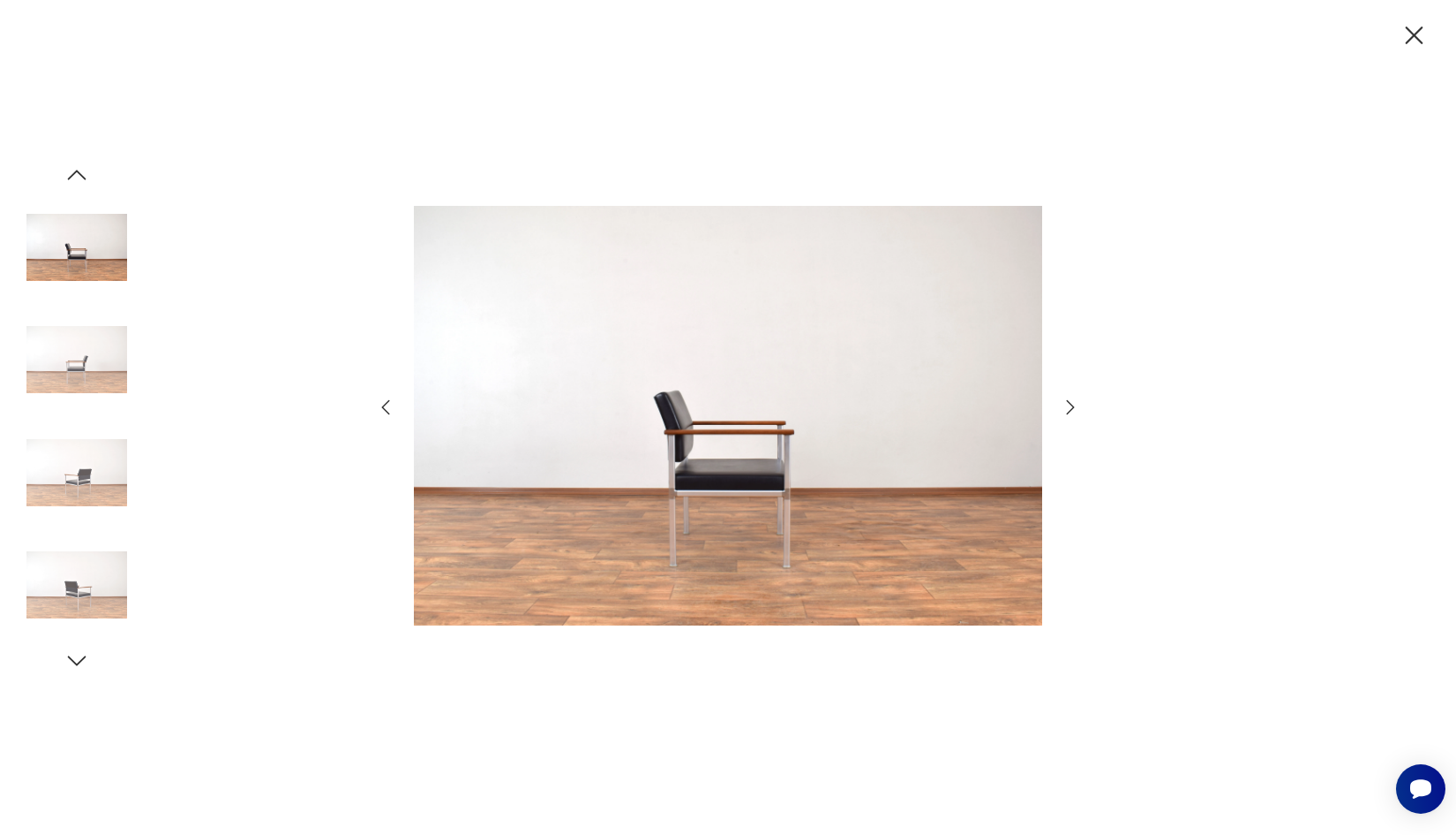
click at [1075, 408] on icon "button" at bounding box center [1071, 408] width 21 height 21
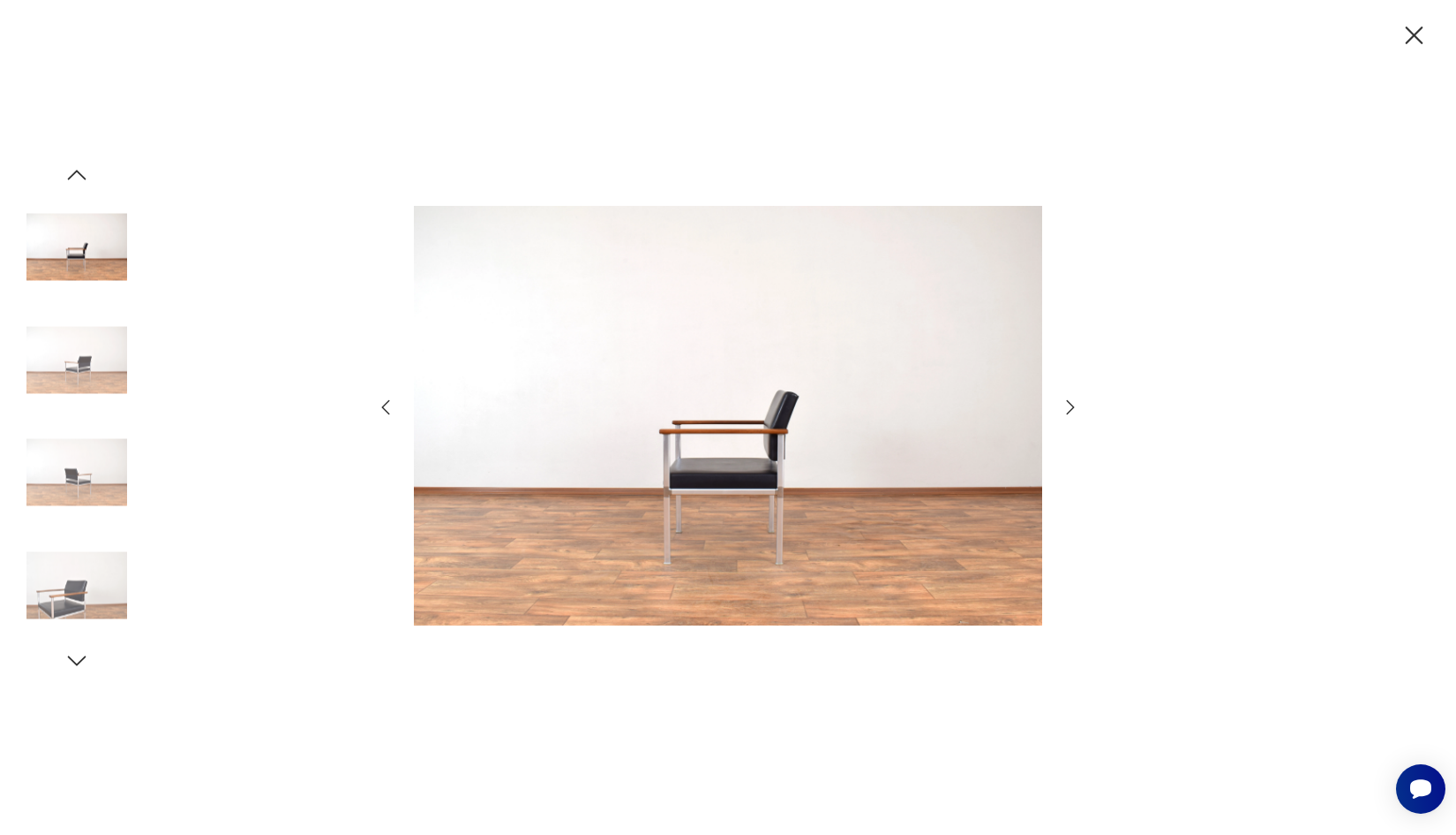
click at [1075, 408] on icon "button" at bounding box center [1071, 408] width 21 height 21
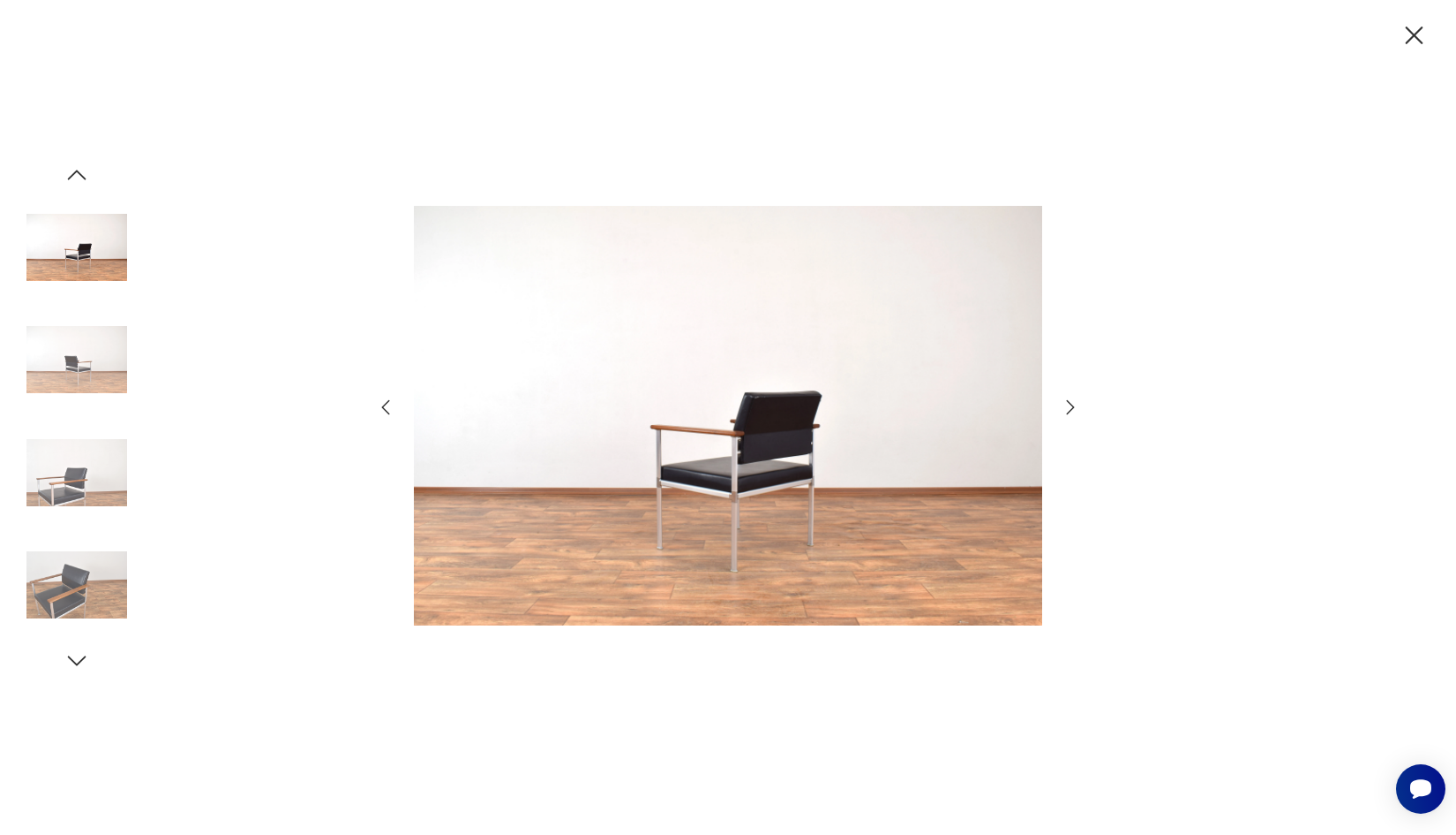
click at [1075, 408] on icon "button" at bounding box center [1071, 408] width 21 height 21
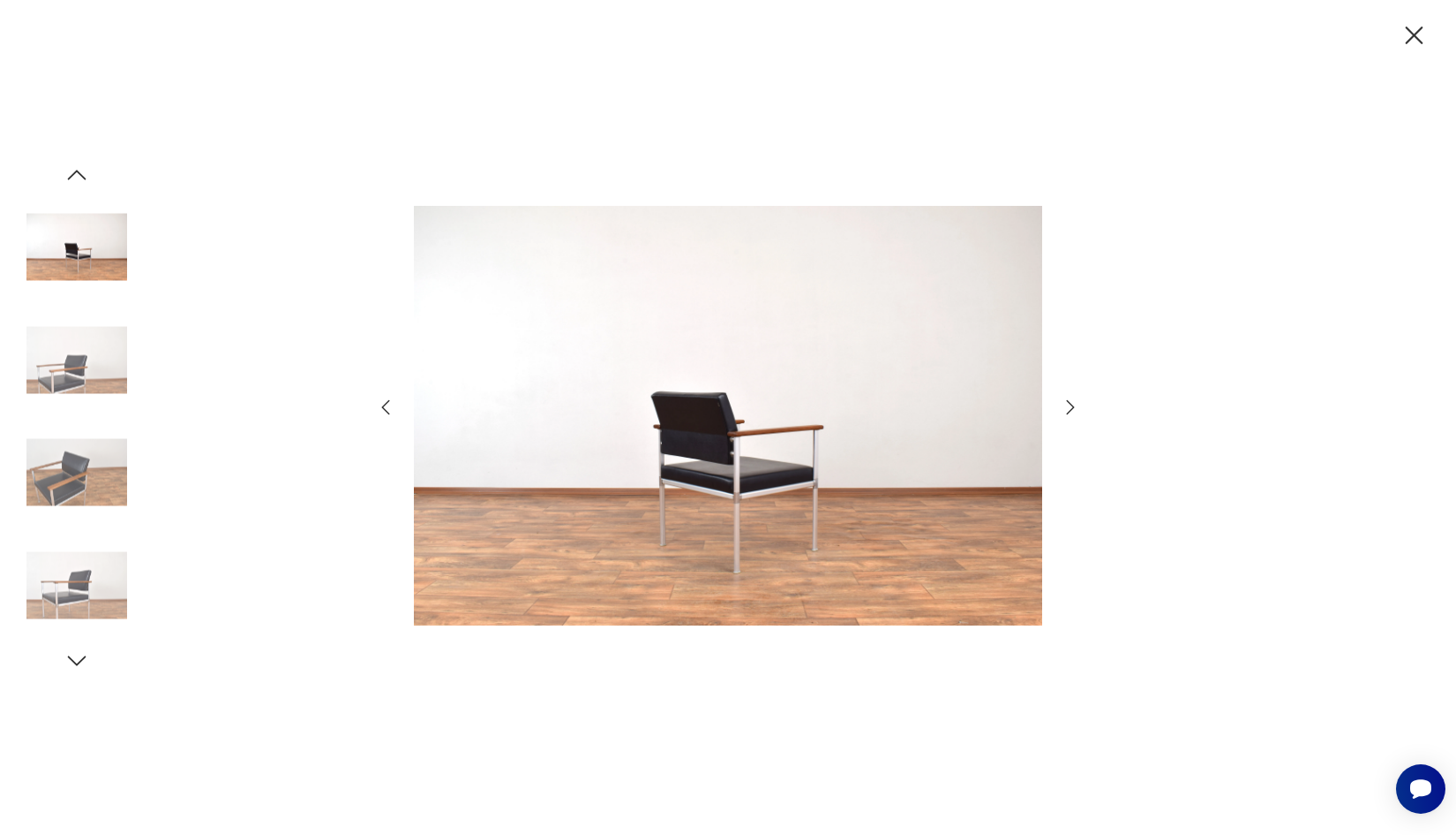
click at [1075, 408] on icon "button" at bounding box center [1071, 408] width 21 height 21
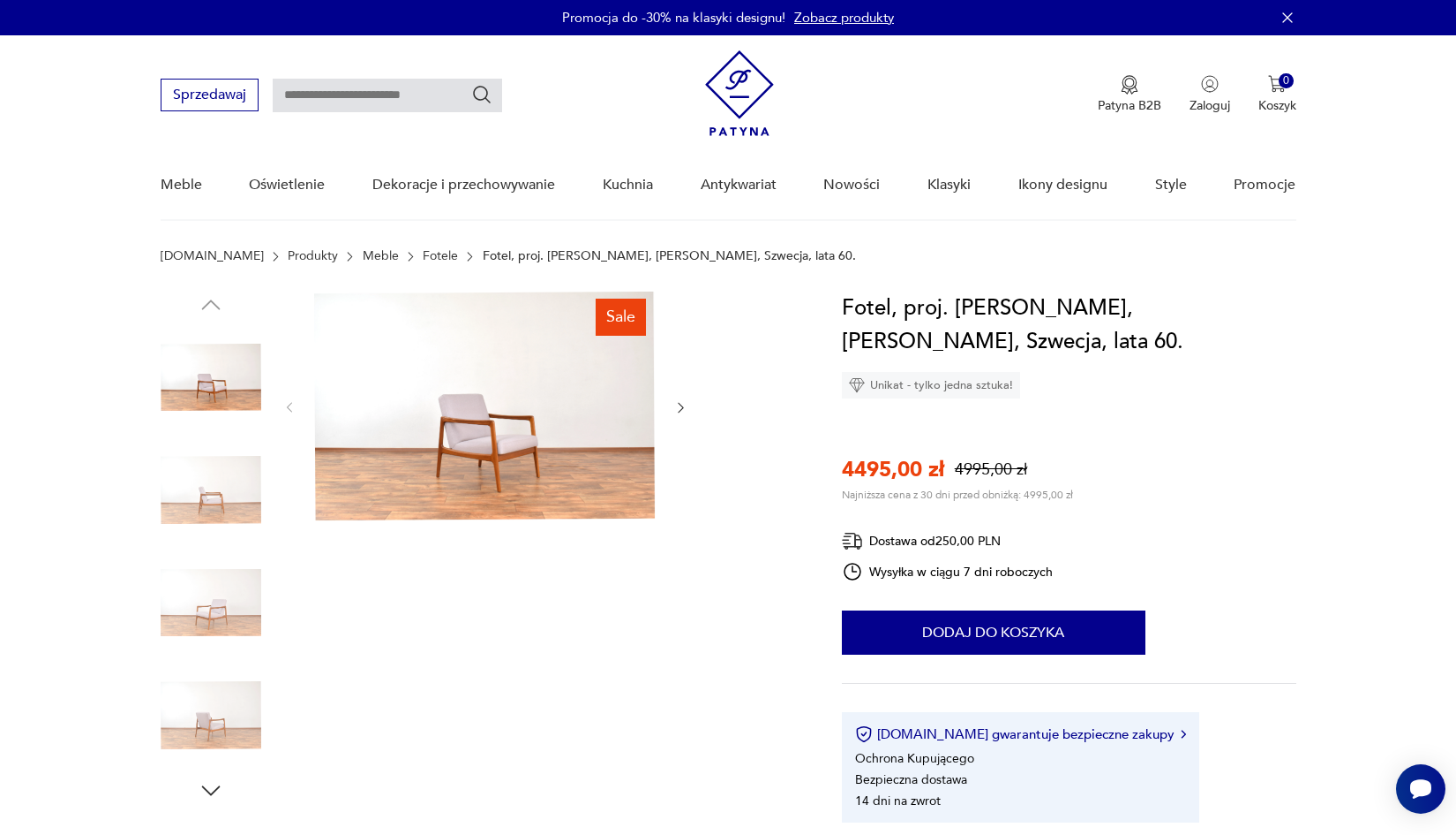
click at [500, 419] on img at bounding box center [484, 405] width 340 height 229
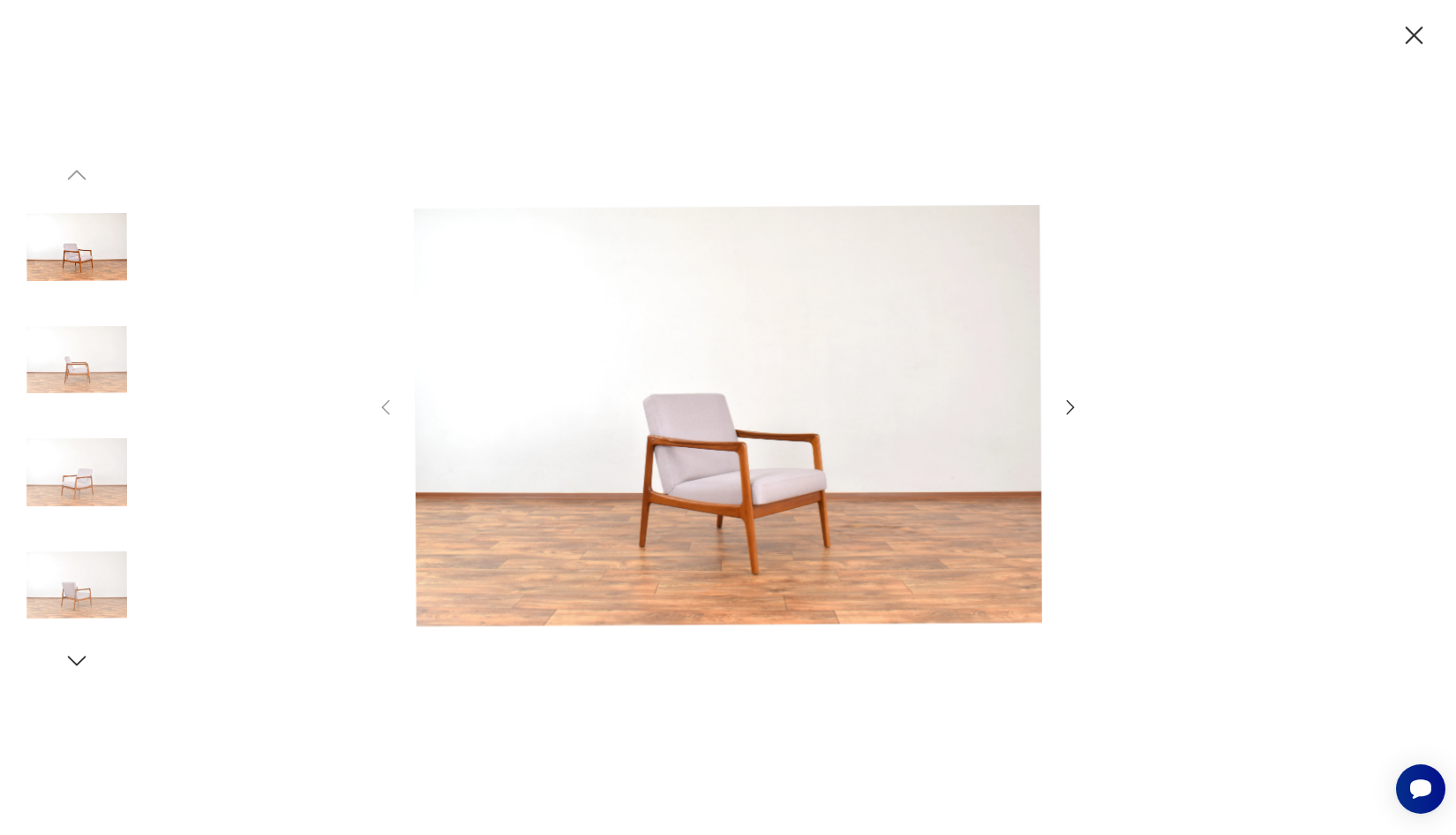
click at [1073, 405] on icon "button" at bounding box center [1071, 406] width 8 height 15
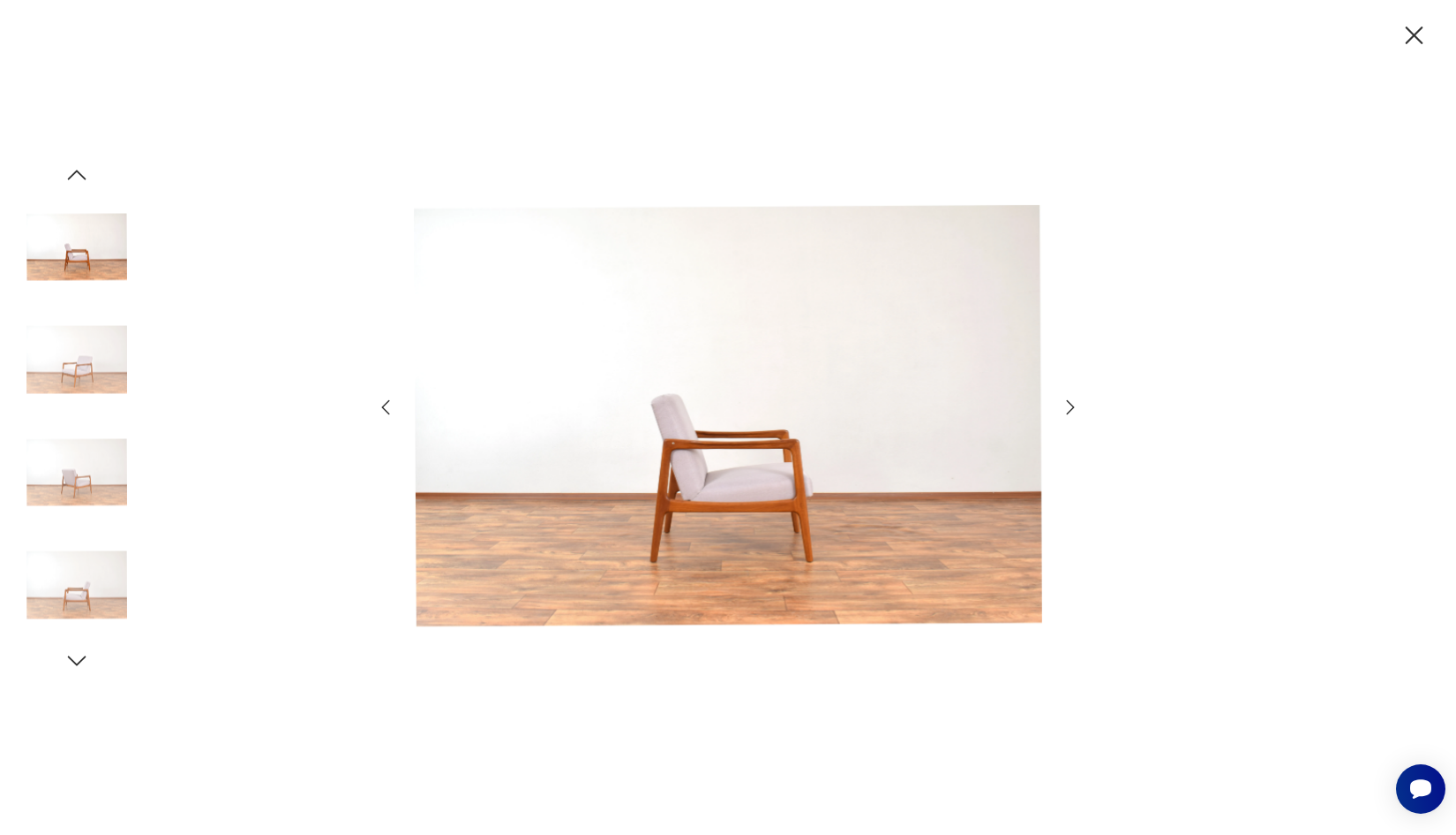
click at [1073, 405] on icon "button" at bounding box center [1071, 406] width 8 height 15
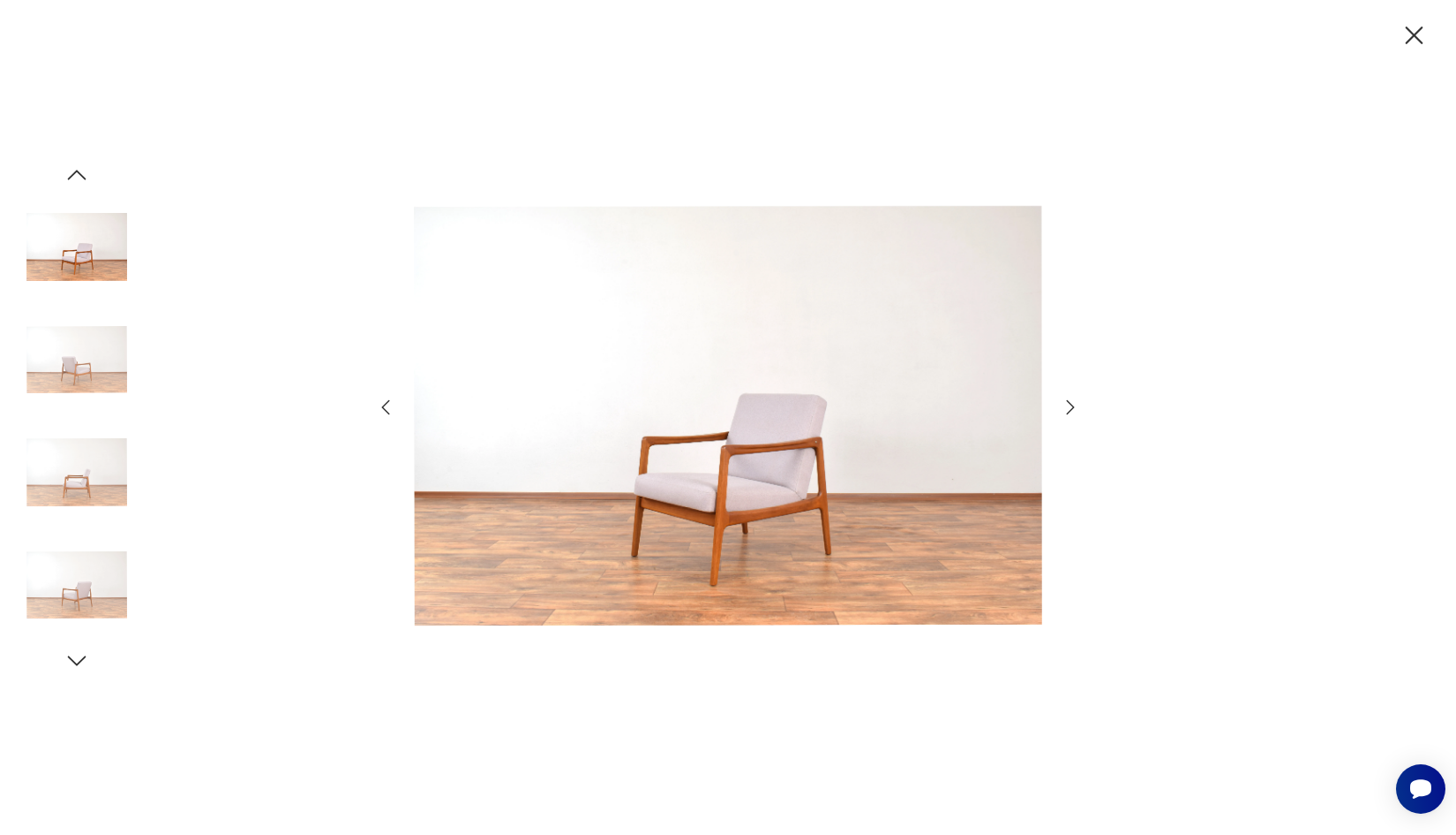
click at [1073, 405] on icon "button" at bounding box center [1071, 406] width 8 height 15
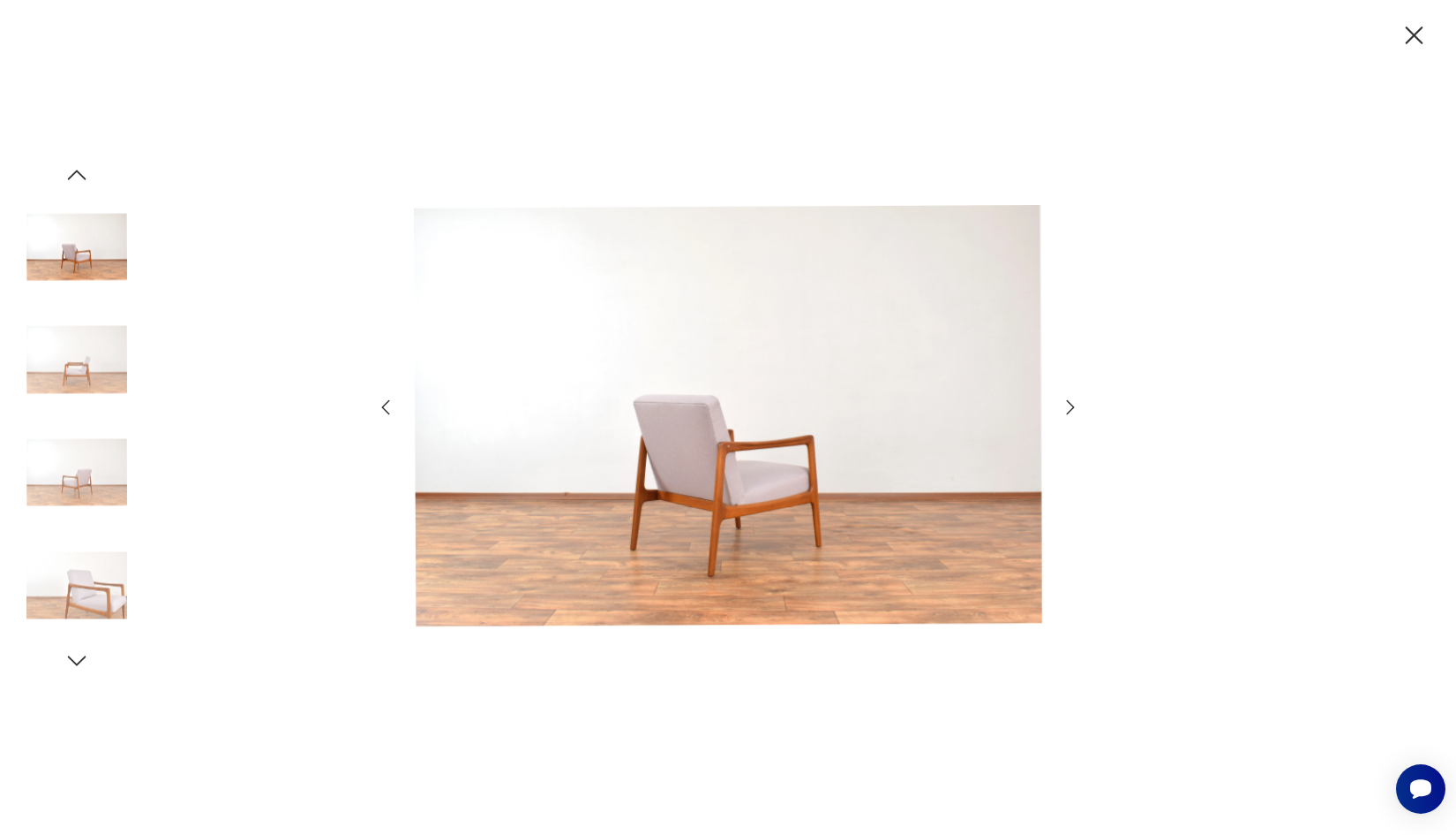
click at [1073, 405] on icon "button" at bounding box center [1071, 406] width 8 height 15
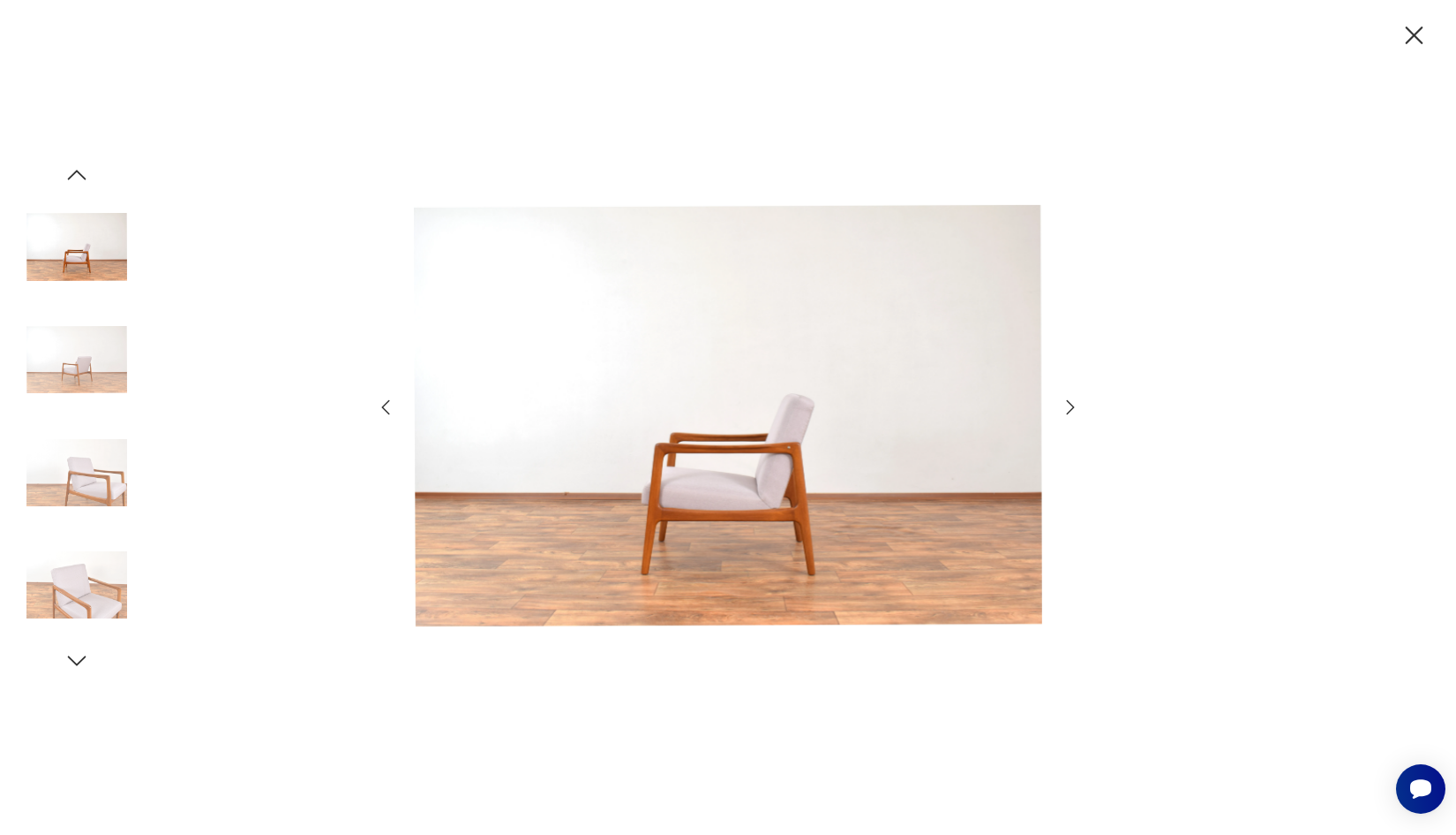
click at [1073, 405] on icon "button" at bounding box center [1071, 406] width 8 height 15
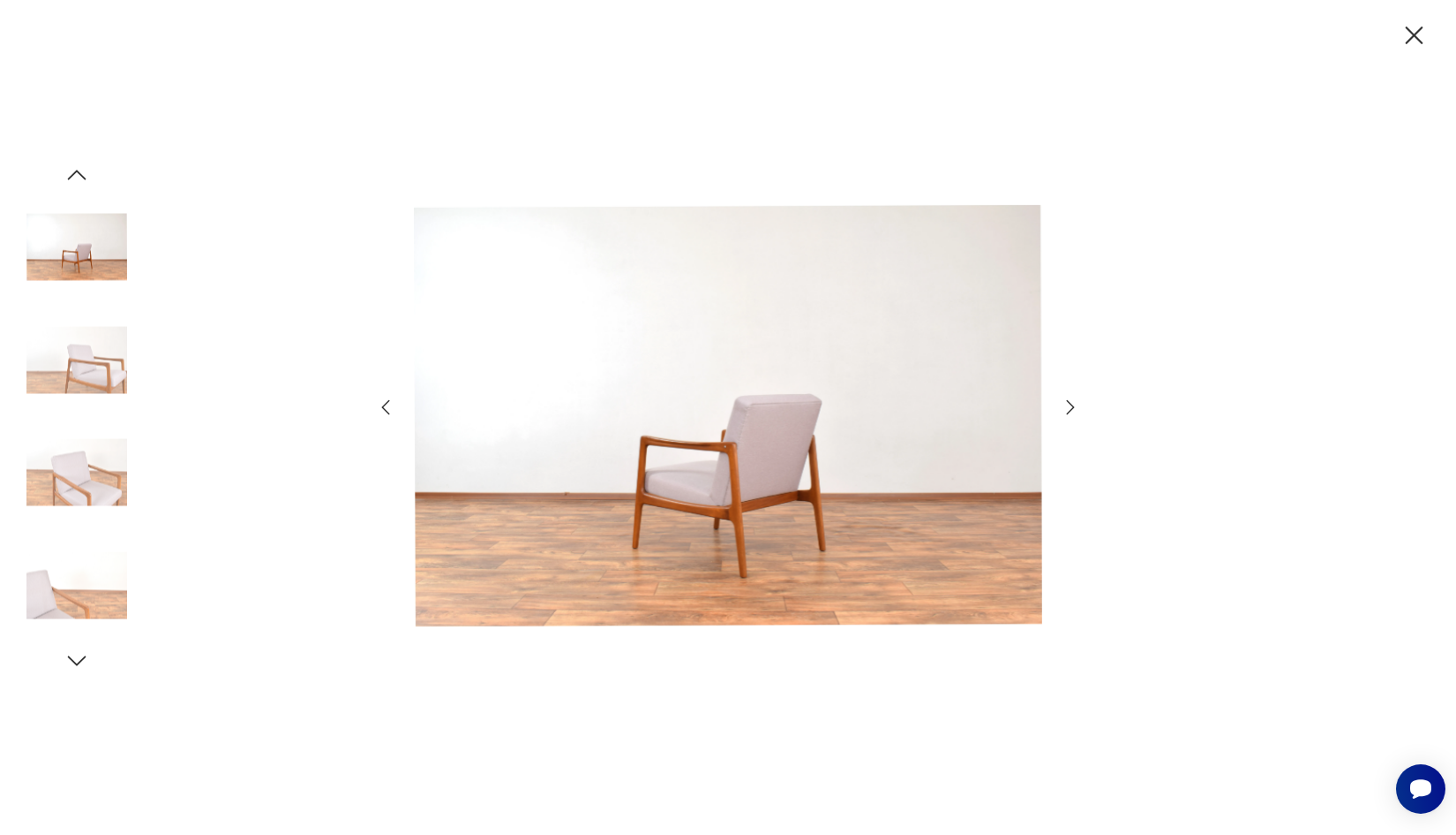
click at [1412, 35] on icon "button" at bounding box center [1415, 36] width 31 height 31
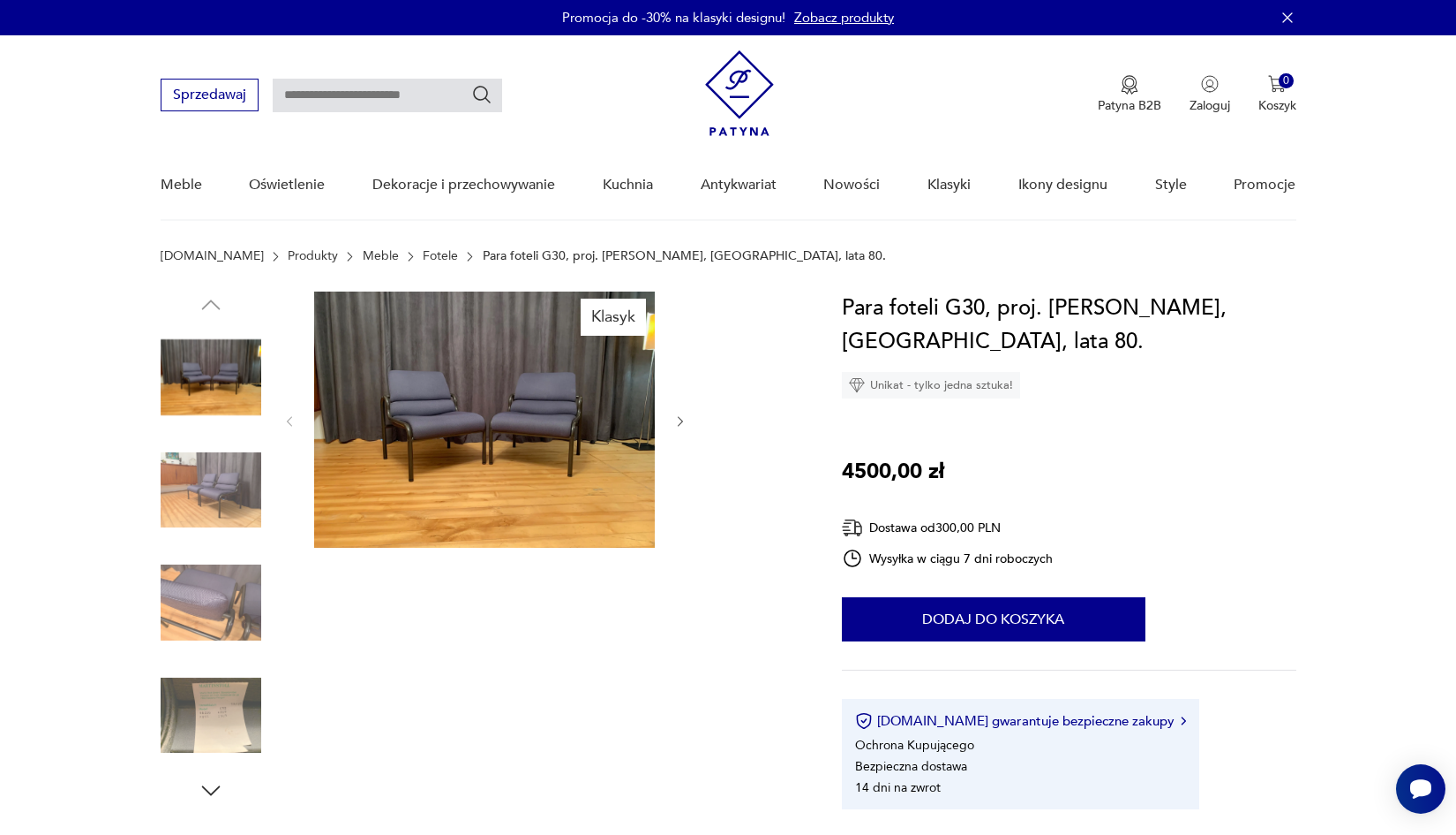
click at [519, 407] on img at bounding box center [484, 418] width 340 height 256
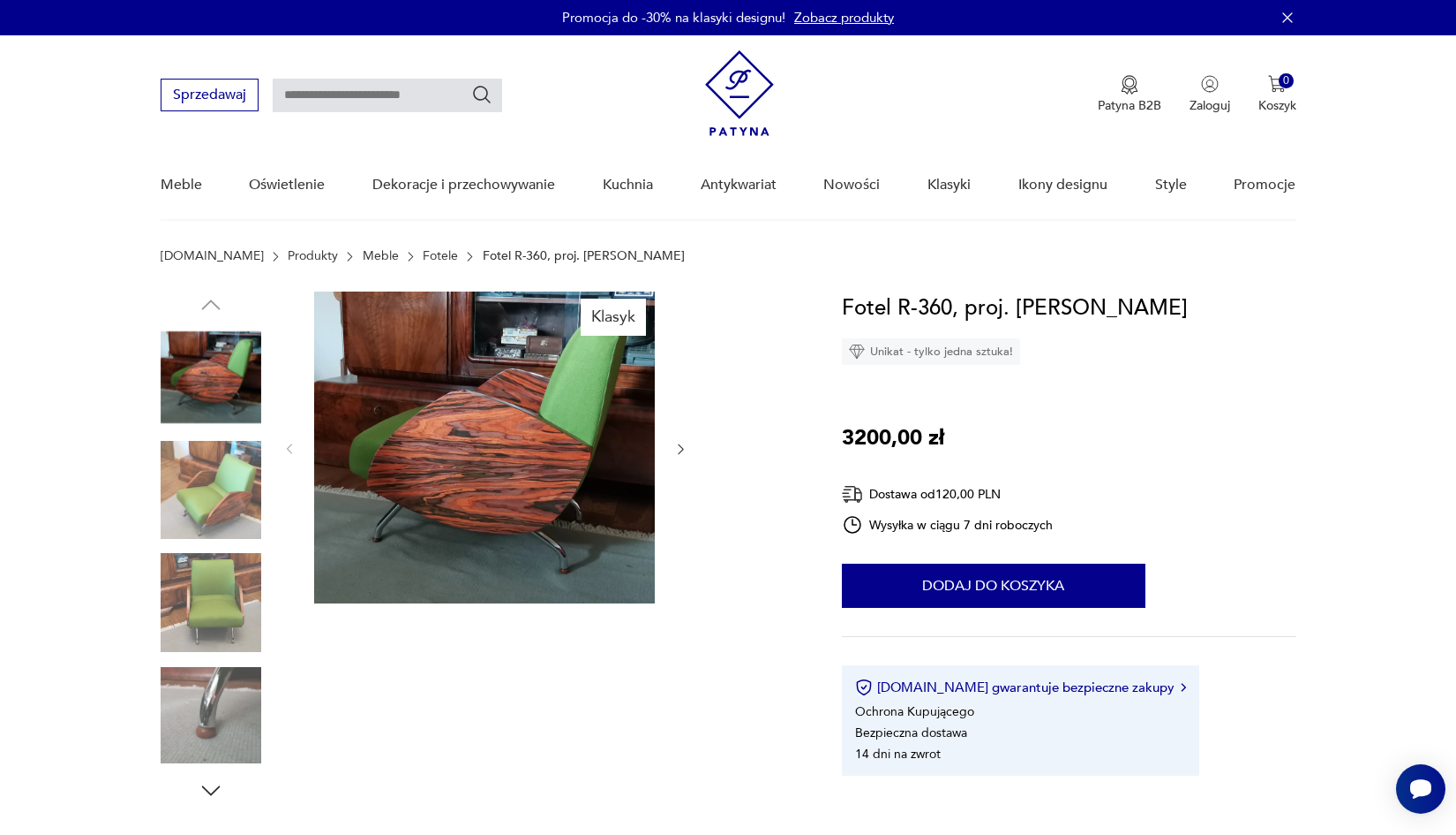
click at [567, 446] on img at bounding box center [484, 447] width 340 height 311
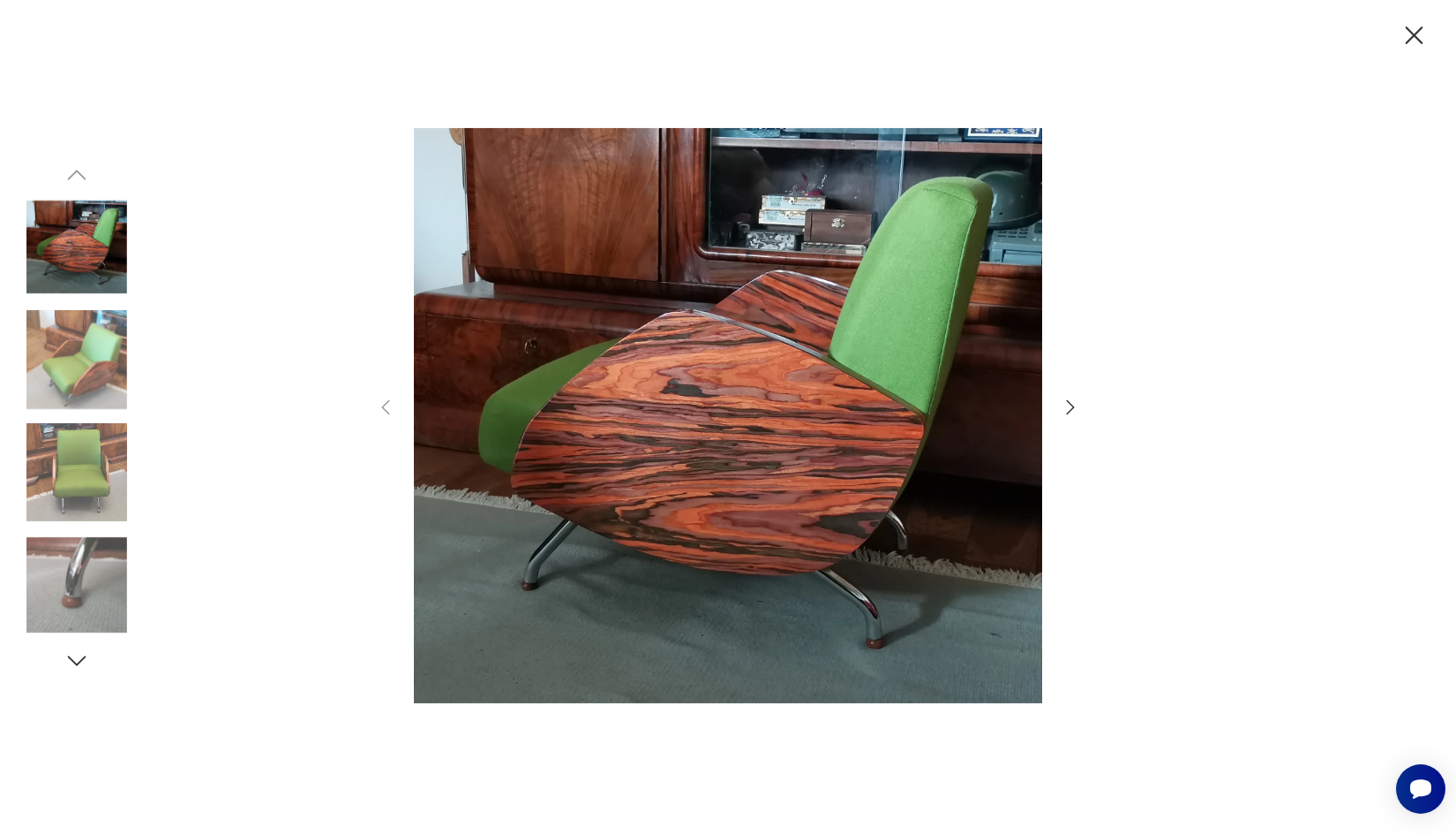
click at [1076, 407] on icon "button" at bounding box center [1071, 408] width 21 height 21
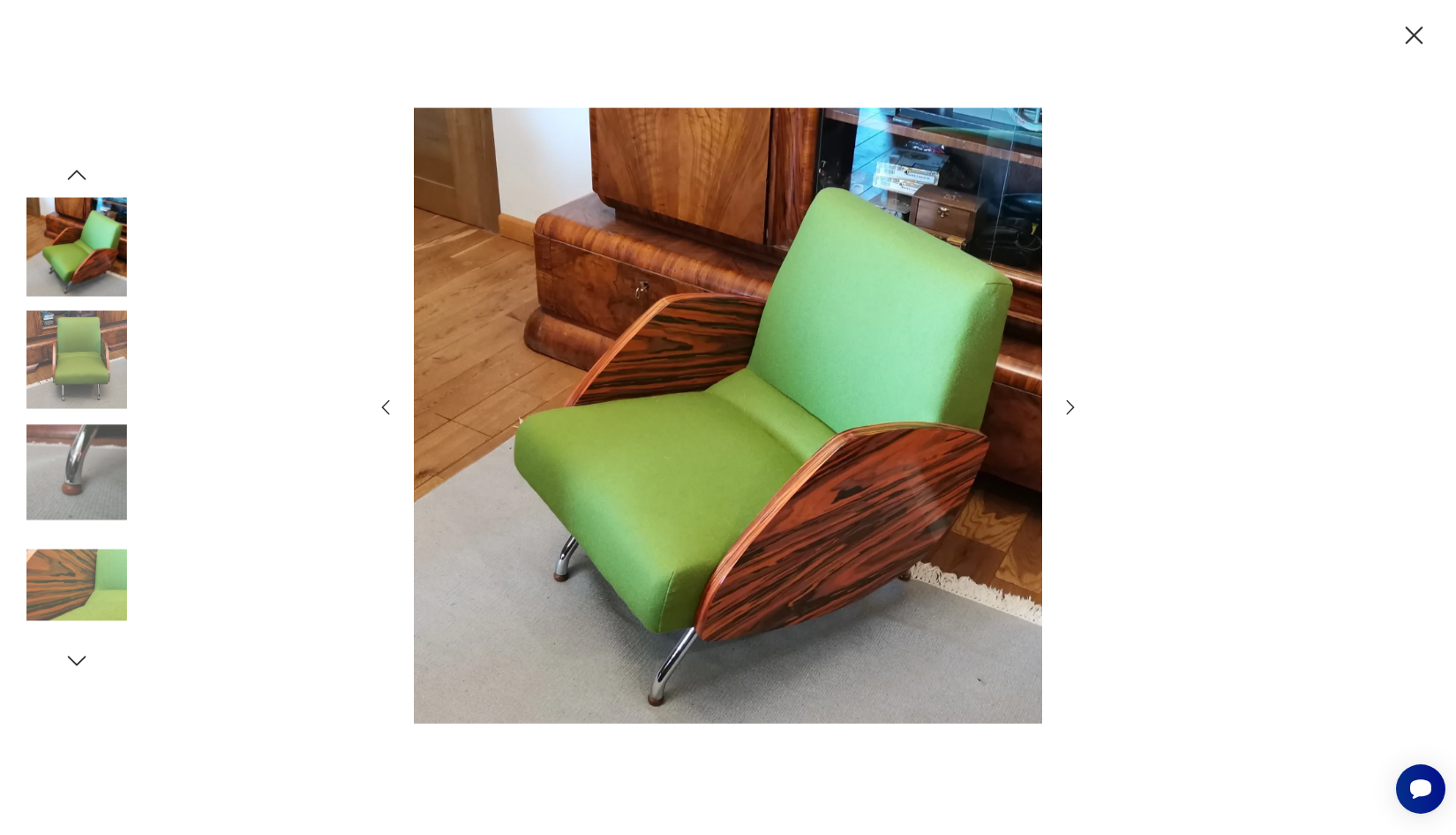
click at [1076, 407] on icon "button" at bounding box center [1071, 408] width 21 height 21
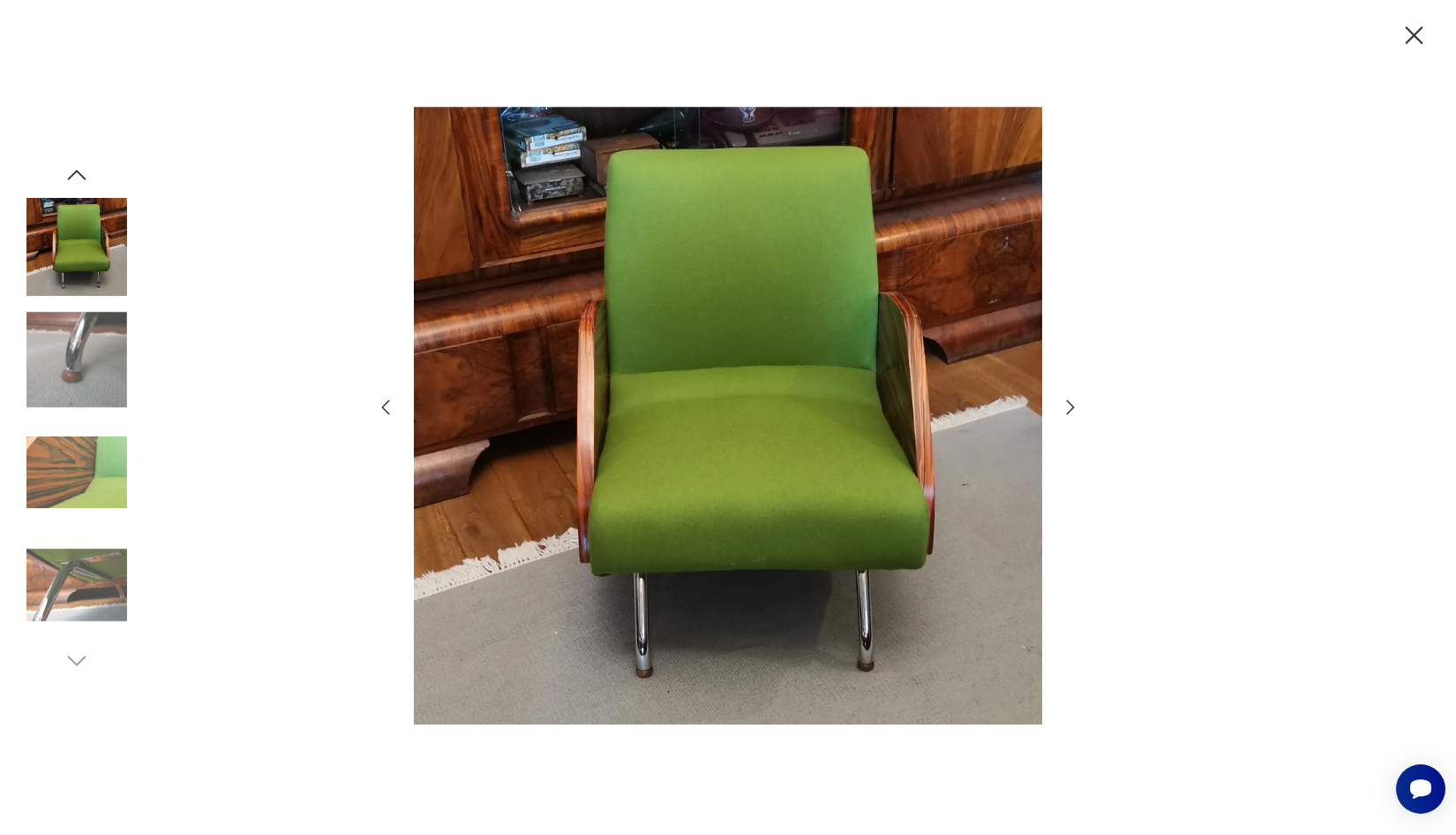
click at [1076, 407] on icon "button" at bounding box center [1071, 408] width 21 height 21
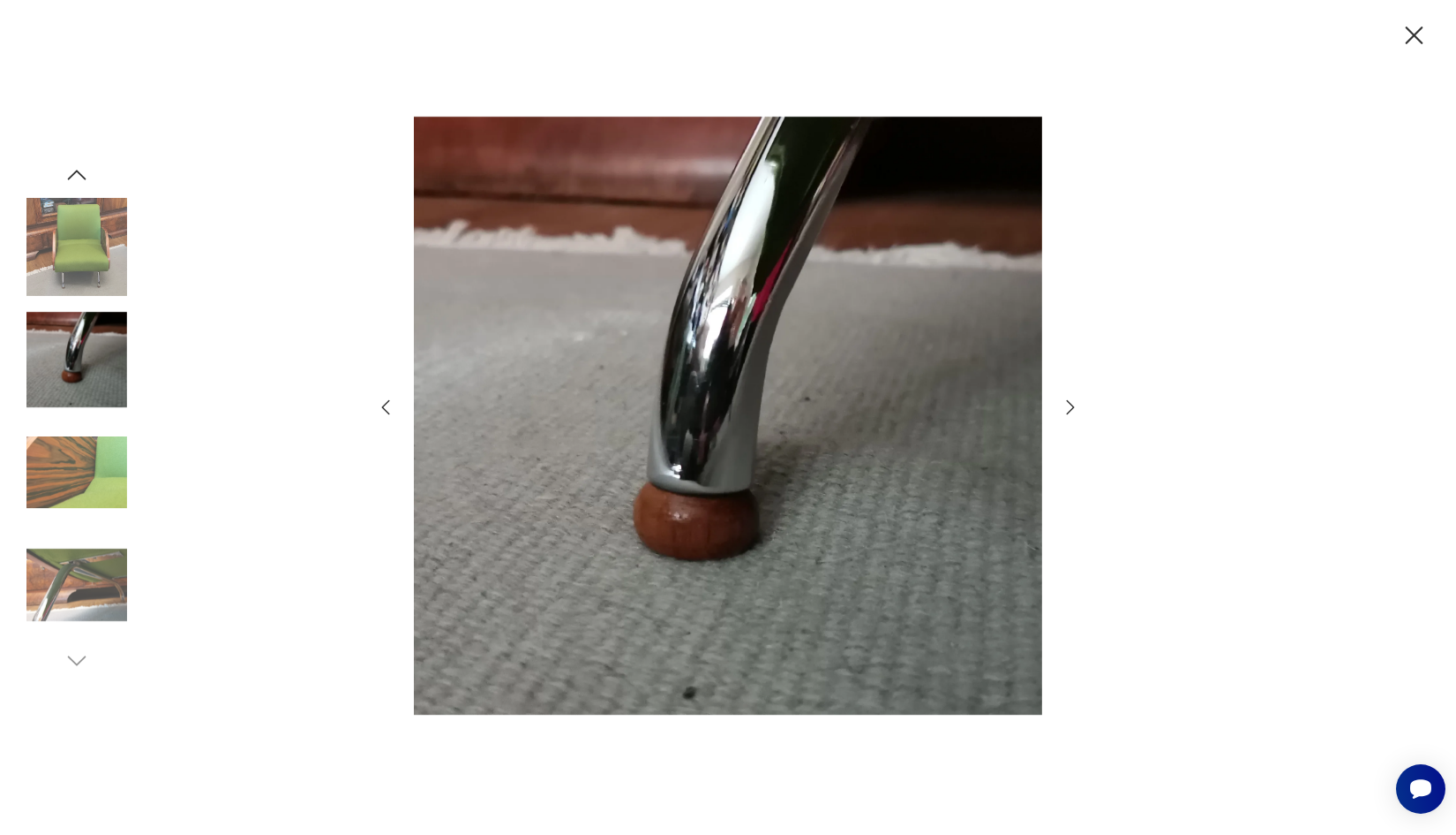
click at [1076, 407] on icon "button" at bounding box center [1071, 408] width 21 height 21
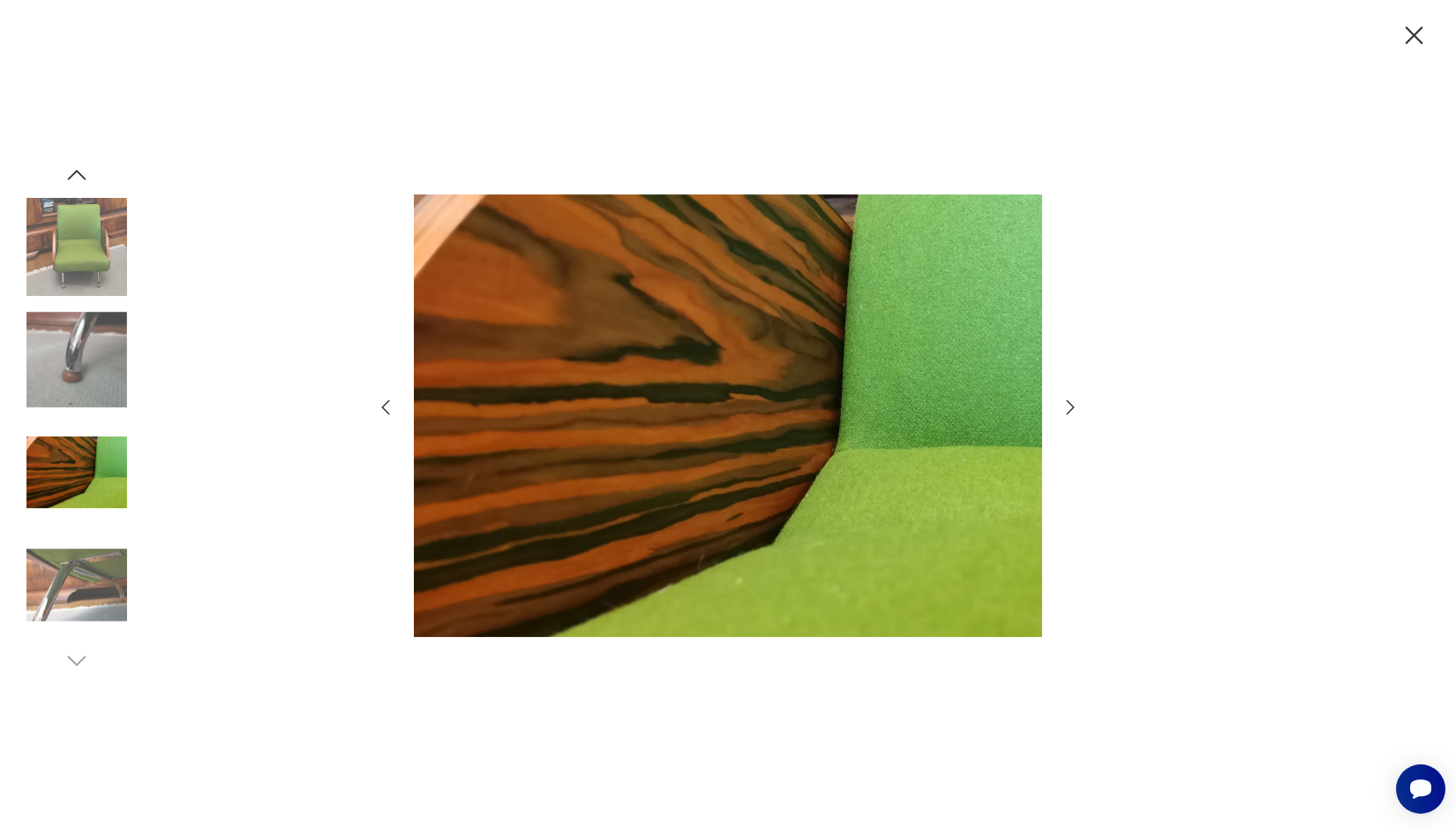
click at [1076, 407] on icon "button" at bounding box center [1071, 408] width 21 height 21
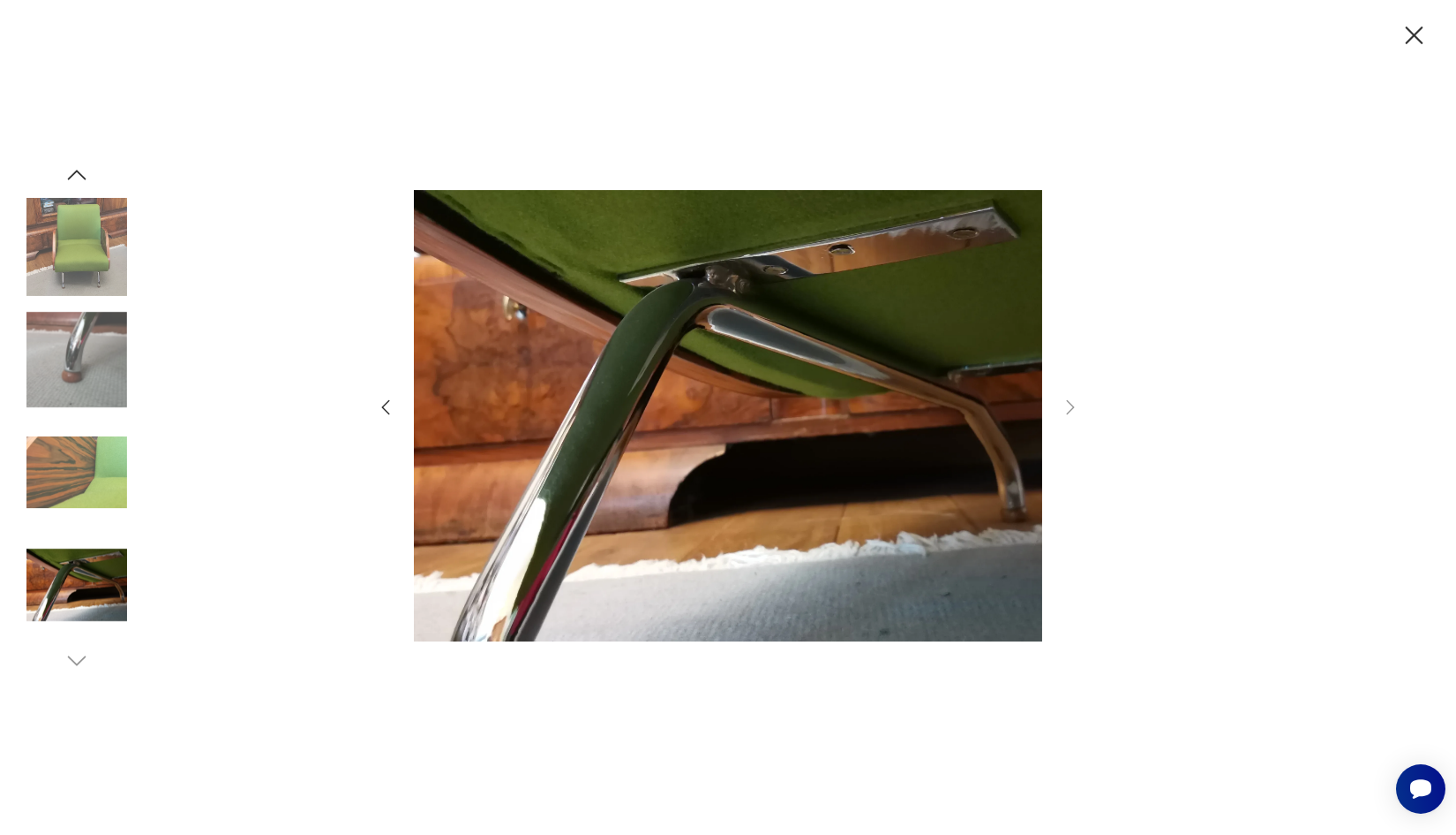
click at [88, 263] on img at bounding box center [76, 246] width 100 height 100
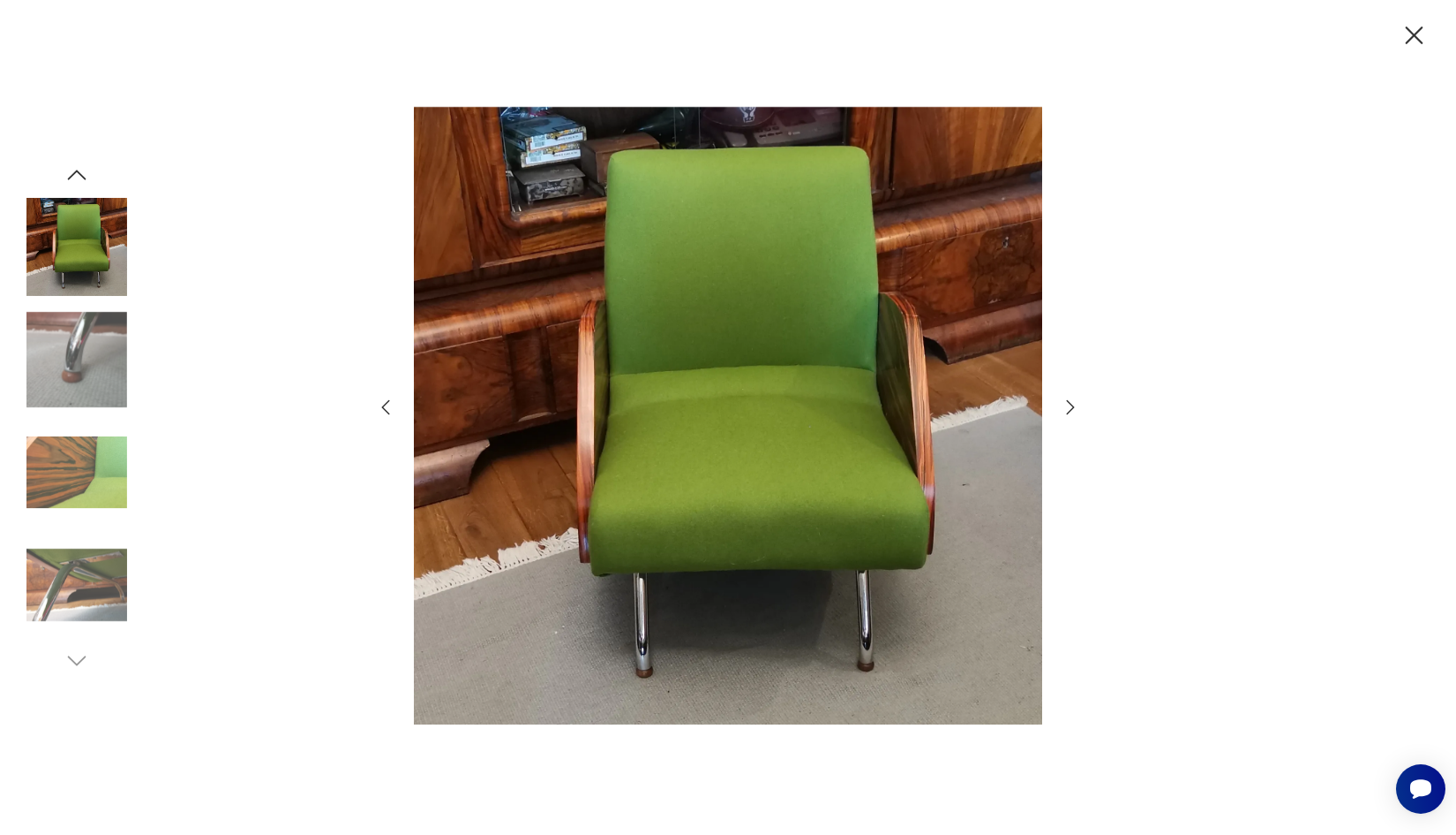
click at [76, 177] on icon "button" at bounding box center [76, 174] width 26 height 26
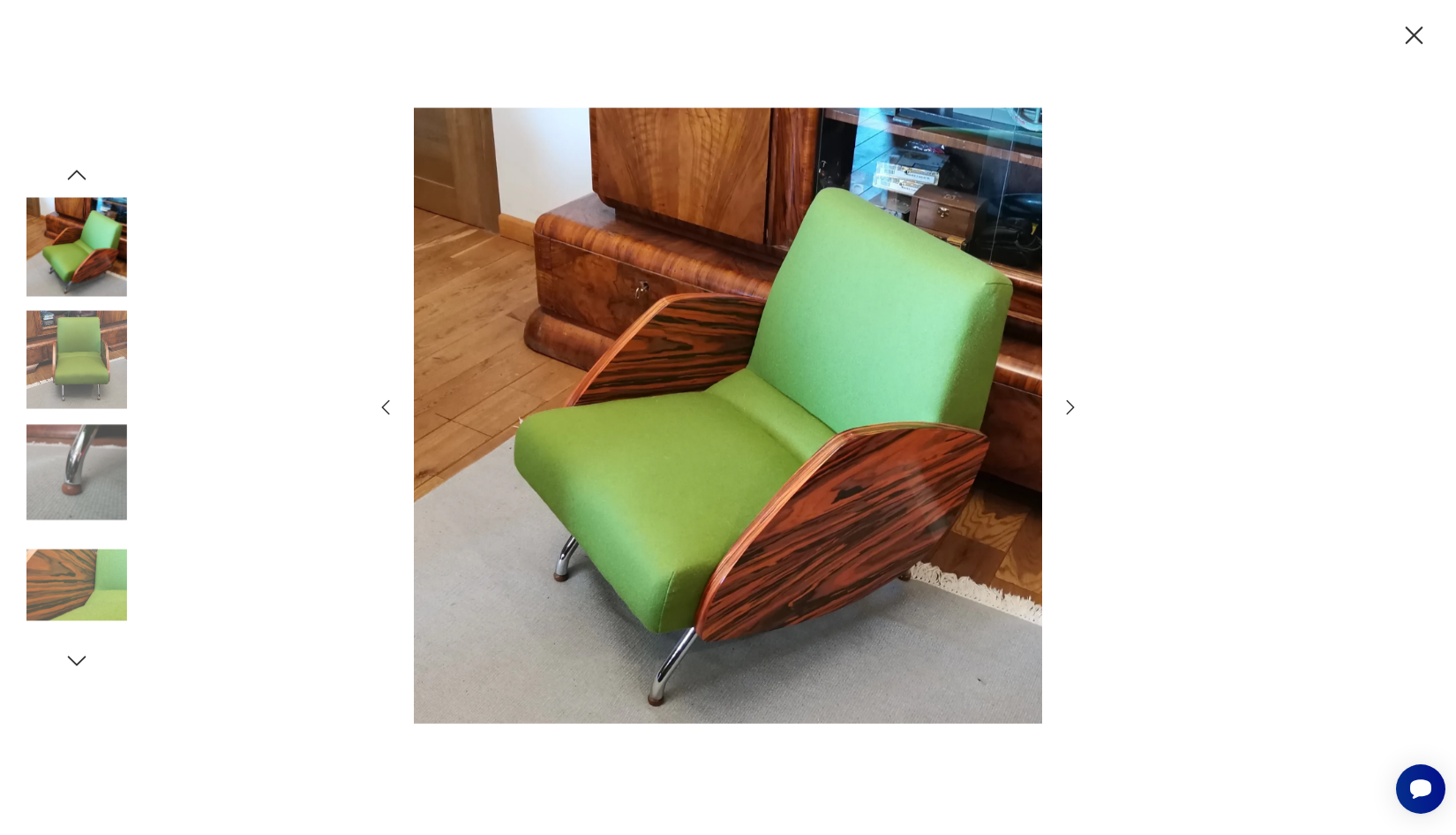
click at [76, 177] on icon "button" at bounding box center [76, 174] width 26 height 26
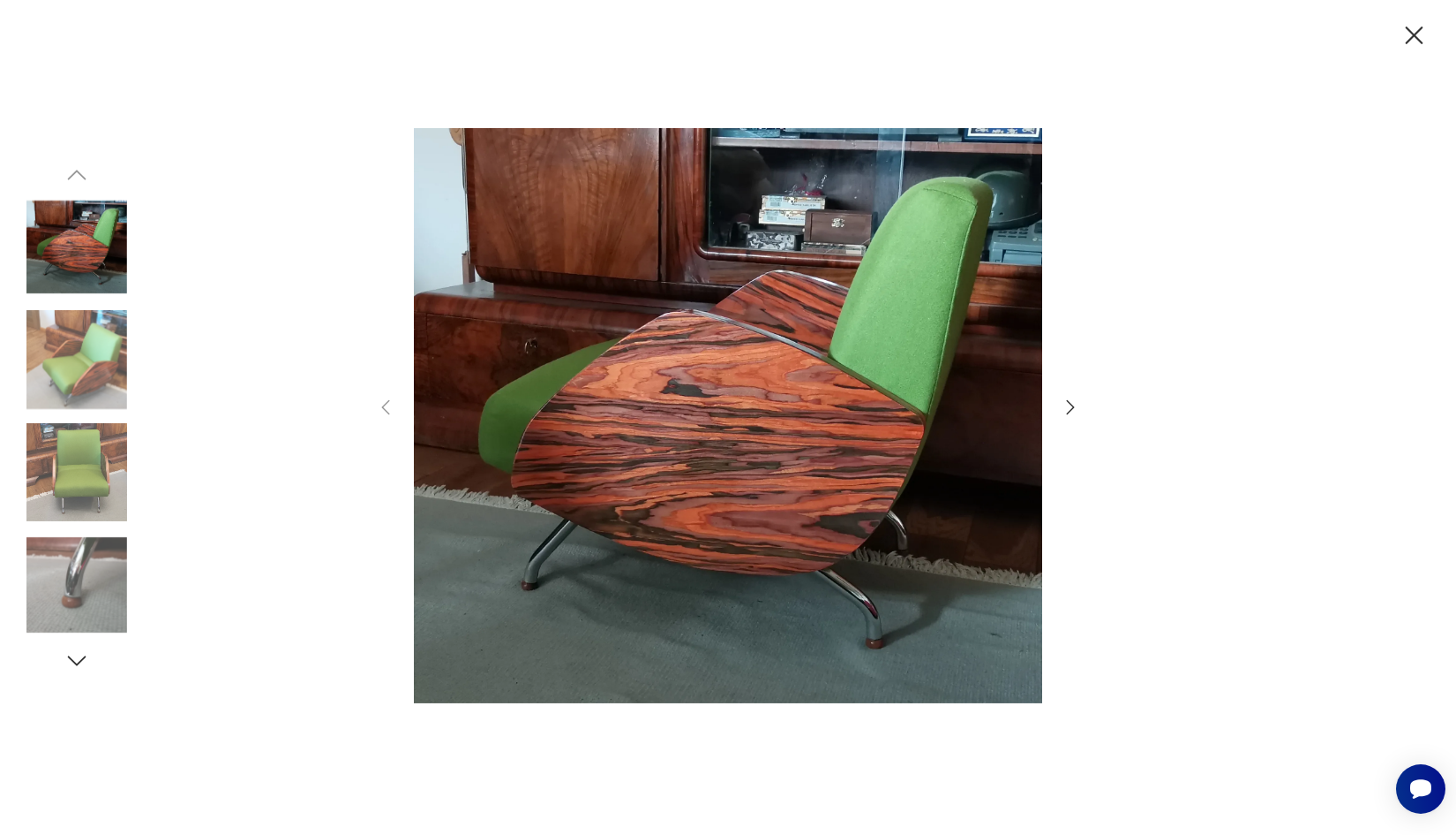
click at [91, 235] on img at bounding box center [76, 246] width 100 height 100
click at [95, 328] on img at bounding box center [76, 359] width 100 height 100
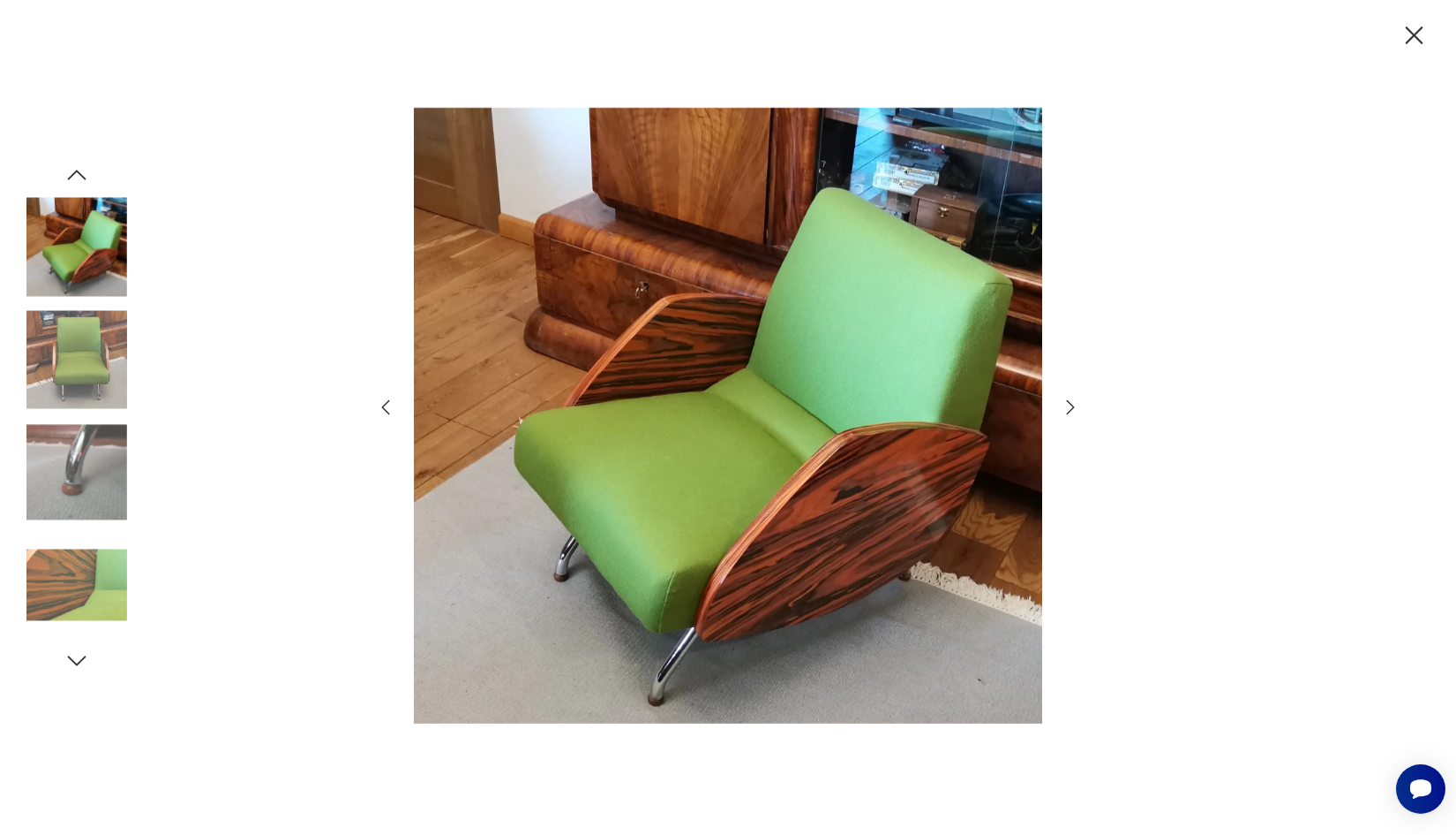
click at [1420, 33] on icon "button" at bounding box center [1415, 36] width 31 height 31
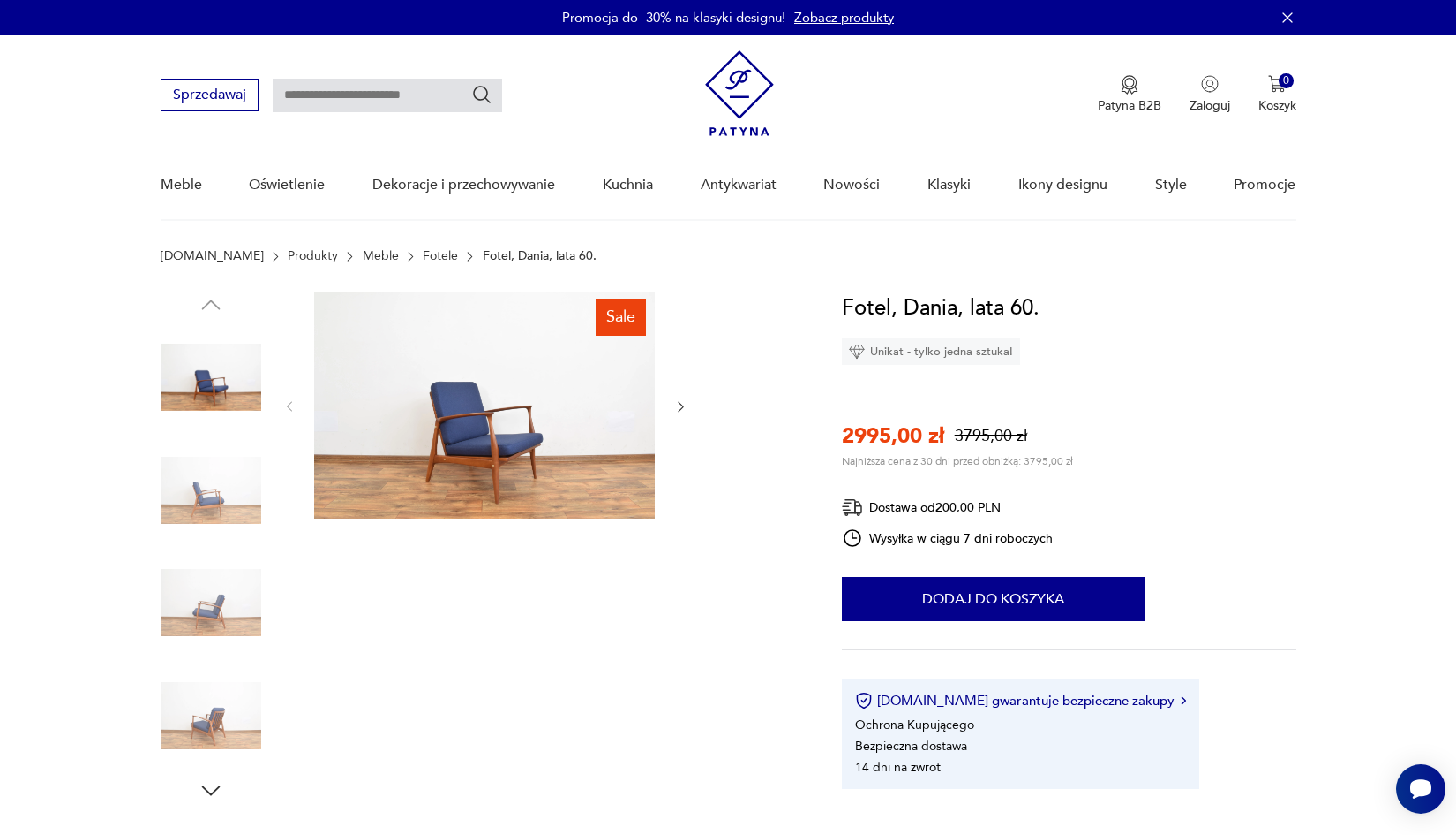
click at [455, 419] on img at bounding box center [484, 404] width 340 height 227
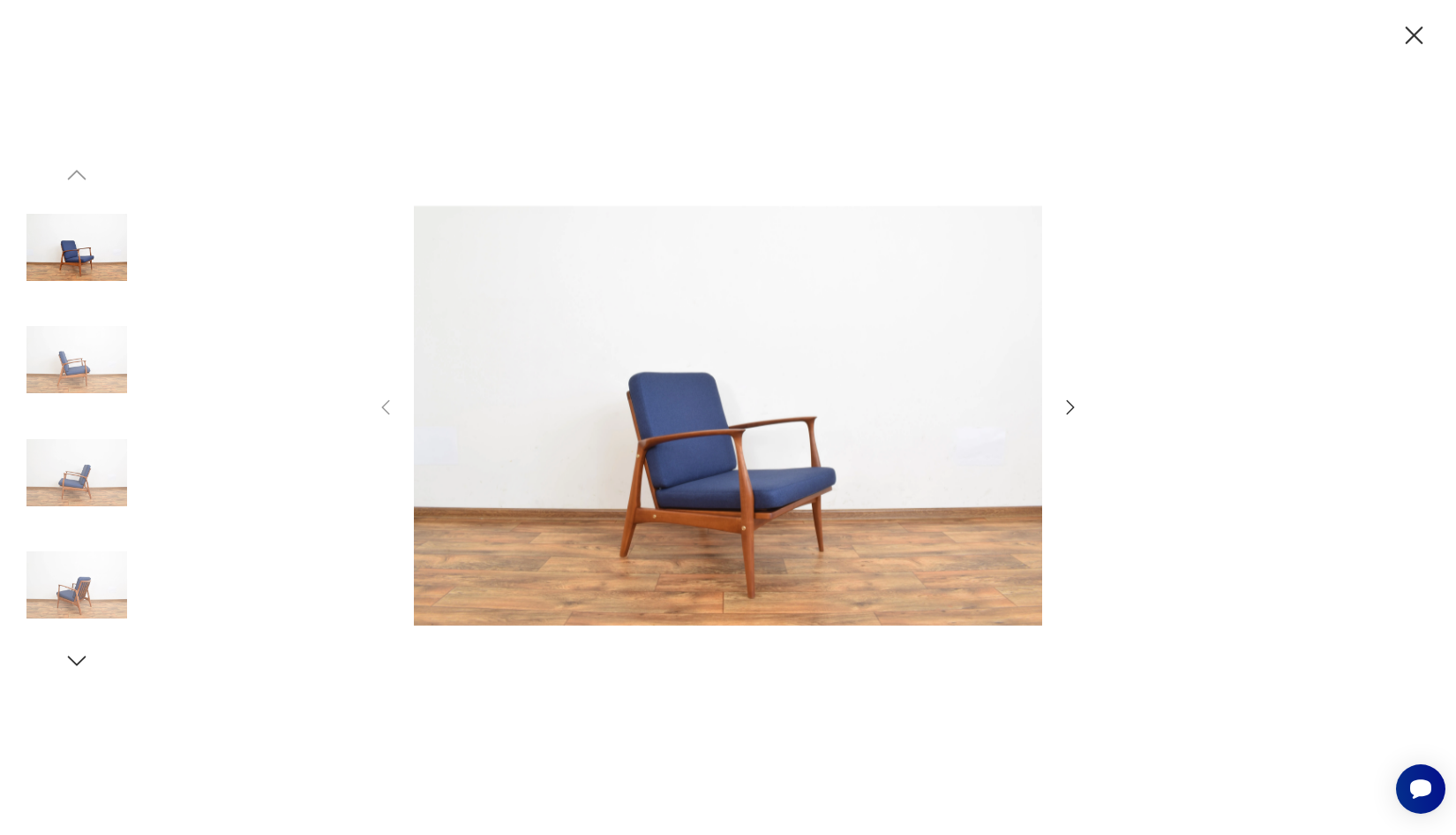
click at [1068, 403] on icon "button" at bounding box center [1071, 408] width 21 height 21
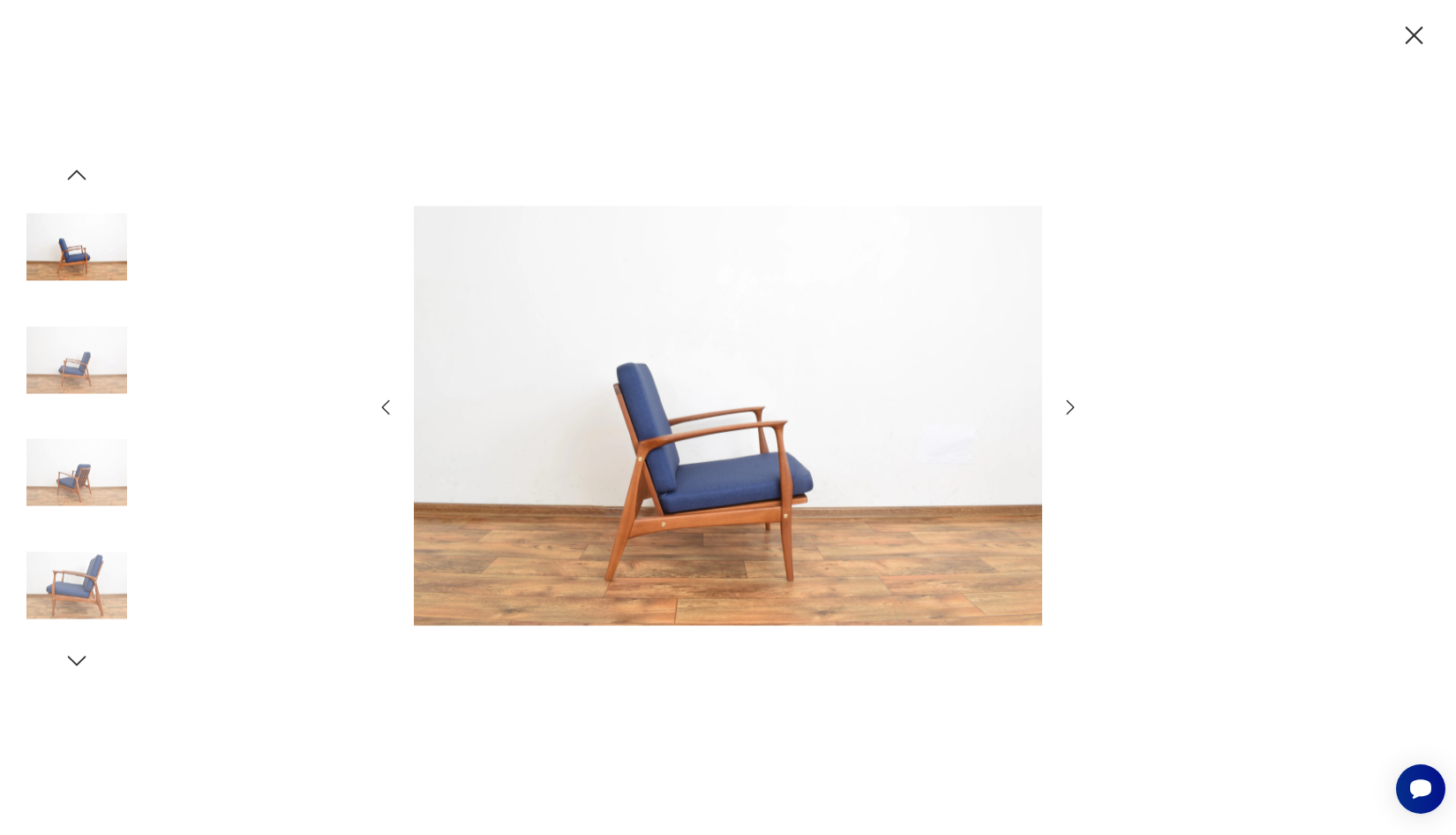
click at [1068, 403] on icon "button" at bounding box center [1071, 408] width 21 height 21
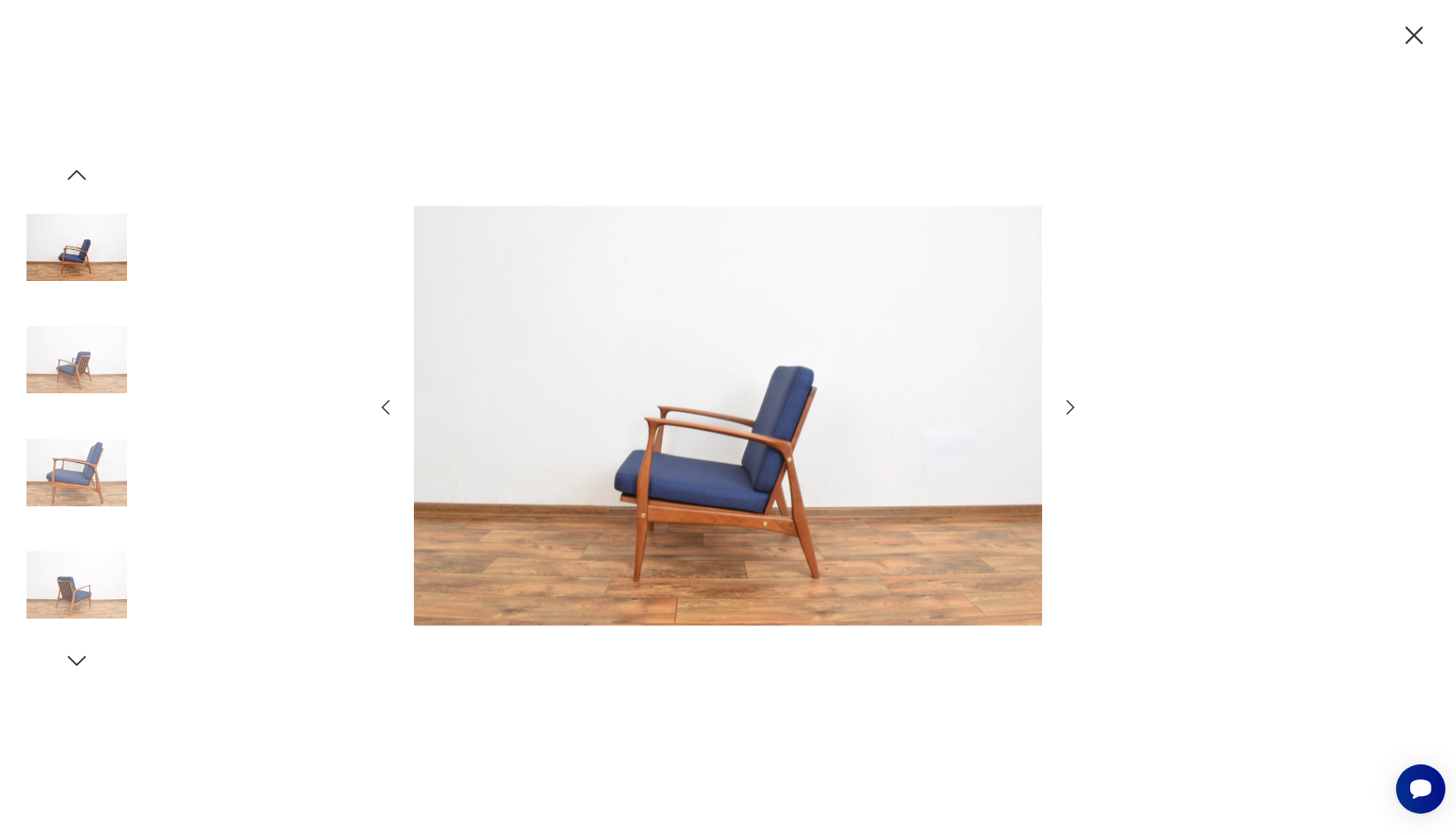
click at [1421, 45] on icon "button" at bounding box center [1415, 36] width 31 height 31
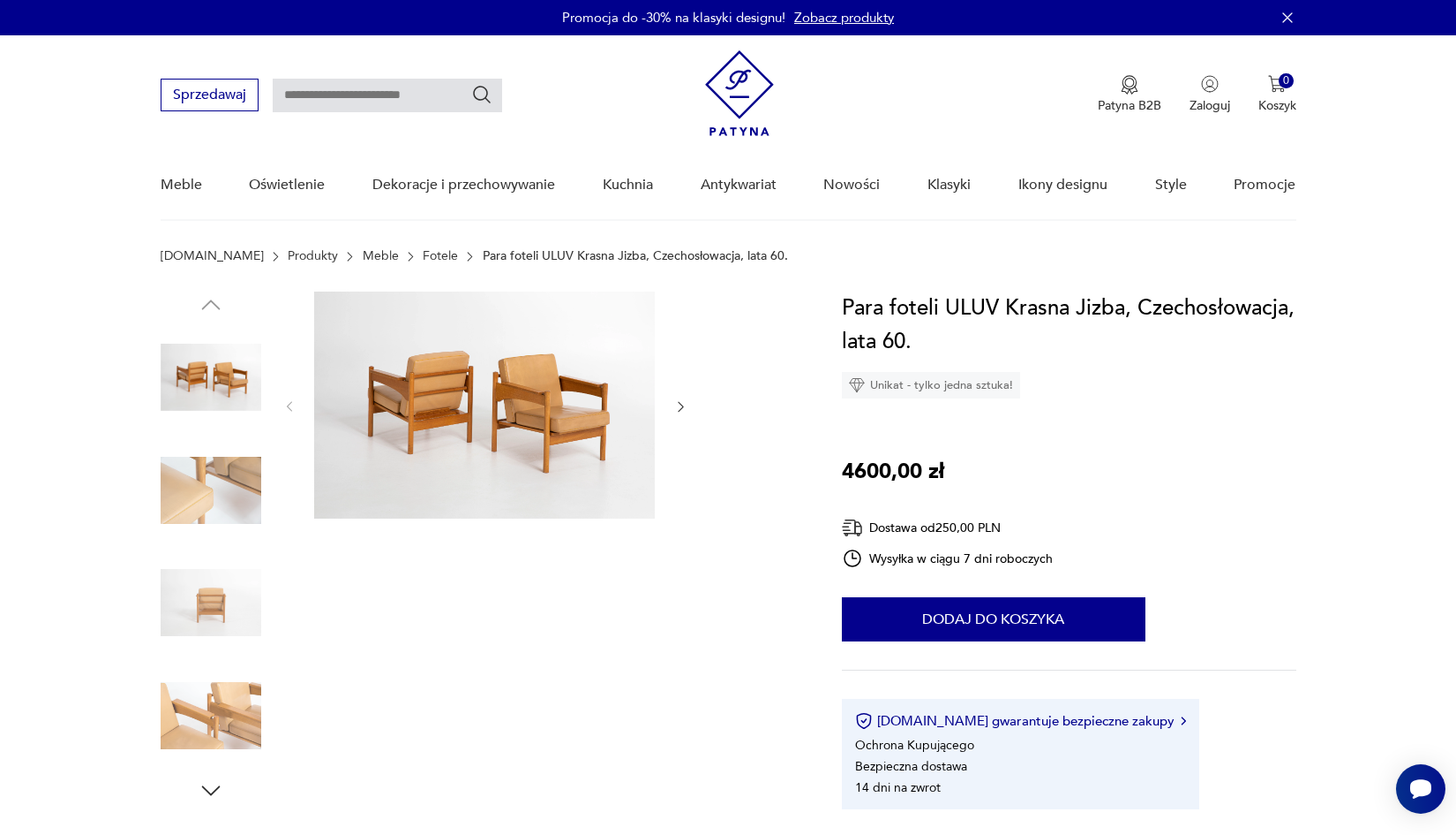
click at [589, 383] on img at bounding box center [484, 404] width 340 height 227
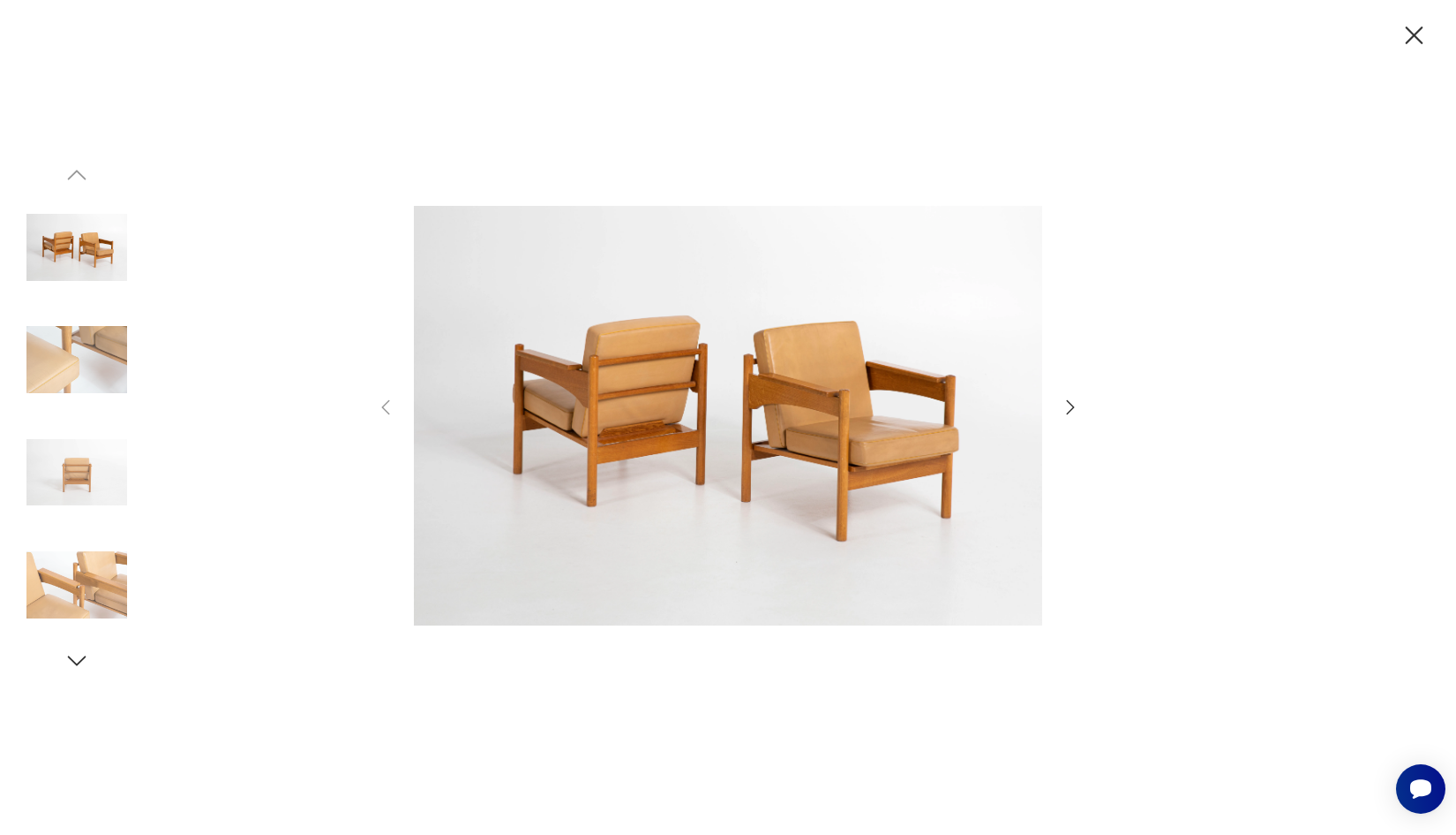
click at [89, 369] on img at bounding box center [76, 359] width 100 height 100
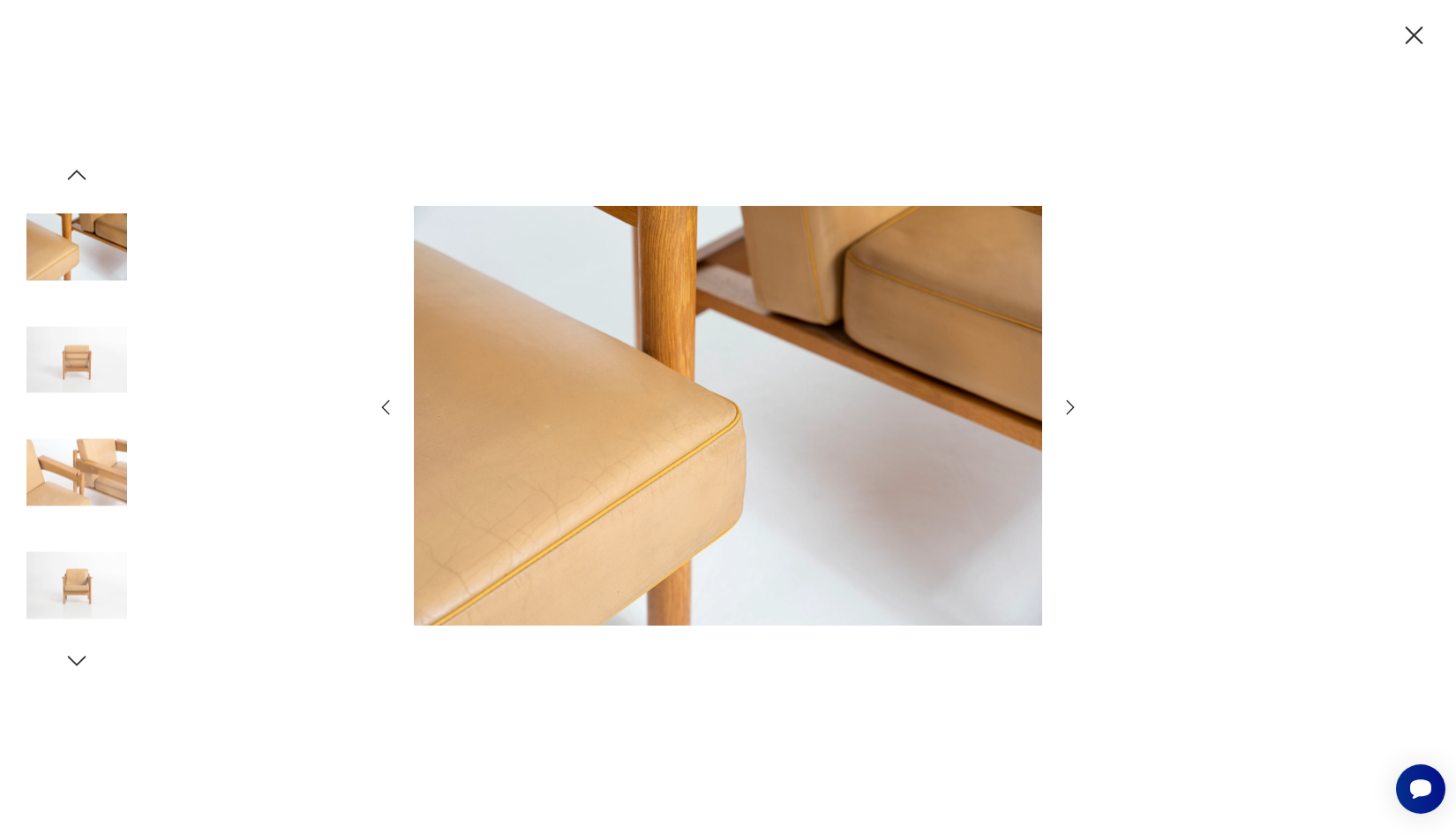
click at [90, 364] on img at bounding box center [76, 359] width 100 height 100
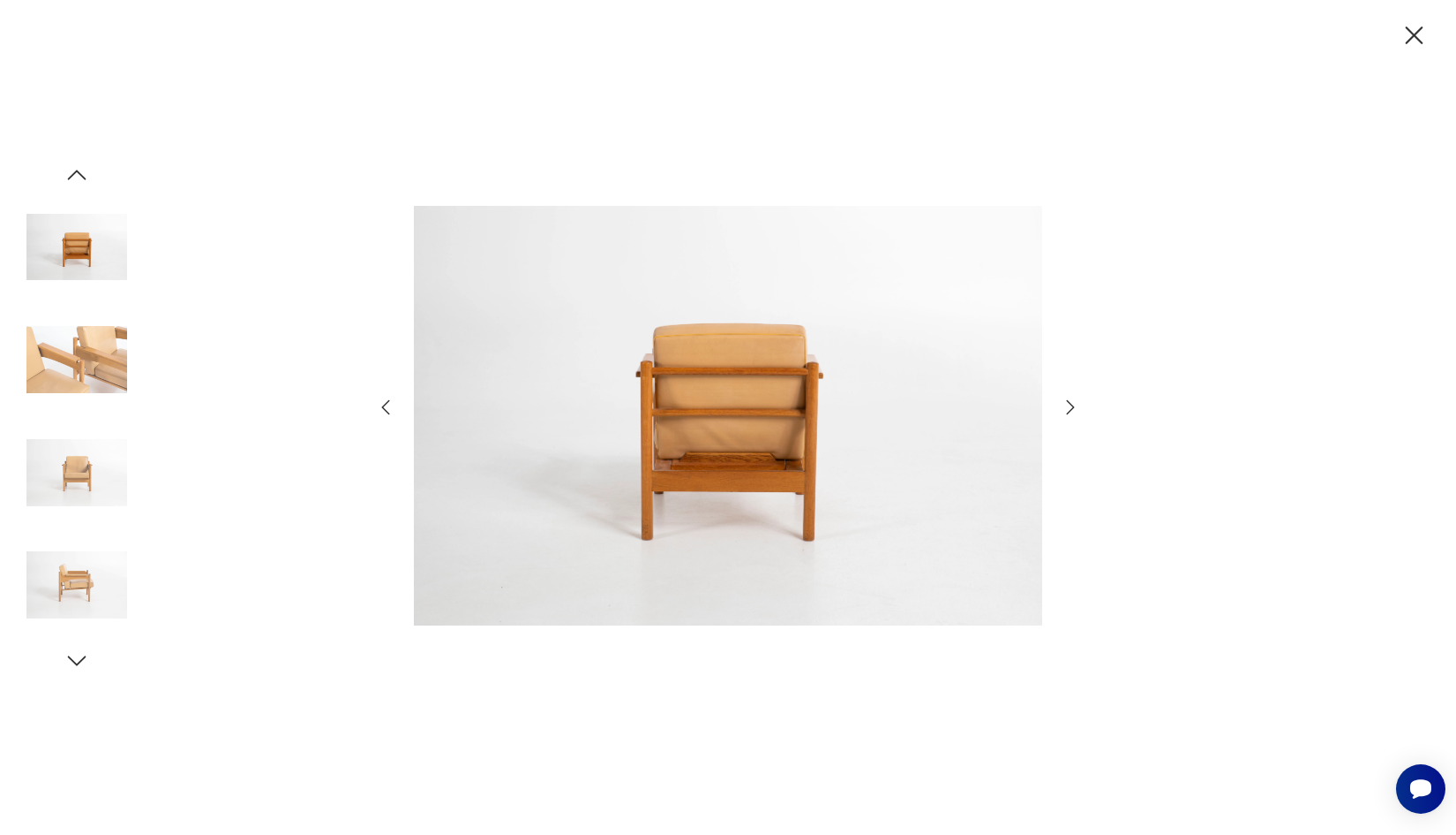
click at [99, 415] on div at bounding box center [76, 418] width 100 height 442
click at [99, 473] on img at bounding box center [76, 472] width 100 height 100
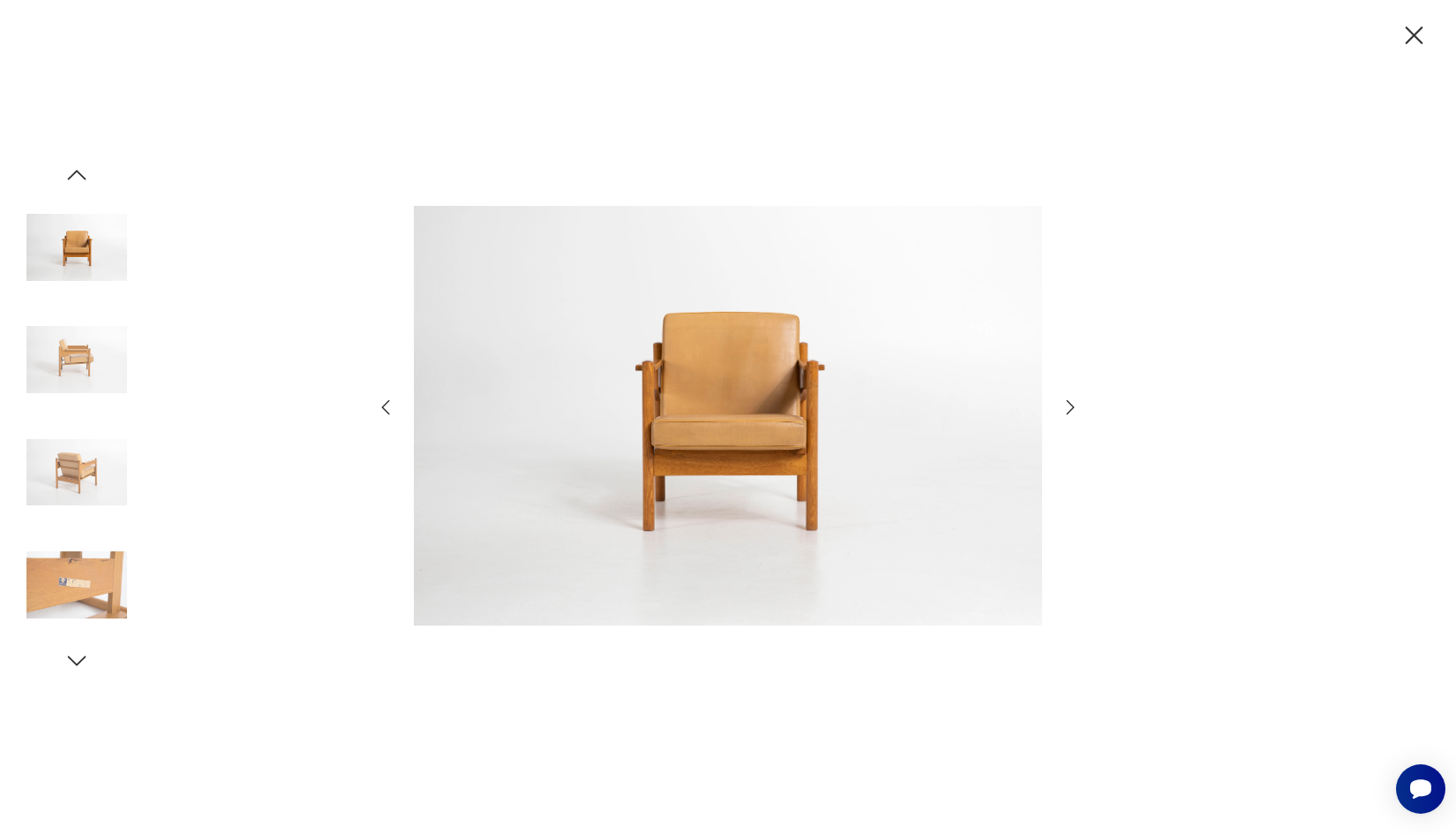
click at [89, 463] on img at bounding box center [76, 472] width 100 height 100
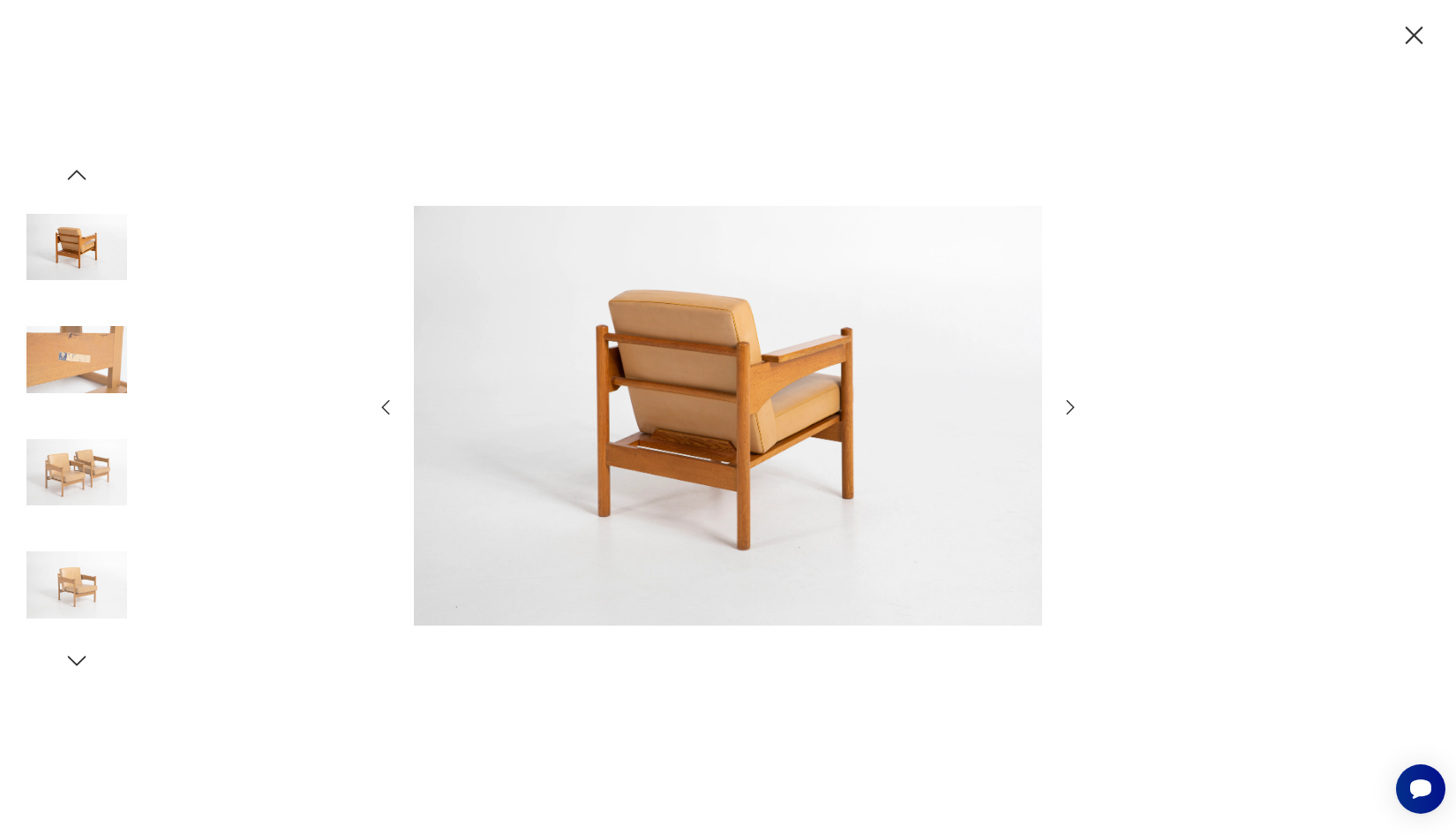
click at [87, 468] on img at bounding box center [76, 472] width 100 height 100
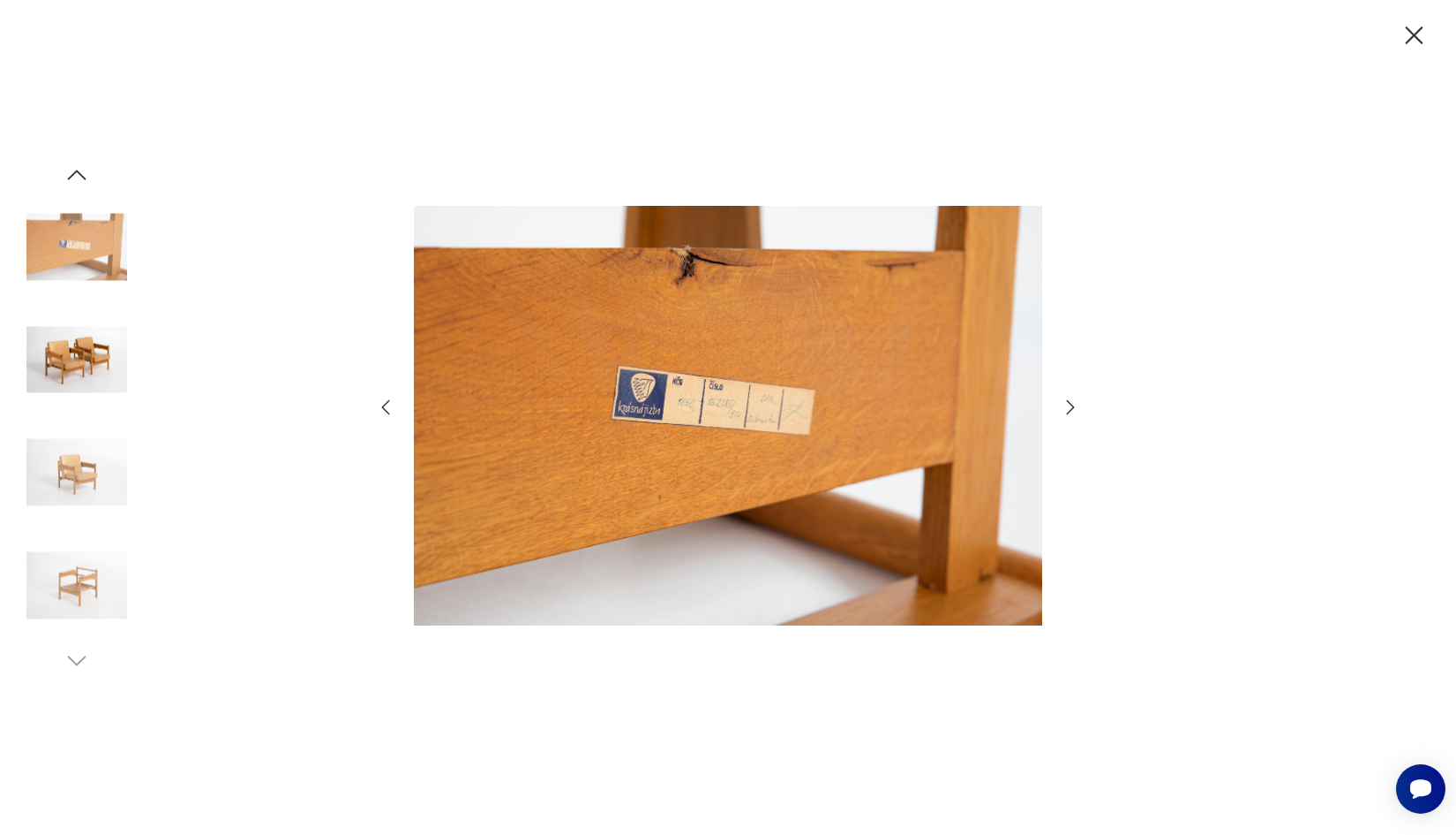
click at [82, 520] on img at bounding box center [76, 472] width 100 height 100
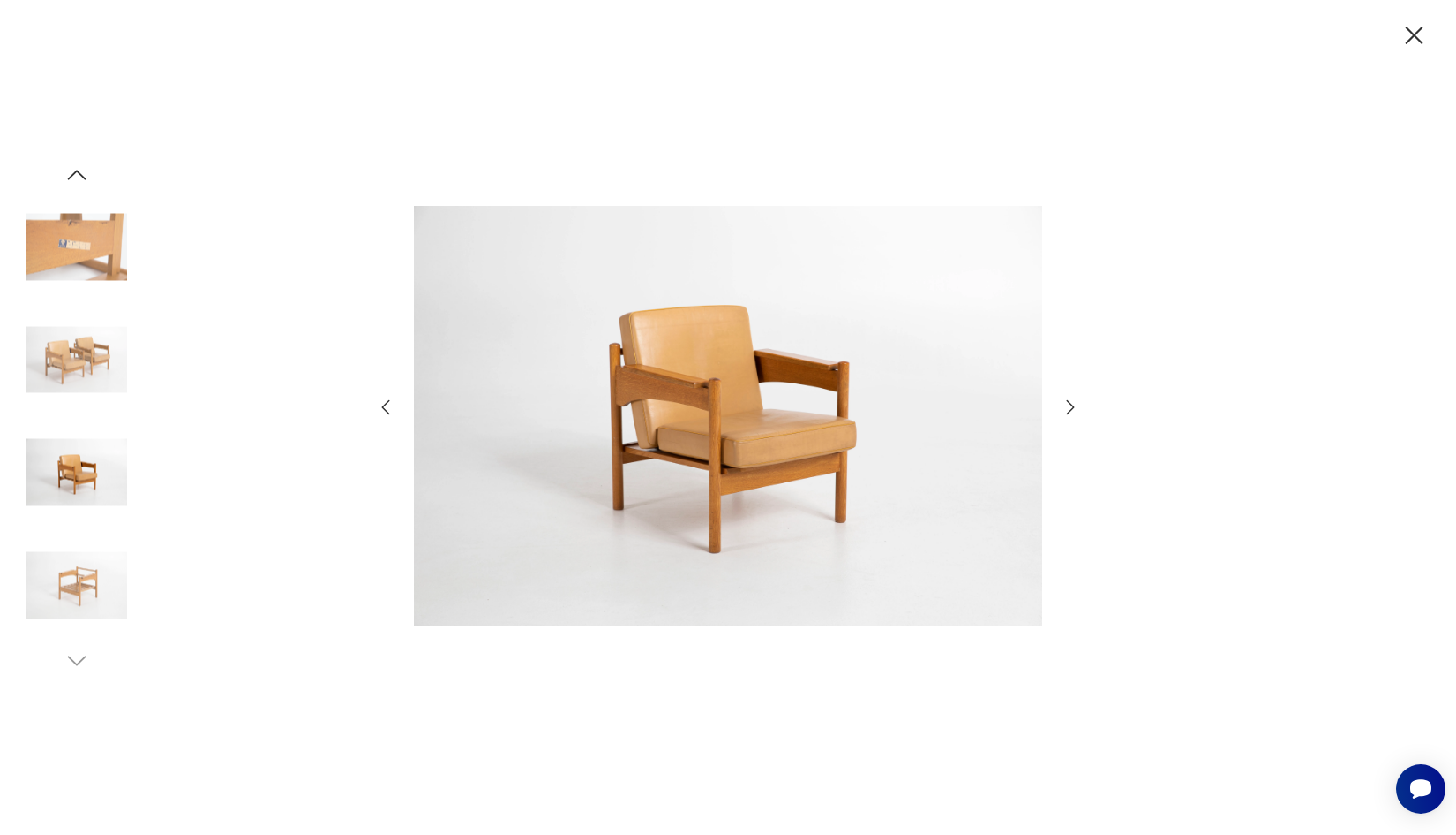
click at [80, 563] on img at bounding box center [76, 584] width 100 height 100
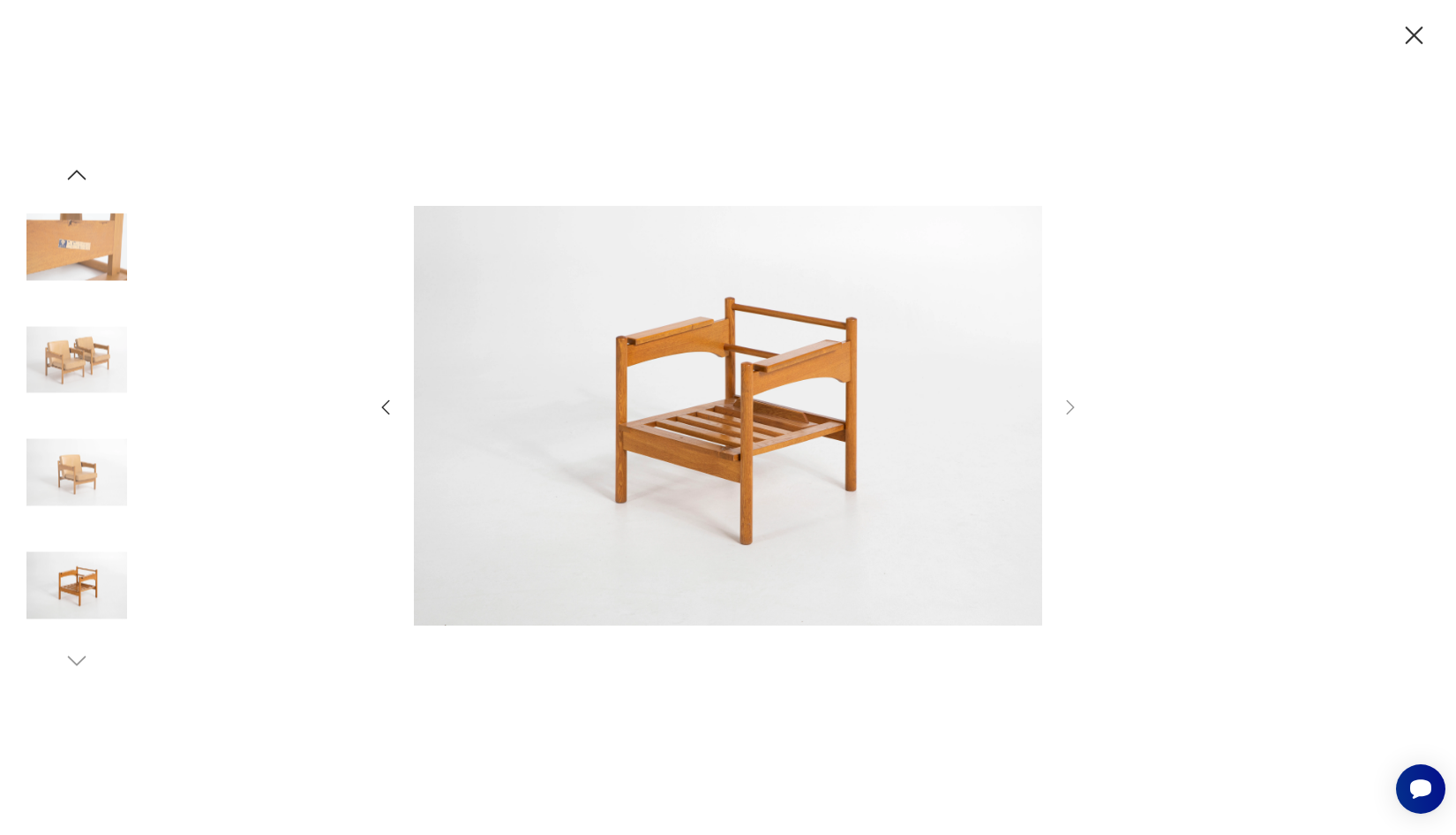
click at [84, 481] on img at bounding box center [76, 472] width 100 height 100
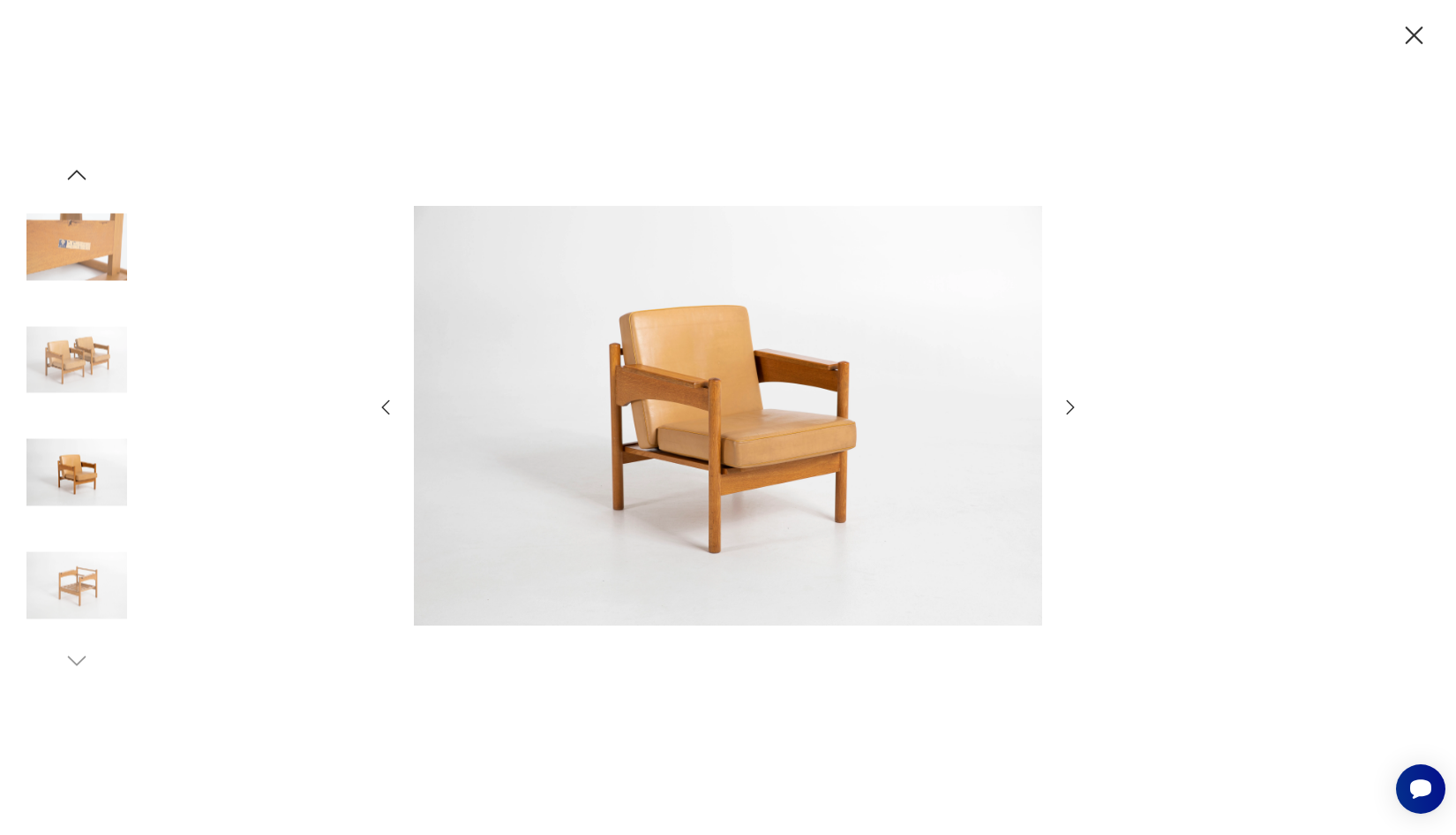
click at [1413, 33] on icon "button" at bounding box center [1415, 35] width 18 height 18
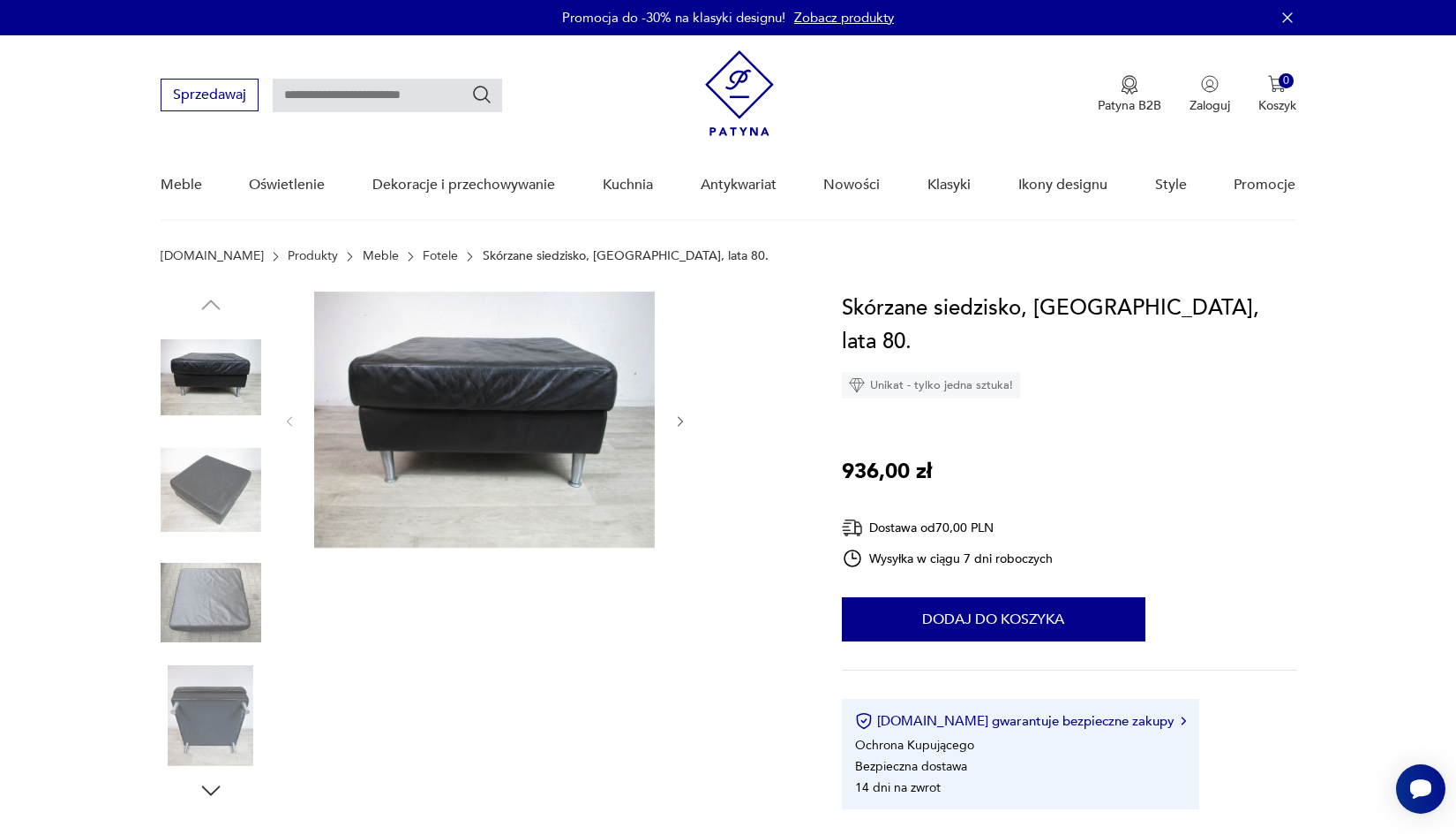
click at [223, 587] on img at bounding box center [210, 601] width 100 height 100
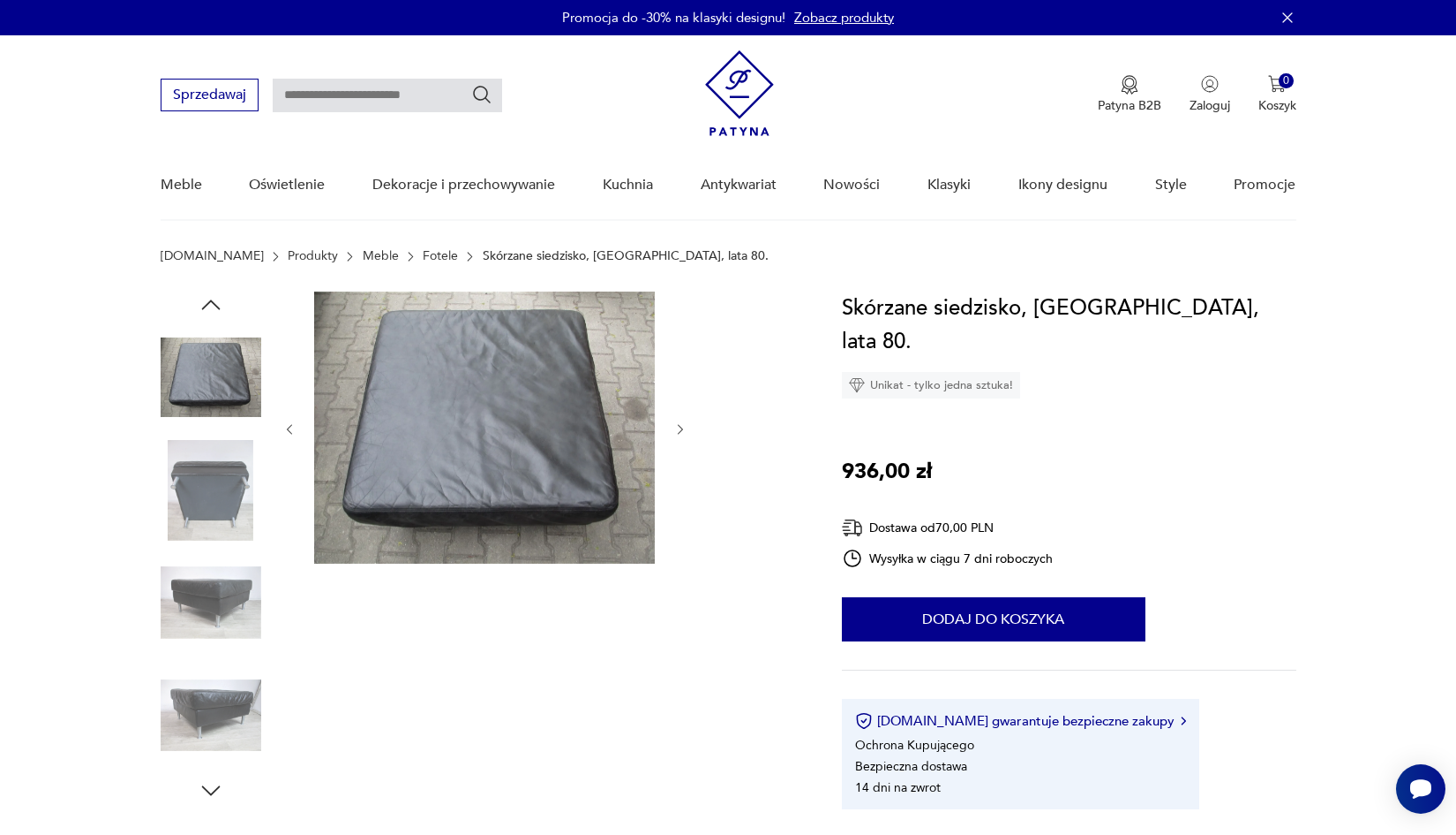
click at [232, 512] on img at bounding box center [210, 490] width 100 height 100
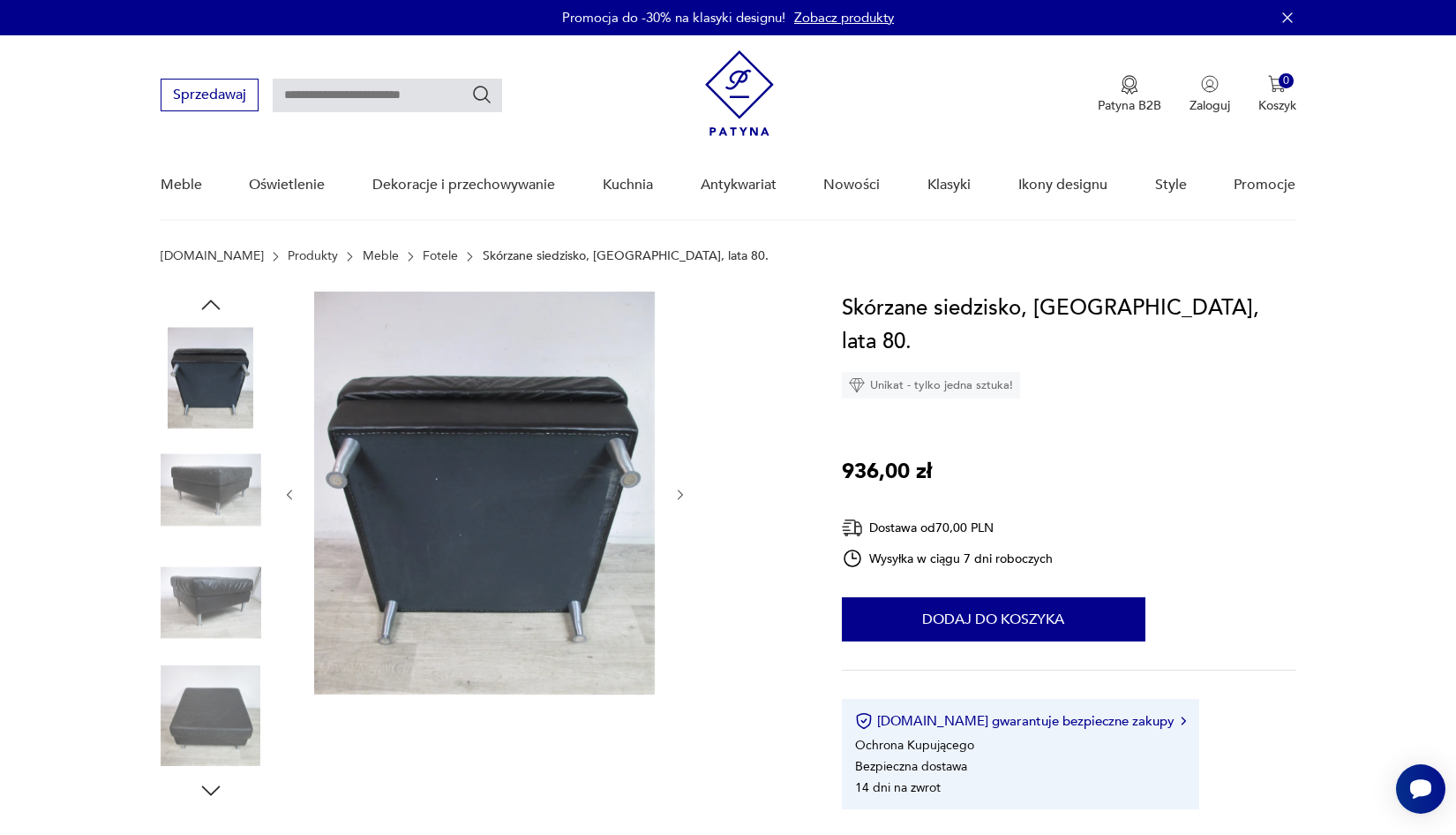
click at [231, 550] on div at bounding box center [210, 548] width 100 height 442
click at [216, 615] on img at bounding box center [210, 601] width 100 height 100
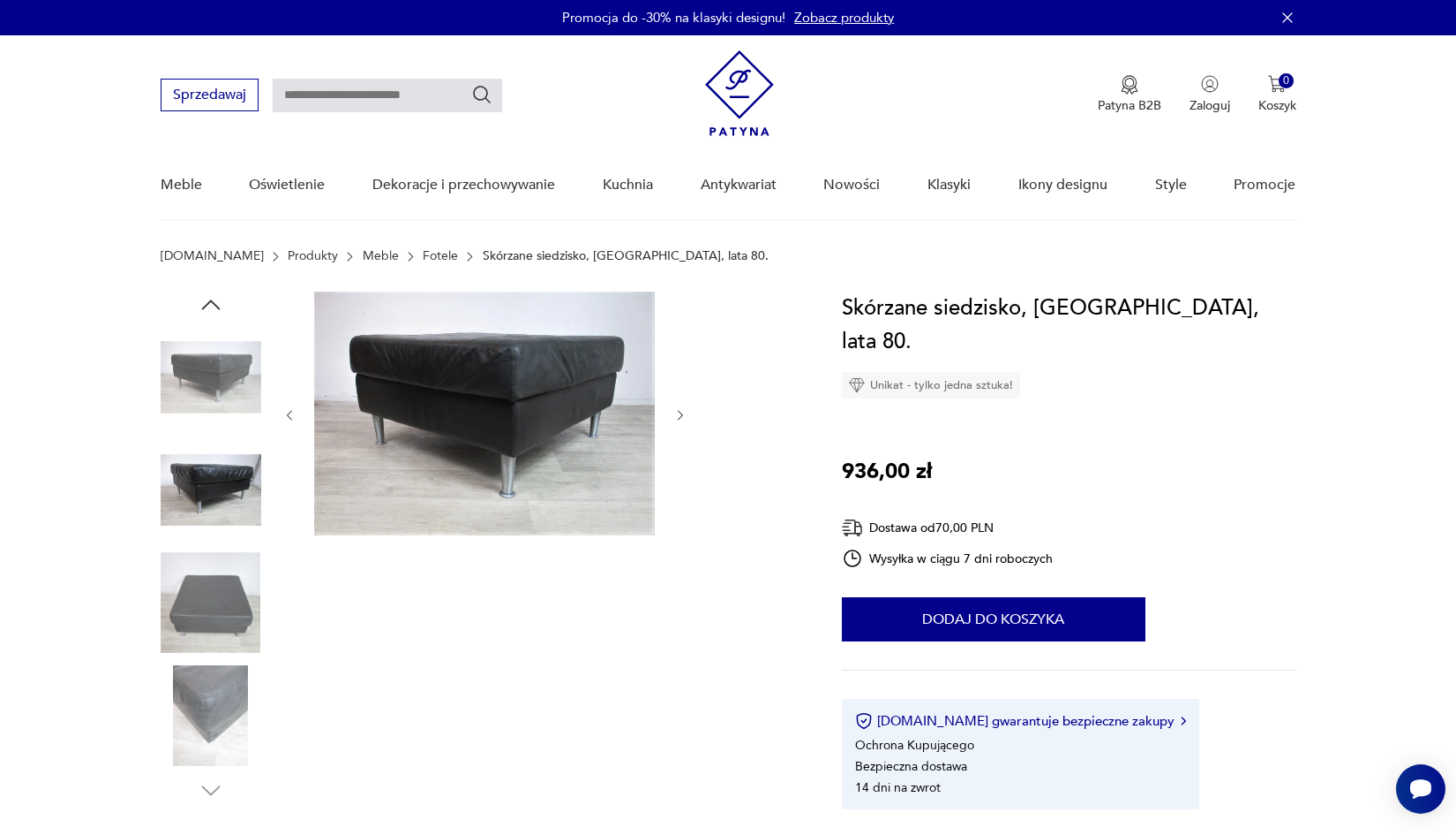
click at [214, 633] on img at bounding box center [210, 601] width 100 height 100
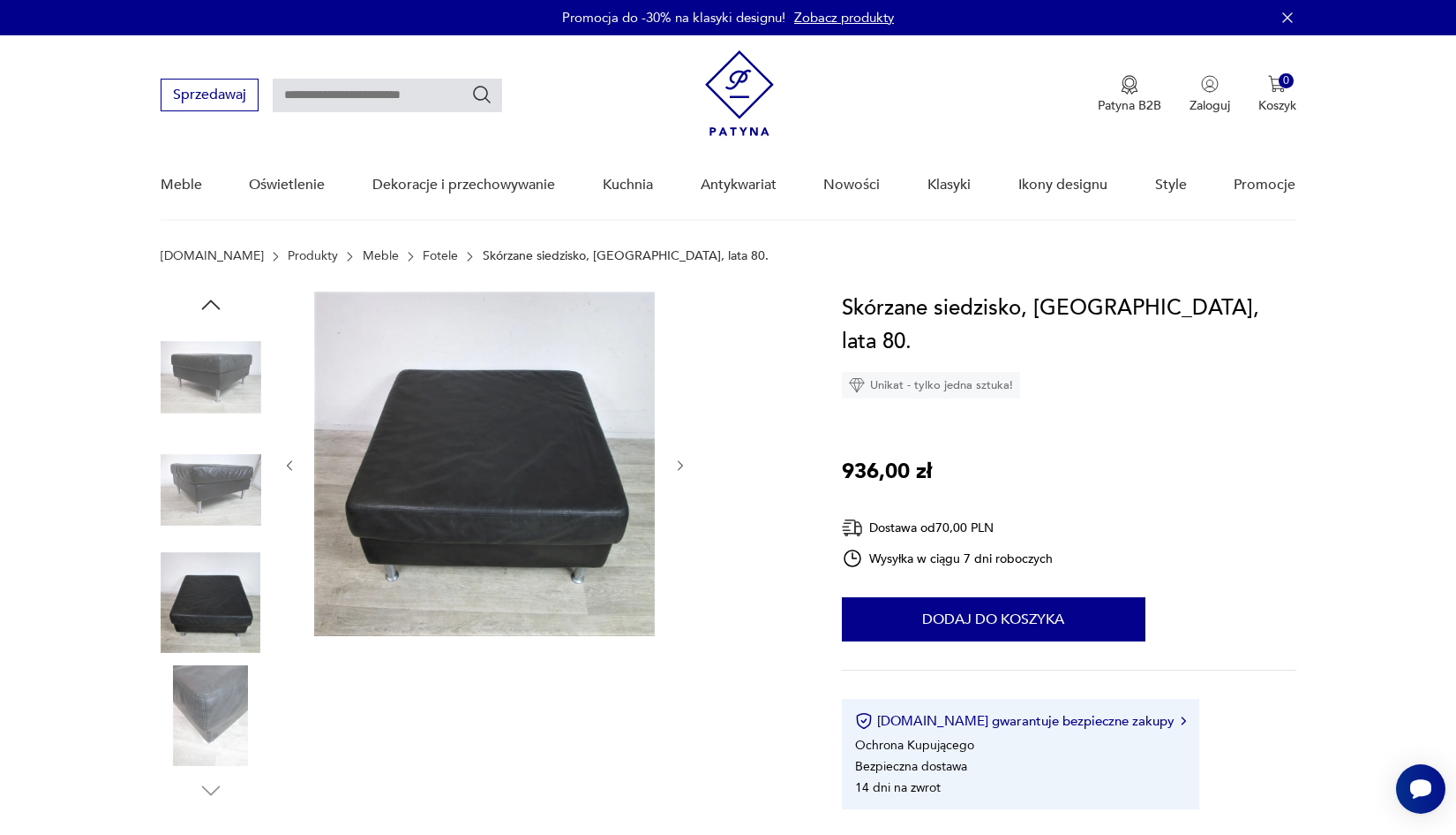
click at [225, 710] on img at bounding box center [210, 714] width 100 height 100
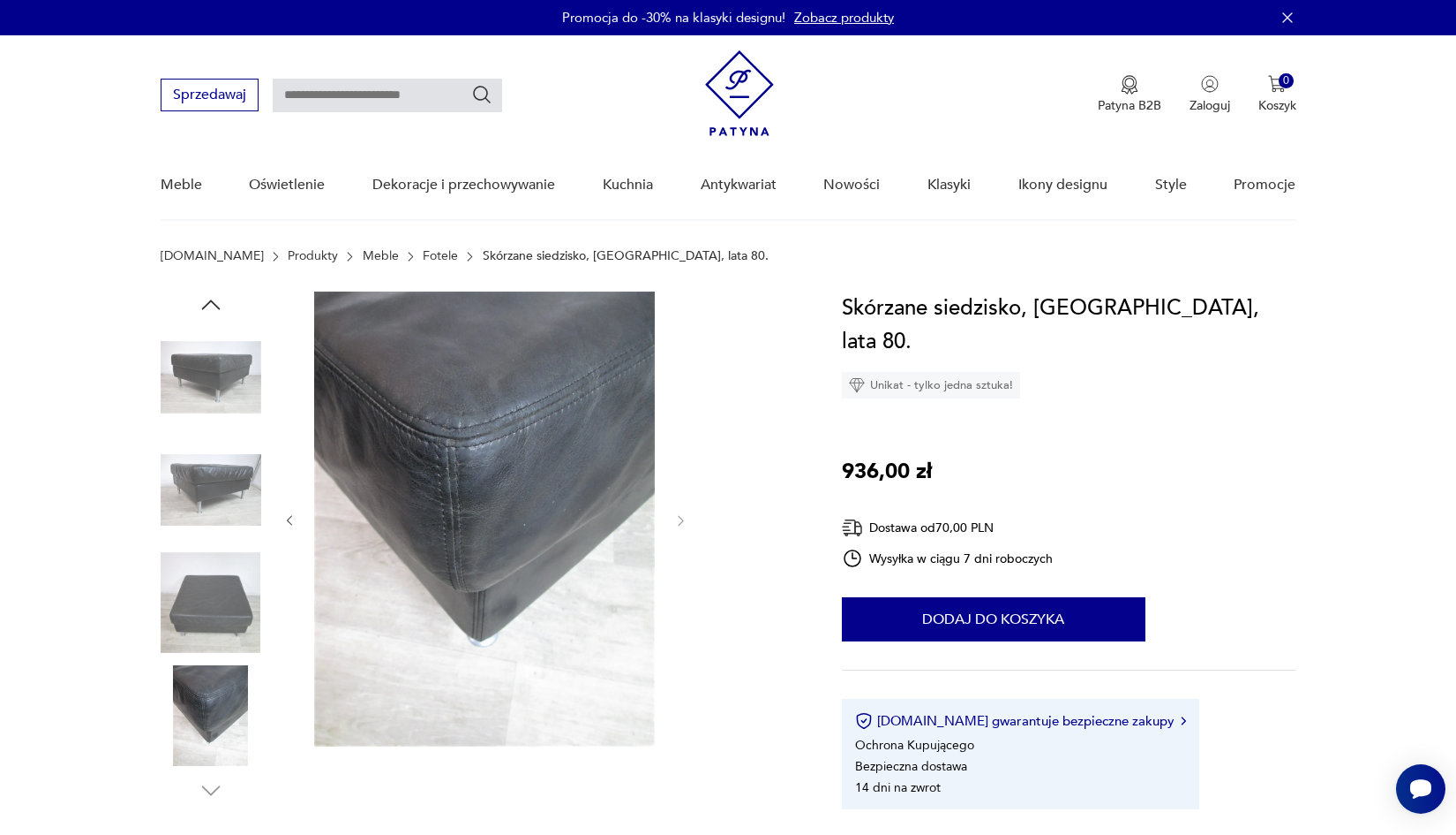
click at [224, 591] on img at bounding box center [210, 601] width 100 height 100
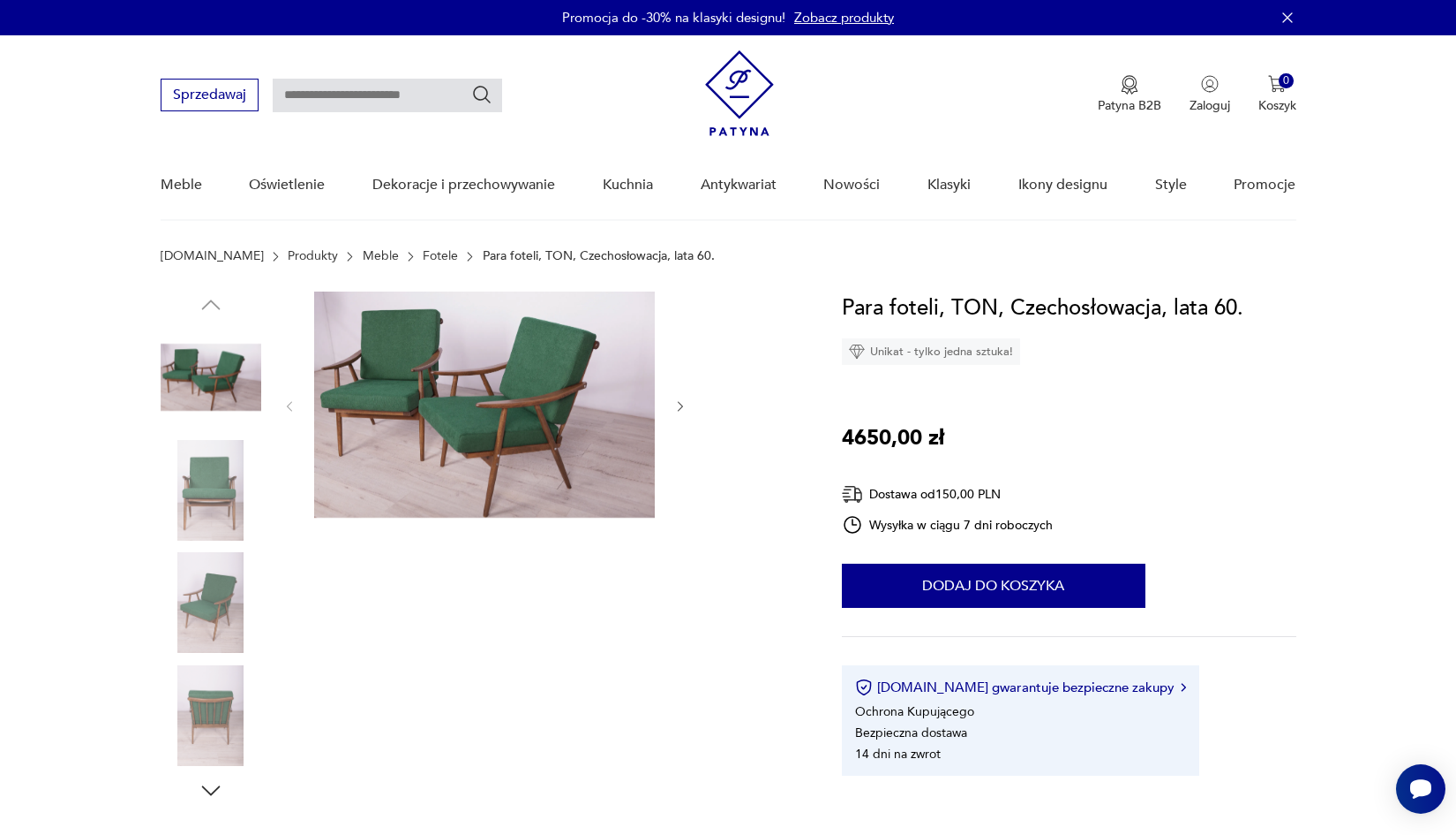
click at [214, 483] on img at bounding box center [210, 490] width 100 height 100
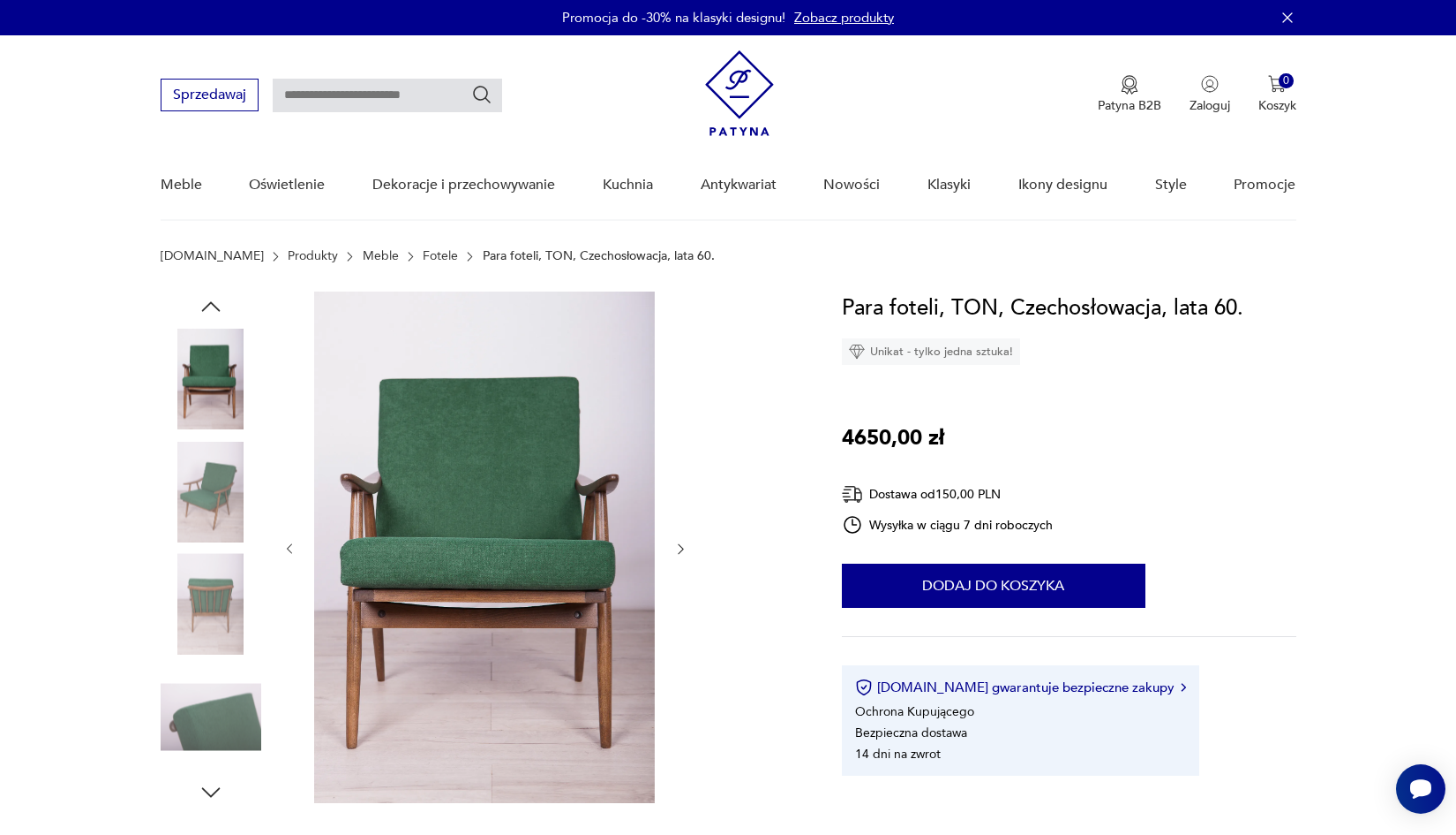
click at [213, 534] on img at bounding box center [210, 490] width 100 height 100
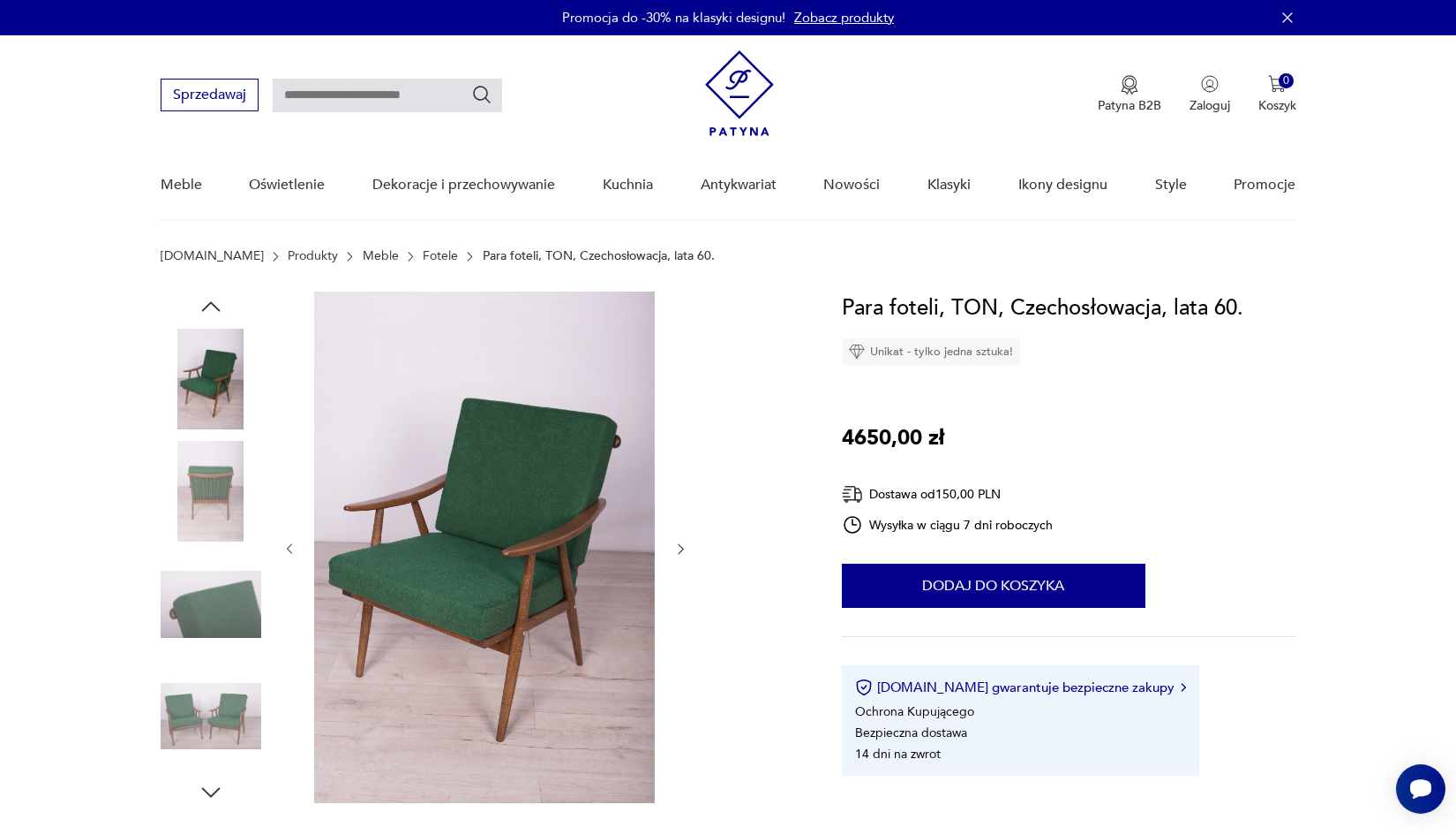
click at [225, 575] on img at bounding box center [210, 603] width 100 height 100
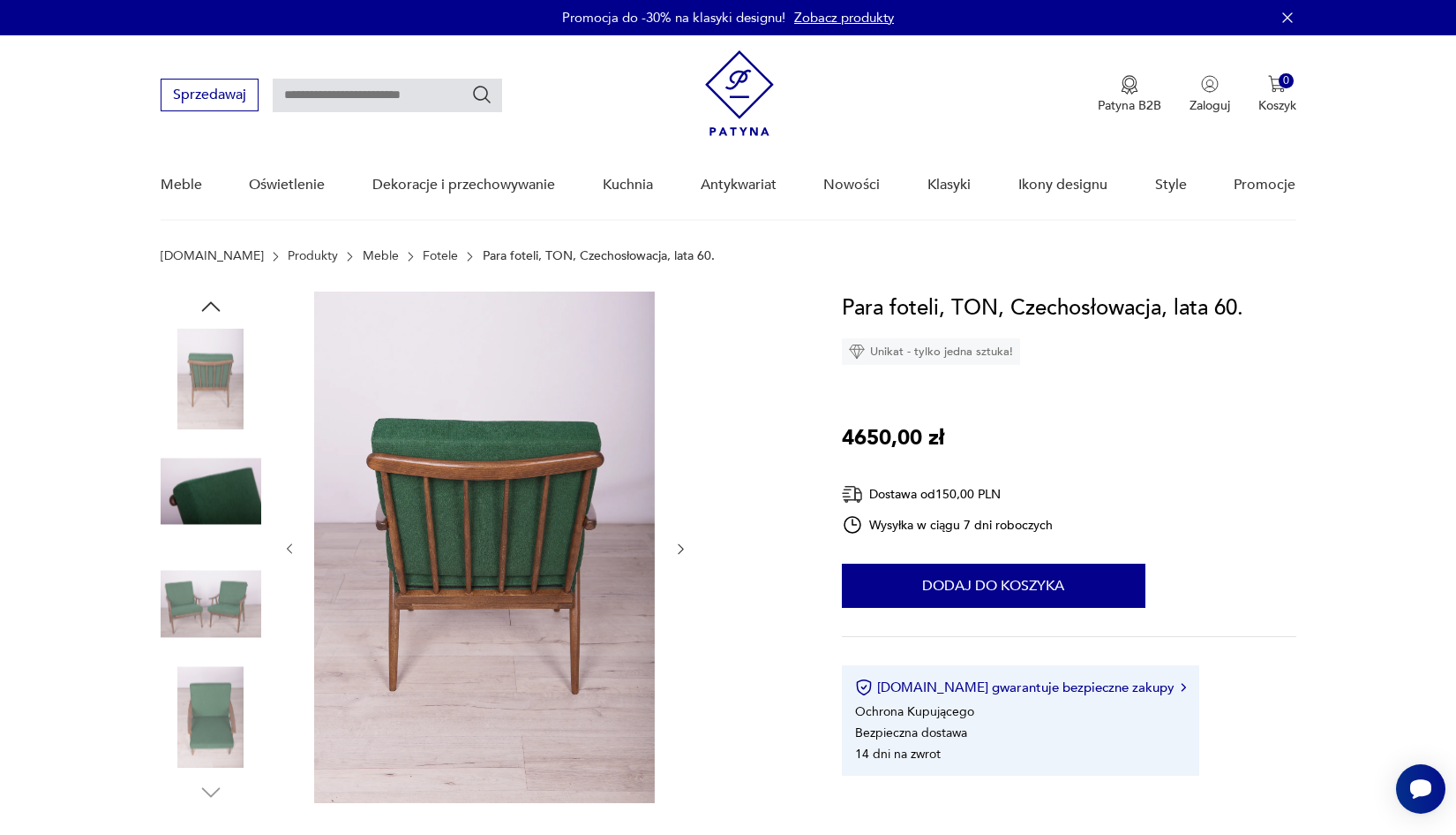
click at [231, 647] on img at bounding box center [210, 603] width 100 height 100
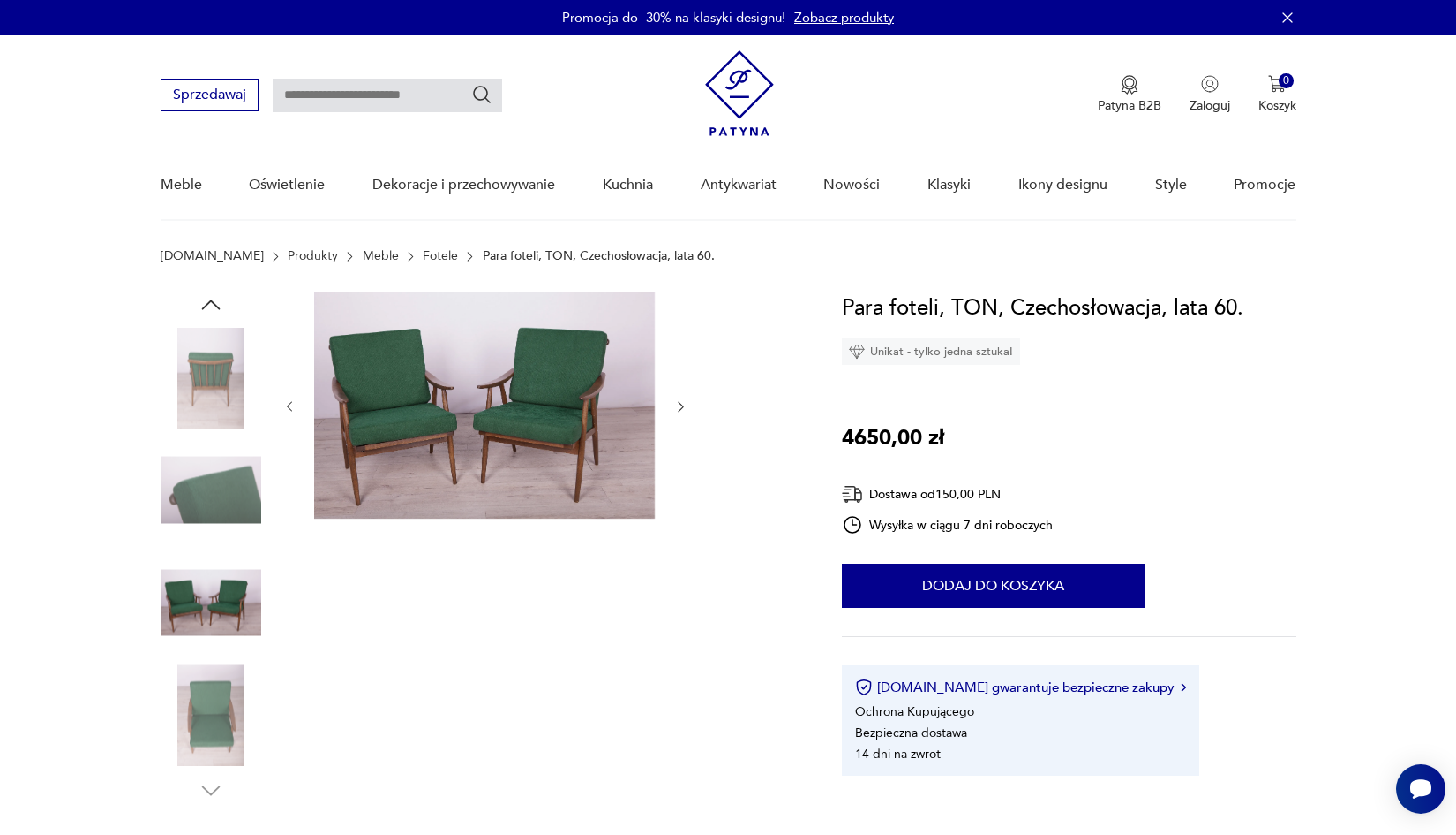
click at [234, 676] on img at bounding box center [210, 714] width 100 height 100
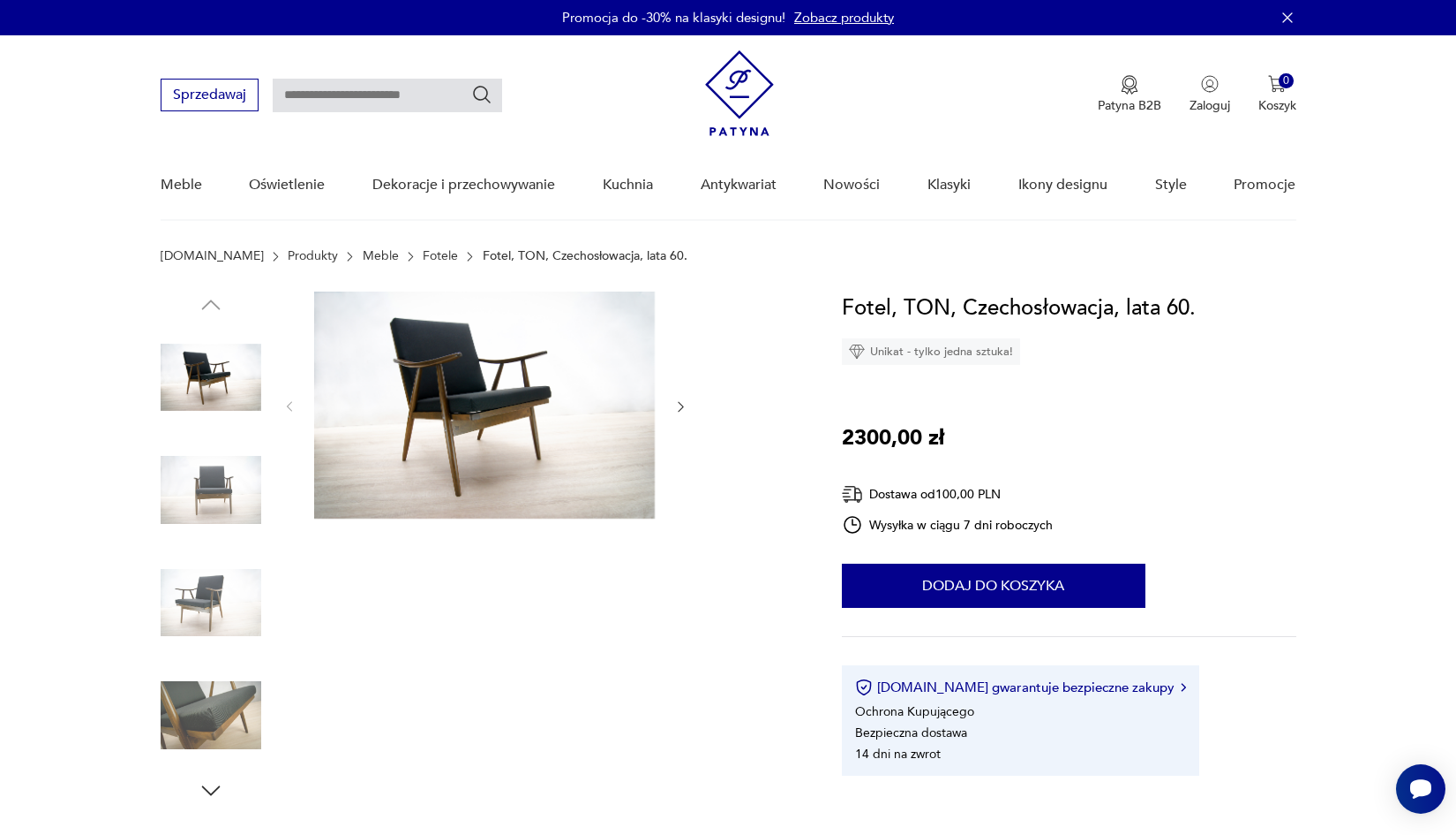
click at [238, 470] on img at bounding box center [210, 490] width 100 height 100
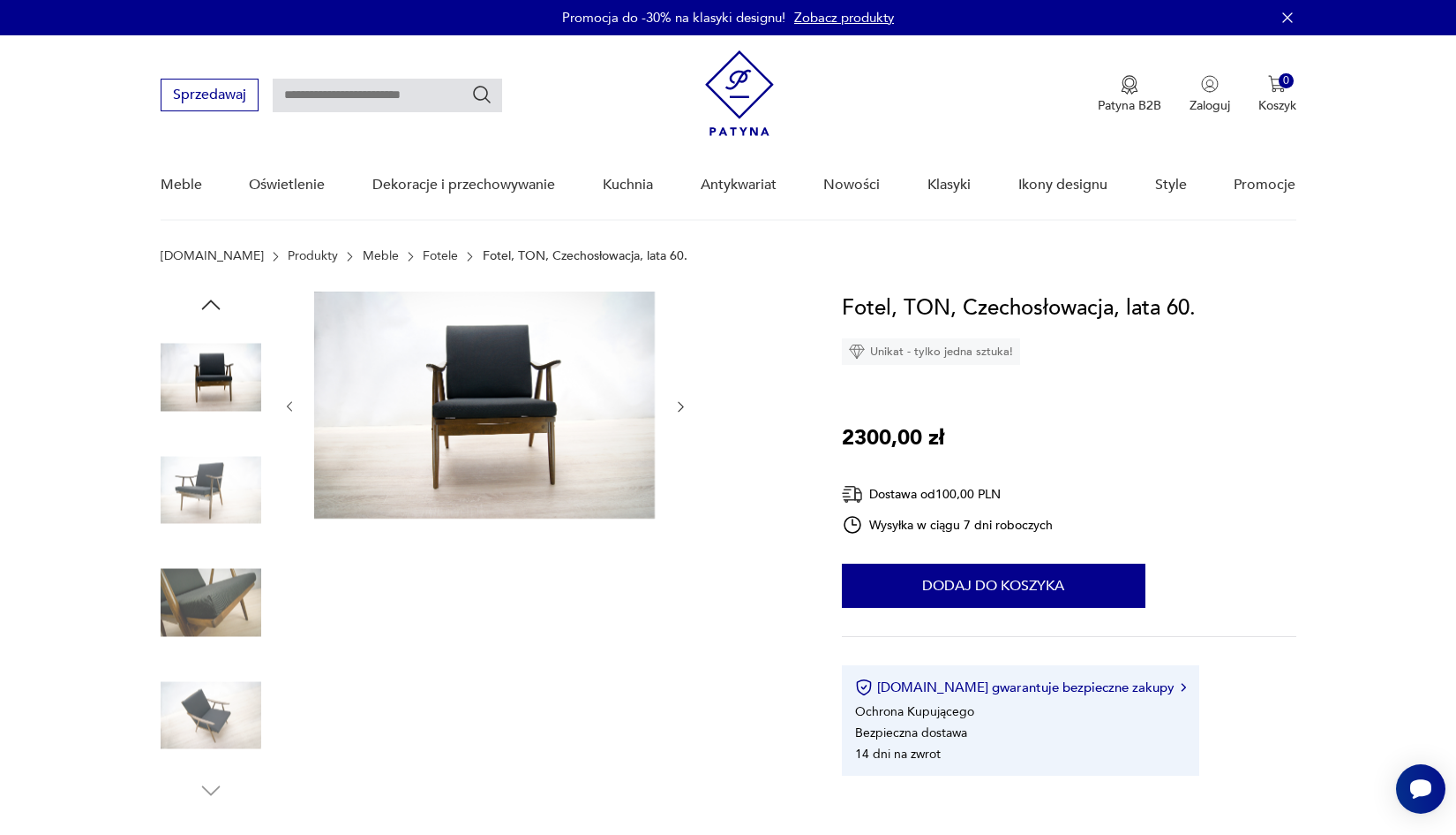
click at [207, 458] on img at bounding box center [210, 490] width 100 height 100
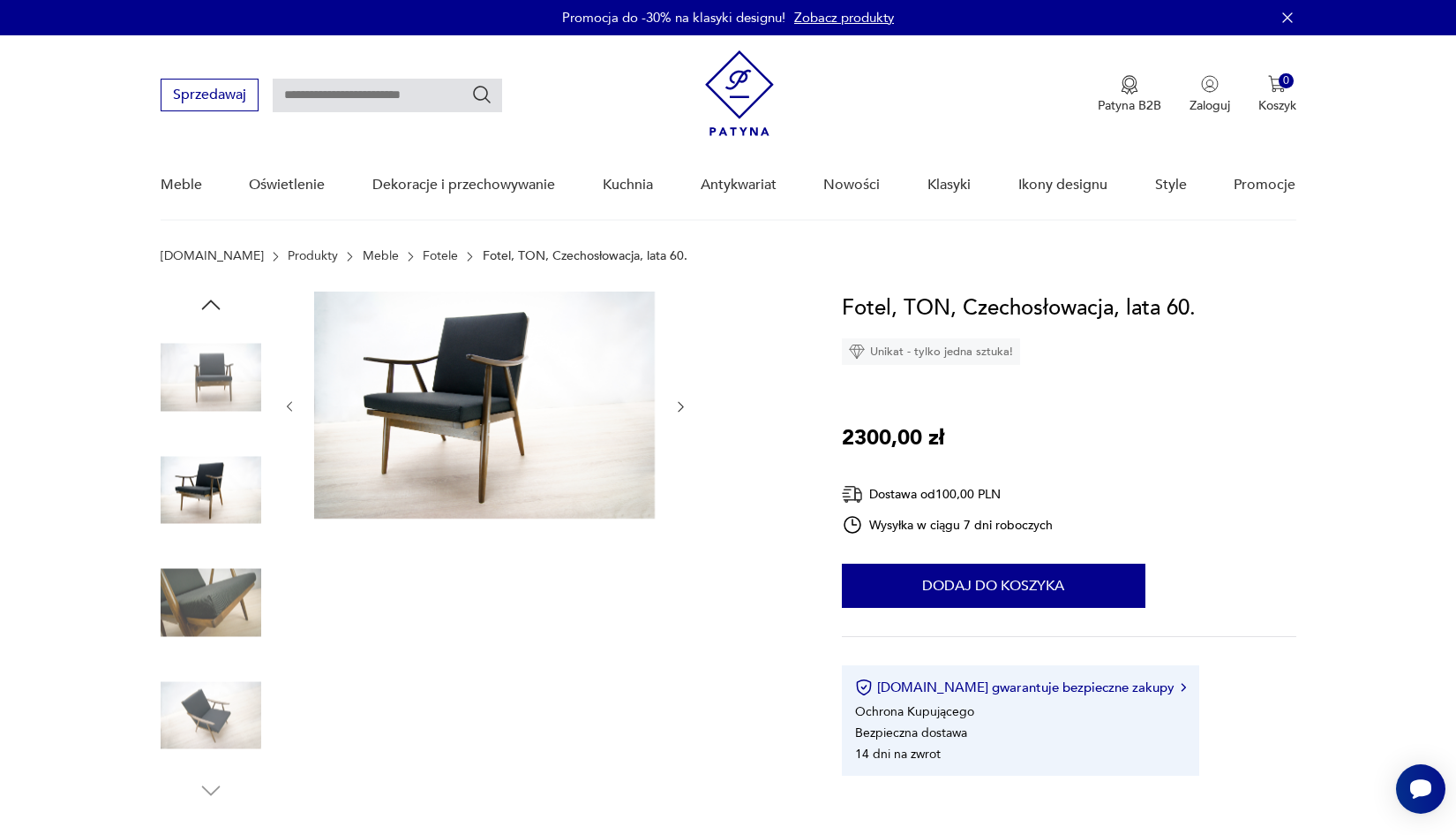
click at [214, 517] on img at bounding box center [210, 490] width 100 height 100
click at [205, 551] on div at bounding box center [210, 436] width 100 height 442
click at [214, 624] on img at bounding box center [210, 601] width 100 height 100
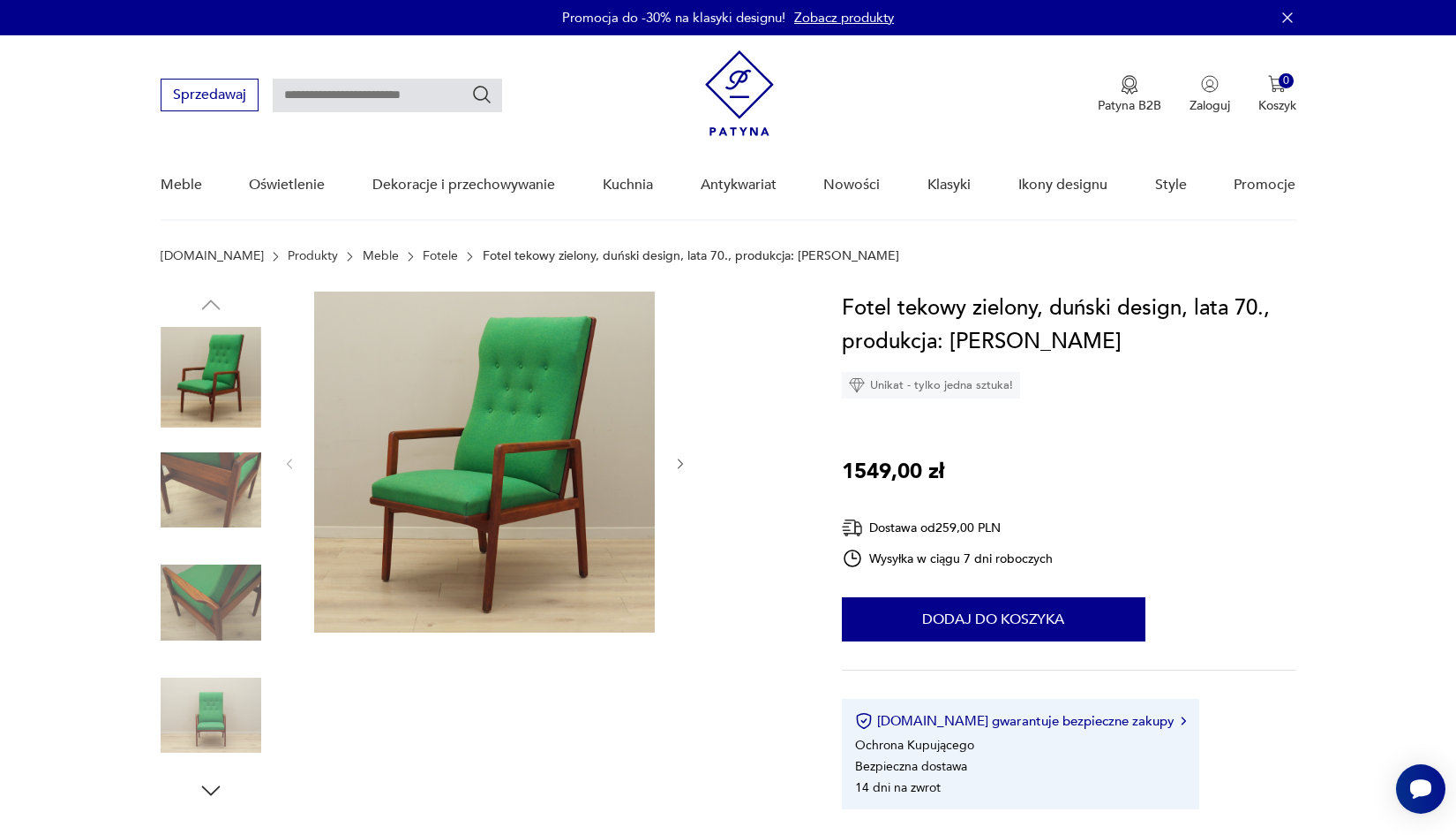
click at [239, 463] on img at bounding box center [210, 490] width 100 height 100
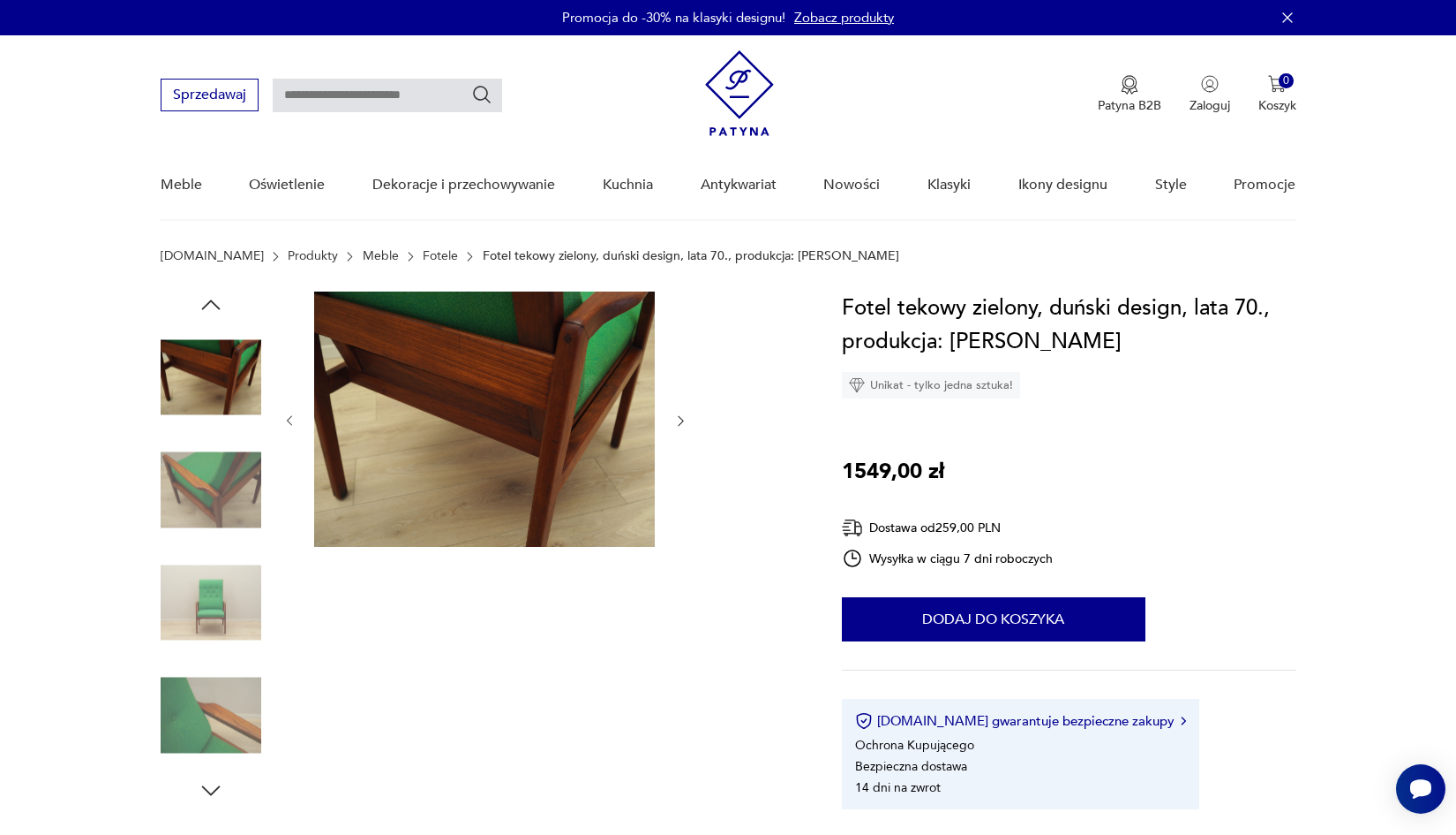
click at [232, 488] on img at bounding box center [210, 490] width 100 height 100
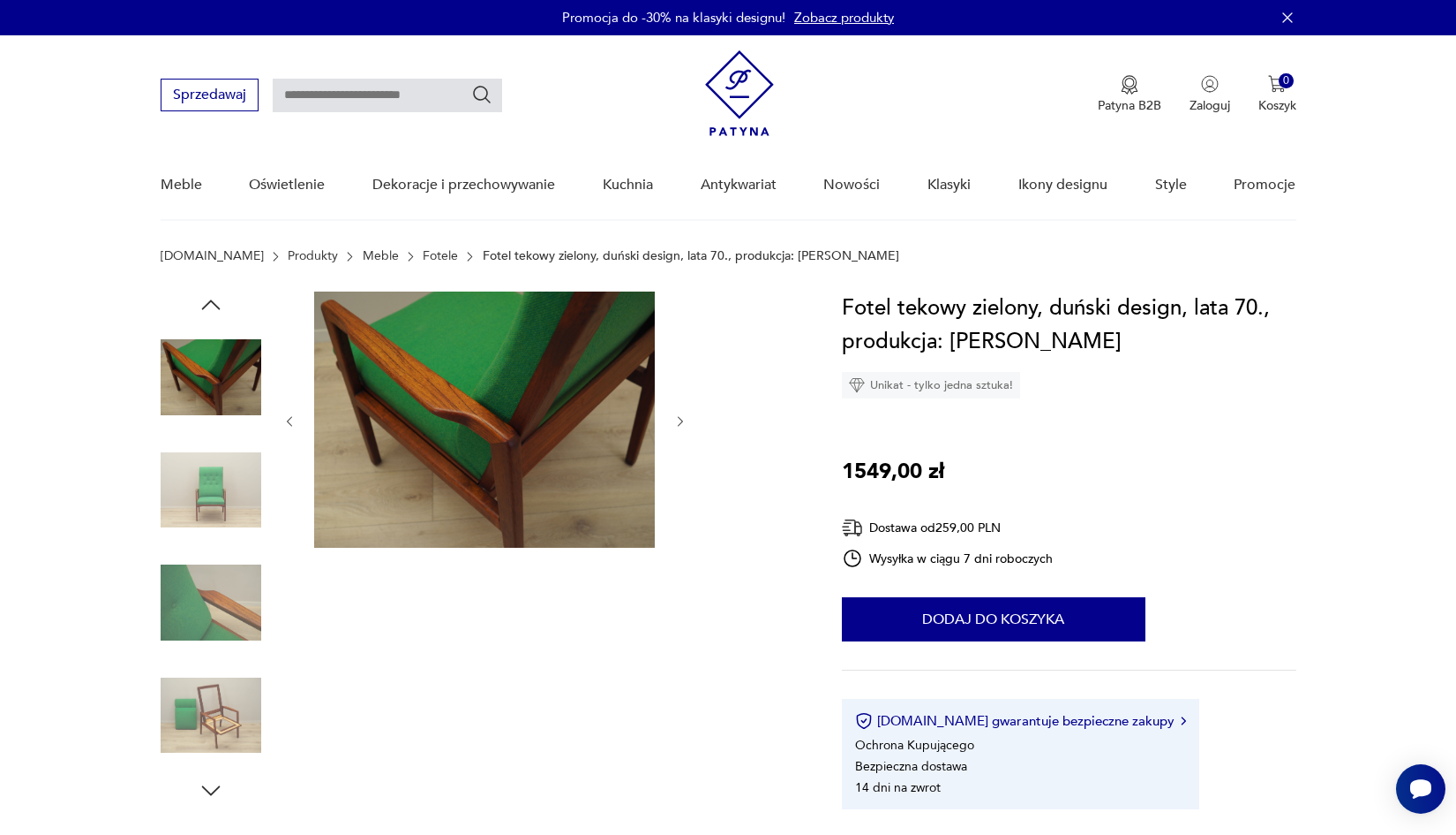
click at [232, 505] on img at bounding box center [210, 490] width 100 height 100
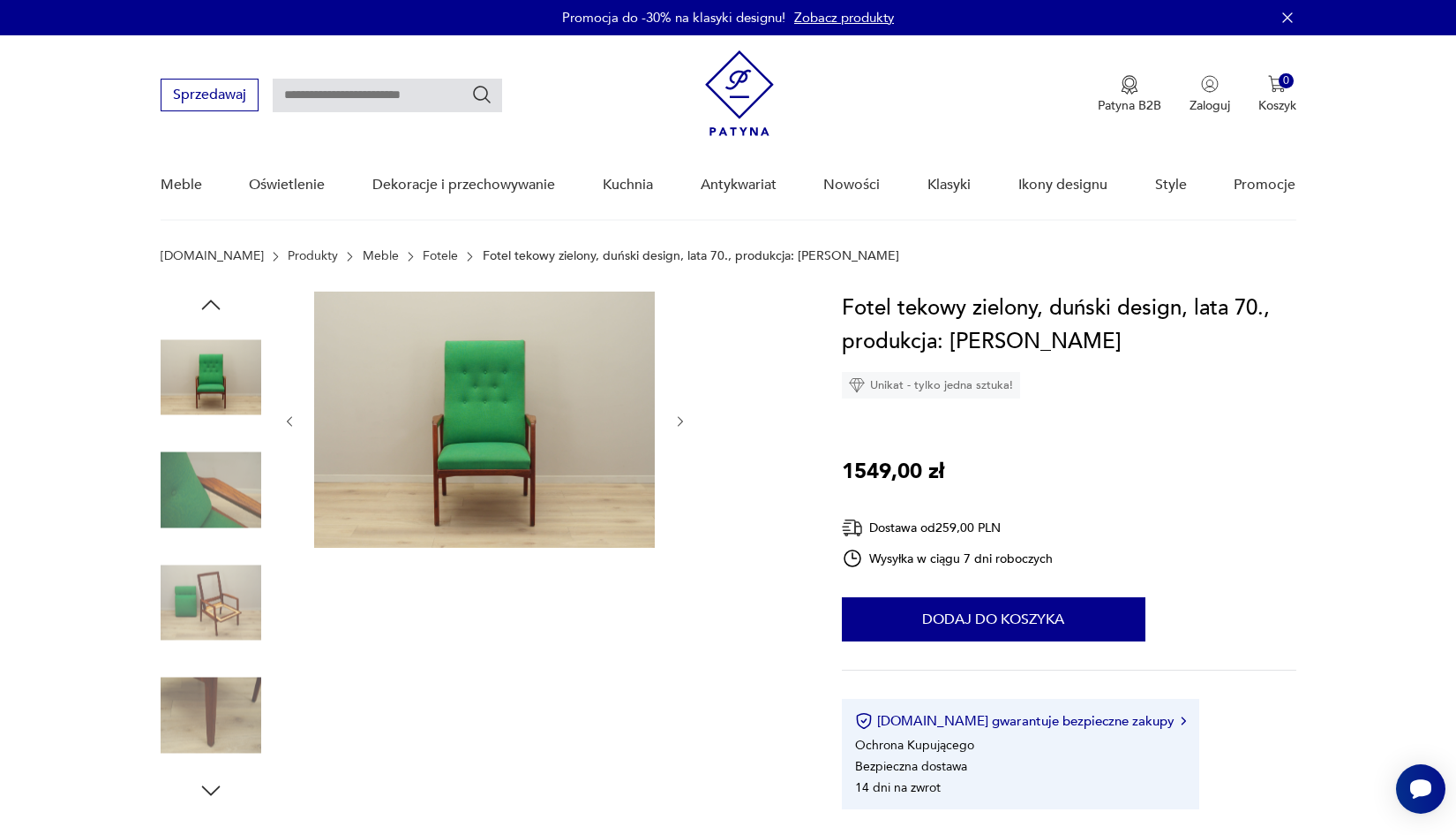
click at [228, 519] on img at bounding box center [210, 490] width 100 height 100
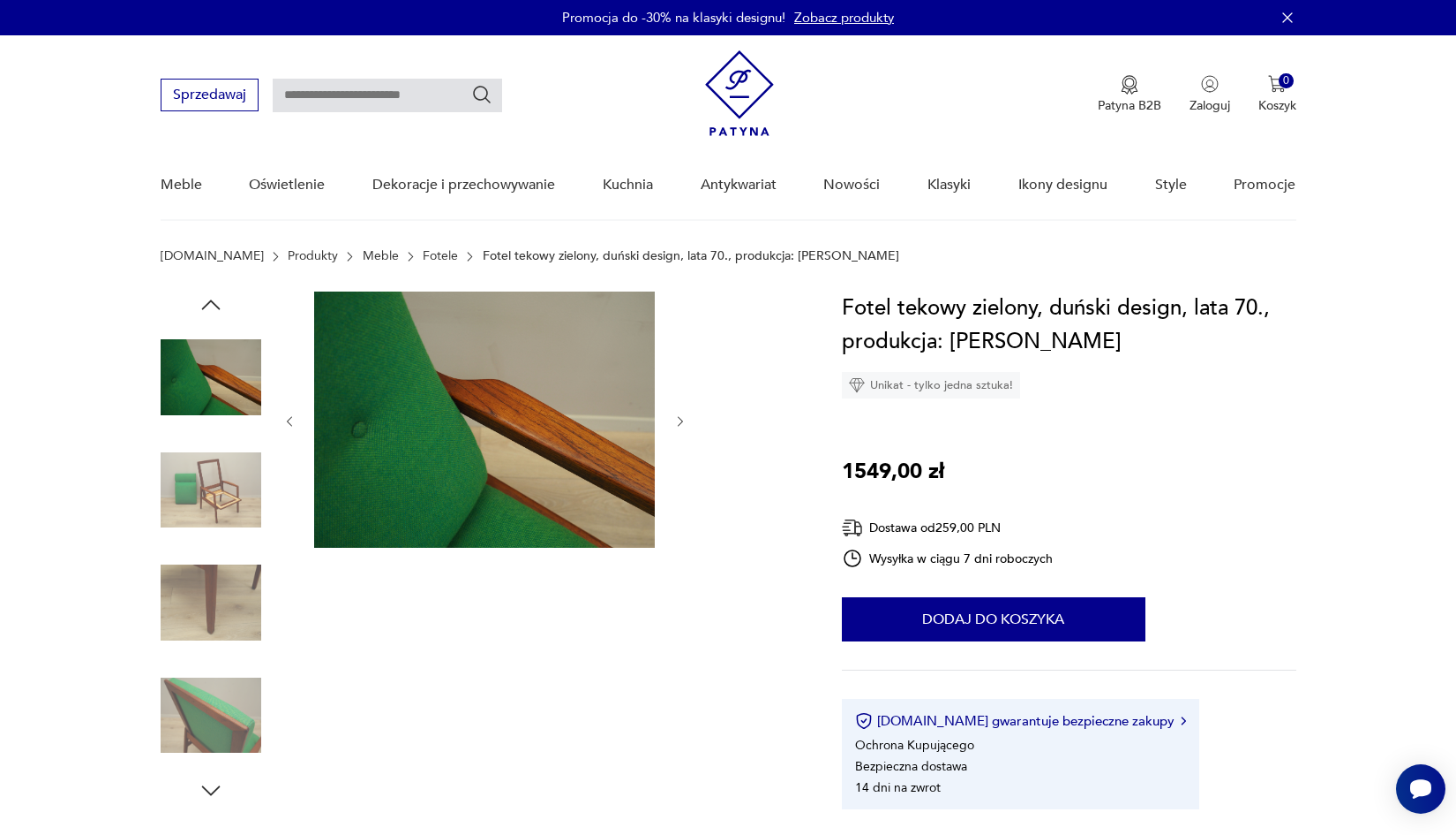
click at [226, 503] on img at bounding box center [210, 490] width 100 height 100
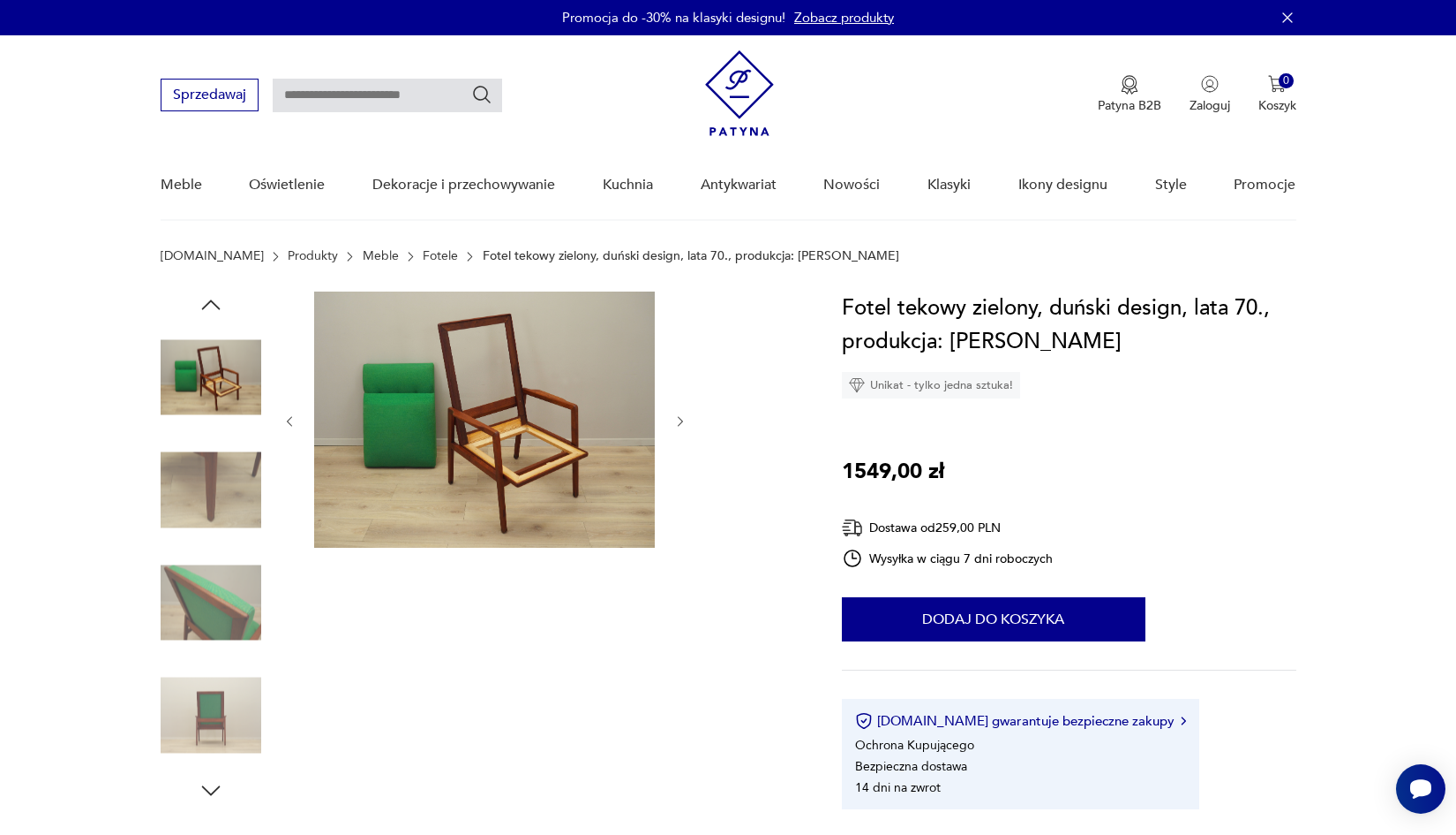
click at [225, 525] on img at bounding box center [210, 490] width 100 height 100
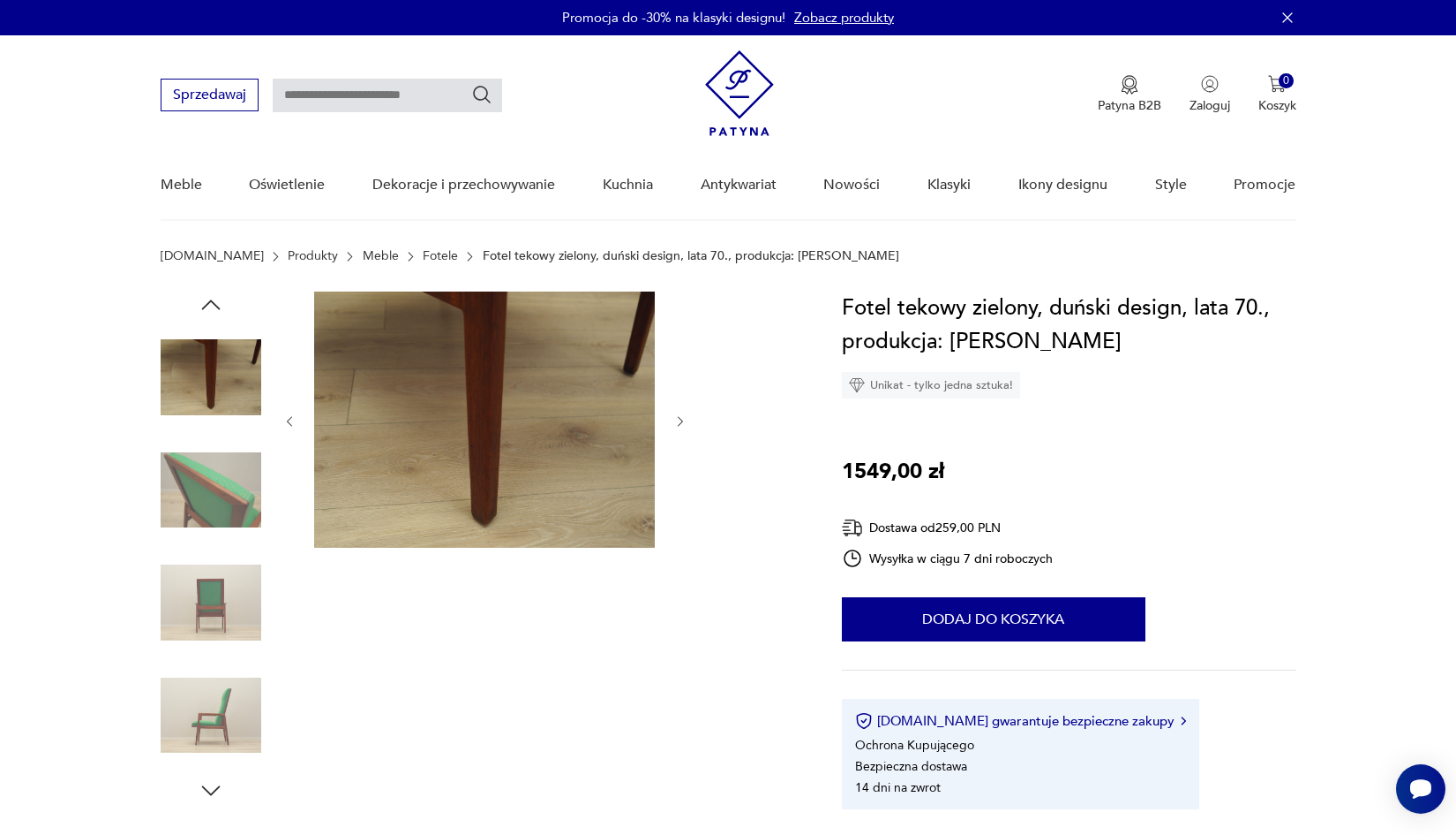
click at [221, 538] on img at bounding box center [210, 490] width 100 height 100
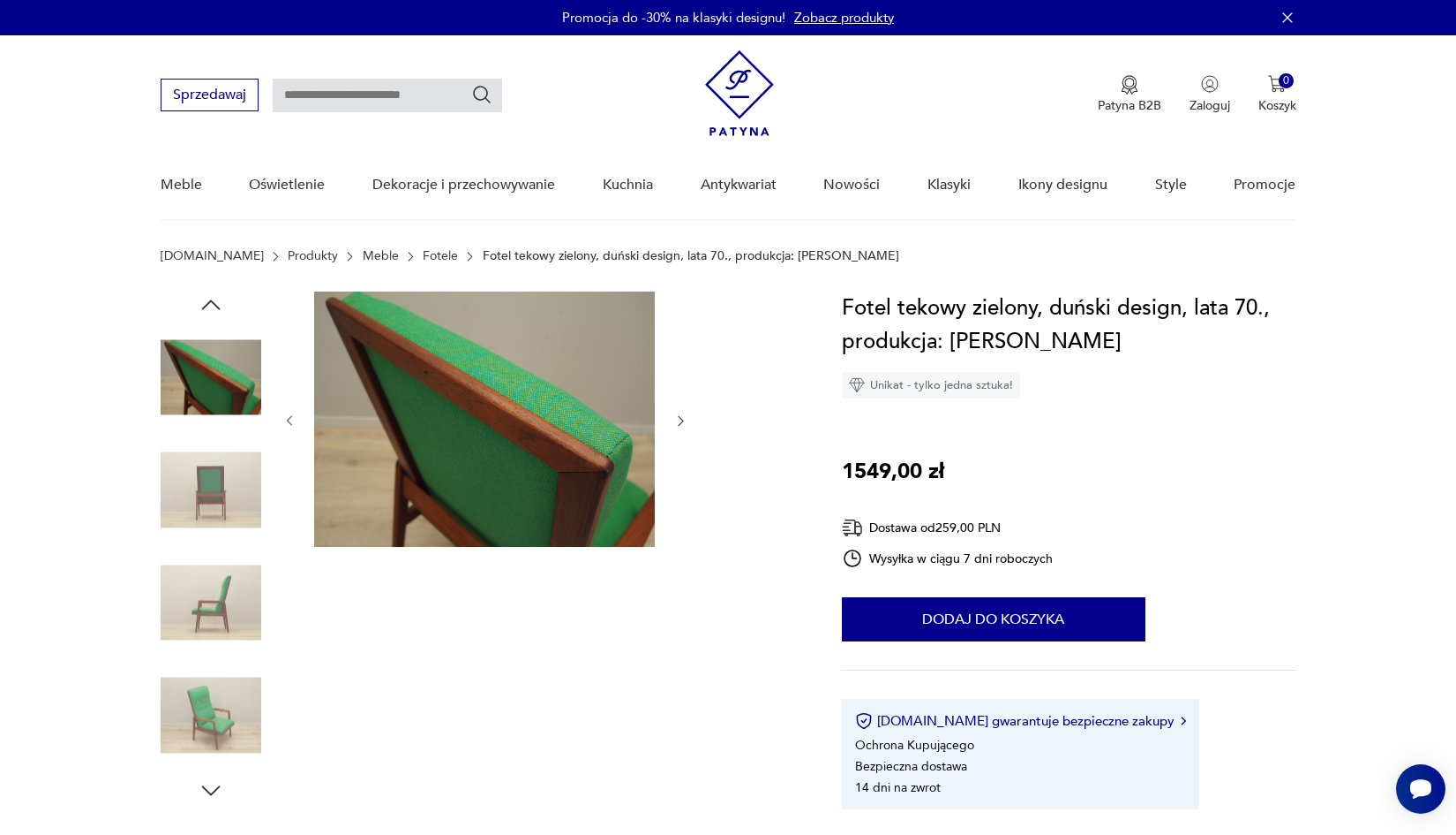
click at [223, 558] on img at bounding box center [210, 601] width 100 height 100
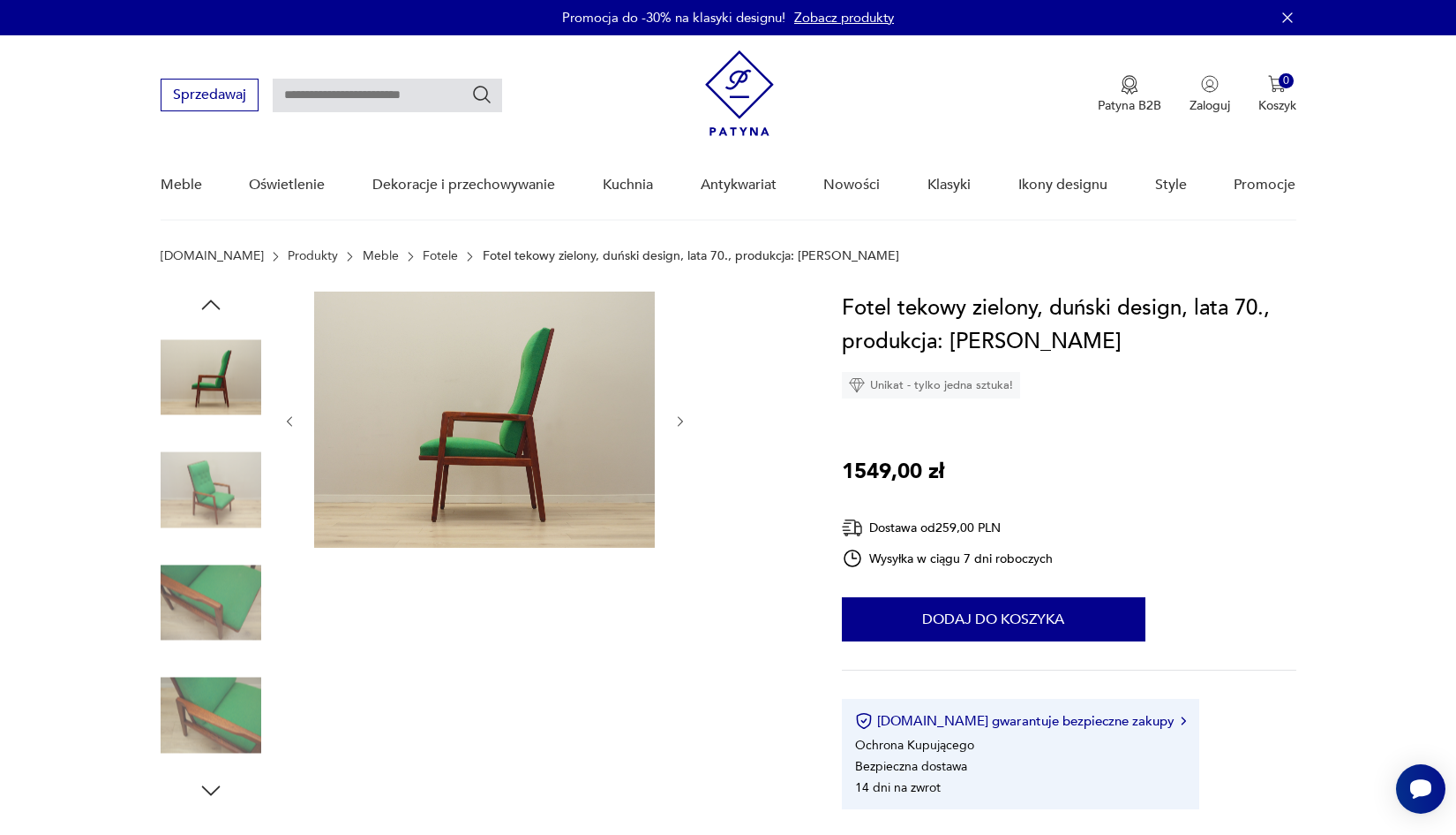
click at [223, 599] on img at bounding box center [210, 601] width 100 height 100
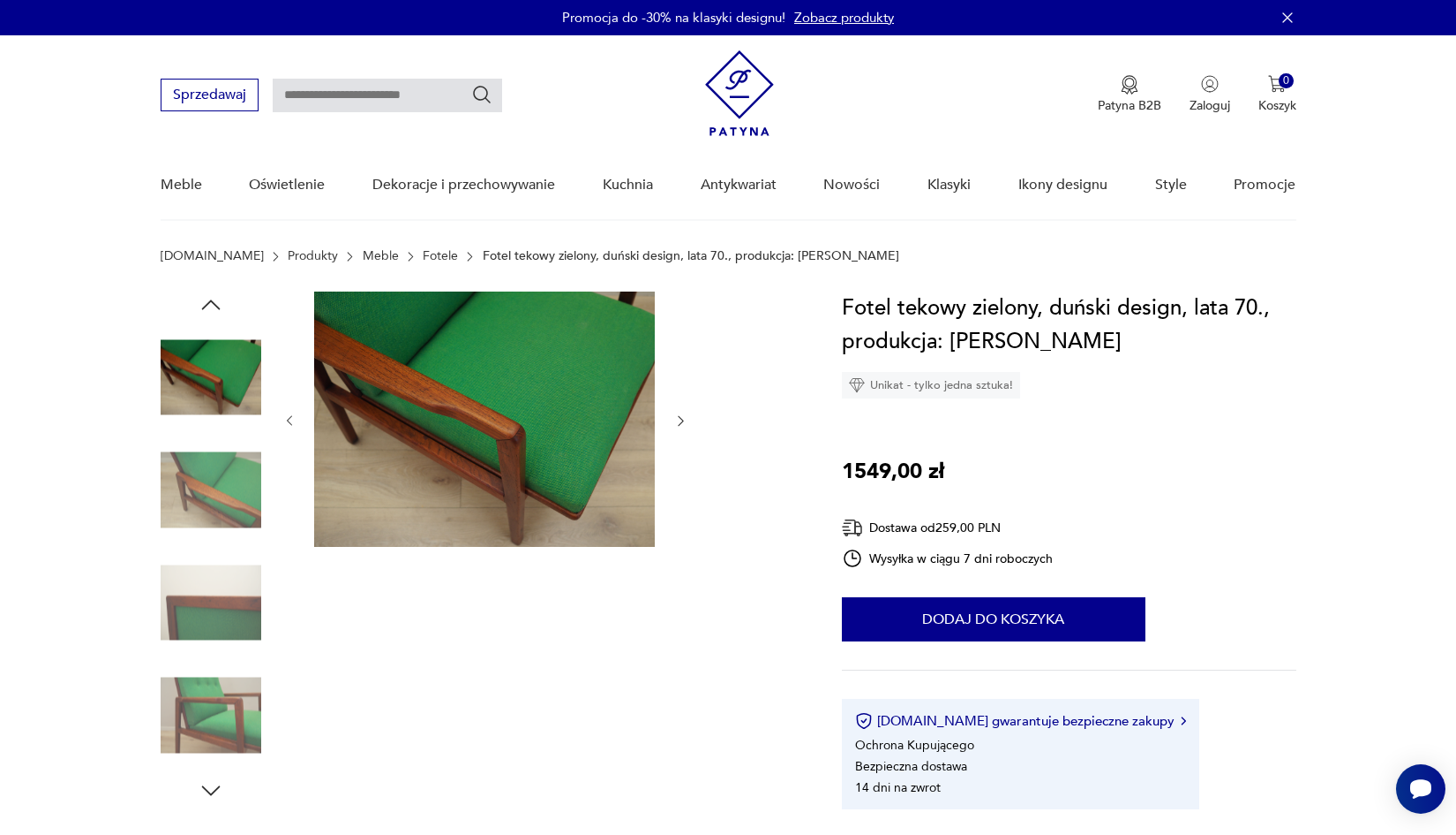
click at [223, 599] on img at bounding box center [210, 601] width 100 height 100
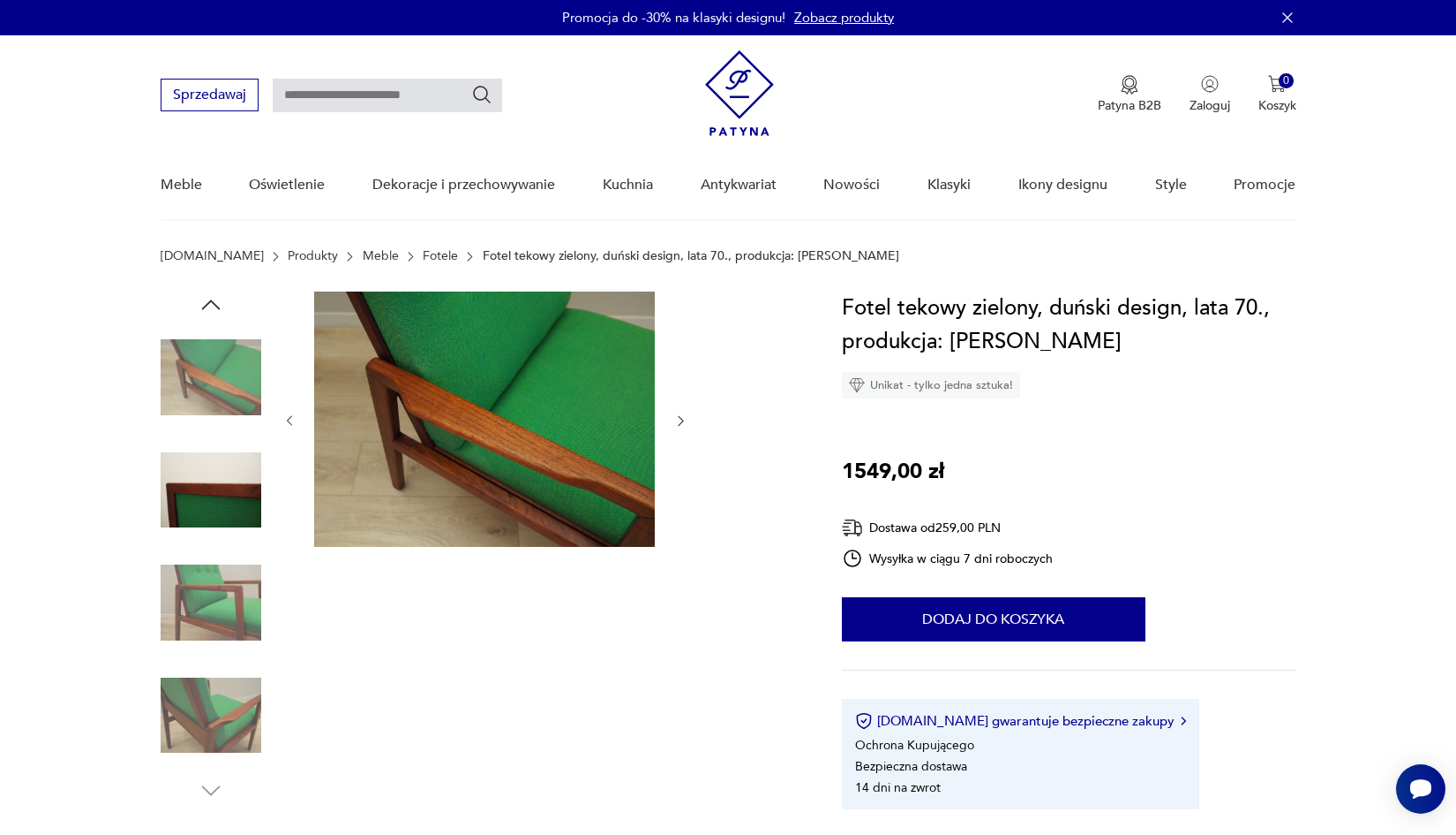
click at [225, 628] on img at bounding box center [210, 601] width 100 height 100
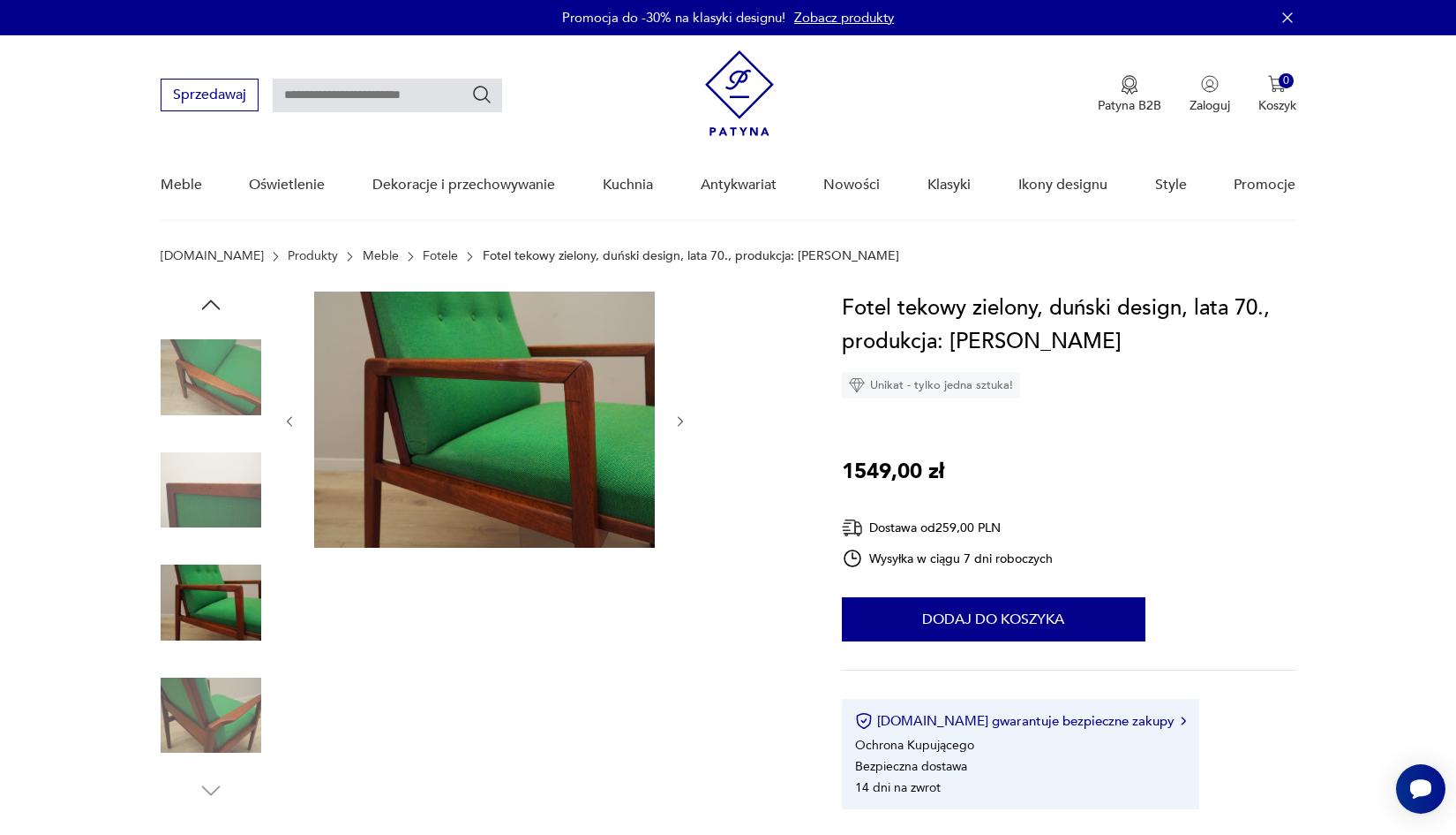
click at [228, 657] on div at bounding box center [210, 548] width 100 height 442
click at [919, 0] on div "Promocja do -30% na klasyki designu! Zobacz produkty" at bounding box center [728, 18] width 1456 height 35
